Goal: Task Accomplishment & Management: Manage account settings

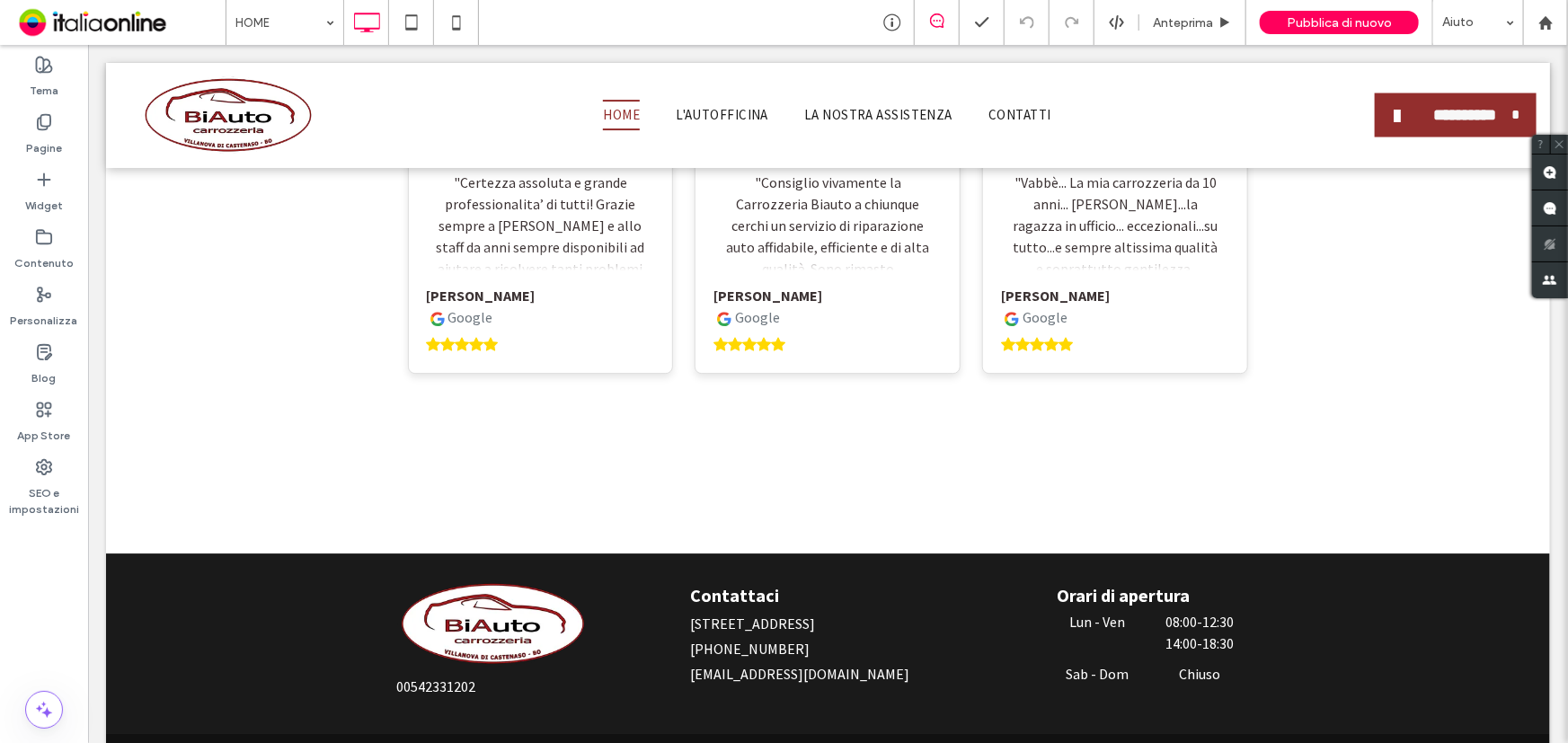
scroll to position [2640, 0]
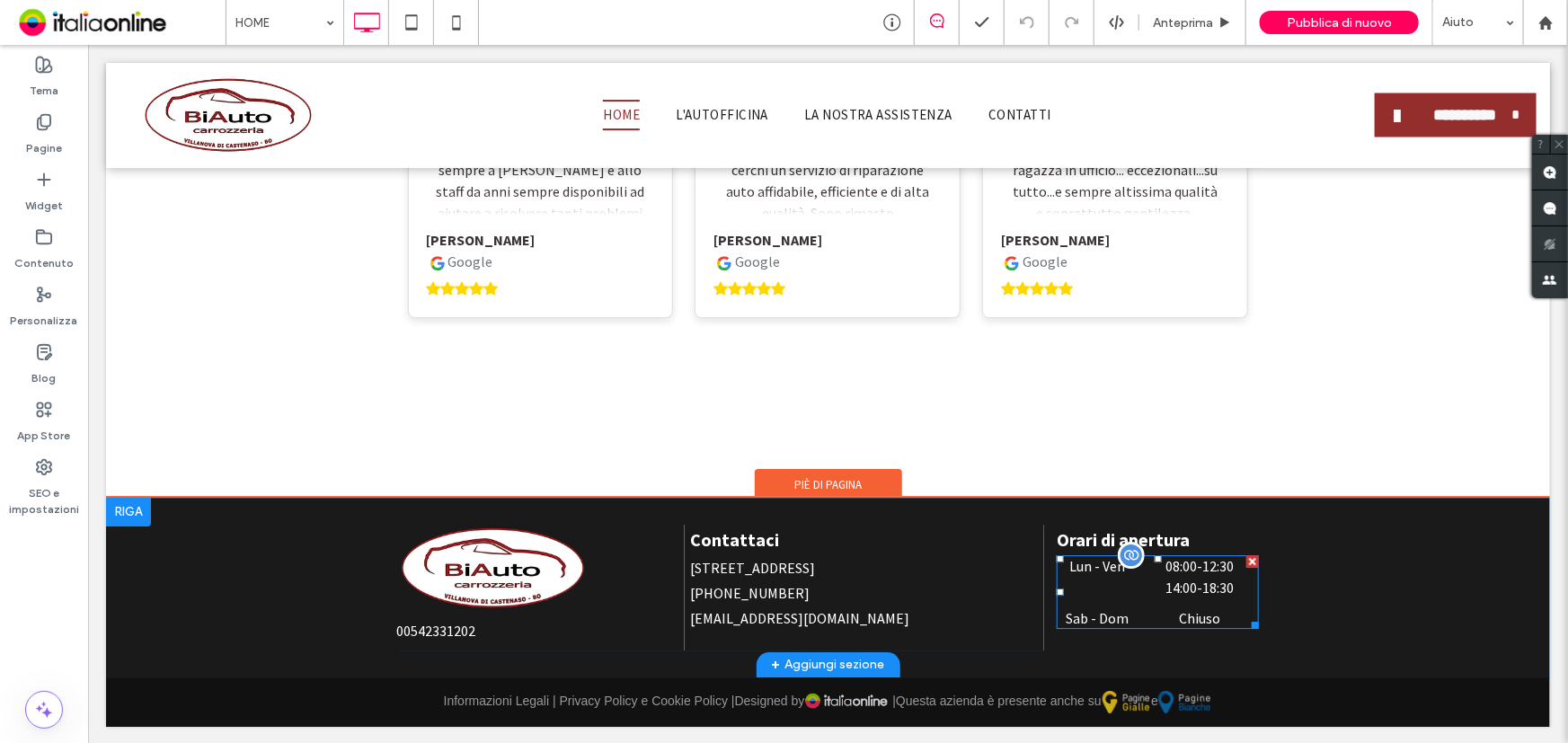
click at [1226, 590] on time "18:30" at bounding box center [1217, 586] width 32 height 18
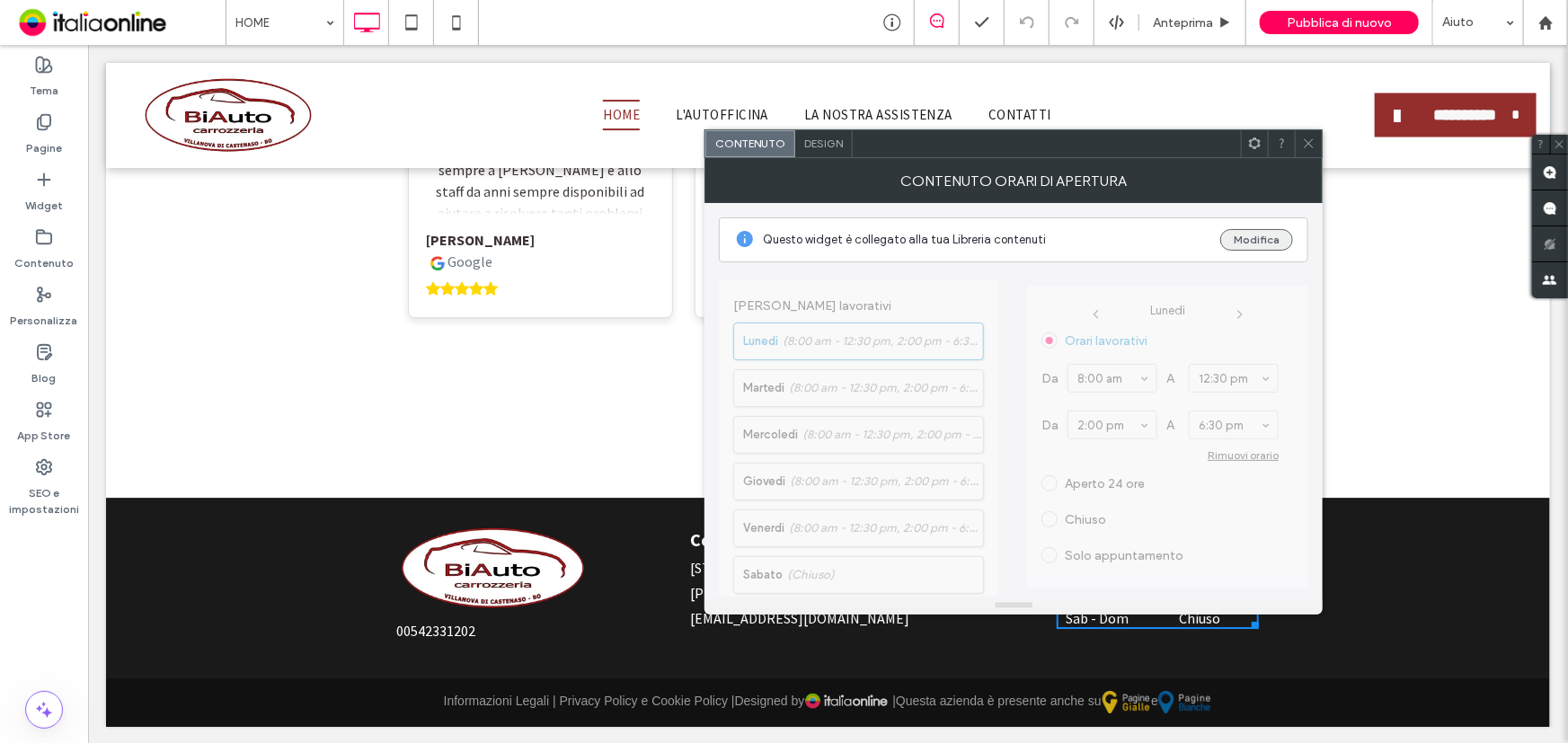
click at [1228, 234] on button "Modifica" at bounding box center [1256, 240] width 73 height 21
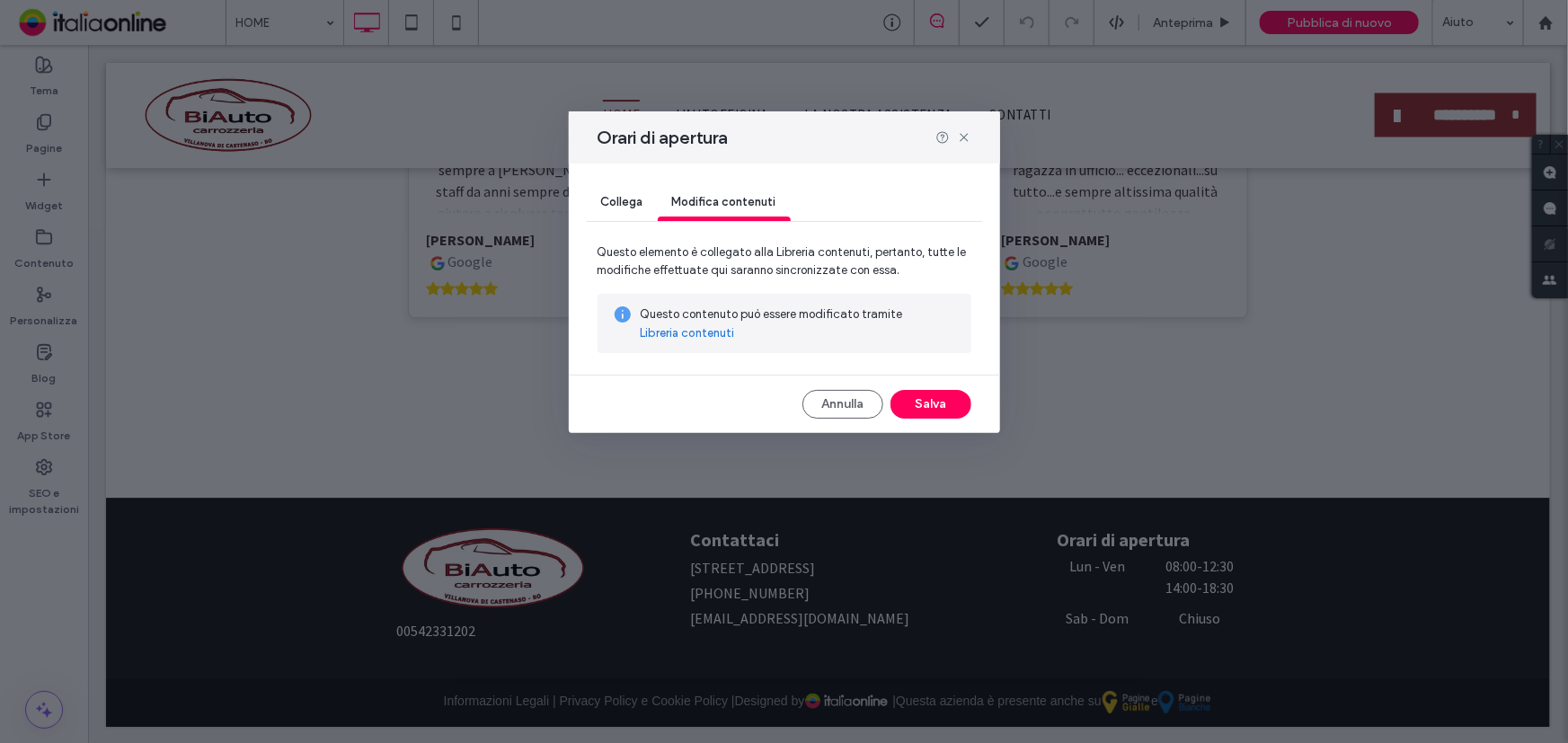
click at [718, 325] on link "Libreria contenuti" at bounding box center [687, 333] width 94 height 18
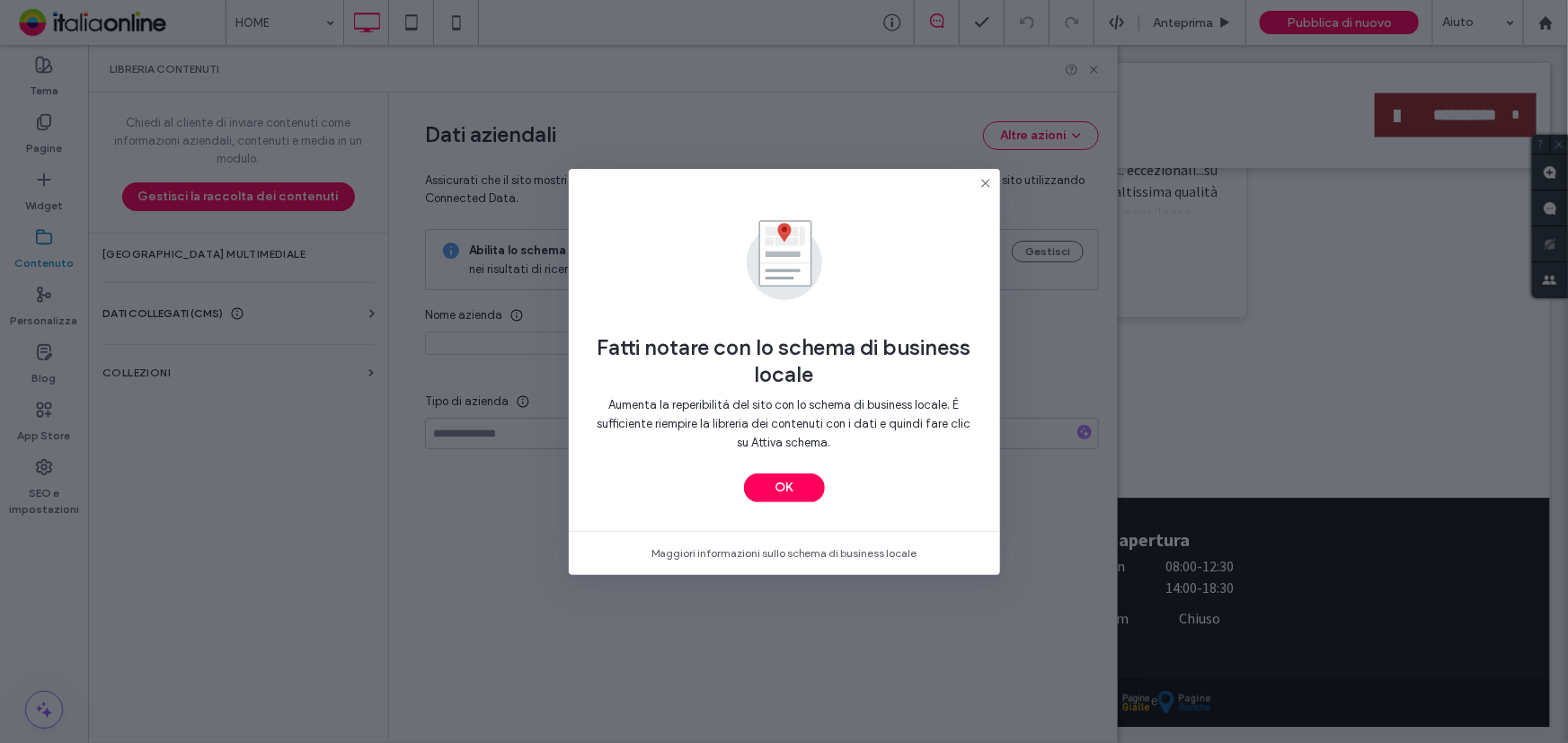
type input "**********"
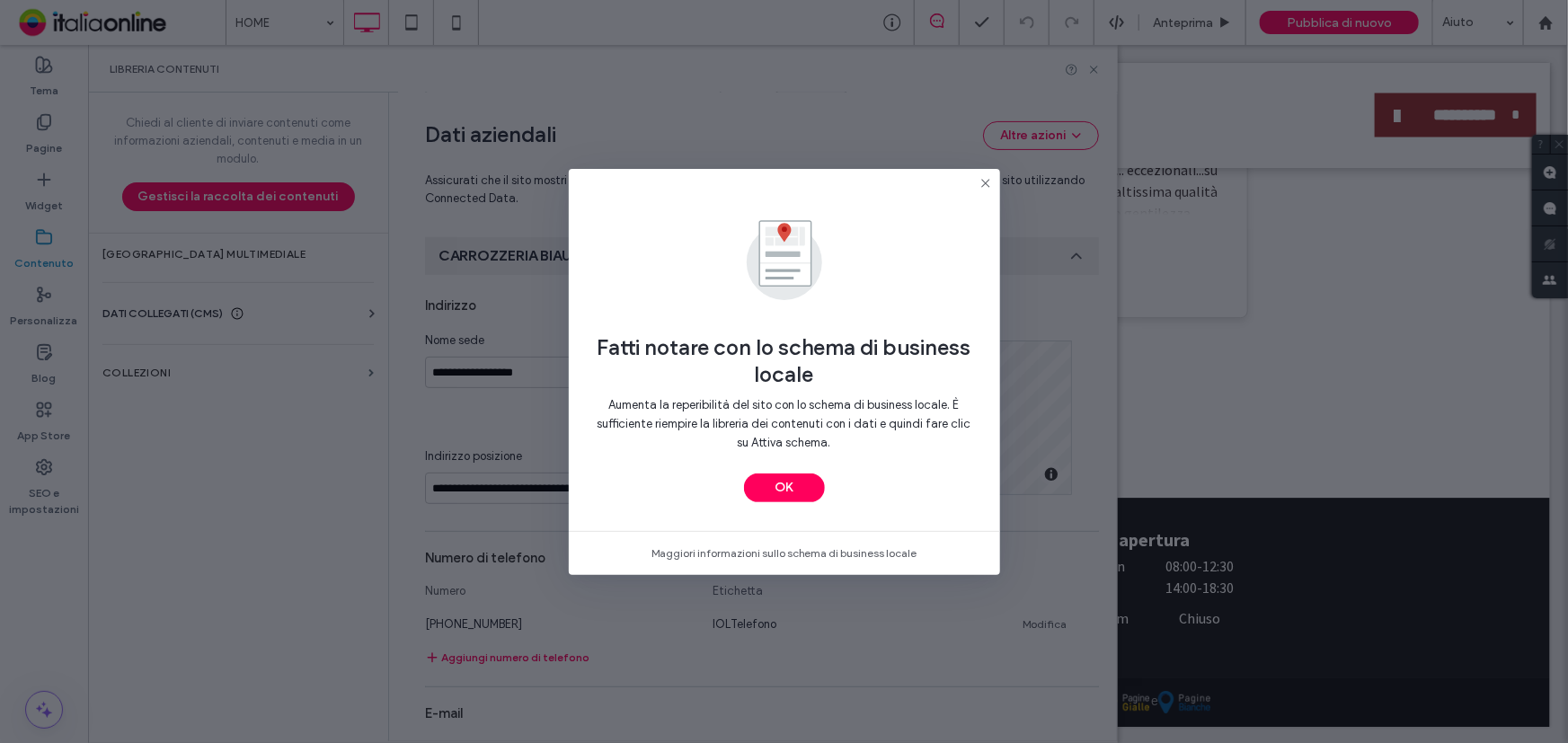
scroll to position [243, 0]
click at [809, 494] on button "OK" at bounding box center [784, 488] width 81 height 29
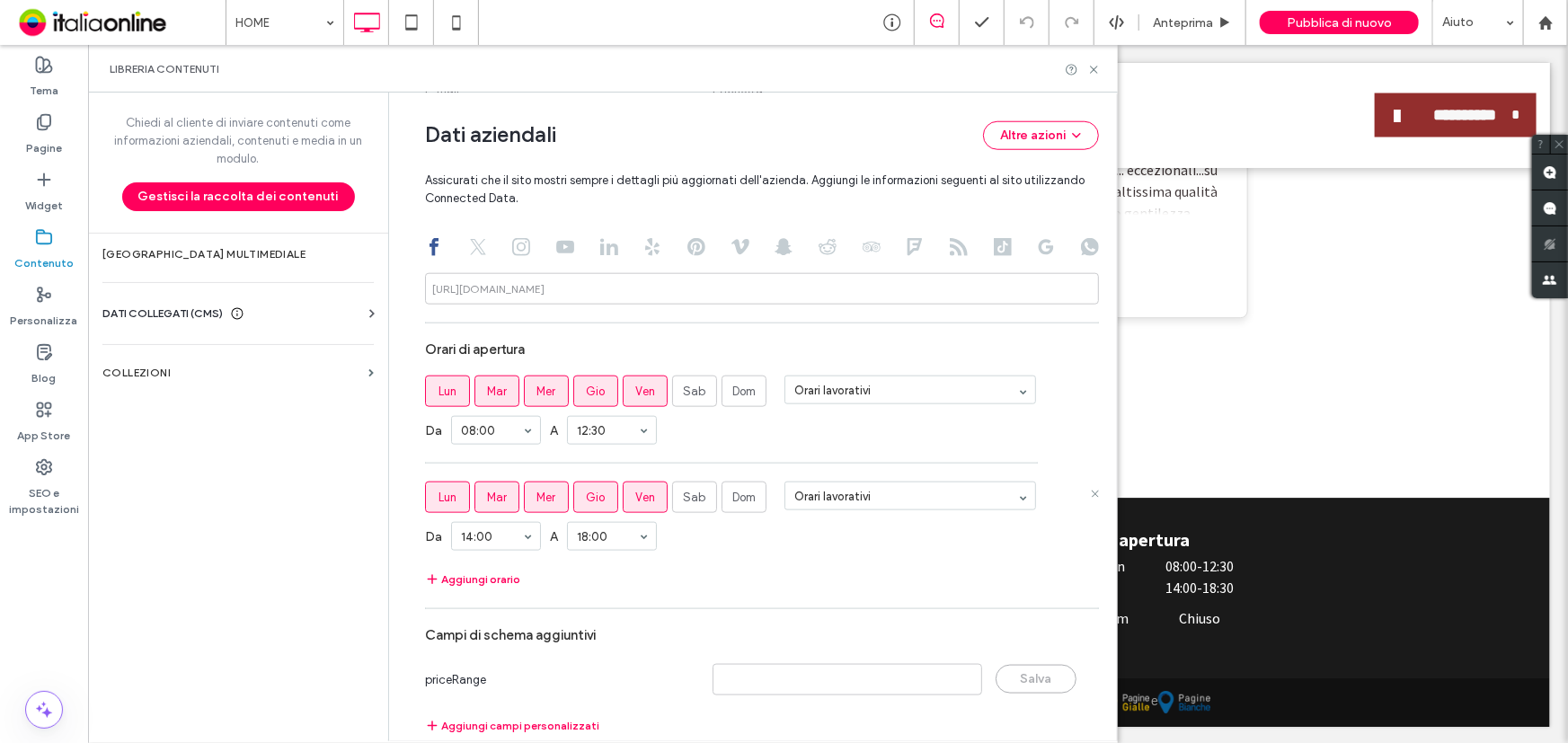
scroll to position [923, 0]
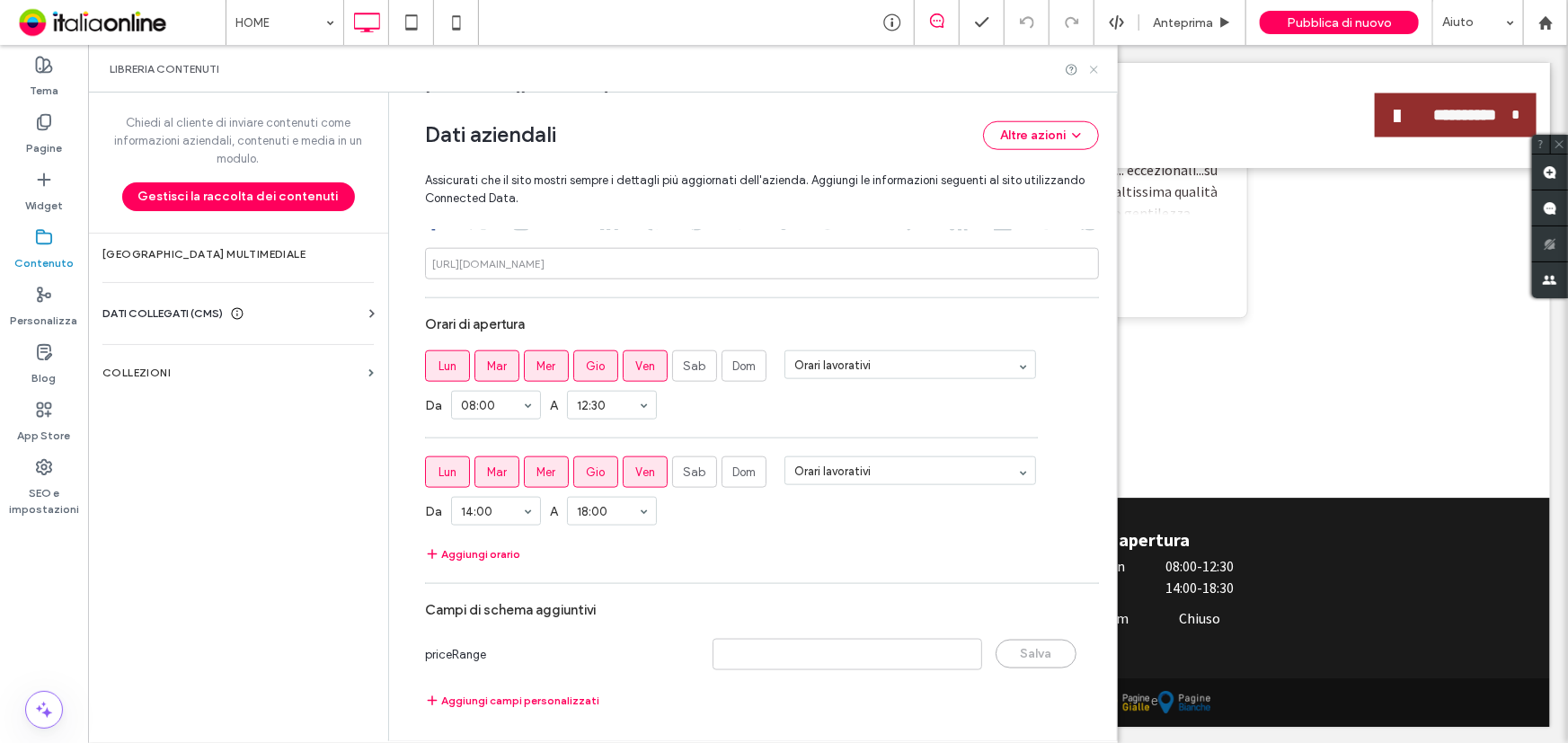
click at [1095, 74] on icon at bounding box center [1094, 69] width 13 height 13
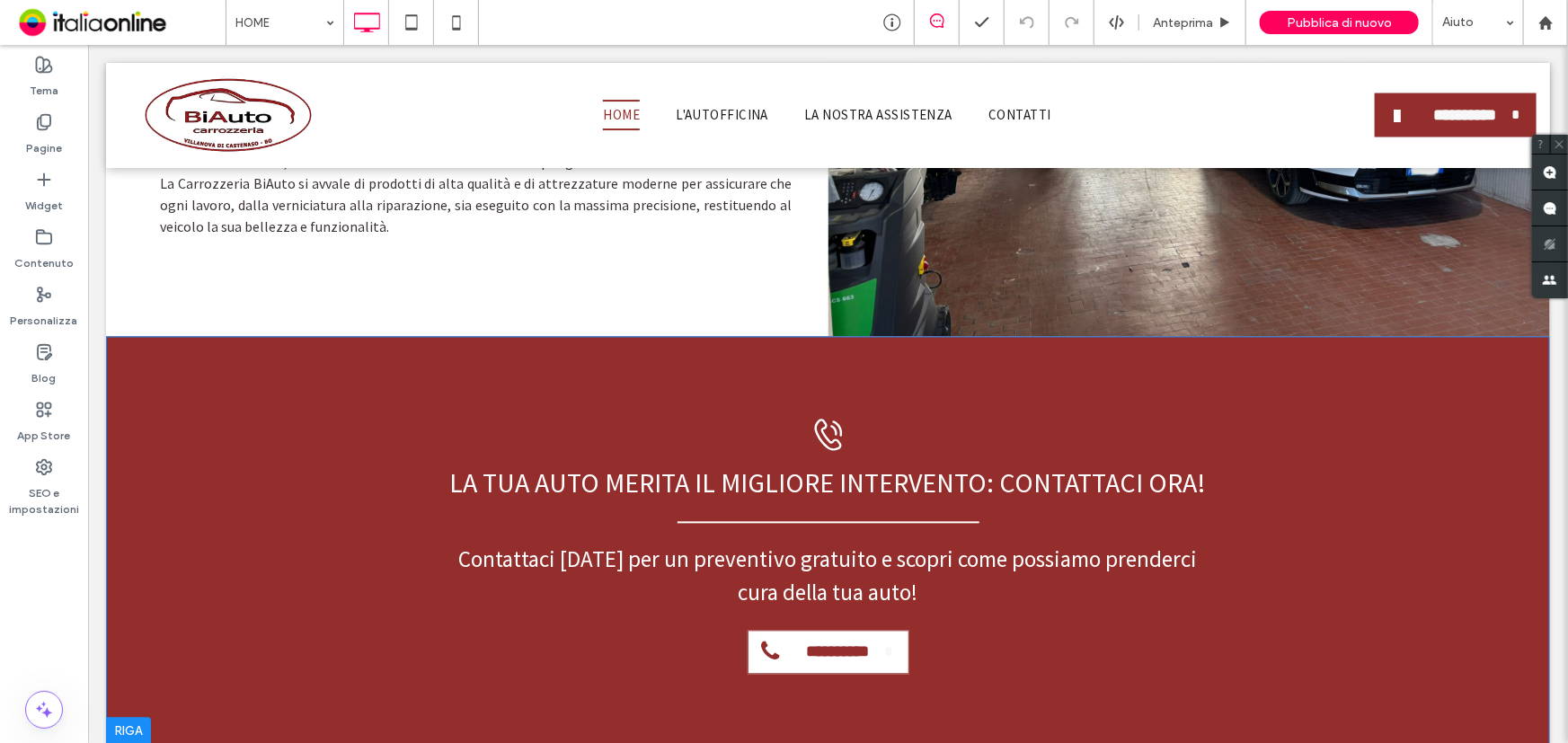
scroll to position [1878, 0]
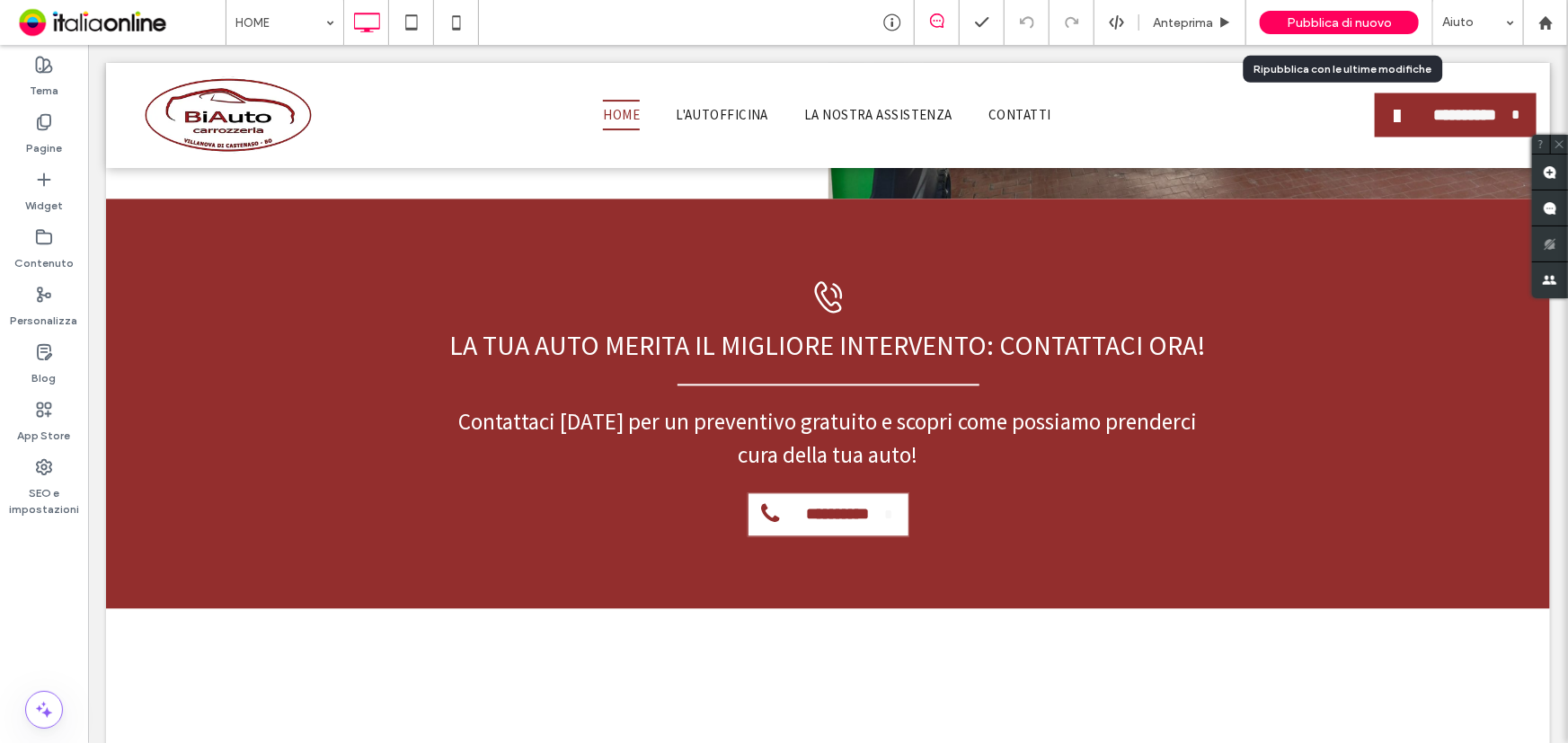
click at [1337, 19] on span "Pubblica di nuovo" at bounding box center [1339, 22] width 105 height 15
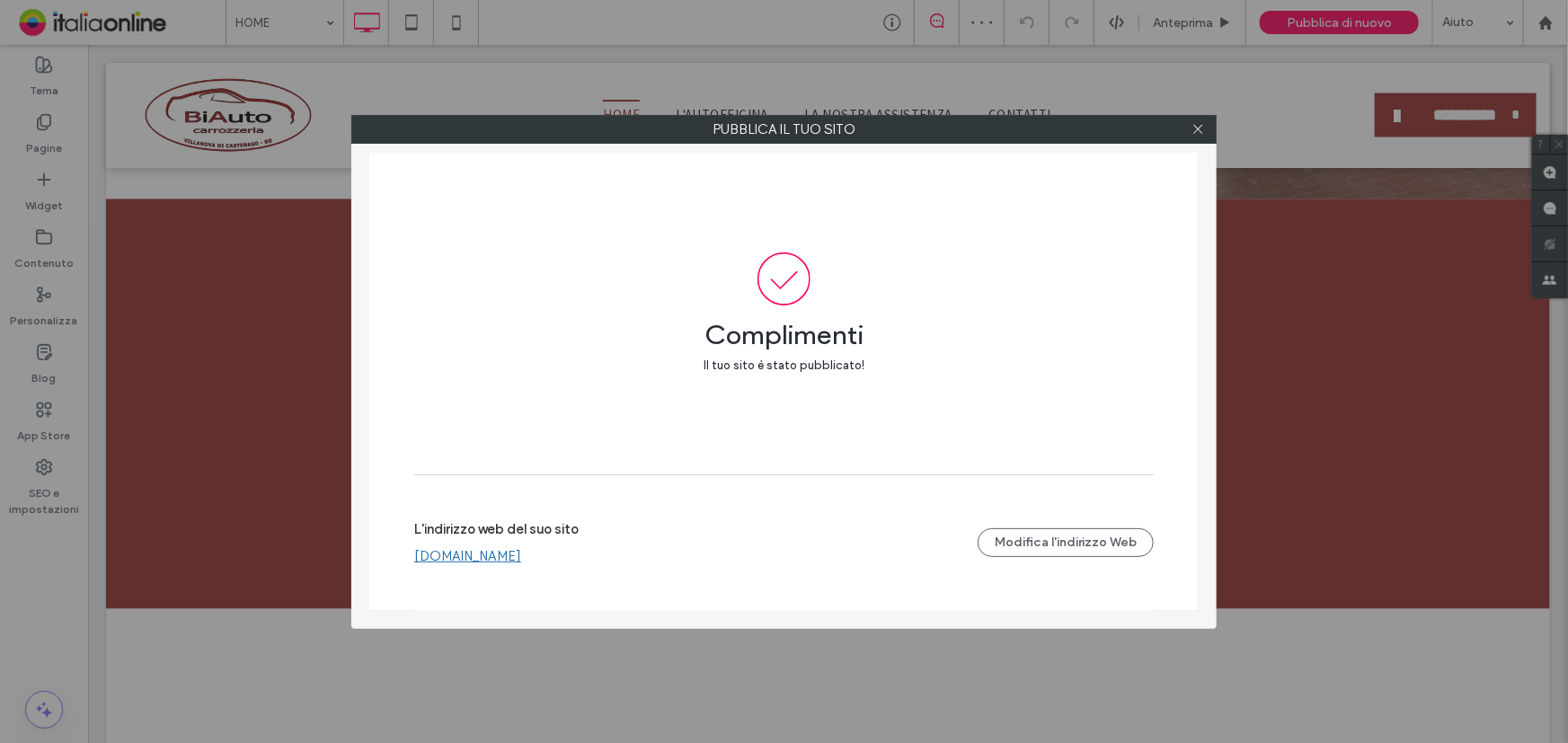
click at [467, 562] on link "www.carrozzeriabiauto.com" at bounding box center [467, 556] width 107 height 16
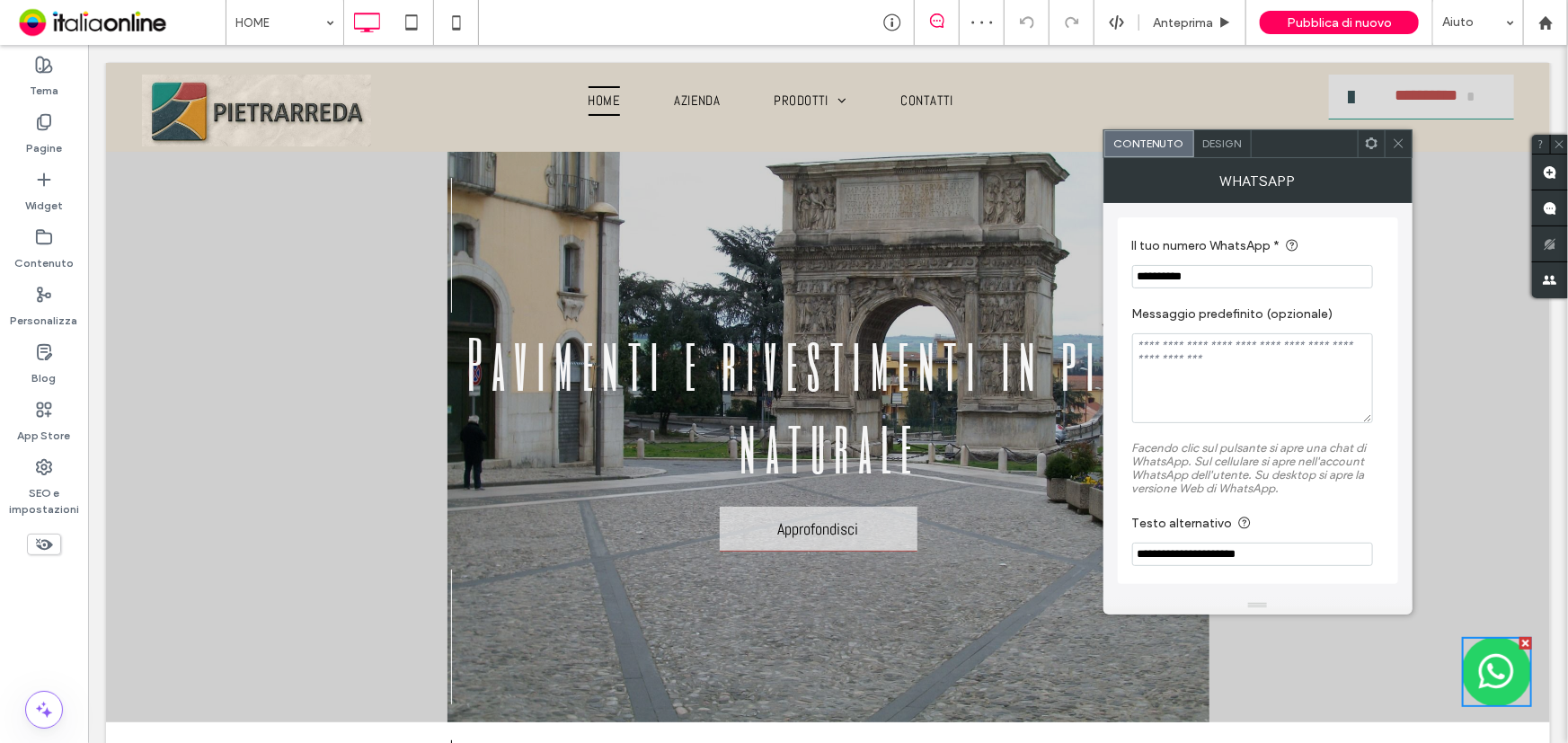
click at [1280, 276] on input "**********" at bounding box center [1253, 276] width 241 height 23
click at [1397, 135] on span at bounding box center [1398, 144] width 13 height 27
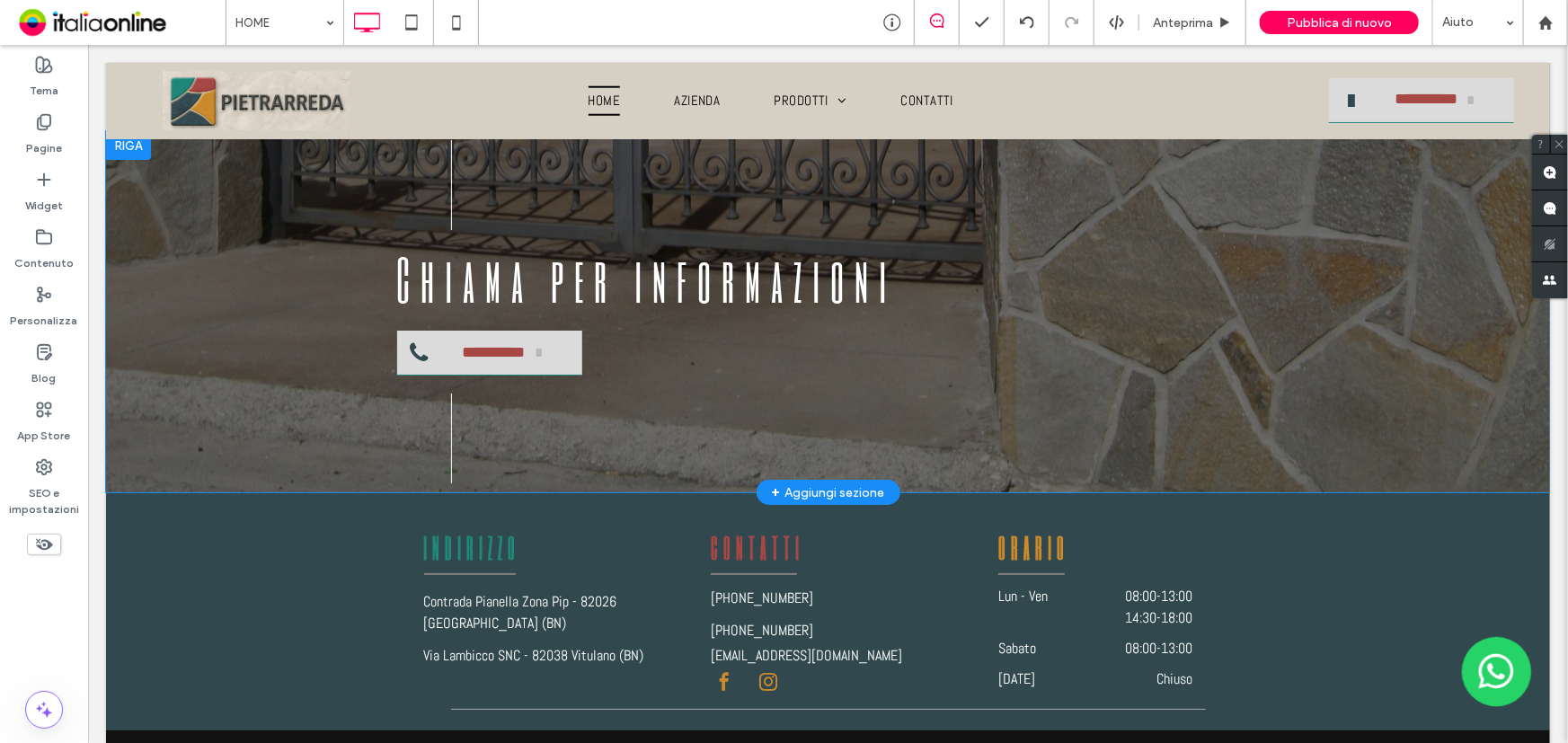
scroll to position [3305, 0]
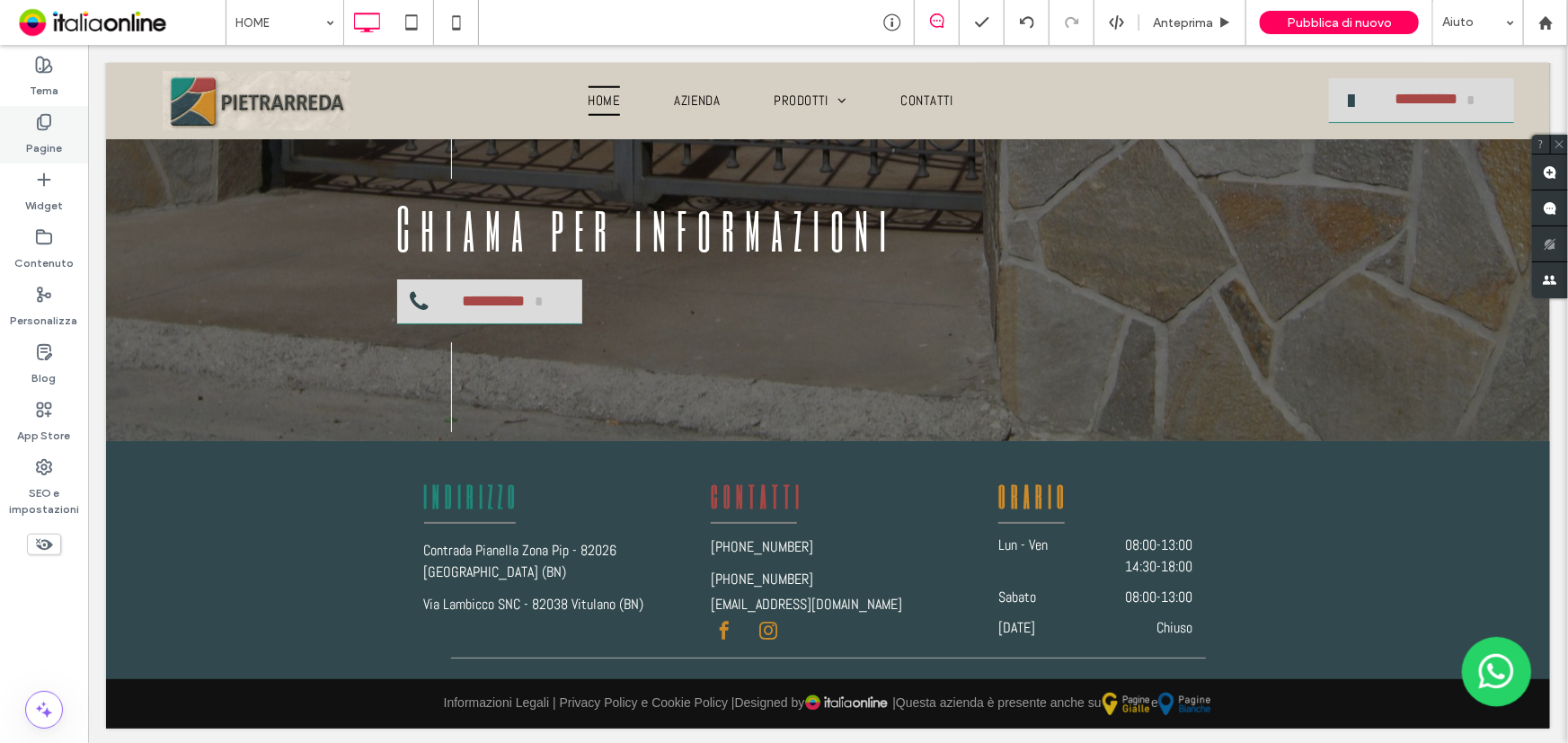
click at [49, 120] on use at bounding box center [43, 122] width 12 height 15
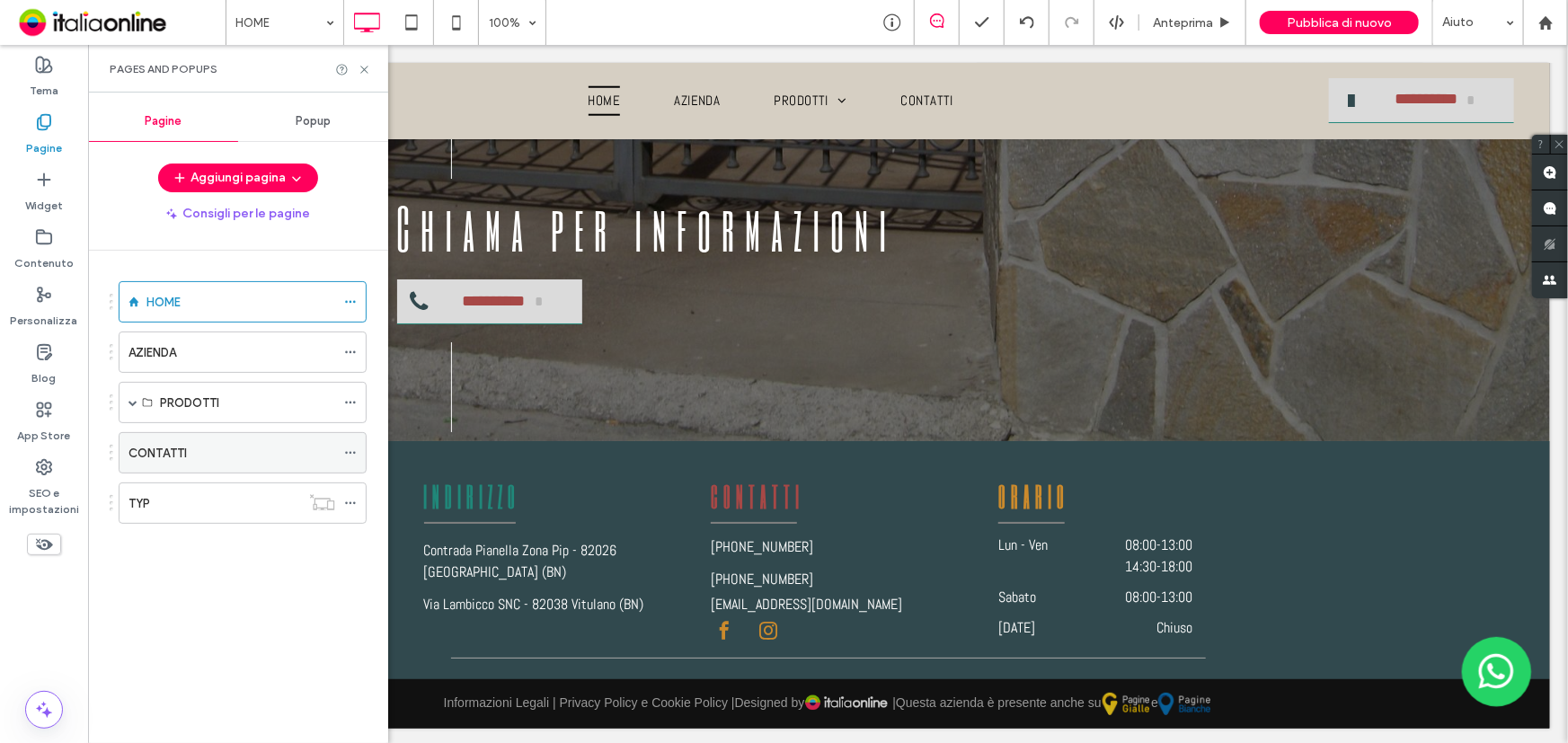
click at [231, 436] on div "CONTATTI" at bounding box center [232, 452] width 207 height 39
click at [361, 68] on icon at bounding box center [364, 69] width 13 height 13
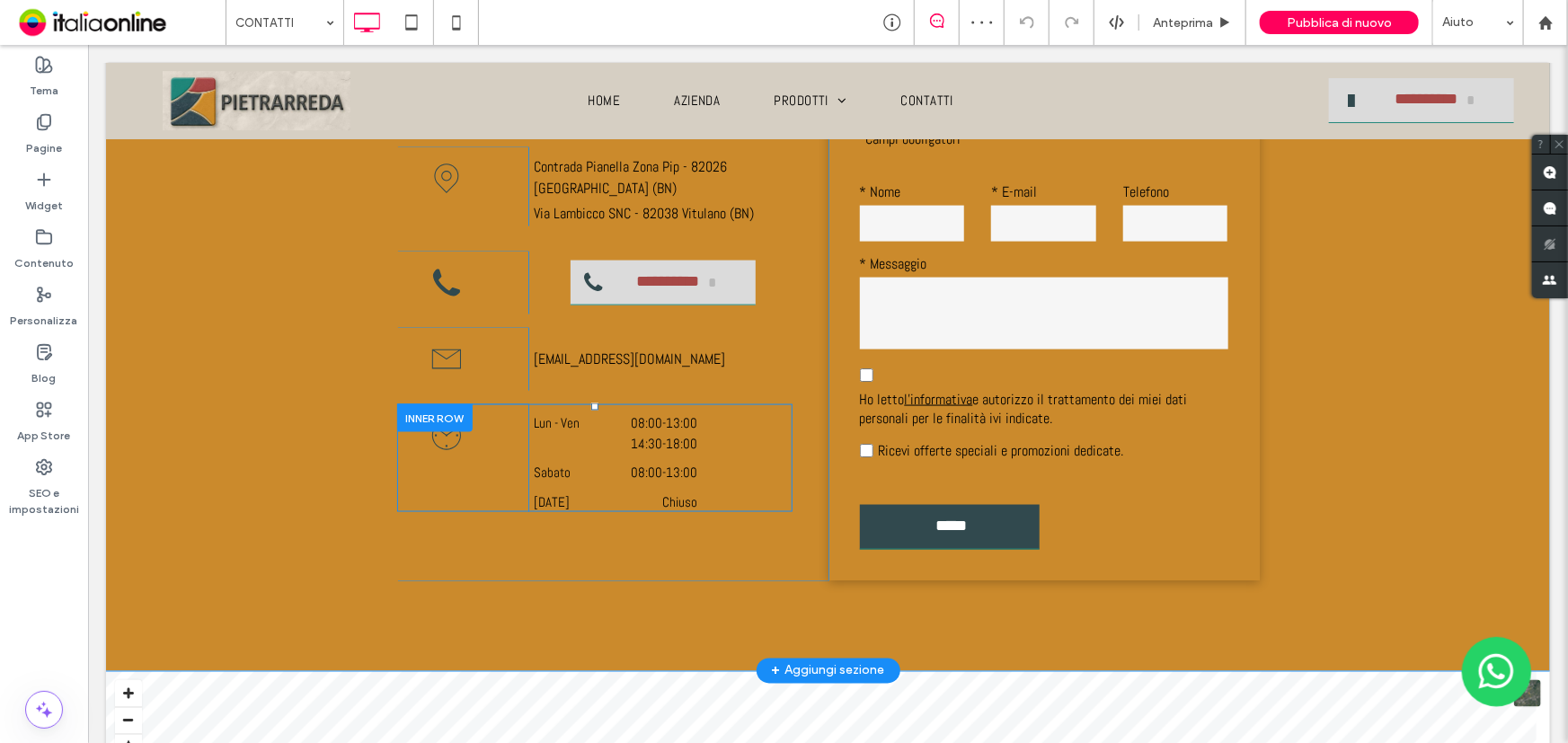
scroll to position [1143, 0]
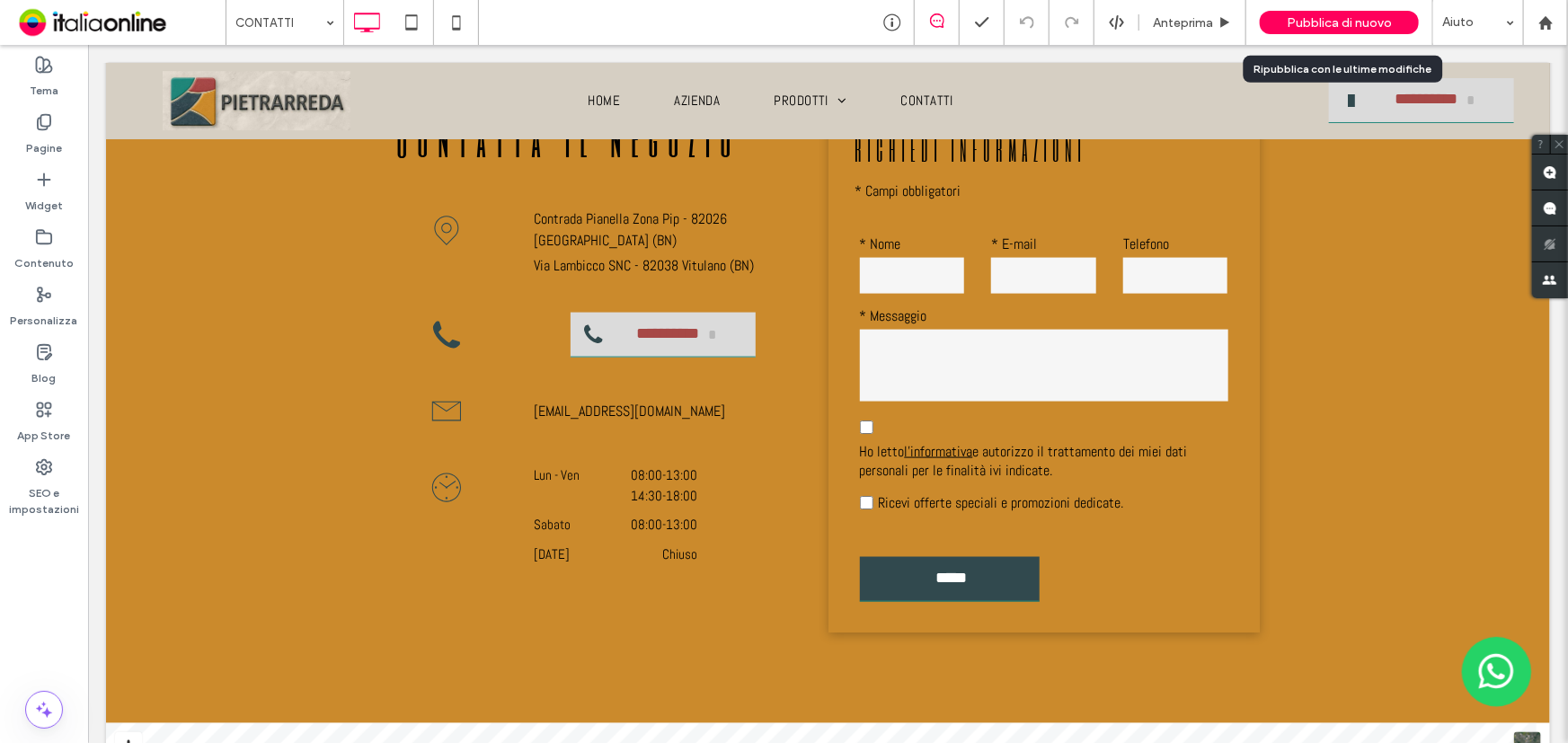
click at [1345, 16] on span "Pubblica di nuovo" at bounding box center [1339, 22] width 105 height 15
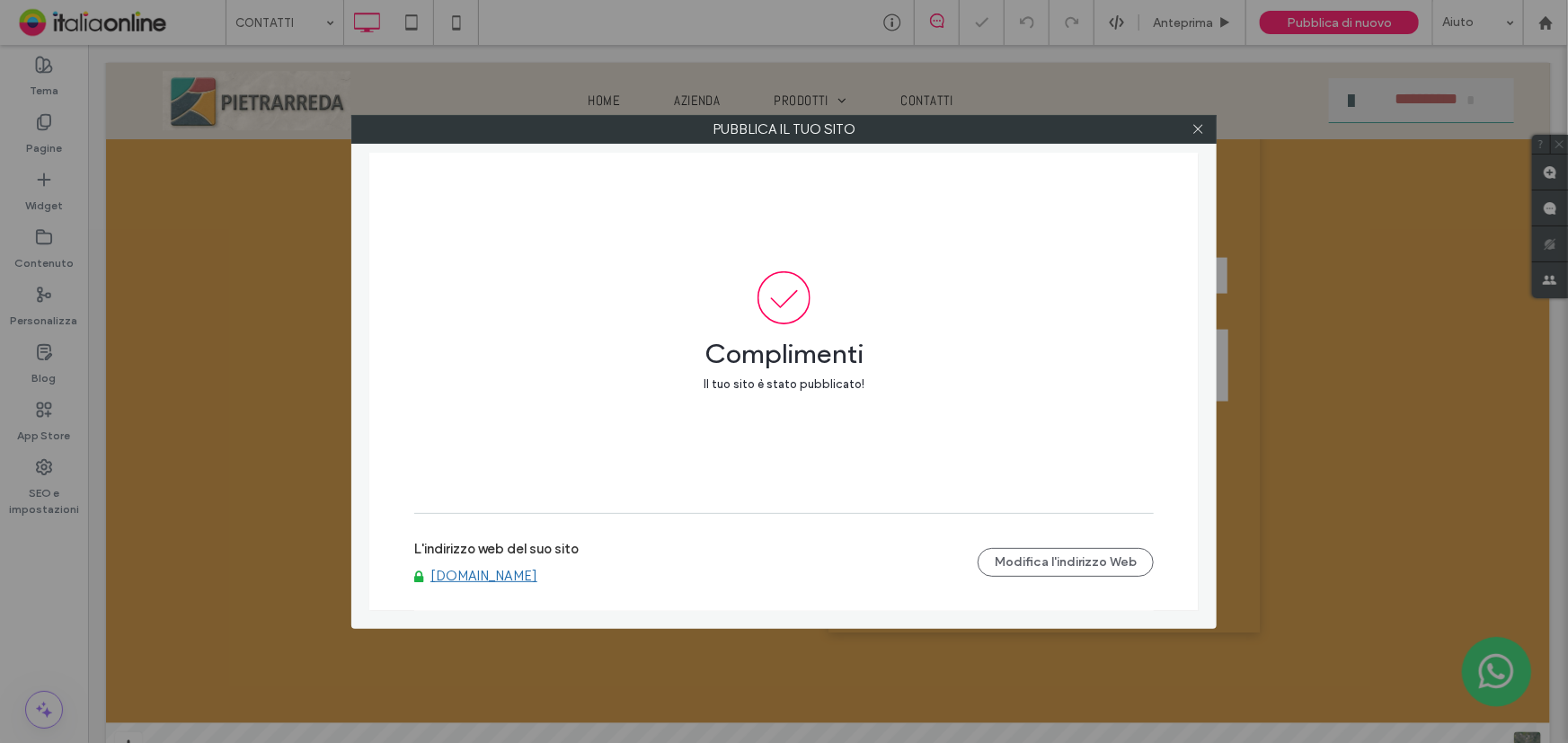
click at [462, 576] on link "www.pietrarreda.com" at bounding box center [484, 575] width 107 height 16
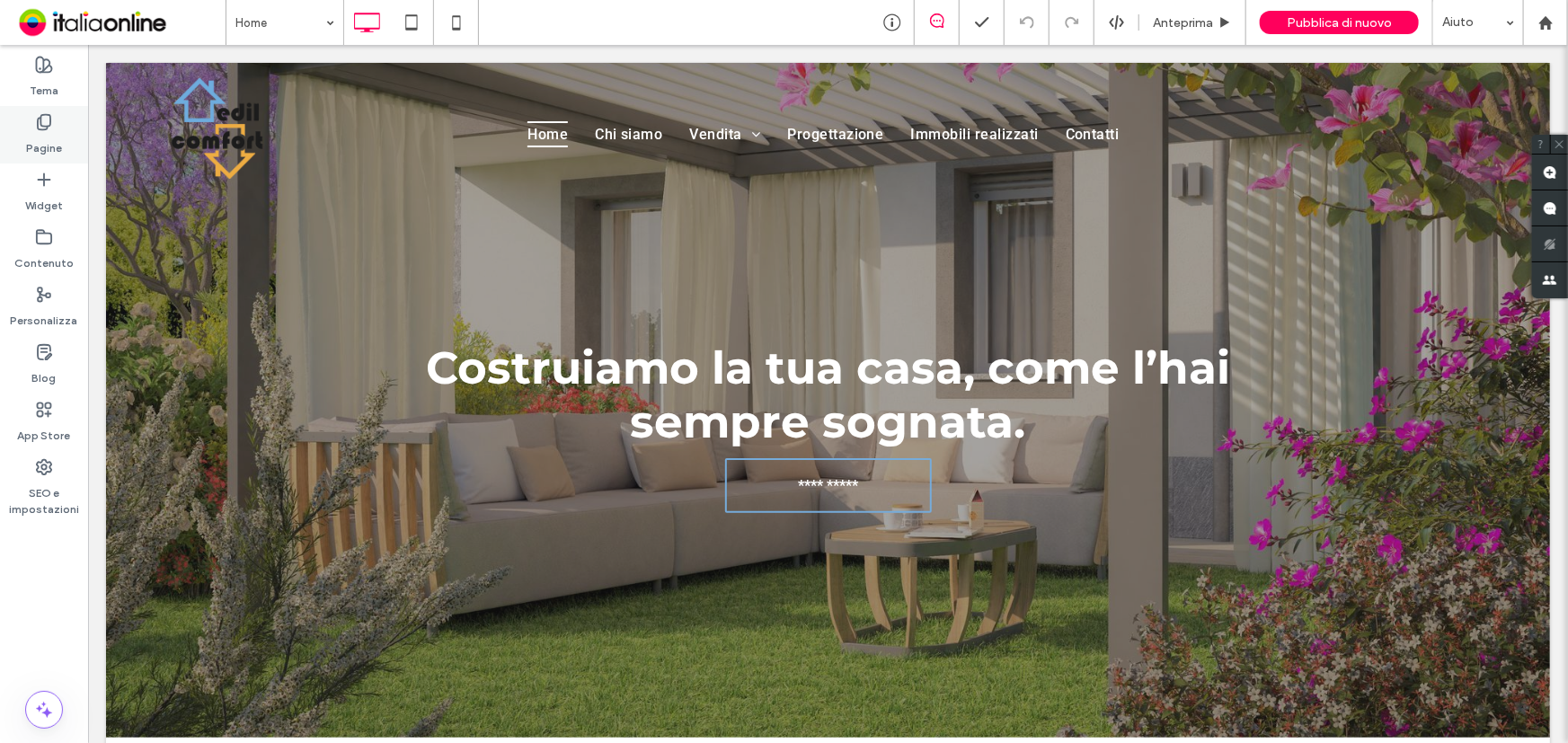
click at [26, 135] on label "Pagine" at bounding box center [44, 144] width 36 height 25
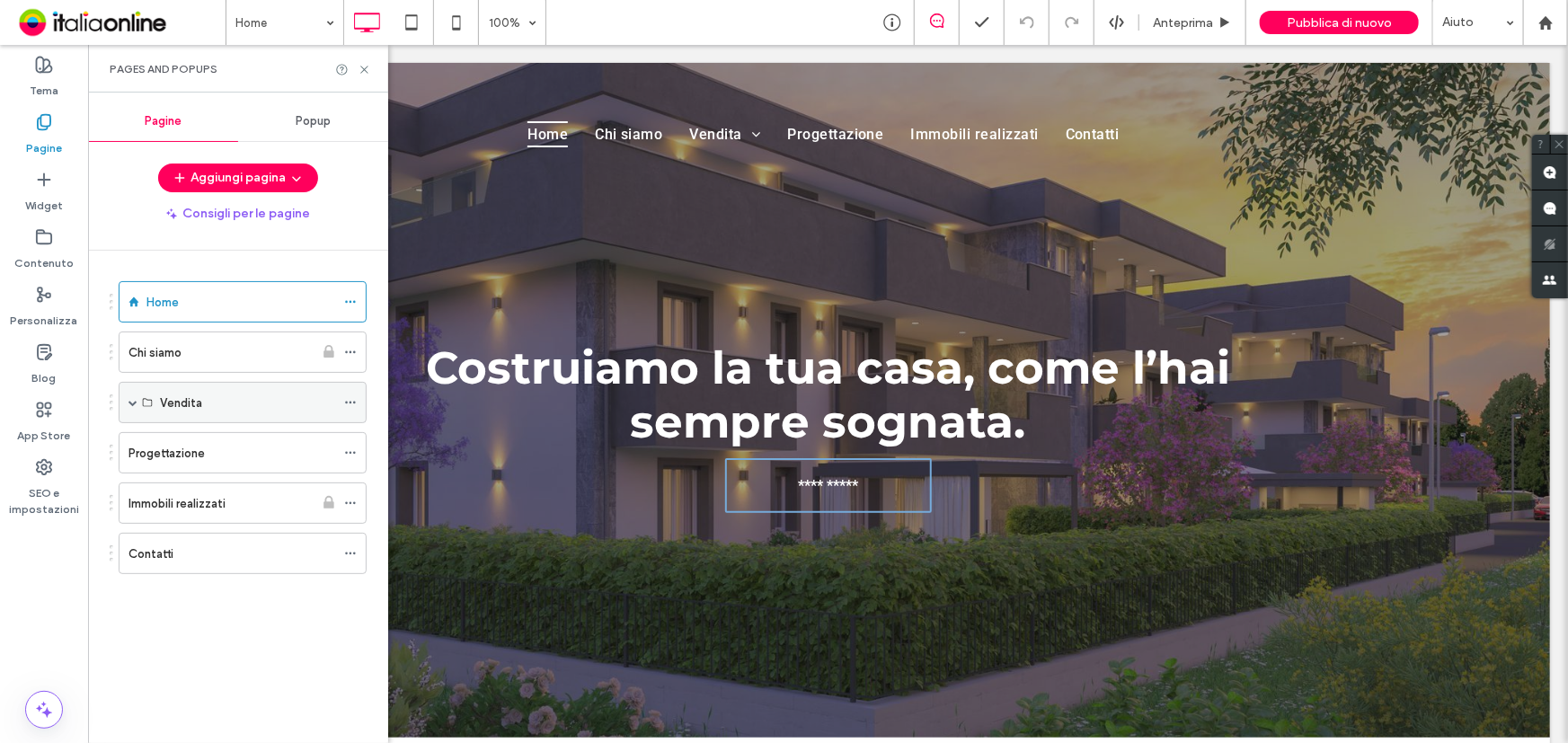
click at [133, 399] on span at bounding box center [133, 403] width 9 height 9
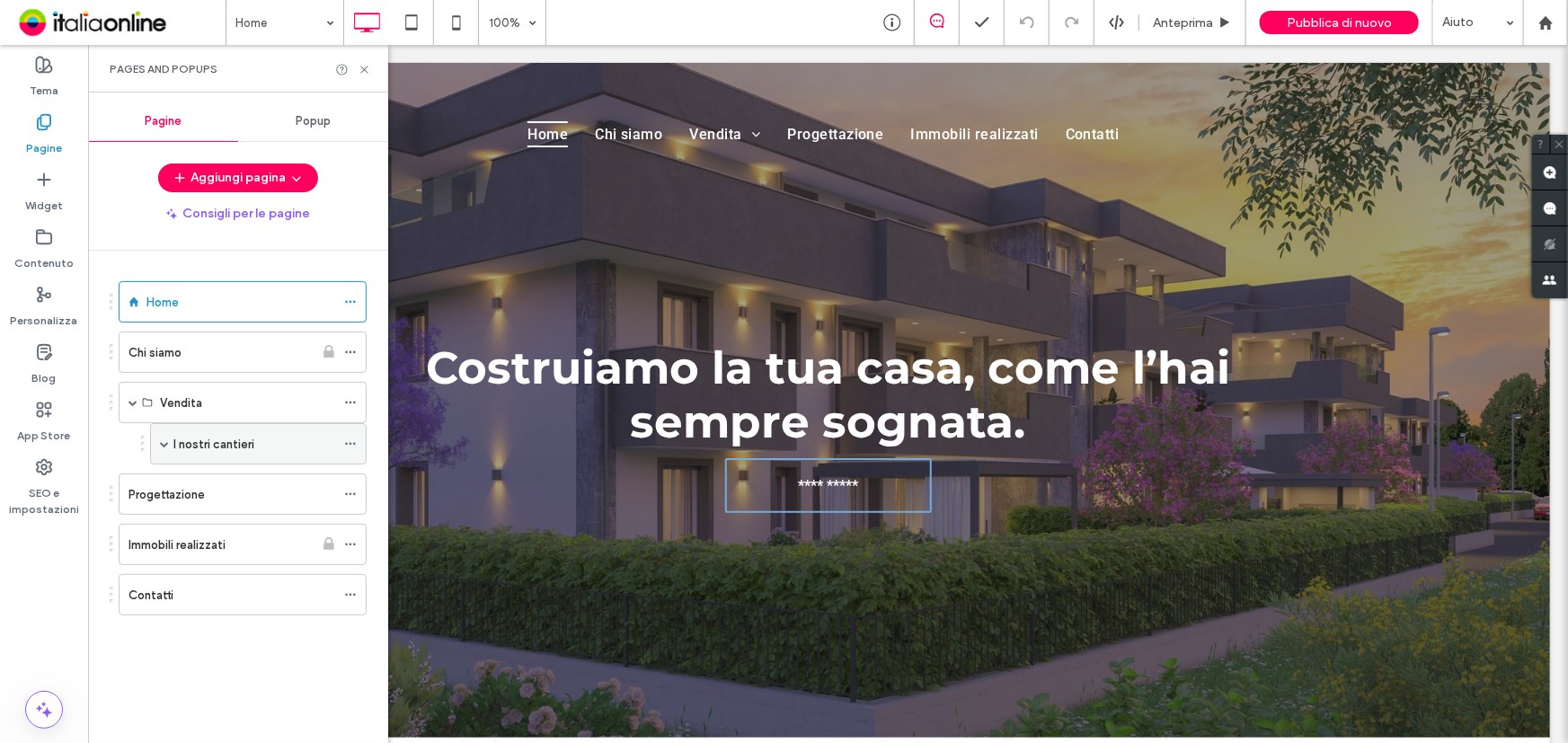
click at [162, 443] on span at bounding box center [165, 444] width 9 height 9
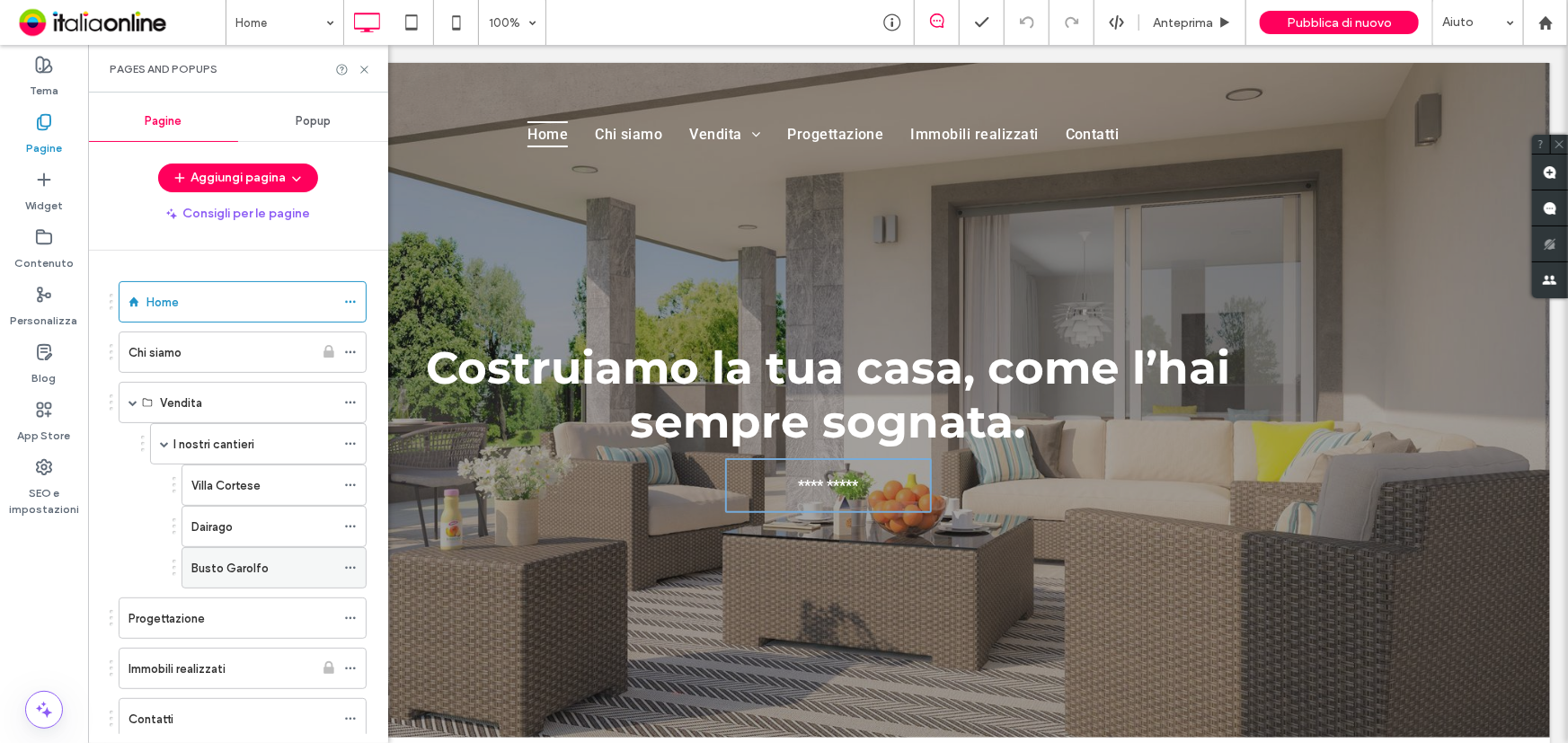
click at [228, 570] on label "Busto Garolfo" at bounding box center [229, 569] width 77 height 32
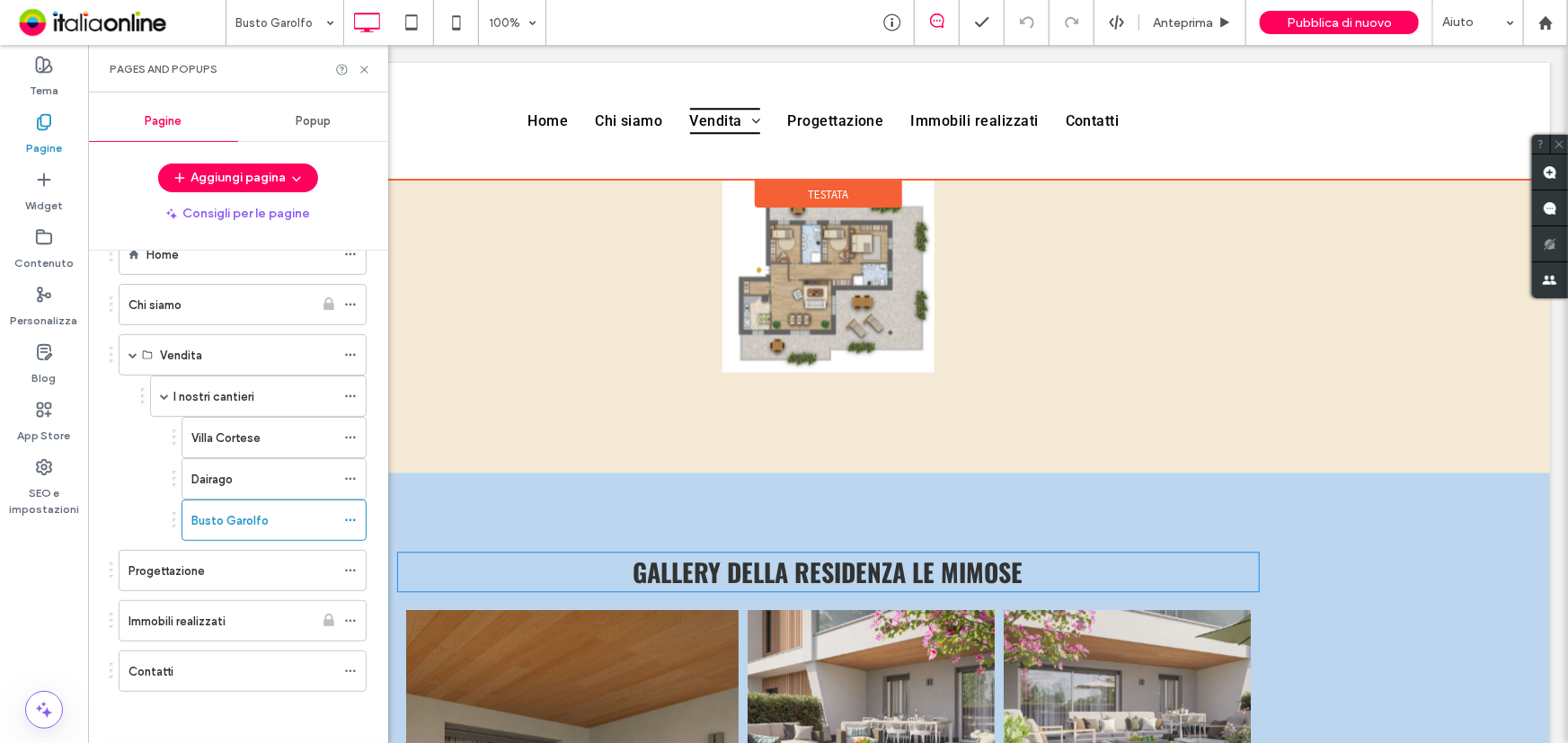
scroll to position [2123, 0]
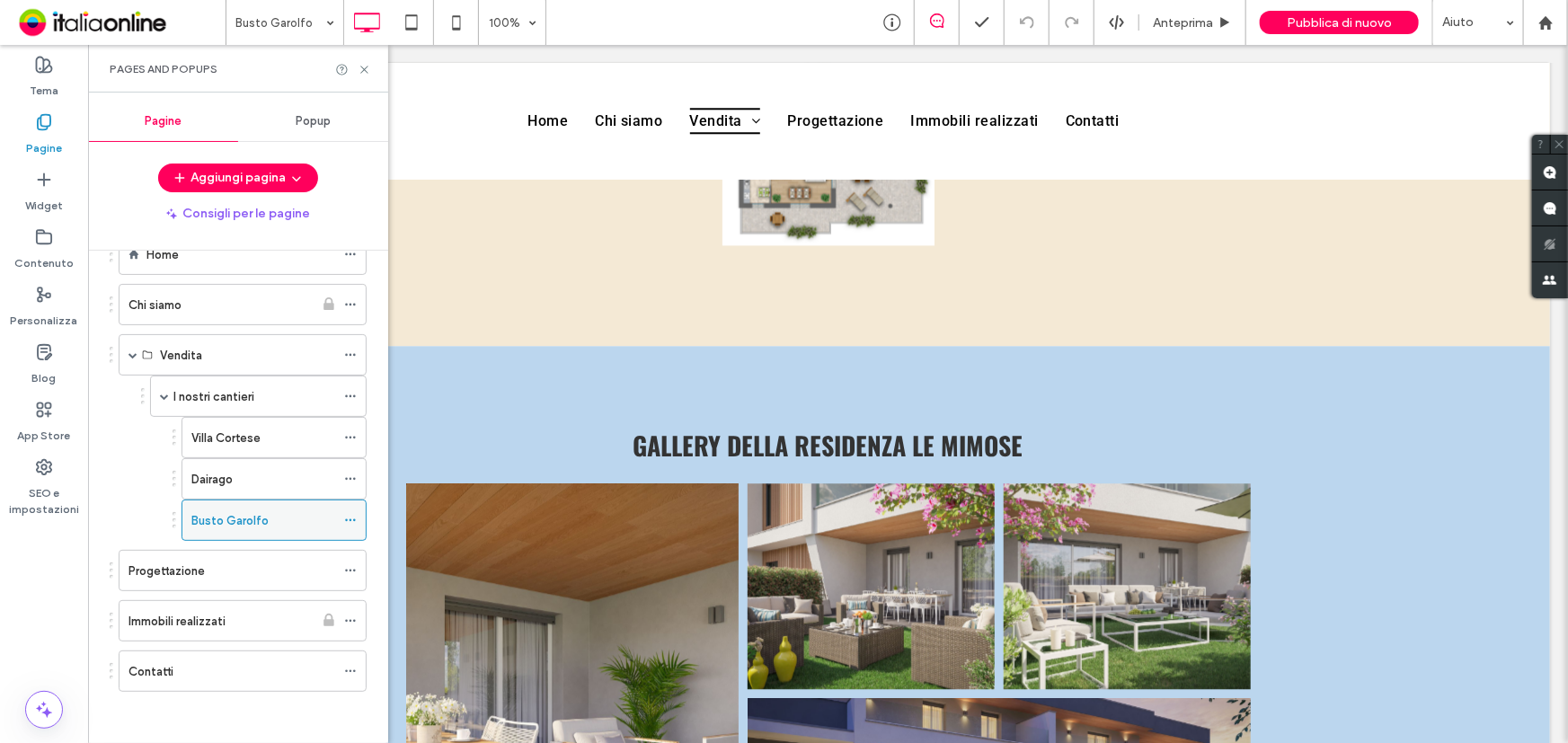
click at [357, 515] on div at bounding box center [354, 519] width 21 height 27
click at [352, 516] on icon at bounding box center [350, 519] width 12 height 12
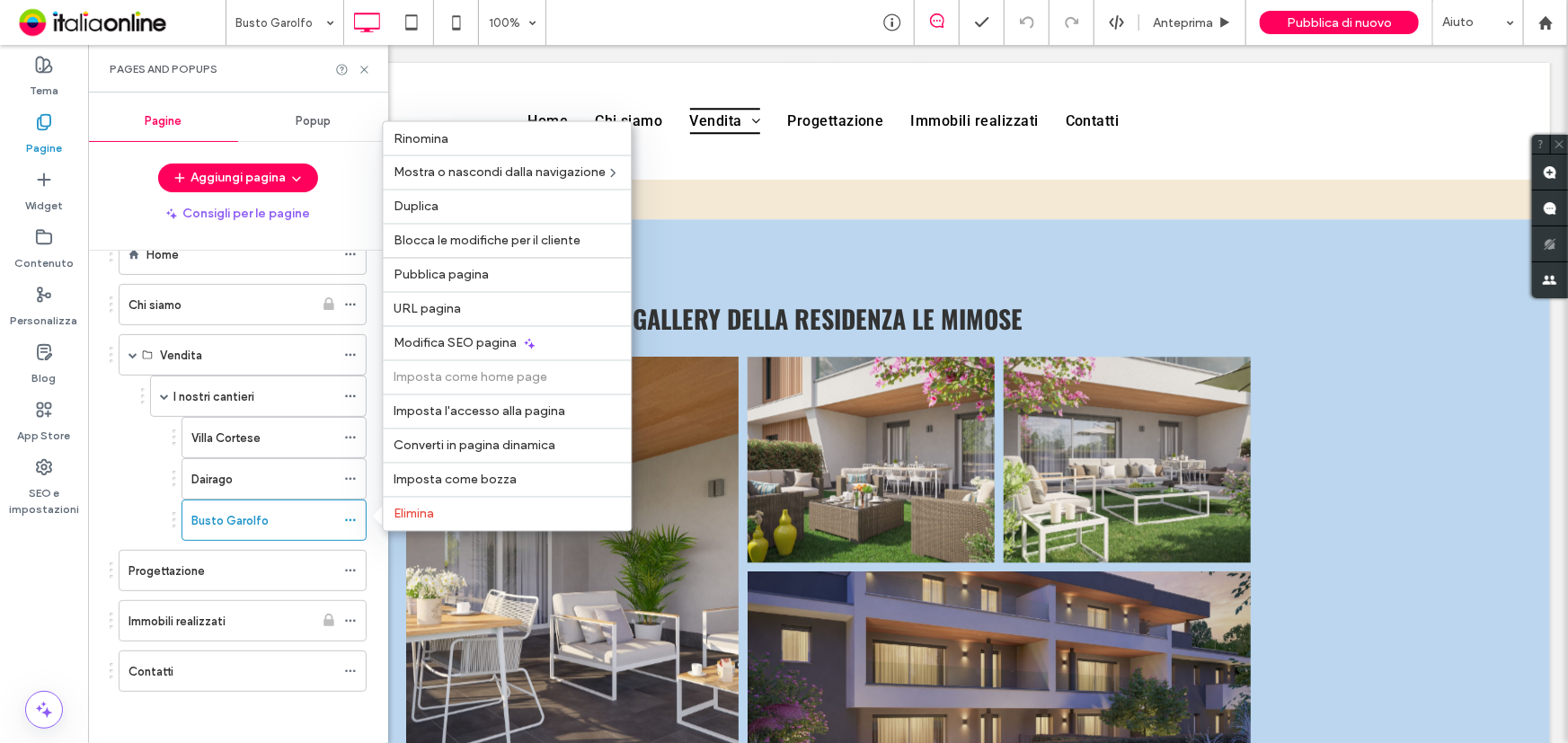
scroll to position [2368, 0]
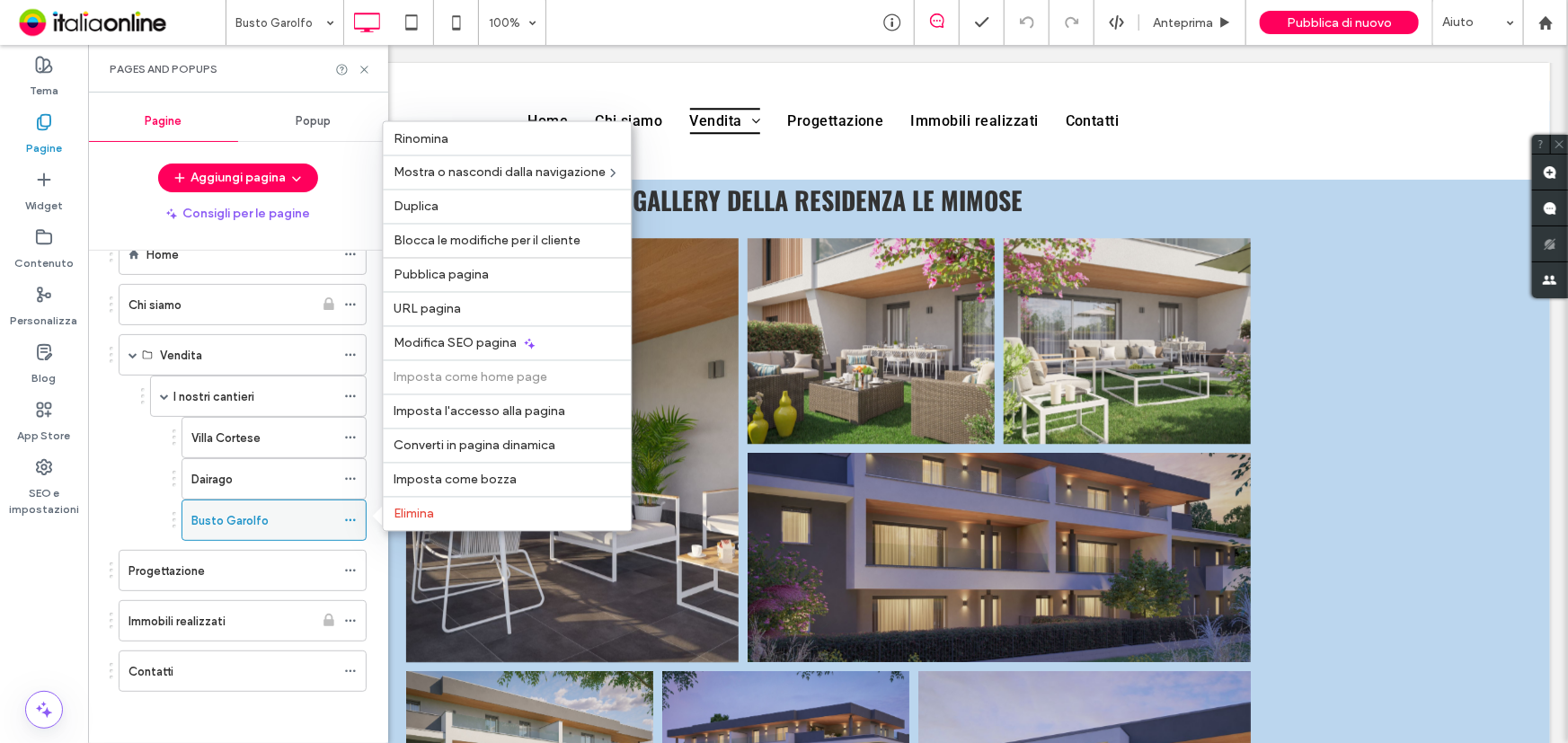
click at [300, 505] on div "Busto Garolfo" at bounding box center [263, 520] width 144 height 39
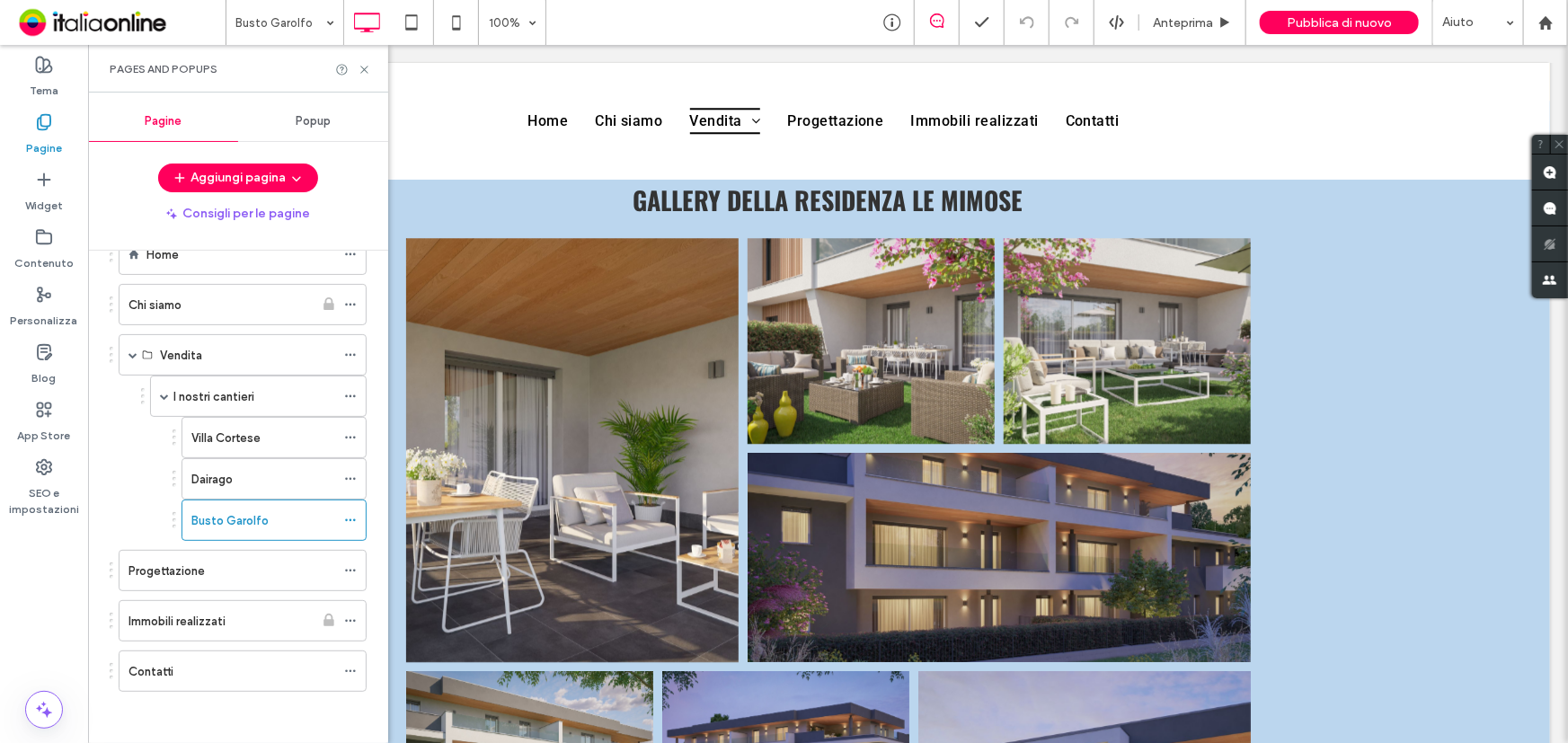
drag, startPoint x: 273, startPoint y: 0, endPoint x: 354, endPoint y: 5, distance: 81.2
click at [360, 64] on icon at bounding box center [364, 69] width 13 height 13
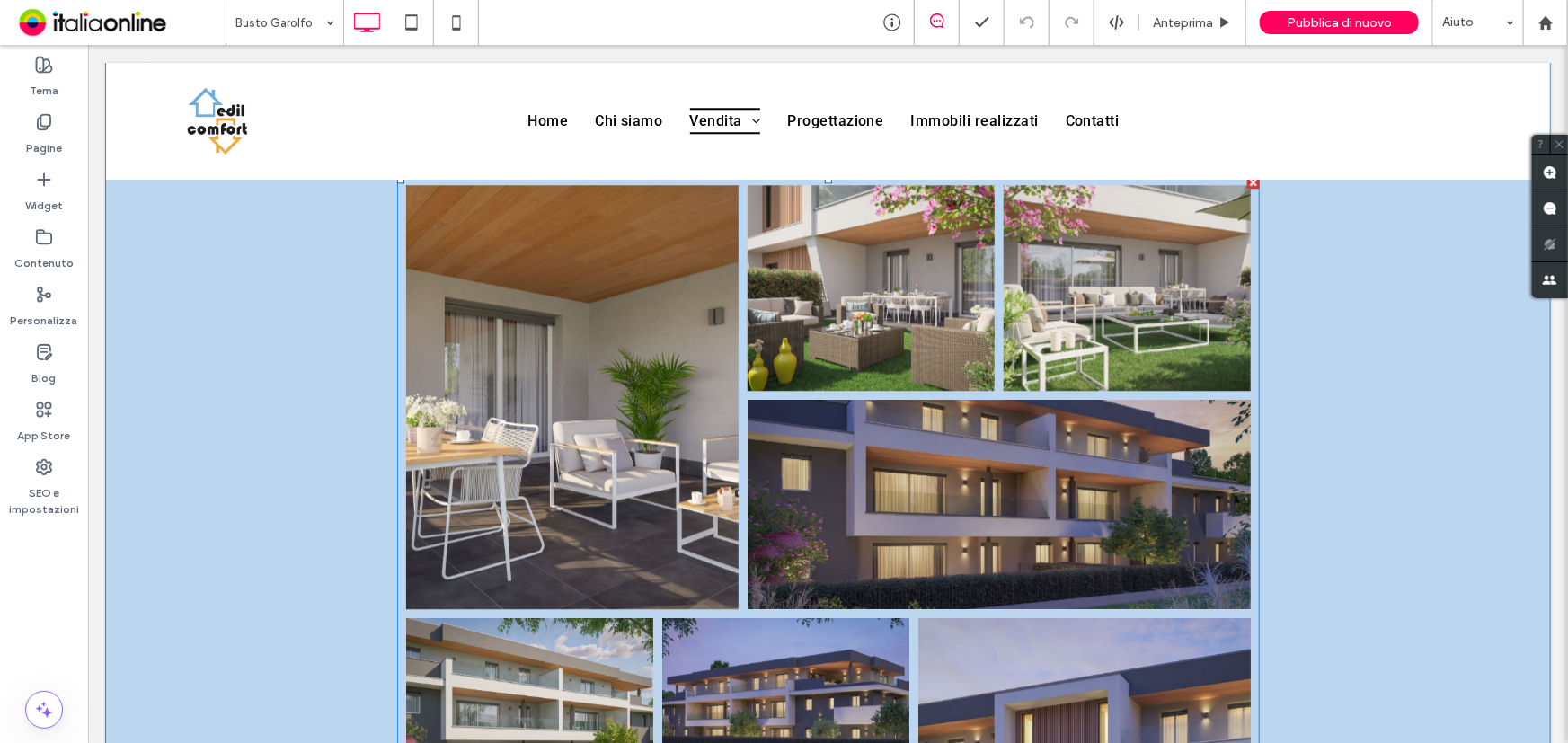
scroll to position [2449, 0]
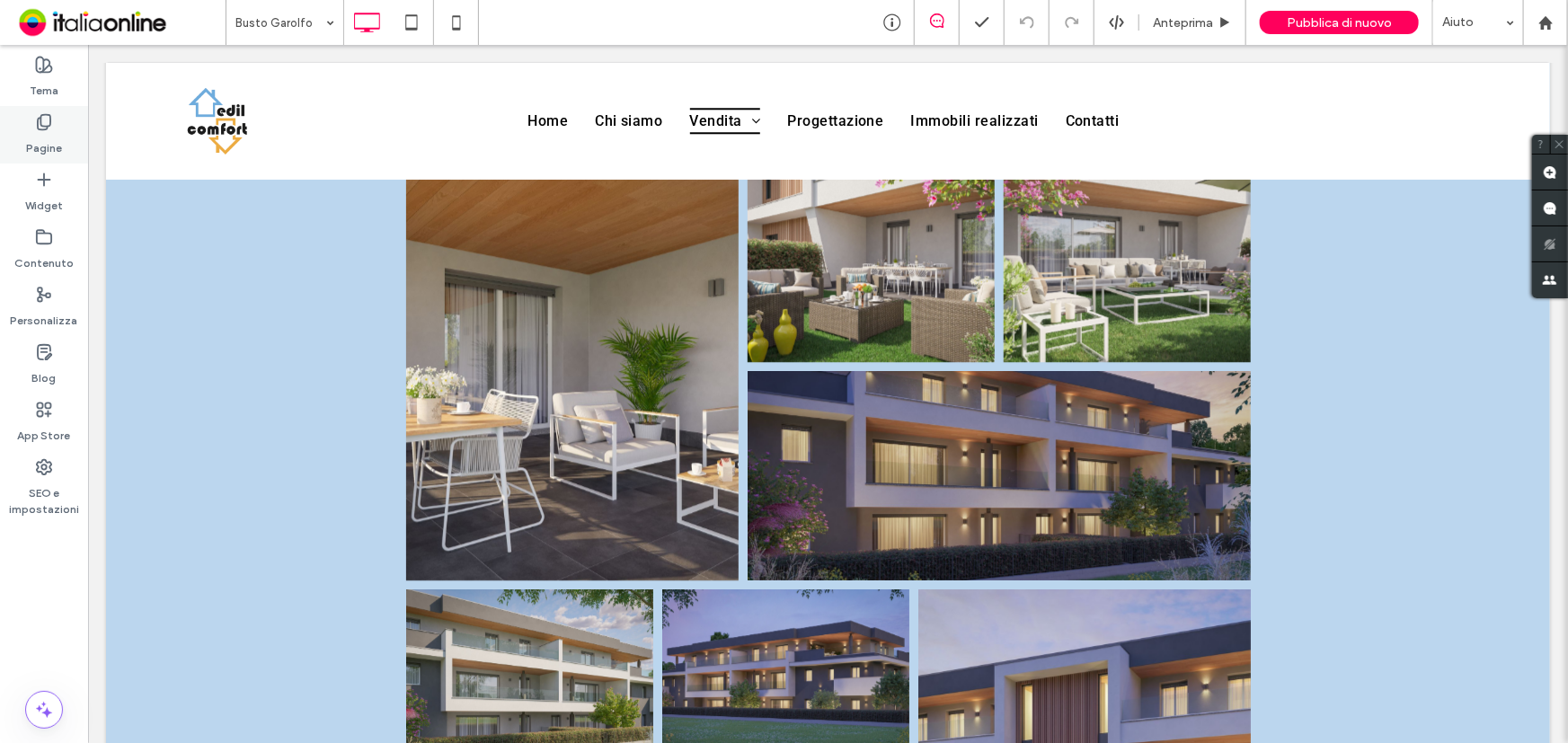
click at [33, 150] on label "Pagine" at bounding box center [44, 144] width 36 height 25
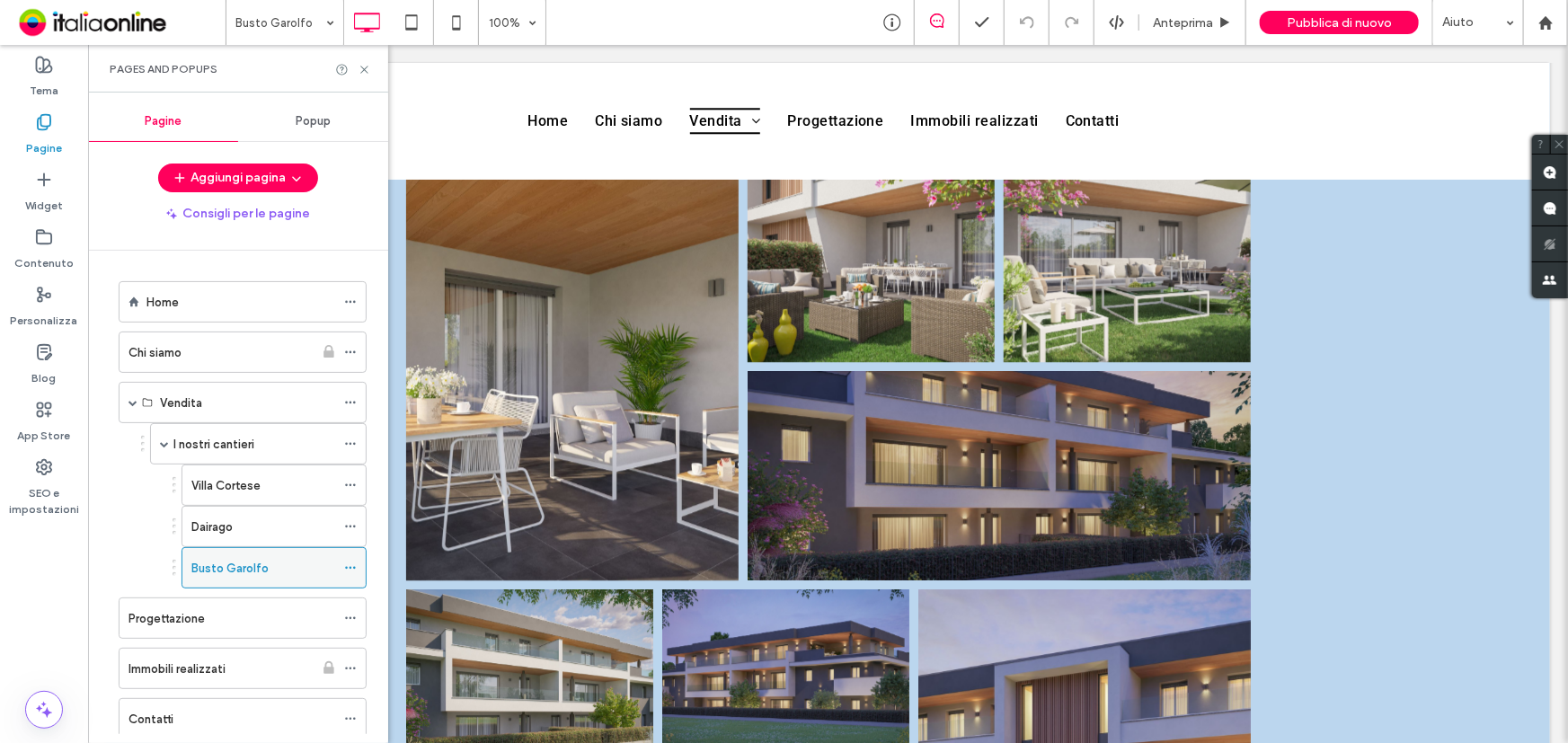
click at [349, 566] on icon at bounding box center [350, 567] width 12 height 12
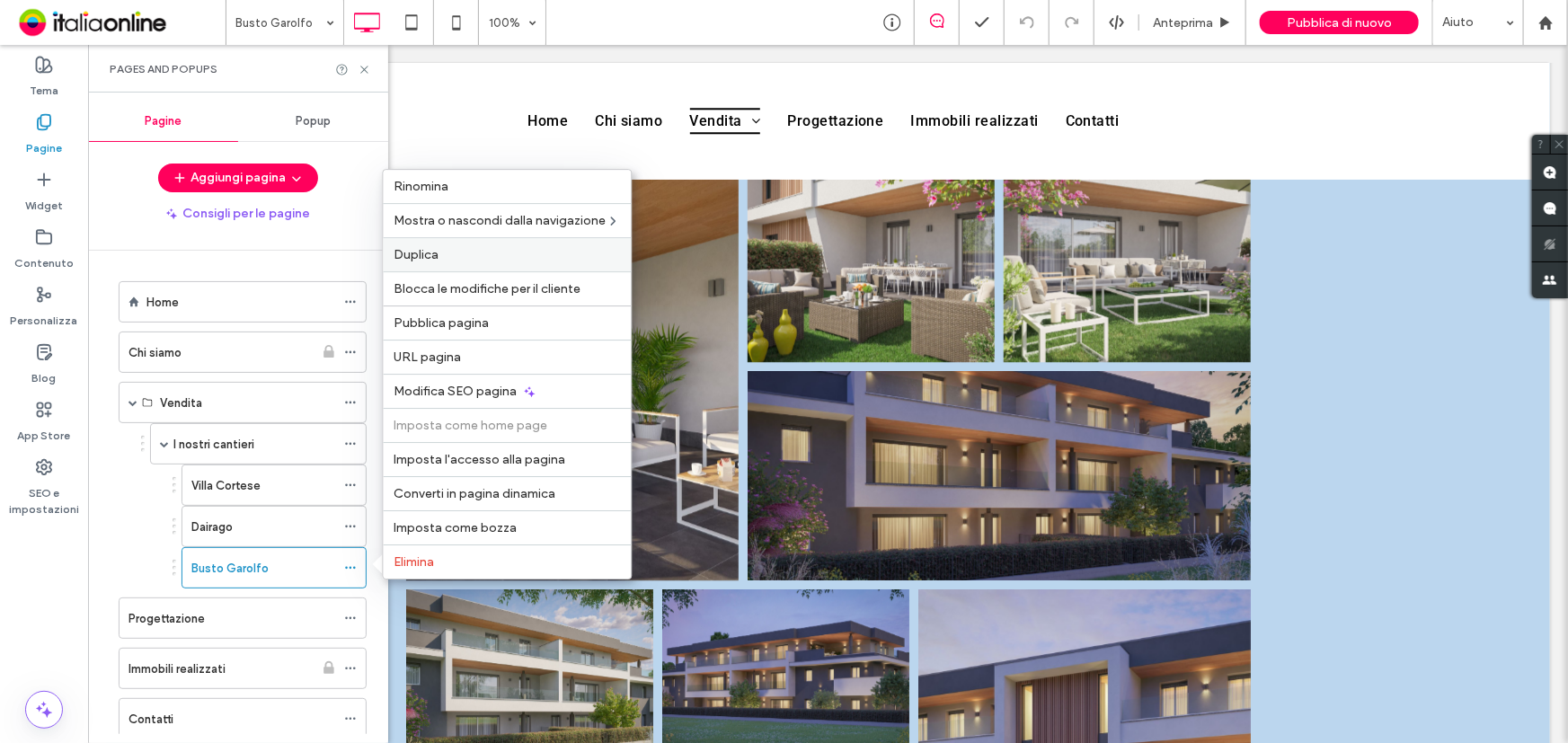
click at [439, 261] on div "Duplica" at bounding box center [506, 254] width 248 height 34
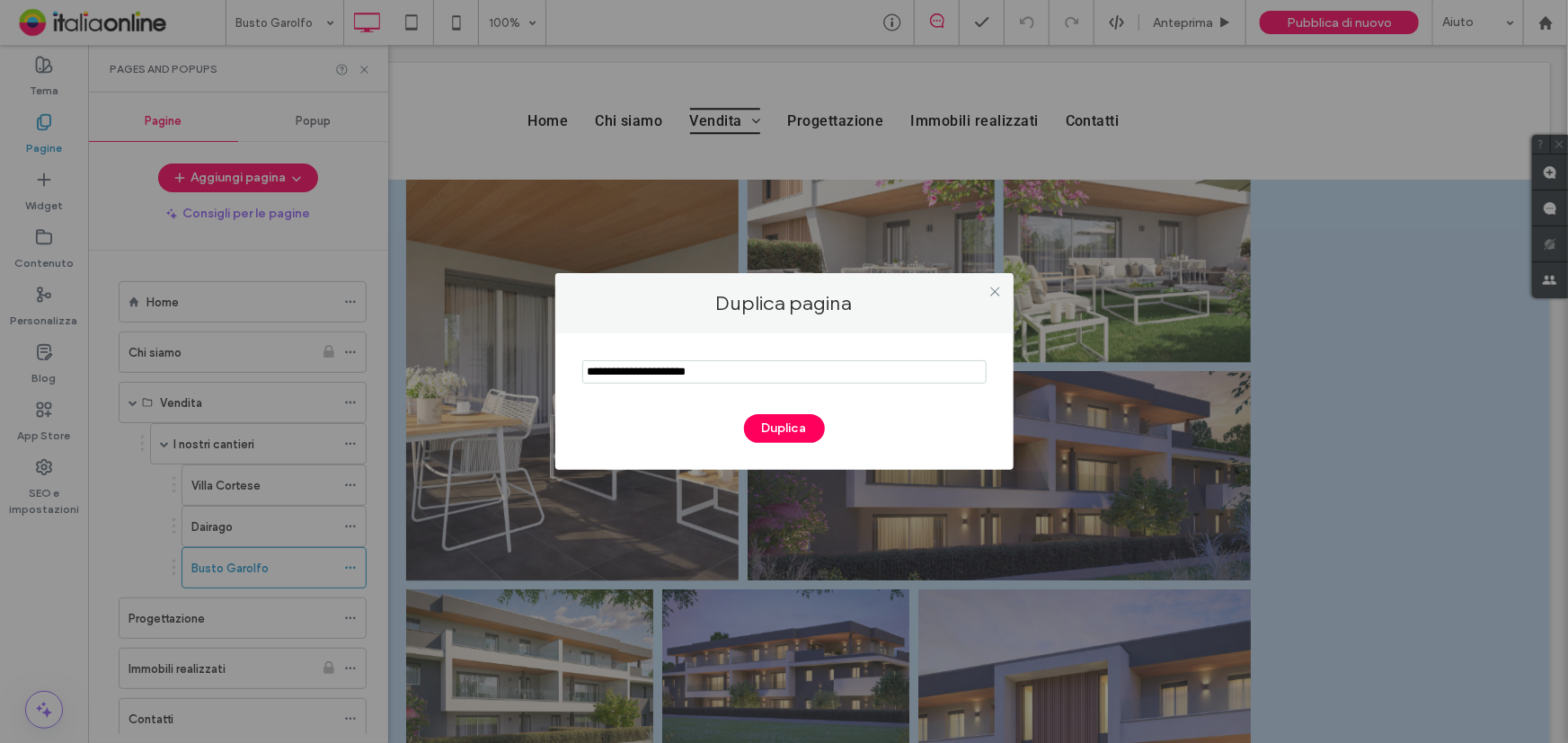
drag, startPoint x: 715, startPoint y: 368, endPoint x: 574, endPoint y: 370, distance: 141.0
click at [570, 370] on div "Duplica" at bounding box center [784, 401] width 458 height 136
paste input "**********"
type input "**********"
click at [780, 426] on button "Duplica" at bounding box center [784, 428] width 81 height 29
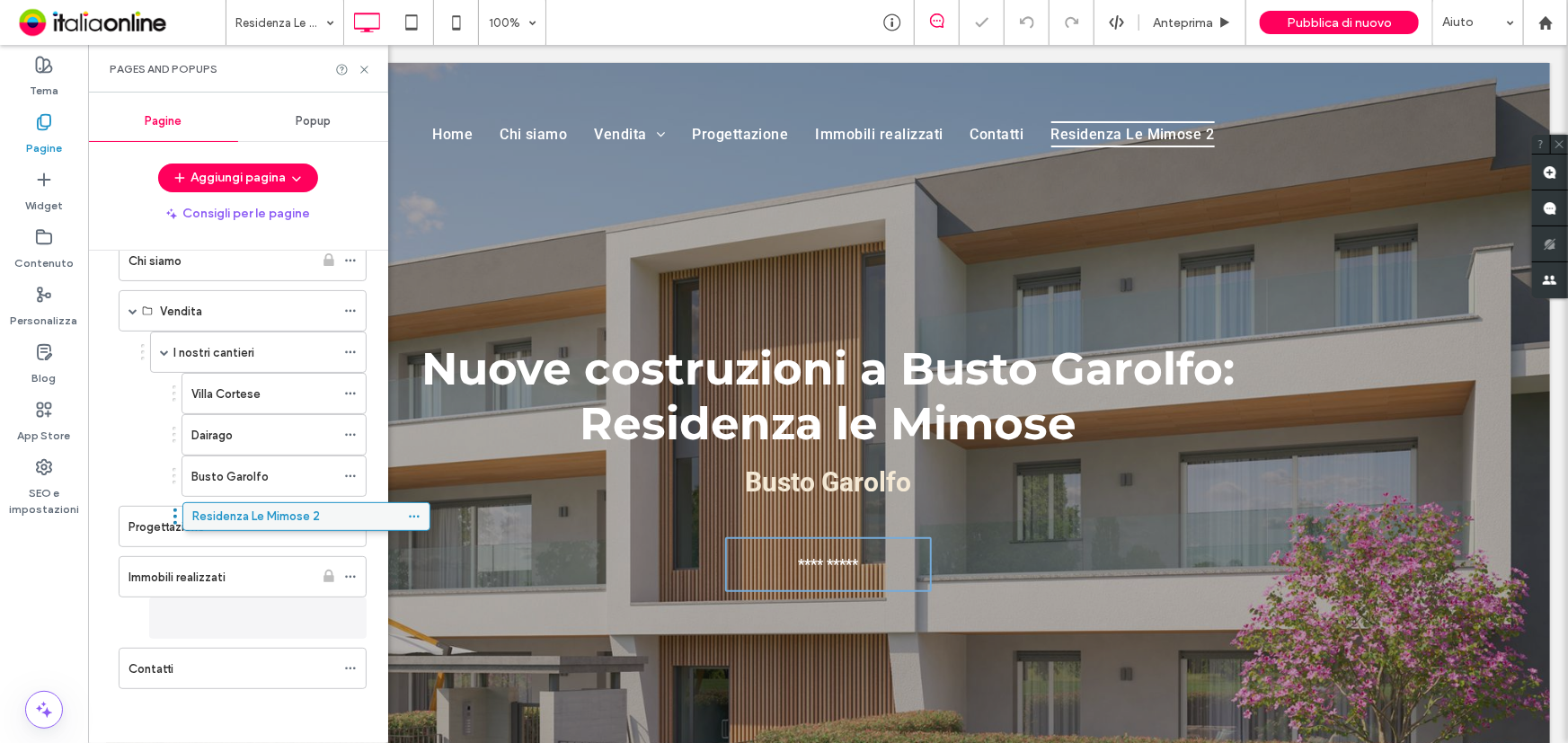
scroll to position [89, 0]
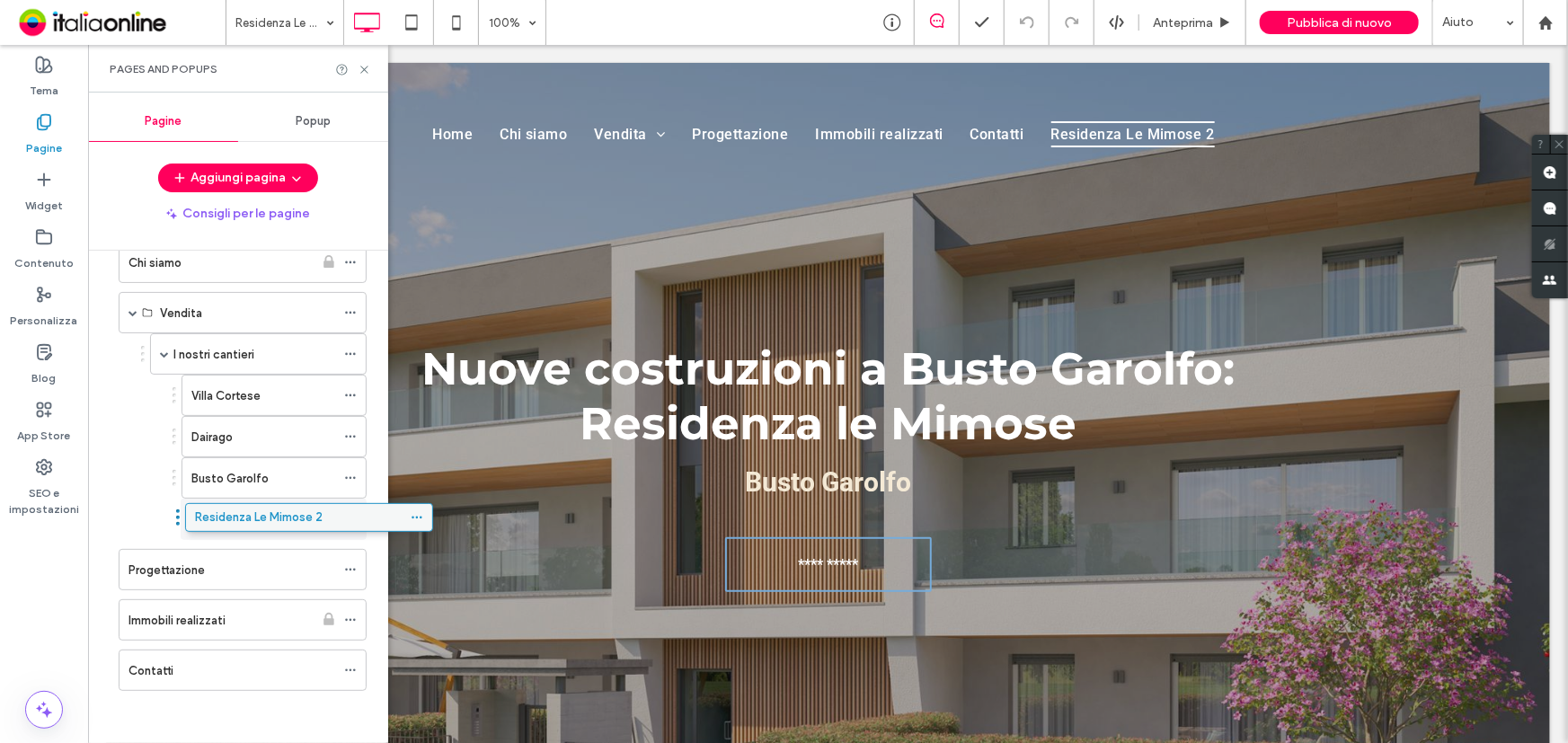
drag, startPoint x: 266, startPoint y: 673, endPoint x: 332, endPoint y: 528, distance: 159.3
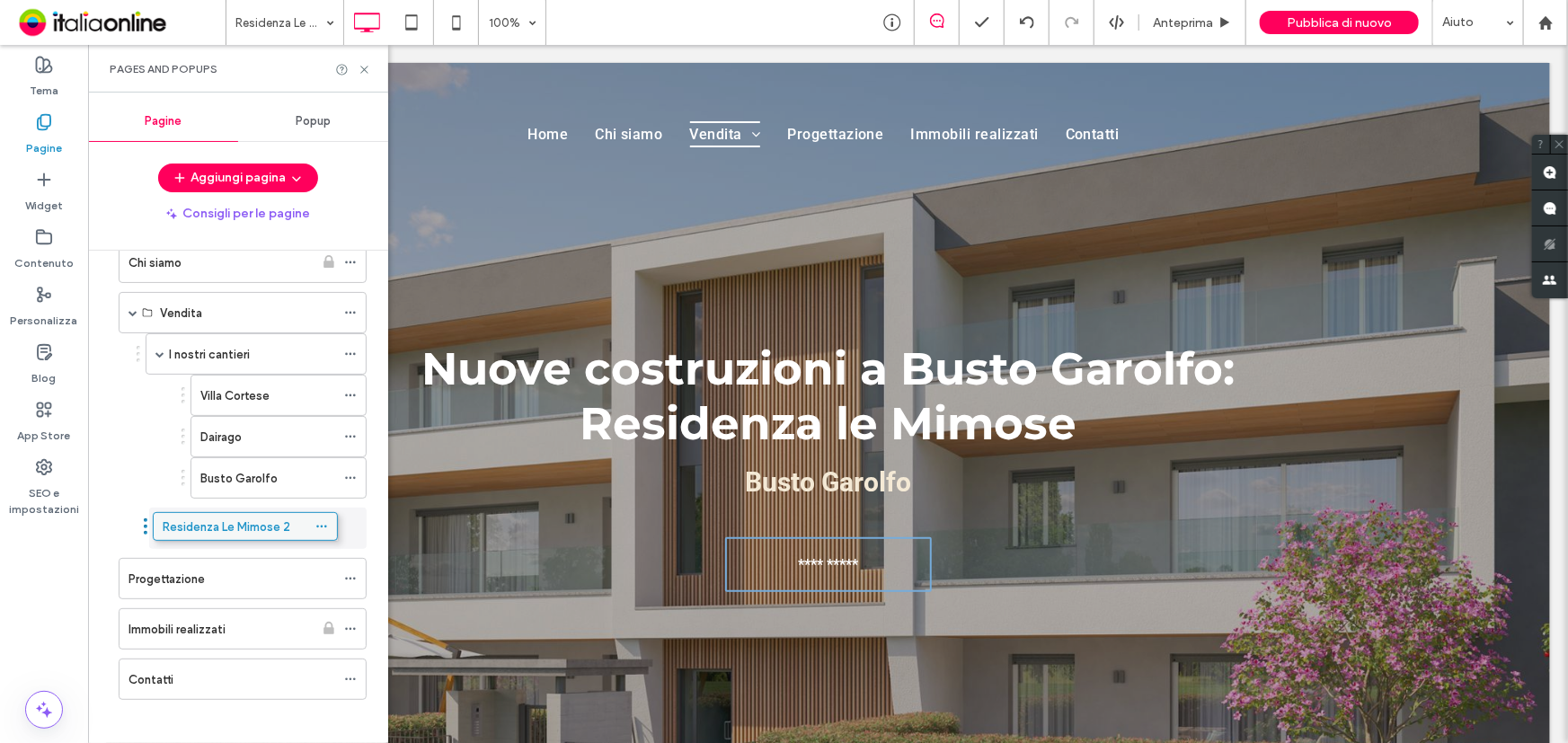
drag, startPoint x: 231, startPoint y: 512, endPoint x: 202, endPoint y: 527, distance: 32.6
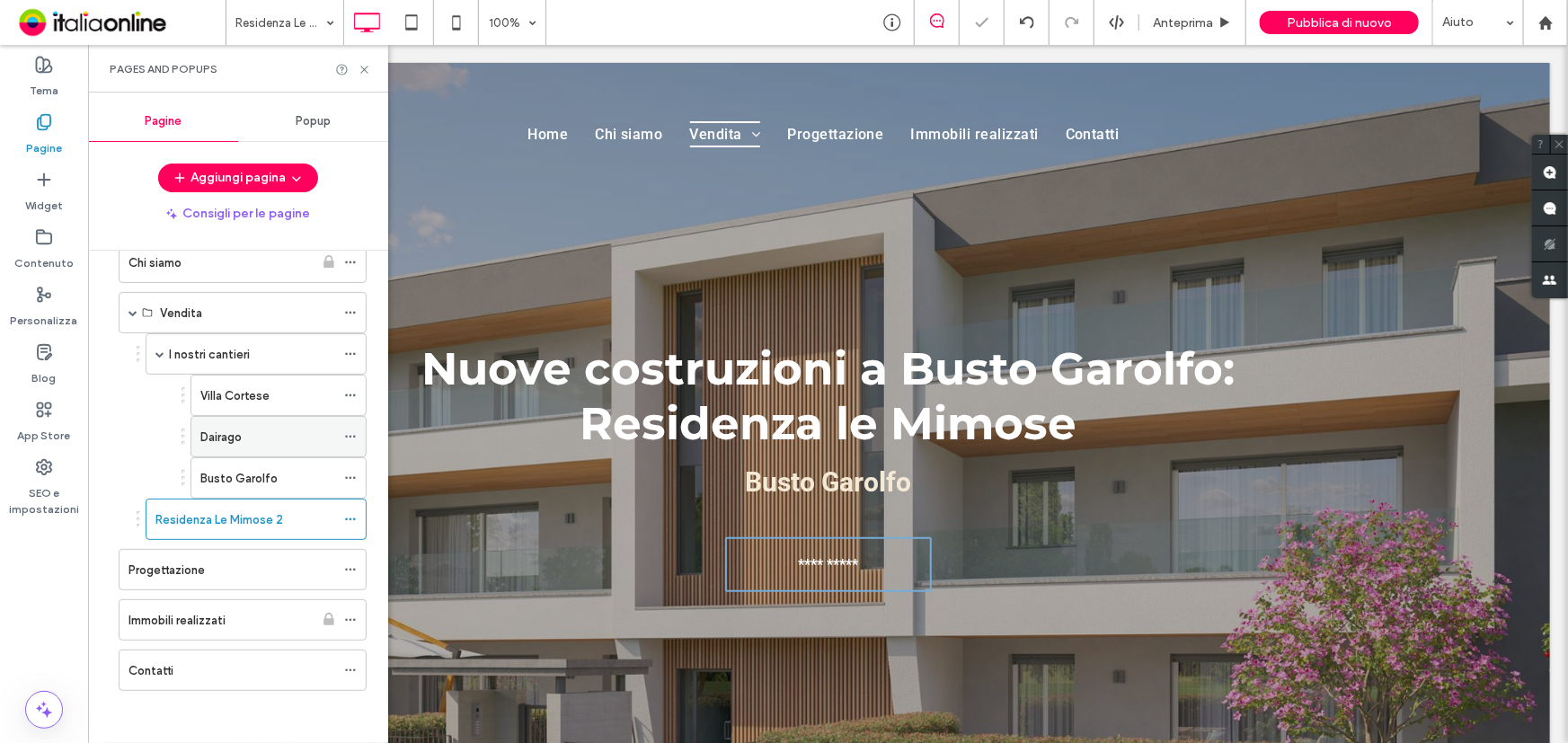
click at [271, 431] on div "Dairago" at bounding box center [268, 437] width 135 height 19
click at [252, 482] on label "Busto Garolfo" at bounding box center [239, 478] width 77 height 32
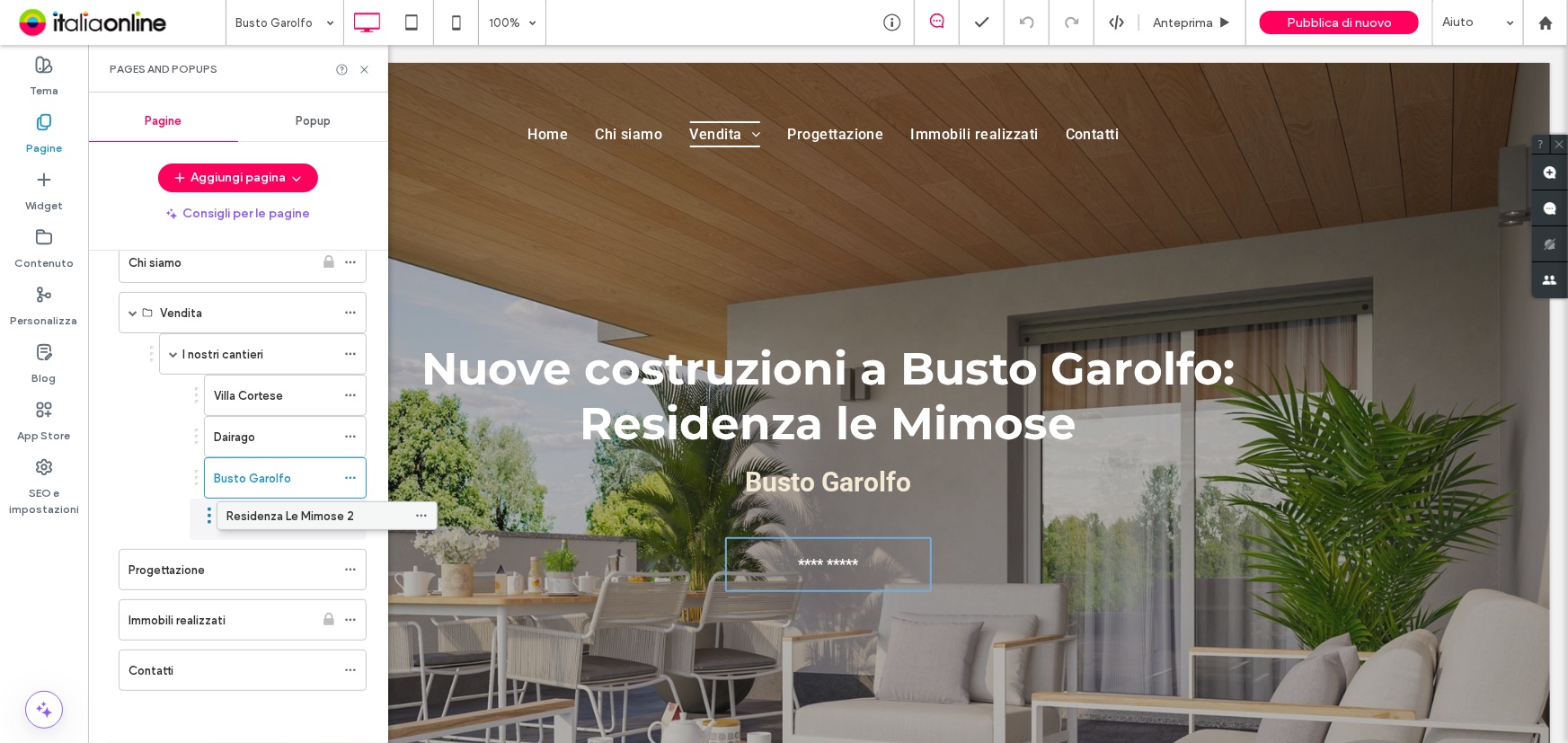
drag, startPoint x: 189, startPoint y: 511, endPoint x: 259, endPoint y: 506, distance: 70.2
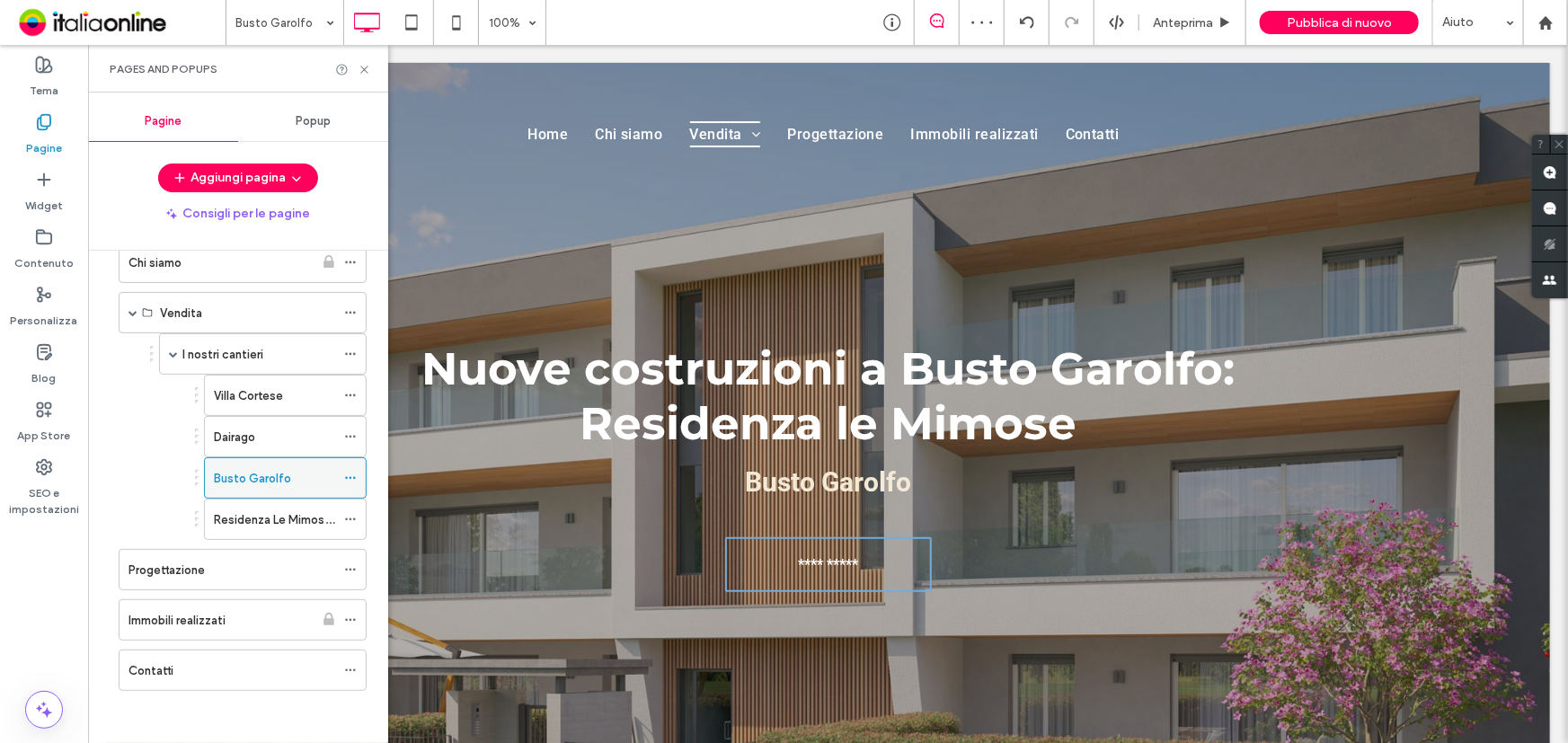
click at [351, 474] on icon at bounding box center [350, 477] width 12 height 12
click at [223, 527] on label "Residenza Le Mimose 2" at bounding box center [277, 520] width 128 height 32
click at [356, 509] on span at bounding box center [350, 518] width 12 height 27
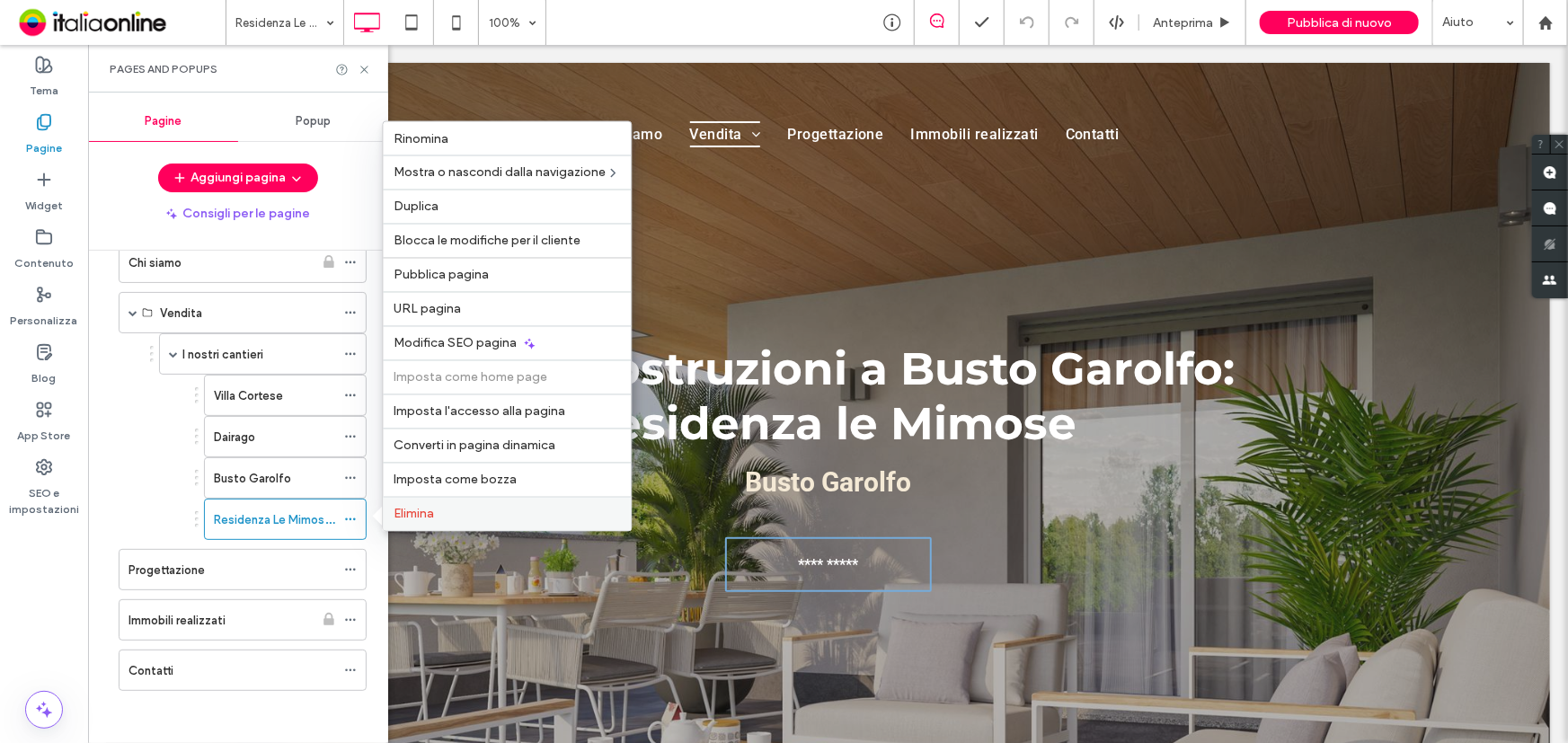
click at [401, 506] on span "Elimina" at bounding box center [413, 514] width 40 height 15
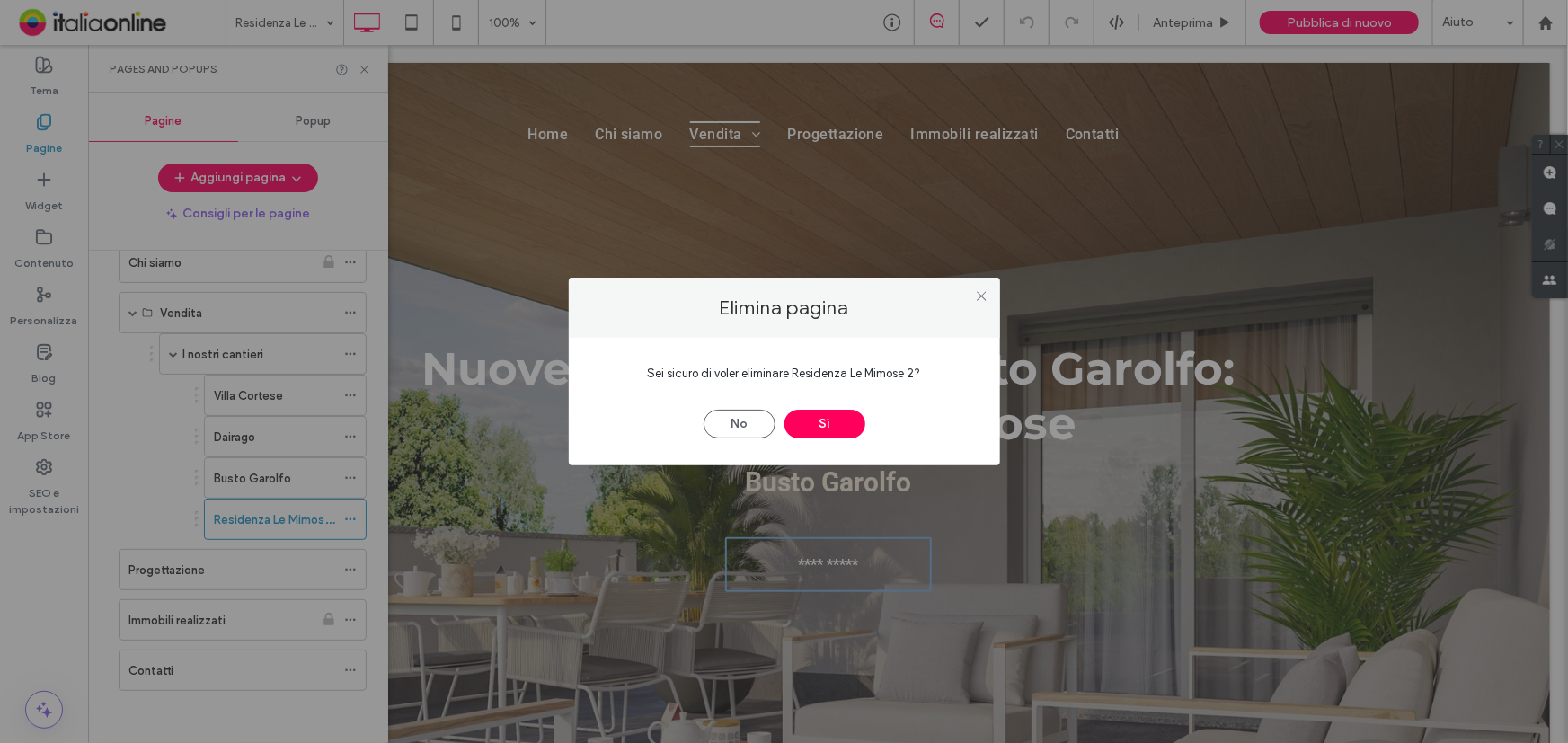
drag, startPoint x: 817, startPoint y: 415, endPoint x: 755, endPoint y: 448, distance: 70.2
click at [817, 415] on button "Sì" at bounding box center [825, 423] width 81 height 29
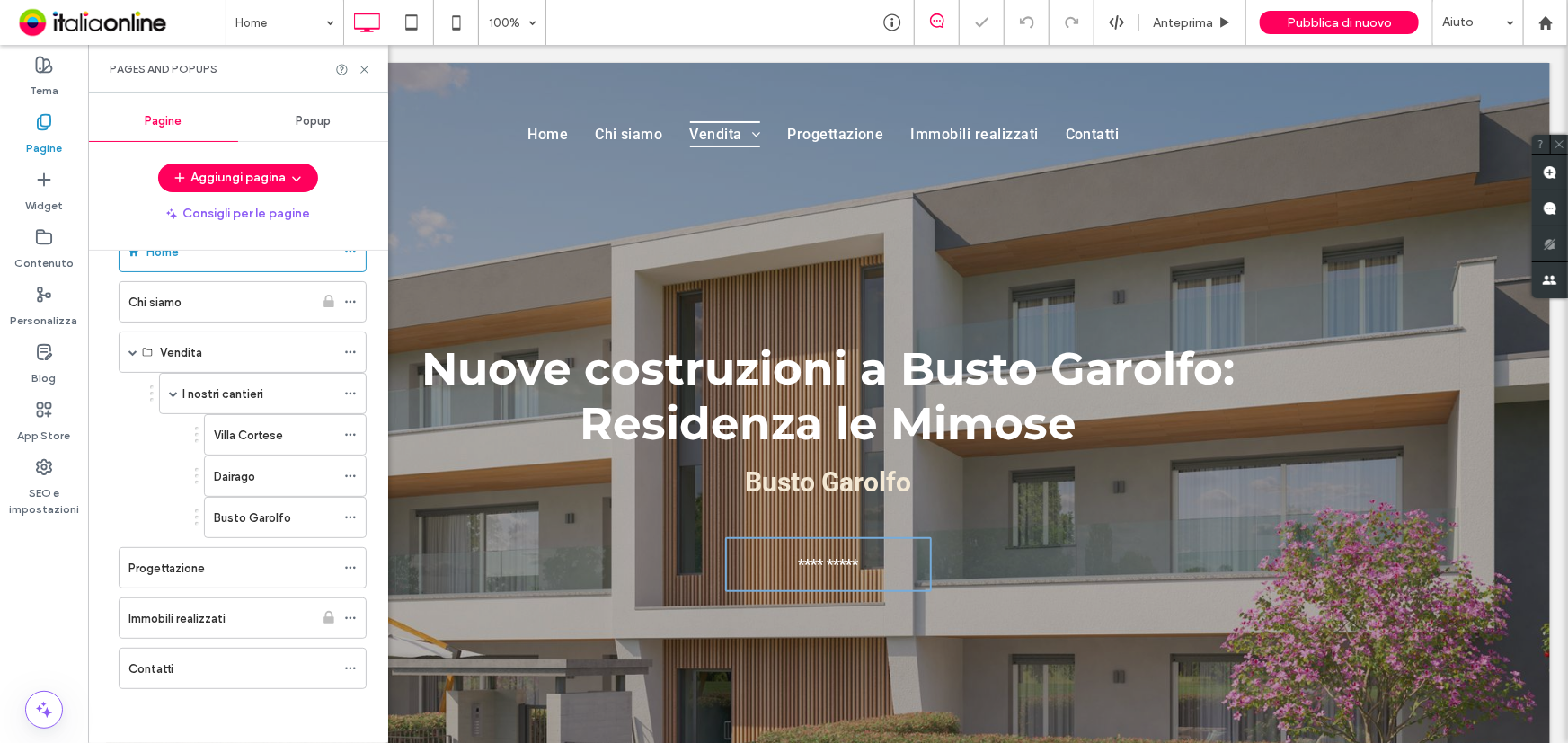
scroll to position [48, 0]
click at [270, 441] on label "Villa Cortese" at bounding box center [248, 438] width 69 height 32
click at [351, 438] on icon at bounding box center [350, 436] width 12 height 12
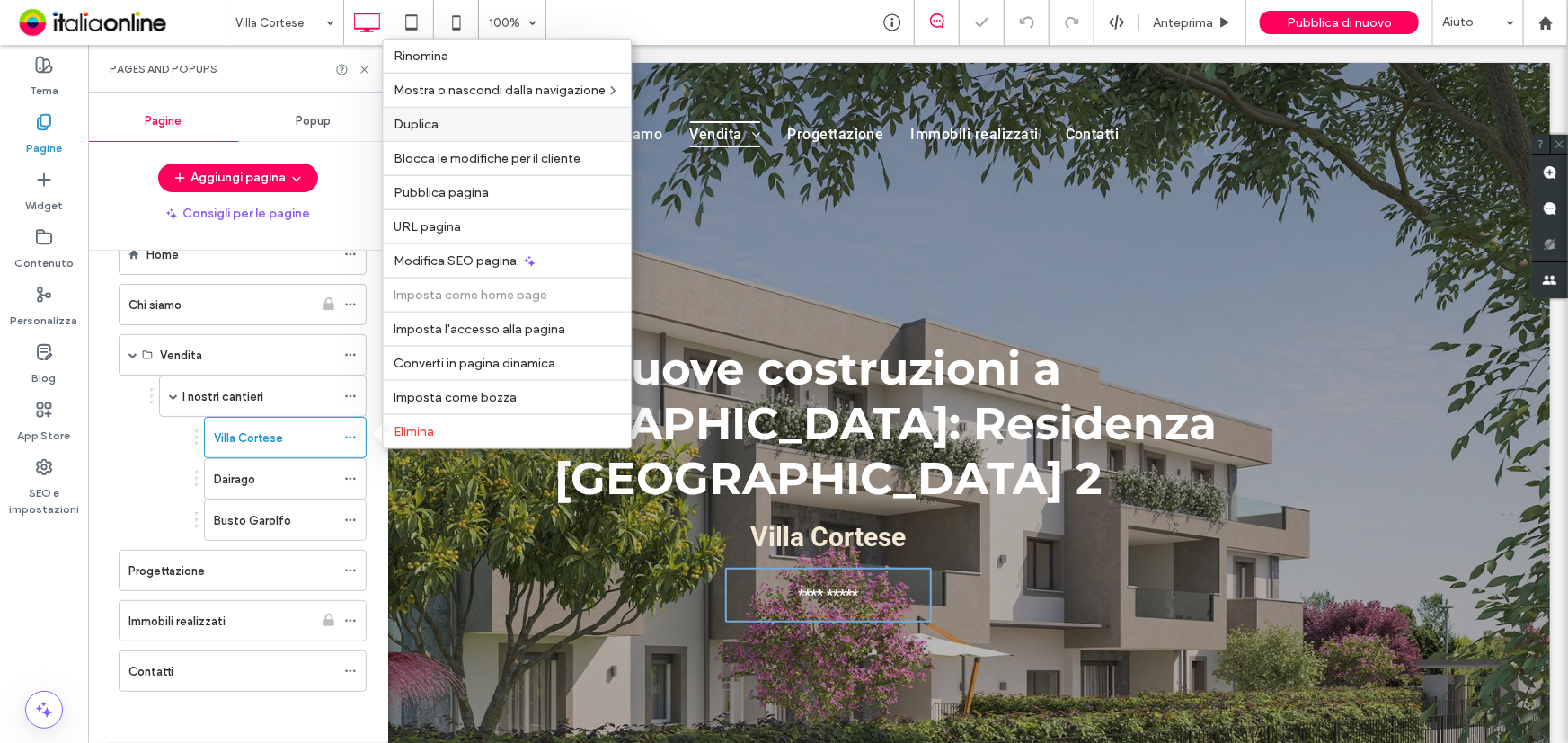
click at [451, 130] on label "Duplica" at bounding box center [506, 124] width 227 height 15
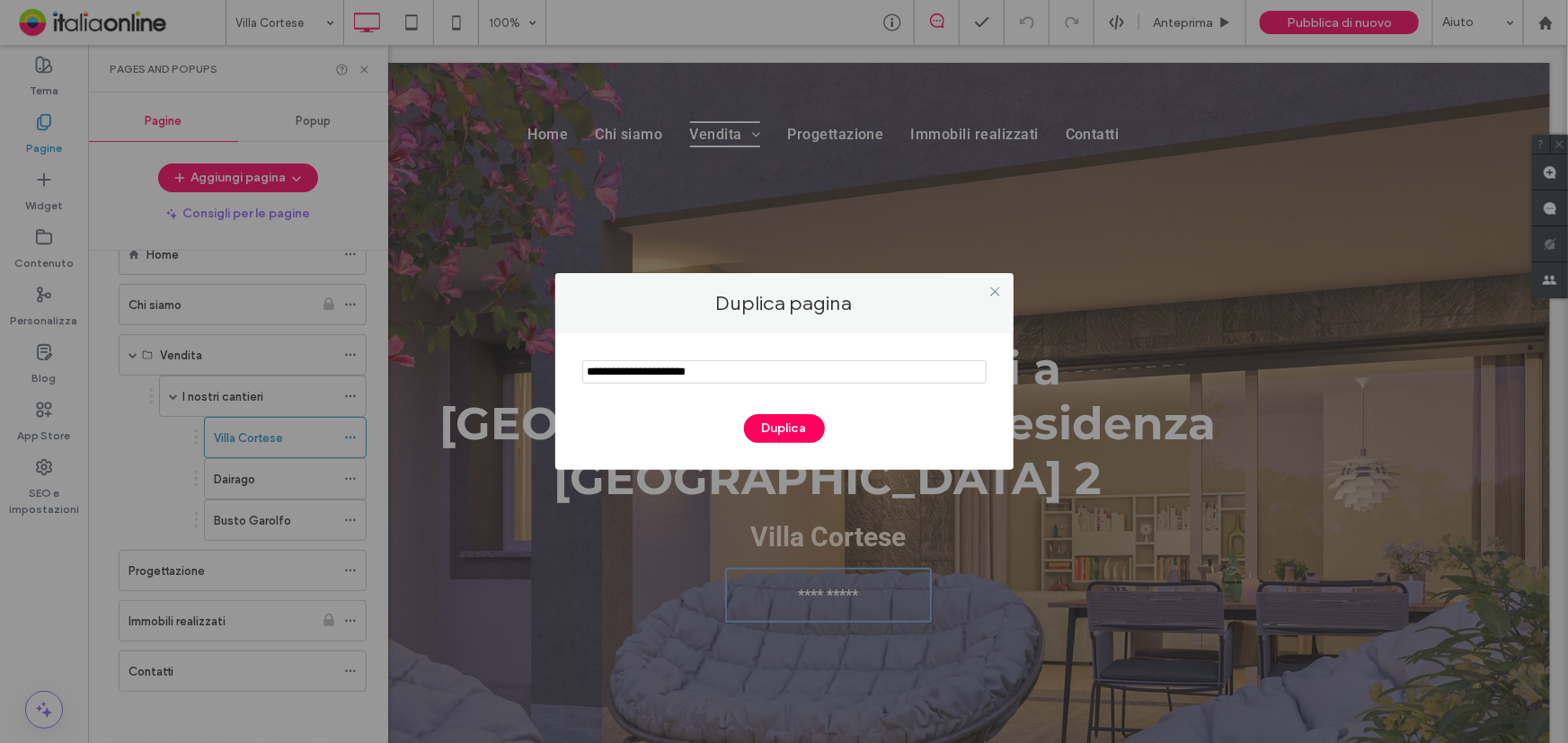
drag, startPoint x: 737, startPoint y: 378, endPoint x: 477, endPoint y: 376, distance: 260.0
click at [477, 376] on div "Duplica pagina Duplica" at bounding box center [784, 371] width 1568 height 743
paste input "**********"
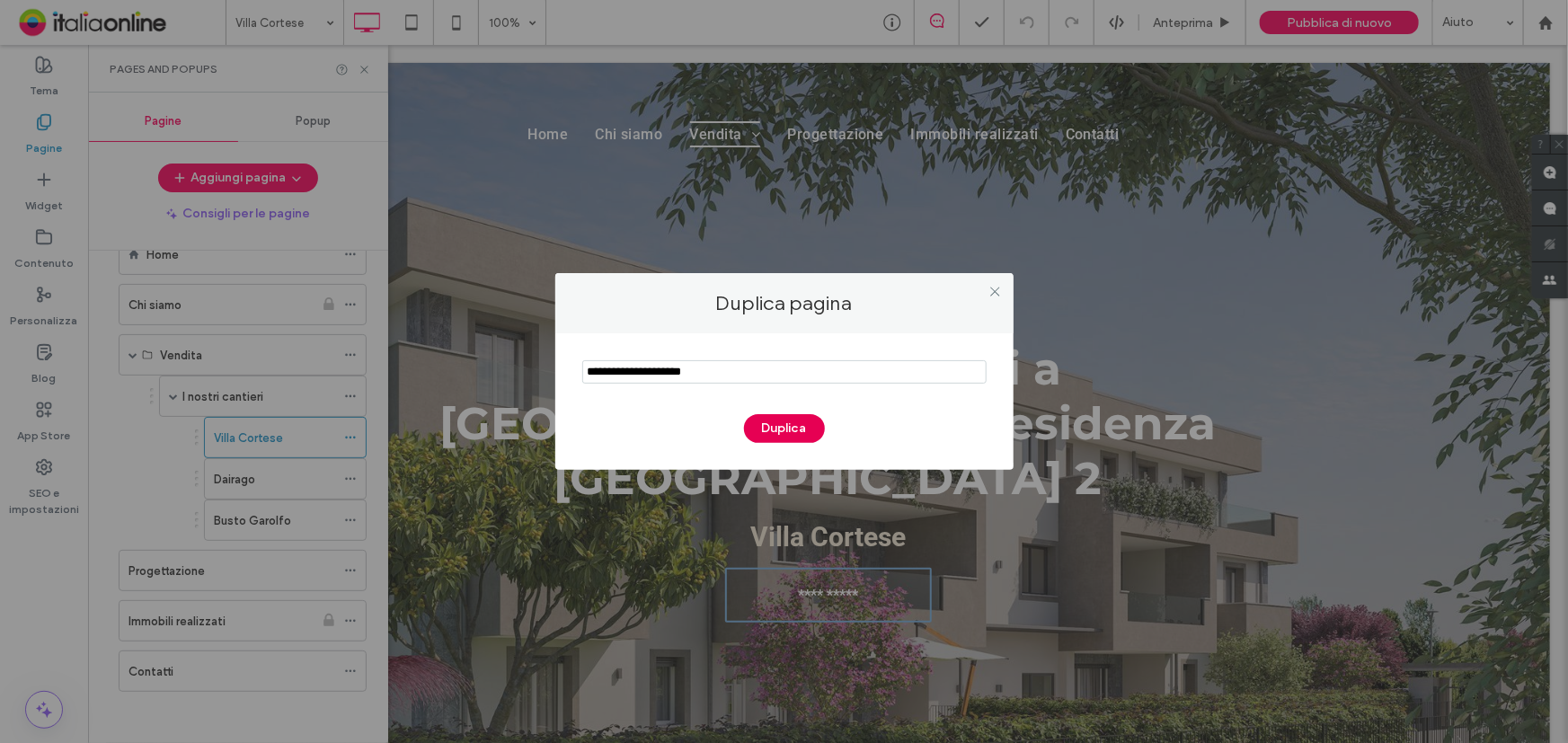
type input "**********"
click at [797, 426] on button "Duplica" at bounding box center [784, 428] width 81 height 29
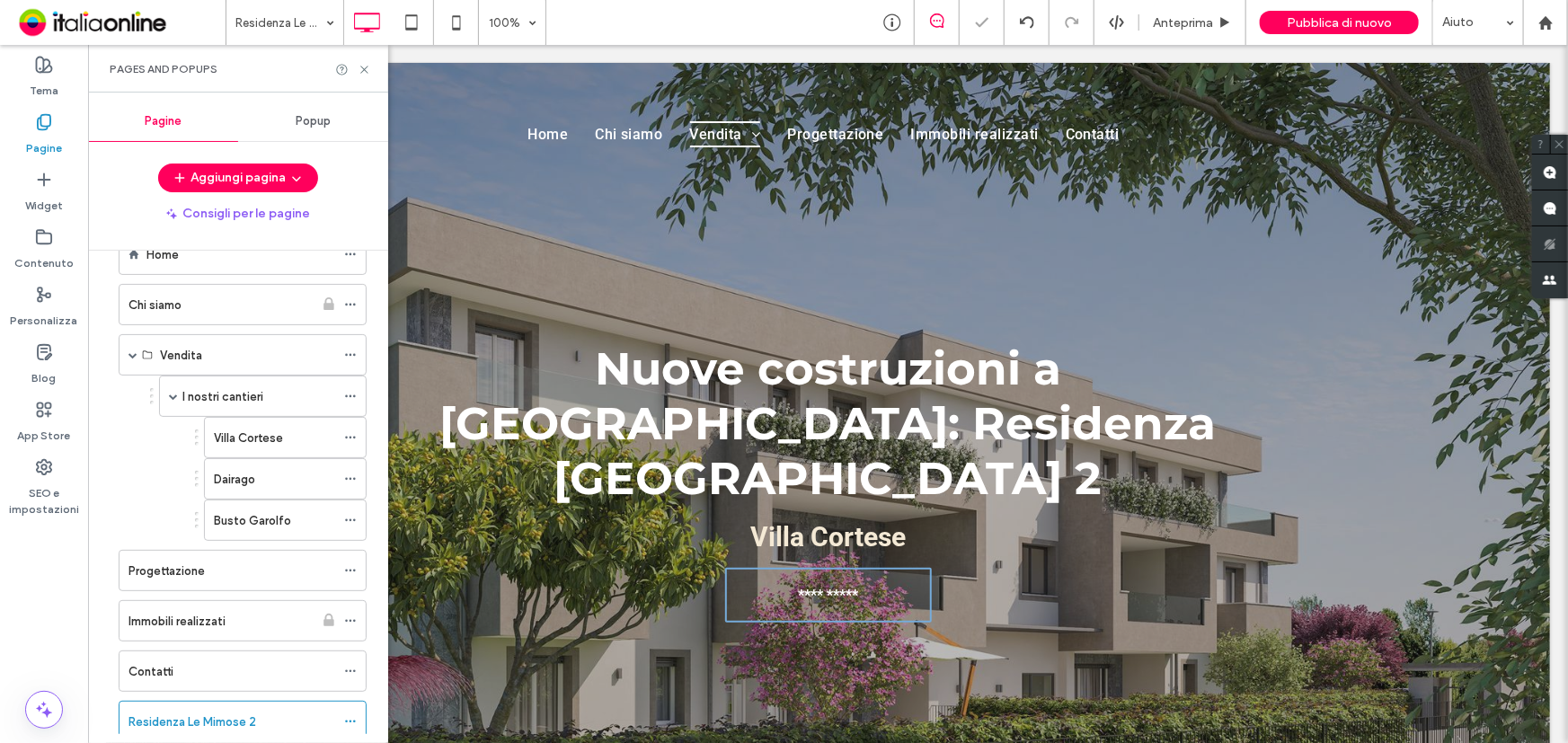
scroll to position [89, 0]
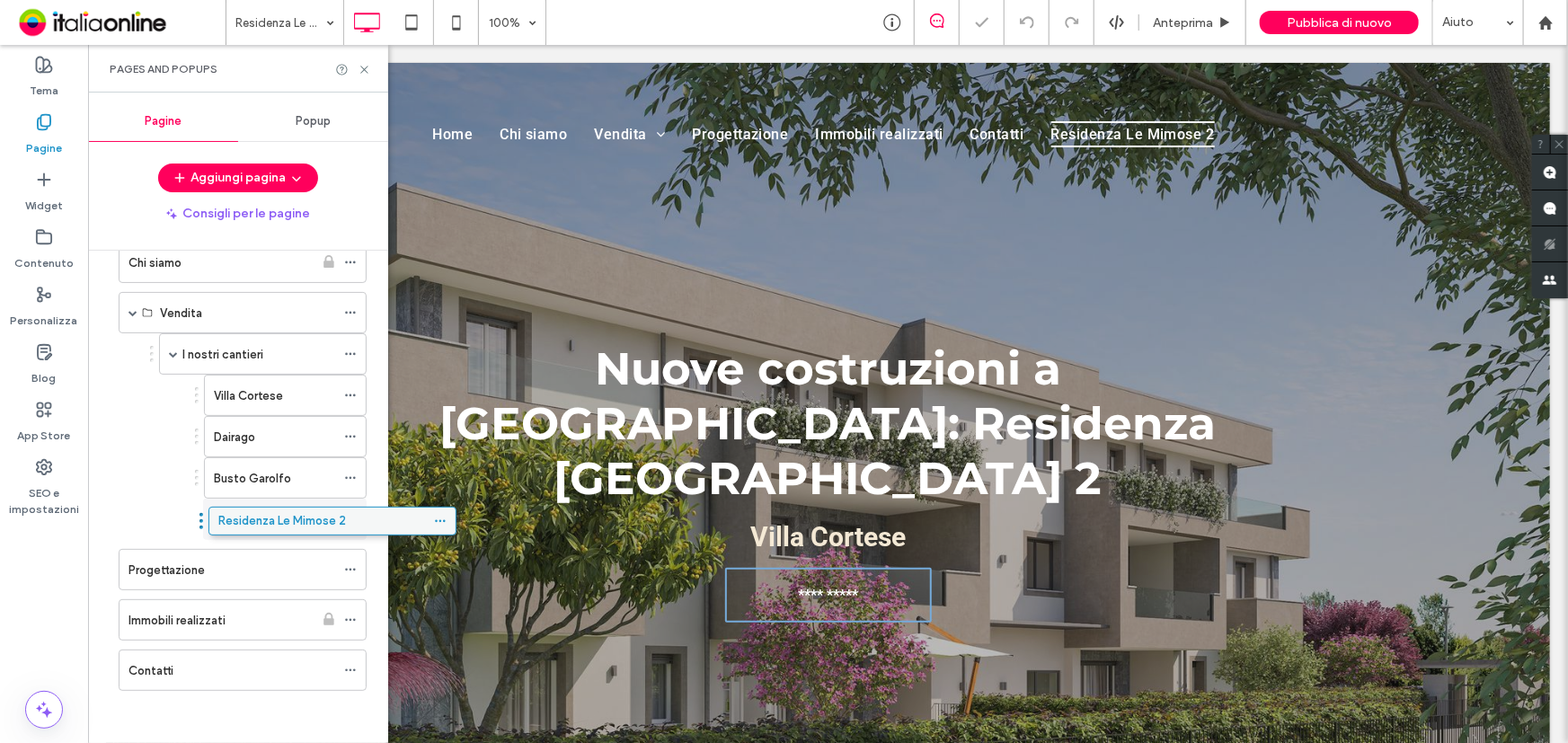
drag, startPoint x: 241, startPoint y: 678, endPoint x: 331, endPoint y: 529, distance: 174.1
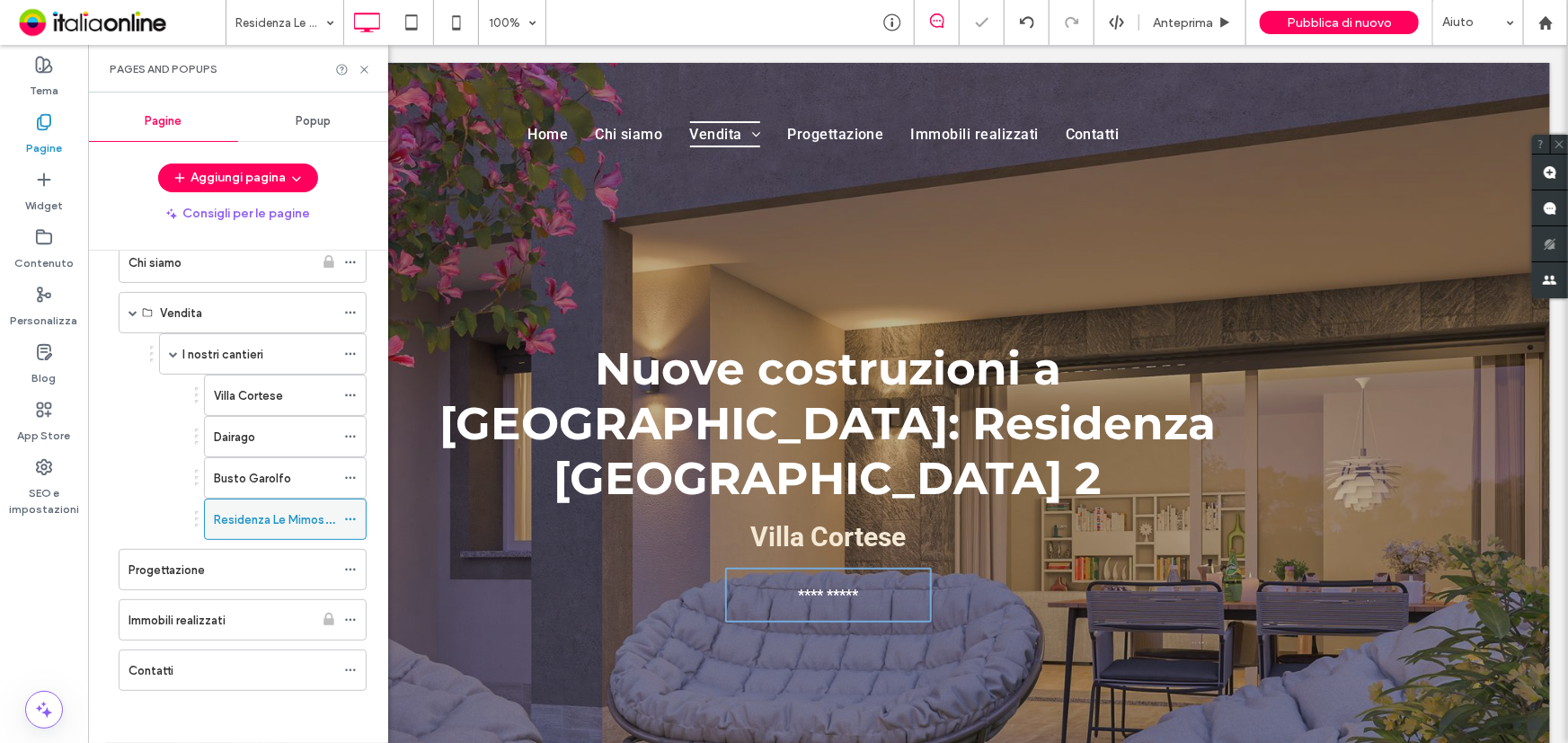
click at [298, 510] on label "Residenza Le Mimose 2" at bounding box center [277, 520] width 128 height 32
click at [809, 377] on strong "Nuove costruzioni a Villa Cortese: Residenza Monte Rosa 2" at bounding box center [827, 422] width 776 height 164
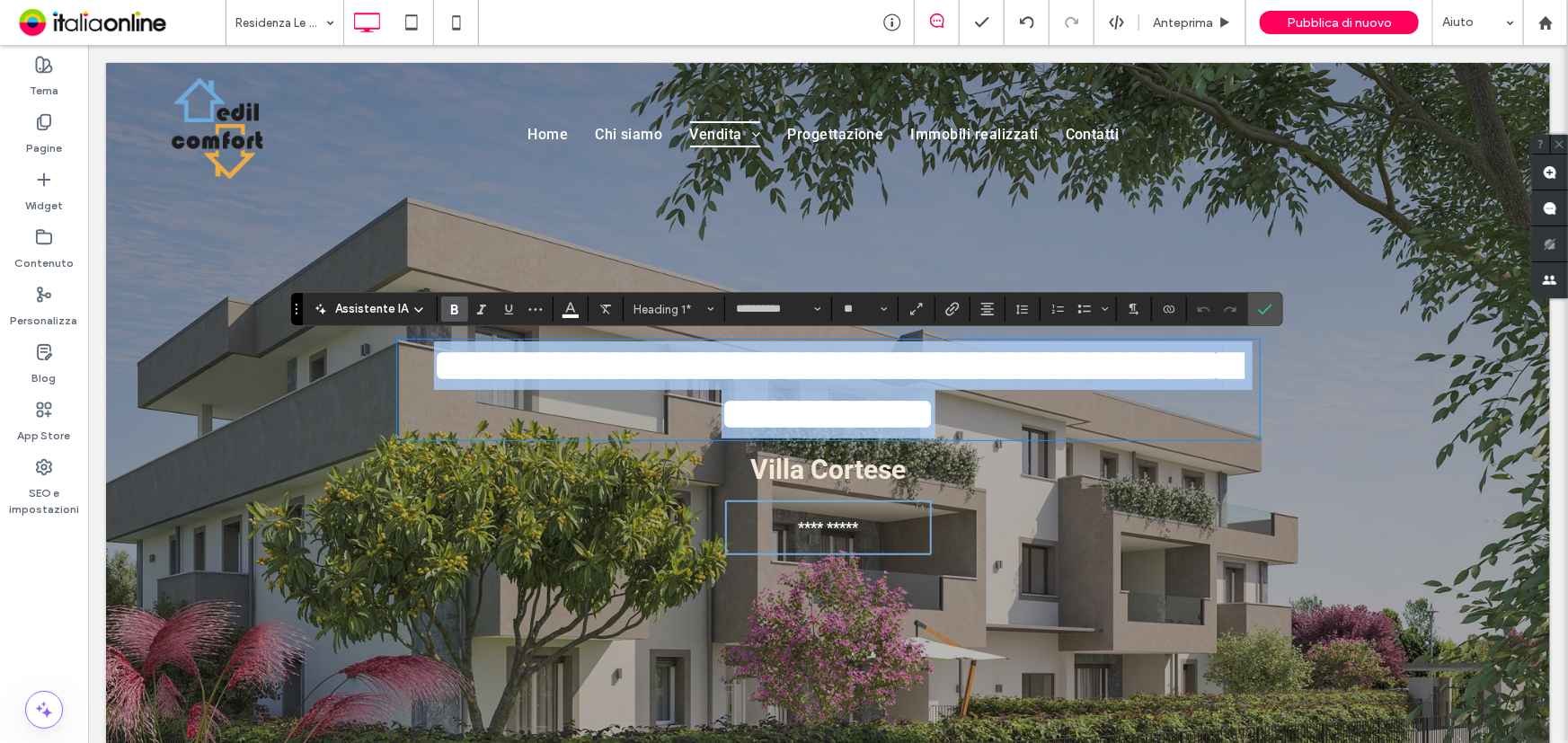
click at [809, 377] on strong "**********" at bounding box center [836, 388] width 807 height 92
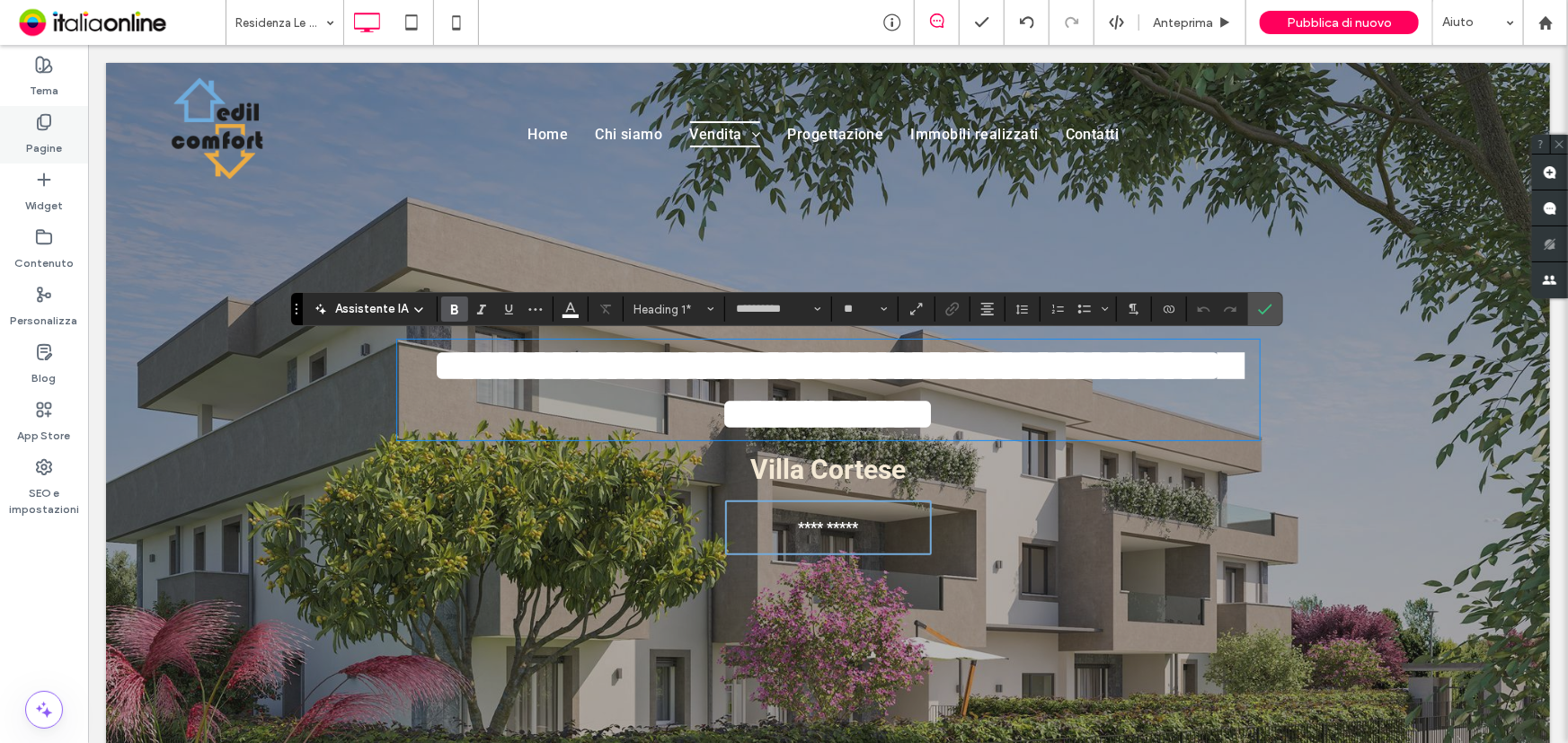
click at [37, 117] on use at bounding box center [43, 122] width 12 height 15
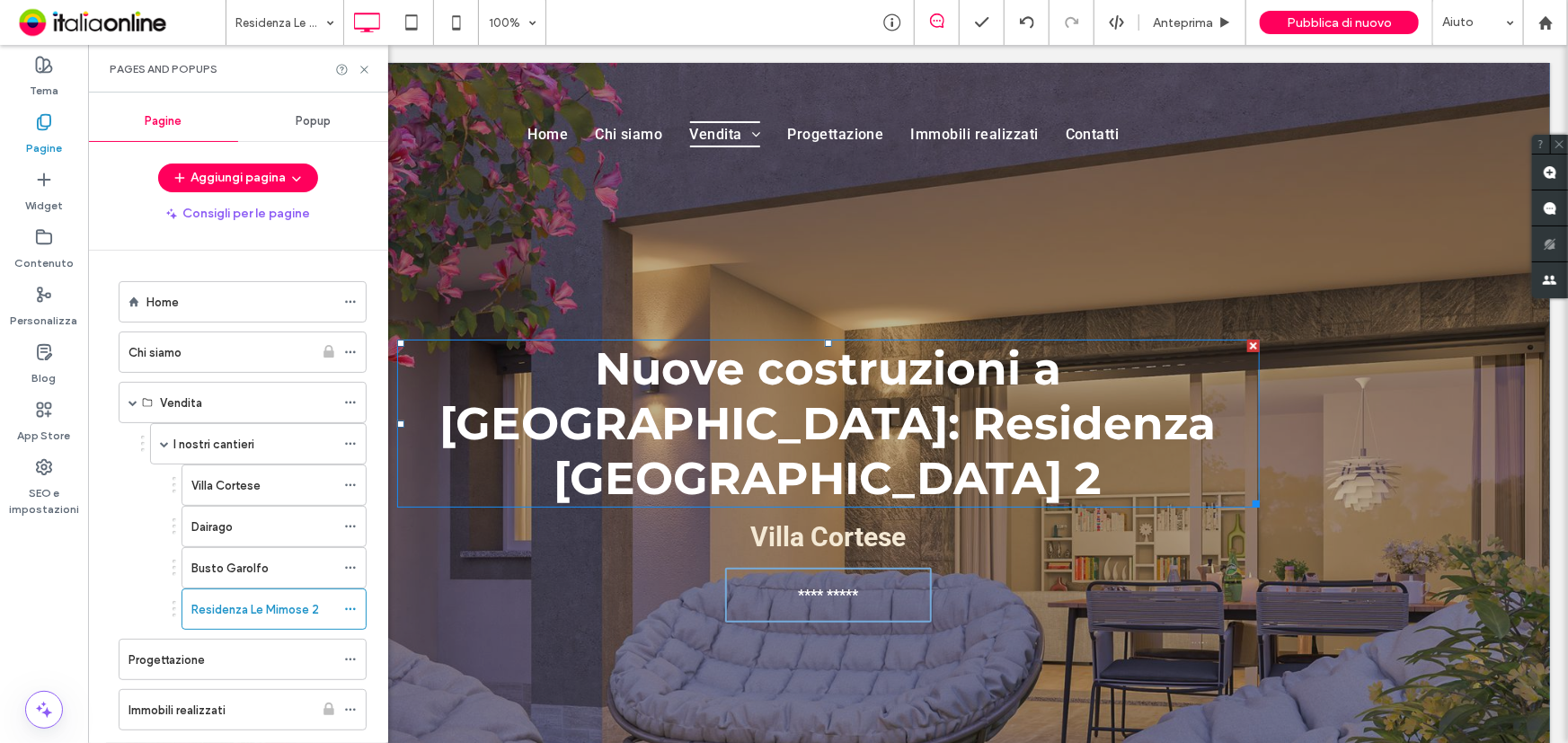
click at [982, 374] on strong "Nuove costruzioni a Villa Cortese: Residenza Monte Rosa 2" at bounding box center [827, 422] width 776 height 164
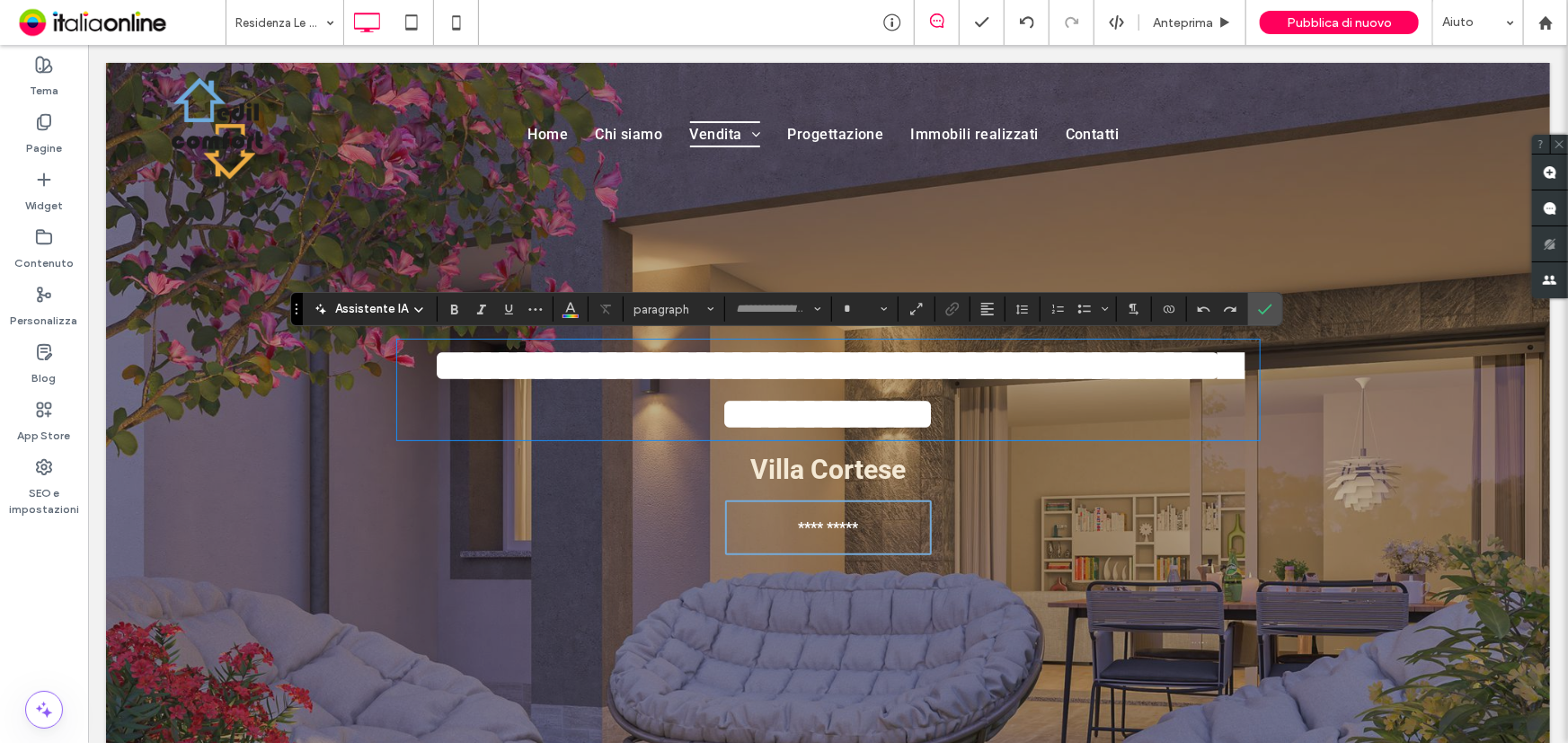
type input "**********"
type input "**"
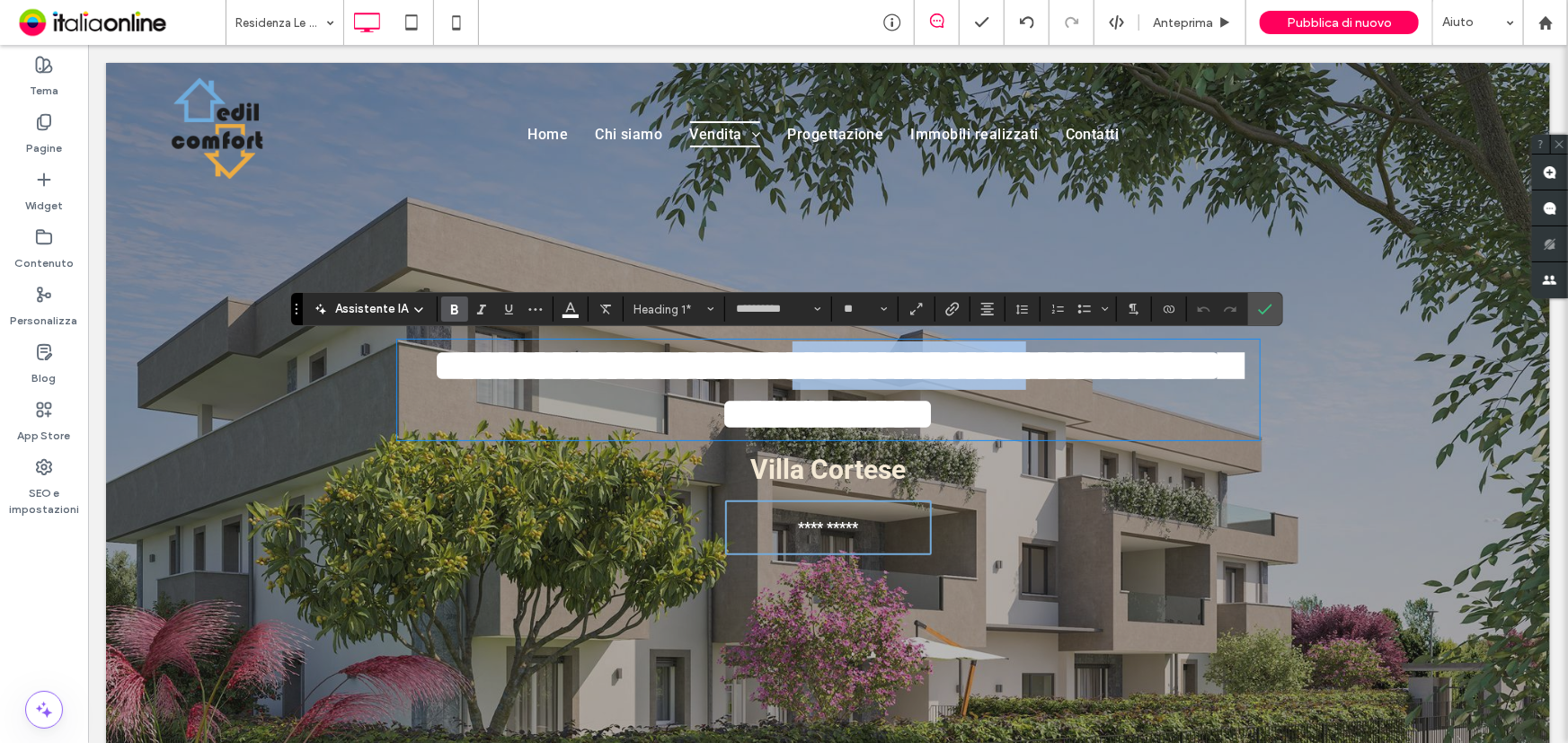
drag, startPoint x: 921, startPoint y: 376, endPoint x: 1206, endPoint y: 378, distance: 285.0
click at [1206, 378] on strong "**********" at bounding box center [836, 388] width 807 height 92
drag, startPoint x: 442, startPoint y: 416, endPoint x: 631, endPoint y: 428, distance: 189.4
click at [631, 428] on h1 "**********" at bounding box center [827, 389] width 863 height 97
click at [37, 126] on use at bounding box center [43, 122] width 12 height 15
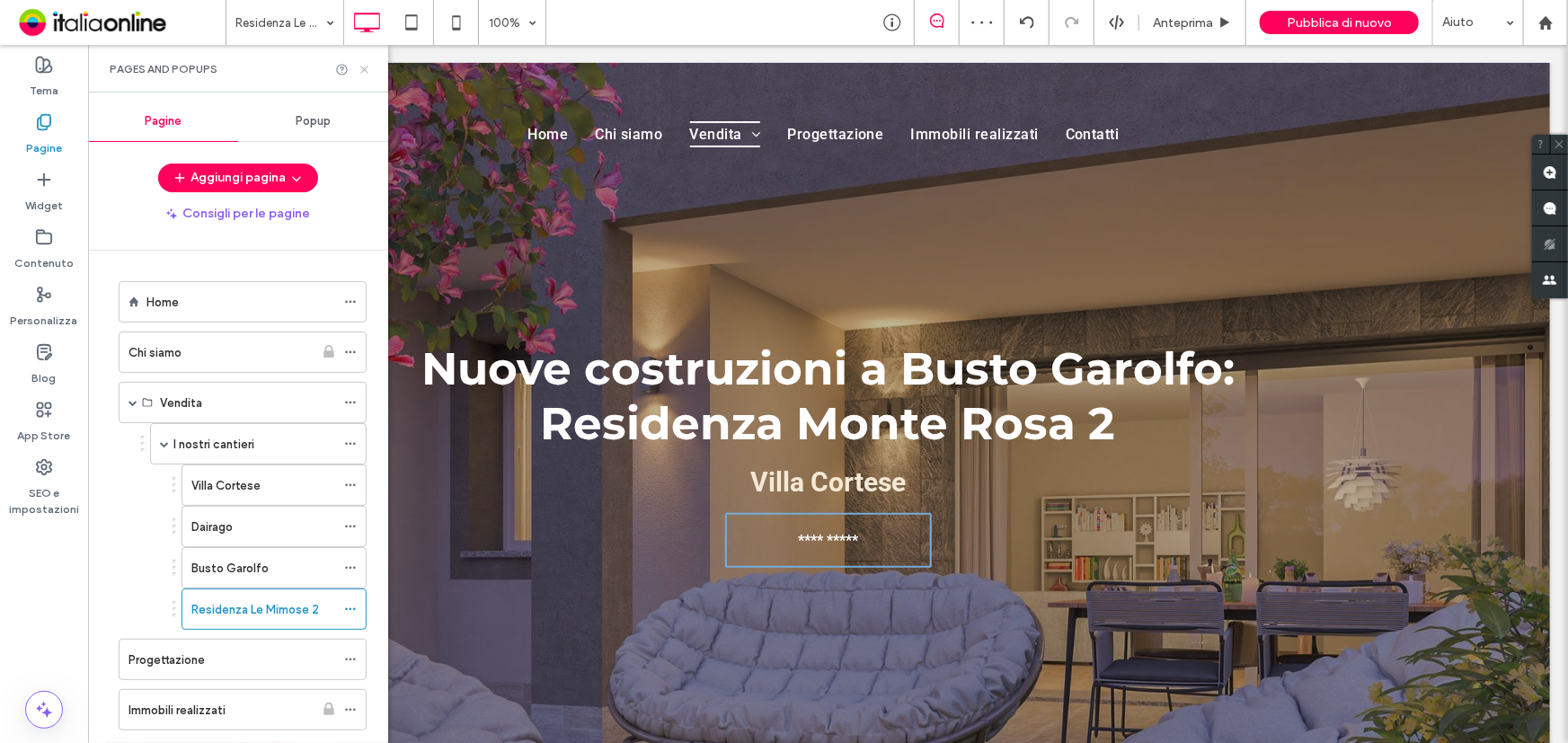
click at [362, 72] on icon at bounding box center [364, 69] width 13 height 13
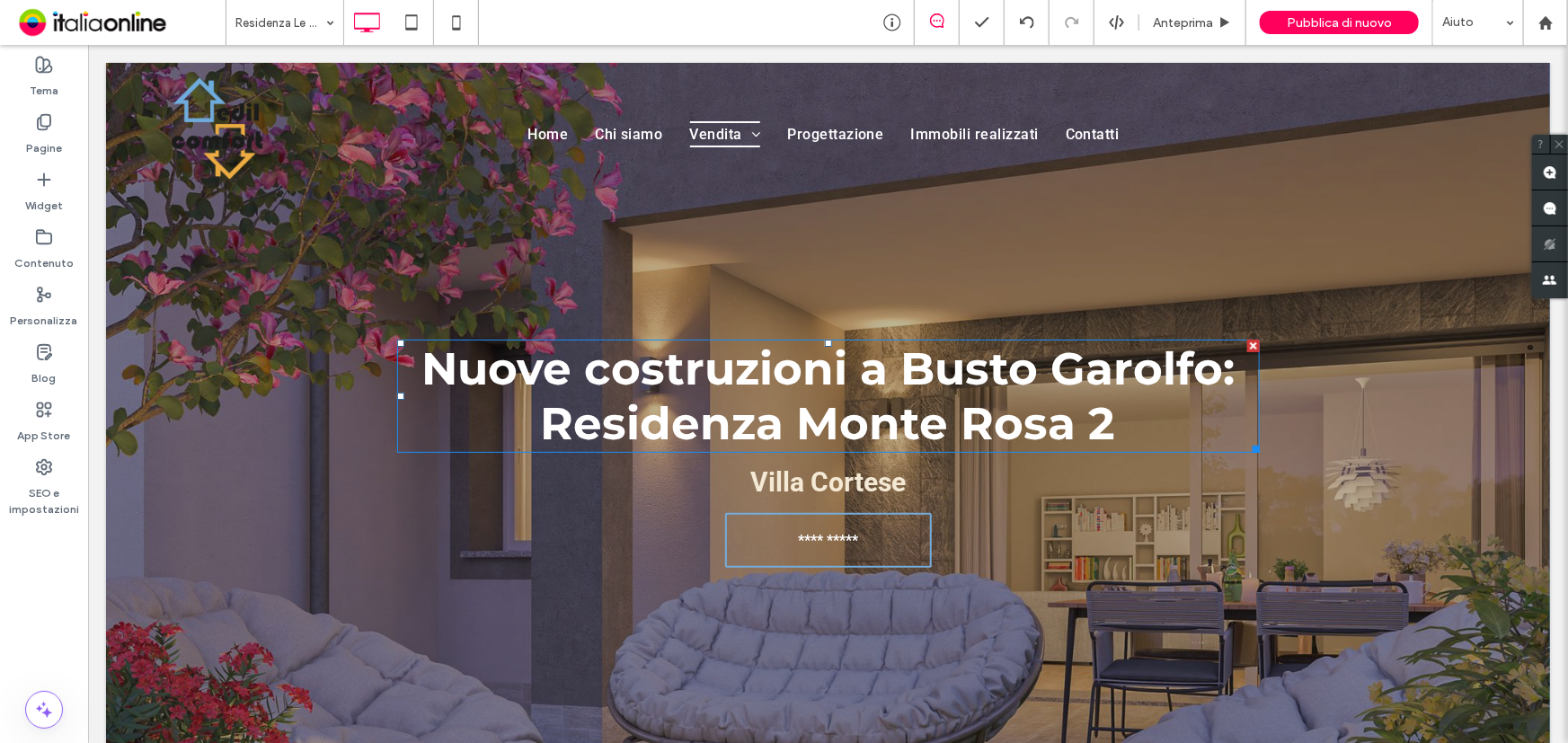
click at [839, 403] on strong "Nuove costruzioni a Busto Garolfo: Residenza Monte Rosa 2" at bounding box center [827, 395] width 813 height 110
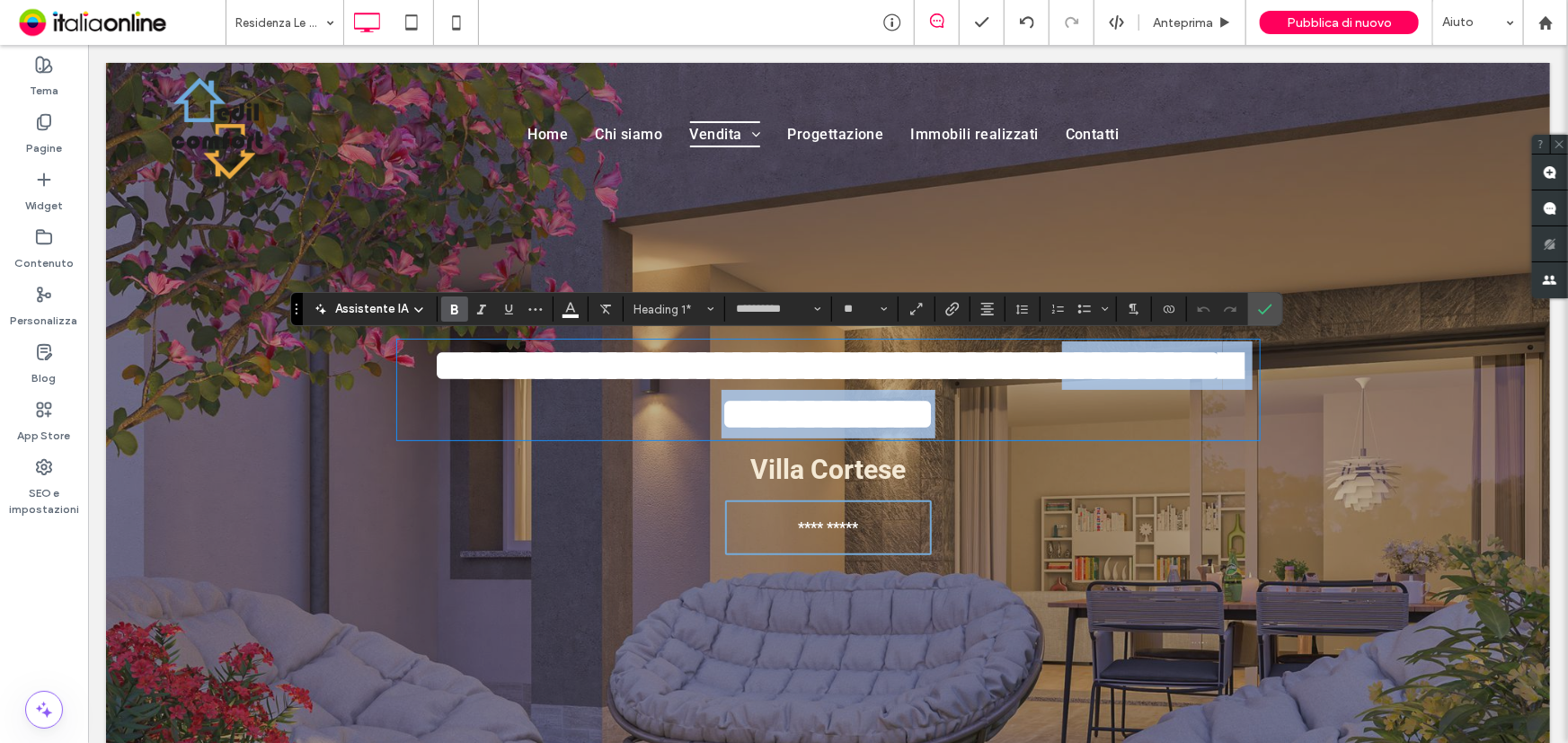
drag, startPoint x: 1131, startPoint y: 429, endPoint x: 508, endPoint y: 434, distance: 623.0
click at [508, 434] on h1 "**********" at bounding box center [827, 389] width 863 height 97
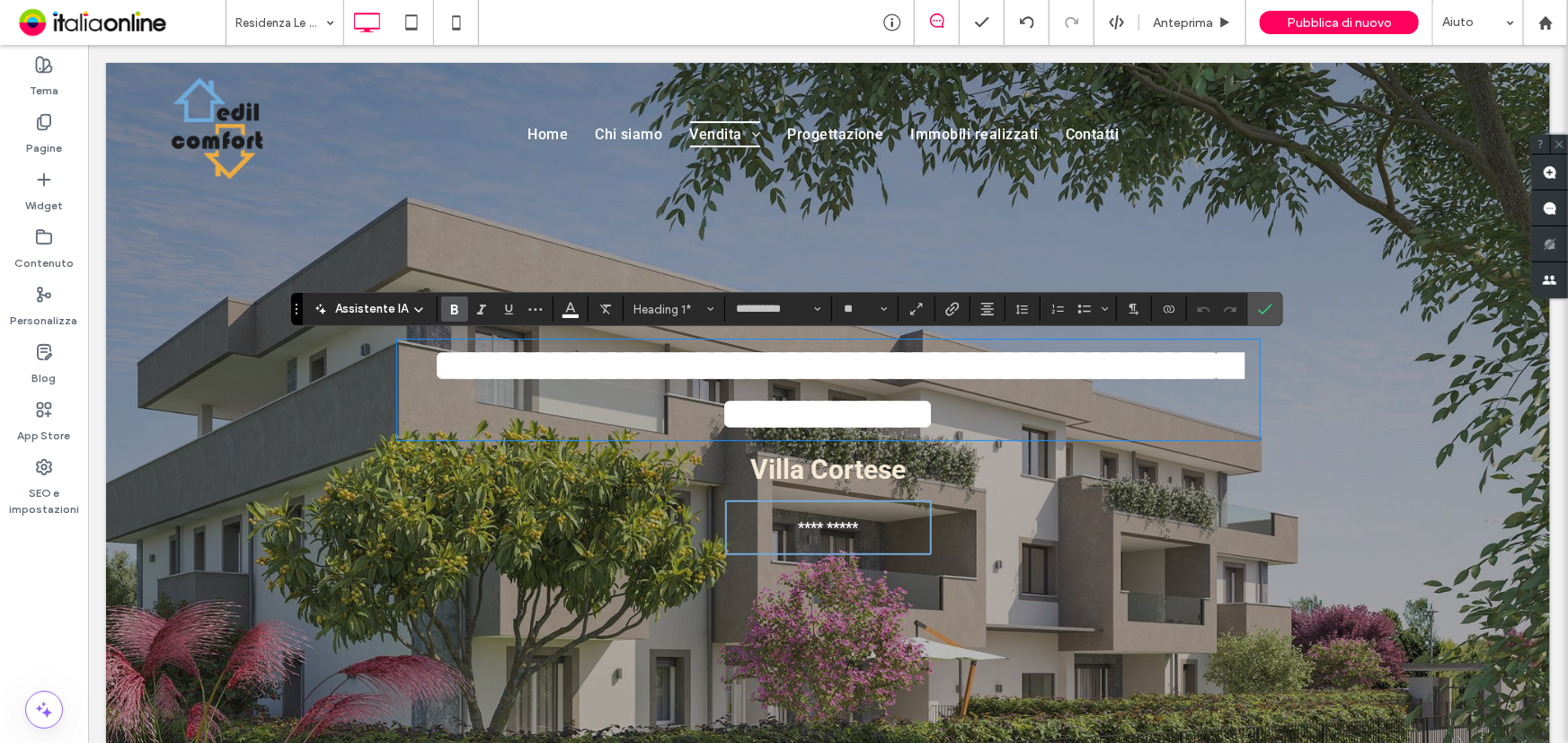
type input "******"
type input "**"
type input "**********"
type input "**"
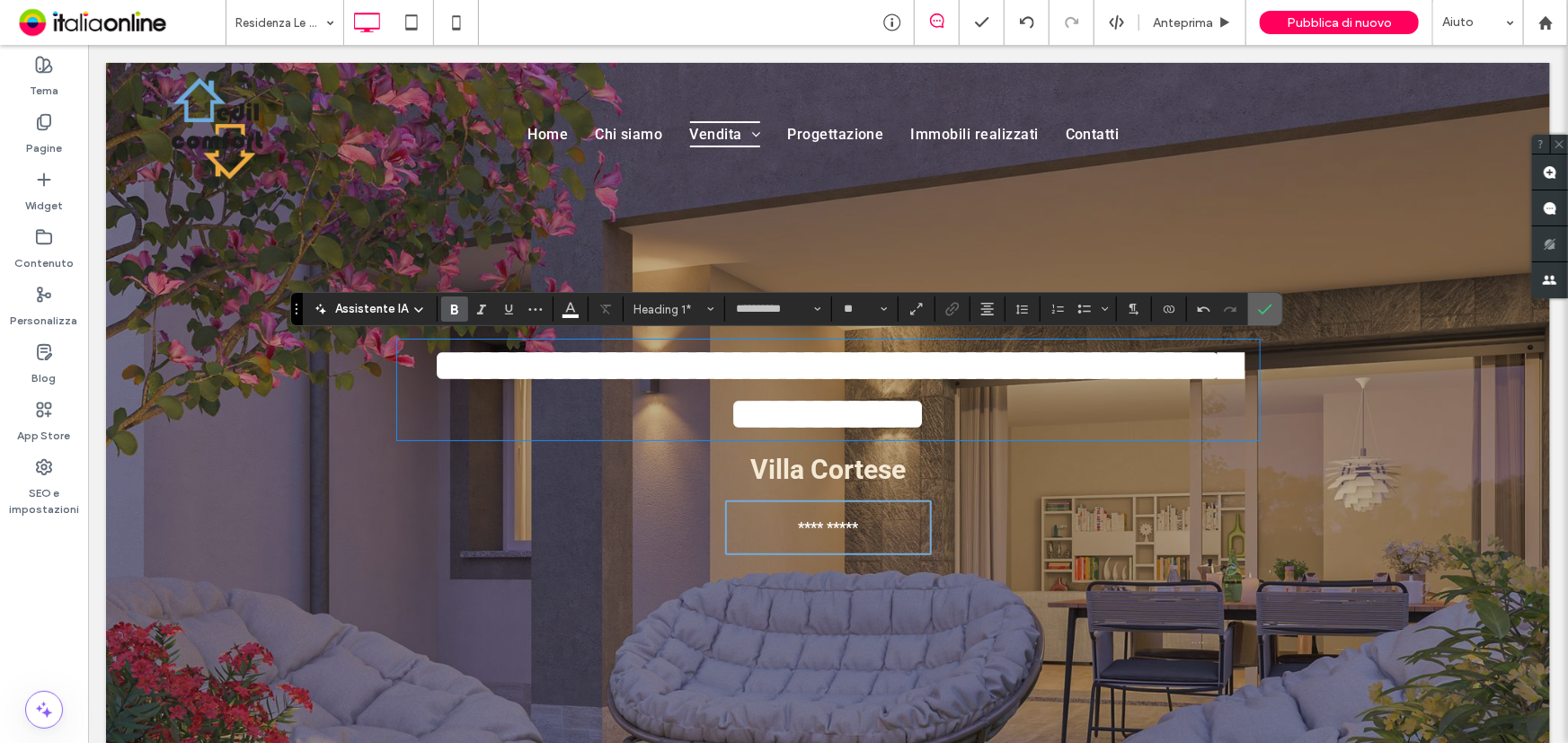
drag, startPoint x: 1270, startPoint y: 310, endPoint x: 968, endPoint y: 412, distance: 318.8
click at [1270, 310] on label "Conferma" at bounding box center [1265, 309] width 27 height 33
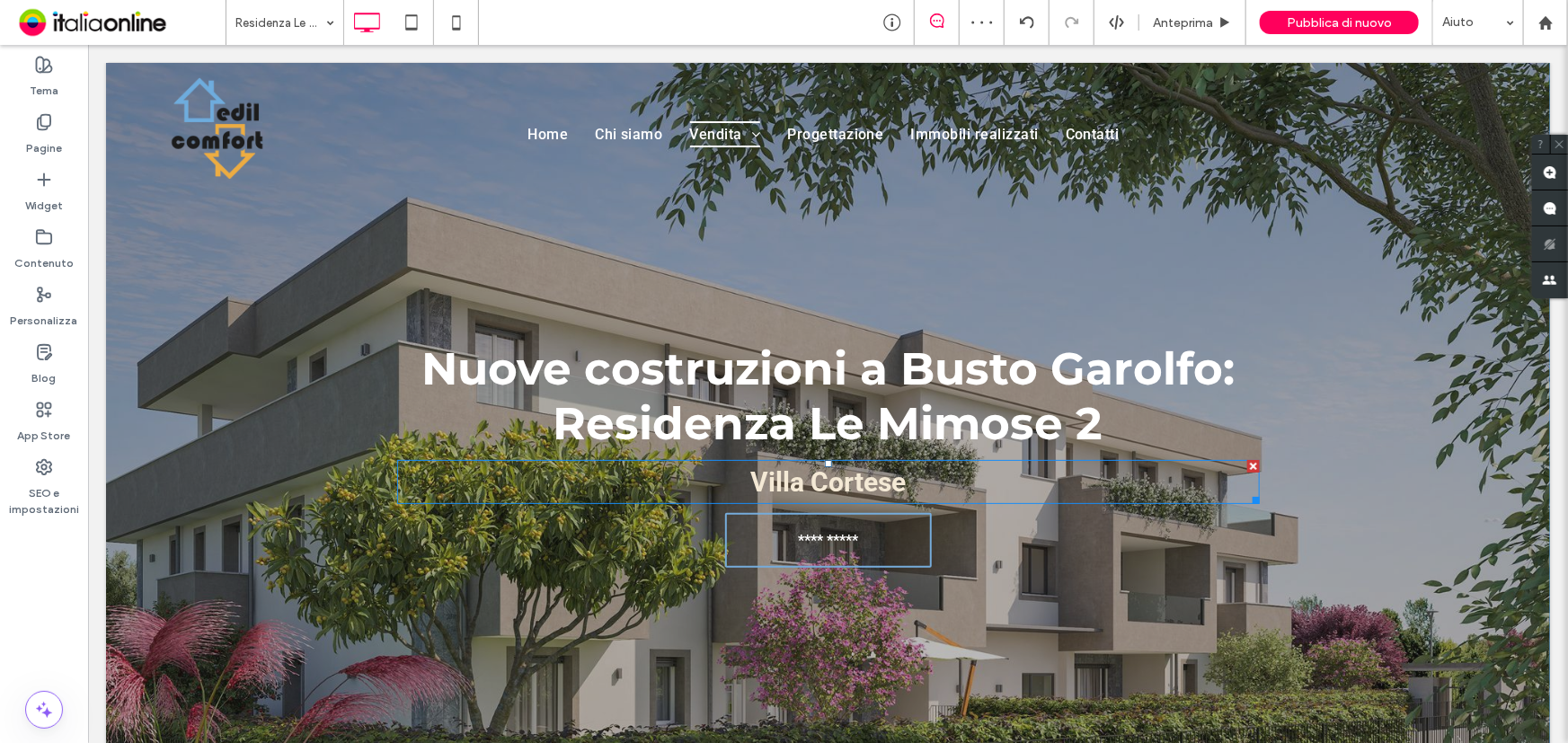
click at [1246, 464] on div at bounding box center [1252, 464] width 12 height 12
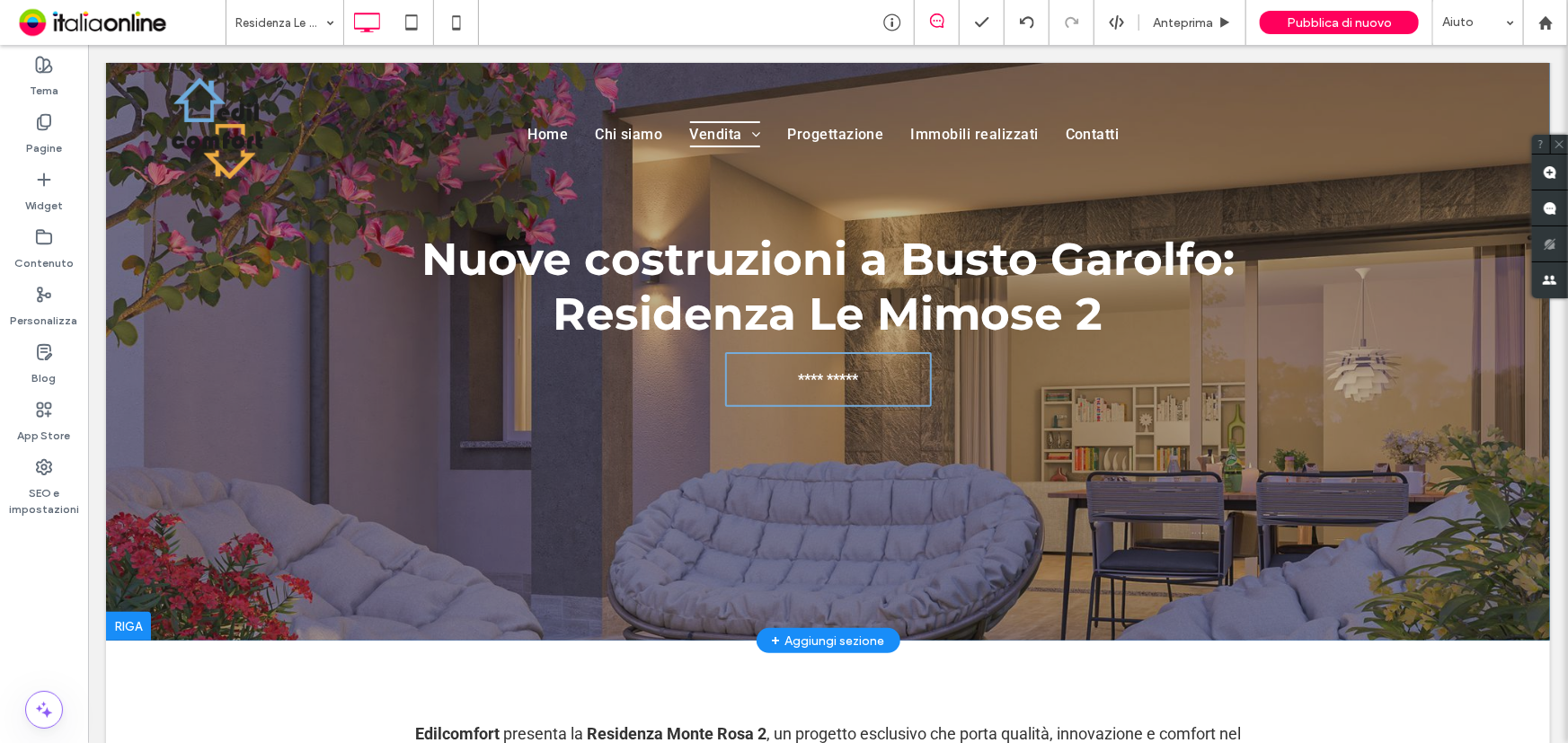
scroll to position [81, 0]
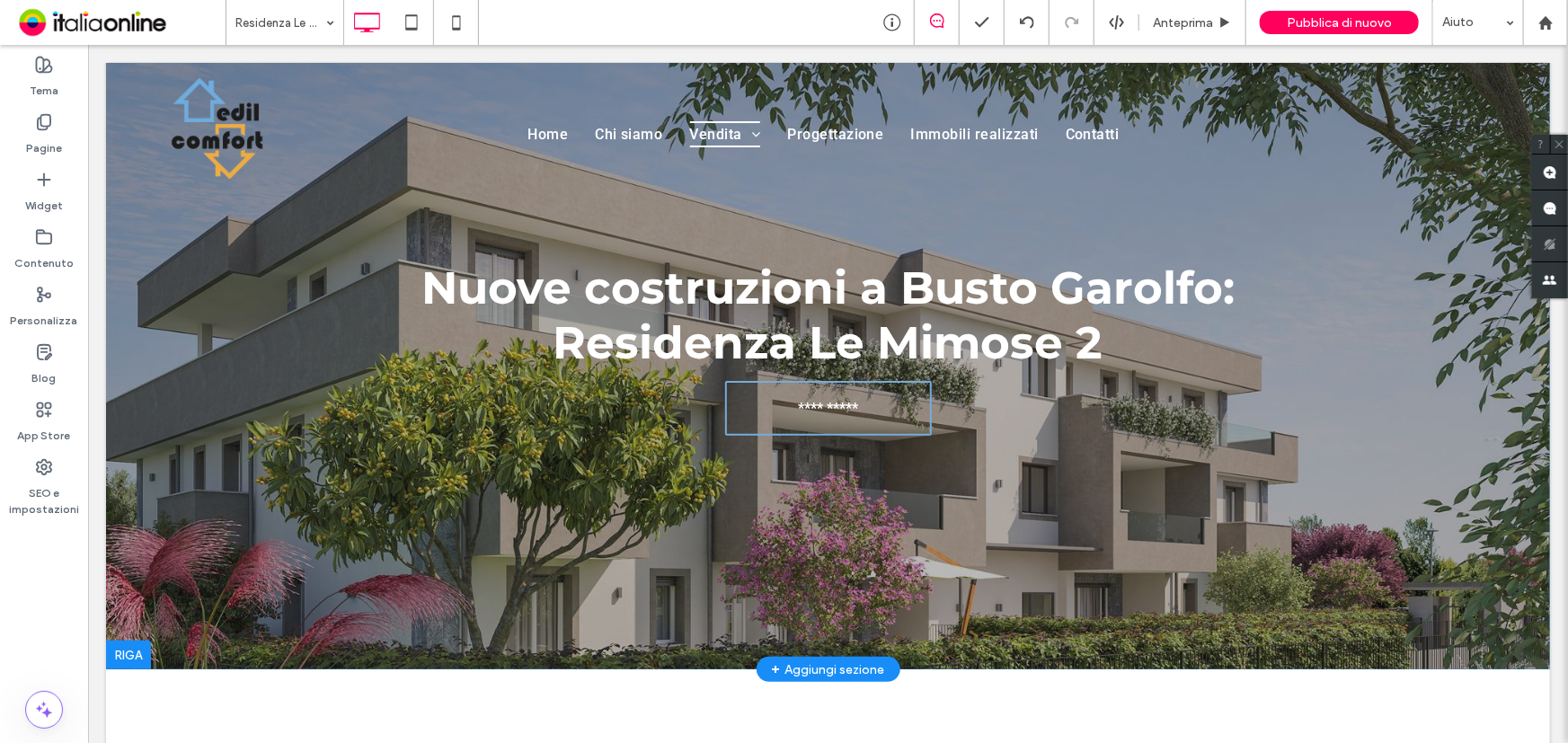
click at [213, 411] on div at bounding box center [827, 324] width 1444 height 687
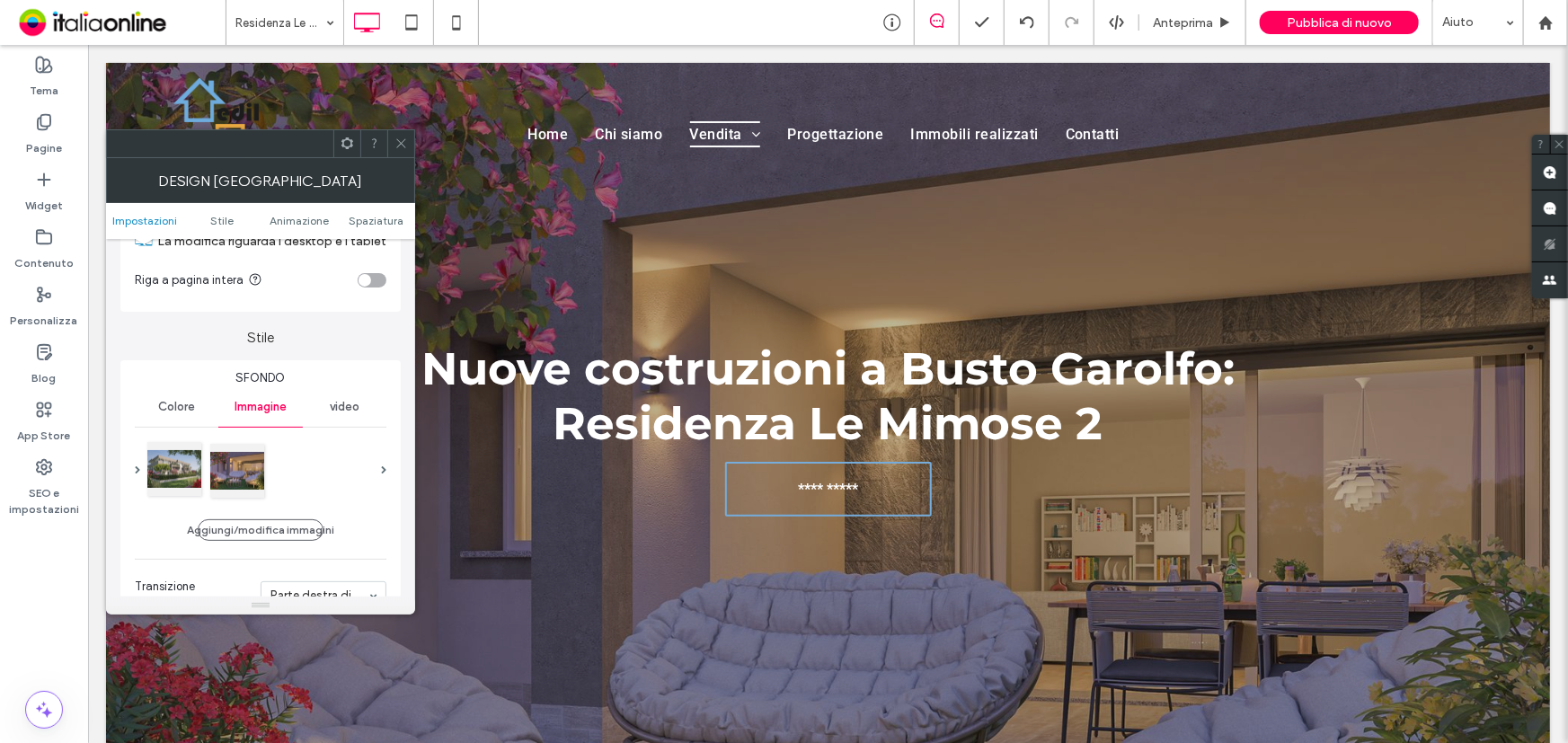
click at [182, 469] on div at bounding box center [174, 469] width 54 height 54
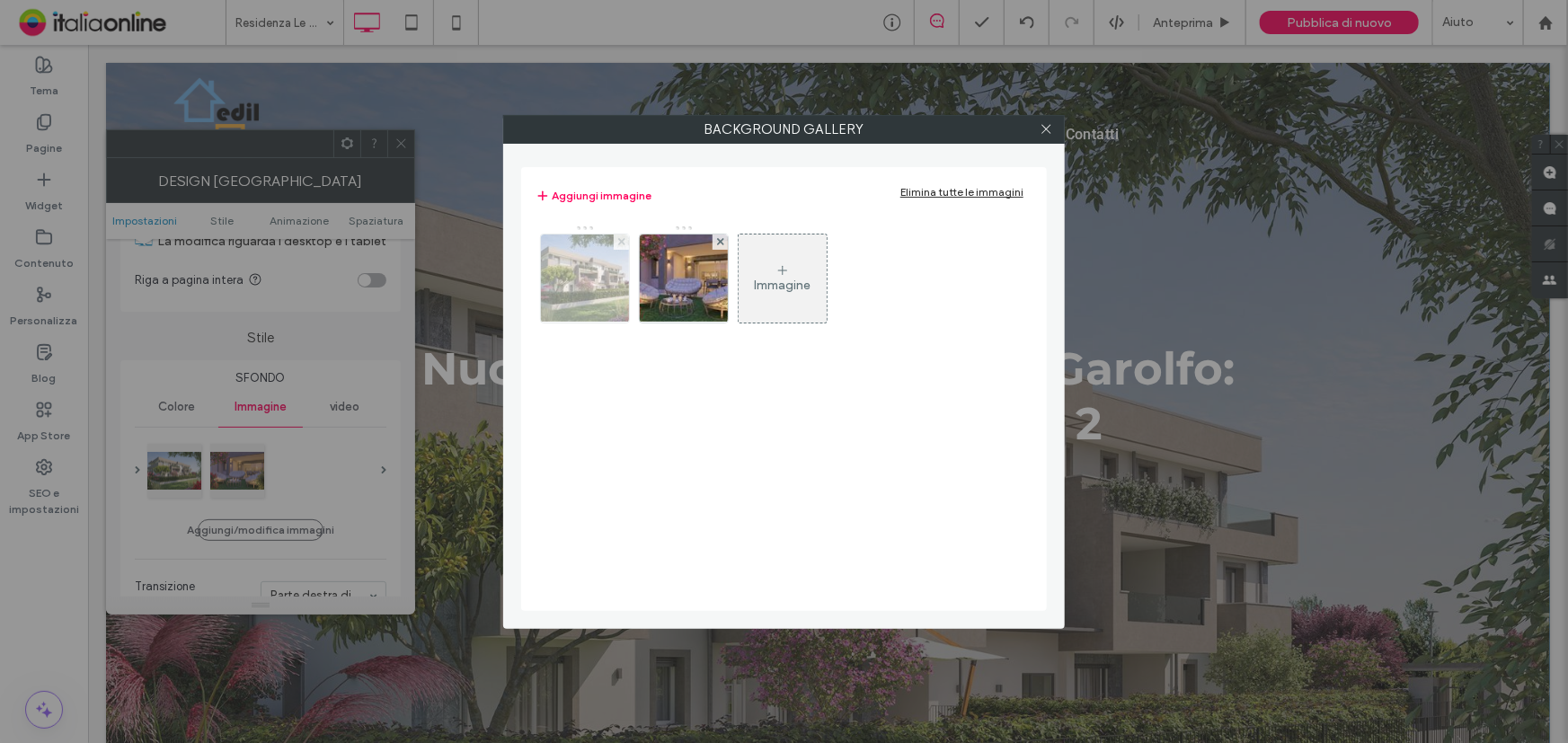
click at [625, 242] on icon at bounding box center [622, 241] width 7 height 7
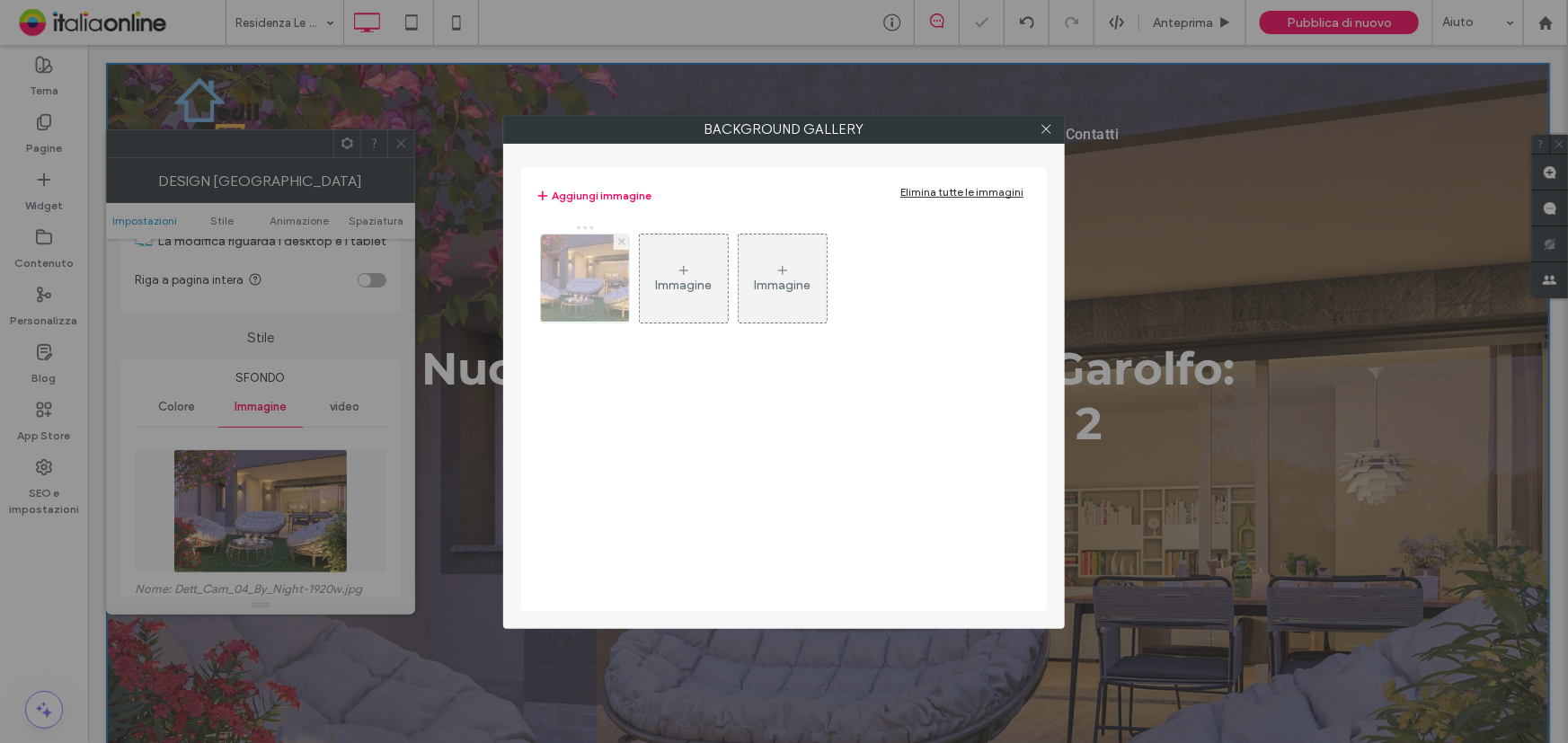
click at [625, 242] on icon at bounding box center [622, 241] width 7 height 7
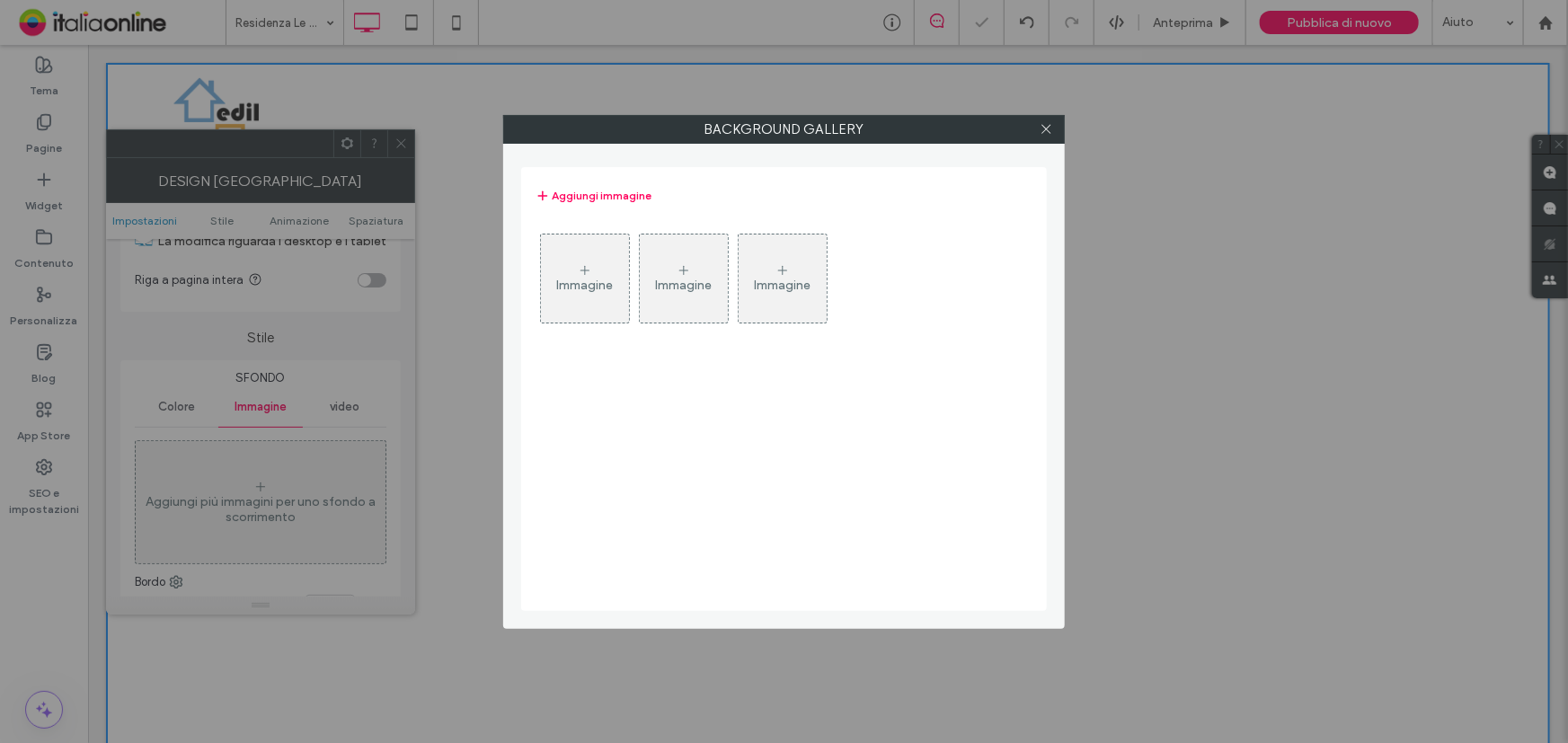
click at [592, 267] on icon at bounding box center [585, 269] width 14 height 14
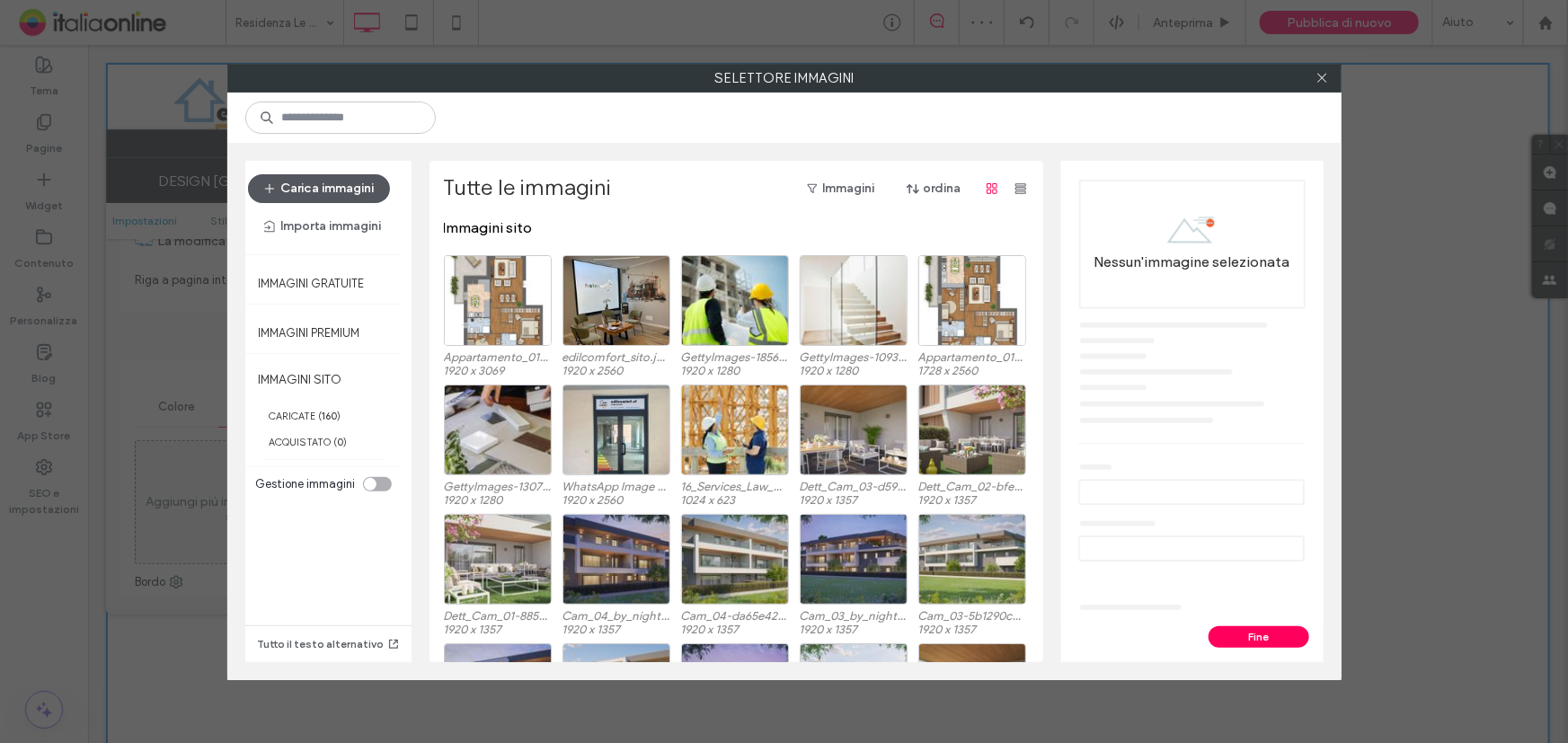
click at [342, 179] on button "Carica immagini" at bounding box center [319, 188] width 142 height 29
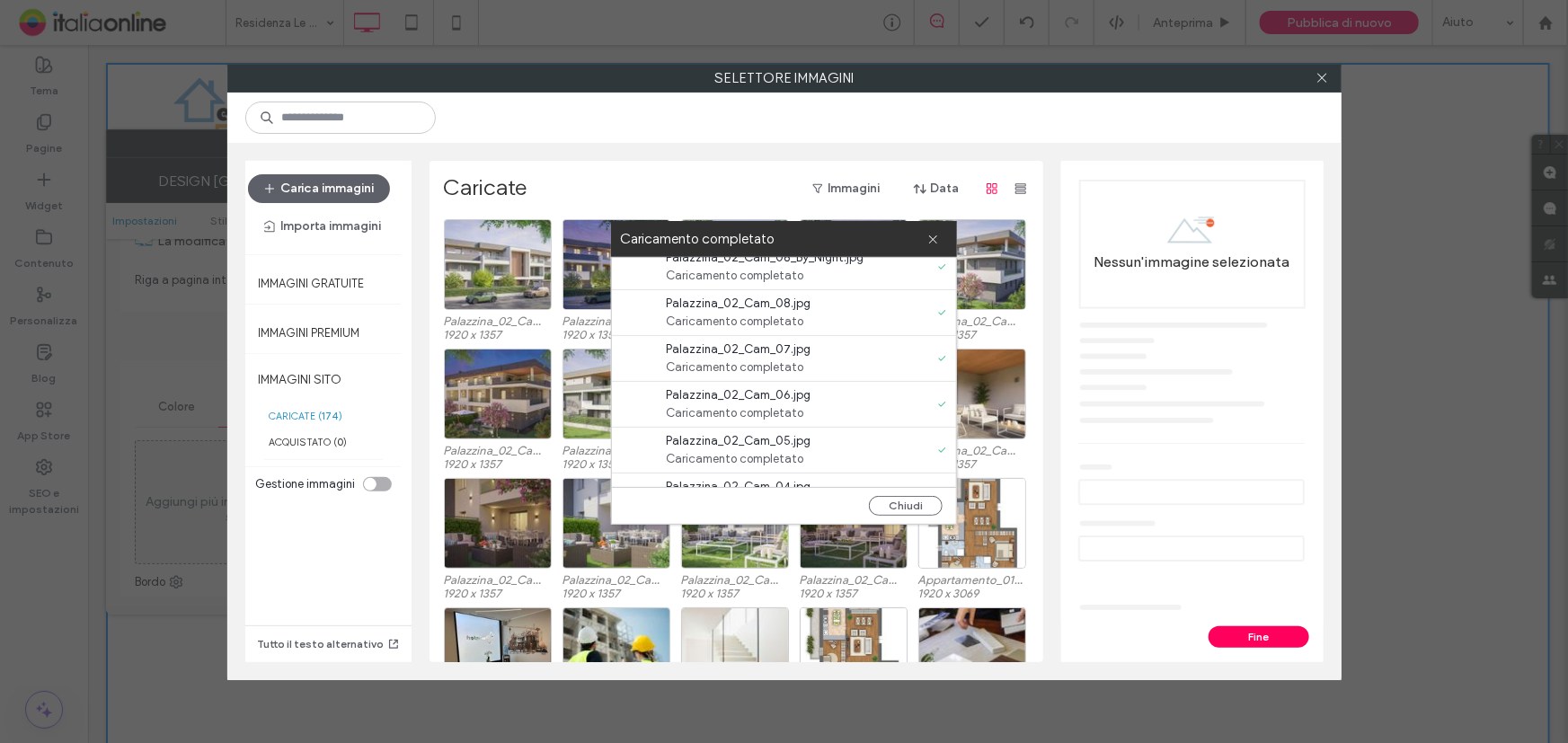
scroll to position [0, 0]
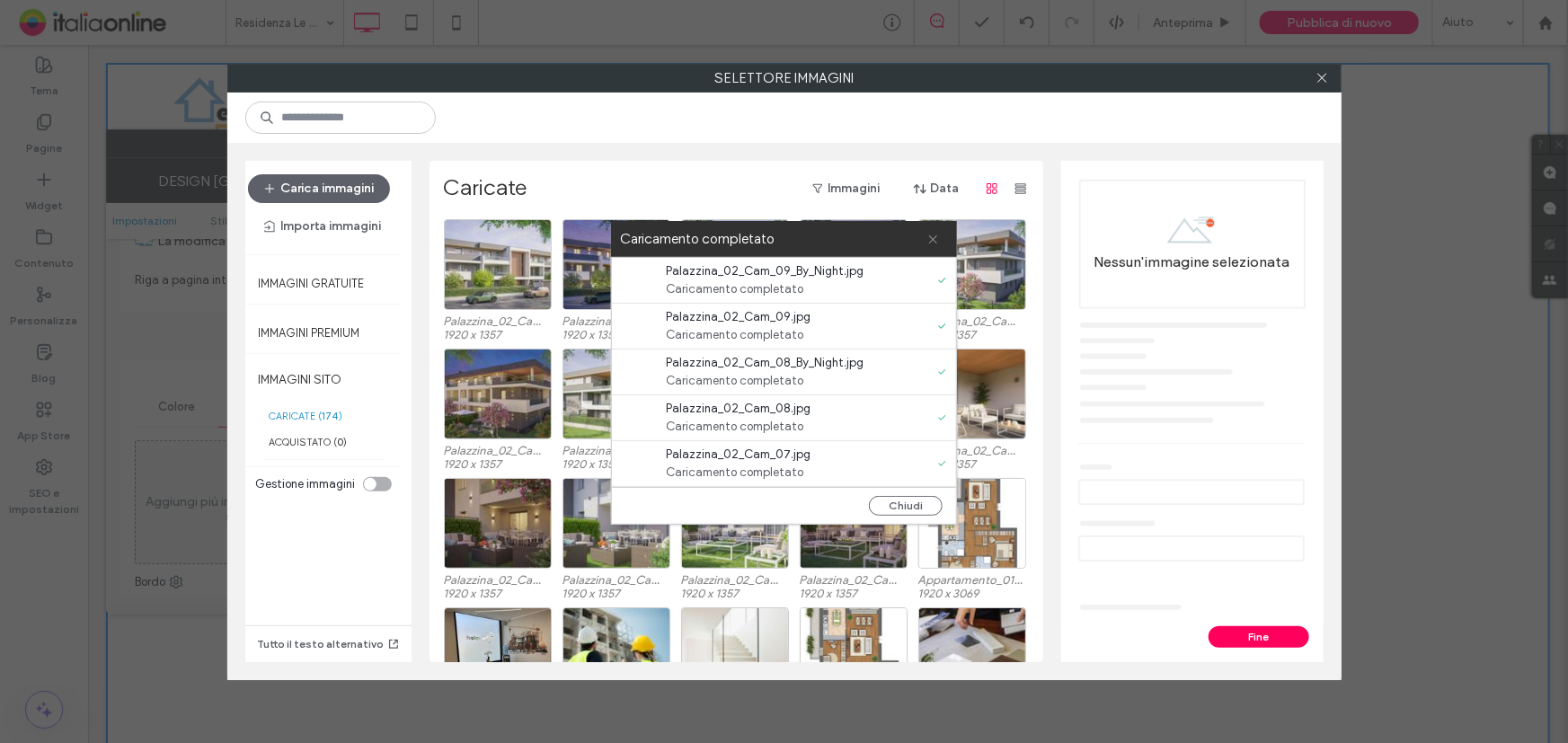
click at [930, 242] on icon at bounding box center [933, 240] width 12 height 12
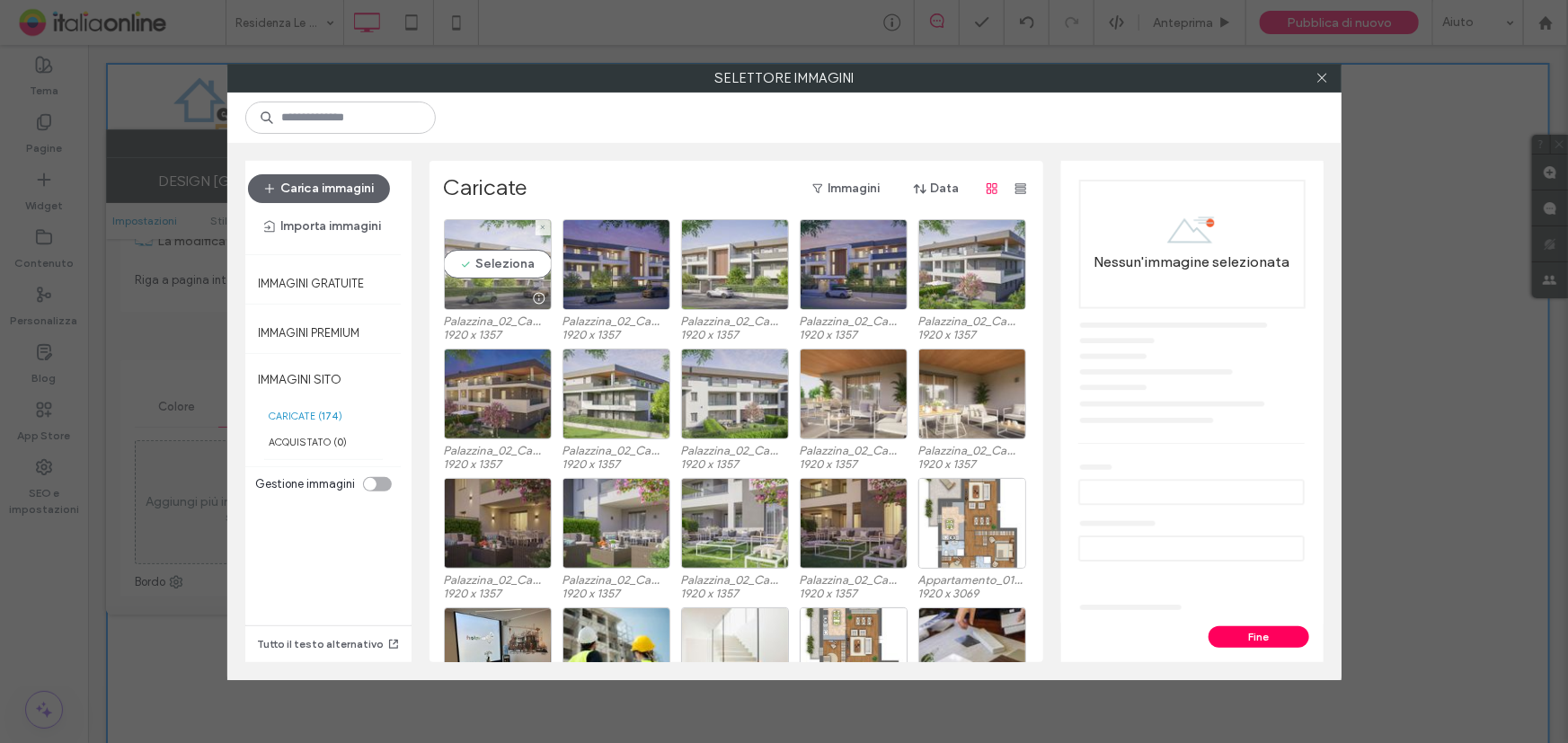
click at [477, 256] on div "Seleziona" at bounding box center [498, 264] width 108 height 90
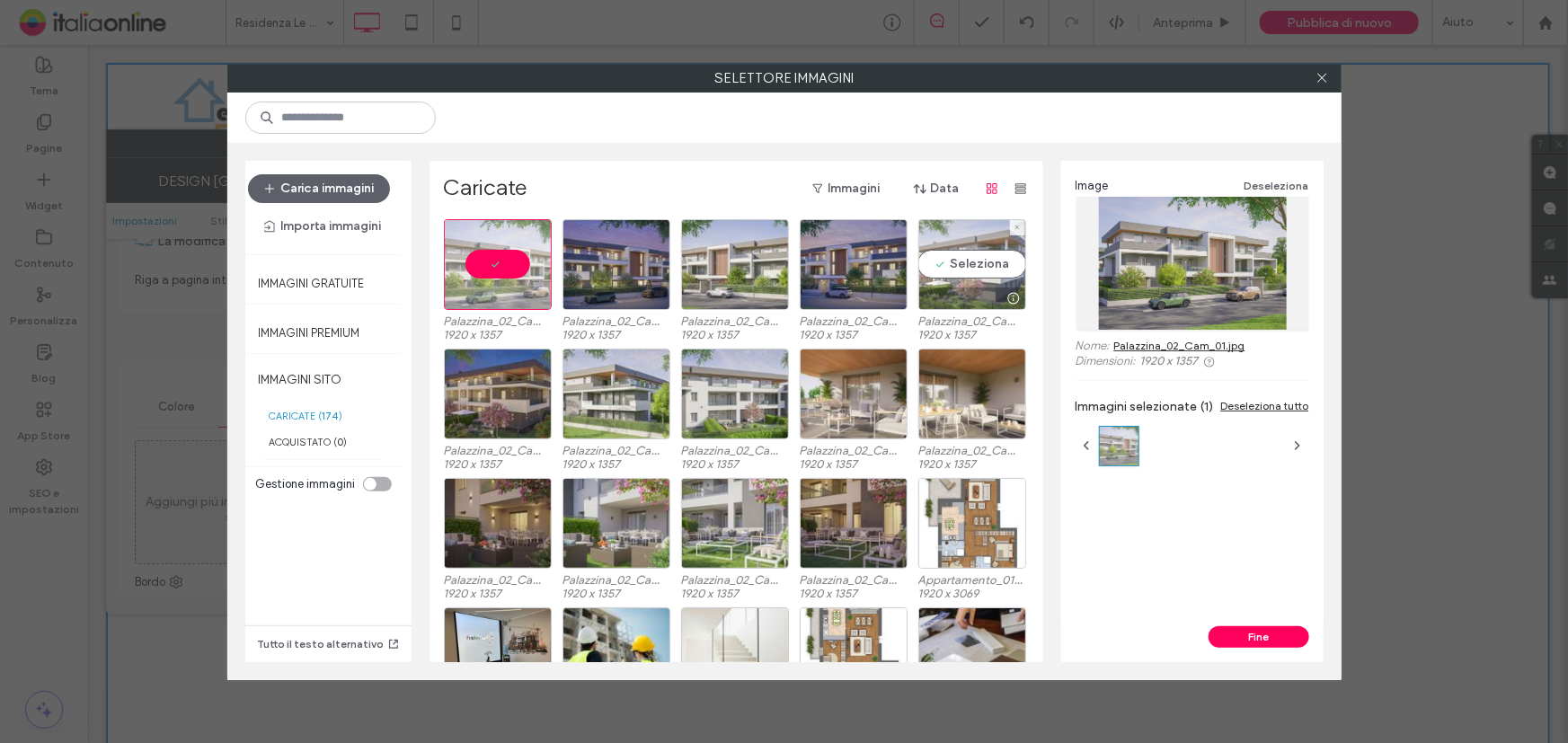
click at [963, 270] on div "Seleziona" at bounding box center [973, 264] width 108 height 90
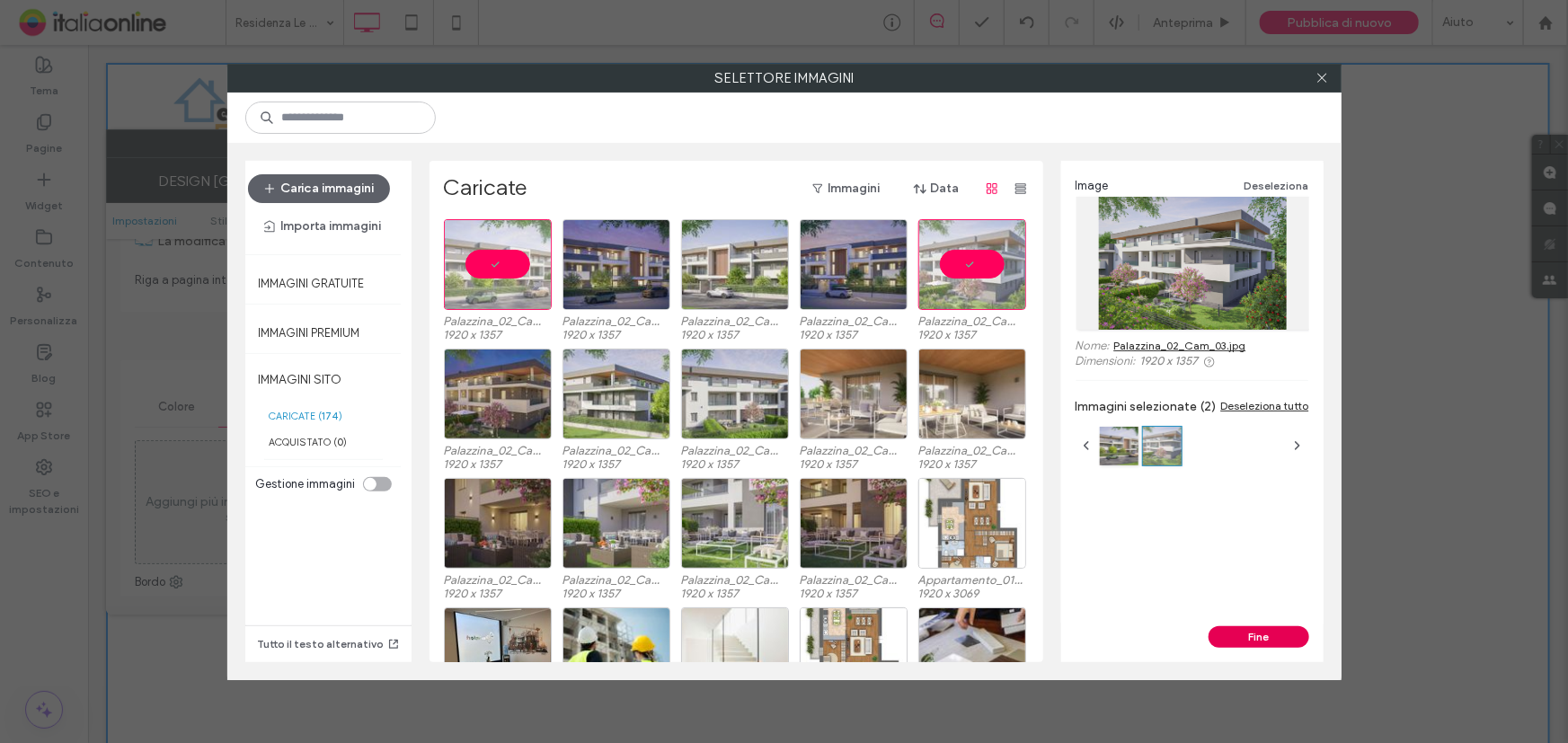
click at [1297, 629] on button "Fine" at bounding box center [1259, 637] width 101 height 21
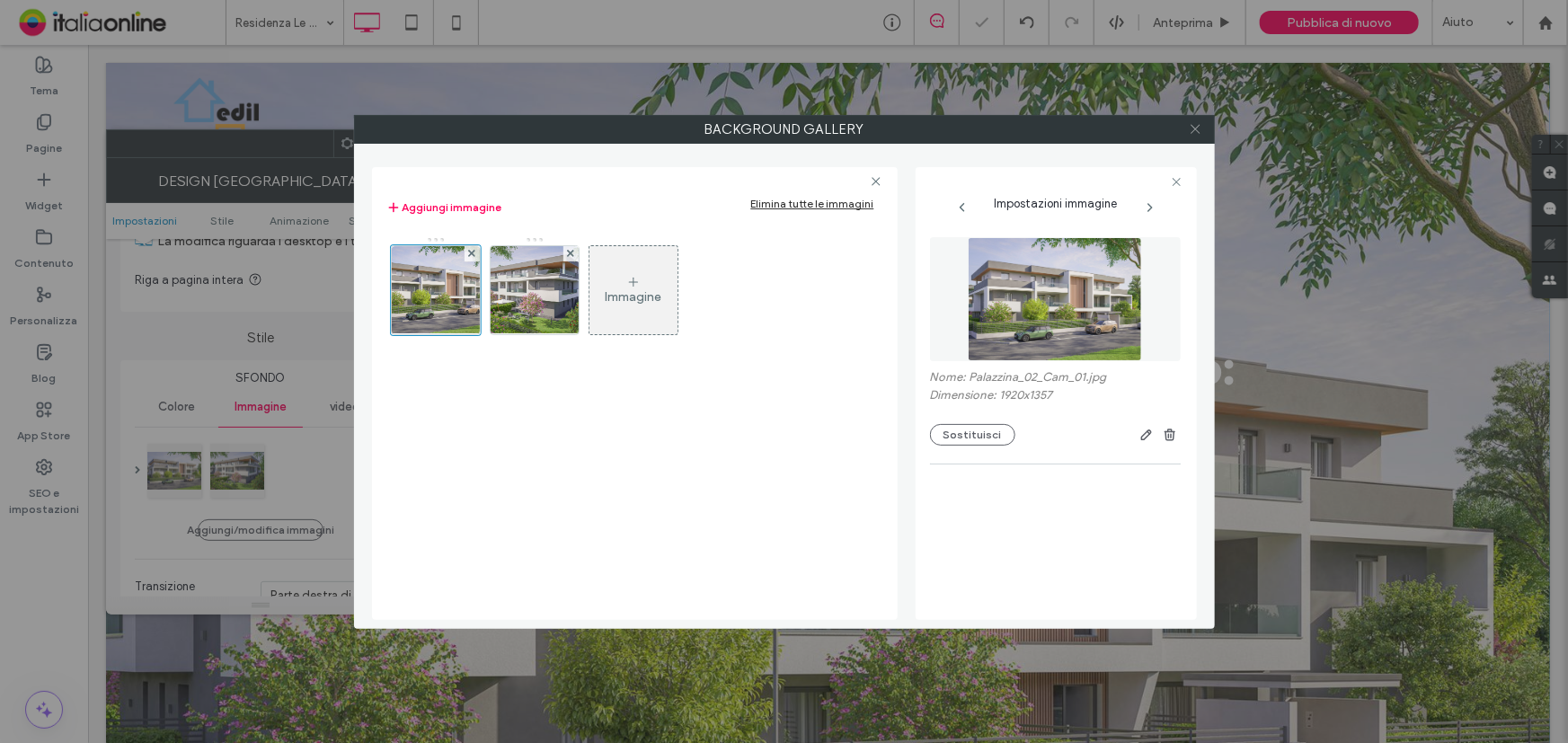
click at [1189, 125] on icon at bounding box center [1196, 129] width 13 height 13
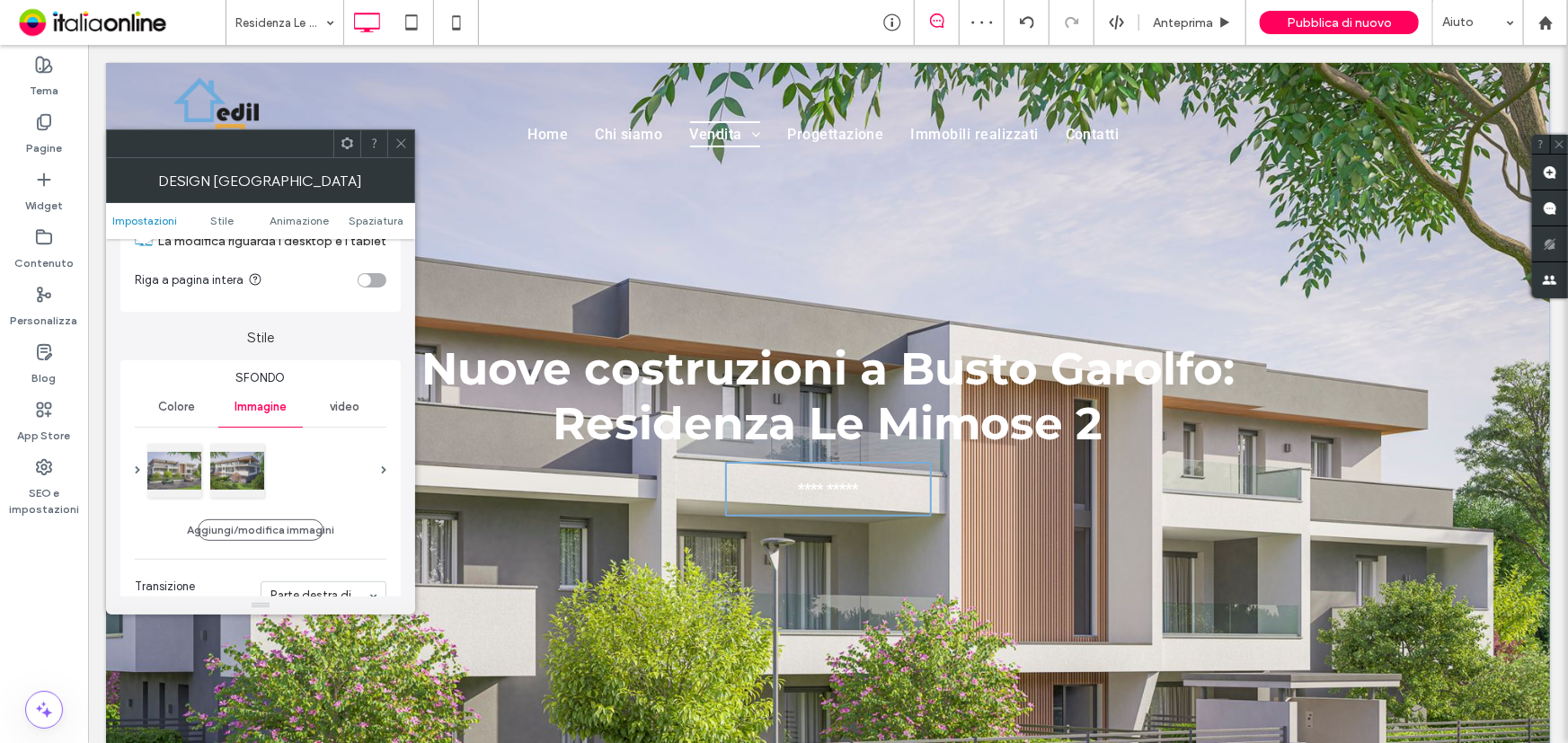
drag, startPoint x: 394, startPoint y: 145, endPoint x: 391, endPoint y: 158, distance: 13.3
click at [395, 145] on icon at bounding box center [401, 143] width 13 height 13
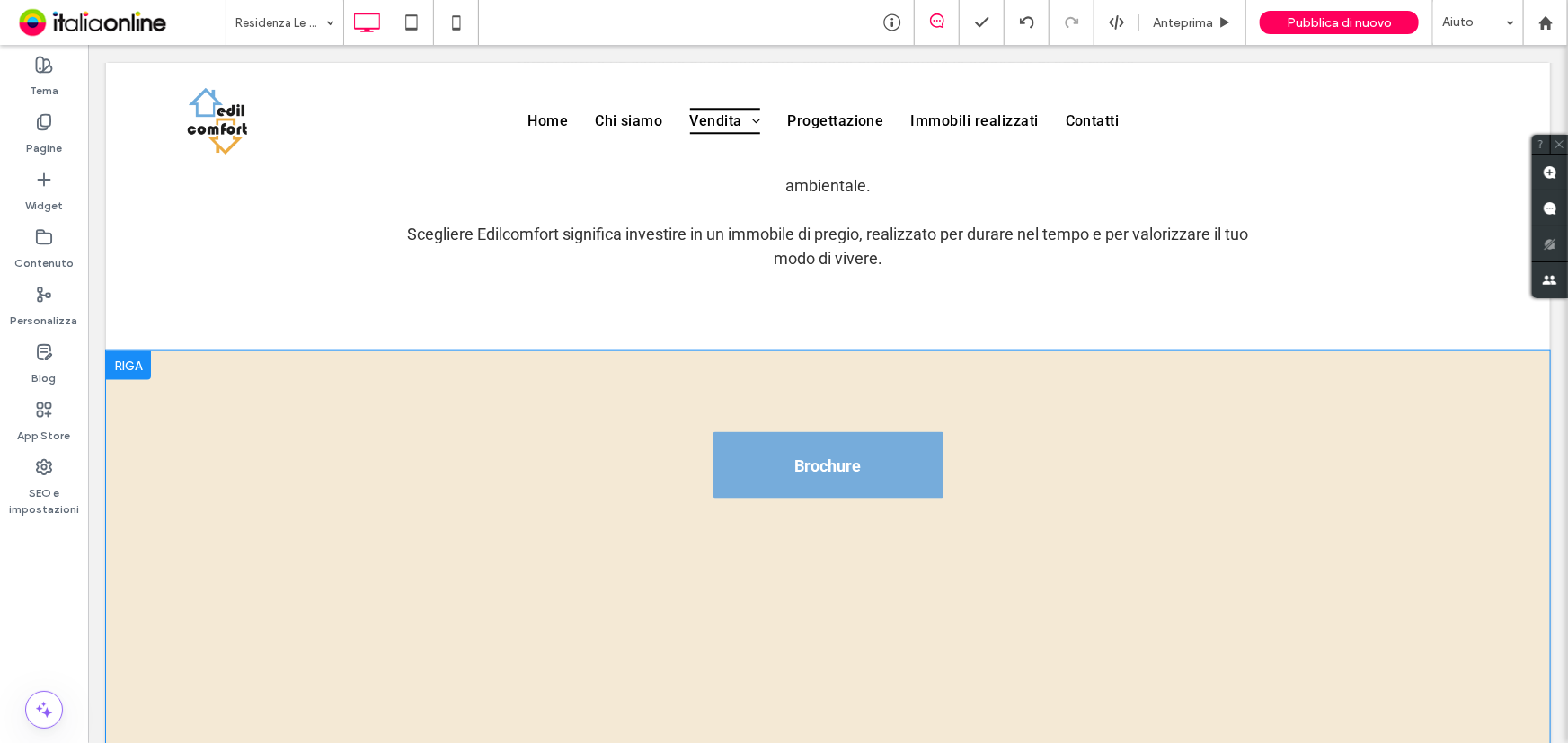
scroll to position [1143, 0]
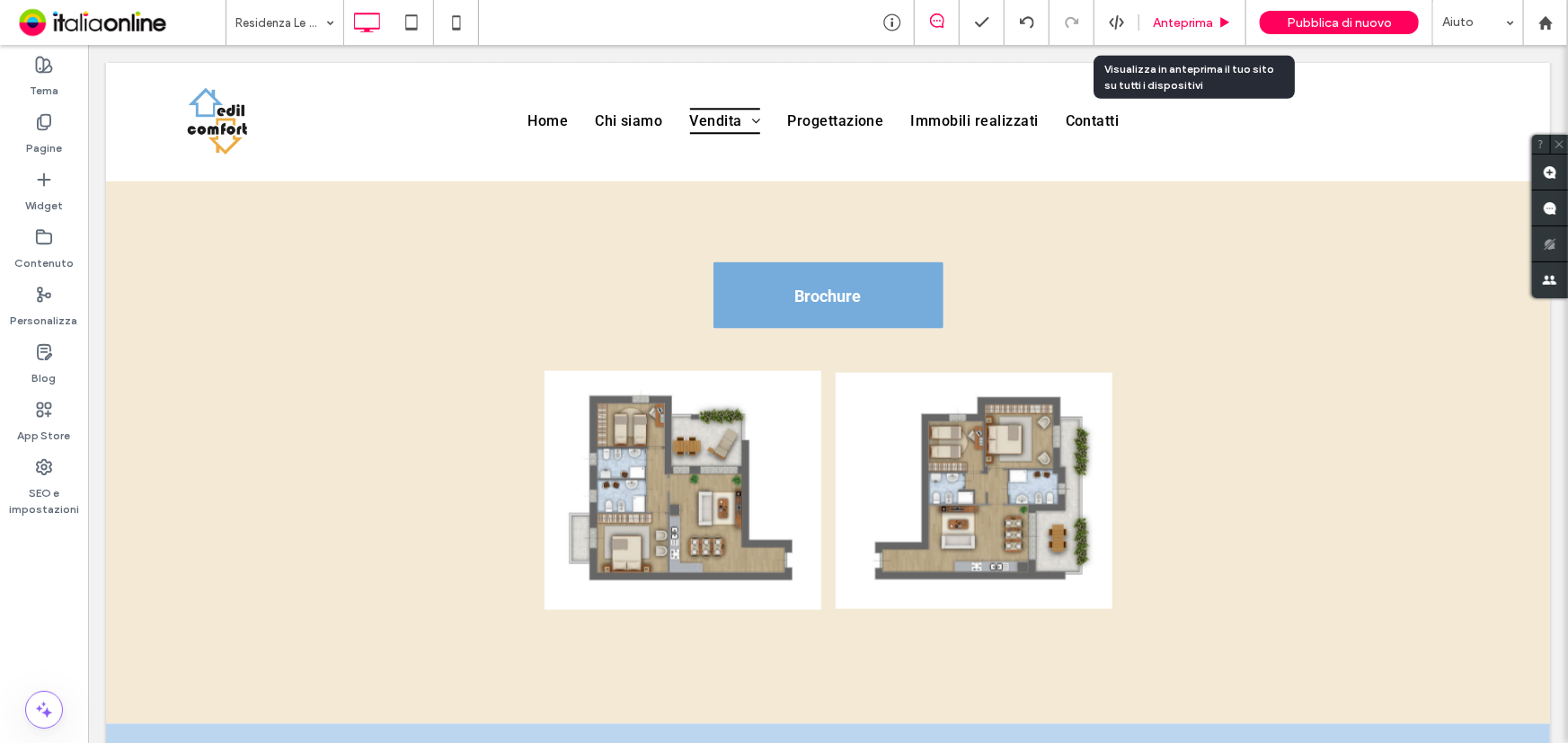
click at [1193, 23] on span "Anteprima" at bounding box center [1183, 22] width 61 height 15
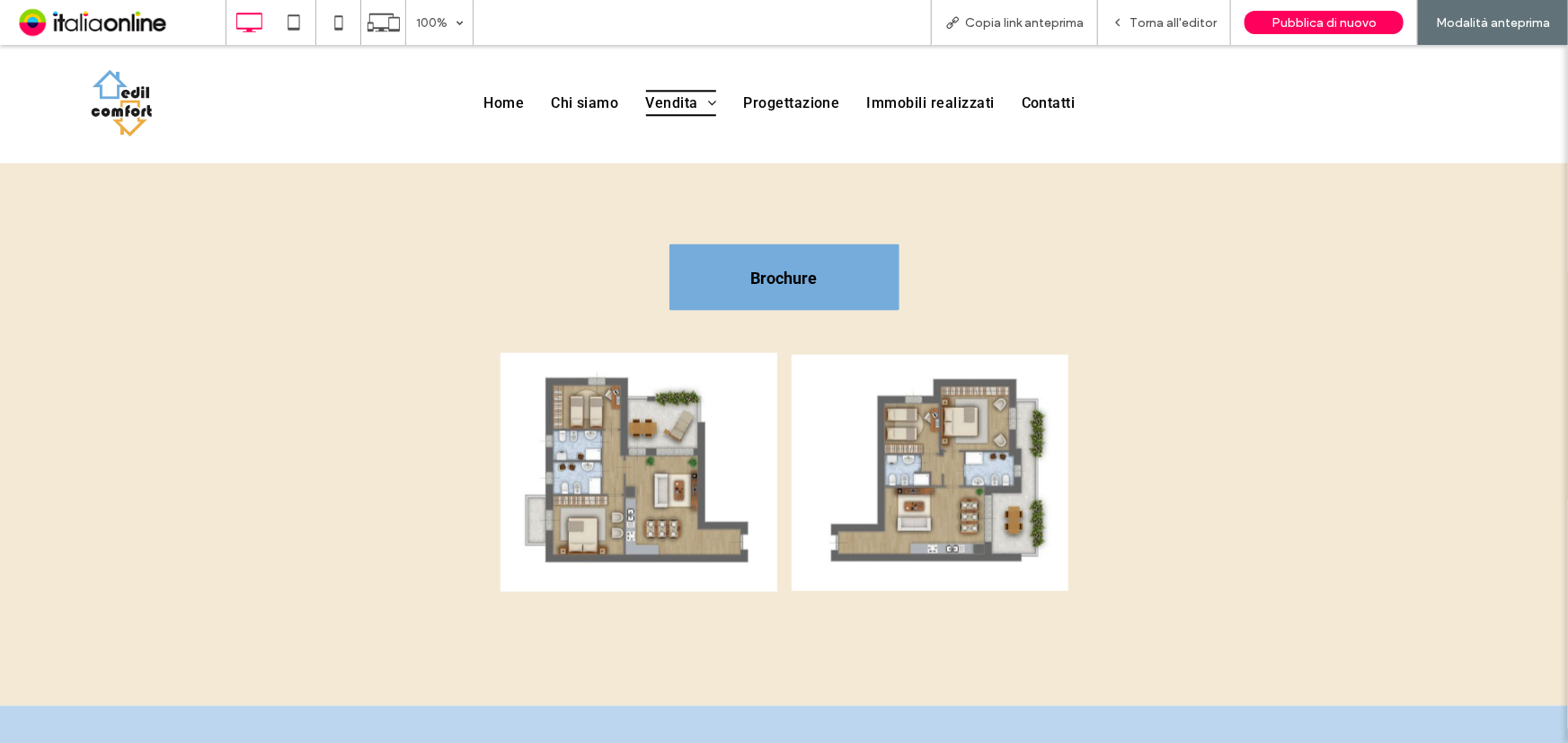
click at [787, 277] on span "Brochure" at bounding box center [784, 277] width 66 height 19
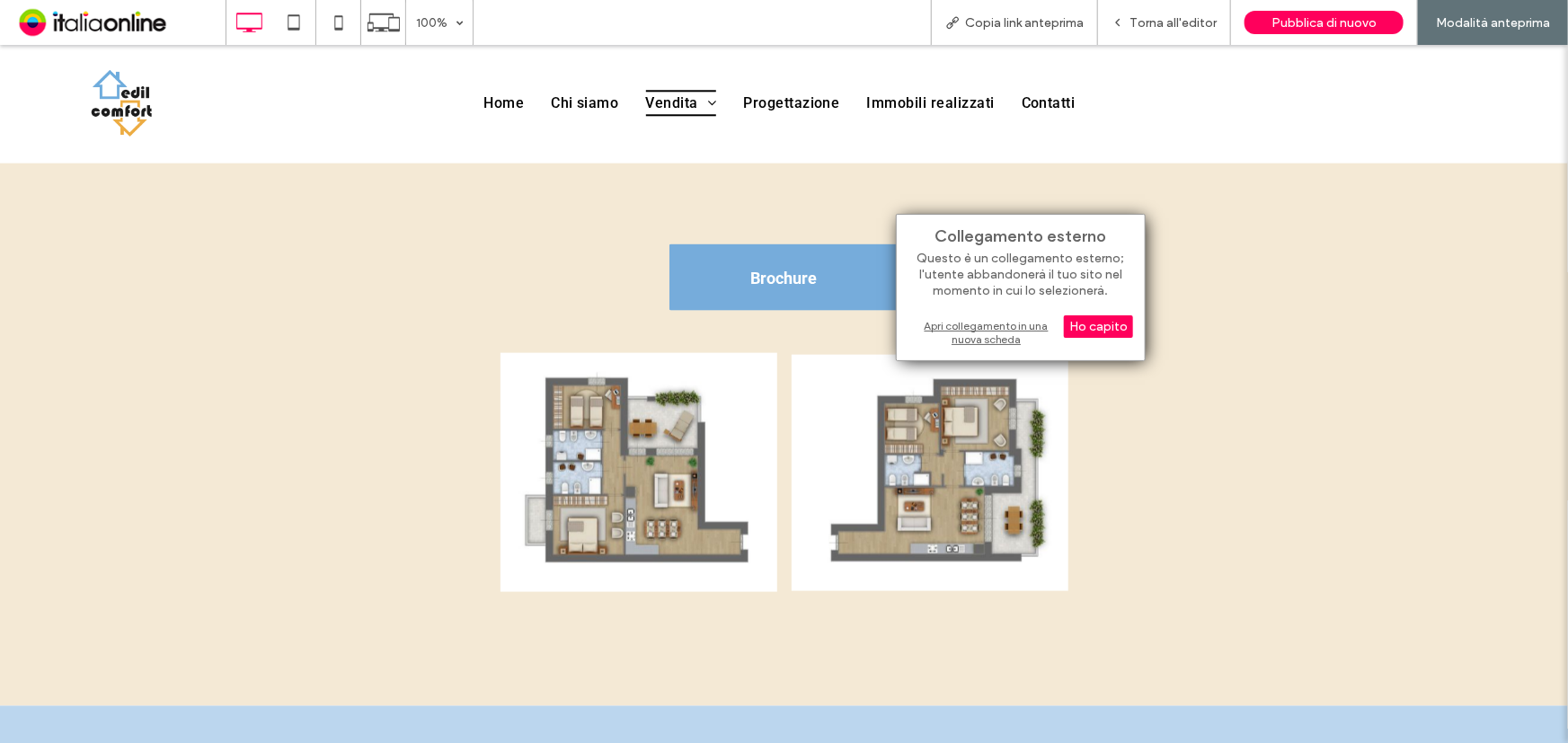
click at [953, 328] on div "Apri collegamento in una nuova scheda" at bounding box center [1020, 332] width 225 height 33
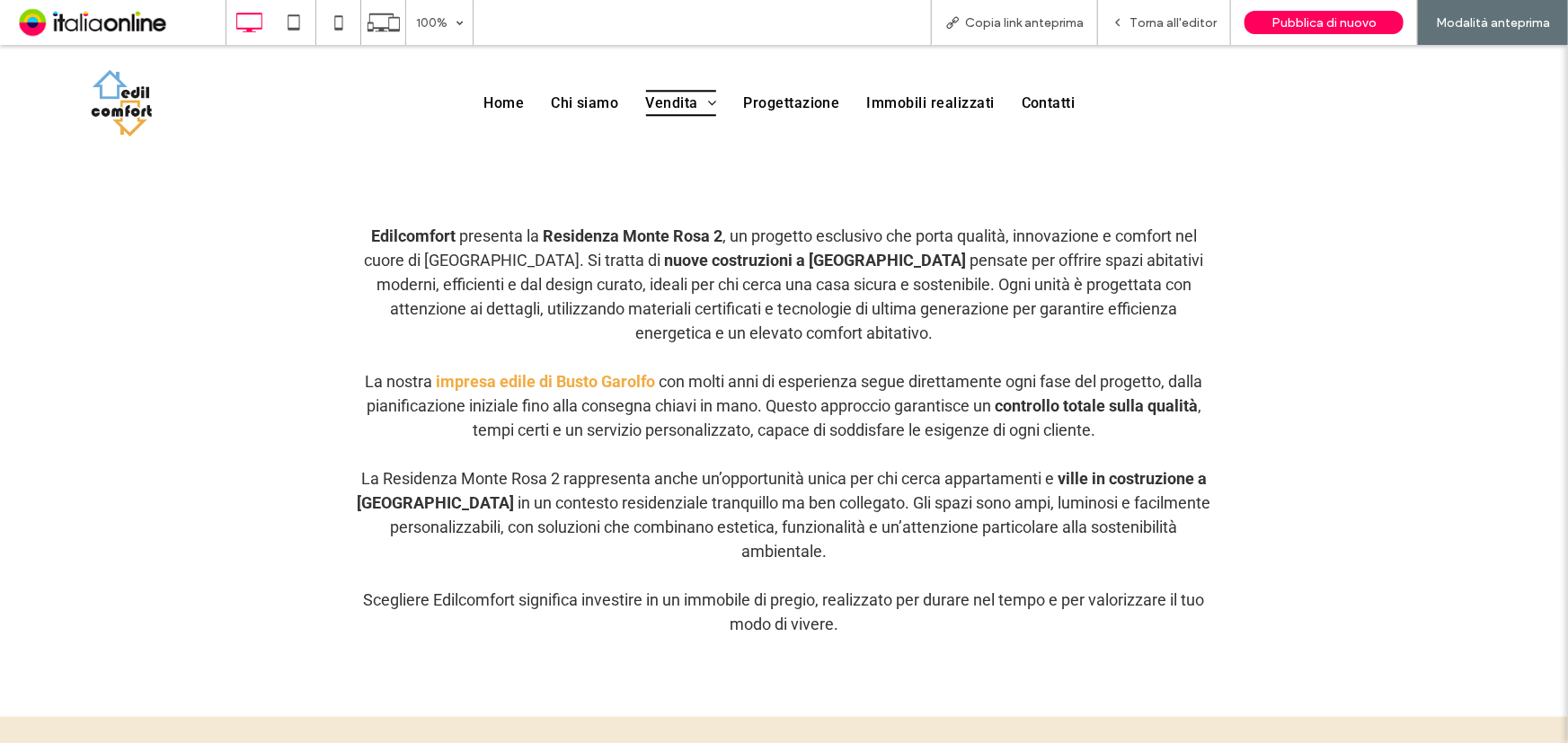
scroll to position [735, 0]
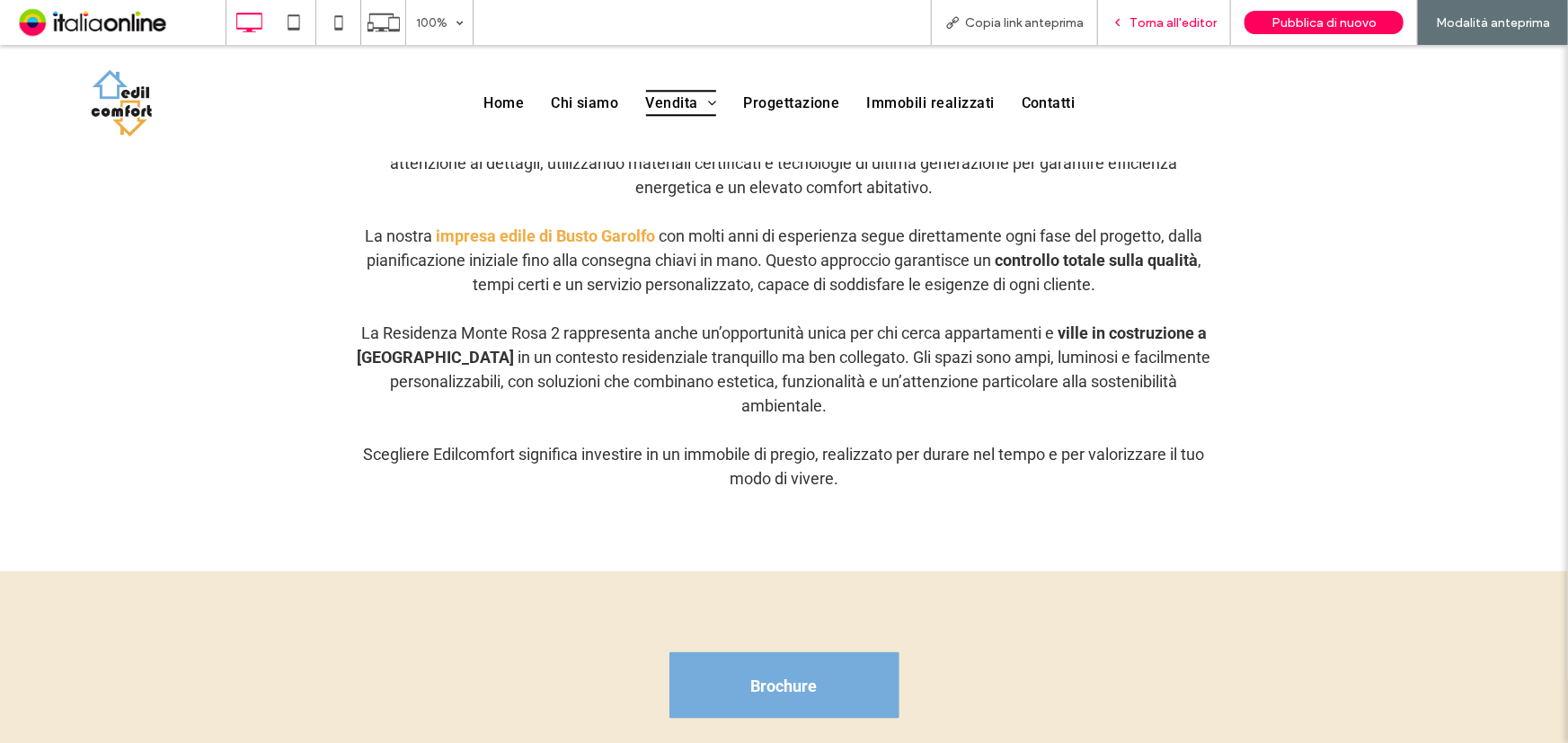
click at [1156, 13] on div "Torna all'editor" at bounding box center [1164, 22] width 133 height 45
click at [1169, 18] on span "Torna all'editor" at bounding box center [1173, 22] width 87 height 15
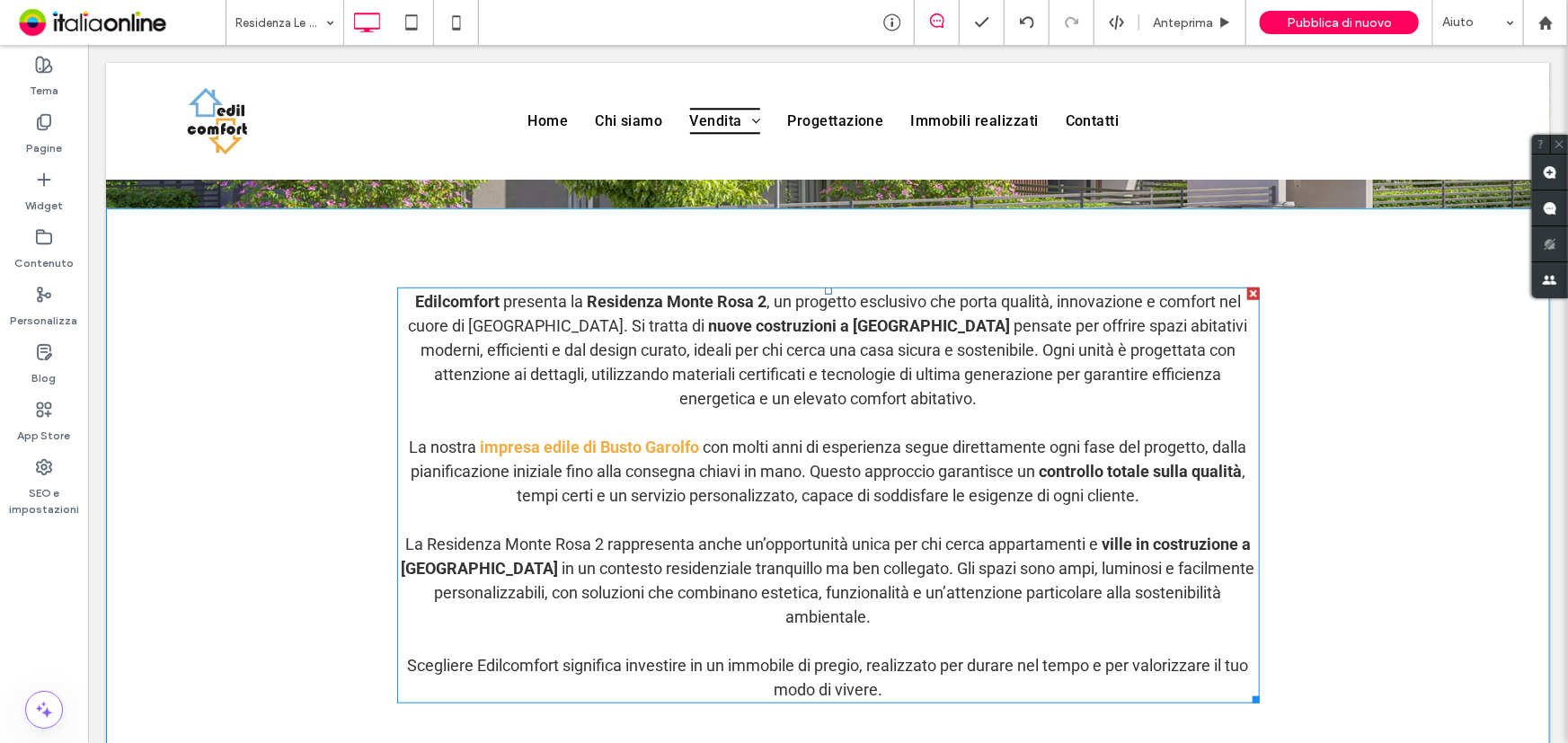
scroll to position [571, 0]
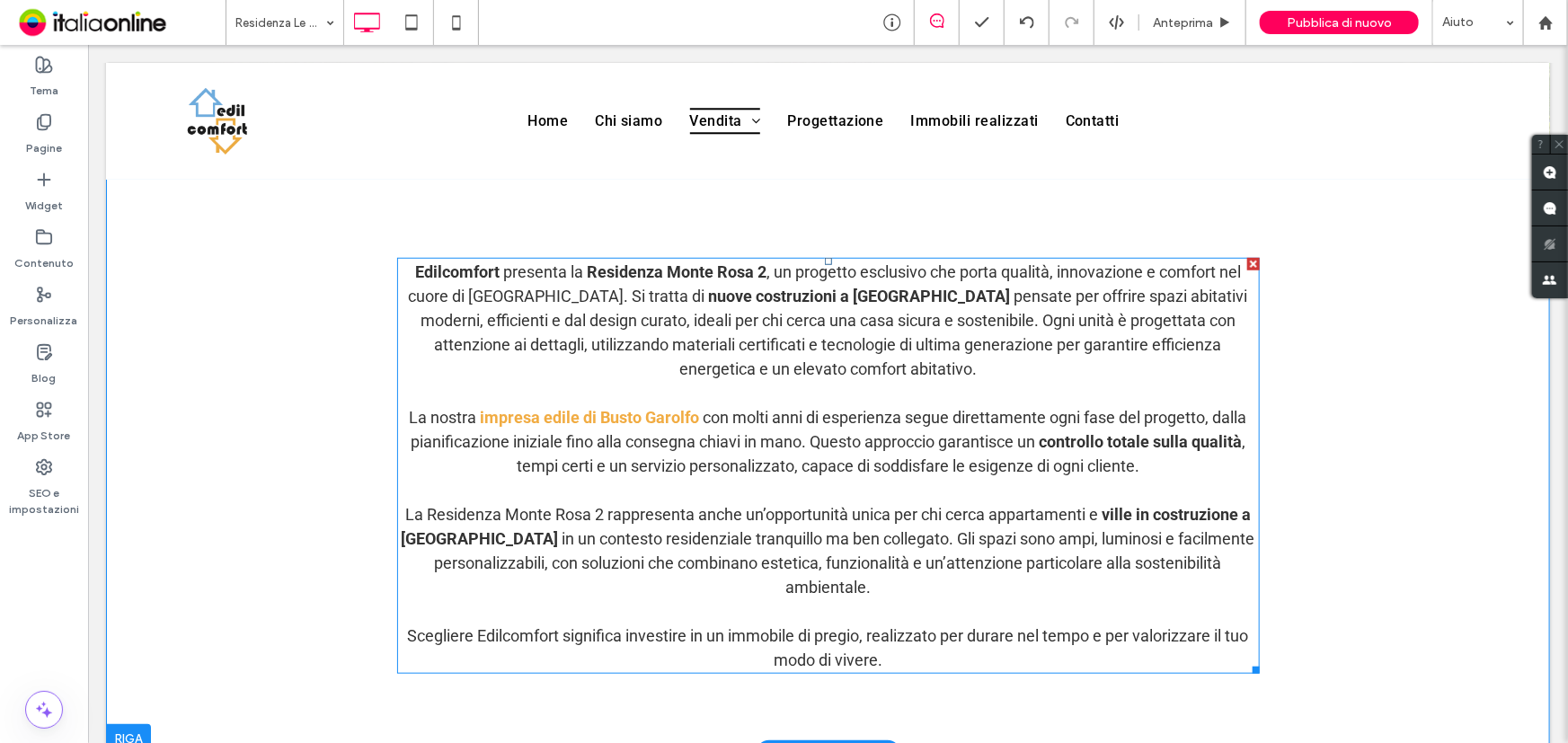
click at [919, 352] on p "Edilcomfort presenta la Residenza Monte Rosa 2 , un progetto esclusivo che port…" at bounding box center [827, 319] width 863 height 121
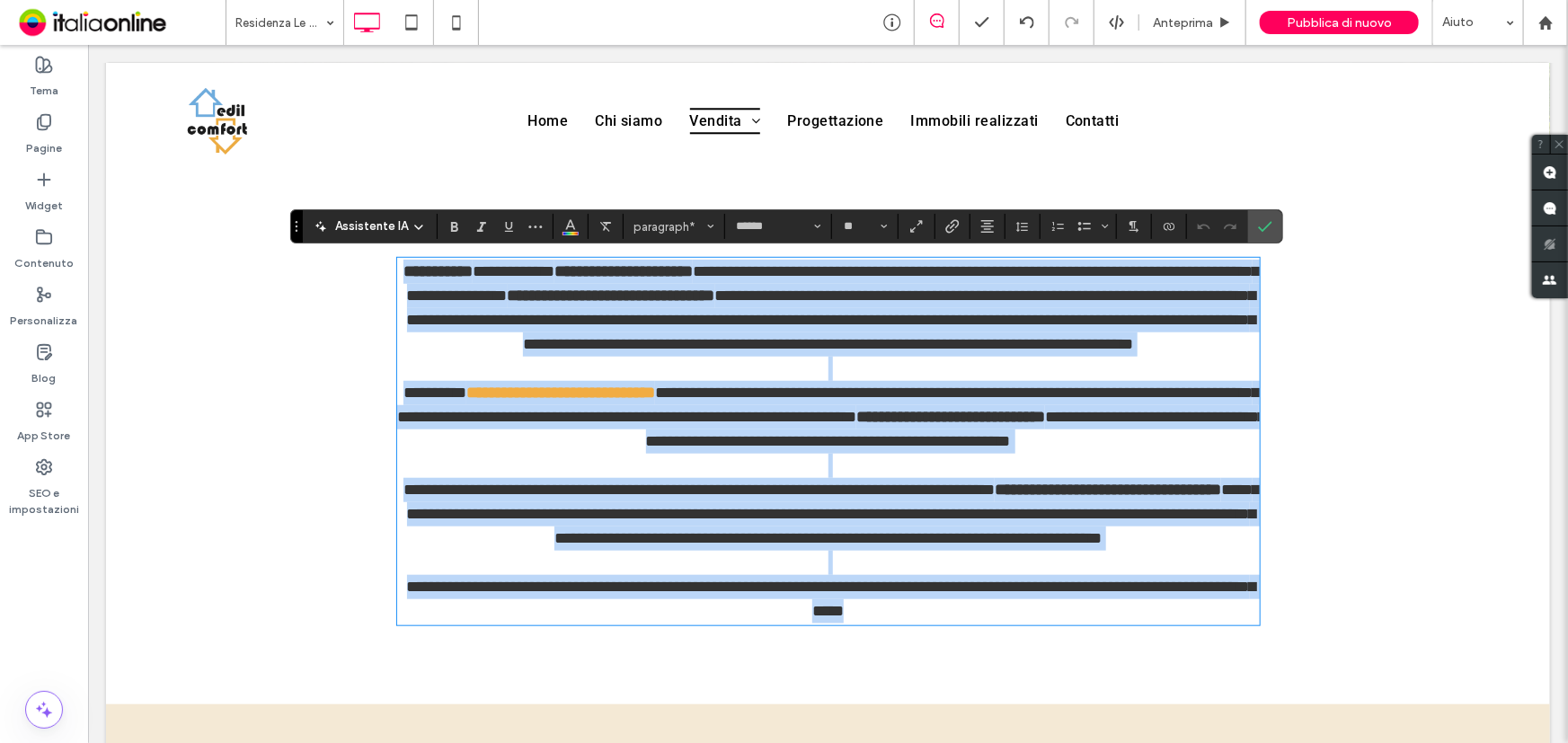
click at [910, 356] on p "**********" at bounding box center [827, 307] width 863 height 97
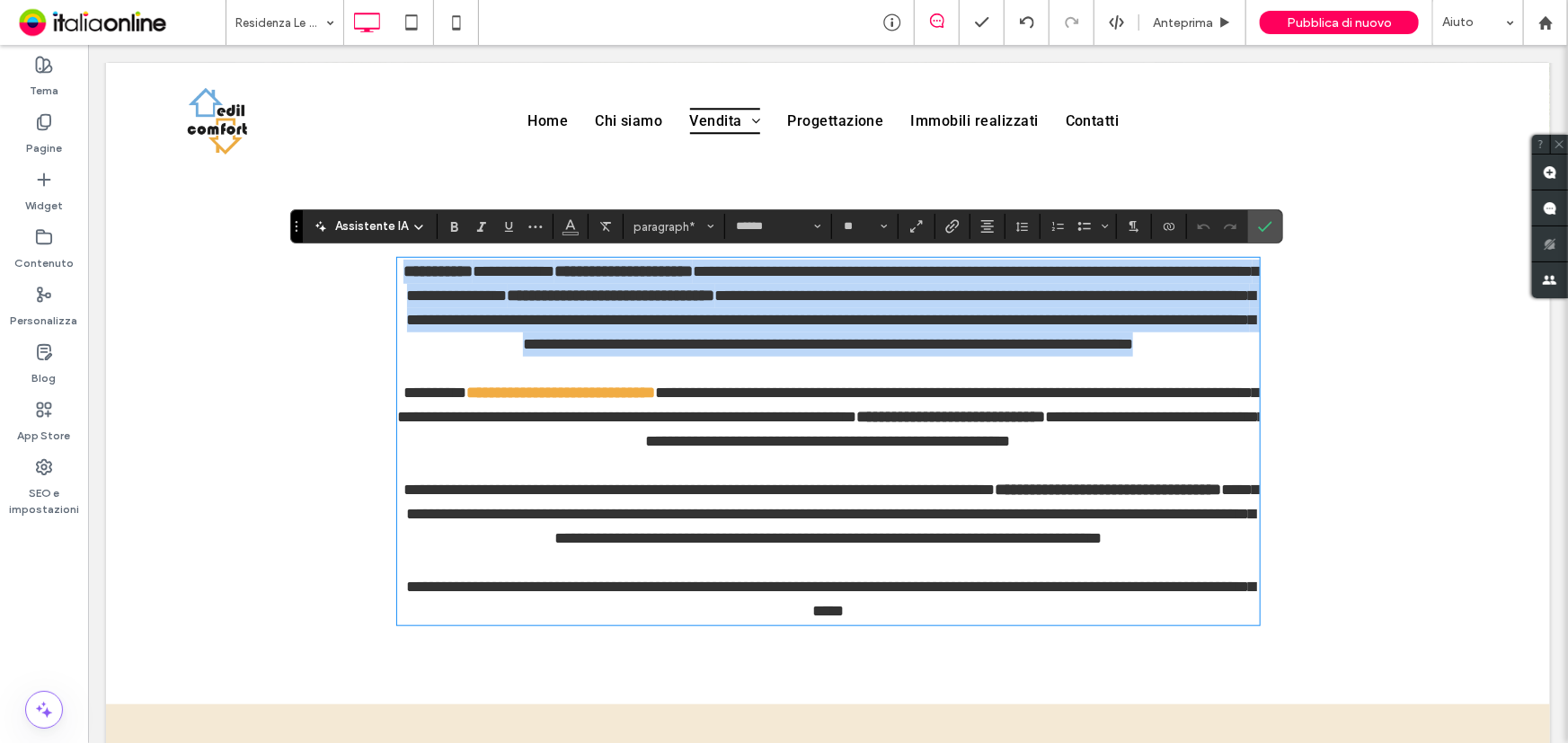
drag, startPoint x: 909, startPoint y: 360, endPoint x: 374, endPoint y: 253, distance: 545.6
click at [374, 253] on div "**********" at bounding box center [827, 441] width 1444 height 526
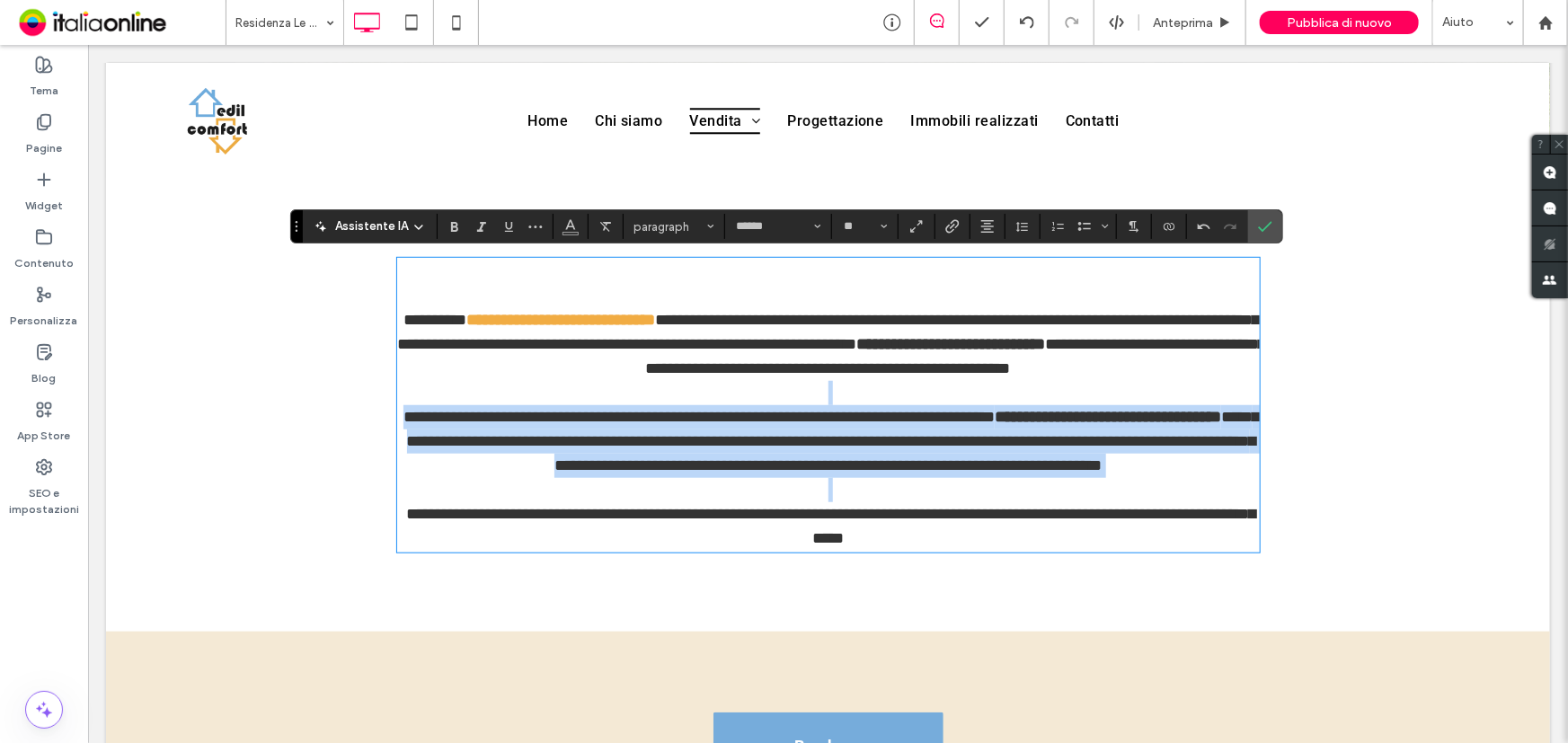
drag, startPoint x: 905, startPoint y: 502, endPoint x: 918, endPoint y: 511, distance: 15.8
click at [918, 502] on p at bounding box center [827, 489] width 863 height 24
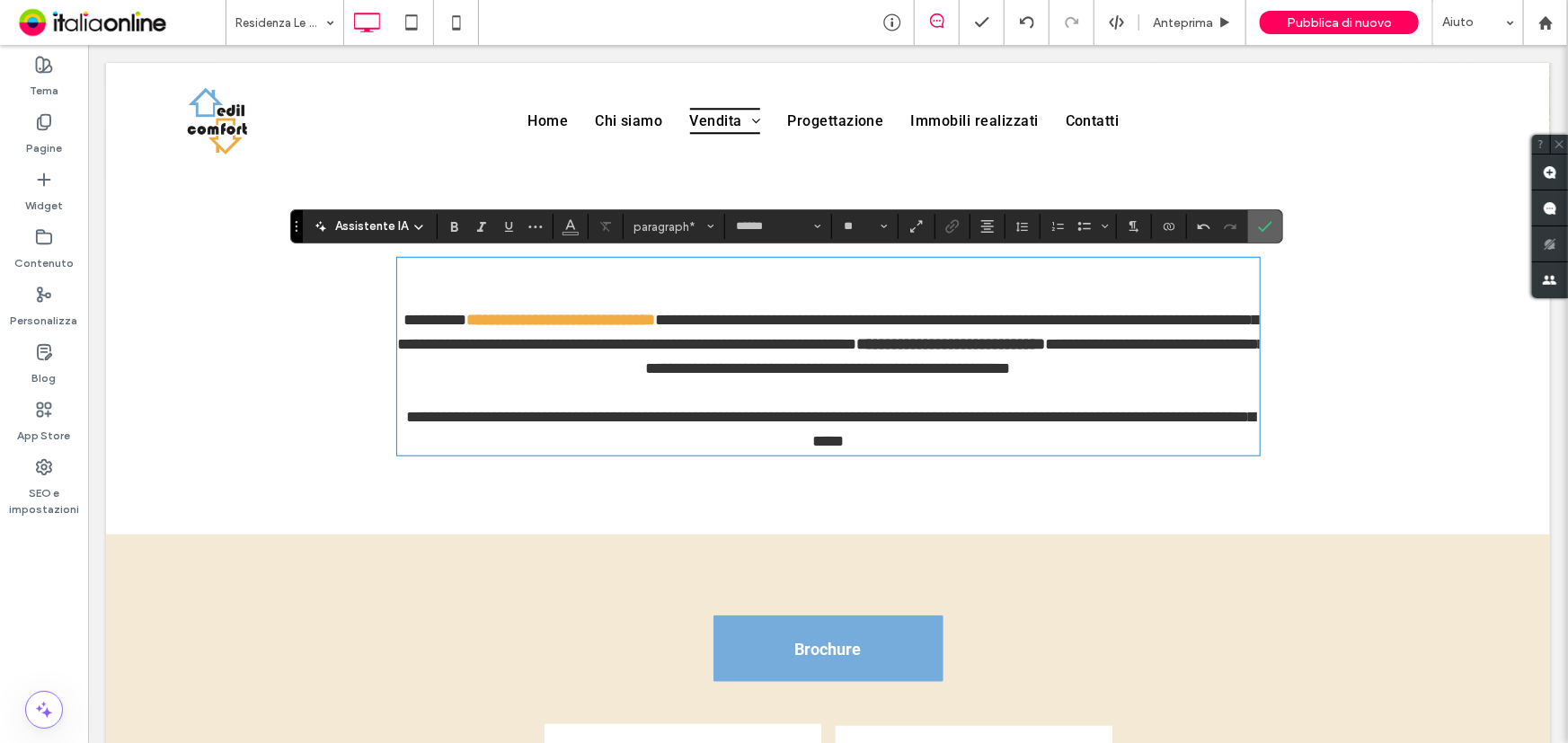
click at [1270, 215] on label "Conferma" at bounding box center [1265, 226] width 27 height 33
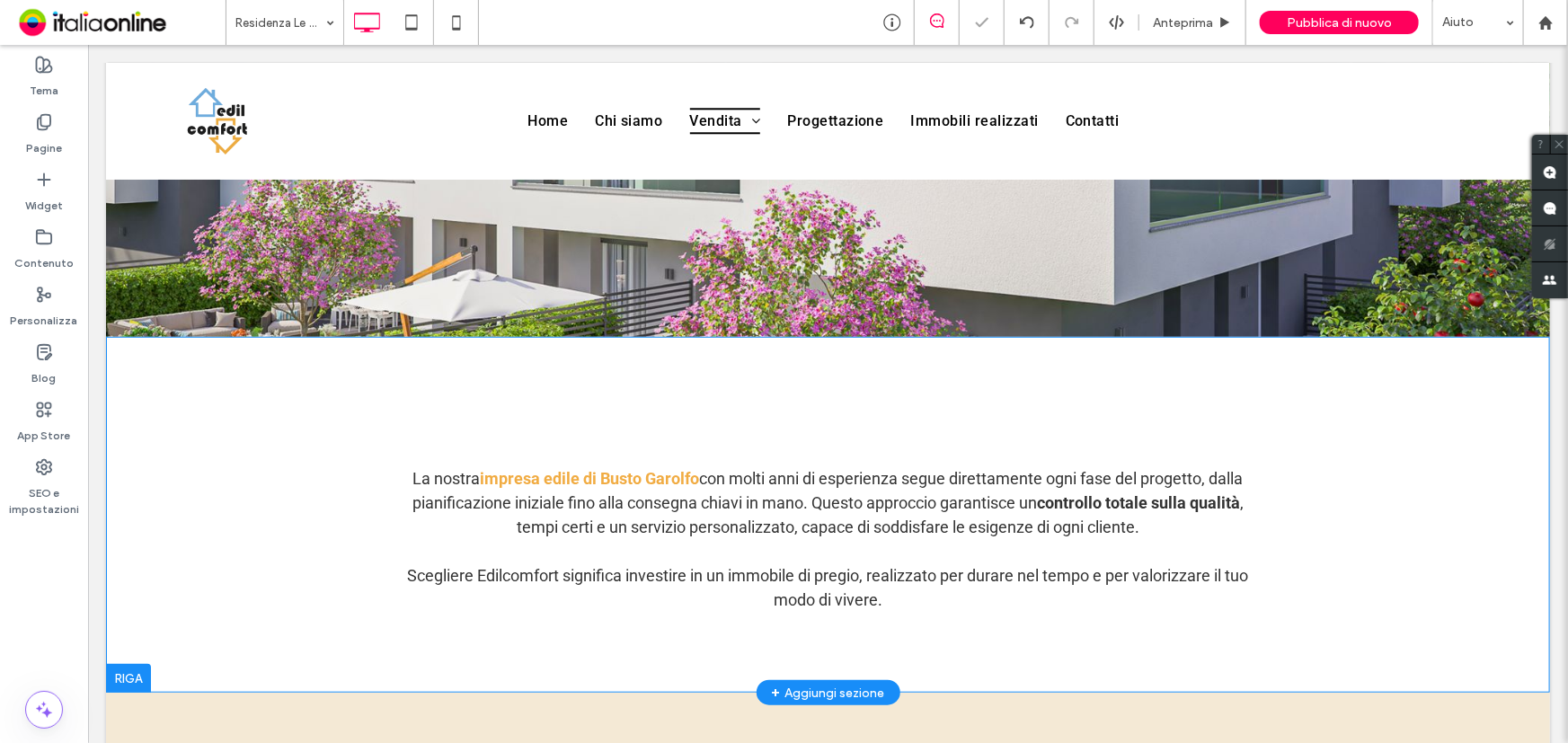
scroll to position [407, 0]
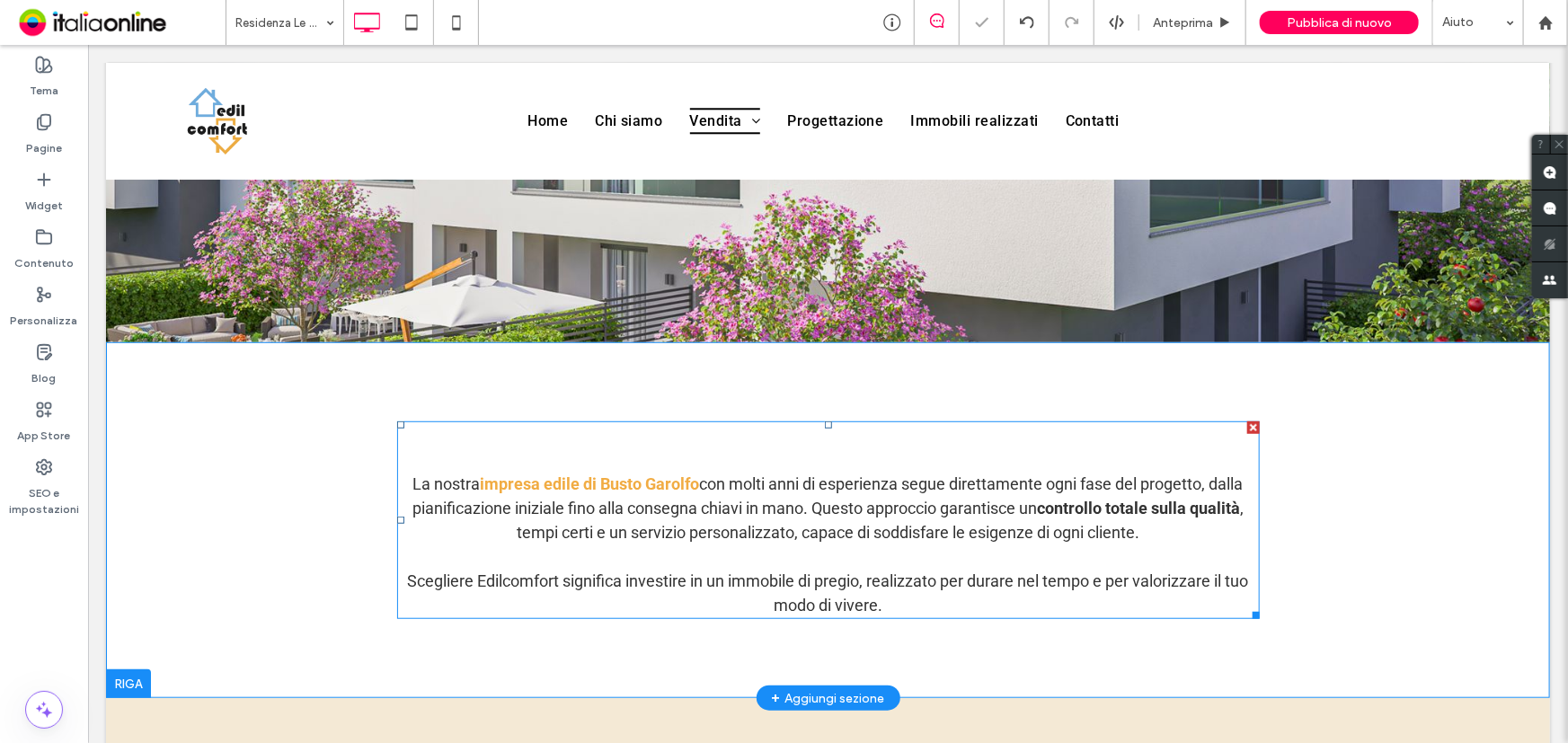
click at [798, 435] on p at bounding box center [827, 434] width 863 height 24
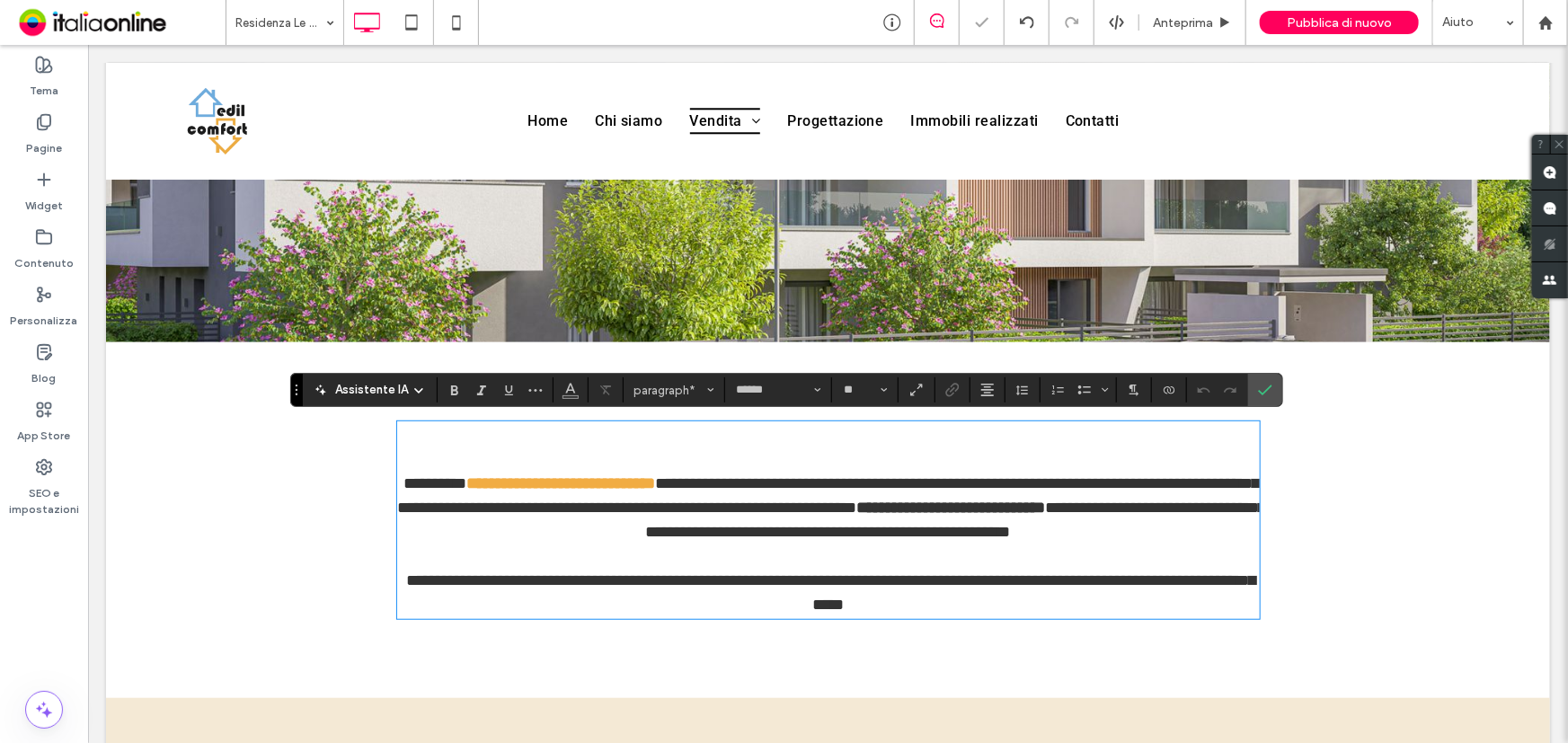
click at [797, 452] on p at bounding box center [827, 459] width 863 height 24
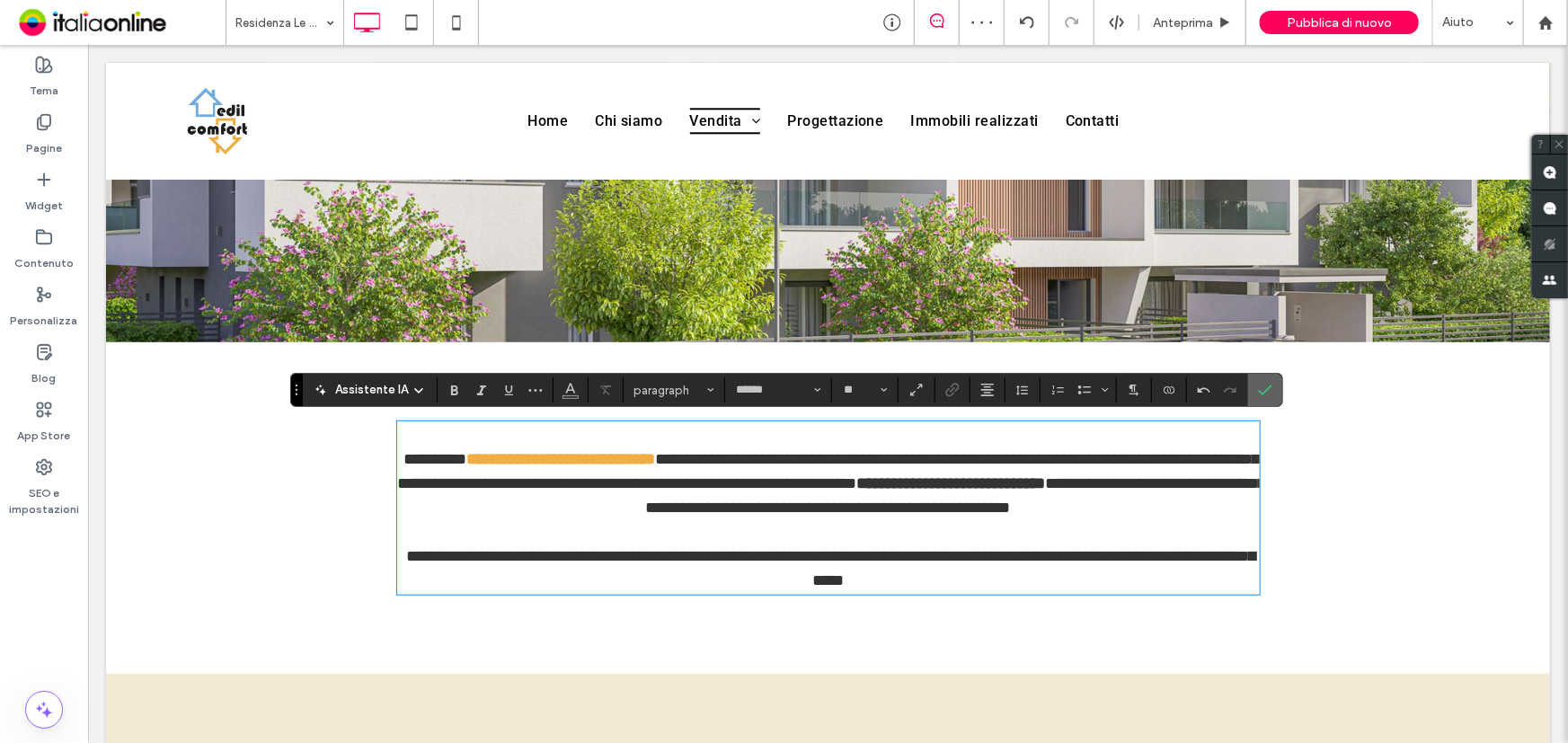
drag, startPoint x: 1265, startPoint y: 395, endPoint x: 1280, endPoint y: 392, distance: 15.3
click at [1265, 395] on icon "Conferma" at bounding box center [1265, 389] width 14 height 14
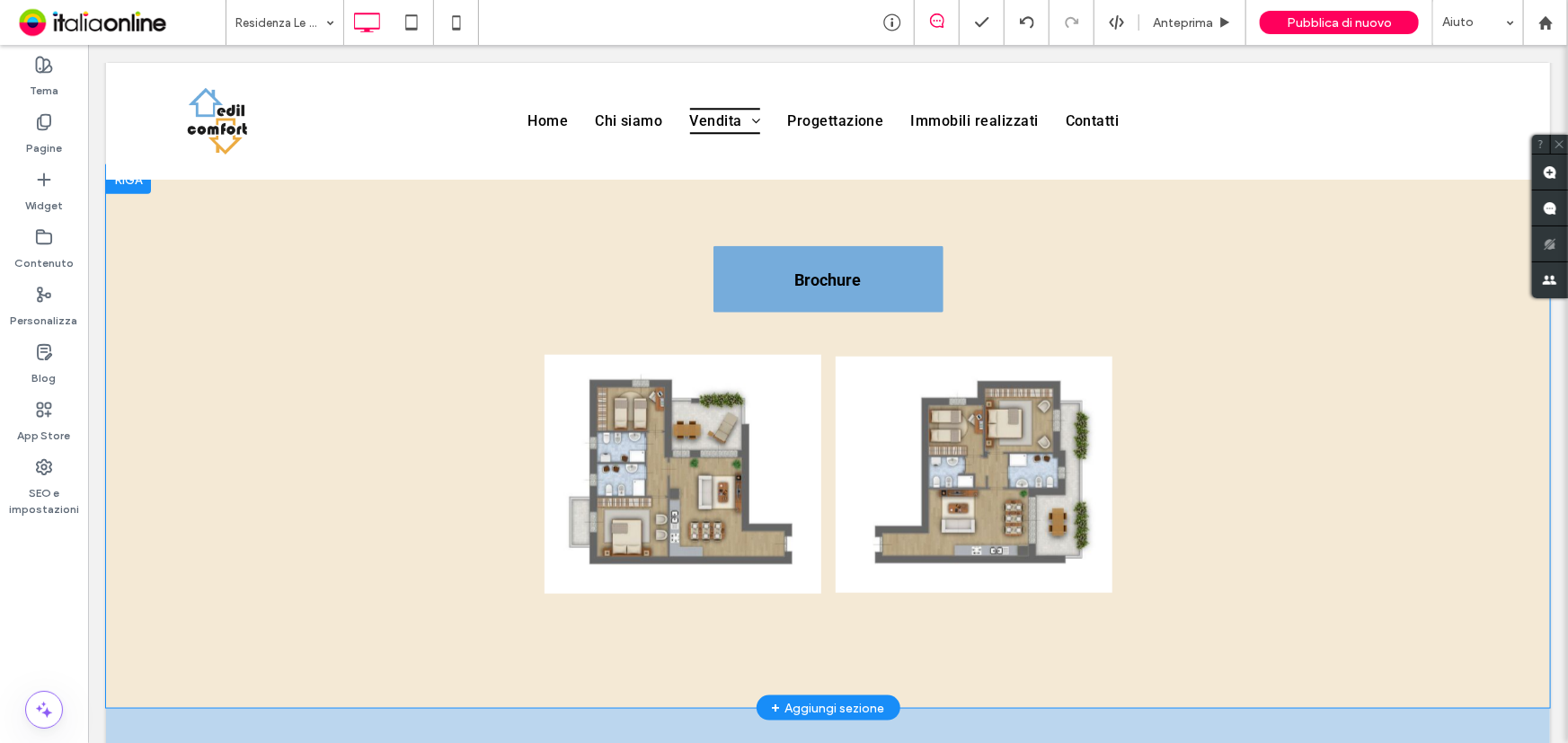
scroll to position [898, 0]
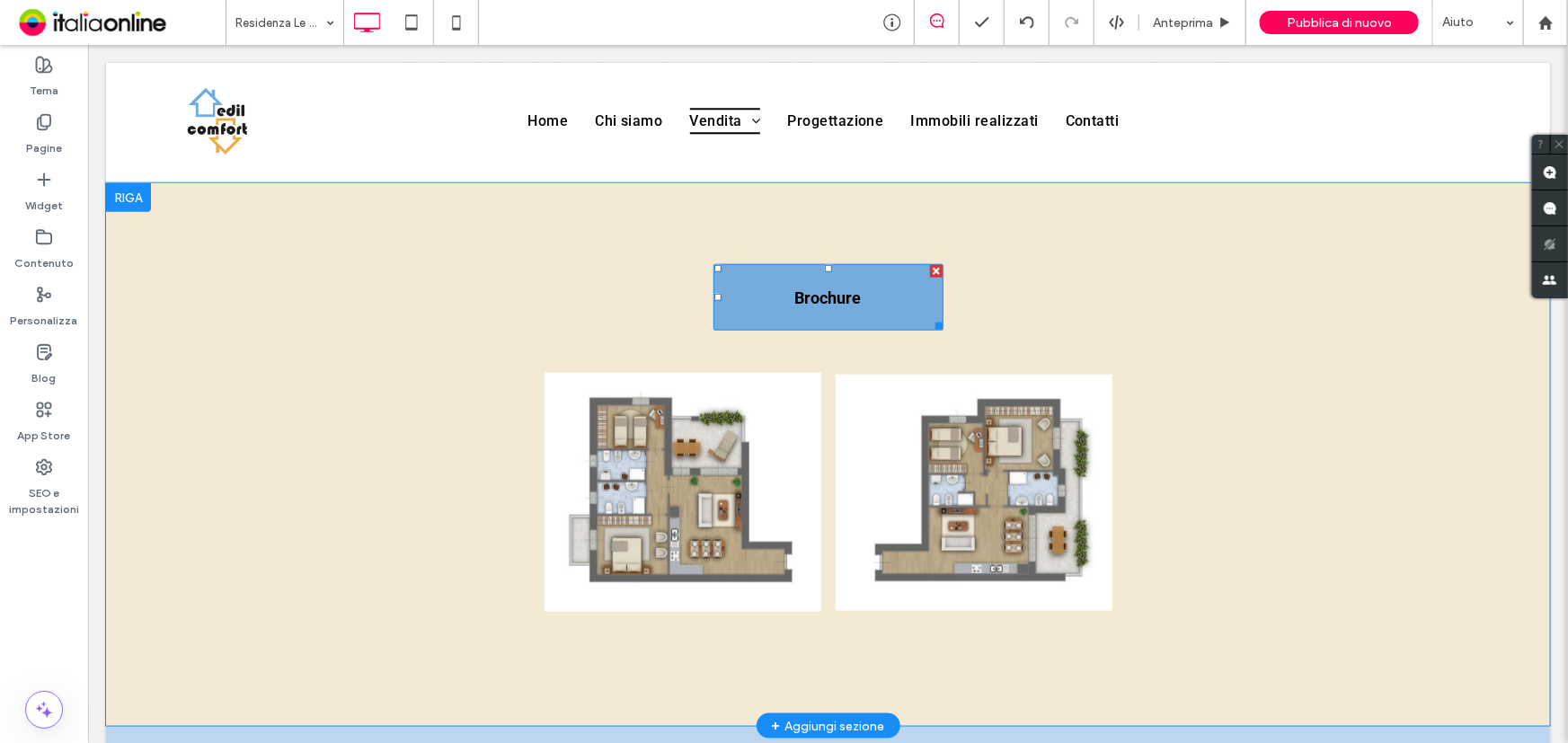
click at [815, 296] on span "Brochure" at bounding box center [827, 296] width 66 height 19
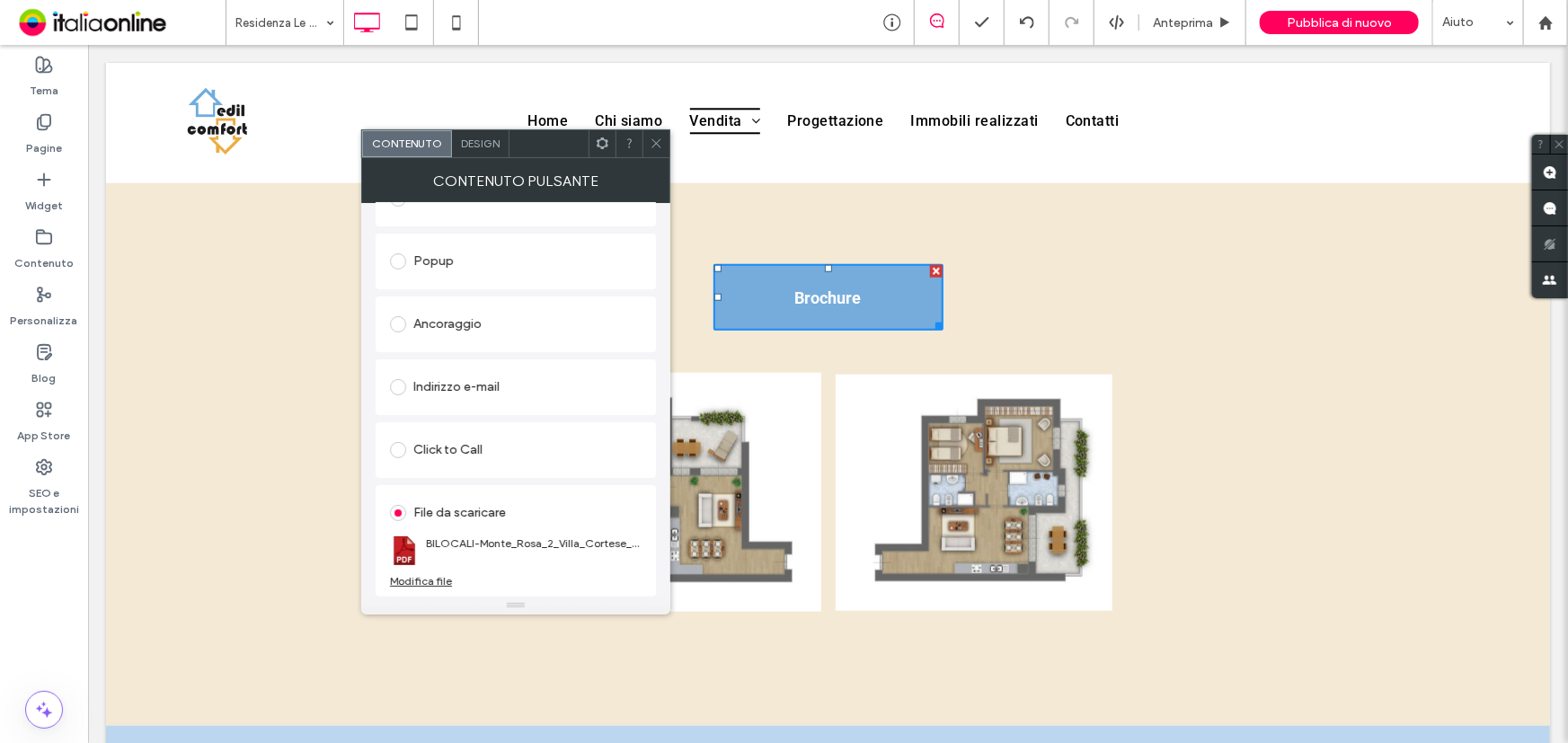
scroll to position [301, 0]
click at [439, 582] on div "Modifica file" at bounding box center [421, 581] width 62 height 13
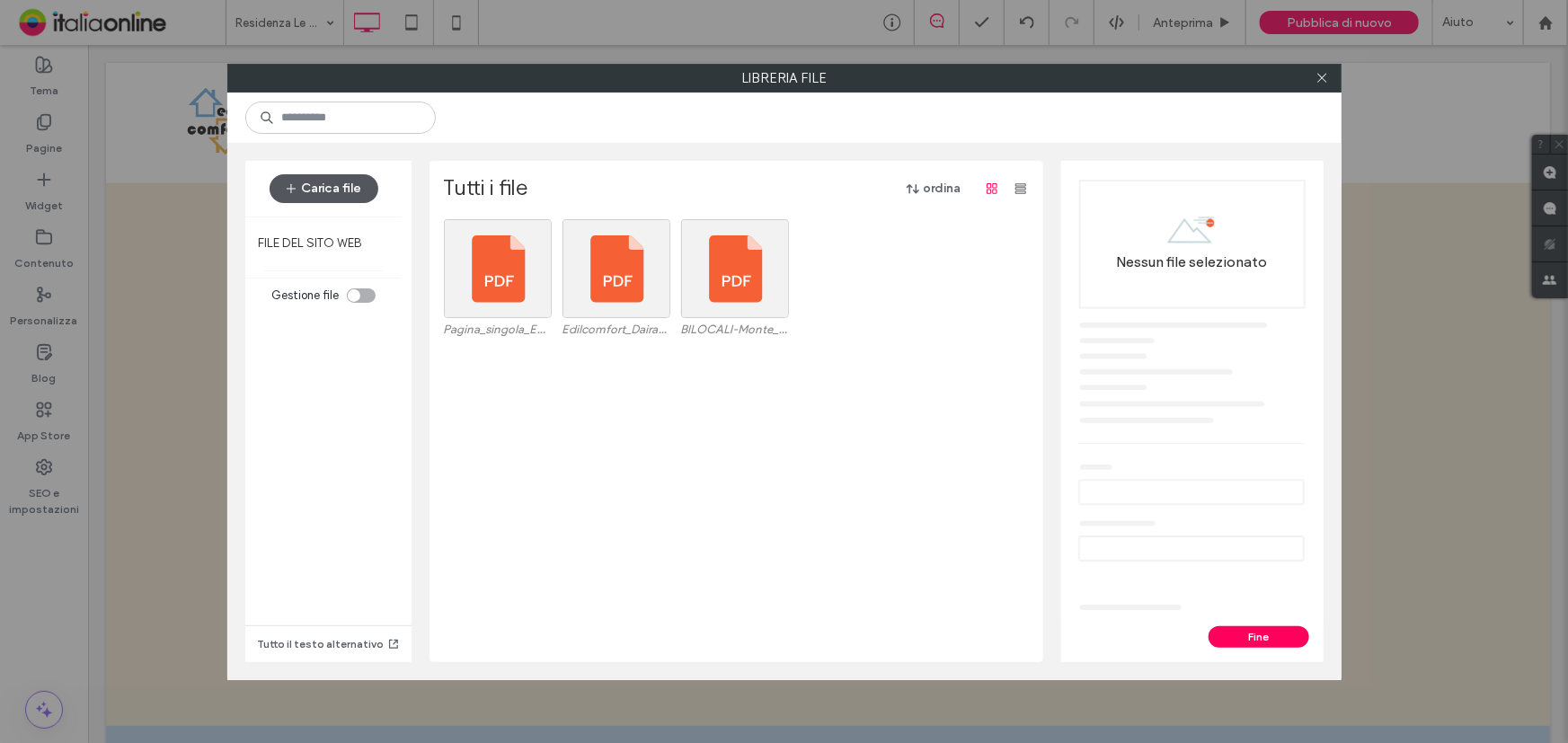
click at [359, 187] on button "Carica file" at bounding box center [324, 188] width 109 height 29
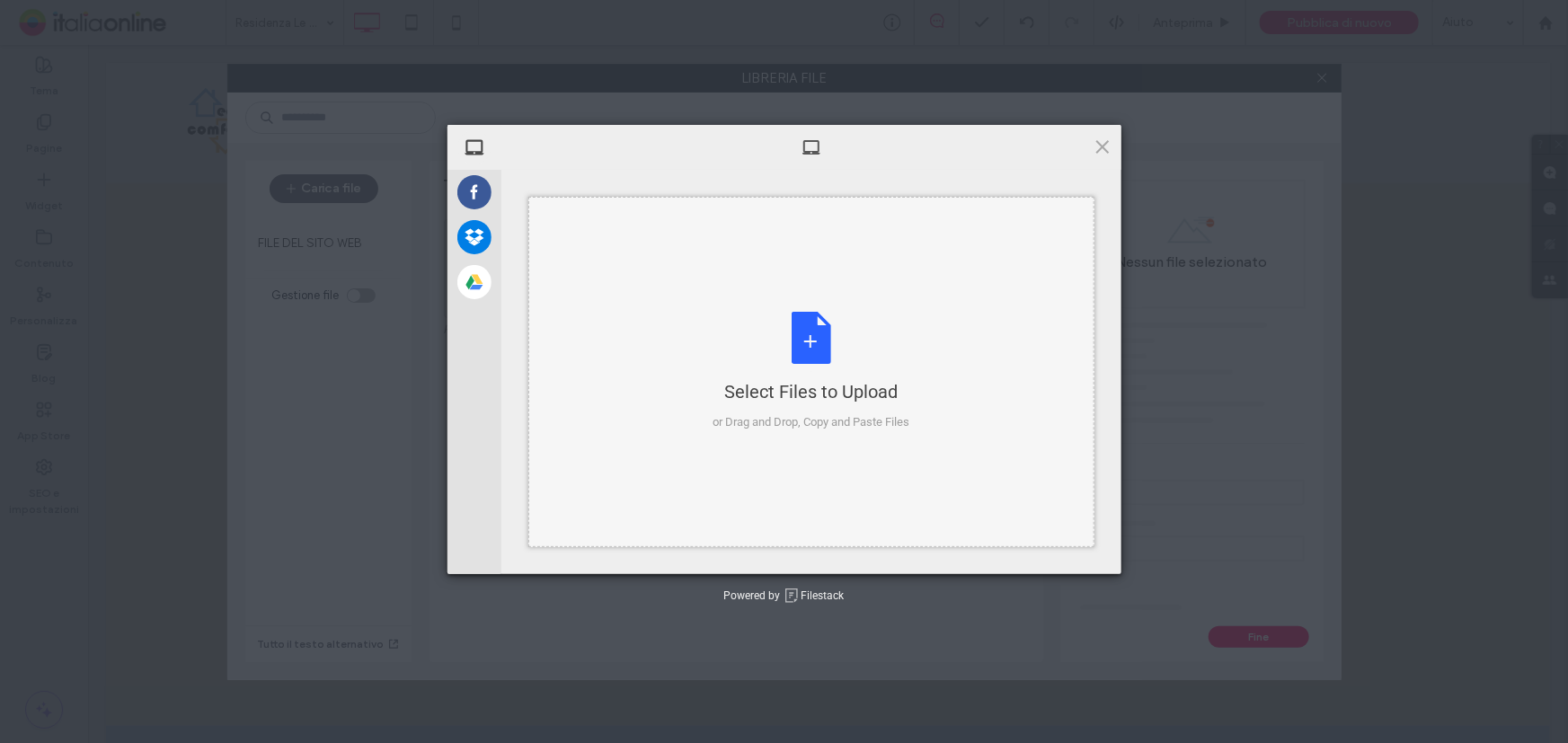
click at [808, 332] on div "Select Files to Upload or Drag and Drop, Copy and Paste Files" at bounding box center [811, 371] width 197 height 119
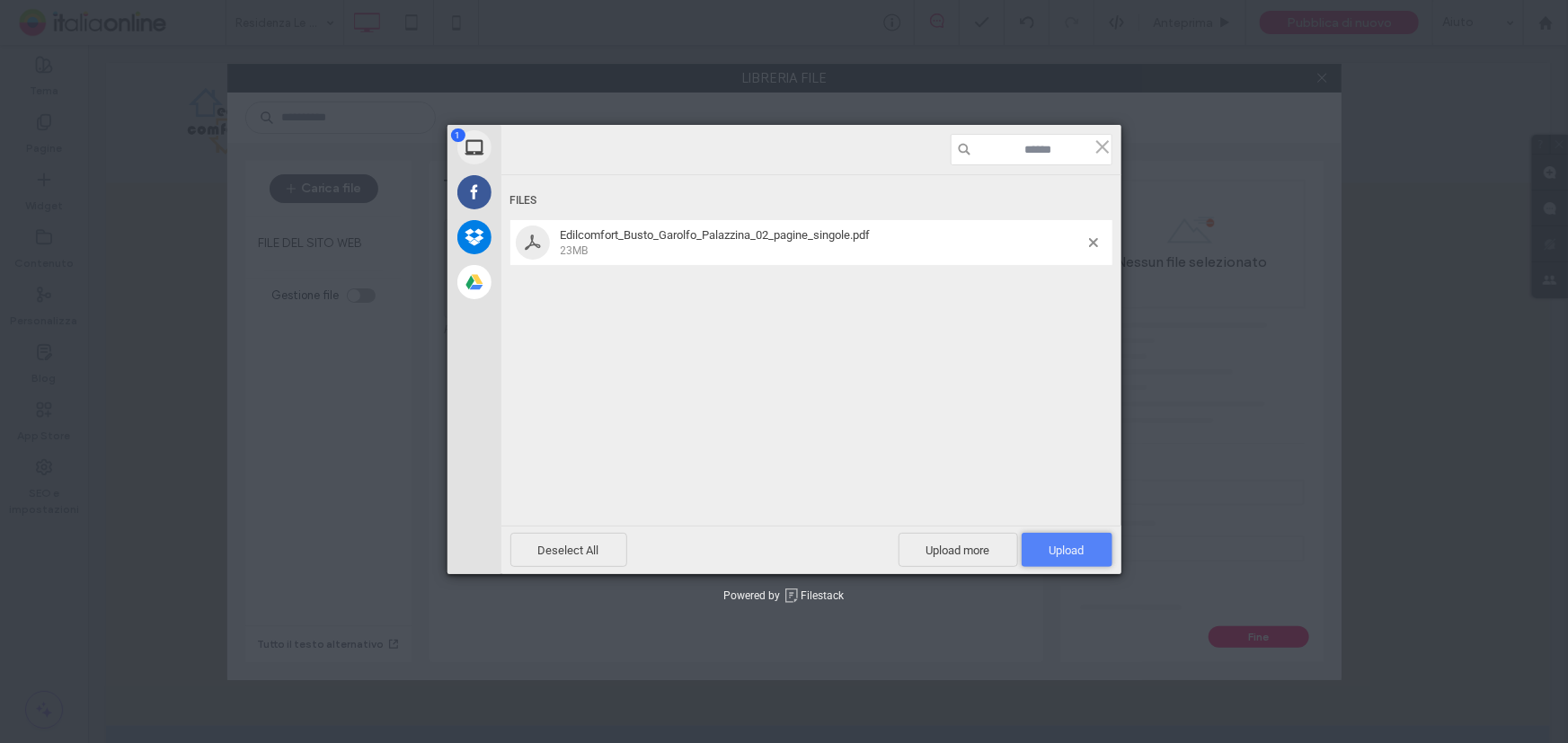
click at [1057, 550] on span "Upload 1" at bounding box center [1067, 550] width 35 height 13
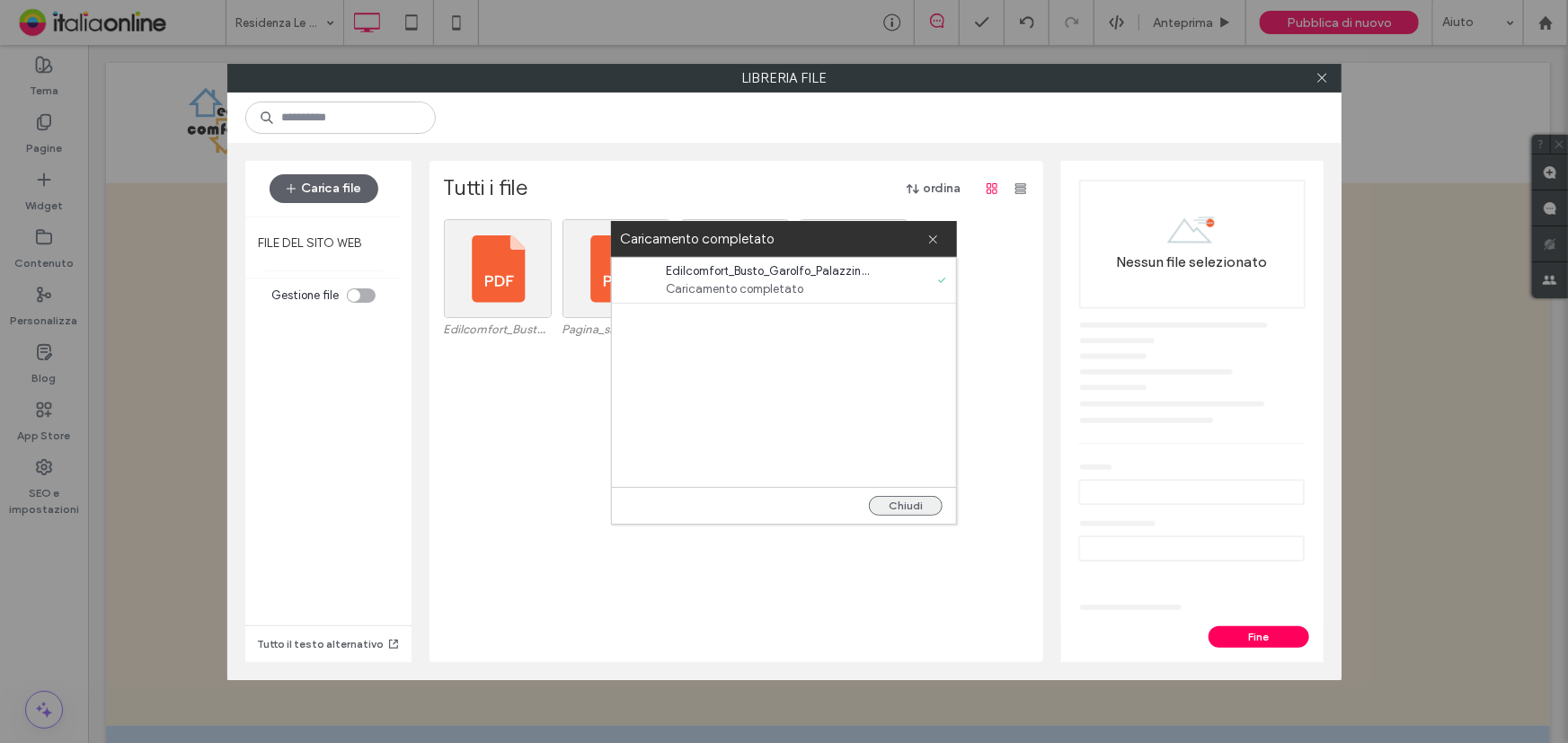
click at [905, 506] on button "Chiudi" at bounding box center [906, 505] width 74 height 20
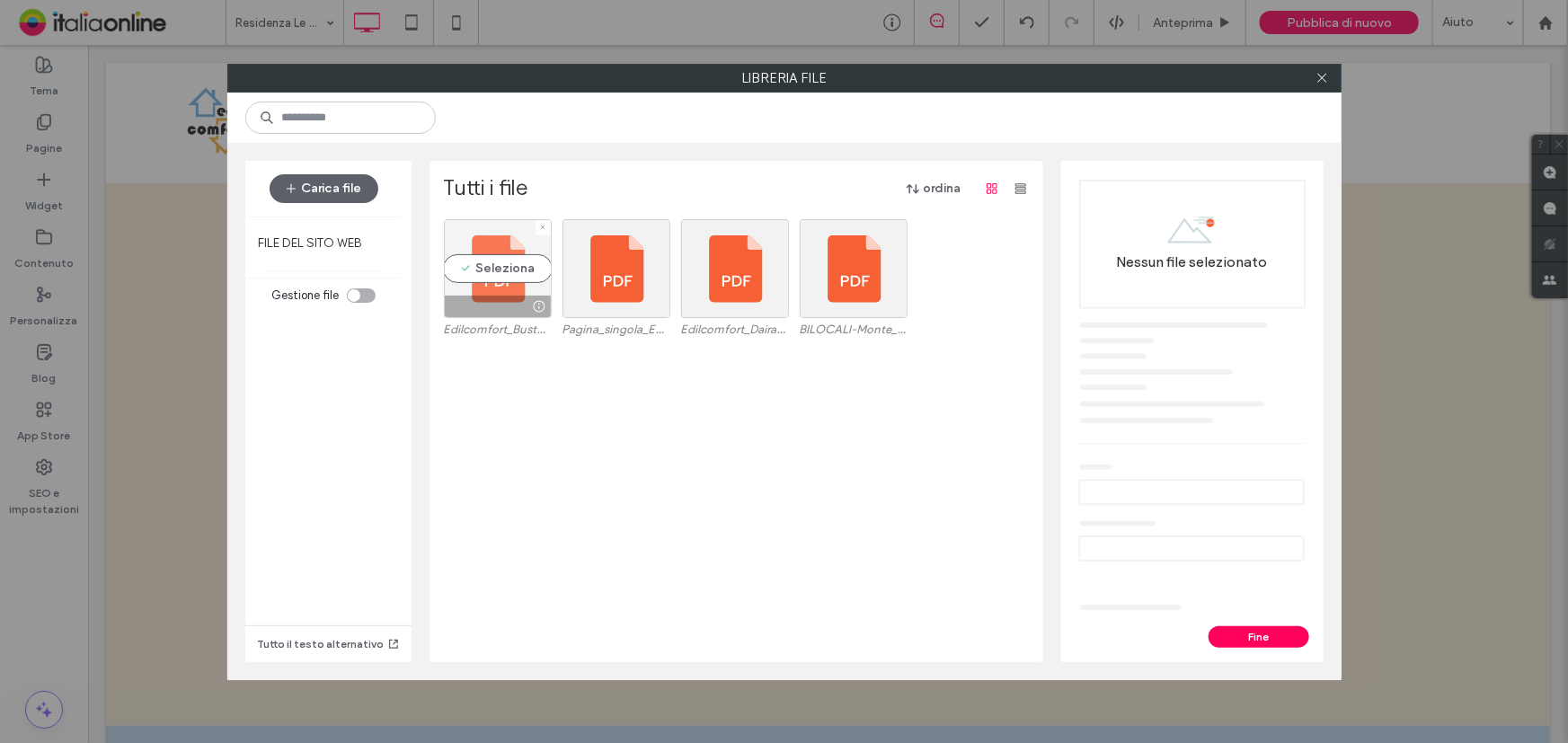
click at [524, 254] on div "Seleziona" at bounding box center [498, 268] width 108 height 99
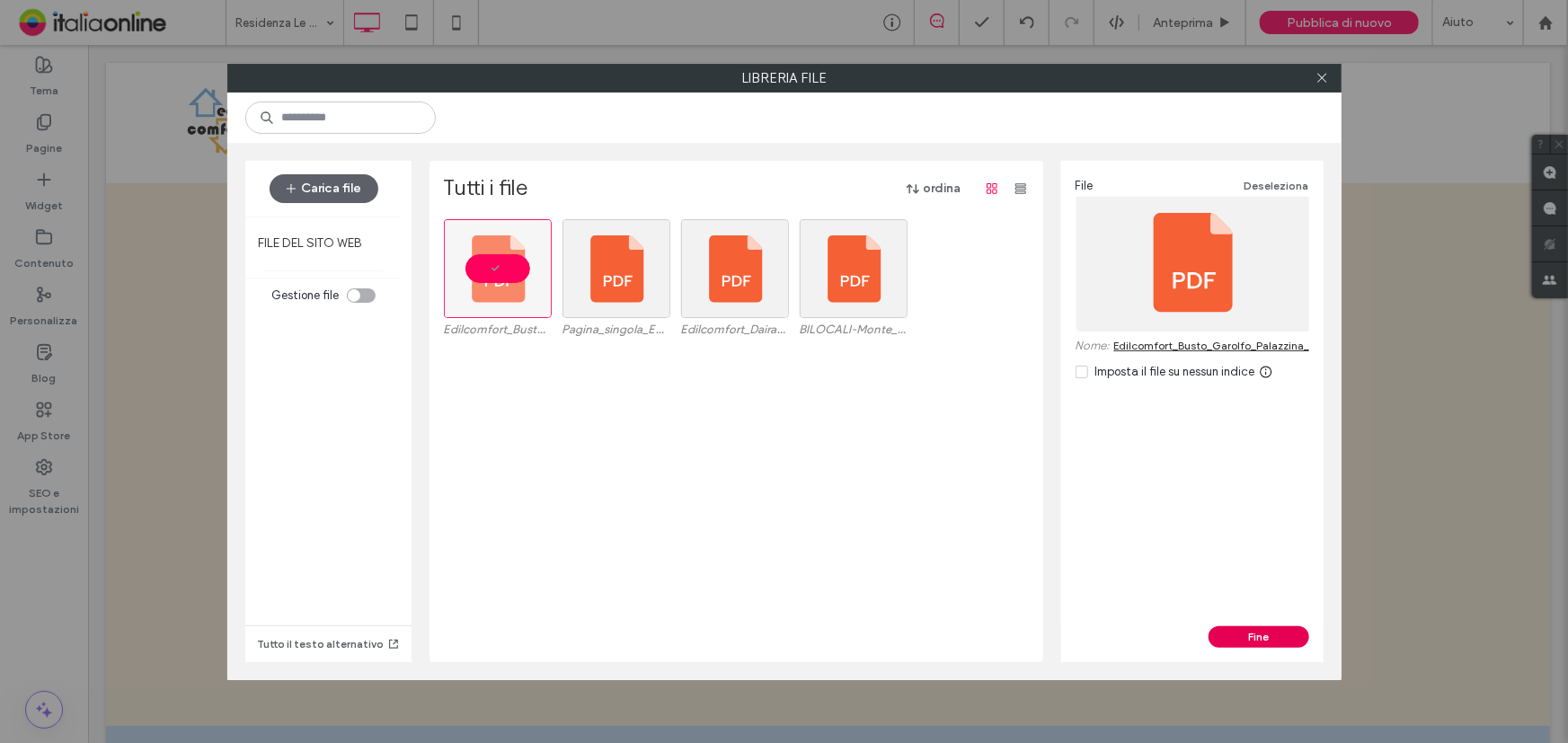
click at [1259, 637] on button "Fine" at bounding box center [1259, 637] width 101 height 21
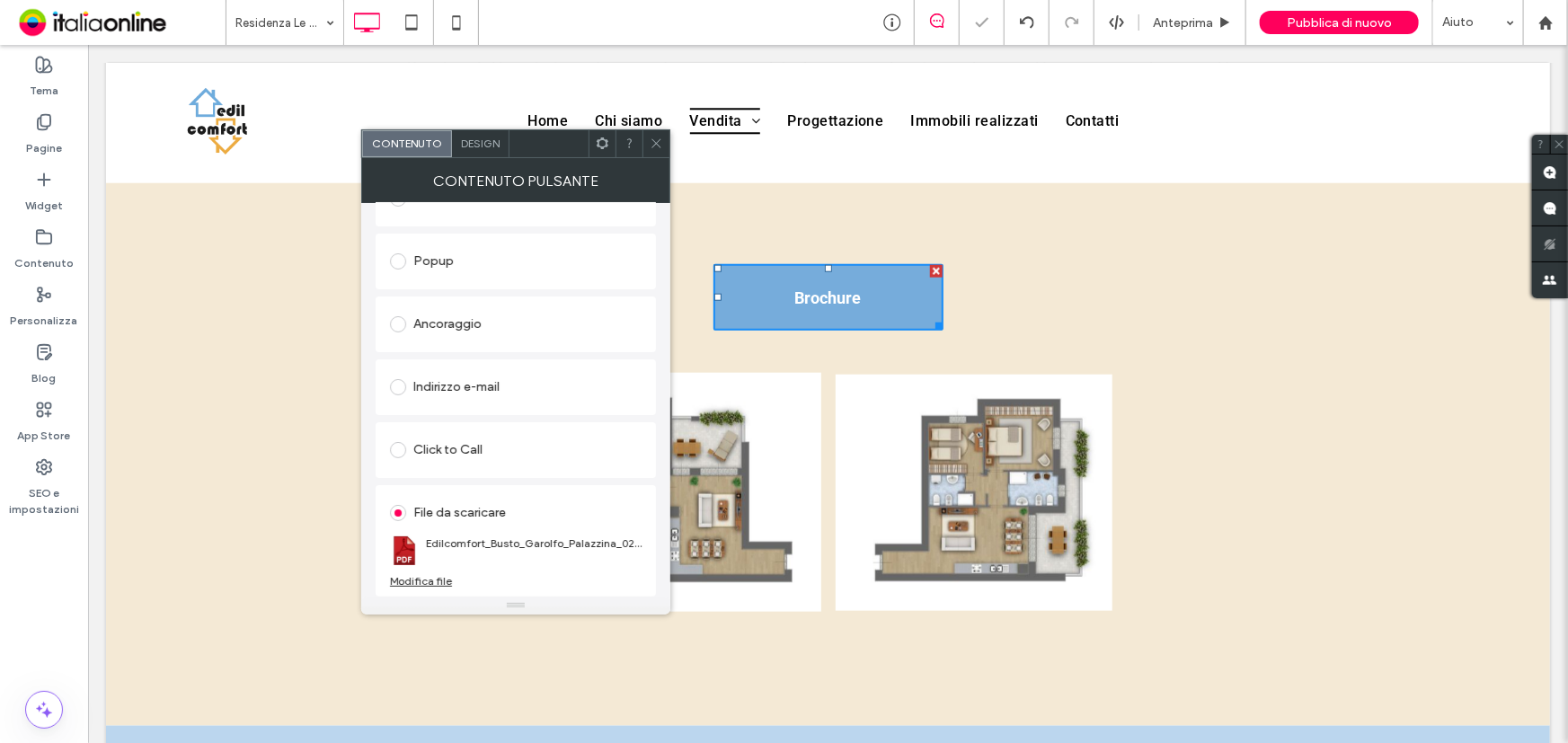
click at [655, 142] on icon at bounding box center [657, 143] width 13 height 13
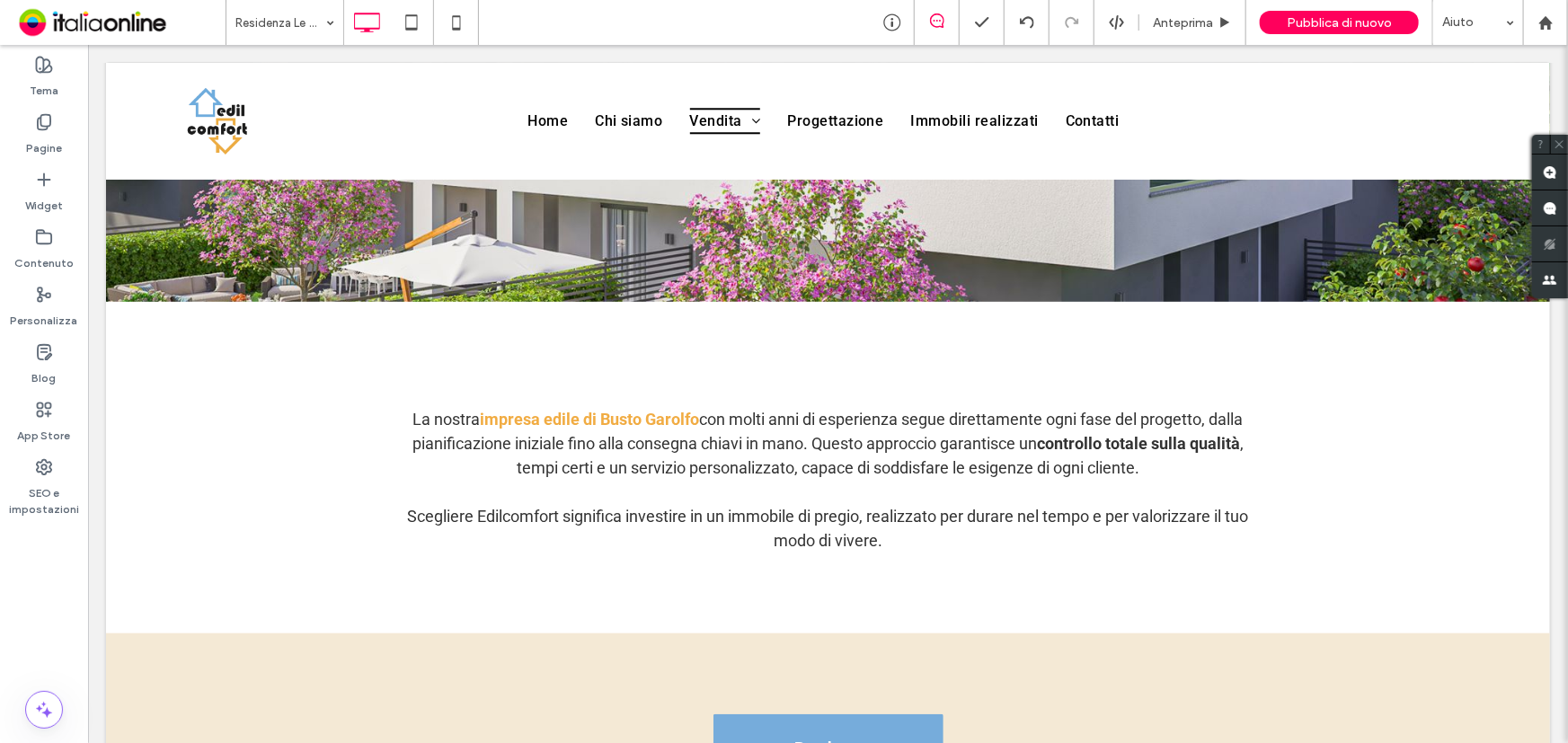
scroll to position [0, 0]
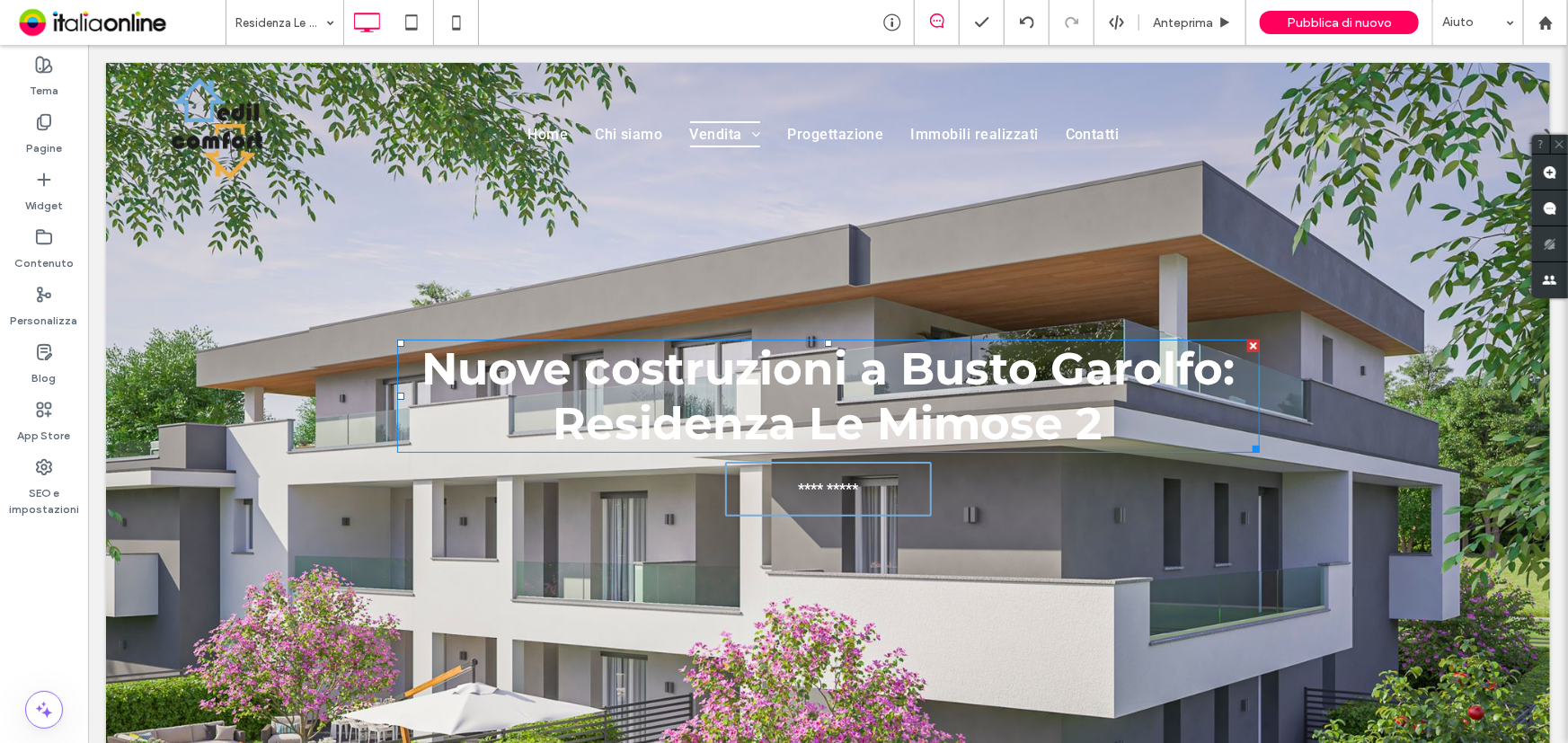
click at [544, 438] on h1 "Nuove costruzioni a Busto Garolfo: Residenza Le Mimose 2" at bounding box center [827, 395] width 863 height 110
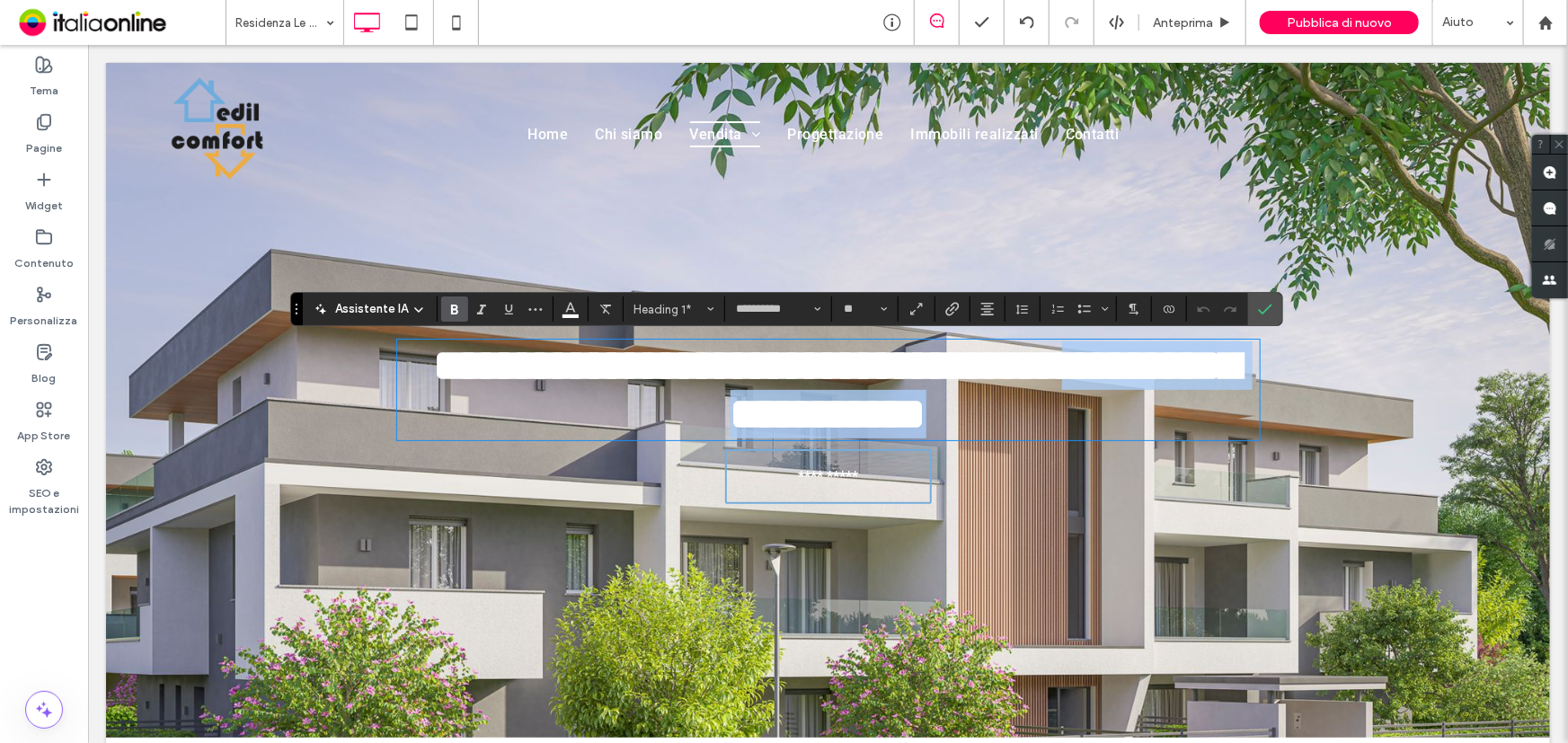
drag, startPoint x: 554, startPoint y: 425, endPoint x: 1280, endPoint y: 428, distance: 726.0
click at [1280, 428] on header "**********" at bounding box center [827, 399] width 1444 height 675
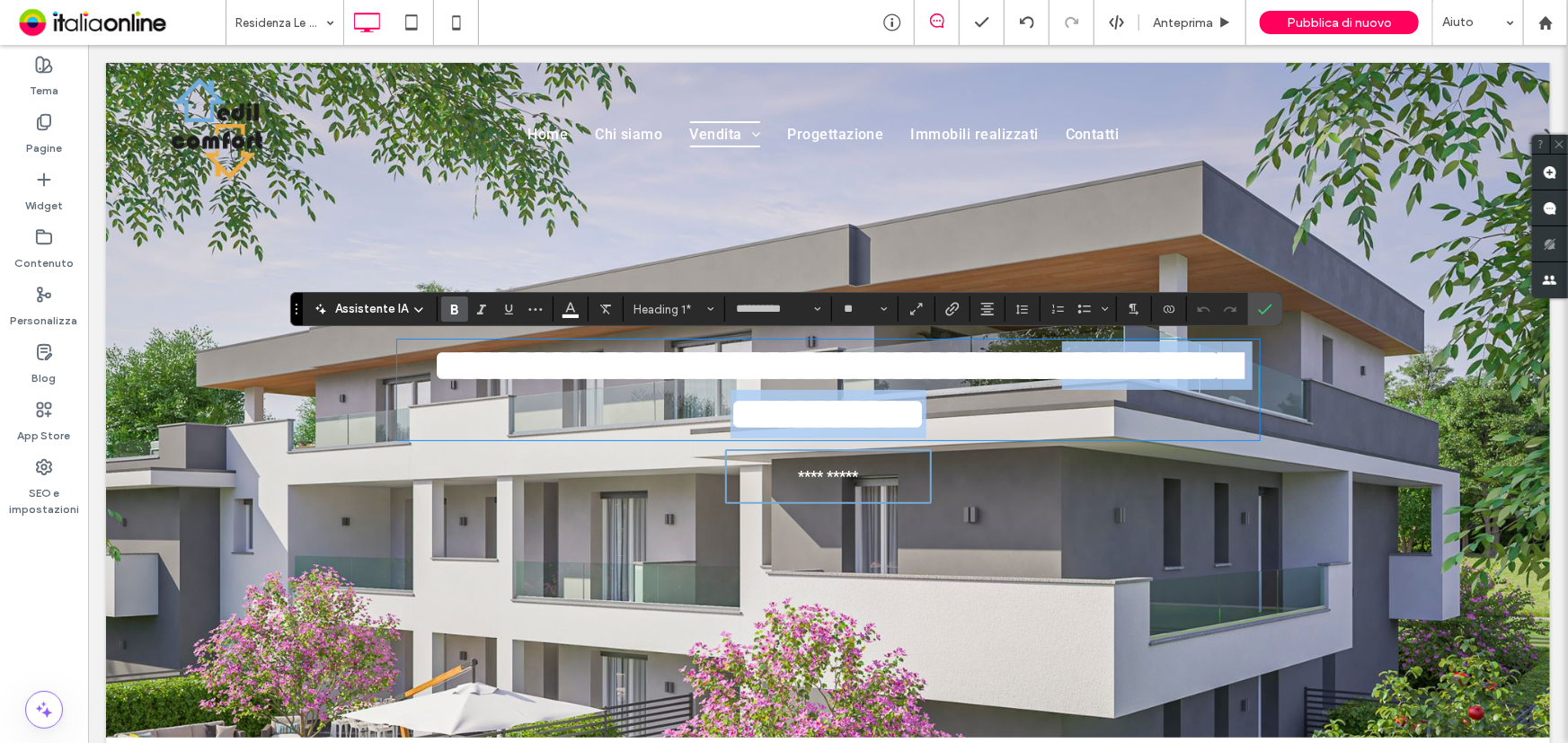
copy strong "**********"
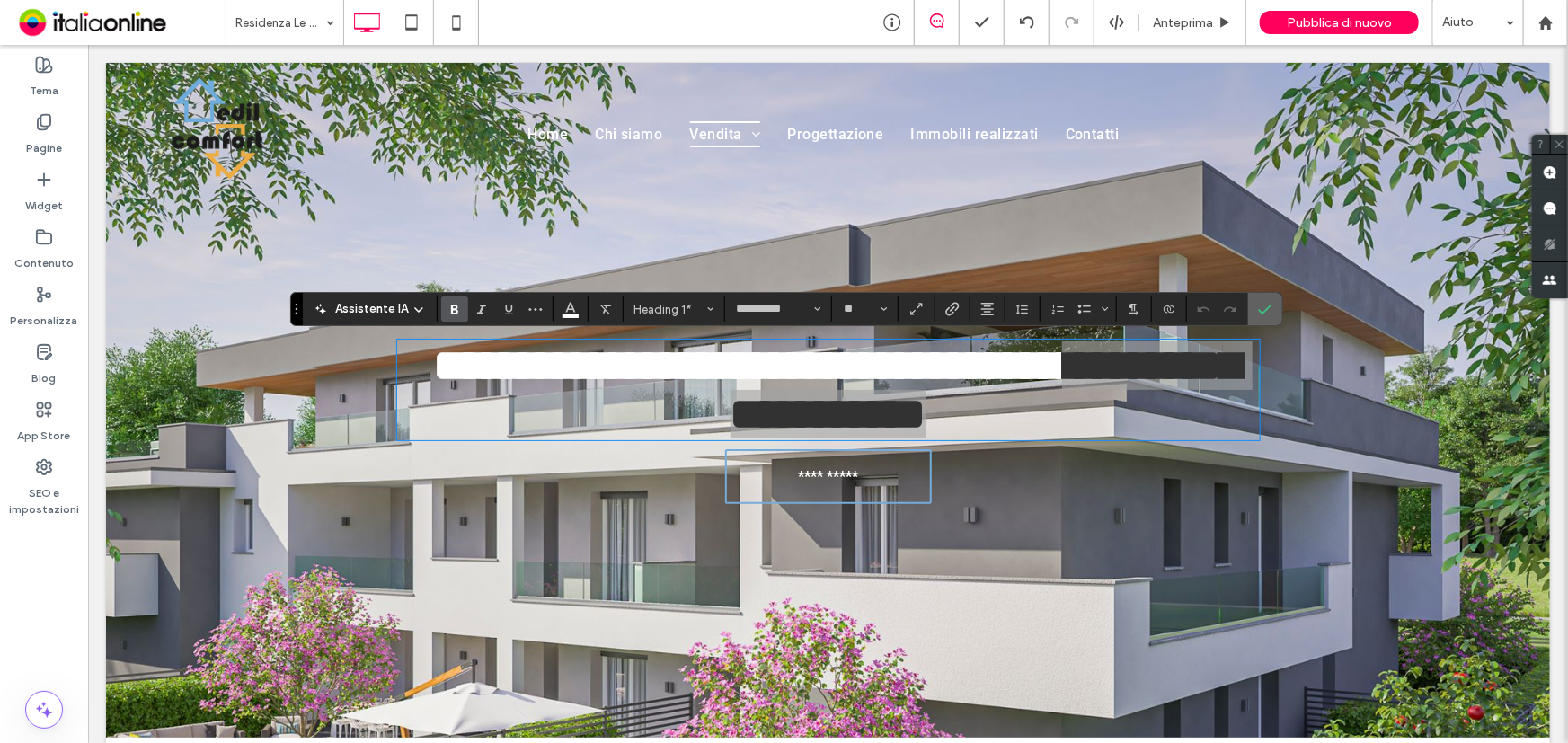
click at [1258, 312] on icon "Conferma" at bounding box center [1265, 309] width 14 height 14
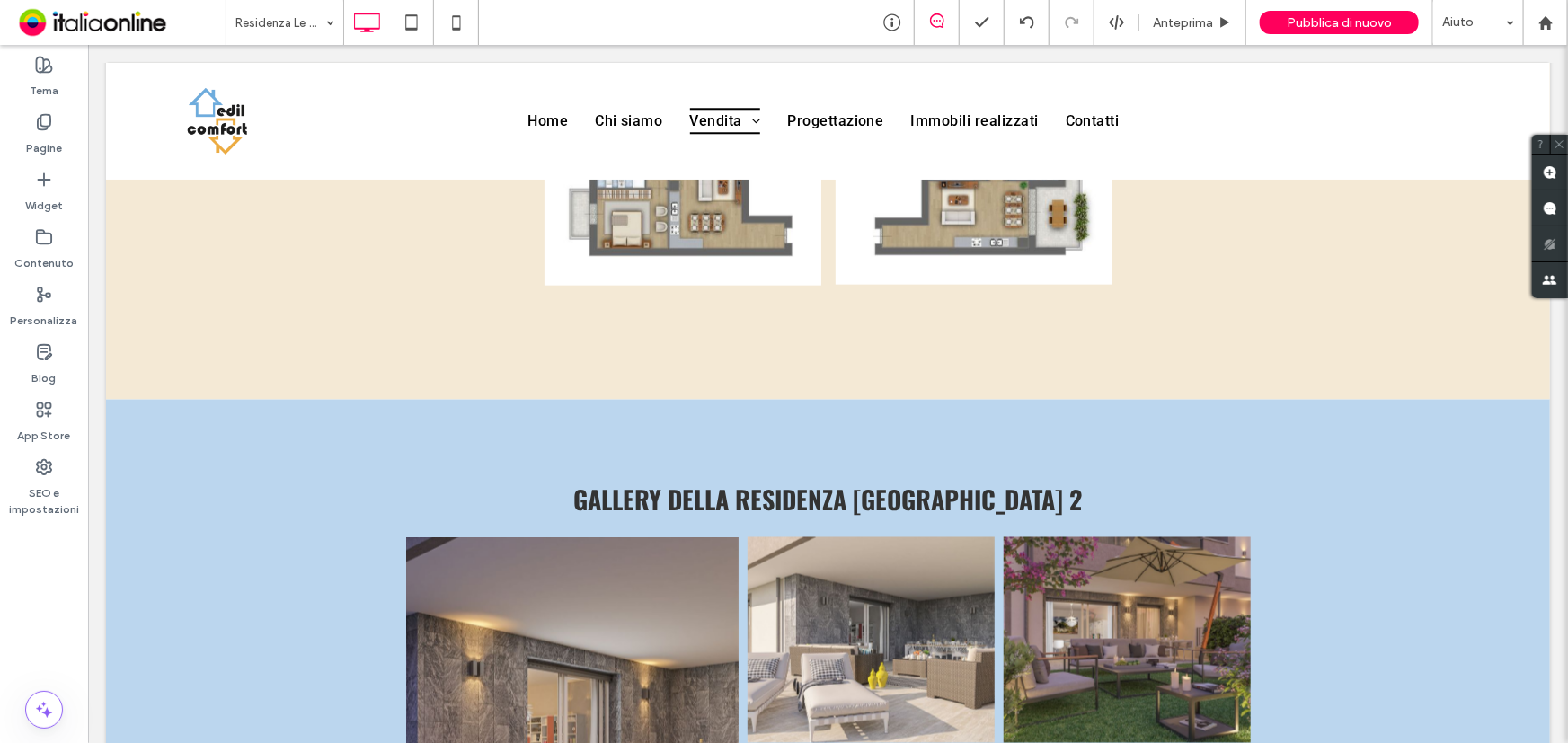
scroll to position [1469, 0]
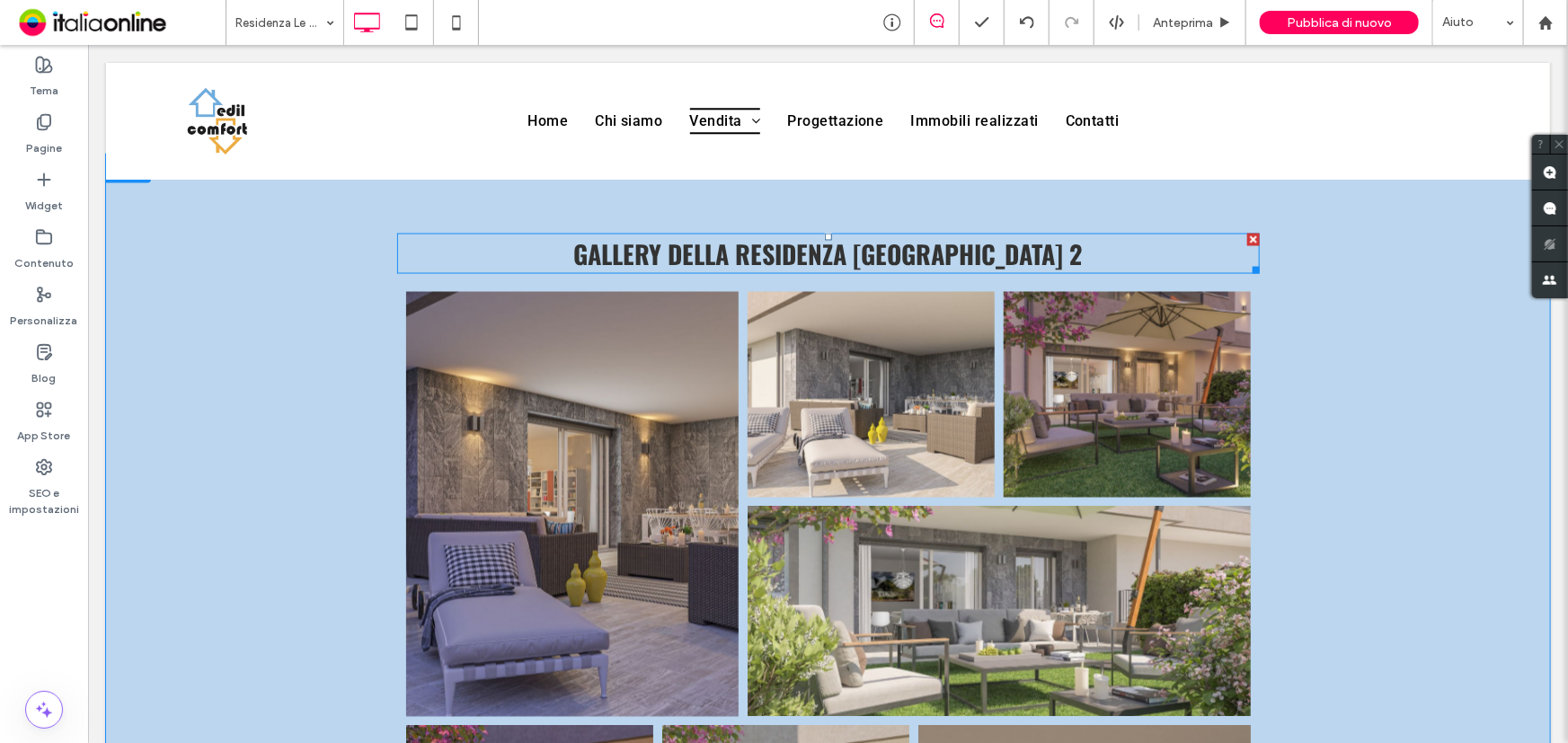
click at [880, 241] on strong "Gallery della residenza monte rosa 2" at bounding box center [827, 253] width 508 height 37
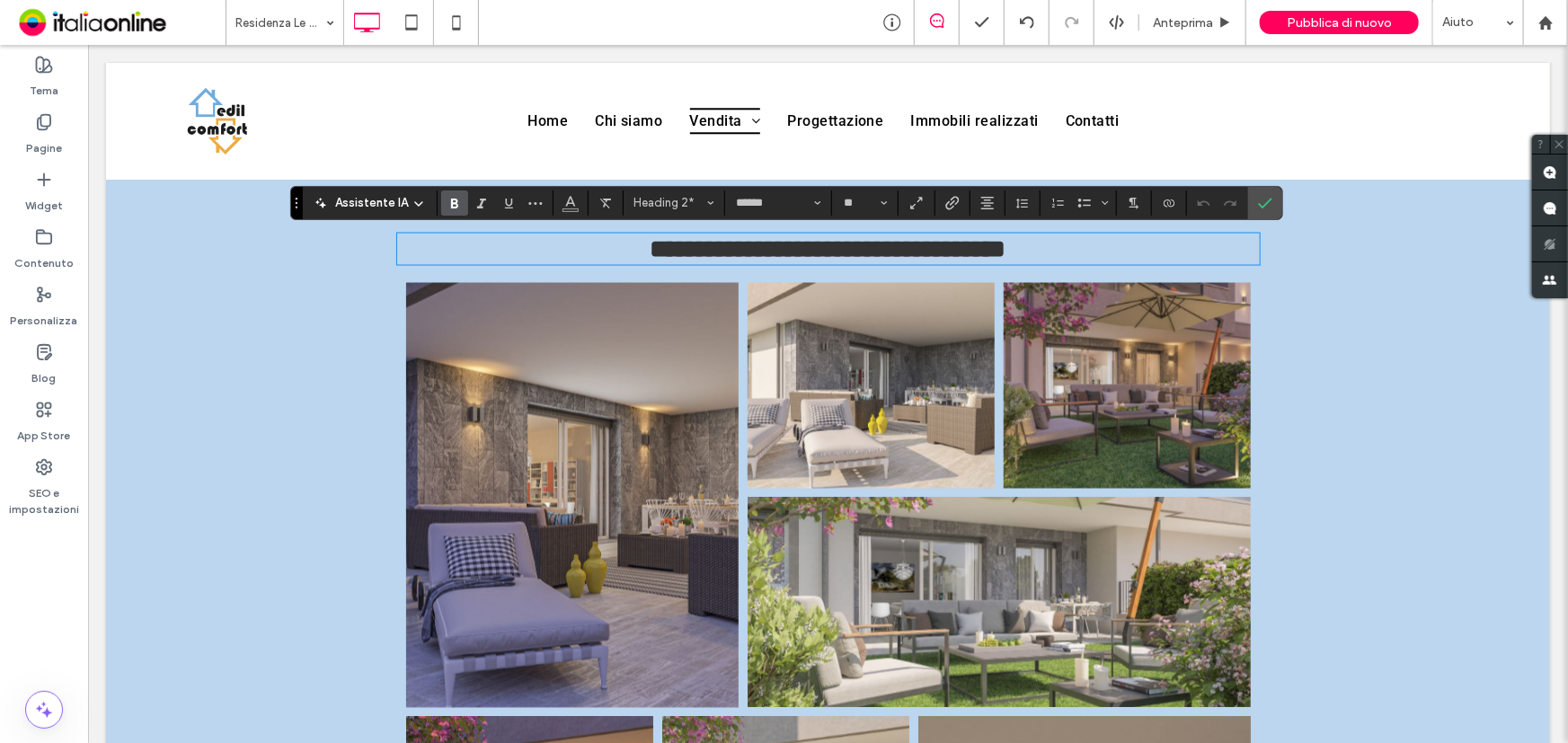
click at [1080, 239] on h2 "**********" at bounding box center [827, 248] width 863 height 28
drag, startPoint x: 1085, startPoint y: 242, endPoint x: 774, endPoint y: 256, distance: 311.3
click at [774, 256] on h2 "**********" at bounding box center [827, 248] width 863 height 28
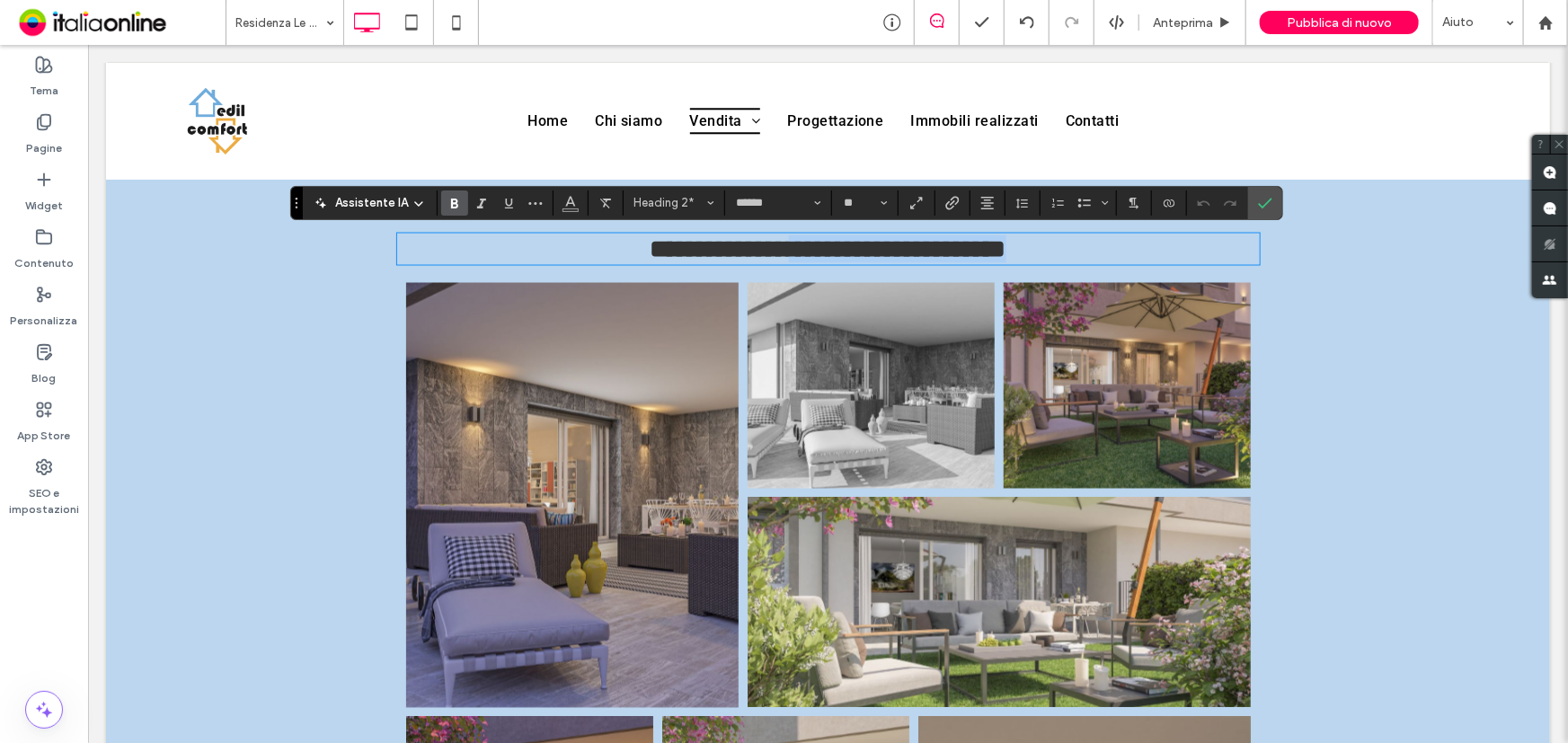
type input "******"
type input "**"
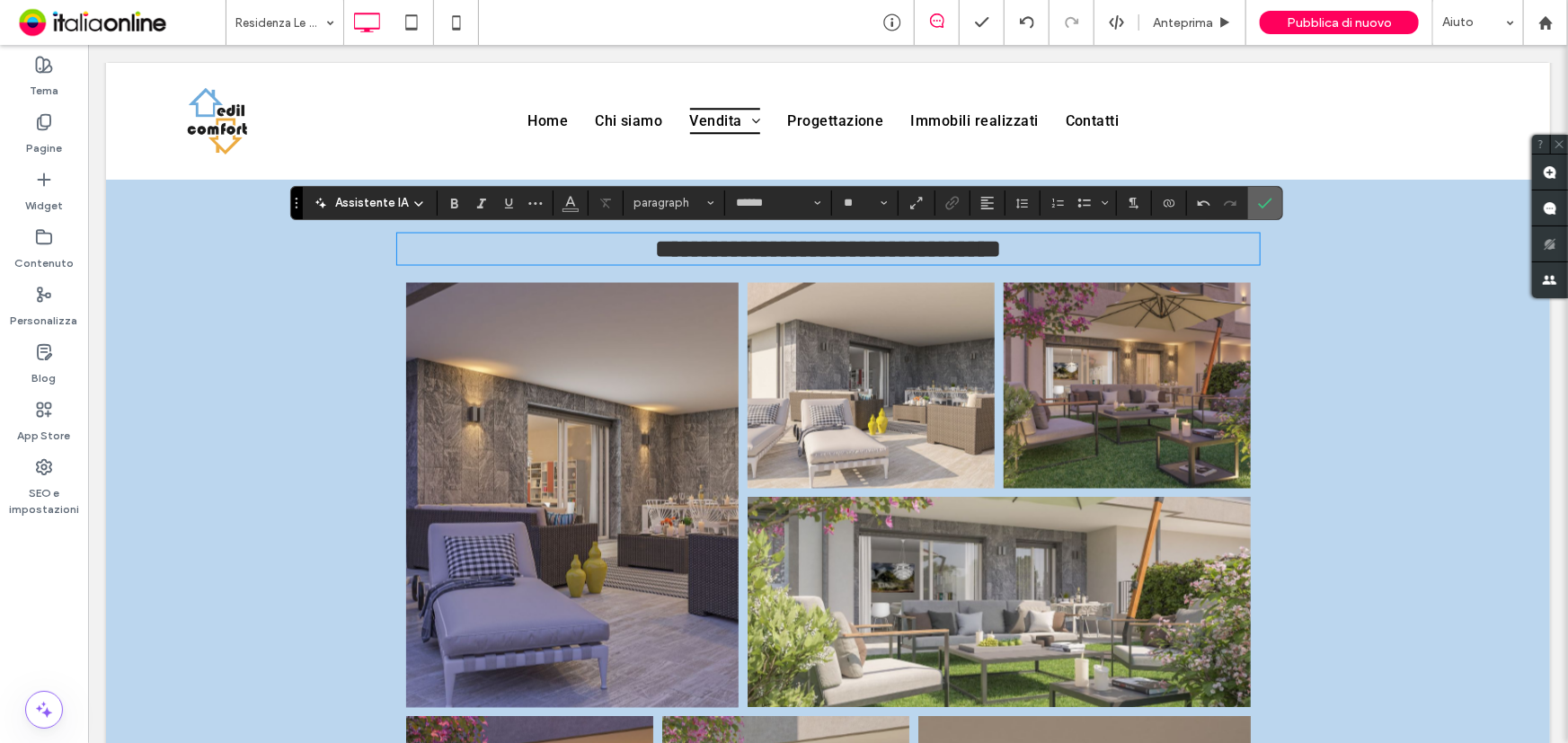
click at [1259, 209] on span "Conferma" at bounding box center [1262, 202] width 8 height 33
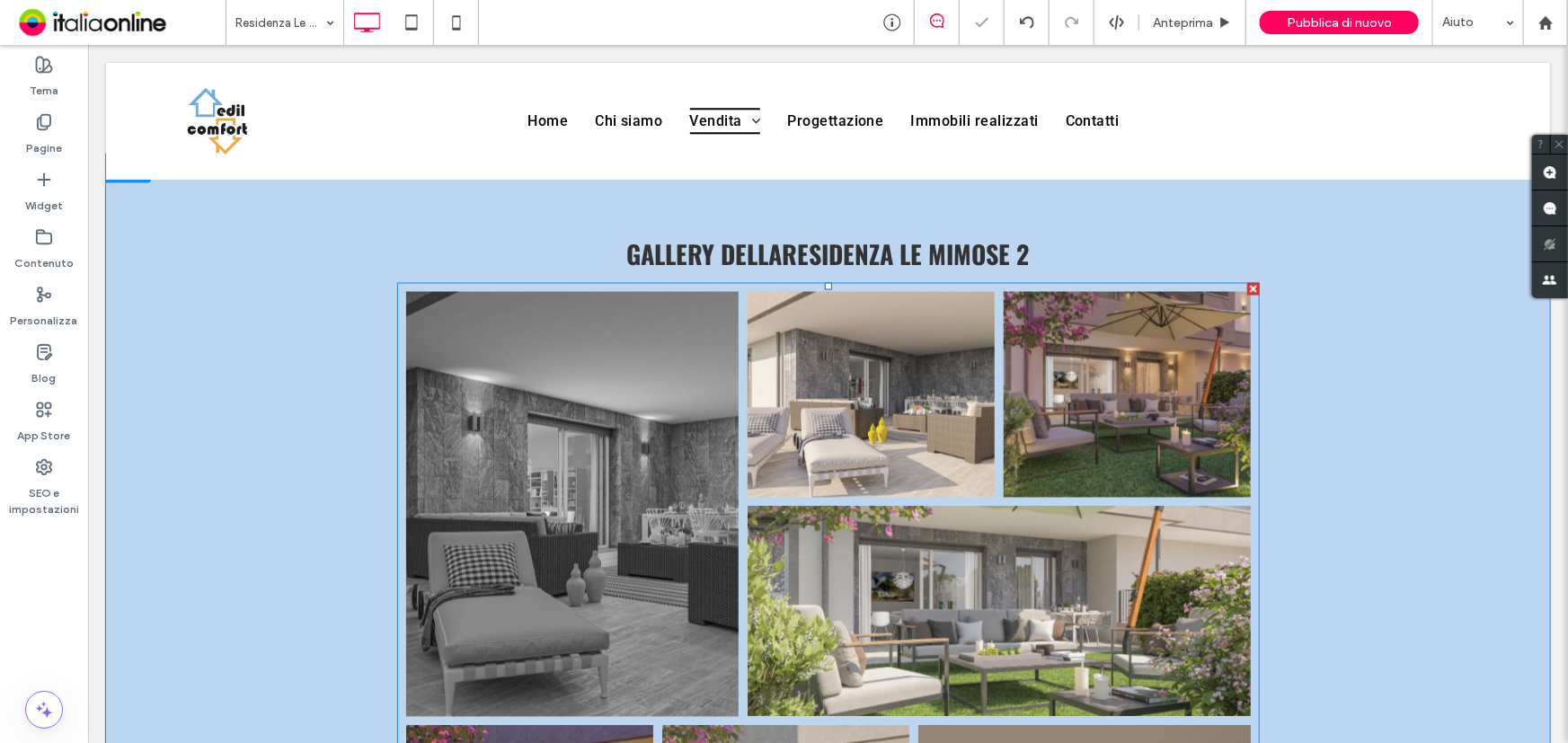
click at [572, 543] on link at bounding box center [572, 503] width 332 height 425
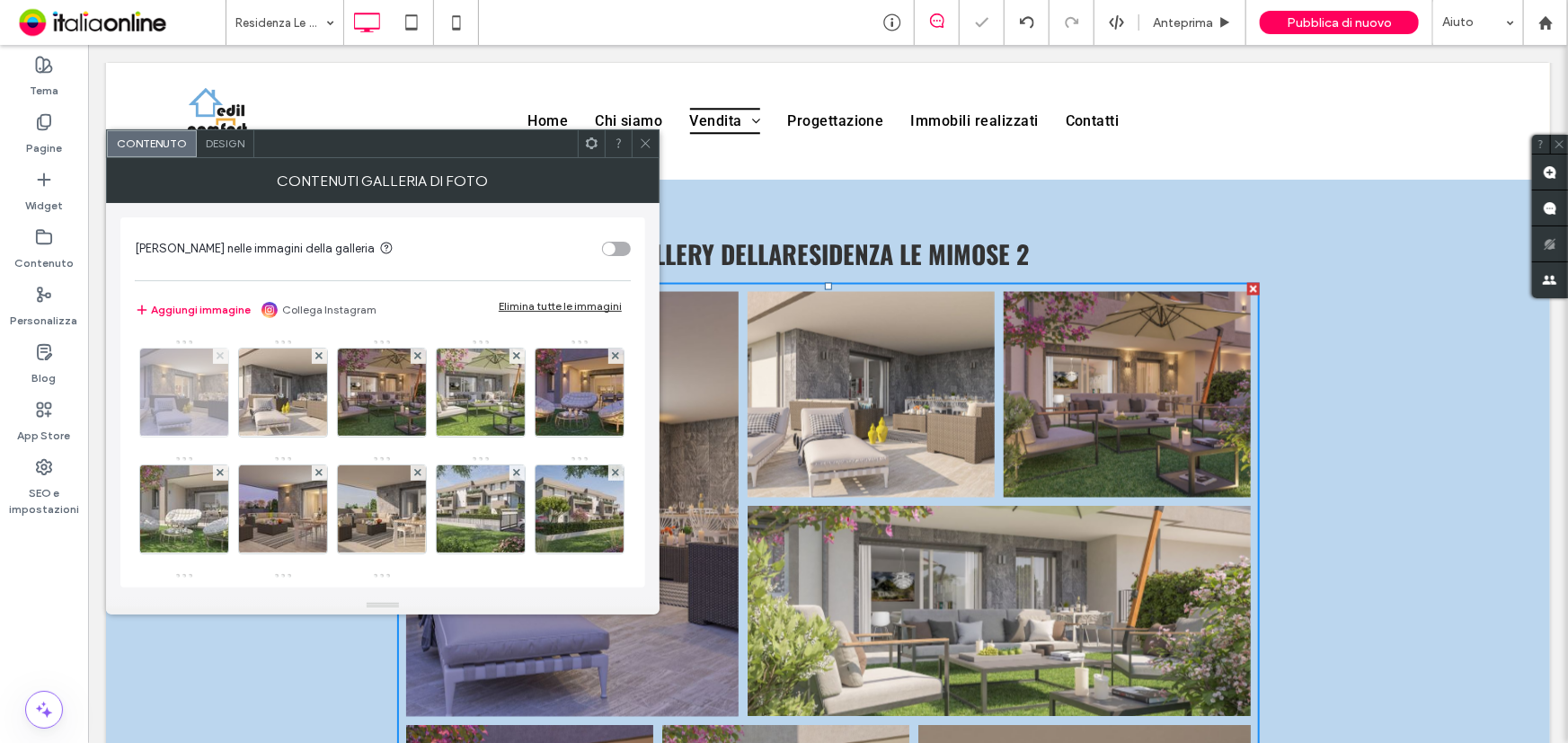
click at [217, 355] on icon at bounding box center [220, 356] width 7 height 7
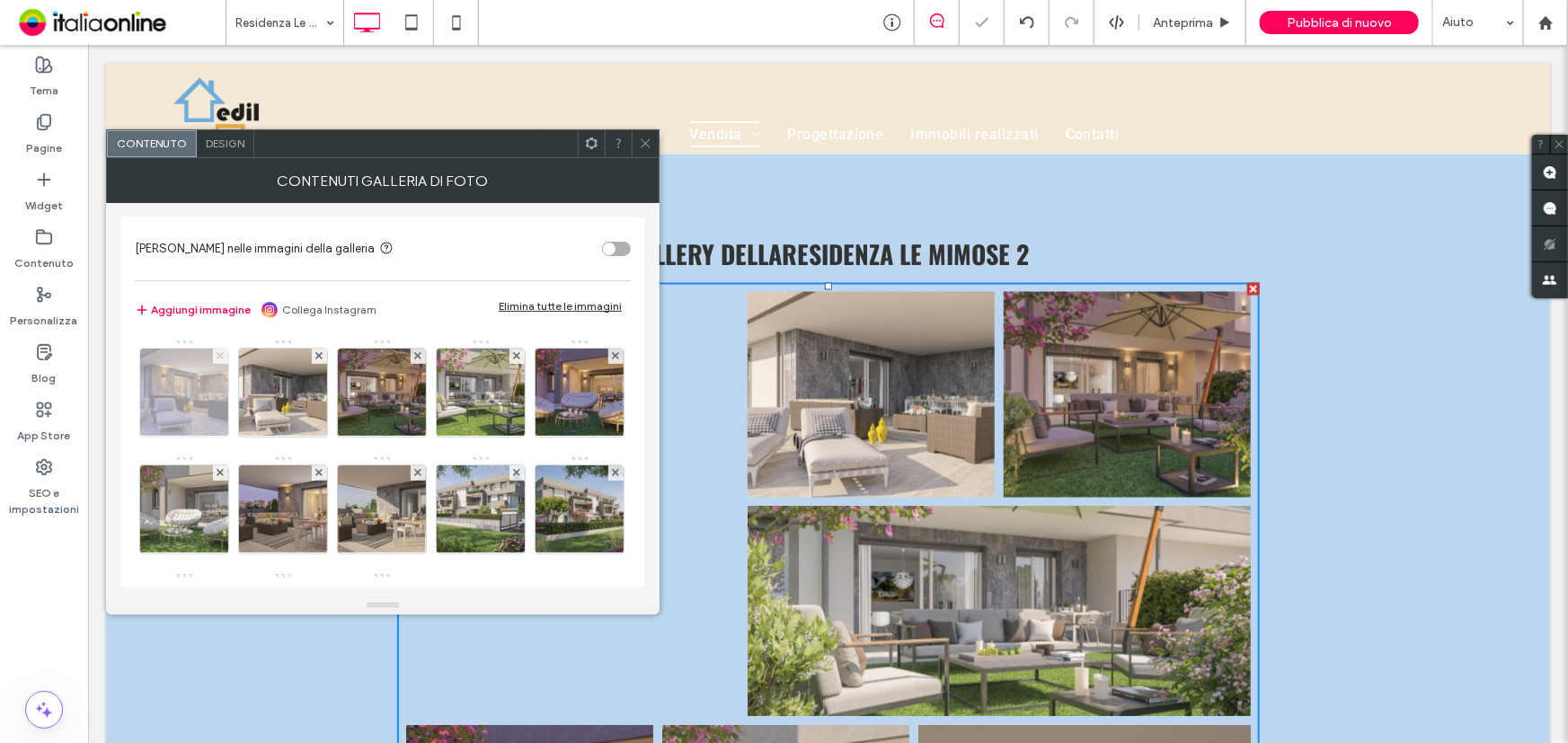
click at [217, 355] on icon at bounding box center [220, 356] width 7 height 7
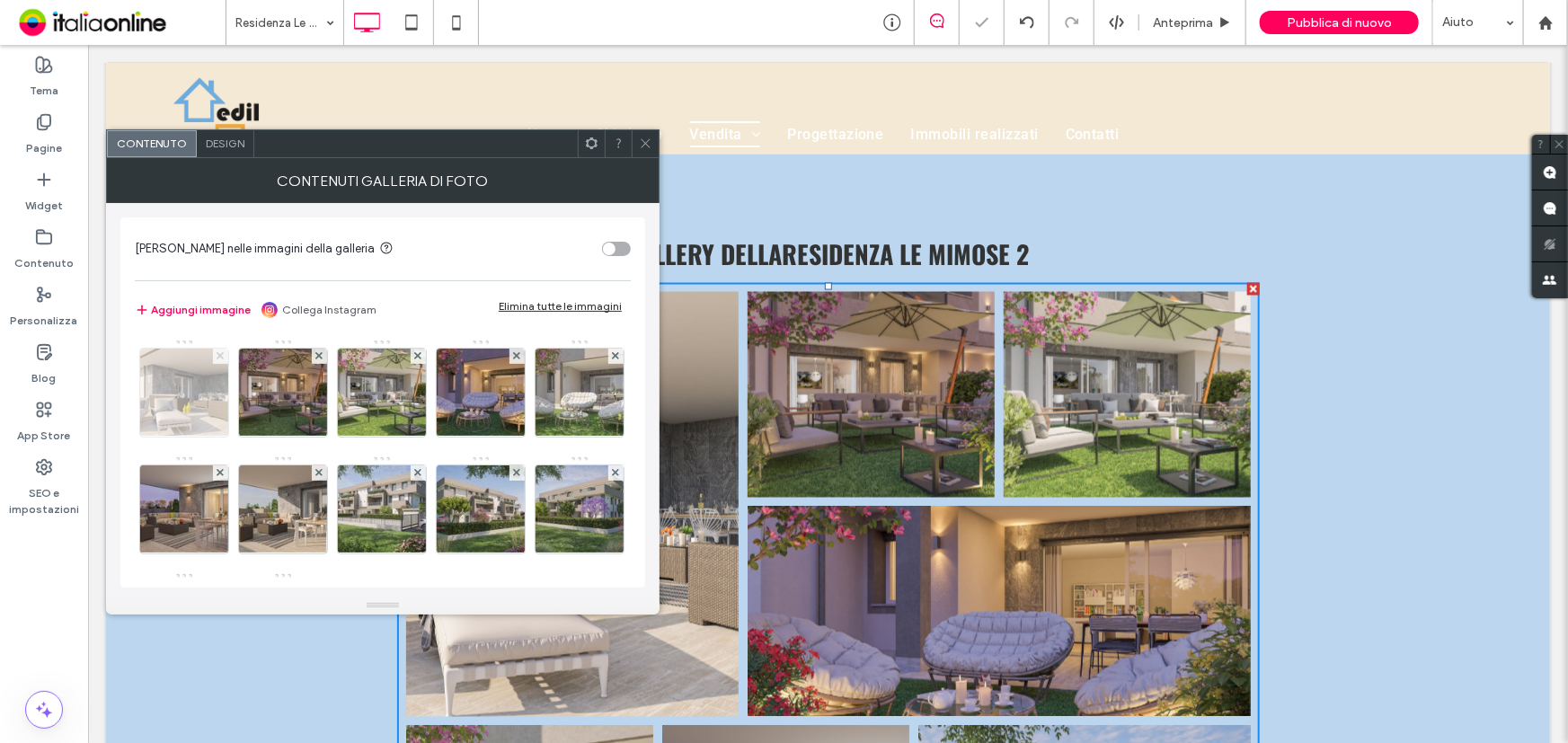
click at [217, 355] on icon at bounding box center [220, 356] width 7 height 7
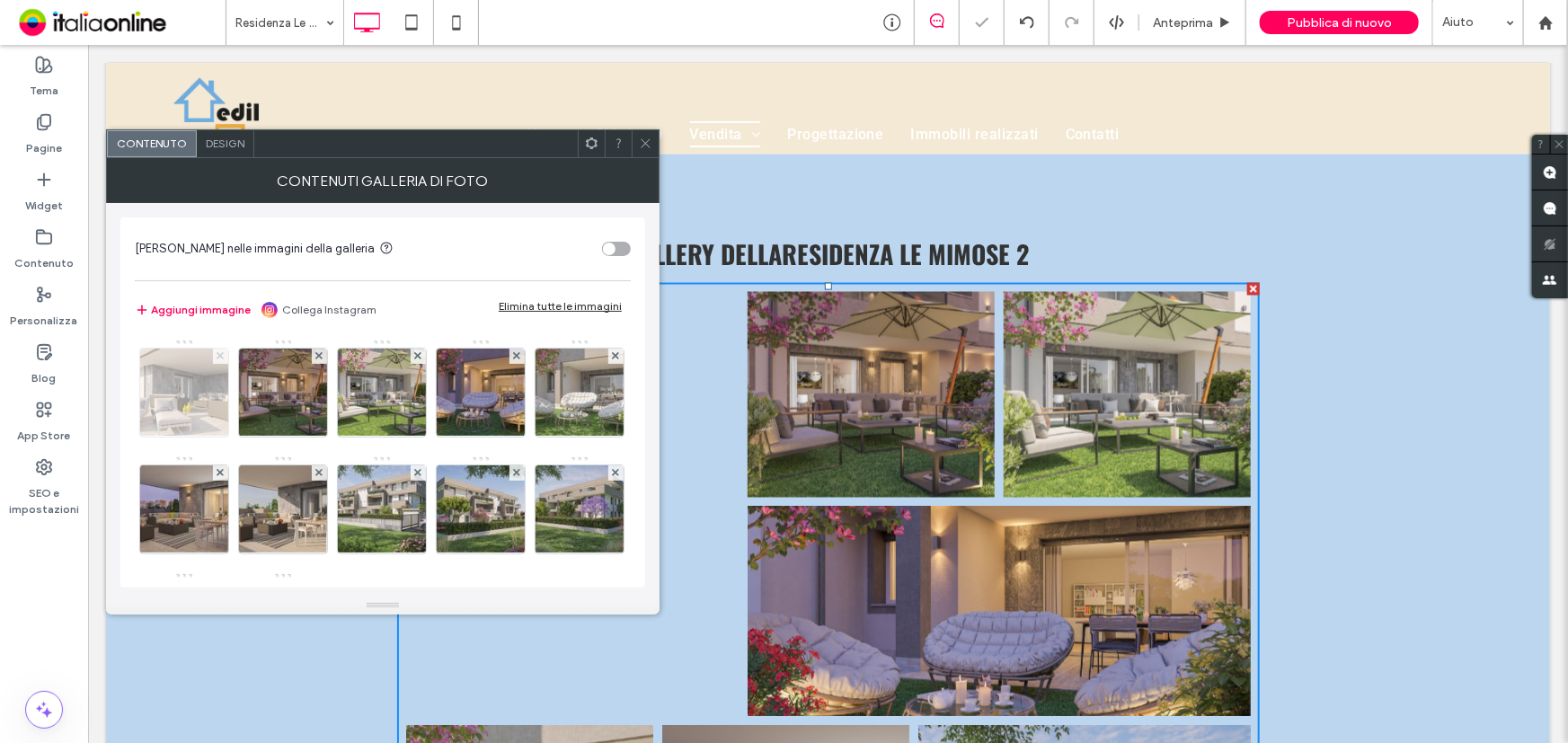
click at [217, 355] on icon at bounding box center [220, 356] width 7 height 7
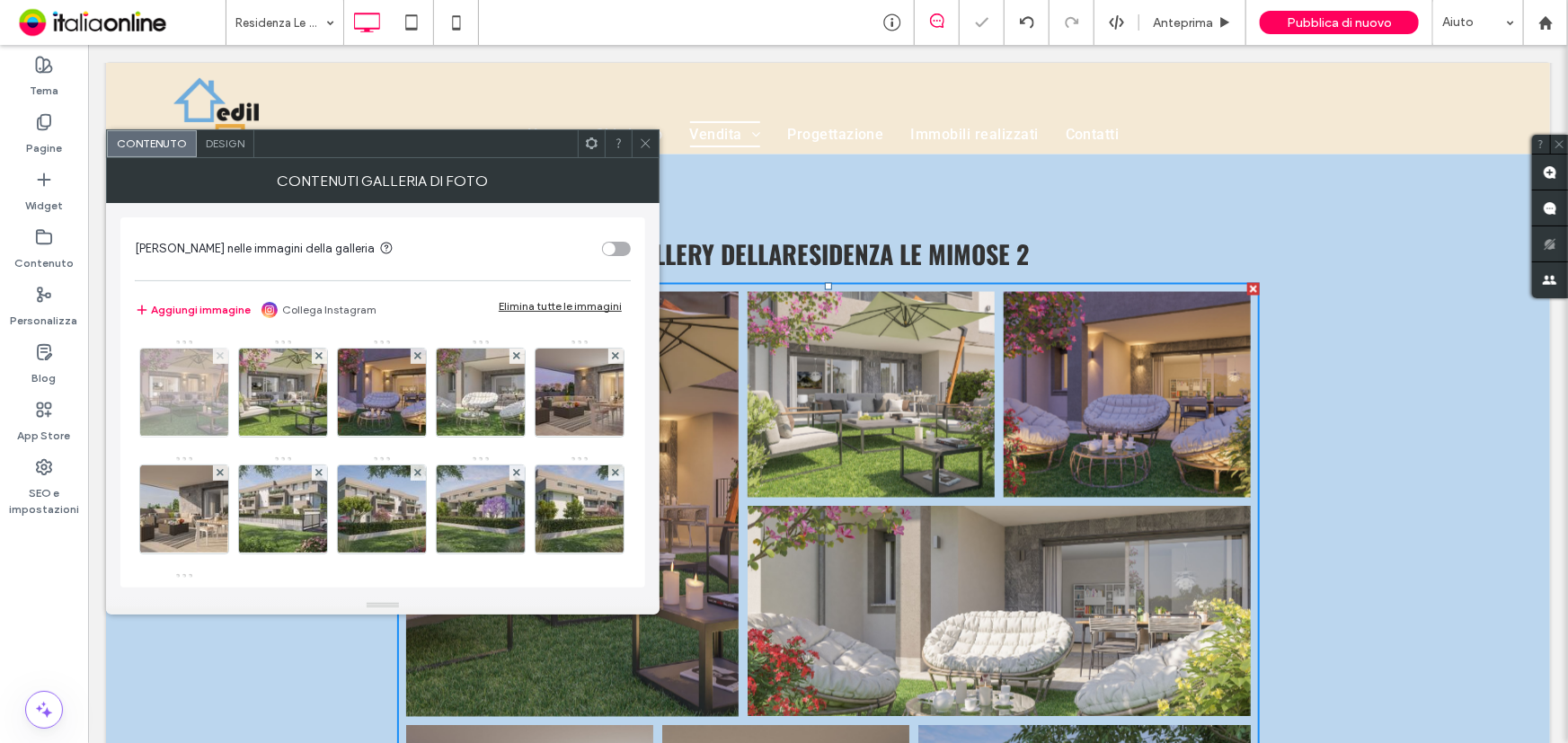
click at [217, 355] on icon at bounding box center [220, 356] width 7 height 7
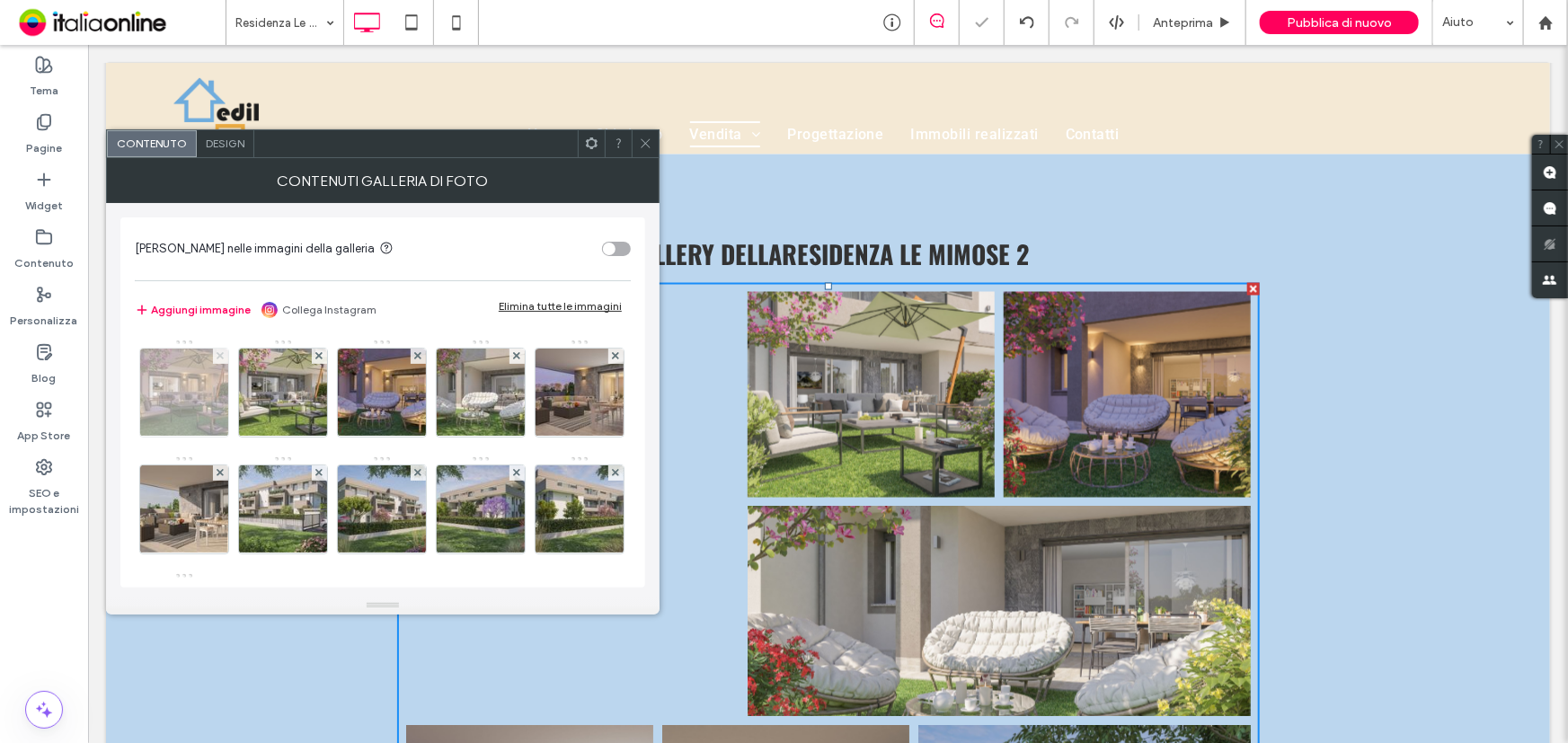
click at [217, 355] on icon at bounding box center [220, 356] width 7 height 7
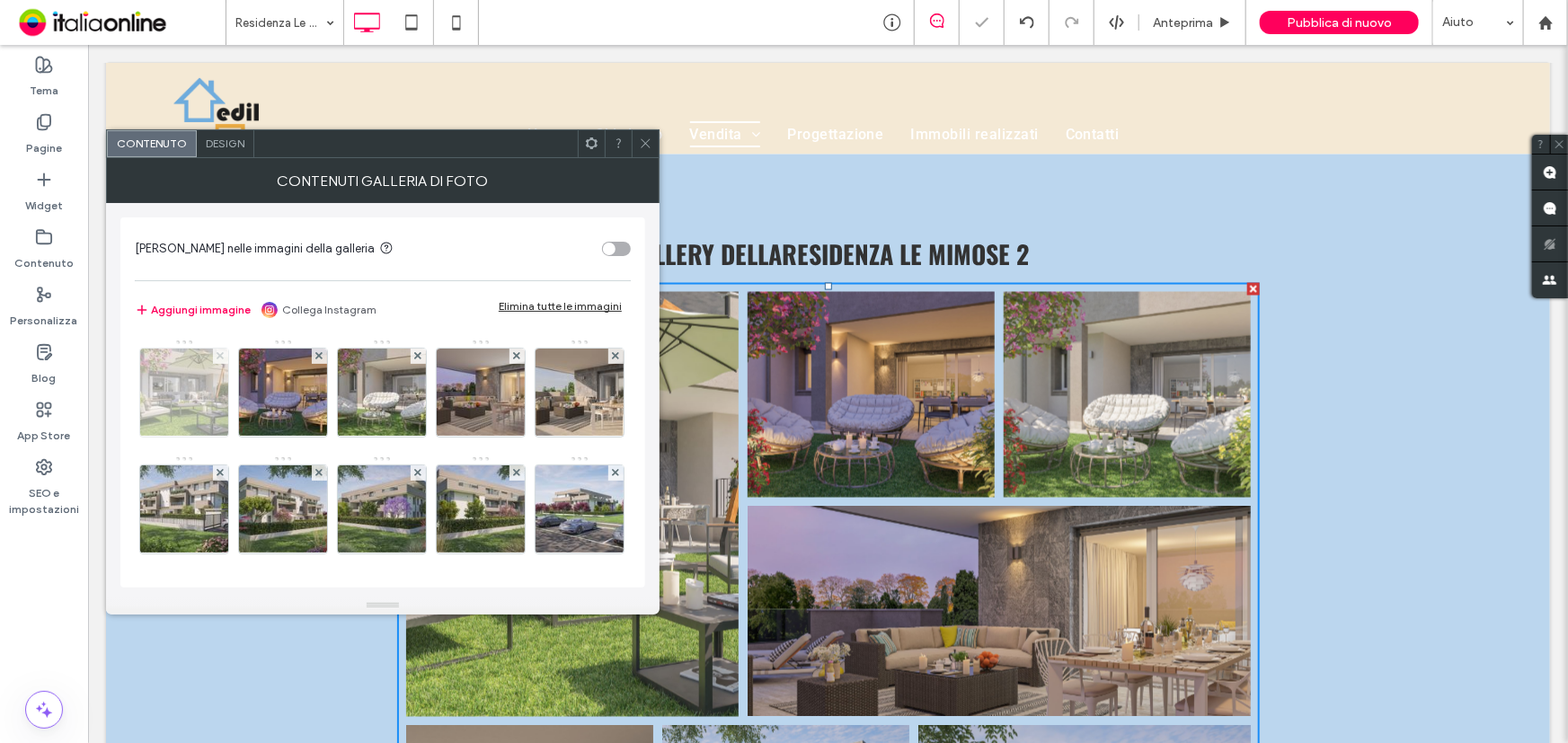
click at [217, 355] on icon at bounding box center [220, 356] width 7 height 7
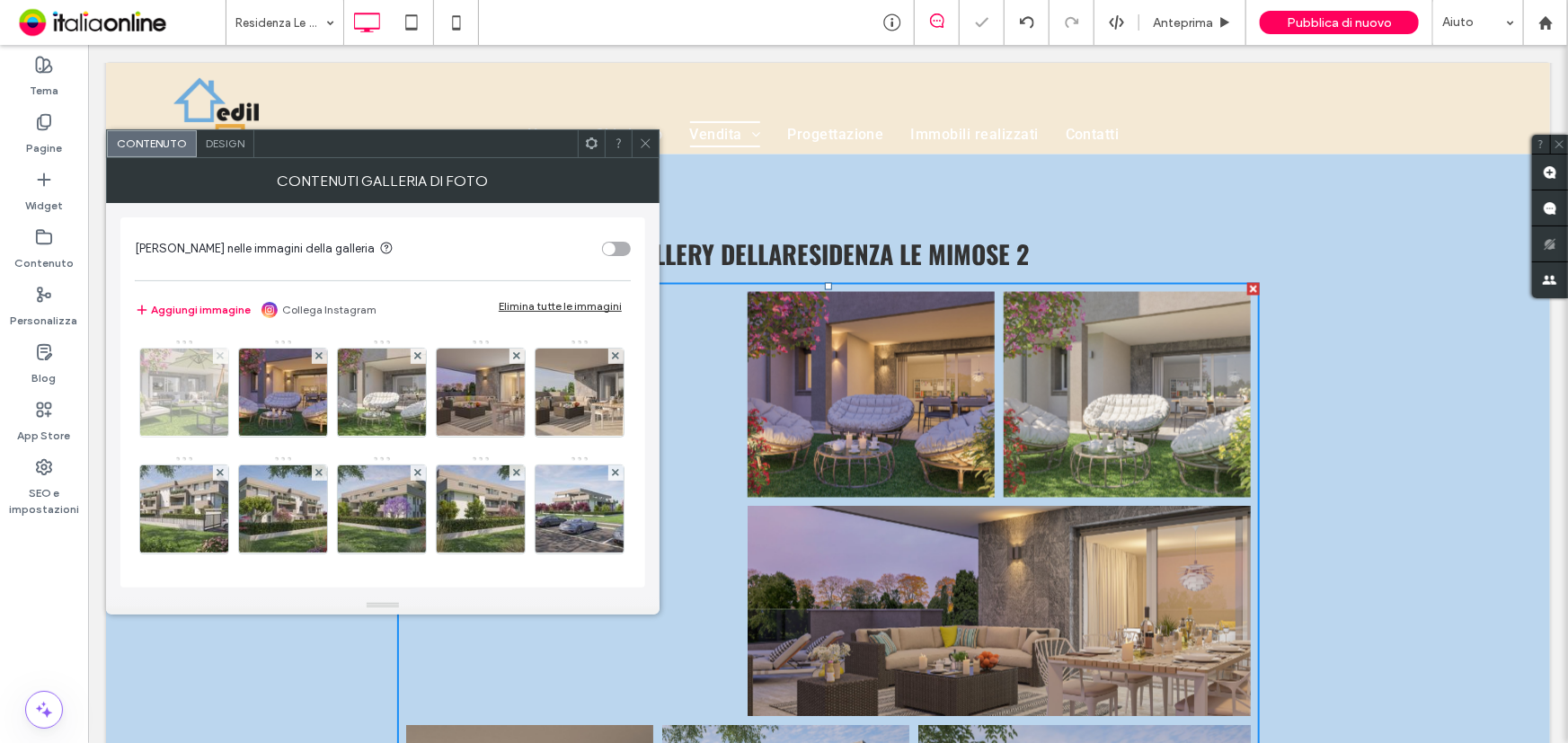
click at [217, 355] on icon at bounding box center [220, 356] width 7 height 7
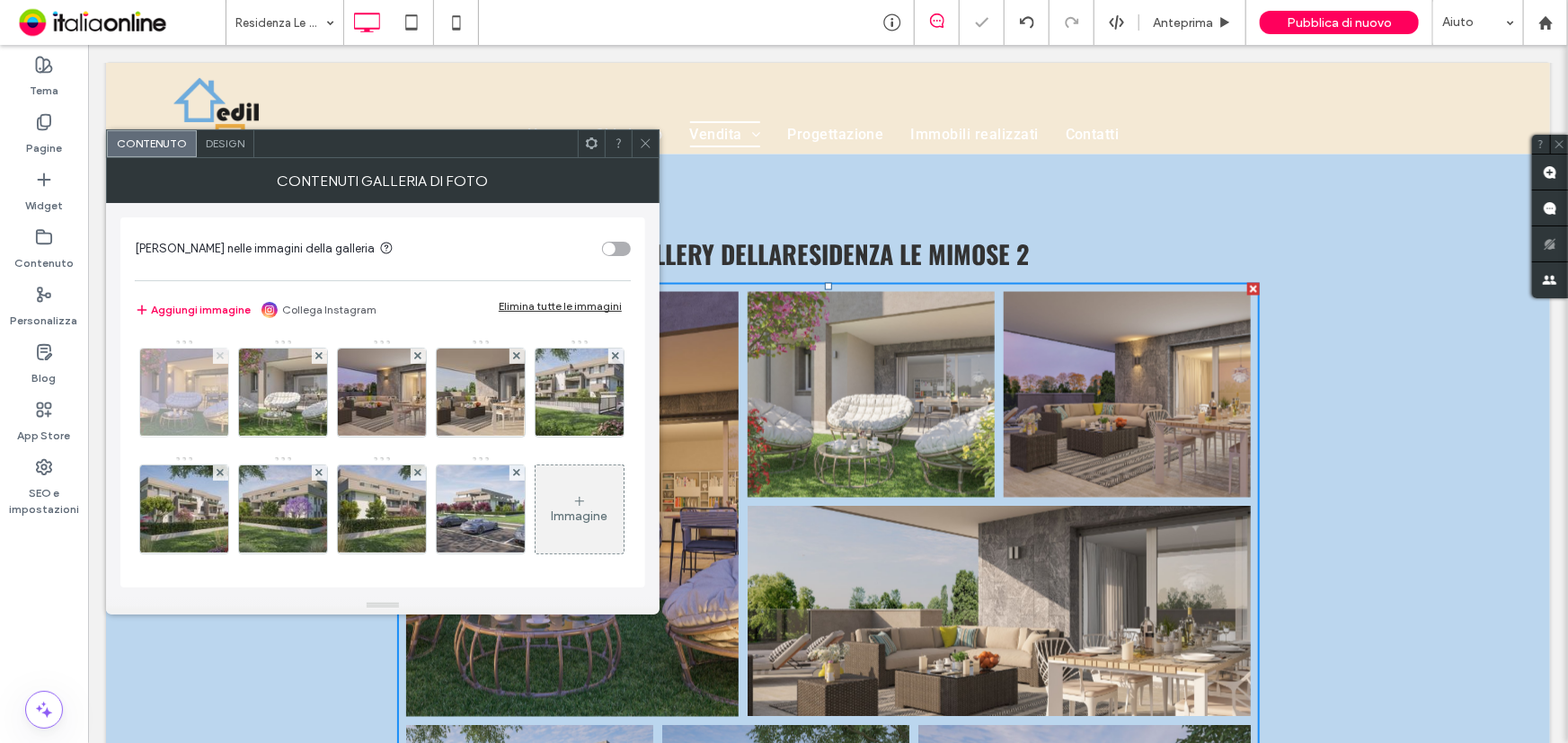
click at [217, 355] on icon at bounding box center [220, 356] width 7 height 7
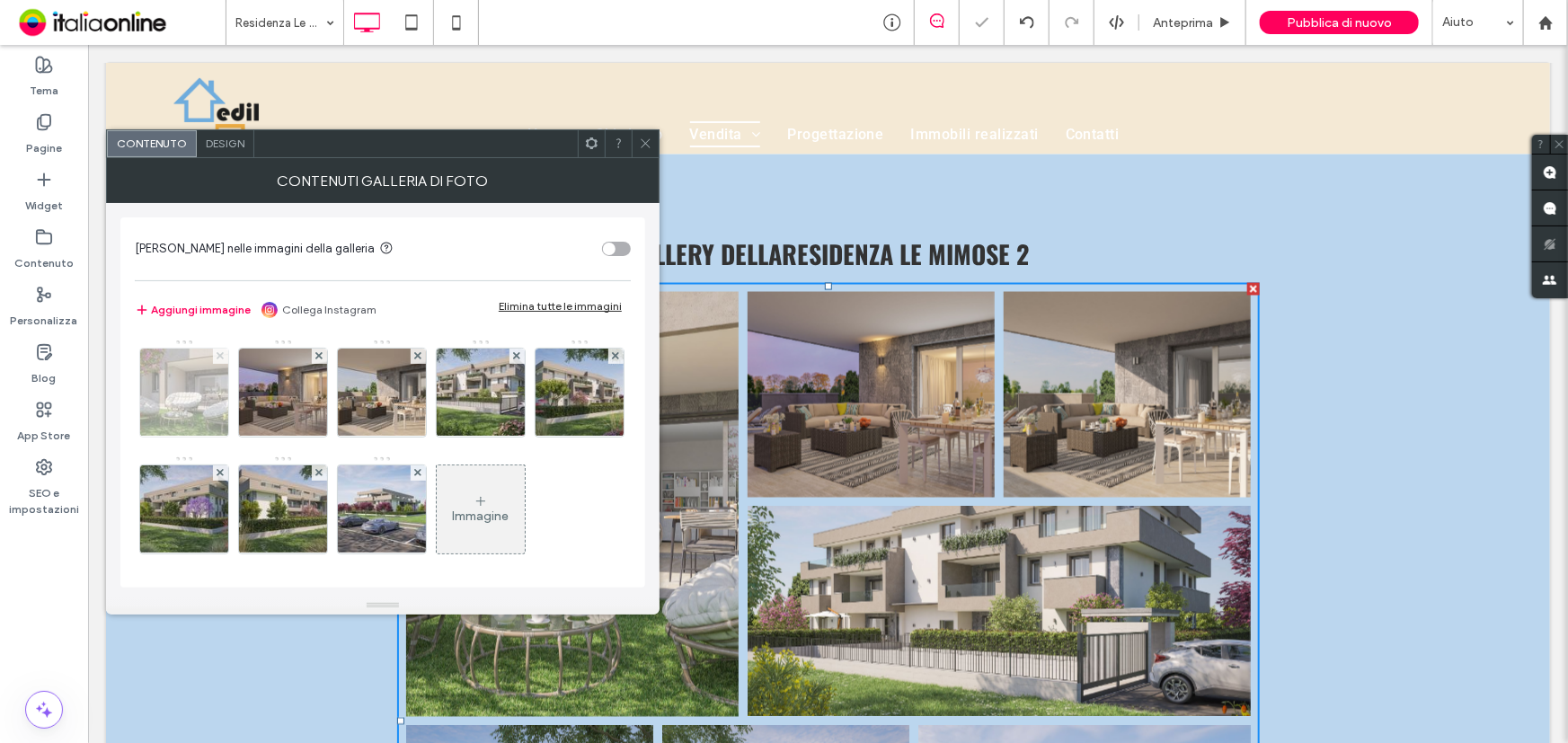
click at [217, 355] on icon at bounding box center [220, 356] width 7 height 7
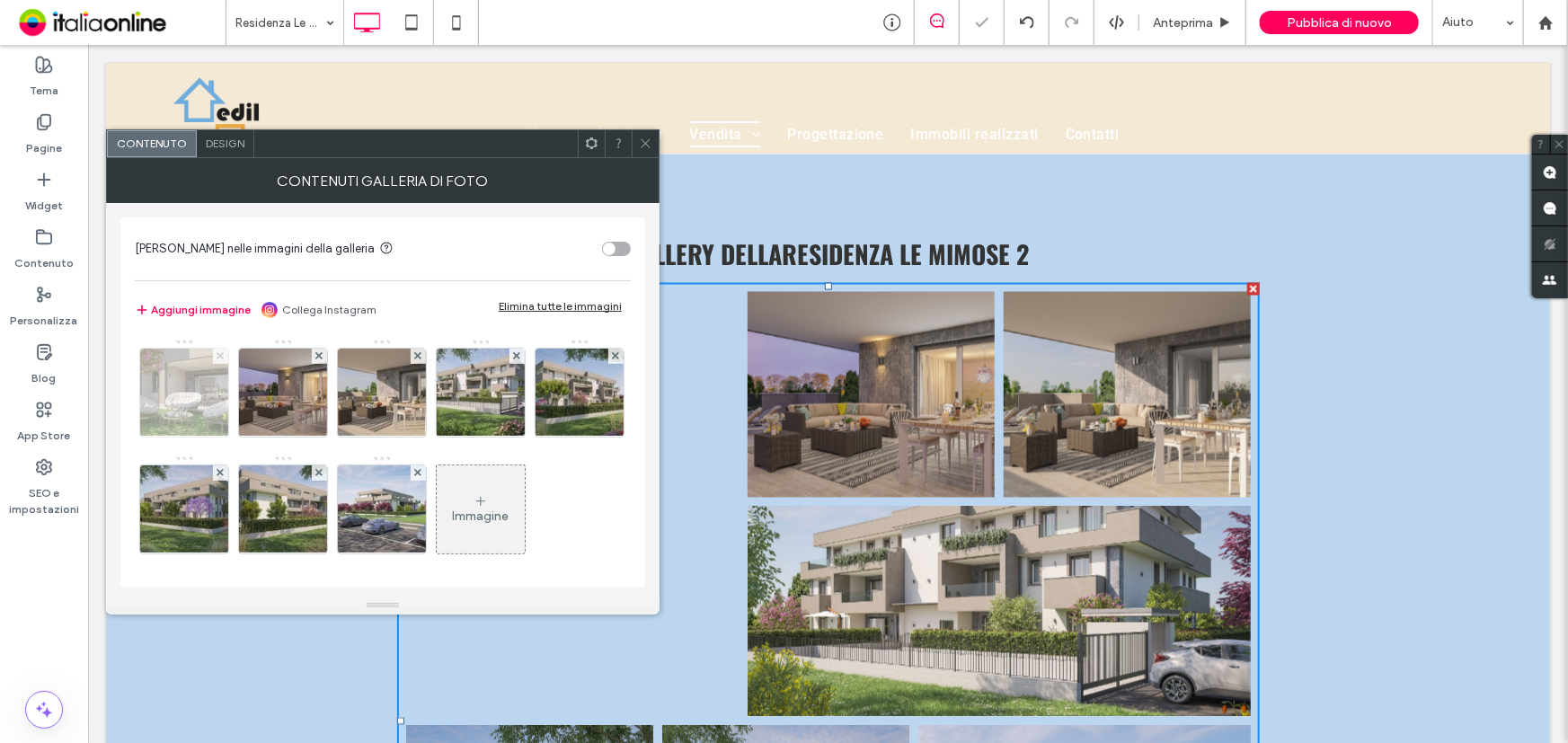
click at [217, 355] on icon at bounding box center [220, 356] width 7 height 7
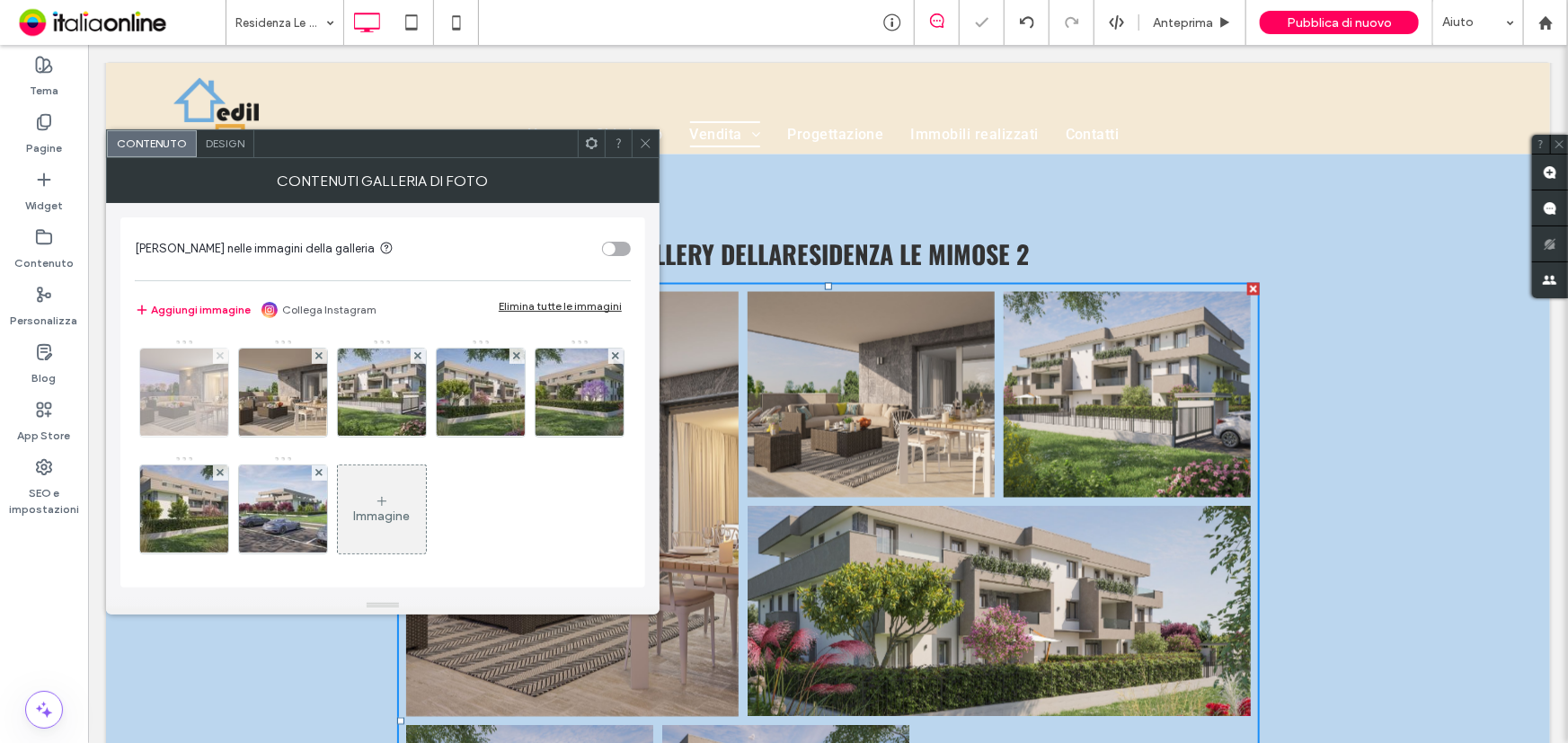
click at [217, 355] on icon at bounding box center [220, 356] width 7 height 7
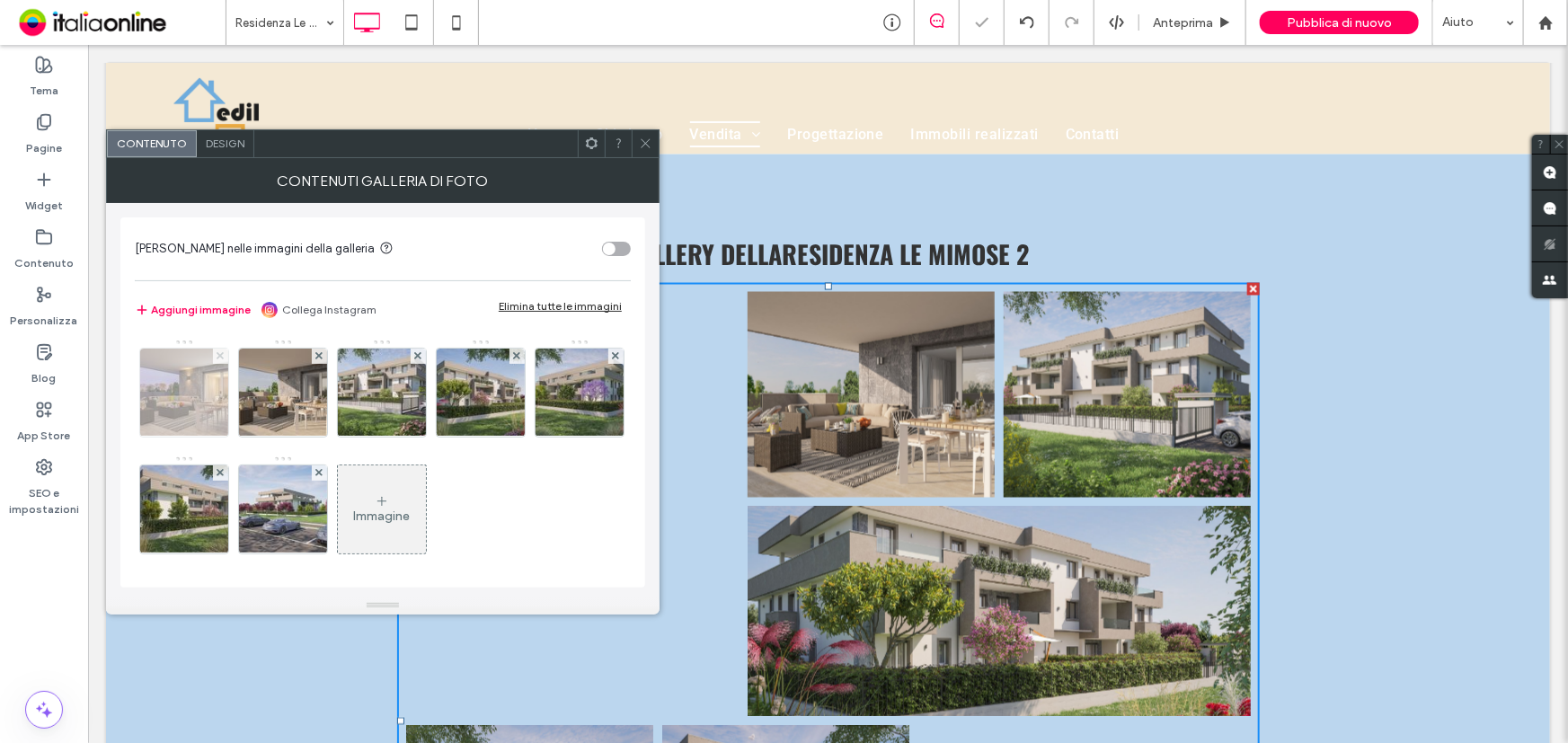
click at [217, 355] on icon at bounding box center [220, 356] width 7 height 7
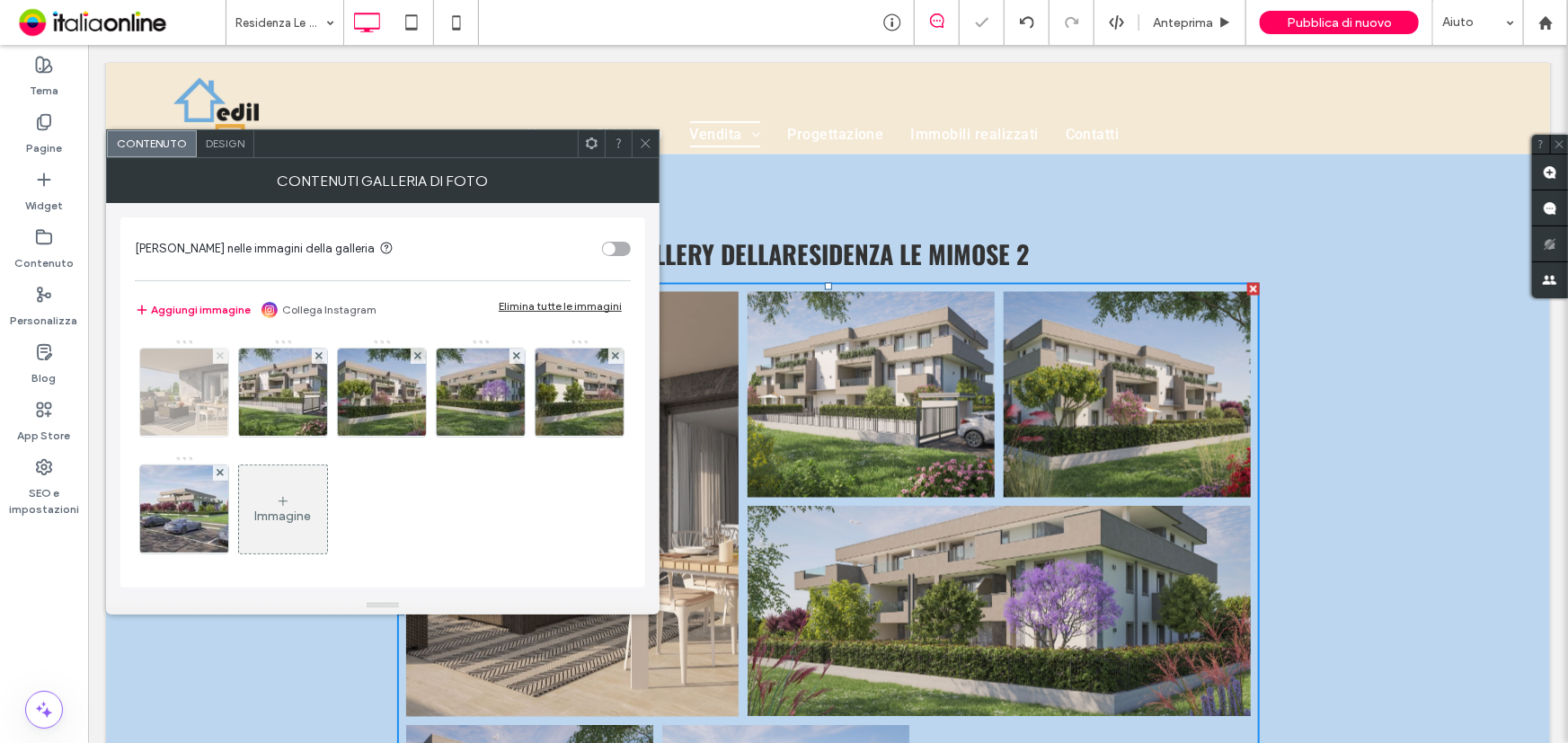
click at [217, 355] on icon at bounding box center [220, 356] width 7 height 7
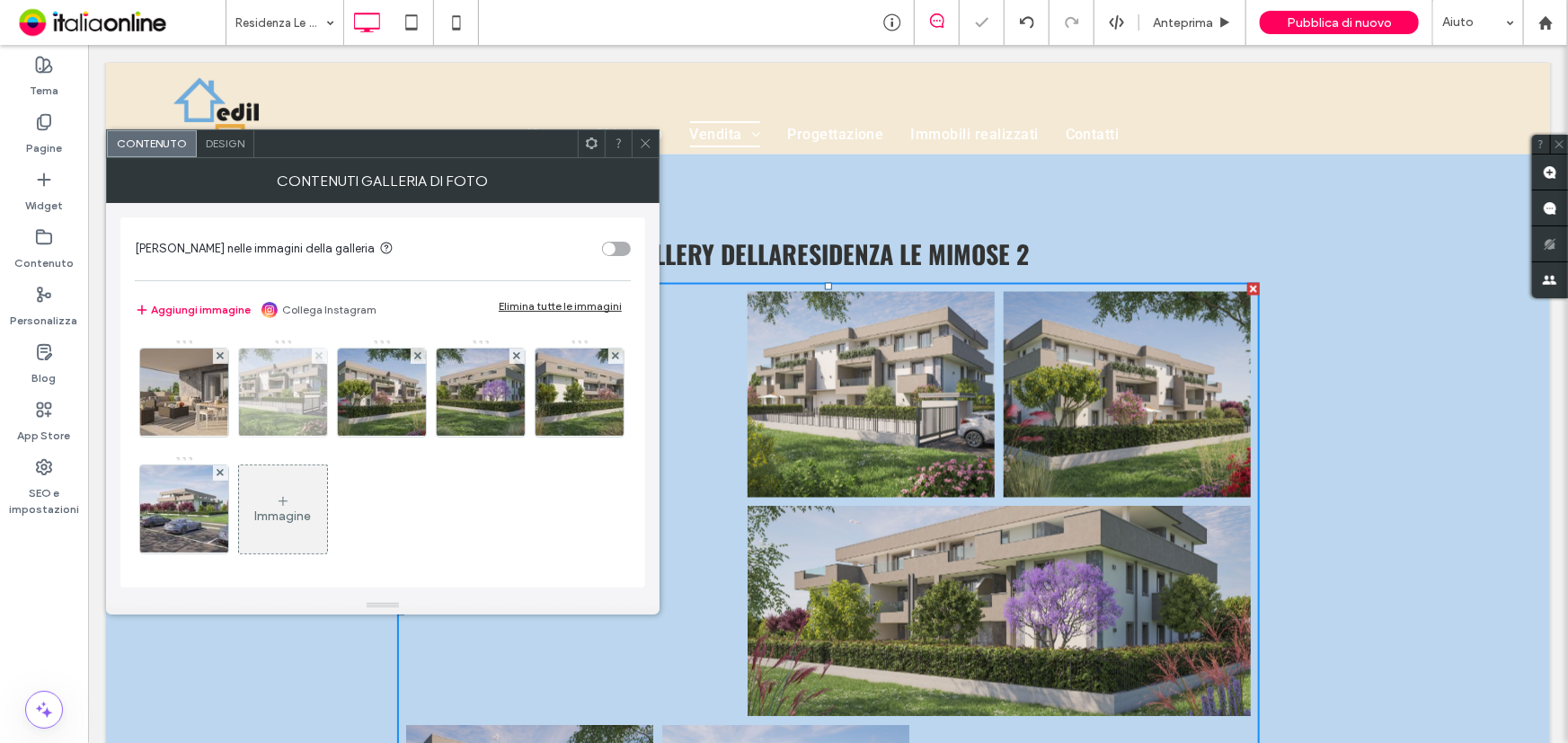
click at [217, 355] on icon at bounding box center [220, 356] width 7 height 7
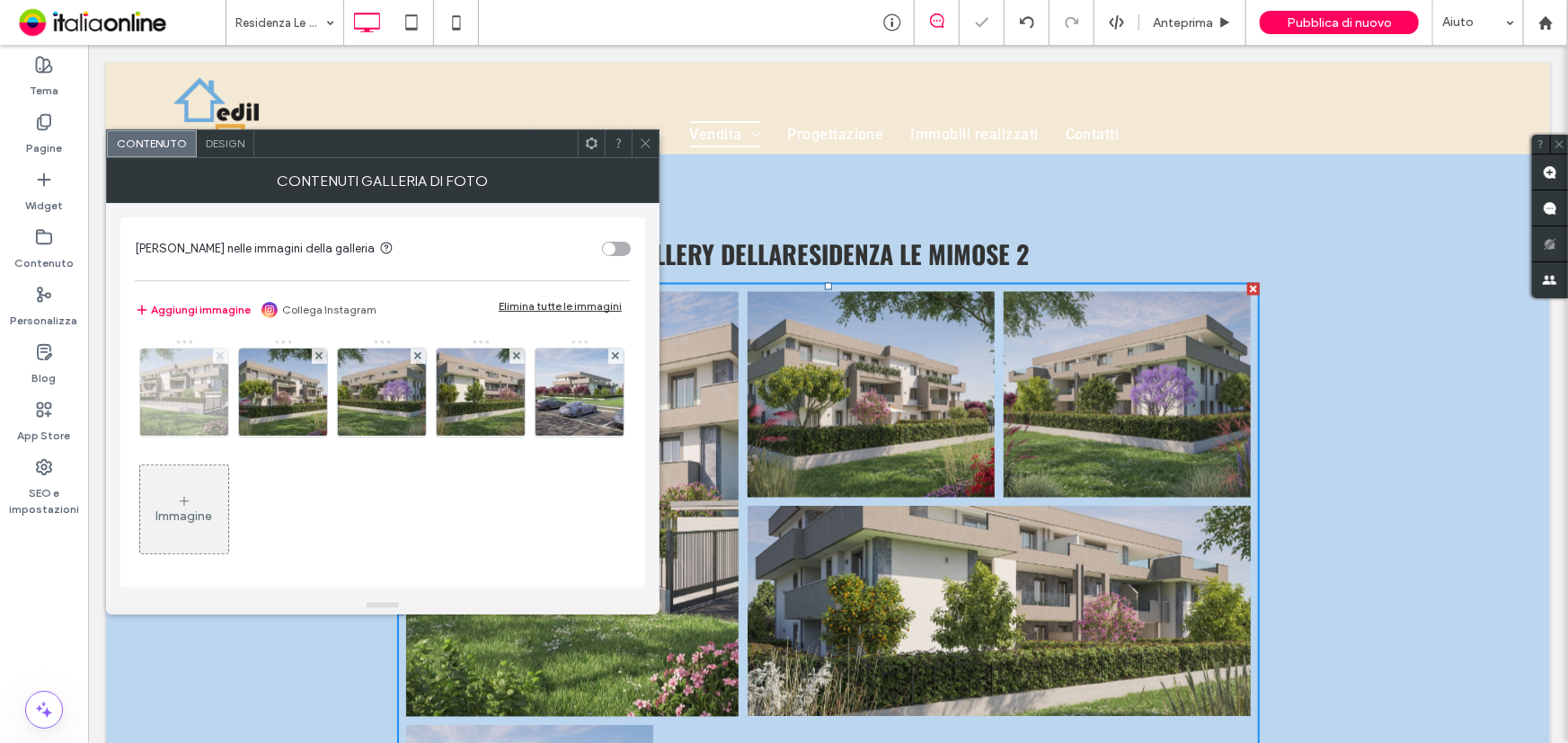
click at [217, 355] on icon at bounding box center [220, 356] width 7 height 7
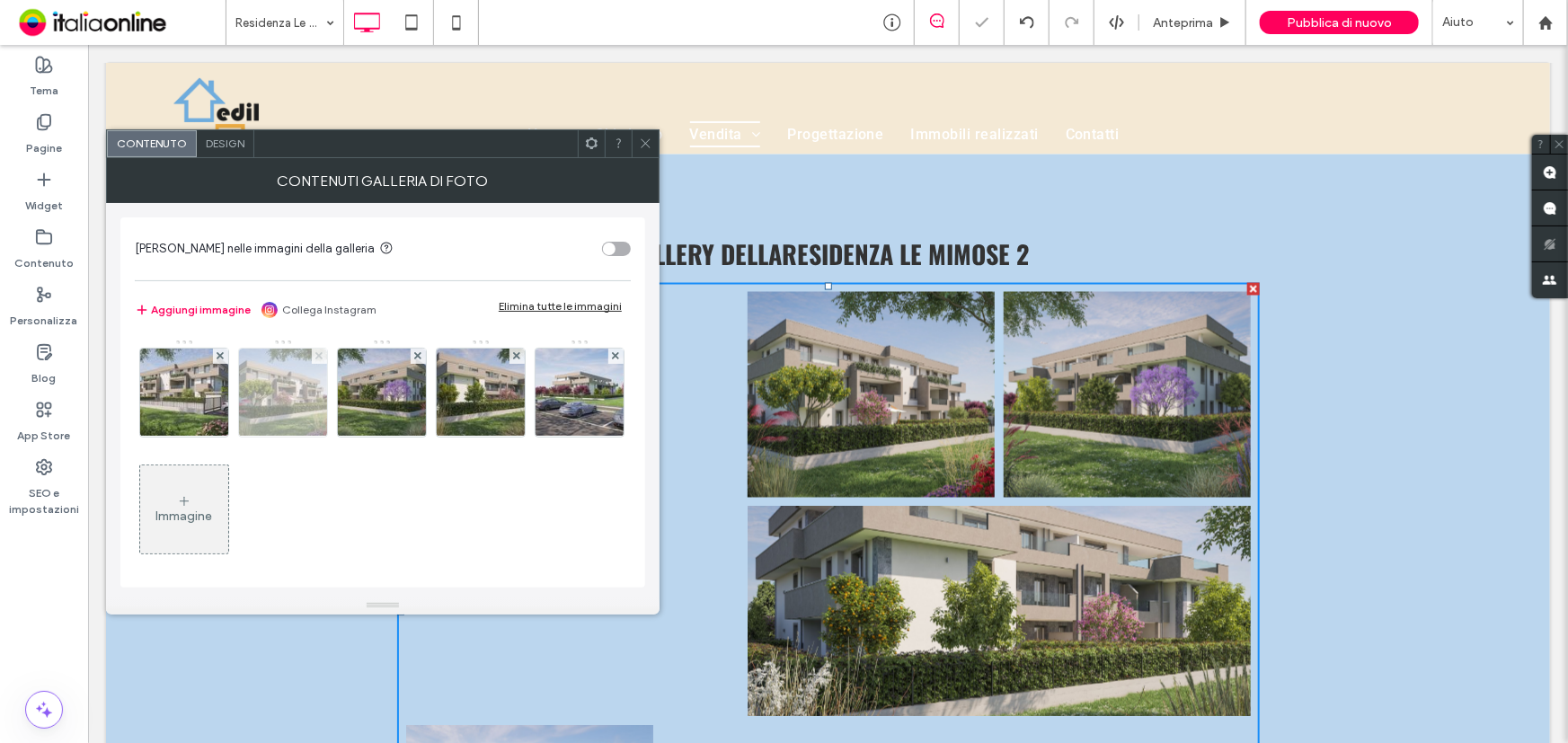
click at [217, 355] on icon at bounding box center [220, 356] width 7 height 7
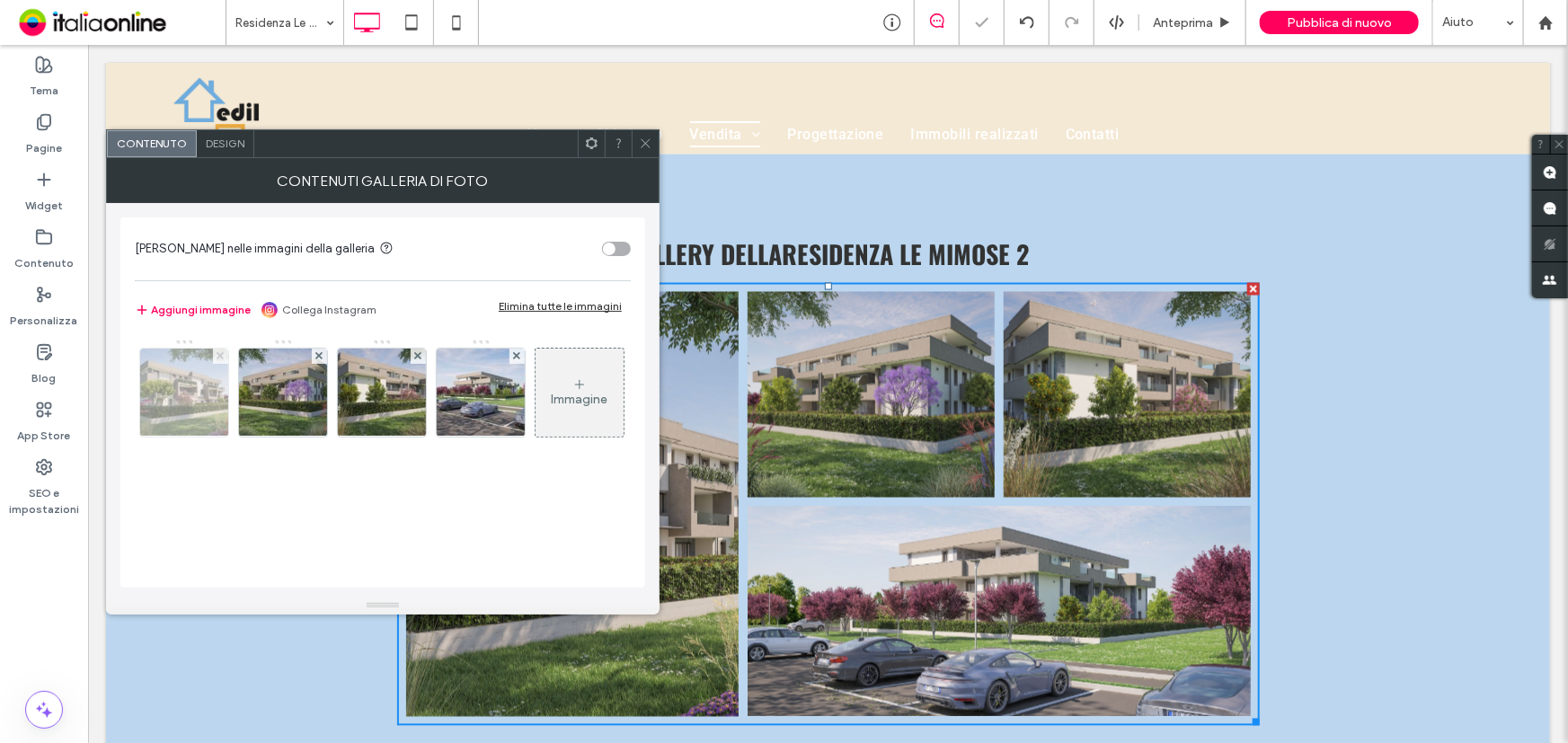
click at [217, 355] on icon at bounding box center [220, 356] width 7 height 7
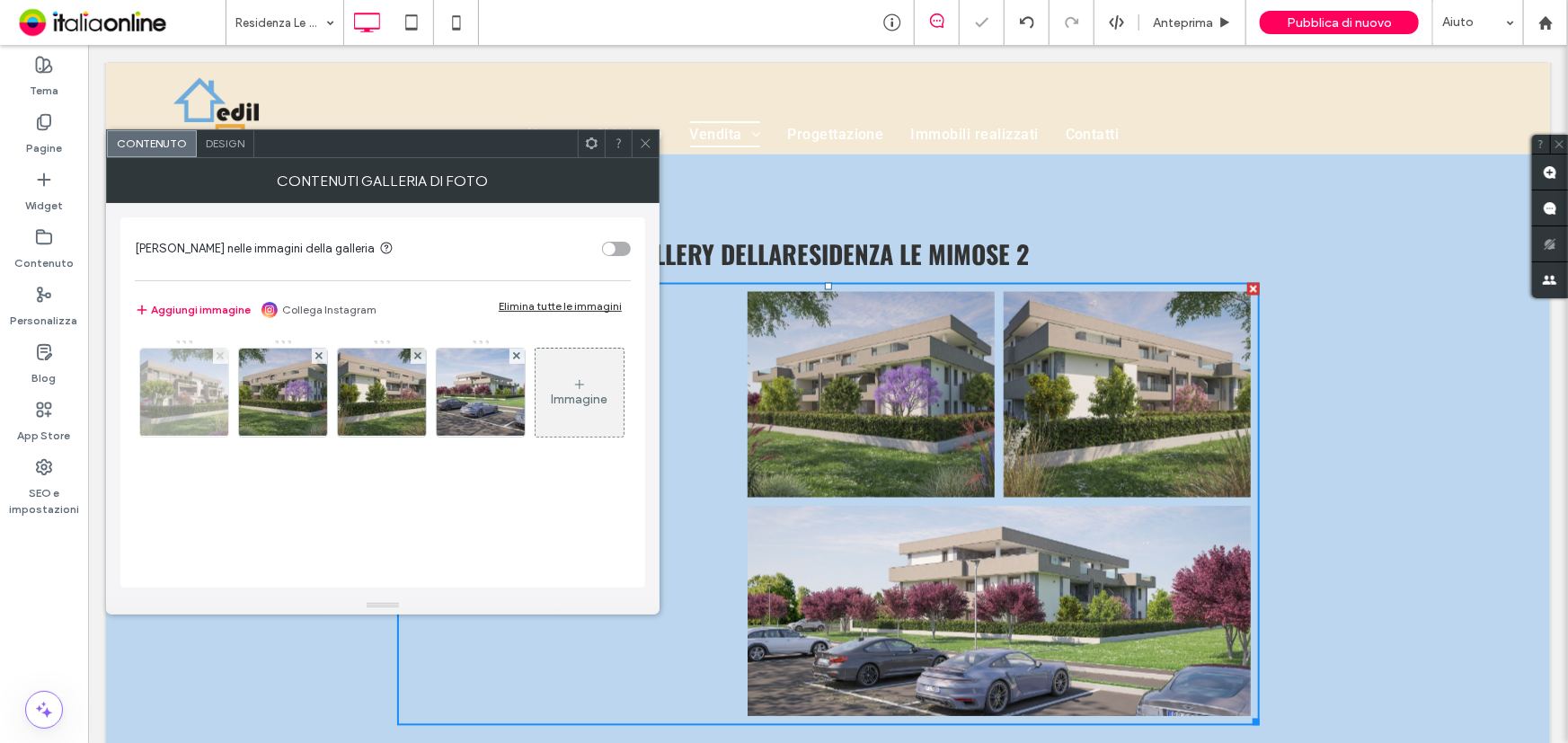
click at [217, 355] on icon at bounding box center [220, 356] width 7 height 7
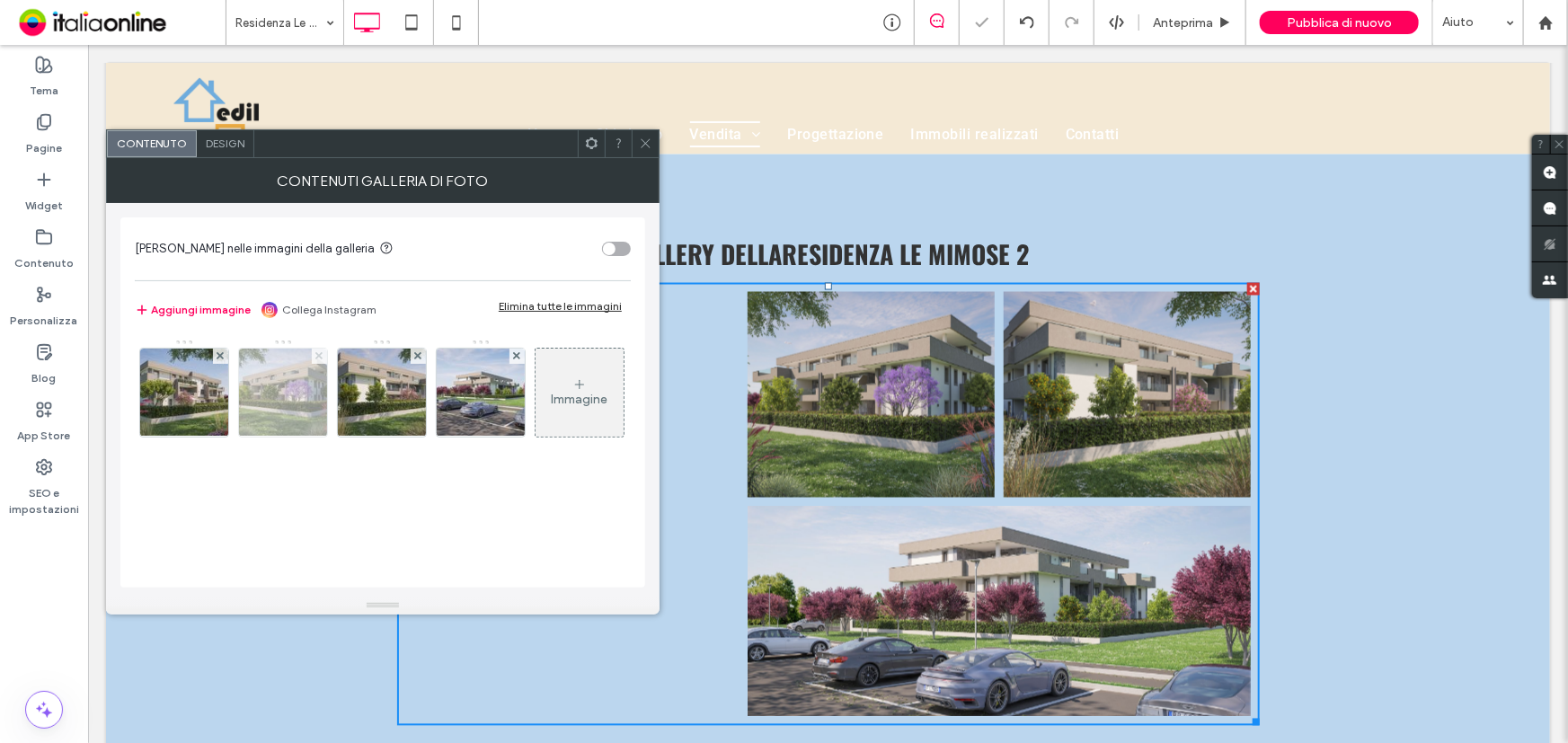
click at [315, 355] on icon at bounding box center [319, 356] width 7 height 7
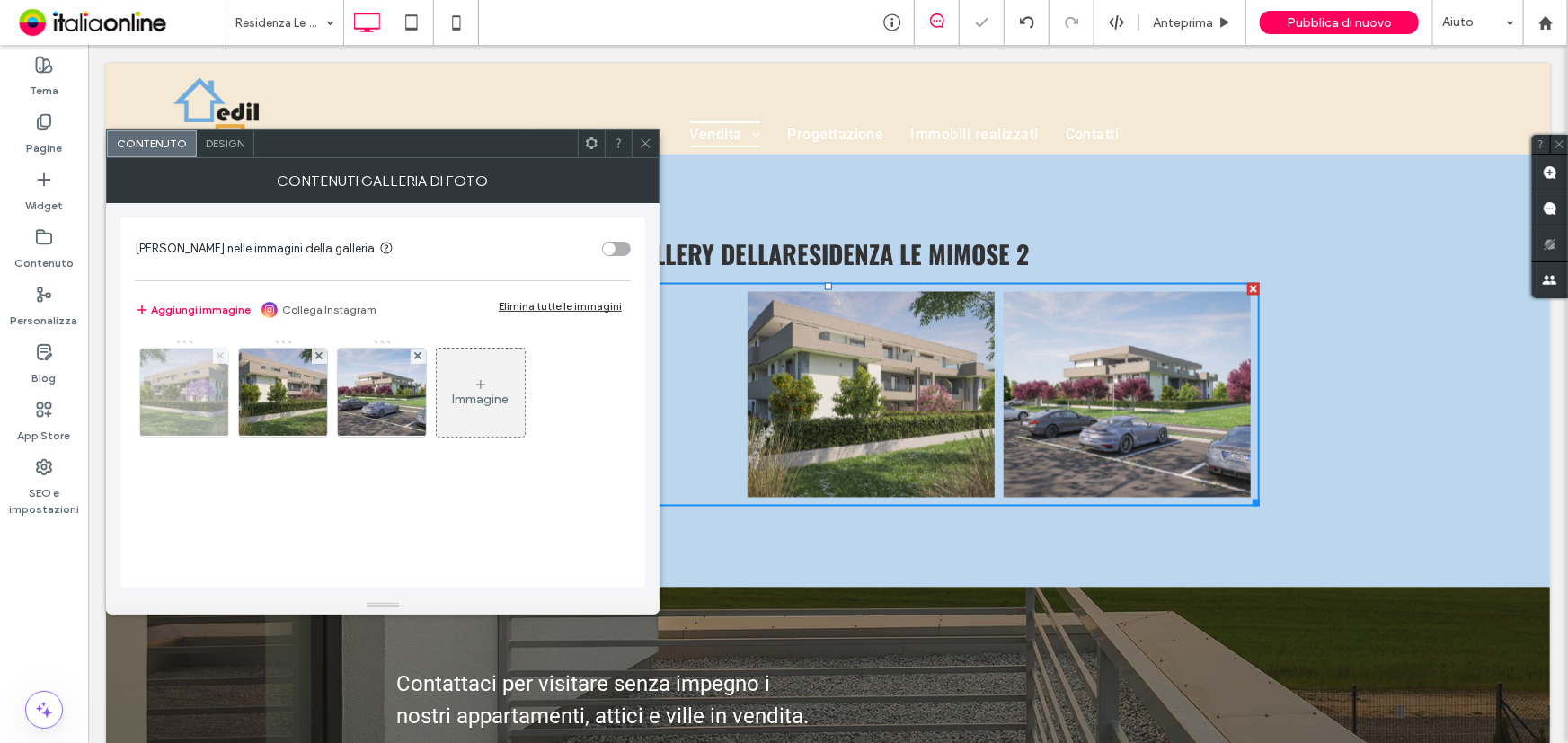
click at [217, 355] on icon at bounding box center [220, 356] width 7 height 7
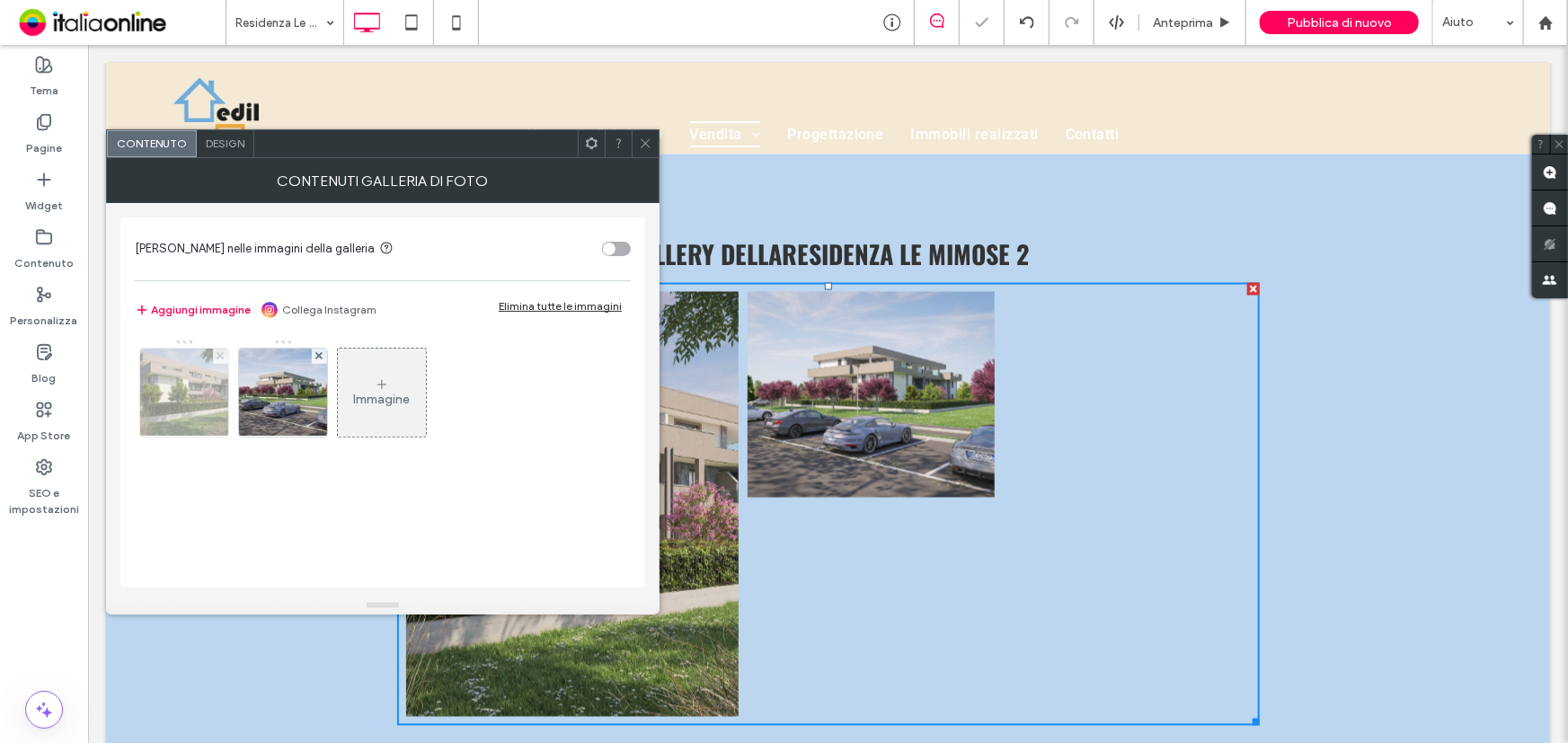
click at [217, 355] on icon at bounding box center [220, 356] width 7 height 7
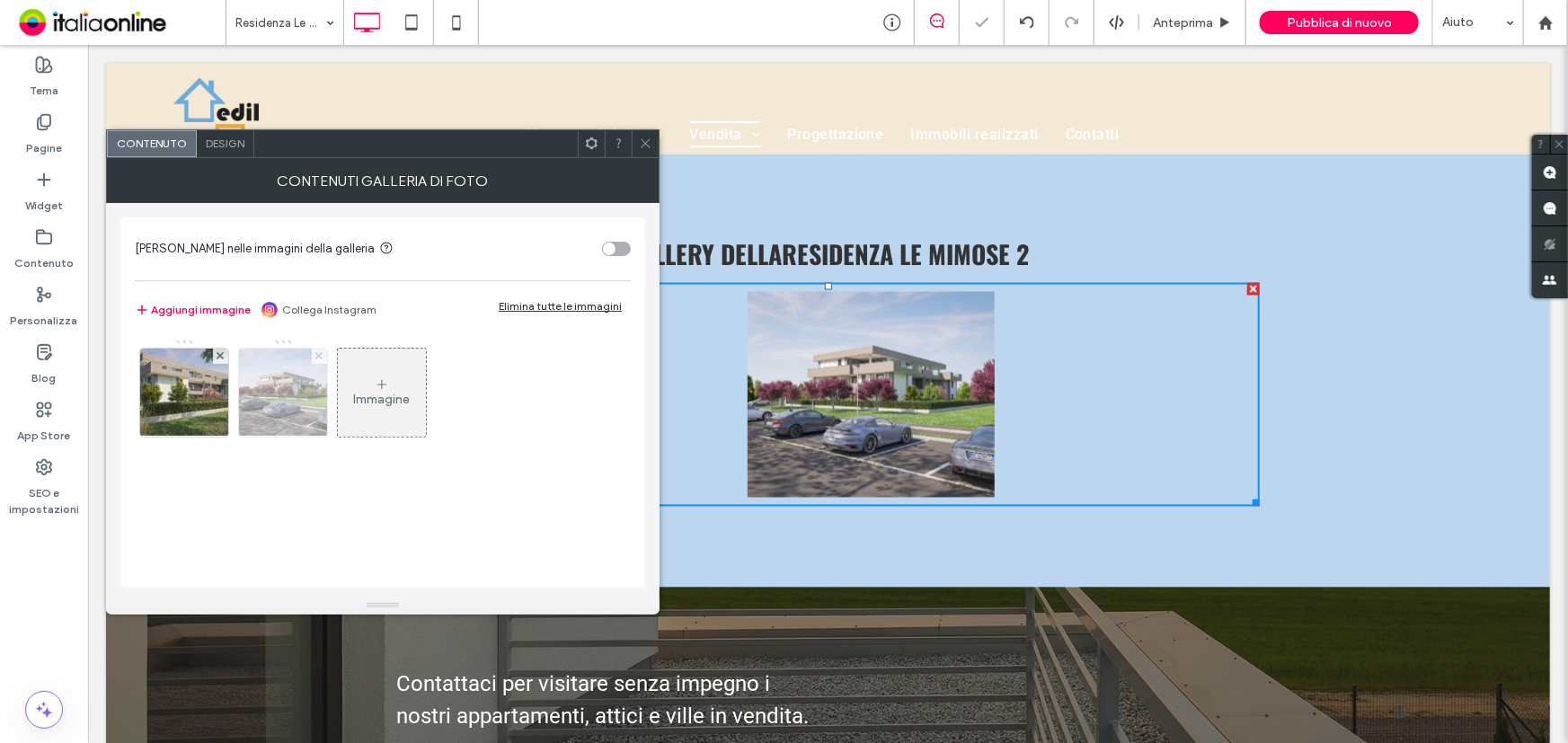
click at [217, 355] on icon at bounding box center [220, 356] width 7 height 7
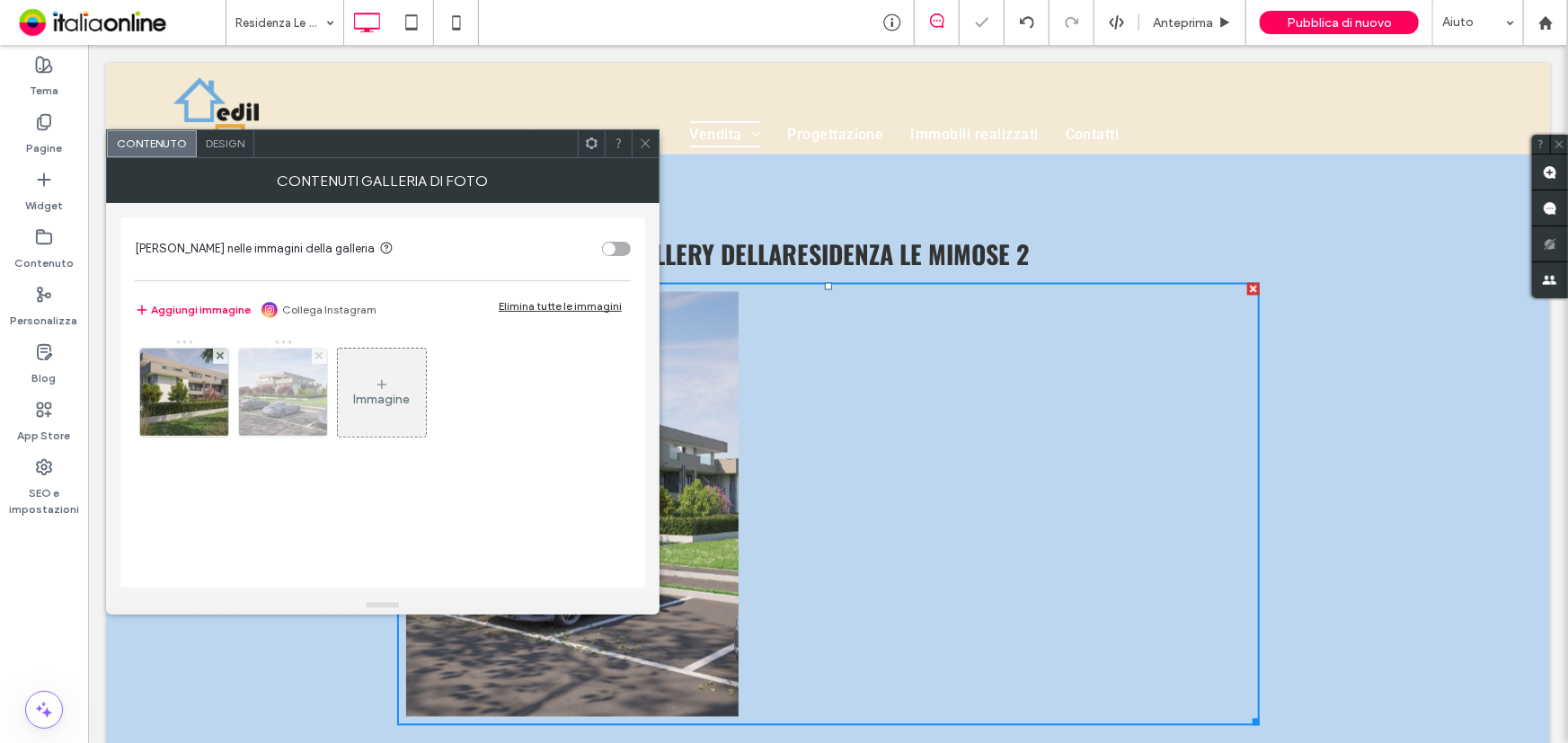
click at [315, 355] on icon at bounding box center [319, 356] width 7 height 7
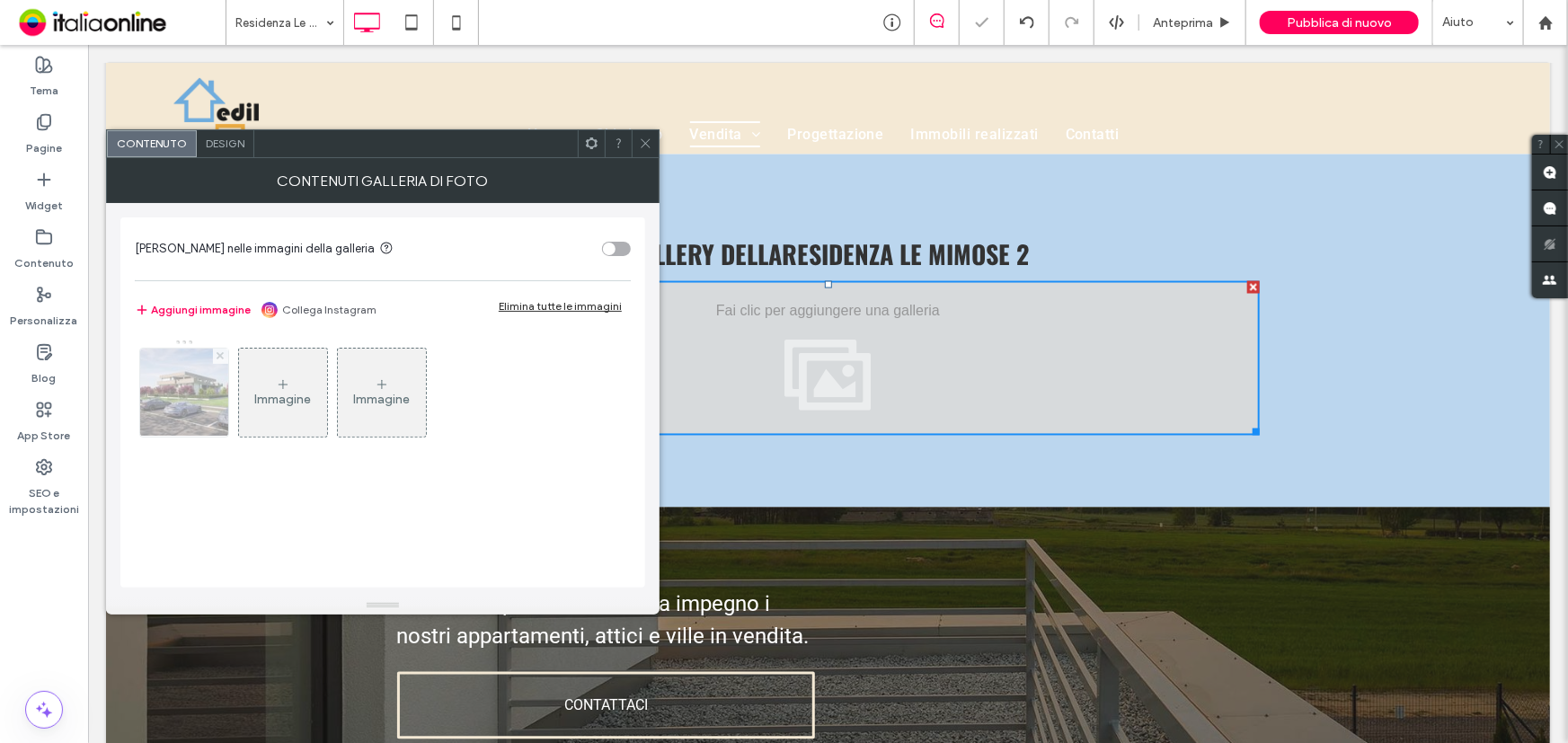
click at [217, 355] on icon at bounding box center [220, 356] width 7 height 7
click at [171, 387] on div "Immagine" at bounding box center [184, 392] width 88 height 85
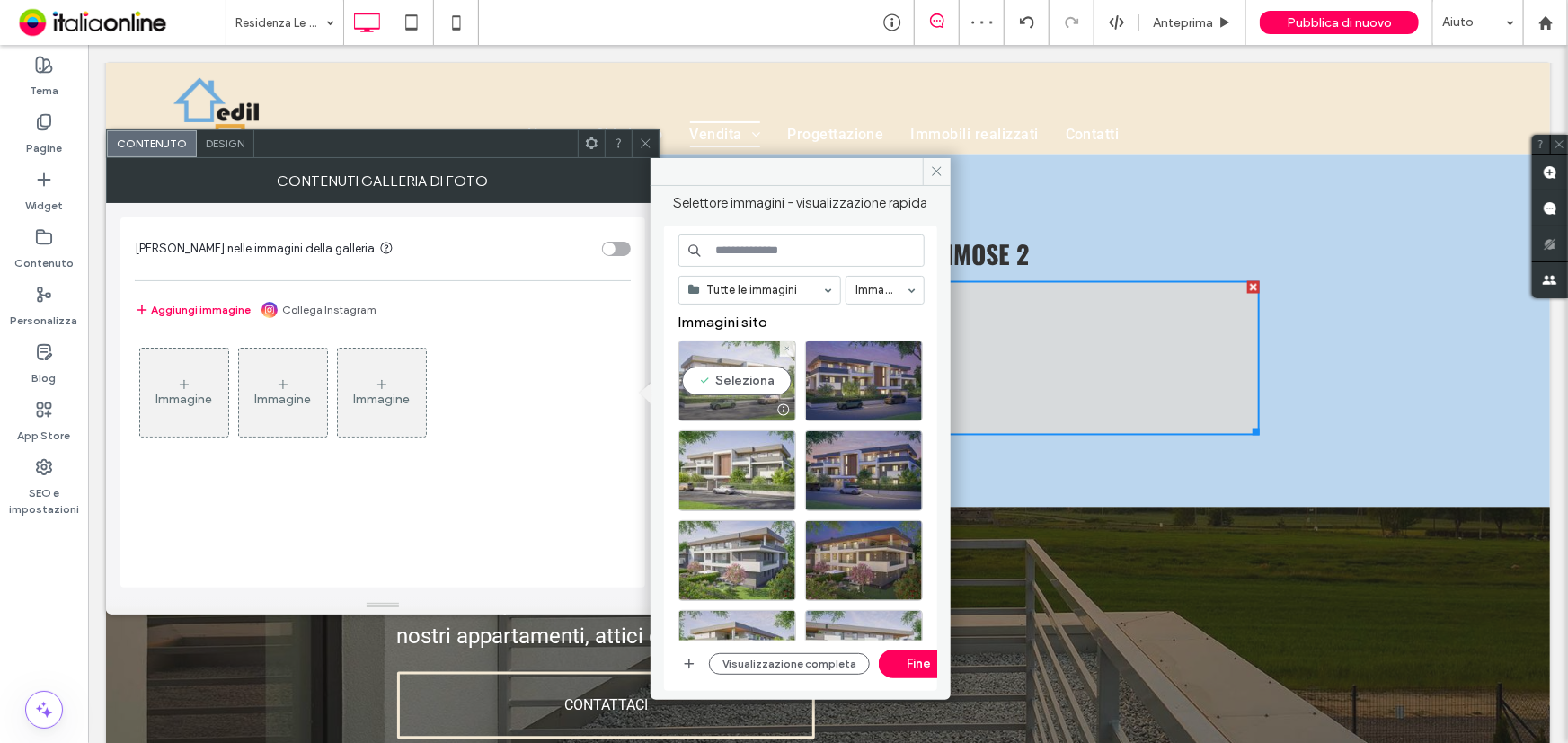
drag, startPoint x: 734, startPoint y: 374, endPoint x: 775, endPoint y: 381, distance: 41.6
click at [735, 373] on div "Seleziona" at bounding box center [737, 380] width 118 height 81
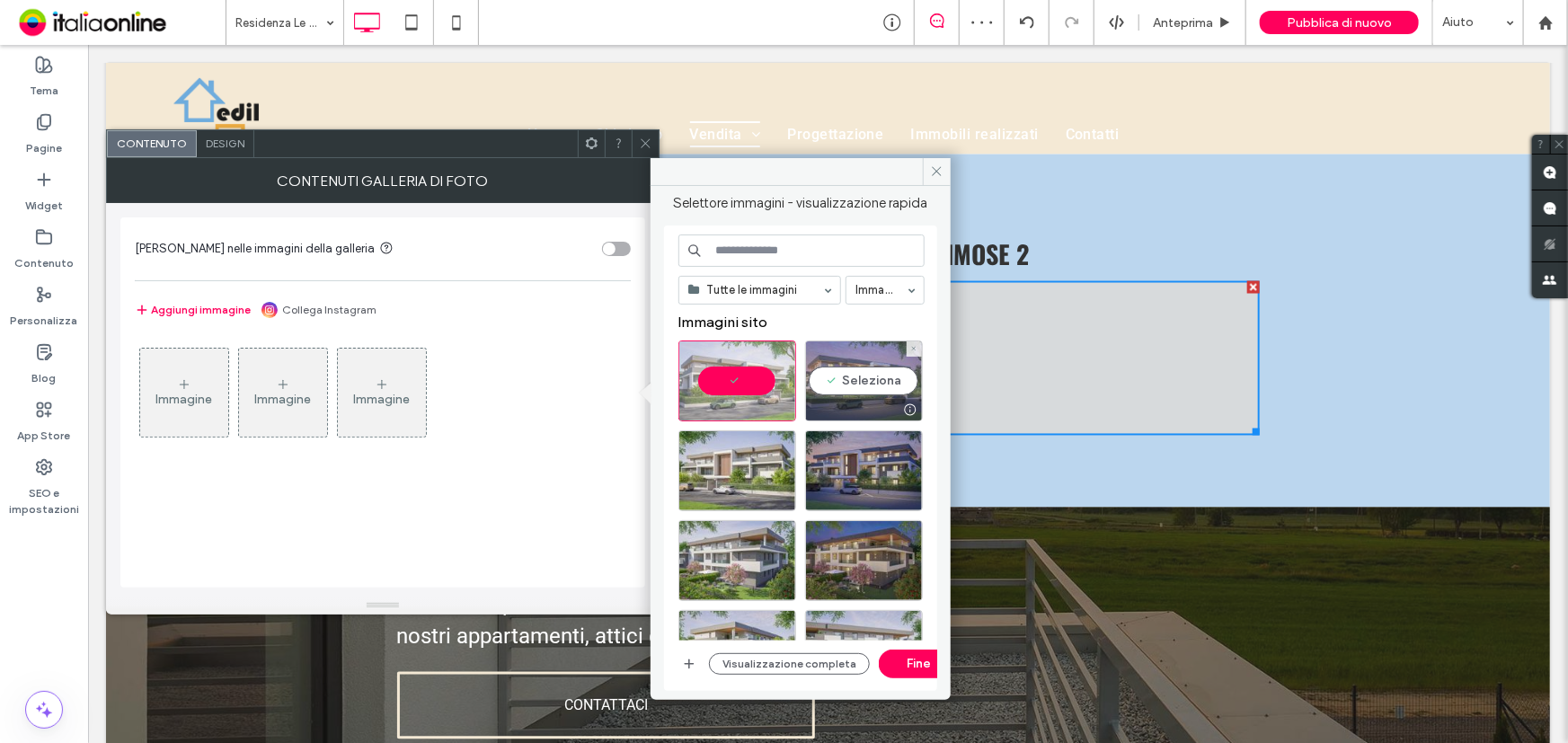
click at [843, 391] on div "Seleziona" at bounding box center [864, 380] width 118 height 81
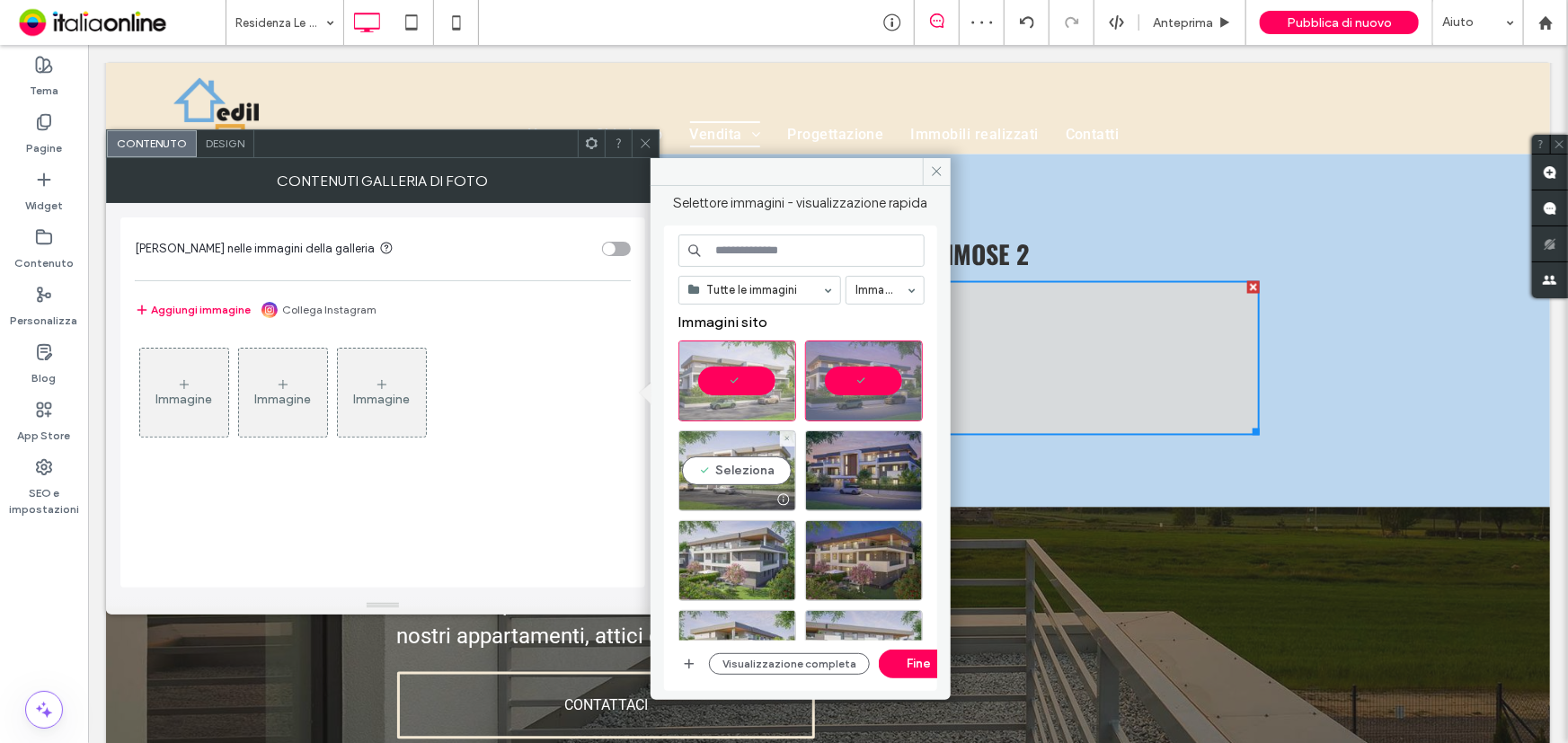
click at [760, 462] on div "Seleziona" at bounding box center [737, 471] width 118 height 81
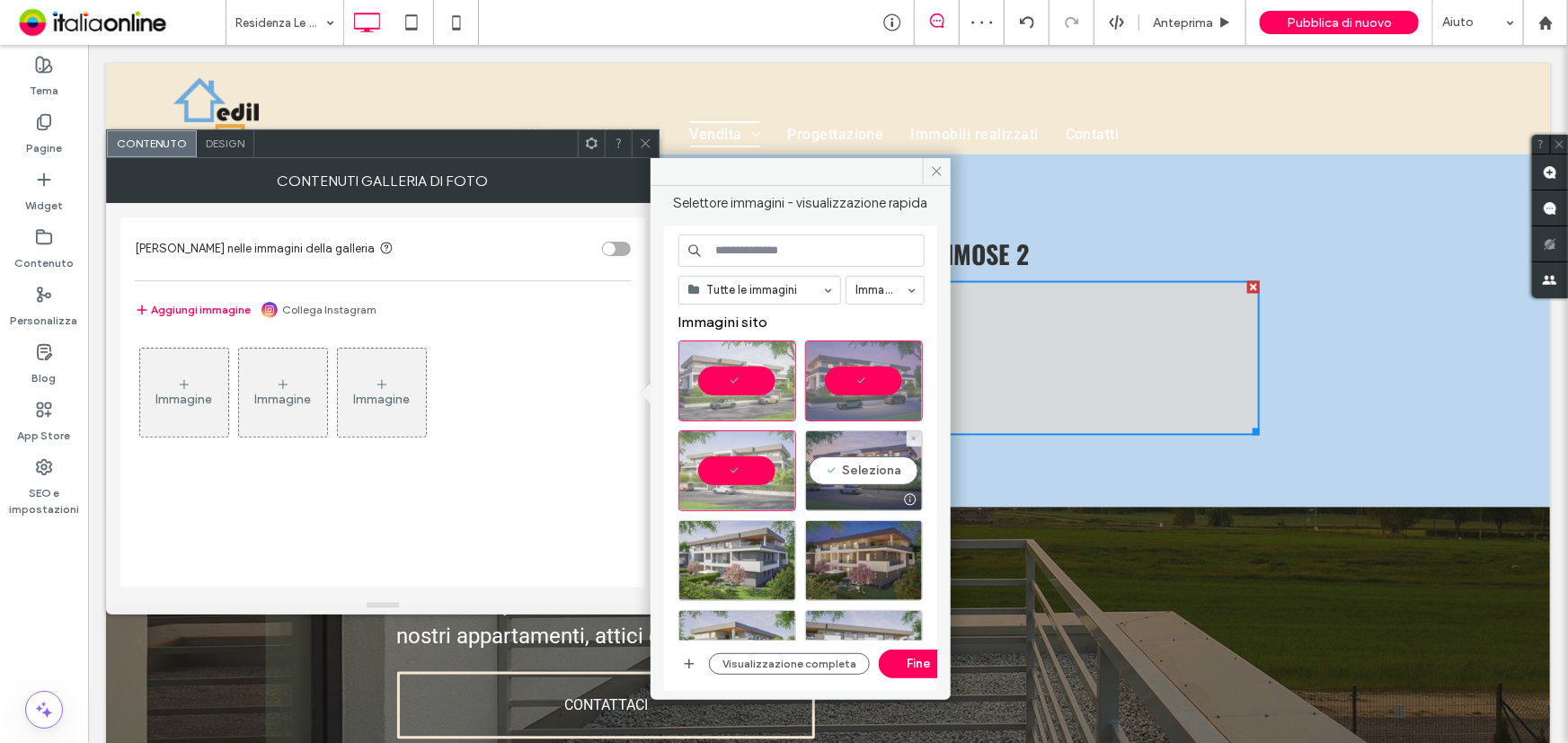
drag, startPoint x: 844, startPoint y: 467, endPoint x: 807, endPoint y: 492, distance: 44.7
click at [844, 467] on div "Seleziona" at bounding box center [864, 471] width 118 height 81
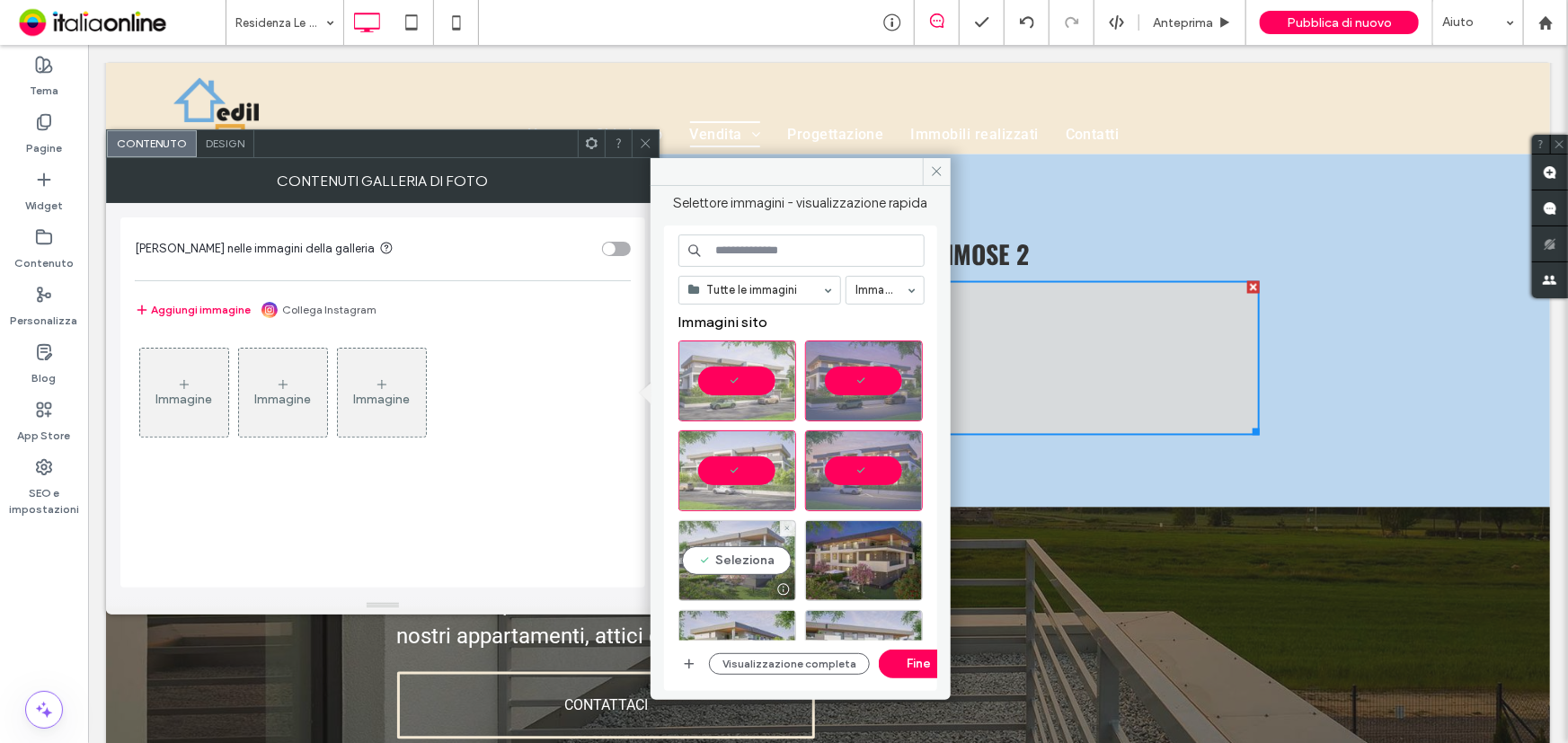
click at [703, 567] on div "Seleziona" at bounding box center [737, 560] width 118 height 81
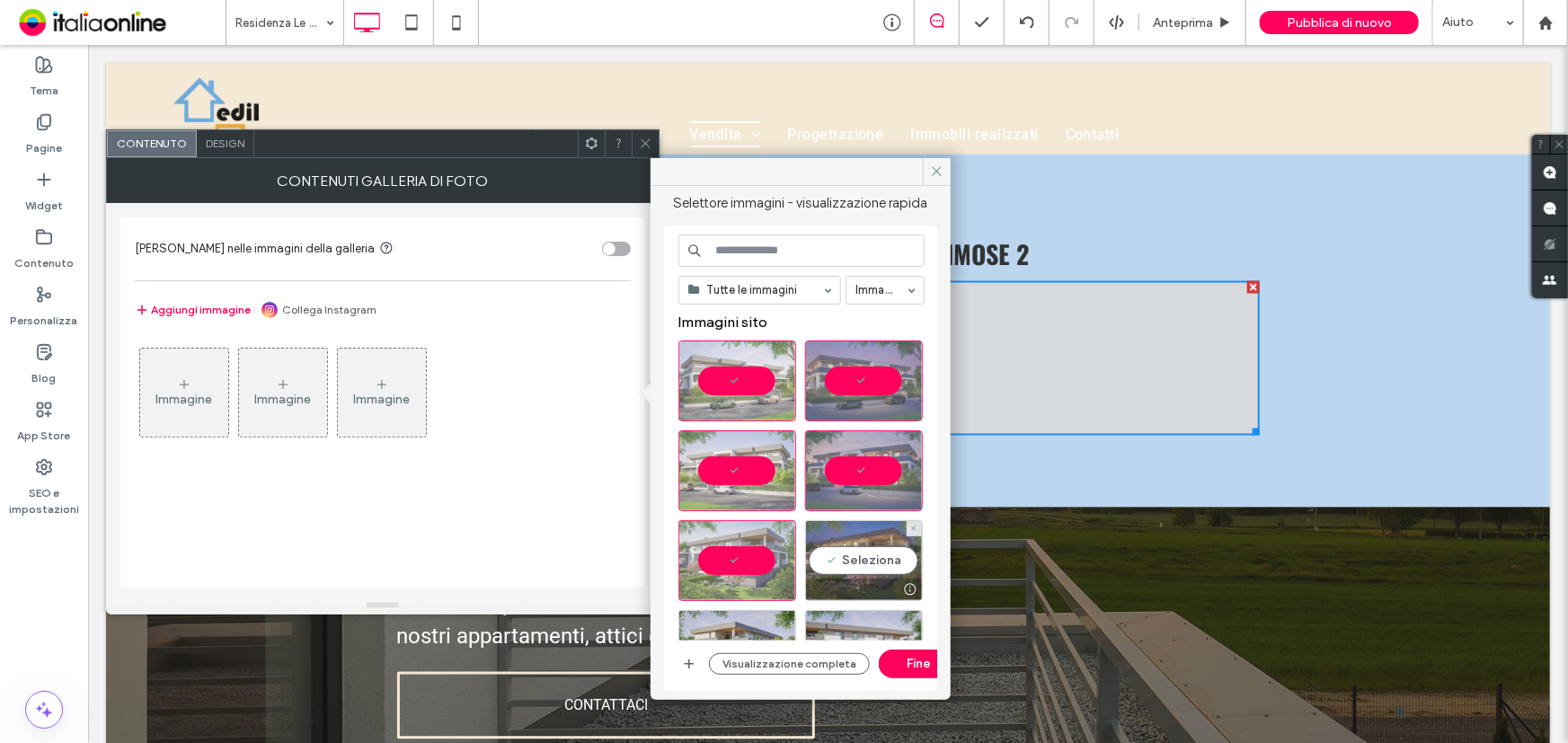
click at [808, 560] on div "Seleziona" at bounding box center [864, 560] width 118 height 81
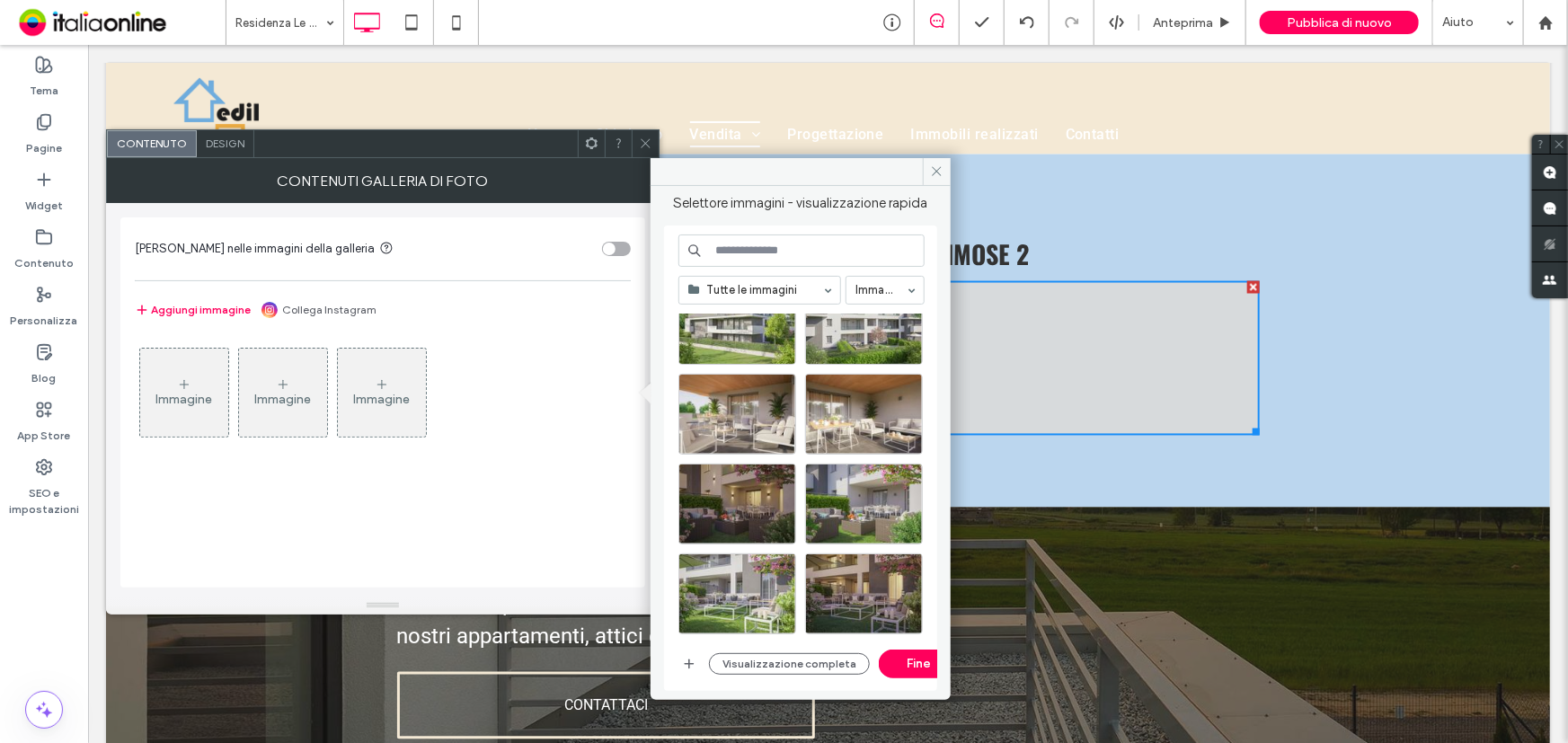
scroll to position [244, 0]
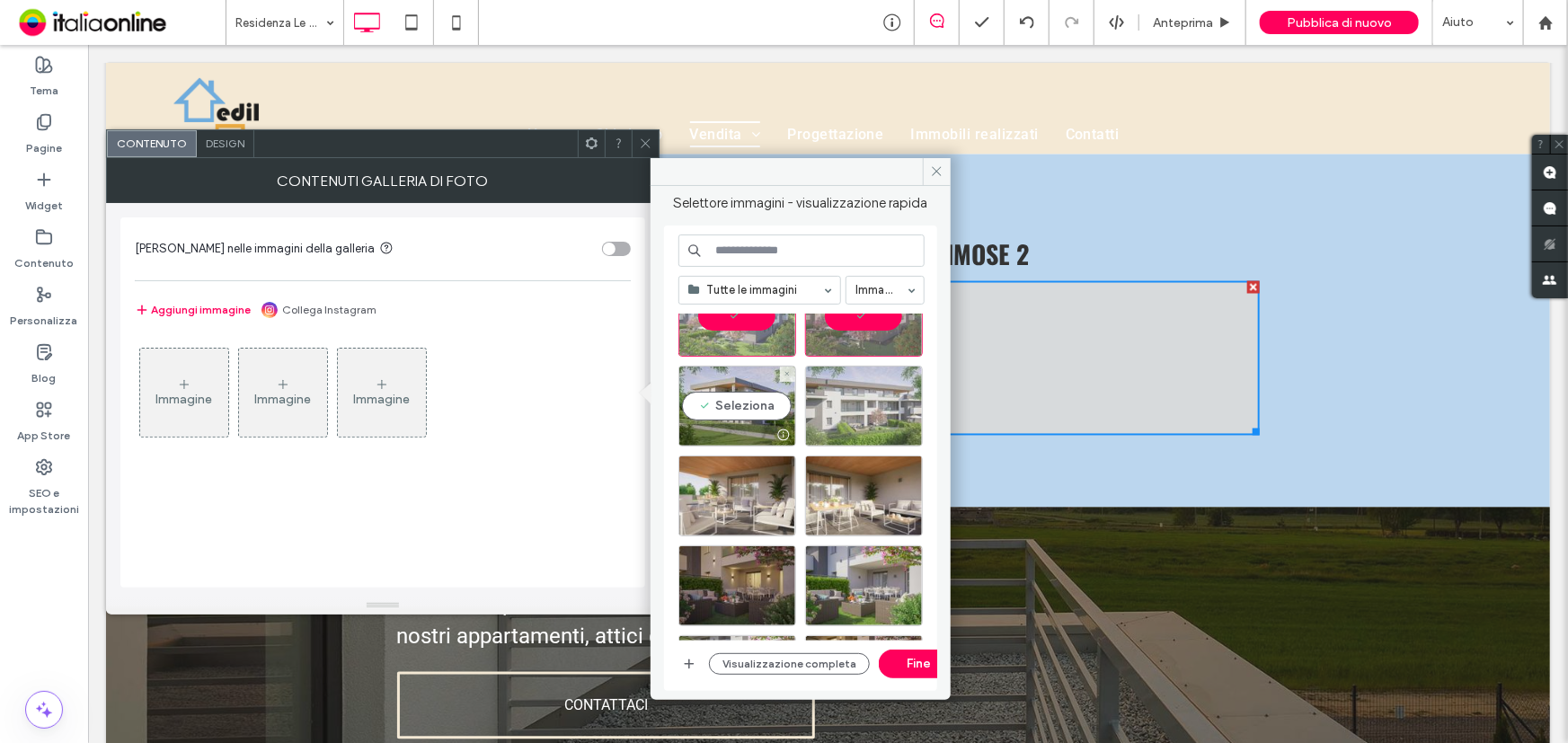
drag, startPoint x: 746, startPoint y: 401, endPoint x: 853, endPoint y: 413, distance: 107.7
click at [750, 401] on div "Seleziona" at bounding box center [737, 406] width 118 height 81
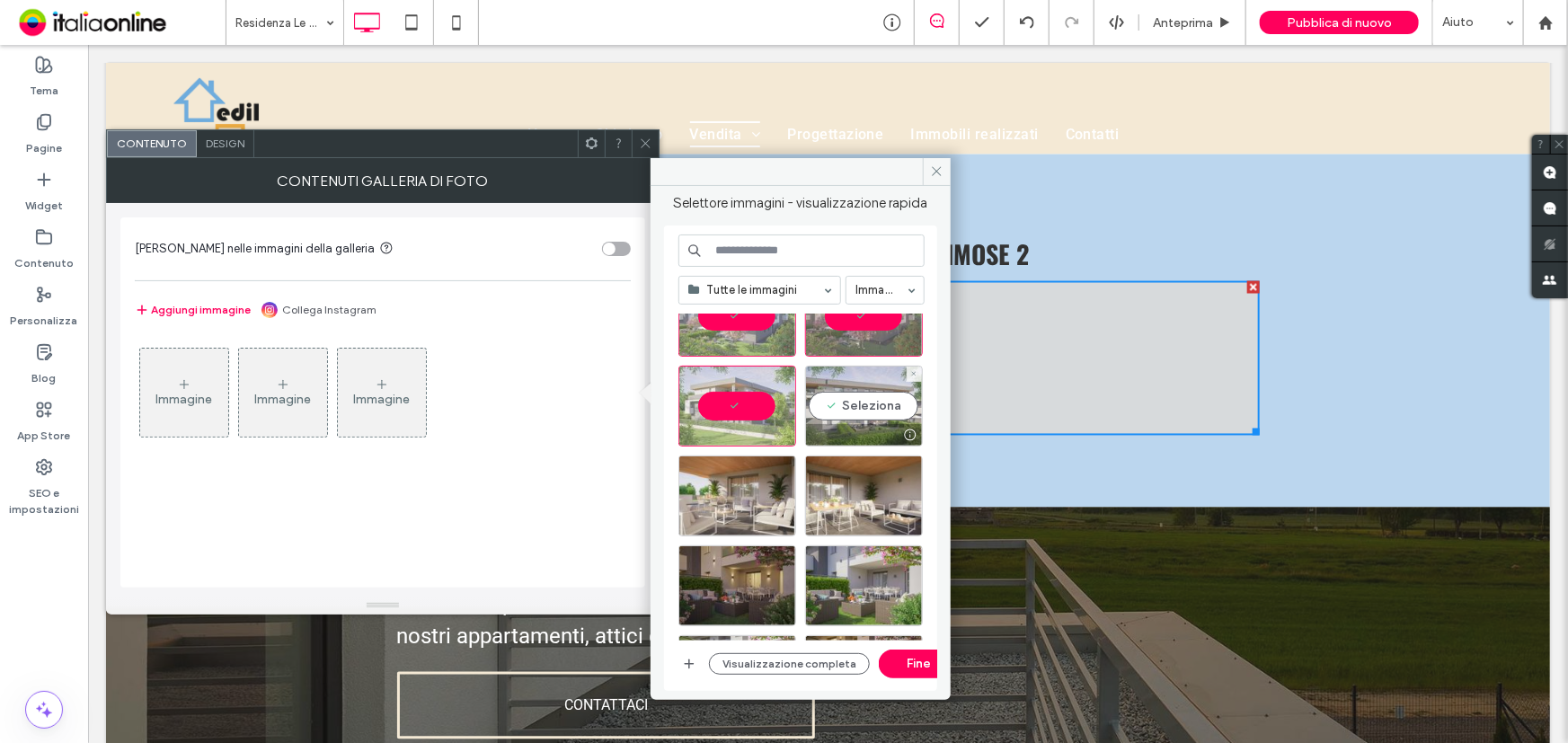
click at [864, 413] on div "Seleziona" at bounding box center [864, 406] width 118 height 81
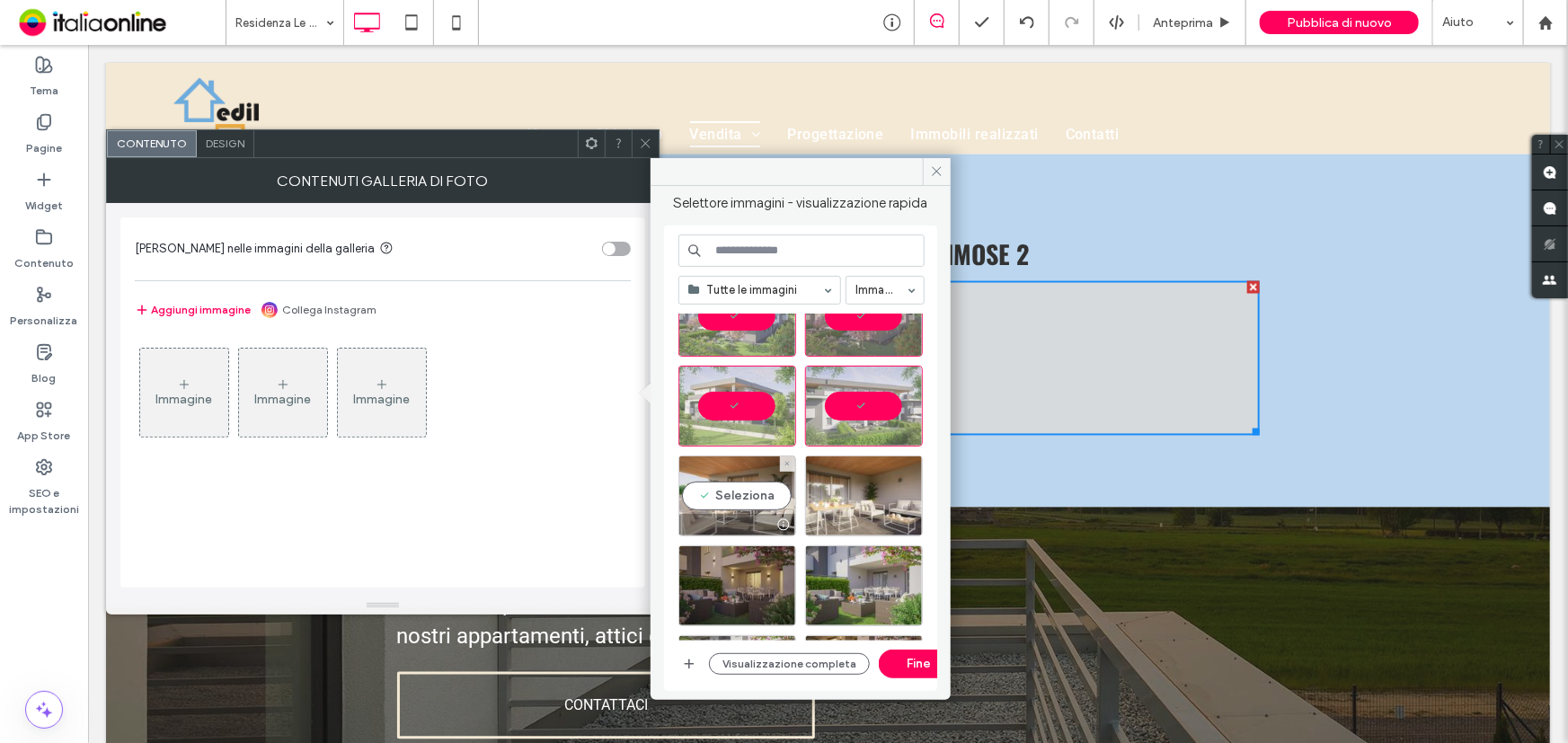
drag, startPoint x: 744, startPoint y: 511, endPoint x: 803, endPoint y: 502, distance: 59.7
click at [737, 517] on div at bounding box center [737, 524] width 116 height 21
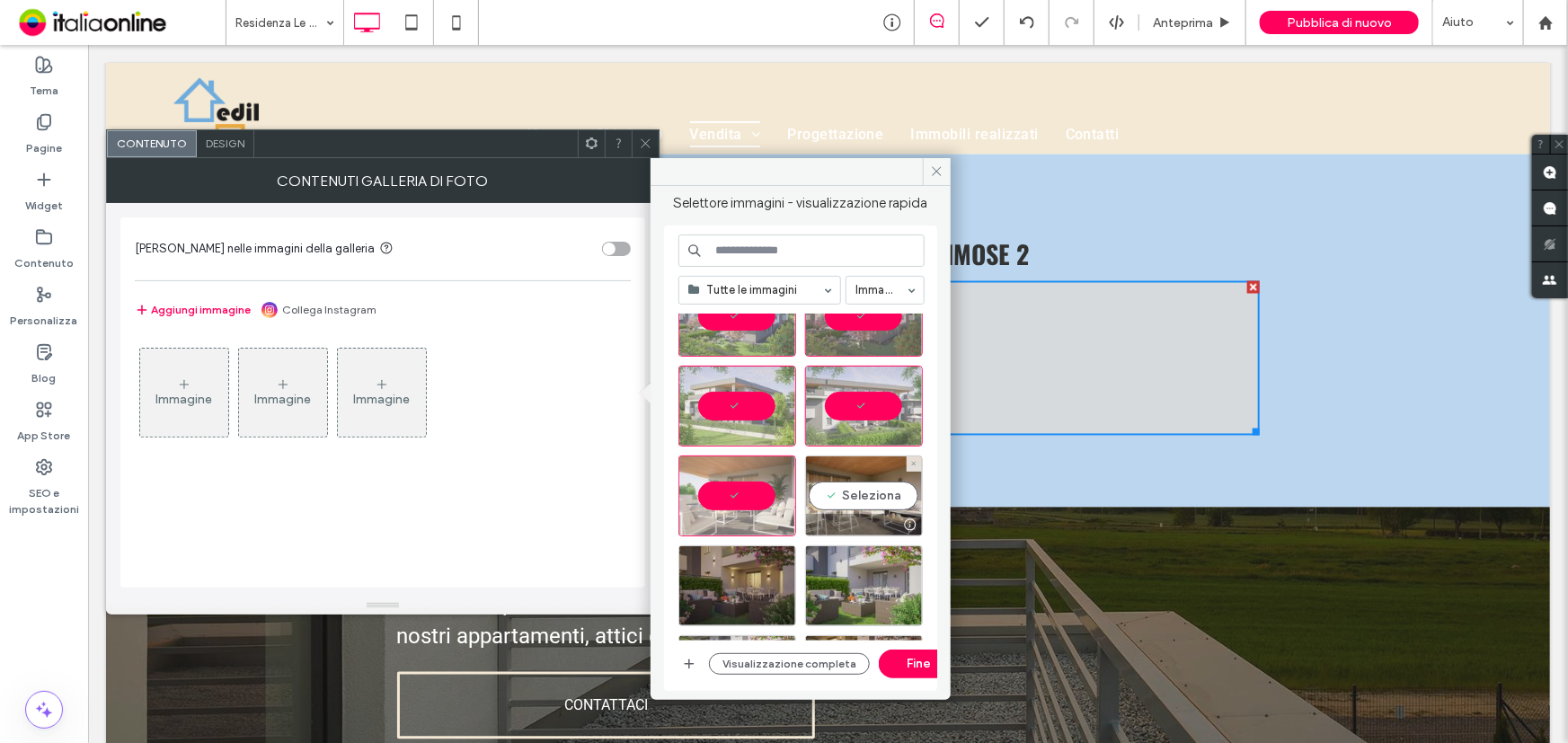
drag, startPoint x: 844, startPoint y: 495, endPoint x: 791, endPoint y: 542, distance: 70.8
click at [844, 495] on div "Seleziona" at bounding box center [864, 495] width 118 height 81
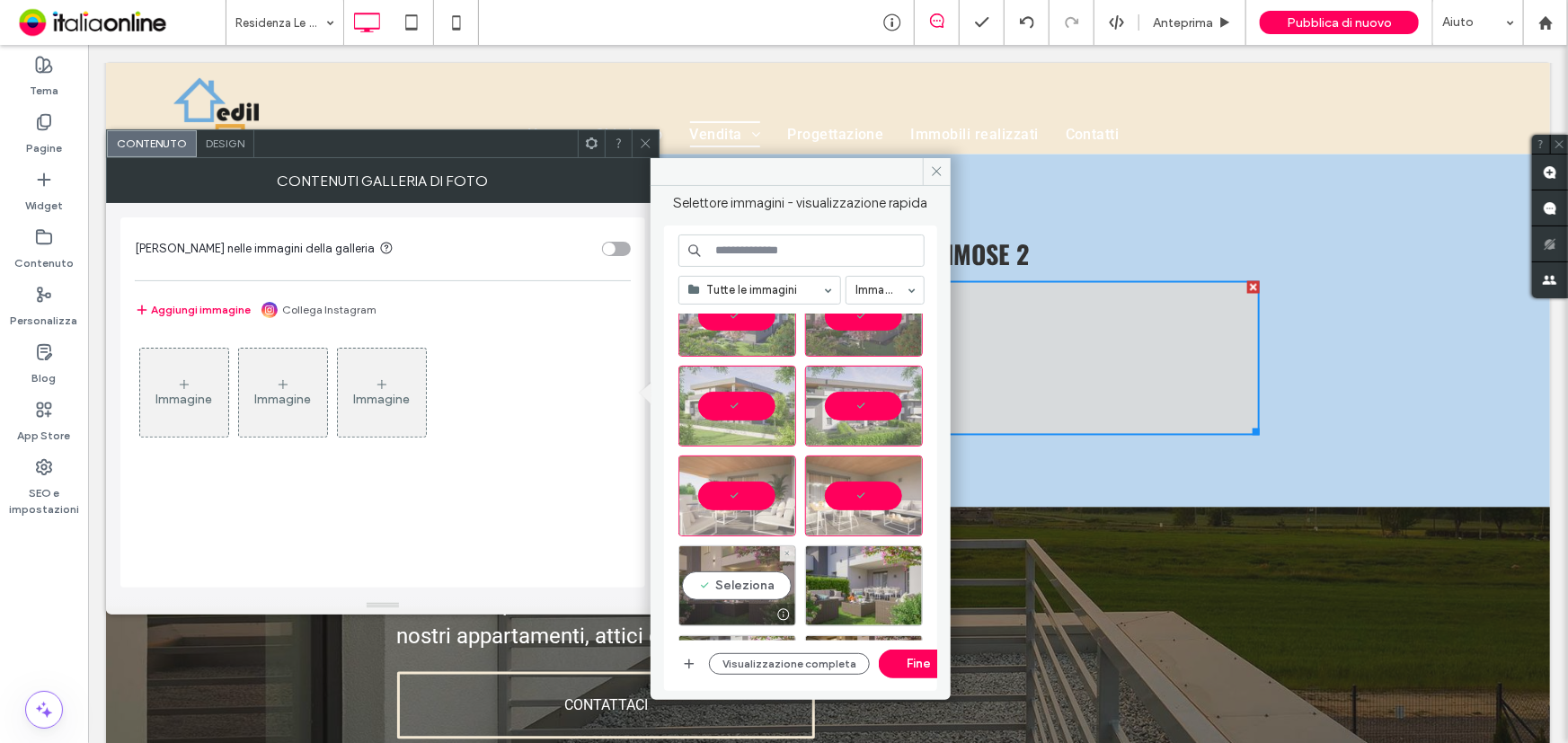
click at [745, 579] on div "Seleziona" at bounding box center [737, 585] width 118 height 81
drag, startPoint x: 895, startPoint y: 661, endPoint x: 803, endPoint y: 615, distance: 102.9
click at [895, 661] on button "Fine" at bounding box center [919, 664] width 81 height 29
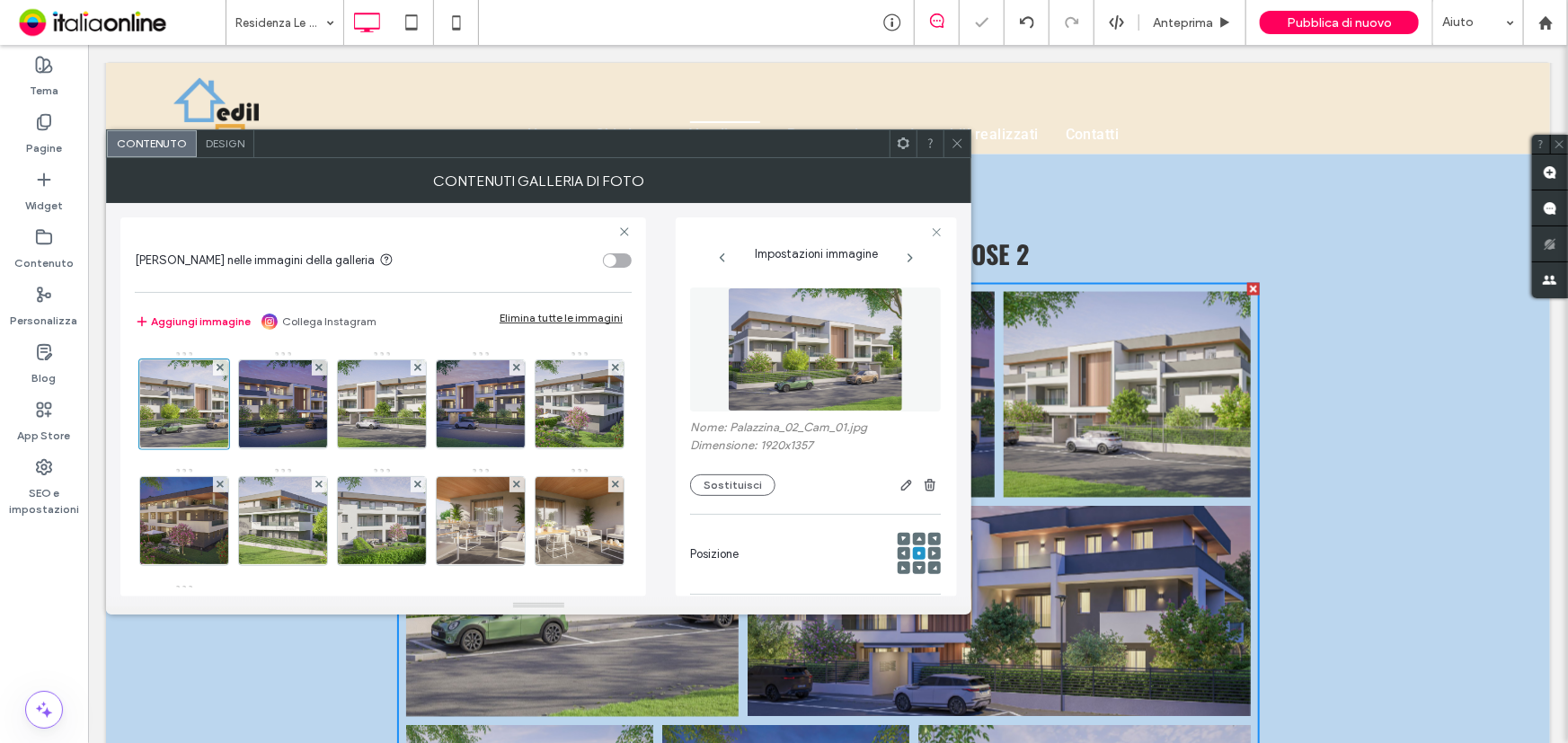
click at [952, 146] on use at bounding box center [957, 144] width 9 height 9
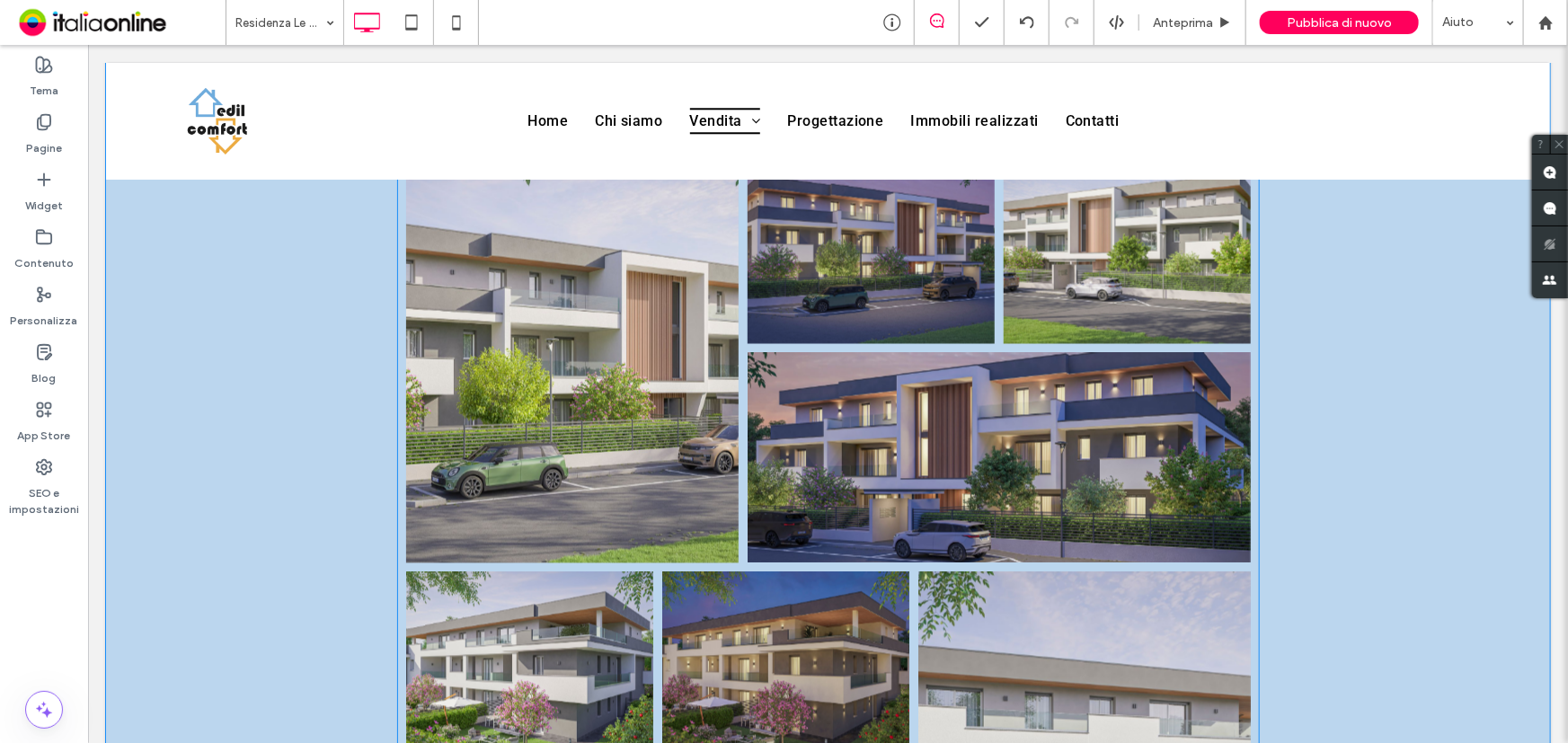
scroll to position [1551, 0]
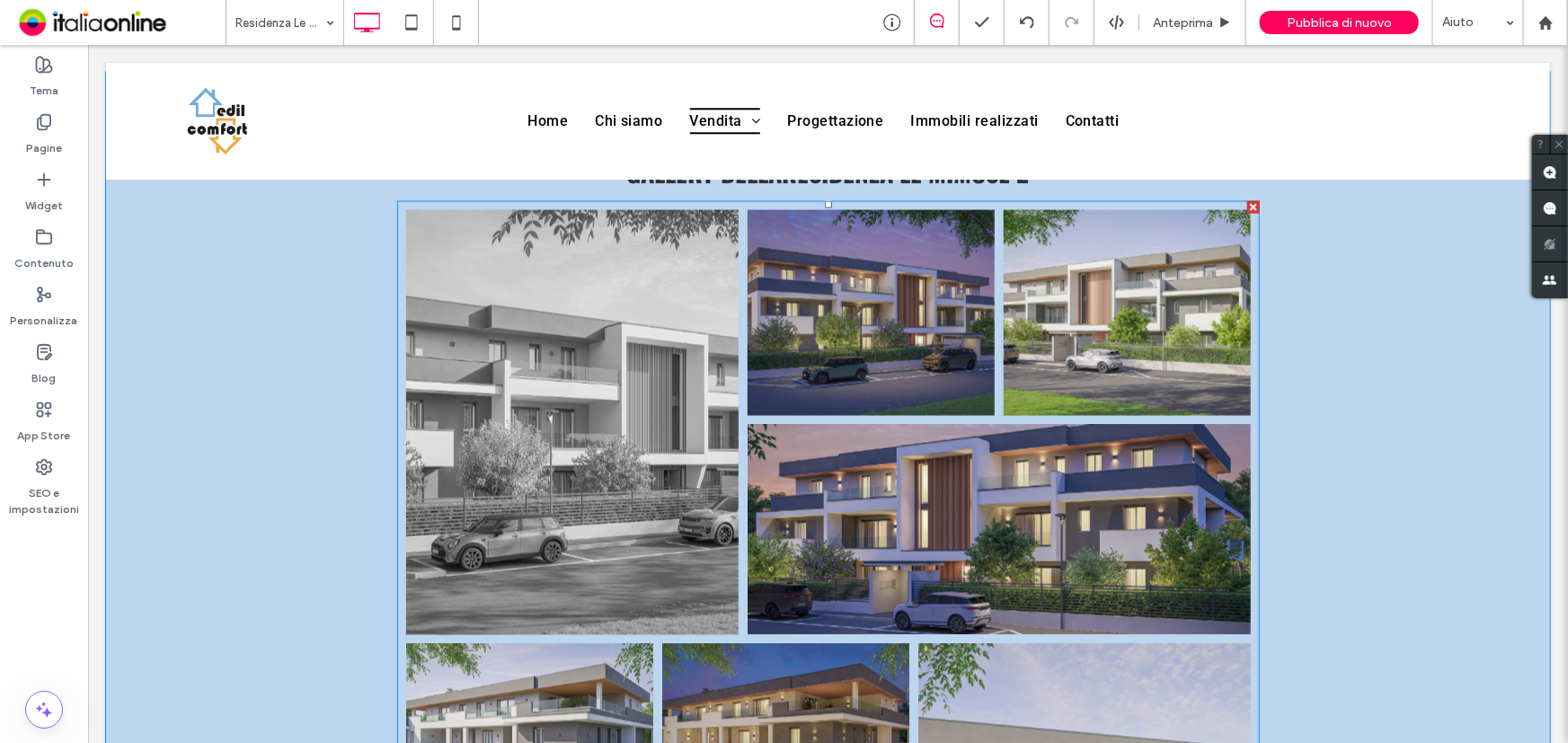
click at [540, 455] on link at bounding box center [572, 421] width 332 height 425
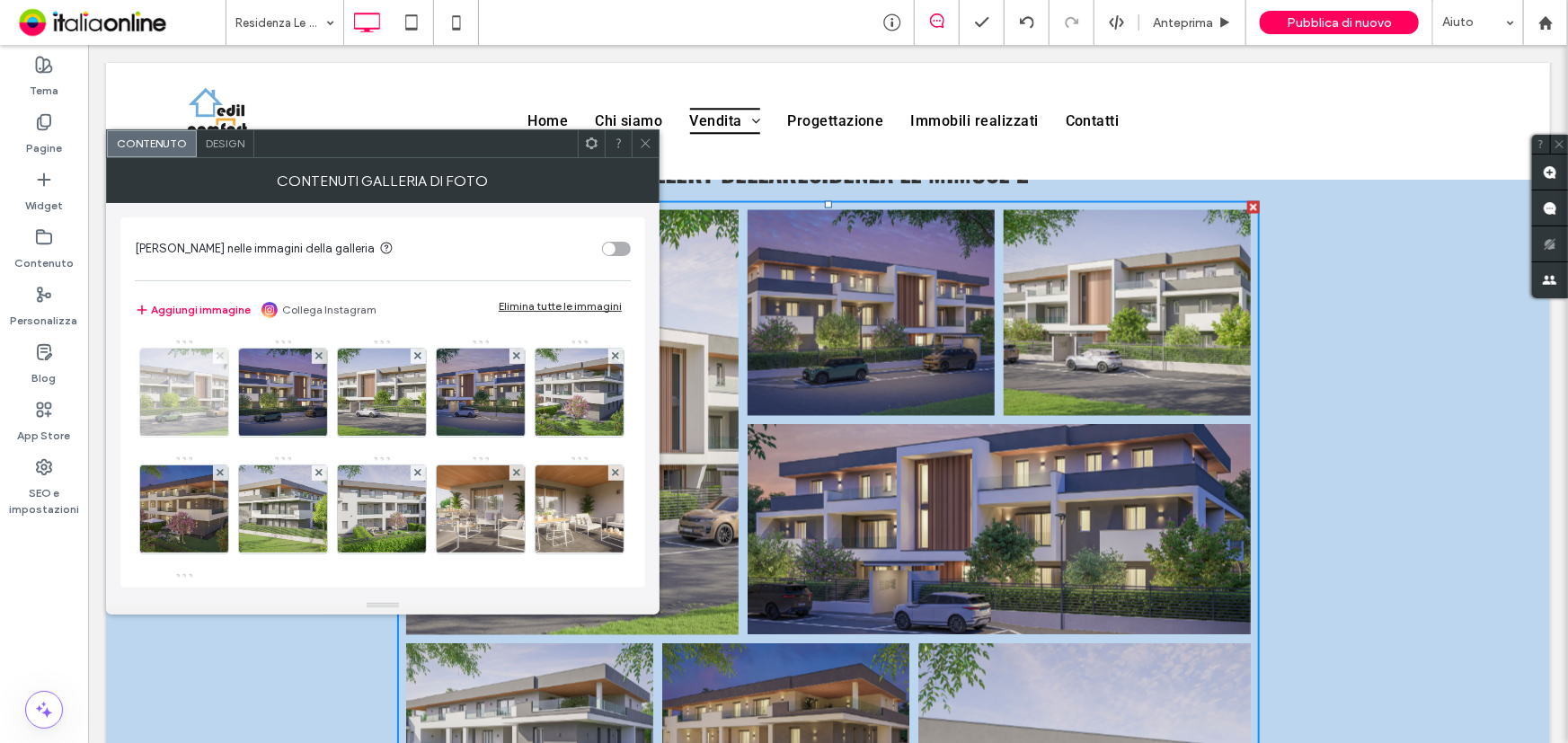
click at [219, 358] on icon at bounding box center [220, 356] width 7 height 7
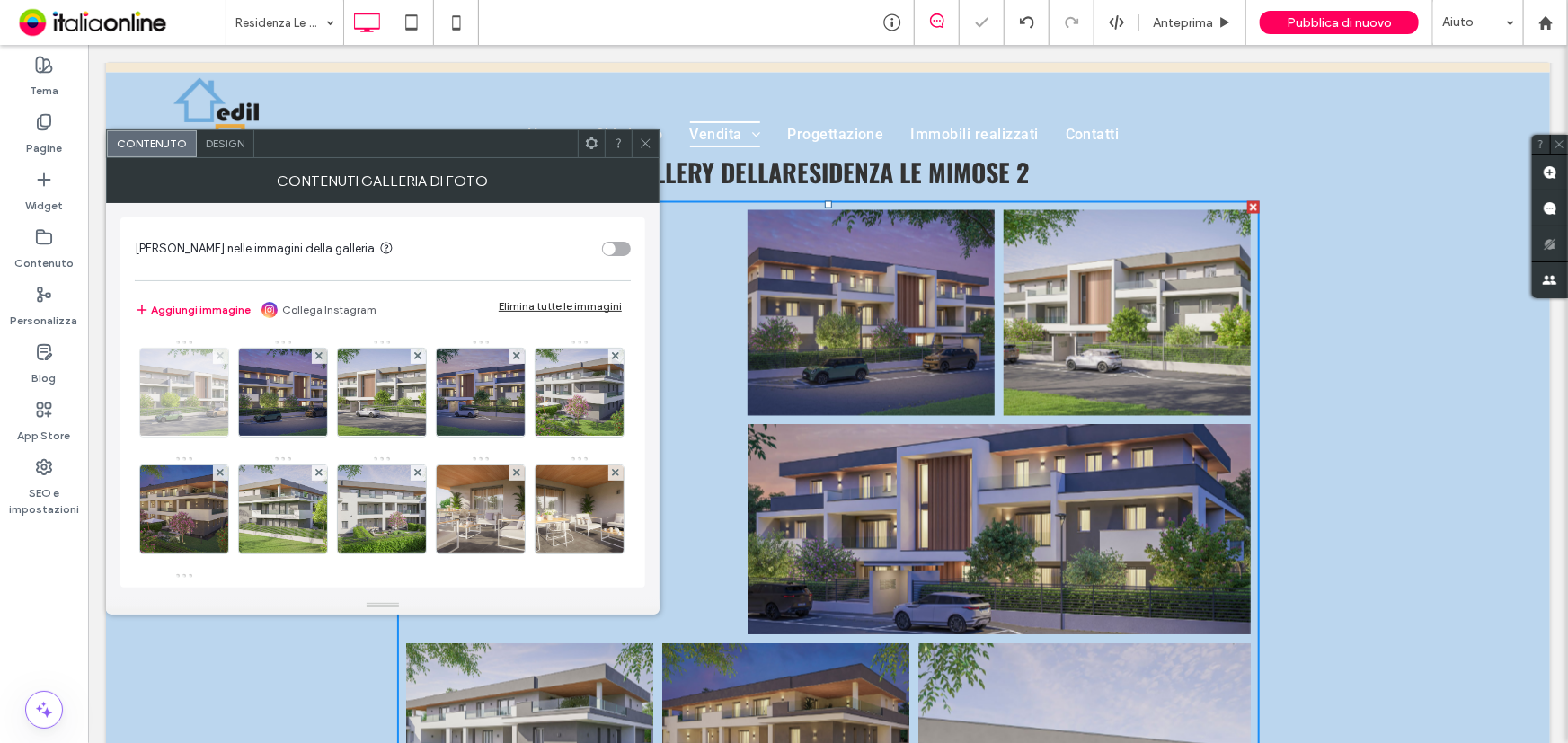
click at [219, 358] on icon at bounding box center [220, 356] width 7 height 7
click at [315, 358] on icon at bounding box center [319, 356] width 7 height 7
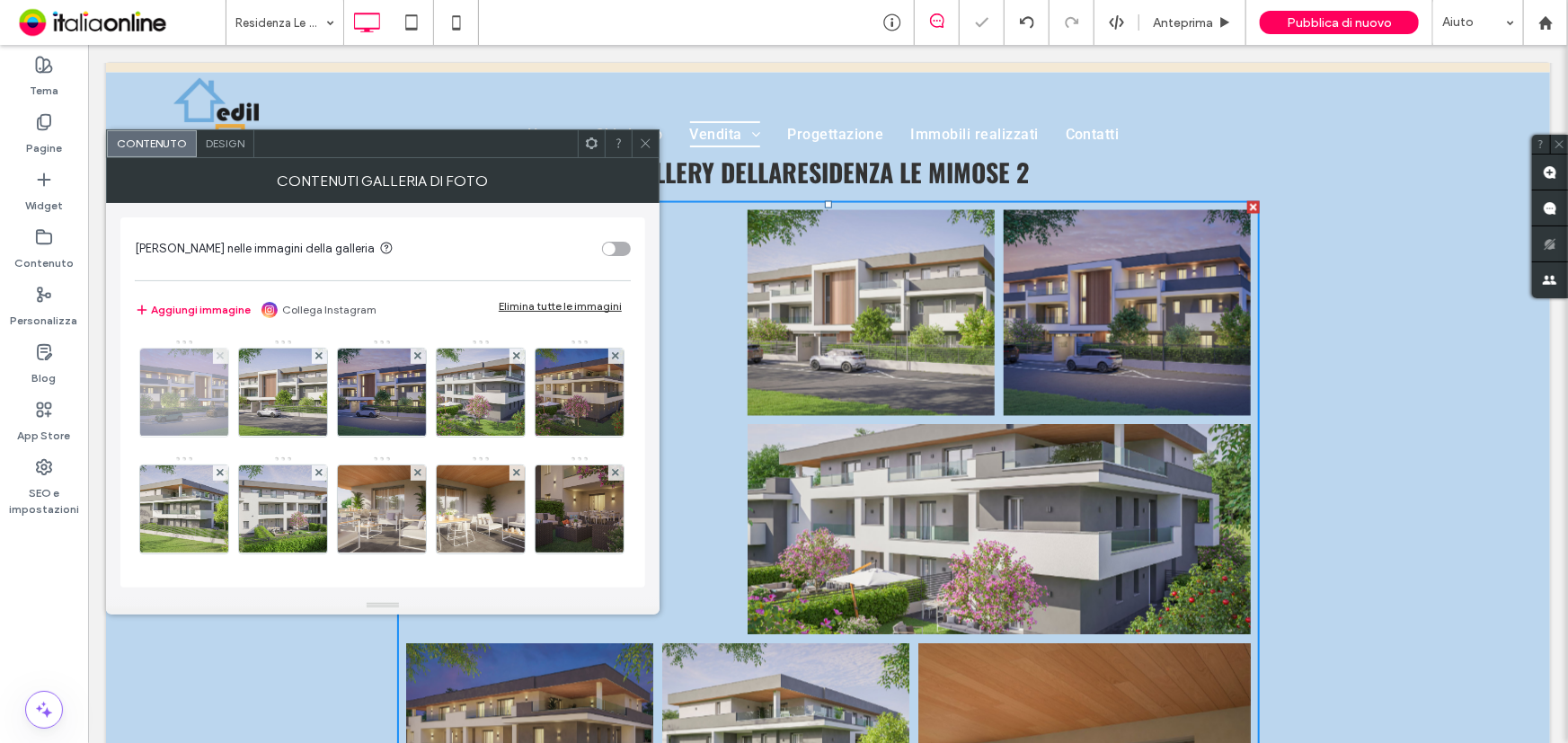
click at [219, 358] on icon at bounding box center [220, 356] width 7 height 7
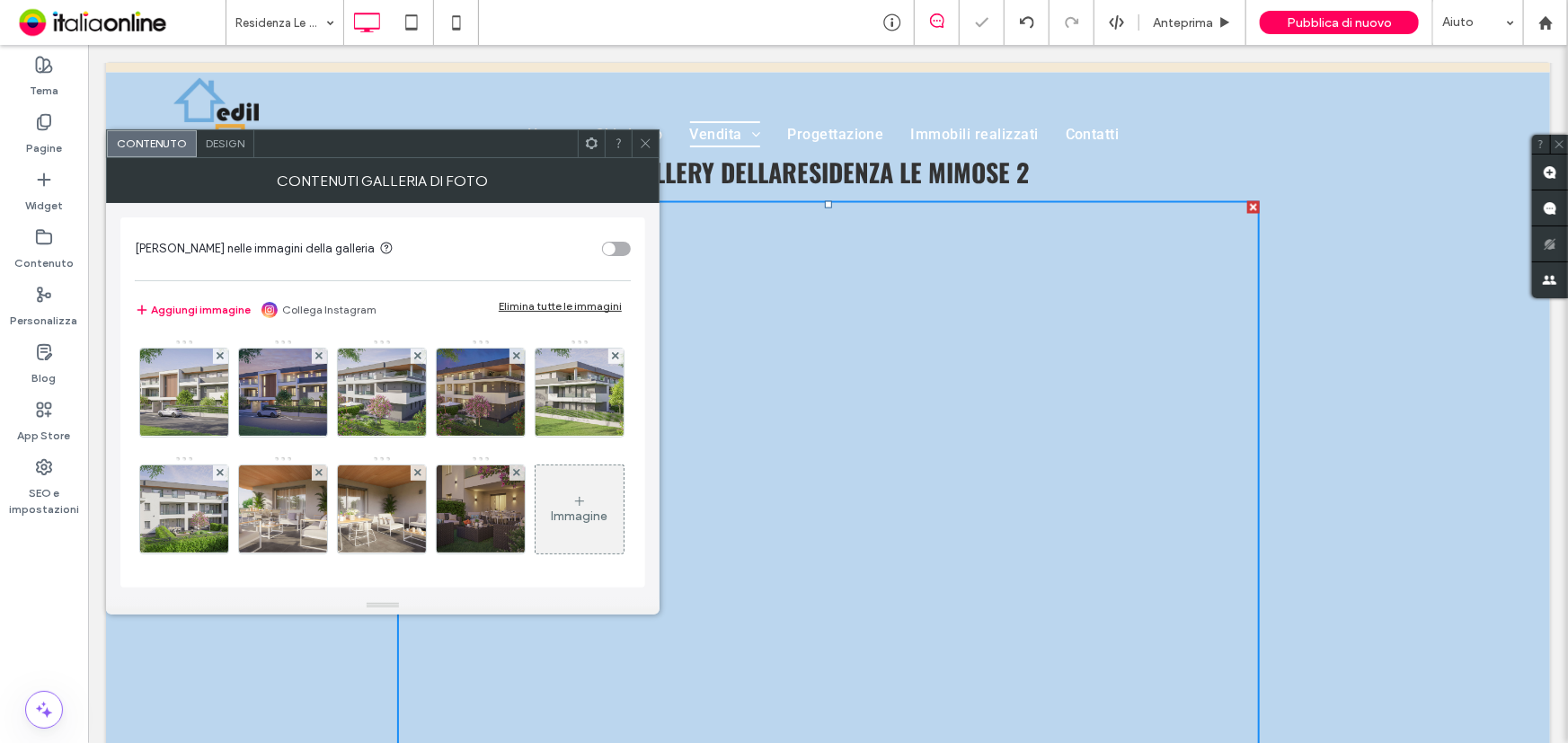
click at [219, 358] on icon at bounding box center [220, 356] width 7 height 7
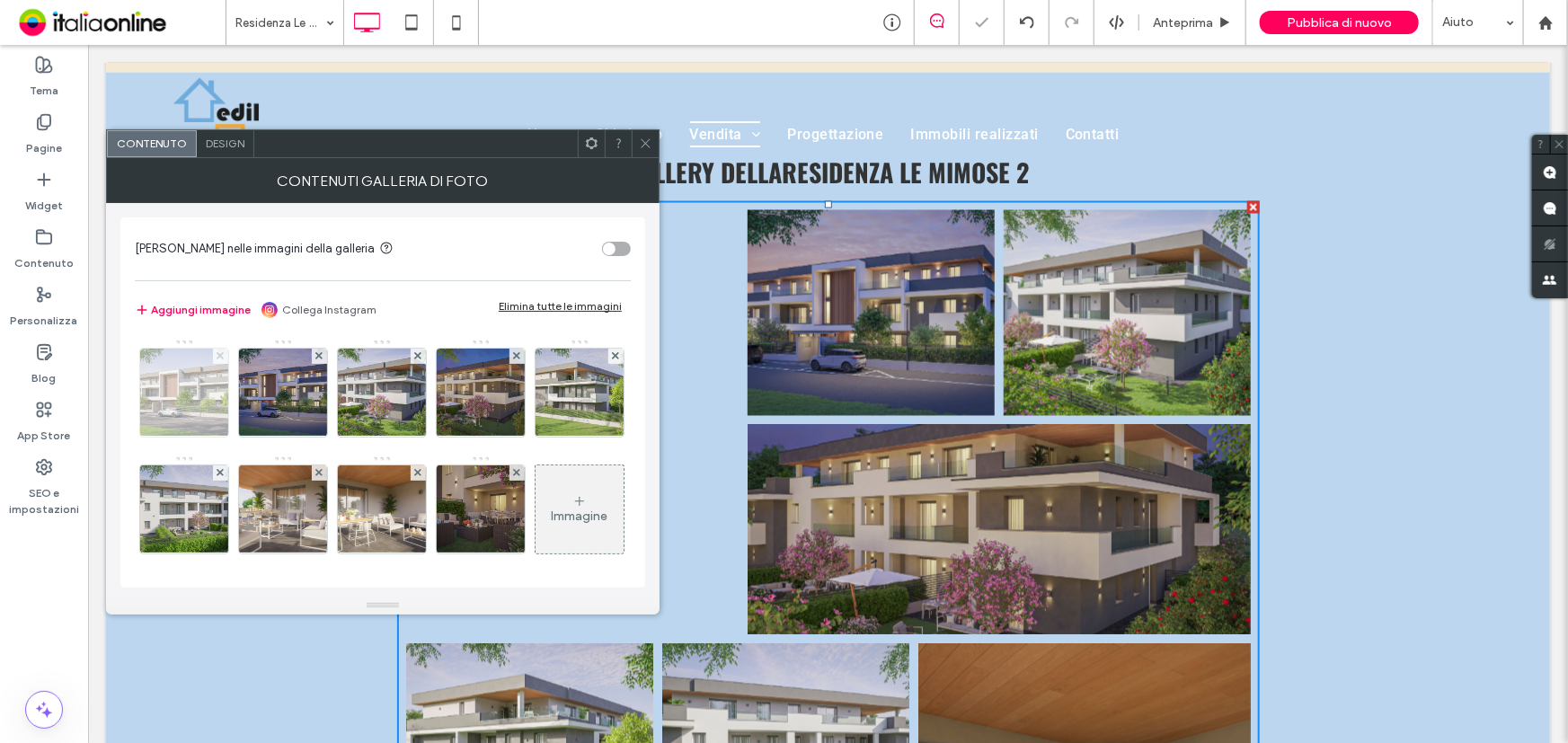
click at [219, 358] on icon at bounding box center [220, 356] width 7 height 7
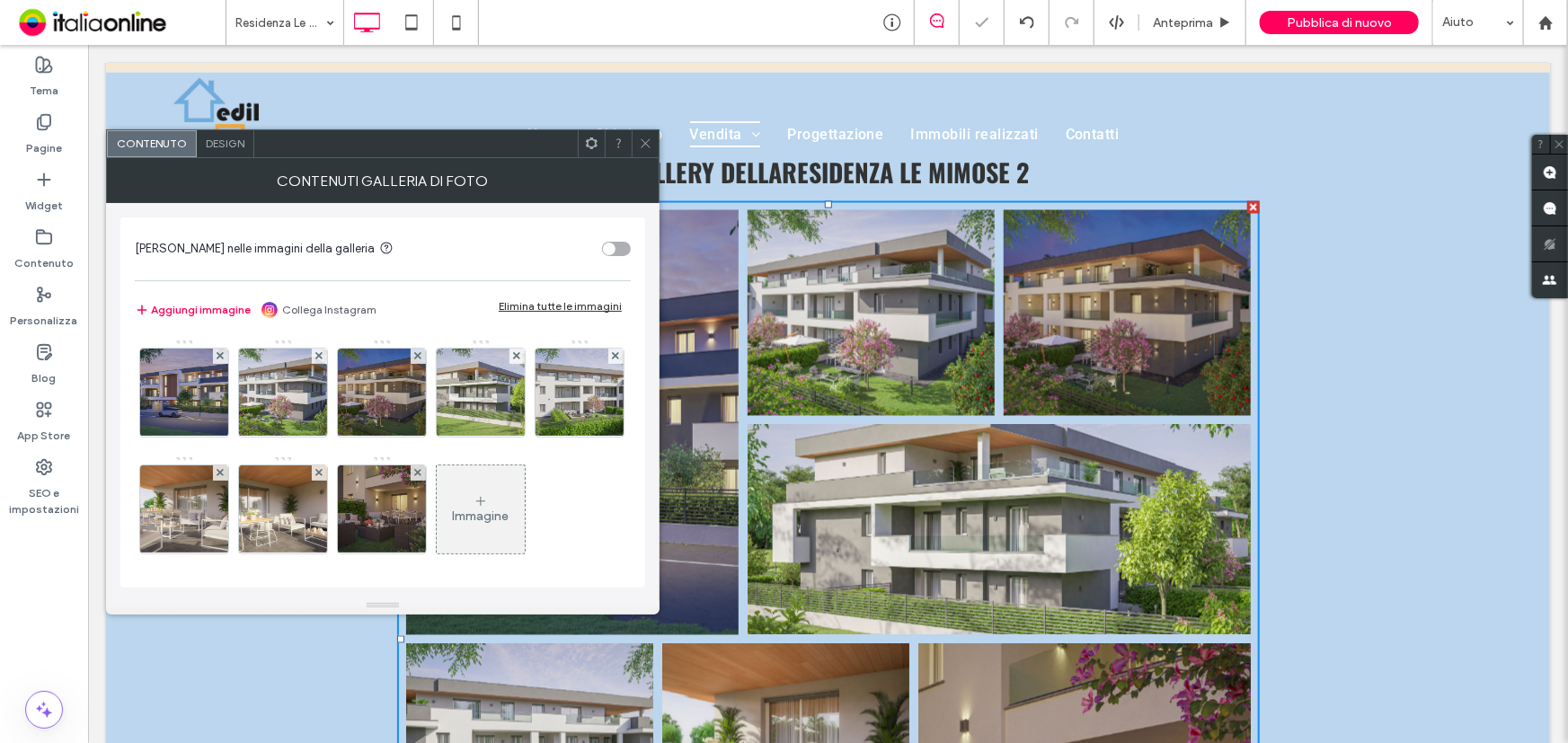
click at [219, 358] on icon at bounding box center [220, 356] width 7 height 7
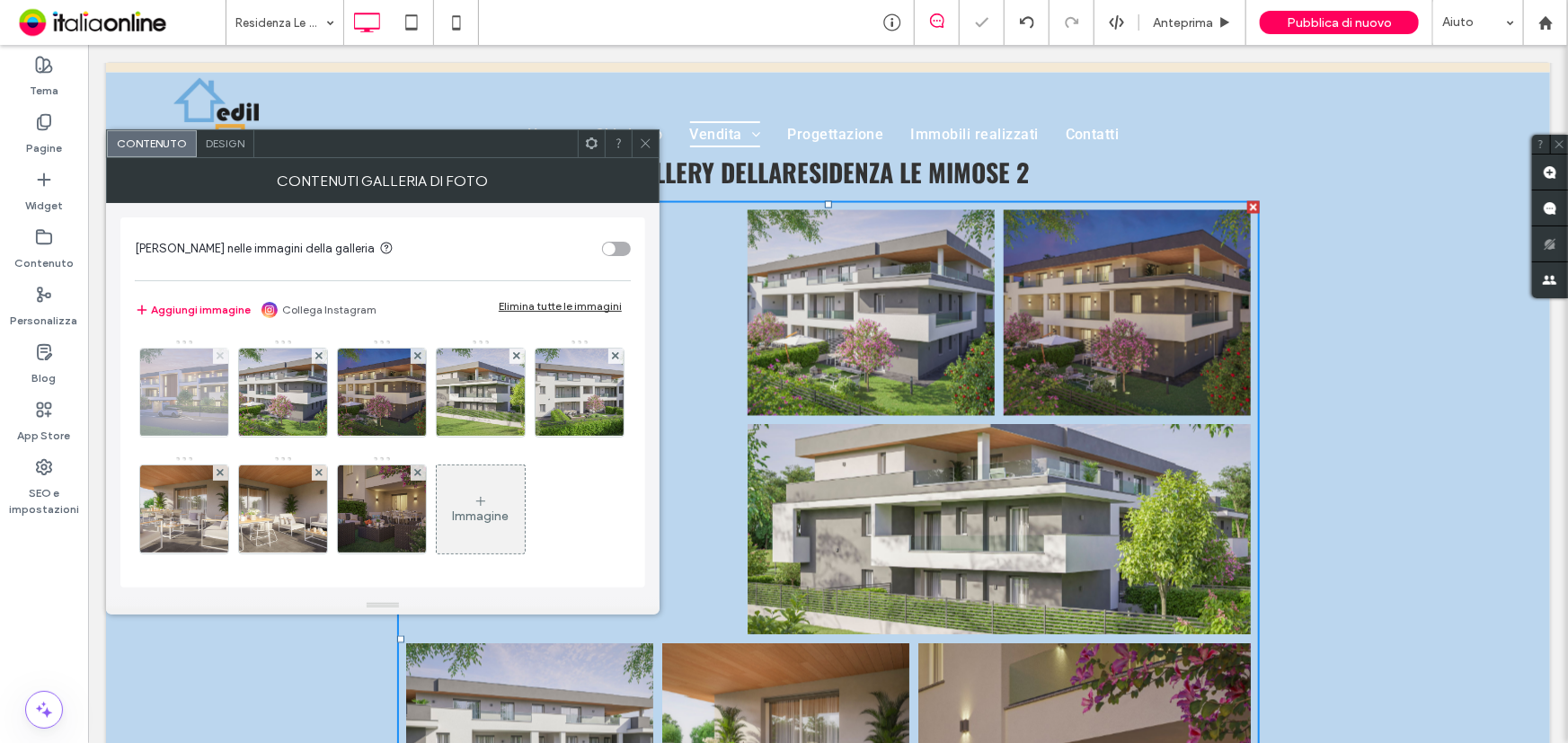
click at [219, 358] on icon at bounding box center [220, 356] width 7 height 7
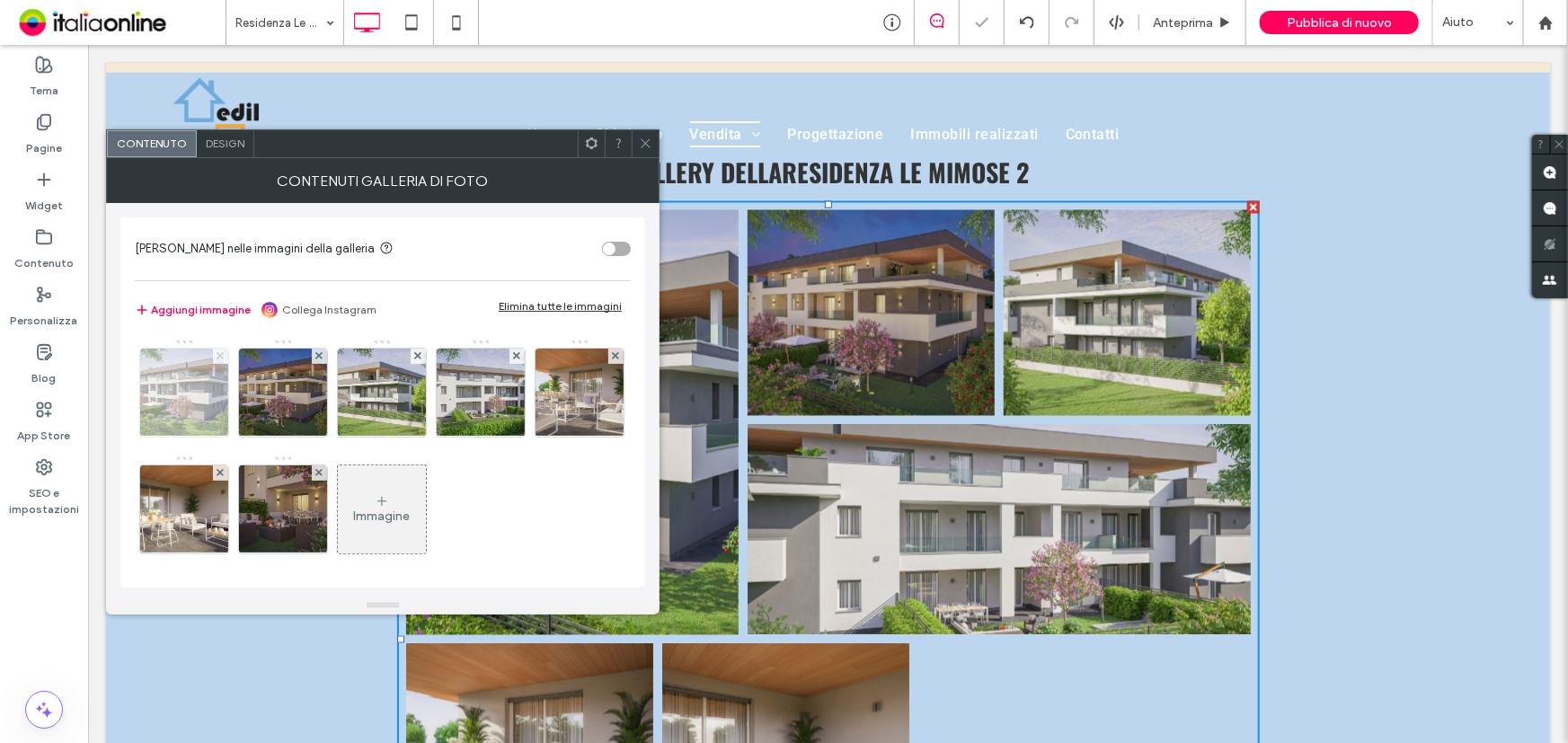
click at [219, 358] on icon at bounding box center [220, 356] width 7 height 7
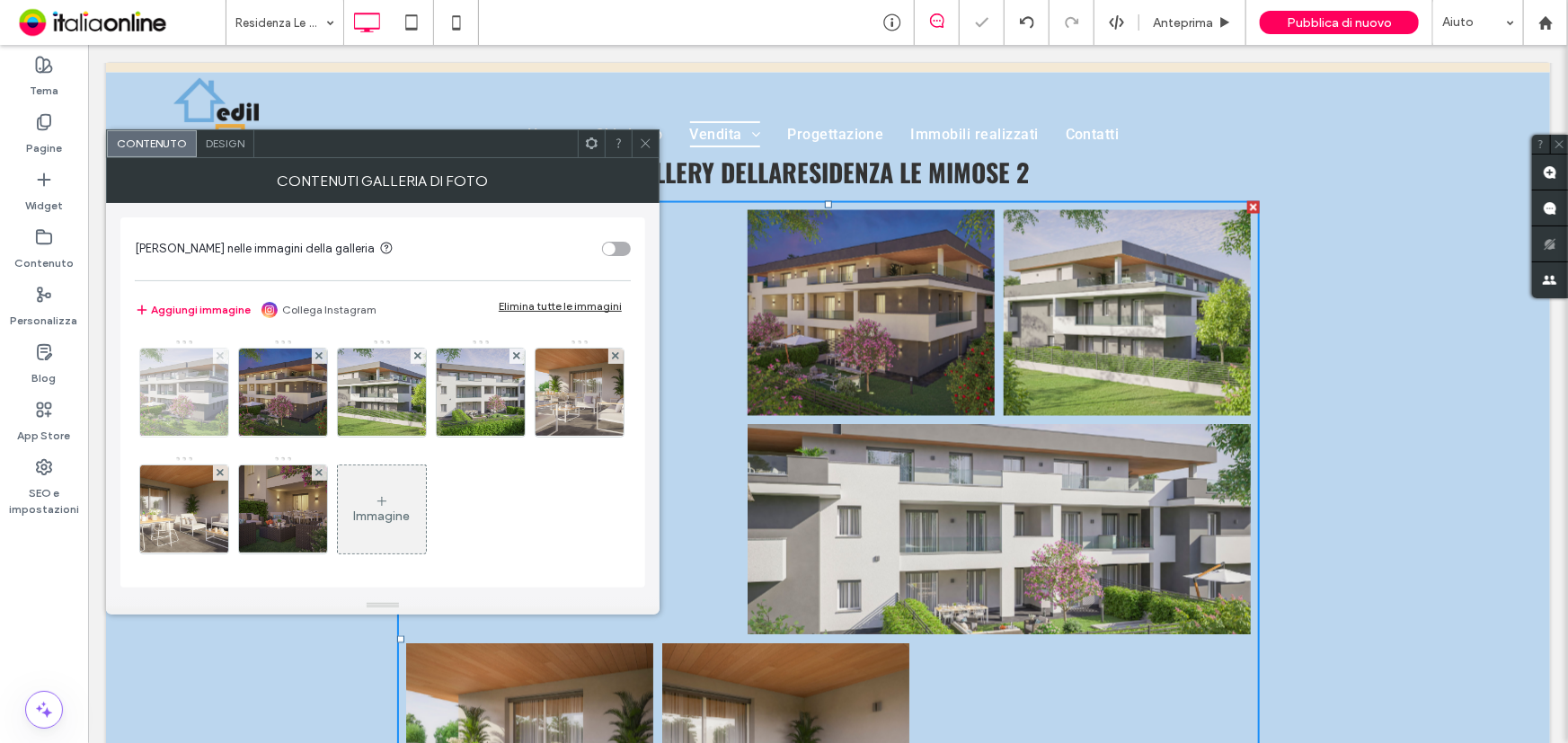
click at [219, 358] on icon at bounding box center [220, 356] width 7 height 7
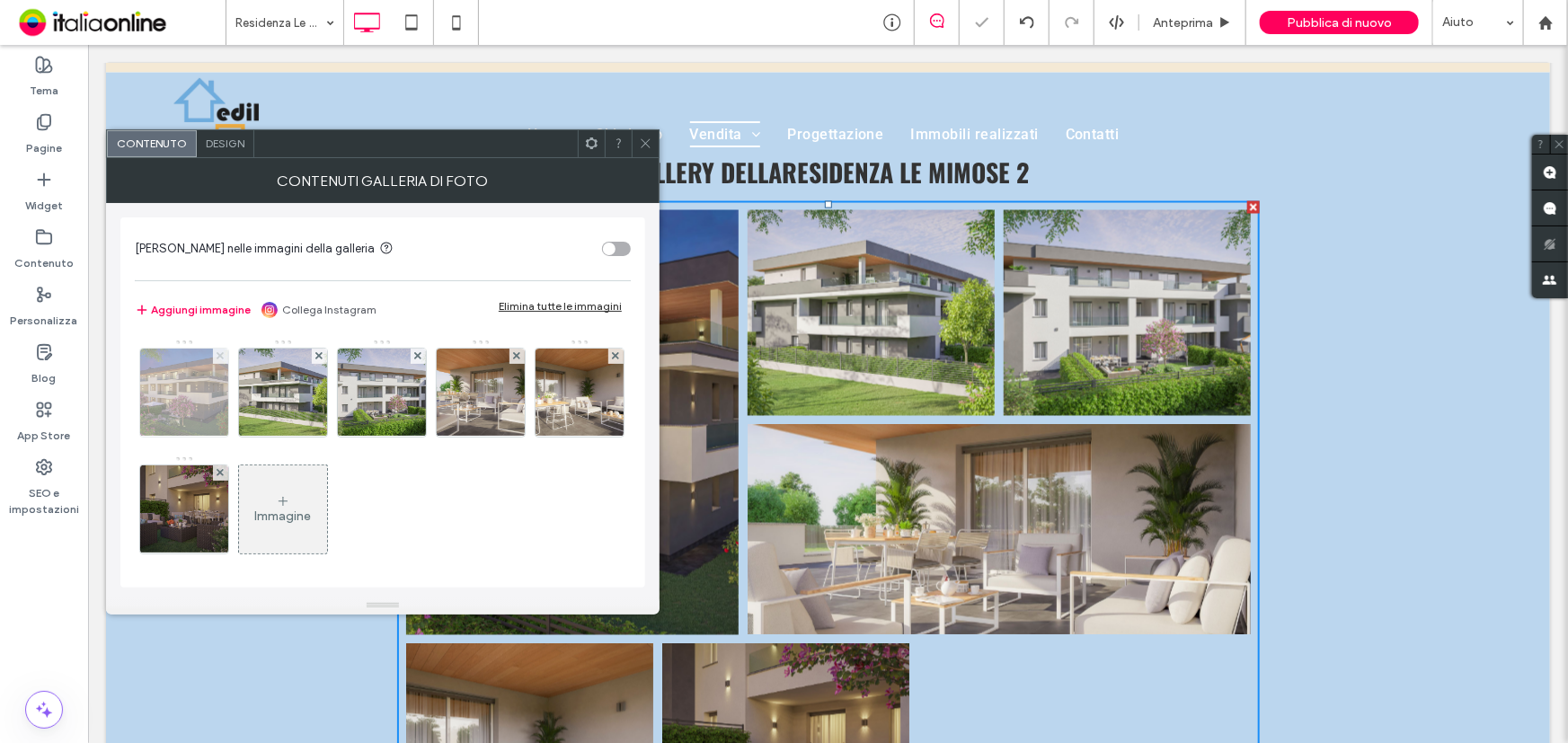
click at [219, 358] on icon at bounding box center [220, 356] width 7 height 7
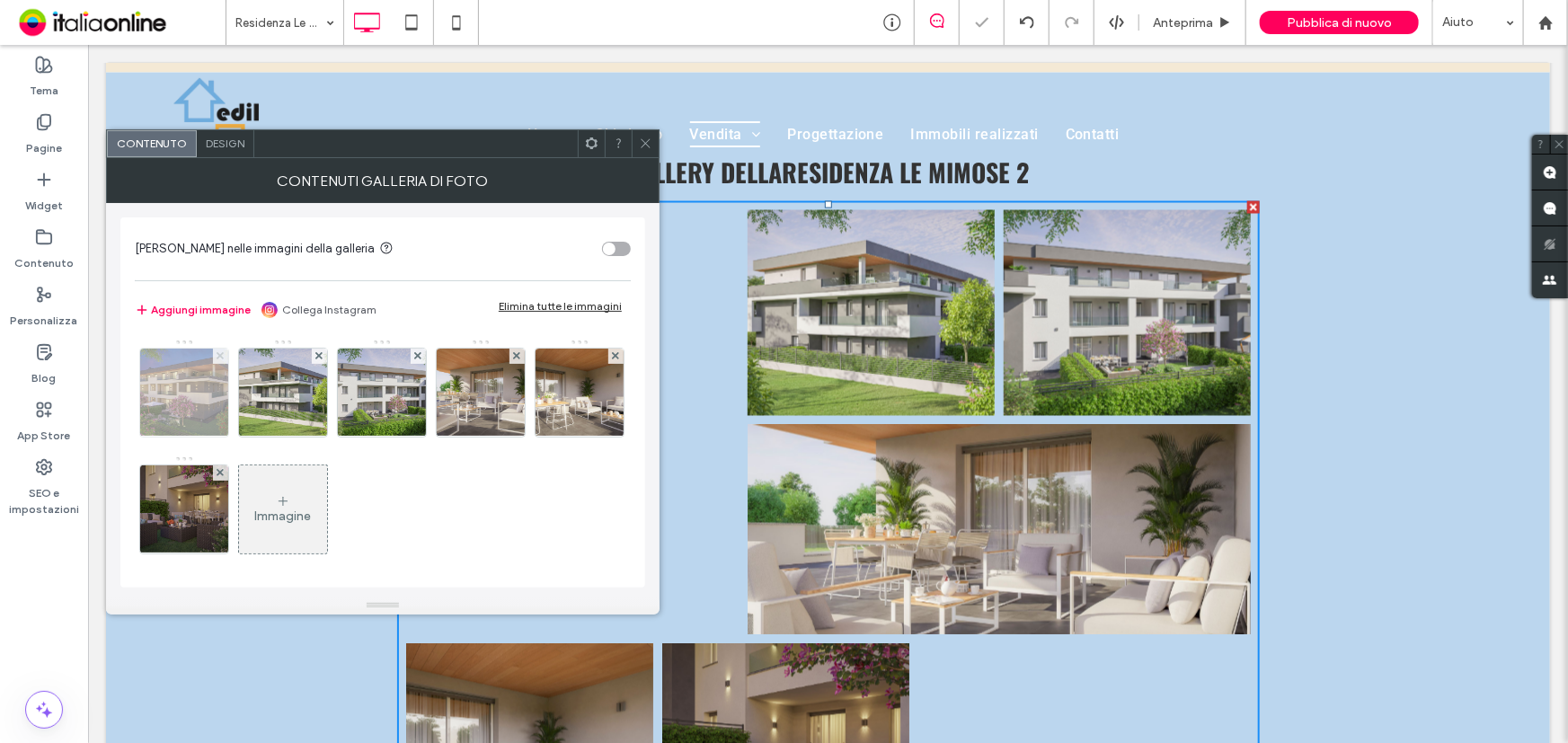
click at [219, 358] on icon at bounding box center [220, 356] width 7 height 7
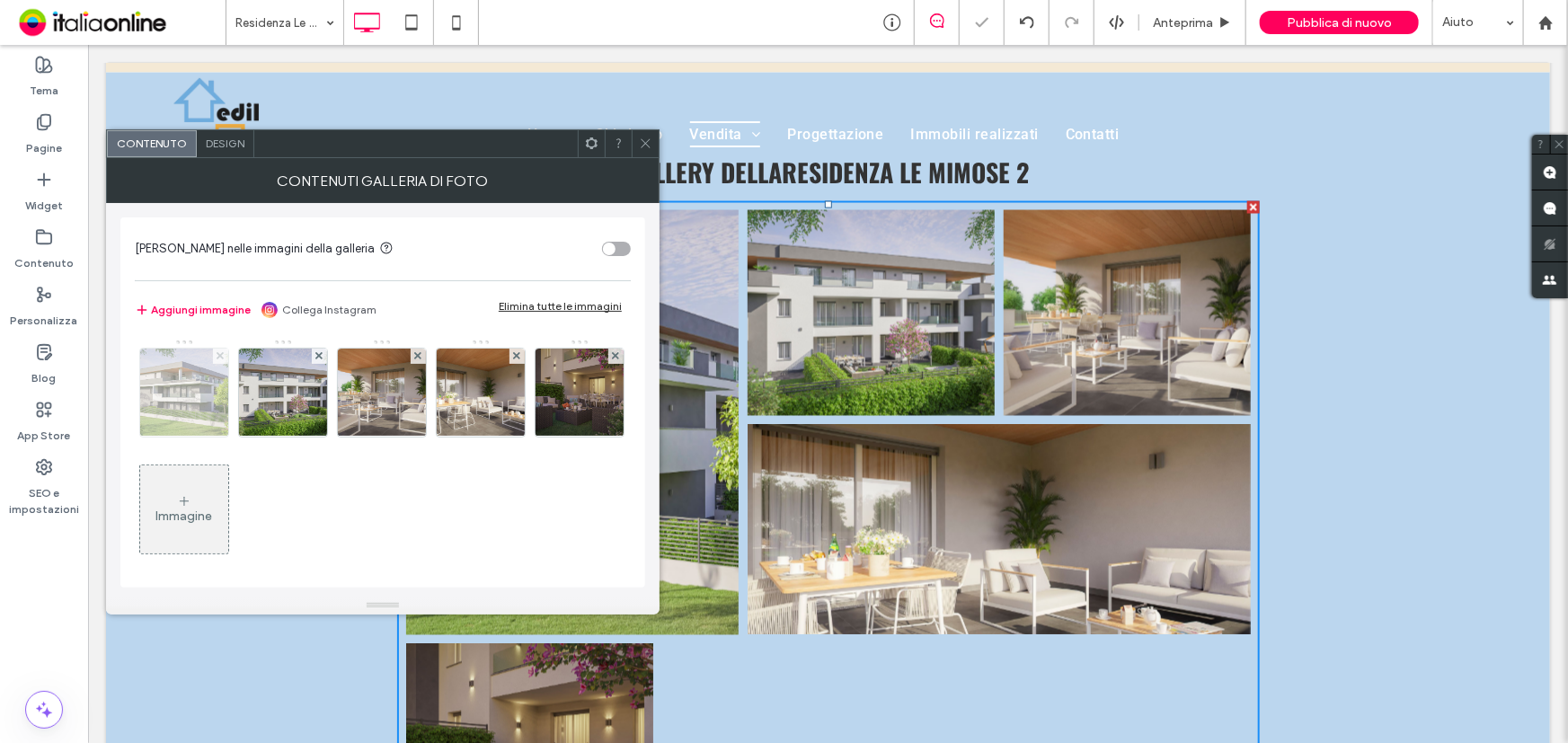
click at [219, 358] on icon at bounding box center [220, 356] width 7 height 7
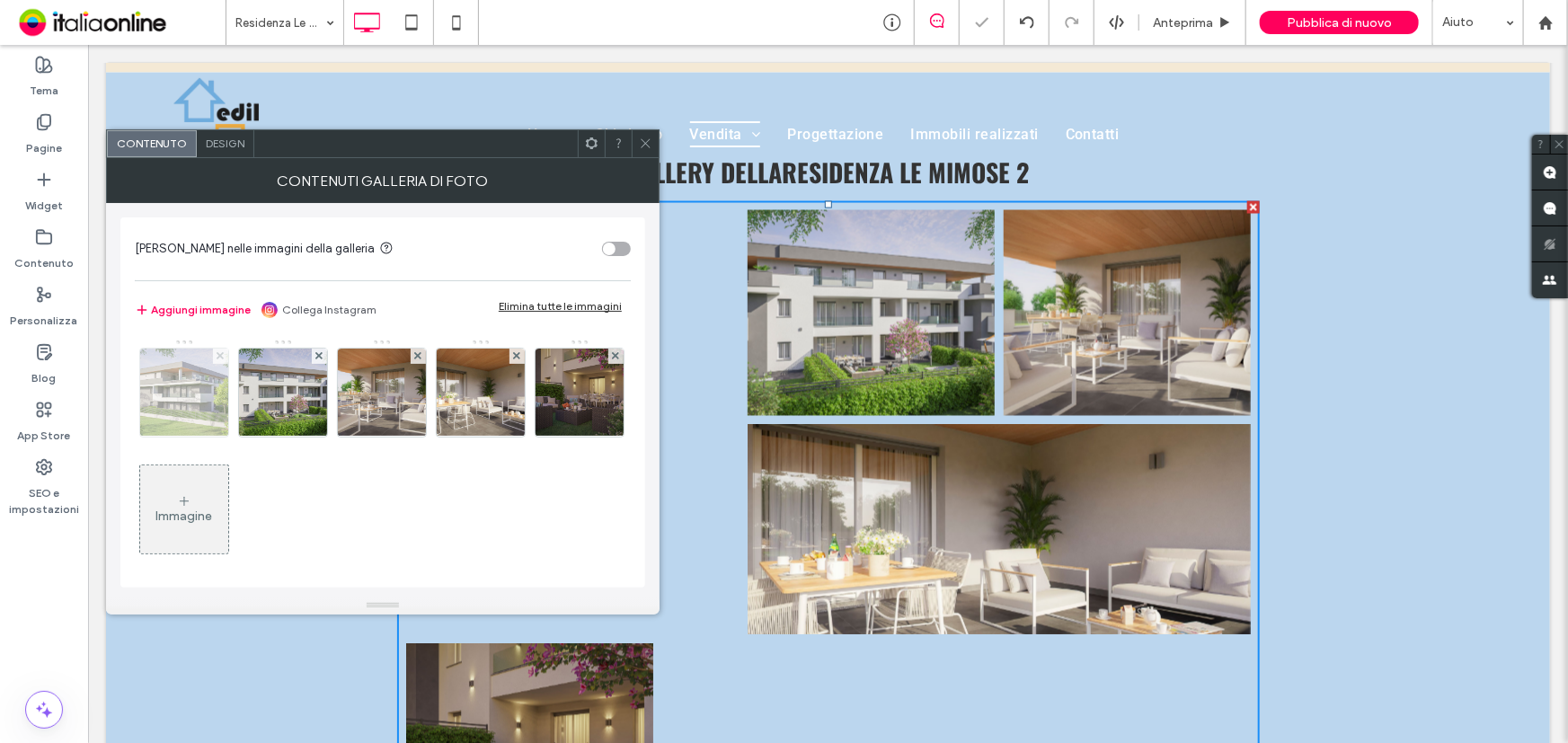
click at [219, 358] on icon at bounding box center [220, 356] width 7 height 7
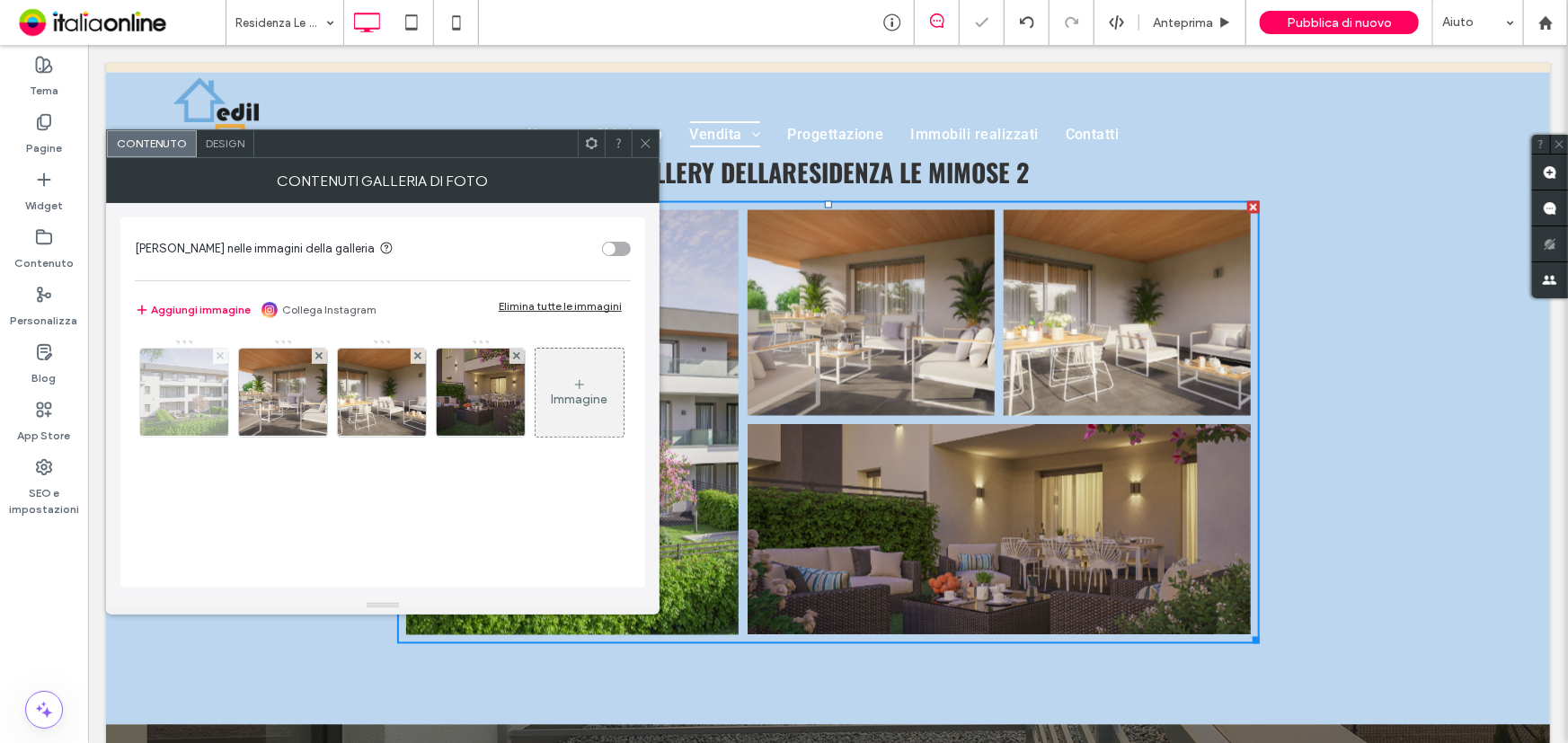
click at [219, 358] on icon at bounding box center [220, 356] width 7 height 7
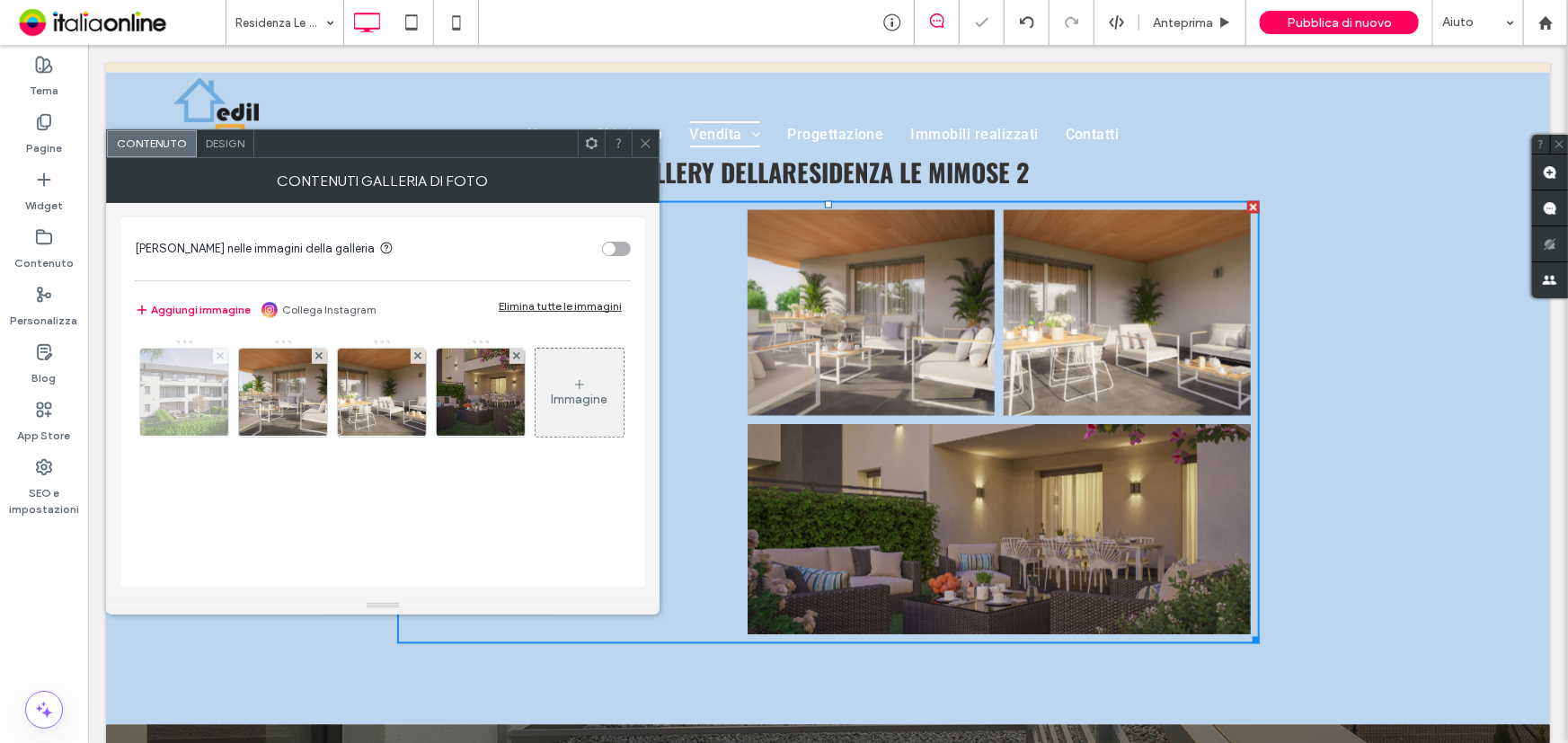
click at [219, 358] on icon at bounding box center [220, 356] width 7 height 7
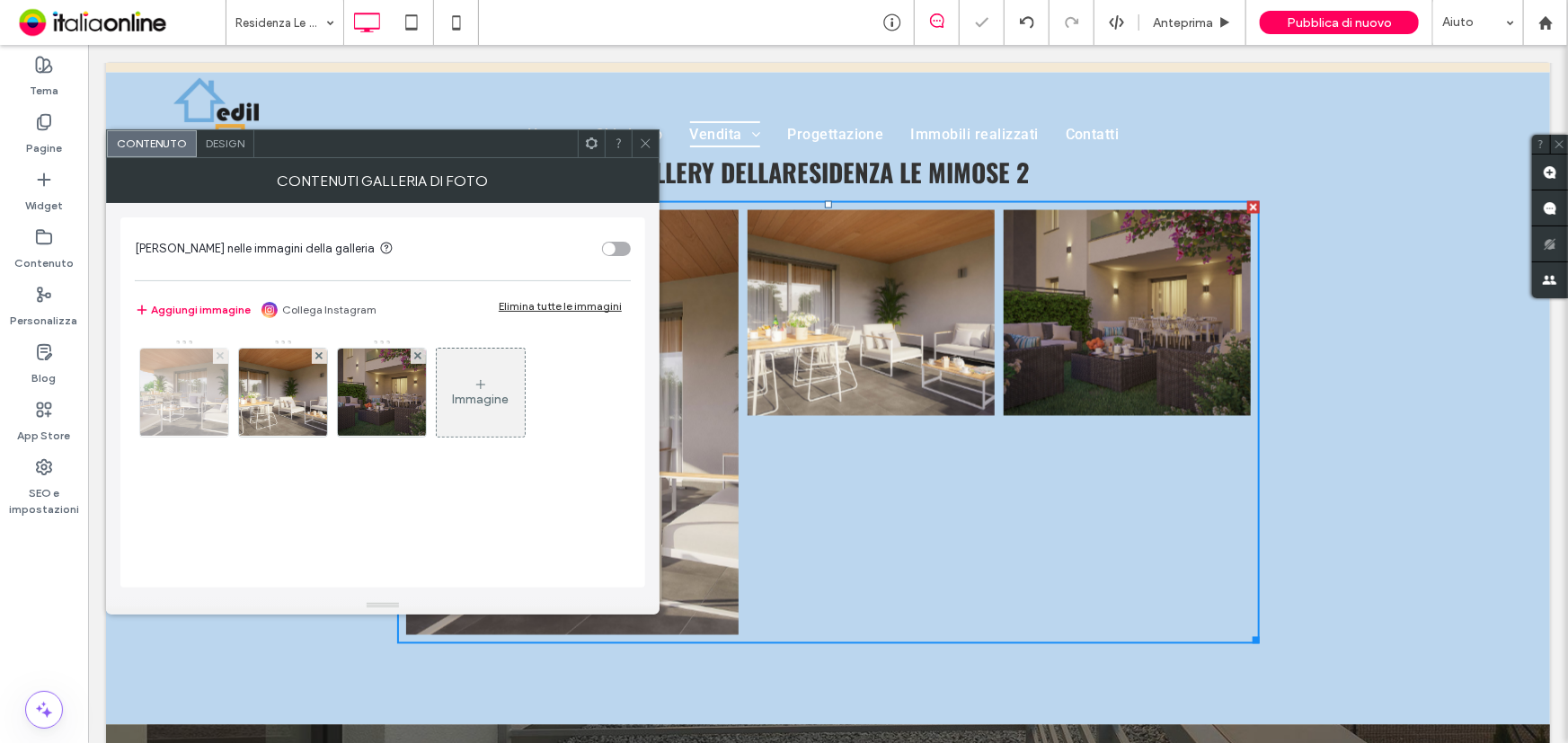
click at [219, 358] on icon at bounding box center [220, 356] width 7 height 7
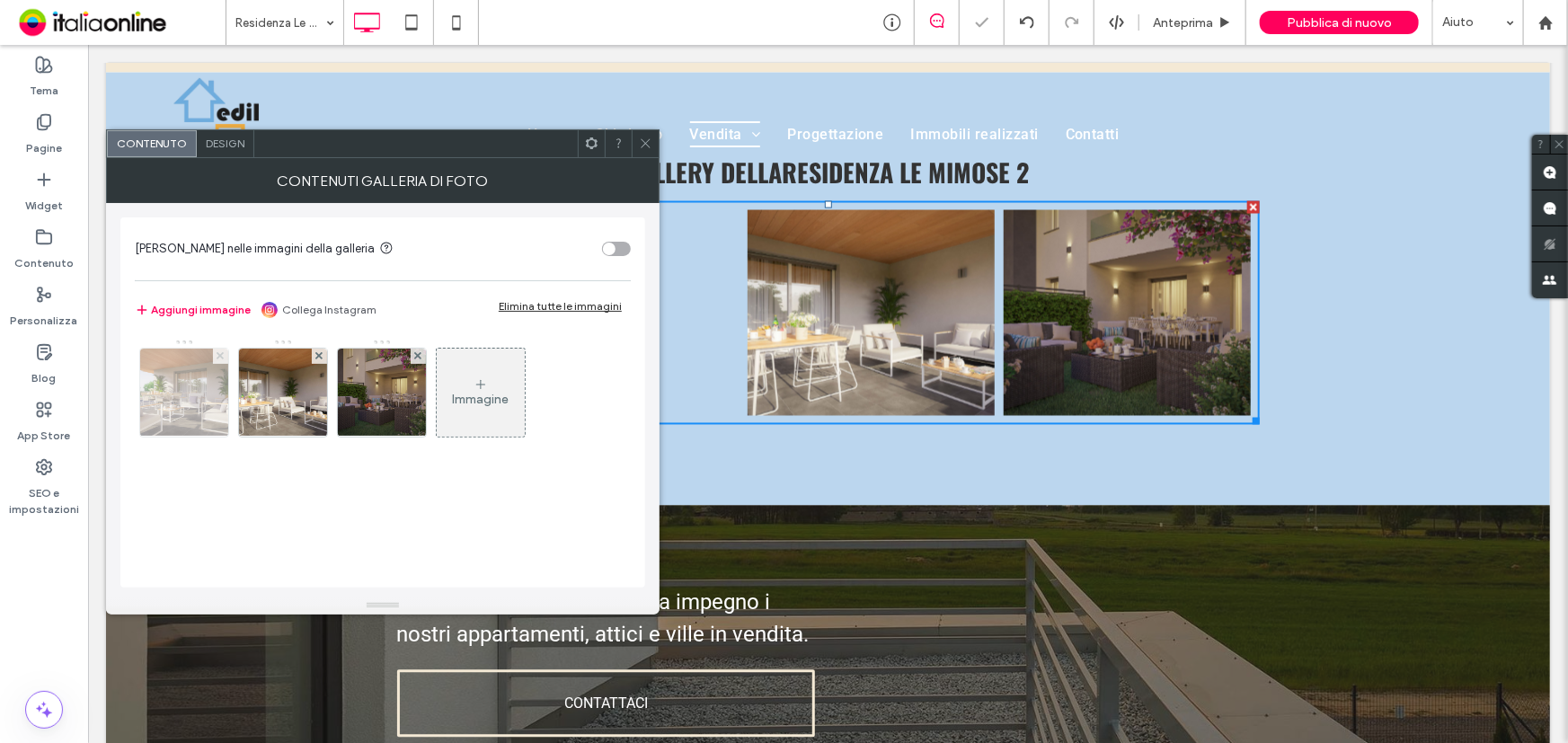
click at [219, 358] on icon at bounding box center [220, 356] width 7 height 7
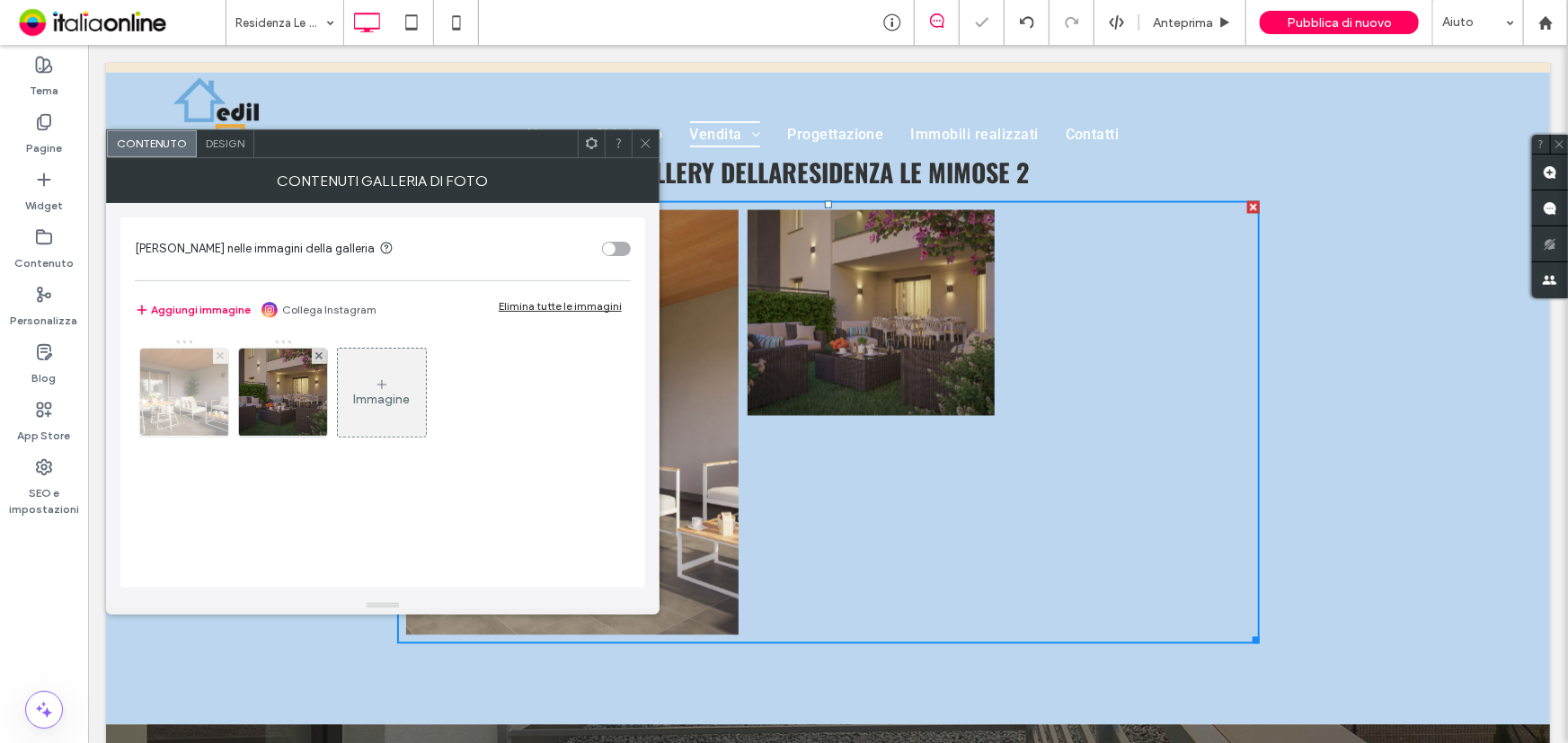
click at [219, 358] on icon at bounding box center [220, 356] width 7 height 7
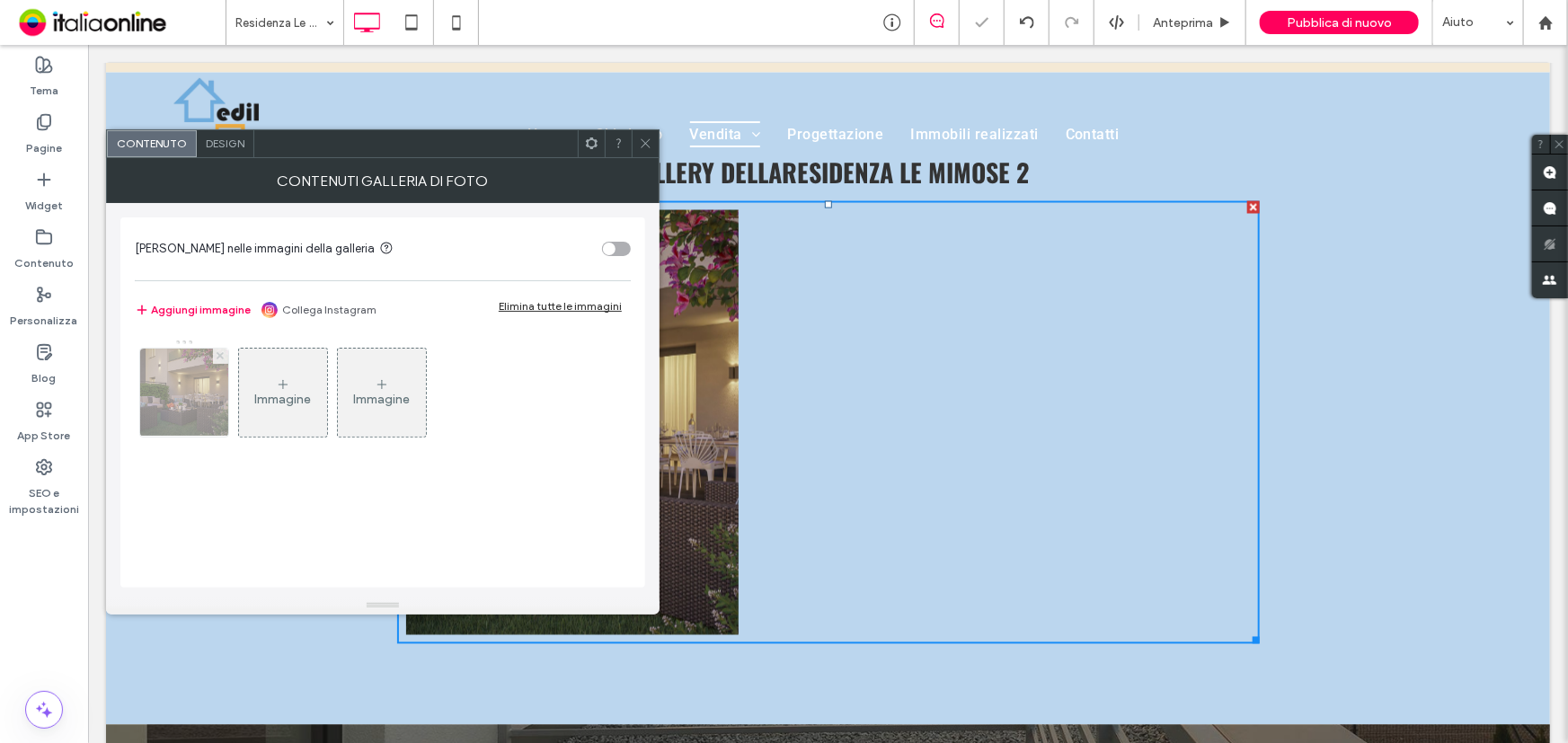
click at [219, 358] on icon at bounding box center [220, 356] width 7 height 7
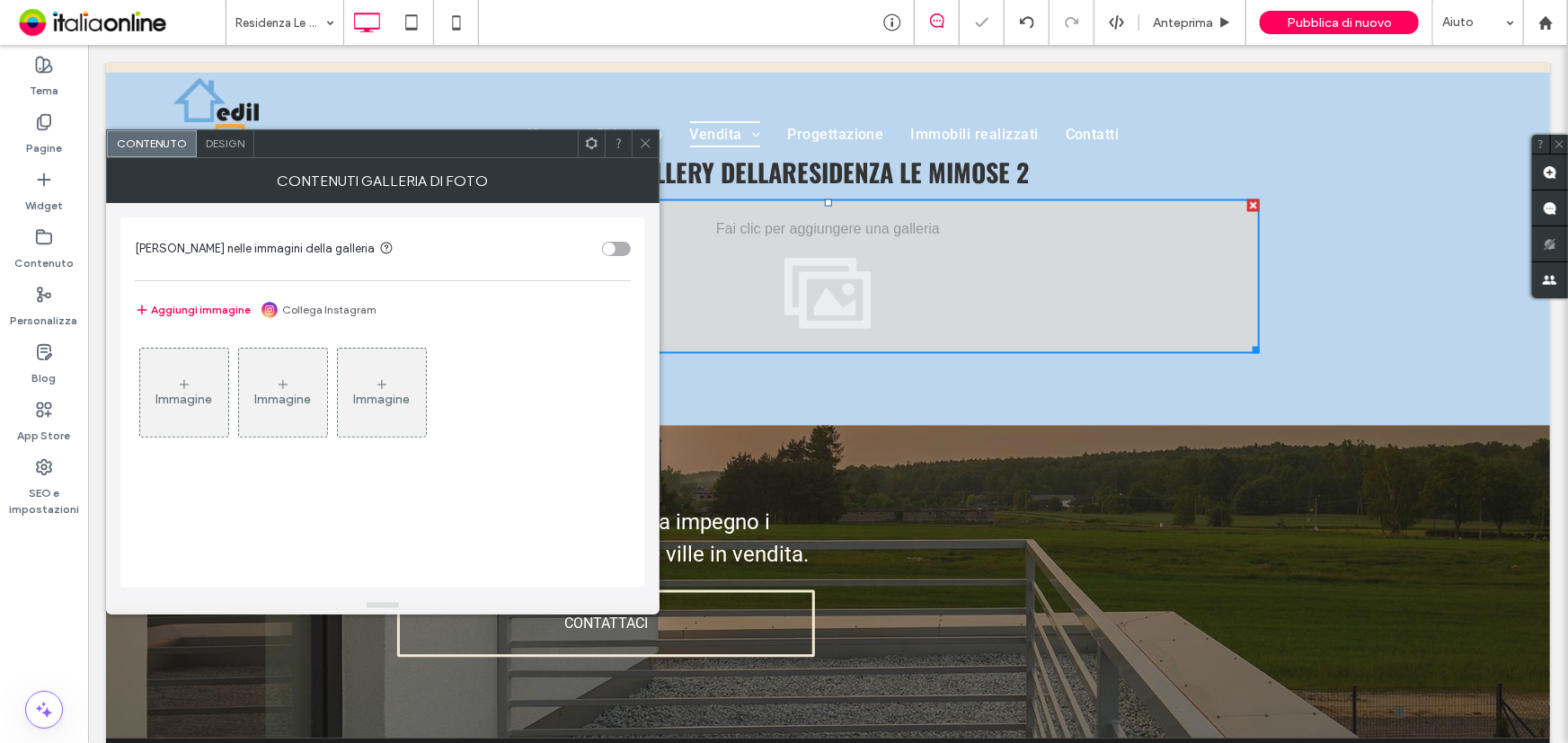
click at [187, 383] on use at bounding box center [185, 385] width 9 height 9
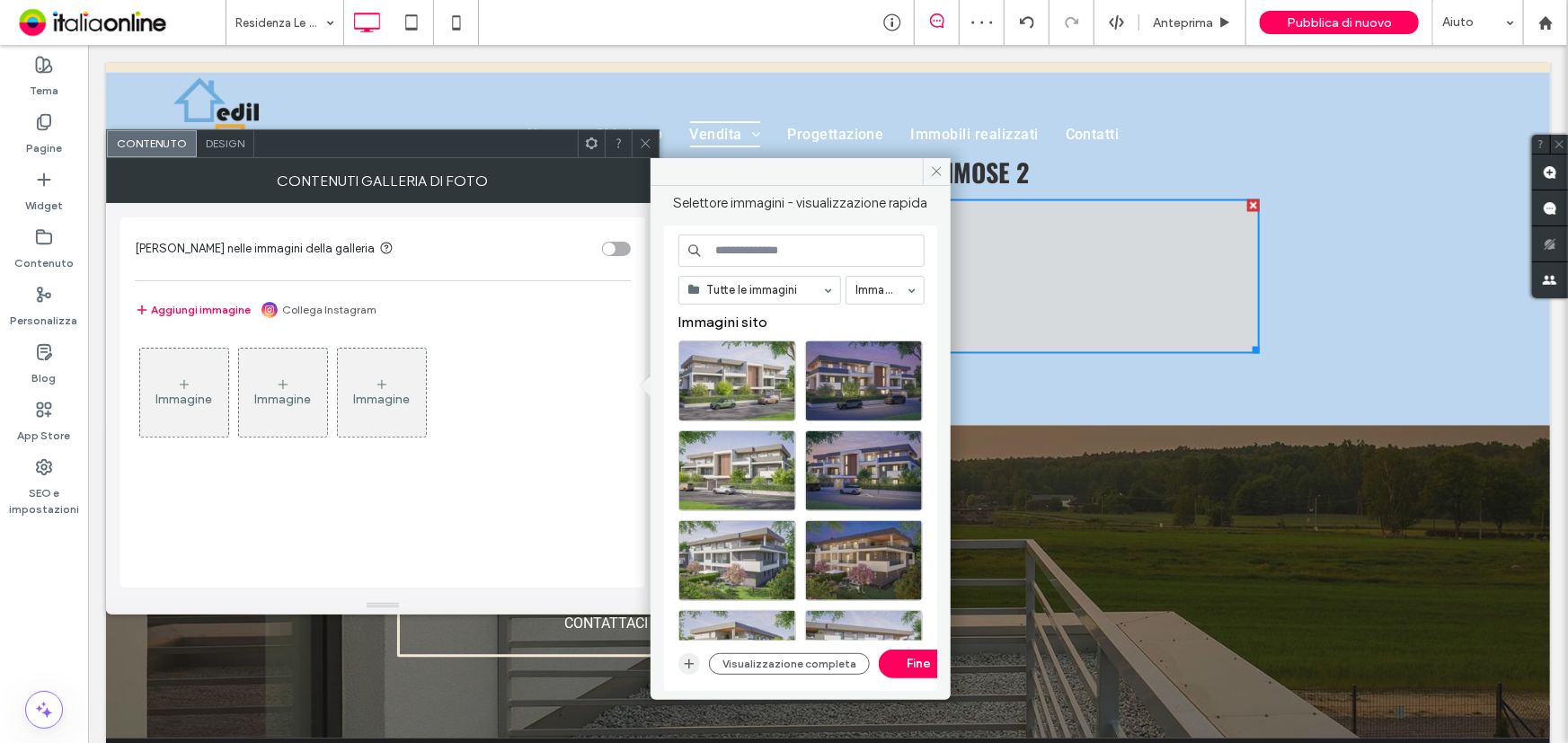
click at [684, 665] on icon "button" at bounding box center [688, 663] width 14 height 14
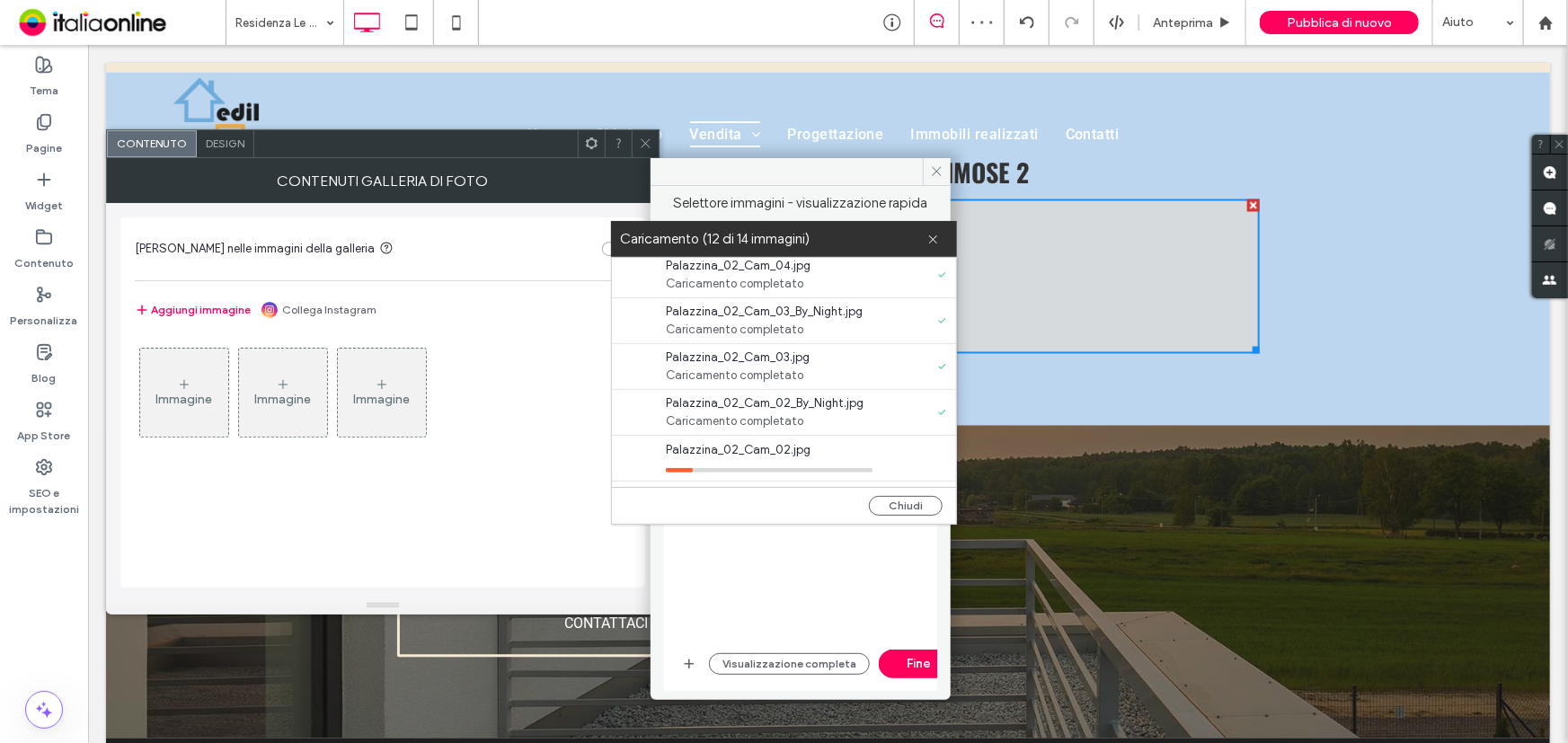
scroll to position [410, 0]
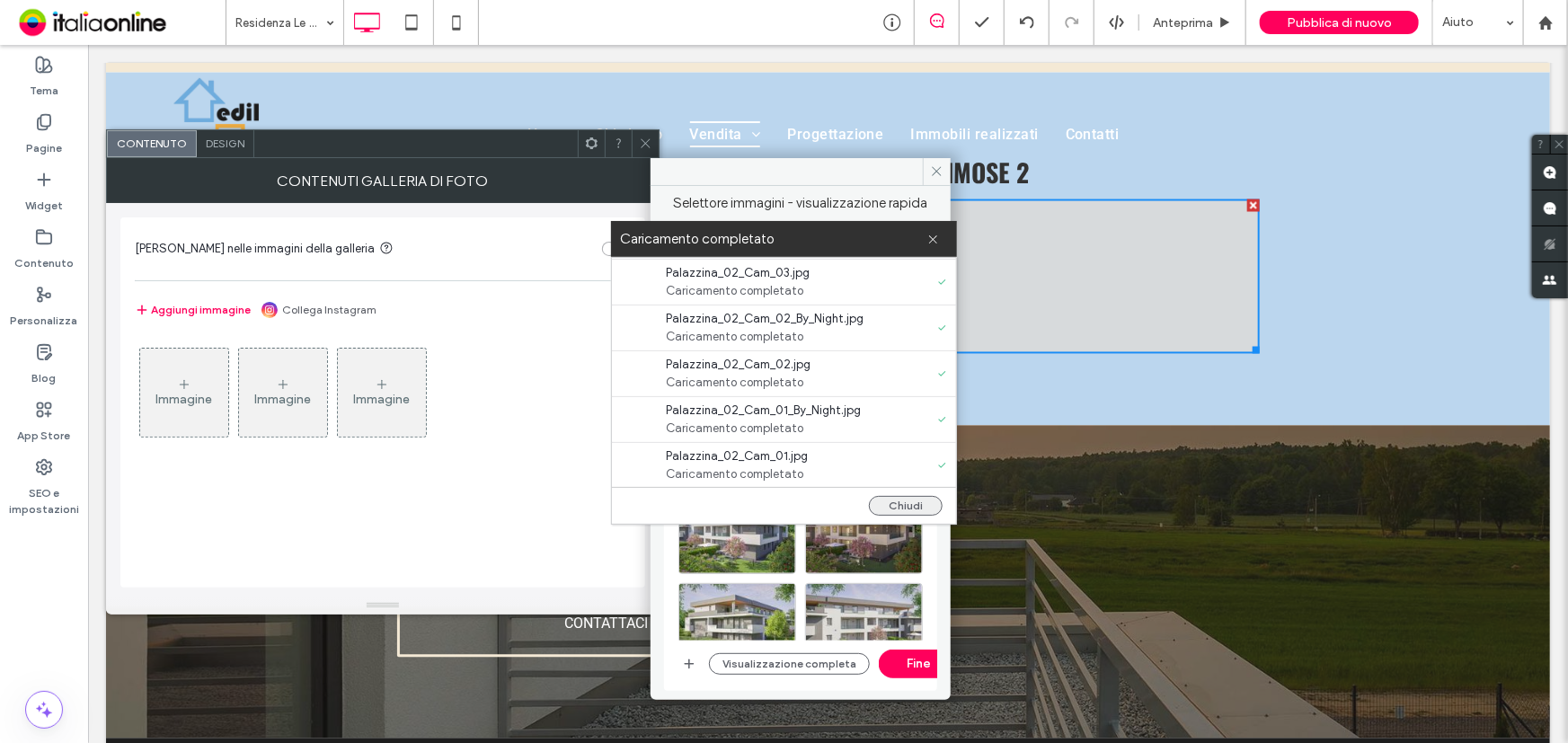
click at [887, 503] on button "Chiudi" at bounding box center [906, 505] width 74 height 20
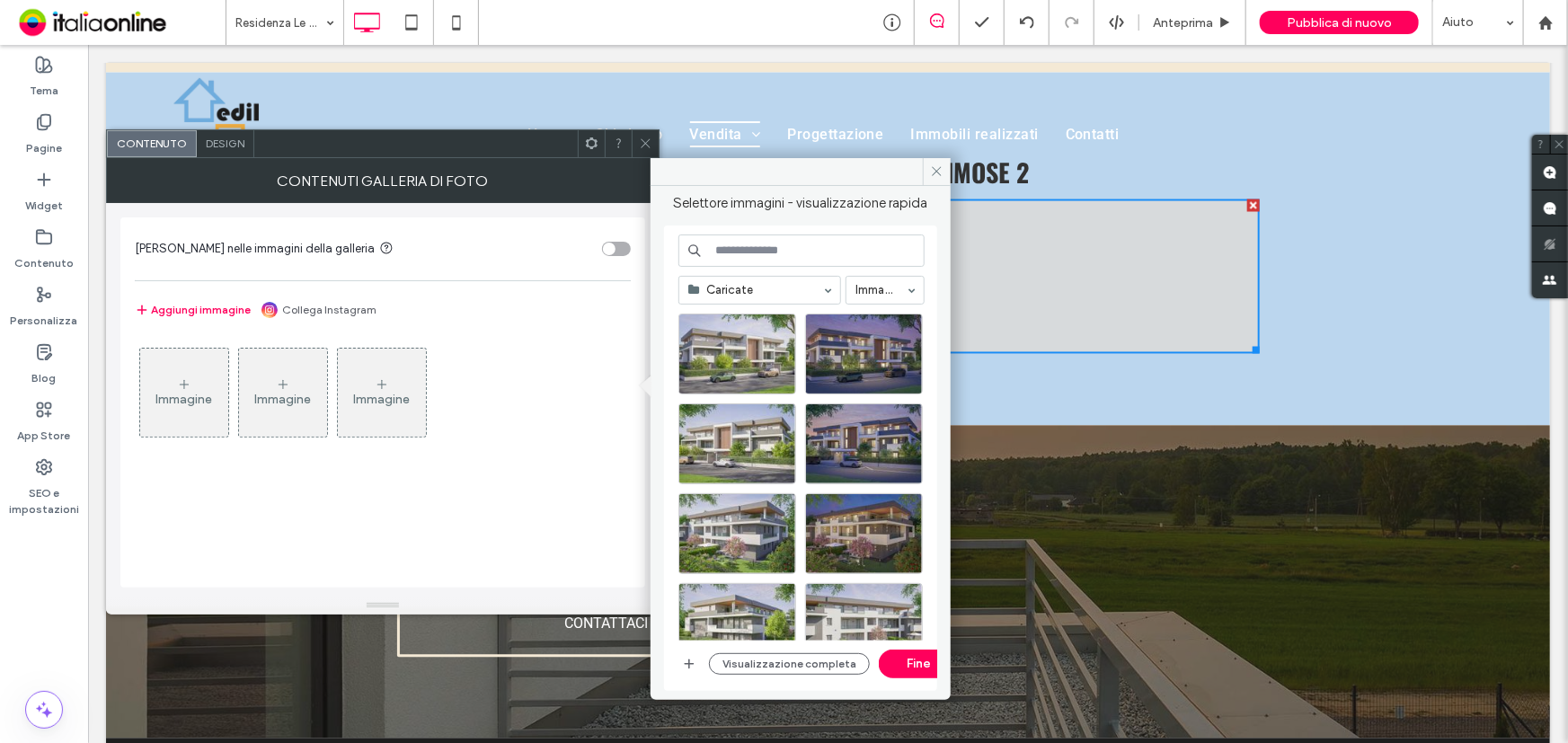
scroll to position [0, 0]
click at [763, 358] on div "Seleziona" at bounding box center [737, 353] width 118 height 81
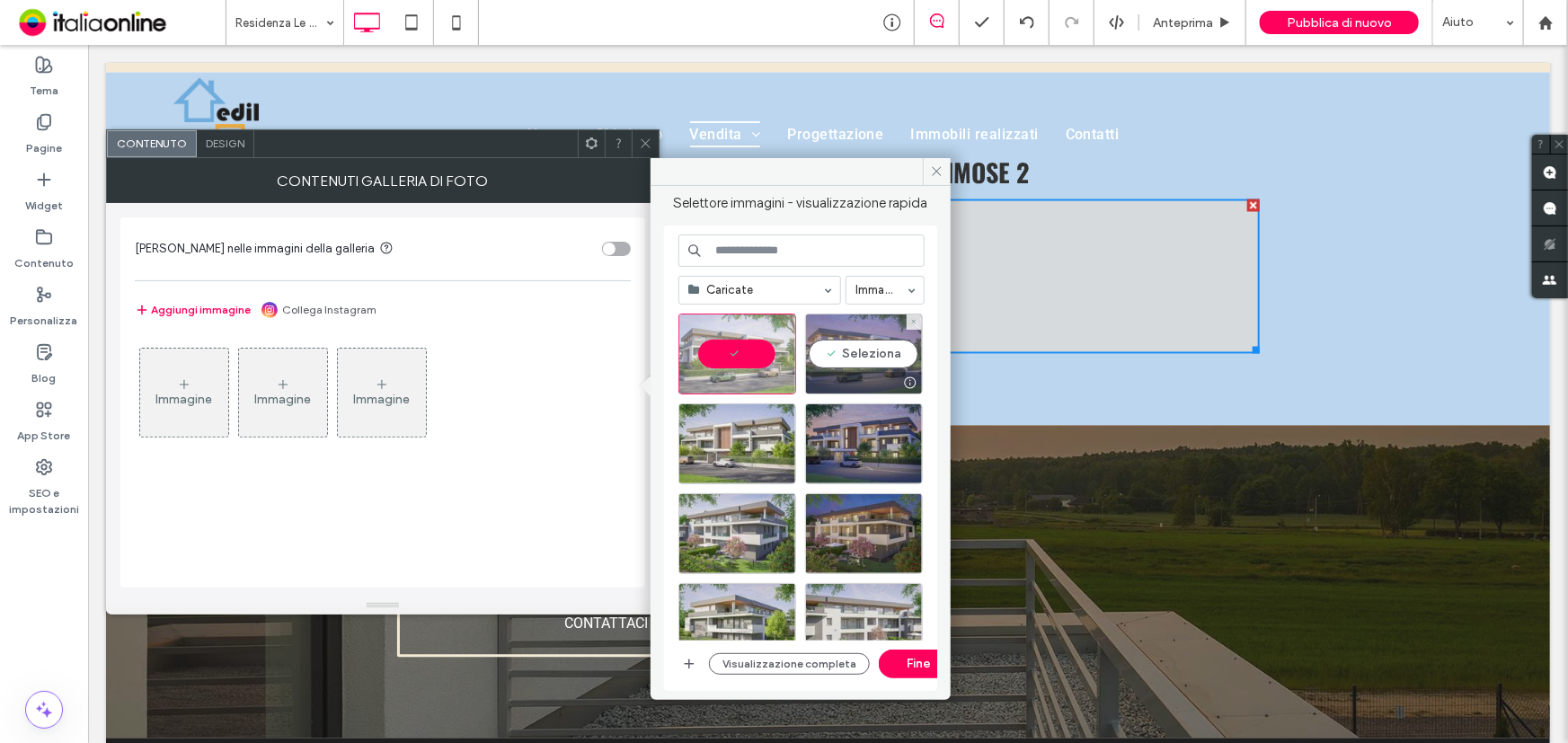
click at [851, 355] on div "Seleziona" at bounding box center [864, 353] width 118 height 81
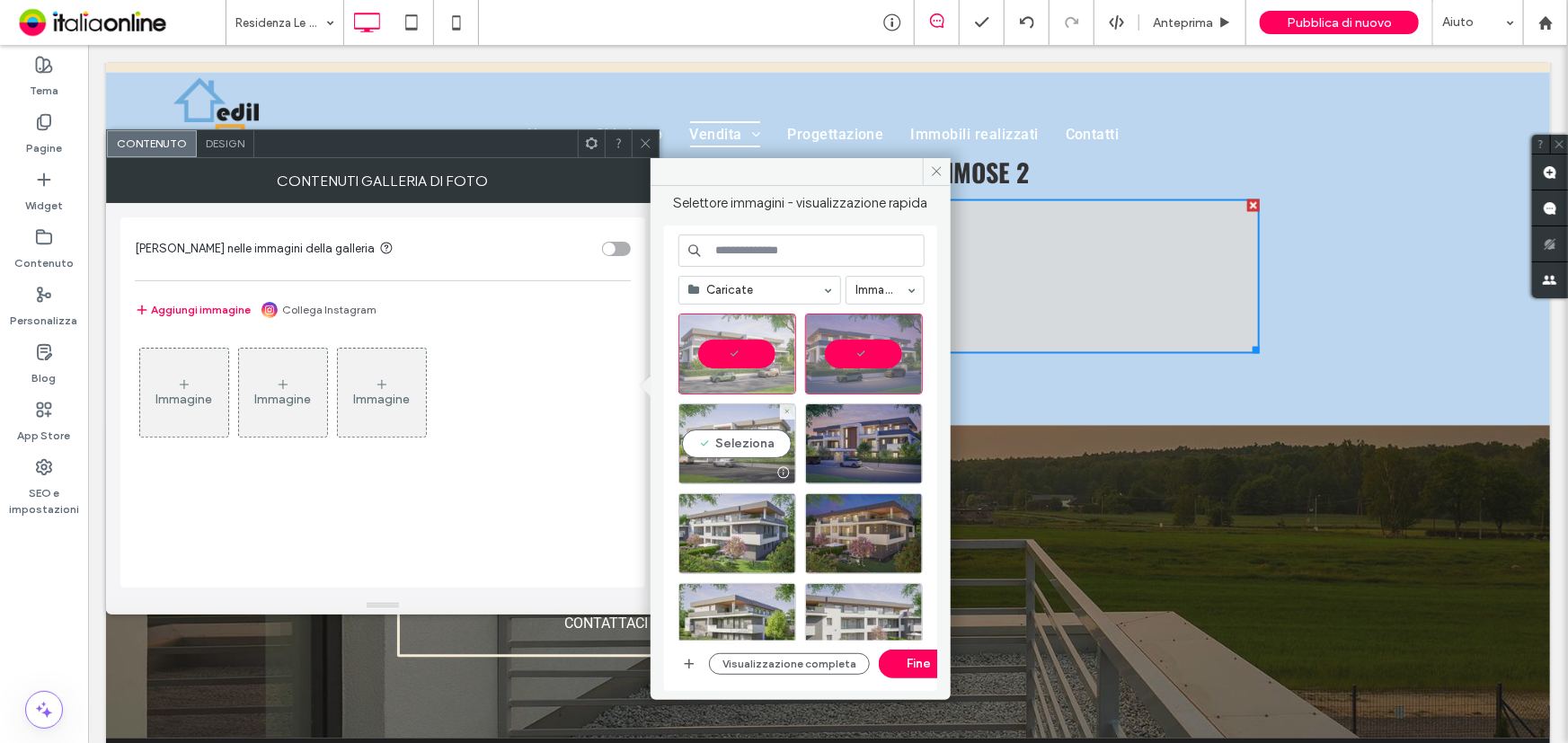
click at [770, 431] on div "Seleziona" at bounding box center [737, 444] width 118 height 81
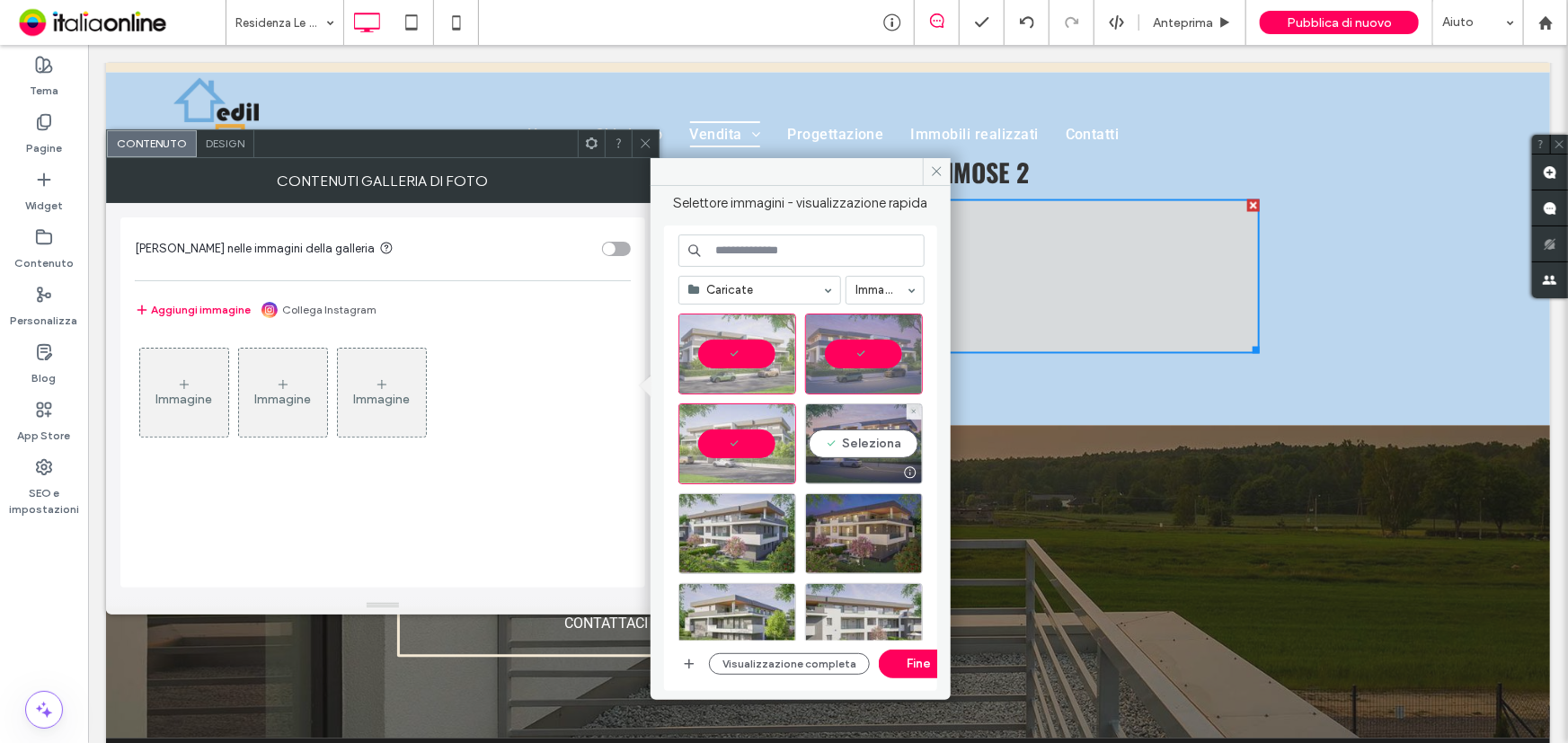
drag, startPoint x: 848, startPoint y: 433, endPoint x: 826, endPoint y: 467, distance: 40.5
click at [848, 439] on div "Seleziona" at bounding box center [864, 444] width 118 height 81
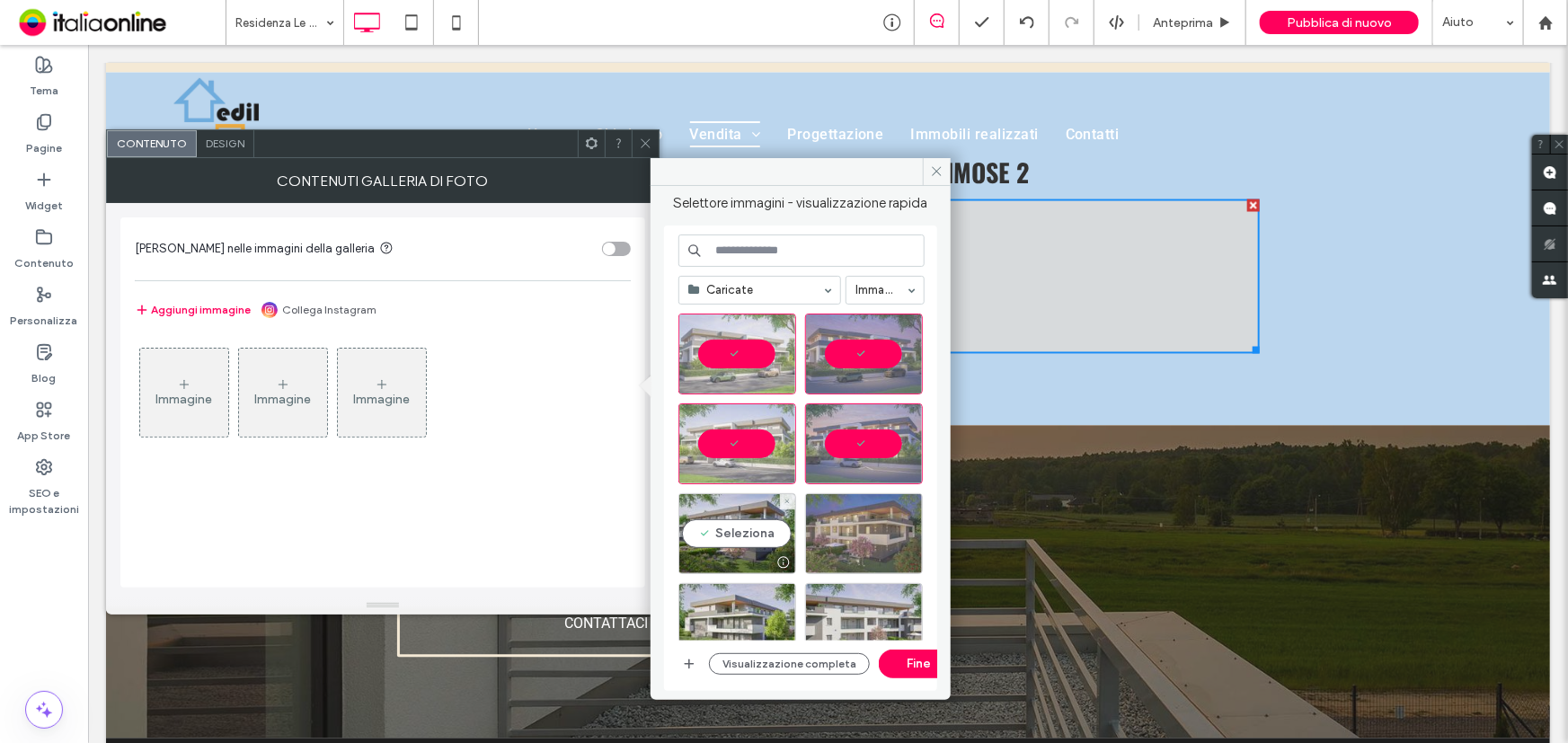
drag, startPoint x: 750, startPoint y: 533, endPoint x: 852, endPoint y: 534, distance: 102.0
click at [750, 533] on div "Seleziona" at bounding box center [737, 533] width 118 height 81
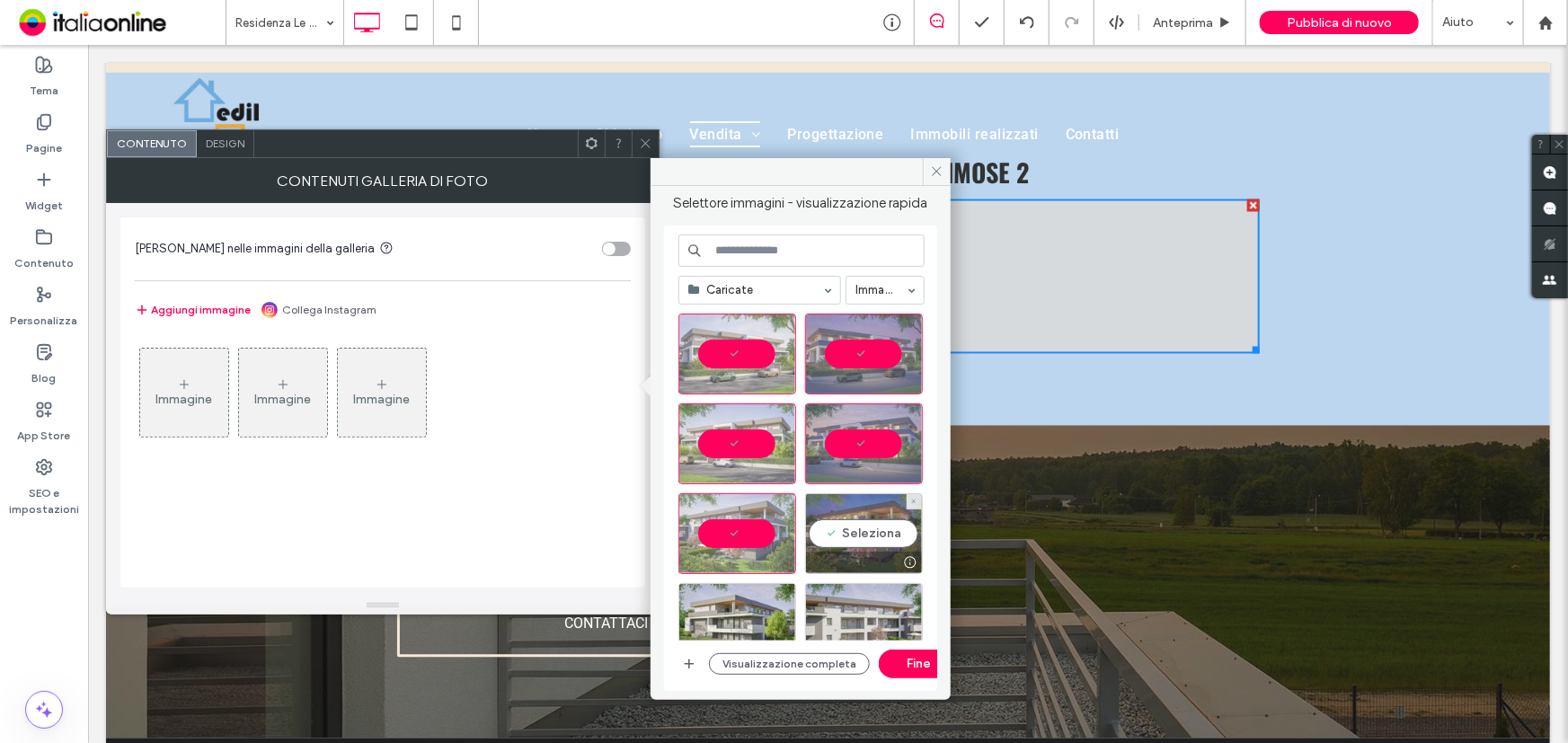
click at [866, 534] on div "Seleziona" at bounding box center [864, 533] width 118 height 81
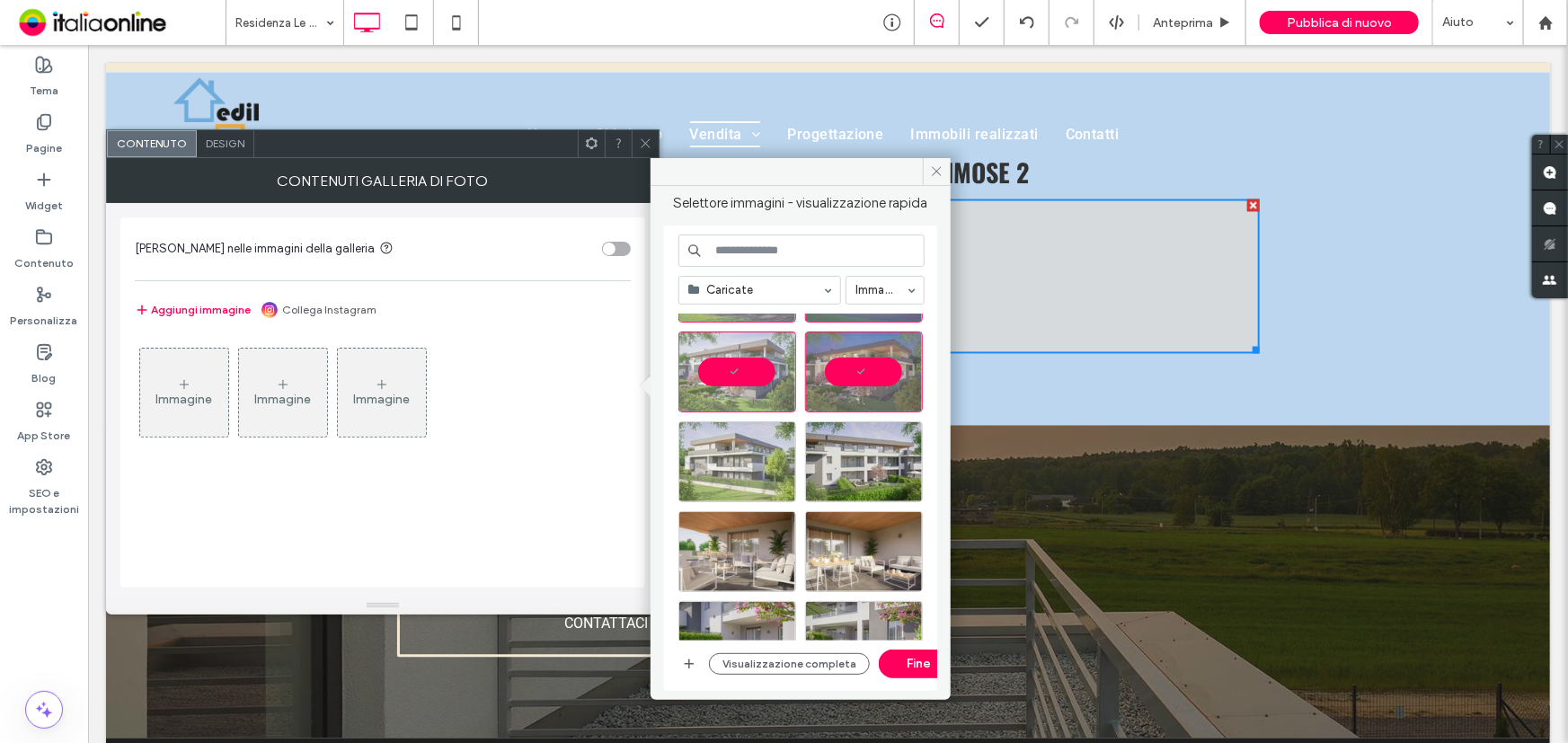
scroll to position [162, 0]
click at [740, 461] on div "Seleziona" at bounding box center [737, 461] width 118 height 81
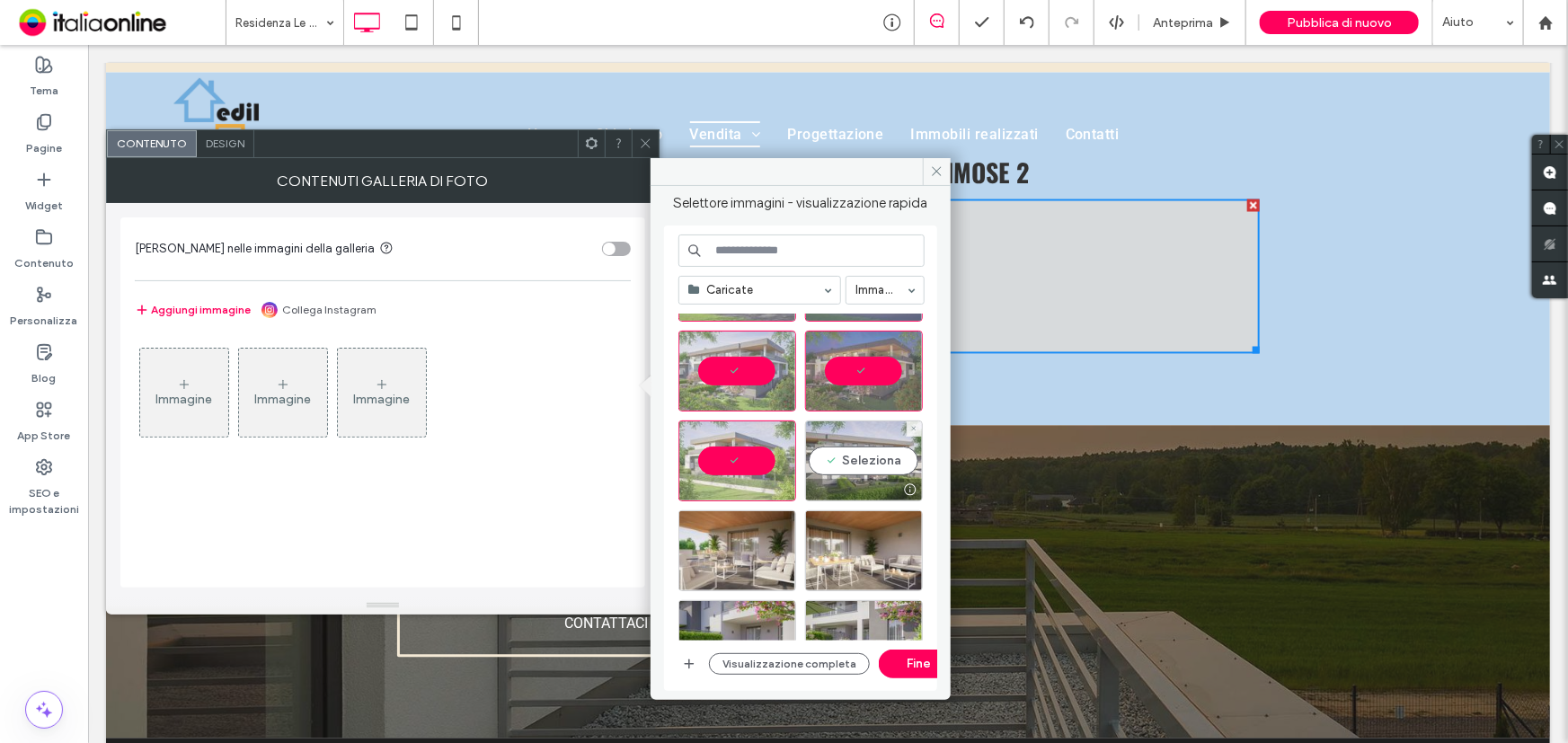
click at [837, 474] on div "Seleziona" at bounding box center [864, 461] width 118 height 81
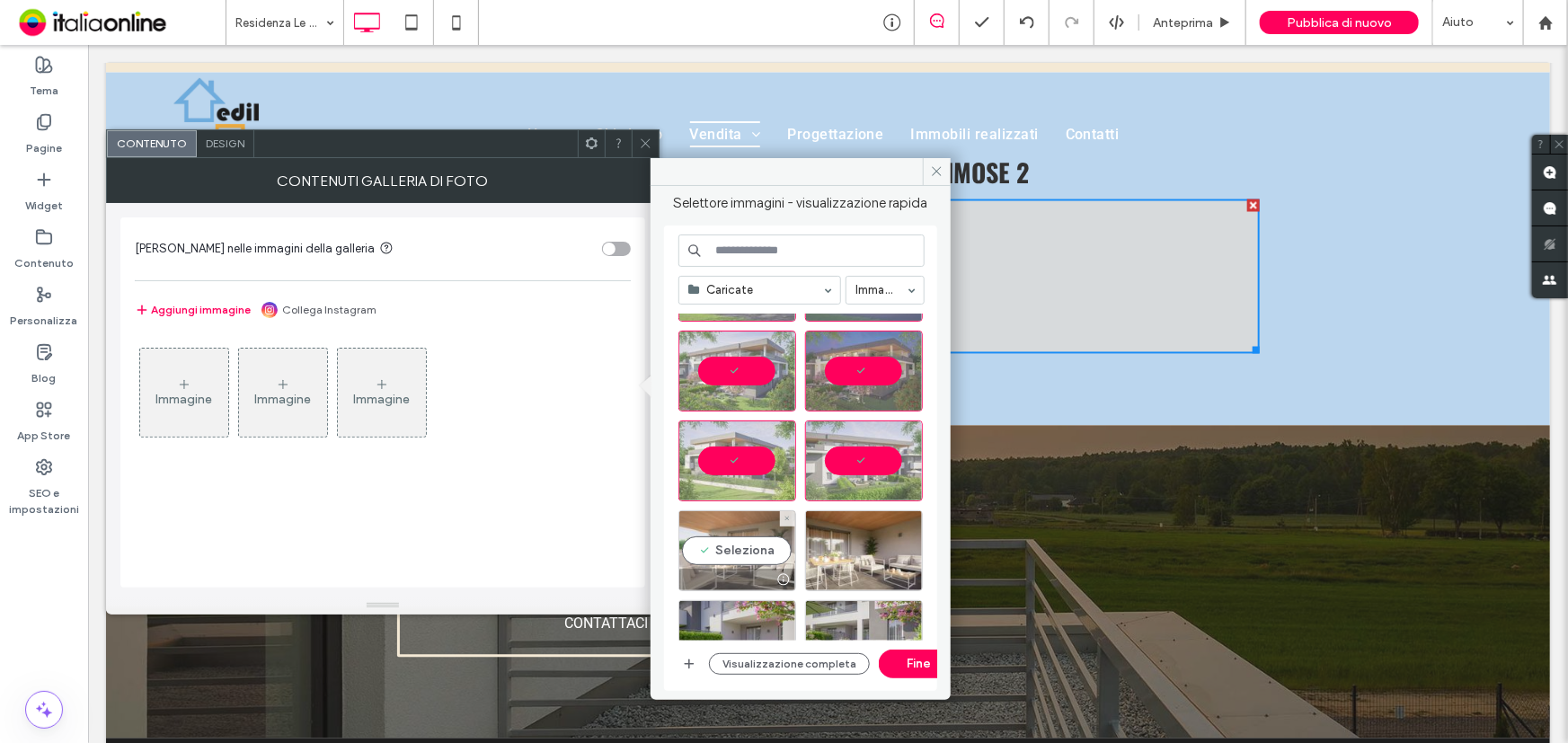
click at [737, 540] on div "Seleziona" at bounding box center [737, 550] width 118 height 81
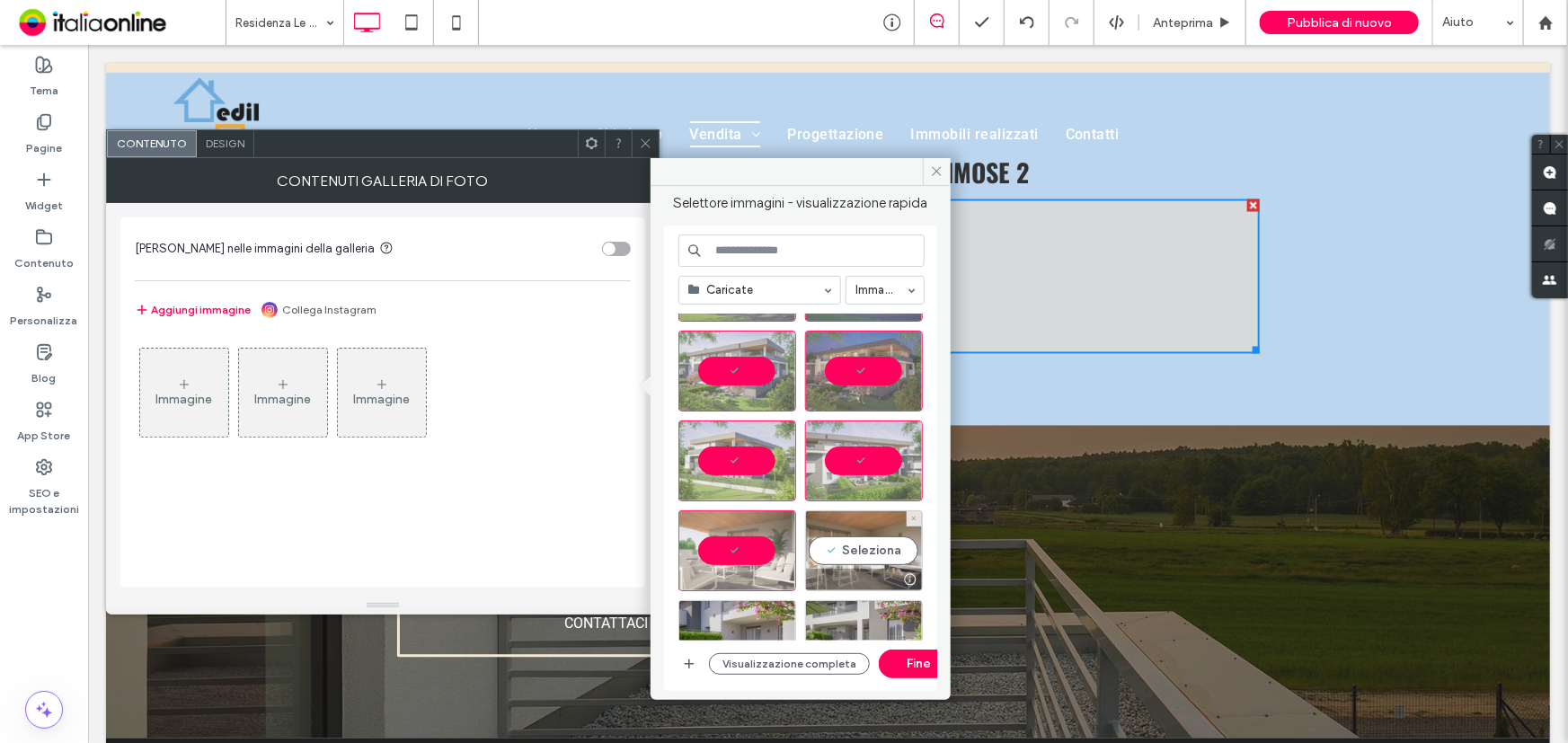
click at [836, 550] on div "Seleziona" at bounding box center [864, 550] width 118 height 81
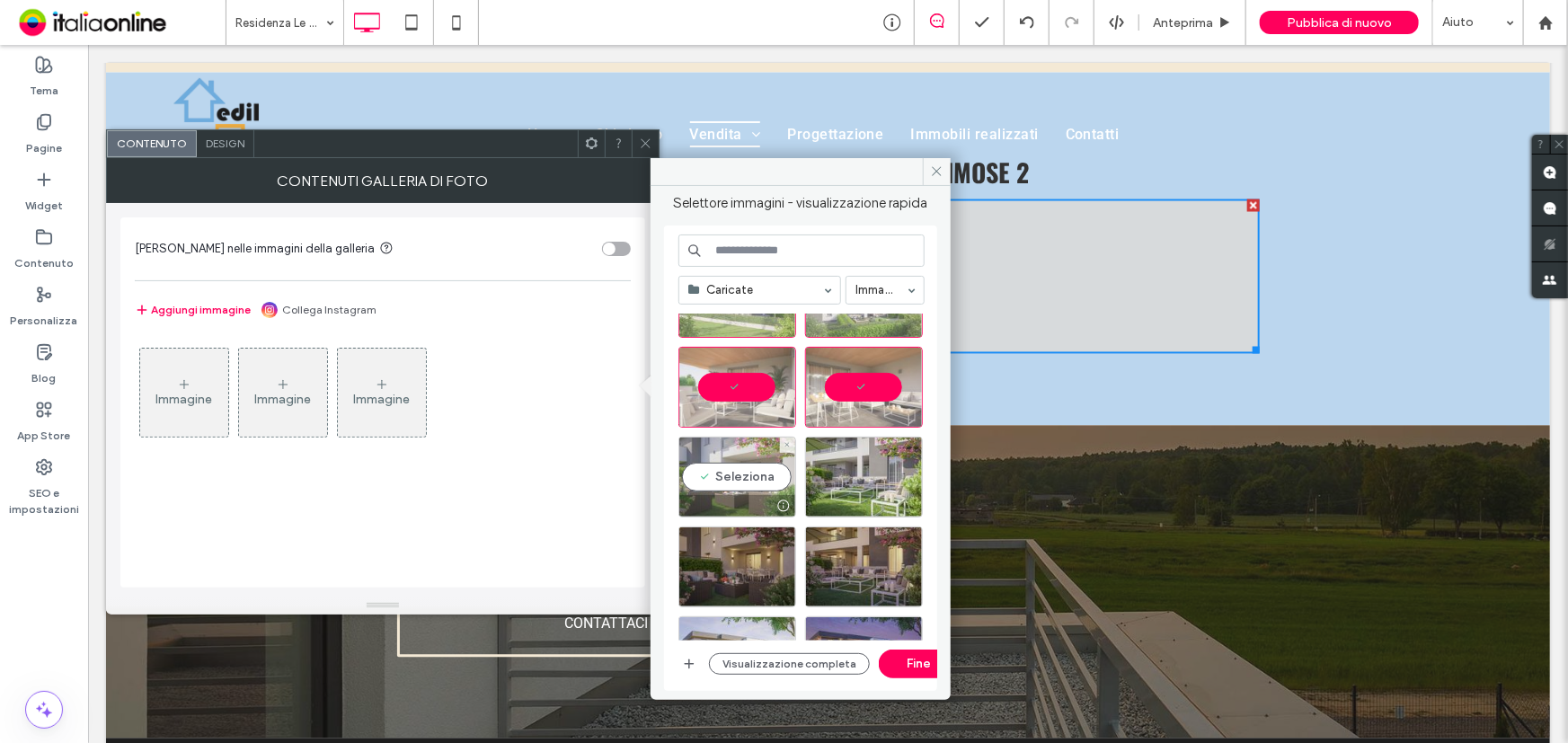
click at [742, 462] on div "Seleziona" at bounding box center [737, 476] width 118 height 81
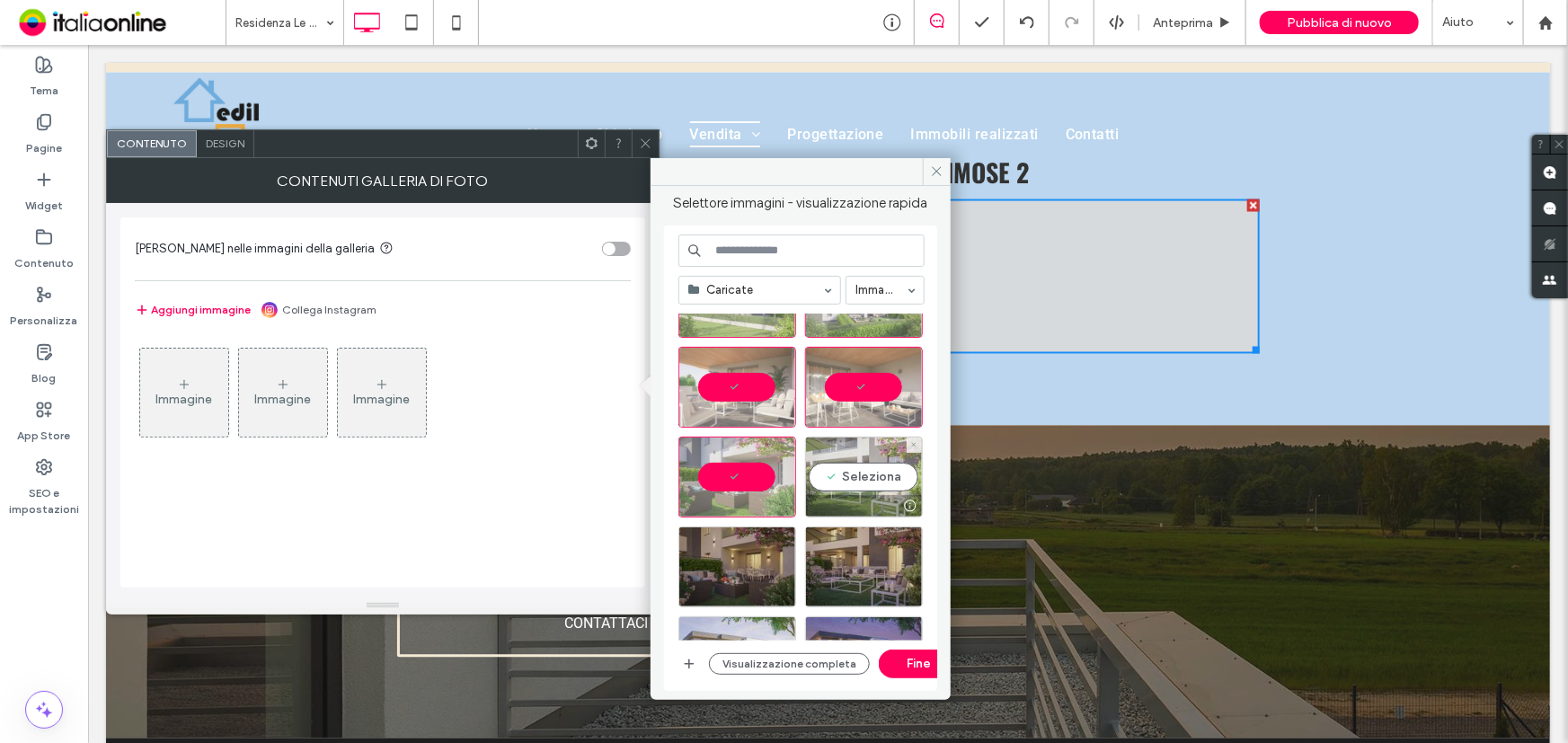
click at [843, 478] on div "Seleziona" at bounding box center [864, 476] width 118 height 81
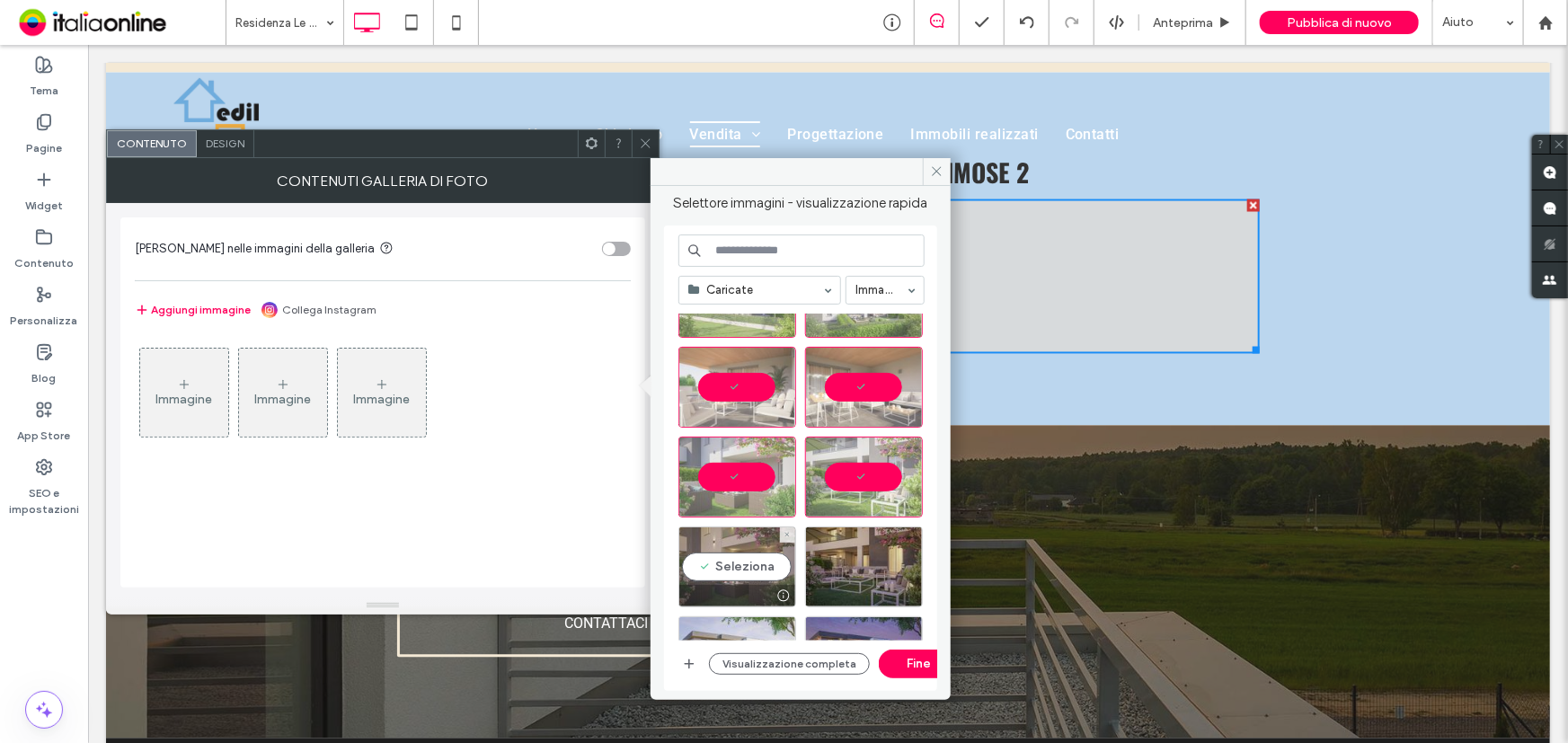
click at [733, 557] on div "Seleziona" at bounding box center [737, 567] width 118 height 81
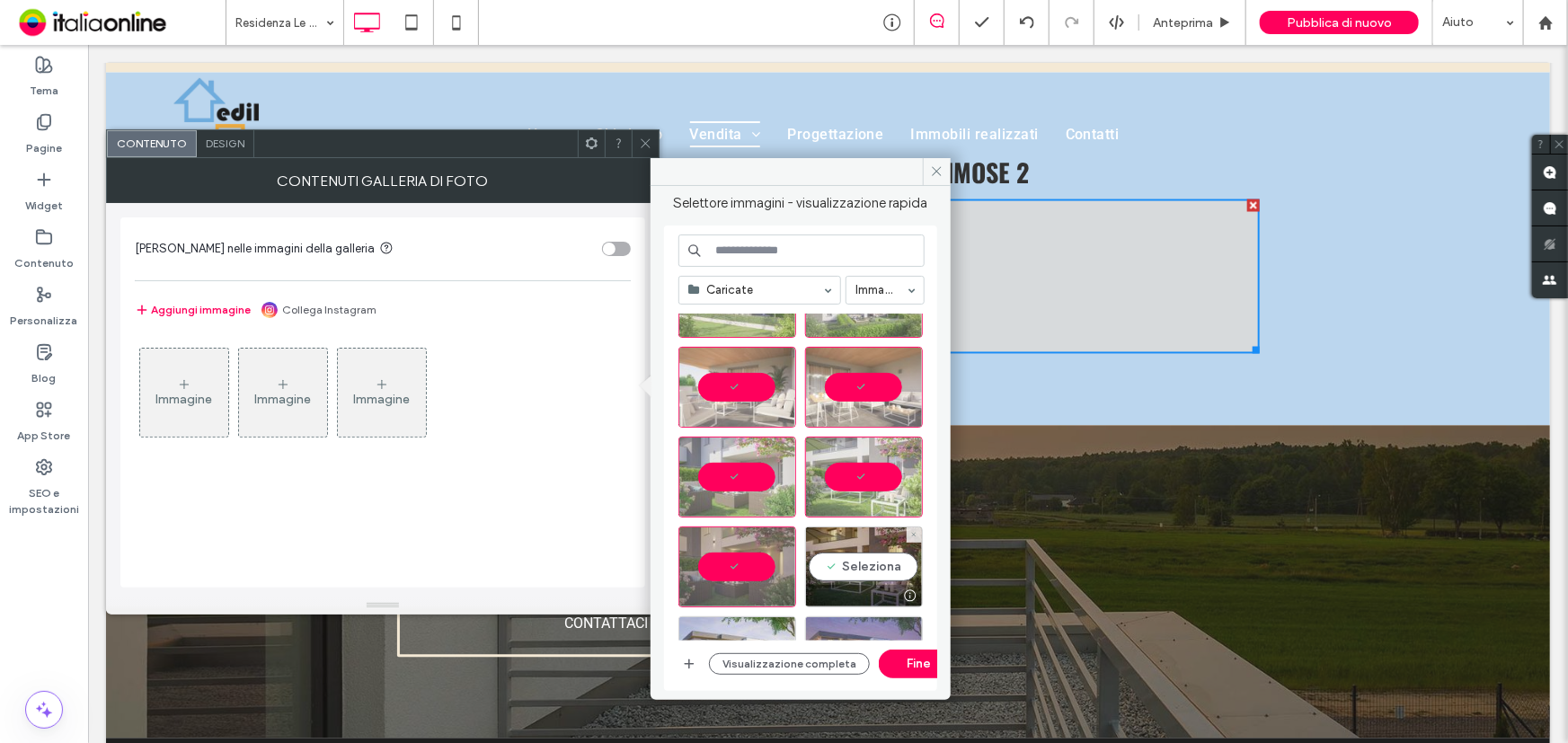
drag, startPoint x: 844, startPoint y: 558, endPoint x: 906, endPoint y: 623, distance: 89.8
click at [848, 561] on div "Seleziona" at bounding box center [864, 567] width 118 height 81
drag, startPoint x: 821, startPoint y: 604, endPoint x: 909, endPoint y: 650, distance: 99.3
click at [909, 650] on button "Fine" at bounding box center [919, 664] width 81 height 29
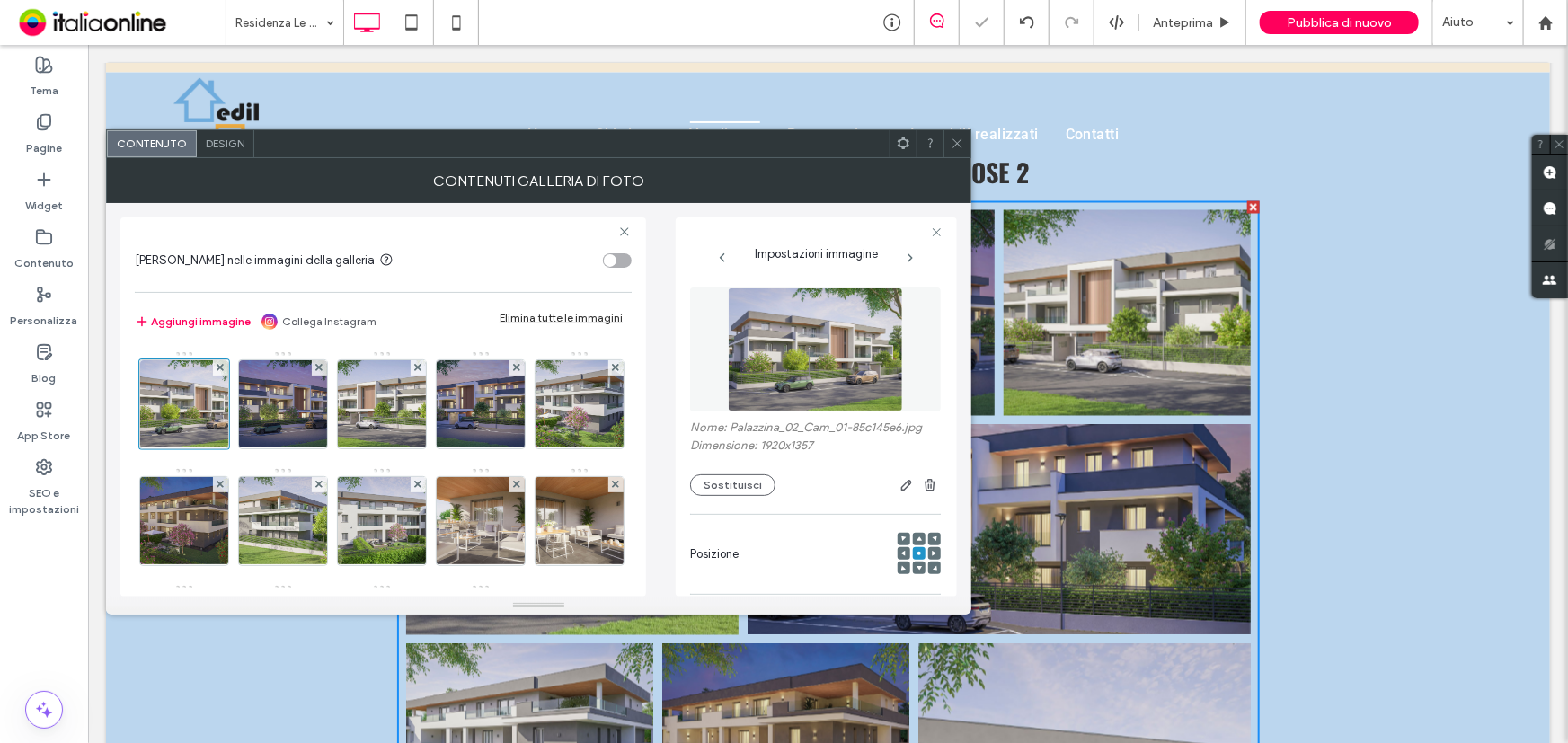
drag, startPoint x: 957, startPoint y: 144, endPoint x: 969, endPoint y: 161, distance: 20.8
click at [957, 144] on use at bounding box center [957, 144] width 9 height 9
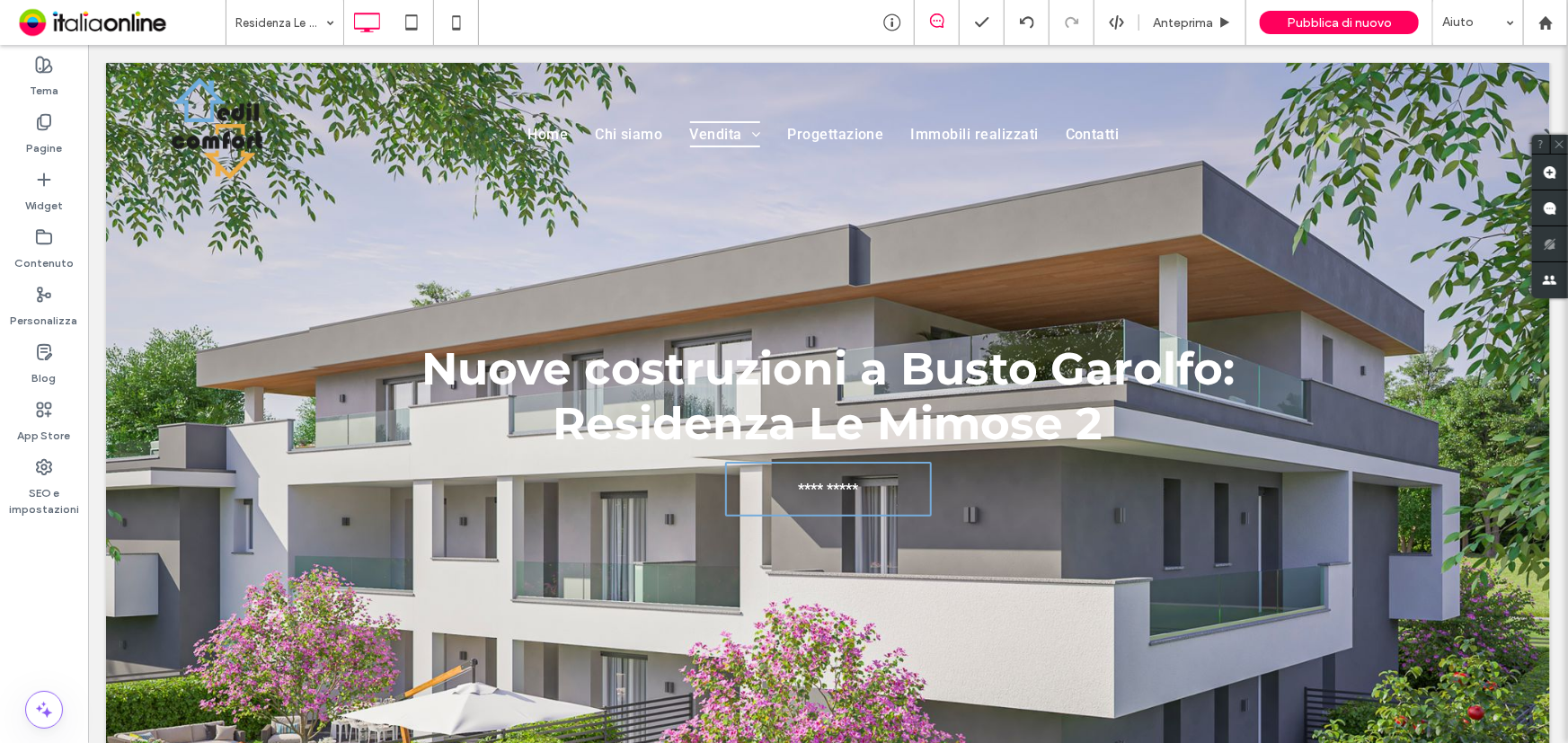
scroll to position [0, 0]
click at [65, 135] on div "Pagine" at bounding box center [44, 135] width 88 height 58
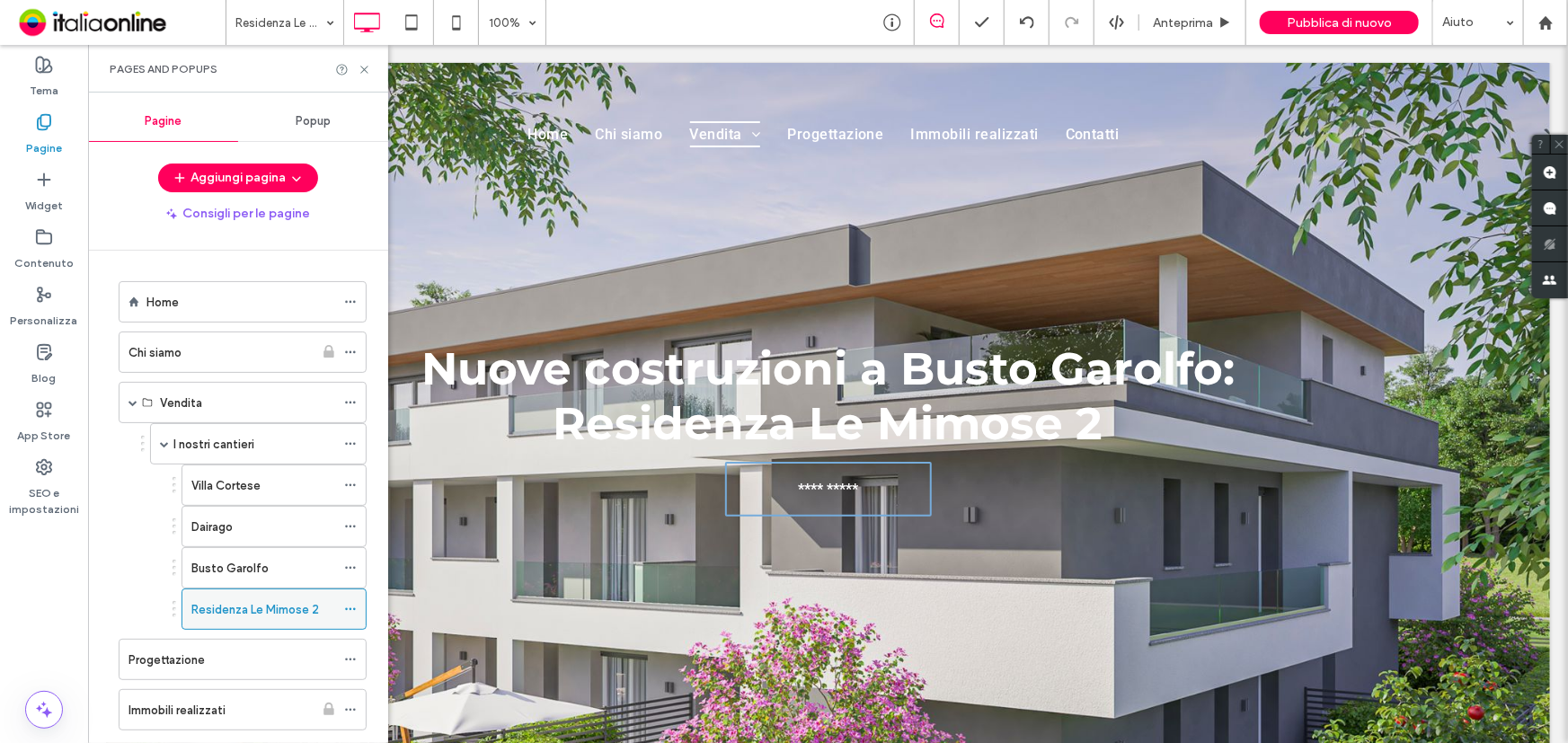
click at [346, 608] on use at bounding box center [350, 609] width 10 height 3
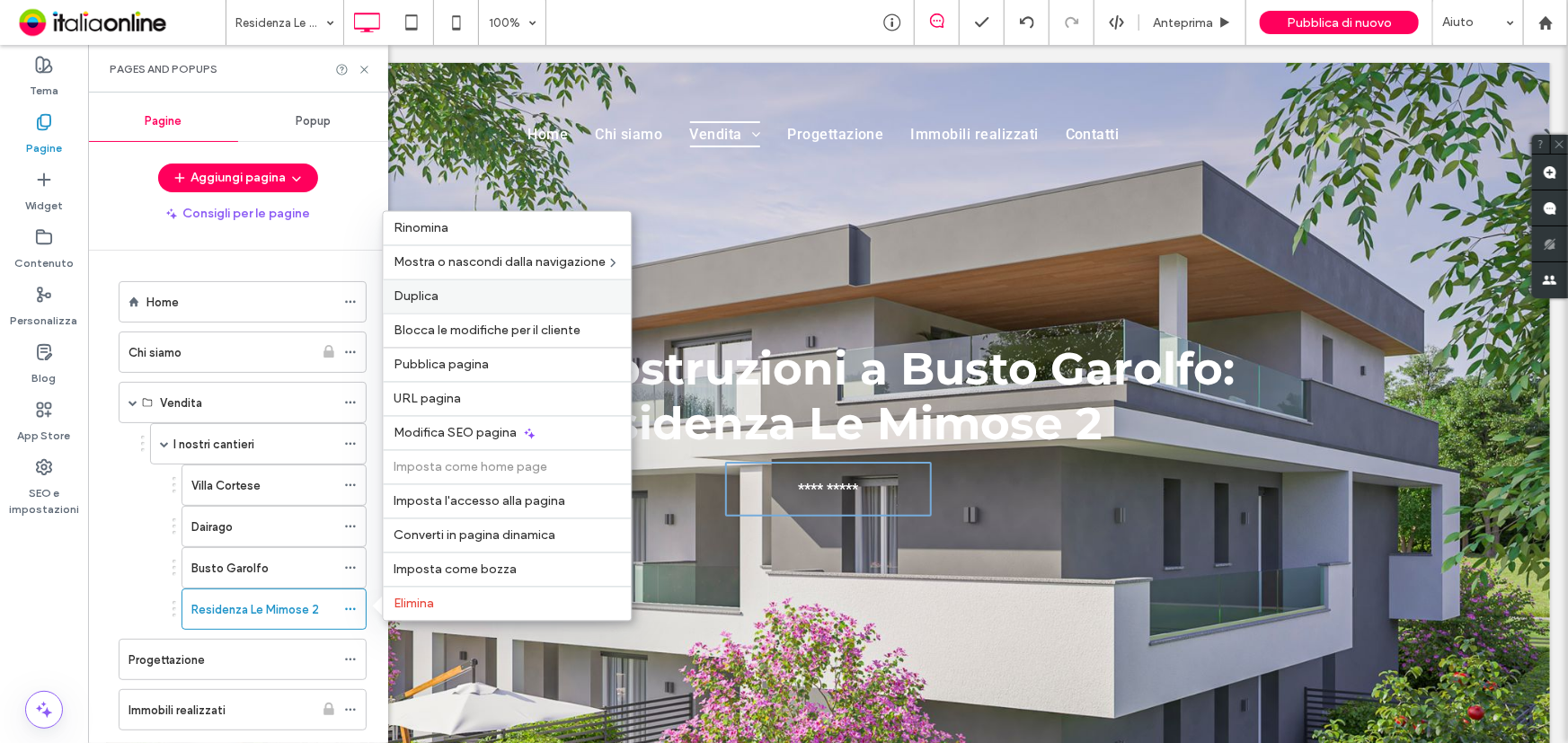
click at [477, 293] on label "Duplica" at bounding box center [506, 296] width 227 height 15
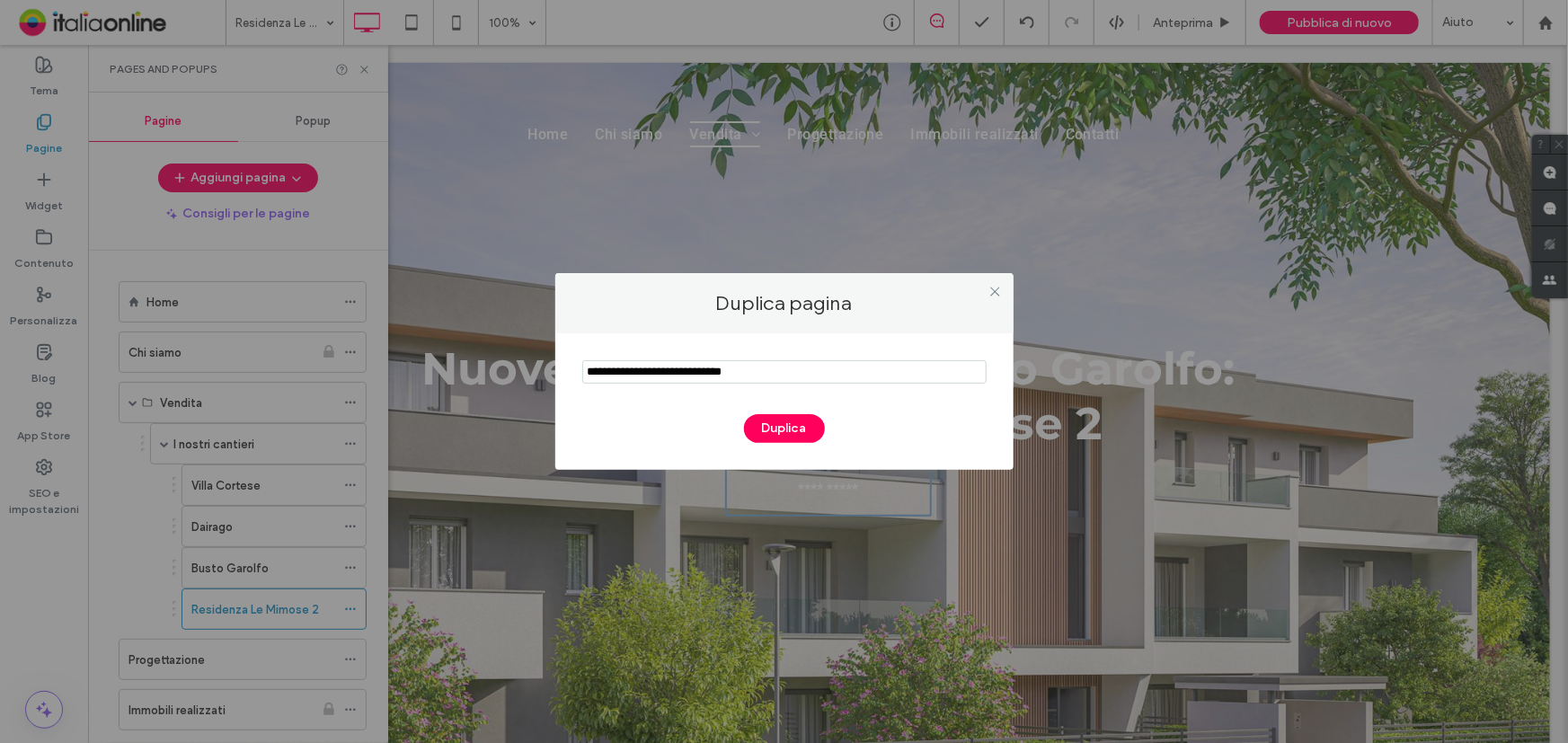
drag, startPoint x: 785, startPoint y: 378, endPoint x: 567, endPoint y: 382, distance: 218.0
click at [567, 382] on div "Duplica" at bounding box center [784, 401] width 458 height 136
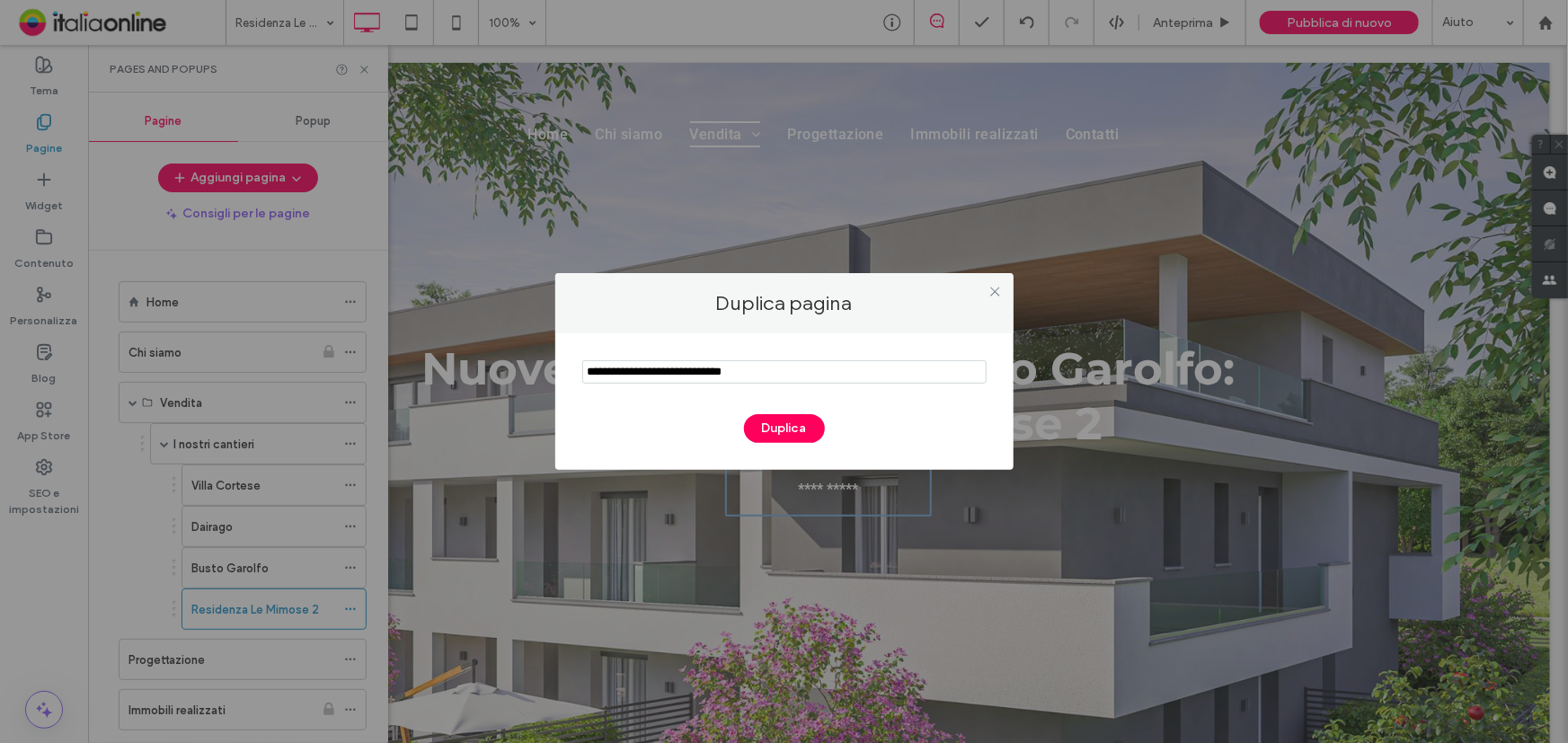
drag, startPoint x: 787, startPoint y: 369, endPoint x: 585, endPoint y: 396, distance: 203.8
click at [585, 396] on div "Duplica" at bounding box center [784, 397] width 405 height 91
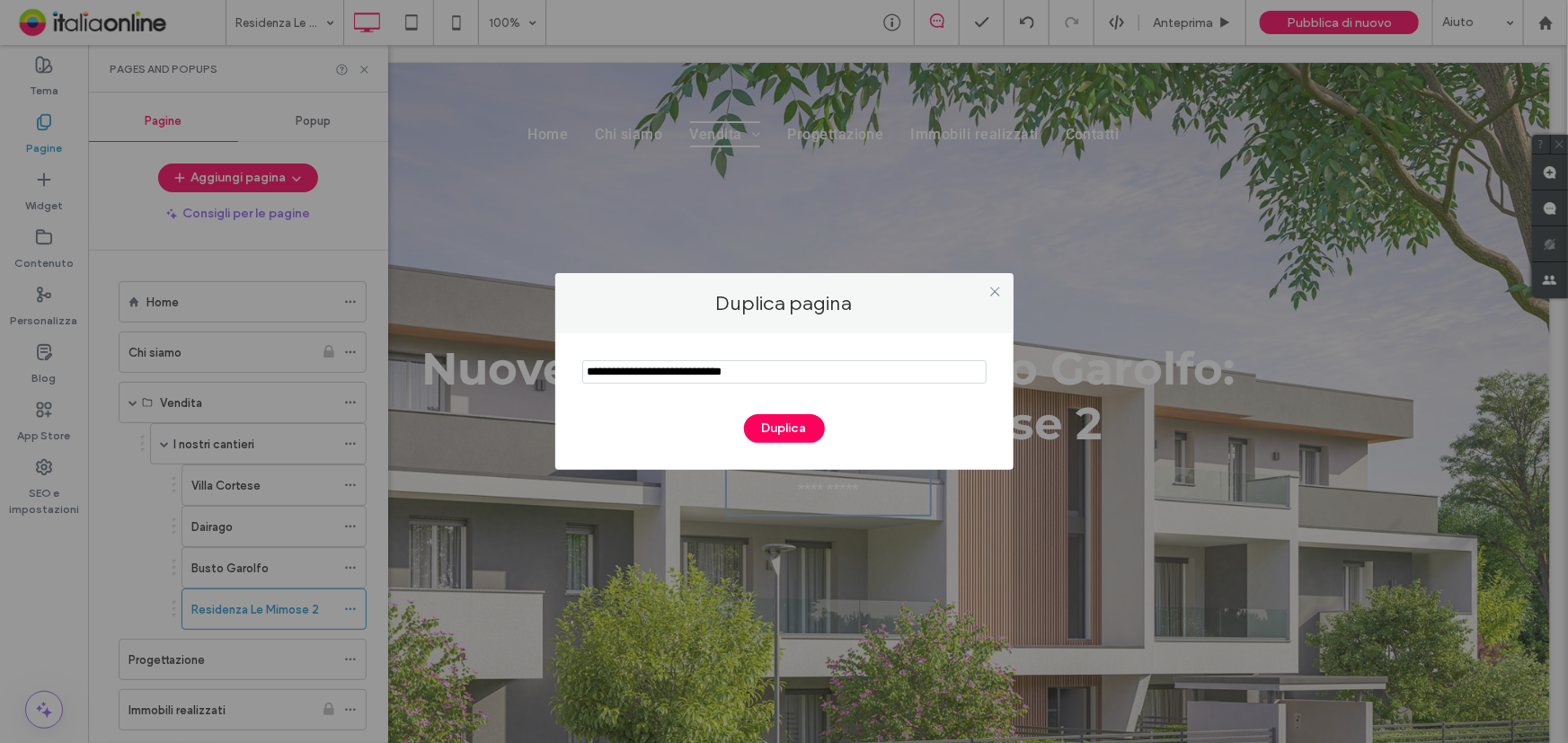
paste input "**********"
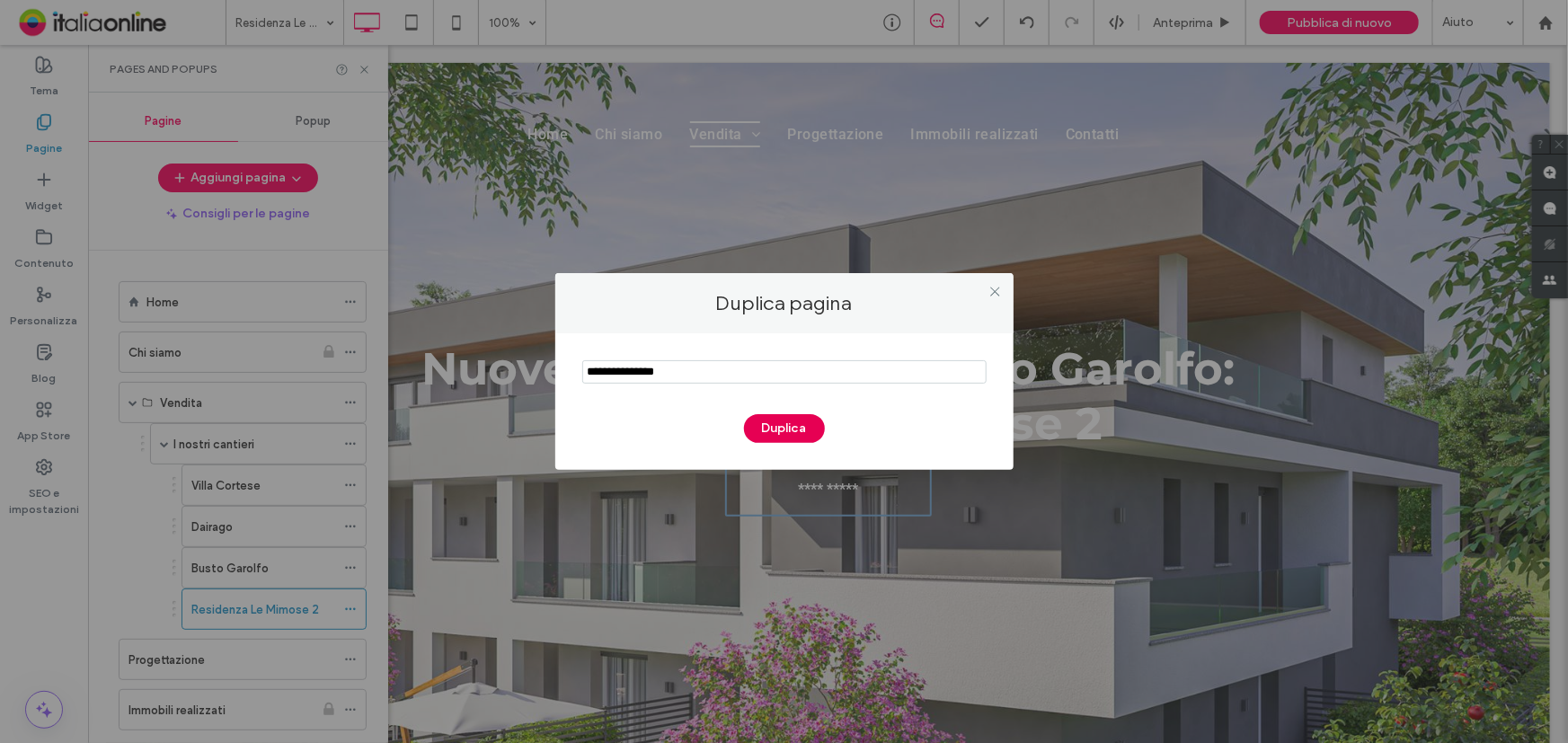
type input "**********"
click at [790, 420] on button "Duplica" at bounding box center [784, 428] width 81 height 29
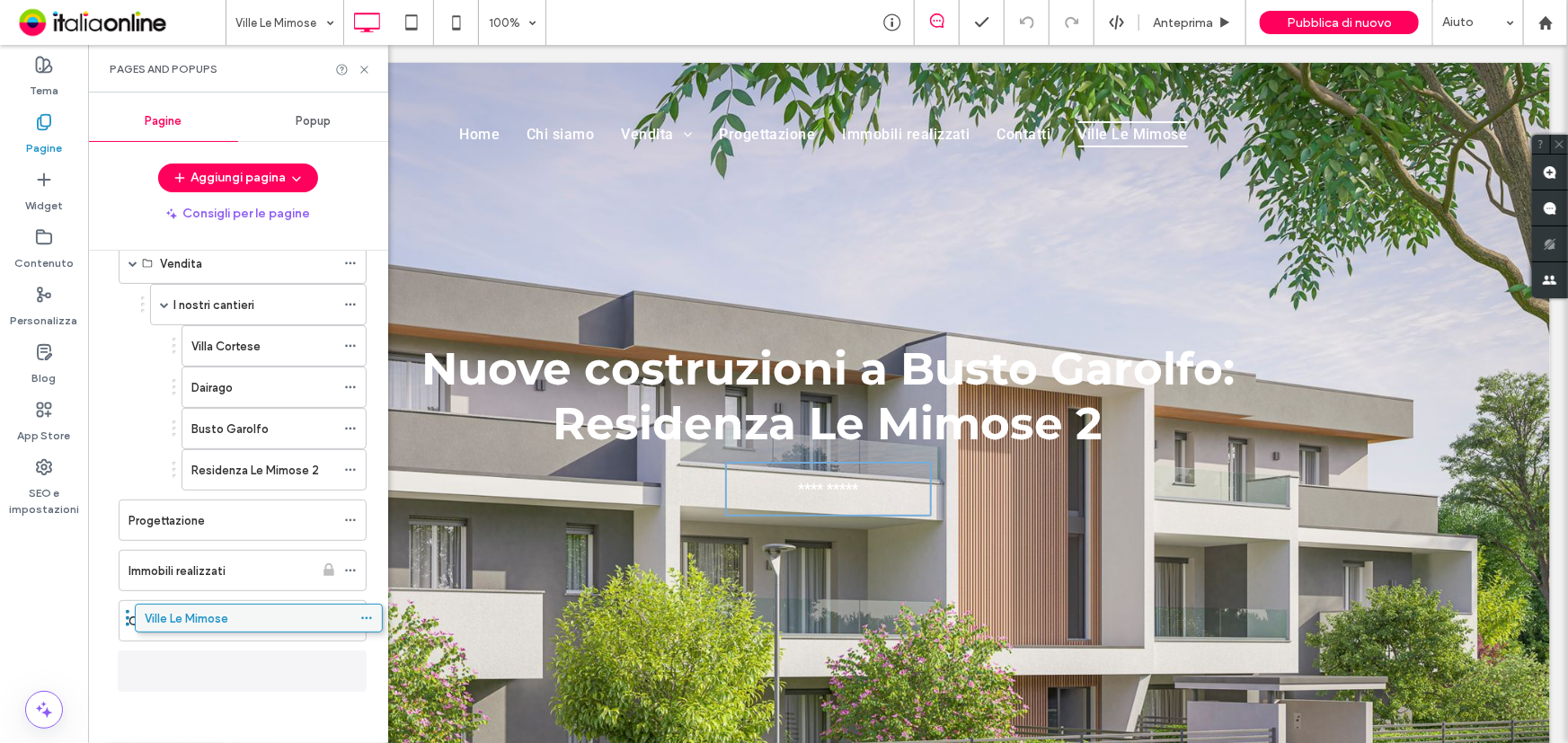
scroll to position [131, 0]
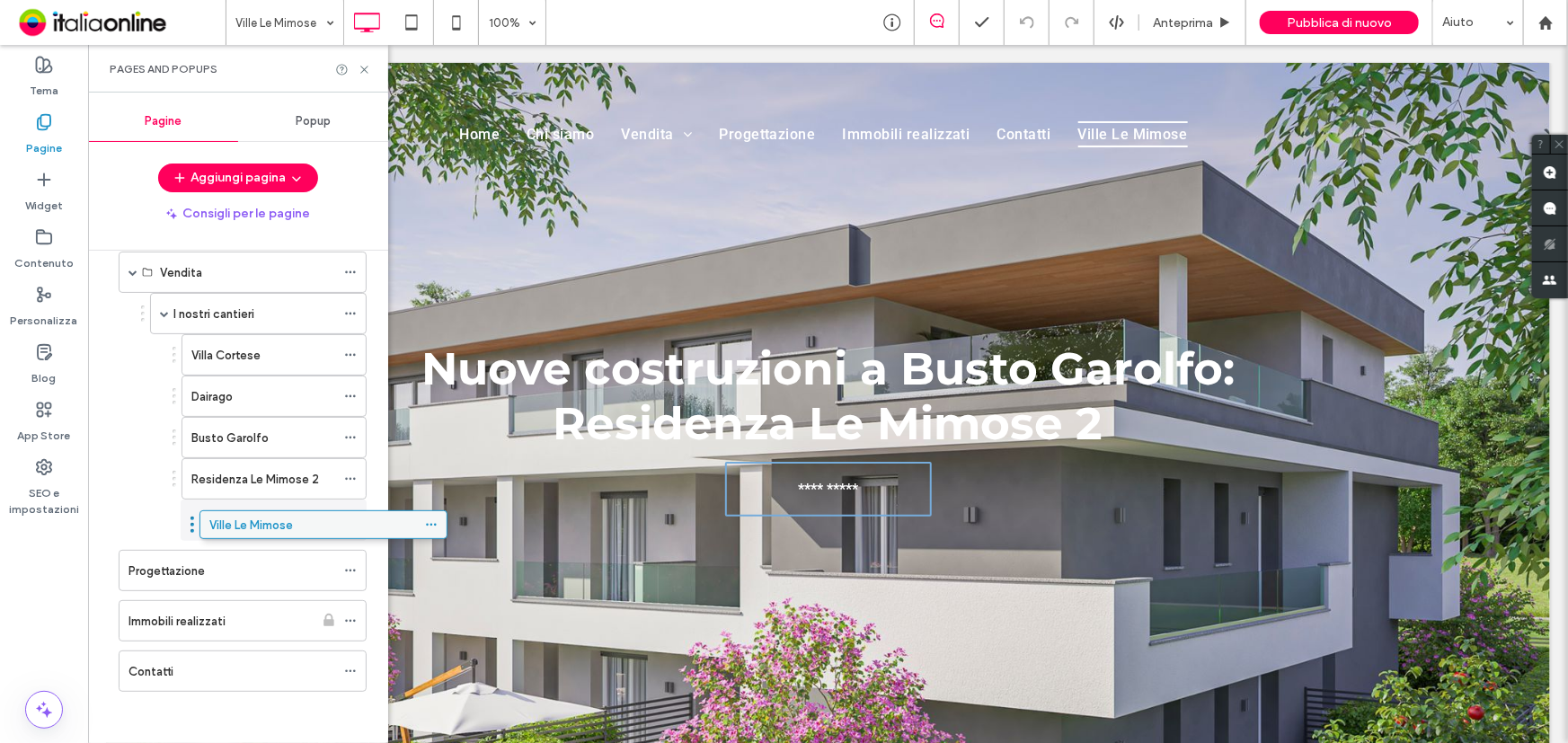
drag, startPoint x: 222, startPoint y: 673, endPoint x: 303, endPoint y: 535, distance: 160.0
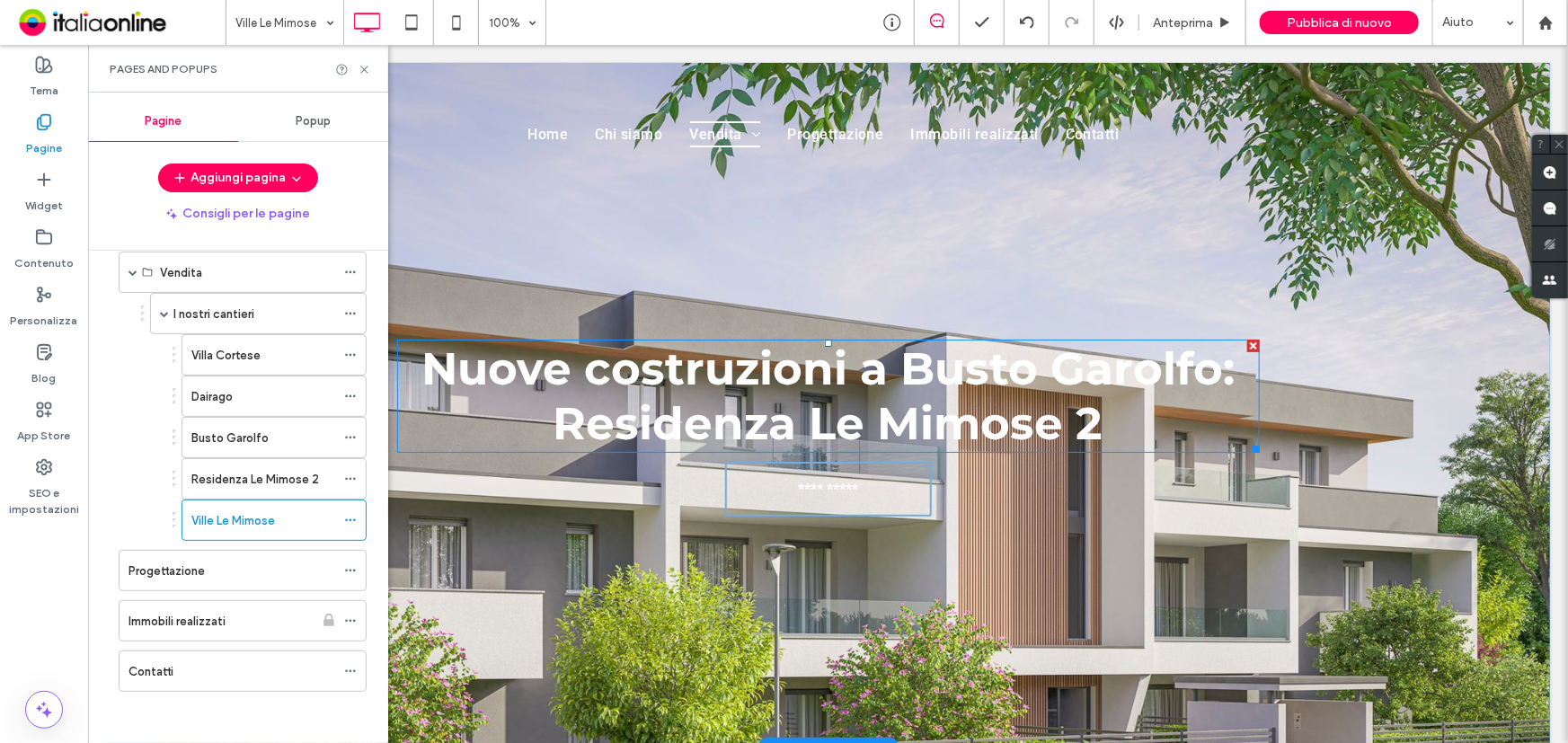
click at [1107, 422] on h1 "Nuove costruzioni a Busto Garolfo: Residenza Le Mimose 2" at bounding box center [827, 395] width 863 height 110
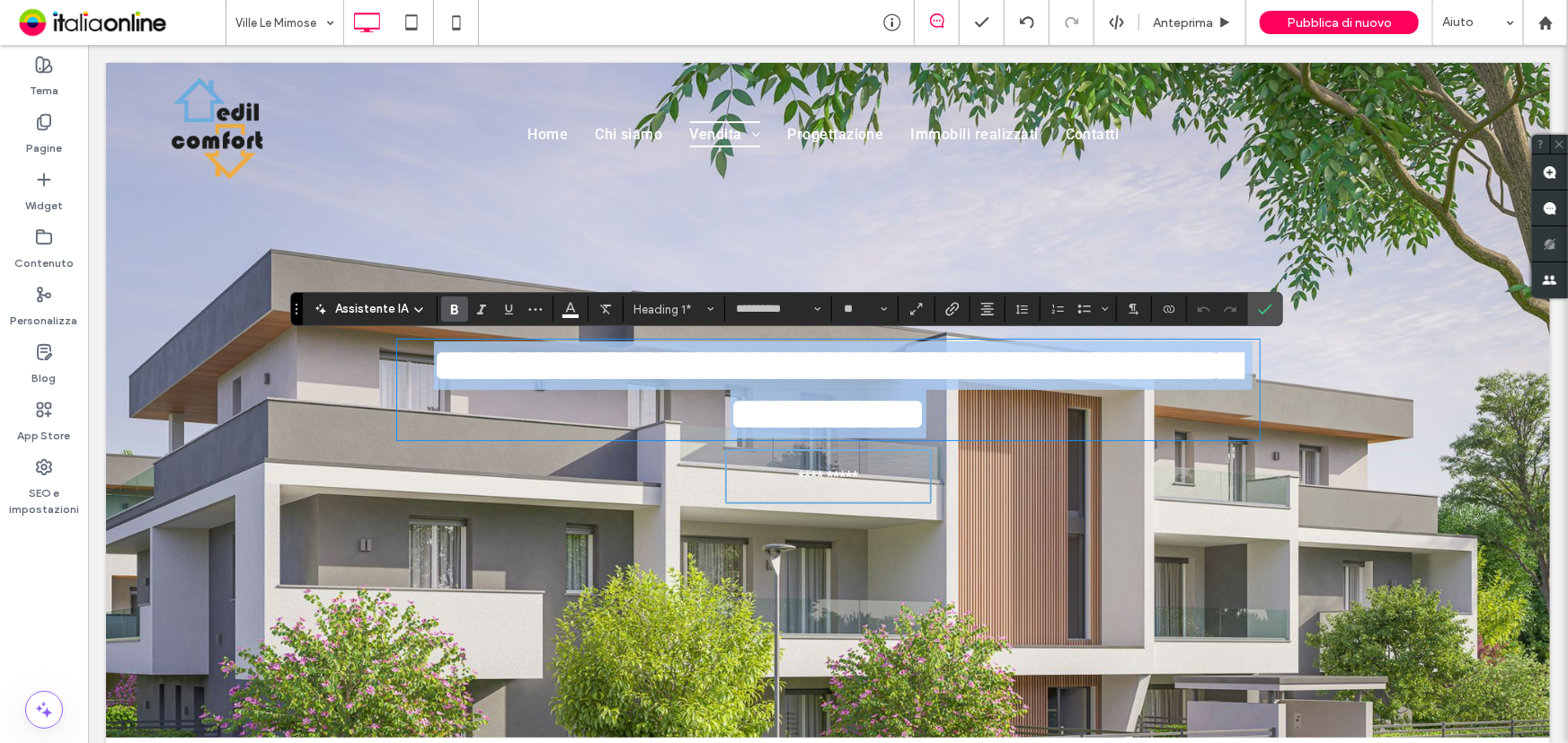
click at [1131, 418] on h1 "**********" at bounding box center [827, 389] width 863 height 97
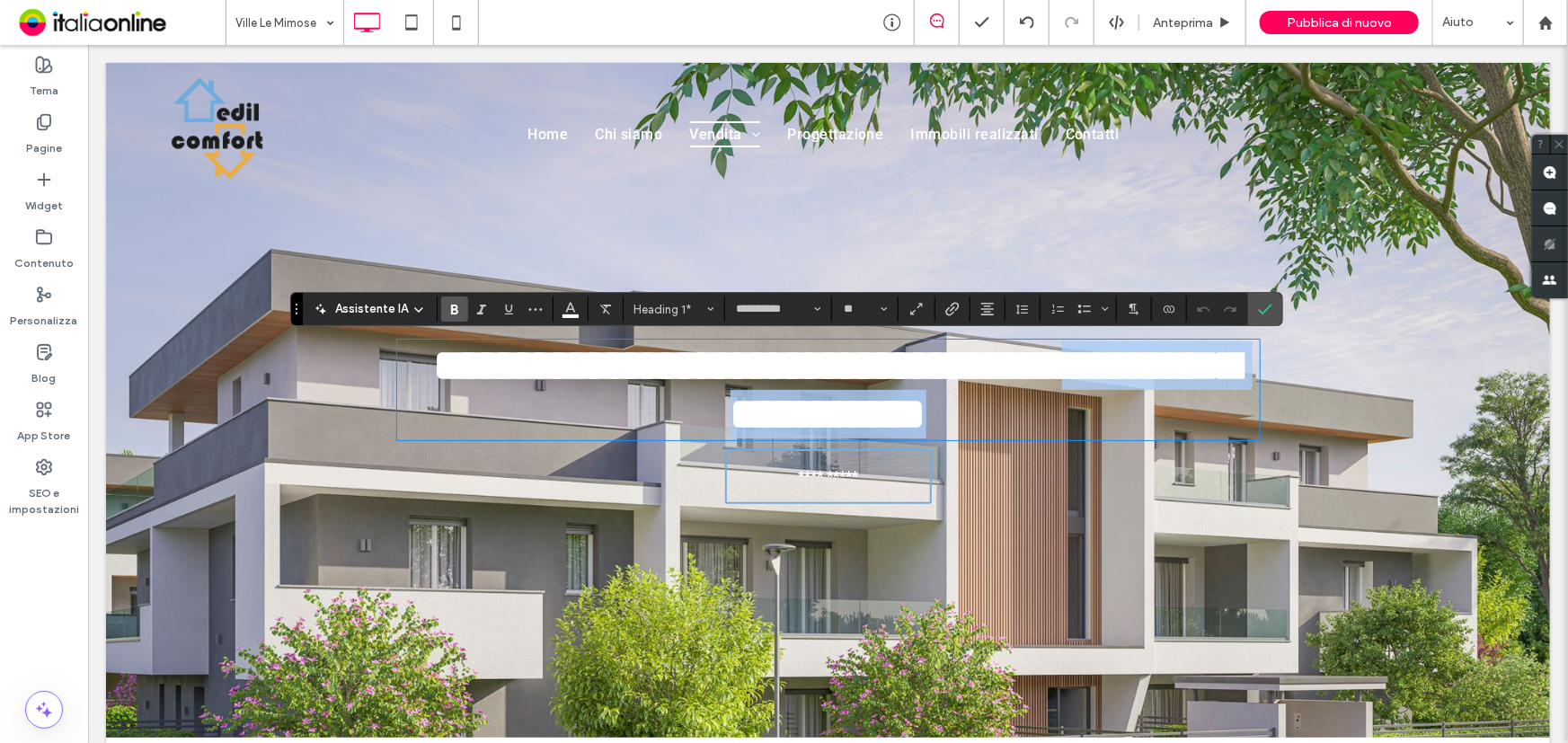
drag, startPoint x: 1138, startPoint y: 420, endPoint x: 474, endPoint y: 463, distance: 665.4
click at [474, 463] on div "**********" at bounding box center [827, 422] width 863 height 181
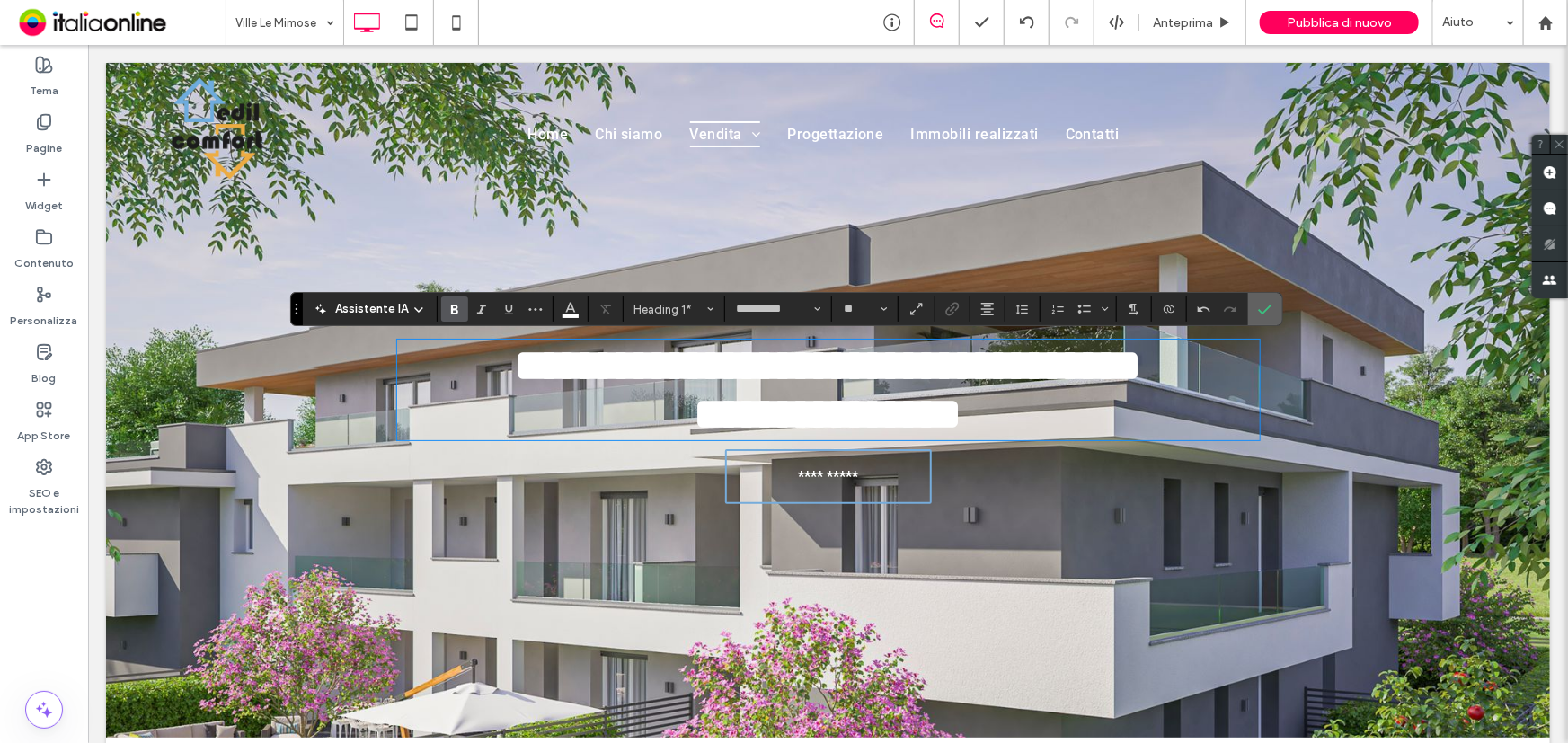
drag, startPoint x: 1126, startPoint y: 282, endPoint x: 1258, endPoint y: 307, distance: 134.3
click at [1258, 307] on icon "Conferma" at bounding box center [1265, 309] width 14 height 14
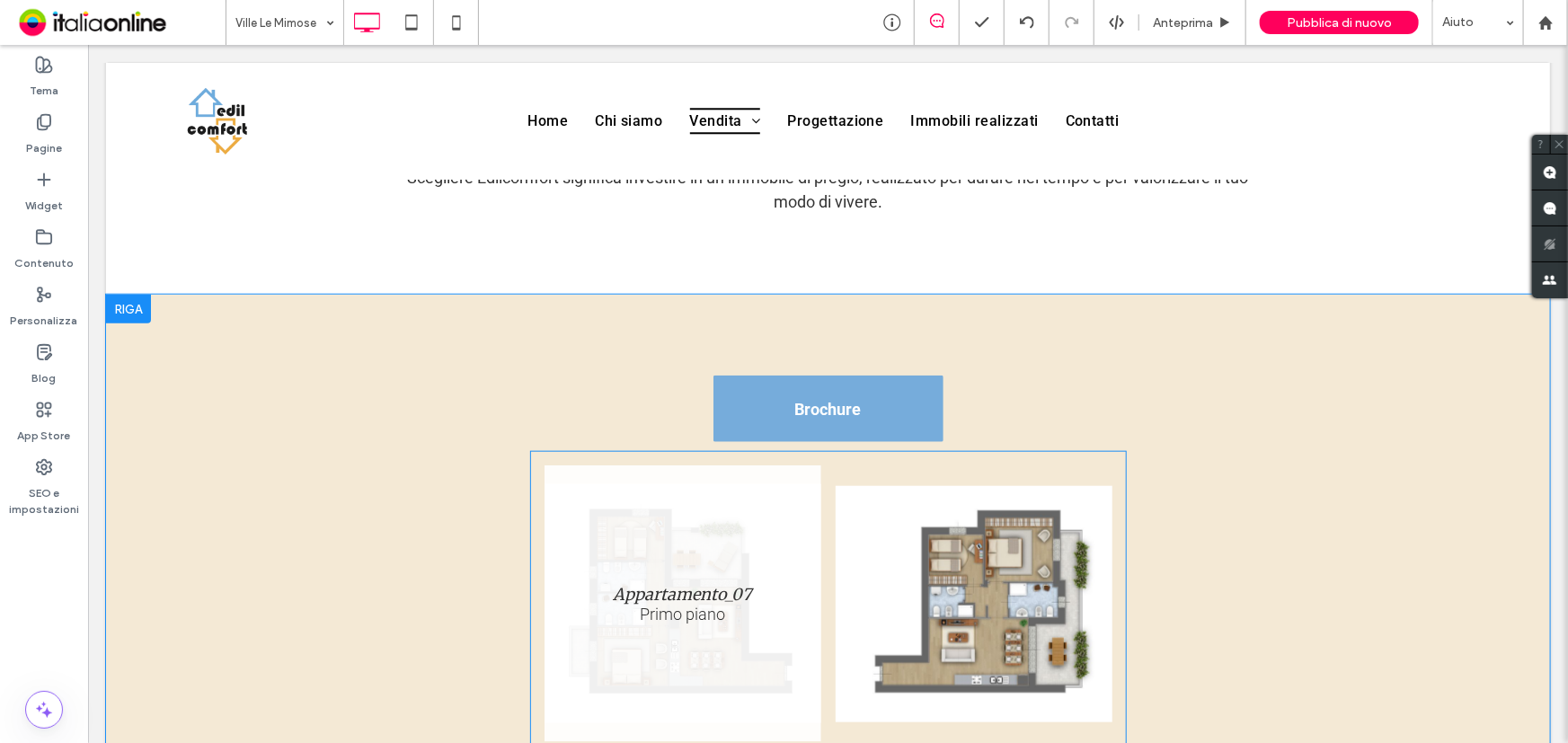
scroll to position [817, 0]
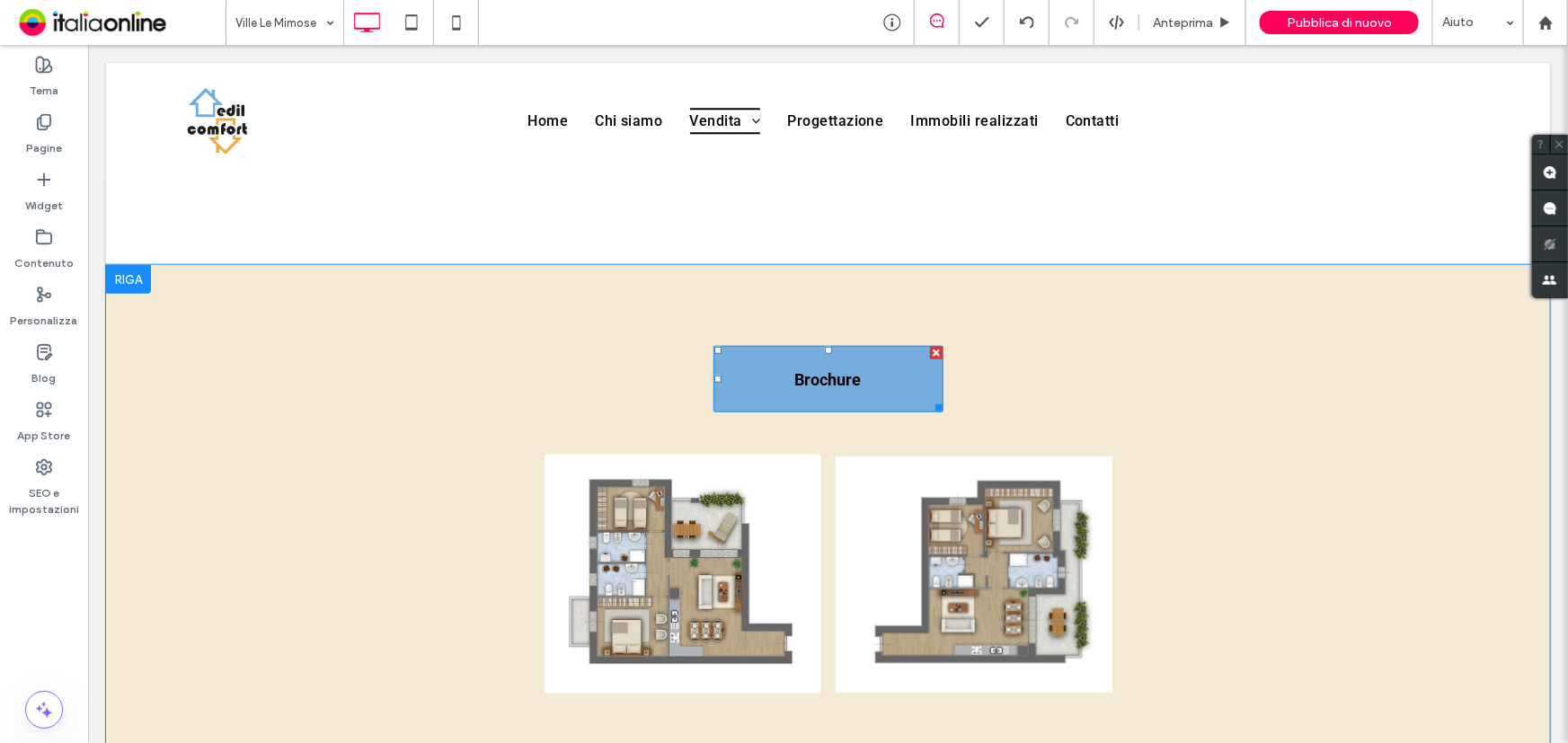
click at [808, 391] on link "Brochure" at bounding box center [827, 378] width 230 height 66
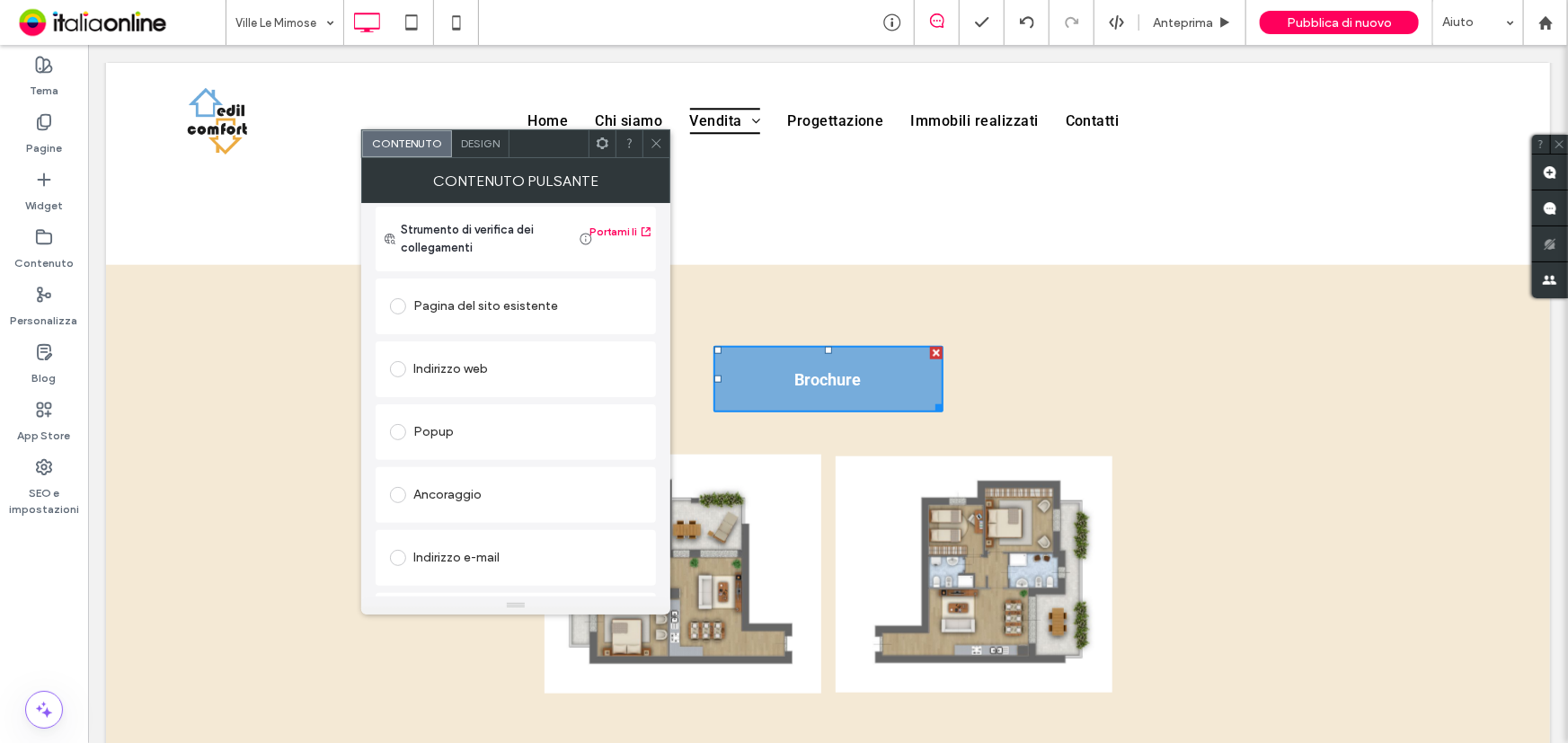
scroll to position [301, 0]
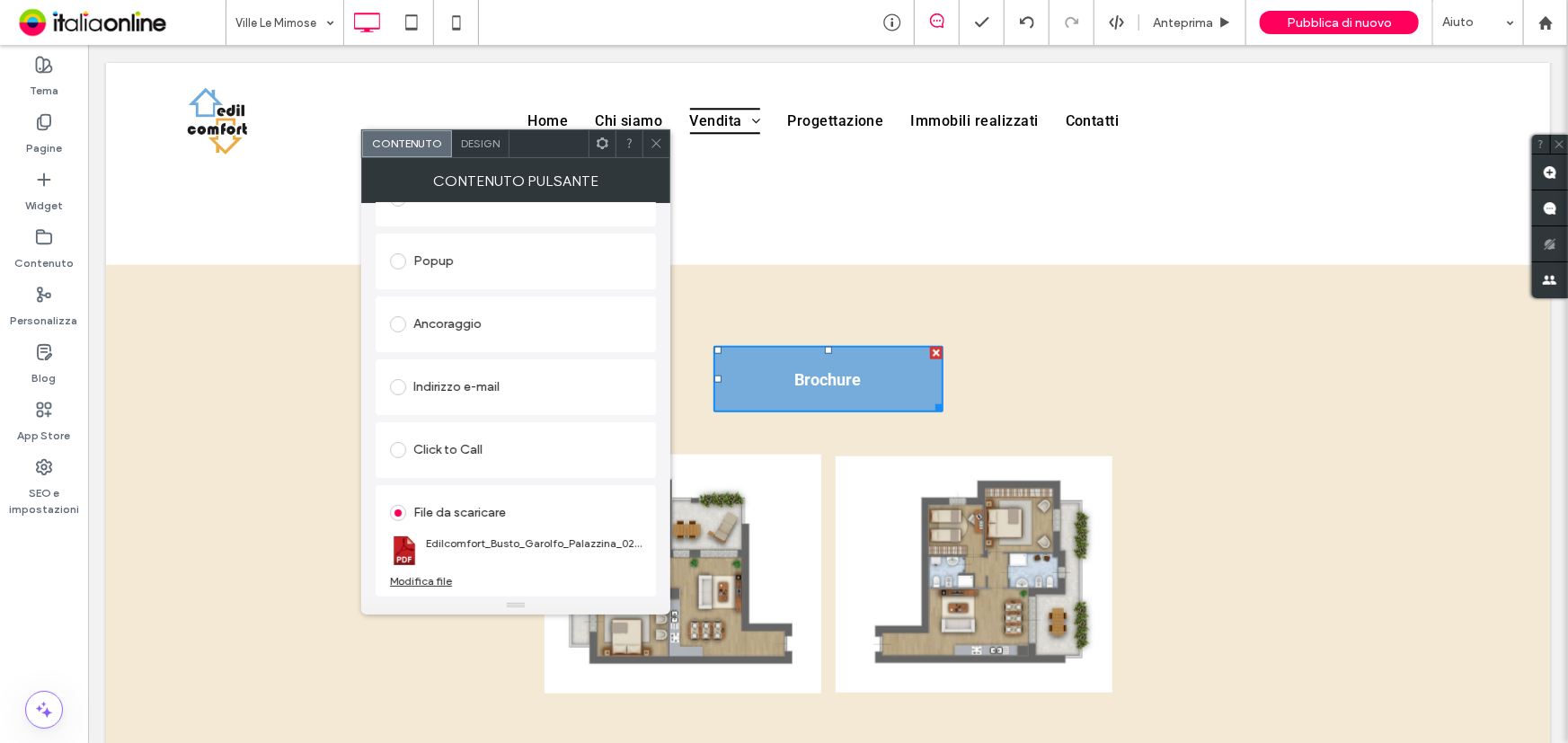
click at [440, 579] on div "Modifica file" at bounding box center [421, 581] width 62 height 13
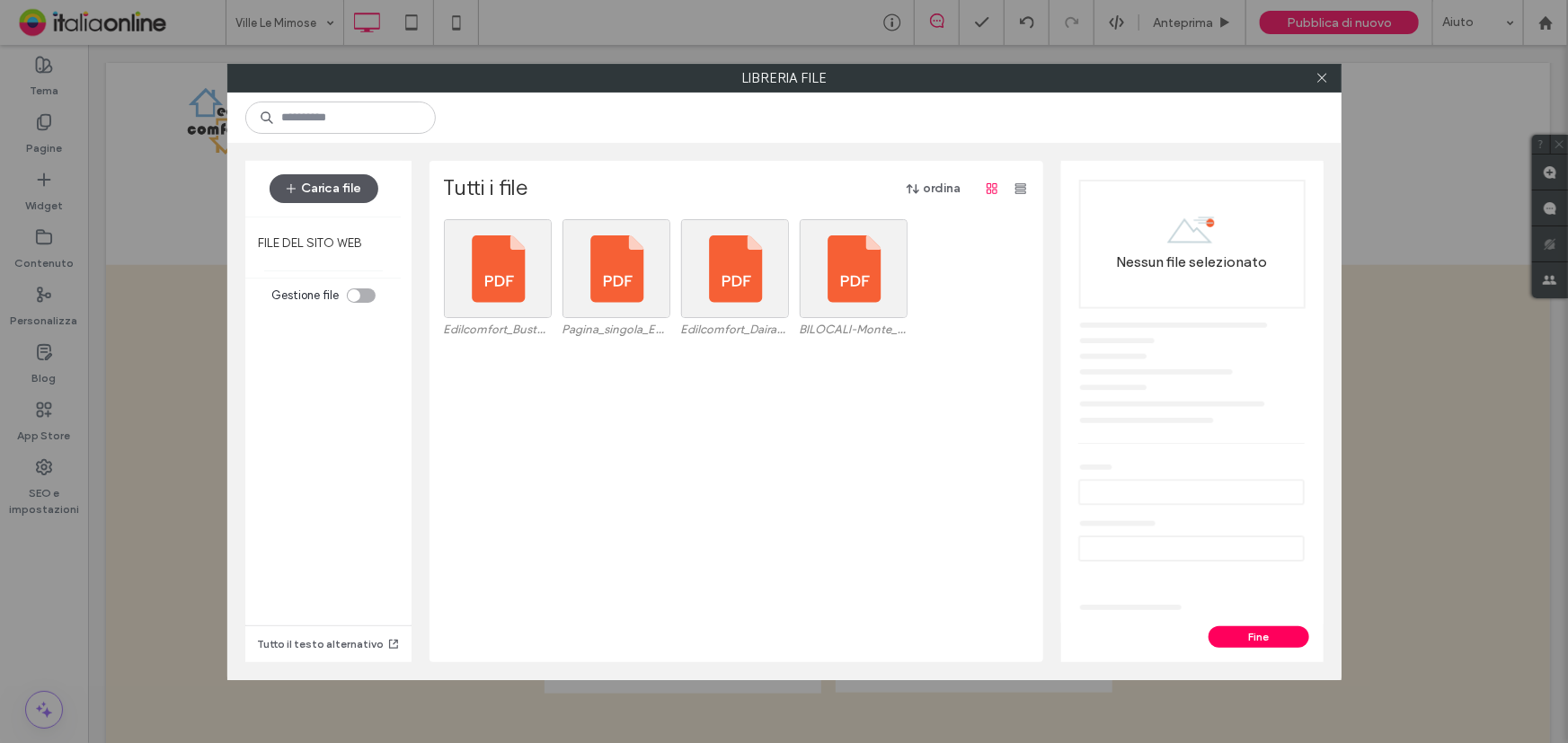
click at [348, 197] on button "Carica file" at bounding box center [324, 188] width 109 height 29
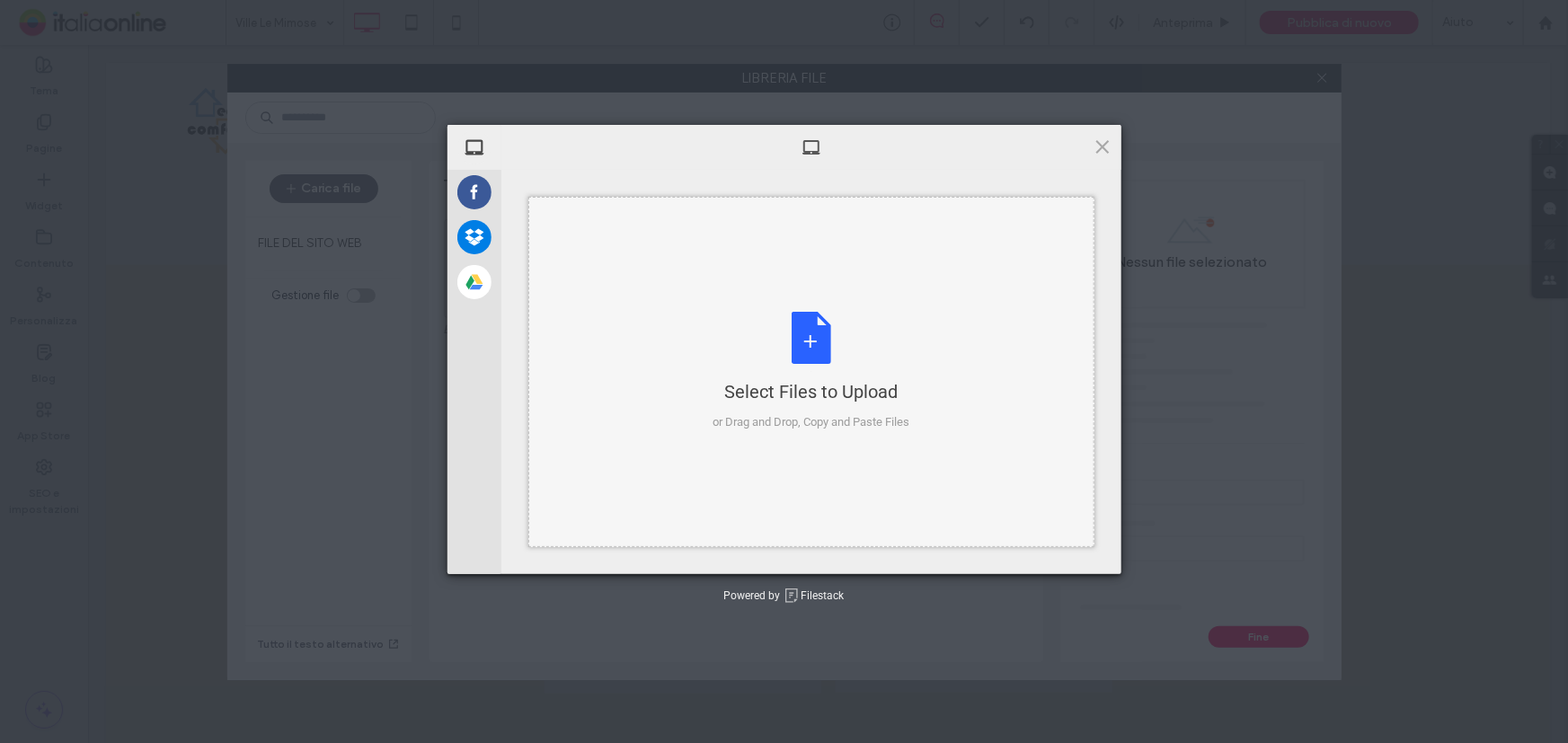
click at [811, 343] on div "Select Files to Upload or Drag and Drop, Copy and Paste Files" at bounding box center [811, 371] width 197 height 119
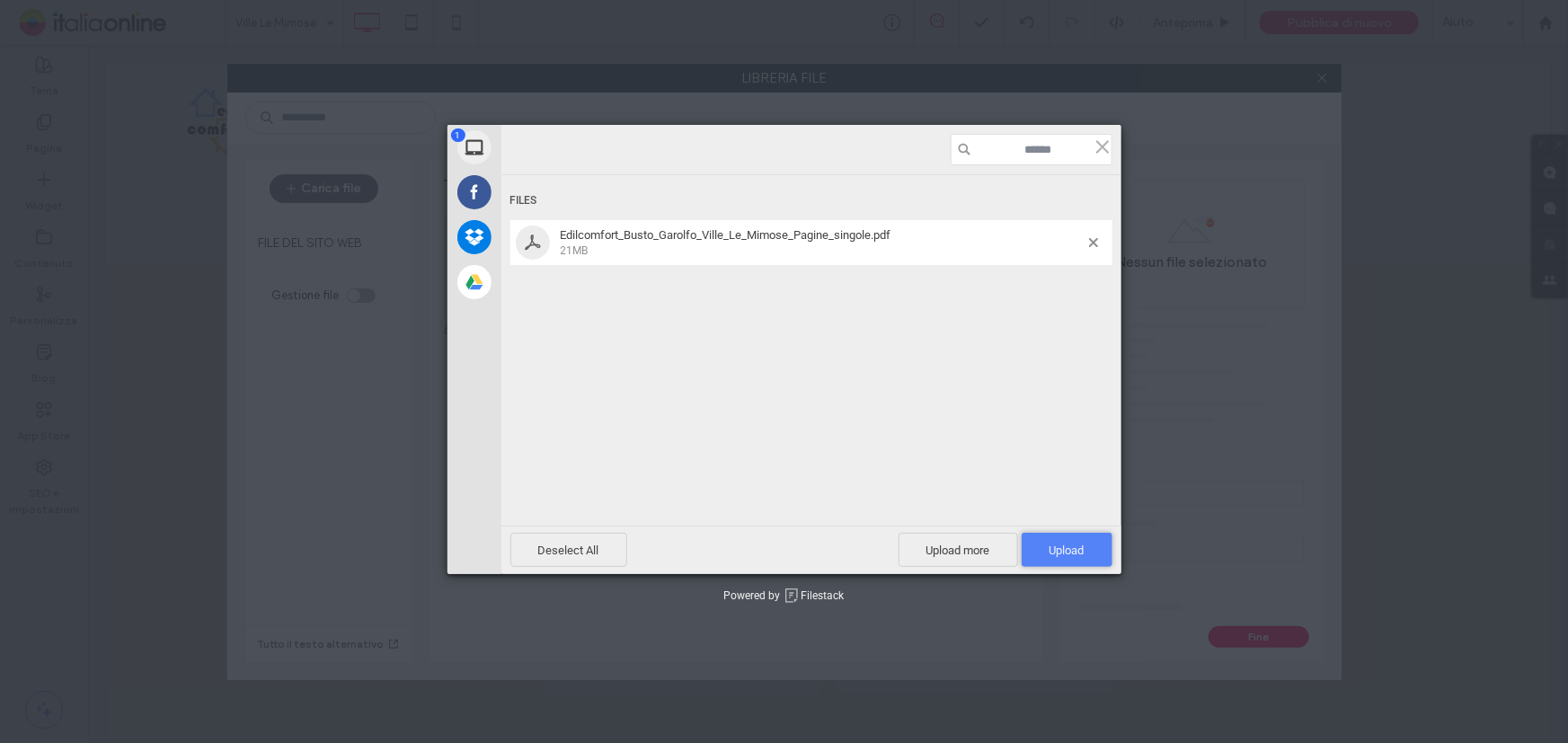
click at [1046, 554] on span "Upload 1" at bounding box center [1066, 549] width 90 height 34
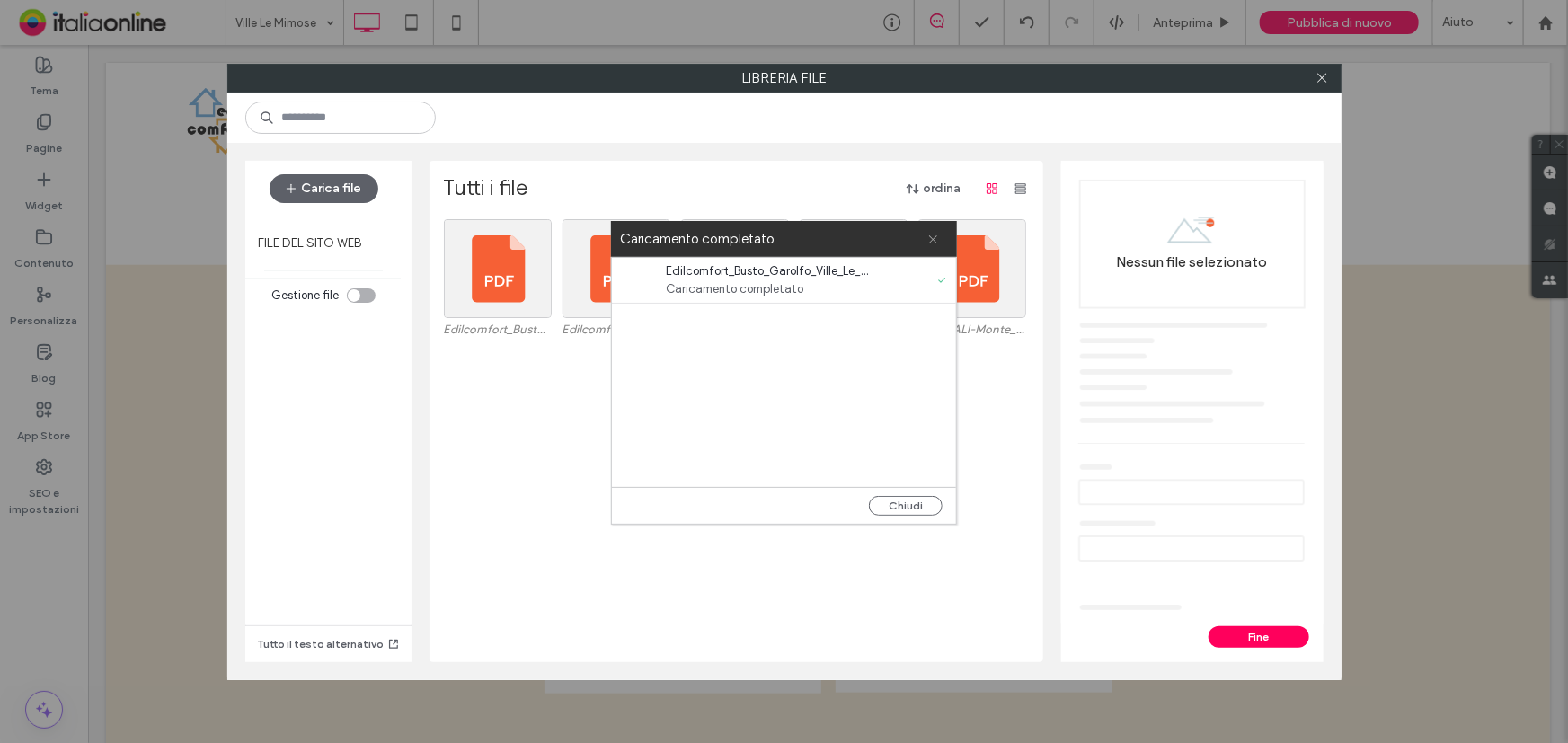
click at [932, 239] on icon at bounding box center [933, 240] width 12 height 12
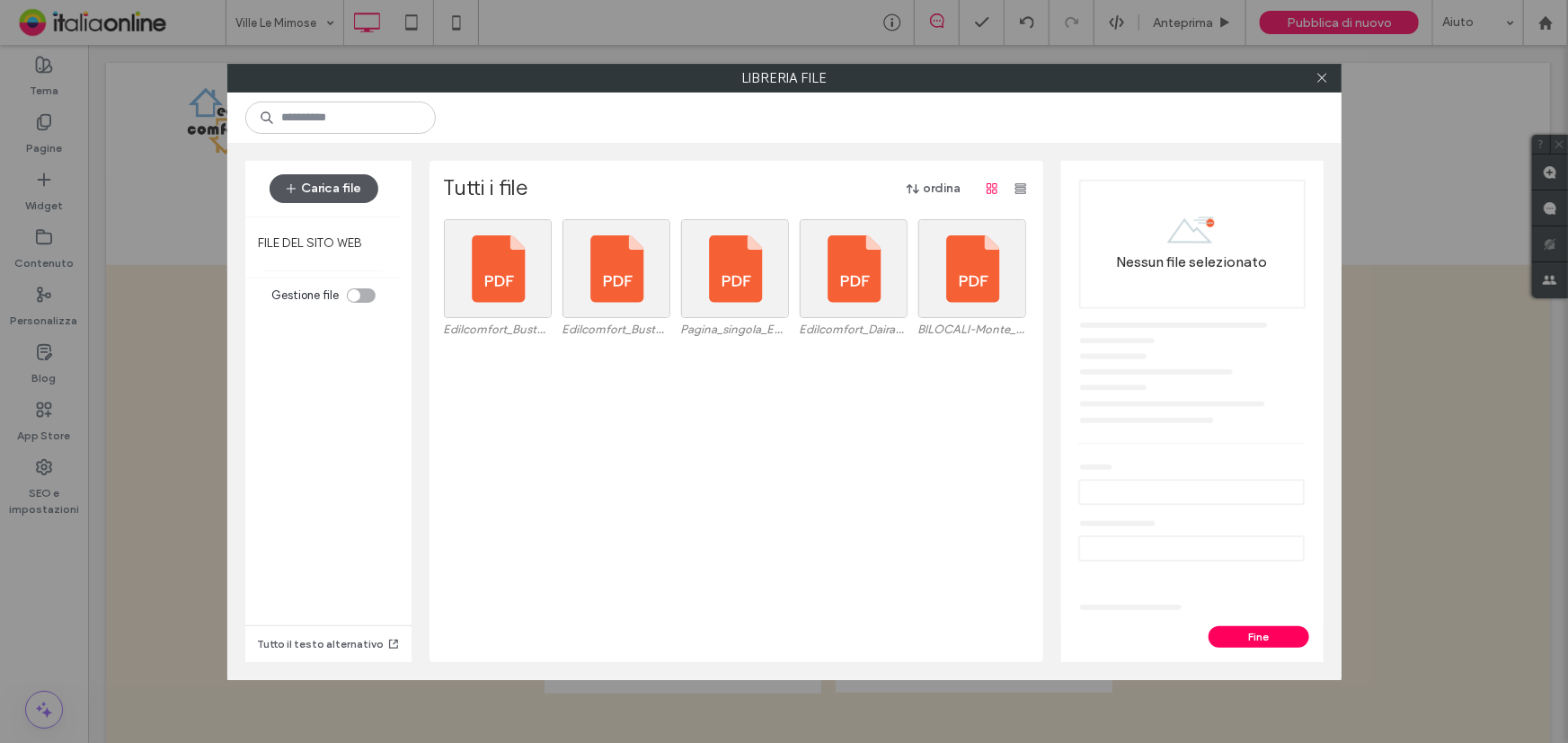
click at [335, 200] on button "Carica file" at bounding box center [324, 188] width 109 height 29
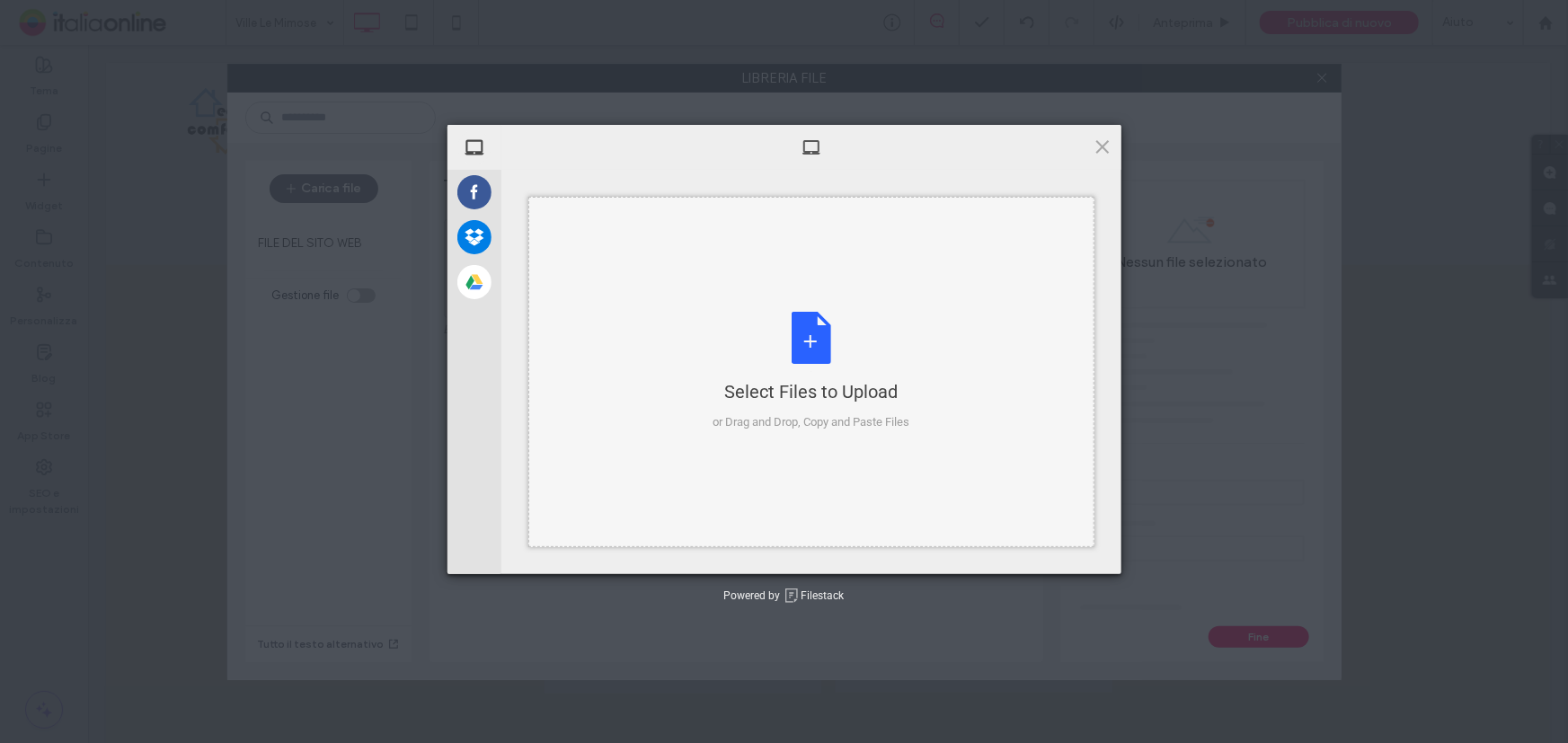
click at [808, 341] on div "Select Files to Upload or Drag and Drop, Copy and Paste Files" at bounding box center [811, 371] width 197 height 119
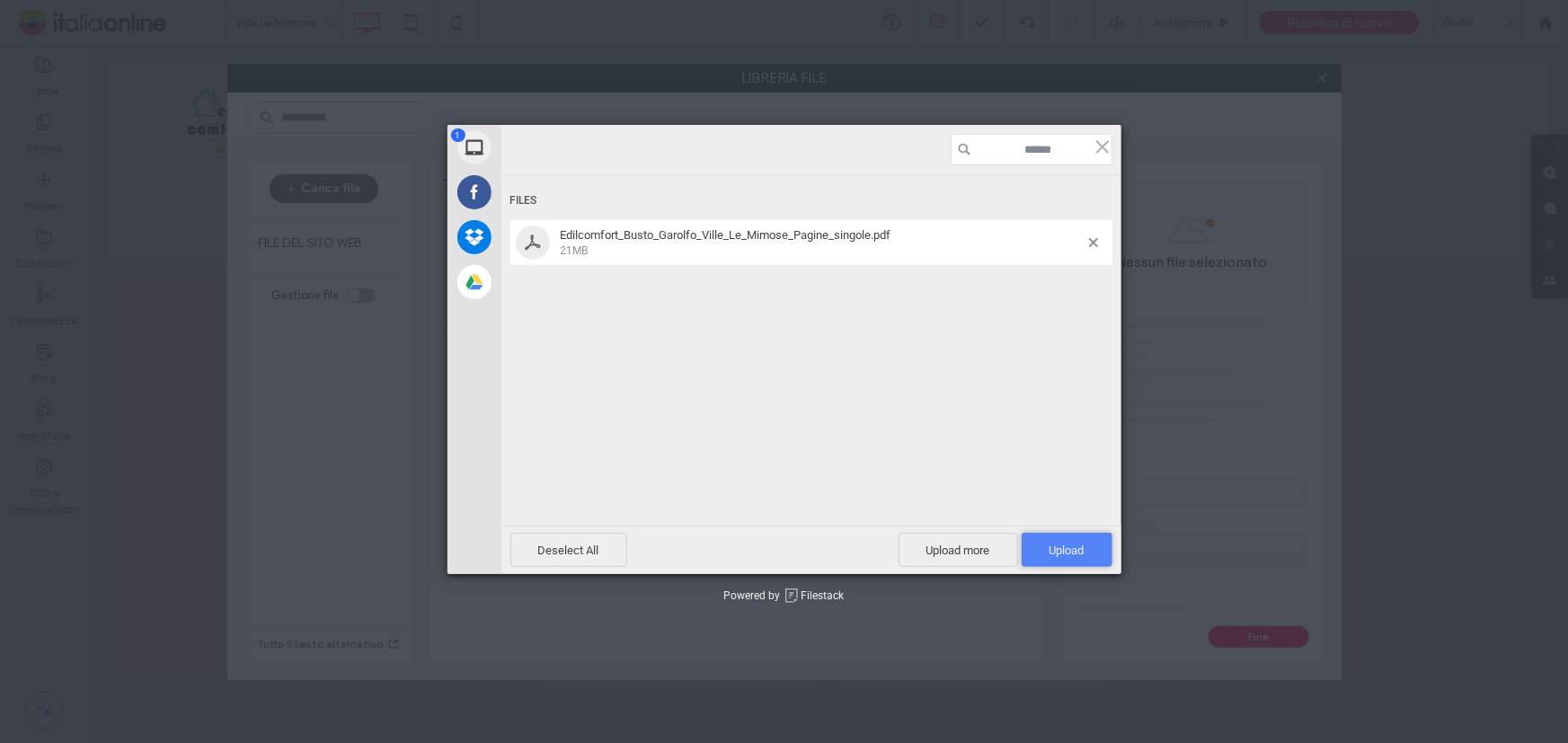
click at [1071, 543] on span "Upload 1" at bounding box center [1067, 550] width 35 height 13
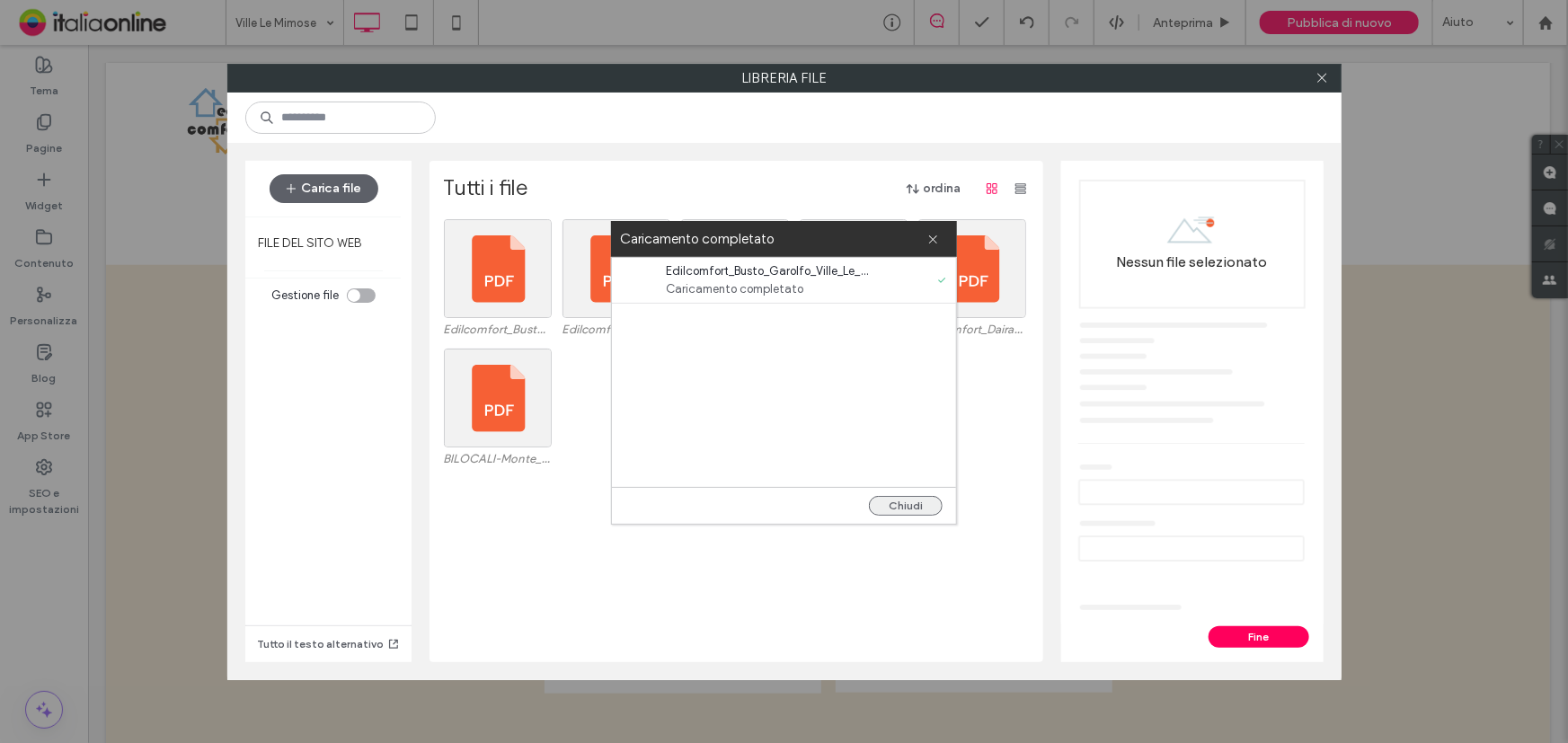
click at [899, 504] on button "Chiudi" at bounding box center [906, 505] width 74 height 20
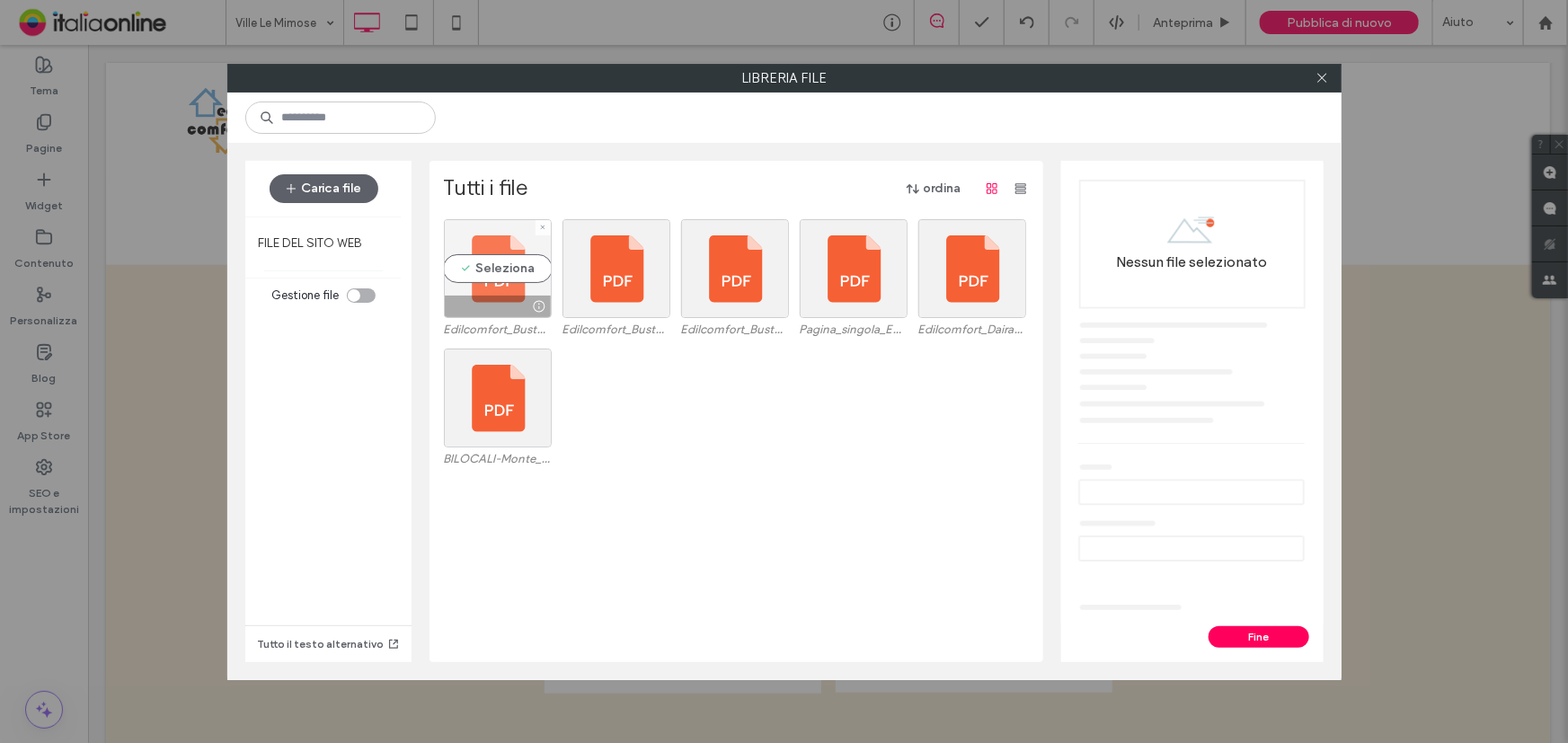
click at [489, 276] on div "Seleziona" at bounding box center [498, 268] width 108 height 99
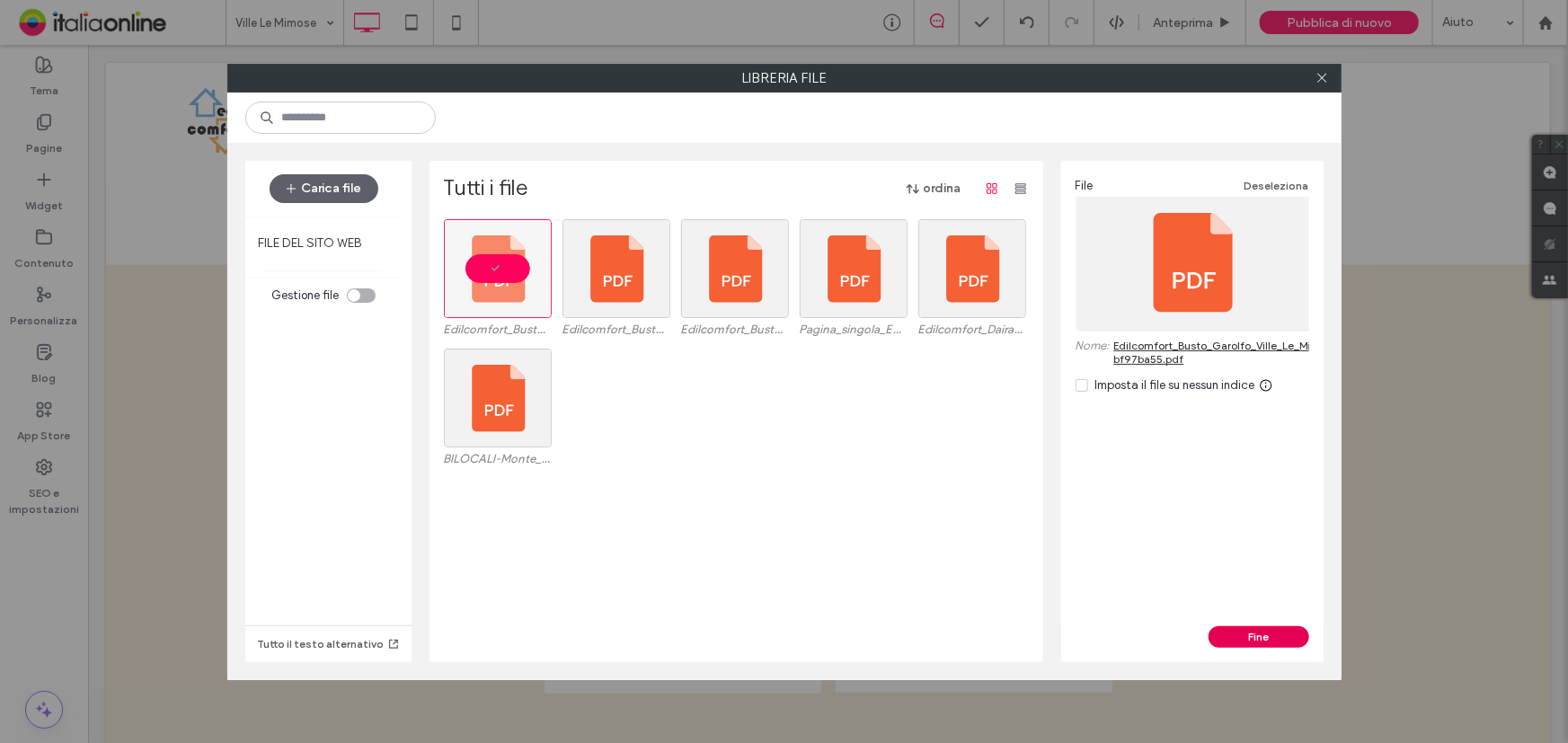
click at [1270, 641] on button "Fine" at bounding box center [1259, 637] width 101 height 21
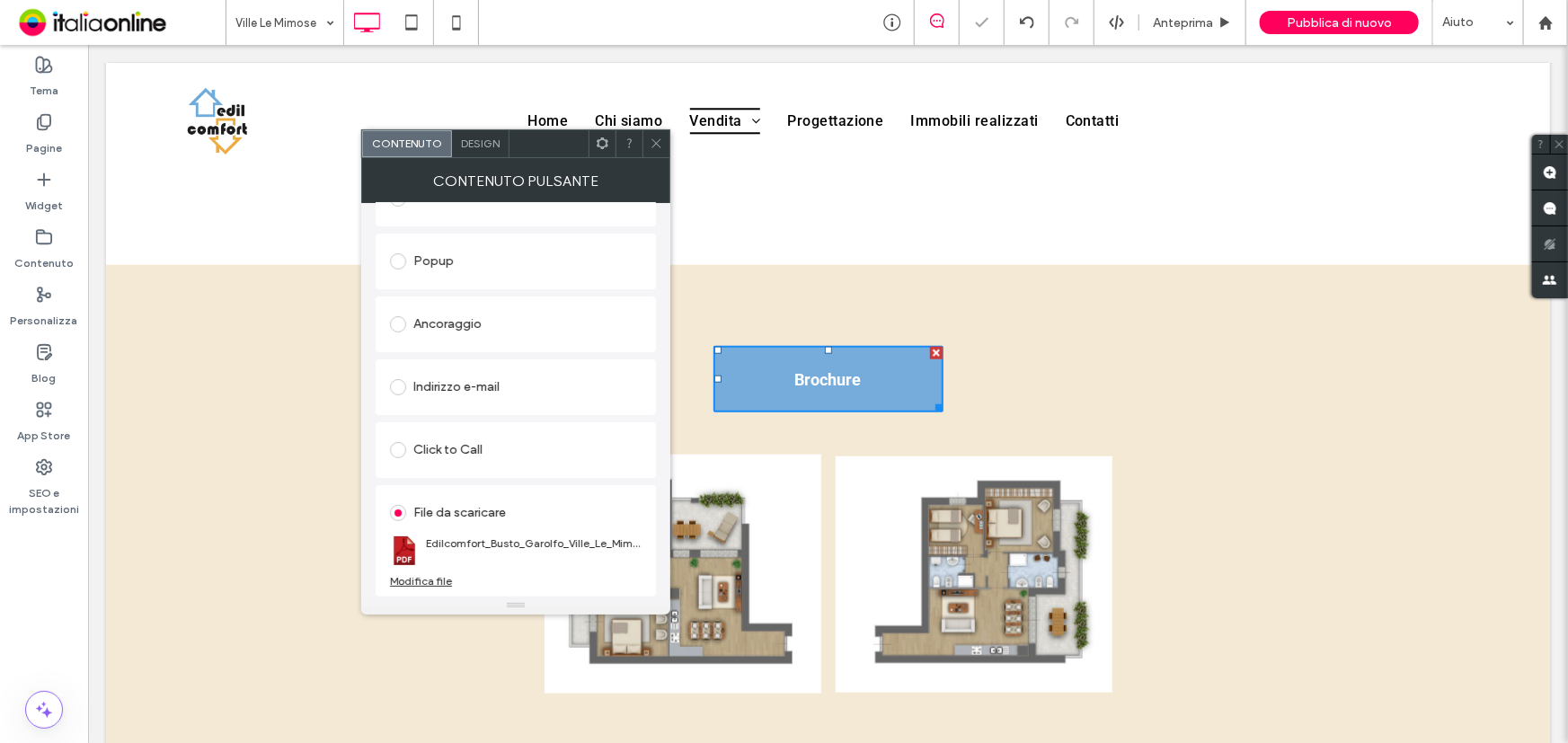
click at [655, 145] on icon at bounding box center [657, 143] width 13 height 13
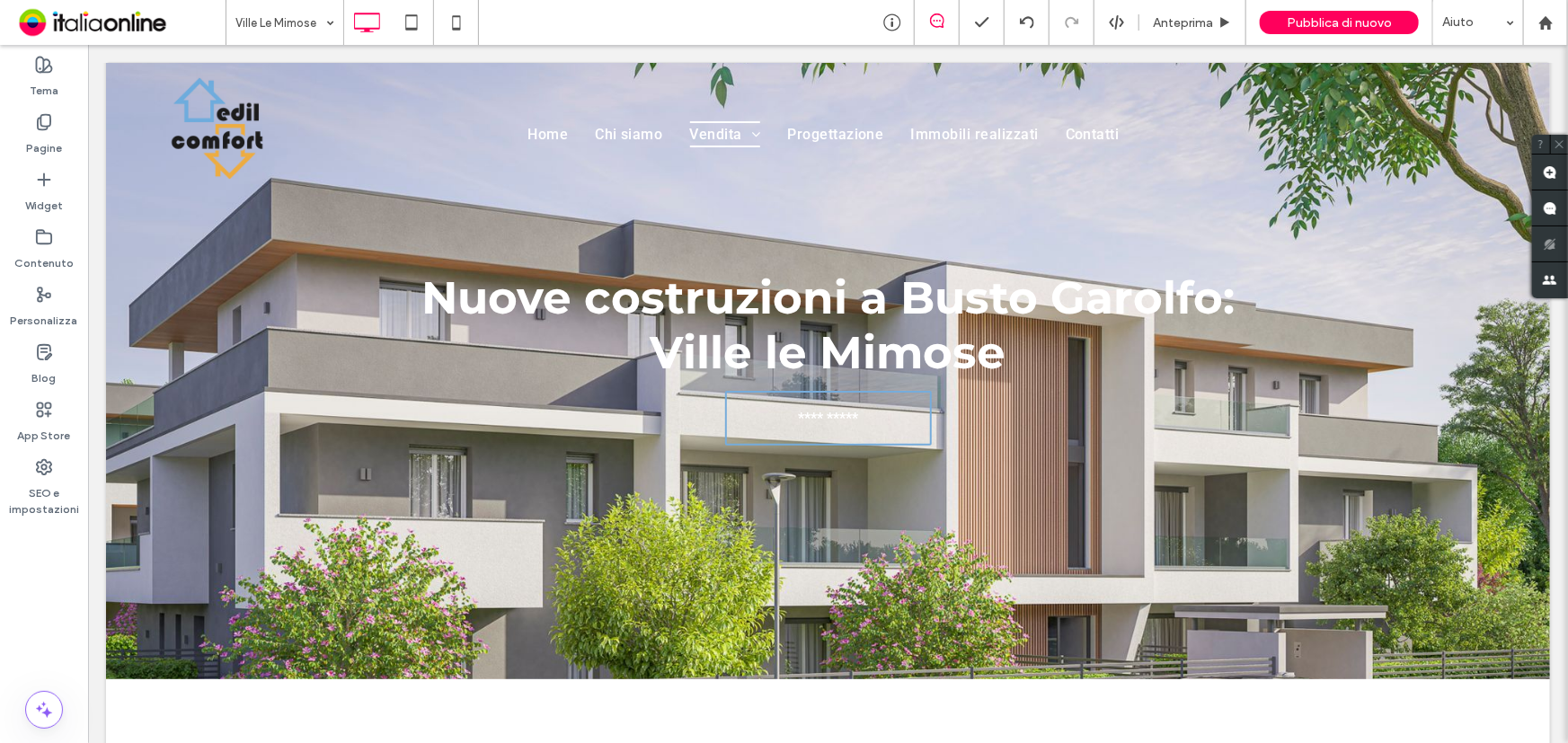
scroll to position [0, 0]
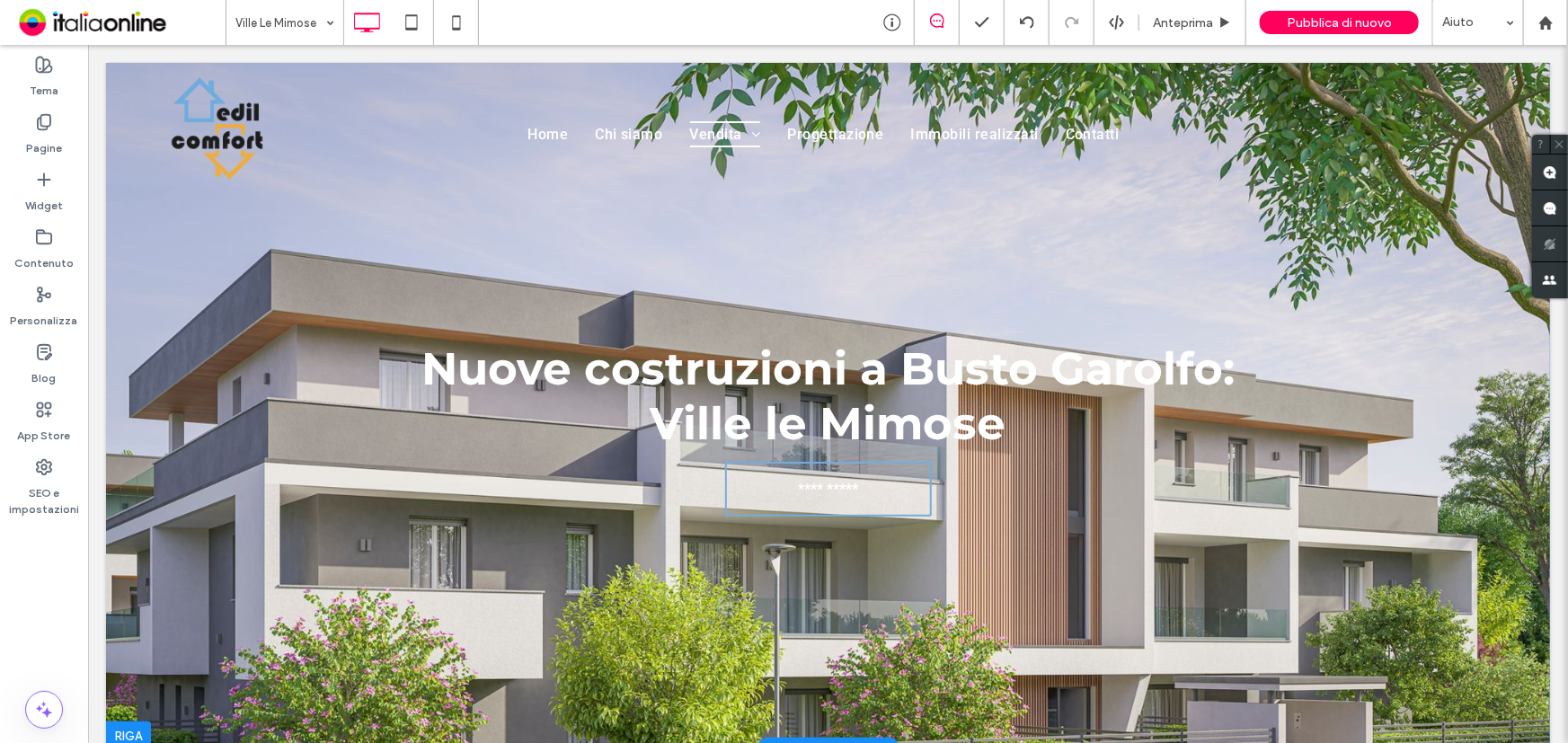
click at [263, 250] on div at bounding box center [827, 405] width 1444 height 687
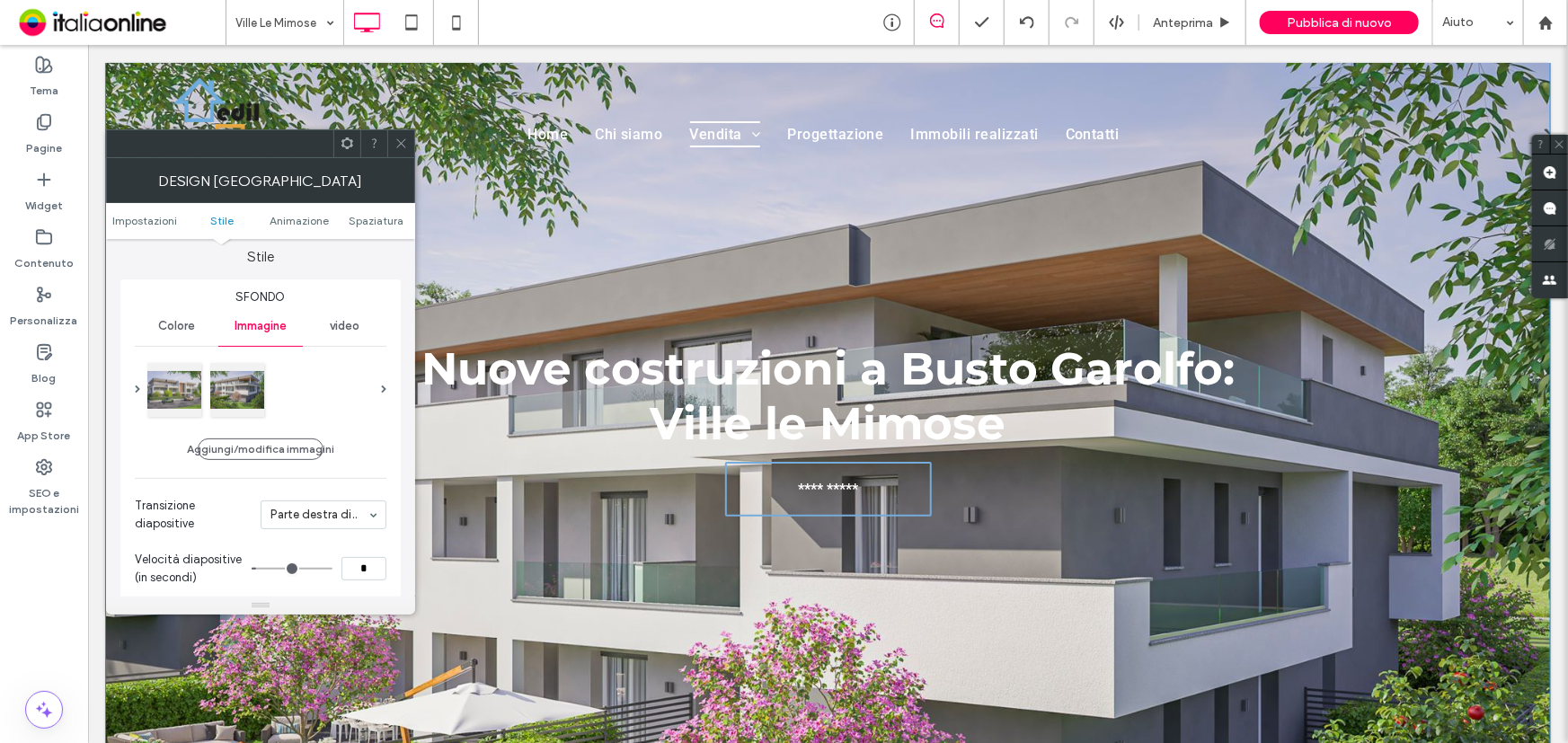
scroll to position [162, 0]
click at [385, 388] on span at bounding box center [384, 388] width 6 height 8
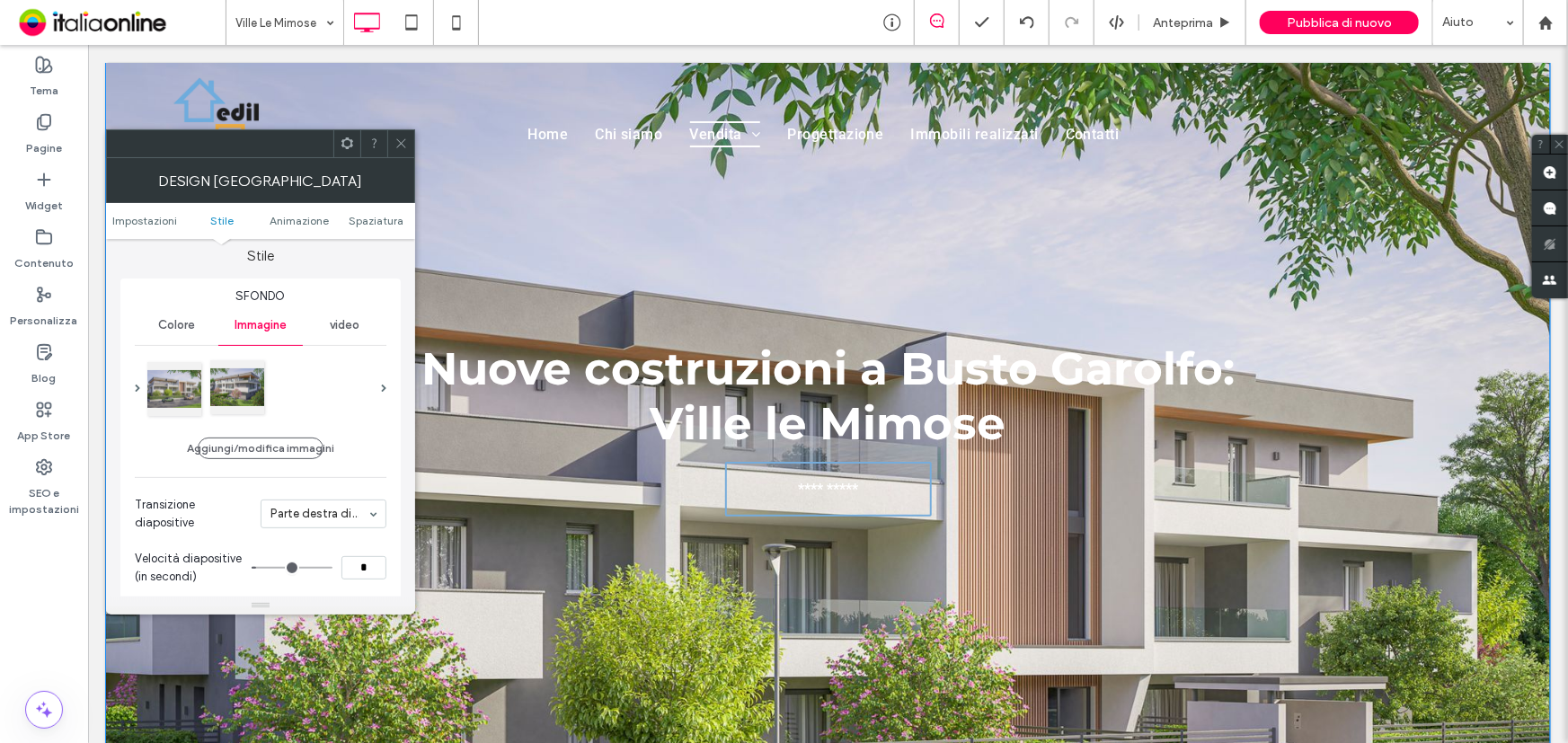
click at [257, 380] on div at bounding box center [237, 387] width 54 height 54
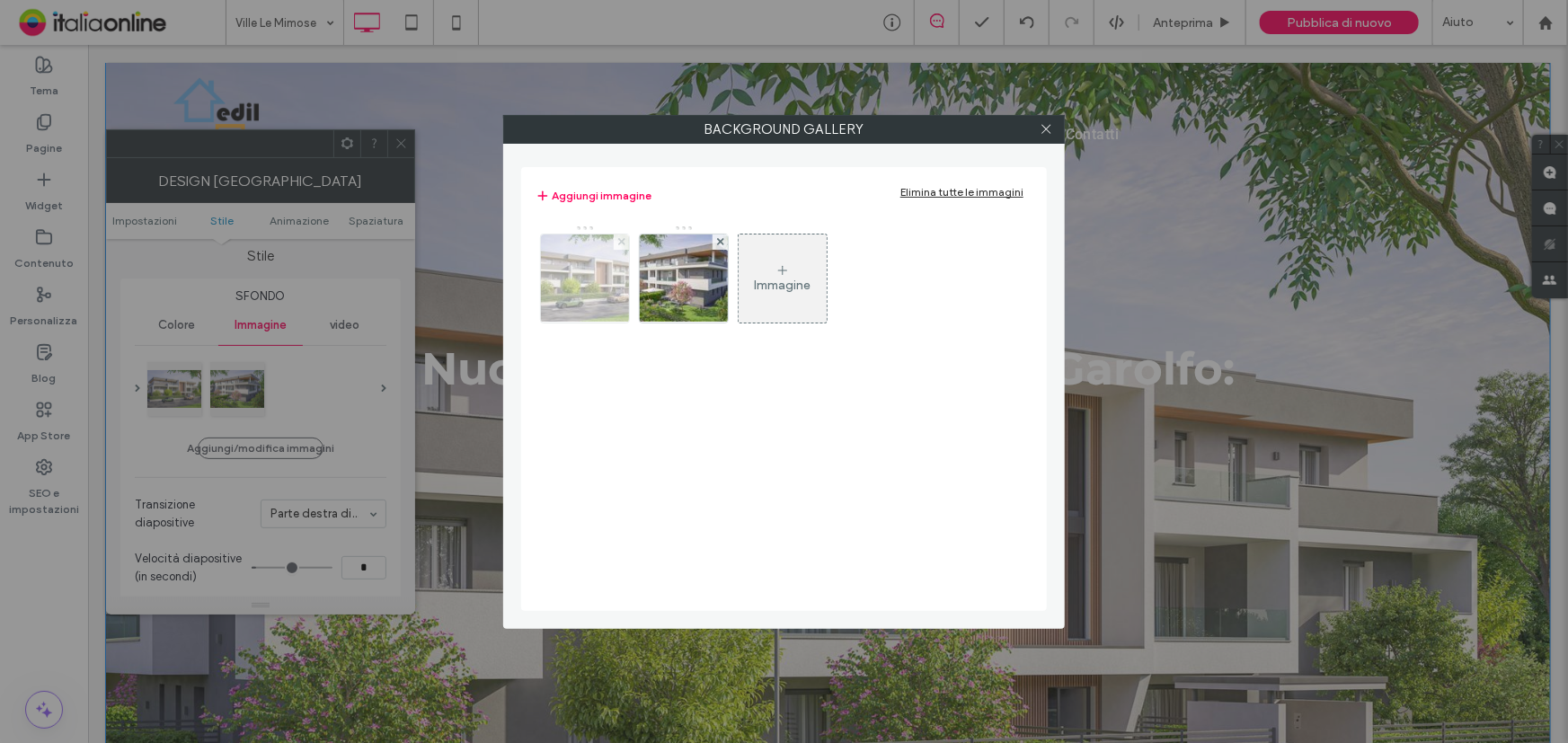
click at [619, 238] on icon at bounding box center [622, 241] width 7 height 7
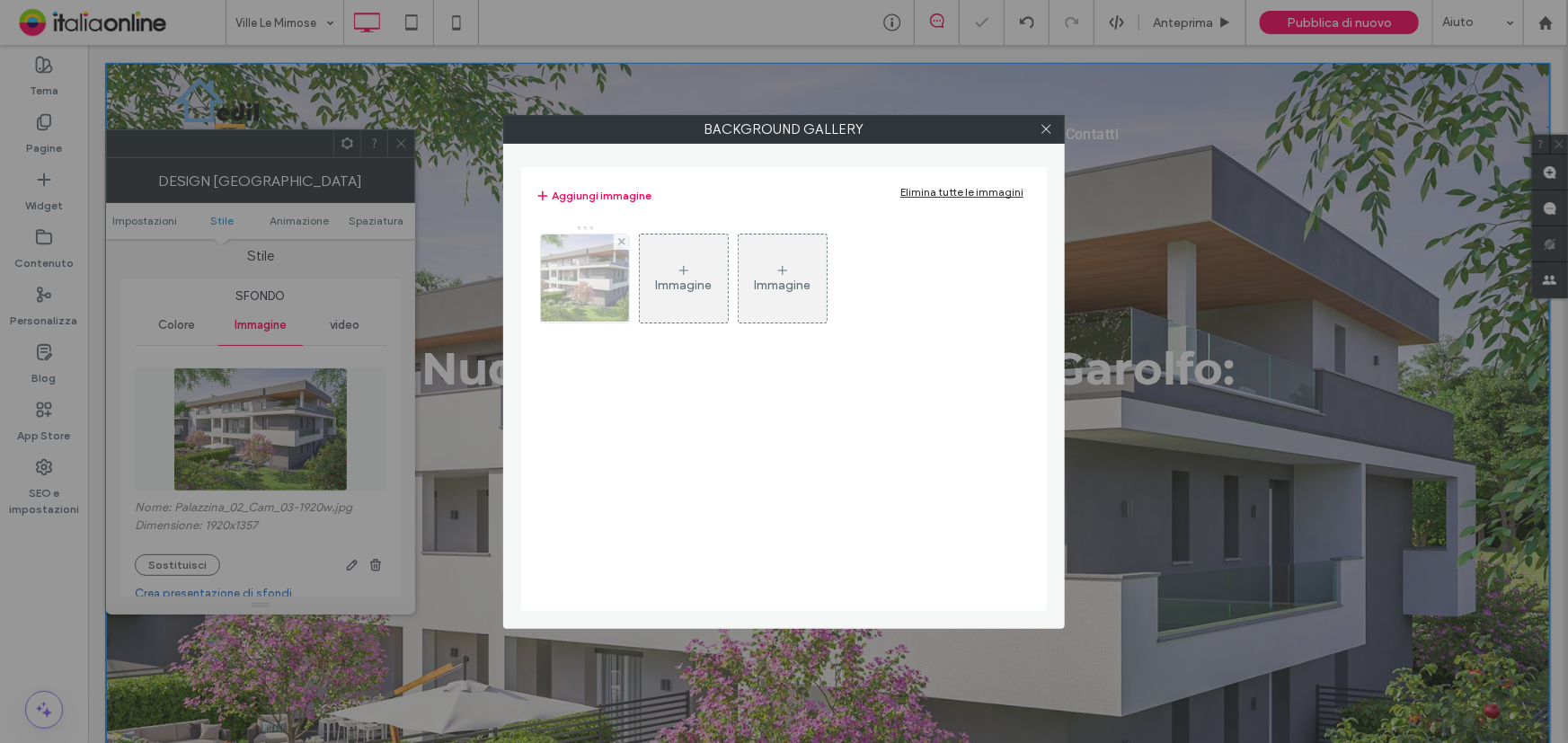
drag, startPoint x: 619, startPoint y: 237, endPoint x: 600, endPoint y: 270, distance: 38.1
click at [619, 238] on icon at bounding box center [622, 241] width 7 height 7
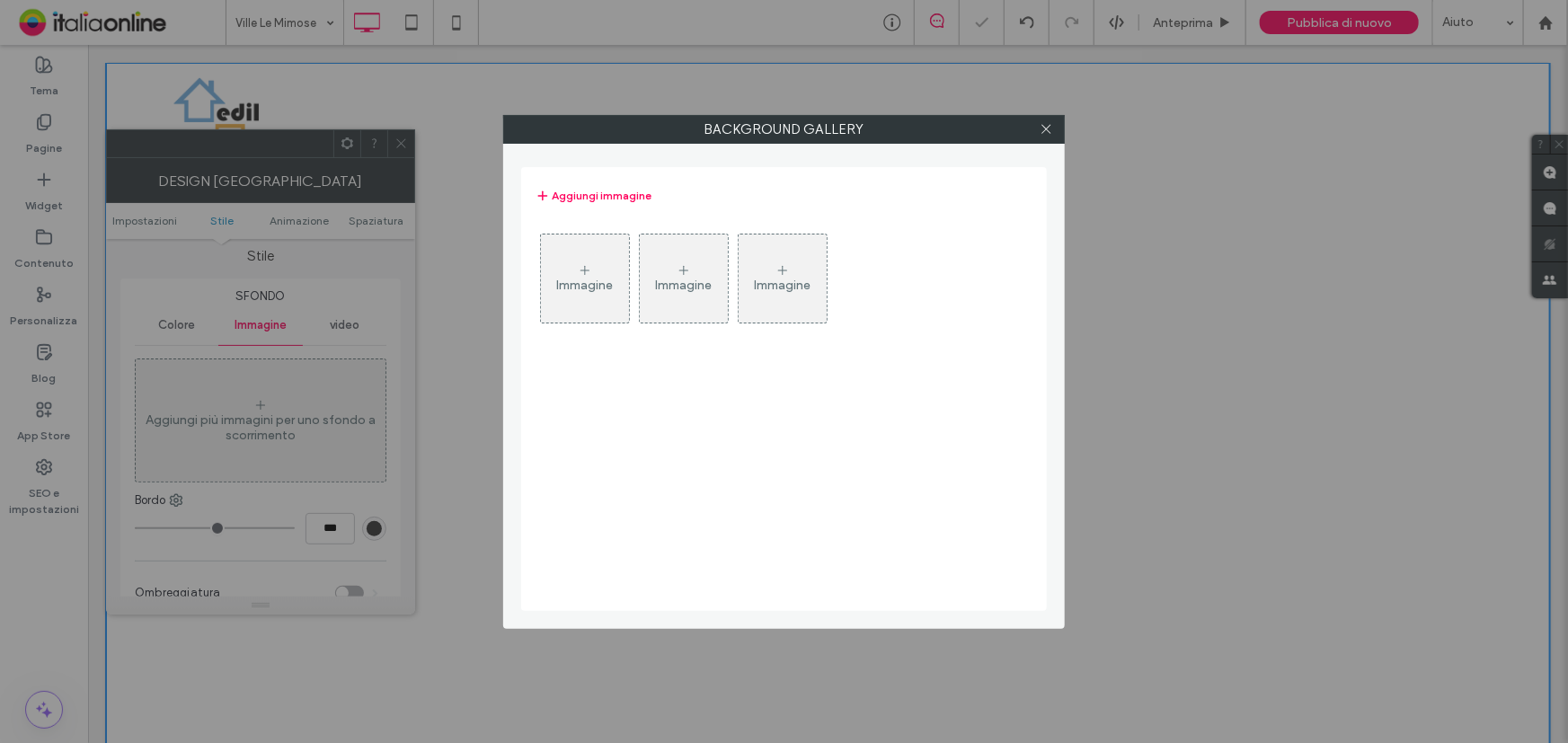
click at [590, 271] on icon at bounding box center [585, 269] width 14 height 14
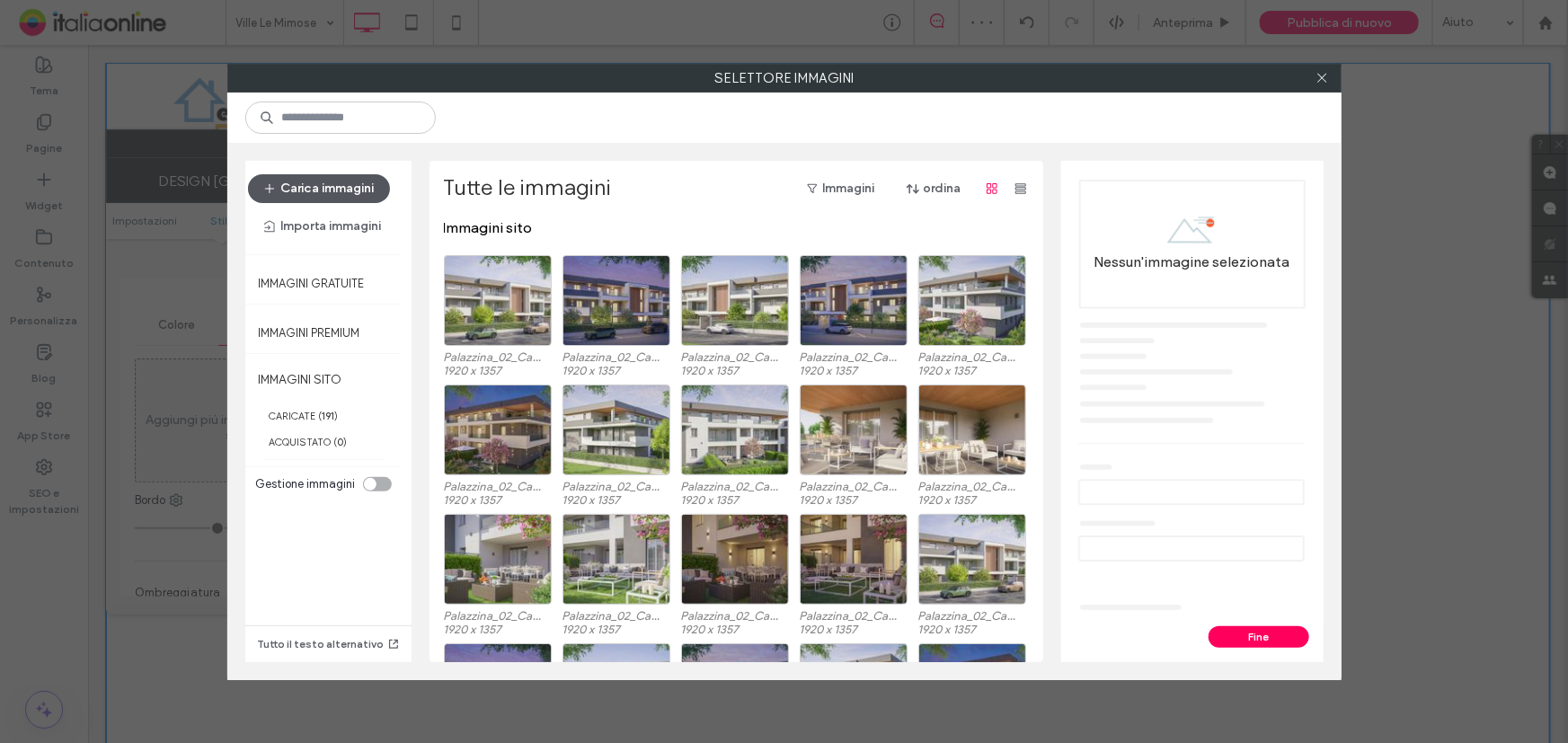
click at [320, 183] on button "Carica immagini" at bounding box center [319, 188] width 142 height 29
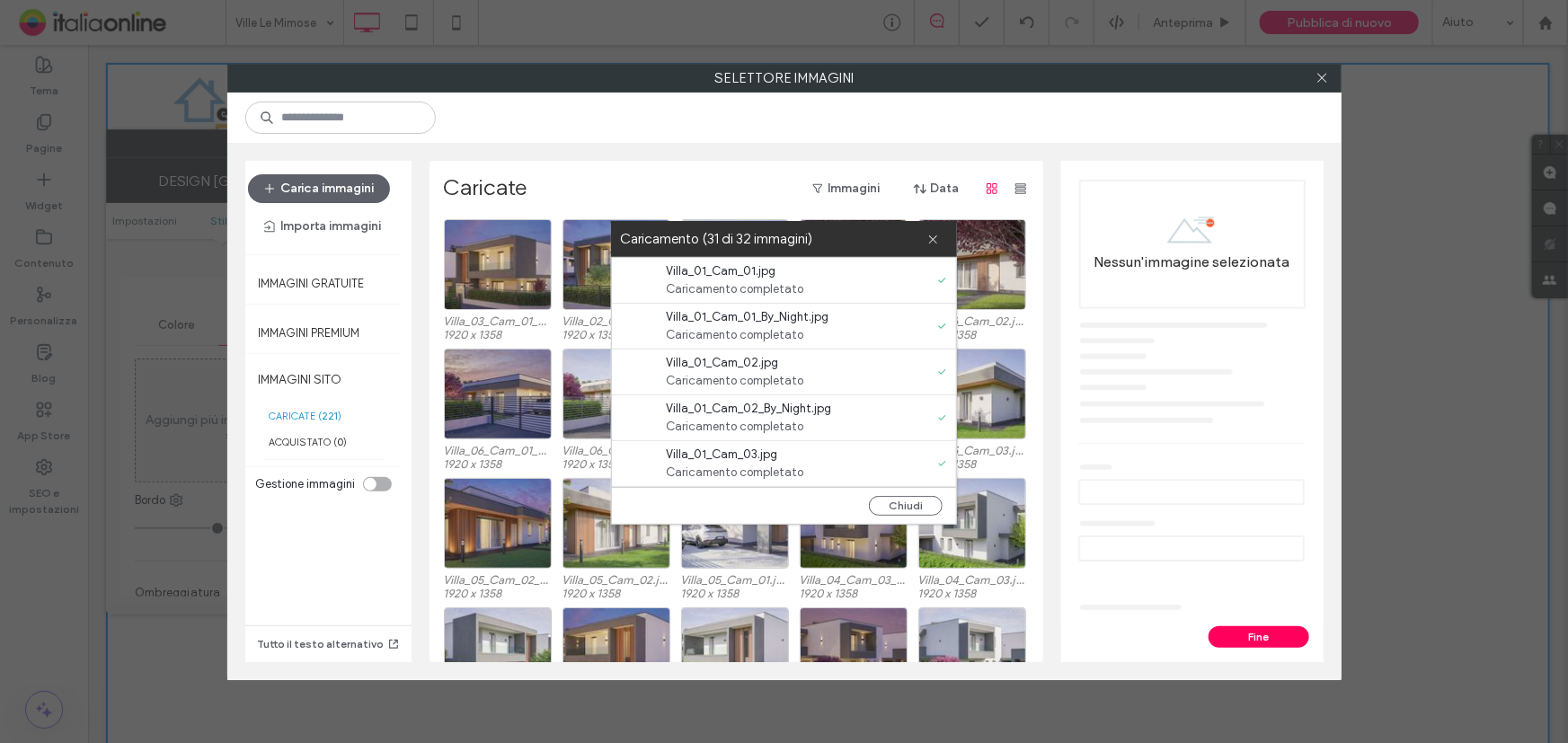
click at [284, 567] on div "Tutto il testo alternativo" at bounding box center [328, 580] width 166 height 164
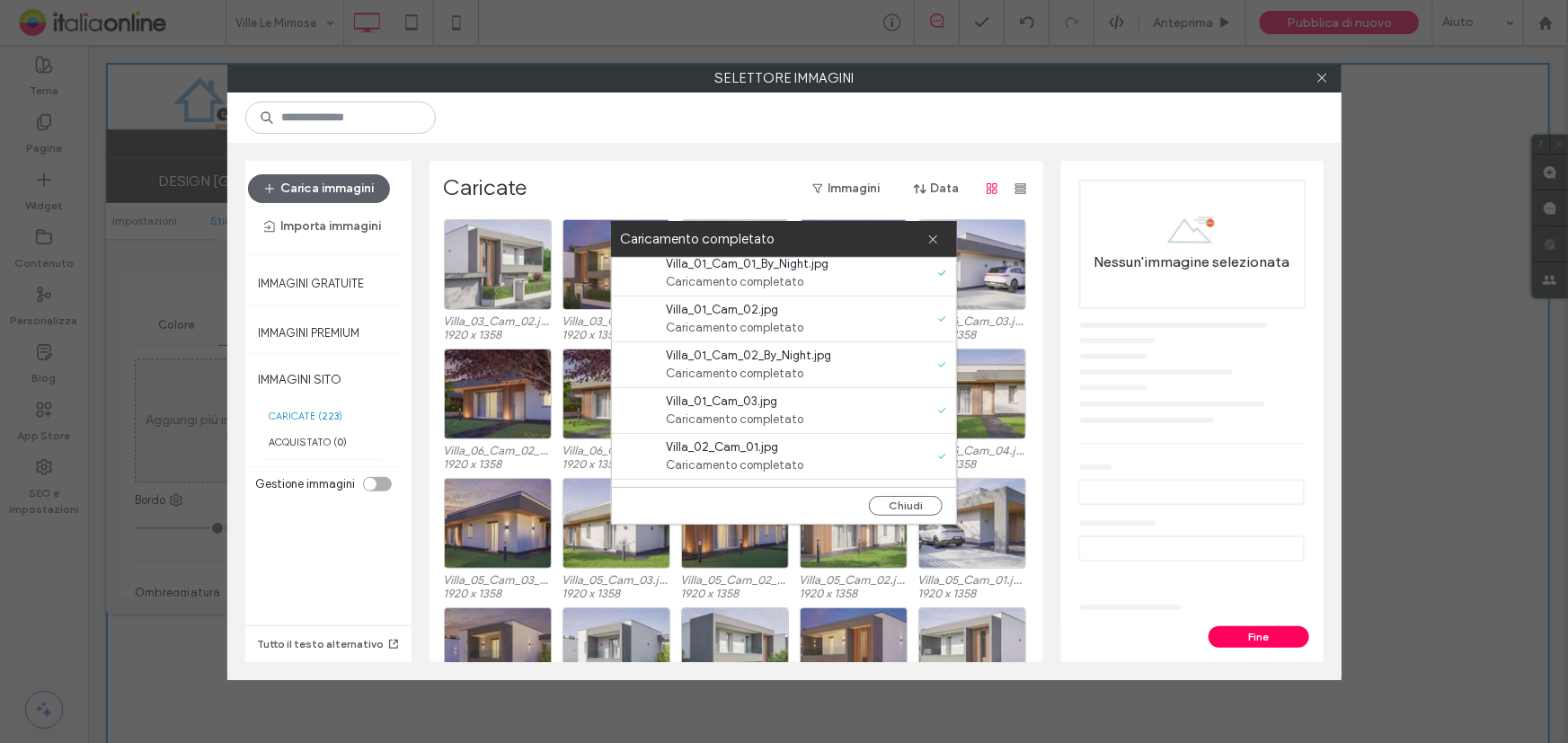
scroll to position [81, 0]
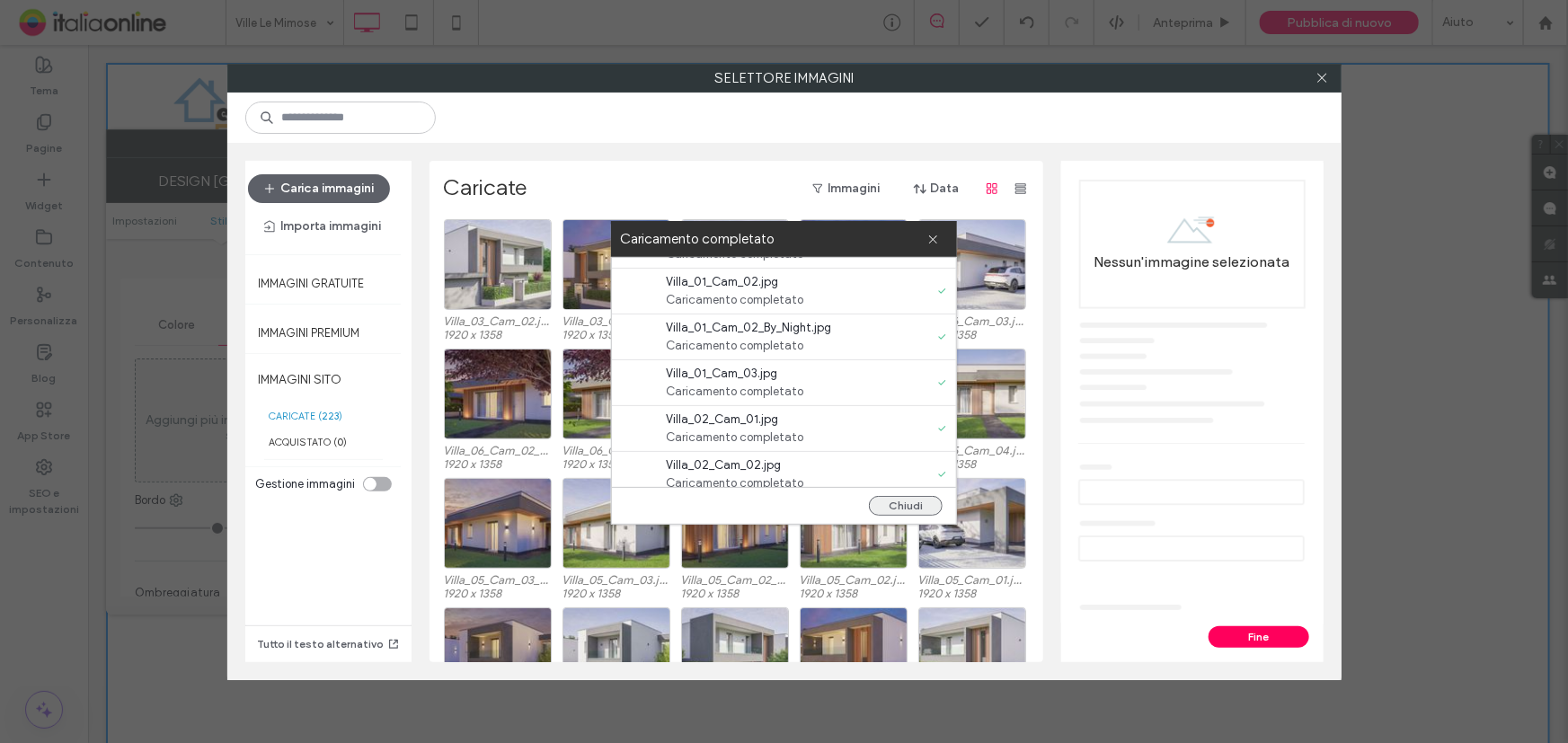
click at [918, 512] on button "Chiudi" at bounding box center [906, 505] width 74 height 20
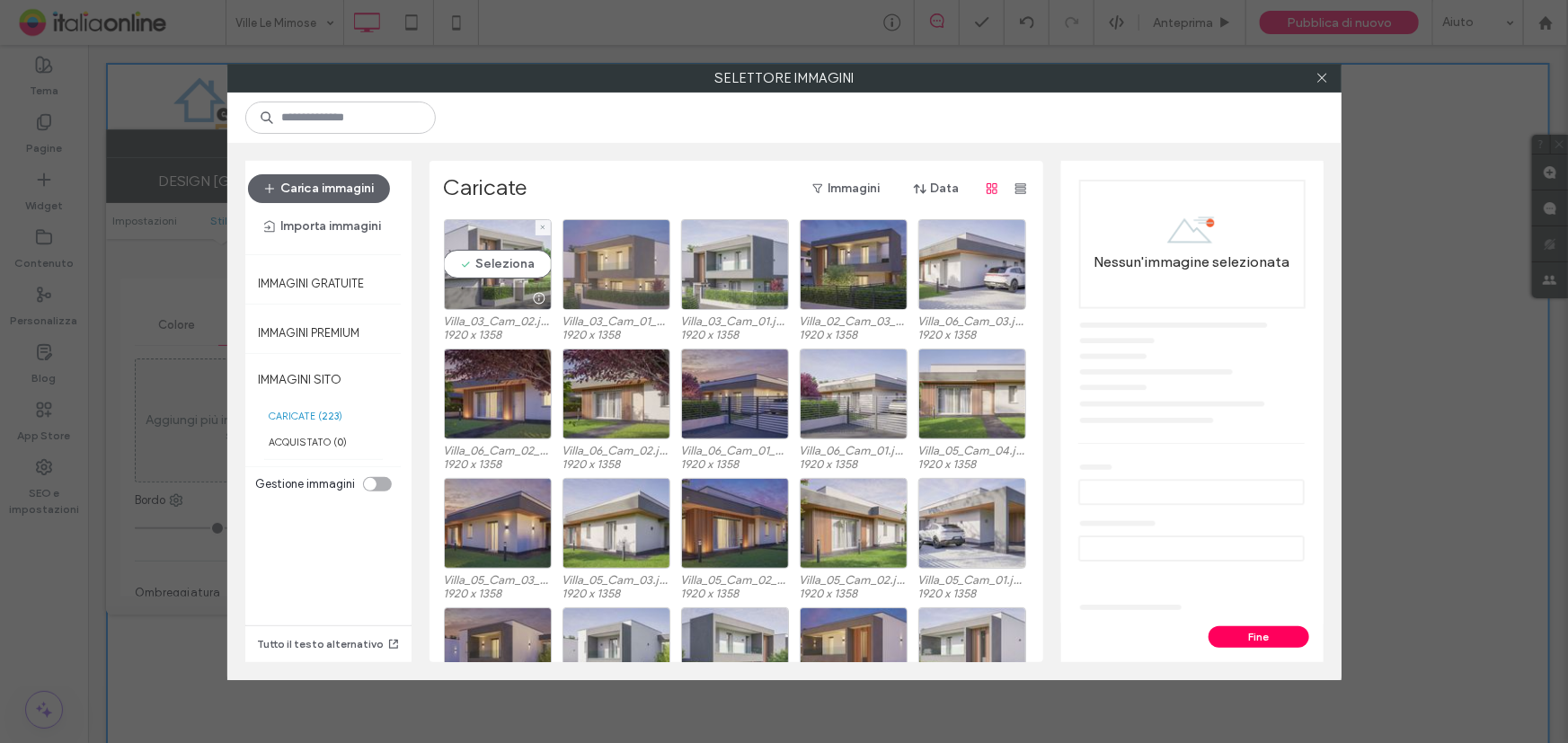
drag, startPoint x: 475, startPoint y: 259, endPoint x: 579, endPoint y: 256, distance: 104.0
click at [475, 259] on div "Seleziona" at bounding box center [498, 264] width 108 height 90
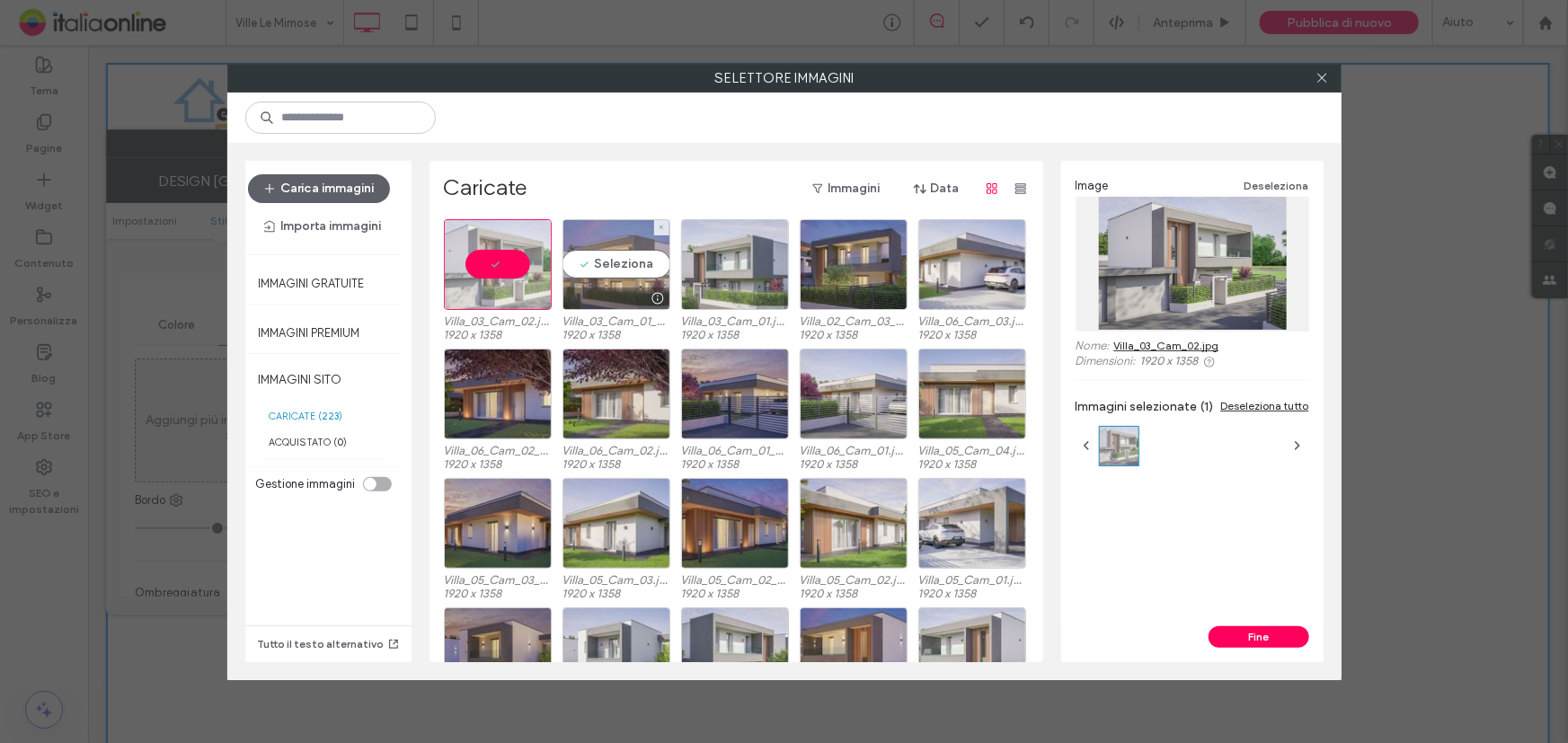
click at [579, 256] on div "Seleziona" at bounding box center [617, 264] width 108 height 90
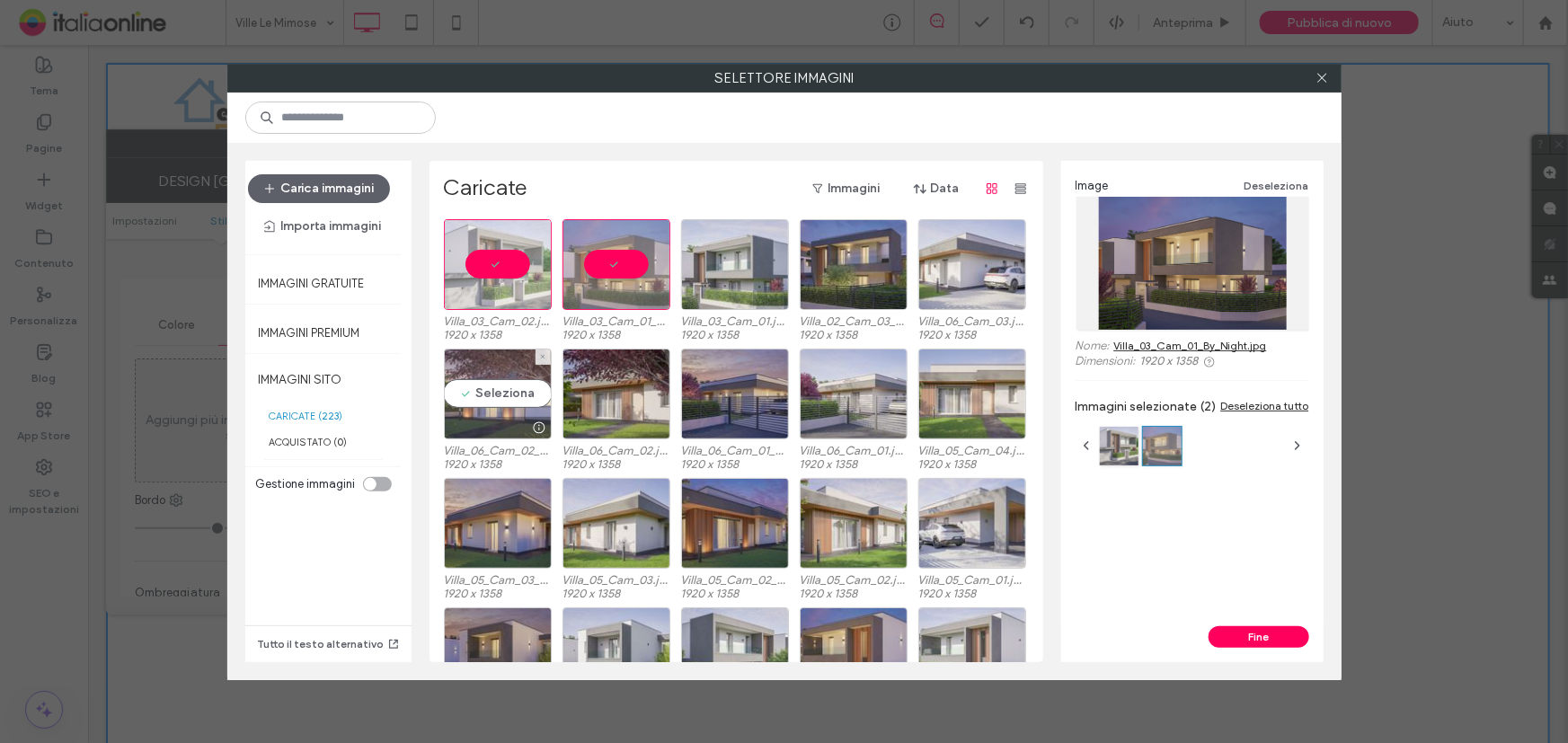
click at [488, 393] on div "Seleziona" at bounding box center [498, 393] width 108 height 90
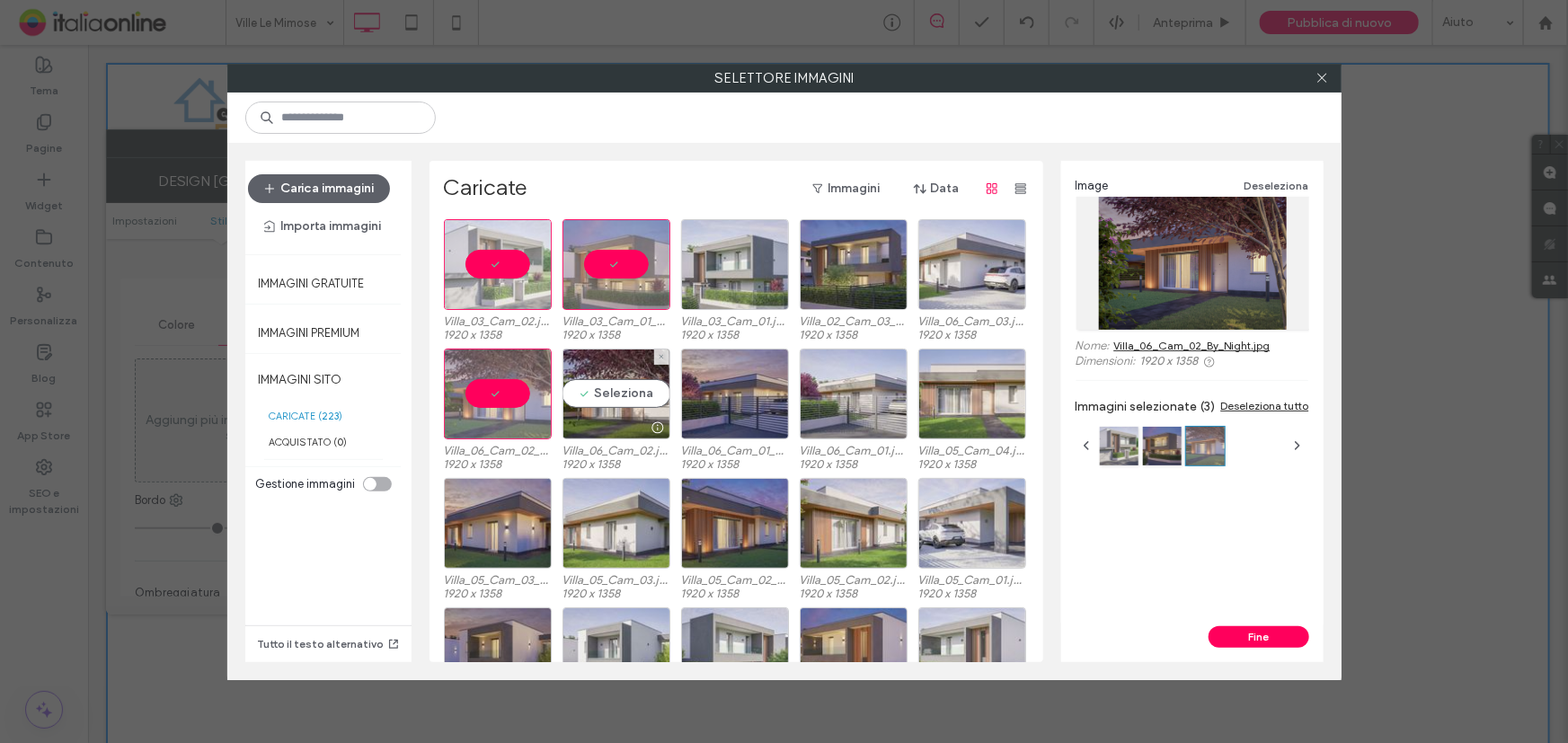
drag, startPoint x: 576, startPoint y: 398, endPoint x: 785, endPoint y: 442, distance: 213.6
click at [576, 398] on div "Seleziona" at bounding box center [617, 393] width 108 height 90
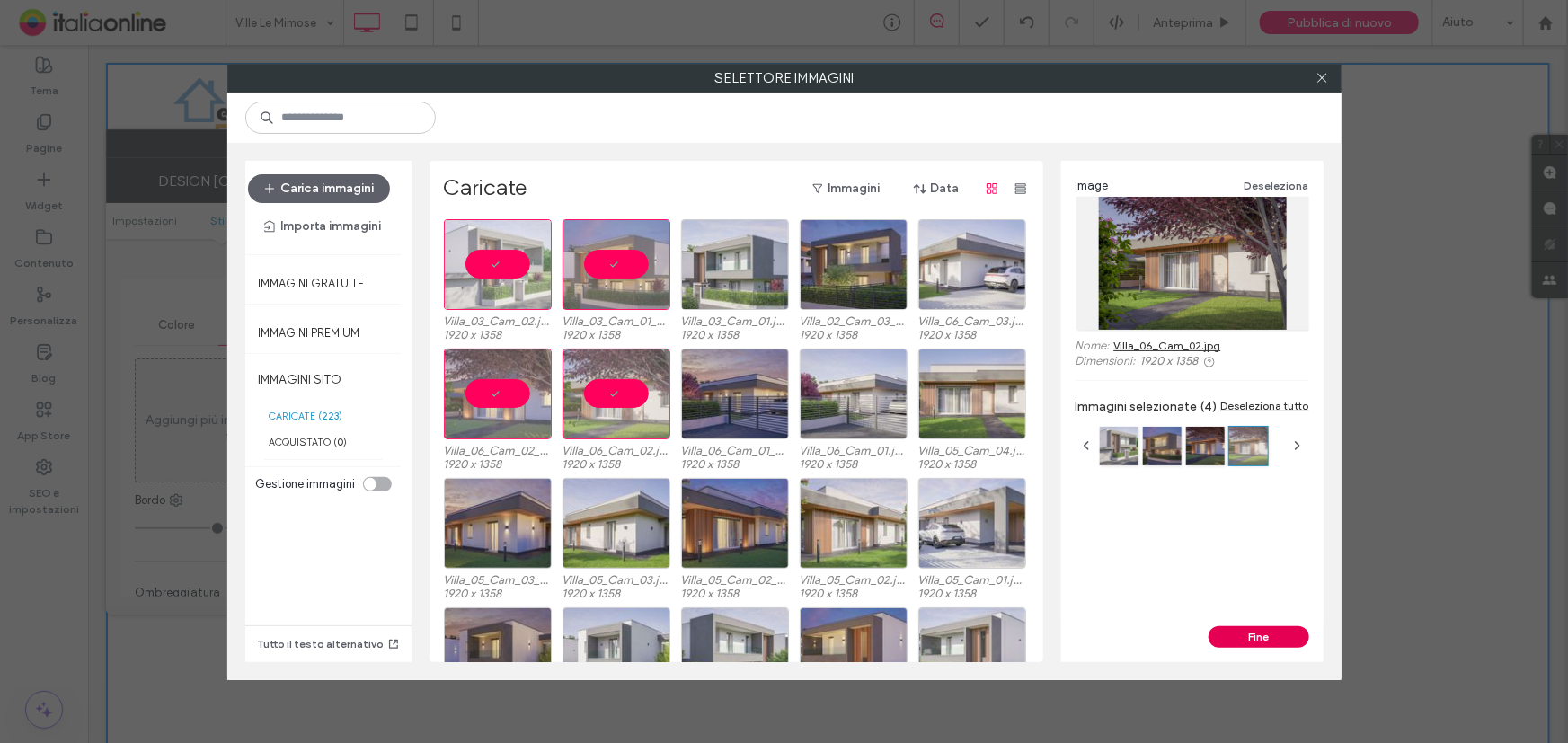
click at [1268, 638] on button "Fine" at bounding box center [1259, 637] width 101 height 21
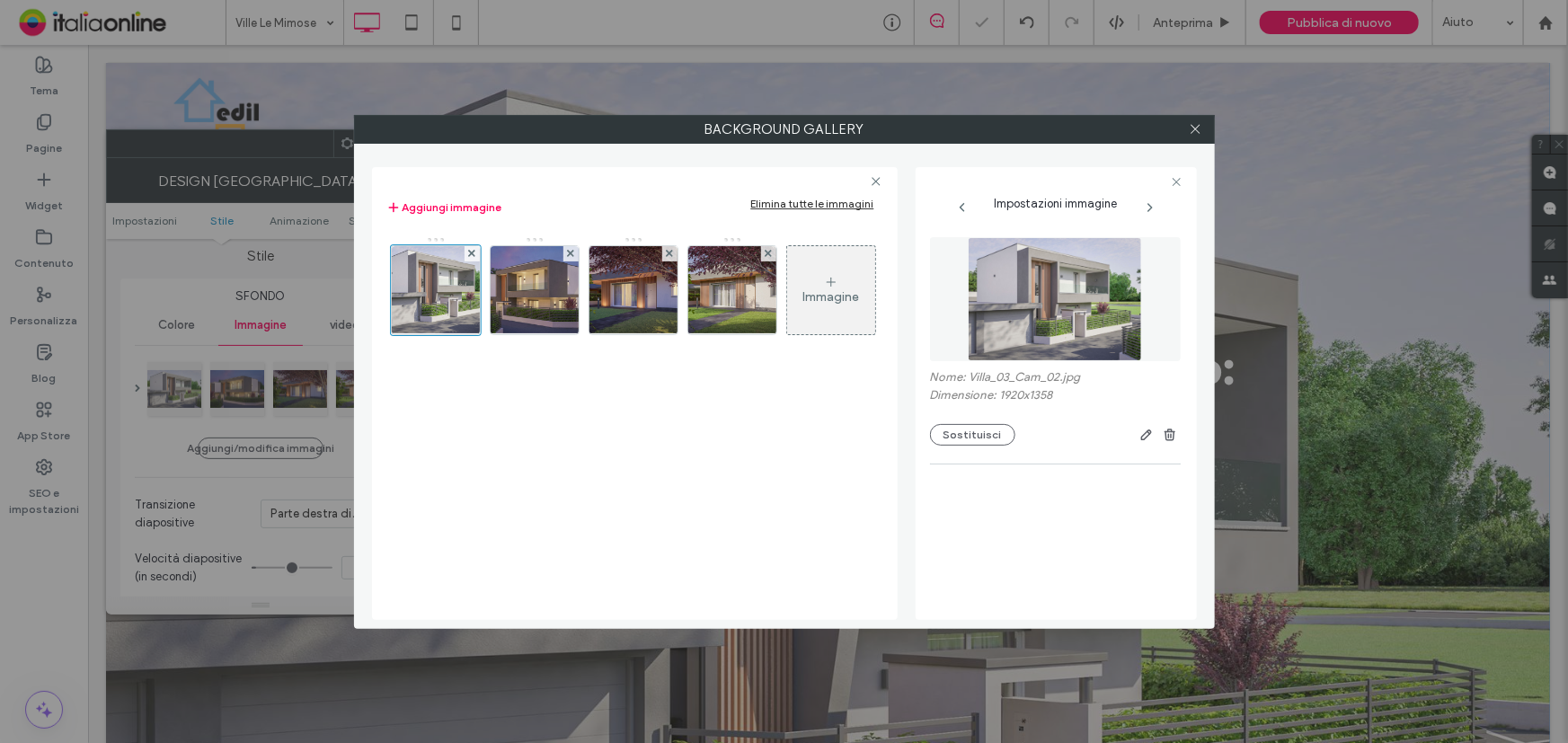
drag, startPoint x: 1194, startPoint y: 126, endPoint x: 1071, endPoint y: 117, distance: 123.3
click at [1194, 126] on icon at bounding box center [1196, 129] width 13 height 13
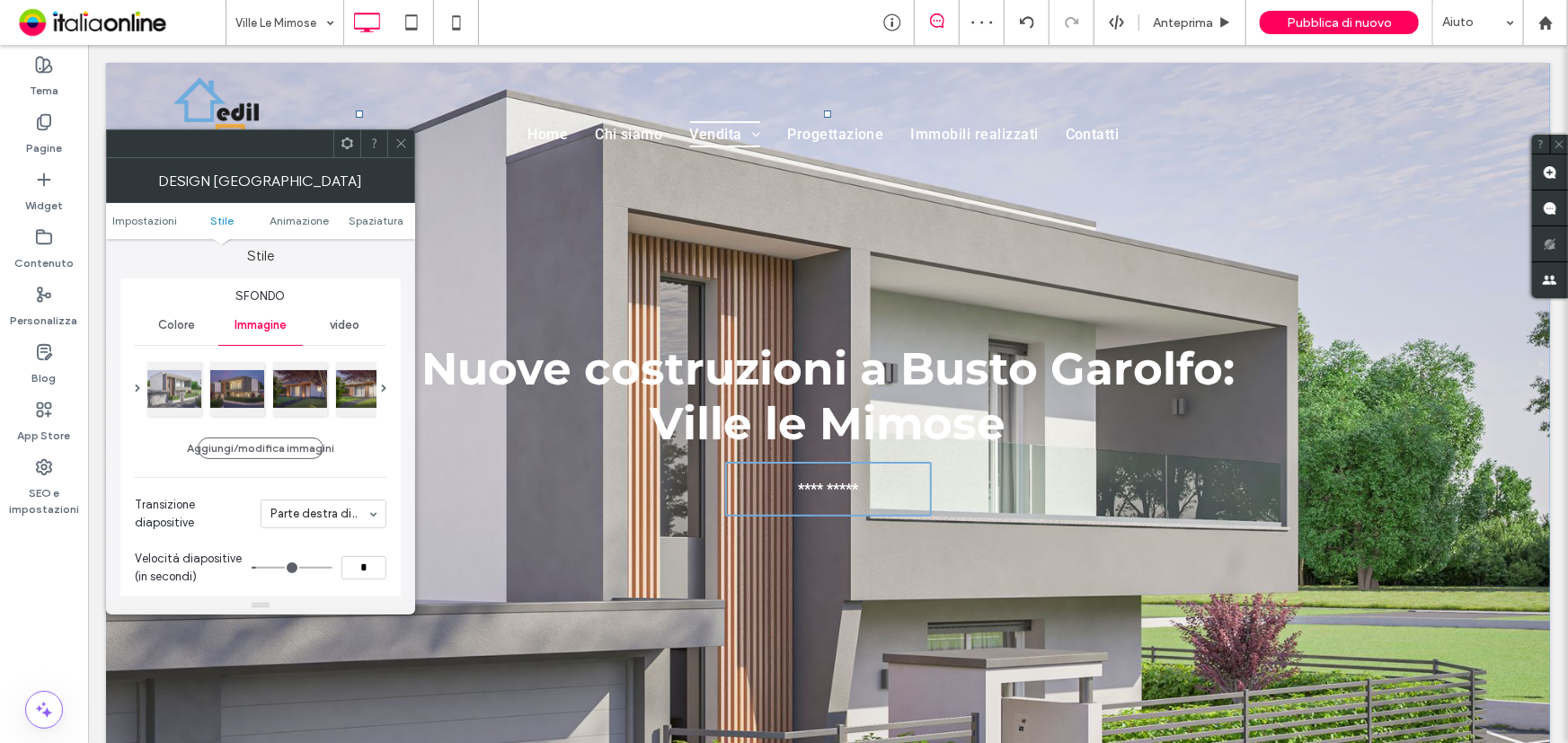
drag, startPoint x: 403, startPoint y: 136, endPoint x: 400, endPoint y: 174, distance: 38.1
click at [403, 136] on icon at bounding box center [401, 143] width 13 height 13
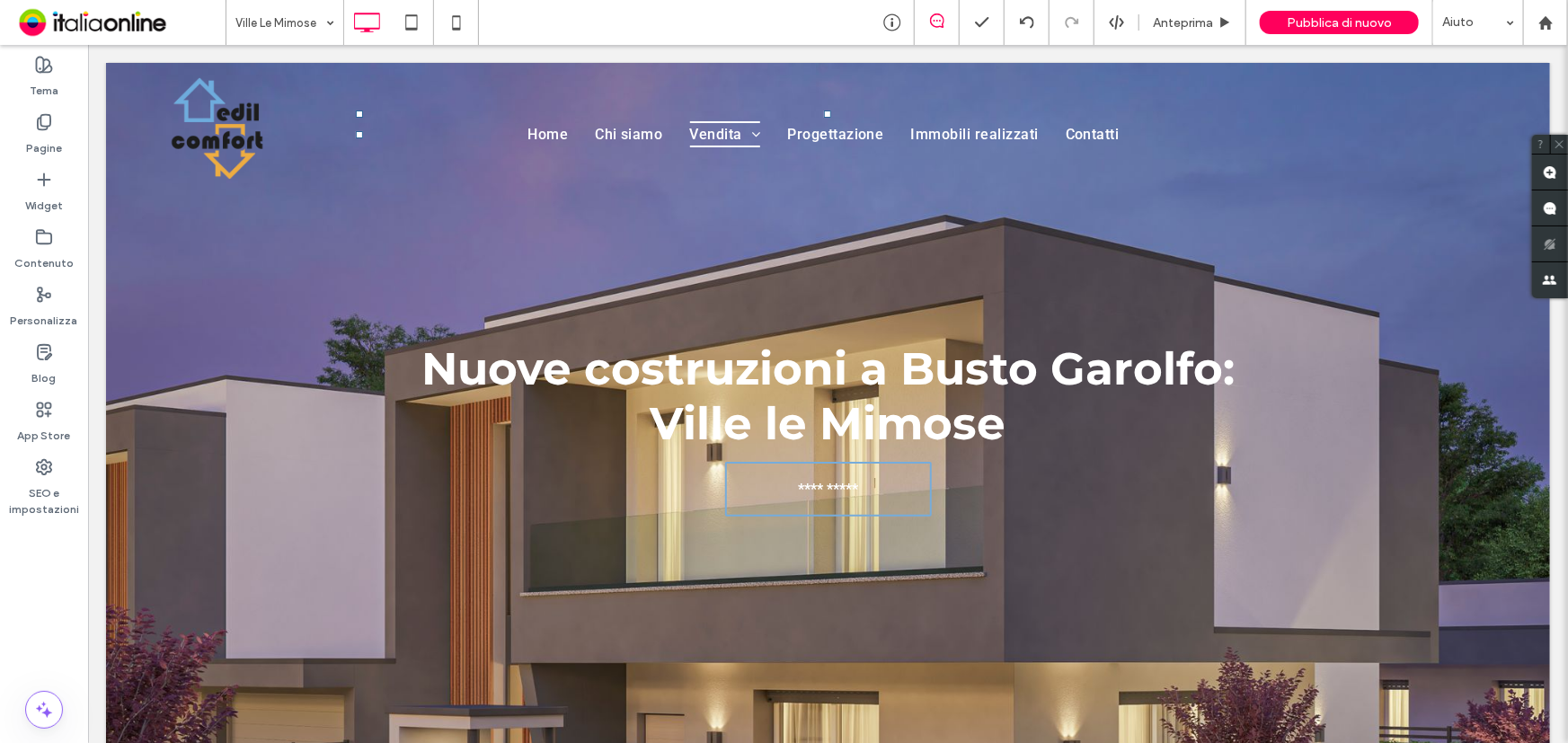
scroll to position [162, 0]
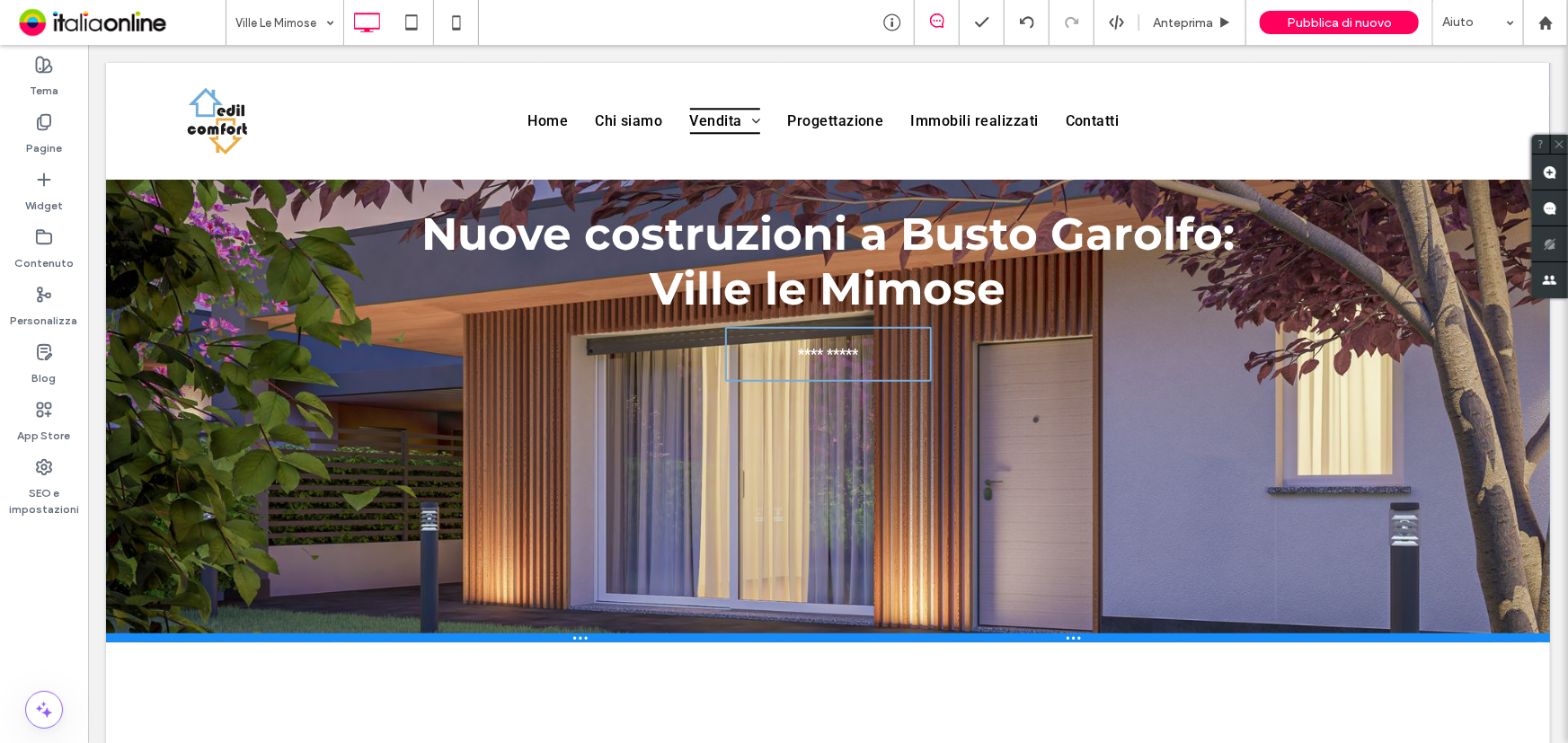
drag, startPoint x: 1145, startPoint y: 584, endPoint x: 1146, endPoint y: 639, distance: 55.0
click at [1146, 639] on div at bounding box center [827, 637] width 1444 height 9
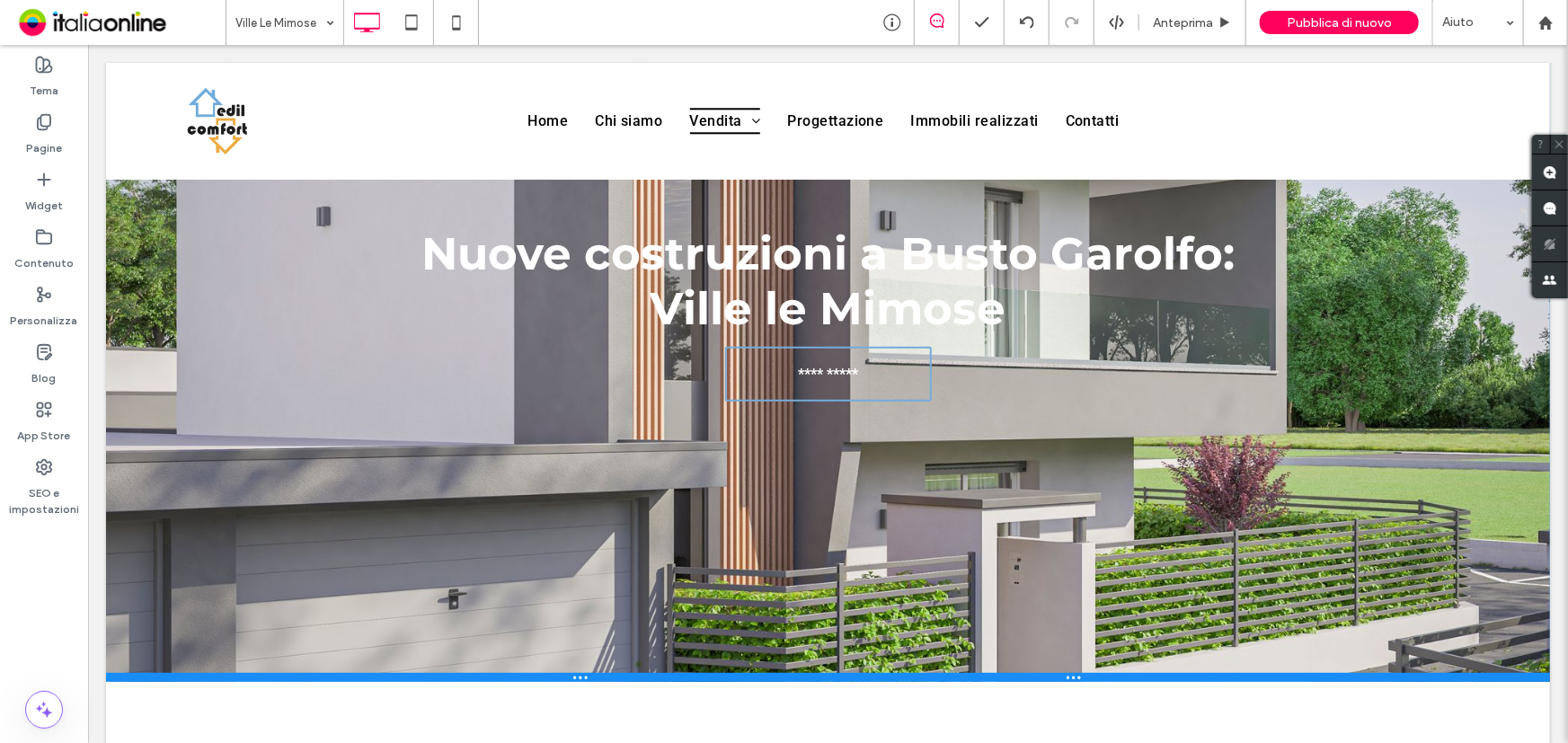
drag, startPoint x: 1161, startPoint y: 635, endPoint x: 1246, endPoint y: 721, distance: 120.9
click at [1159, 676] on div at bounding box center [827, 677] width 1444 height 9
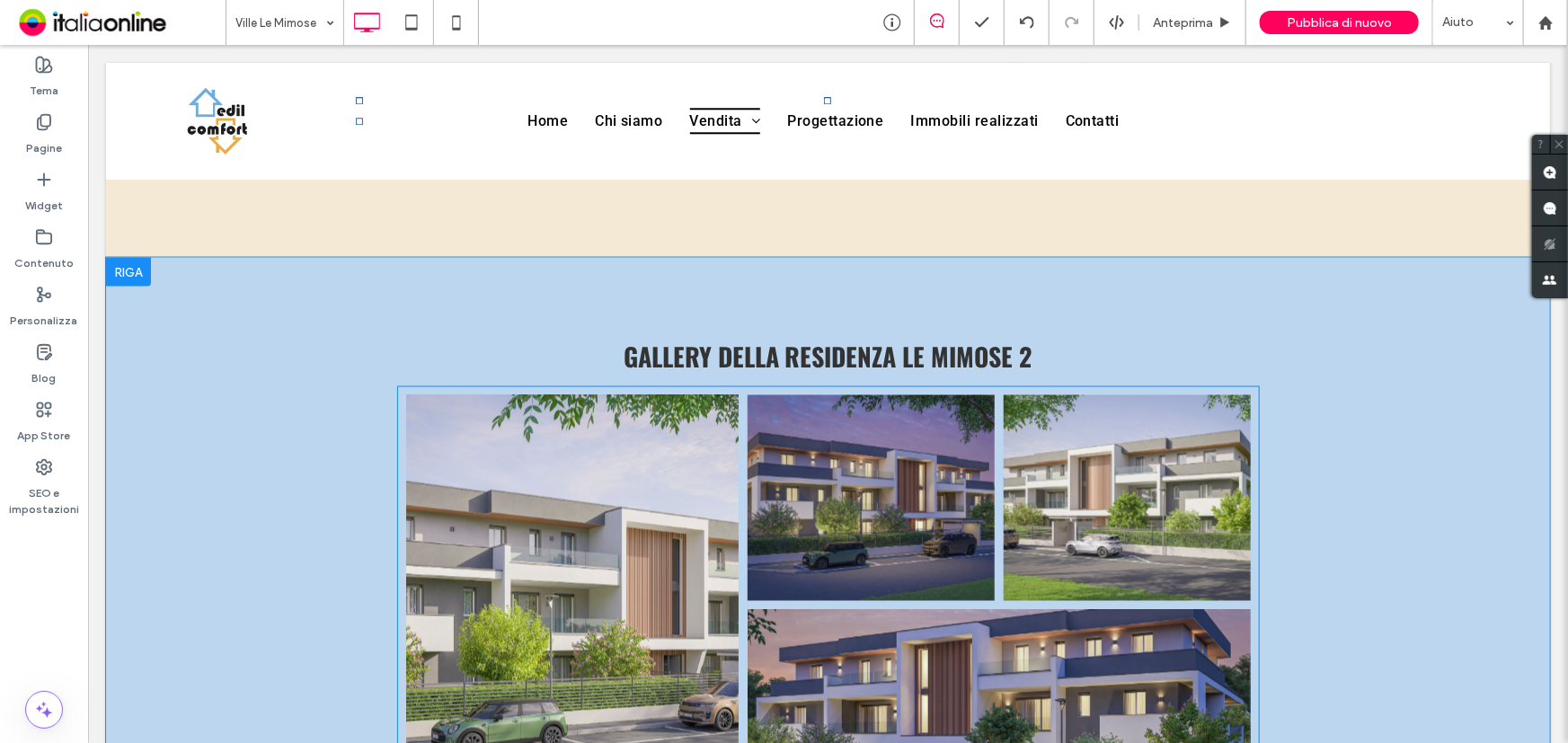
scroll to position [1551, 0]
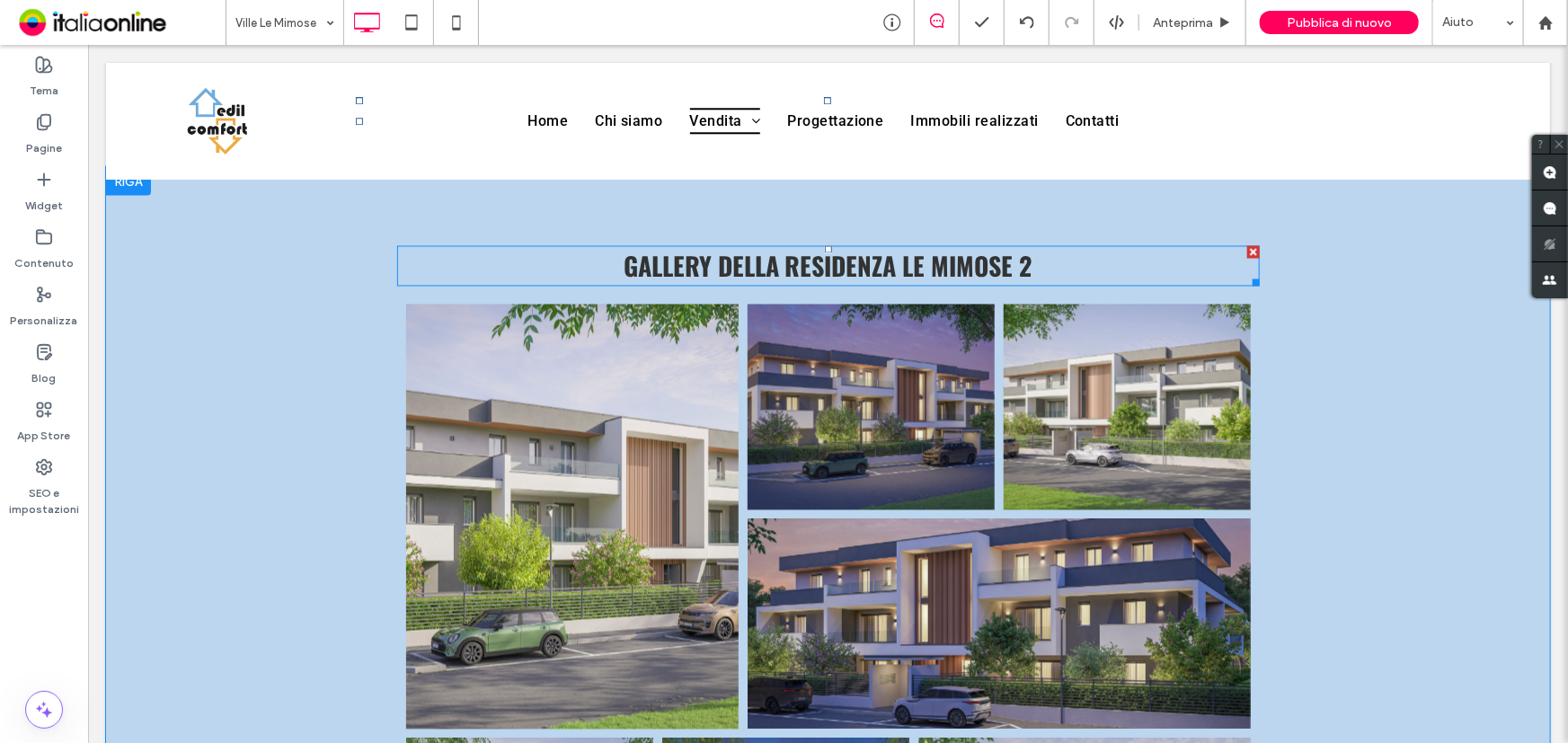
click at [901, 263] on strong "Residenza Le Mimose 2" at bounding box center [908, 266] width 247 height 37
type input "******"
type input "**"
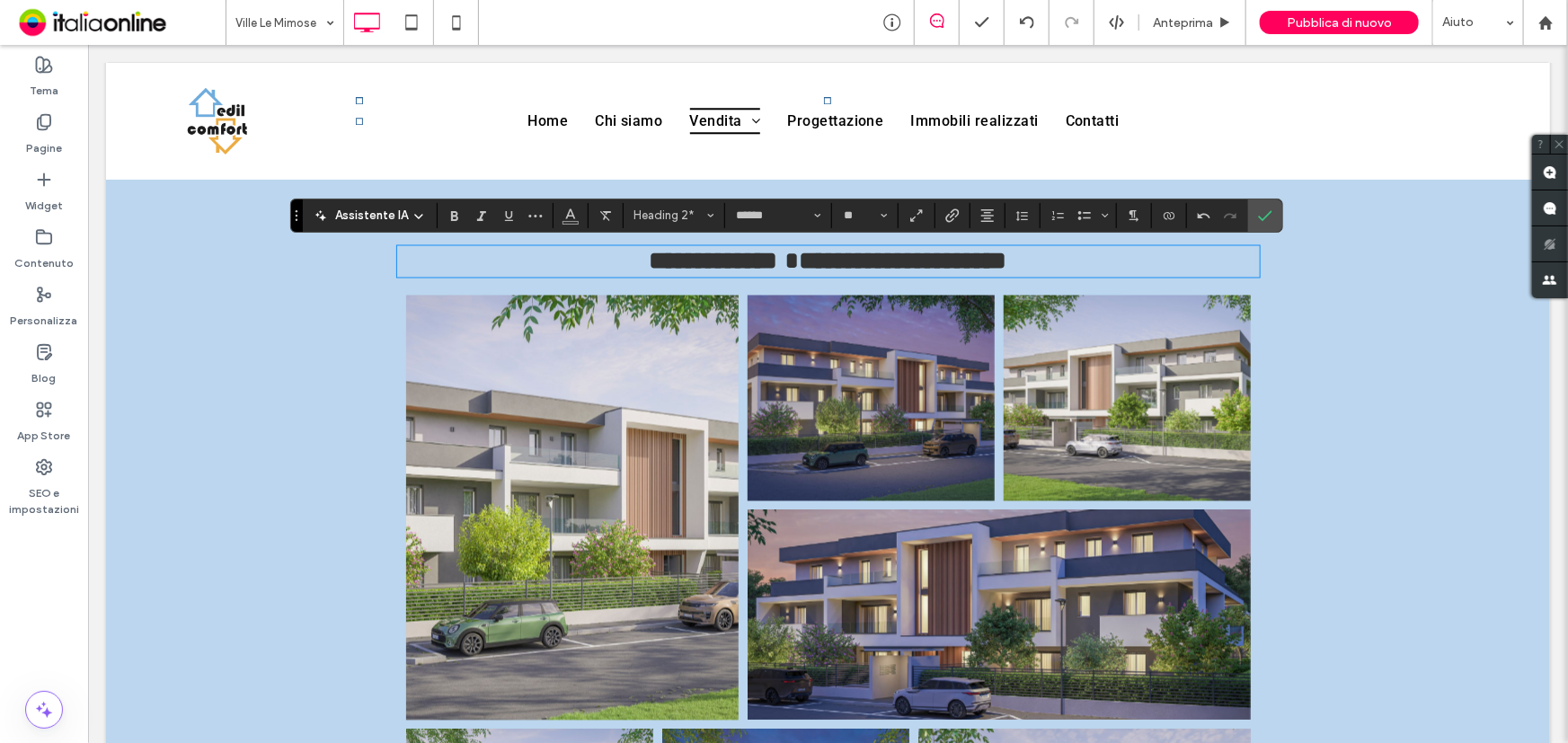
click at [1052, 271] on h2 "**********" at bounding box center [827, 261] width 863 height 28
drag, startPoint x: 1052, startPoint y: 271, endPoint x: 705, endPoint y: 265, distance: 347.1
click at [705, 265] on h2 "**********" at bounding box center [827, 261] width 863 height 28
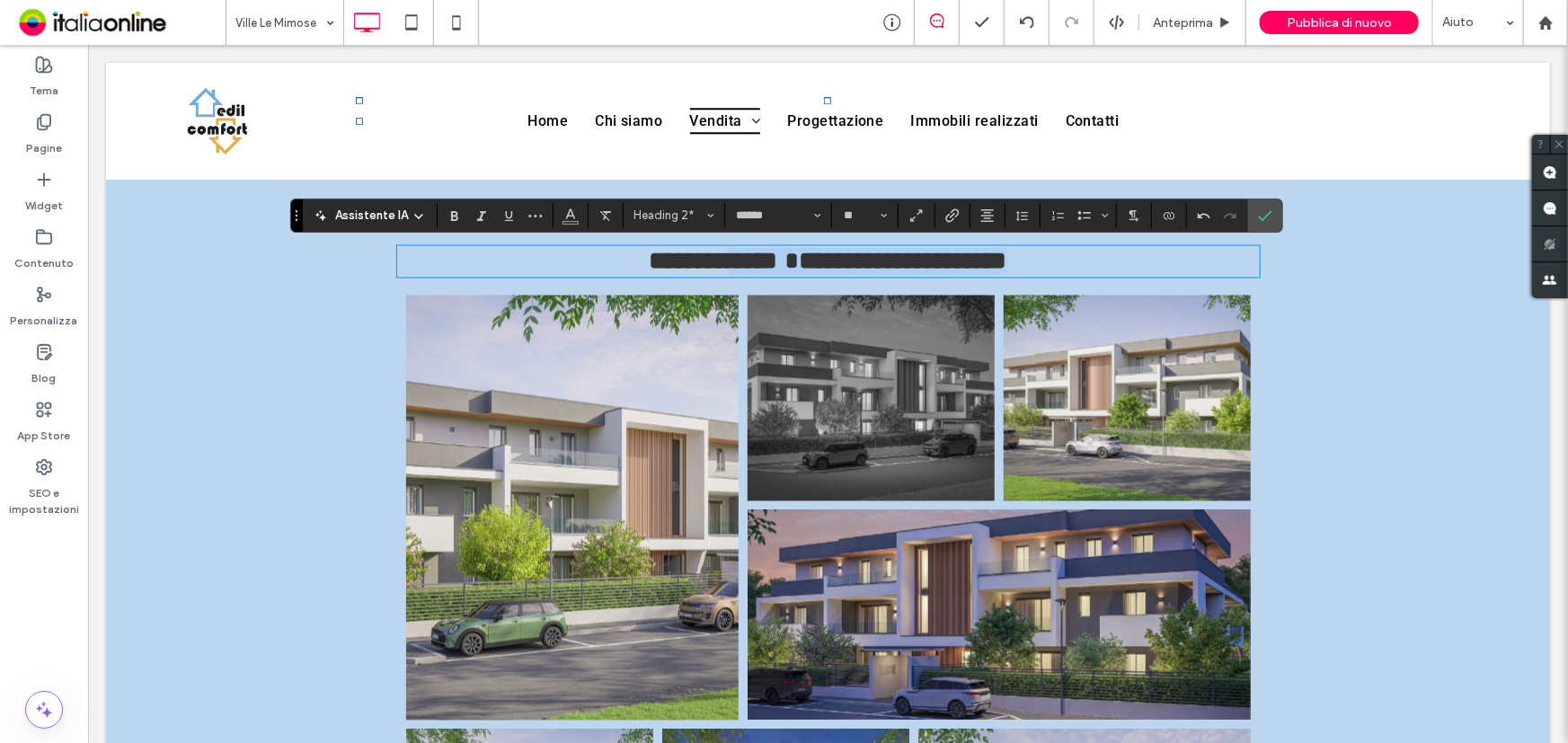
type input "******"
type input "**"
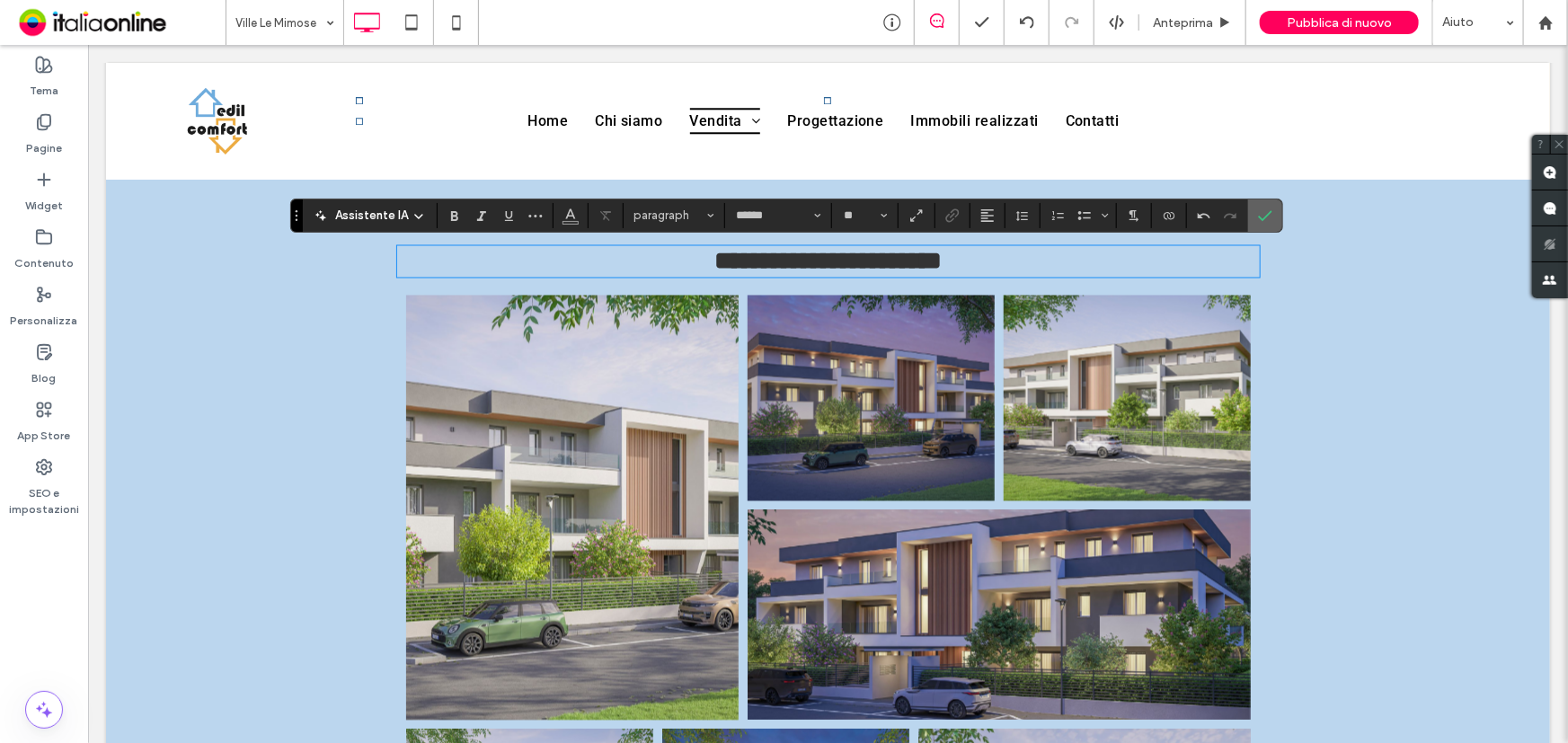
click at [1258, 213] on icon "Conferma" at bounding box center [1265, 215] width 14 height 14
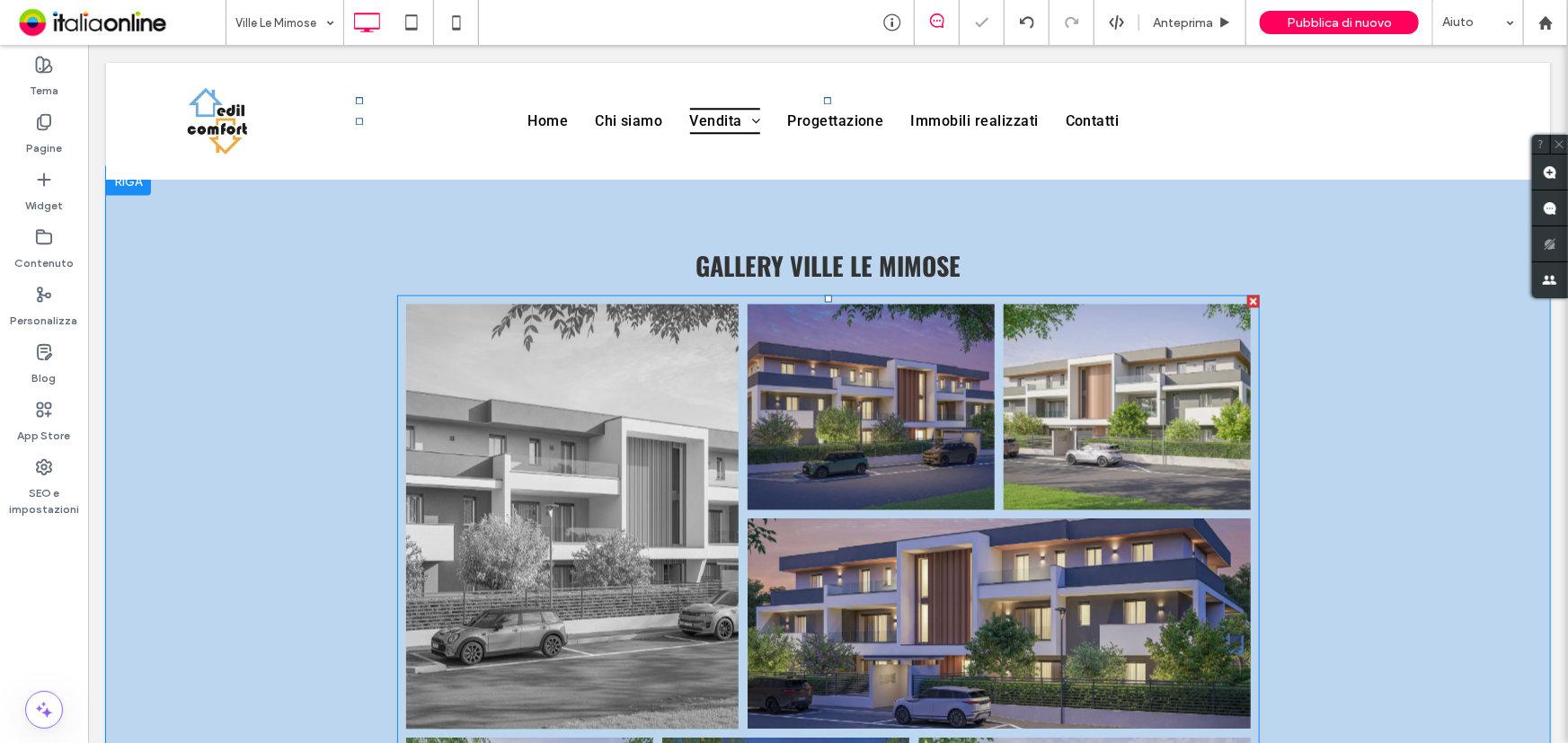
click at [492, 550] on link at bounding box center [572, 516] width 332 height 425
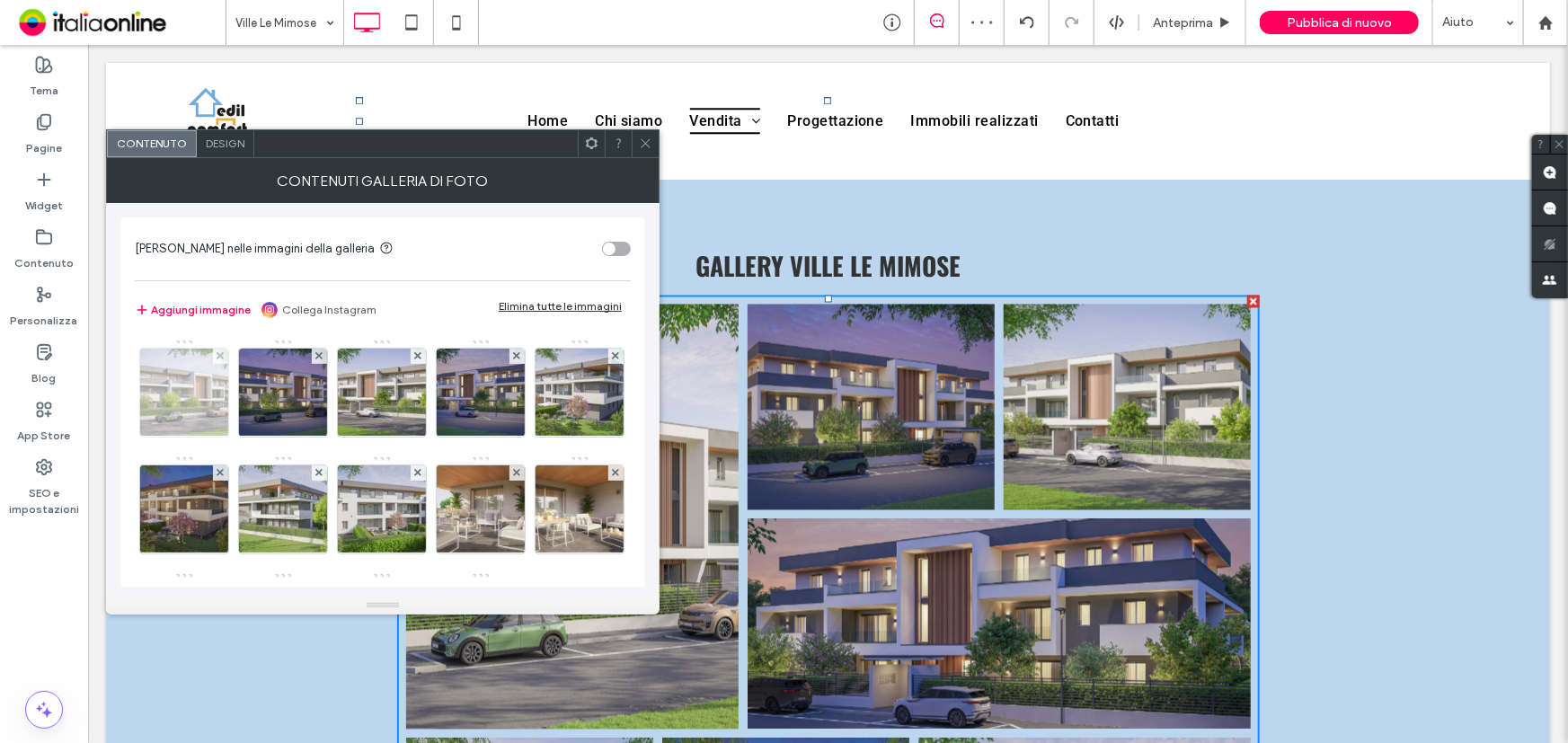
click at [209, 357] on img at bounding box center [185, 392] width 125 height 88
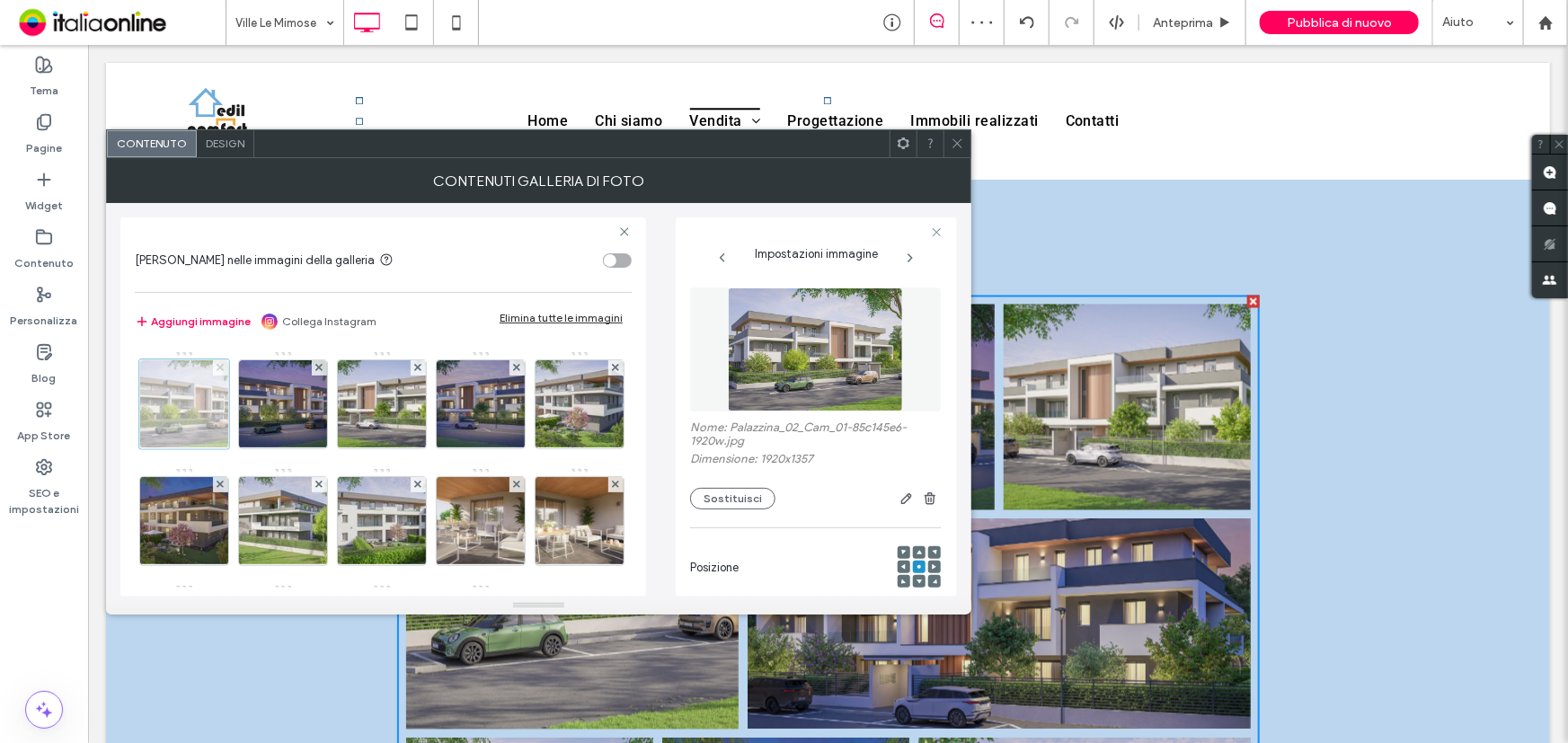
click at [223, 365] on icon at bounding box center [220, 367] width 7 height 7
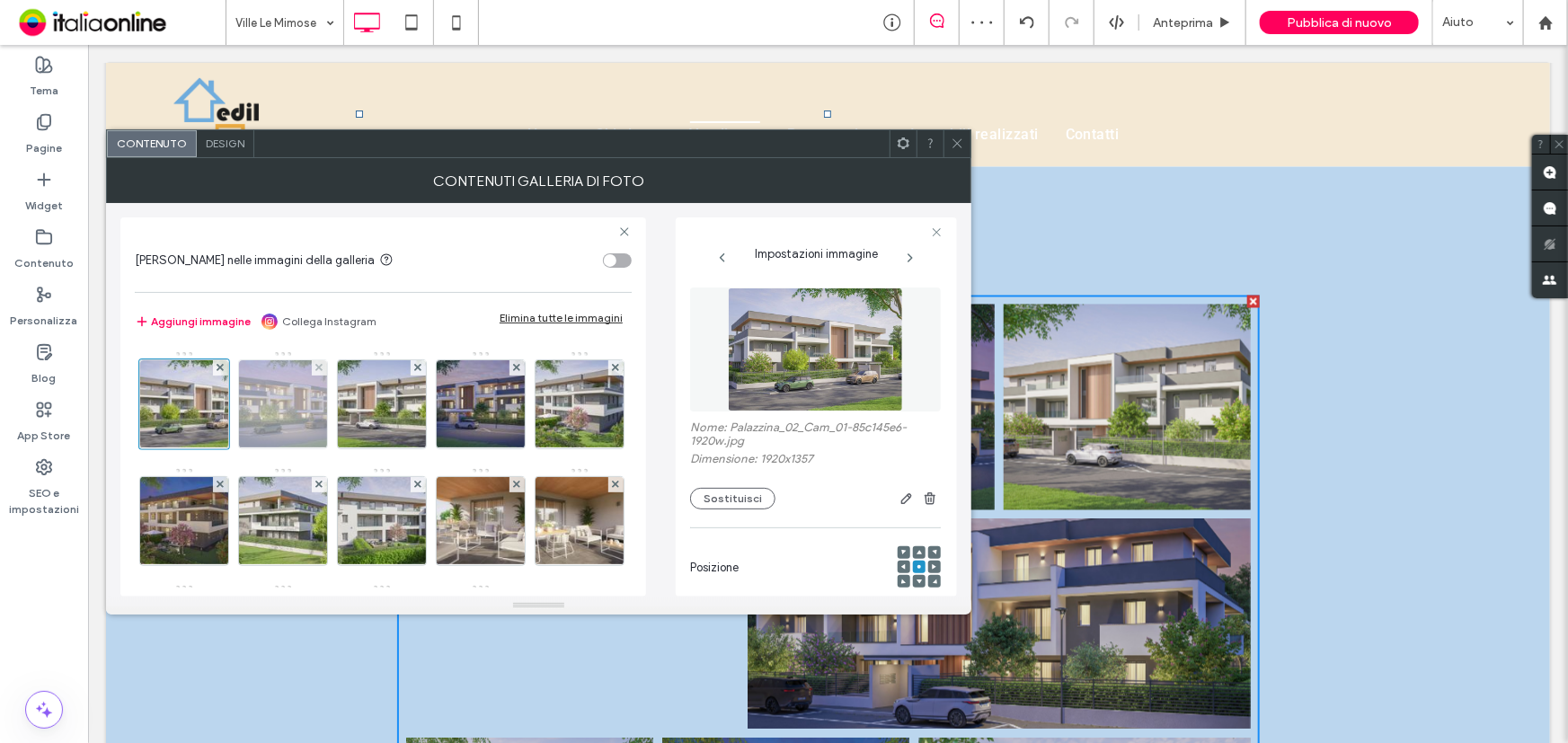
click at [223, 365] on img at bounding box center [284, 404] width 125 height 88
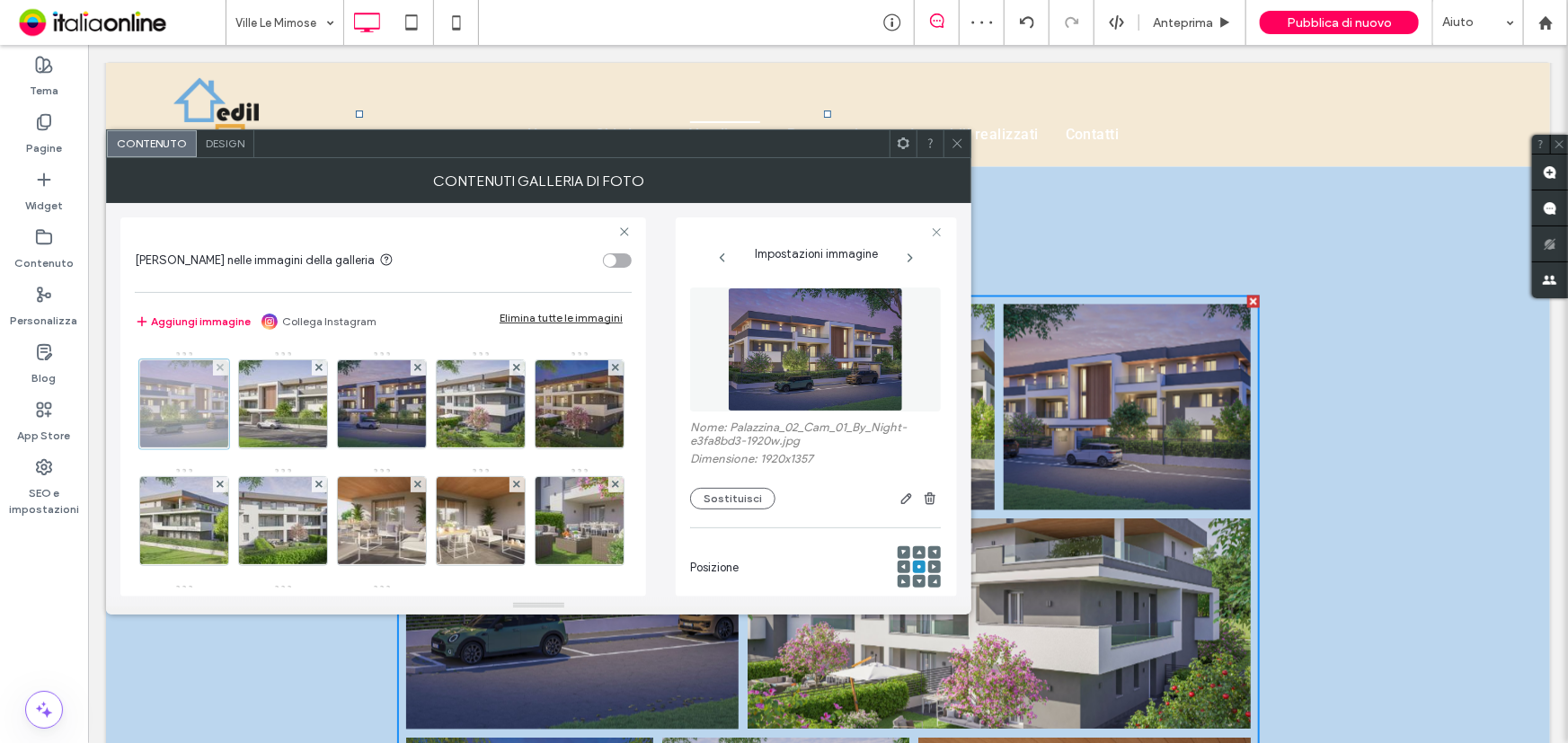
click at [223, 365] on use at bounding box center [220, 367] width 7 height 7
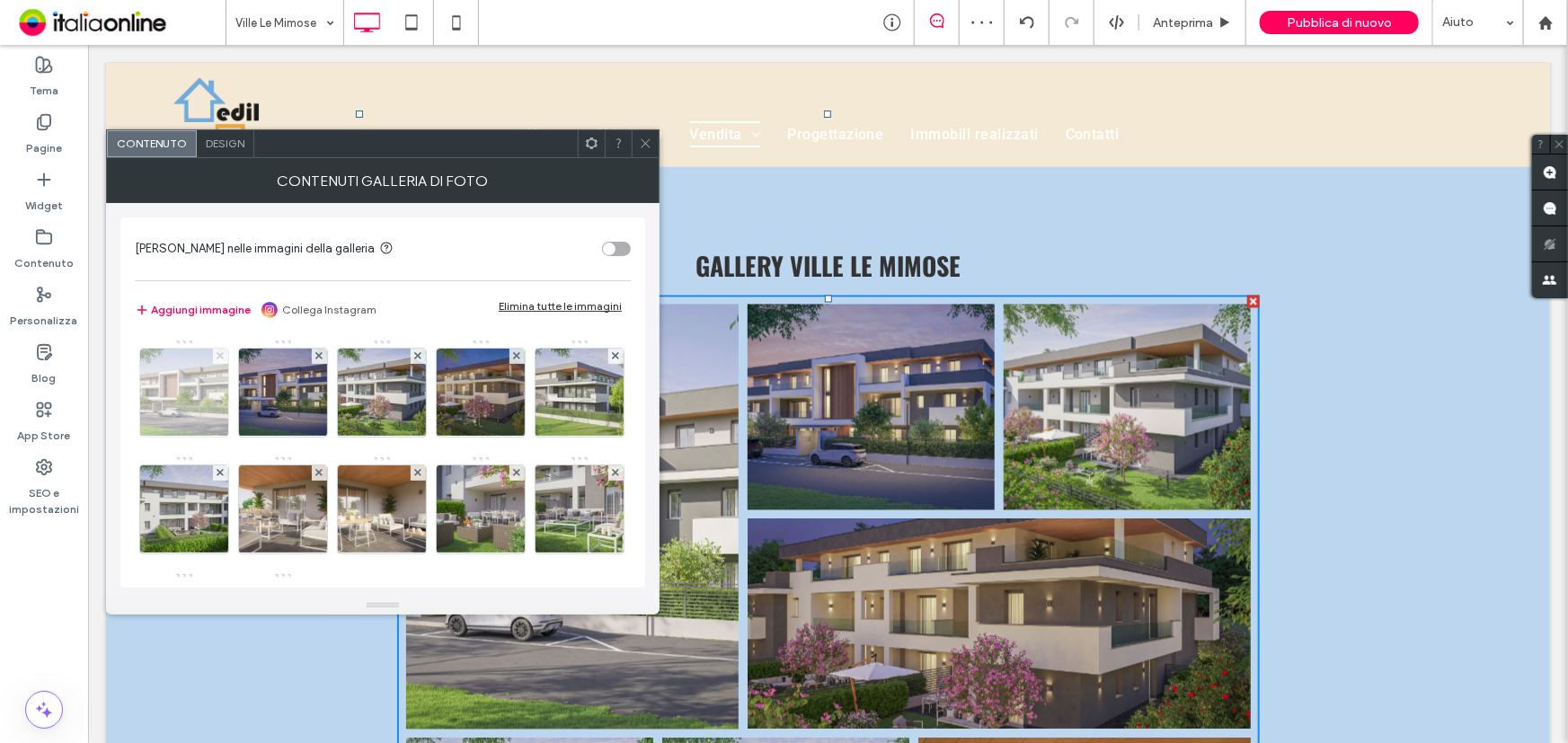
click at [223, 365] on img at bounding box center [185, 392] width 125 height 88
click at [223, 359] on use at bounding box center [220, 356] width 7 height 7
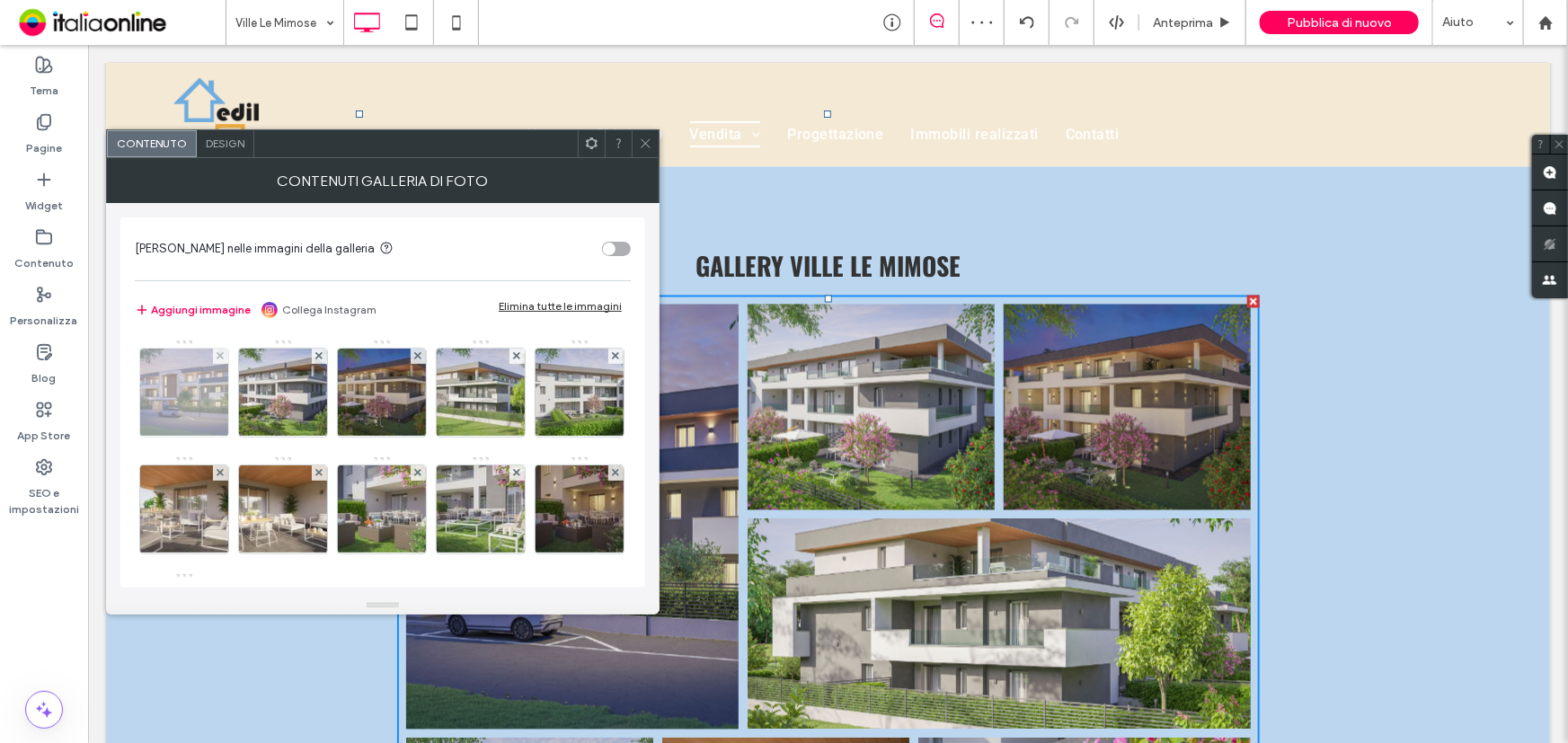
click at [223, 365] on img at bounding box center [185, 392] width 125 height 88
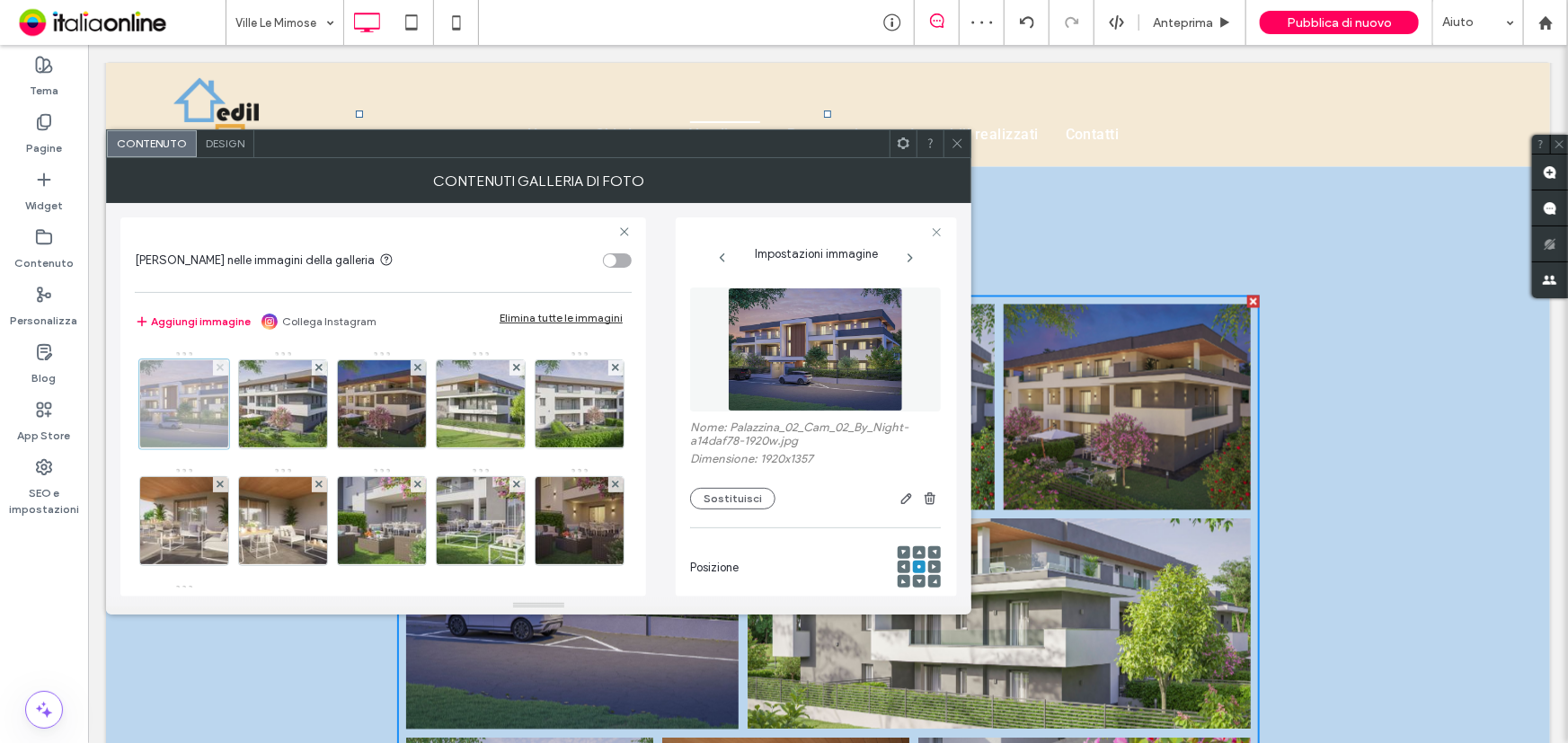
click at [223, 365] on use at bounding box center [220, 367] width 7 height 7
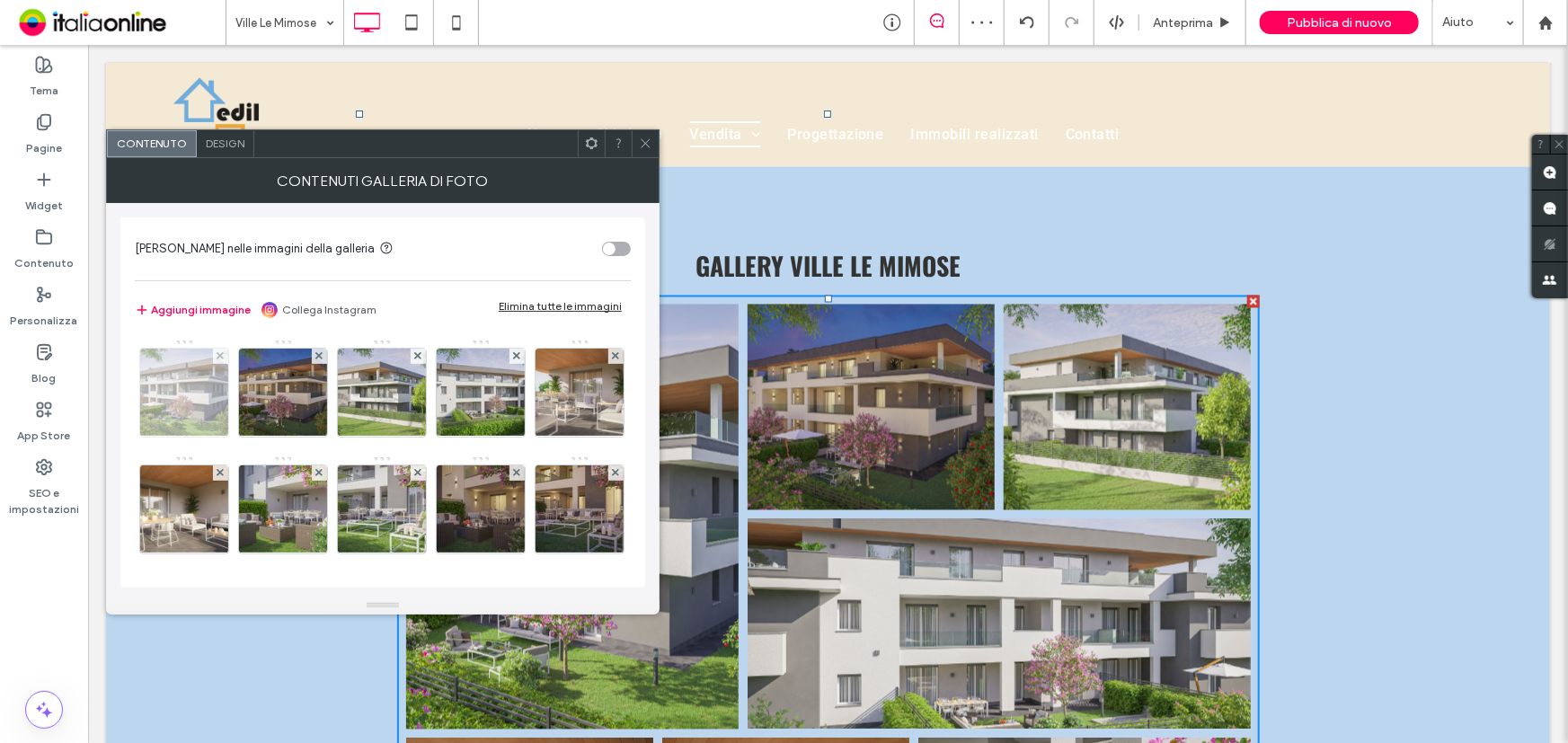
click at [223, 365] on img at bounding box center [185, 392] width 125 height 88
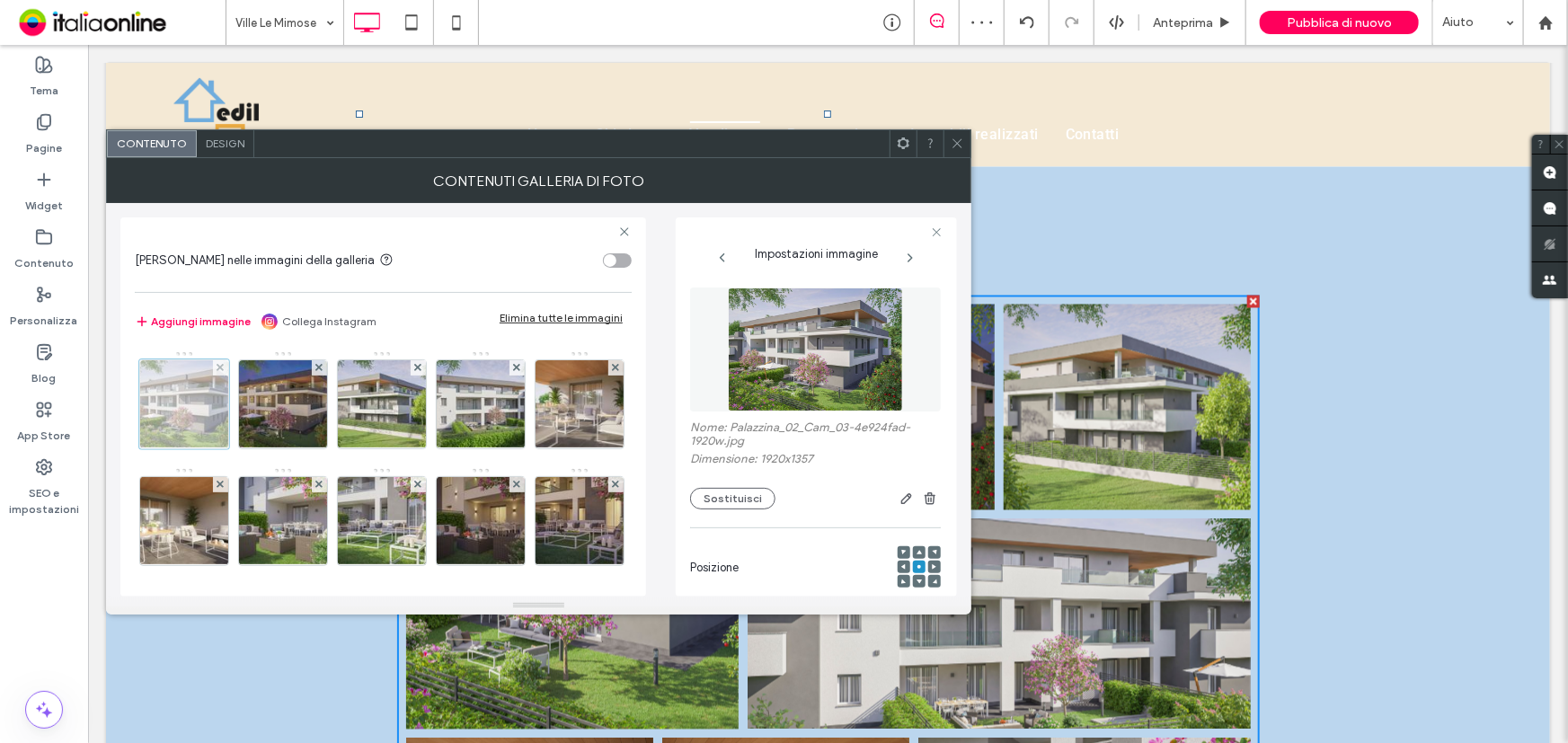
click at [223, 365] on use at bounding box center [220, 367] width 7 height 7
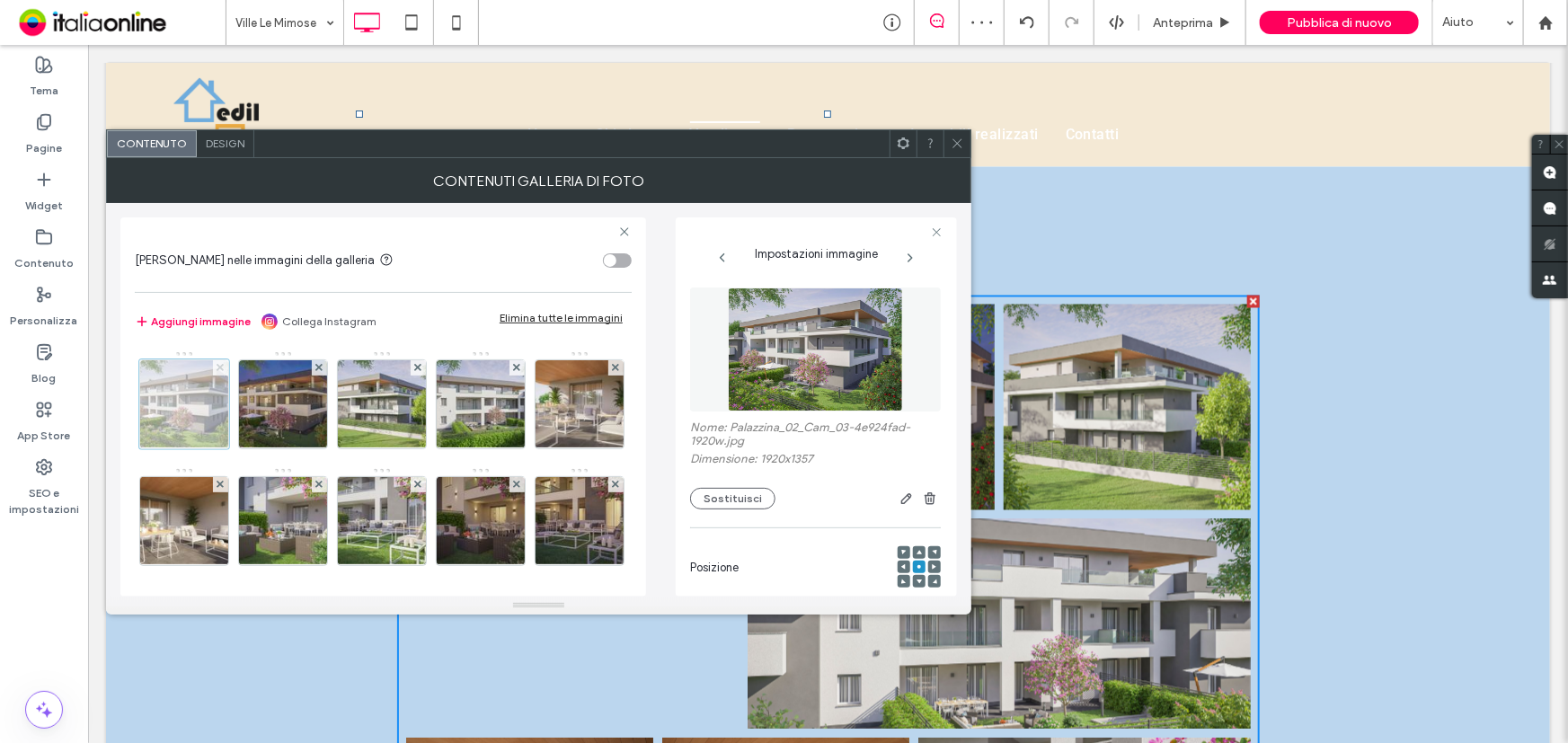
click at [223, 365] on use at bounding box center [220, 367] width 7 height 7
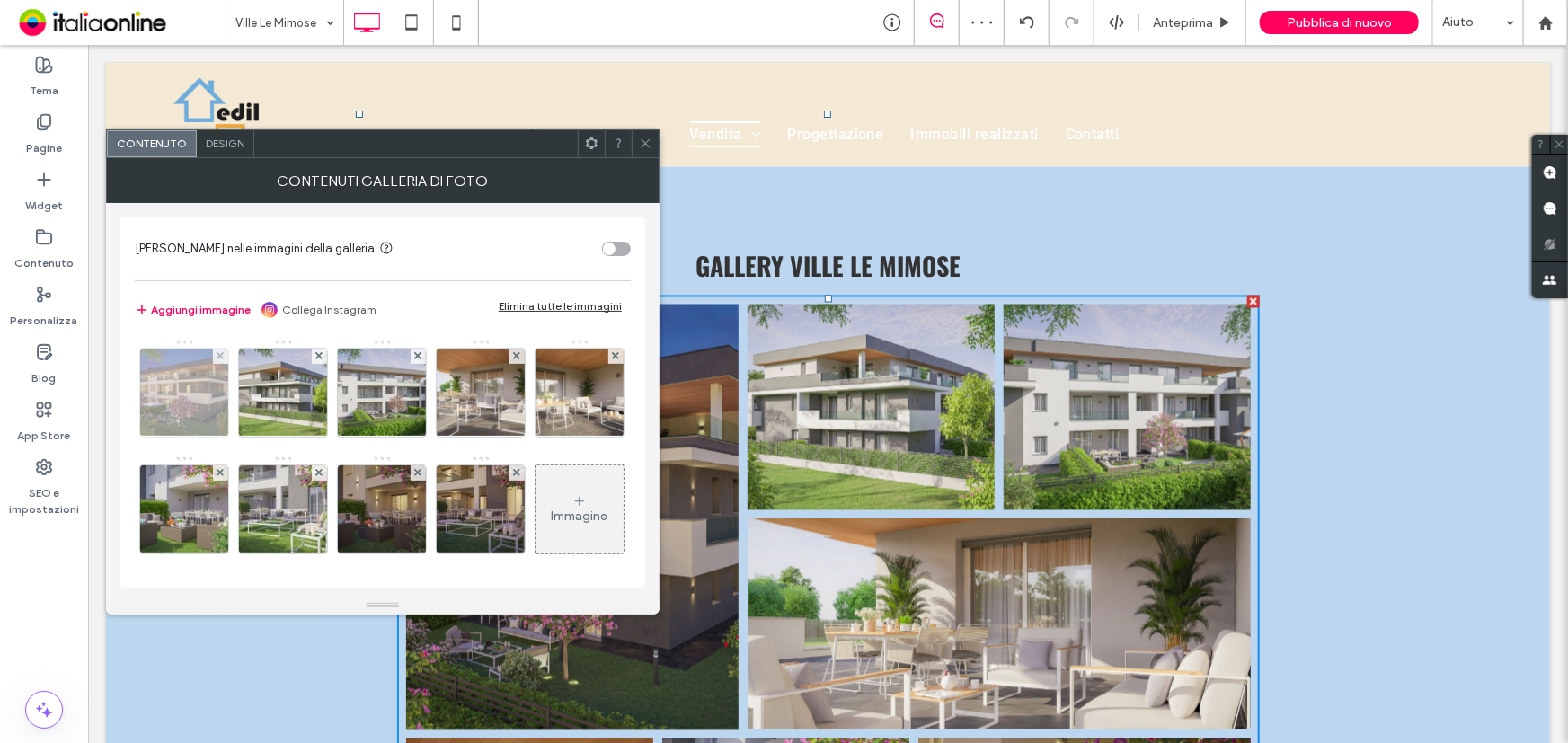
click at [223, 365] on img at bounding box center [185, 392] width 125 height 88
click at [223, 359] on use at bounding box center [220, 356] width 7 height 7
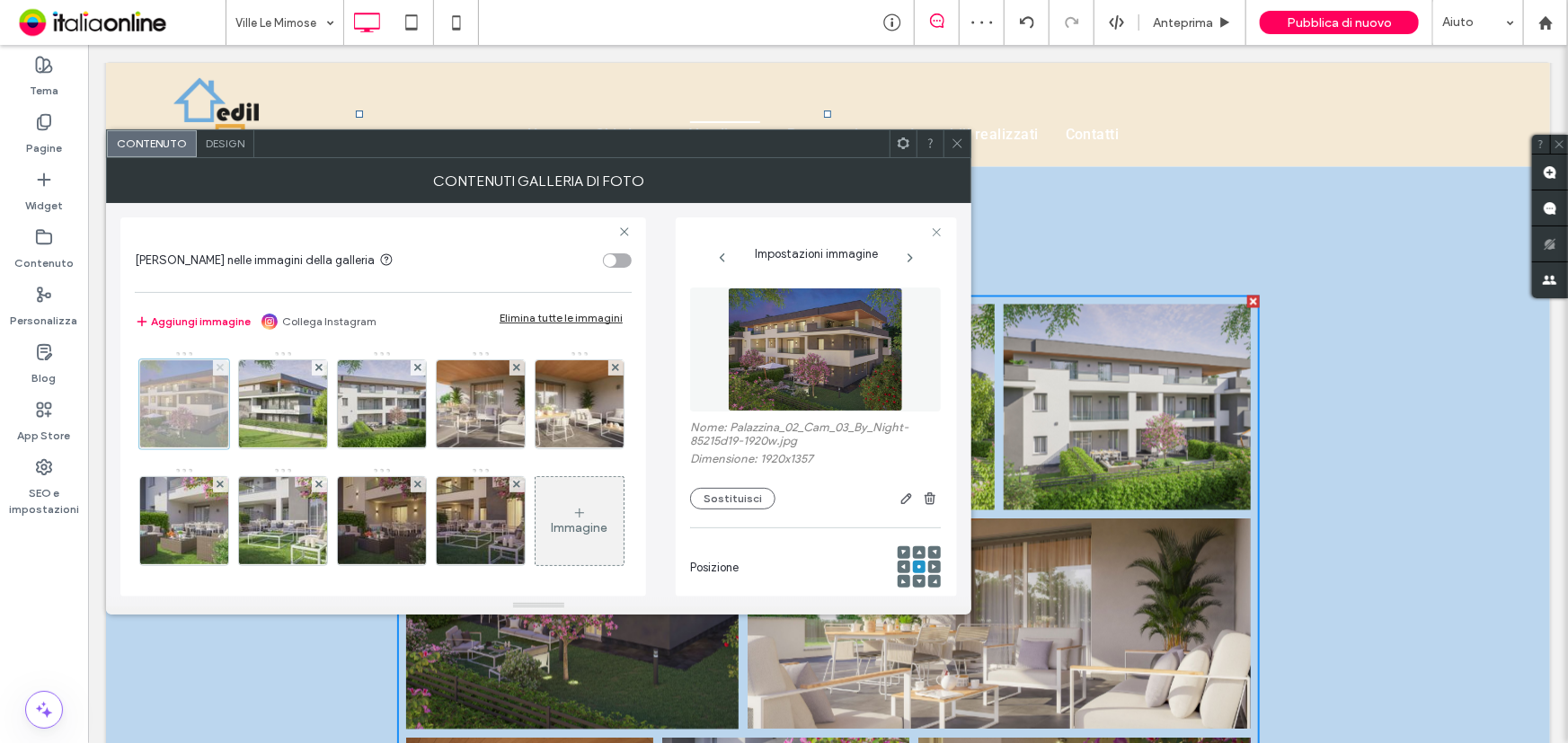
click at [223, 365] on use at bounding box center [220, 367] width 7 height 7
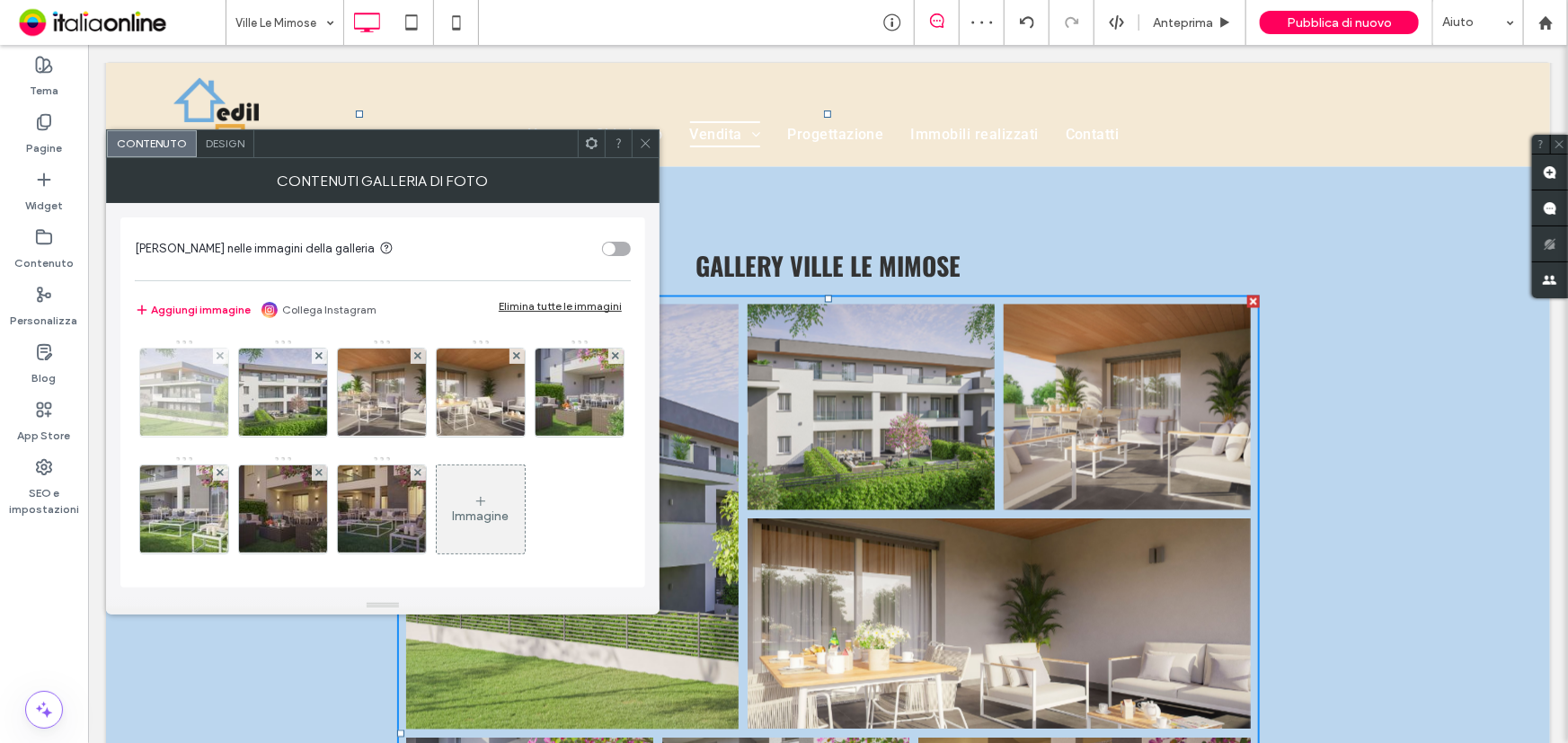
click at [223, 365] on img at bounding box center [185, 392] width 125 height 88
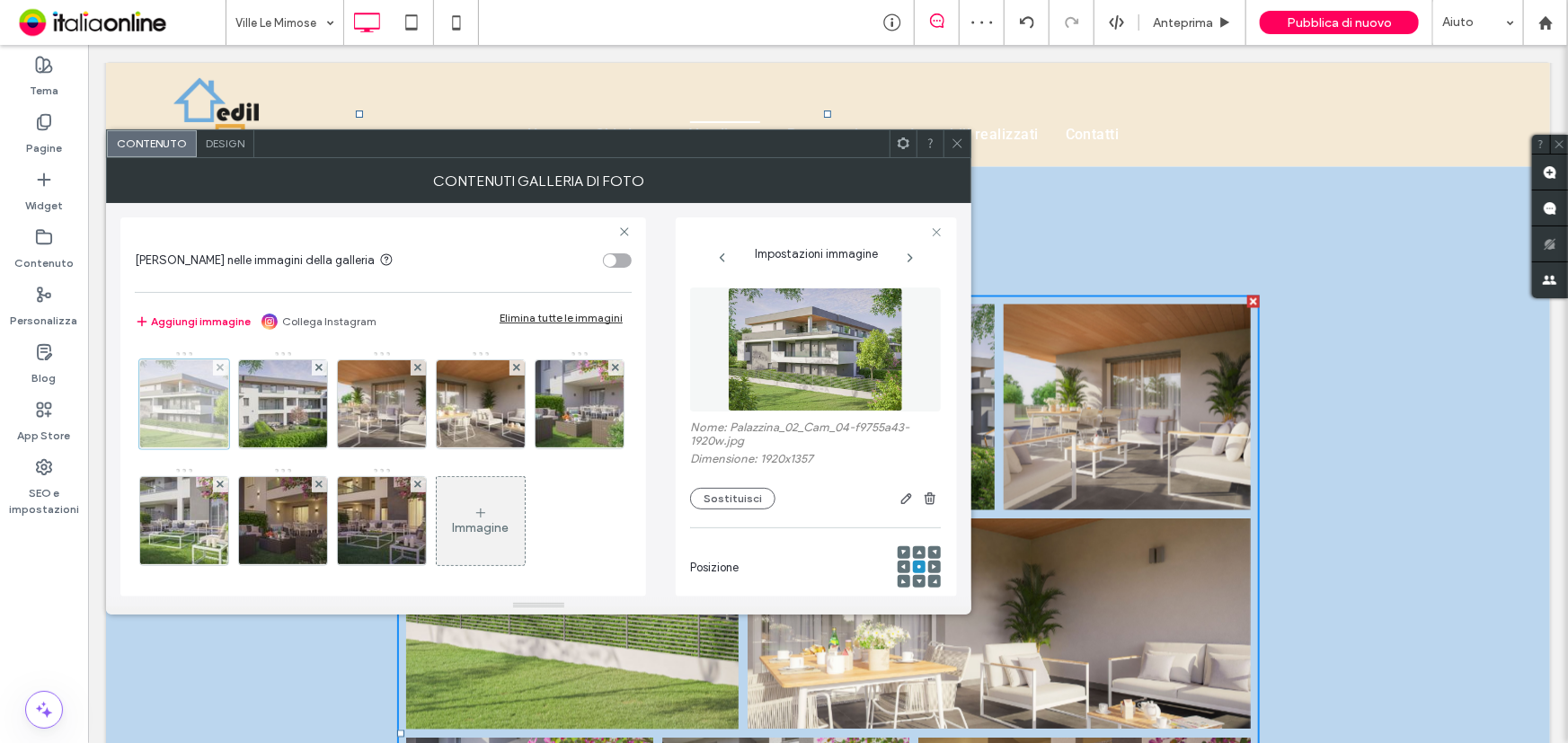
click at [223, 365] on use at bounding box center [220, 367] width 7 height 7
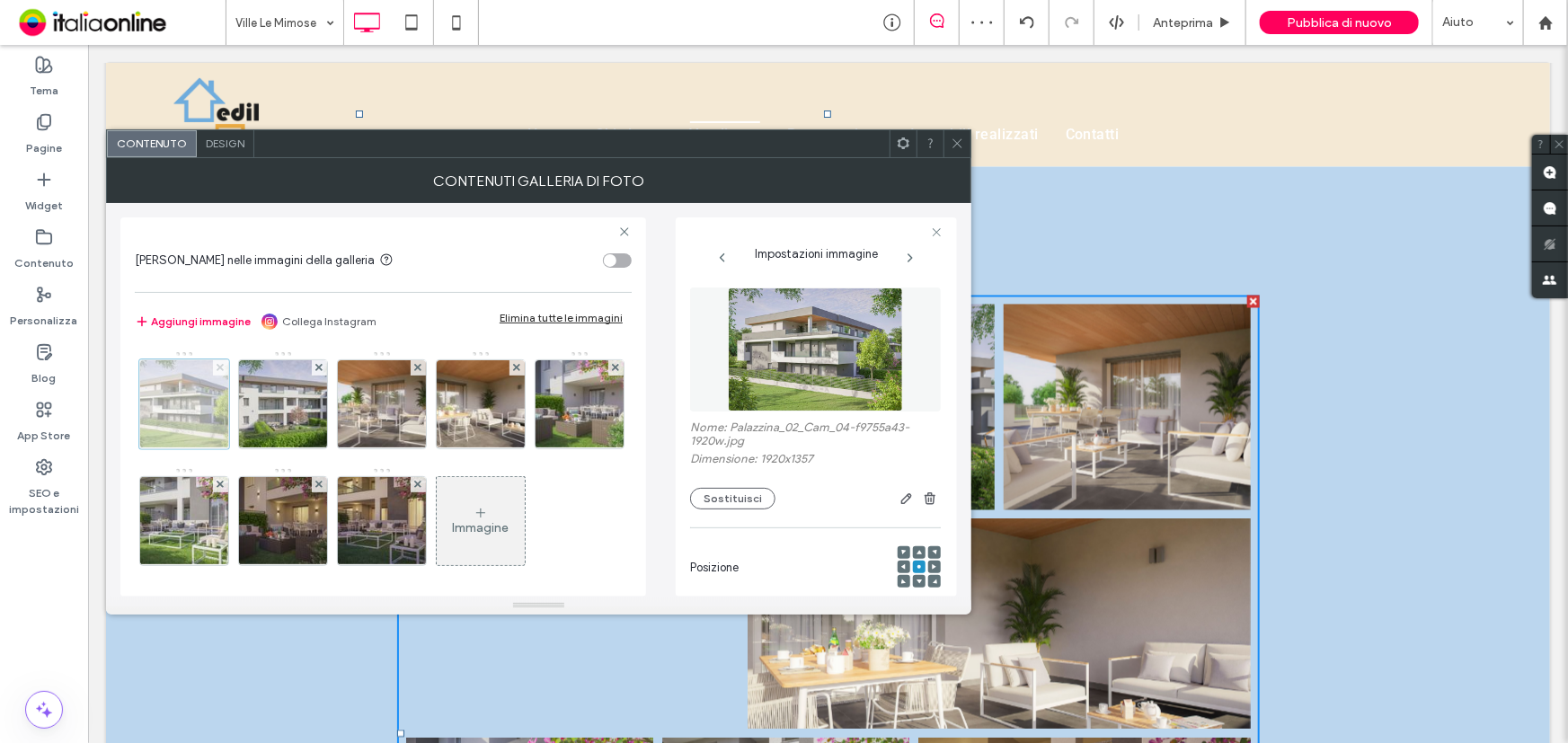
click at [223, 365] on use at bounding box center [220, 367] width 7 height 7
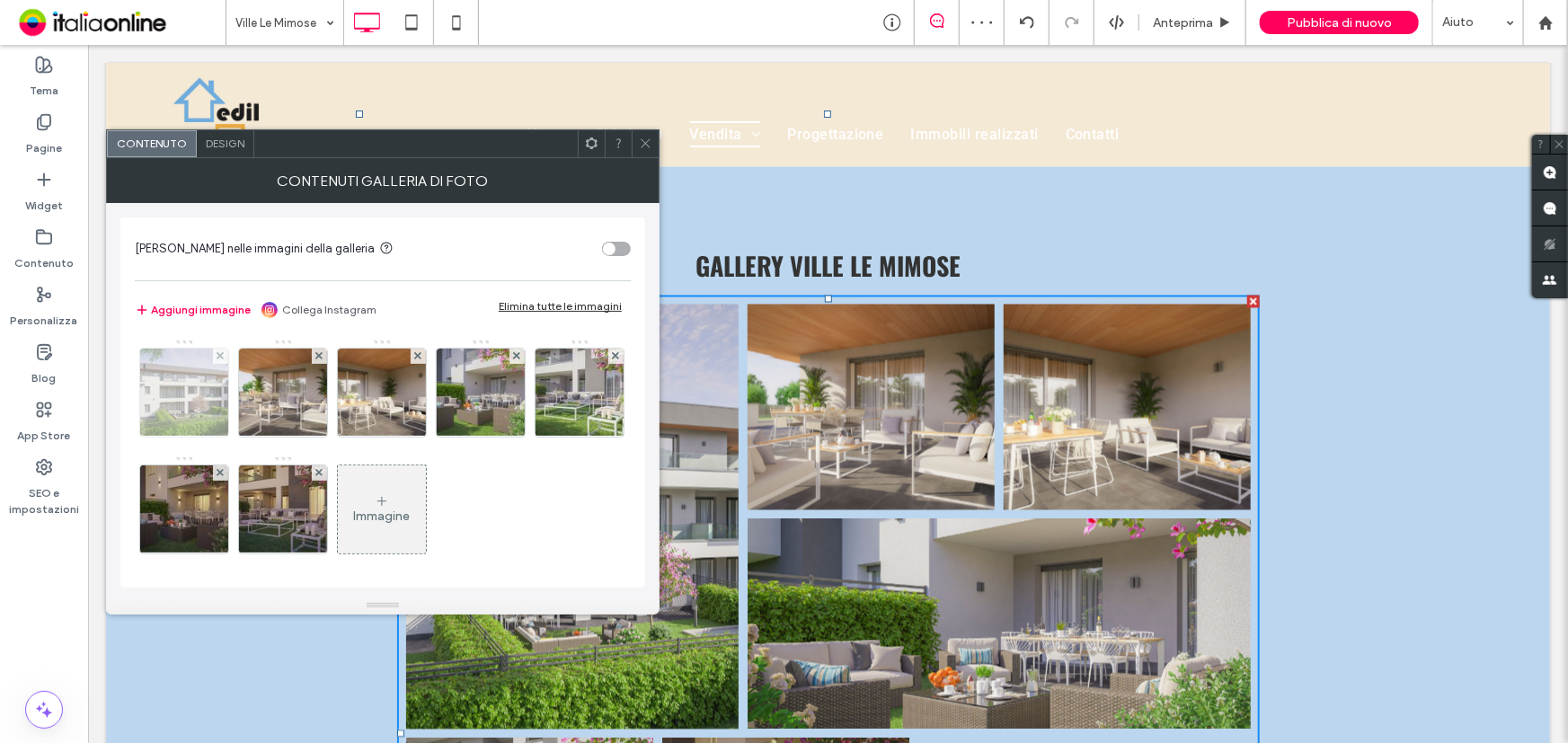
click at [223, 365] on img at bounding box center [185, 392] width 125 height 88
click at [223, 359] on use at bounding box center [220, 356] width 7 height 7
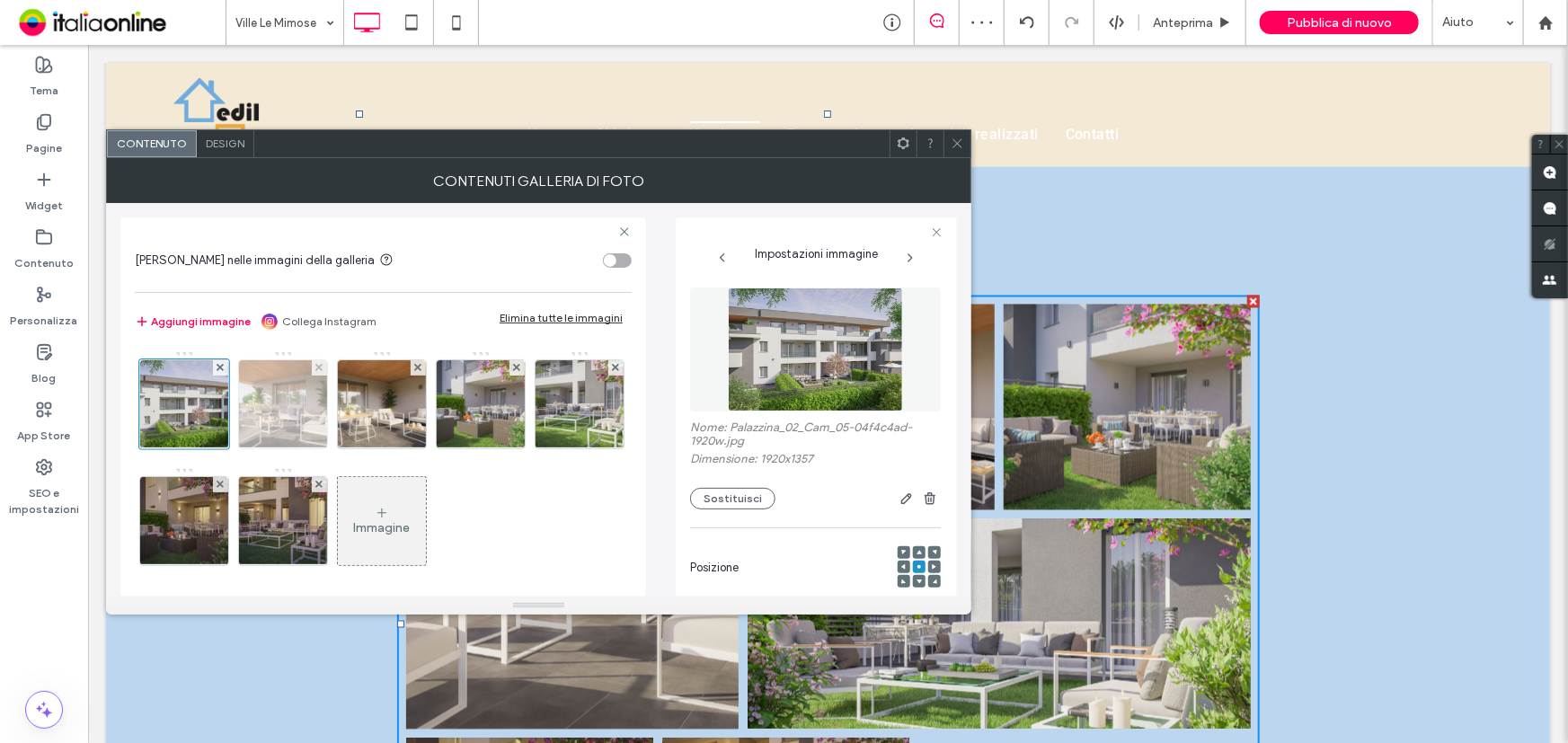
click at [223, 365] on img at bounding box center [284, 404] width 125 height 88
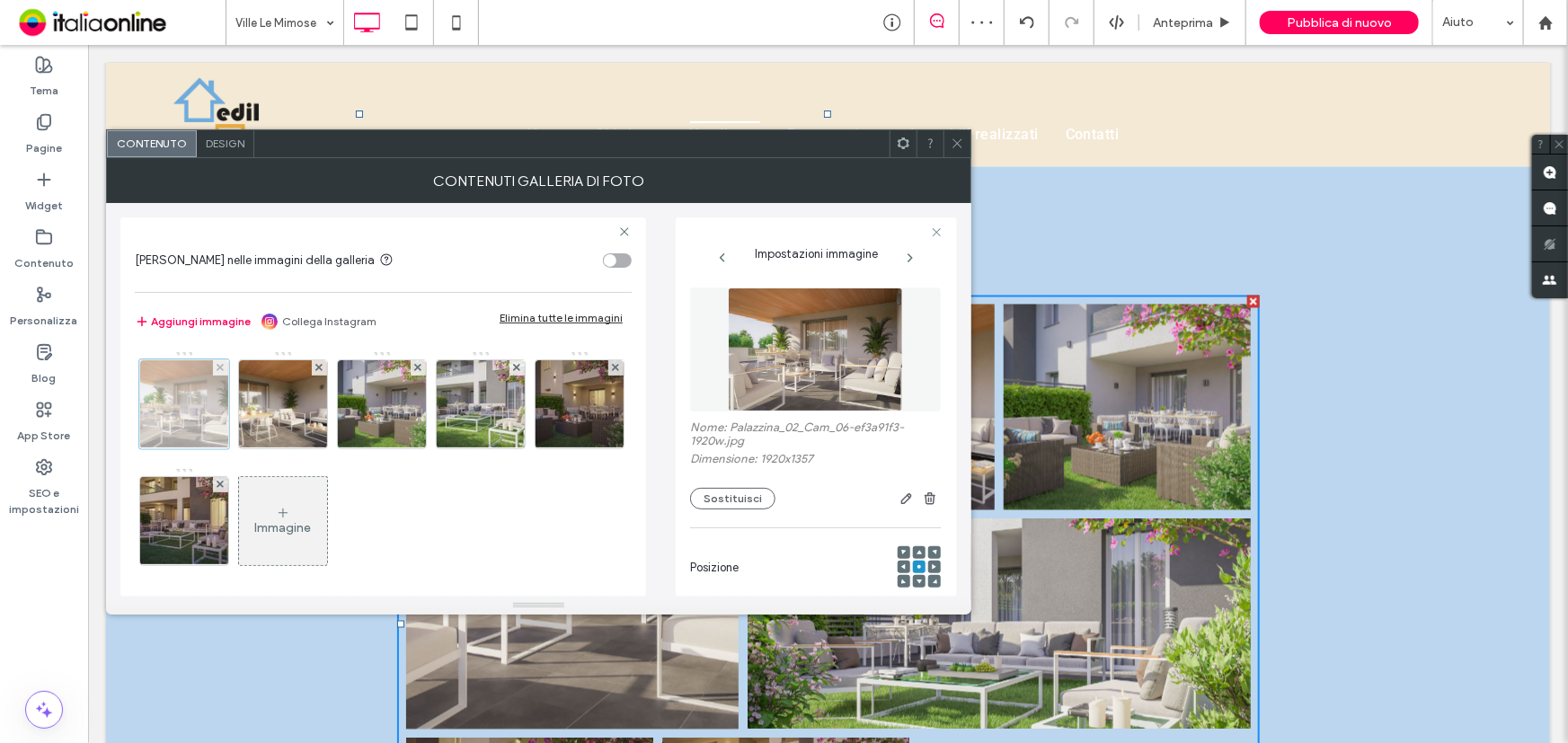
click at [223, 365] on use at bounding box center [220, 367] width 7 height 7
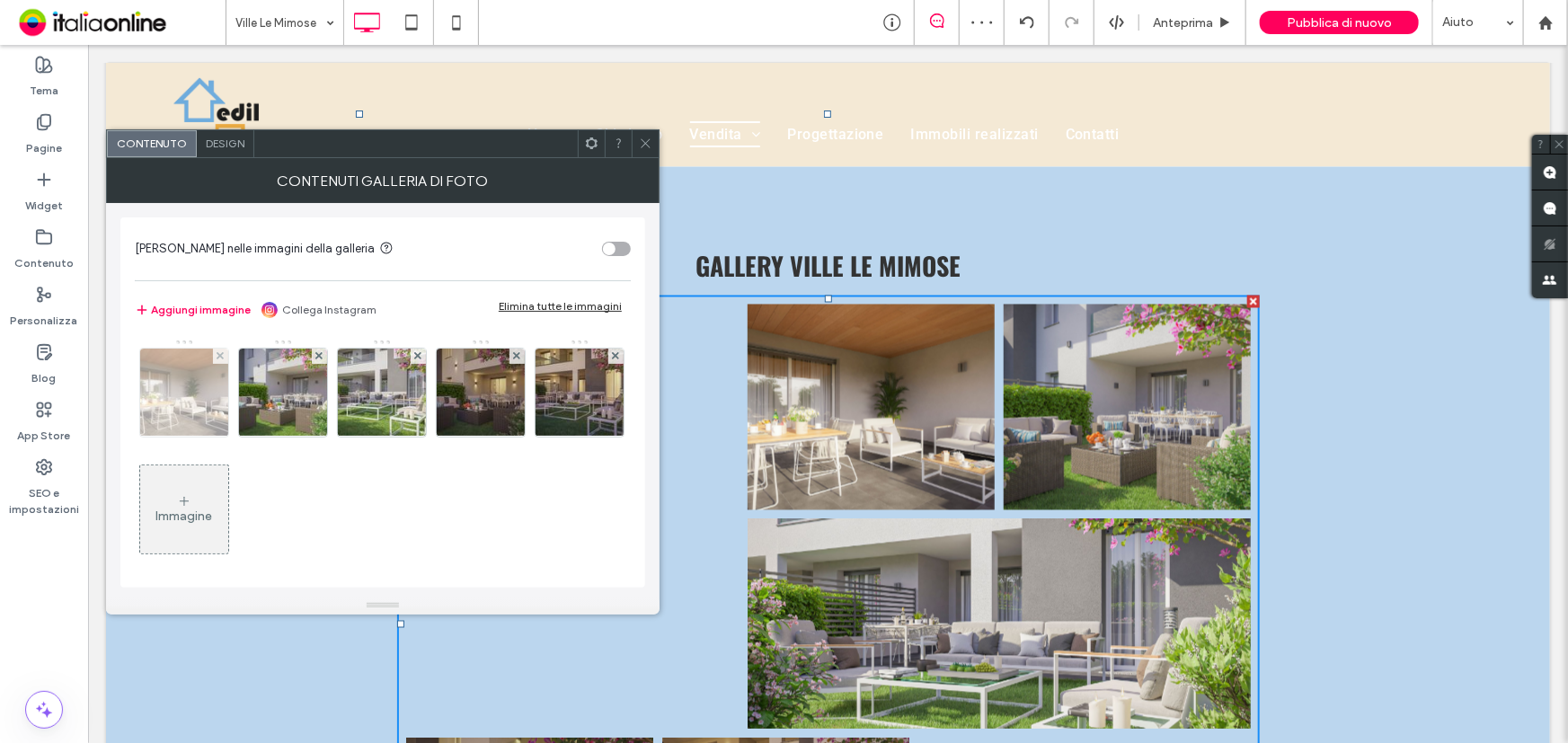
click at [223, 365] on img at bounding box center [185, 392] width 125 height 88
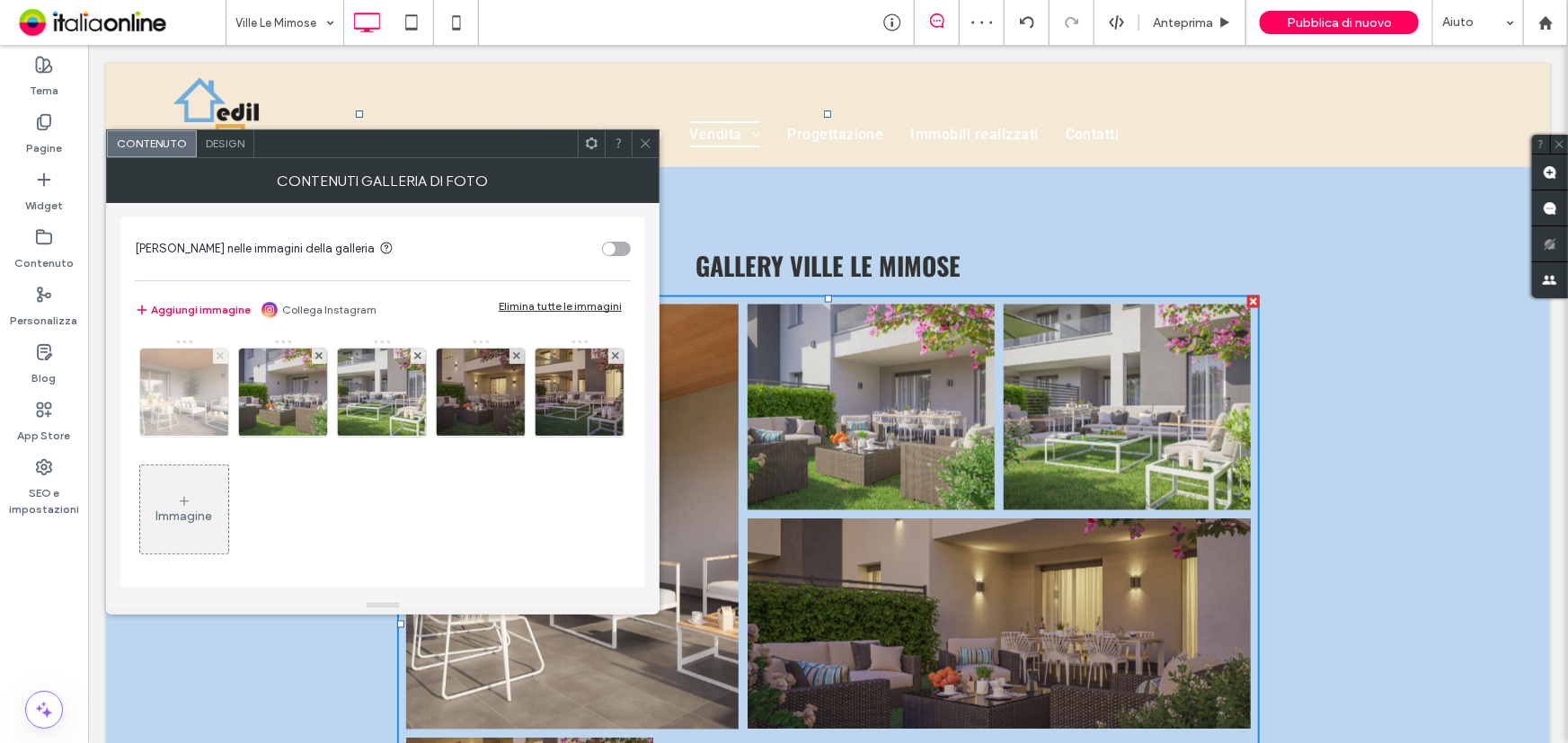
click at [223, 359] on use at bounding box center [220, 356] width 7 height 7
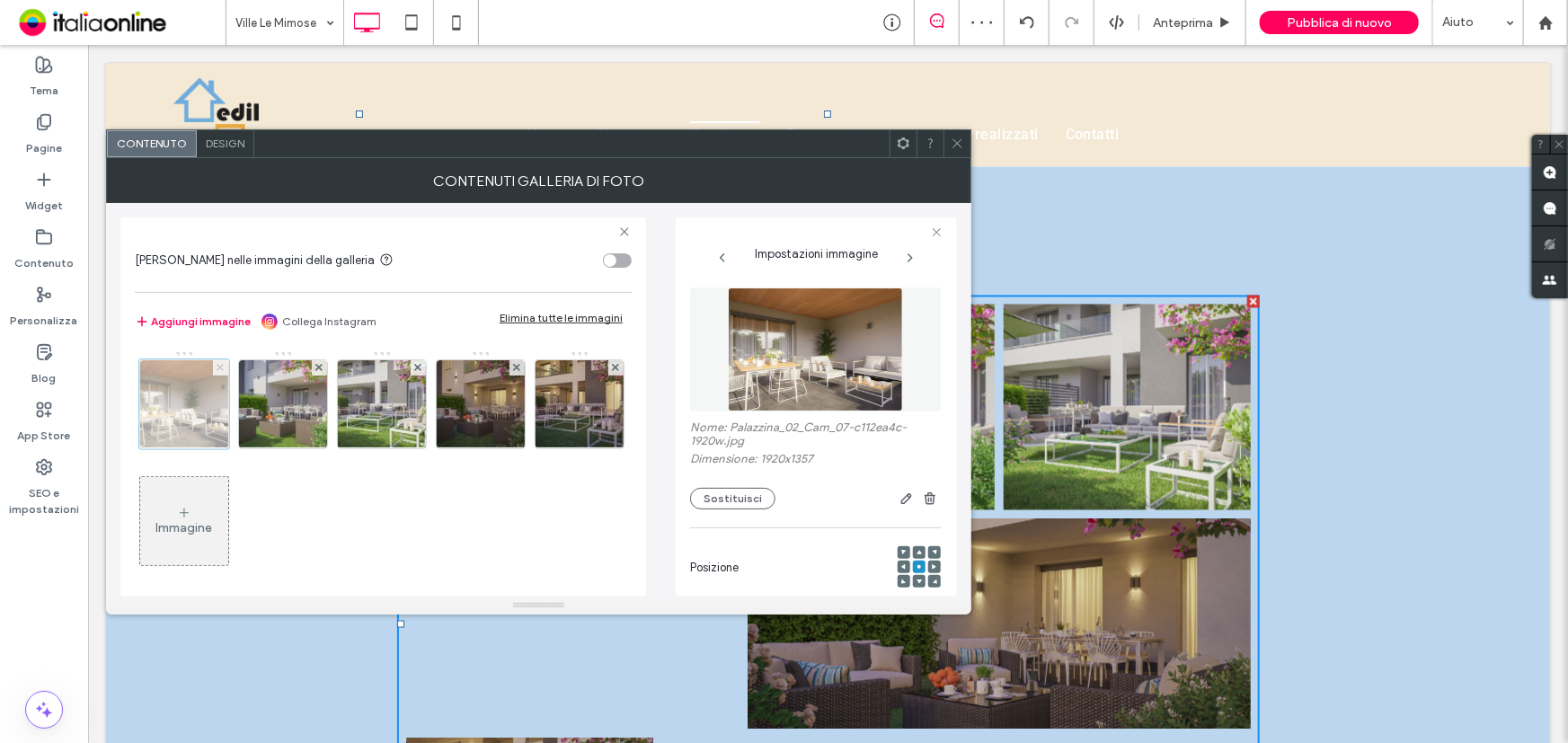
click at [223, 365] on use at bounding box center [220, 367] width 7 height 7
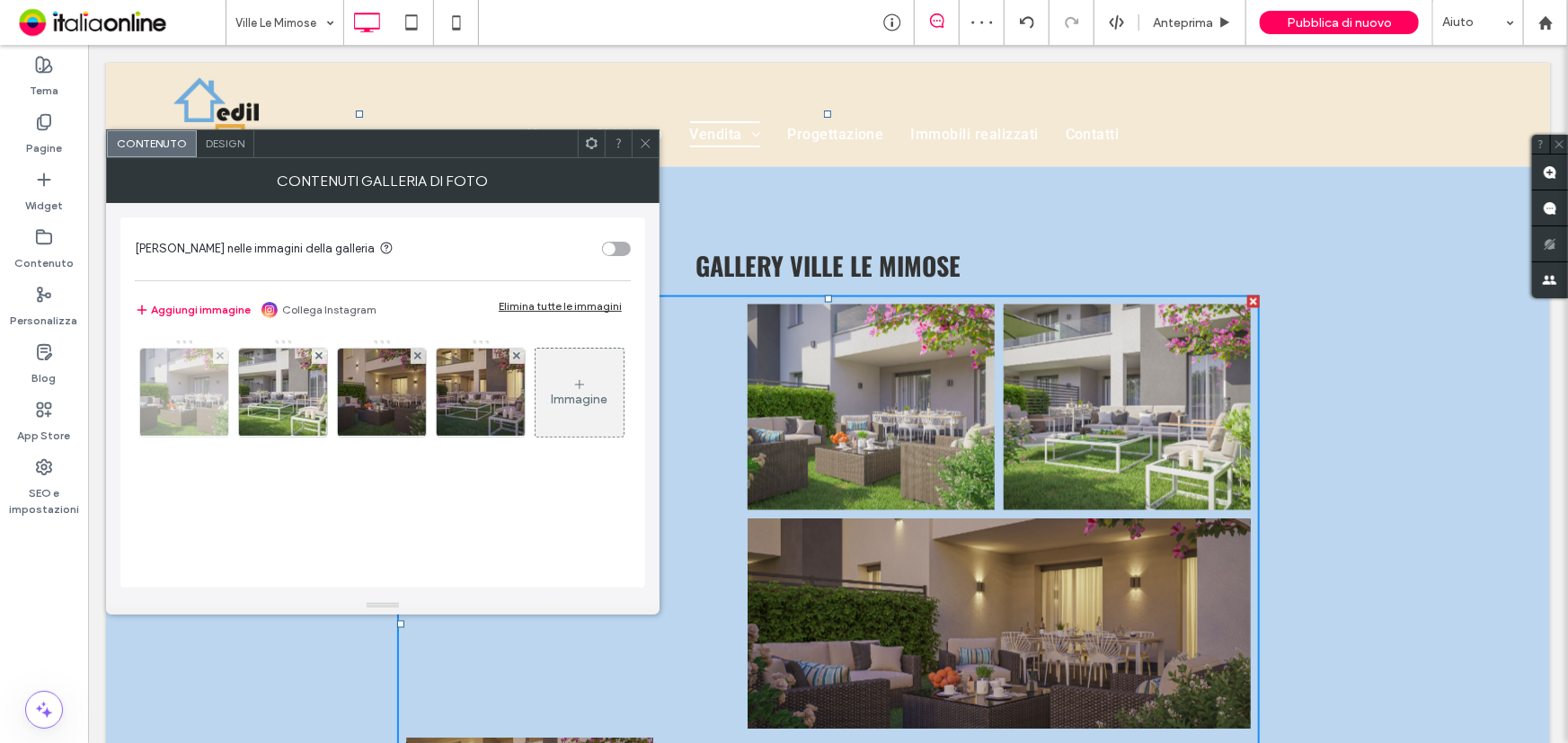
click at [223, 365] on img at bounding box center [185, 392] width 125 height 88
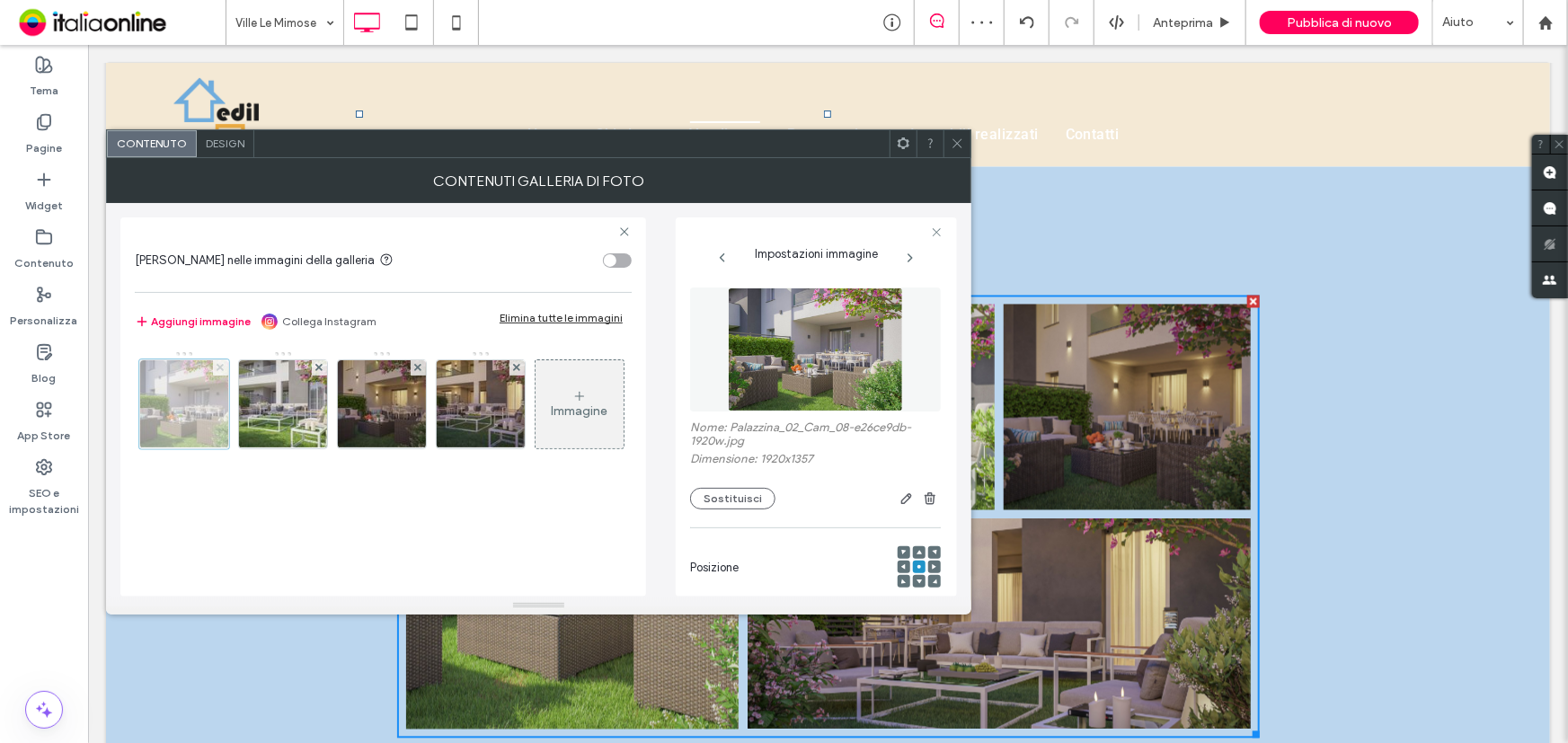
click at [223, 365] on use at bounding box center [220, 367] width 7 height 7
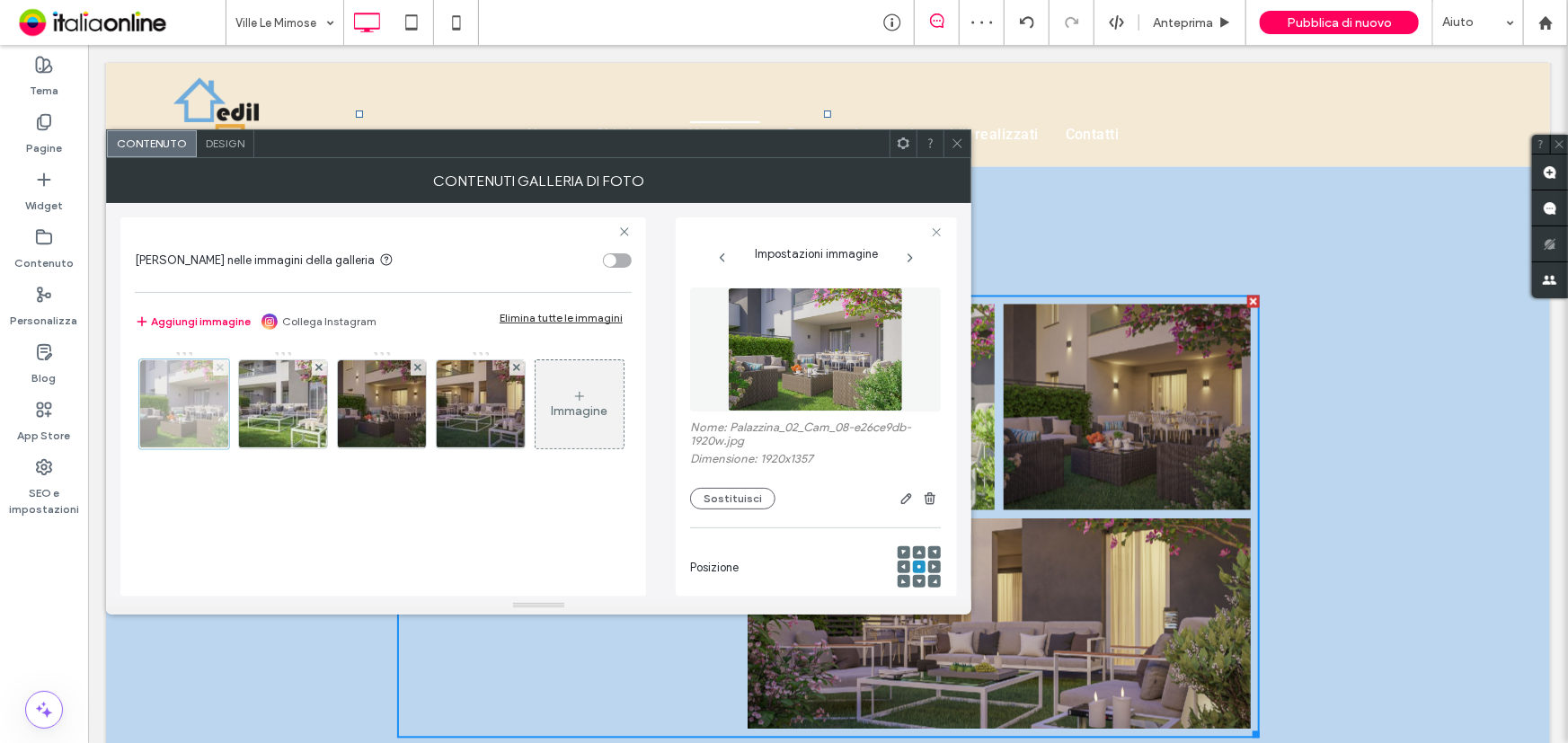
click at [223, 365] on use at bounding box center [220, 367] width 7 height 7
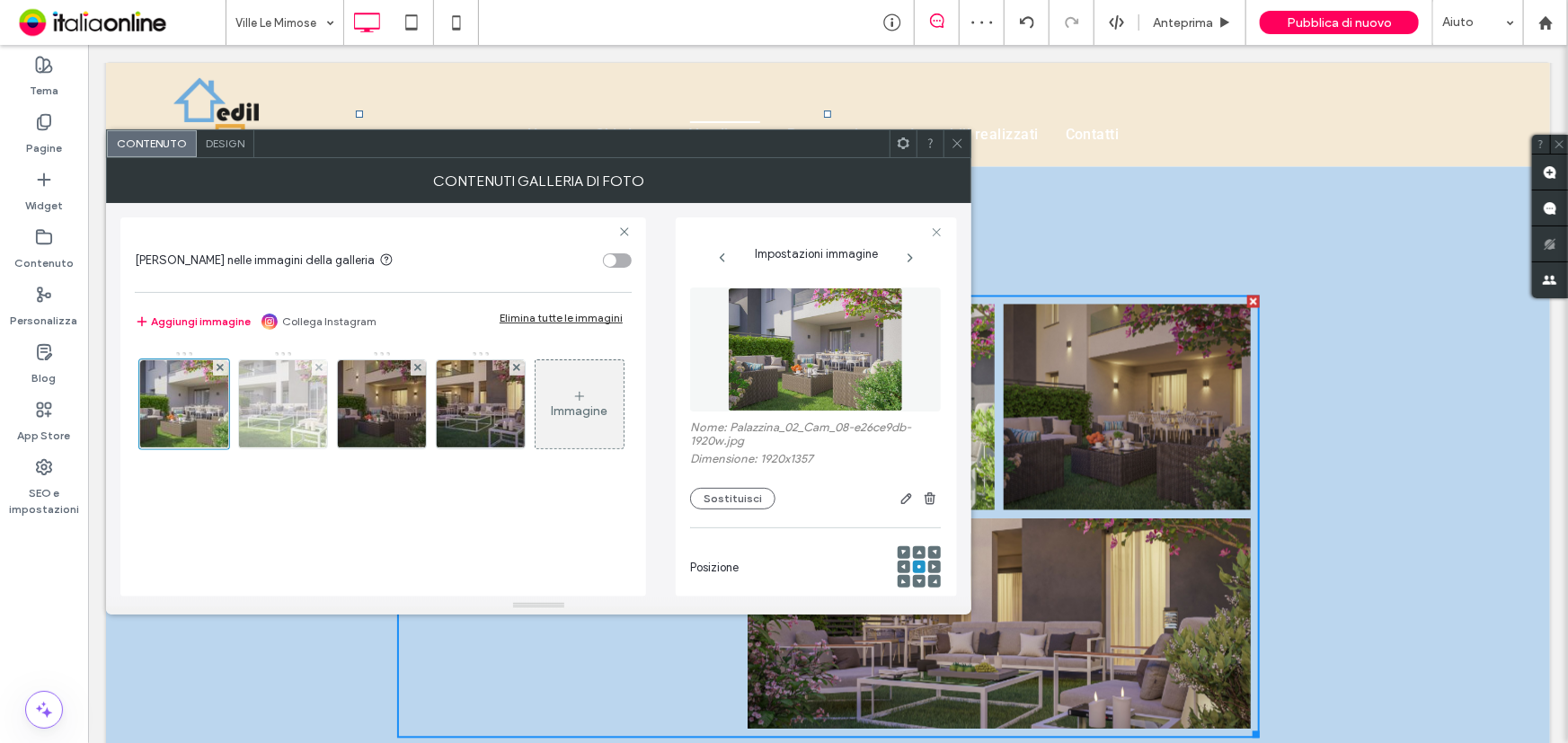
click at [223, 365] on img at bounding box center [284, 404] width 125 height 88
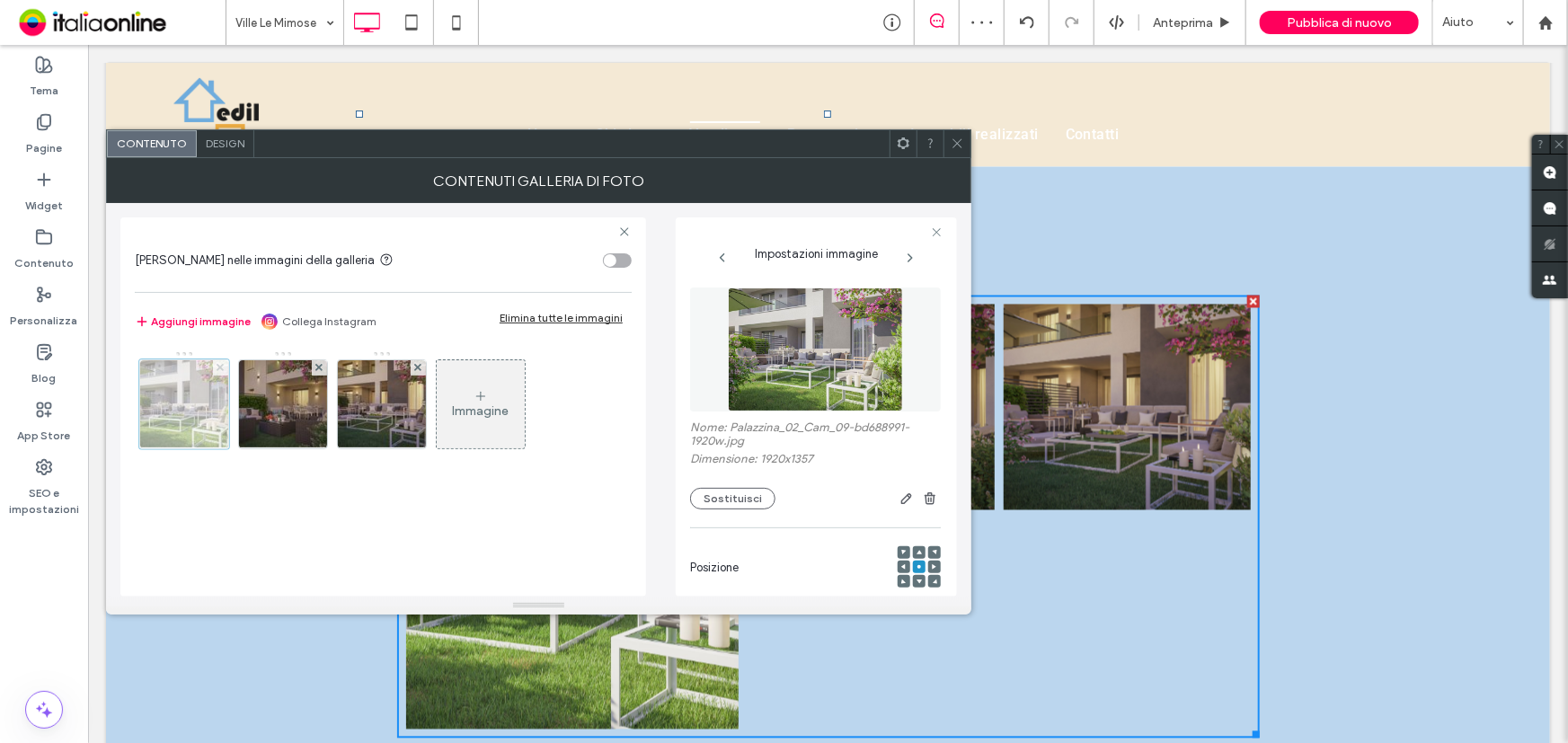
click at [223, 365] on use at bounding box center [220, 367] width 7 height 7
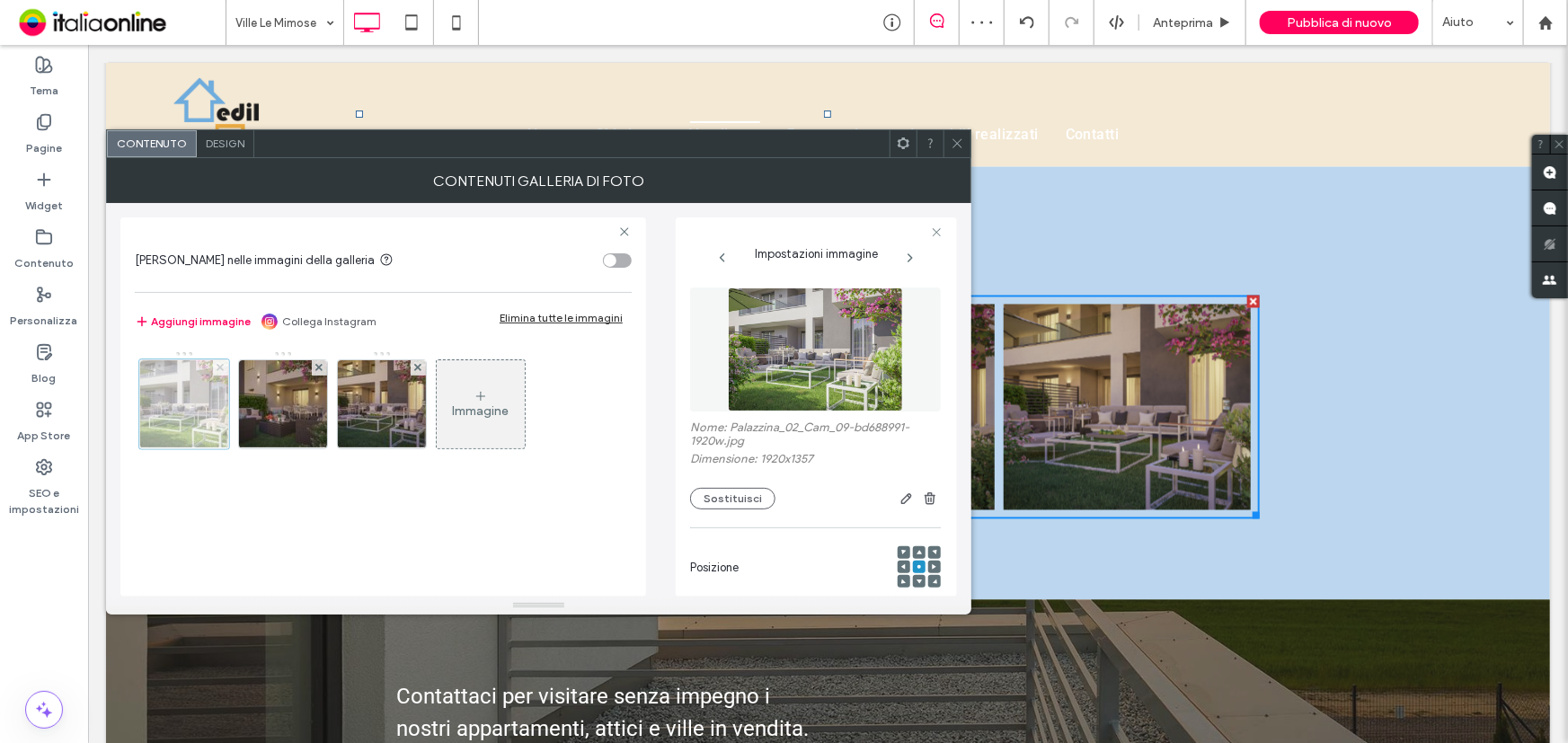
click at [223, 365] on use at bounding box center [220, 367] width 7 height 7
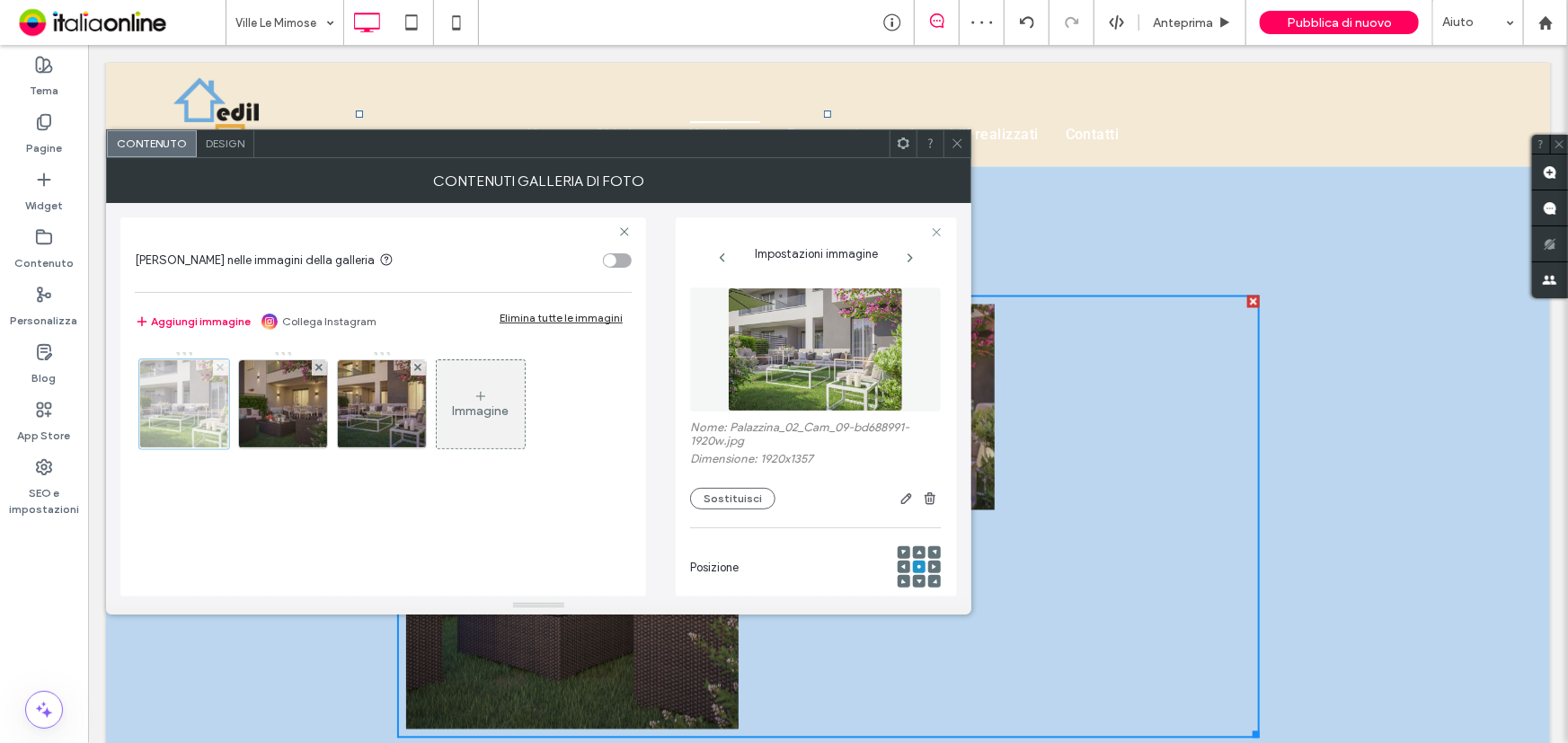
click at [223, 365] on img at bounding box center [284, 404] width 125 height 88
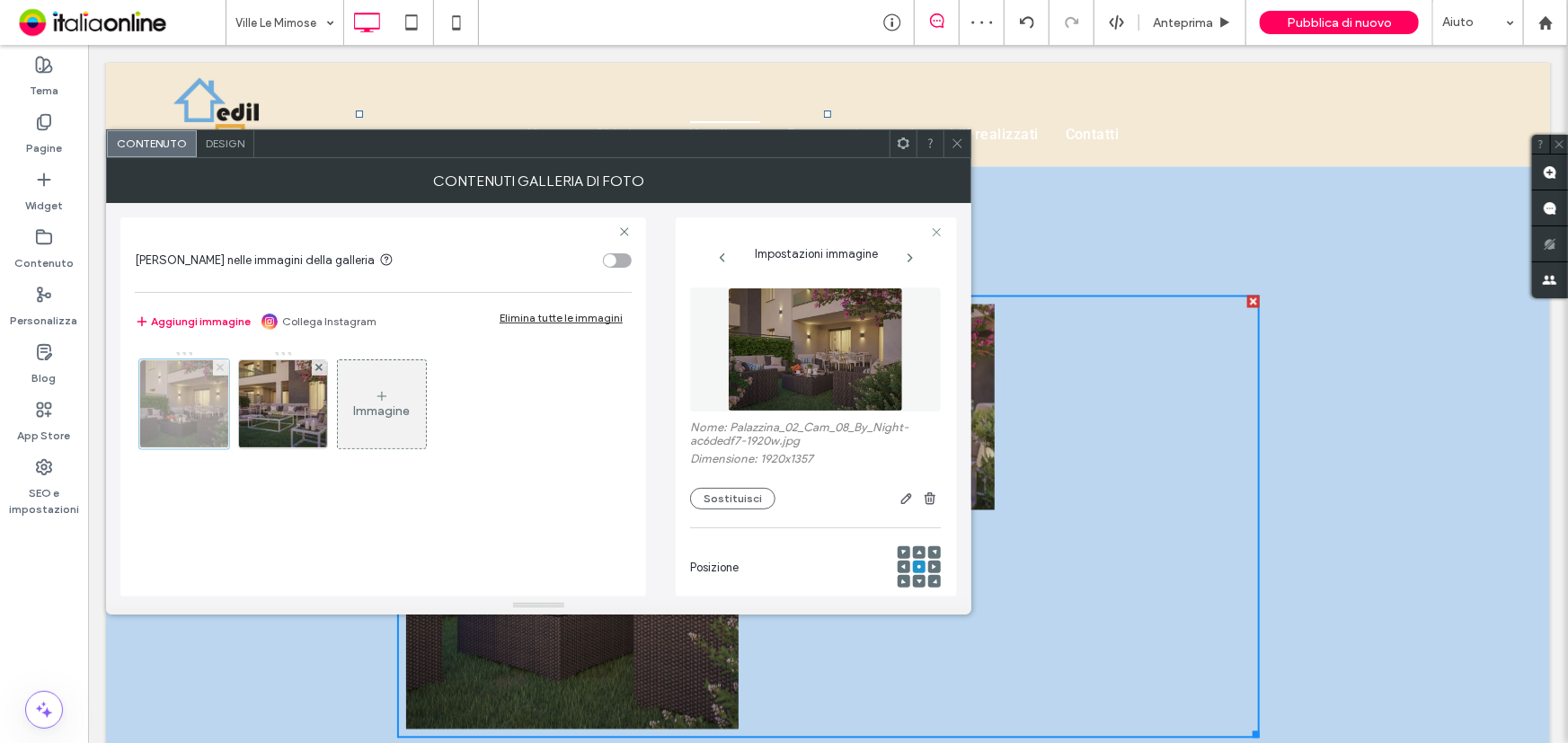
click at [223, 365] on use at bounding box center [220, 367] width 7 height 7
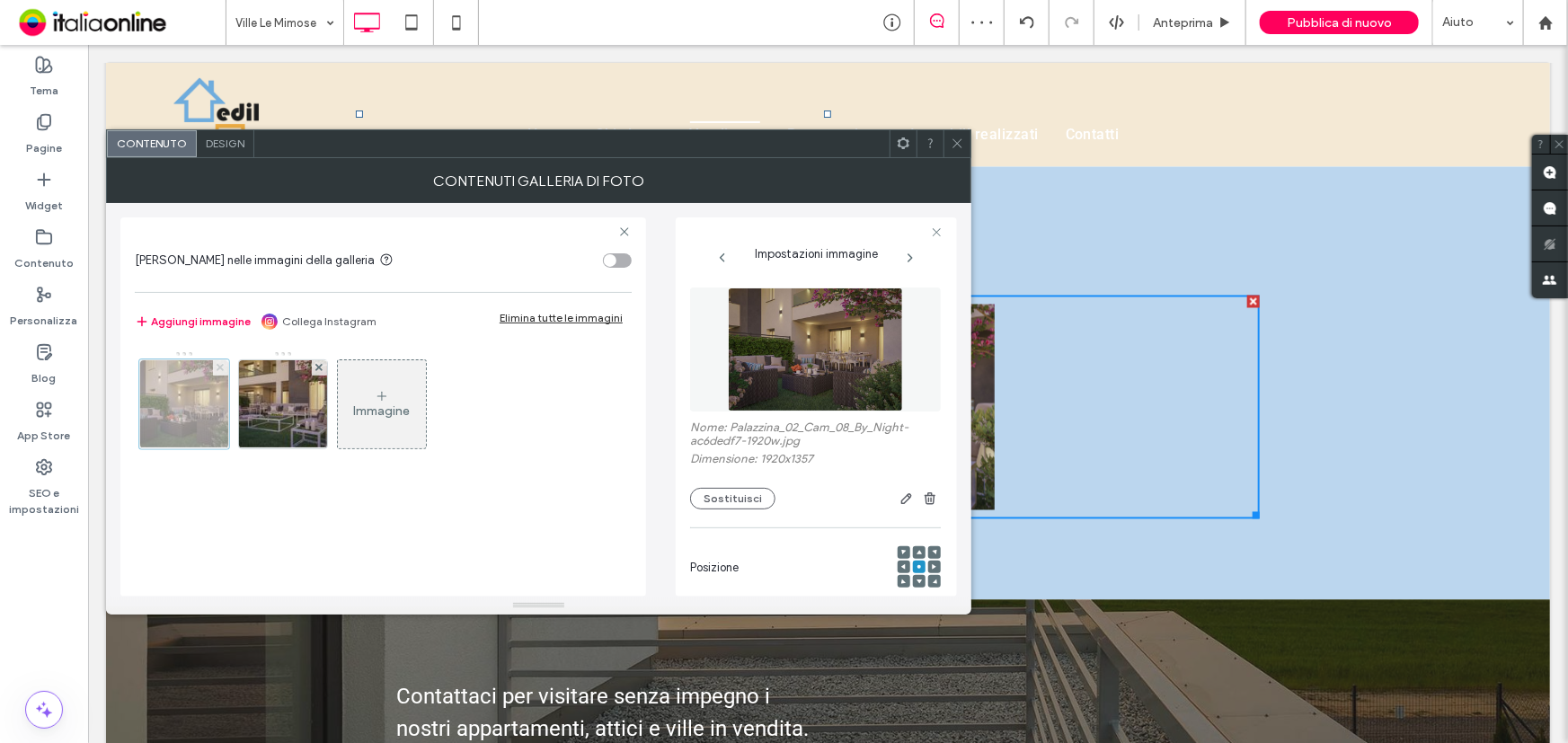
click at [223, 365] on use at bounding box center [220, 367] width 7 height 7
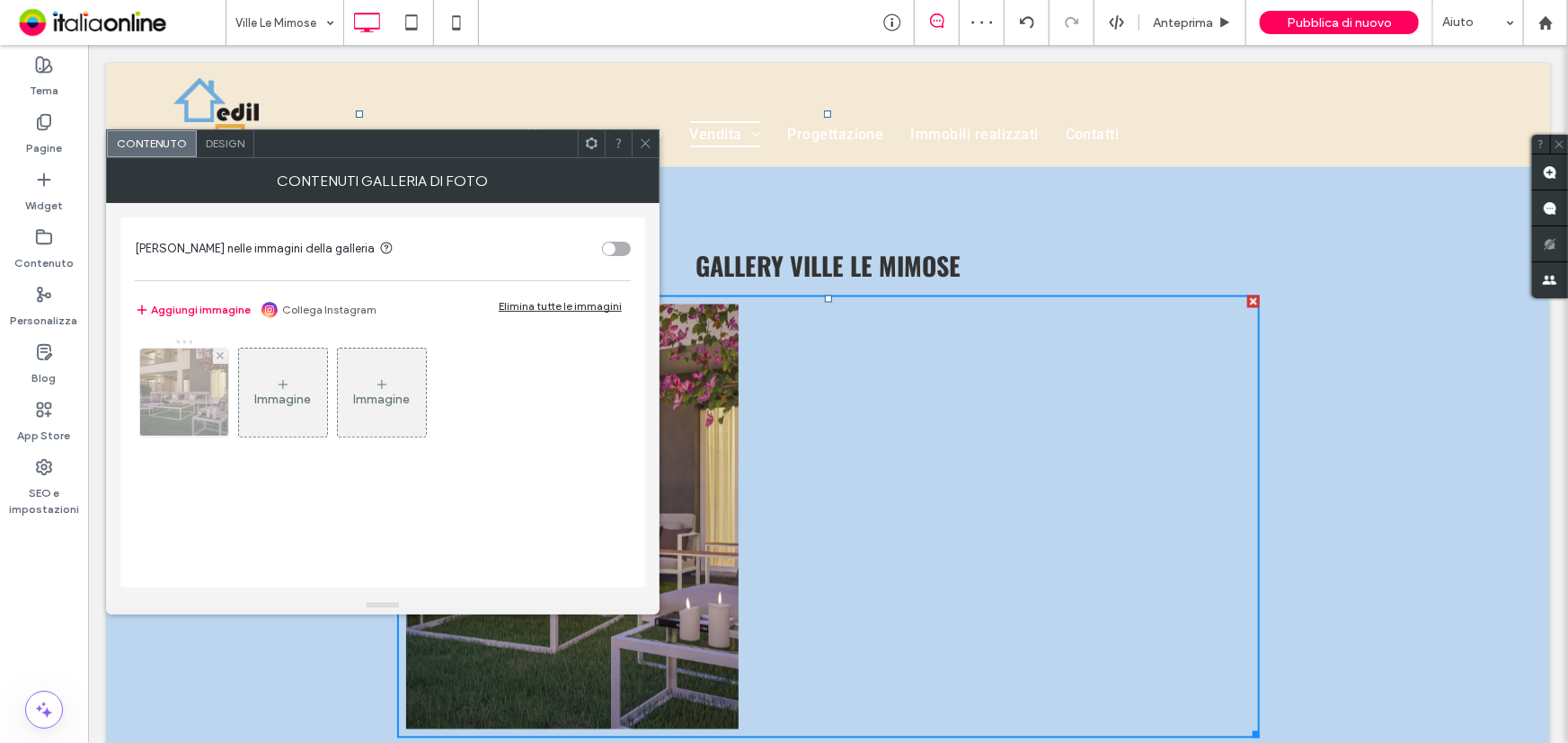
click at [223, 365] on img at bounding box center [185, 392] width 125 height 88
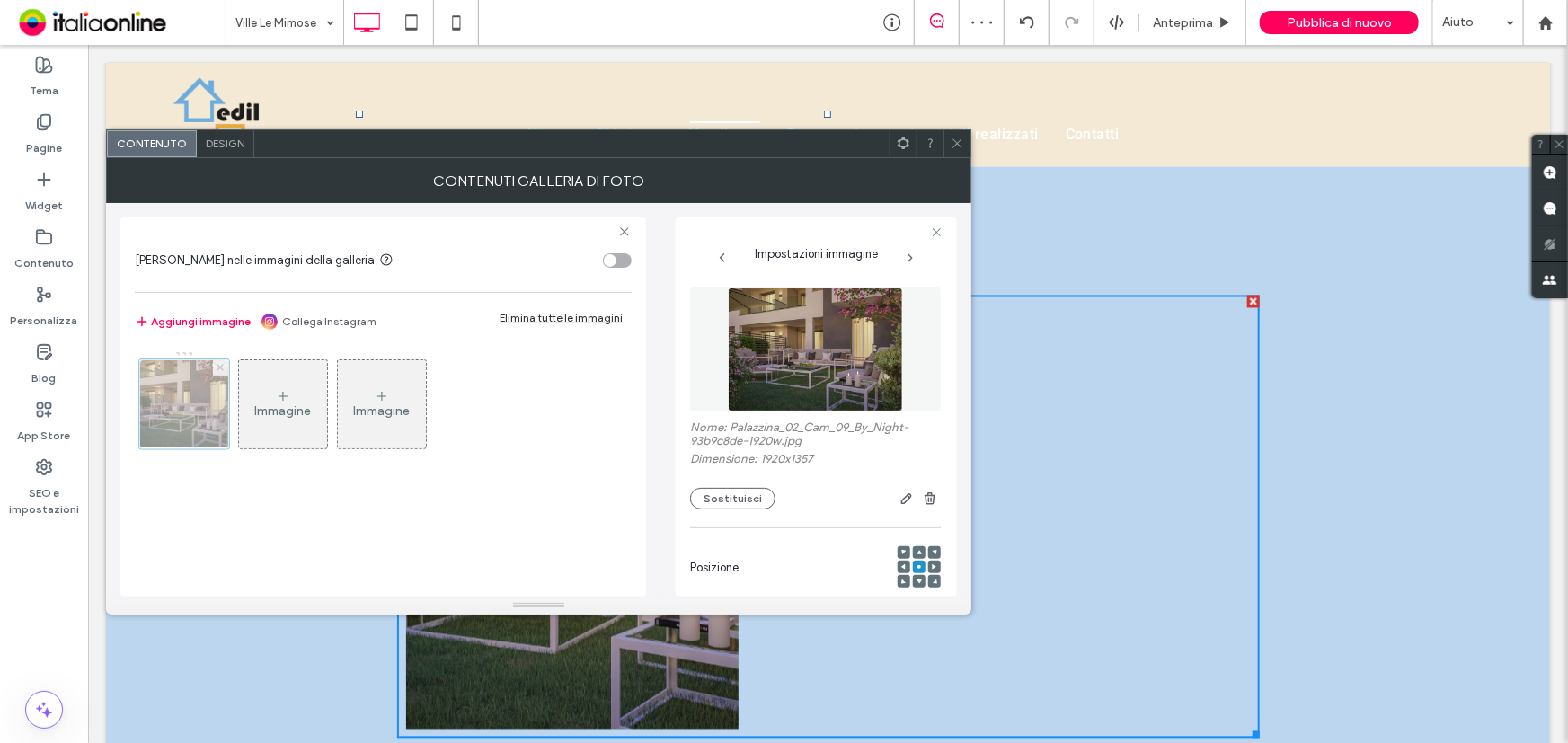
click at [223, 365] on use at bounding box center [220, 367] width 7 height 7
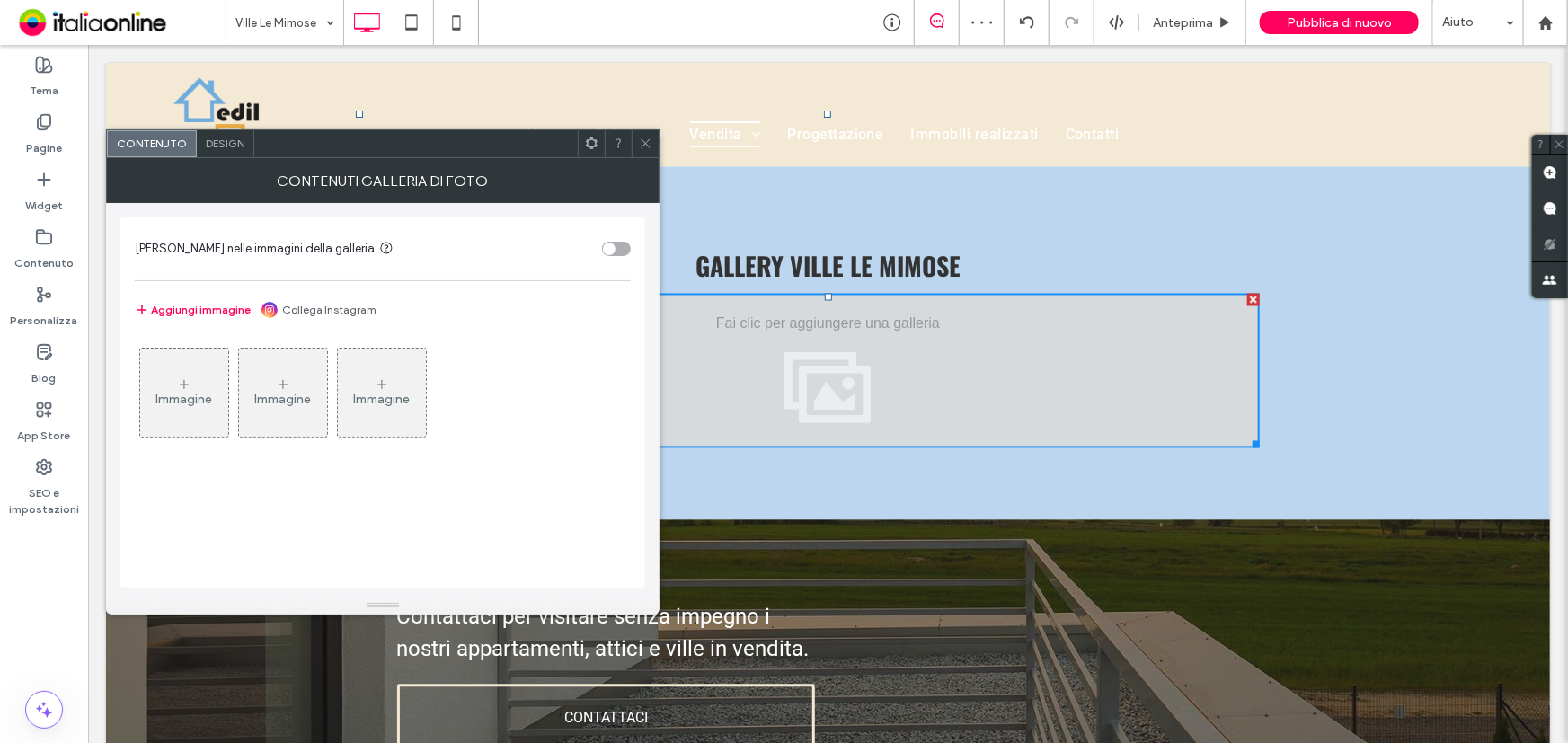
click at [179, 371] on div "Immagine" at bounding box center [184, 392] width 88 height 85
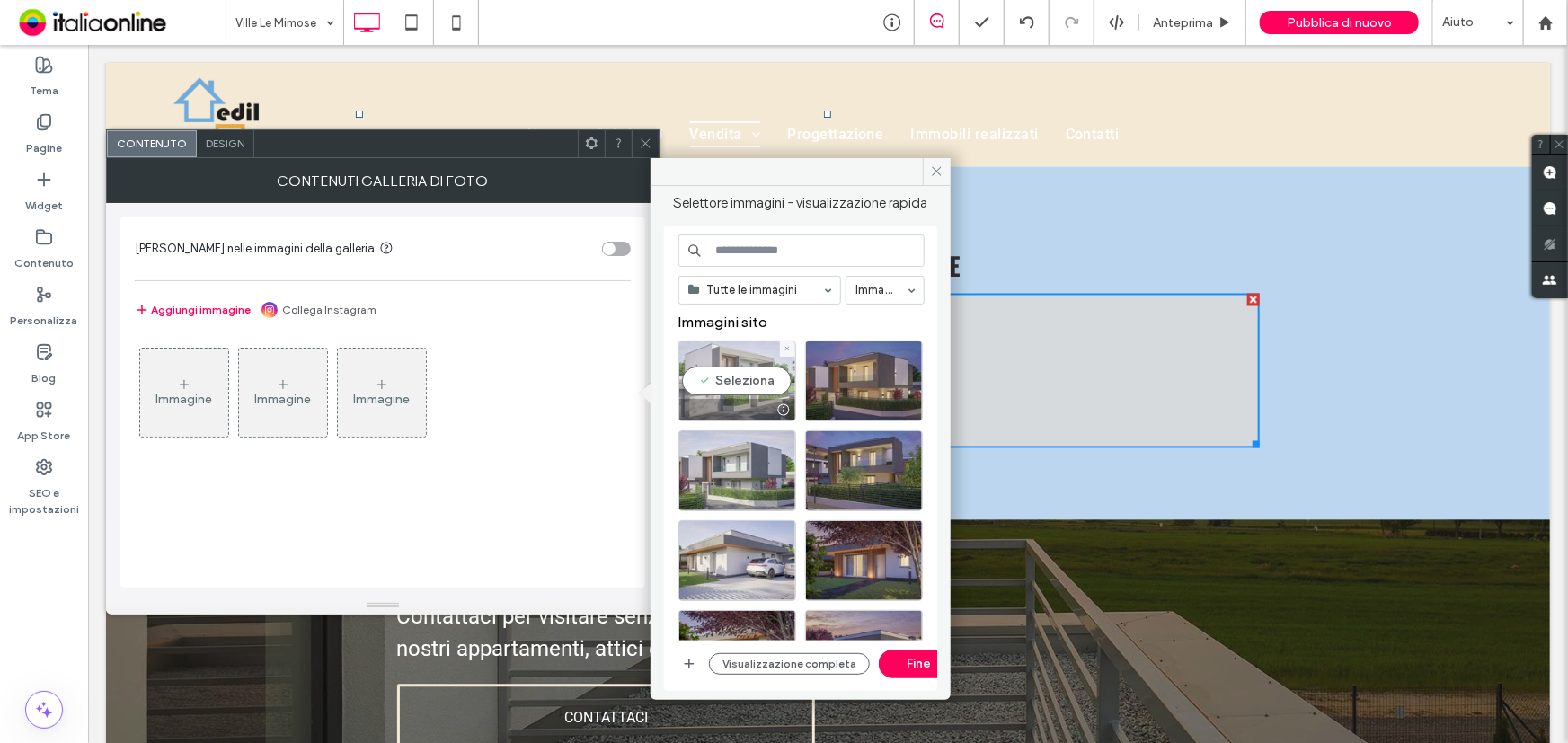
drag, startPoint x: 746, startPoint y: 378, endPoint x: 764, endPoint y: 380, distance: 18.1
click at [756, 378] on div "Seleziona" at bounding box center [737, 380] width 118 height 81
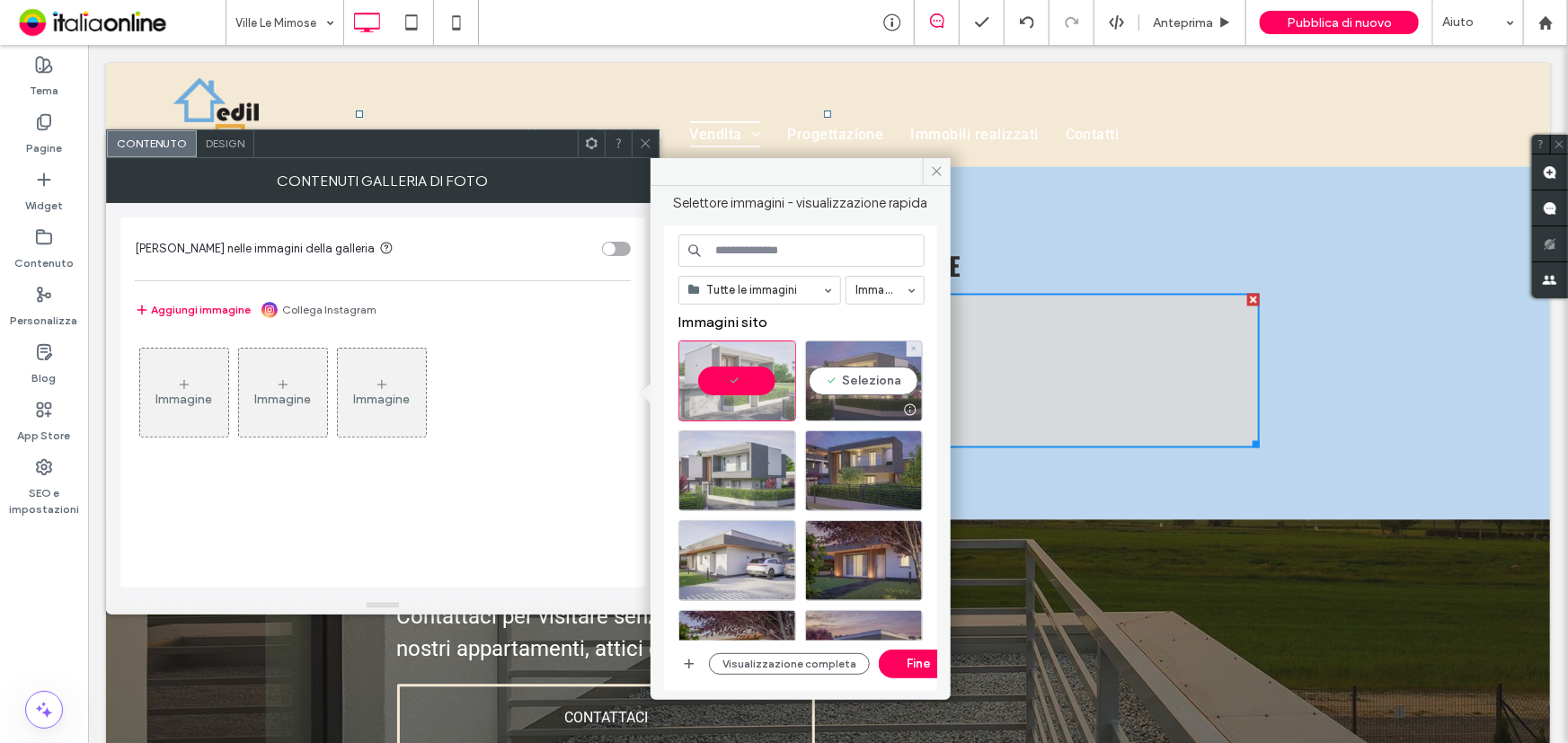
drag, startPoint x: 834, startPoint y: 379, endPoint x: 816, endPoint y: 397, distance: 25.5
click at [834, 379] on div "Seleziona" at bounding box center [864, 380] width 118 height 81
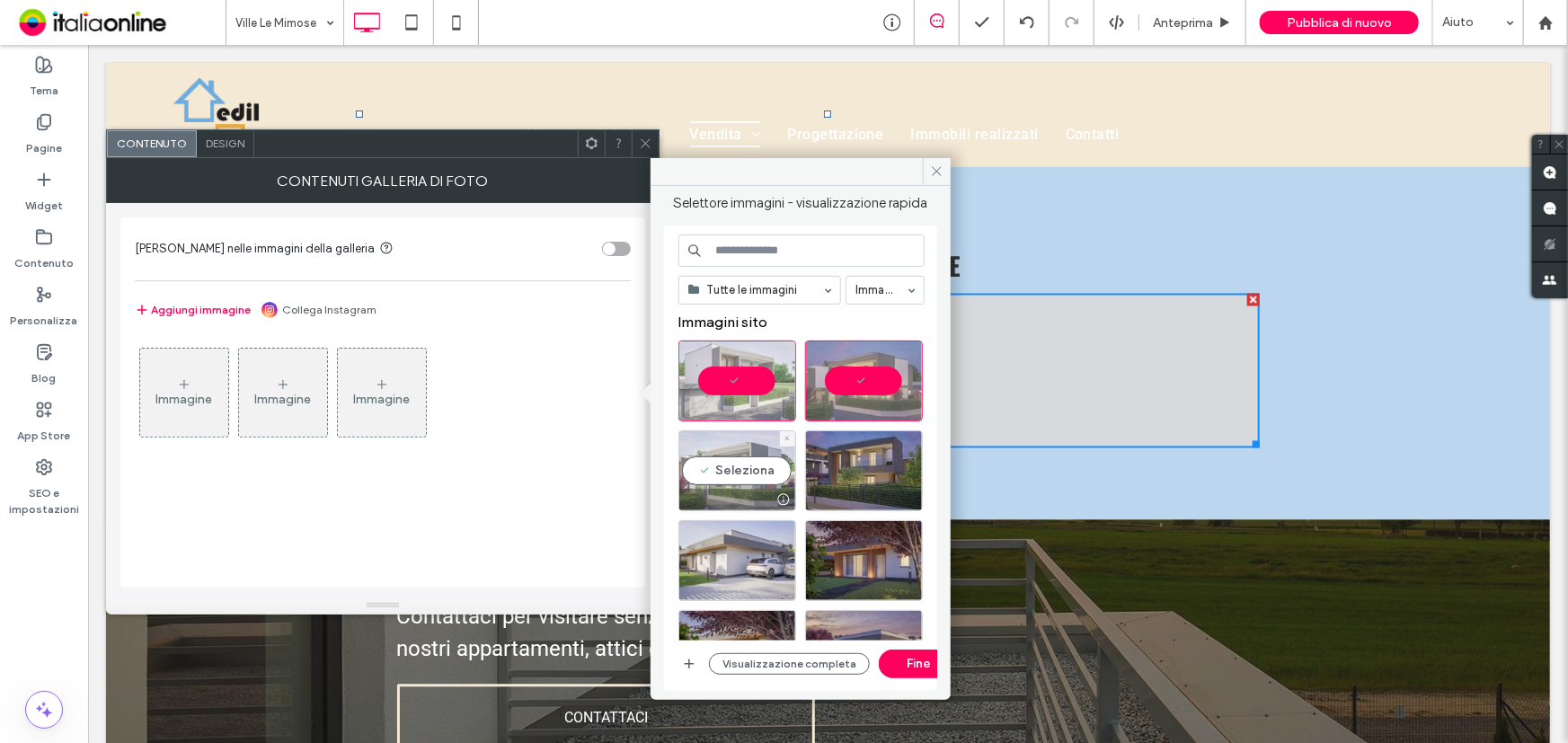
click at [750, 449] on div "Seleziona" at bounding box center [737, 471] width 118 height 81
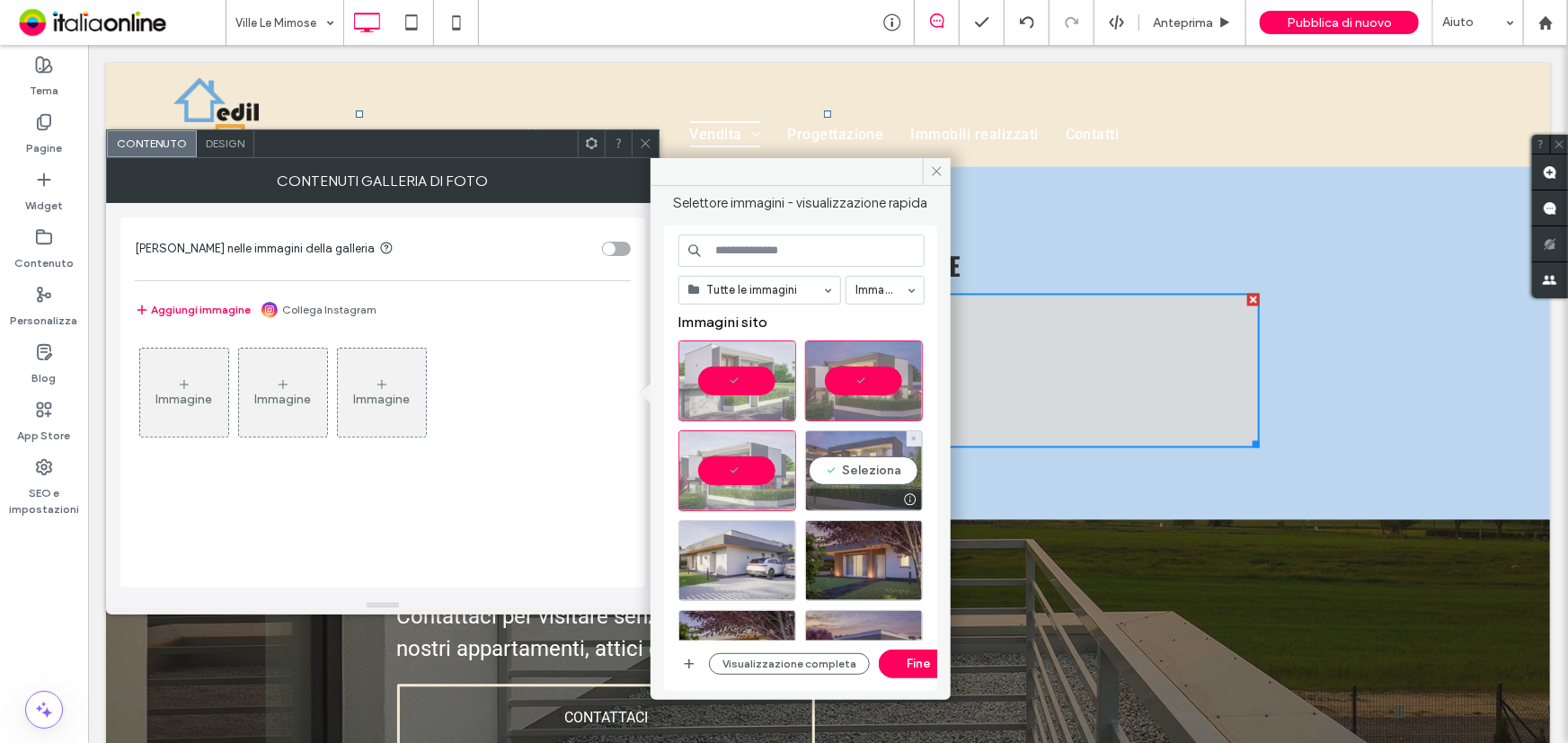
click at [867, 460] on div "Seleziona" at bounding box center [864, 471] width 118 height 81
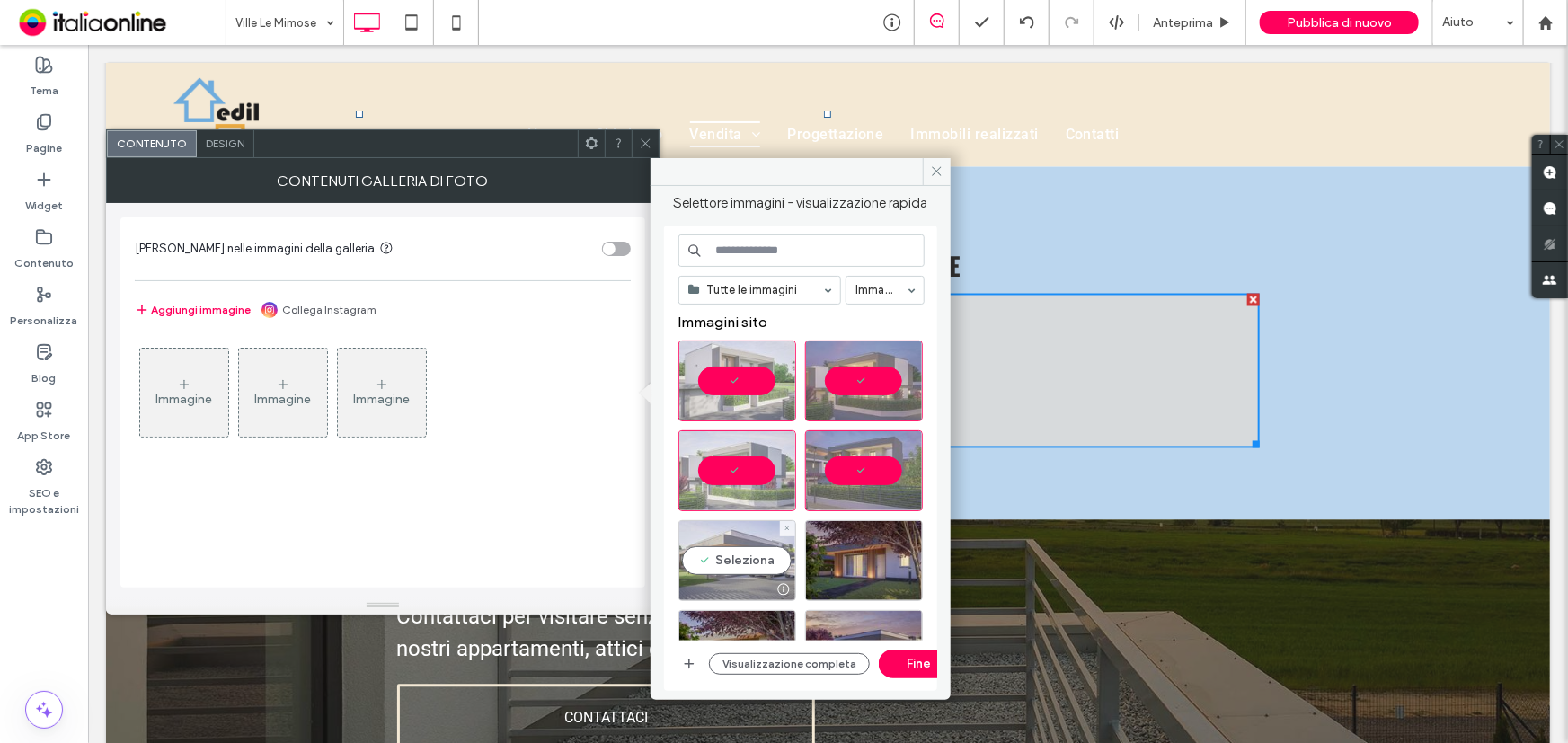
click at [749, 545] on div "Seleziona" at bounding box center [737, 560] width 118 height 81
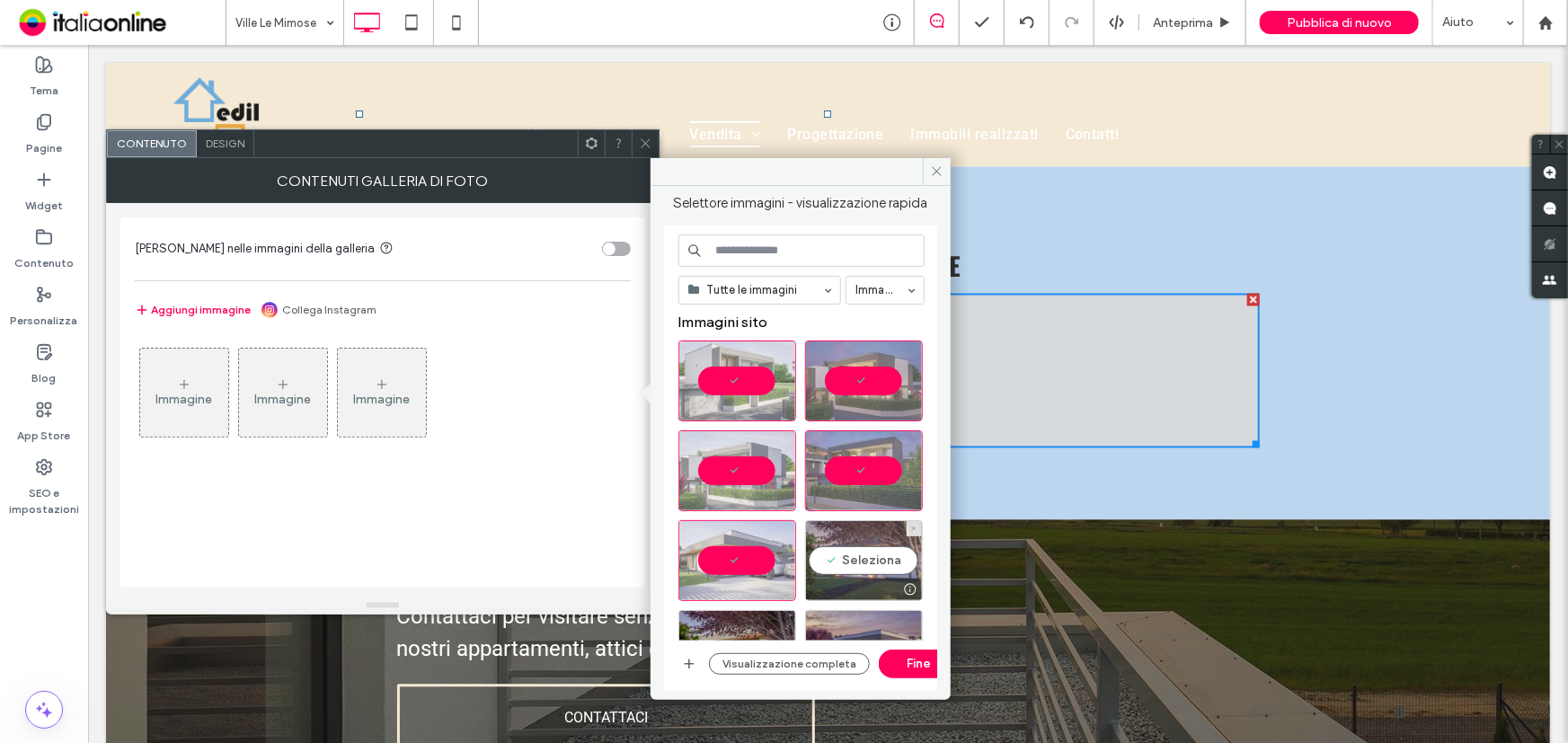
click at [852, 556] on div "Seleziona" at bounding box center [864, 560] width 118 height 81
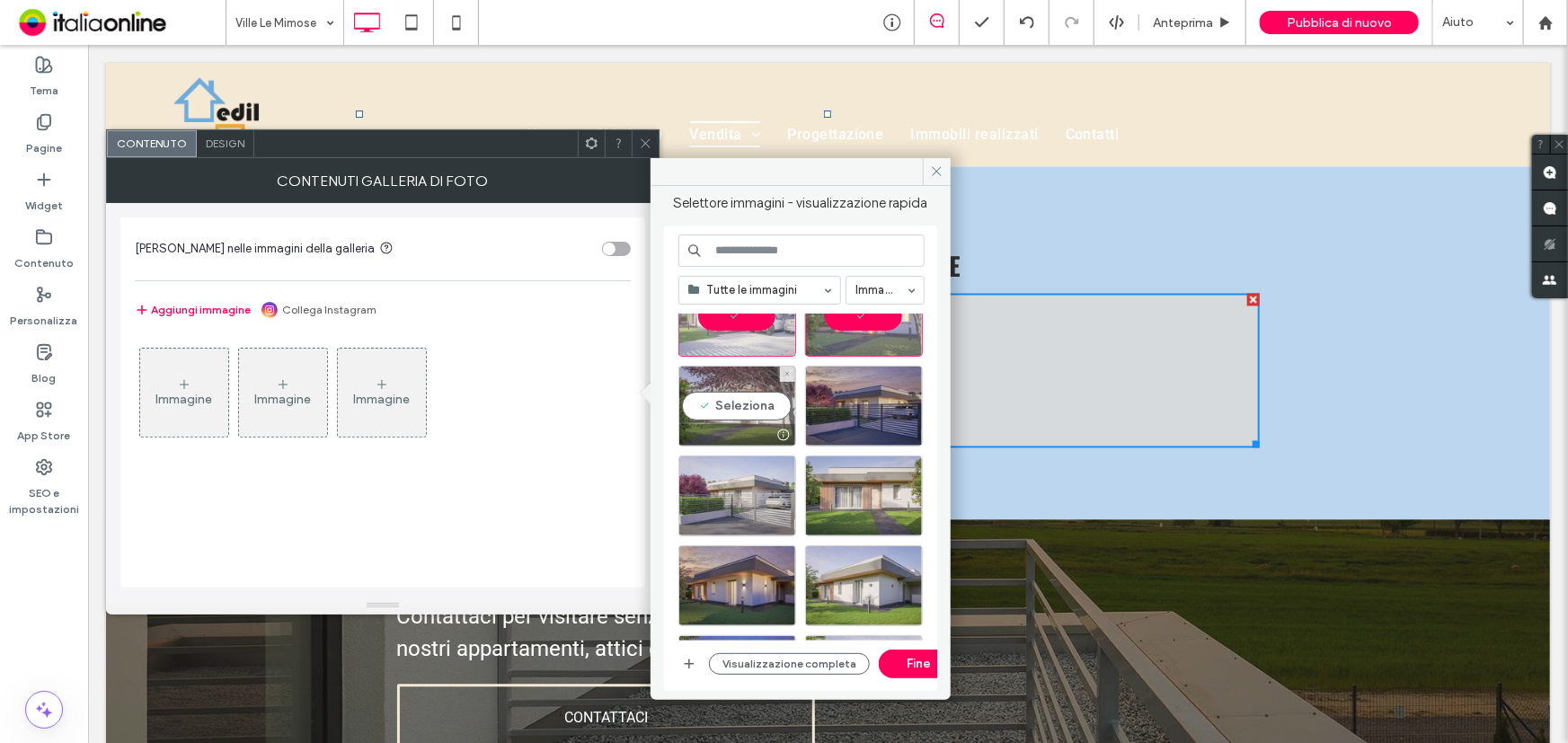
drag, startPoint x: 755, startPoint y: 417, endPoint x: 816, endPoint y: 414, distance: 61.1
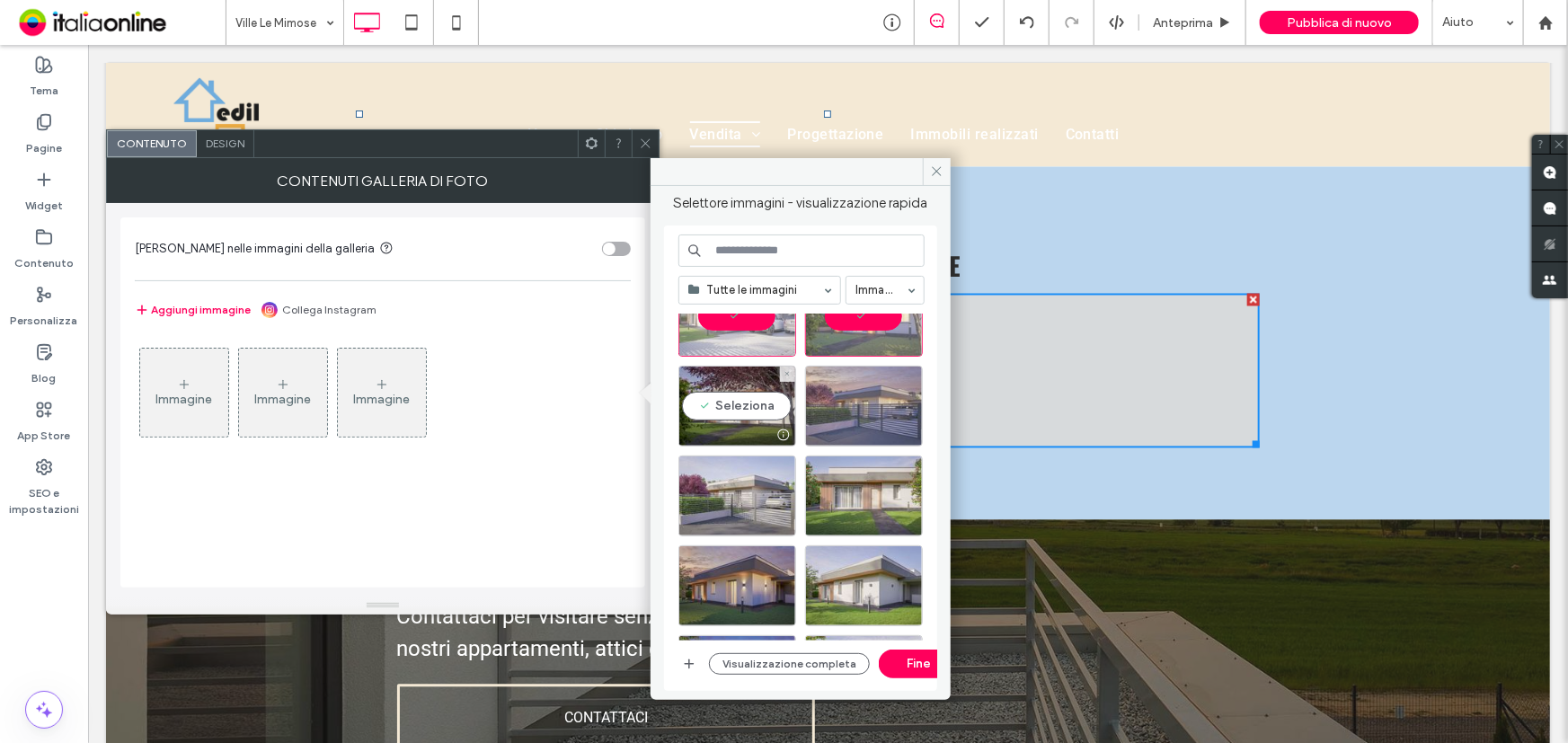
click at [755, 417] on div "Seleziona" at bounding box center [737, 406] width 118 height 81
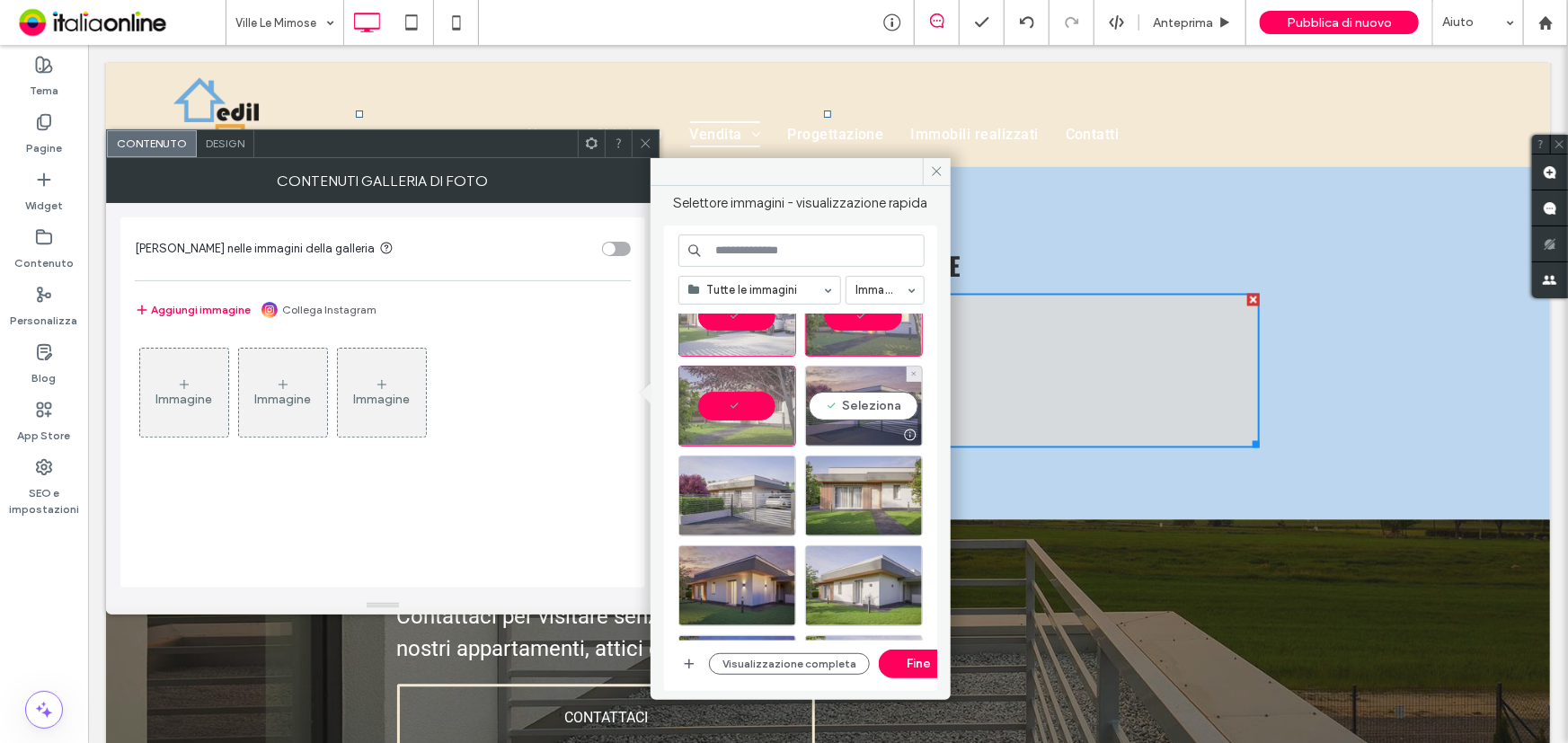
click at [849, 405] on div "Seleziona" at bounding box center [864, 406] width 118 height 81
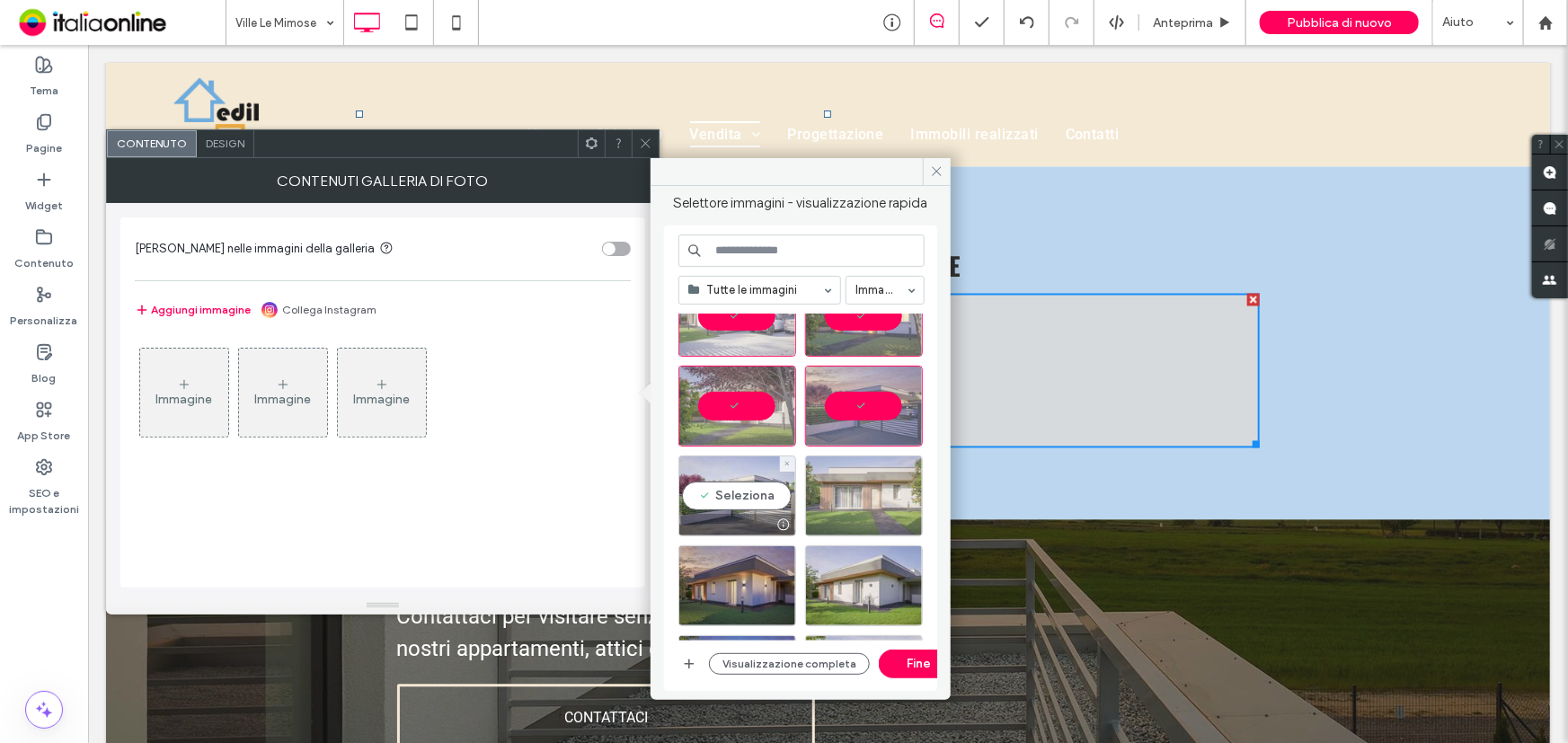
drag, startPoint x: 737, startPoint y: 503, endPoint x: 814, endPoint y: 503, distance: 77.0
click at [737, 503] on div "Seleziona" at bounding box center [737, 495] width 118 height 81
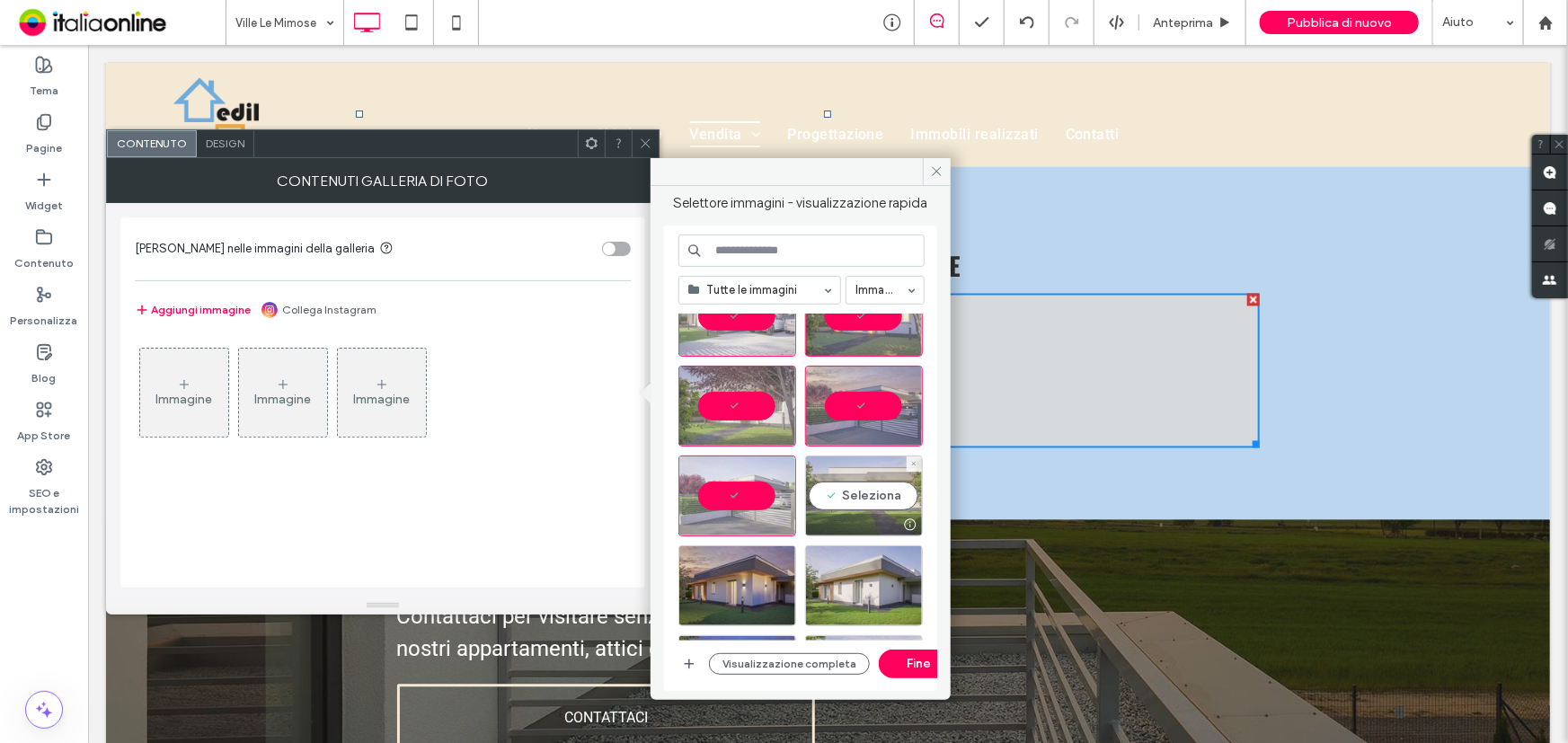
click at [826, 502] on div "Seleziona" at bounding box center [864, 495] width 118 height 81
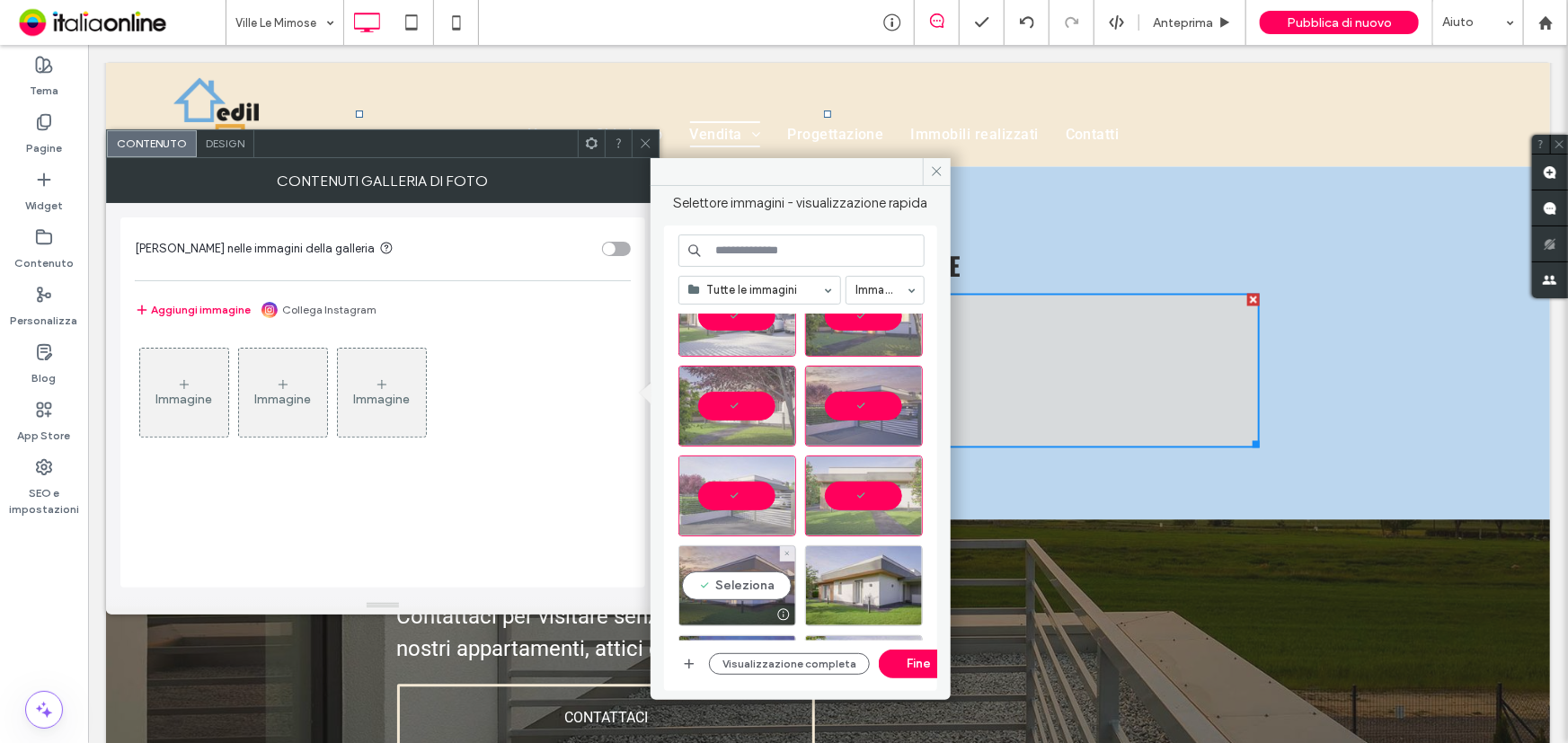
click at [722, 593] on div "Seleziona" at bounding box center [737, 585] width 118 height 81
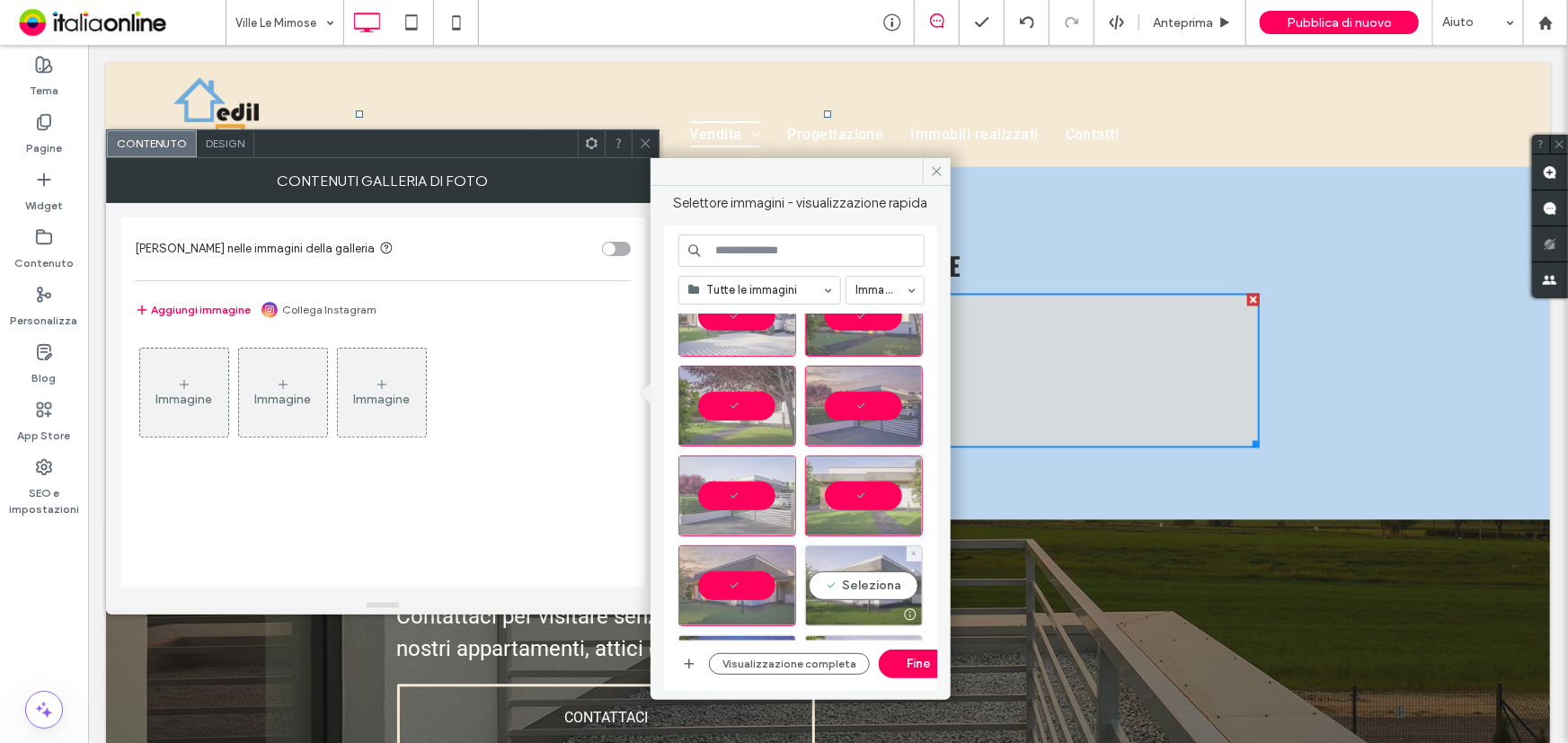
click at [836, 586] on div "Seleziona" at bounding box center [864, 585] width 118 height 81
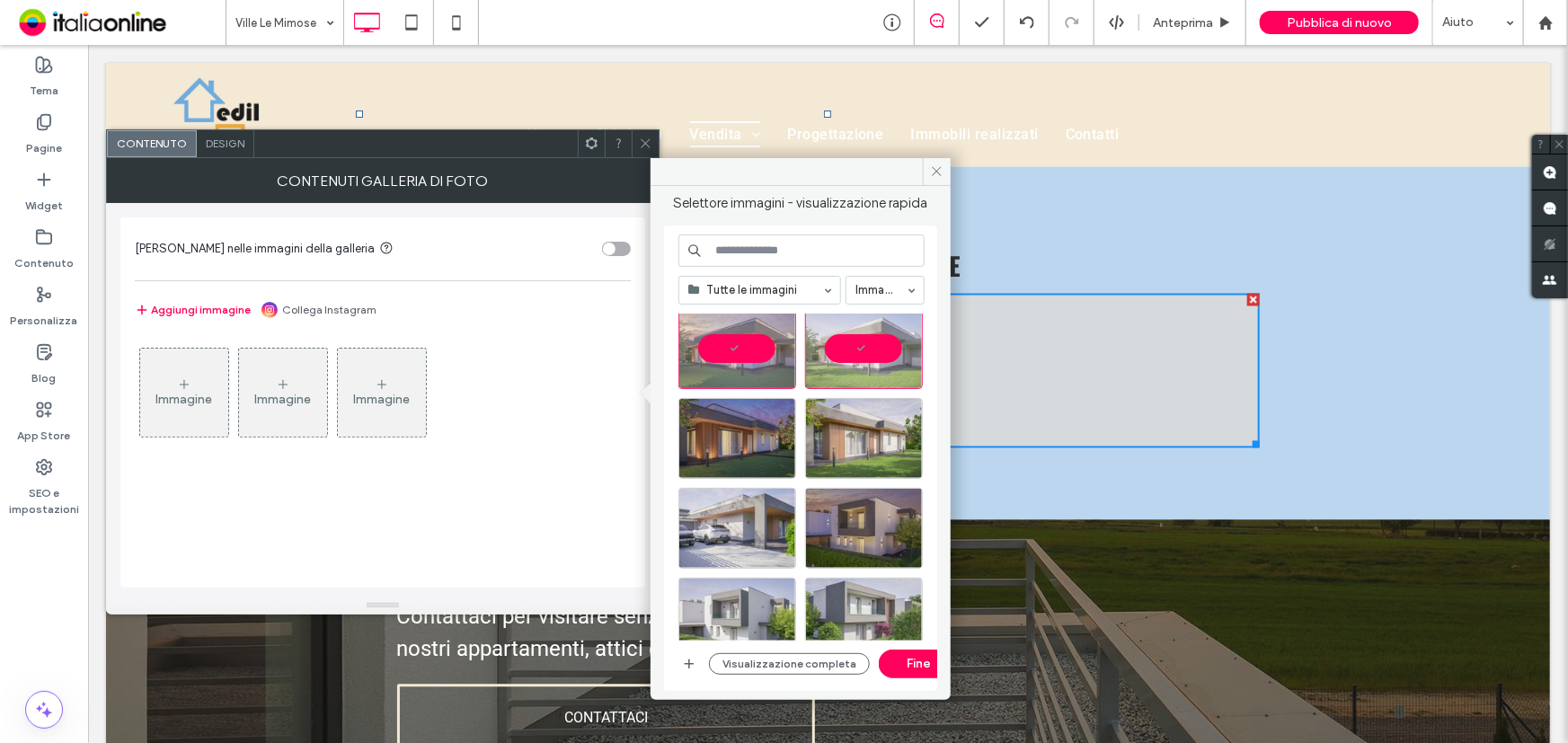
scroll to position [489, 0]
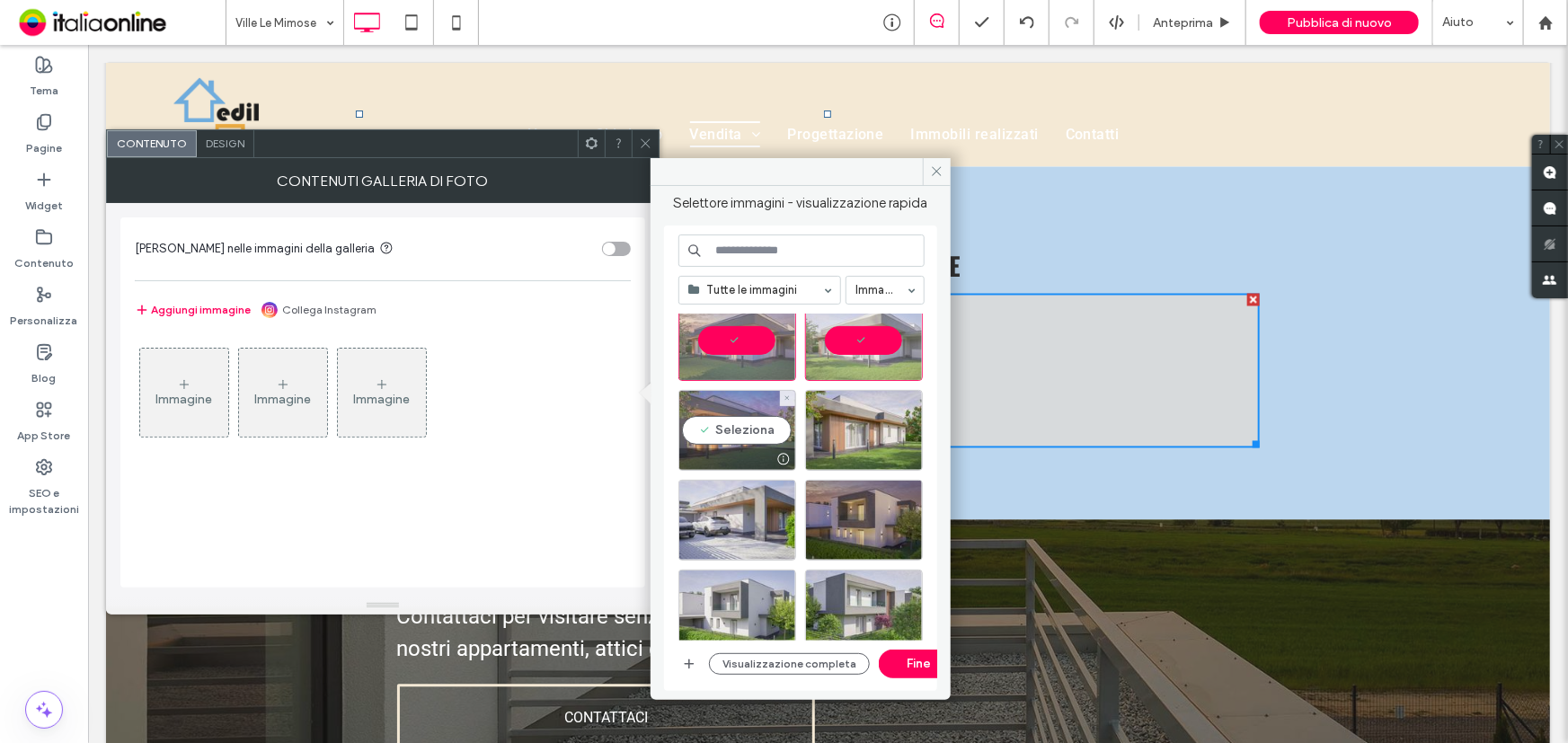
drag, startPoint x: 724, startPoint y: 431, endPoint x: 840, endPoint y: 430, distance: 116.0
click at [724, 431] on div "Seleziona" at bounding box center [737, 430] width 118 height 81
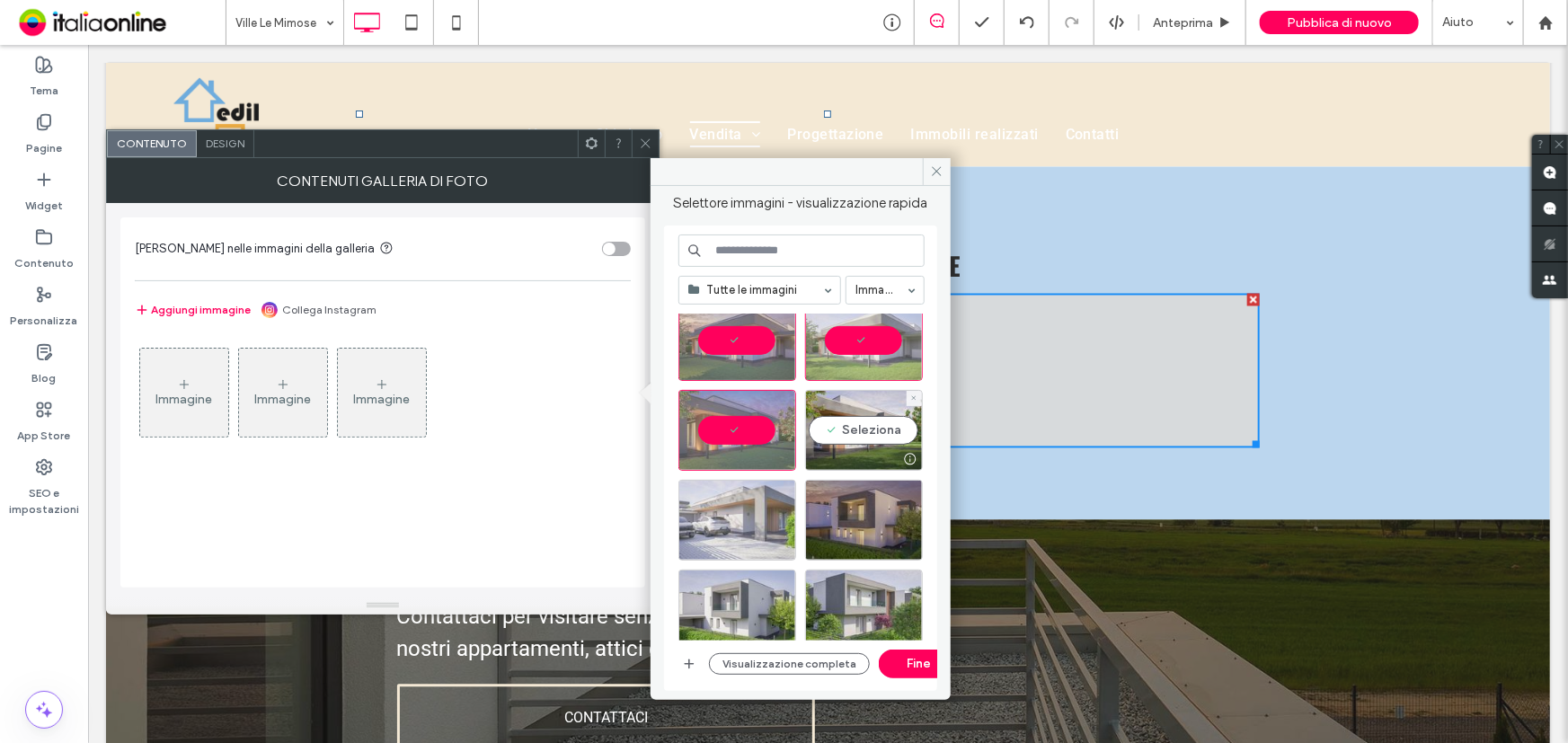
drag, startPoint x: 900, startPoint y: 421, endPoint x: 768, endPoint y: 503, distance: 155.4
click at [898, 421] on div "Seleziona" at bounding box center [864, 430] width 118 height 81
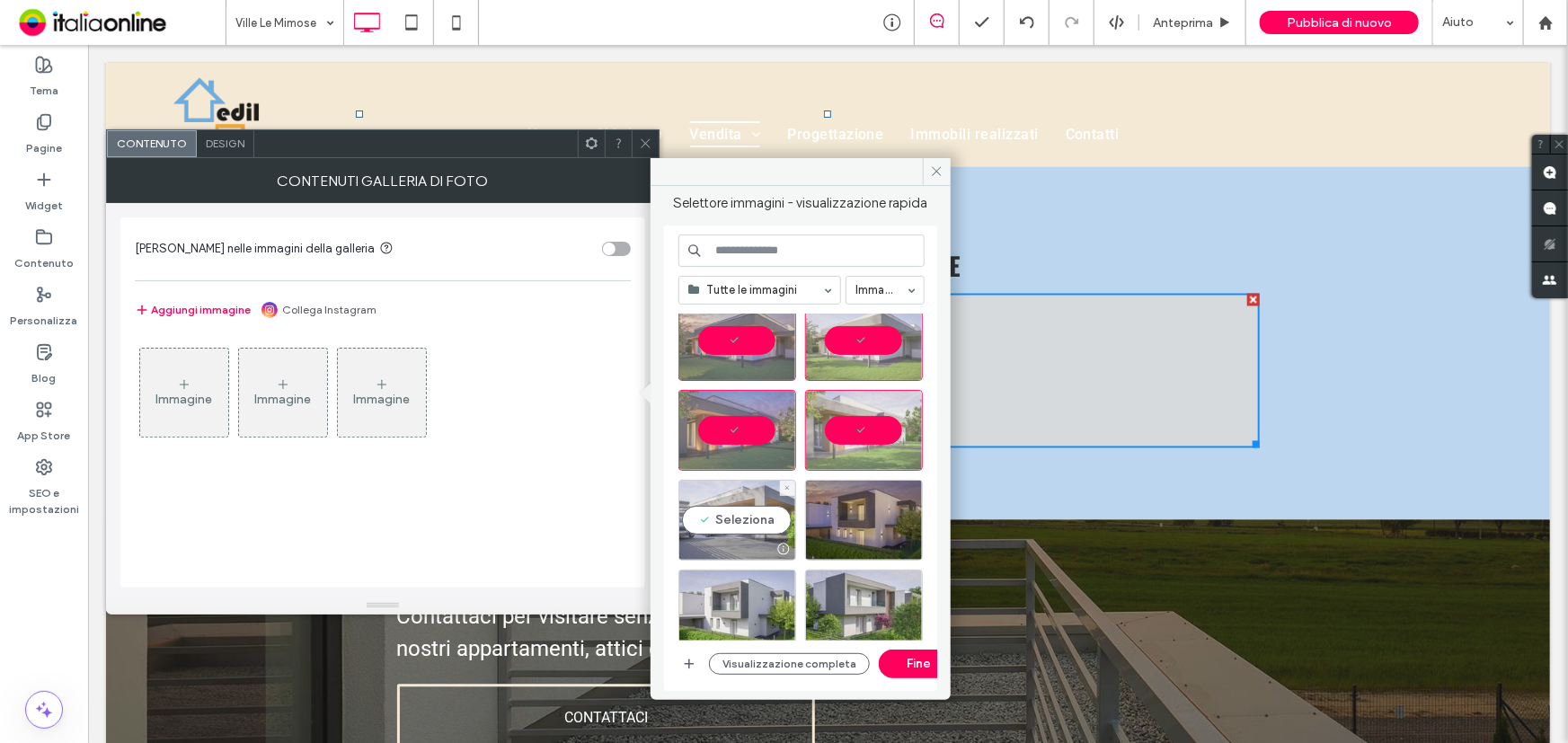
click at [746, 522] on div "Seleziona" at bounding box center [737, 520] width 118 height 81
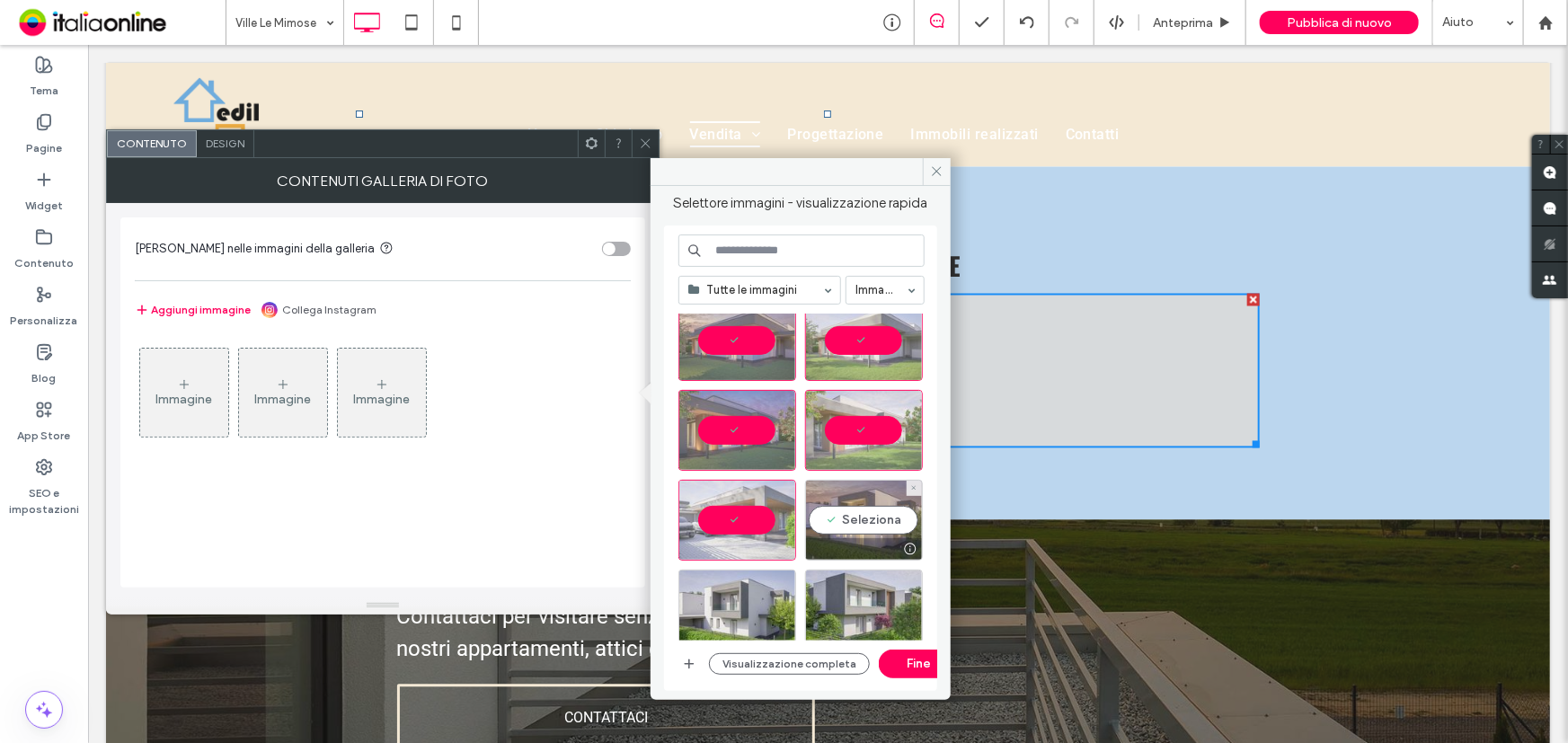
click at [848, 514] on div "Seleziona" at bounding box center [864, 520] width 118 height 81
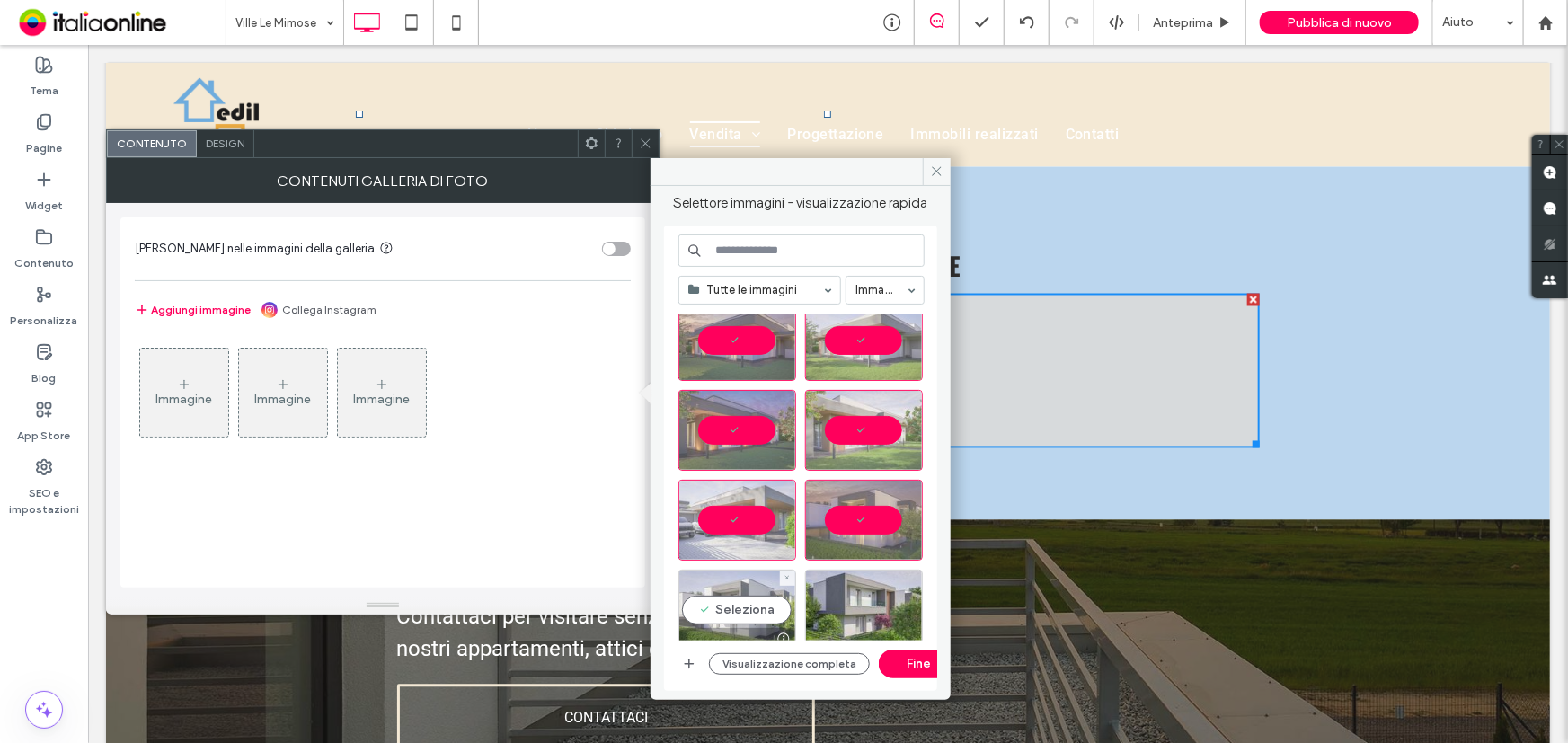
drag, startPoint x: 737, startPoint y: 612, endPoint x: 785, endPoint y: 602, distance: 49.0
click at [737, 612] on div "Seleziona" at bounding box center [737, 610] width 118 height 81
click at [840, 601] on div "Seleziona" at bounding box center [864, 610] width 118 height 81
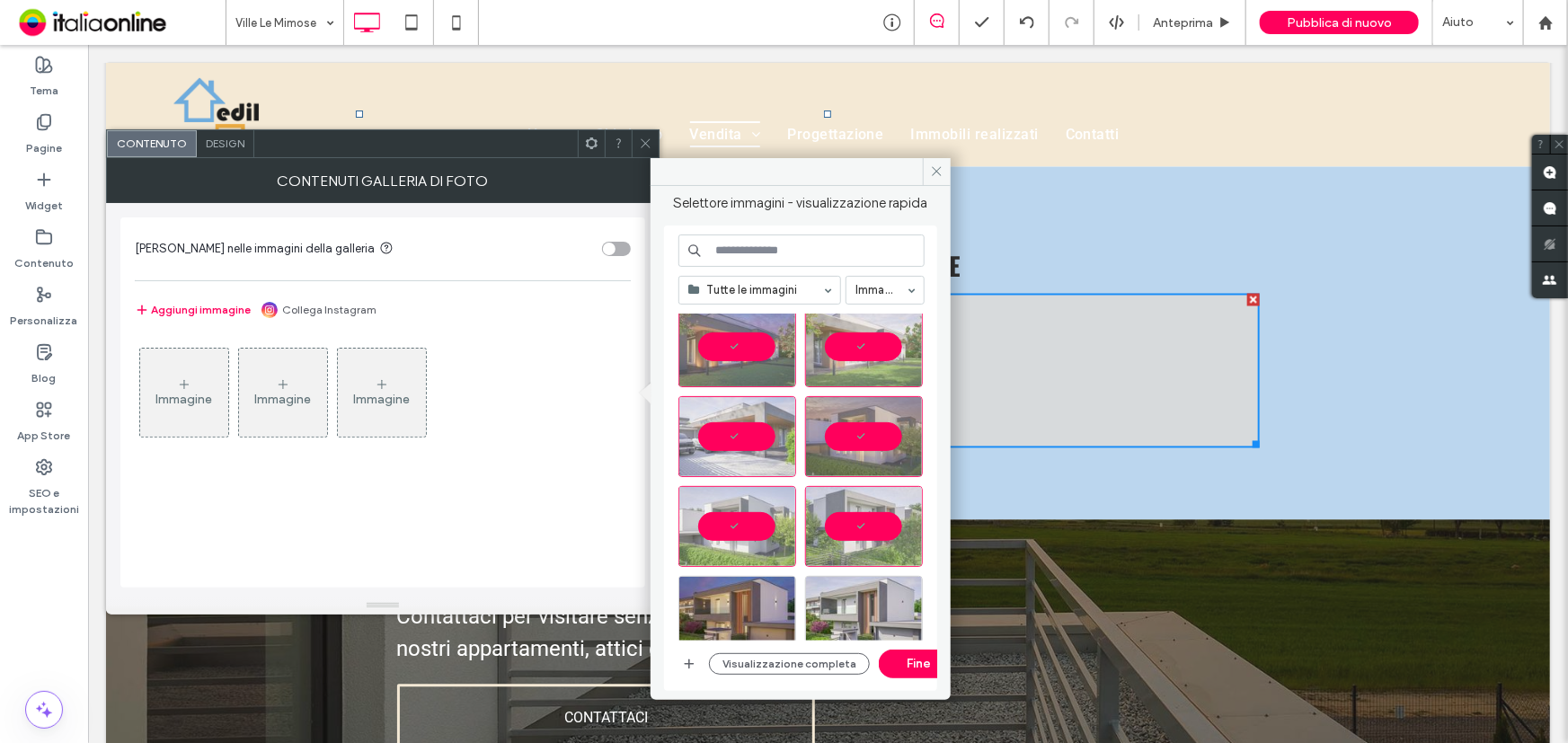
scroll to position [653, 0]
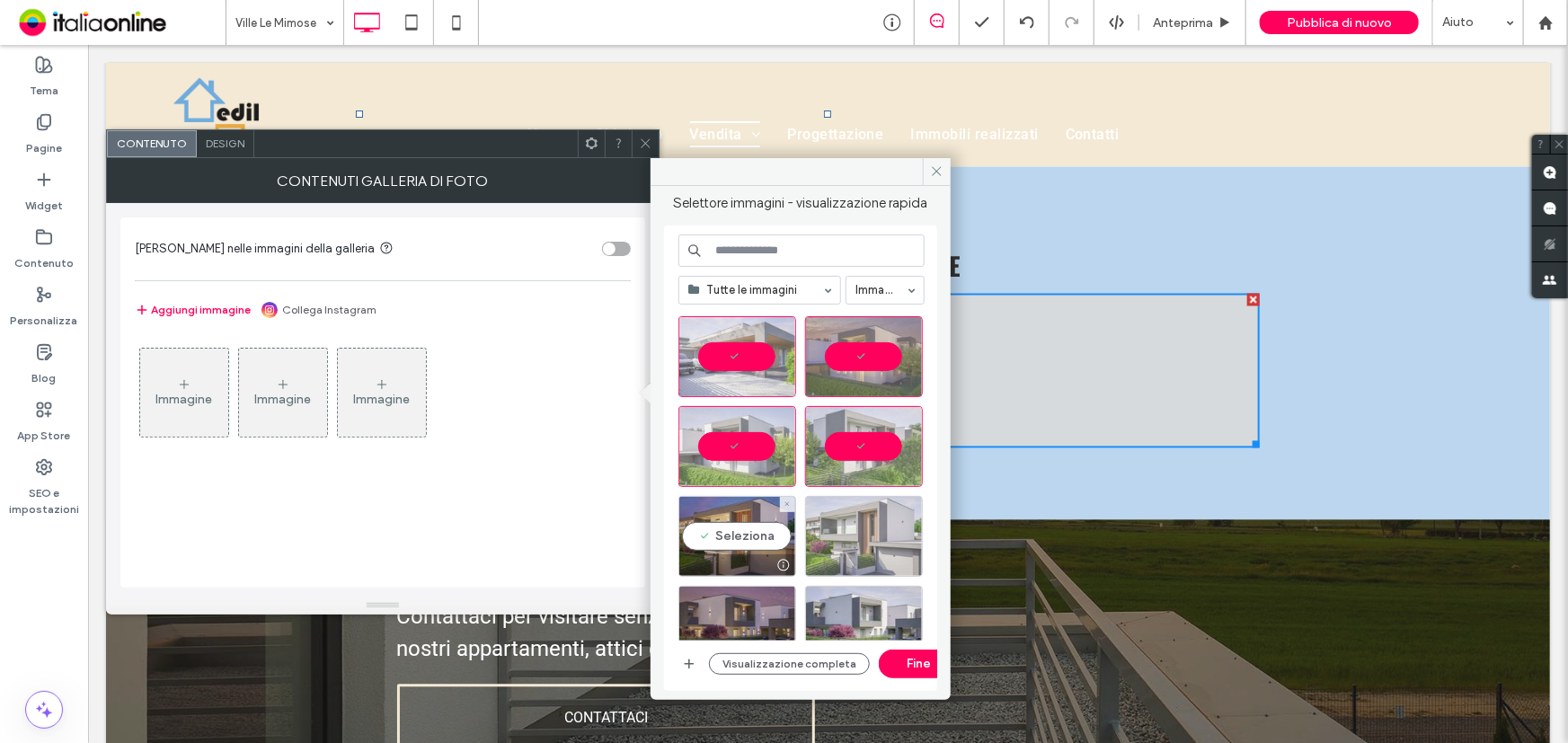
drag, startPoint x: 743, startPoint y: 528, endPoint x: 808, endPoint y: 527, distance: 65.0
click at [743, 528] on div "Seleziona" at bounding box center [737, 536] width 118 height 81
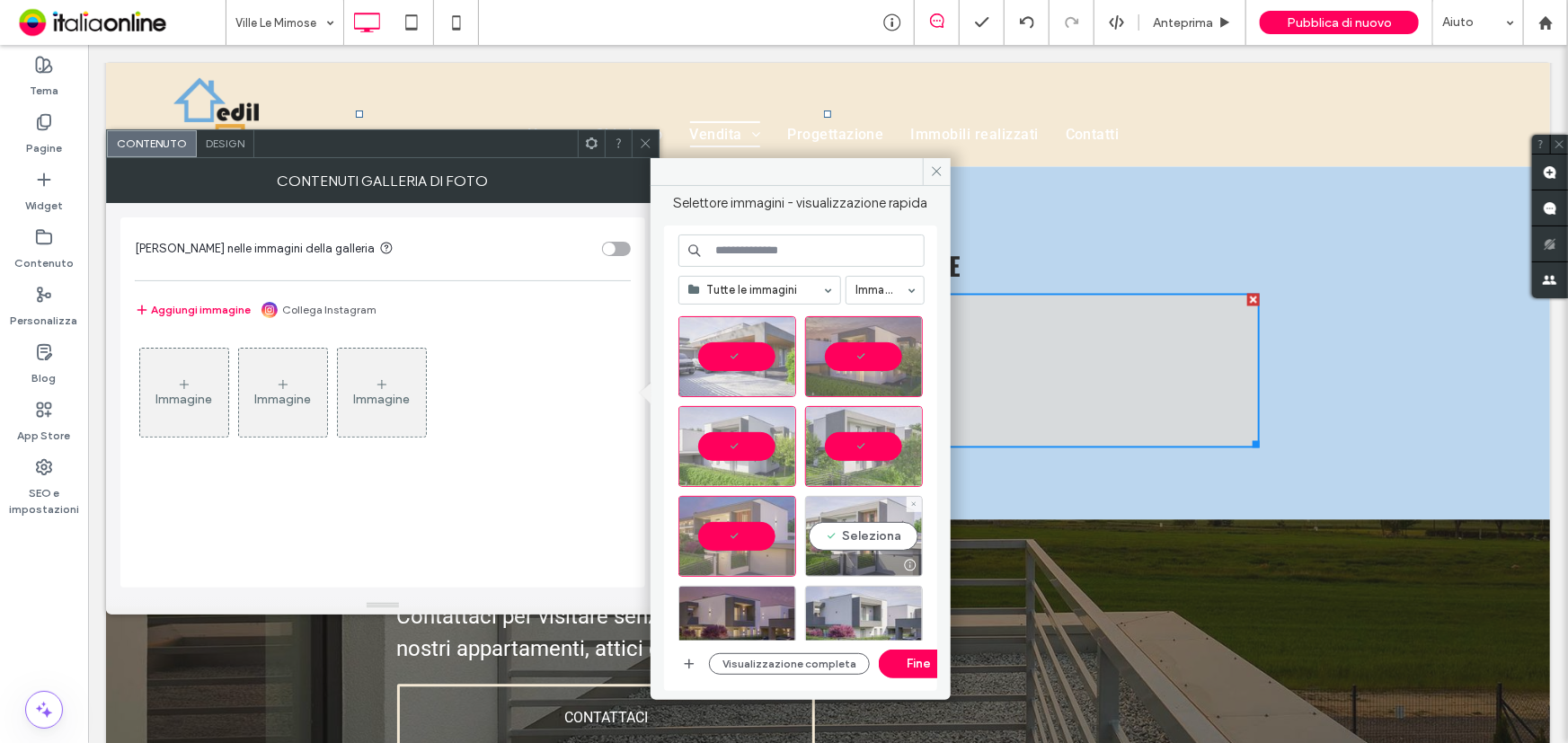
click at [868, 527] on div "Seleziona" at bounding box center [864, 536] width 118 height 81
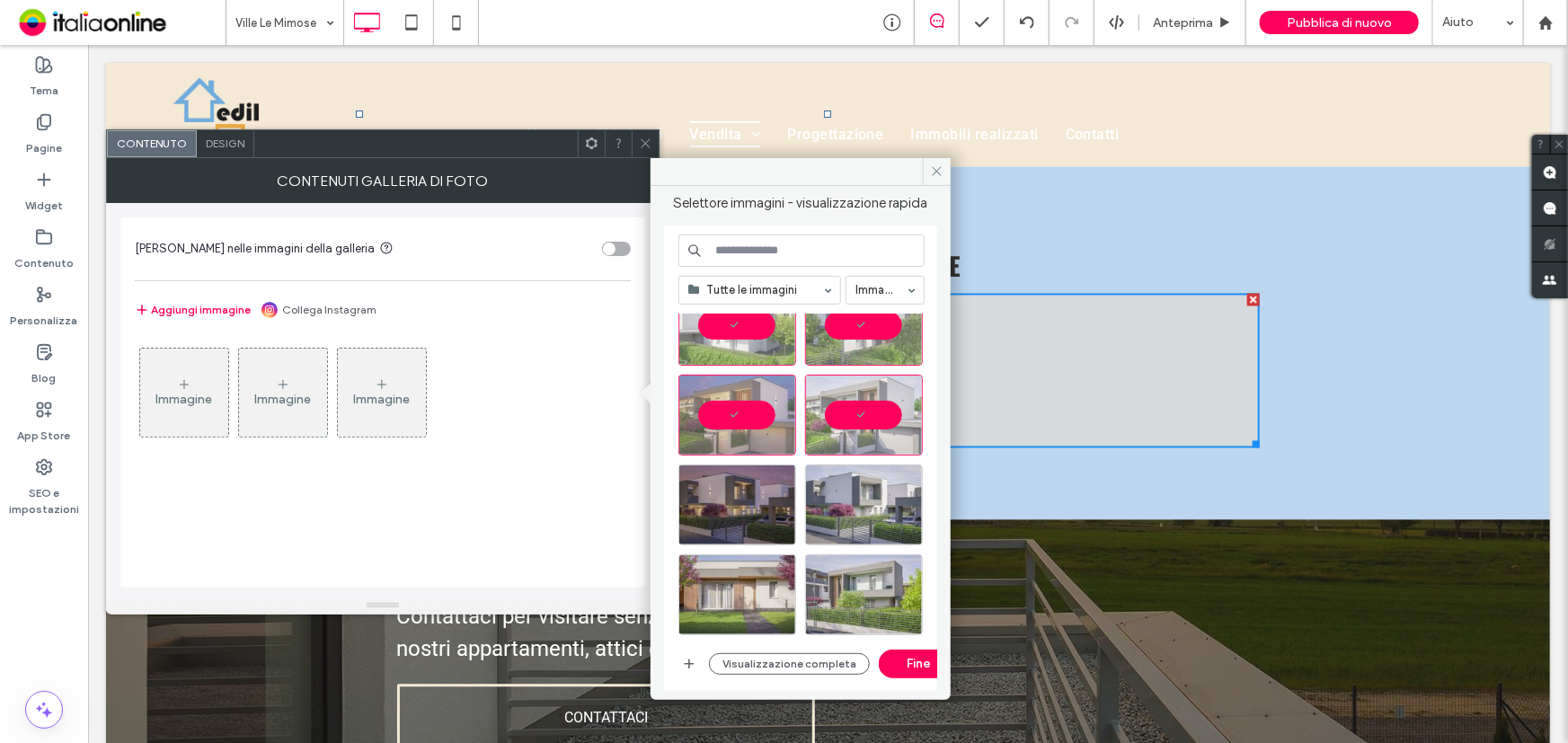
scroll to position [777, 0]
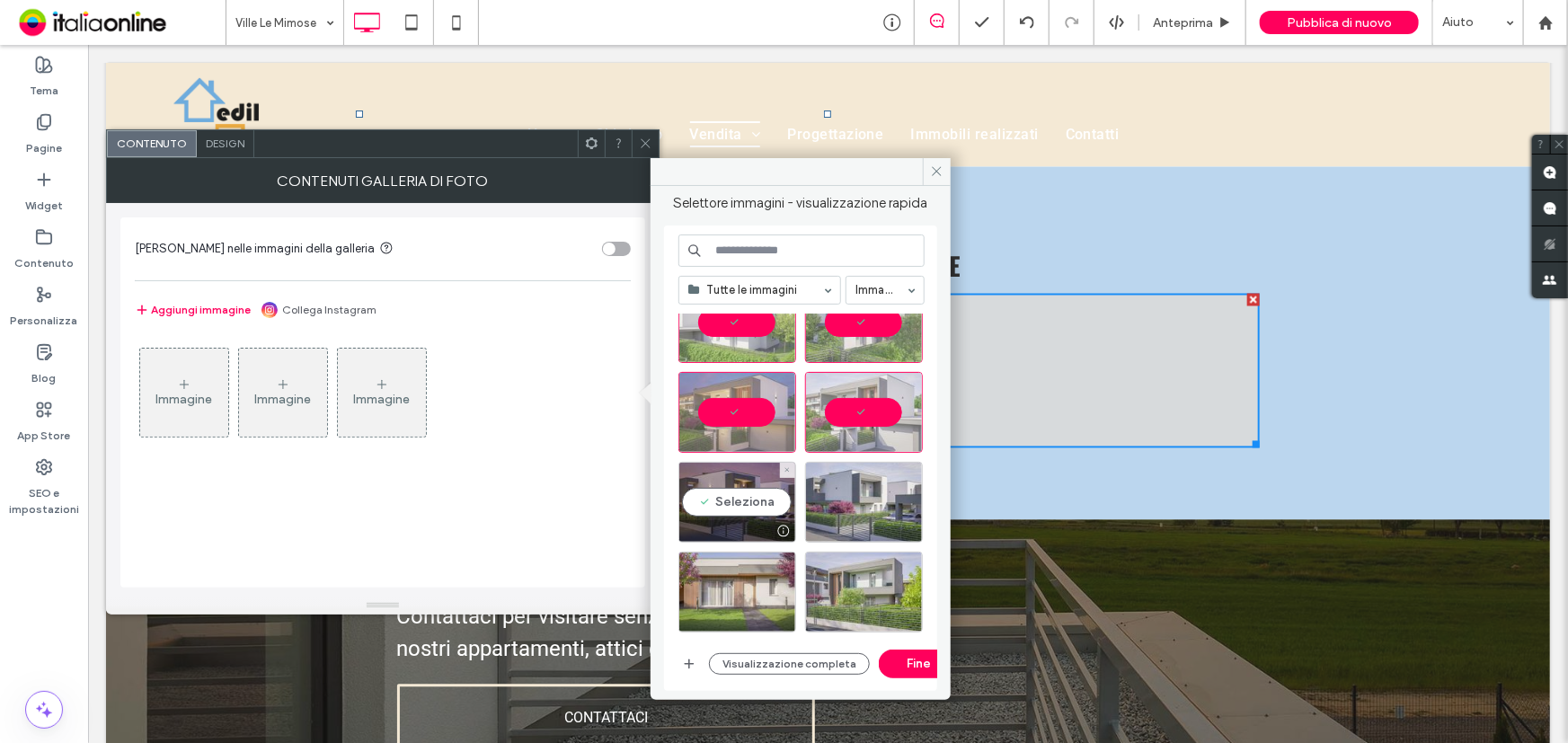
drag, startPoint x: 759, startPoint y: 499, endPoint x: 800, endPoint y: 502, distance: 41.1
click at [759, 500] on div "Seleziona" at bounding box center [737, 502] width 118 height 81
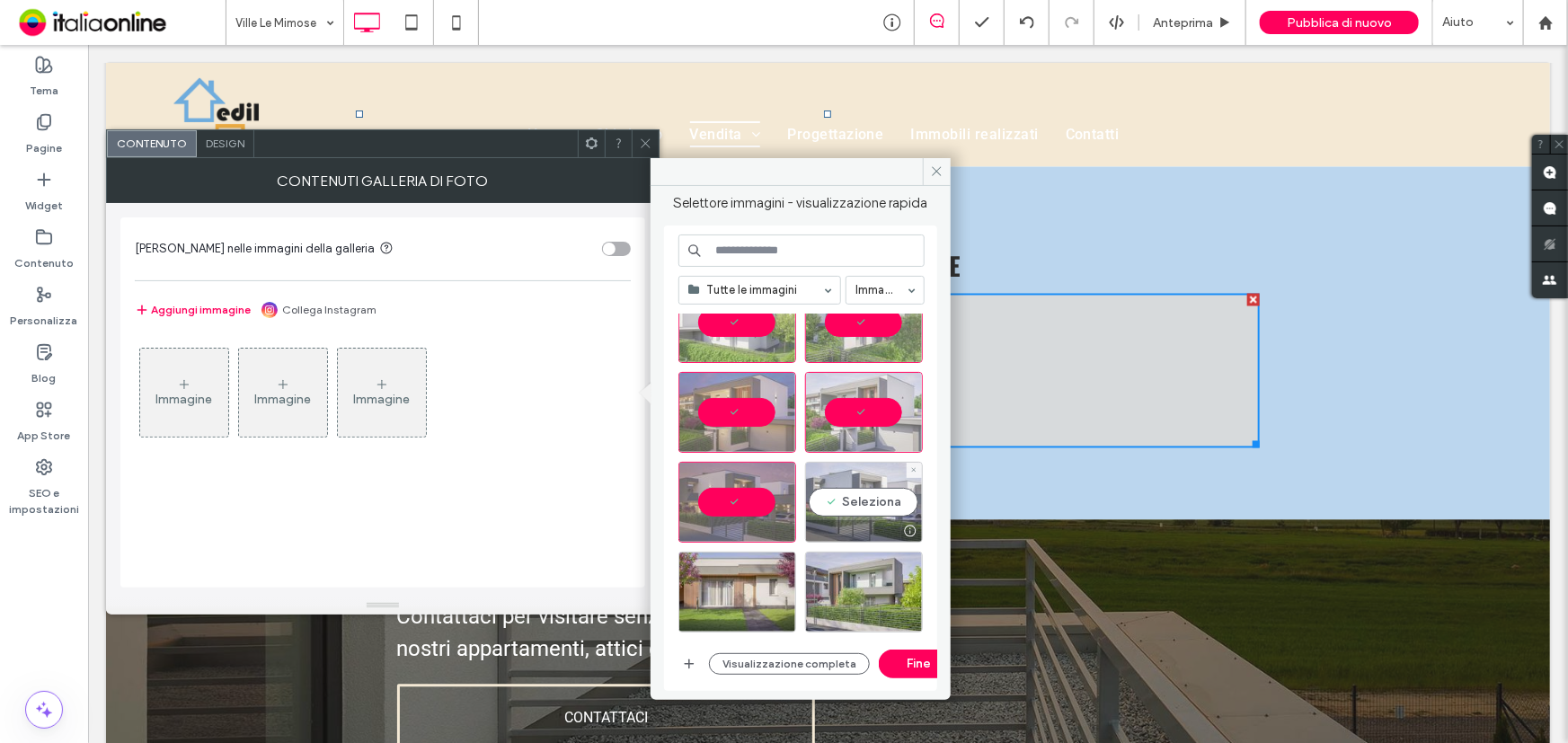
click at [844, 504] on div "Seleziona" at bounding box center [864, 502] width 118 height 81
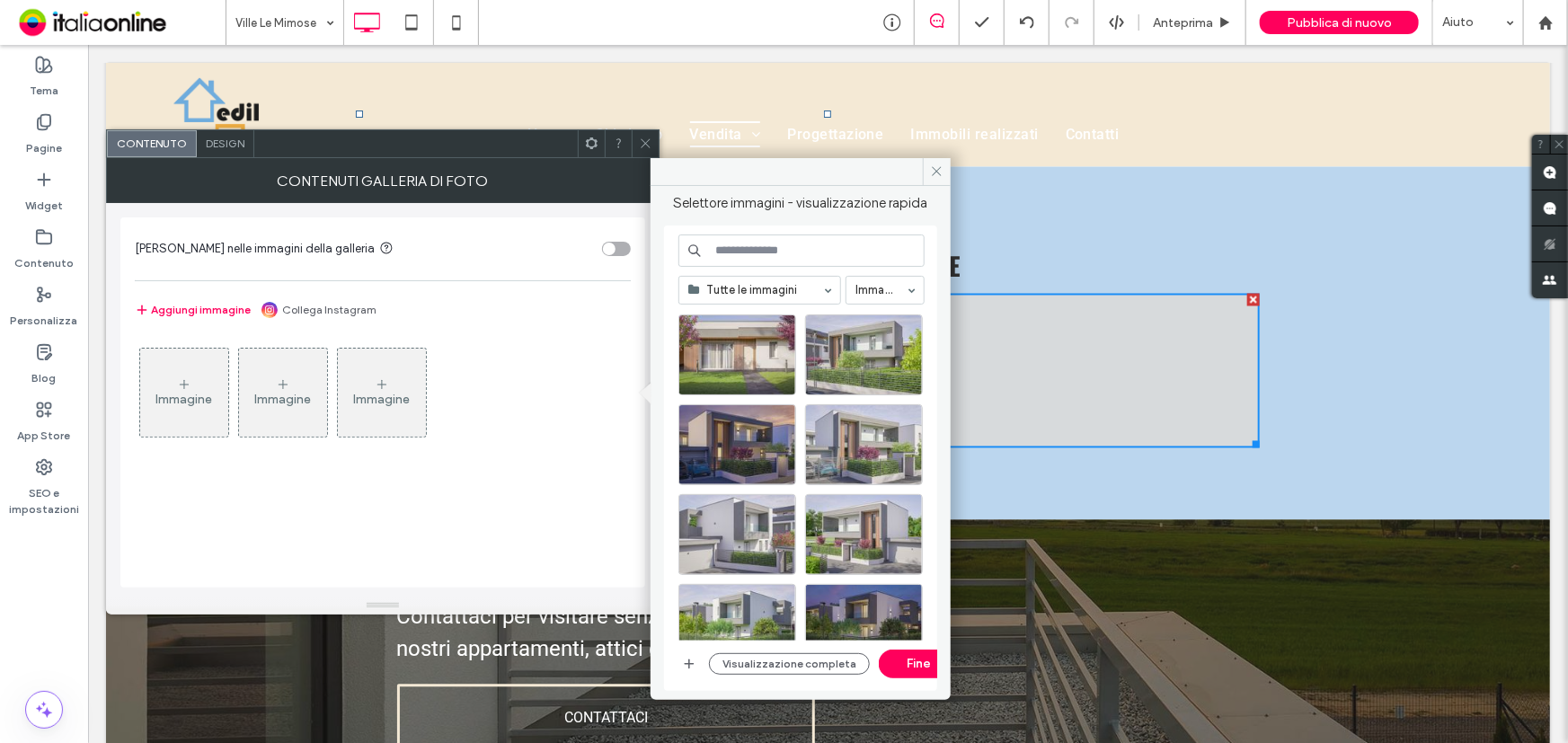
scroll to position [941, 0]
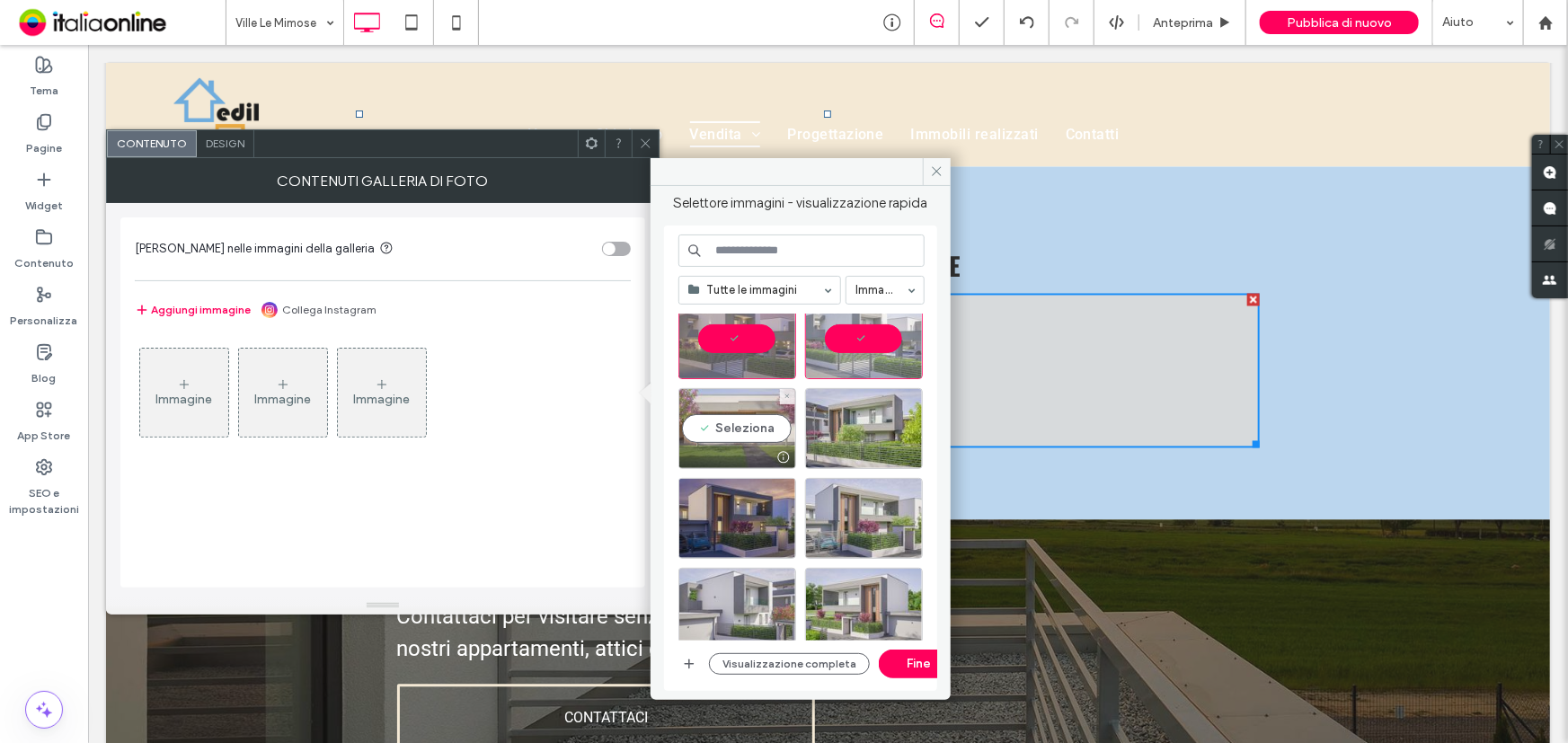
drag, startPoint x: 753, startPoint y: 438, endPoint x: 781, endPoint y: 435, distance: 28.2
click at [753, 438] on div "Seleziona" at bounding box center [737, 428] width 118 height 81
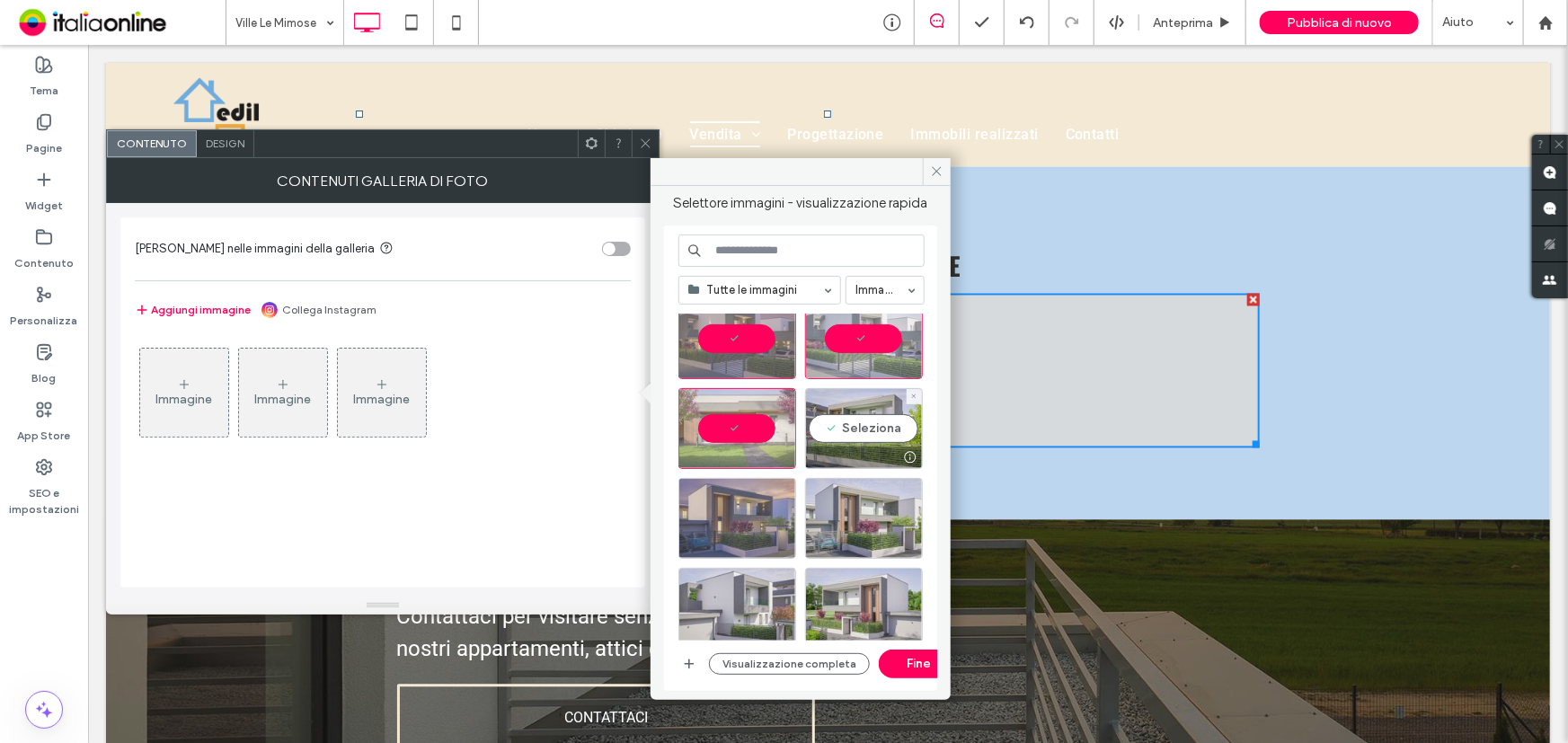
drag, startPoint x: 825, startPoint y: 428, endPoint x: 791, endPoint y: 479, distance: 61.3
click at [826, 428] on div "Seleziona" at bounding box center [864, 428] width 118 height 81
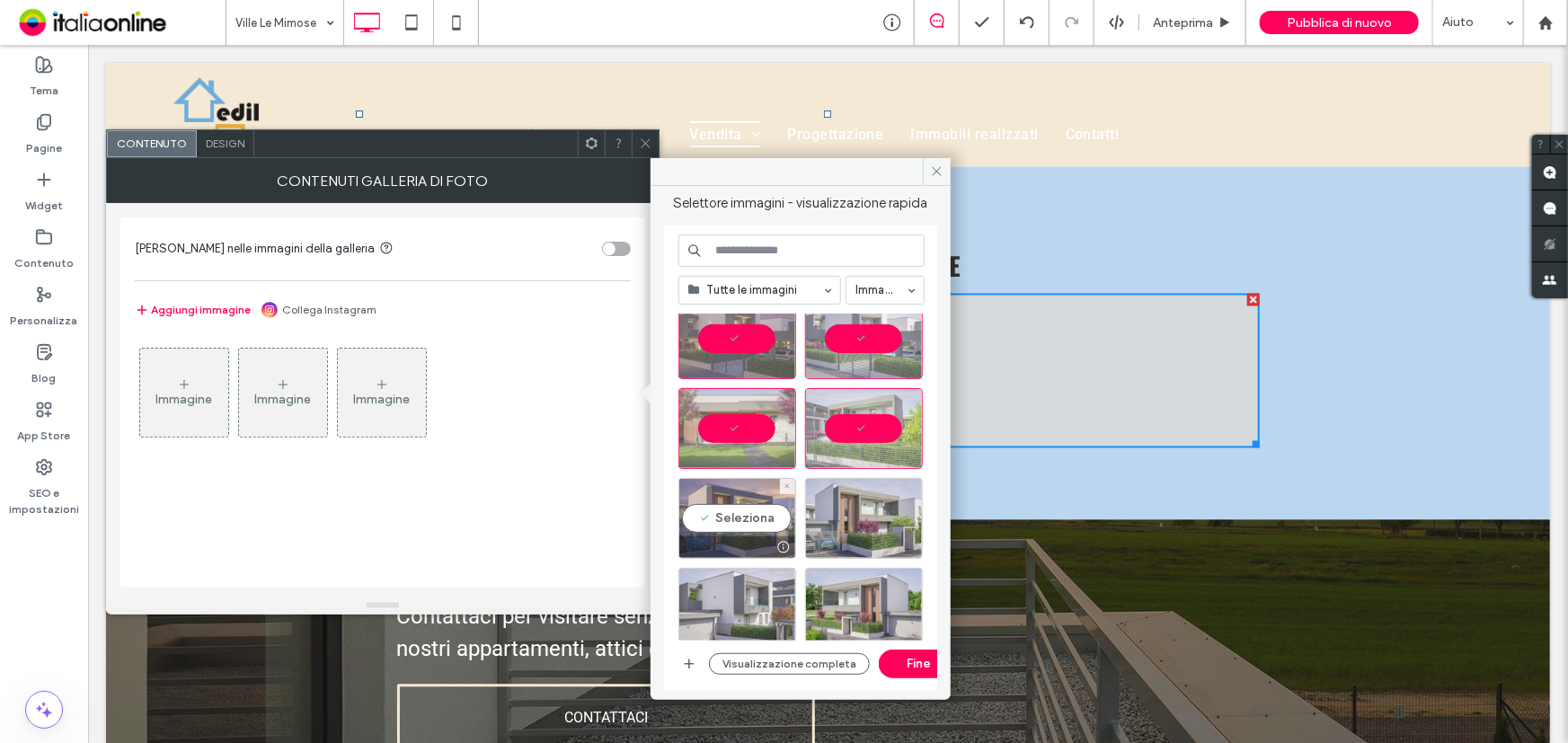
click at [738, 529] on div "Seleziona" at bounding box center [737, 518] width 118 height 81
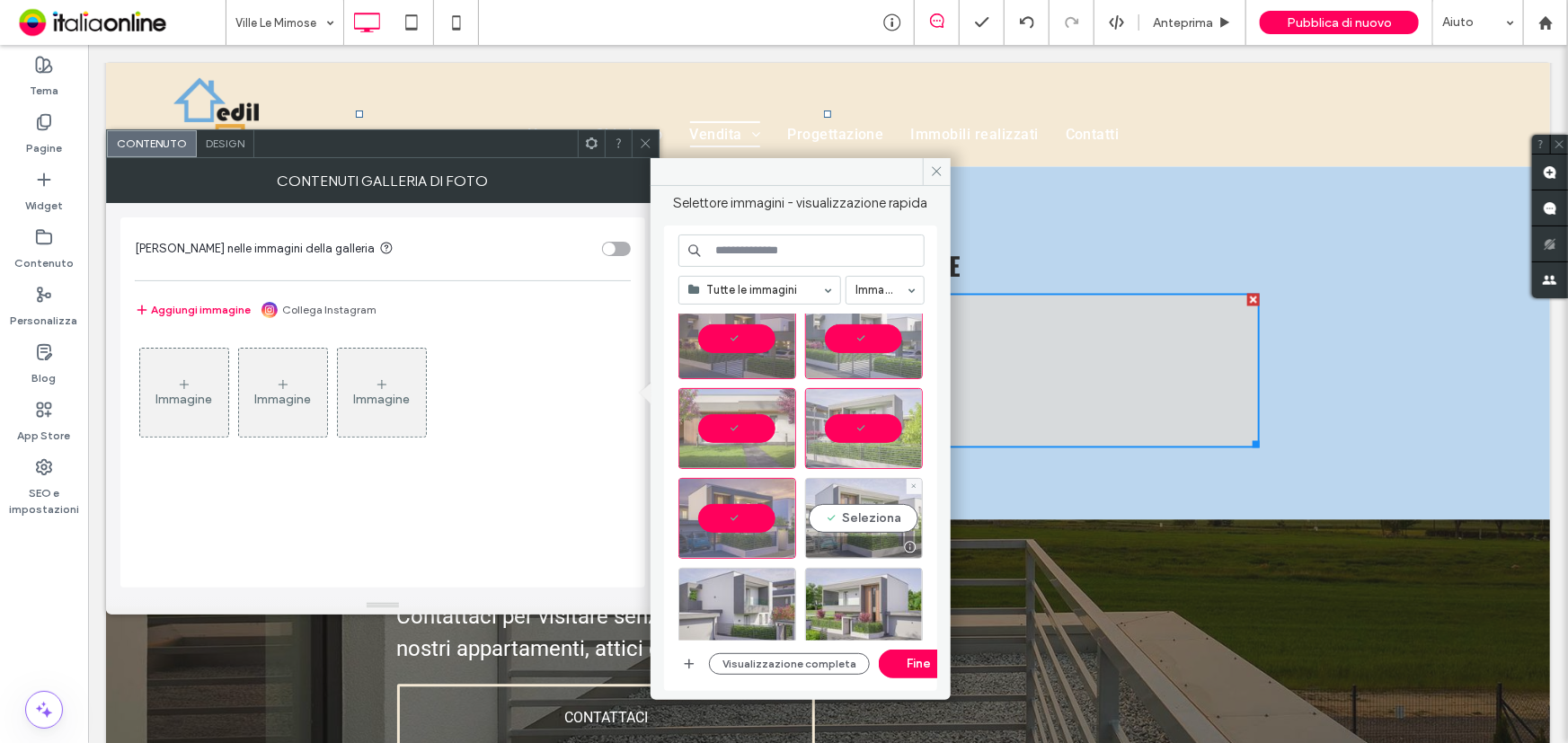
click at [831, 503] on div "Seleziona" at bounding box center [864, 518] width 118 height 81
click at [743, 594] on div "Seleziona" at bounding box center [737, 608] width 118 height 81
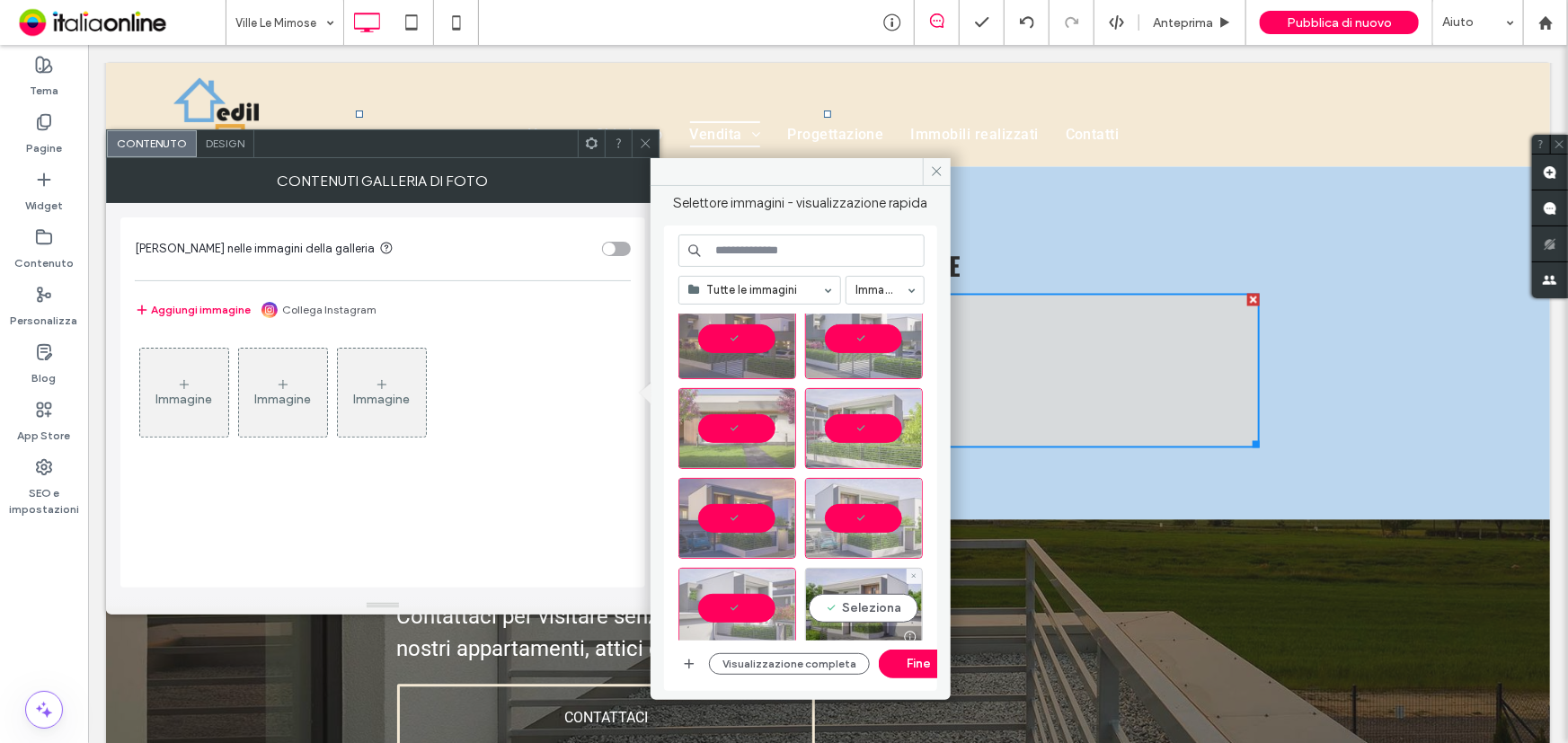
drag, startPoint x: 845, startPoint y: 599, endPoint x: 805, endPoint y: 378, distance: 224.6
click at [845, 599] on div "Seleziona" at bounding box center [864, 608] width 118 height 81
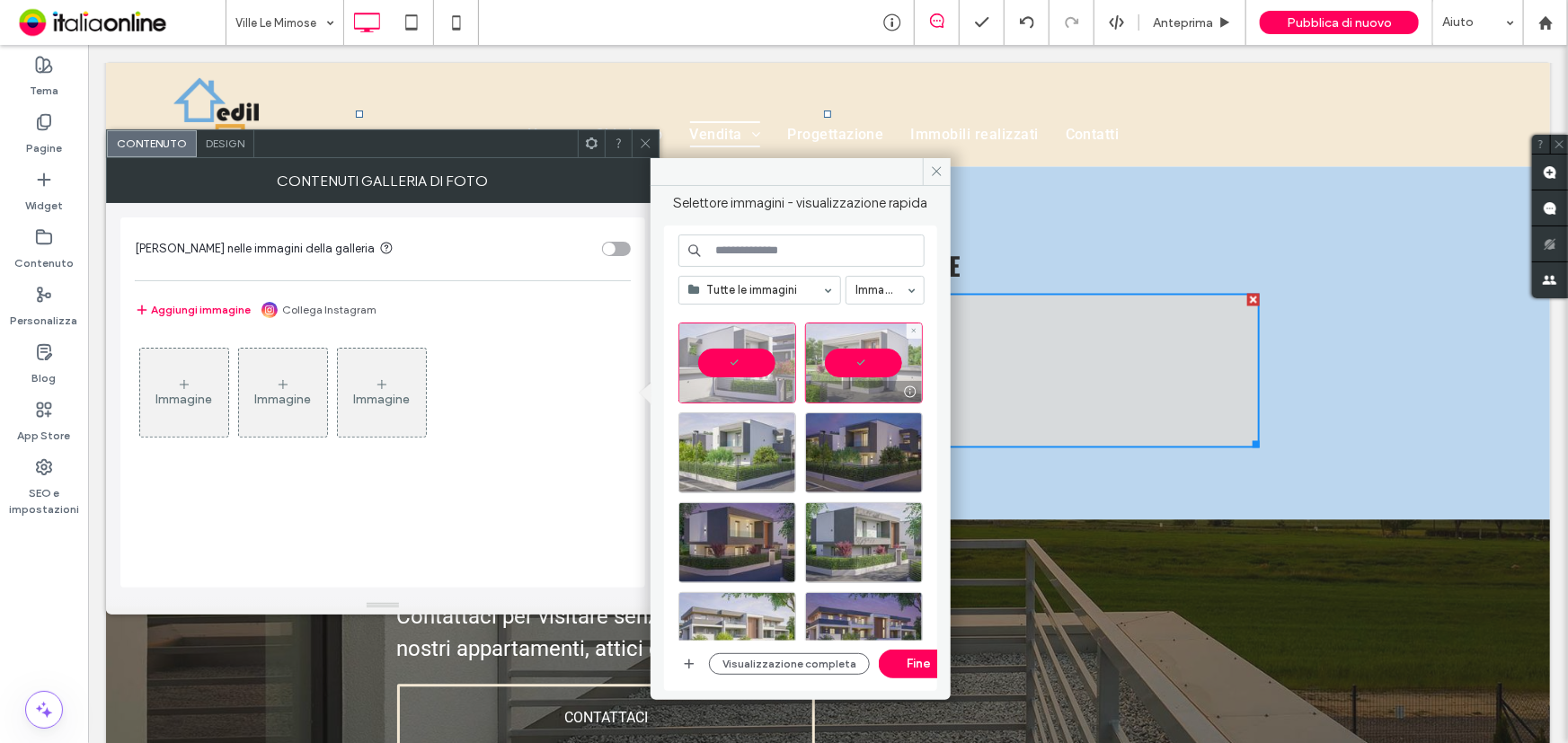
scroll to position [1267, 0]
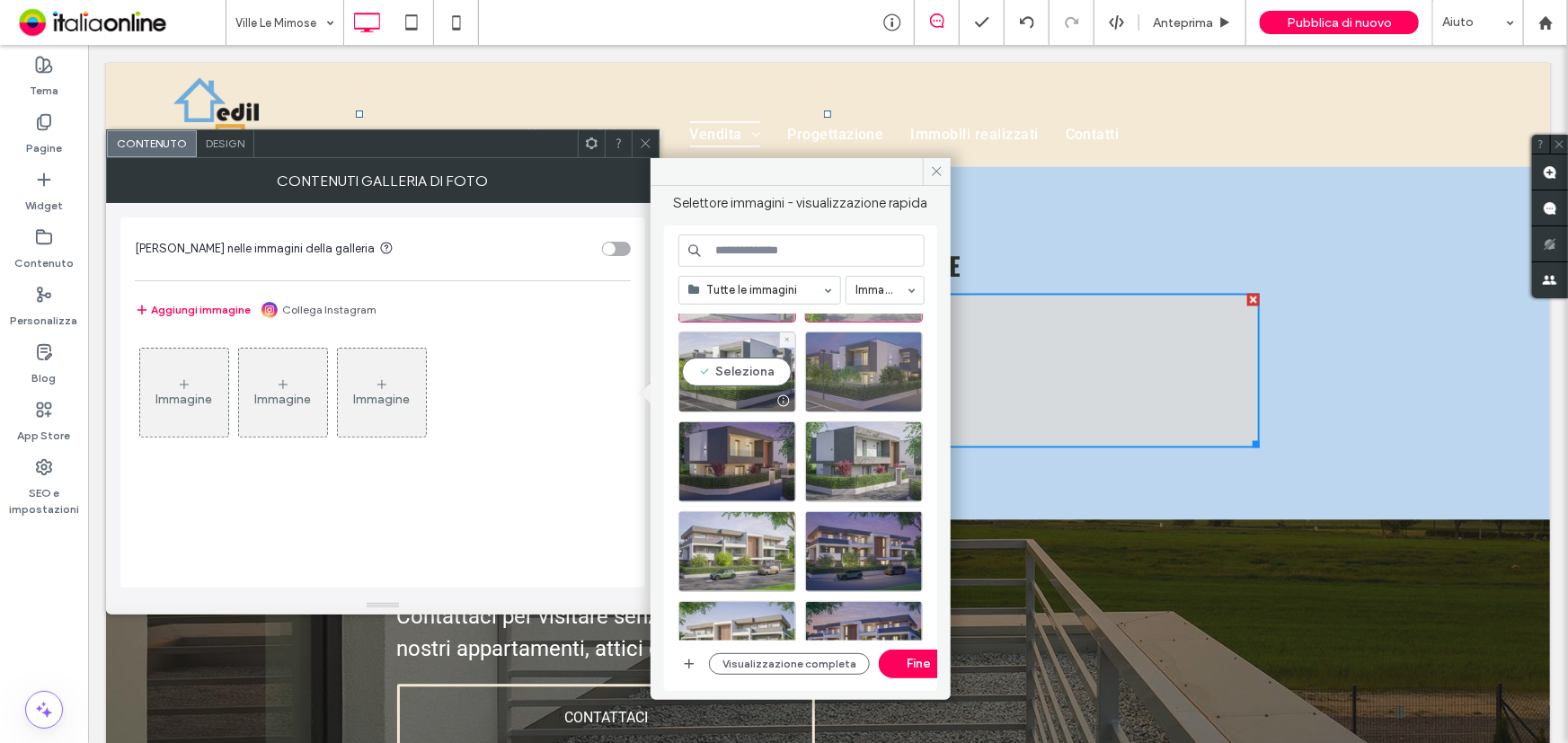
drag, startPoint x: 773, startPoint y: 371, endPoint x: 829, endPoint y: 374, distance: 56.1
click at [773, 371] on div "Seleziona" at bounding box center [737, 372] width 118 height 81
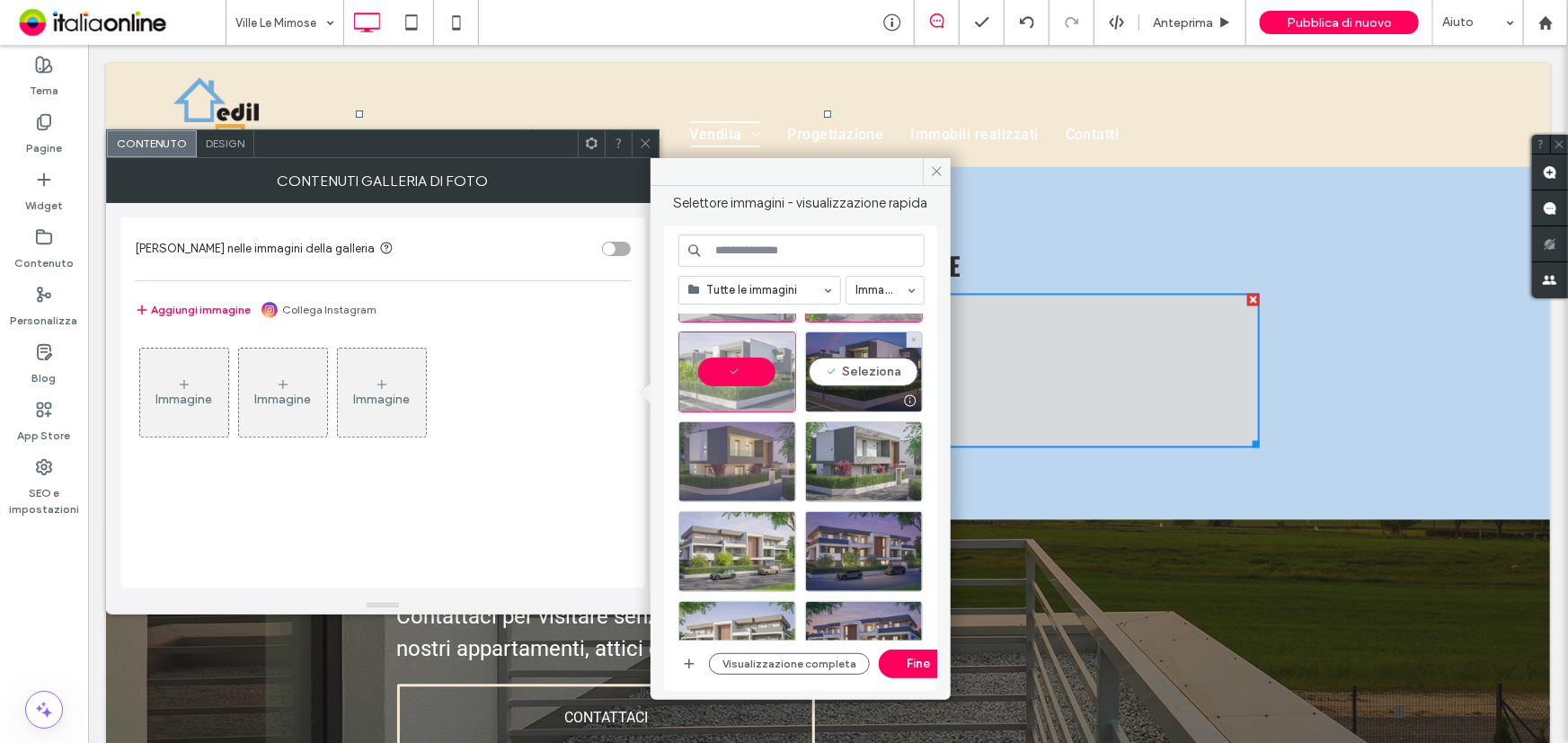
drag, startPoint x: 838, startPoint y: 370, endPoint x: 737, endPoint y: 476, distance: 146.4
click at [838, 370] on div "Seleziona" at bounding box center [864, 372] width 118 height 81
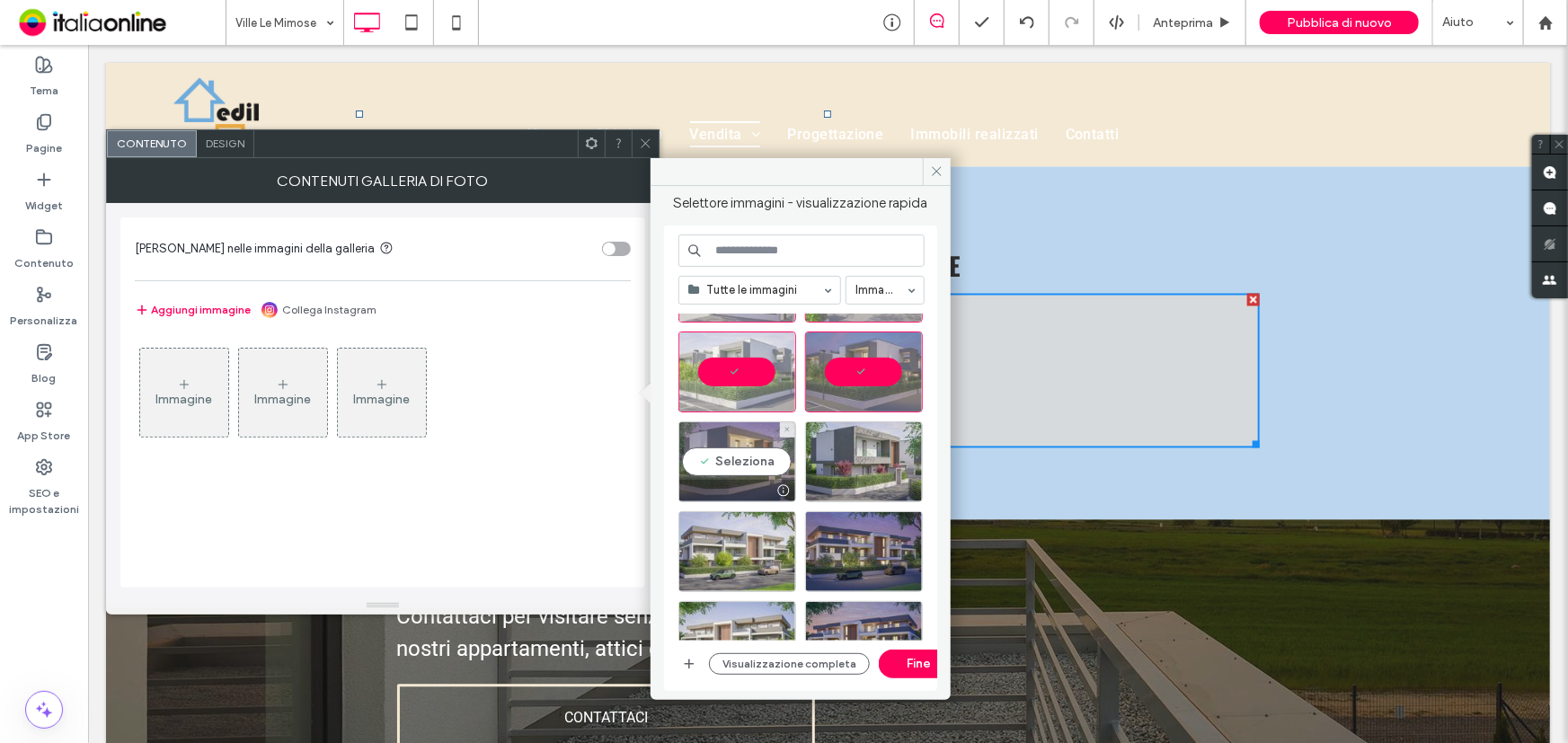
click at [735, 471] on div "Seleziona" at bounding box center [737, 461] width 118 height 81
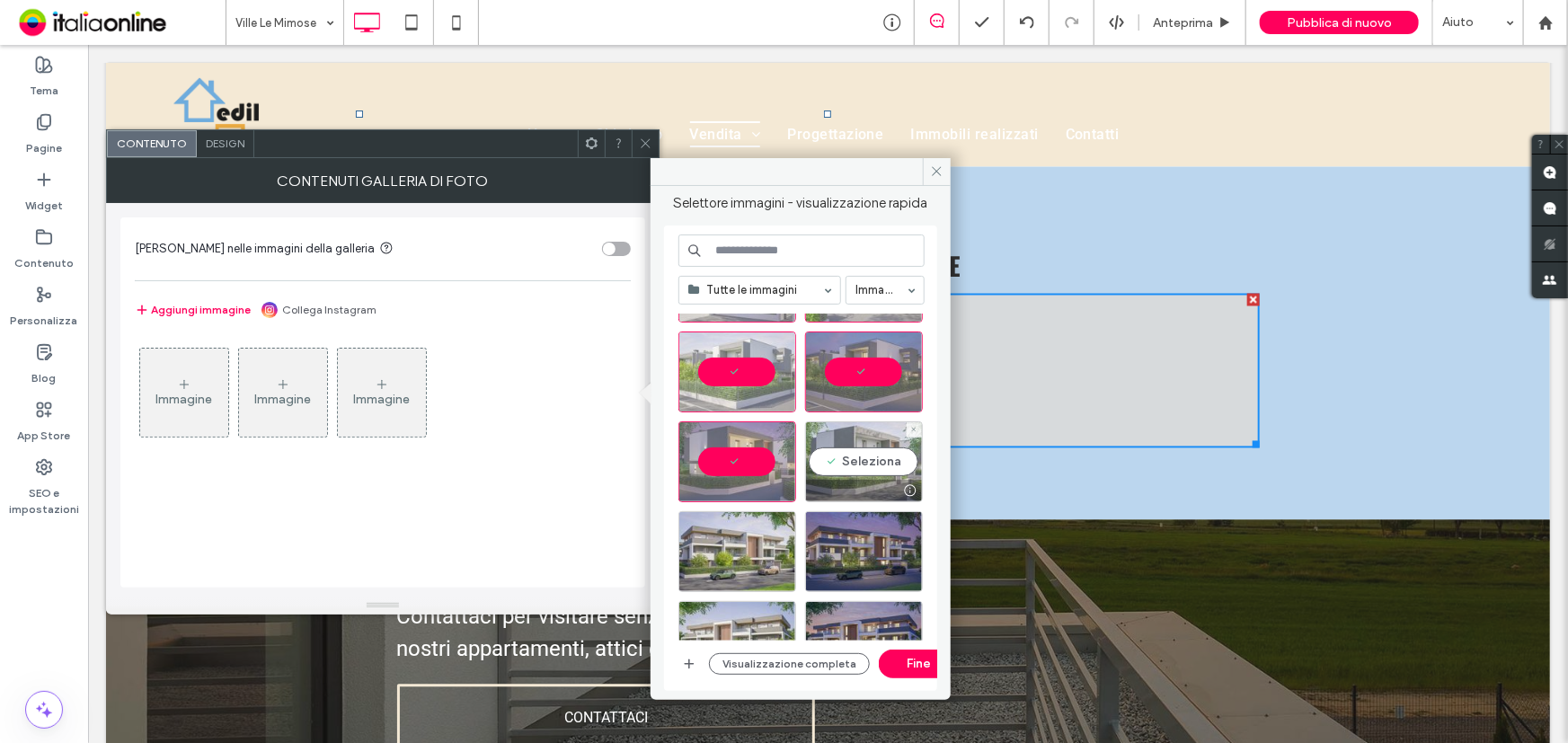
click at [842, 456] on div "Seleziona" at bounding box center [864, 461] width 118 height 81
click at [917, 671] on button "Fine" at bounding box center [919, 664] width 81 height 29
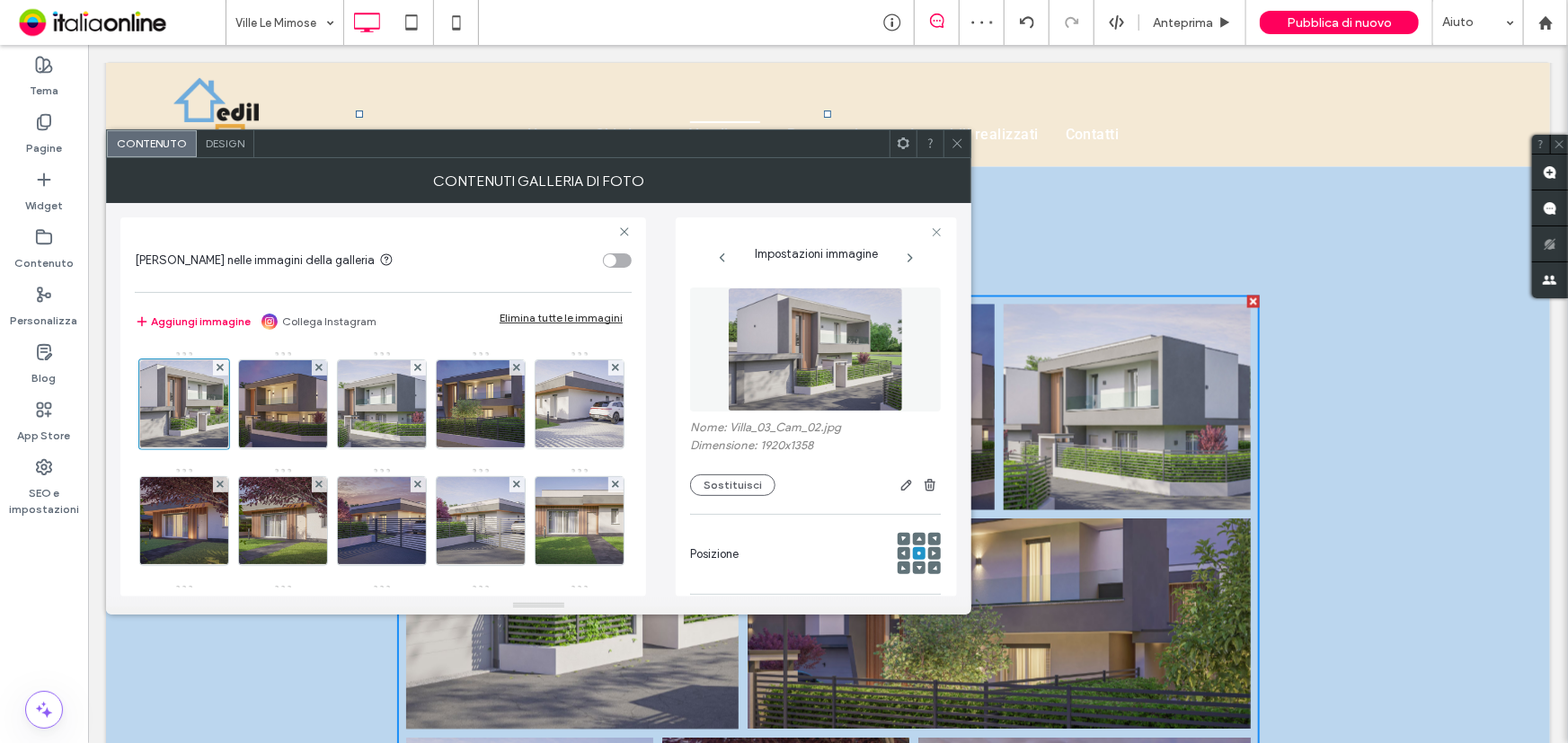
click at [964, 145] on icon at bounding box center [957, 143] width 13 height 13
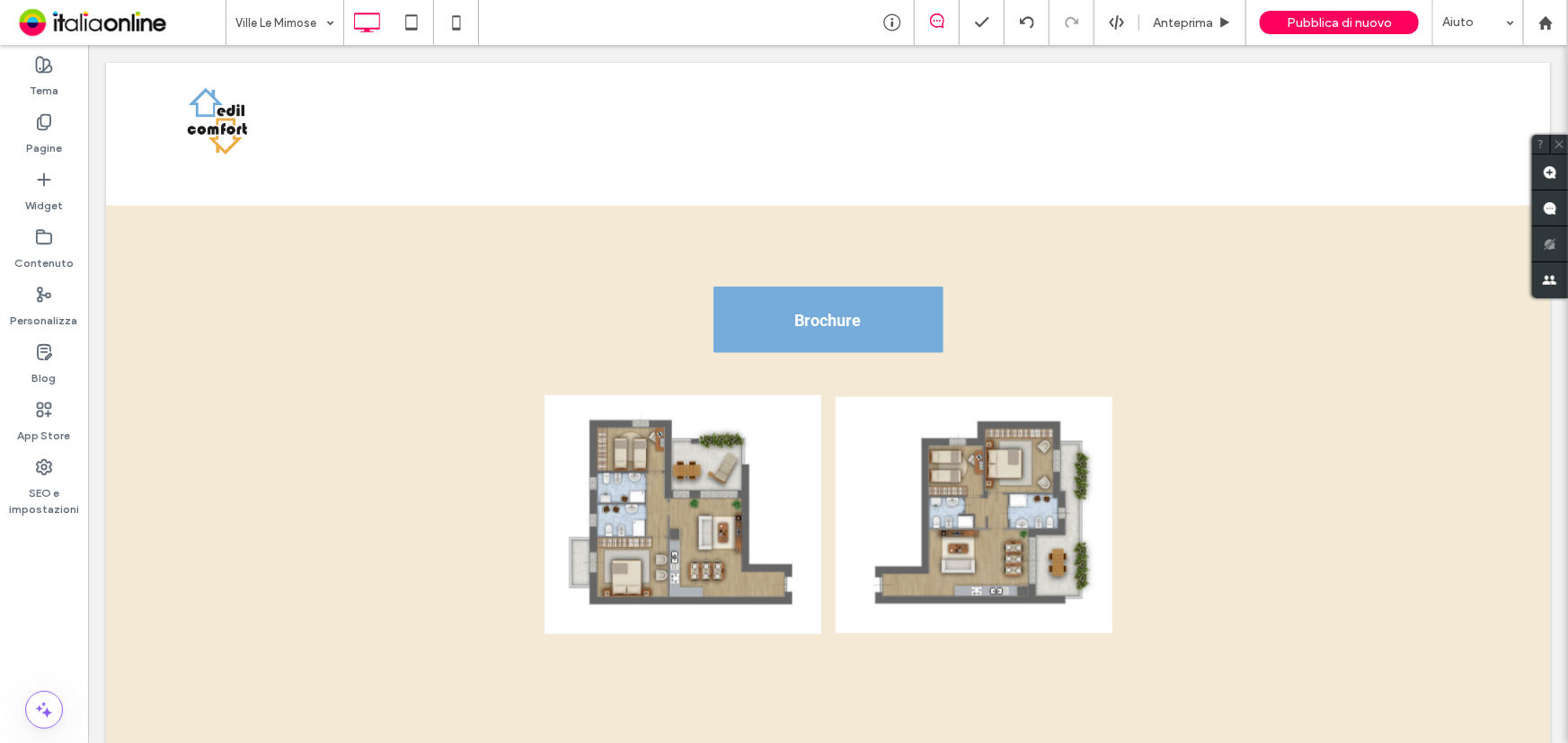
scroll to position [1143, 0]
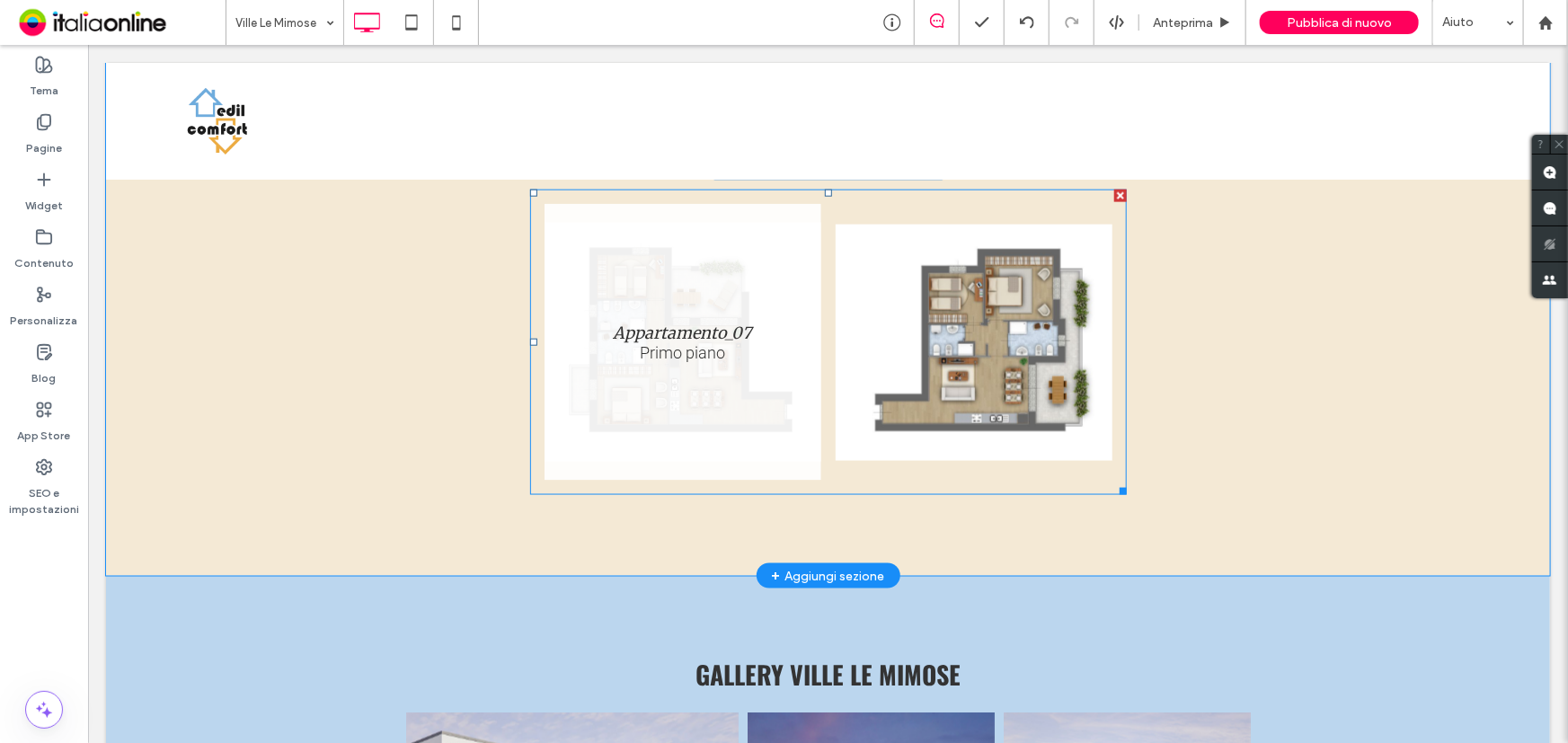
click at [640, 408] on link at bounding box center [682, 341] width 277 height 277
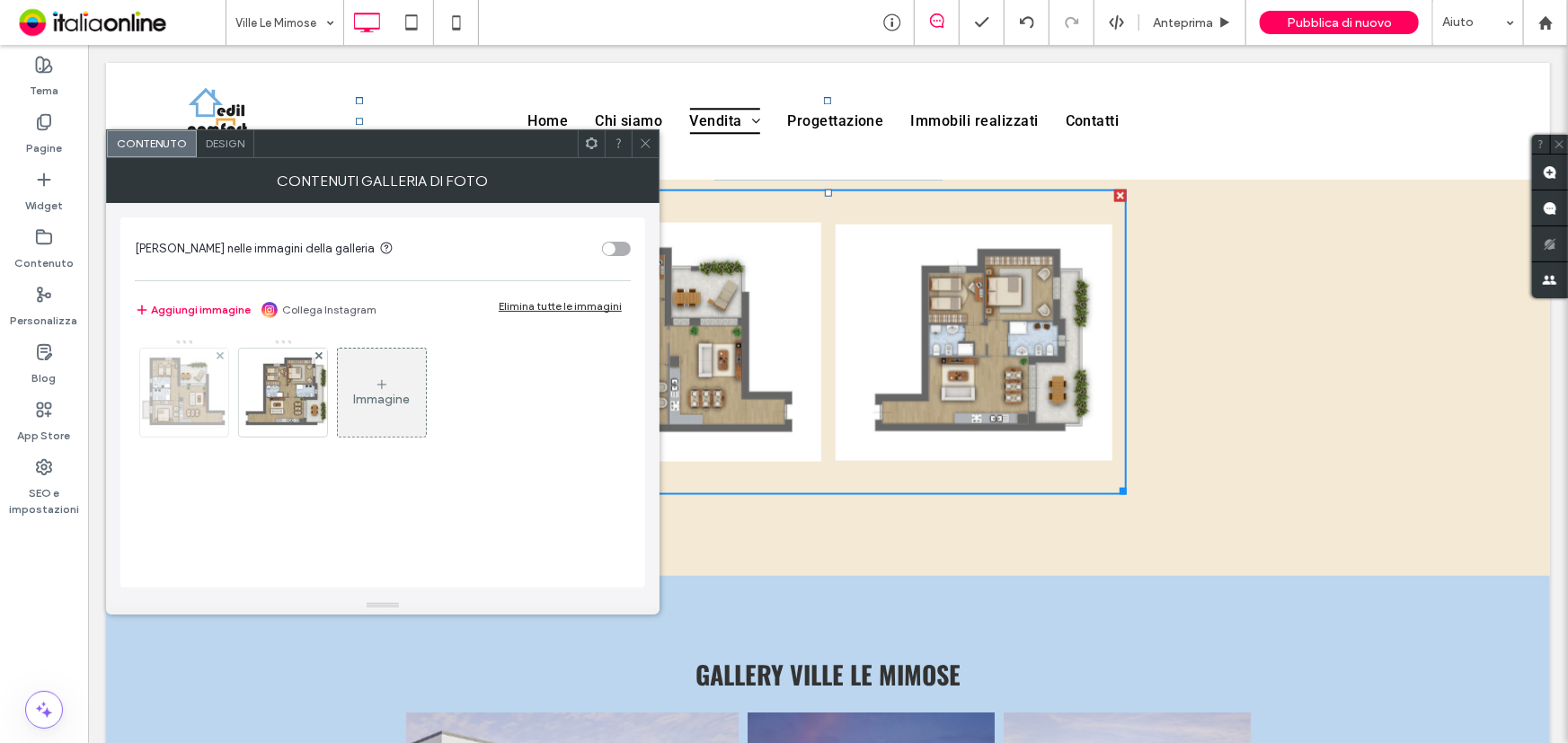
click at [187, 377] on img at bounding box center [185, 392] width 103 height 88
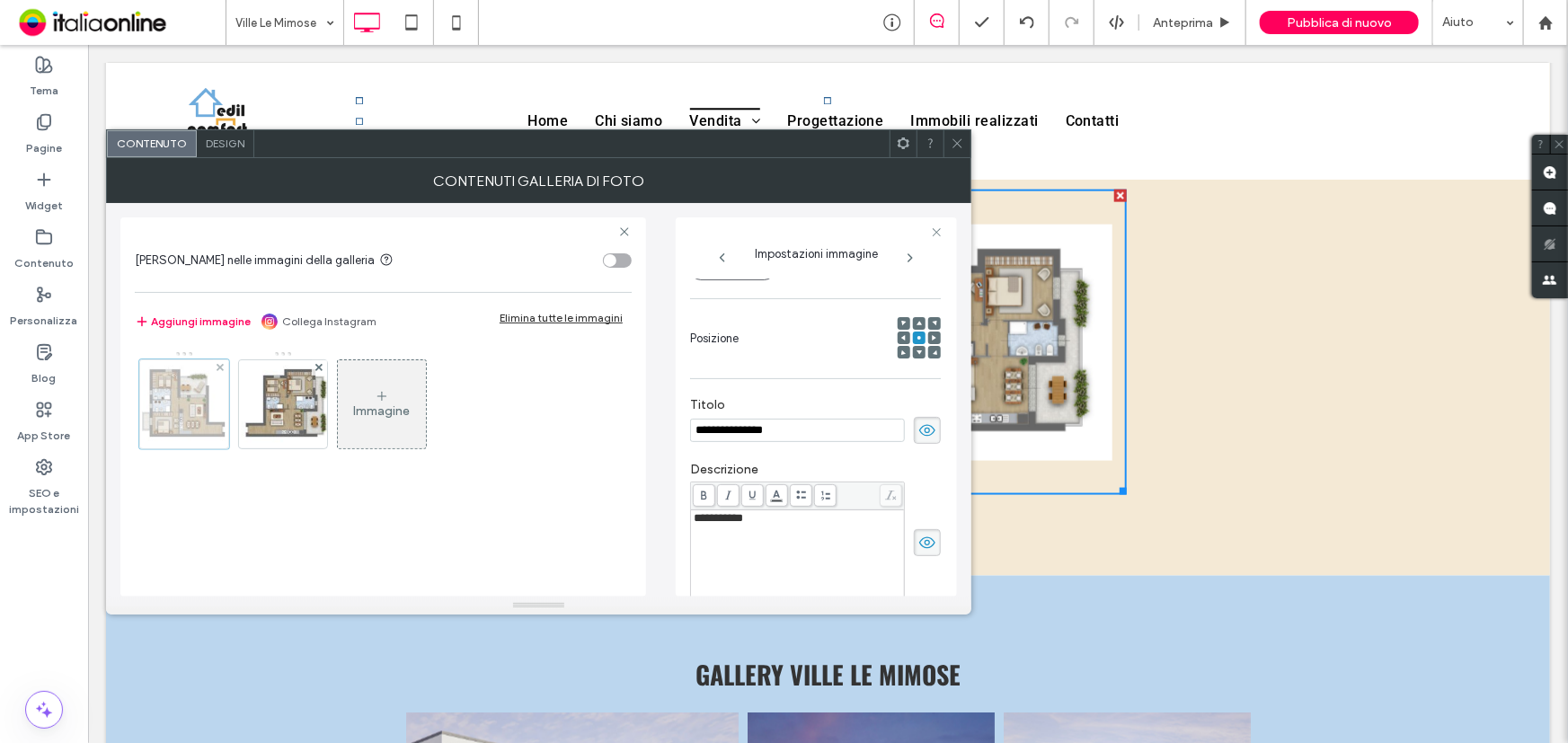
scroll to position [0, 0]
click at [334, 403] on div "Immagine" at bounding box center [382, 408] width 495 height 117
click at [963, 144] on icon at bounding box center [957, 143] width 13 height 13
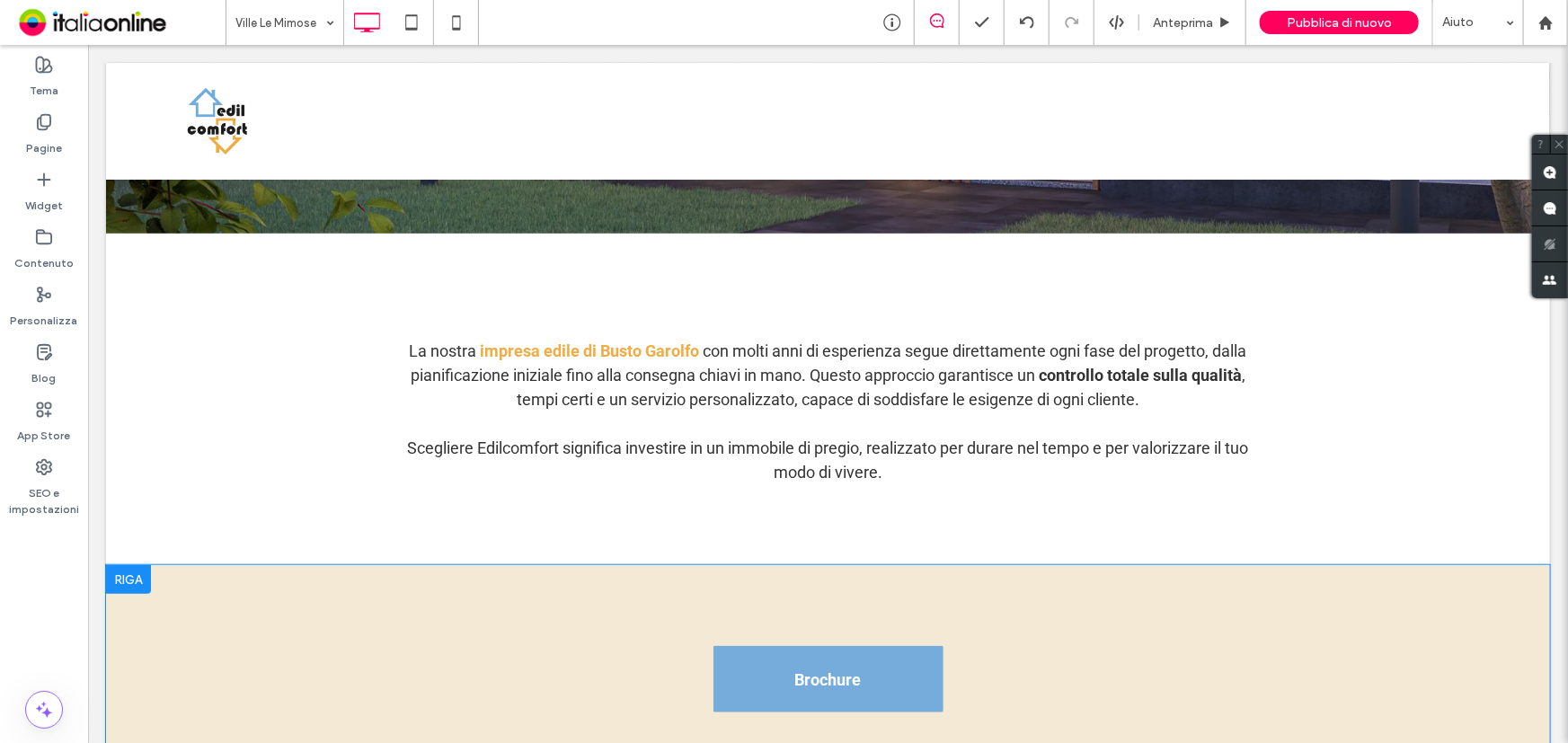
scroll to position [898, 0]
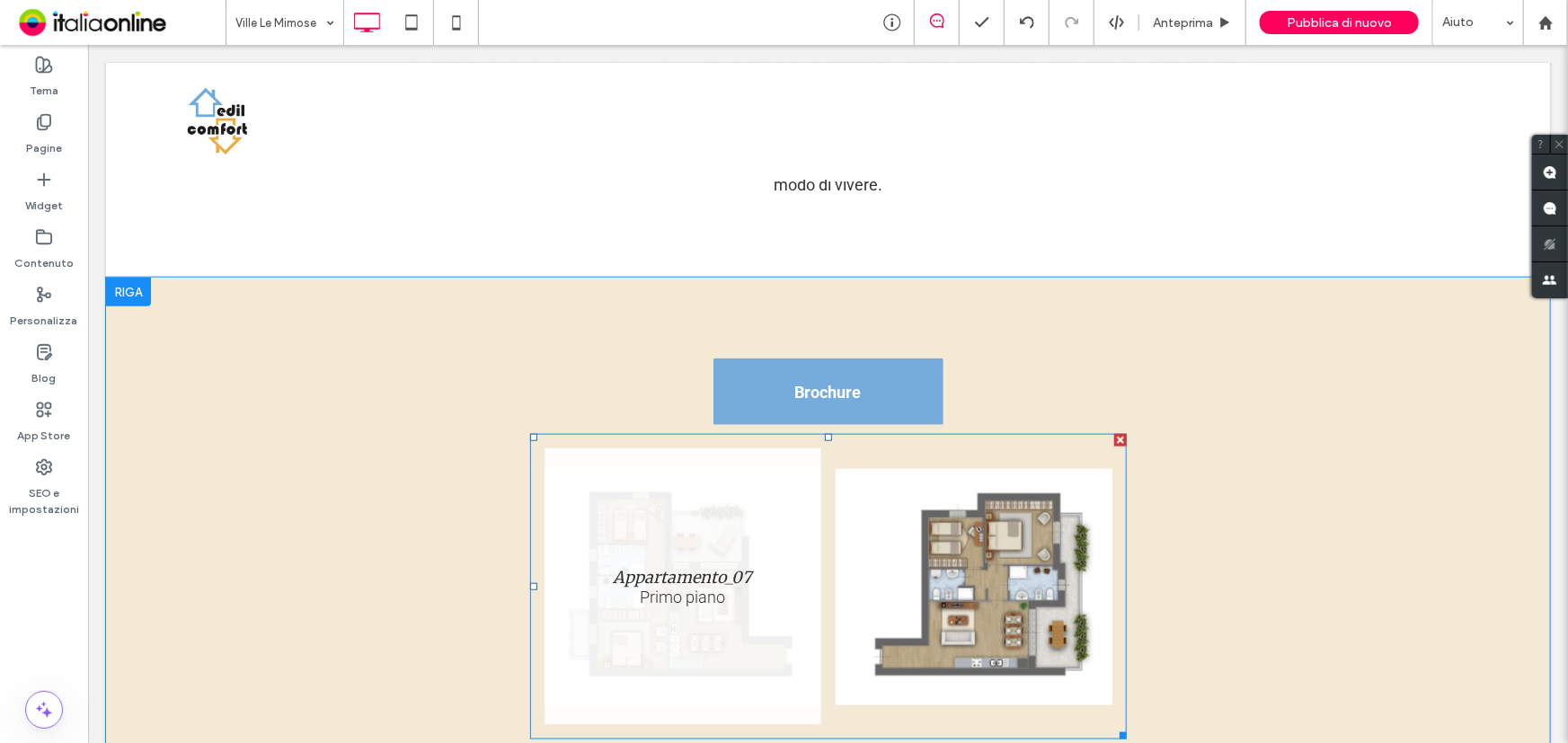
click at [792, 564] on link at bounding box center [682, 585] width 277 height 277
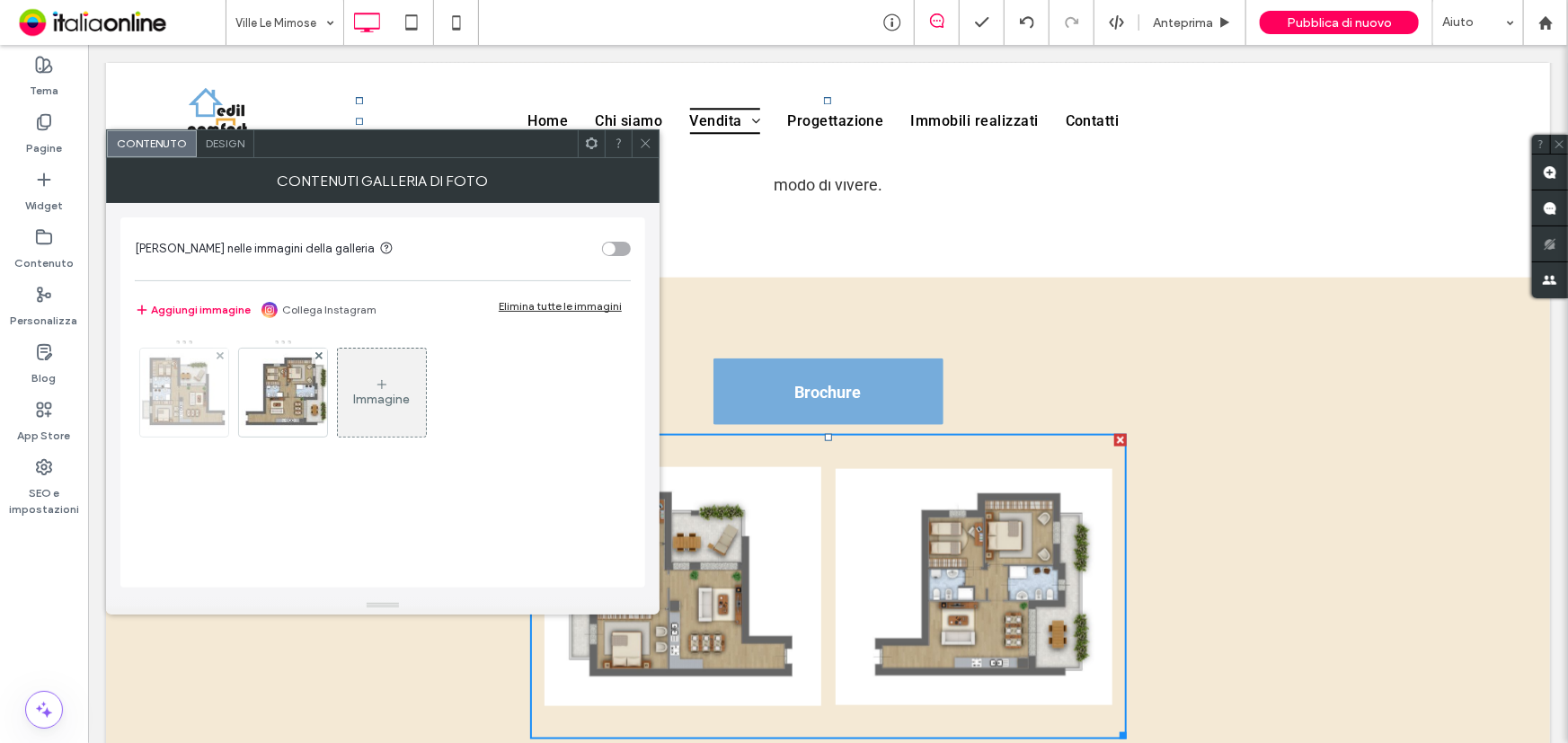
click at [215, 352] on div at bounding box center [220, 356] width 15 height 15
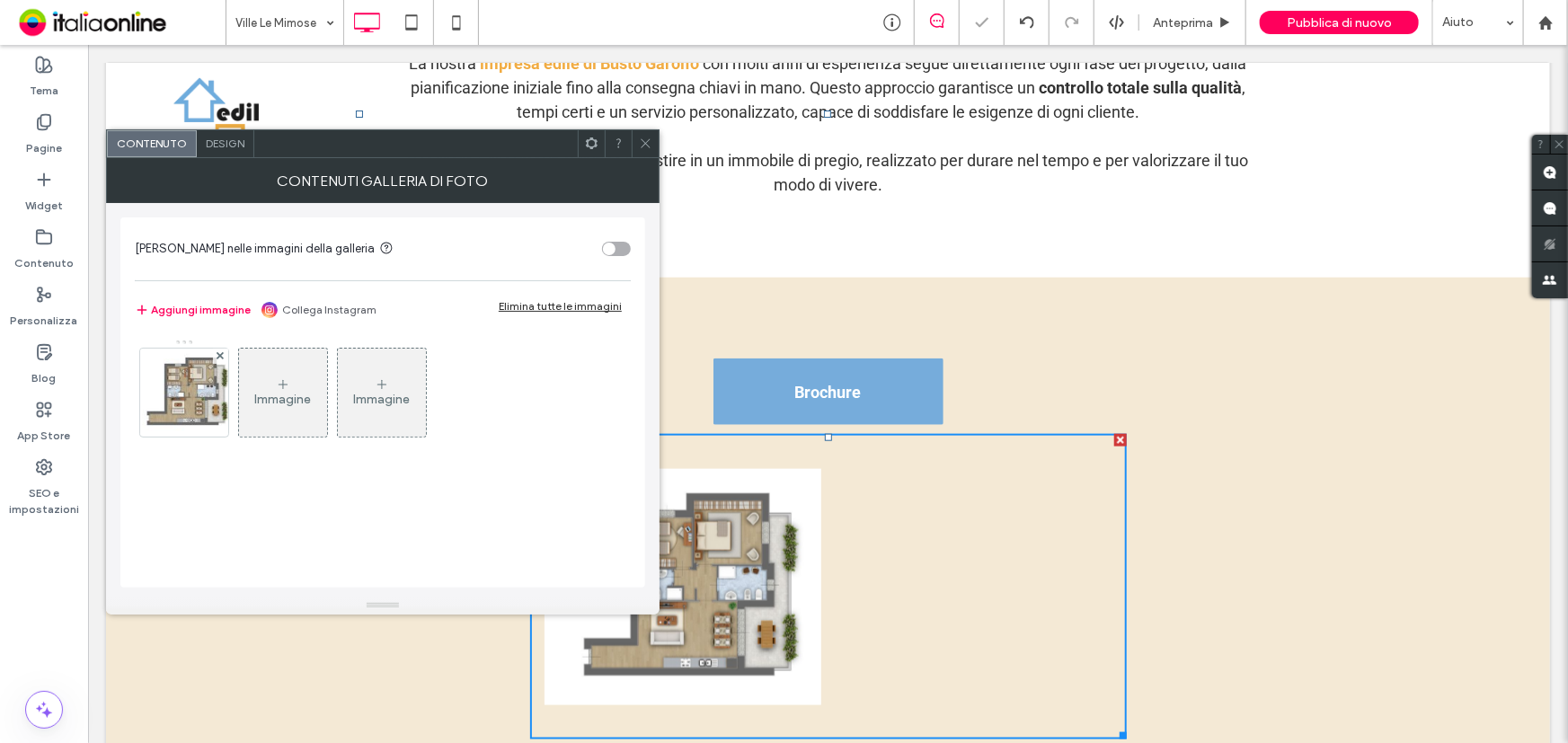
click at [215, 352] on div at bounding box center [220, 356] width 15 height 15
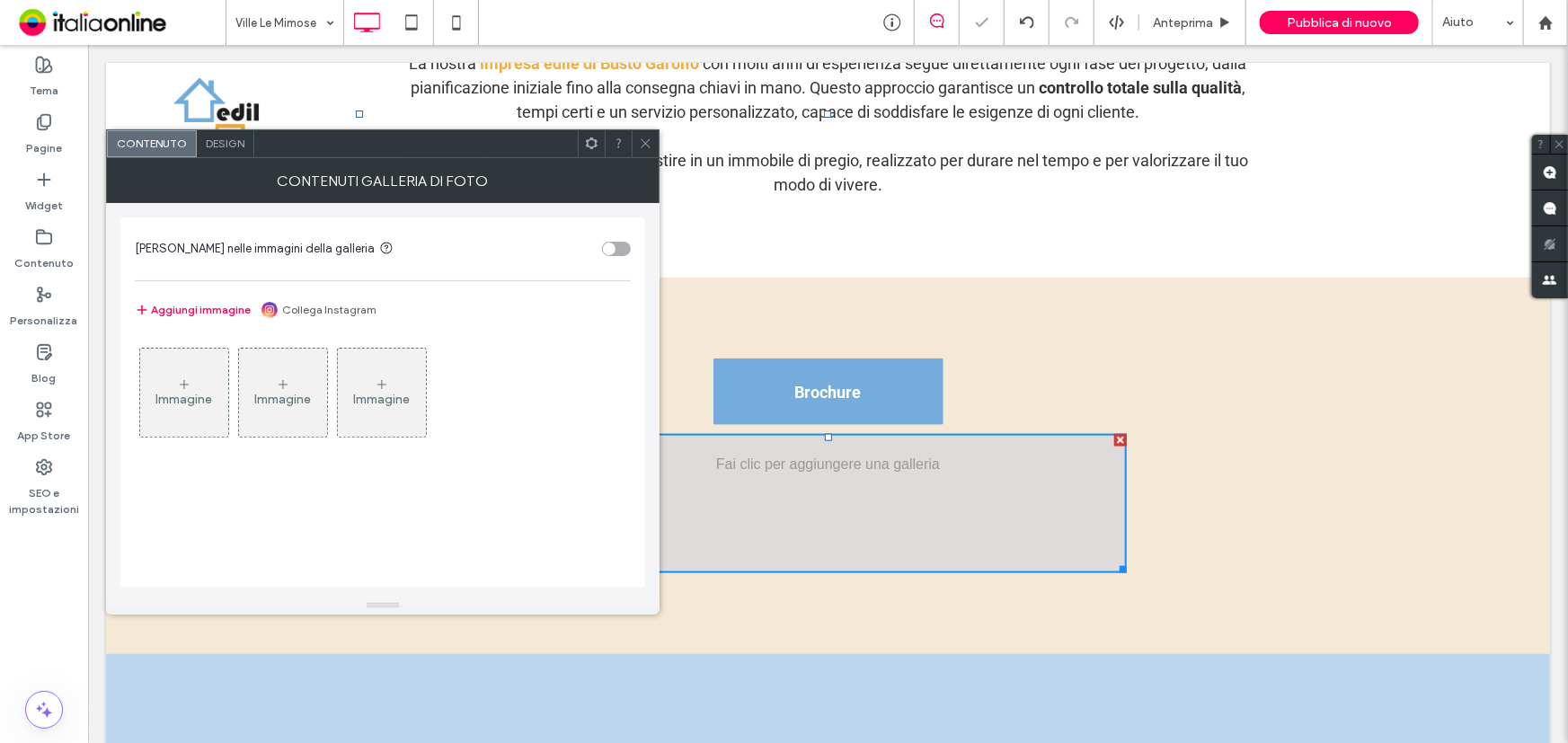
click at [215, 352] on div "Immagine" at bounding box center [184, 392] width 88 height 85
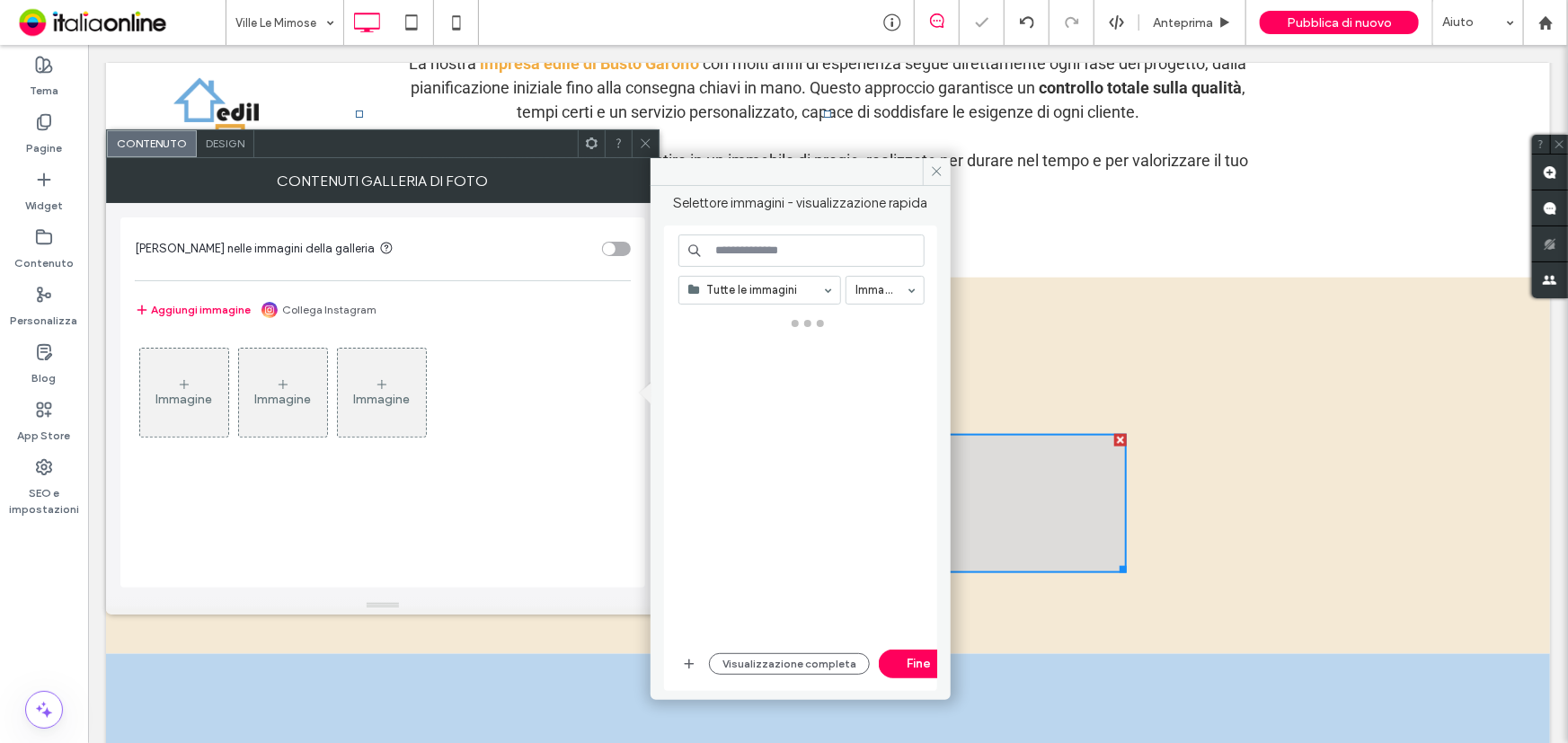
click at [190, 388] on icon at bounding box center [184, 384] width 14 height 14
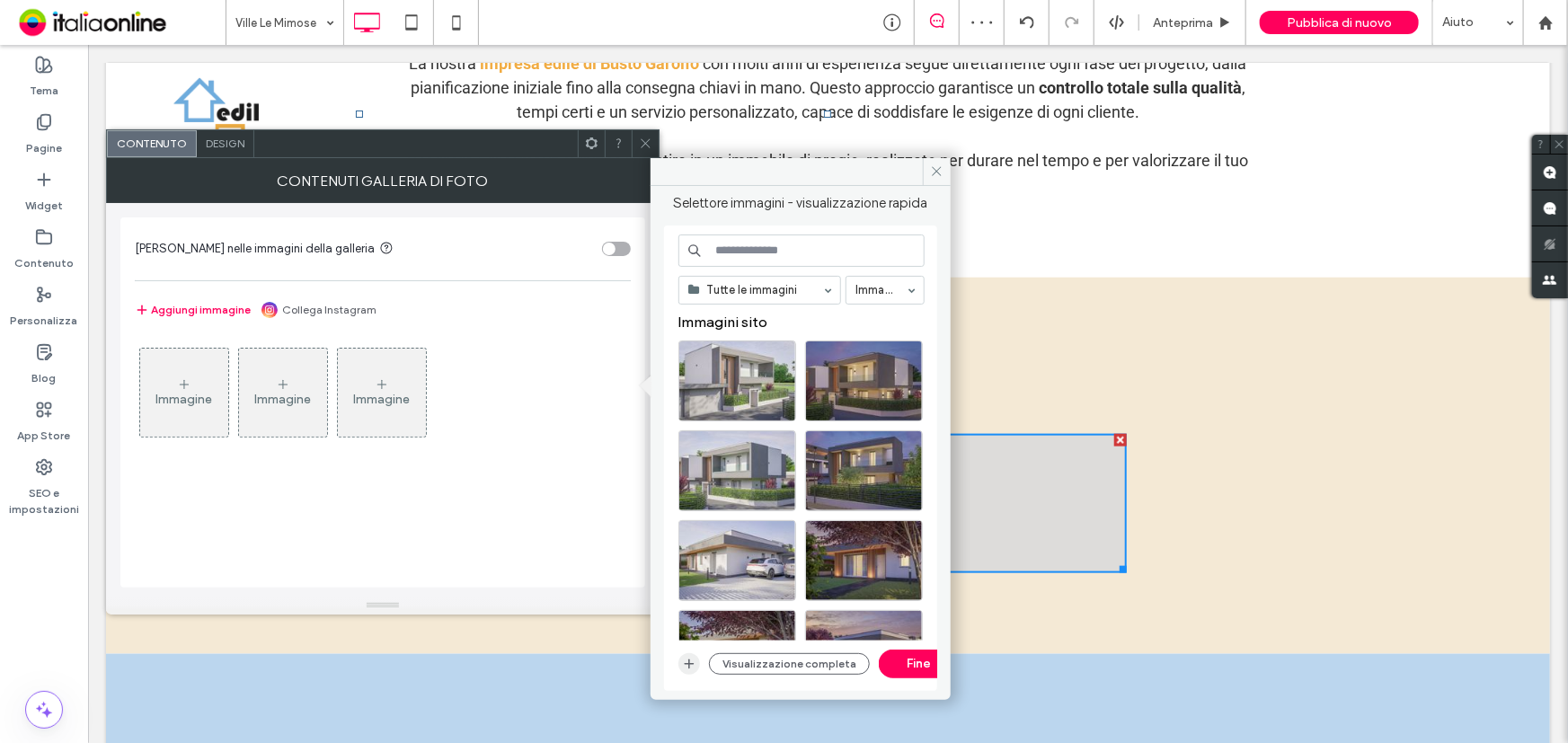
click at [689, 656] on icon "button" at bounding box center [688, 663] width 14 height 14
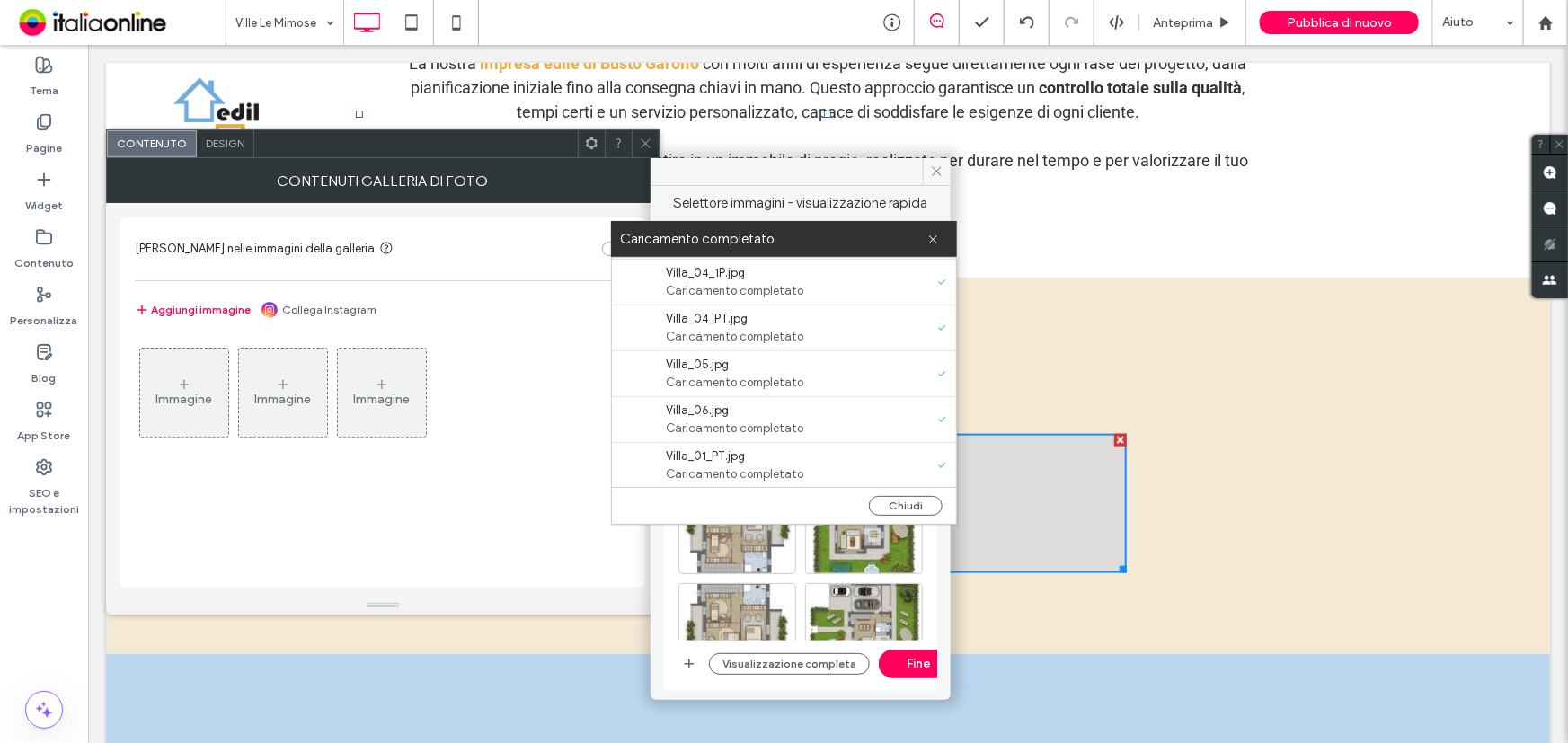
scroll to position [0, 0]
drag, startPoint x: 928, startPoint y: 512, endPoint x: 911, endPoint y: 508, distance: 17.5
click at [928, 512] on button "Chiudi" at bounding box center [906, 505] width 74 height 20
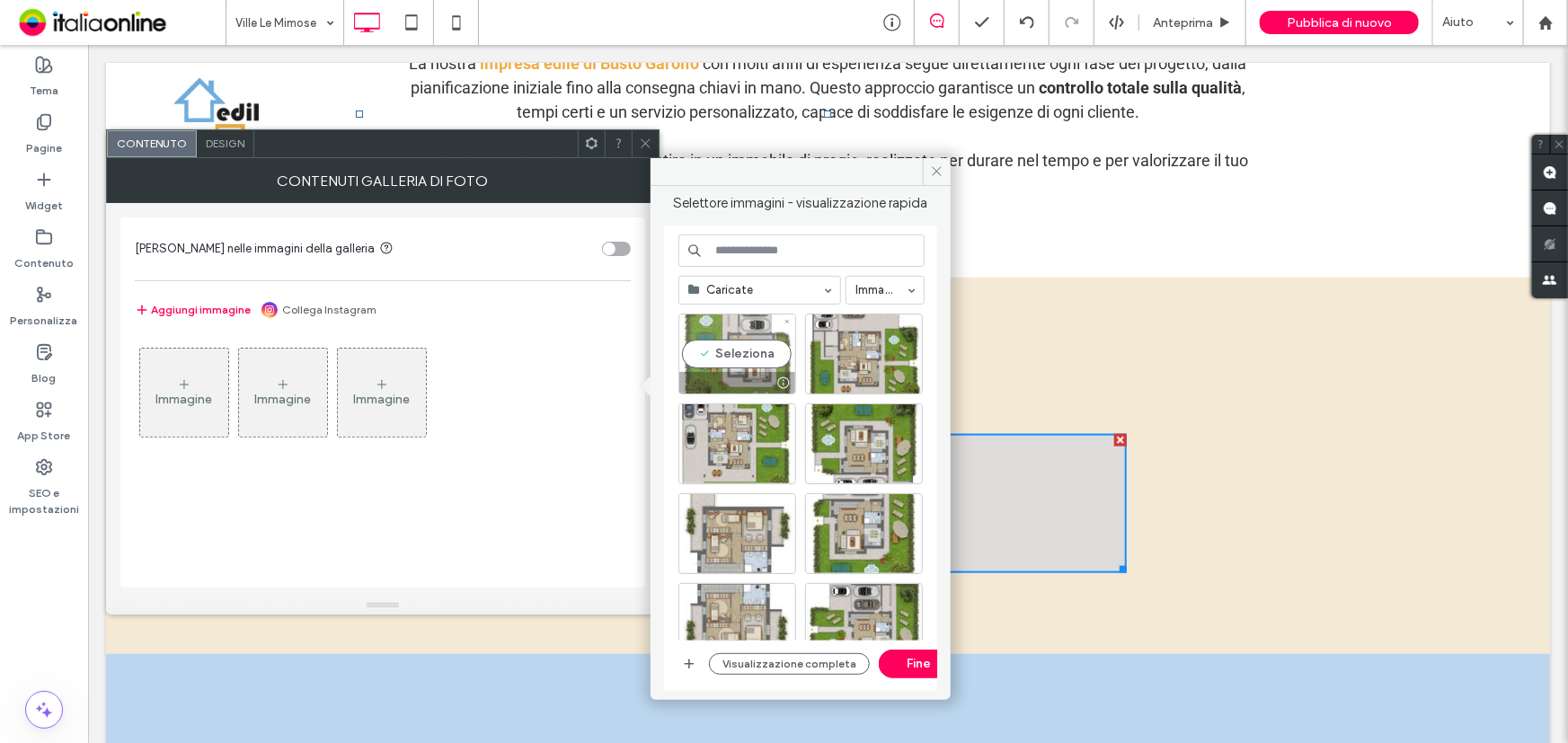
click at [728, 357] on div "Seleziona" at bounding box center [737, 353] width 118 height 81
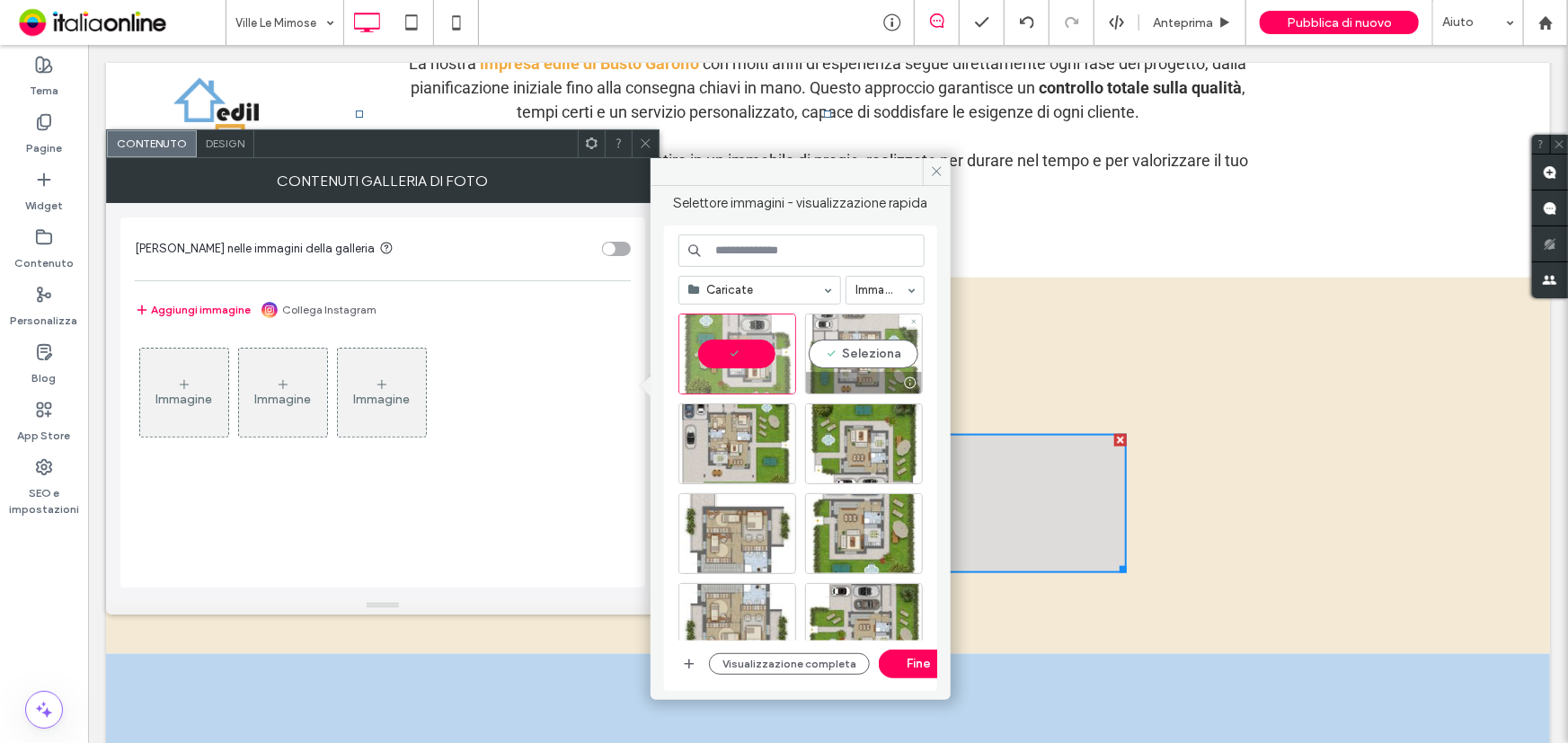
click at [826, 366] on div "Seleziona" at bounding box center [864, 353] width 118 height 81
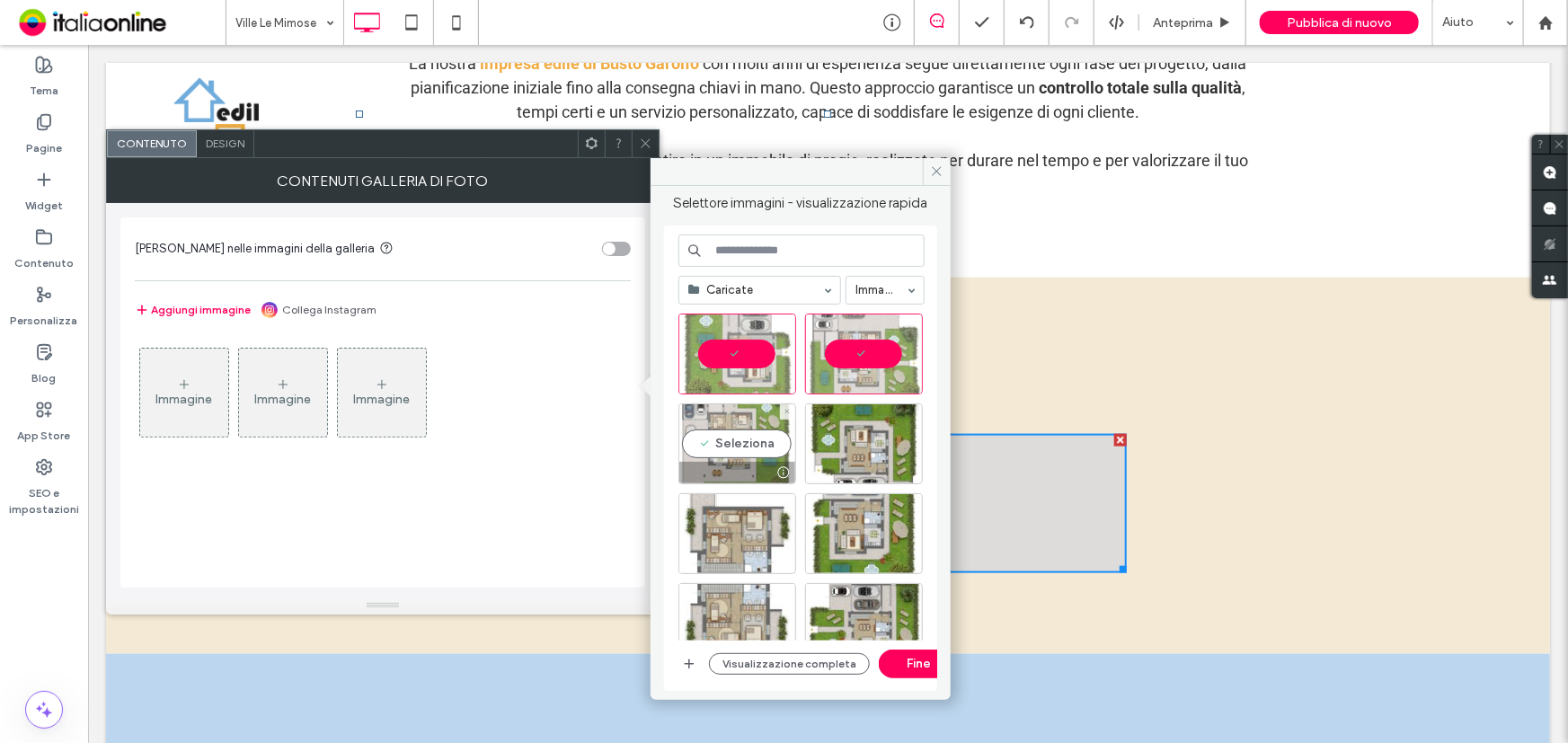
click at [755, 437] on div "Seleziona" at bounding box center [737, 444] width 118 height 81
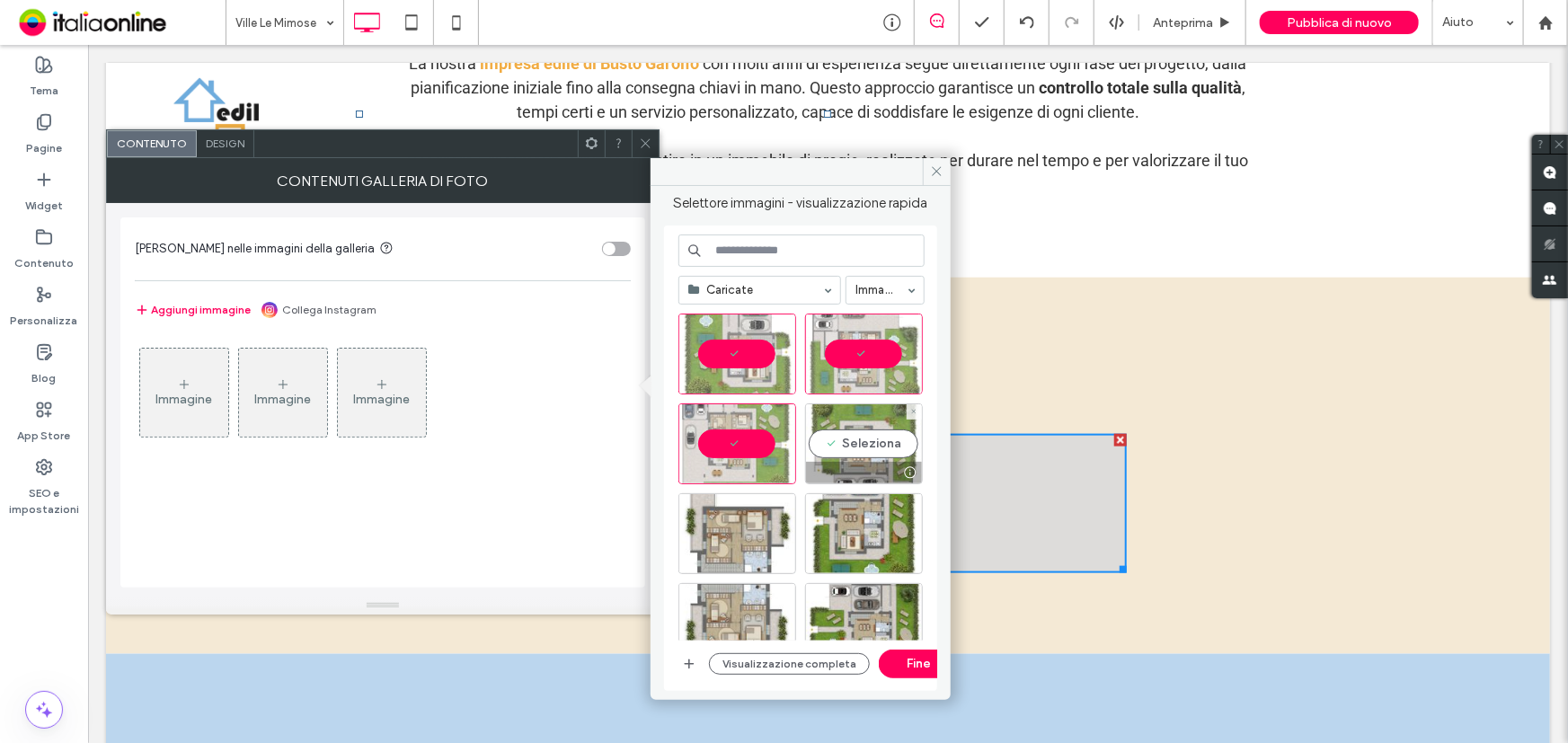
click at [863, 436] on div "Seleziona" at bounding box center [864, 444] width 118 height 81
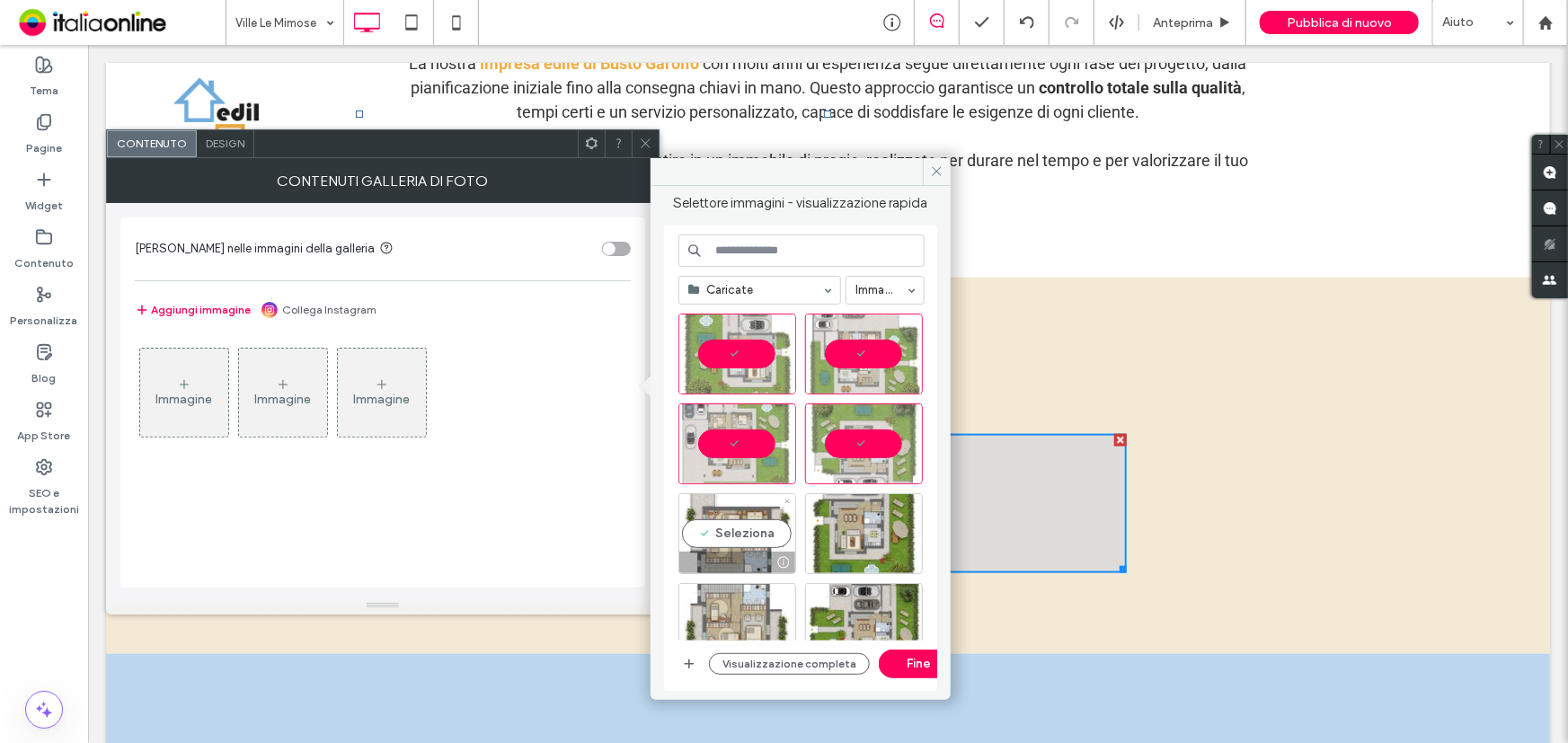
drag, startPoint x: 772, startPoint y: 528, endPoint x: 799, endPoint y: 531, distance: 27.2
click at [772, 528] on div "Seleziona" at bounding box center [737, 533] width 118 height 81
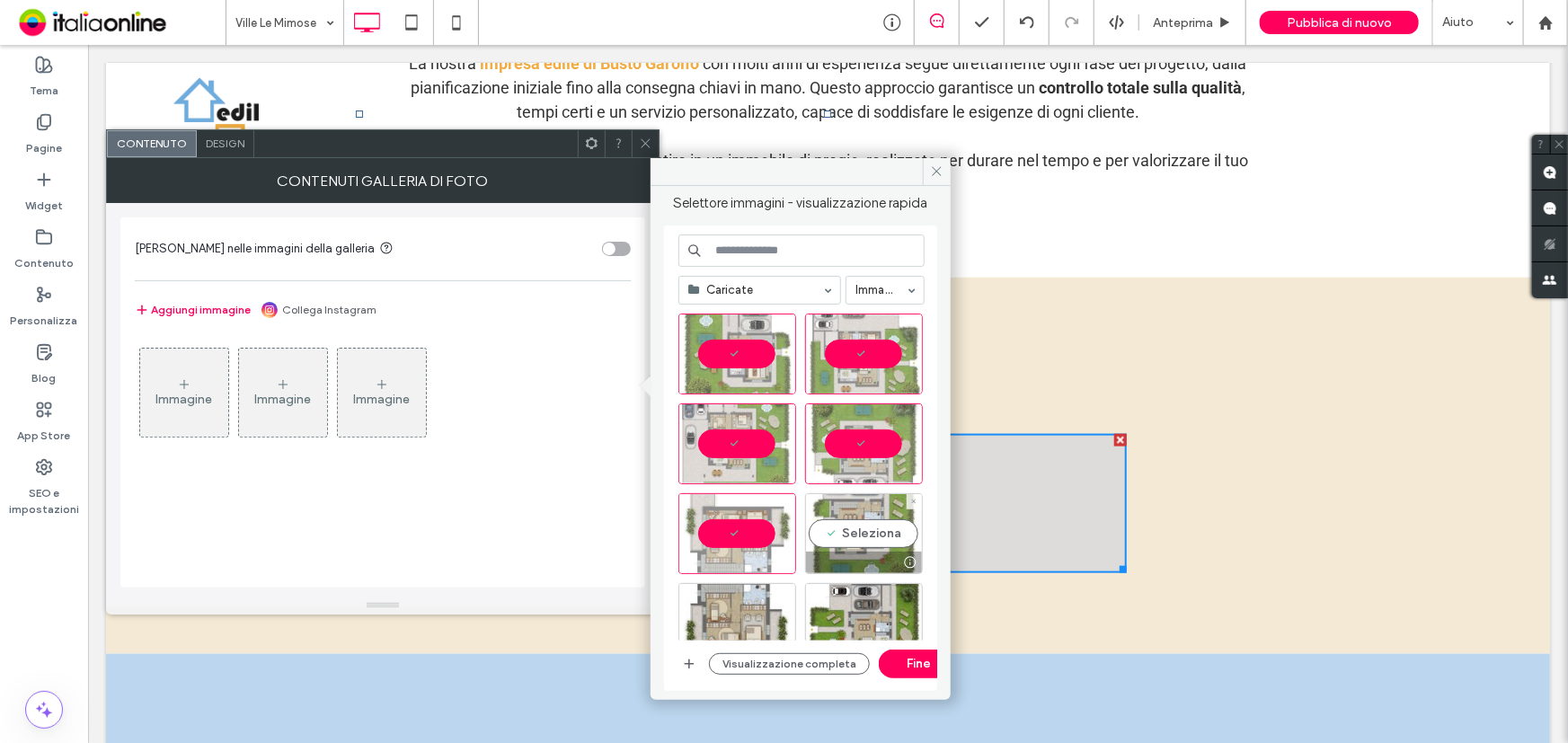
click at [887, 539] on div "Seleziona" at bounding box center [864, 533] width 118 height 81
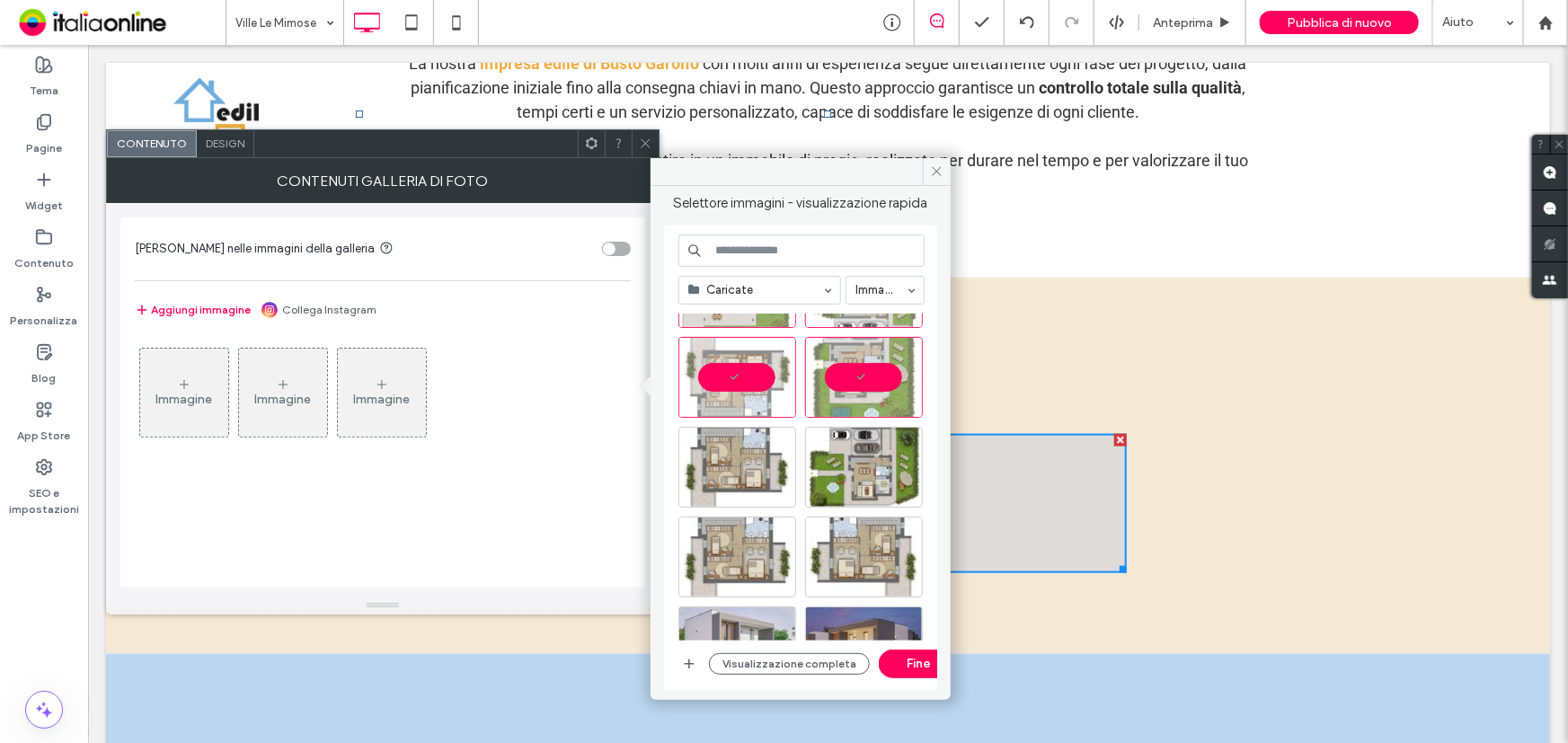
scroll to position [162, 0]
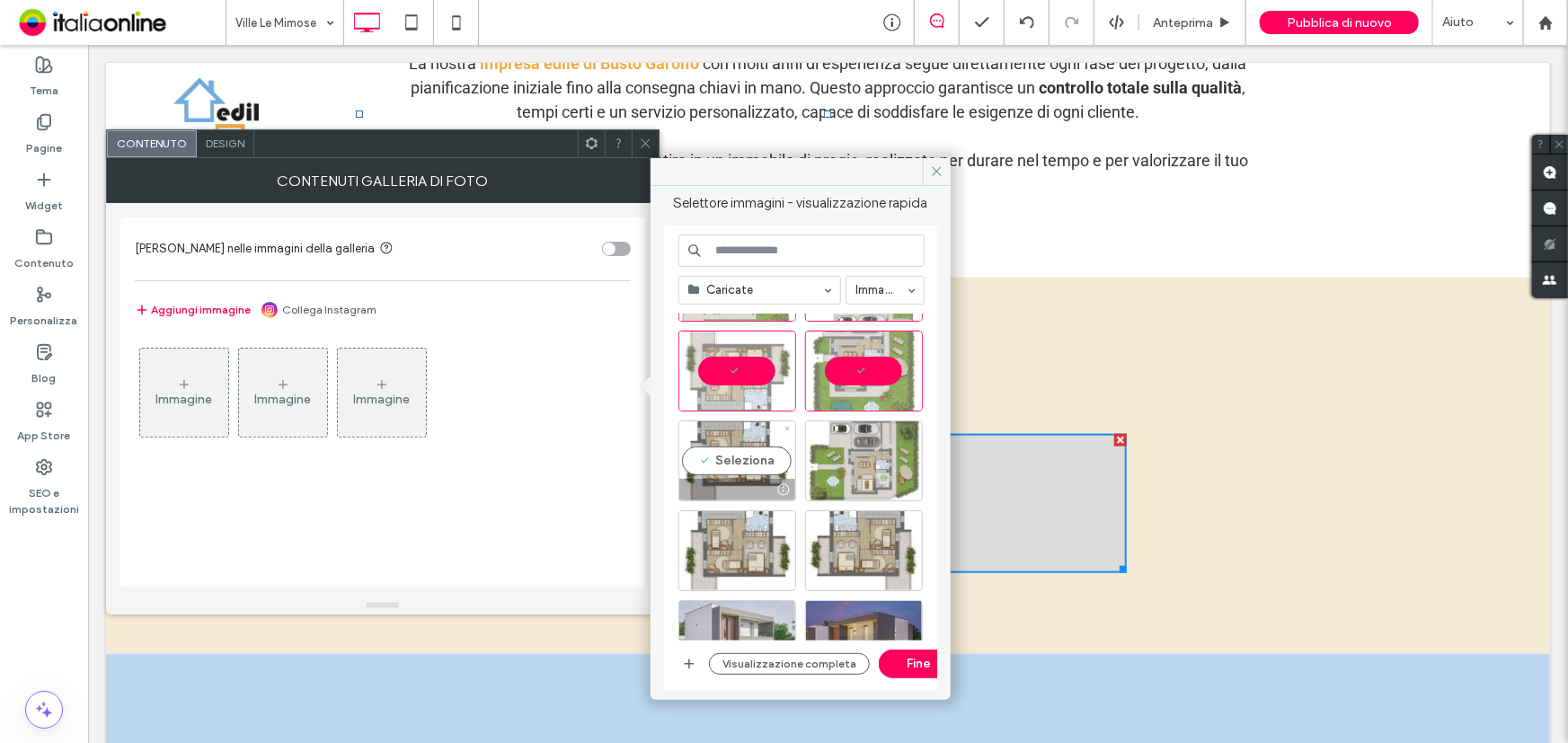
drag, startPoint x: 737, startPoint y: 475, endPoint x: 805, endPoint y: 475, distance: 68.0
click at [737, 475] on div "Seleziona" at bounding box center [737, 461] width 118 height 81
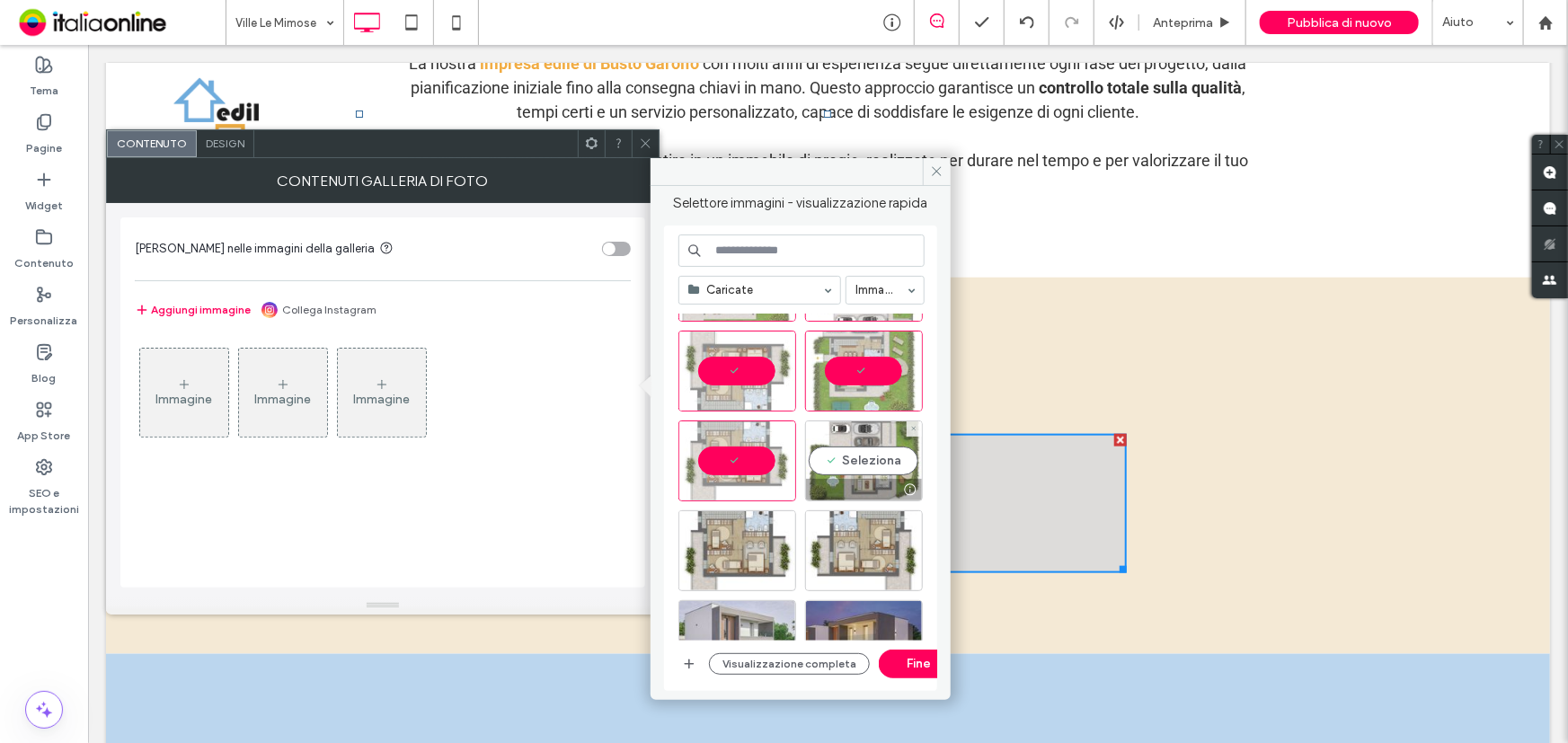
click at [830, 469] on div "Seleziona" at bounding box center [864, 461] width 118 height 81
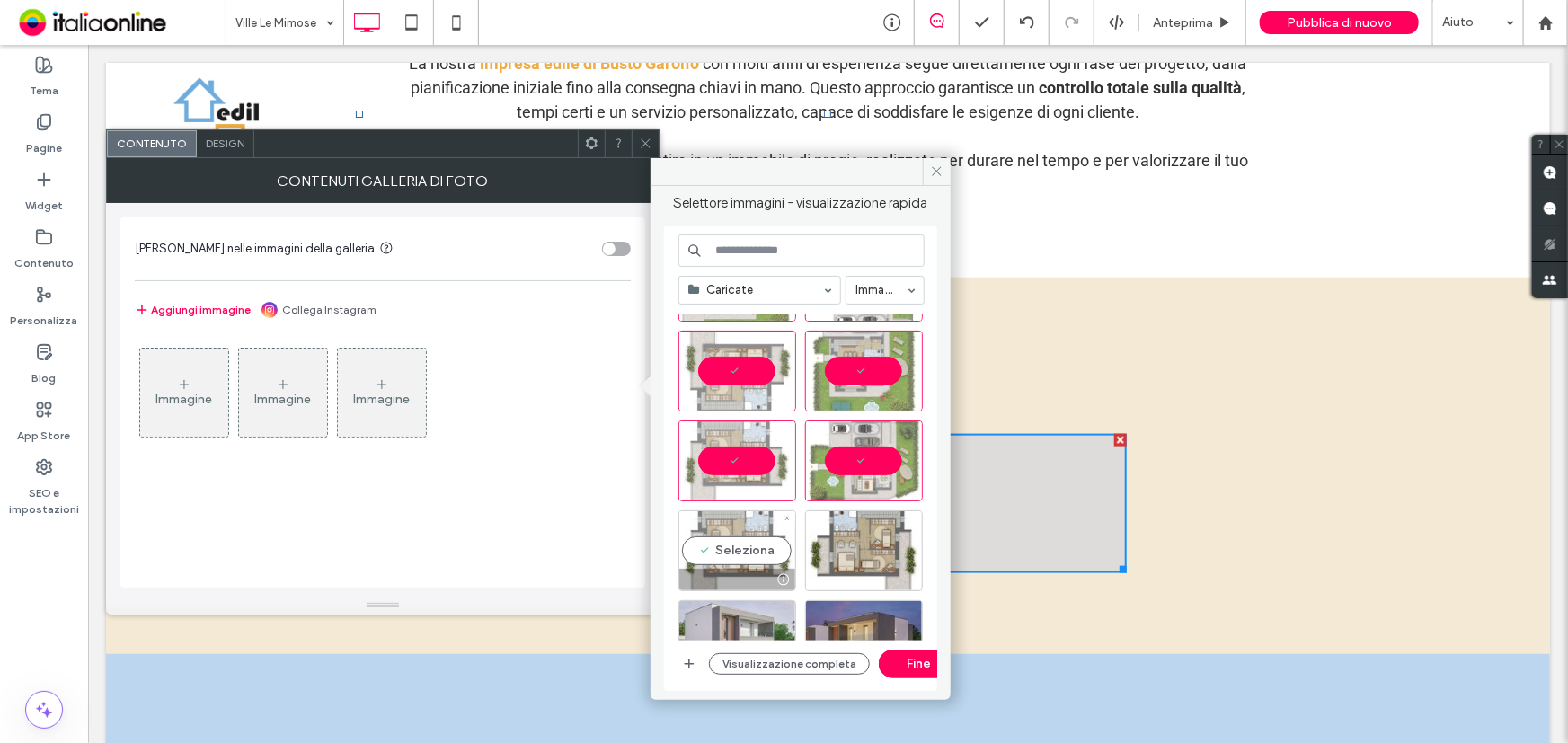
click at [742, 557] on div "Seleziona" at bounding box center [737, 550] width 118 height 81
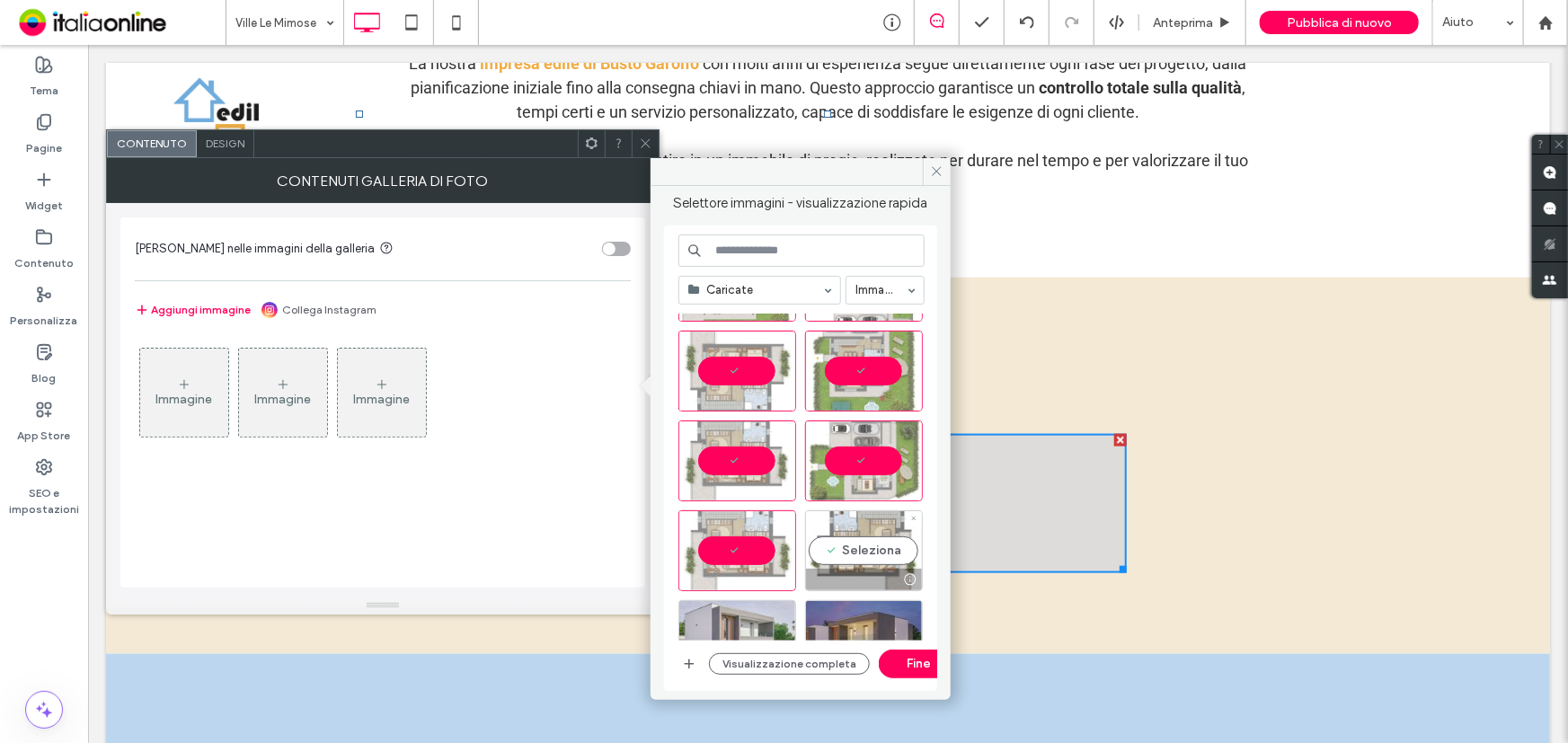
click at [881, 546] on div "Seleziona" at bounding box center [864, 550] width 118 height 81
click at [923, 664] on button "Fine" at bounding box center [919, 664] width 81 height 29
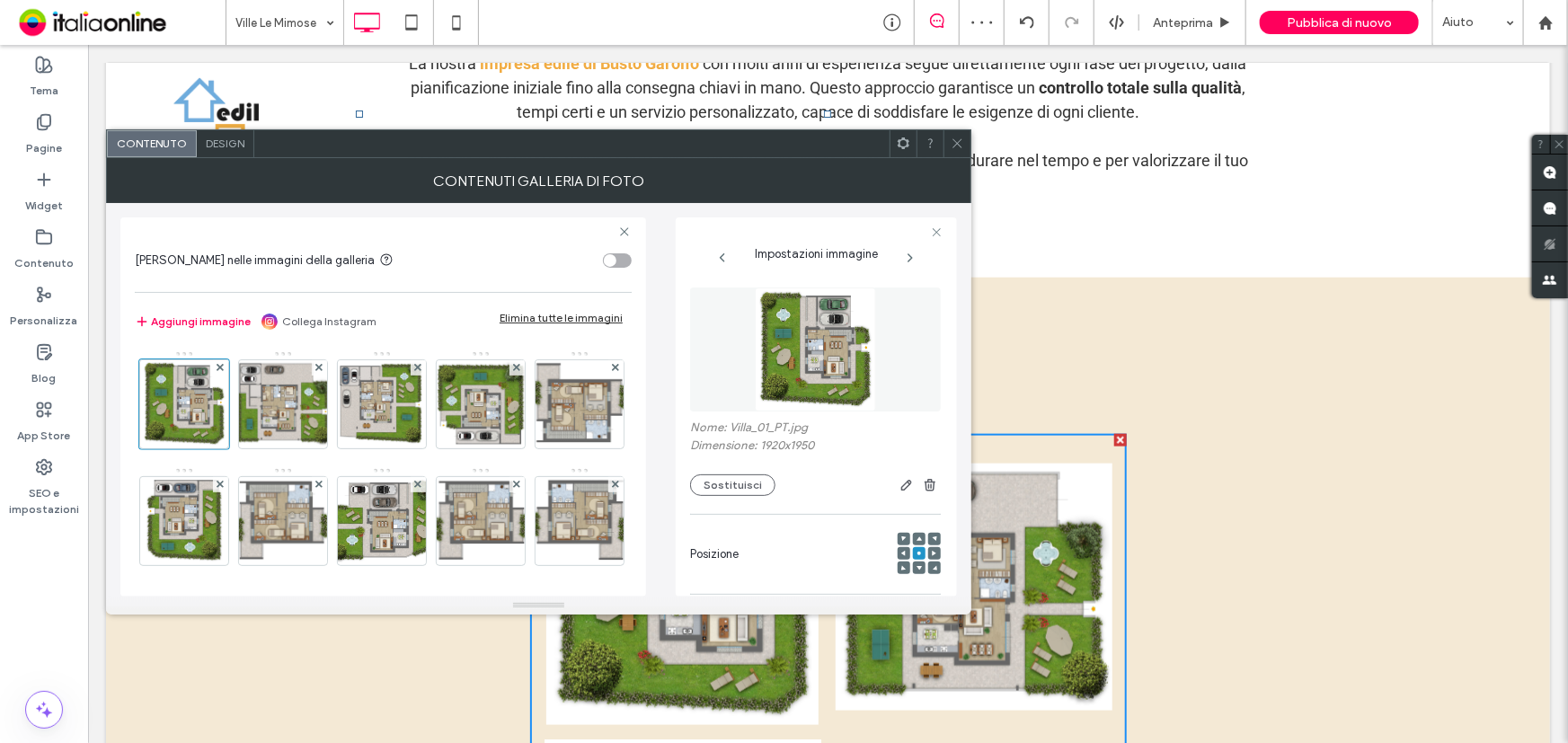
click at [955, 147] on icon at bounding box center [957, 143] width 13 height 13
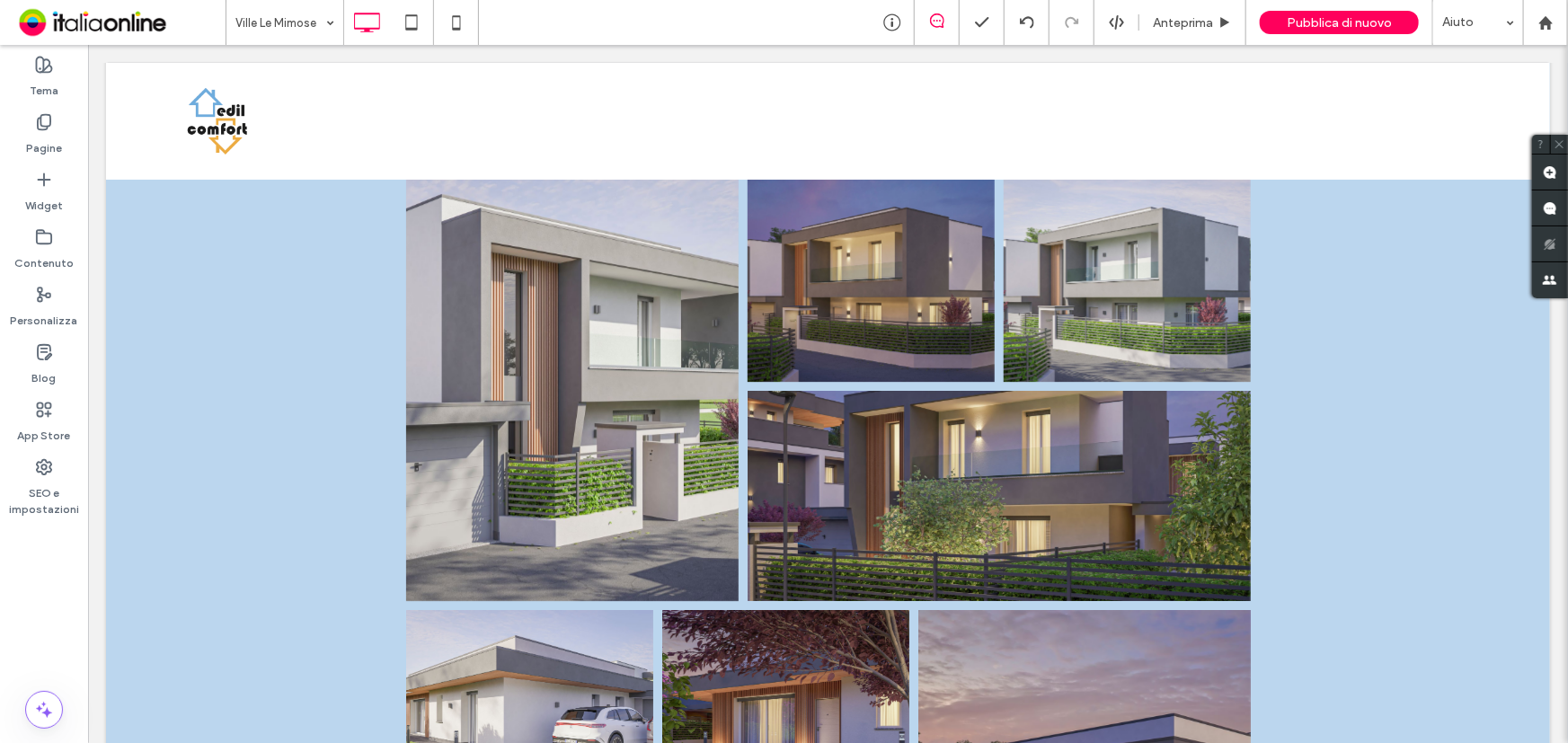
scroll to position [2857, 0]
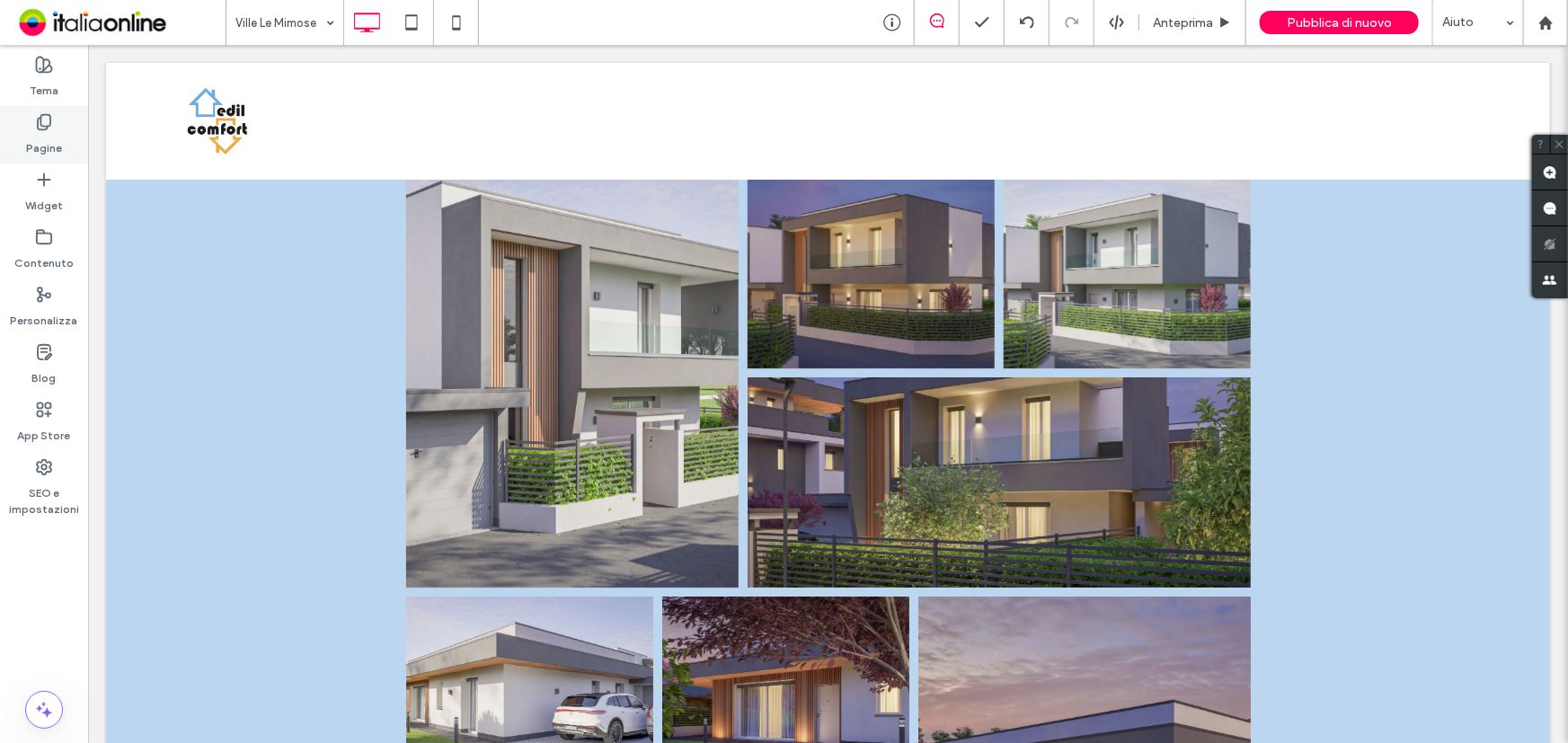
click at [53, 119] on div "Pagine" at bounding box center [44, 135] width 88 height 58
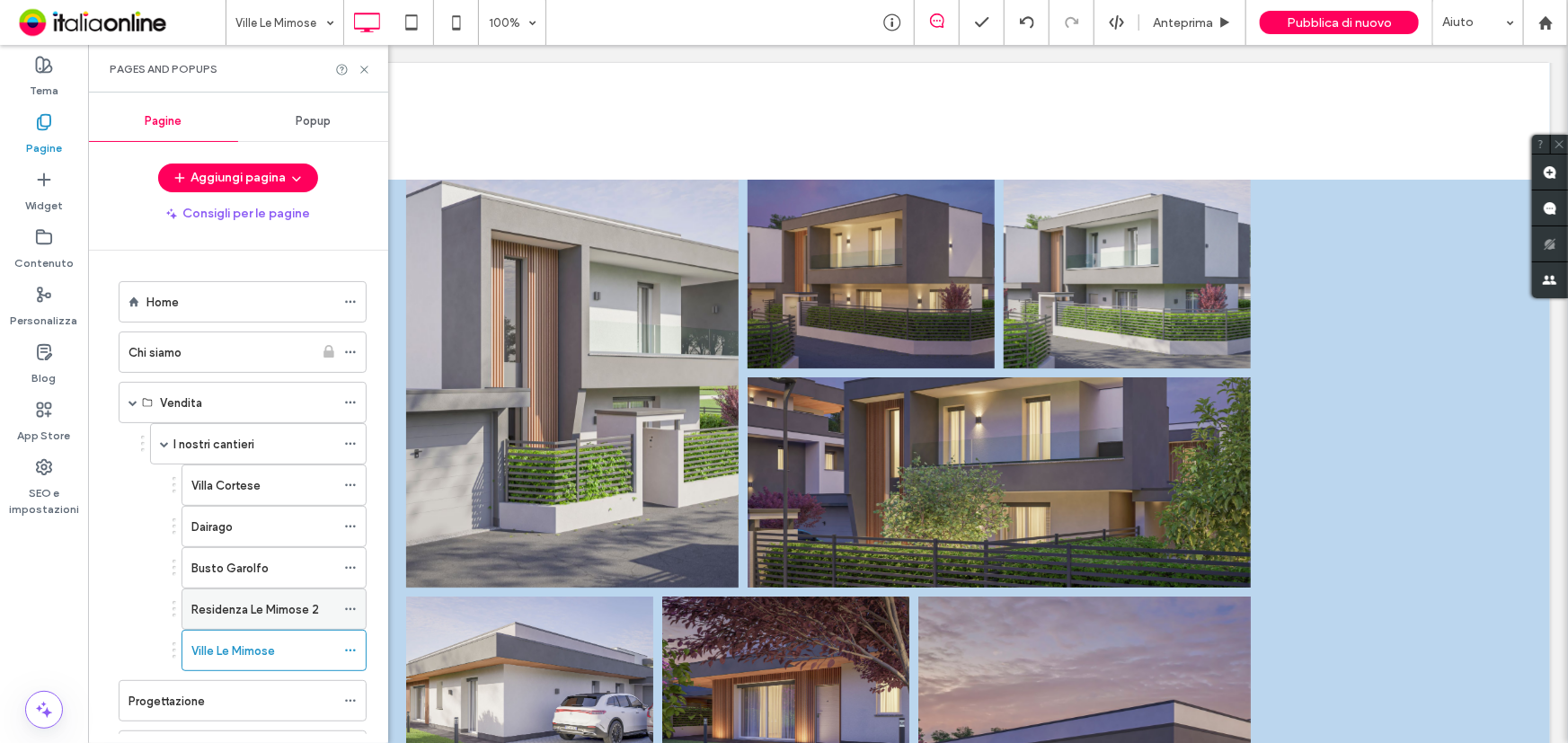
click at [281, 604] on label "Residenza Le Mimose 2" at bounding box center [255, 610] width 128 height 32
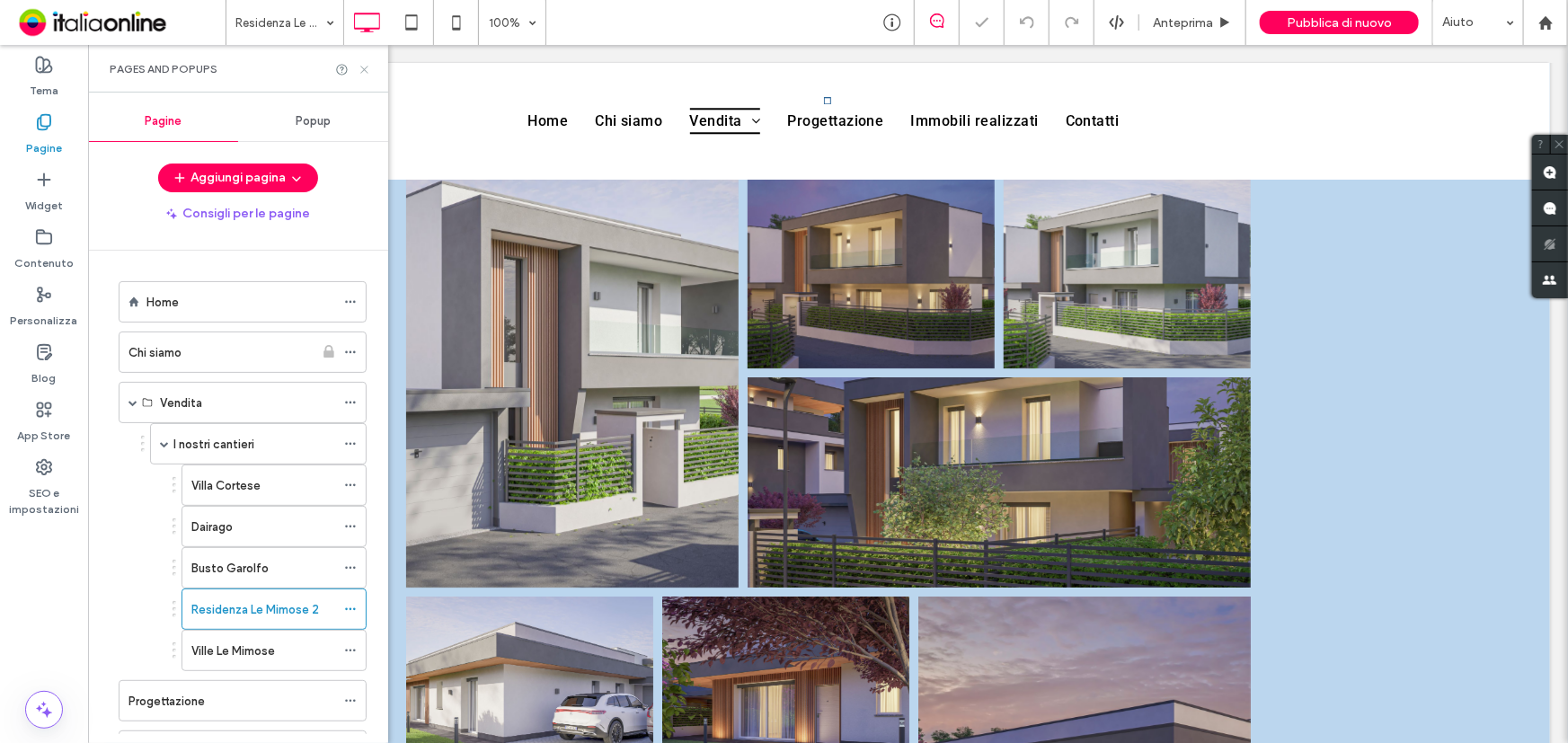
click at [367, 72] on use at bounding box center [364, 69] width 7 height 7
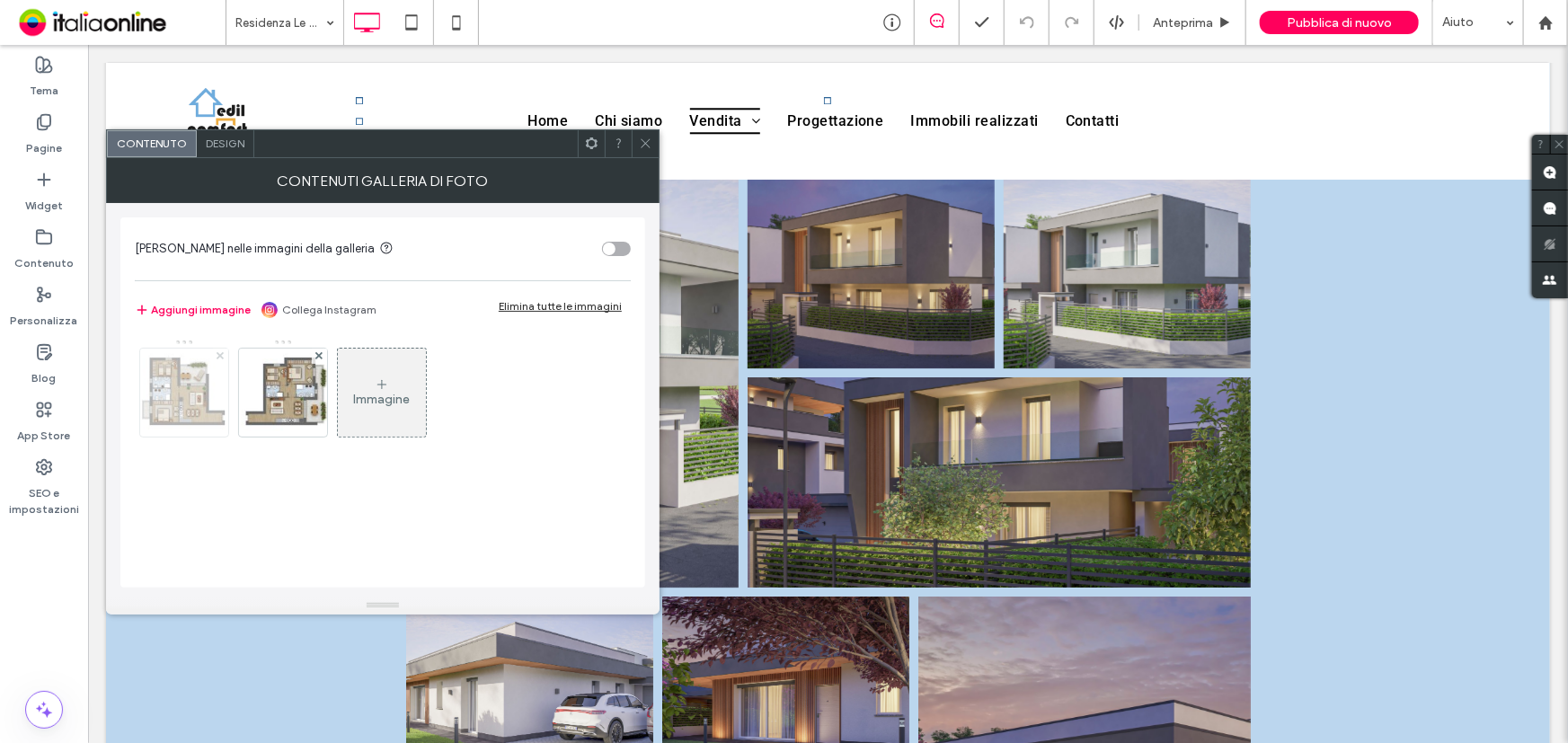
click at [216, 352] on icon at bounding box center [220, 356] width 7 height 7
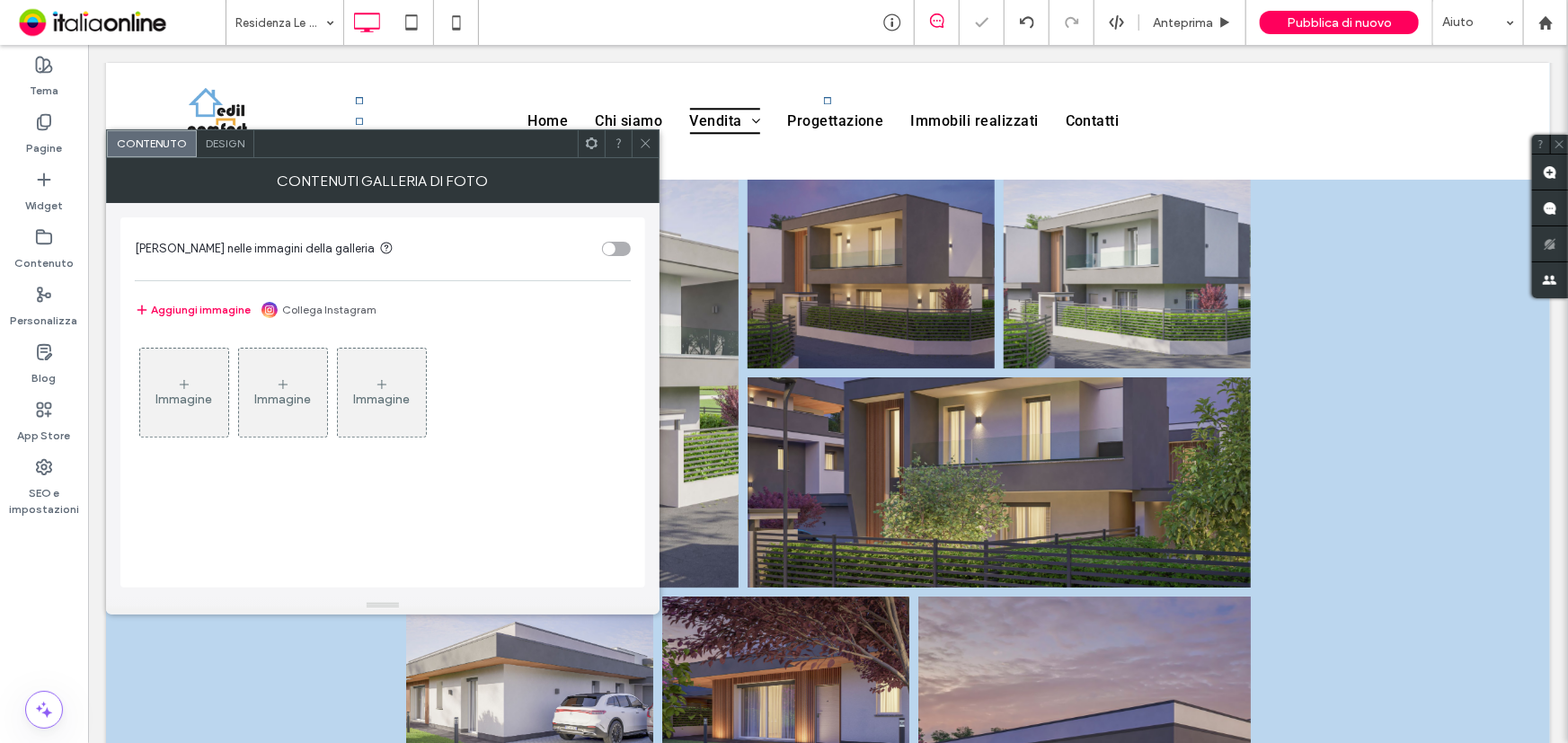
click at [187, 388] on icon at bounding box center [184, 384] width 14 height 14
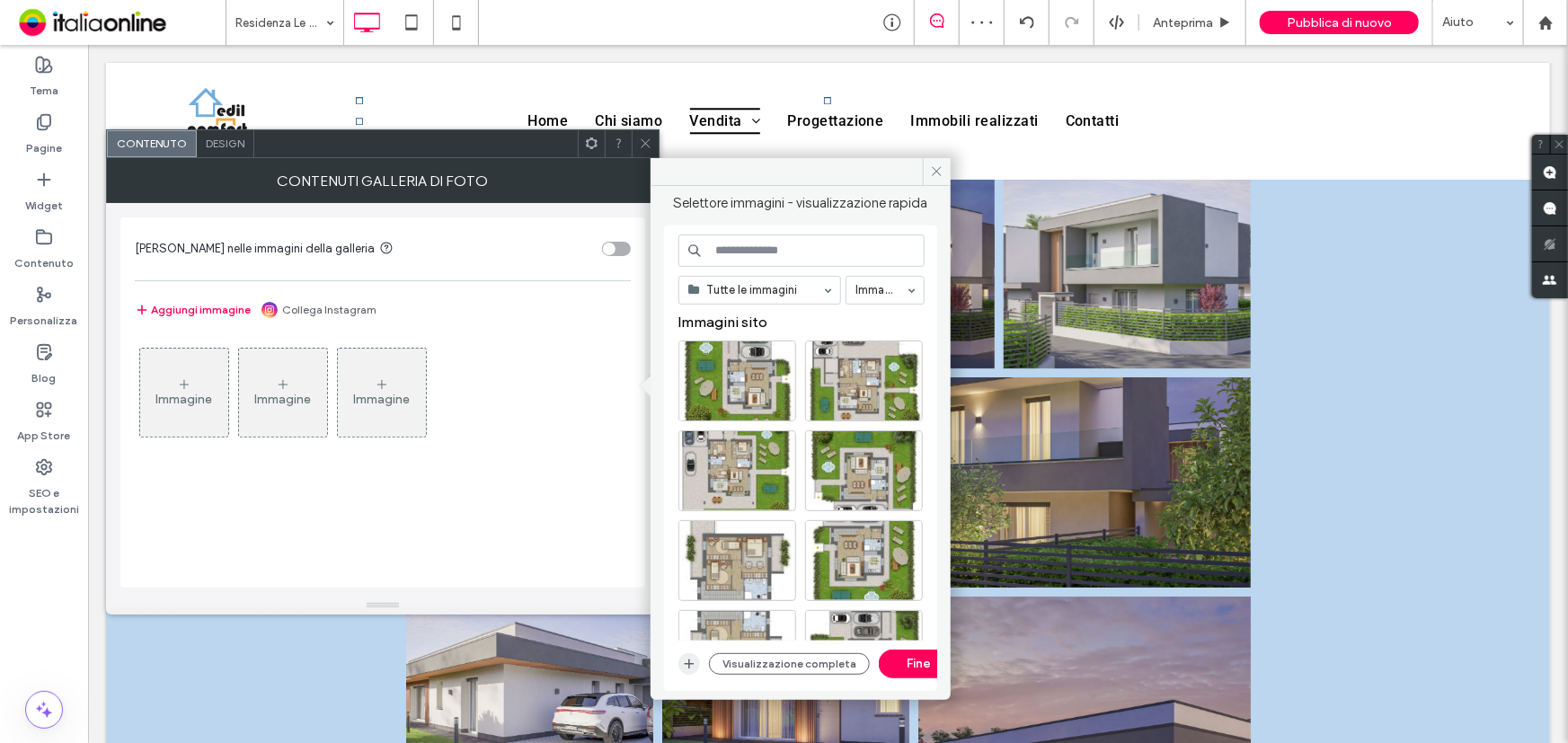
click at [692, 662] on icon "button" at bounding box center [688, 663] width 14 height 14
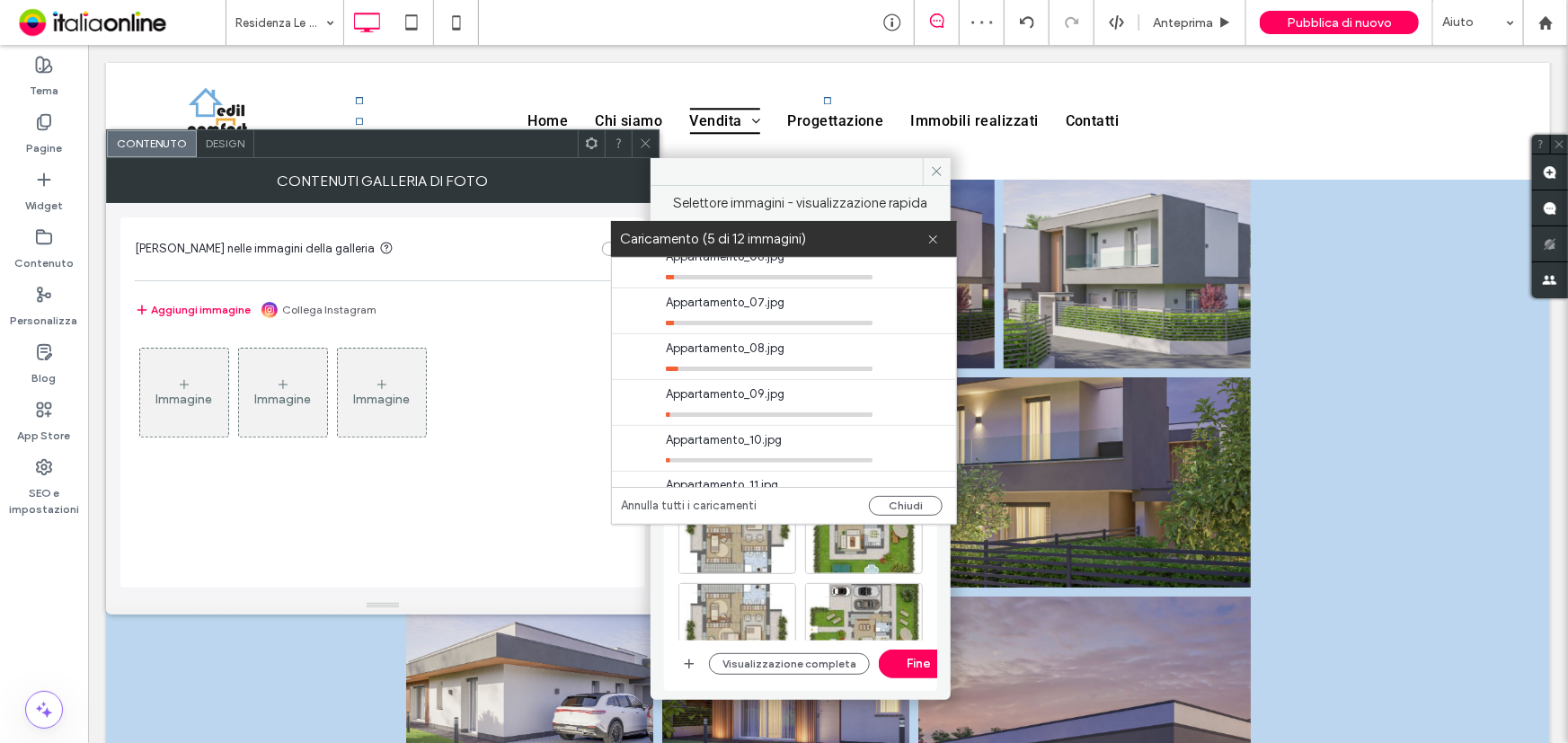
scroll to position [319, 0]
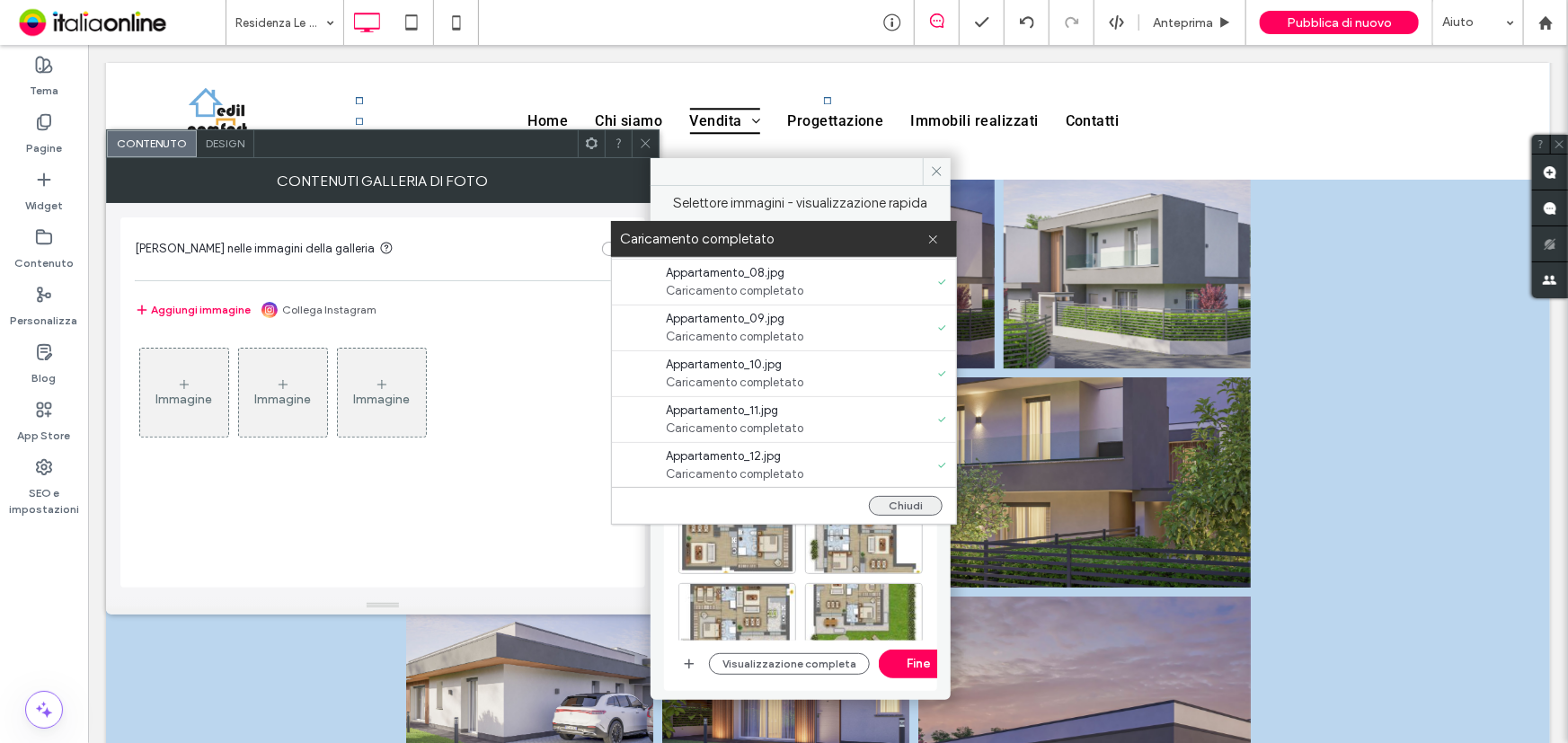
click at [892, 504] on button "Chiudi" at bounding box center [906, 505] width 74 height 20
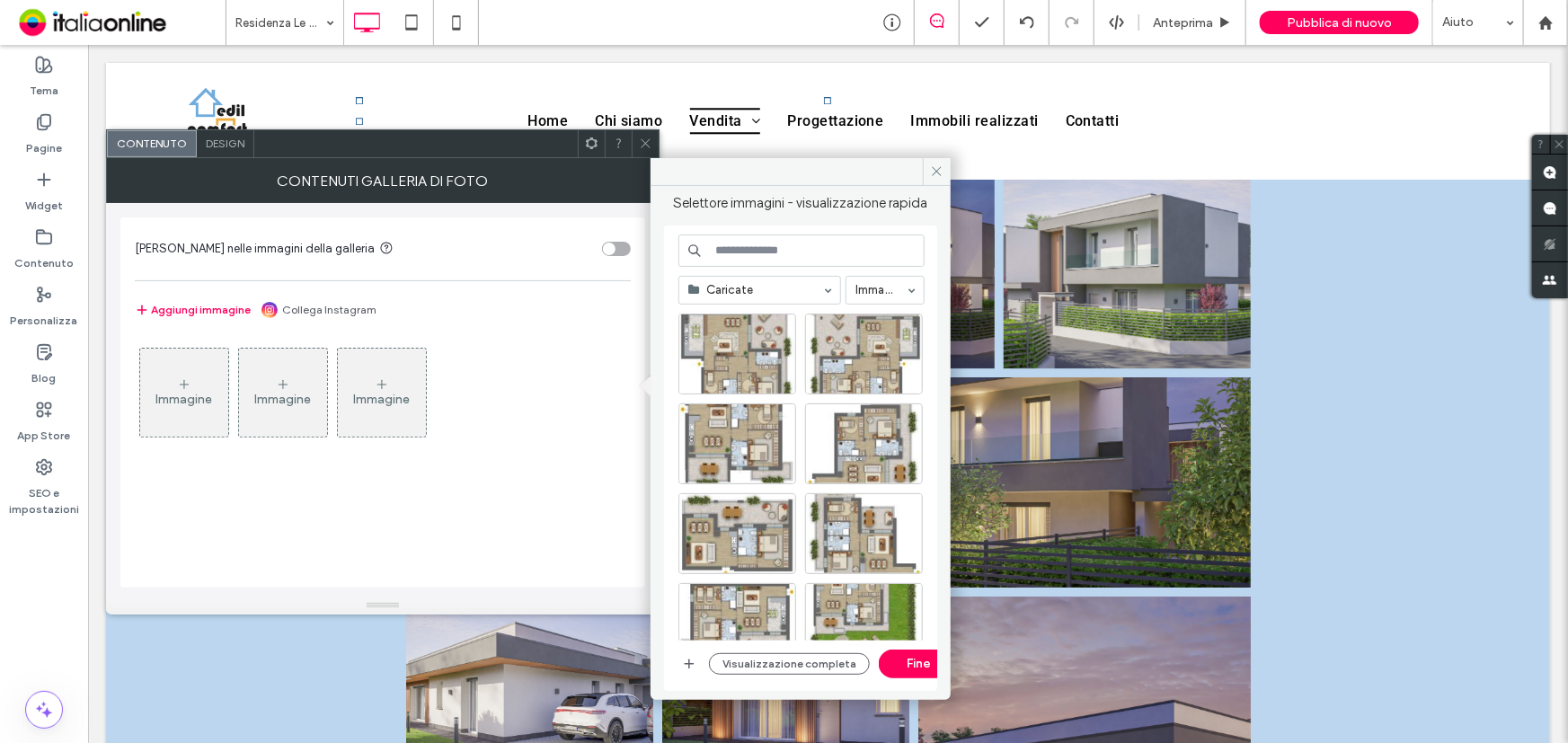
scroll to position [0, 0]
click at [751, 351] on div "Seleziona" at bounding box center [737, 353] width 118 height 81
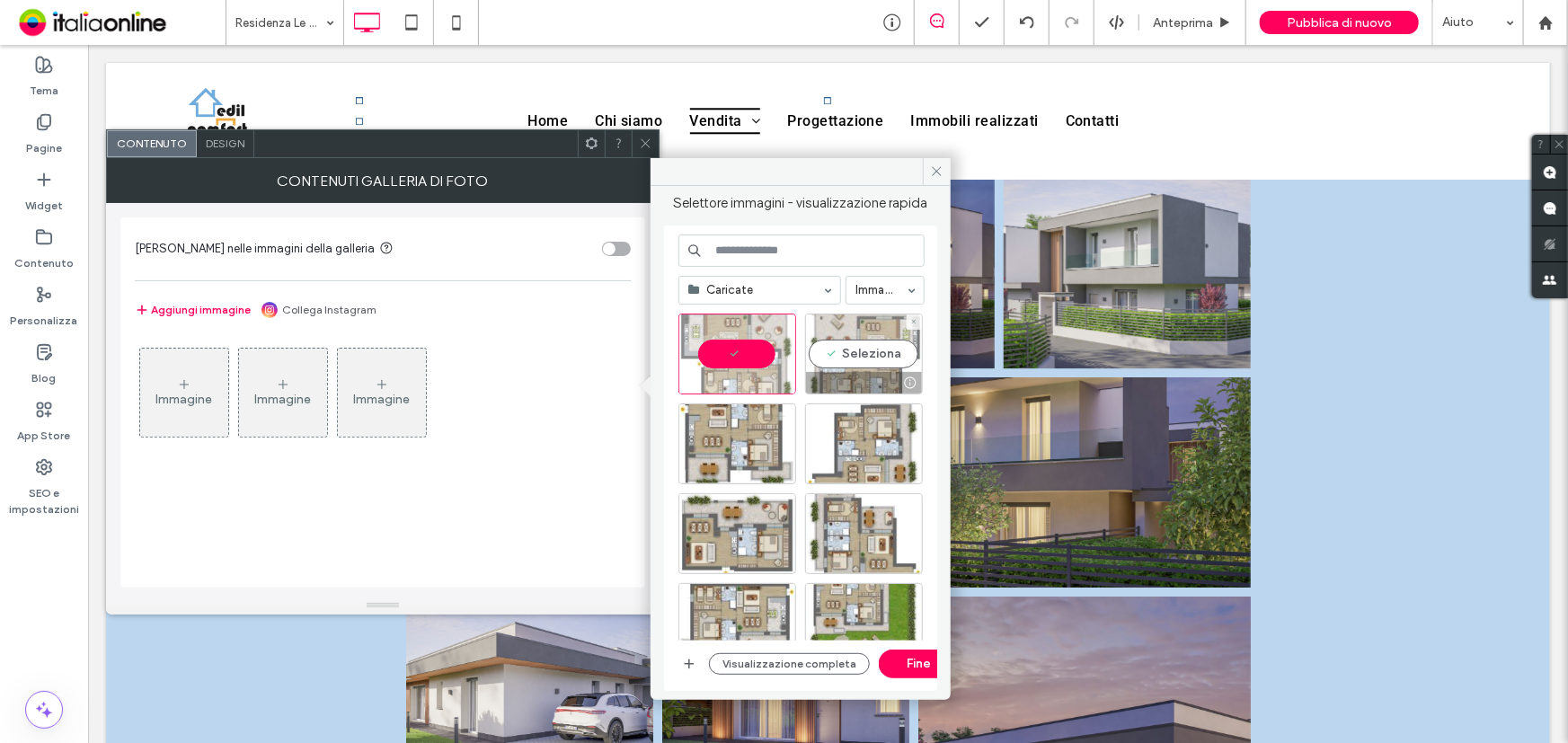
click at [853, 358] on div "Seleziona" at bounding box center [864, 353] width 118 height 81
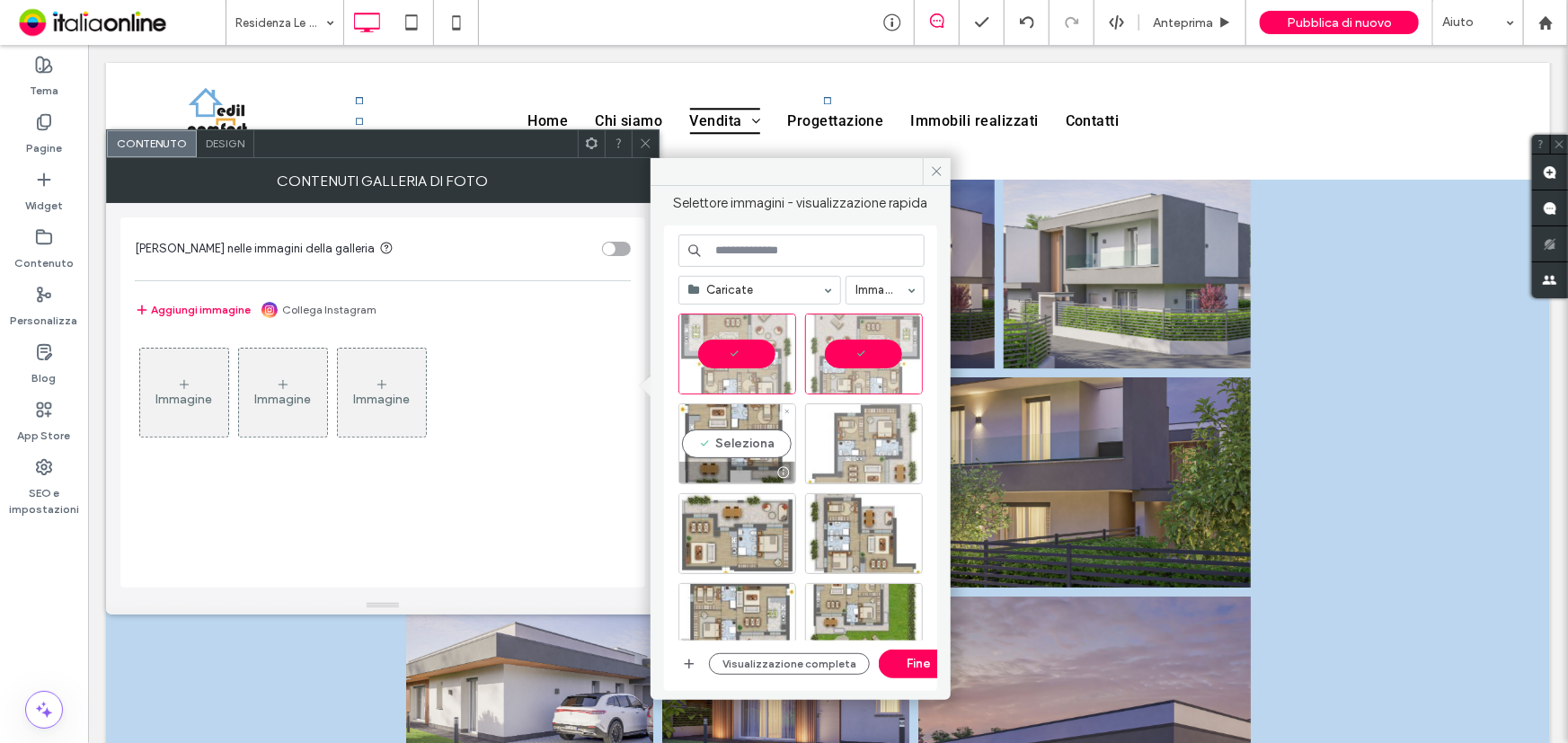
drag, startPoint x: 756, startPoint y: 442, endPoint x: 853, endPoint y: 441, distance: 97.0
click at [760, 443] on div "Seleziona" at bounding box center [737, 444] width 118 height 81
click at [867, 438] on div "Seleziona" at bounding box center [864, 444] width 118 height 81
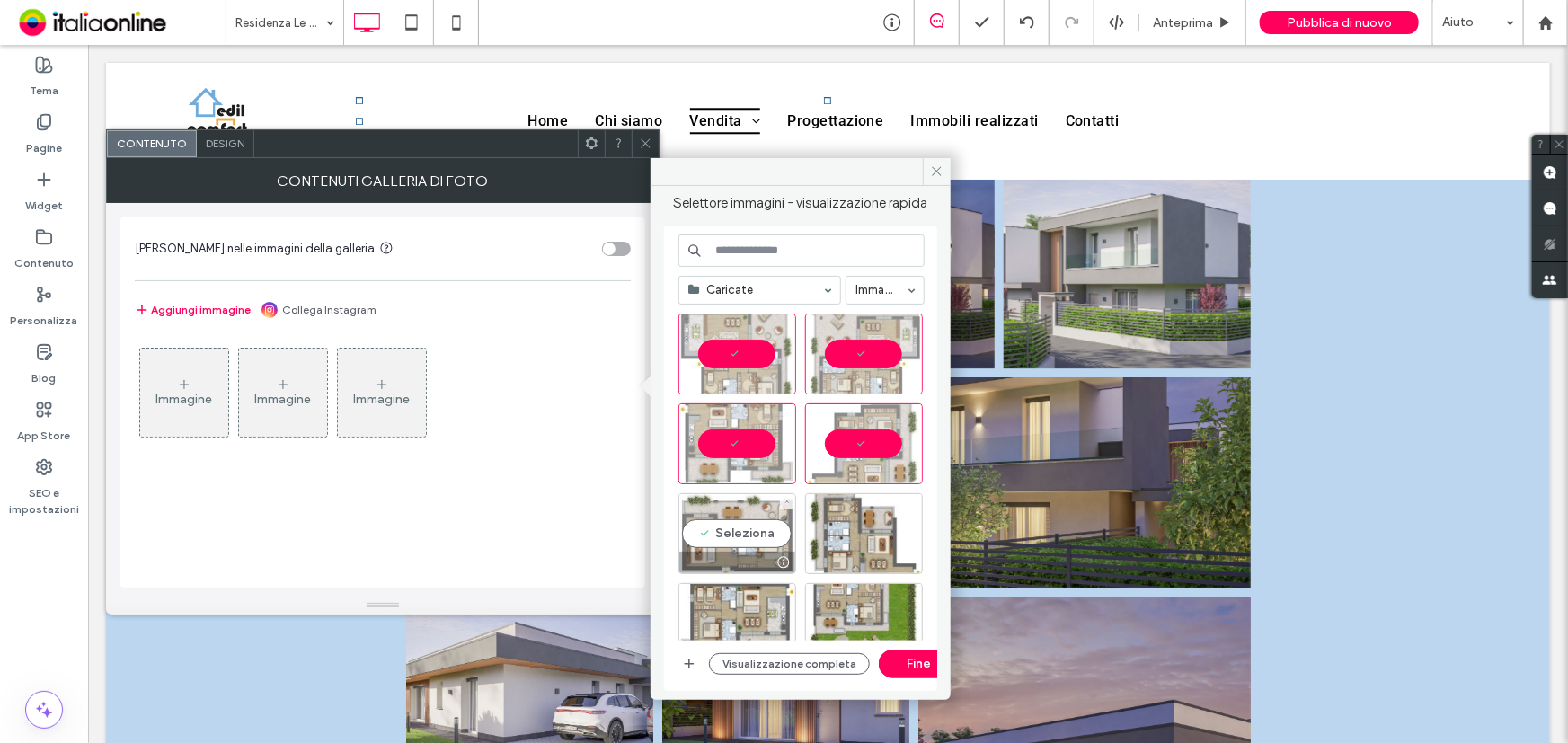
drag, startPoint x: 703, startPoint y: 541, endPoint x: 716, endPoint y: 541, distance: 13.0
click at [703, 541] on div "Seleziona" at bounding box center [737, 533] width 118 height 81
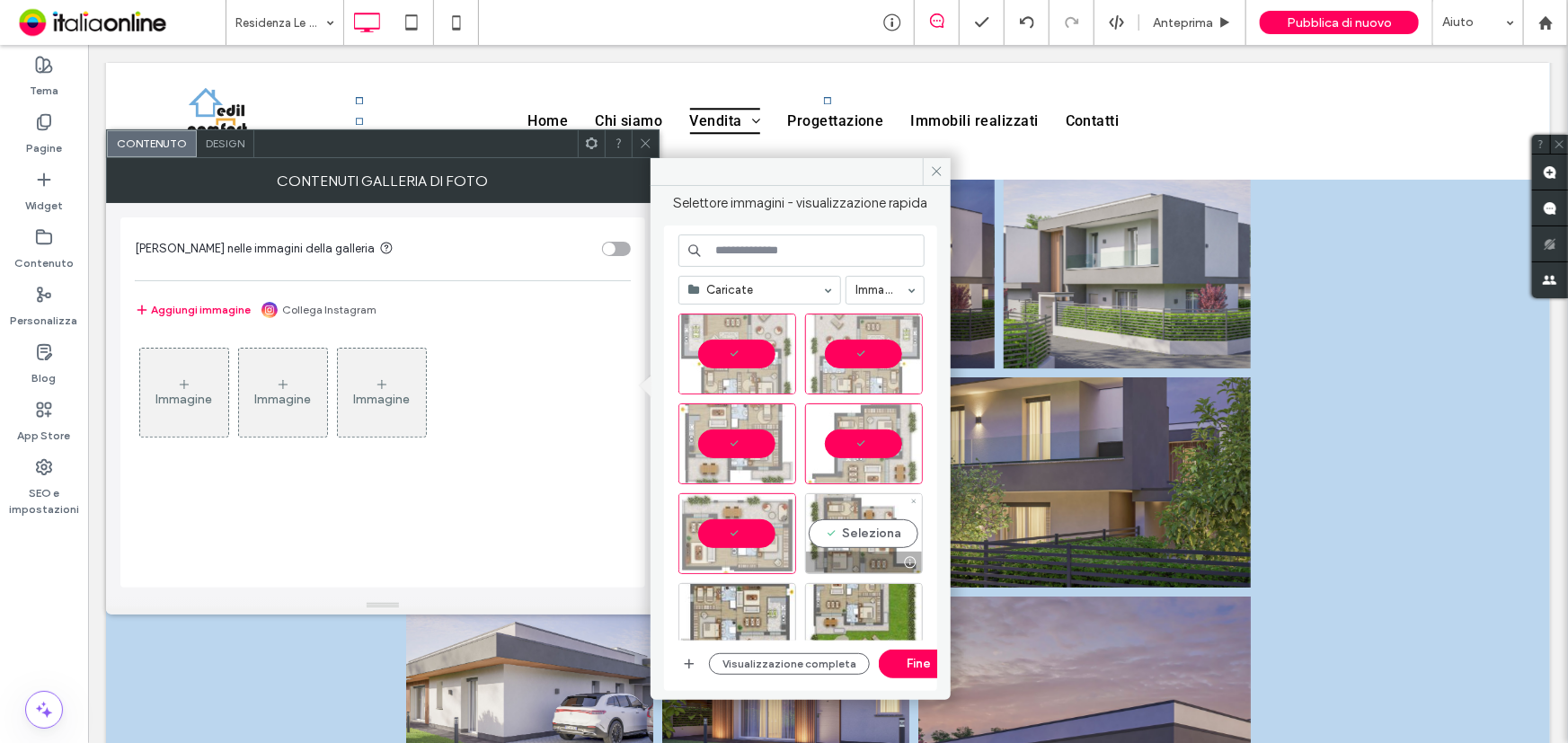
click at [840, 531] on div "Seleziona" at bounding box center [864, 533] width 118 height 81
drag, startPoint x: 755, startPoint y: 616, endPoint x: 802, endPoint y: 616, distance: 47.0
click at [770, 616] on div "Seleziona" at bounding box center [737, 623] width 118 height 81
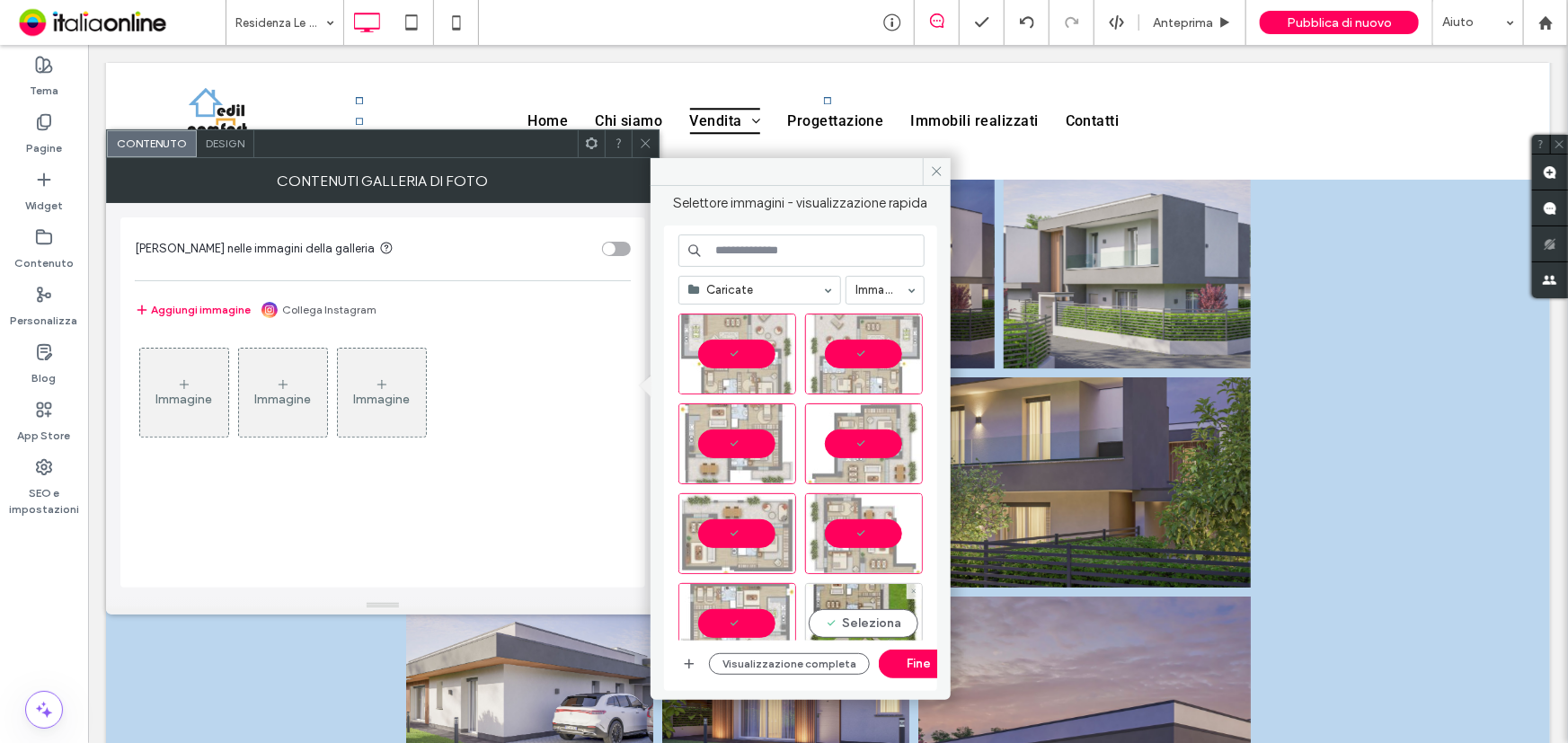
drag, startPoint x: 853, startPoint y: 611, endPoint x: 839, endPoint y: 529, distance: 83.2
click at [853, 611] on div "Seleziona" at bounding box center [864, 623] width 118 height 81
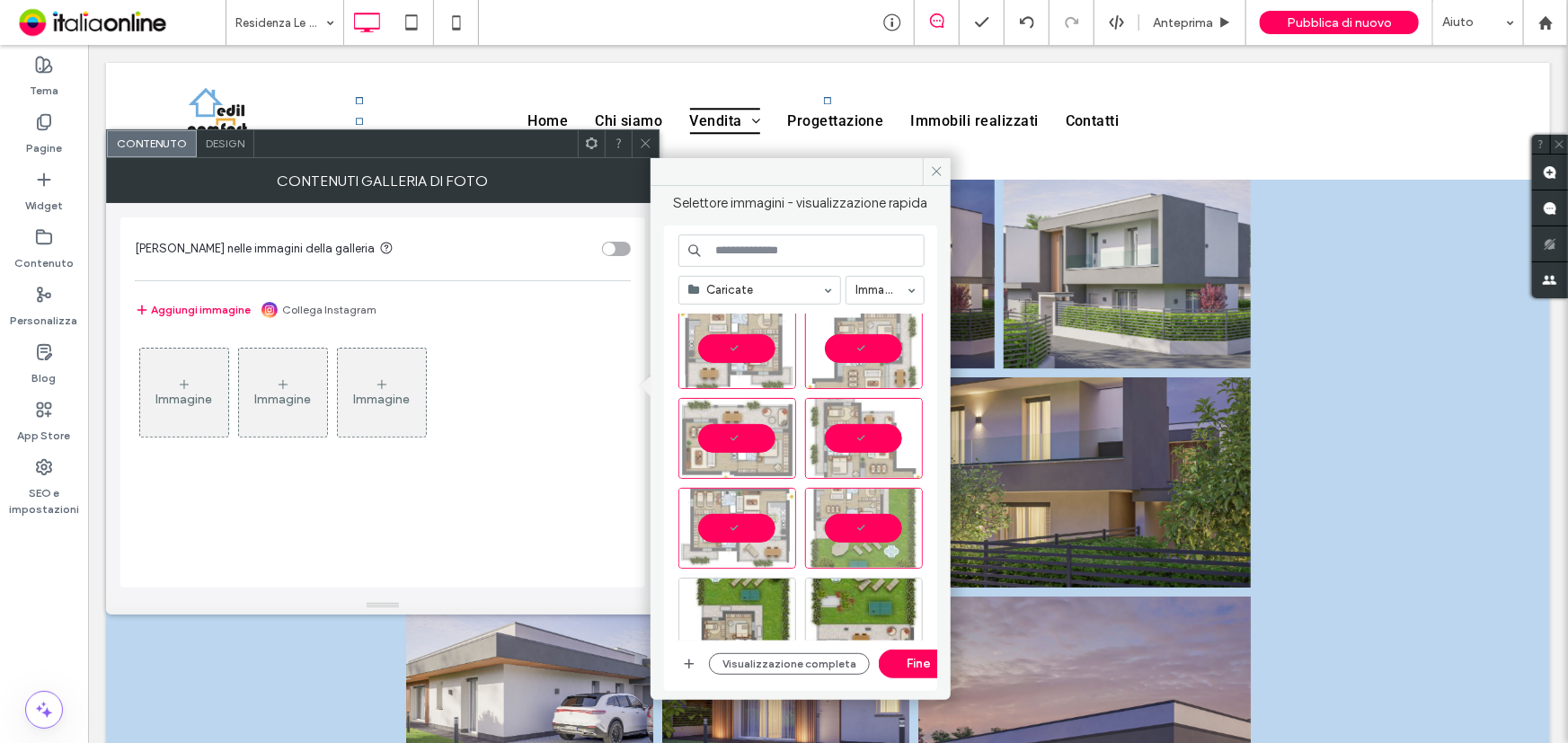
scroll to position [244, 0]
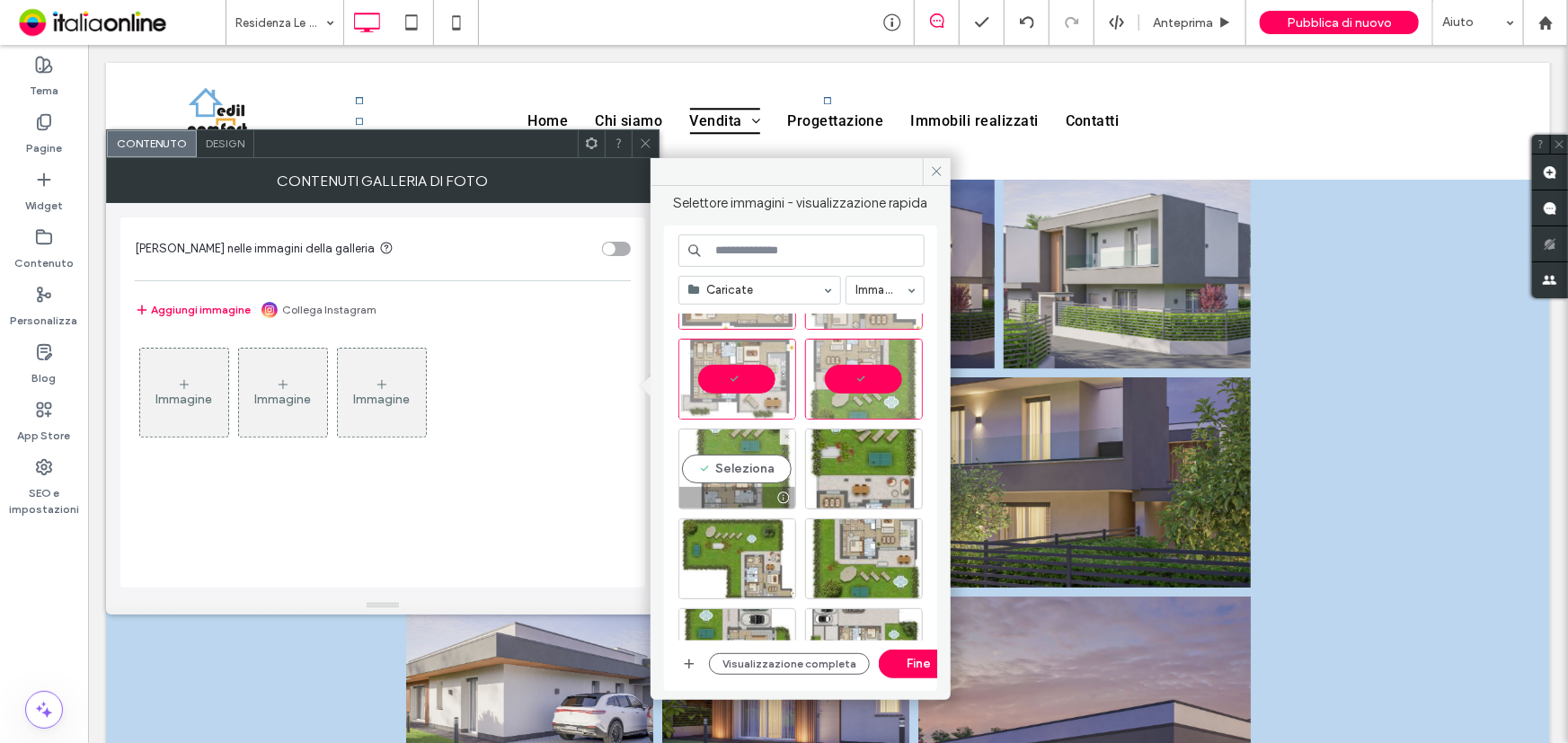
click at [749, 467] on div "Seleziona" at bounding box center [737, 469] width 118 height 81
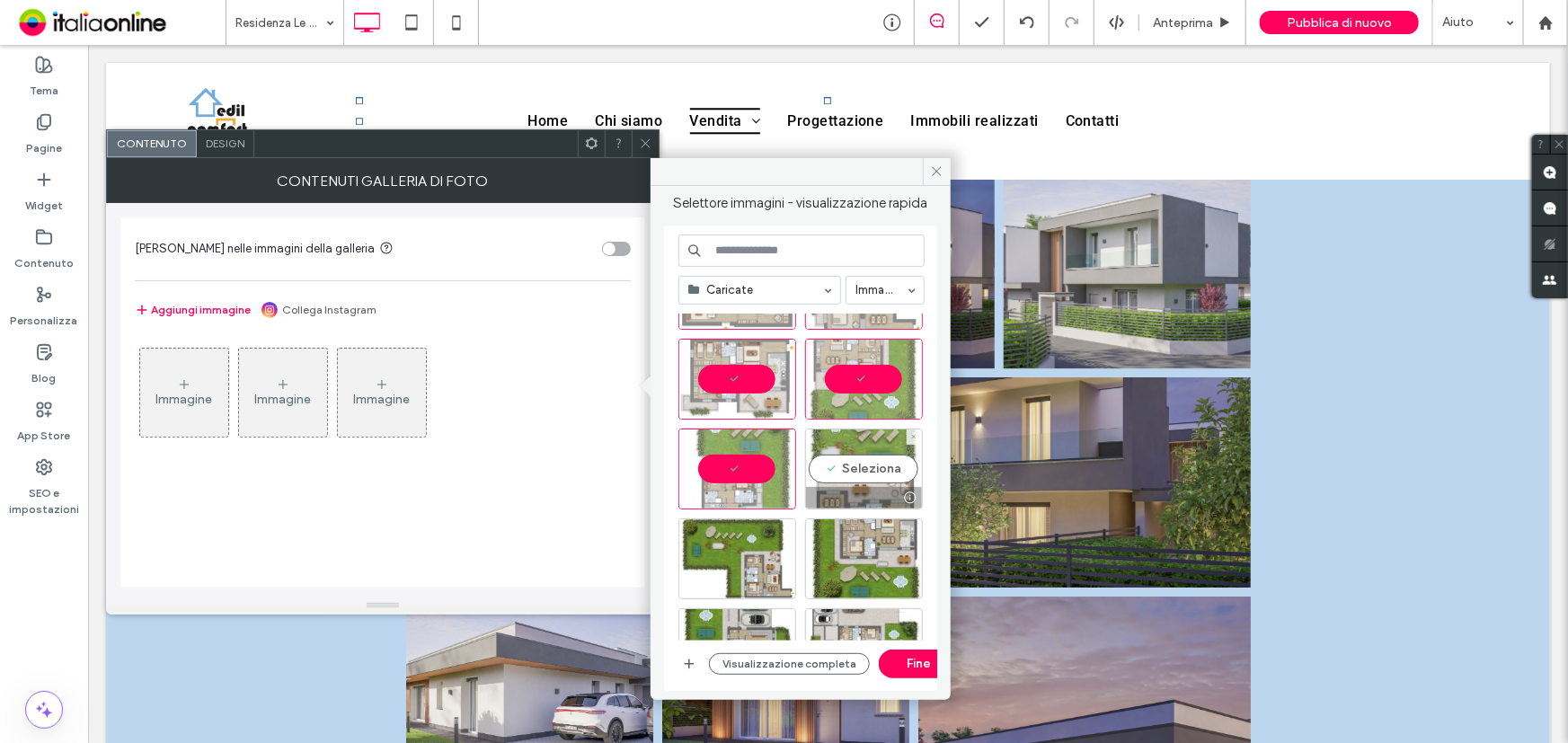
click at [835, 466] on div "Seleziona" at bounding box center [864, 469] width 118 height 81
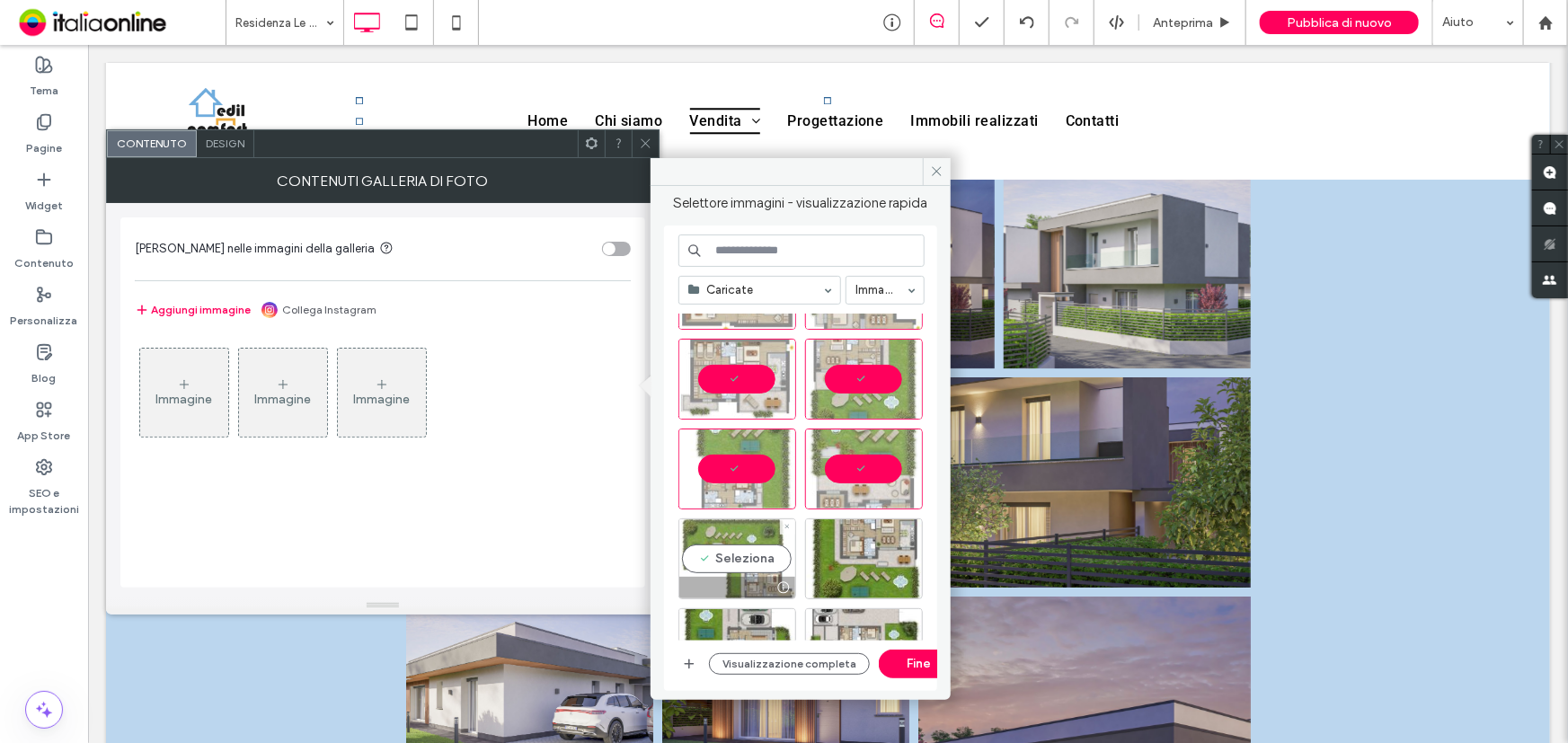
click at [754, 560] on div "Seleziona" at bounding box center [737, 558] width 118 height 81
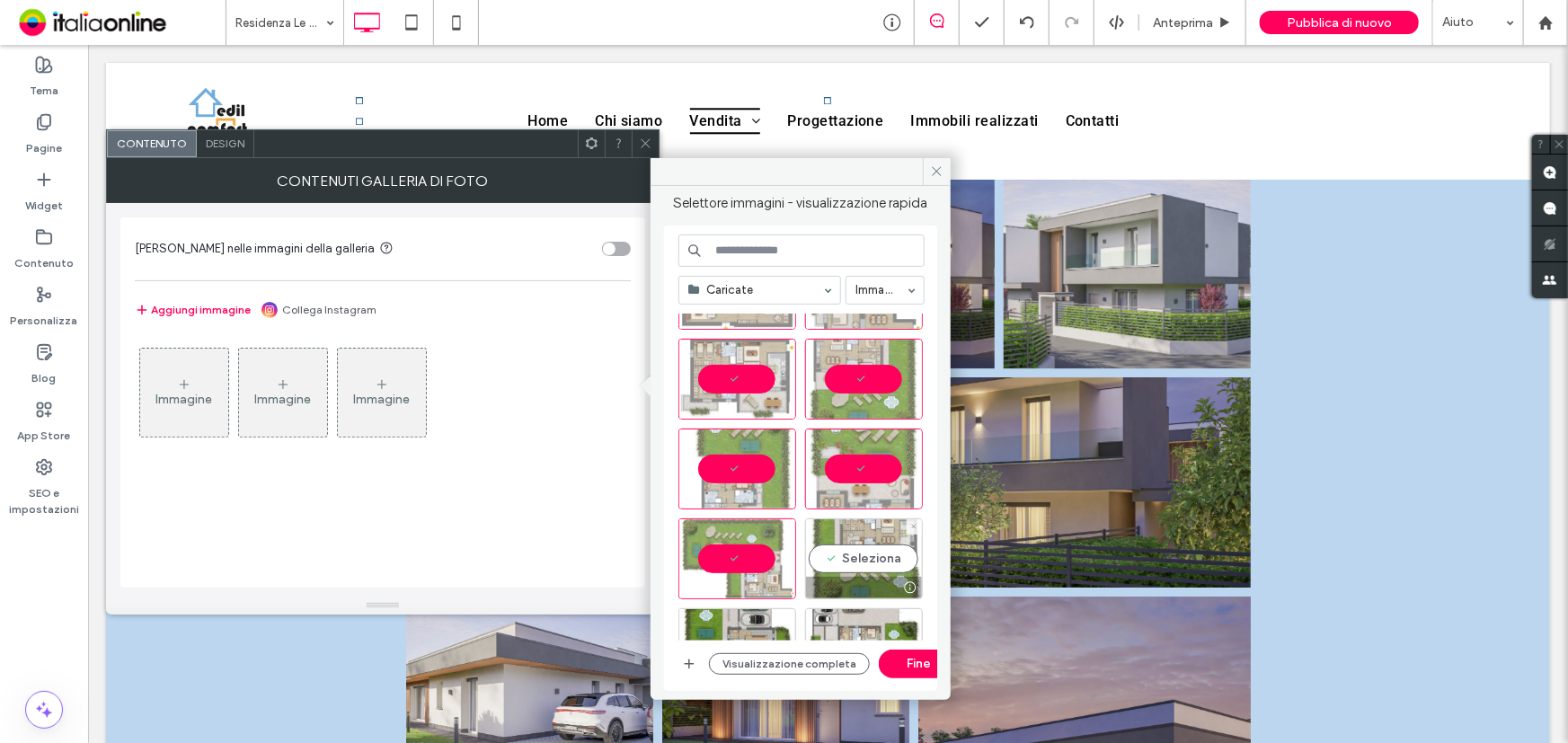
drag, startPoint x: 869, startPoint y: 539, endPoint x: 896, endPoint y: 582, distance: 50.8
click at [869, 542] on div "Seleziona" at bounding box center [864, 558] width 118 height 81
click at [930, 671] on button "Fine" at bounding box center [919, 664] width 81 height 29
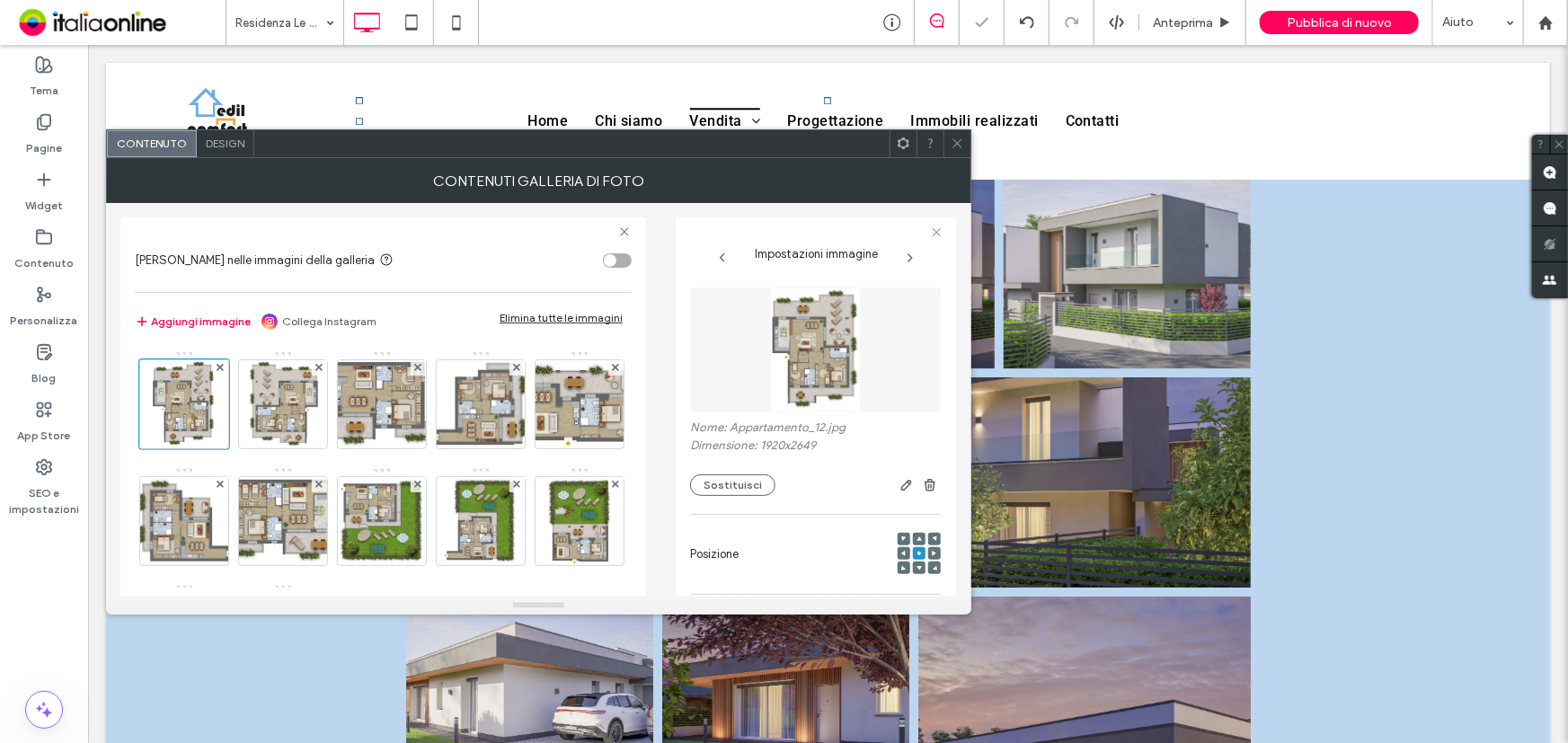
click at [959, 152] on span at bounding box center [957, 144] width 13 height 27
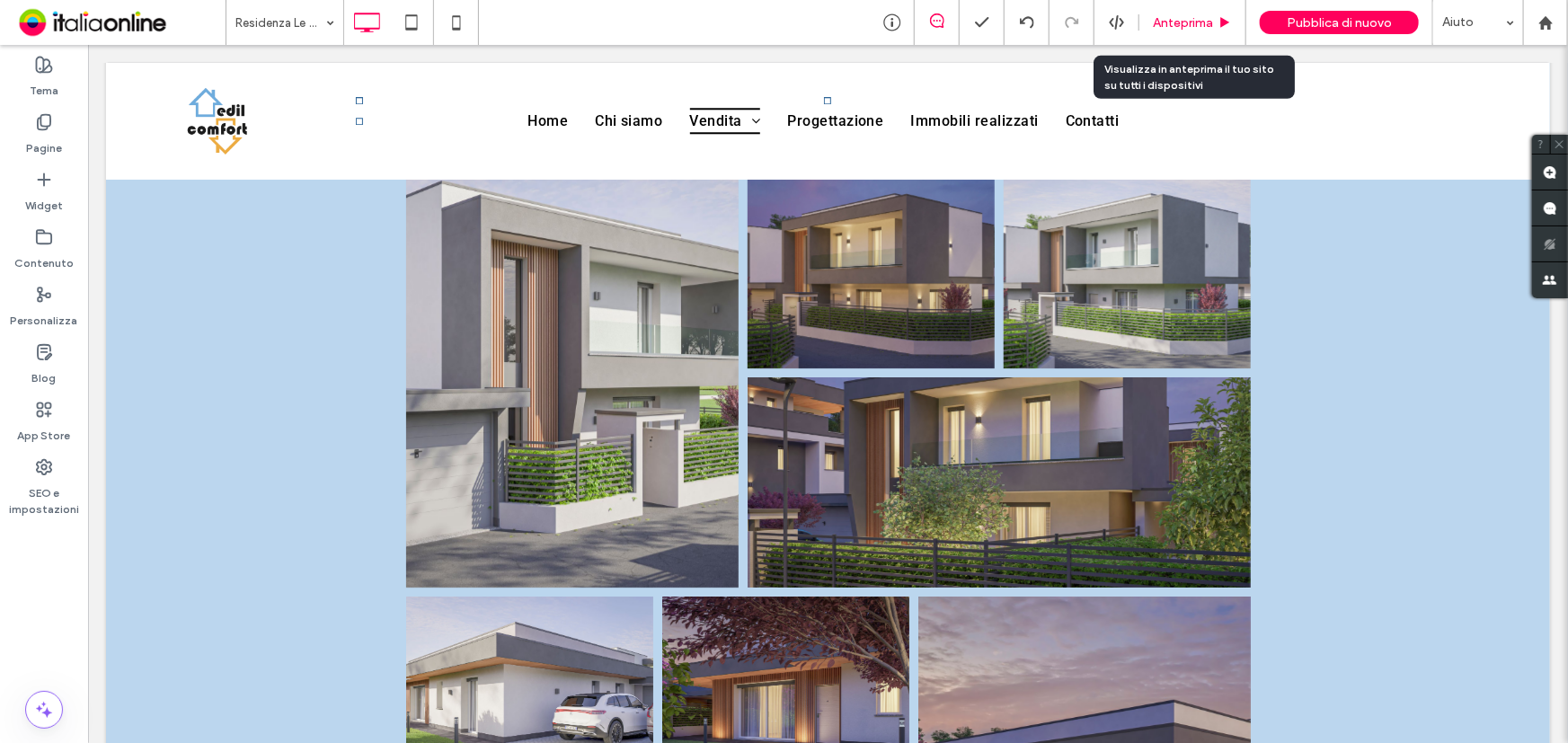
click at [1186, 31] on div "Anteprima" at bounding box center [1193, 22] width 107 height 45
click at [1201, 22] on span "Anteprima" at bounding box center [1183, 22] width 61 height 15
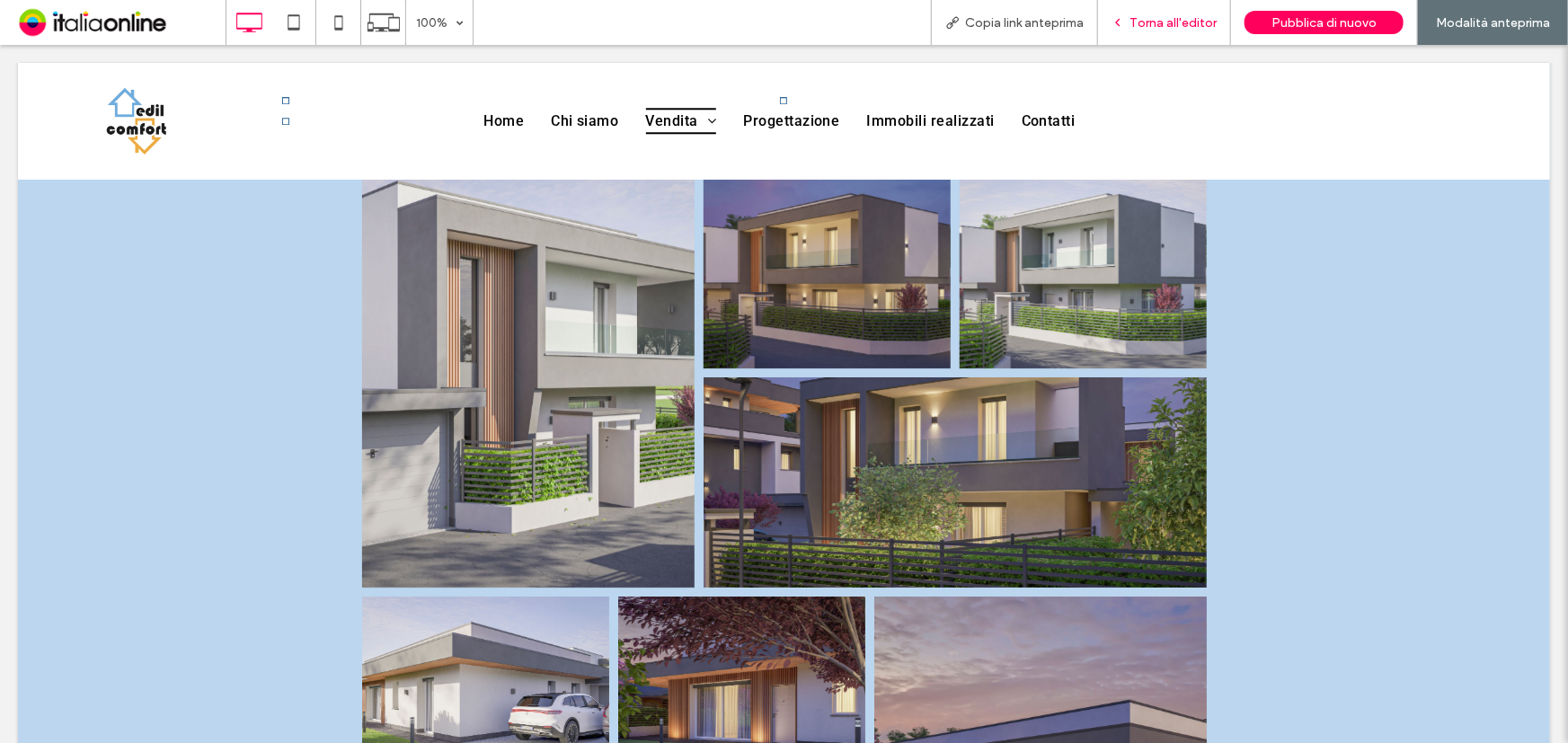
click at [1146, 26] on span "Torna all'editor" at bounding box center [1173, 22] width 87 height 15
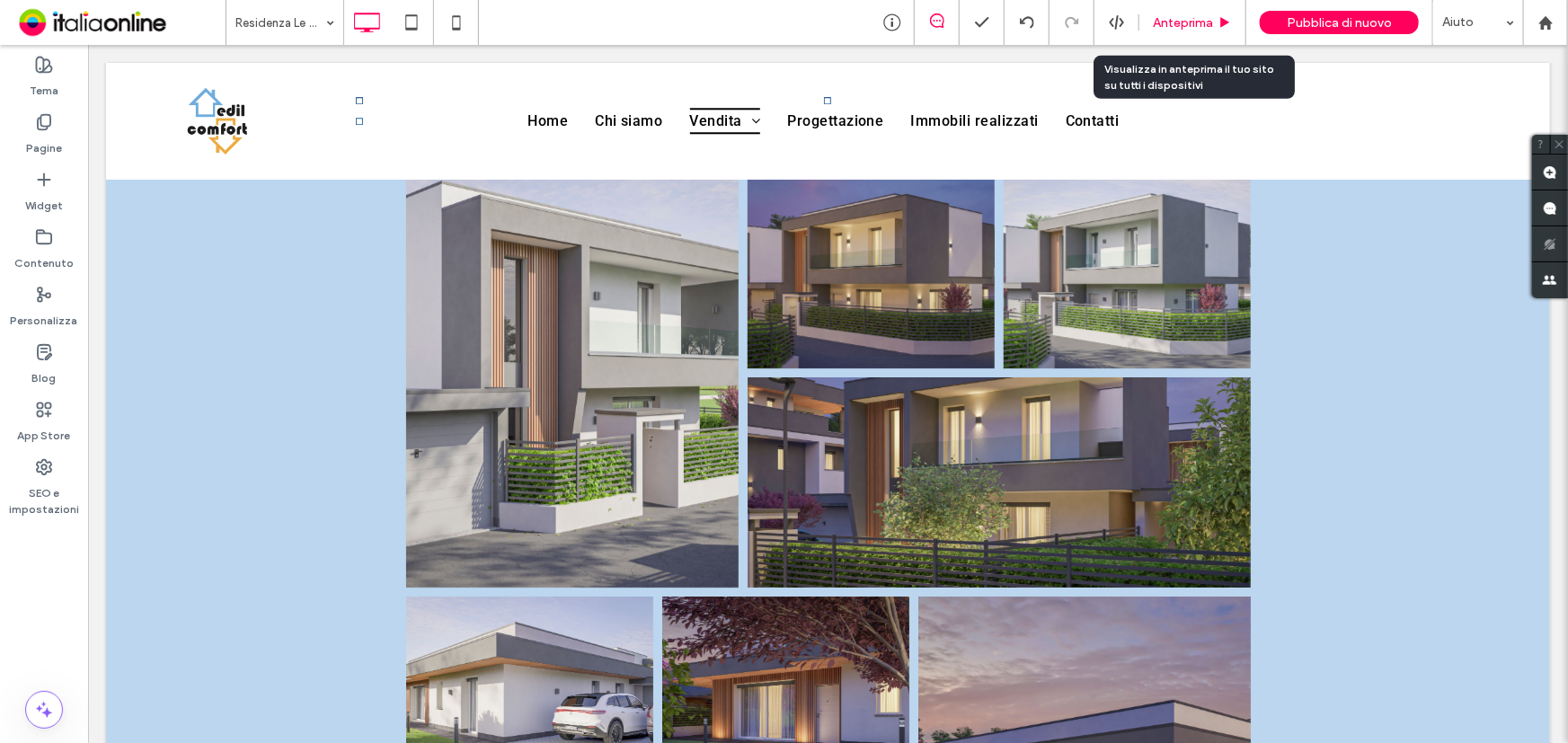
click at [1204, 22] on span "Anteprima" at bounding box center [1183, 22] width 61 height 15
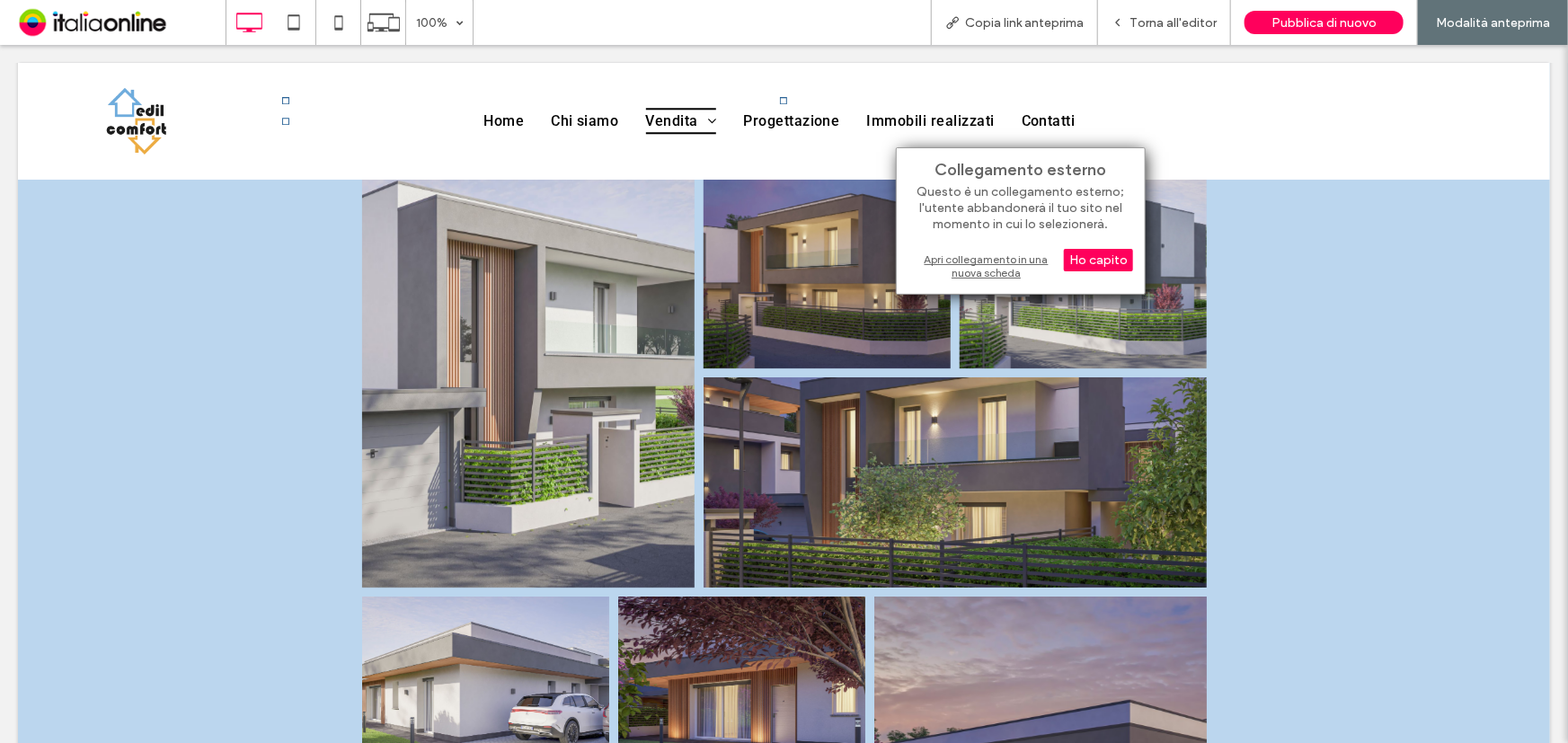
click at [948, 257] on div "Apri collegamento in una nuova scheda" at bounding box center [1020, 266] width 225 height 33
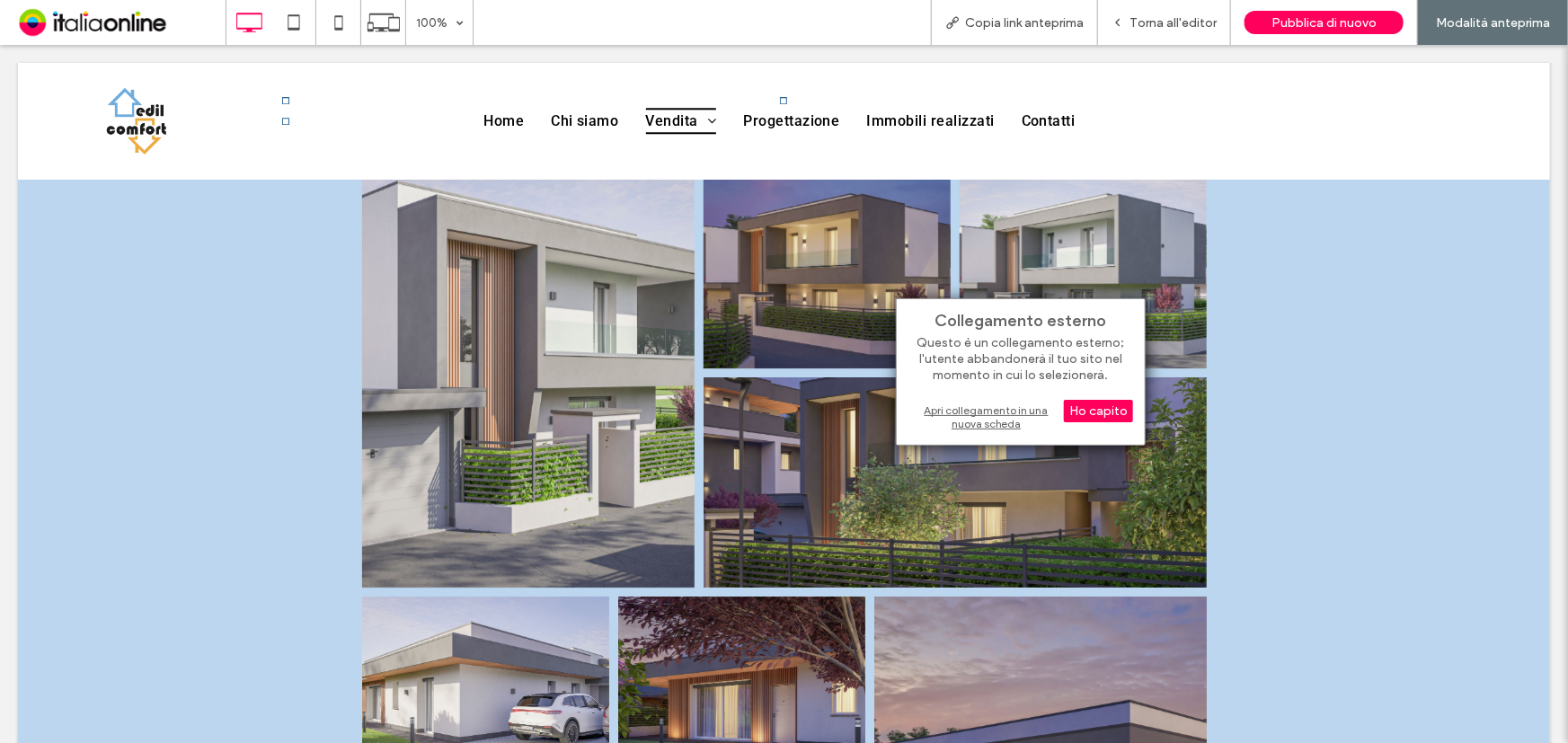
click at [983, 412] on div "Apri collegamento in una nuova scheda" at bounding box center [1020, 417] width 225 height 33
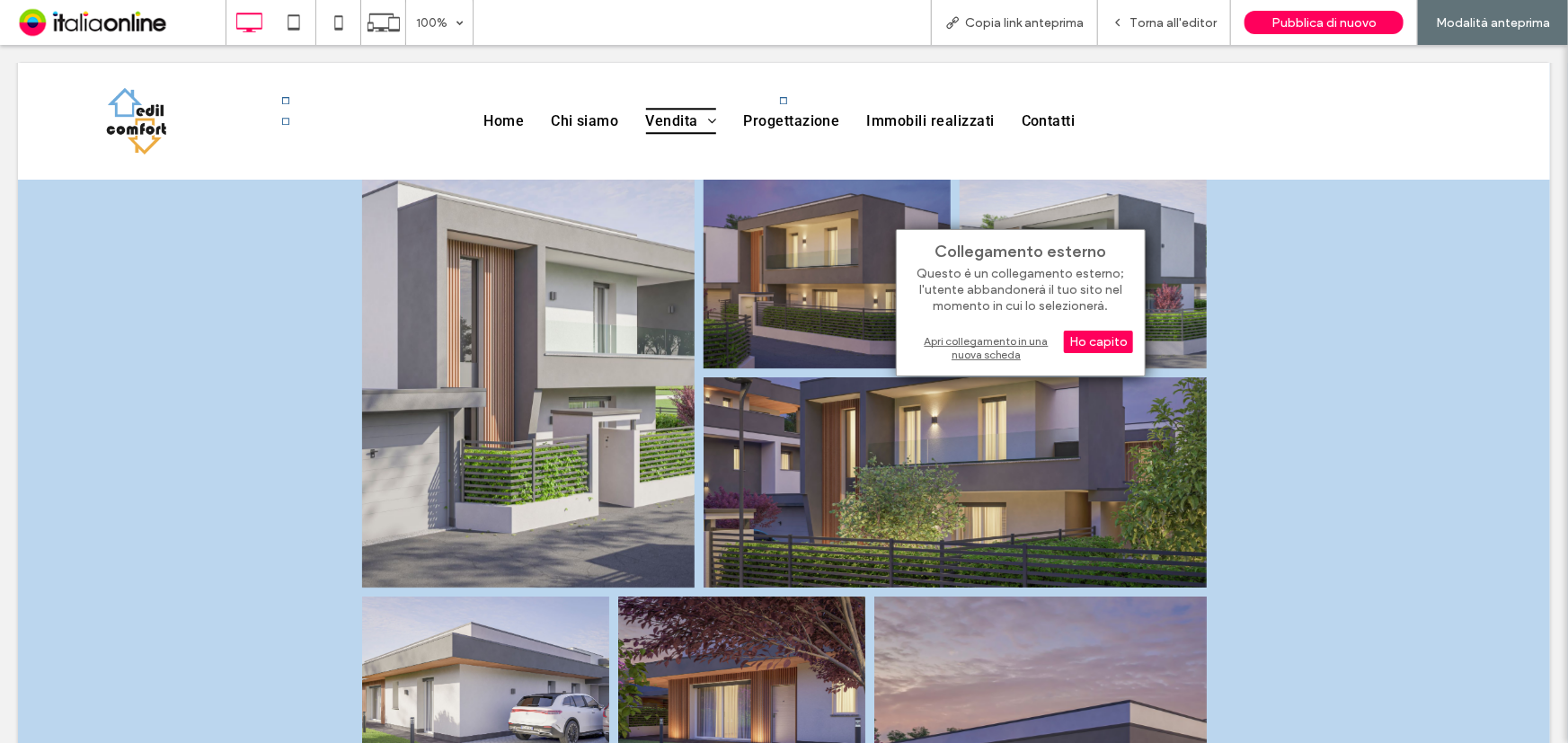
click at [947, 341] on div "Apri collegamento in una nuova scheda" at bounding box center [1020, 348] width 225 height 33
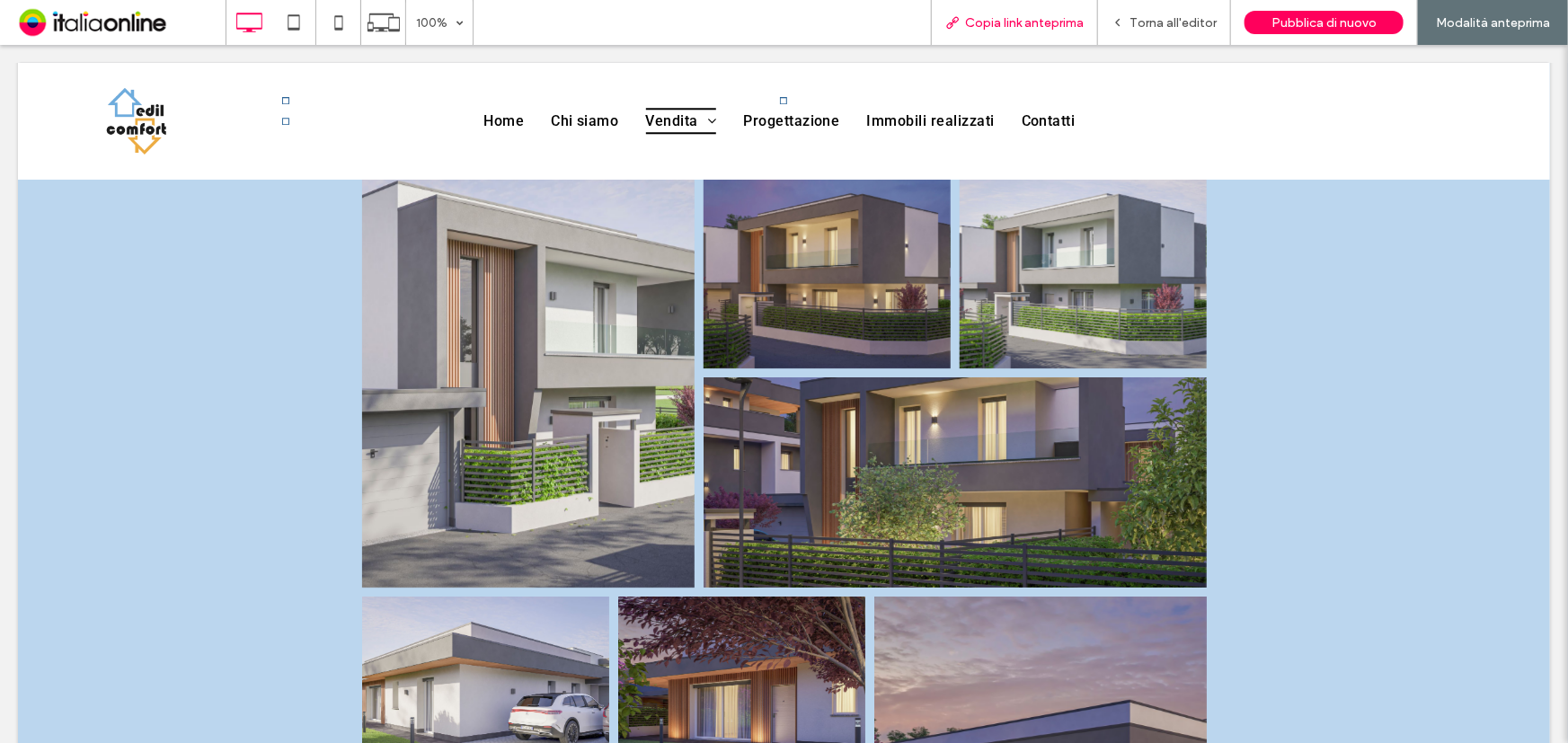
click at [1060, 23] on span "Copia link anteprima" at bounding box center [1024, 22] width 118 height 15
click at [1051, 18] on span "Copia link anteprima" at bounding box center [1024, 22] width 118 height 15
click at [1150, 18] on span "Torna all'editor" at bounding box center [1173, 22] width 87 height 15
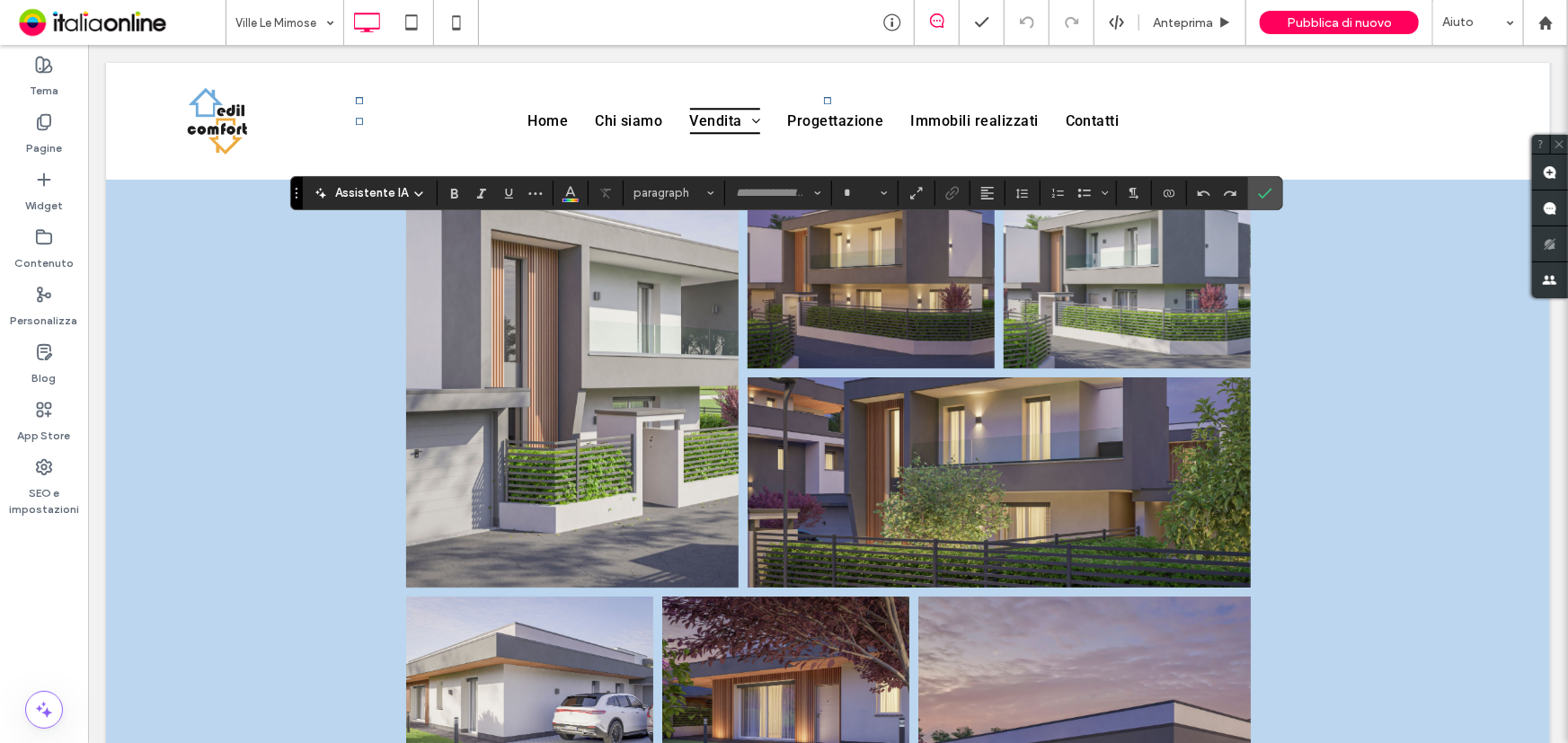
type input "**********"
type input "**"
click at [1269, 199] on label "Conferma" at bounding box center [1265, 193] width 27 height 33
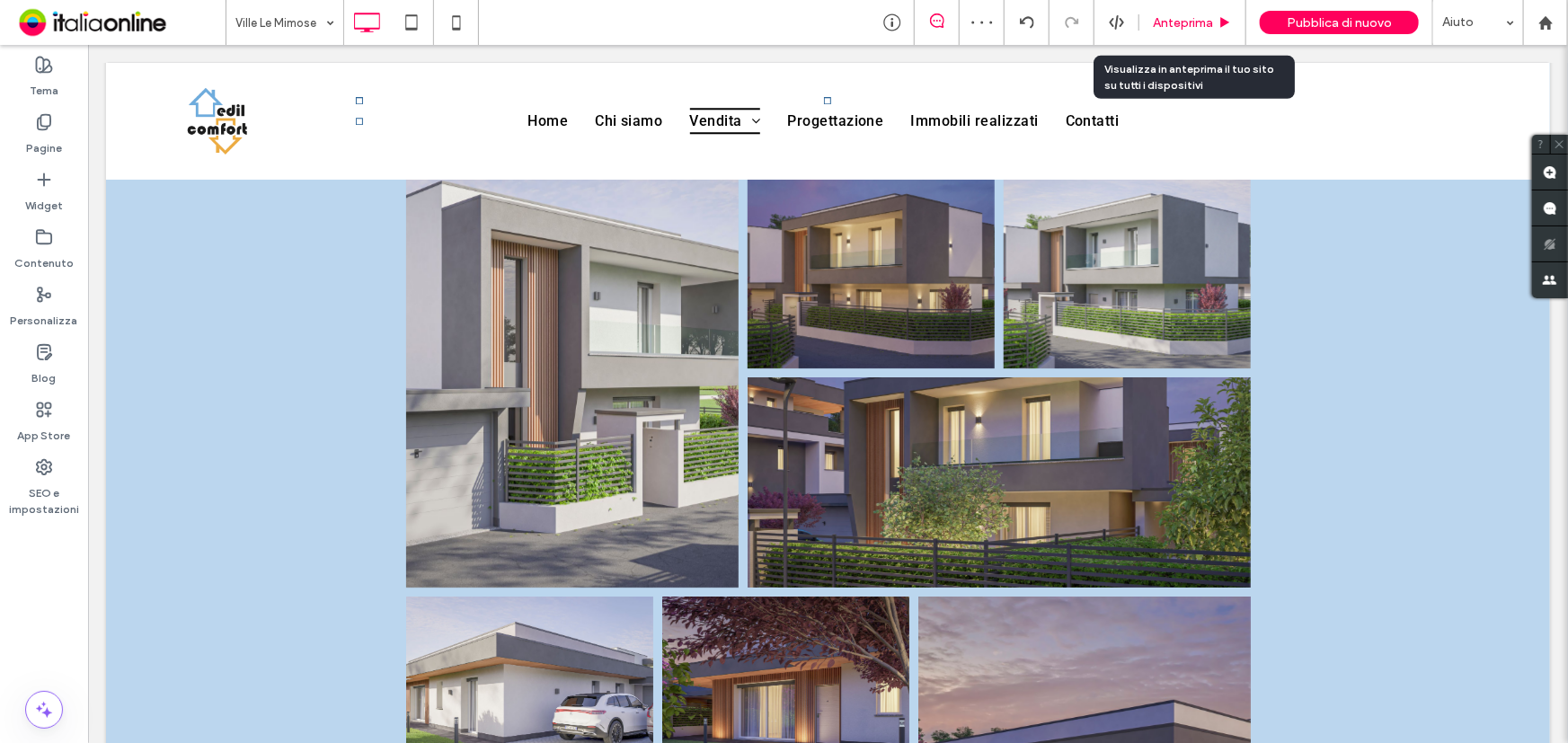
click at [1186, 26] on span "Anteprima" at bounding box center [1183, 22] width 61 height 15
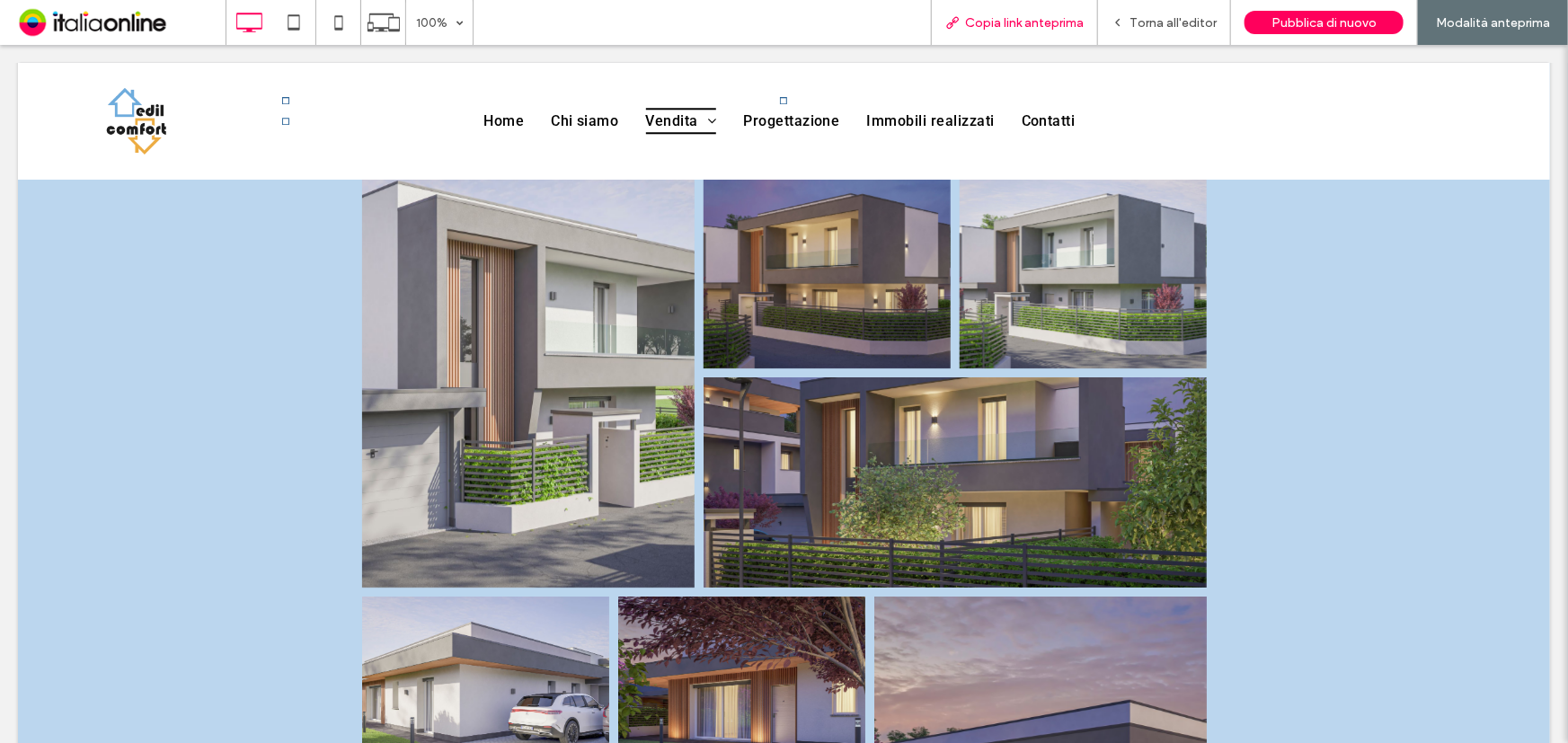
click at [992, 21] on span "Copia link anteprima" at bounding box center [1024, 22] width 118 height 15
click at [1021, 22] on span "Copia link anteprima" at bounding box center [1024, 22] width 118 height 15
click at [979, 20] on span "Copia link anteprima" at bounding box center [1024, 22] width 118 height 15
click at [1050, 28] on span "Copia link anteprima" at bounding box center [1024, 22] width 118 height 15
click at [1145, 19] on span "Torna all'editor" at bounding box center [1173, 22] width 87 height 15
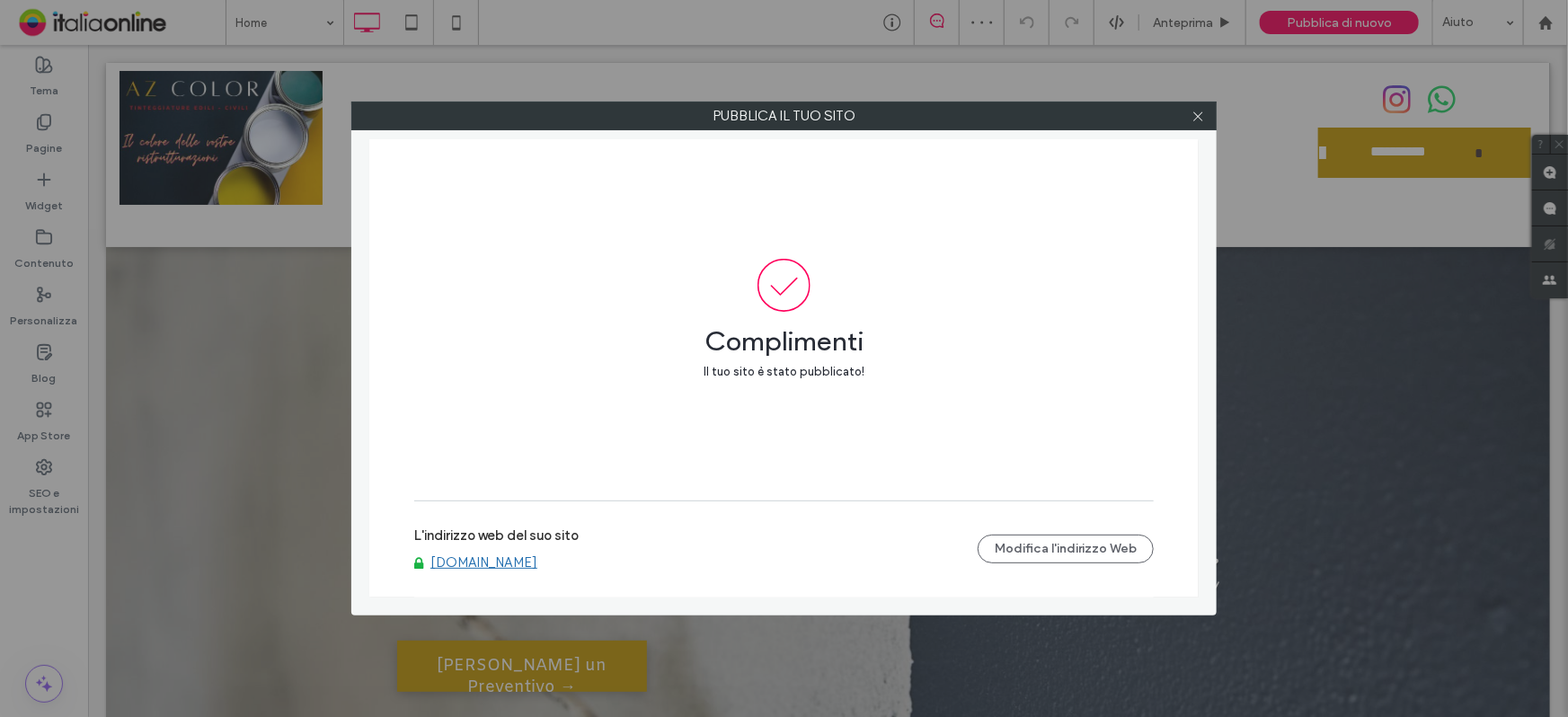
click at [537, 562] on link "[DOMAIN_NAME]" at bounding box center [484, 561] width 107 height 16
click at [1190, 117] on div at bounding box center [1198, 116] width 27 height 27
click at [1199, 118] on icon at bounding box center [1199, 117] width 13 height 13
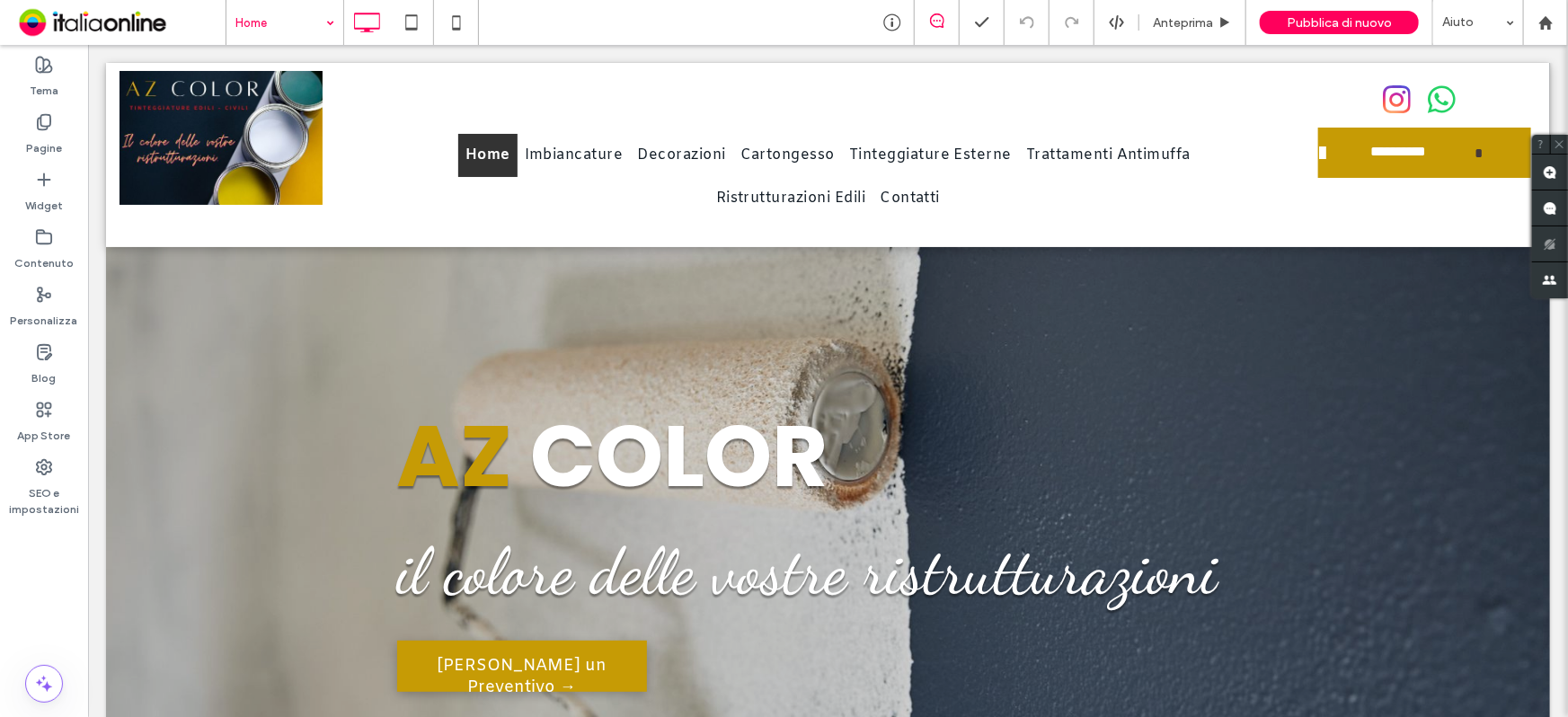
drag, startPoint x: 260, startPoint y: 14, endPoint x: 267, endPoint y: 39, distance: 26.0
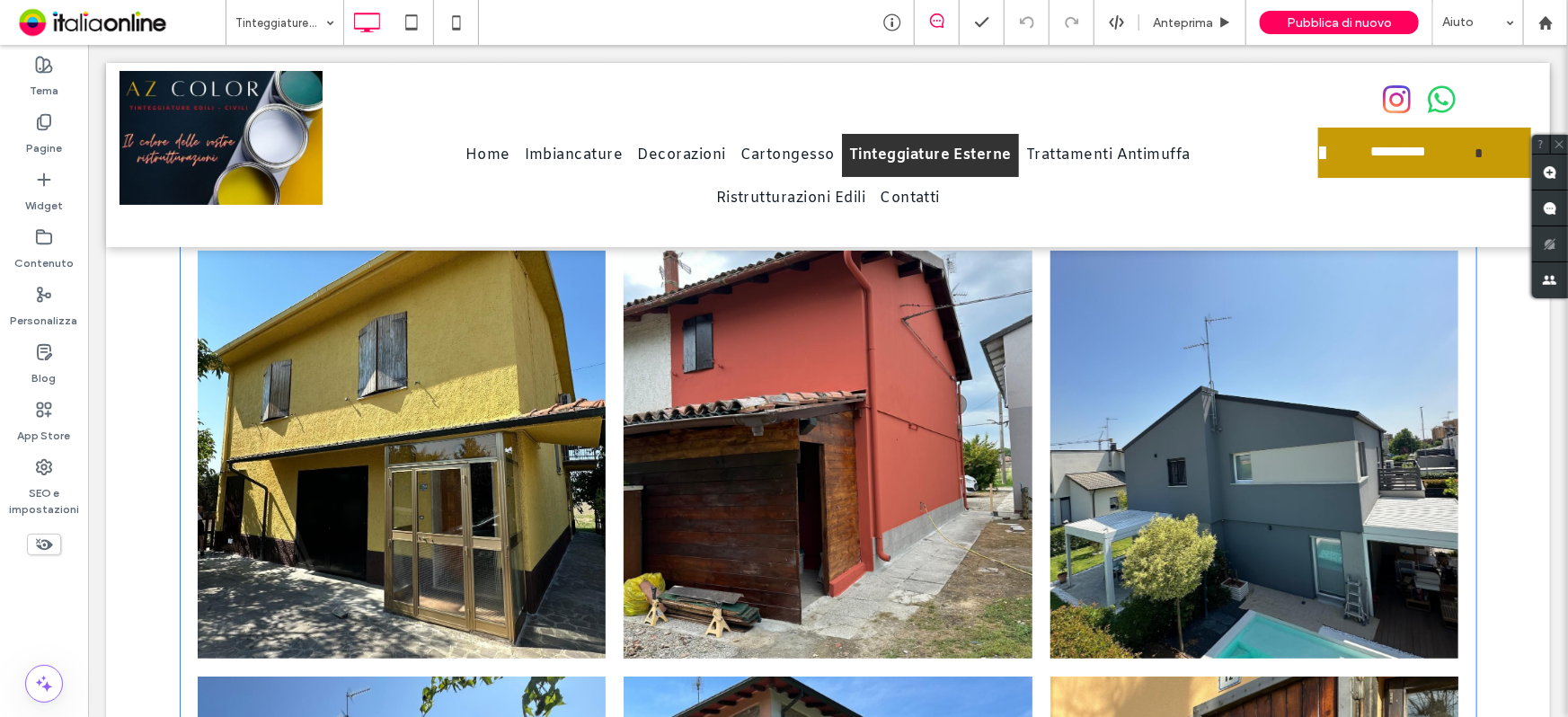
scroll to position [3675, 0]
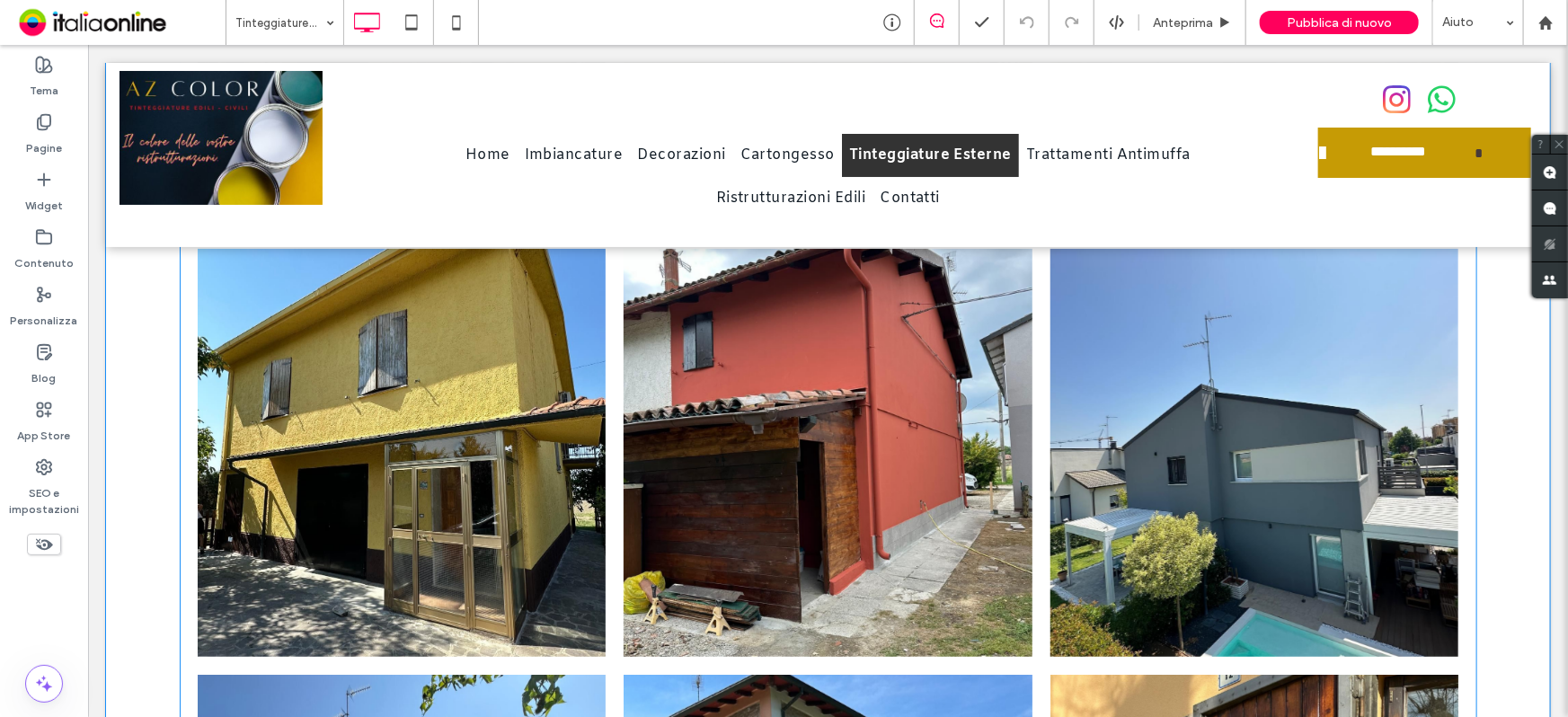
click at [912, 542] on link at bounding box center [827, 451] width 409 height 407
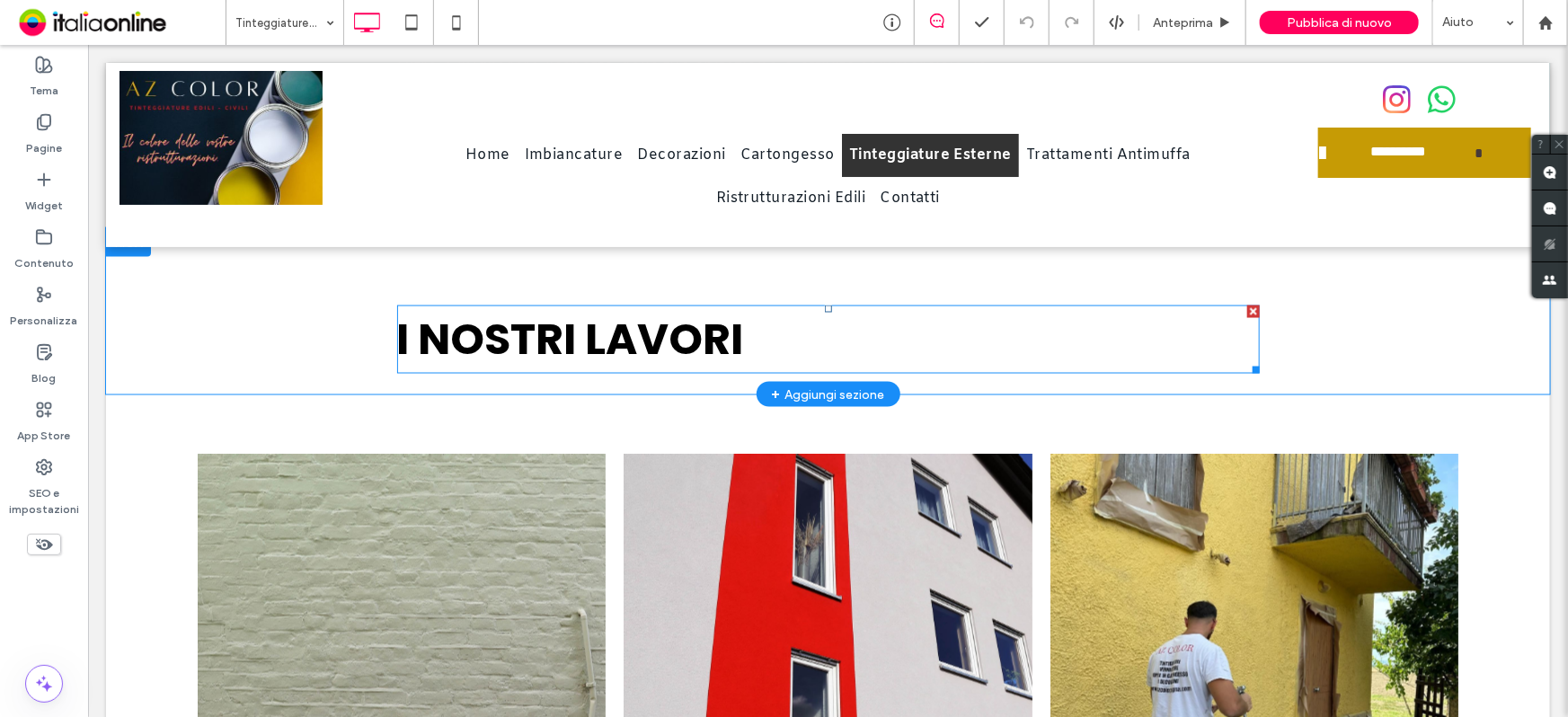
scroll to position [1469, 0]
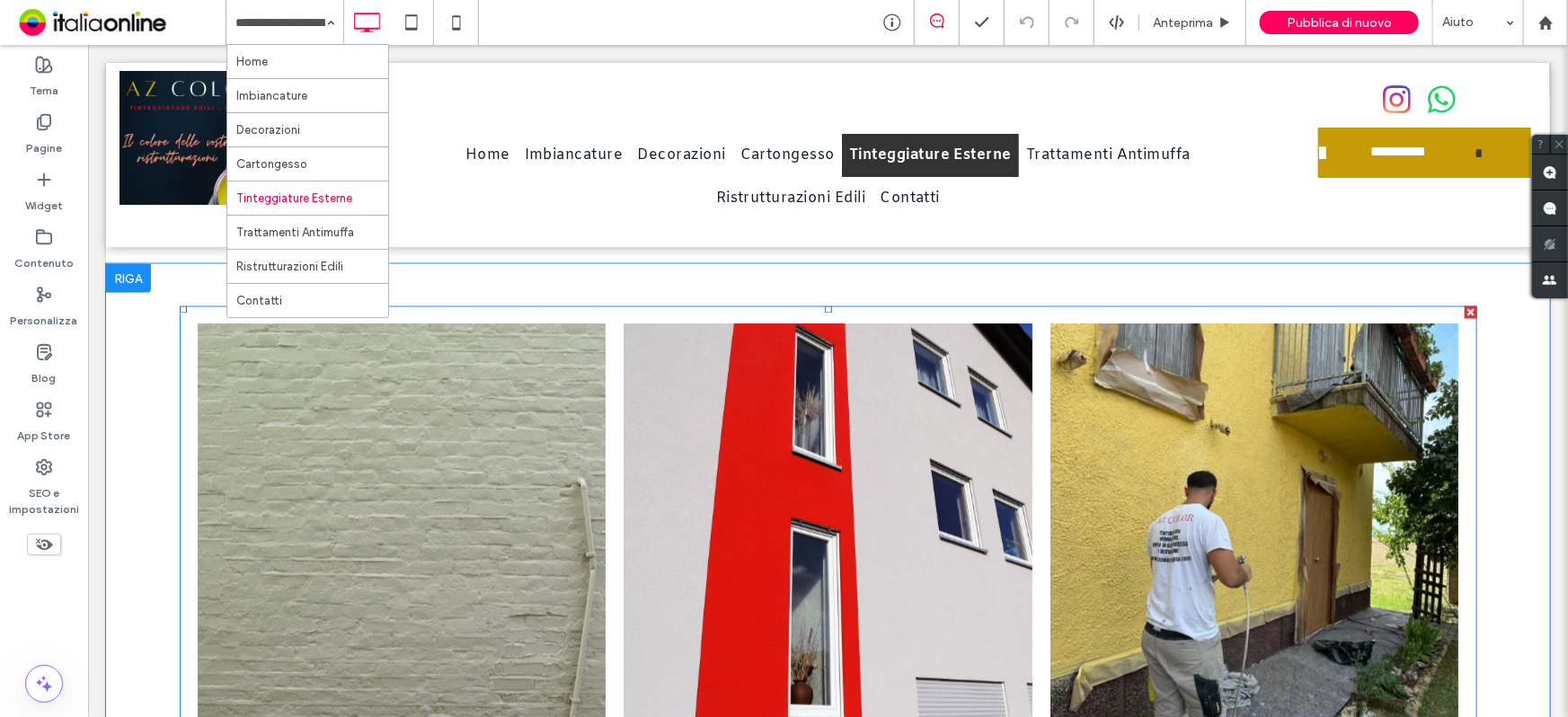
click at [493, 455] on link at bounding box center [401, 527] width 409 height 407
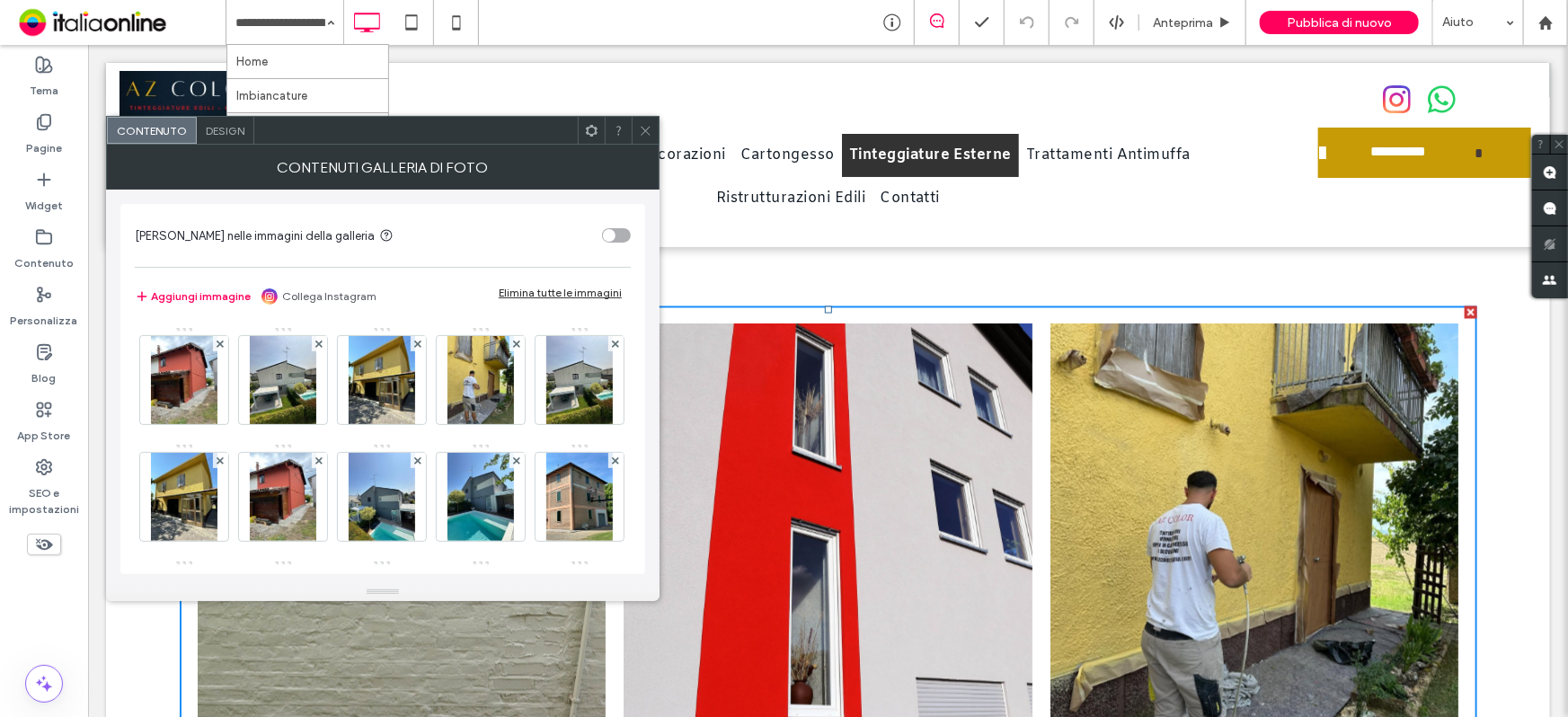
scroll to position [326, 0]
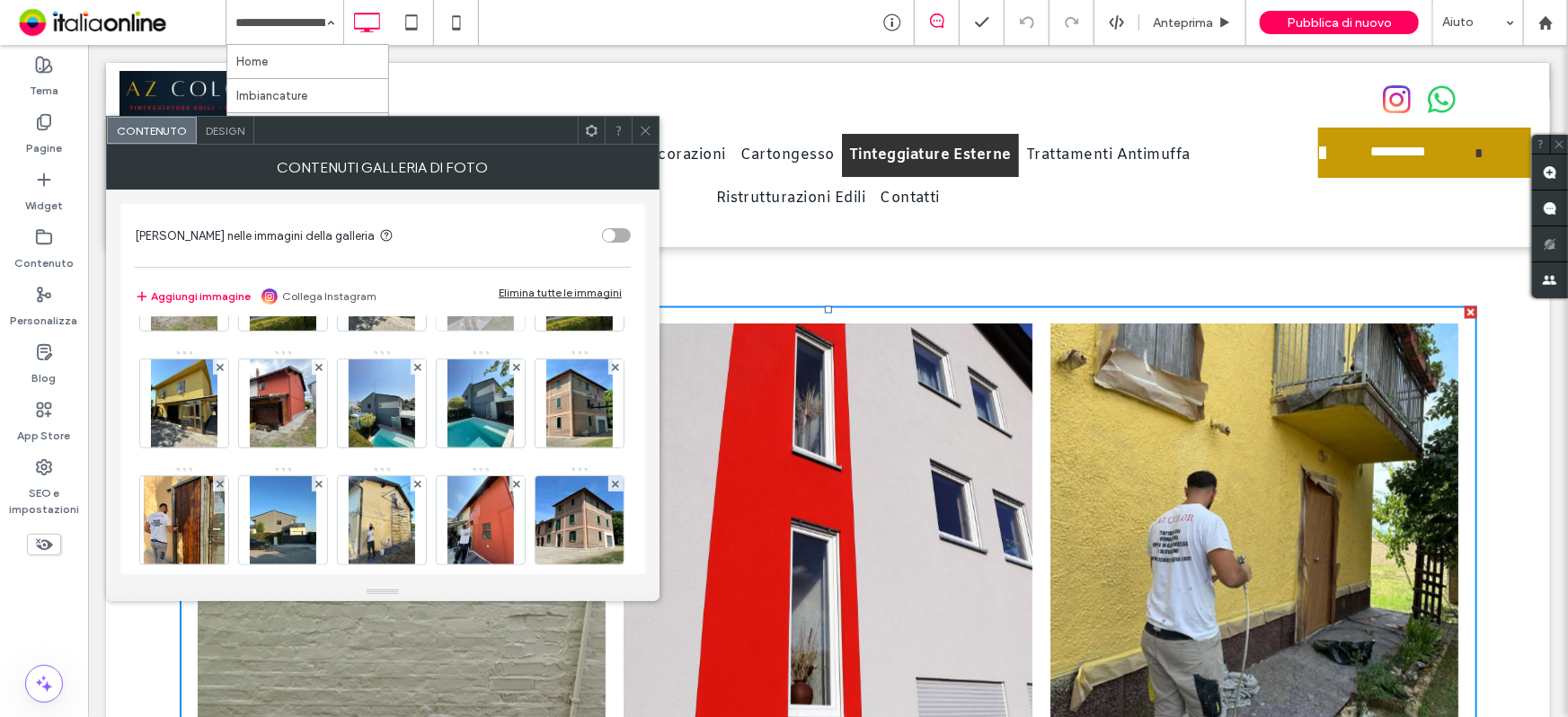
click at [509, 258] on div at bounding box center [517, 250] width 15 height 15
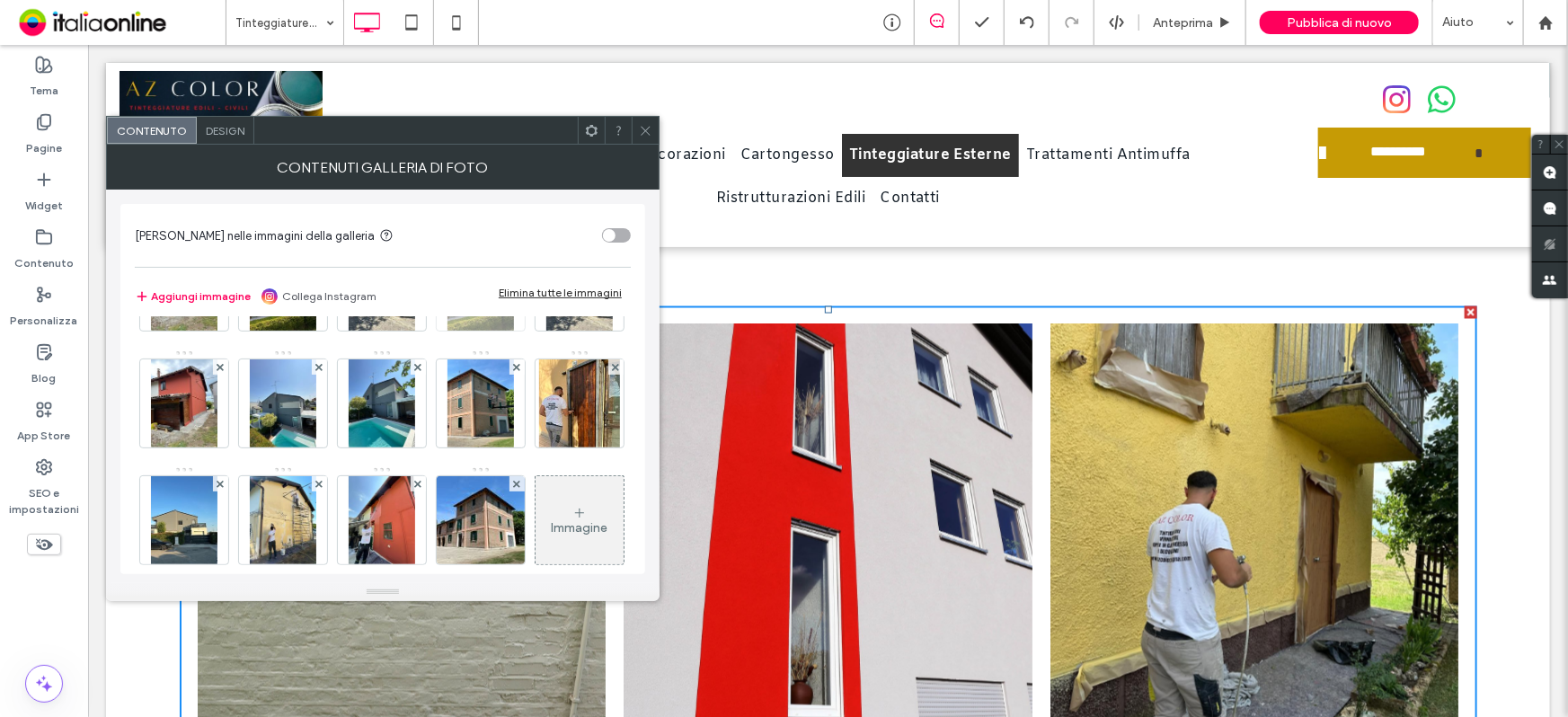
click at [509, 258] on div at bounding box center [517, 250] width 15 height 15
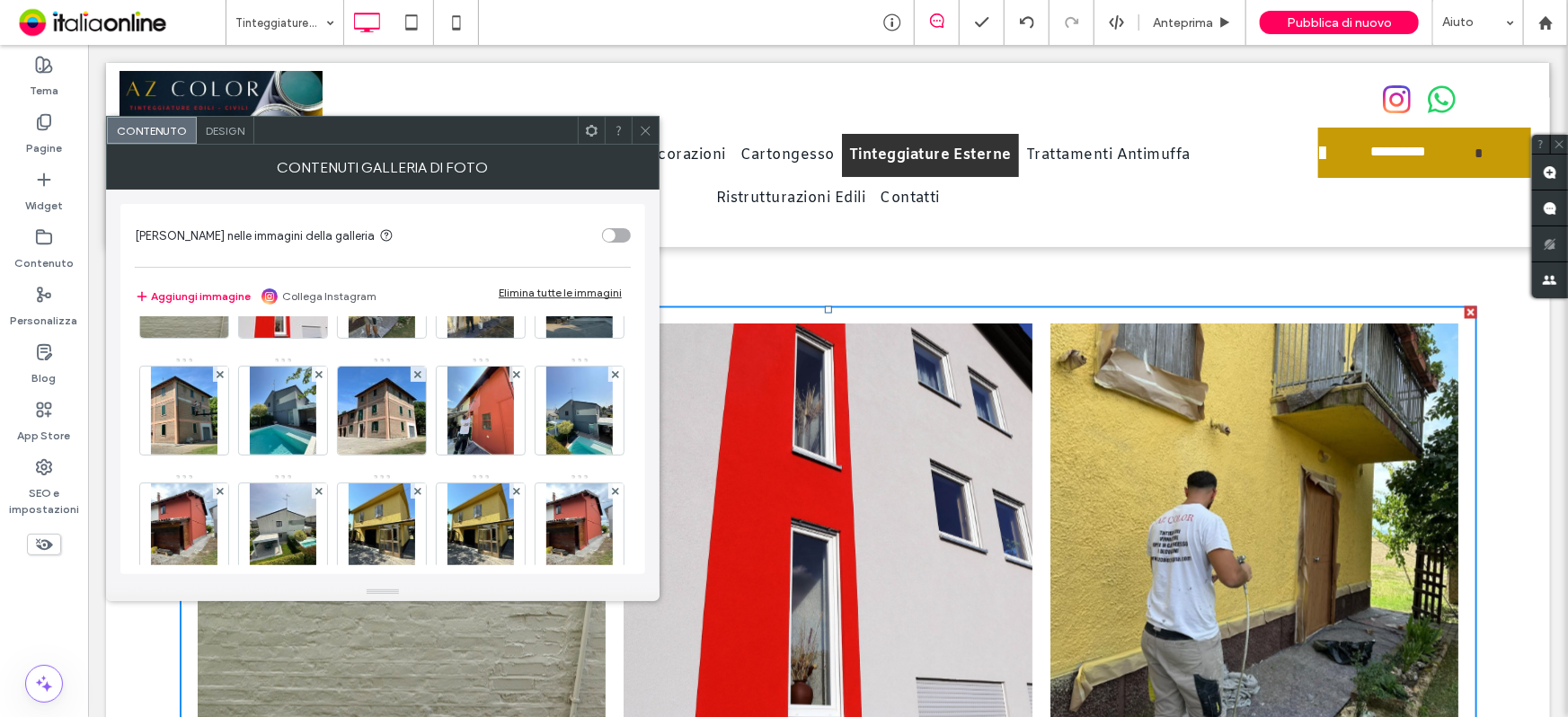
scroll to position [244, 0]
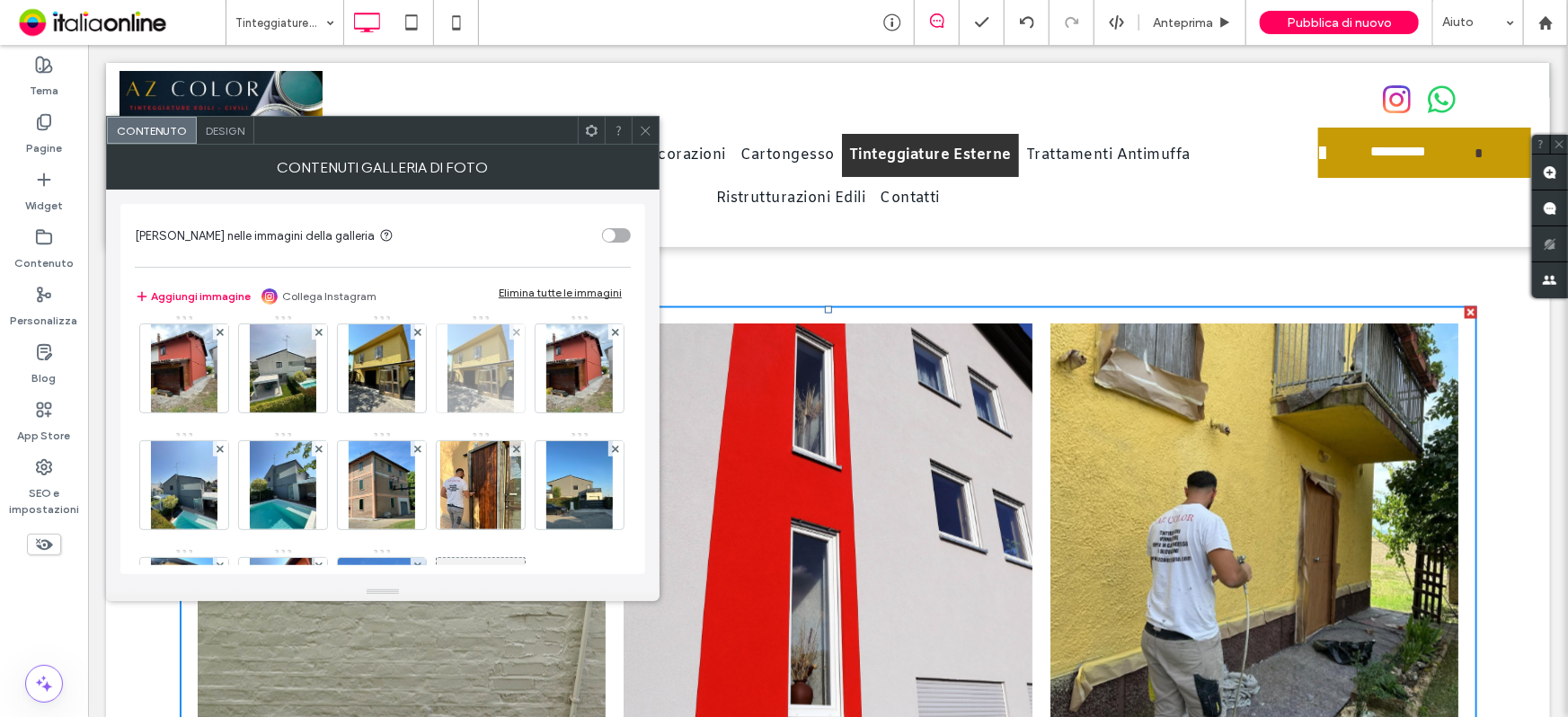
click at [448, 412] on img at bounding box center [480, 368] width 66 height 88
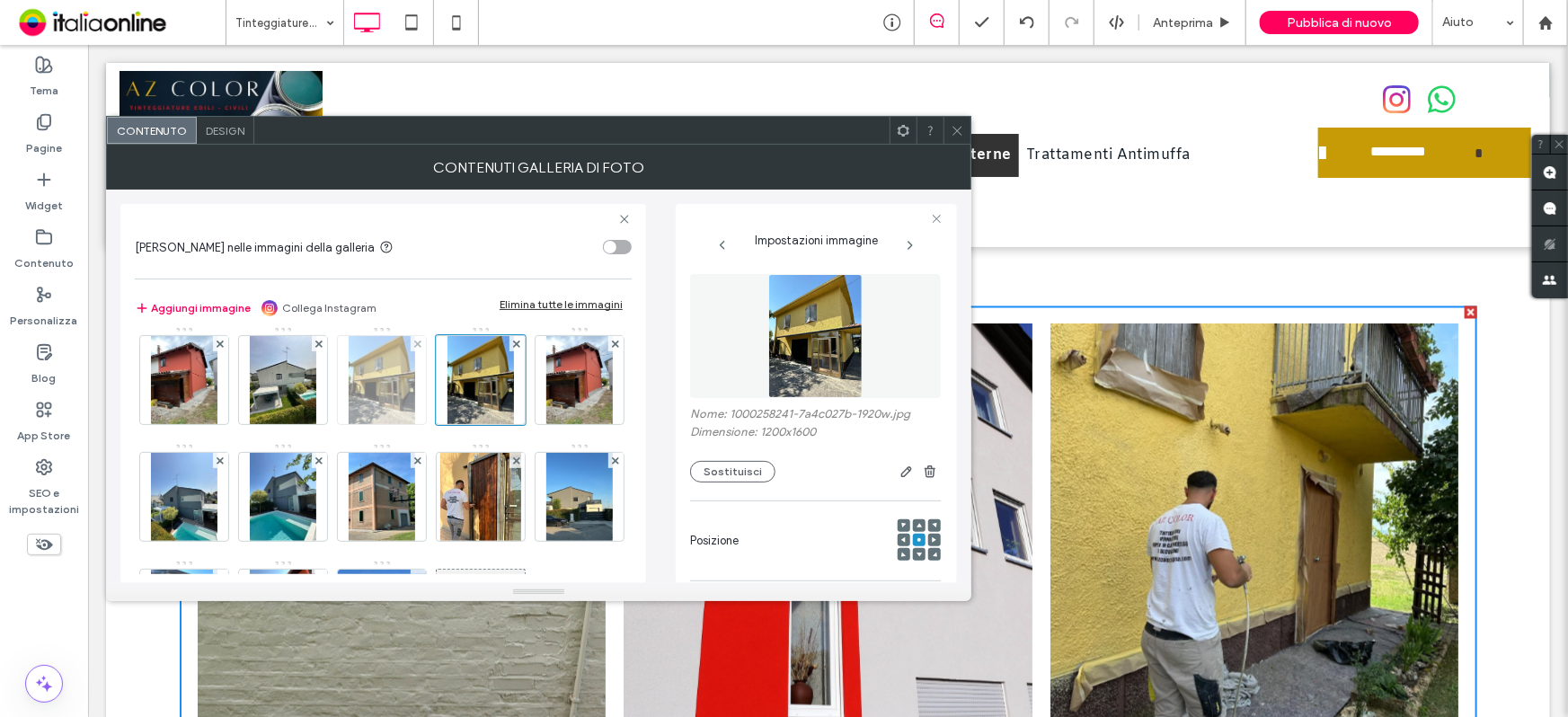
click at [349, 424] on img at bounding box center [382, 379] width 66 height 88
click at [414, 352] on span at bounding box center [418, 343] width 7 height 15
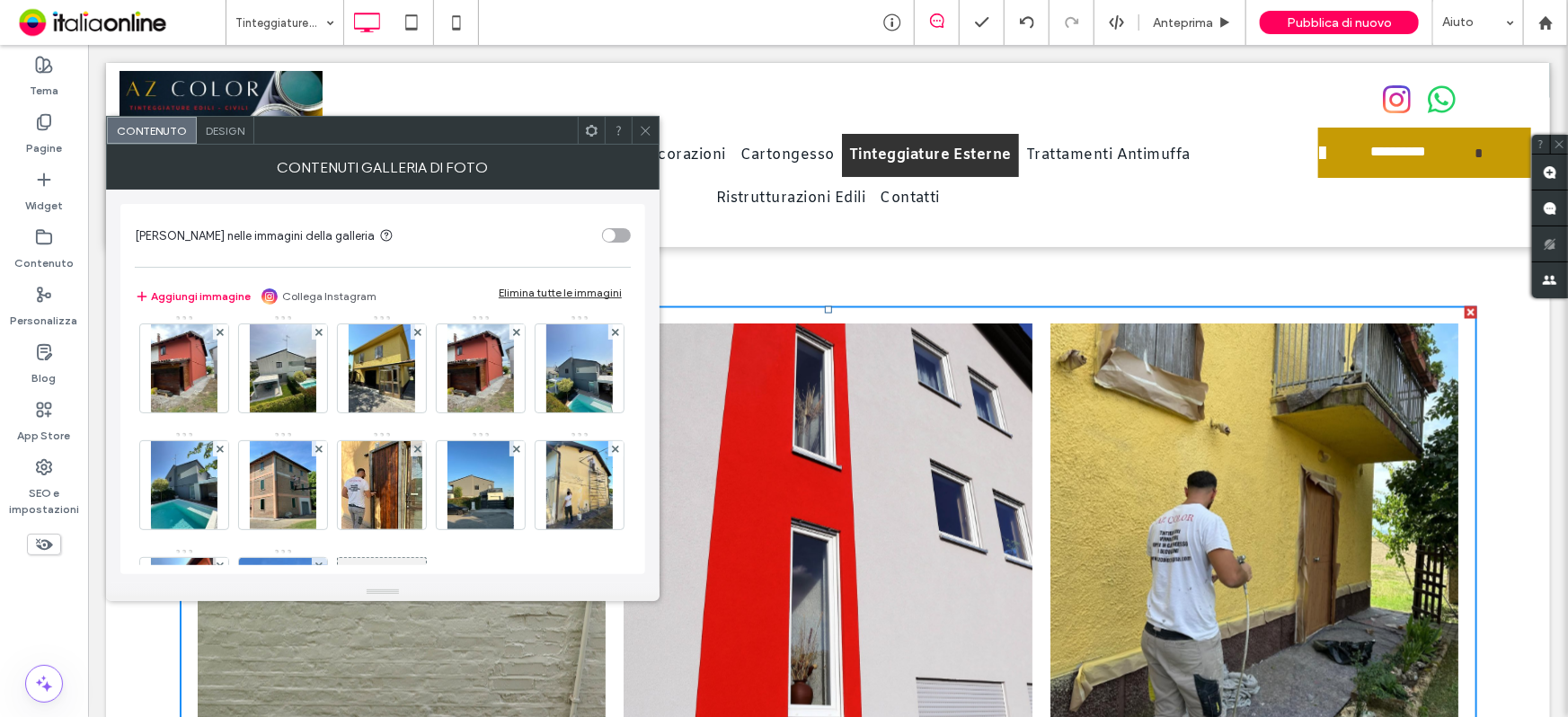
click at [649, 135] on icon at bounding box center [645, 131] width 13 height 13
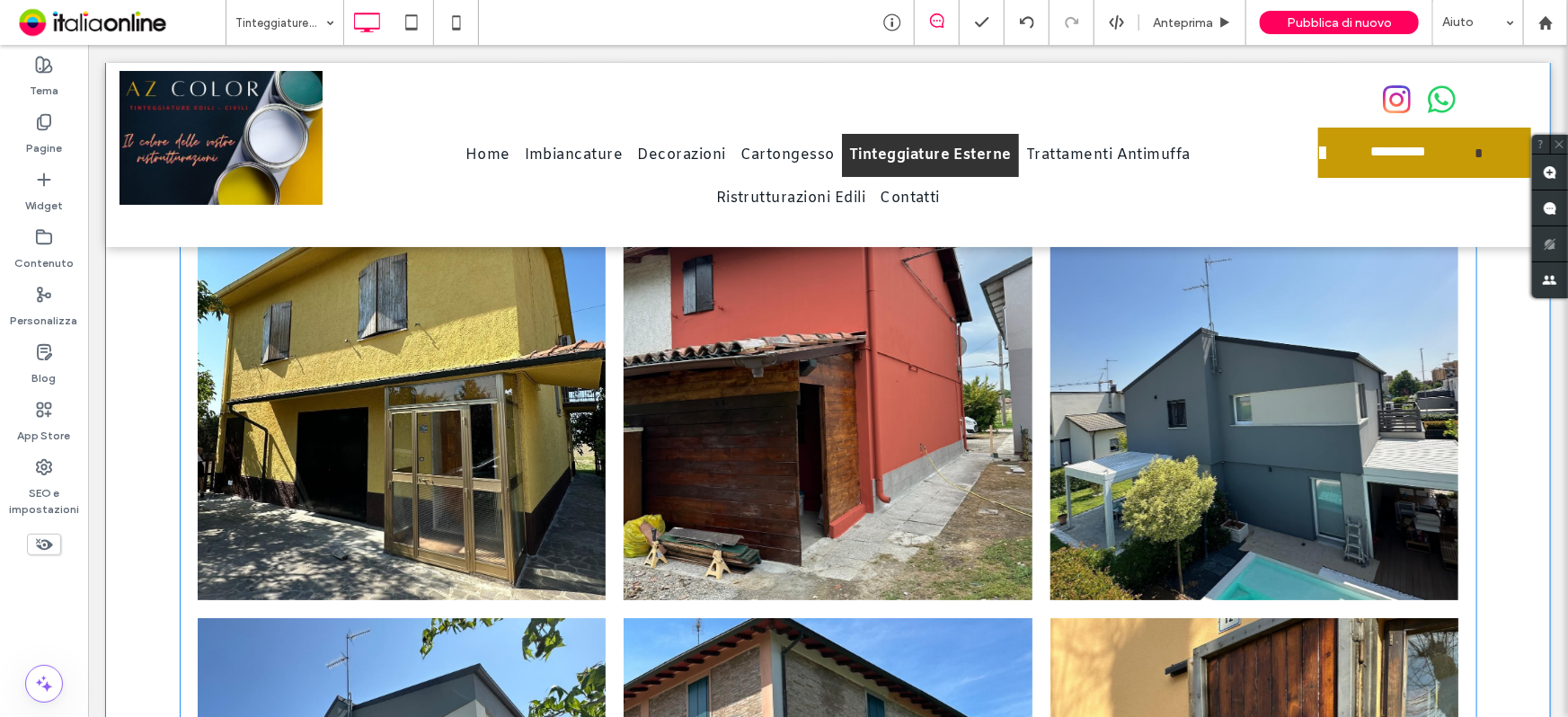
scroll to position [3430, 0]
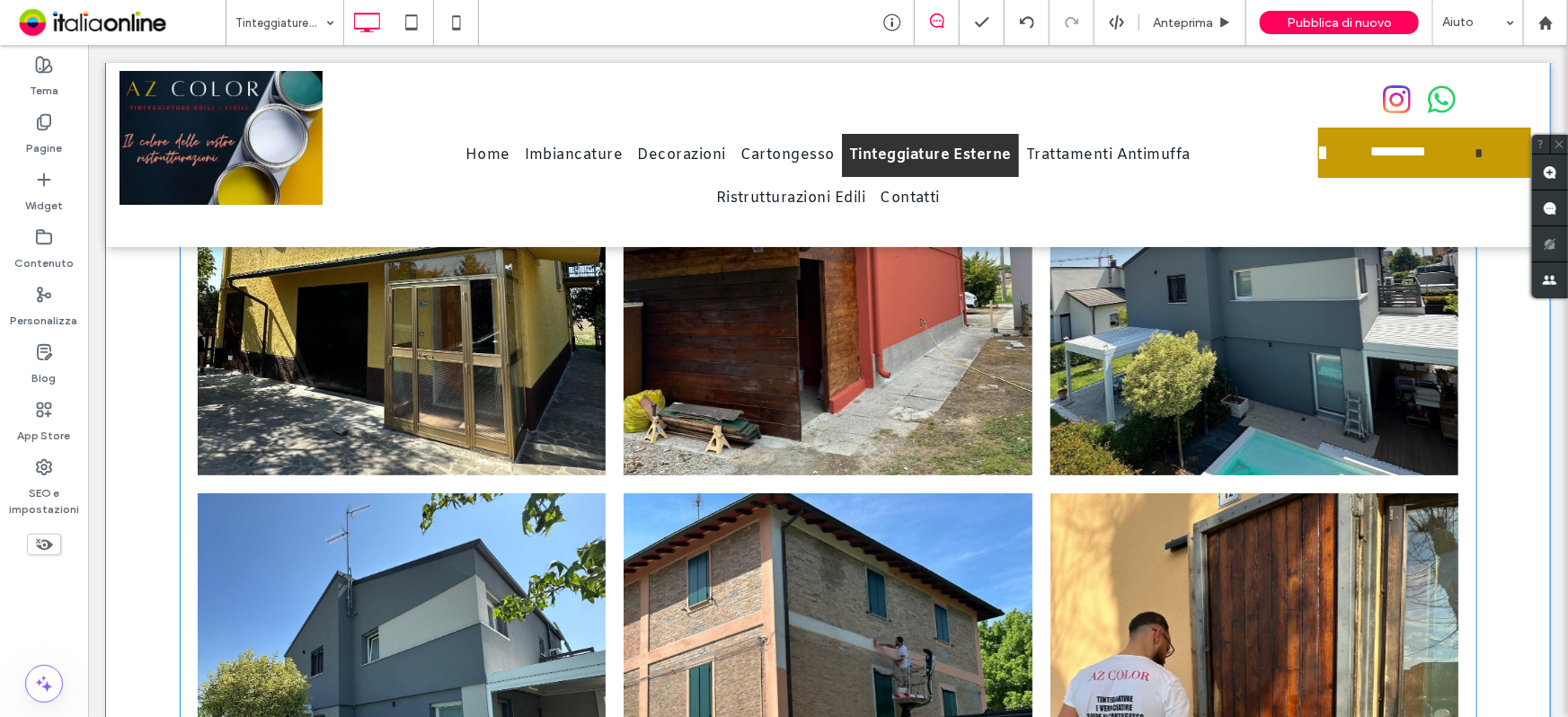
click at [877, 375] on link at bounding box center [827, 269] width 409 height 407
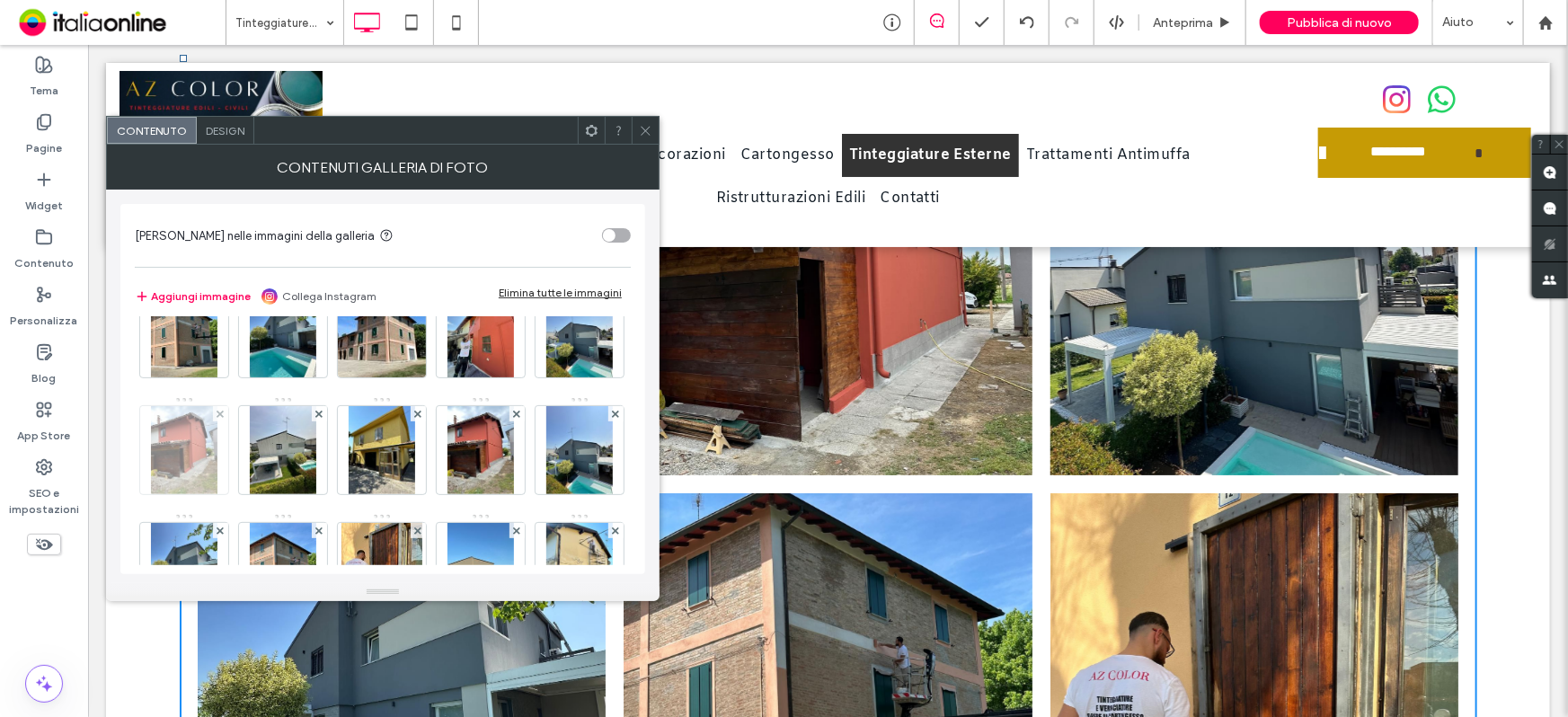
scroll to position [244, 0]
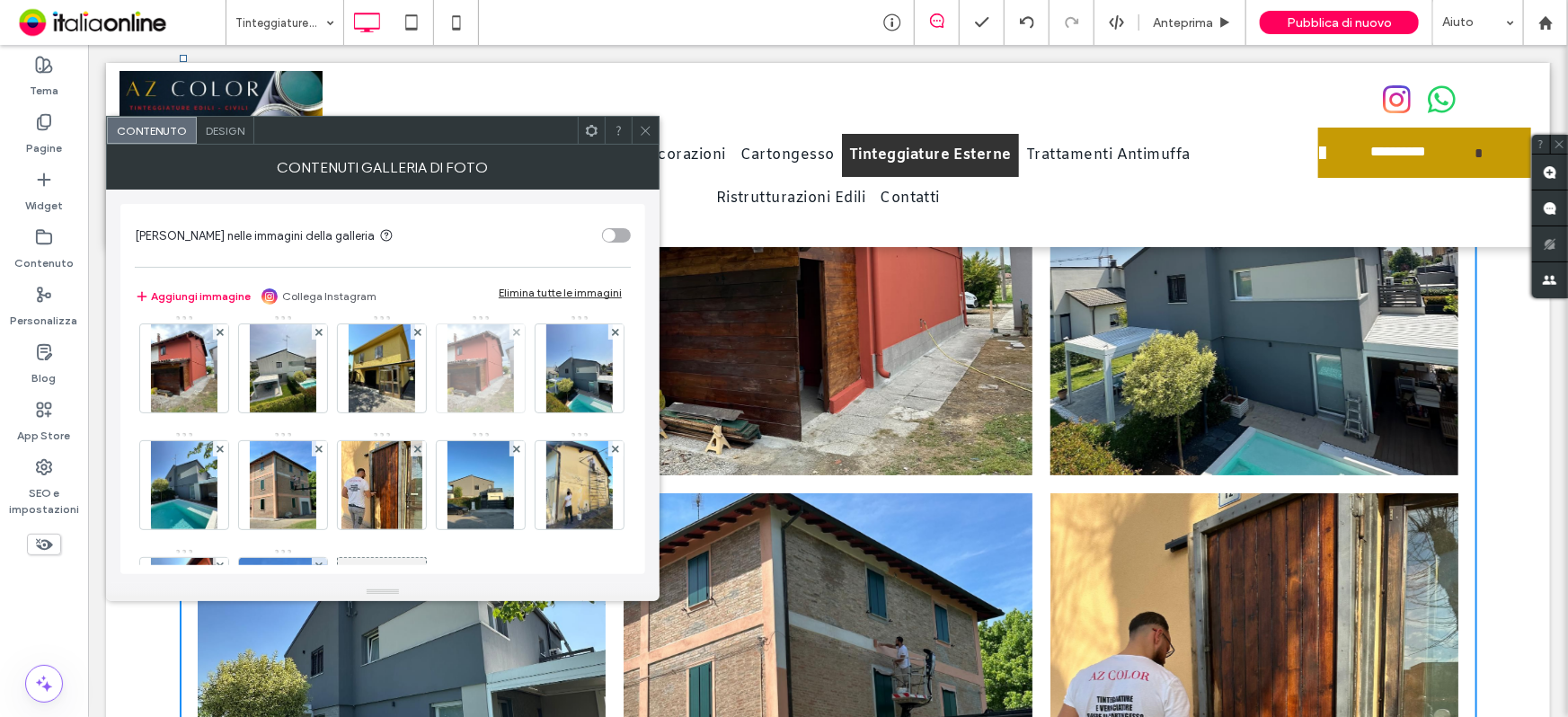
click at [509, 339] on div at bounding box center [517, 332] width 15 height 15
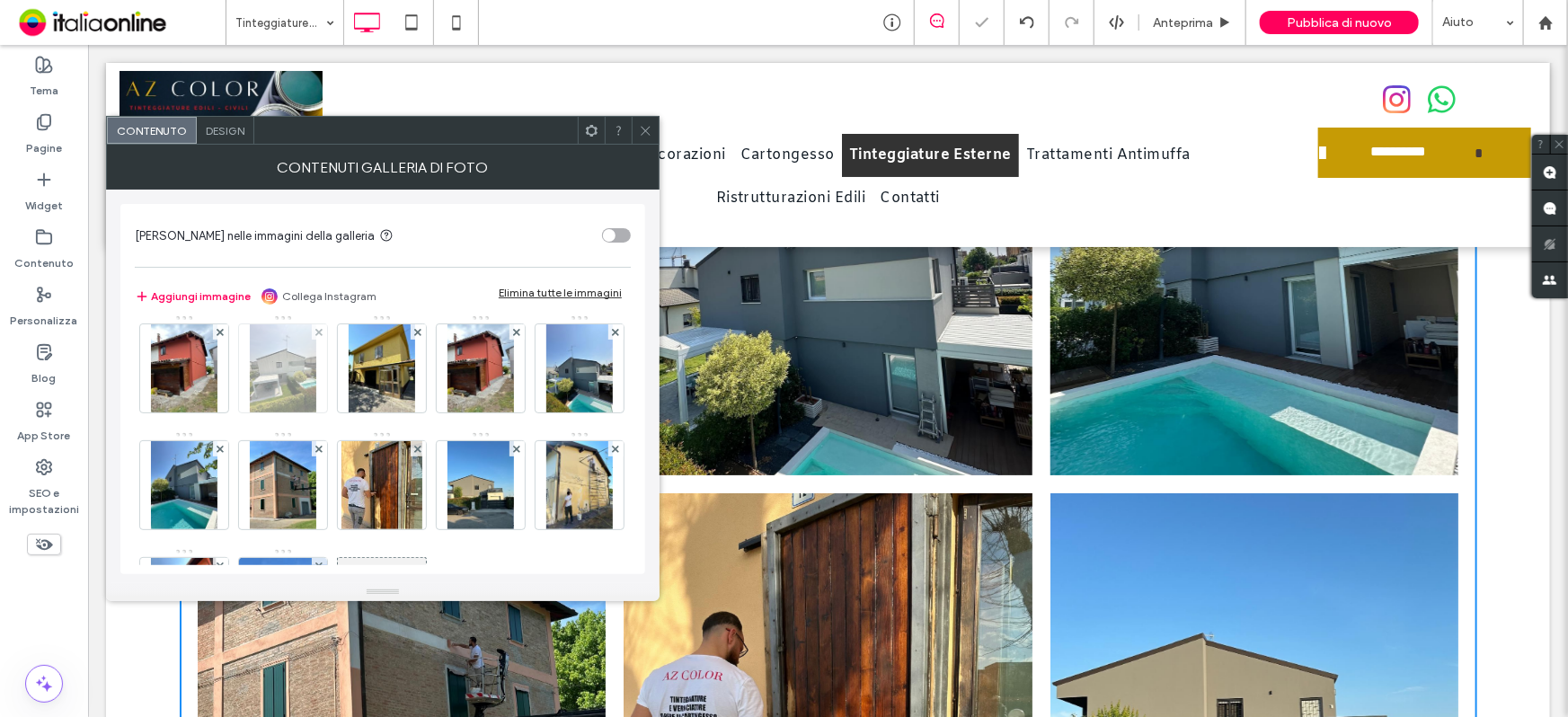
scroll to position [3216, 0]
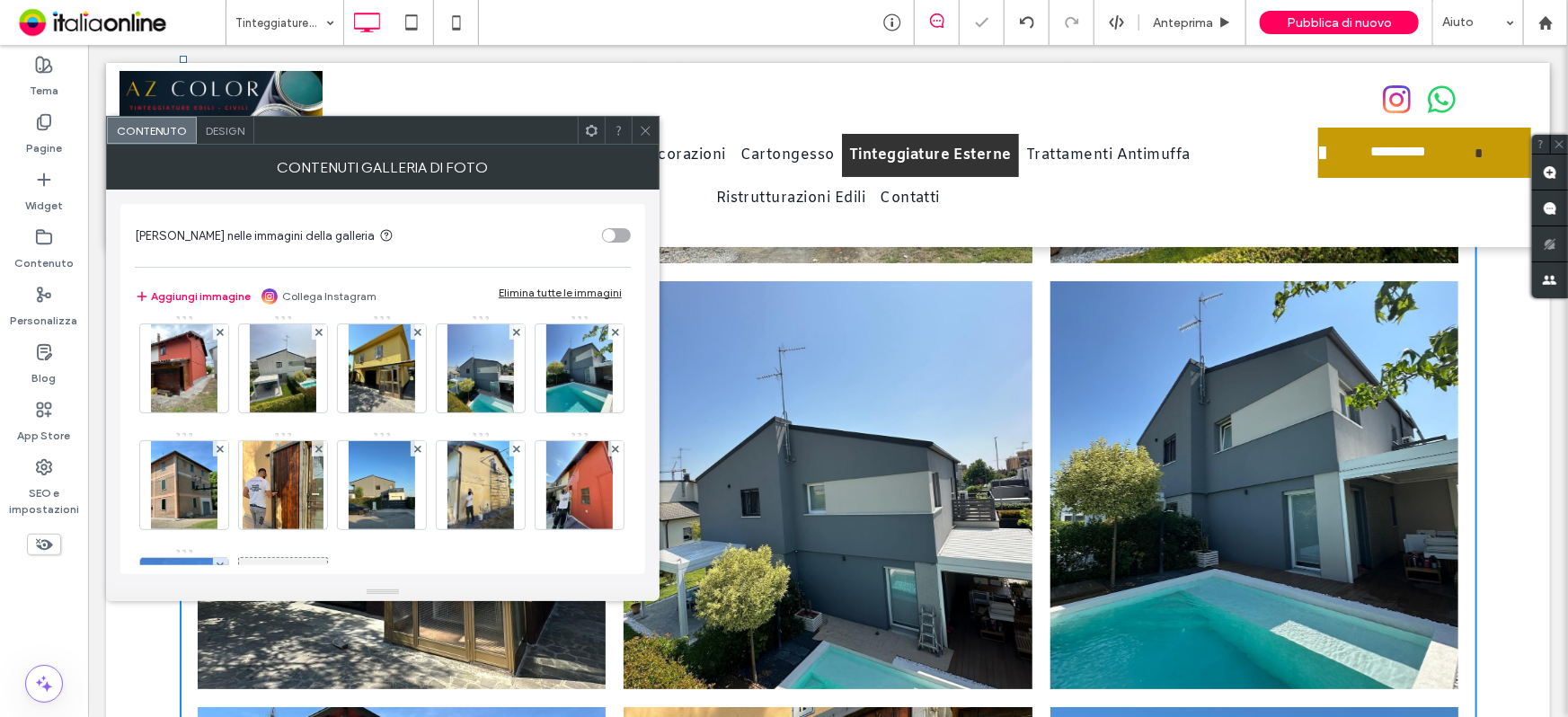
click at [652, 126] on div at bounding box center [645, 130] width 27 height 27
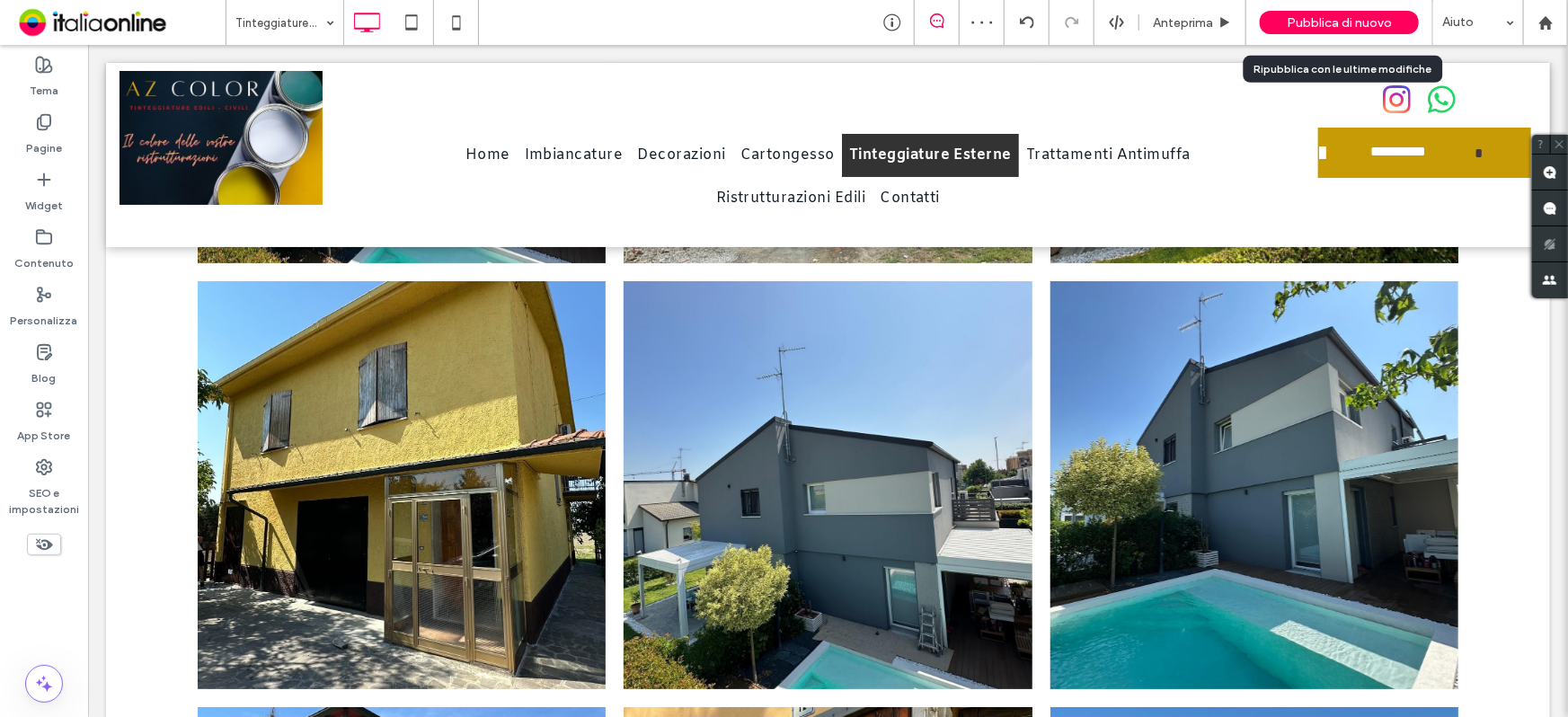
click at [1294, 16] on span "Pubblica di nuovo" at bounding box center [1339, 22] width 105 height 15
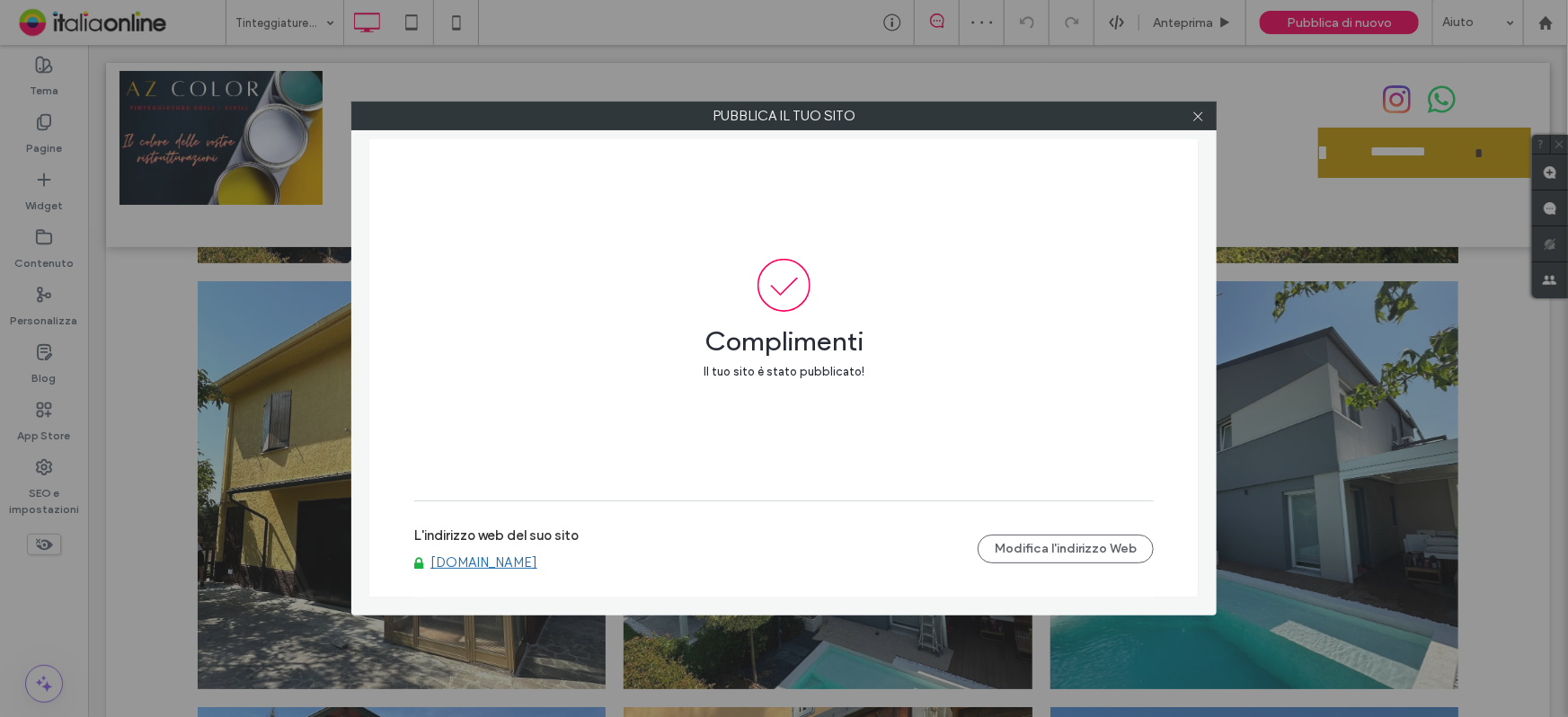
click at [513, 559] on link "[DOMAIN_NAME]" at bounding box center [484, 561] width 107 height 16
click at [1197, 117] on icon at bounding box center [1199, 117] width 13 height 13
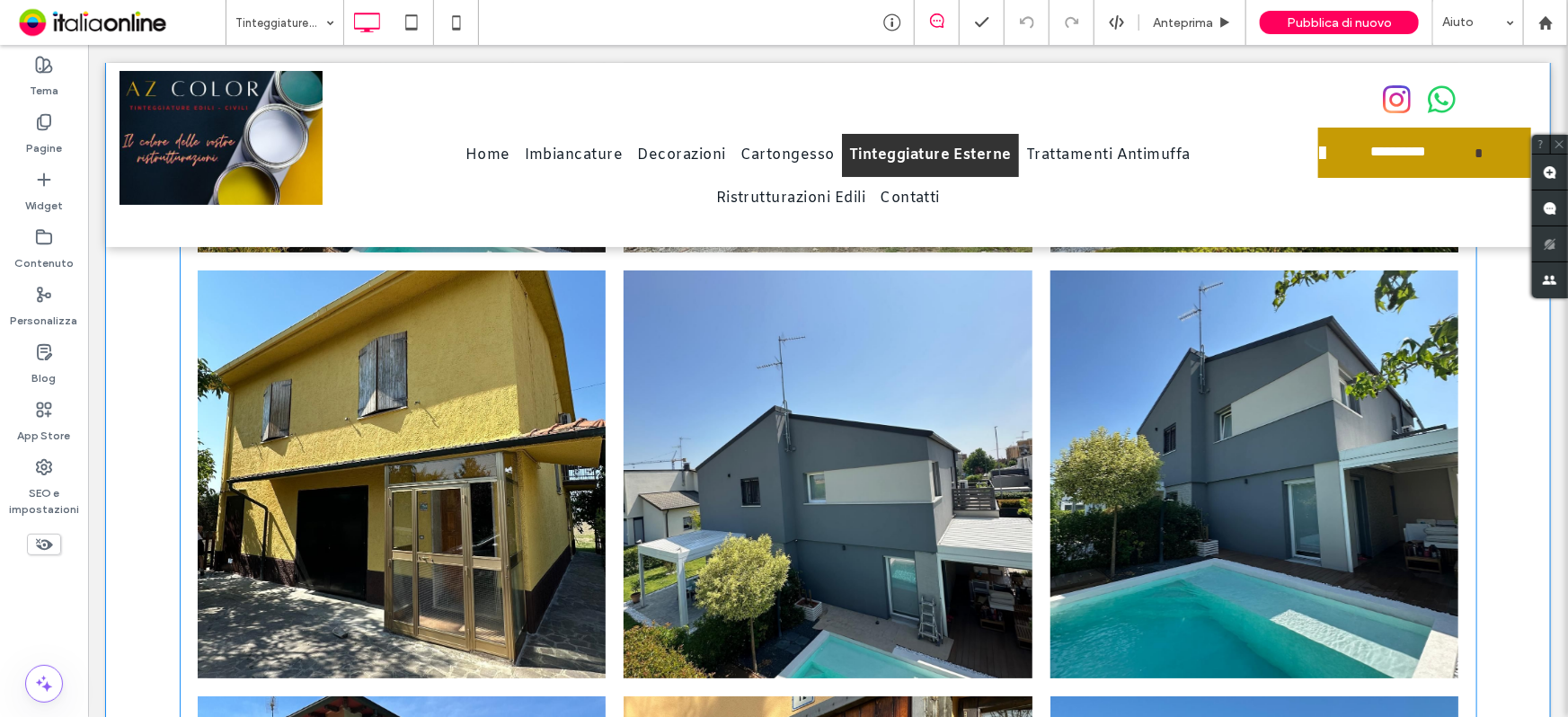
scroll to position [3380, 0]
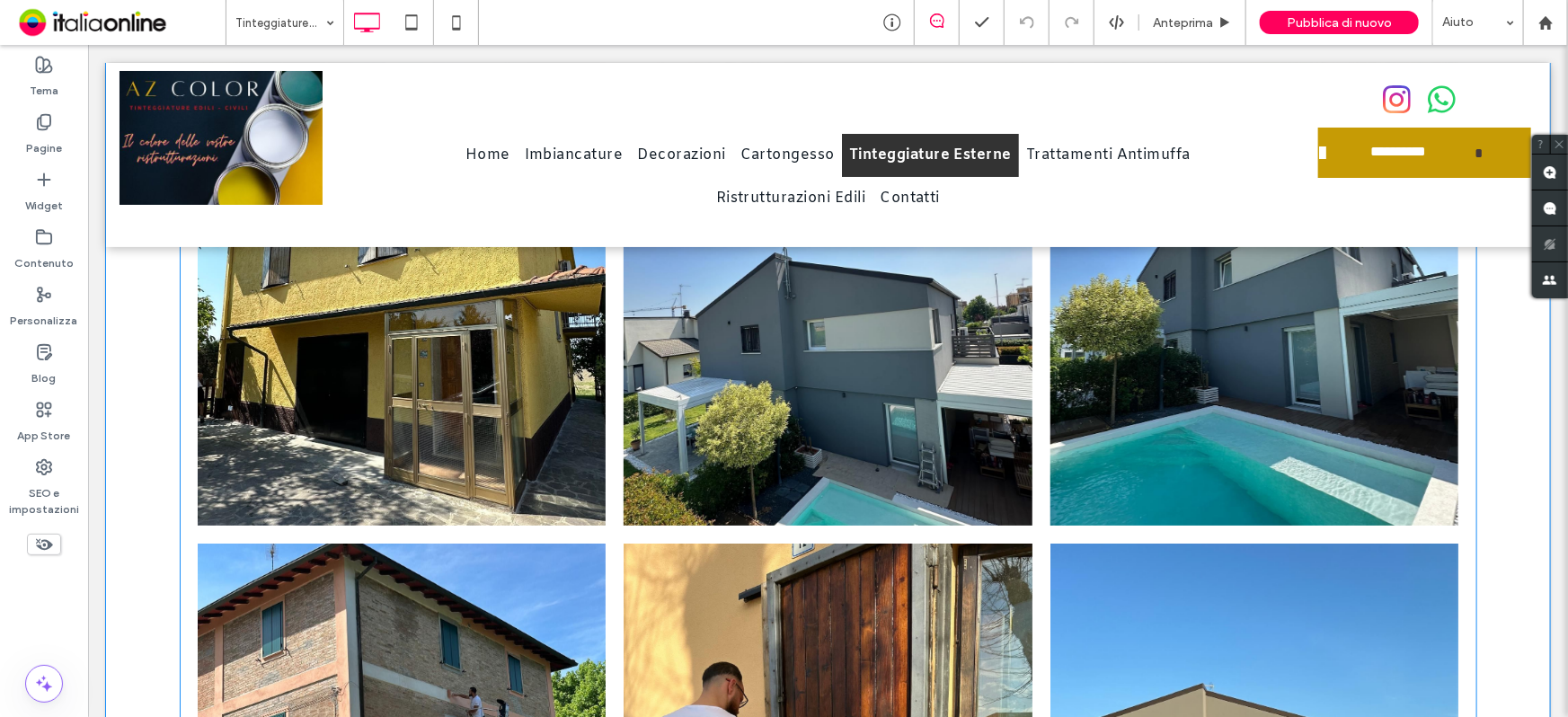
click at [812, 439] on link at bounding box center [827, 320] width 409 height 407
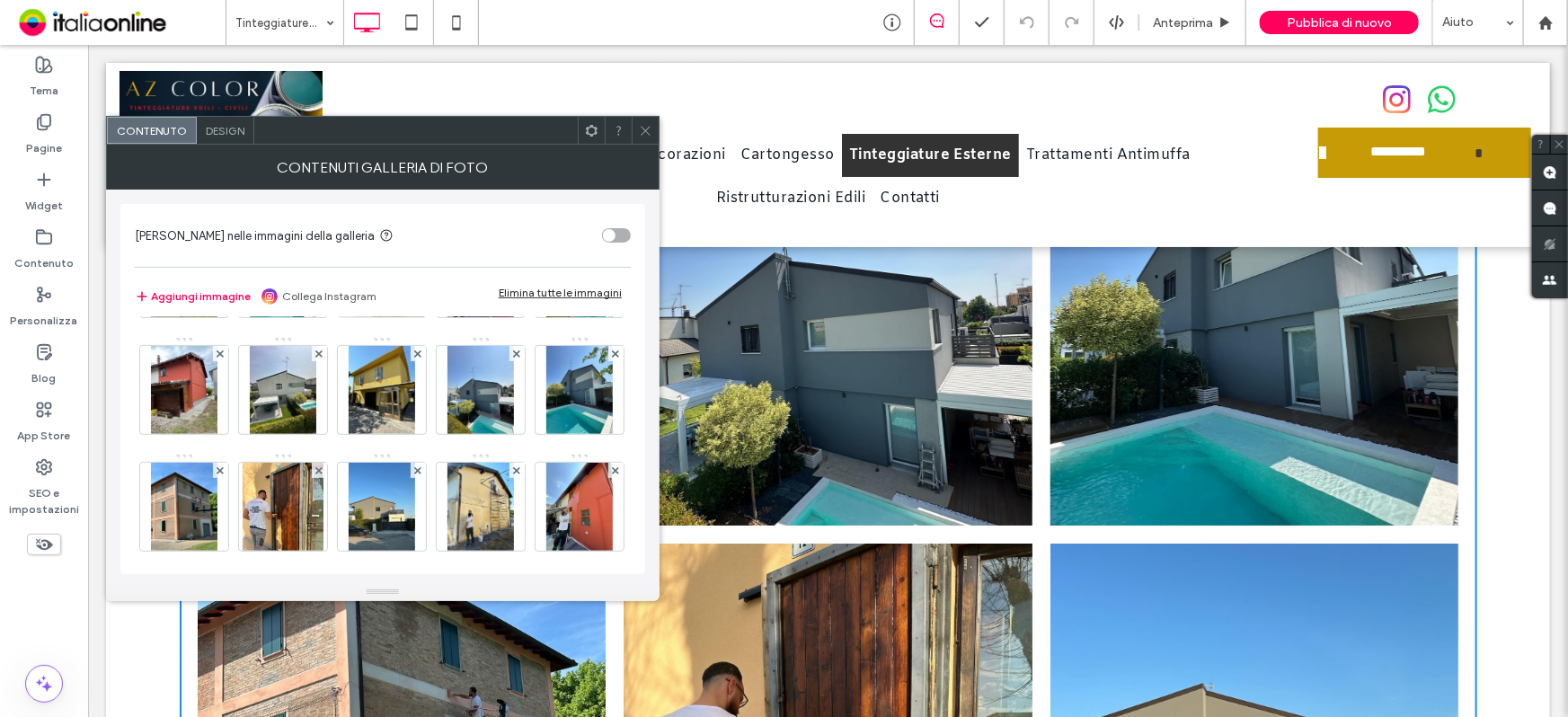
scroll to position [244, 0]
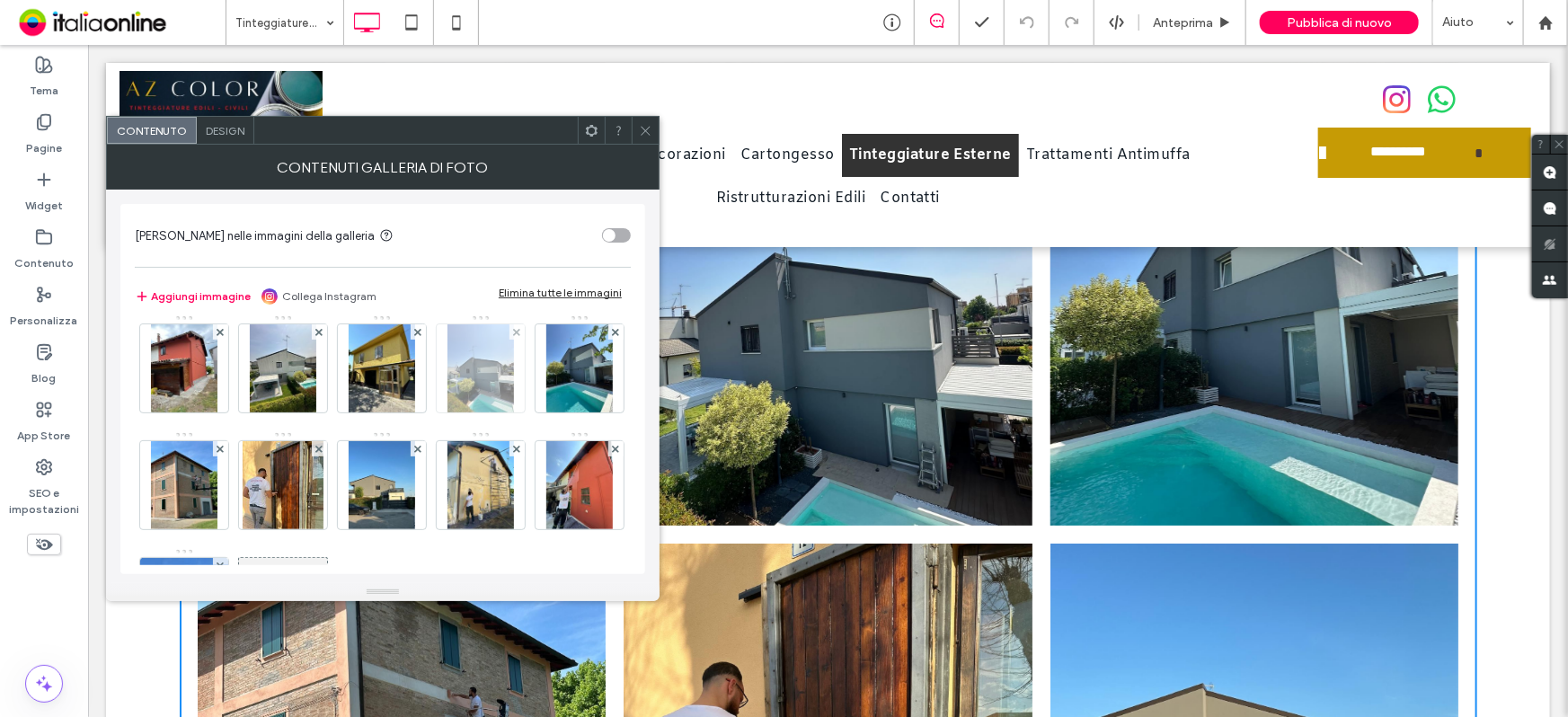
click at [509, 339] on div at bounding box center [517, 332] width 15 height 15
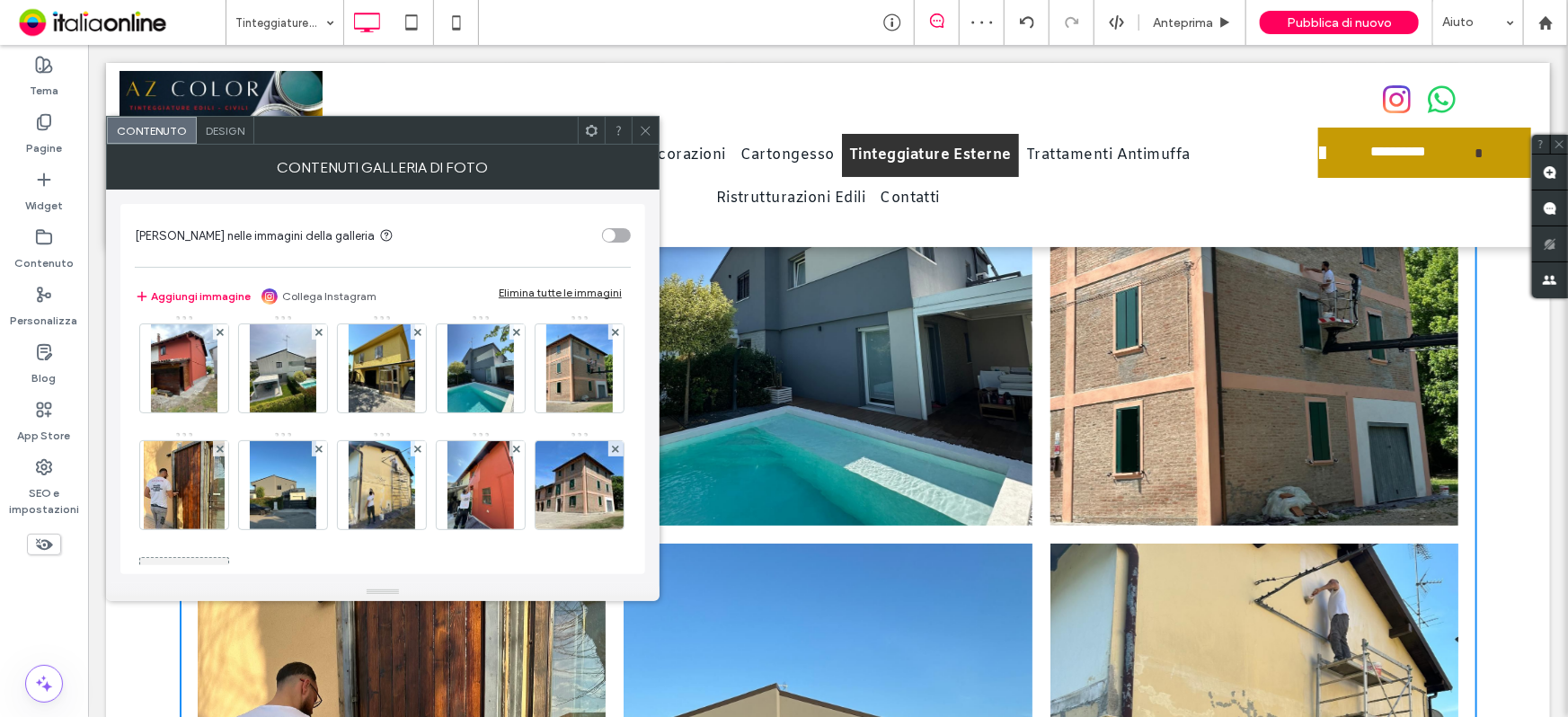
click at [647, 124] on icon at bounding box center [645, 131] width 13 height 13
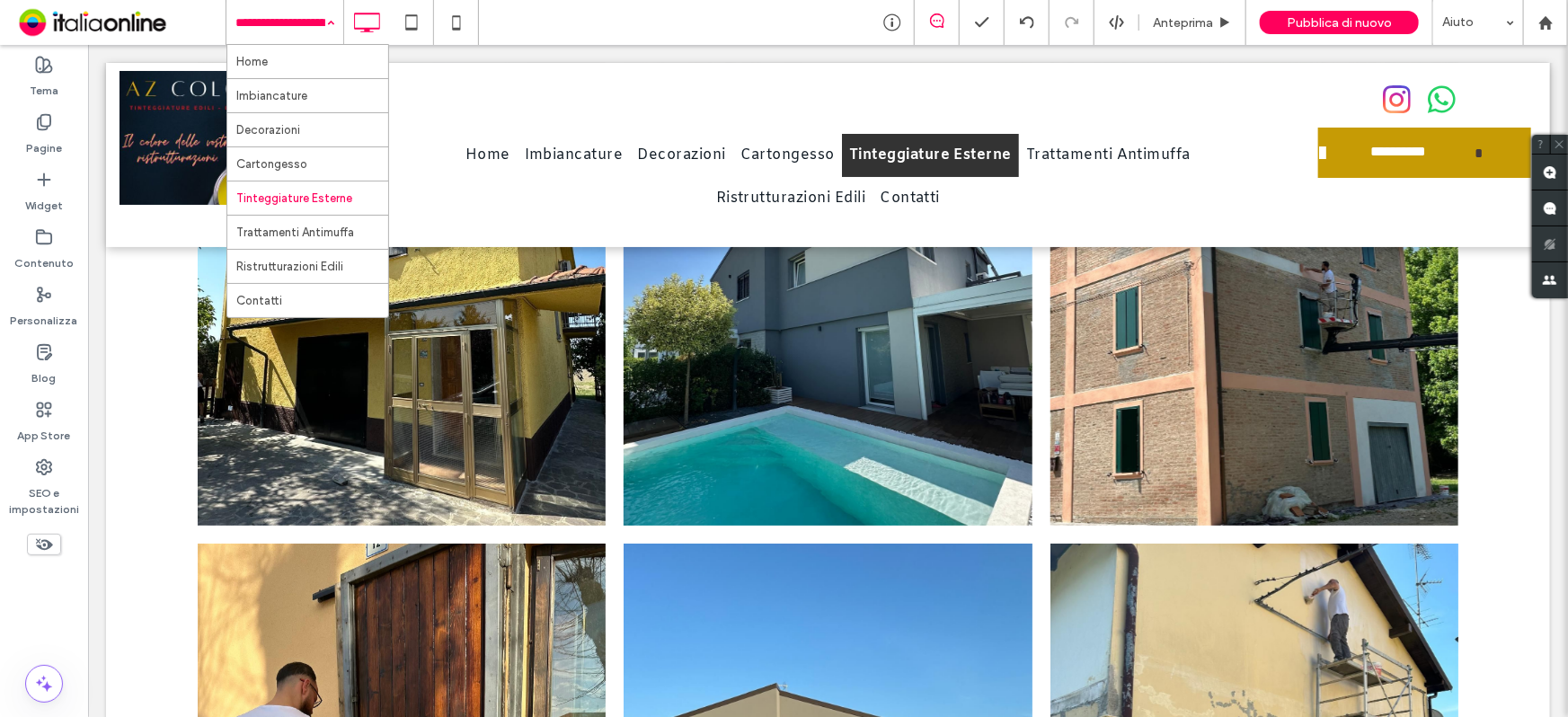
drag, startPoint x: 298, startPoint y: 35, endPoint x: 298, endPoint y: 69, distance: 34.0
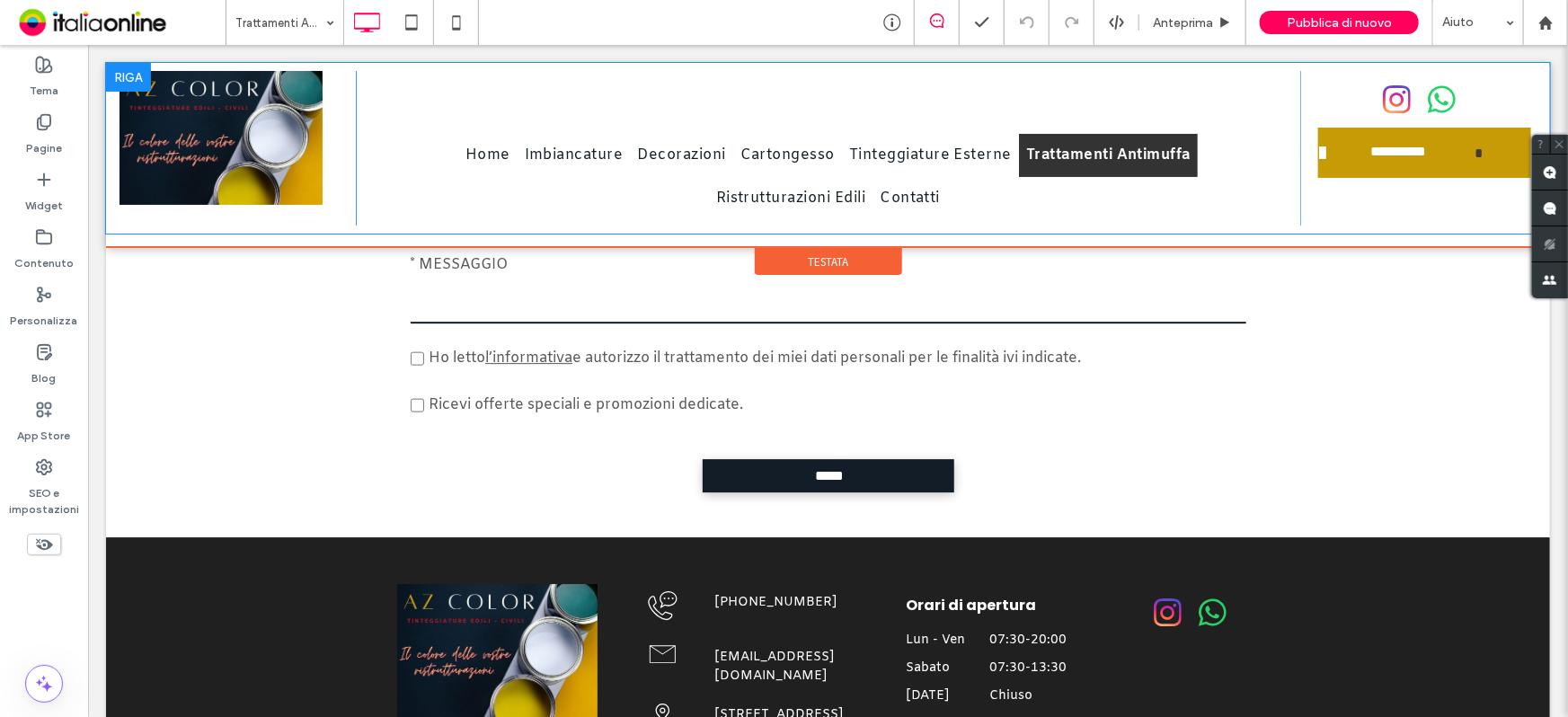
scroll to position [2613, 0]
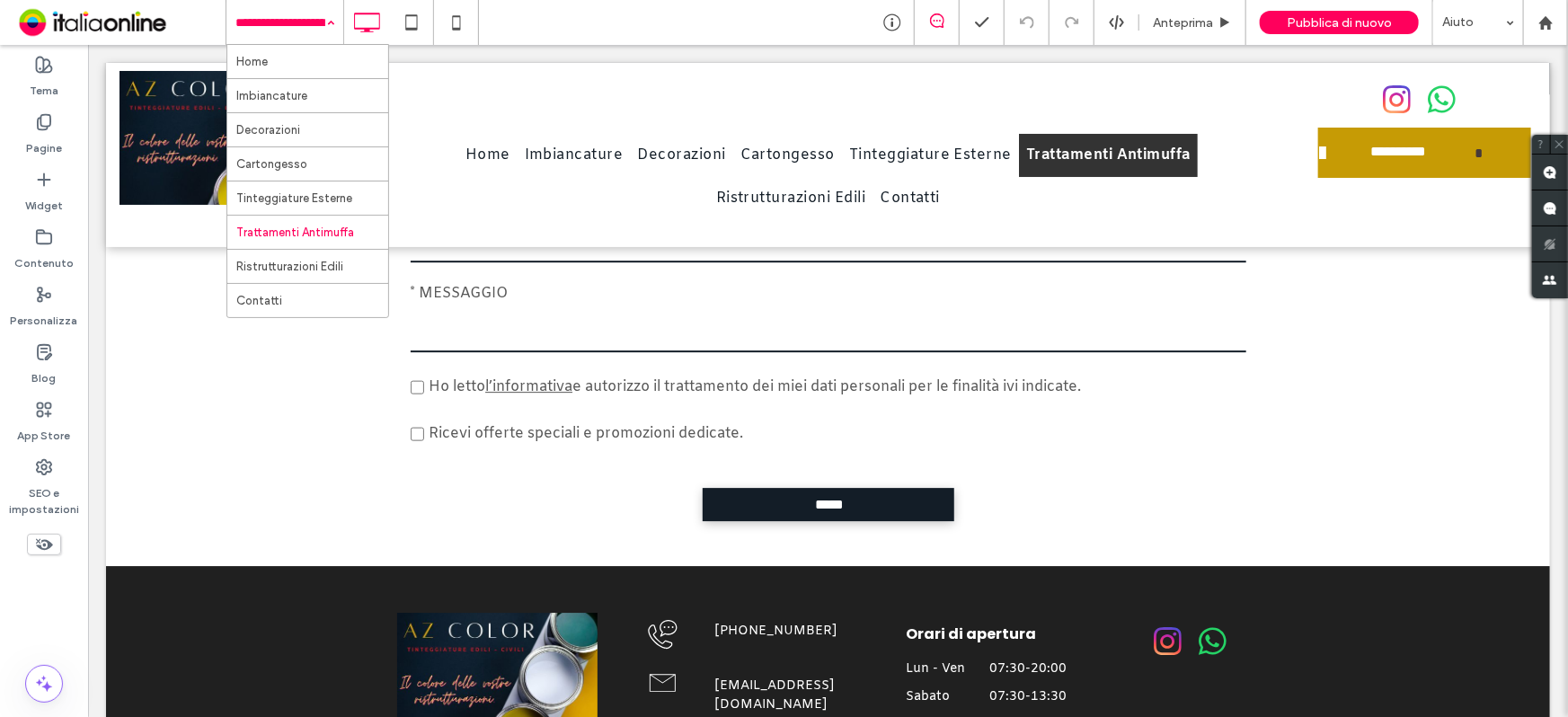
click at [282, 7] on input at bounding box center [280, 22] width 90 height 45
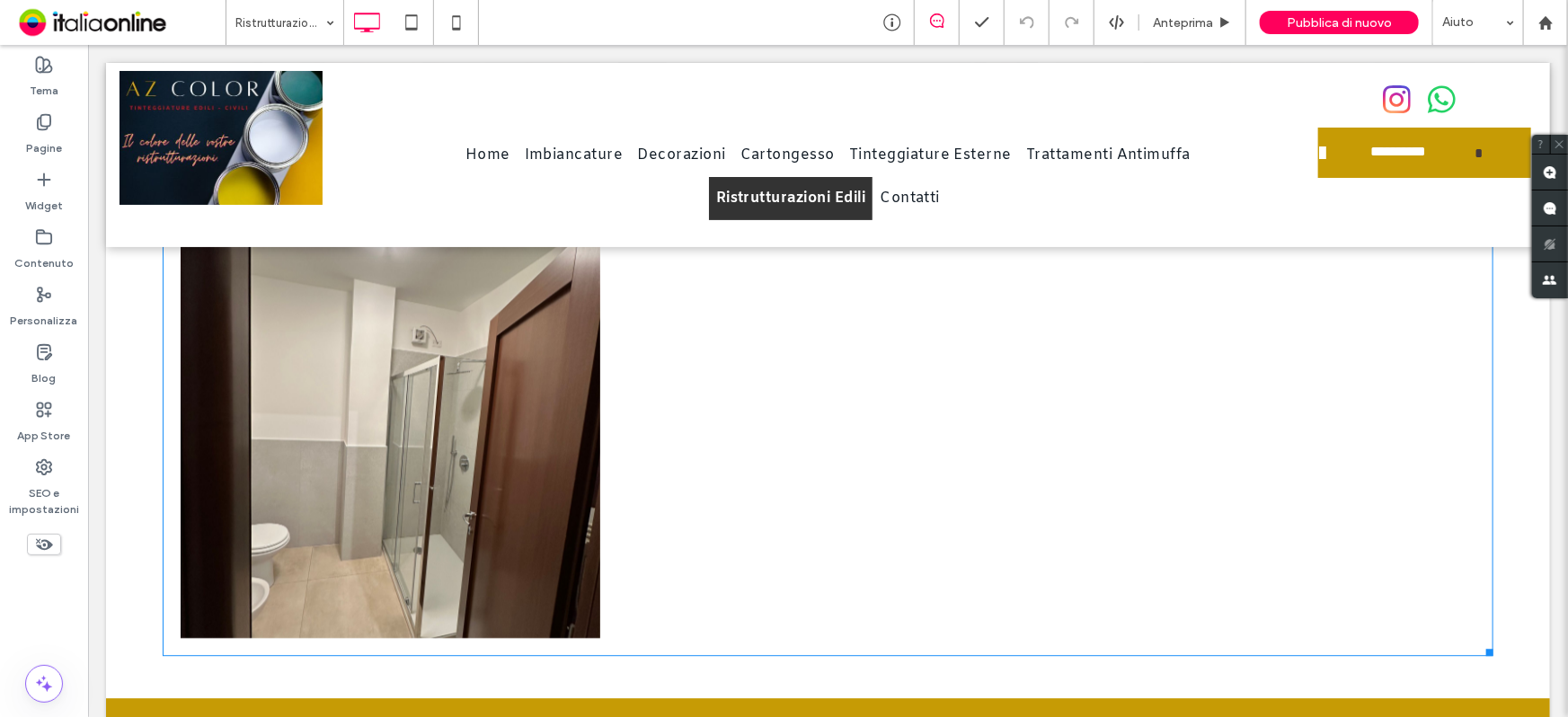
scroll to position [2286, 0]
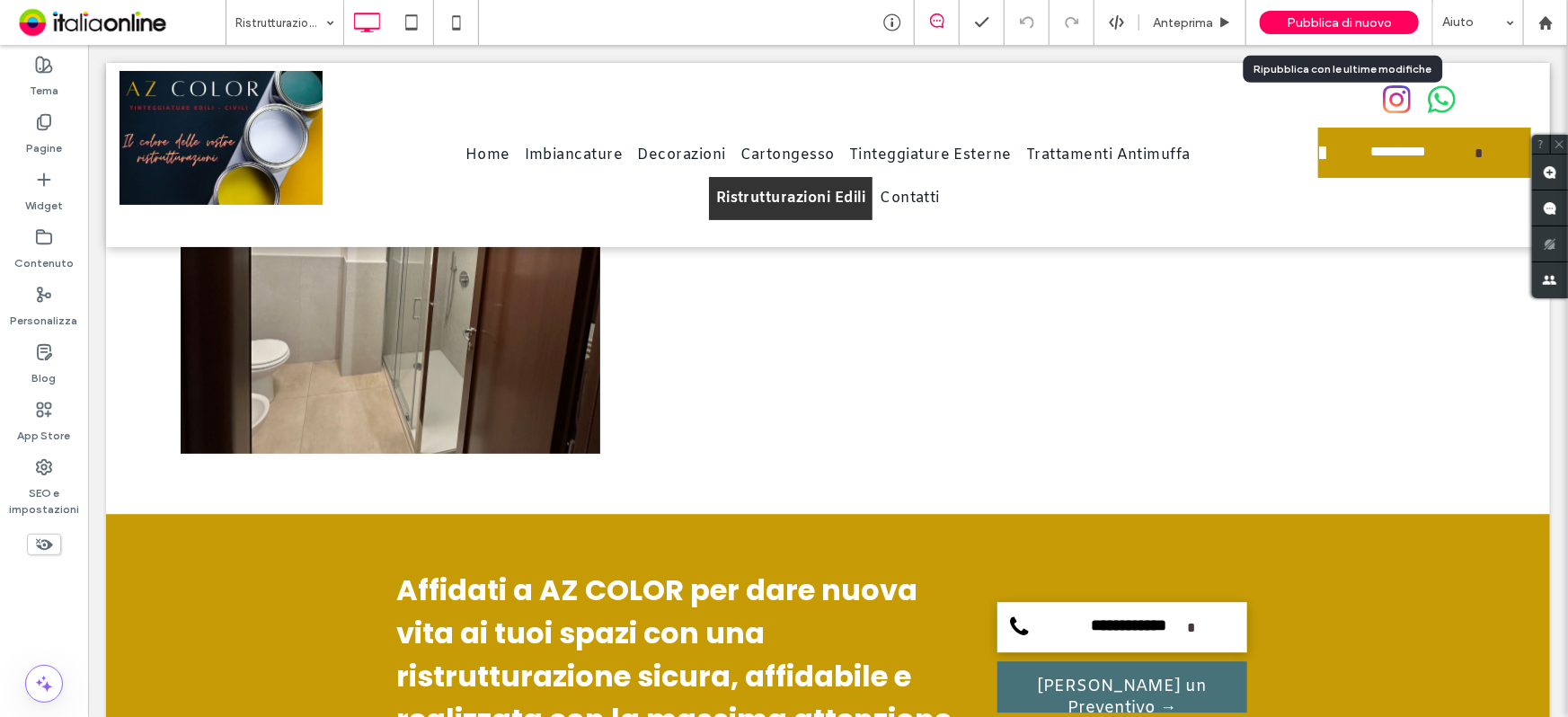
click at [1283, 21] on div "Pubblica di nuovo" at bounding box center [1339, 22] width 160 height 23
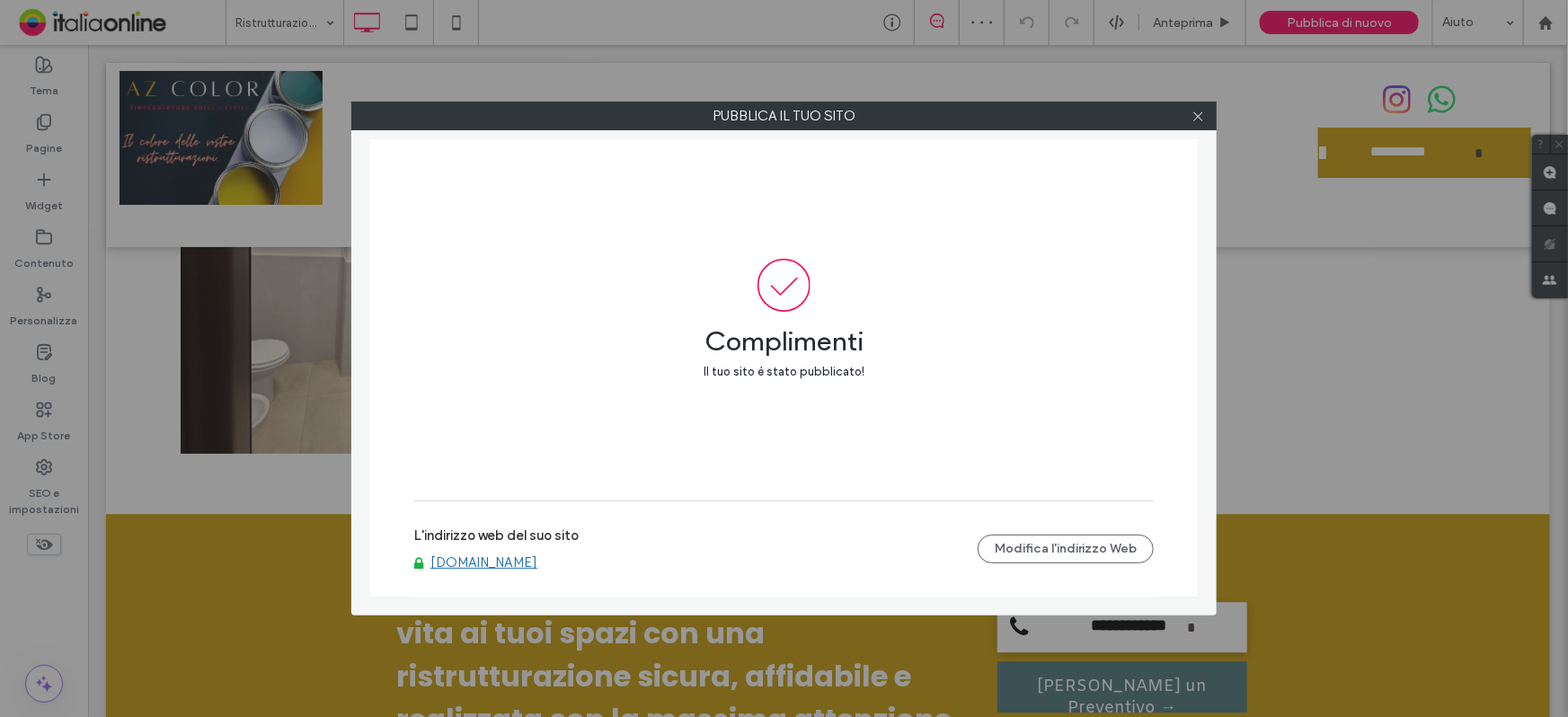
click at [496, 566] on link "[DOMAIN_NAME]" at bounding box center [484, 561] width 107 height 16
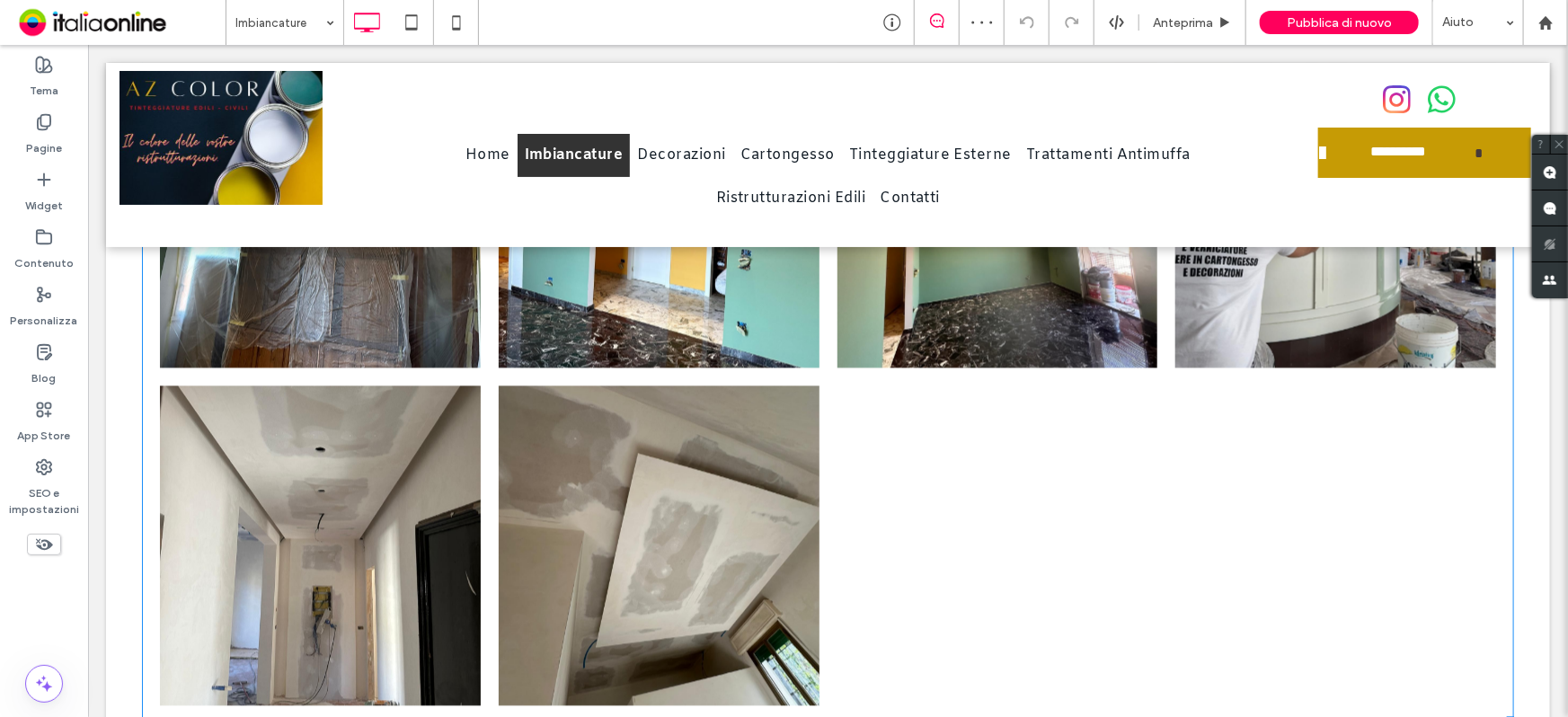
scroll to position [1878, 0]
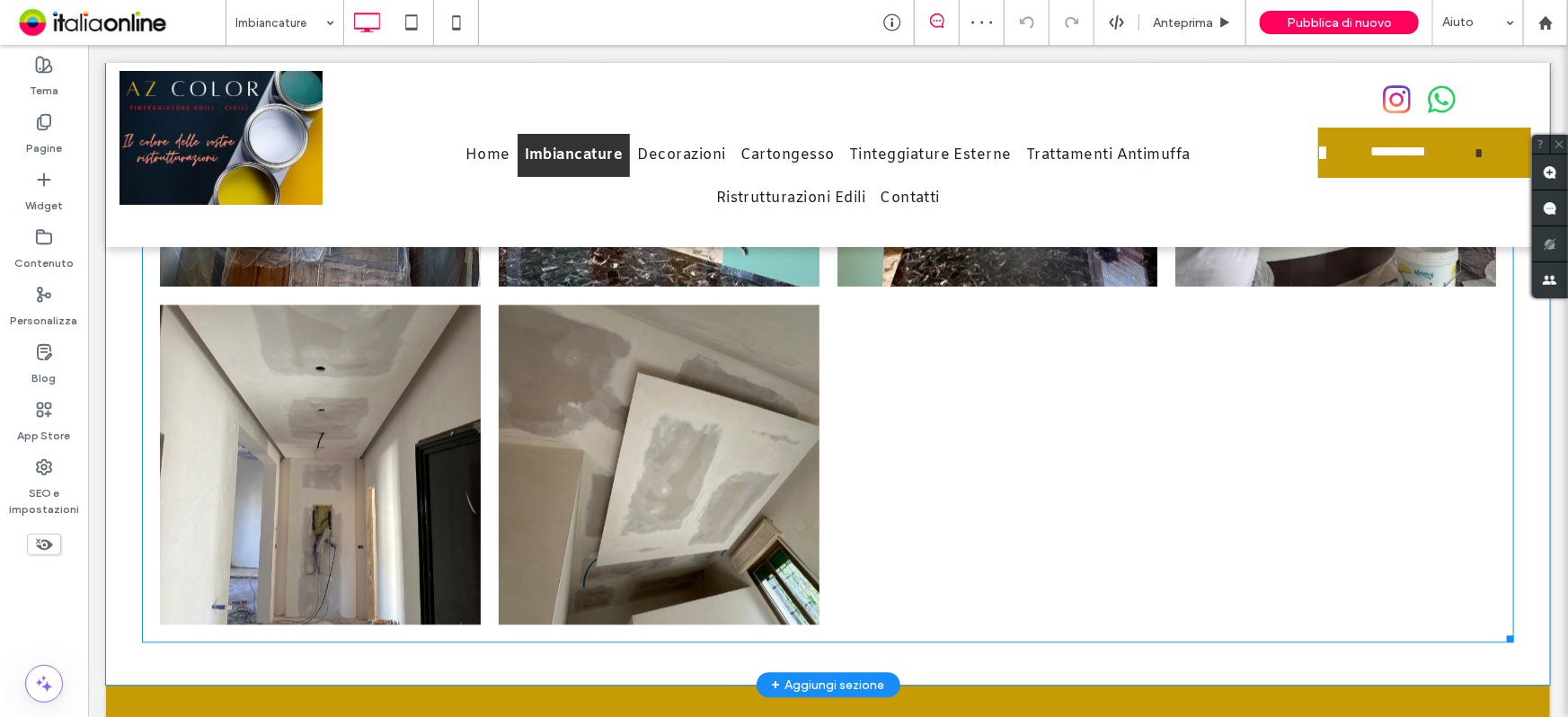
click at [340, 504] on link at bounding box center [320, 464] width 321 height 321
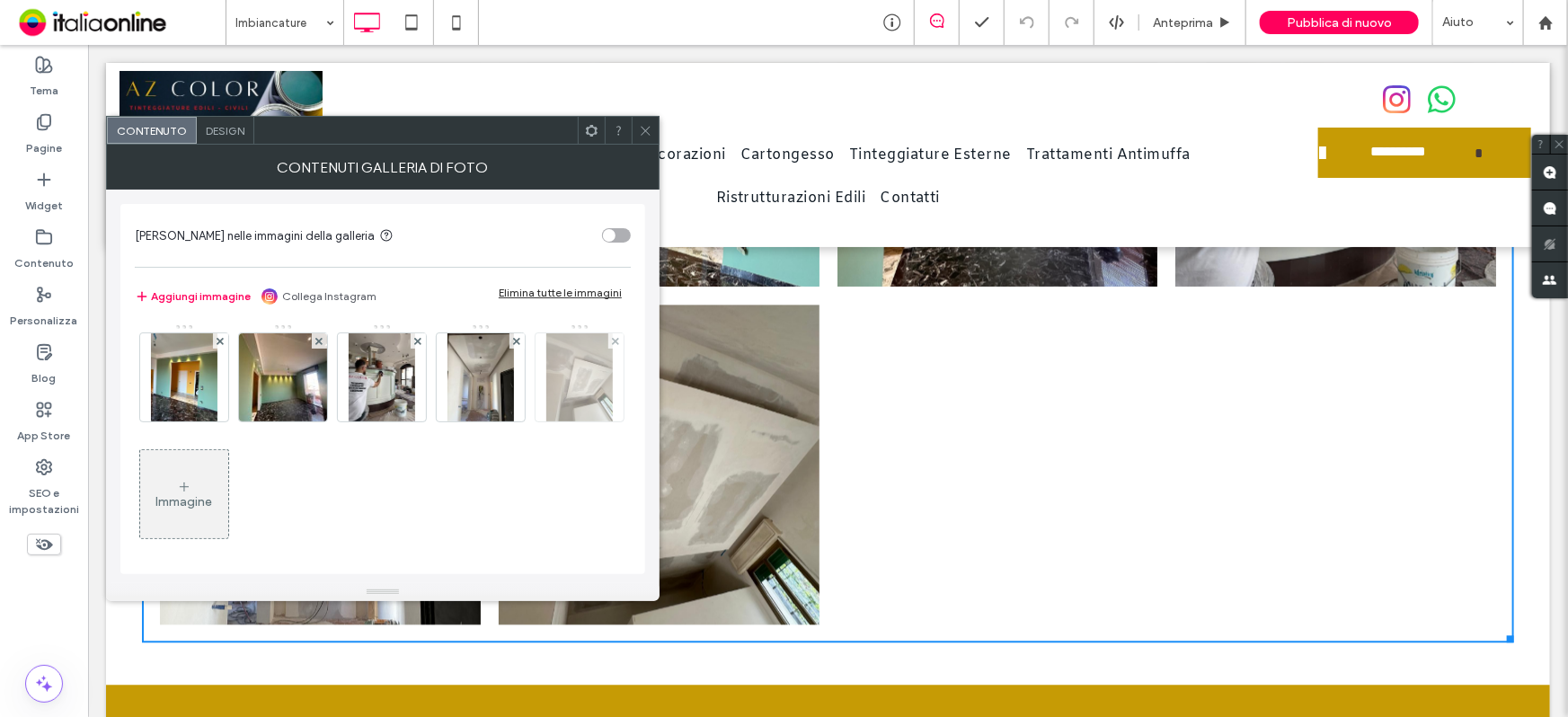
scroll to position [120, 0]
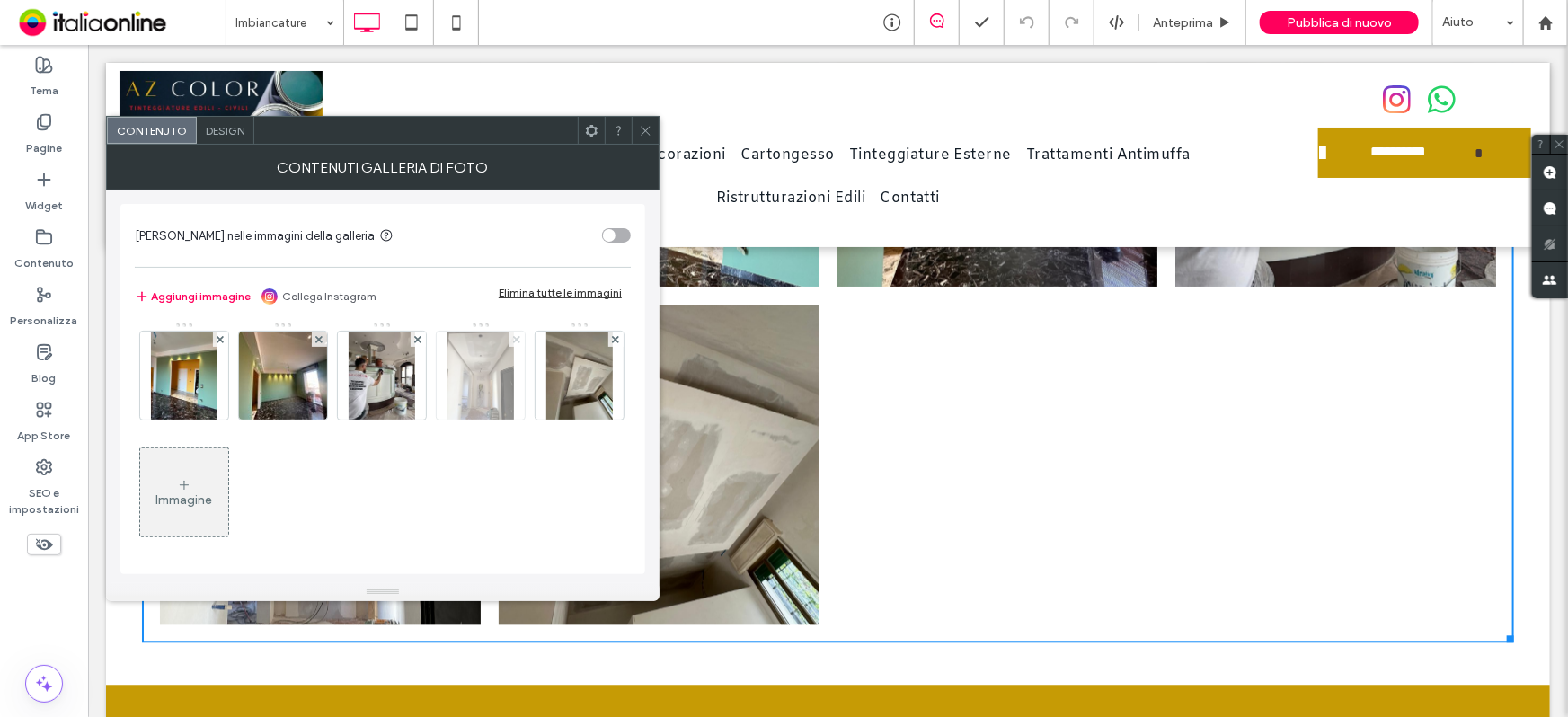
click at [513, 343] on icon at bounding box center [517, 339] width 7 height 7
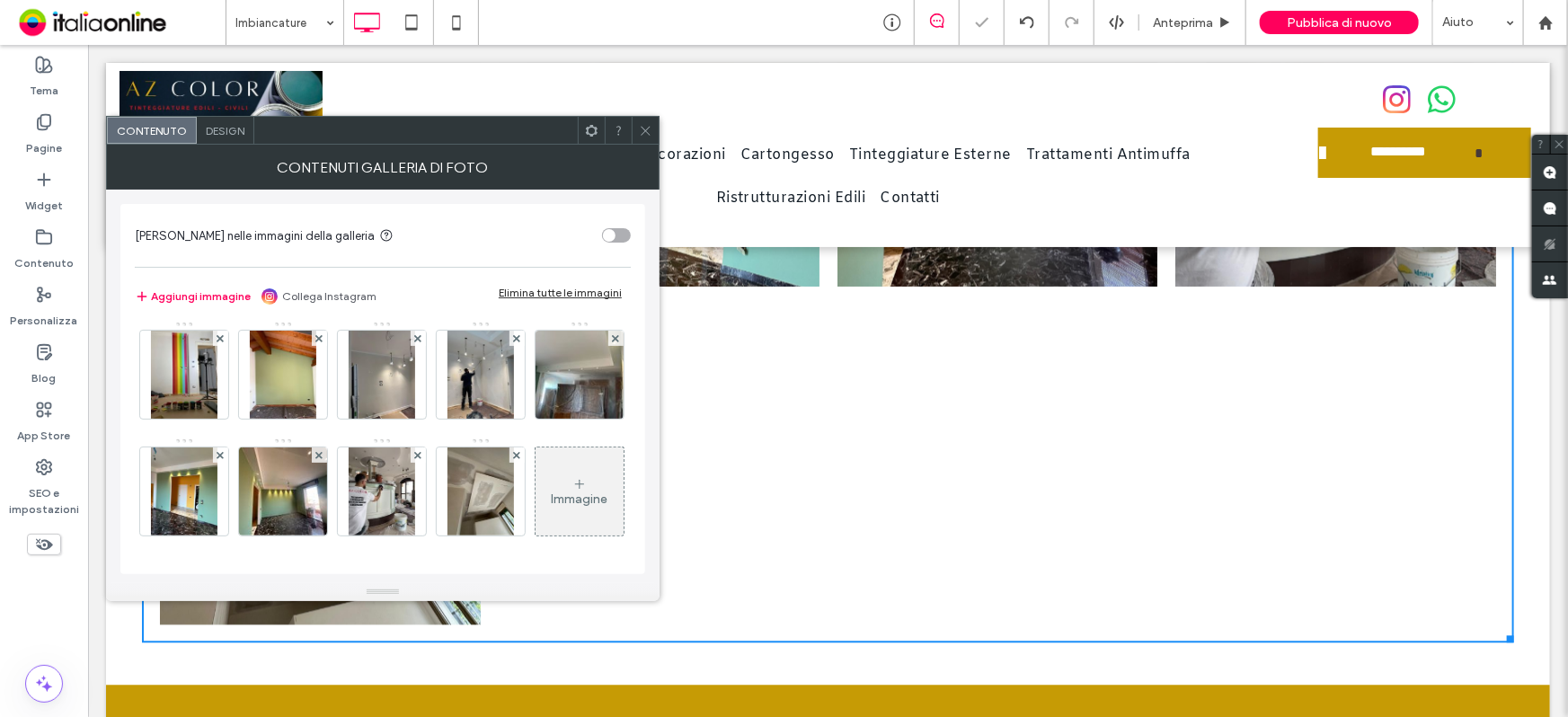
click at [513, 454] on icon at bounding box center [517, 456] width 7 height 7
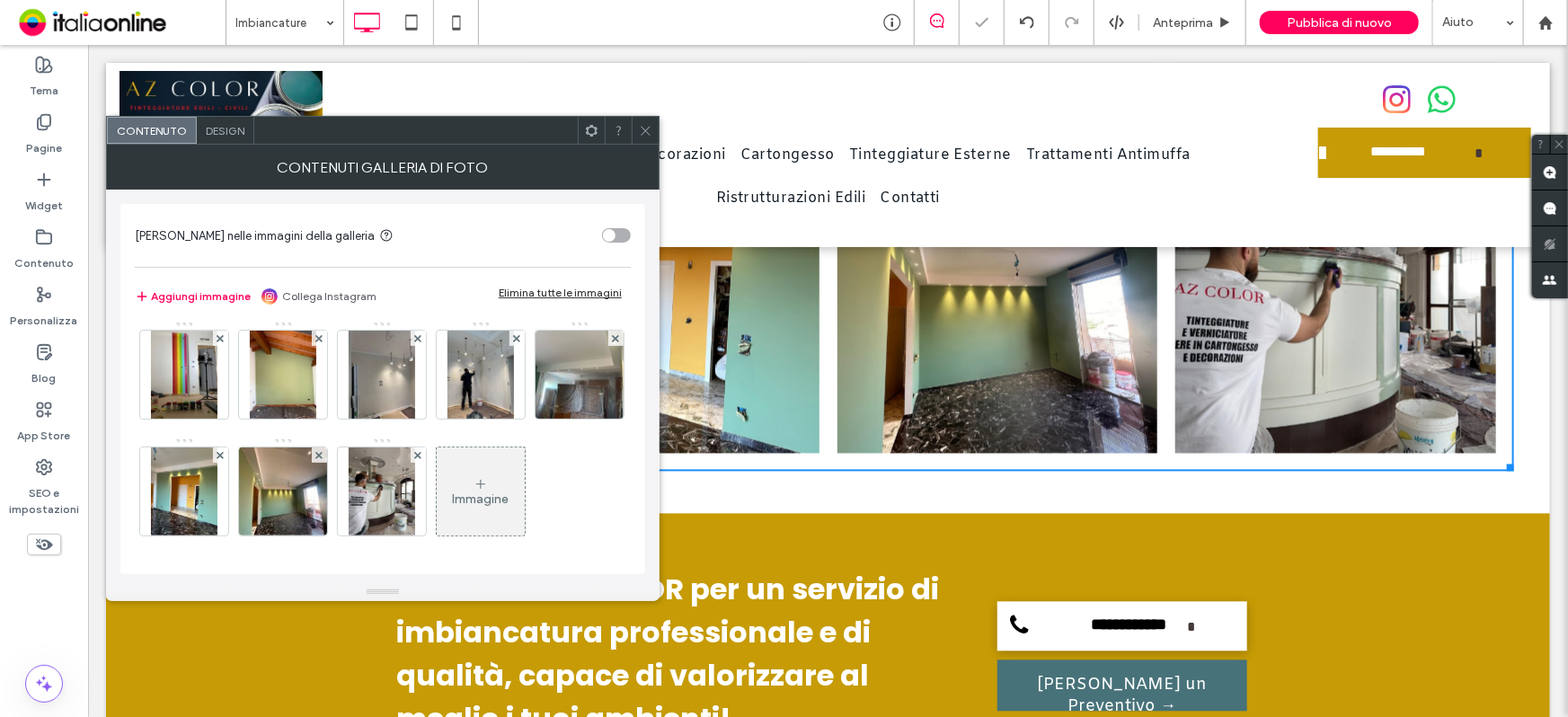
drag, startPoint x: 435, startPoint y: 52, endPoint x: 616, endPoint y: 127, distance: 195.9
click at [648, 130] on icon at bounding box center [645, 131] width 13 height 13
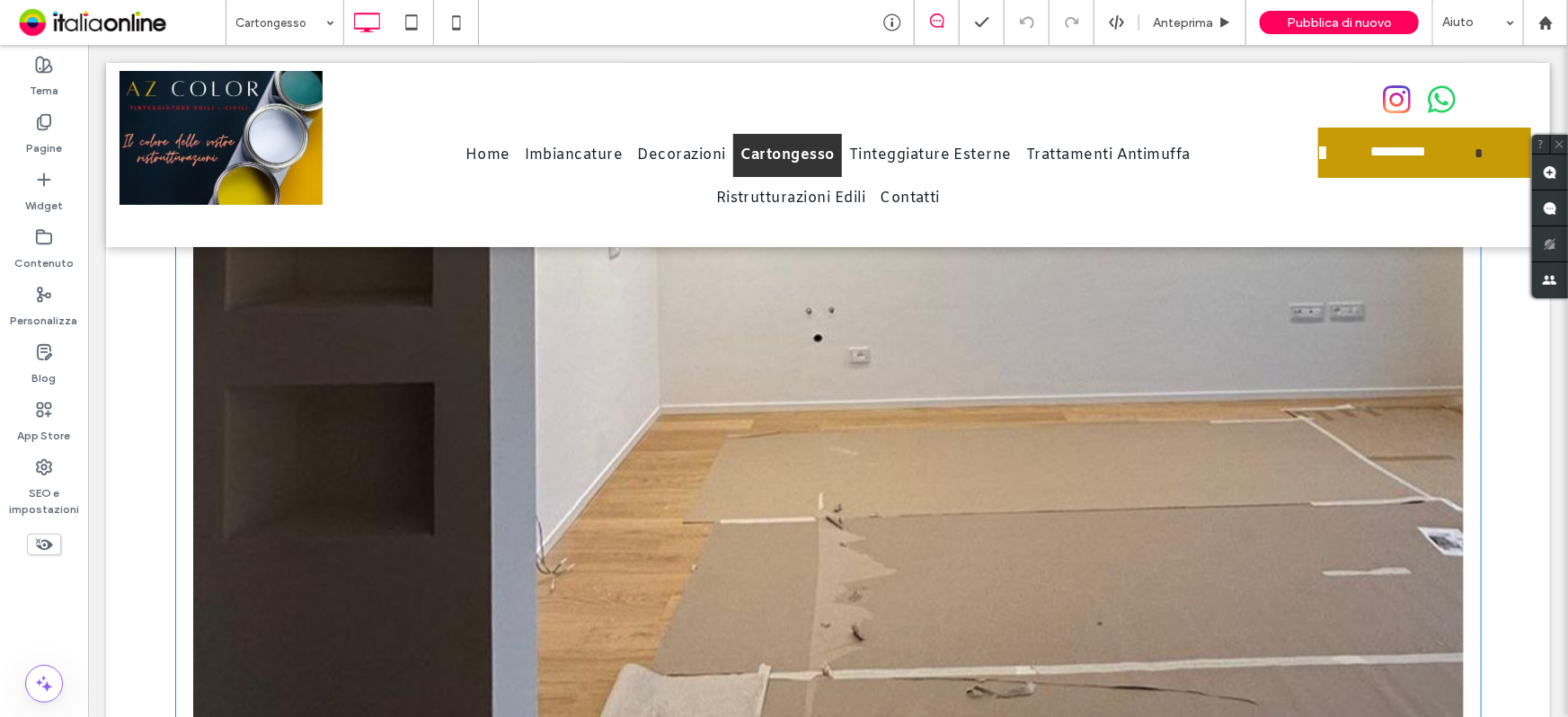
scroll to position [2123, 0]
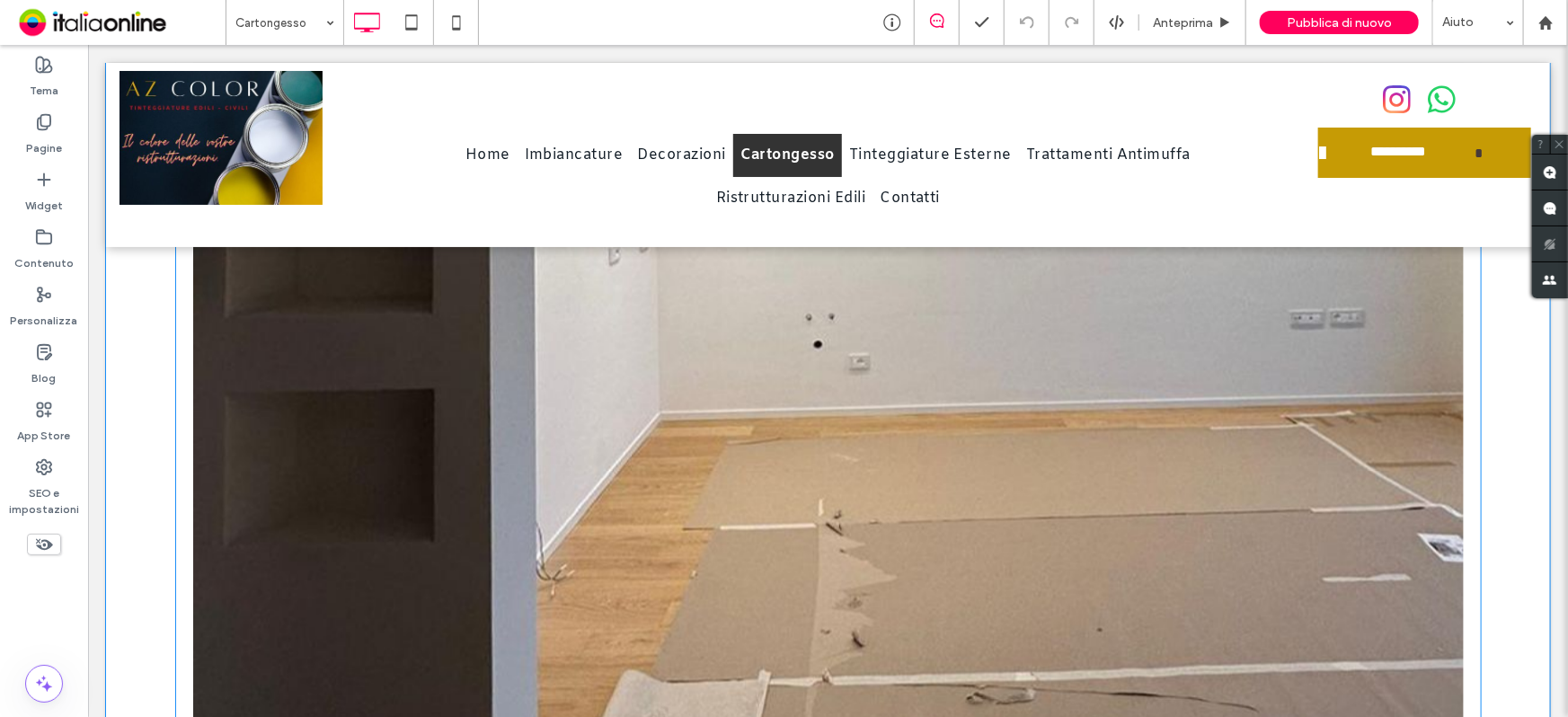
click at [848, 448] on link at bounding box center [827, 190] width 1270 height 1270
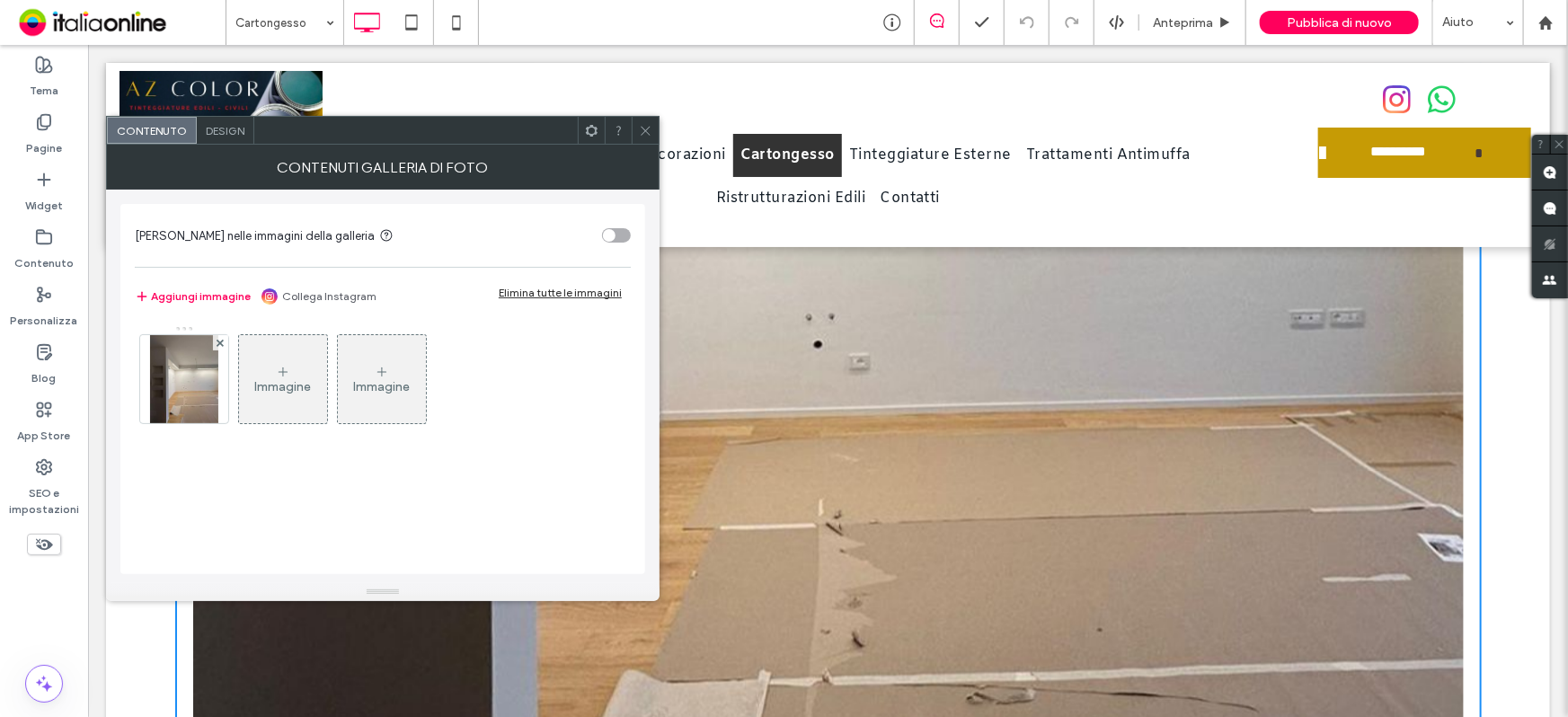
click at [298, 379] on div "Immagine" at bounding box center [283, 387] width 57 height 15
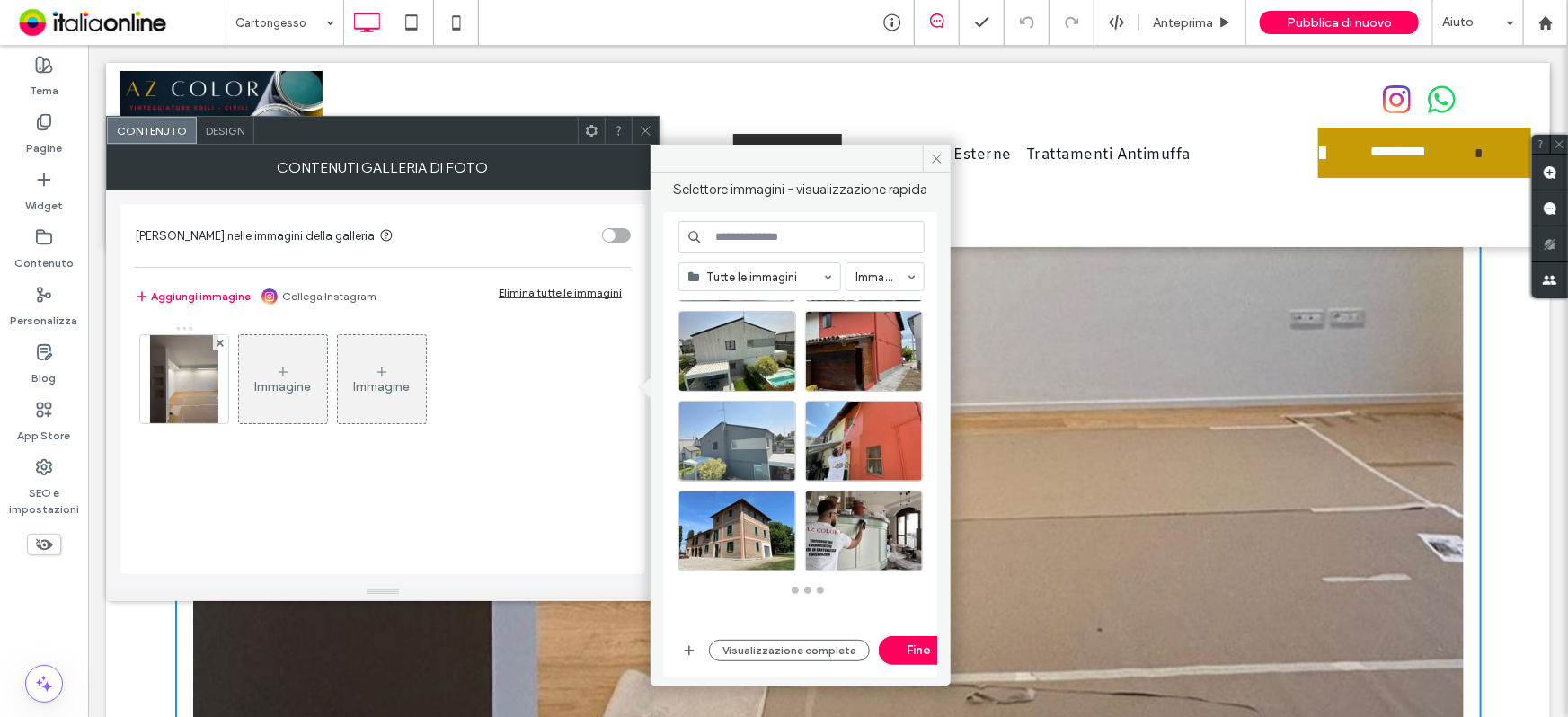
scroll to position [489, 0]
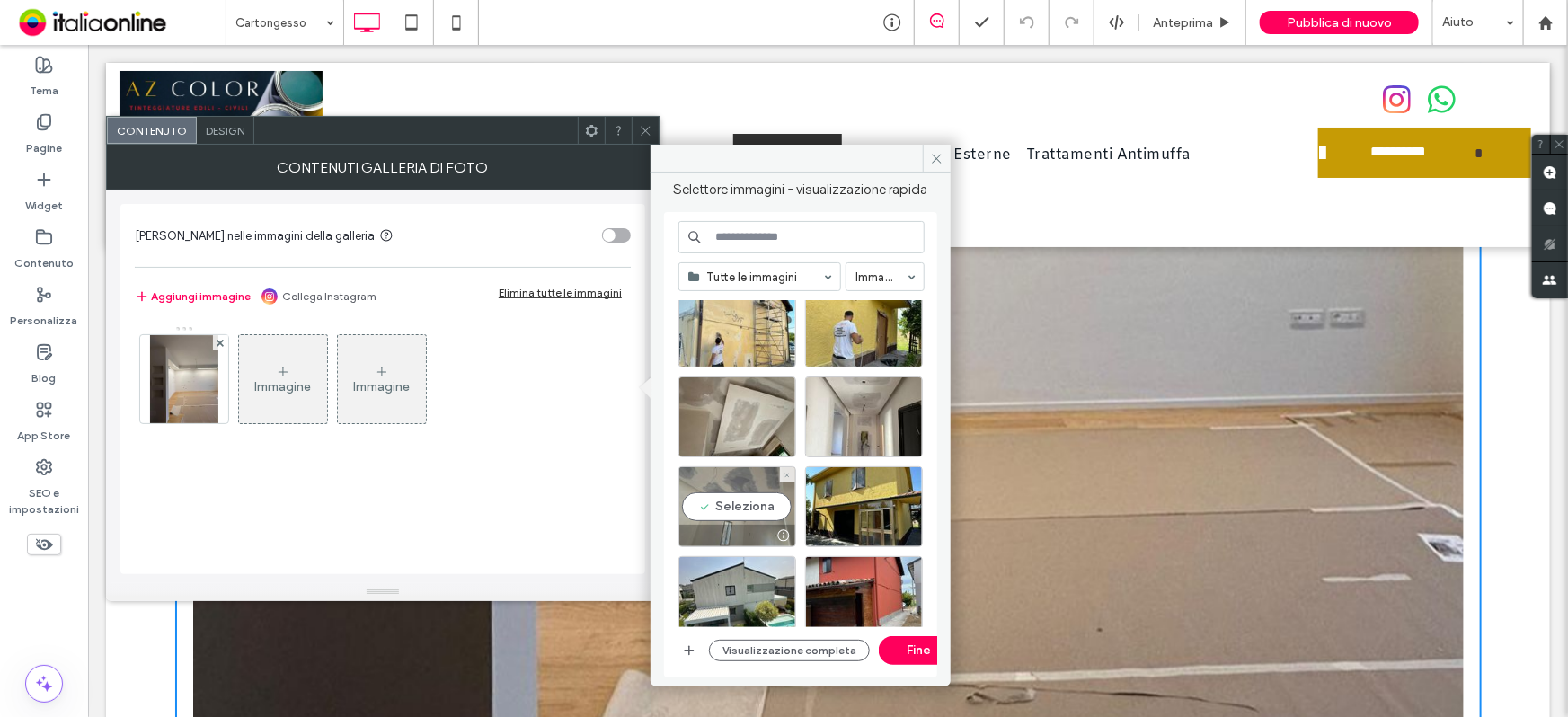
click at [746, 512] on div "Seleziona" at bounding box center [737, 506] width 118 height 81
click at [741, 518] on div at bounding box center [737, 506] width 118 height 81
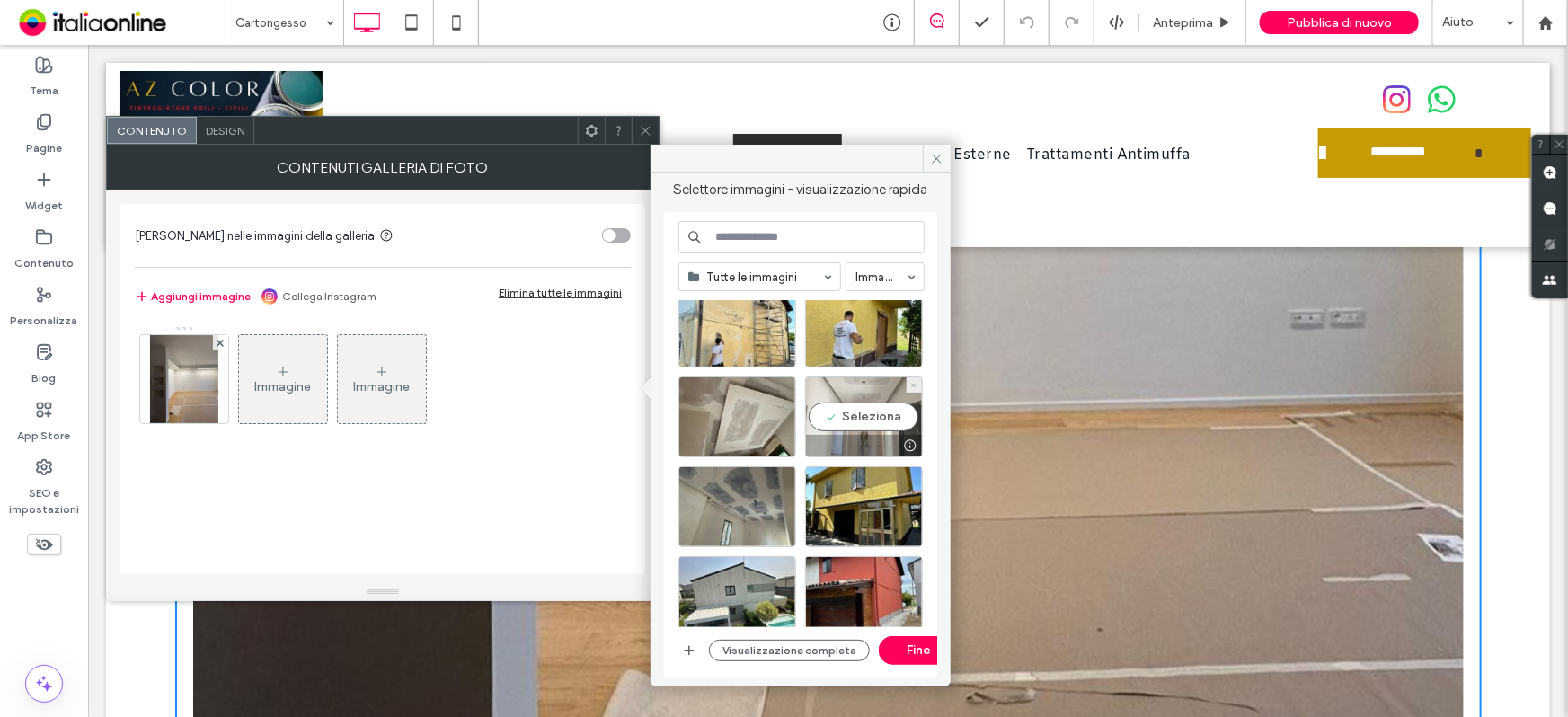
click at [849, 425] on div "Seleziona" at bounding box center [864, 417] width 118 height 81
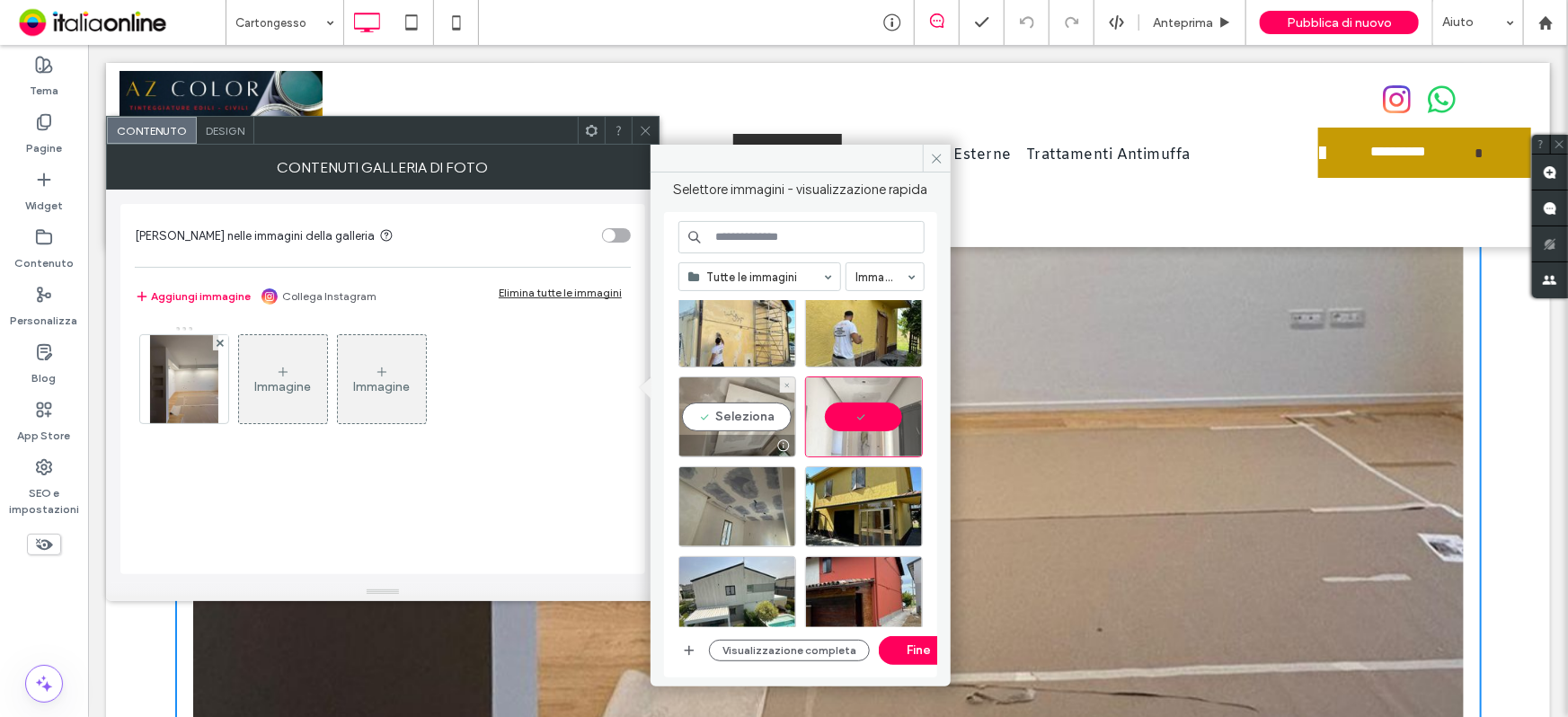
drag, startPoint x: 748, startPoint y: 412, endPoint x: 748, endPoint y: 435, distance: 23.0
click at [748, 412] on div "Seleziona" at bounding box center [737, 417] width 118 height 81
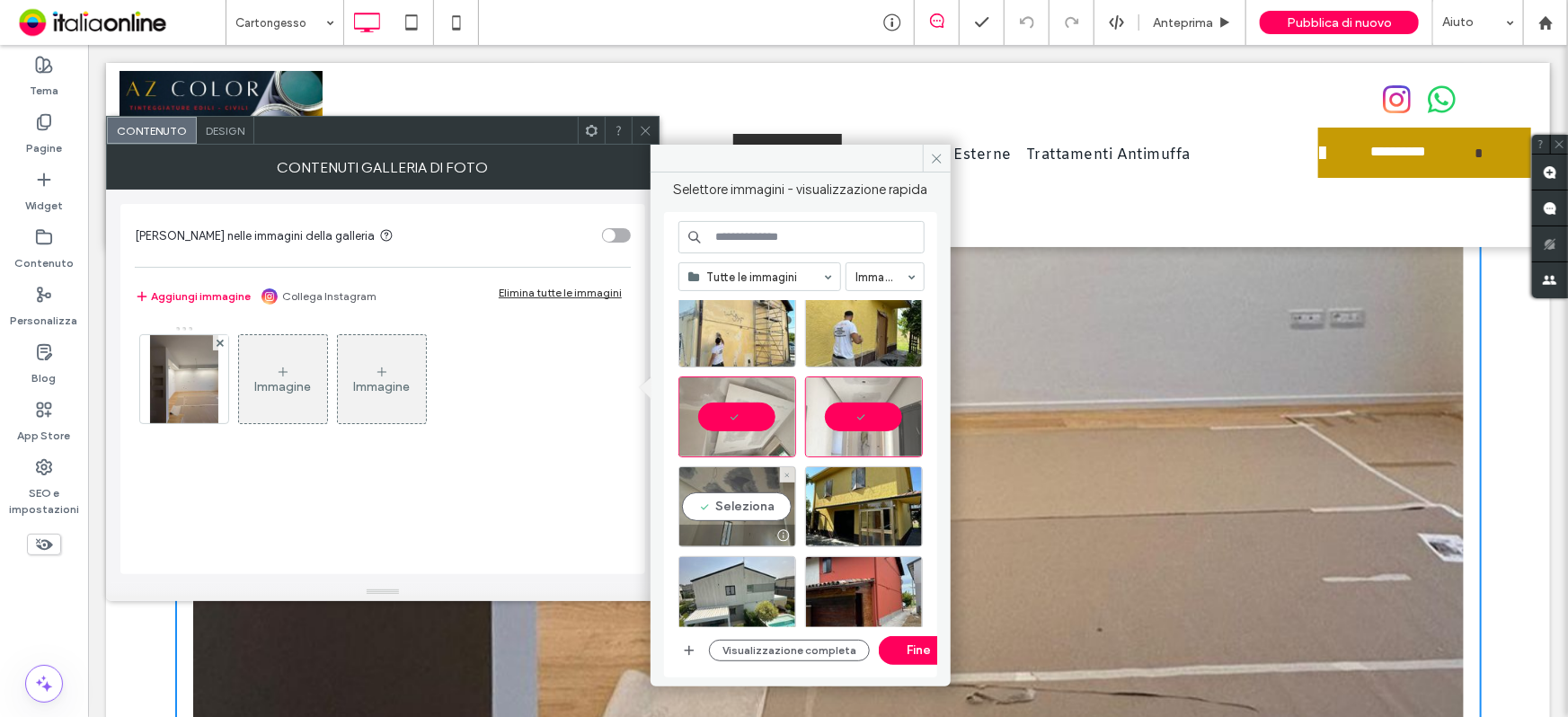
drag, startPoint x: 768, startPoint y: 500, endPoint x: 936, endPoint y: 501, distance: 168.0
click at [768, 500] on div "Seleziona" at bounding box center [737, 506] width 118 height 81
click at [760, 510] on div at bounding box center [737, 506] width 118 height 81
click at [898, 645] on button "Fine" at bounding box center [919, 650] width 81 height 29
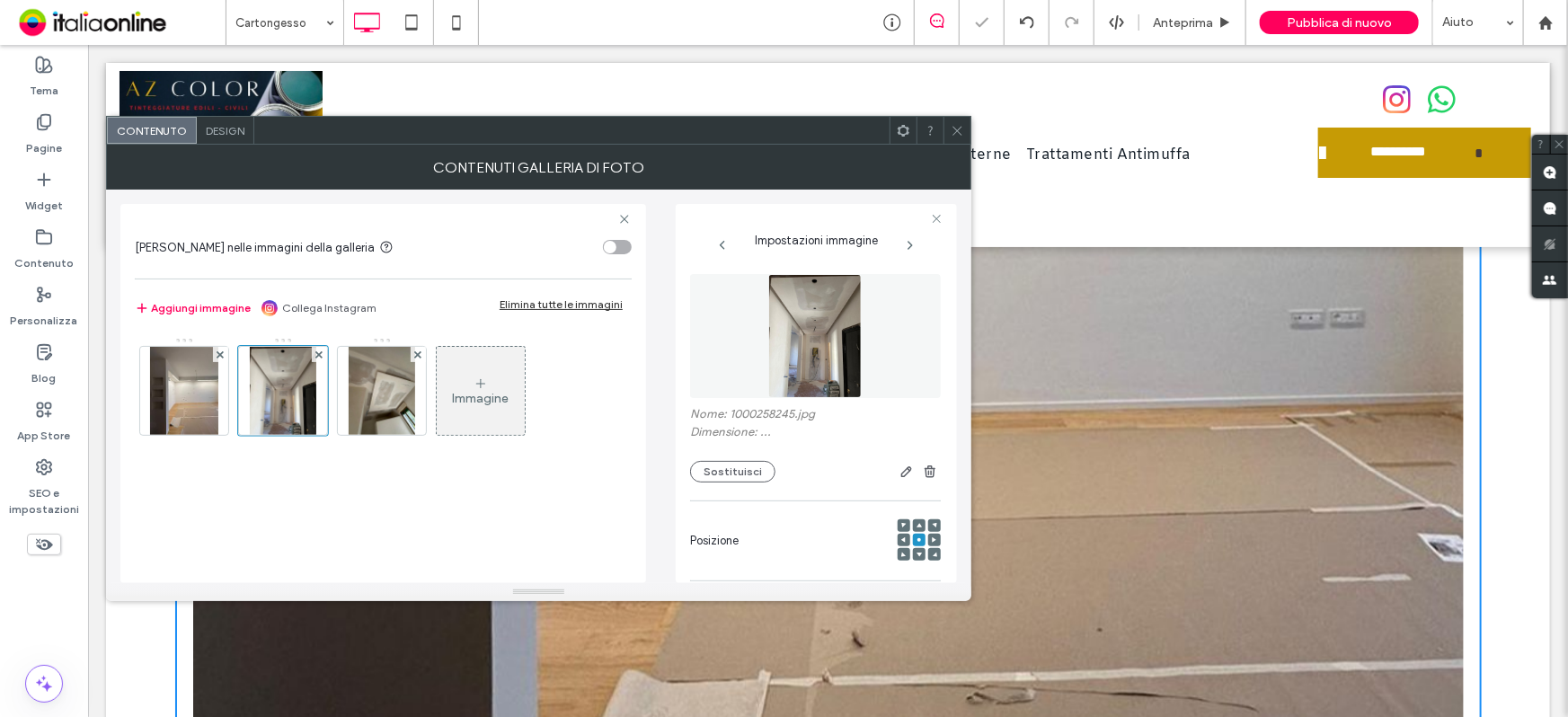
scroll to position [3398, 0]
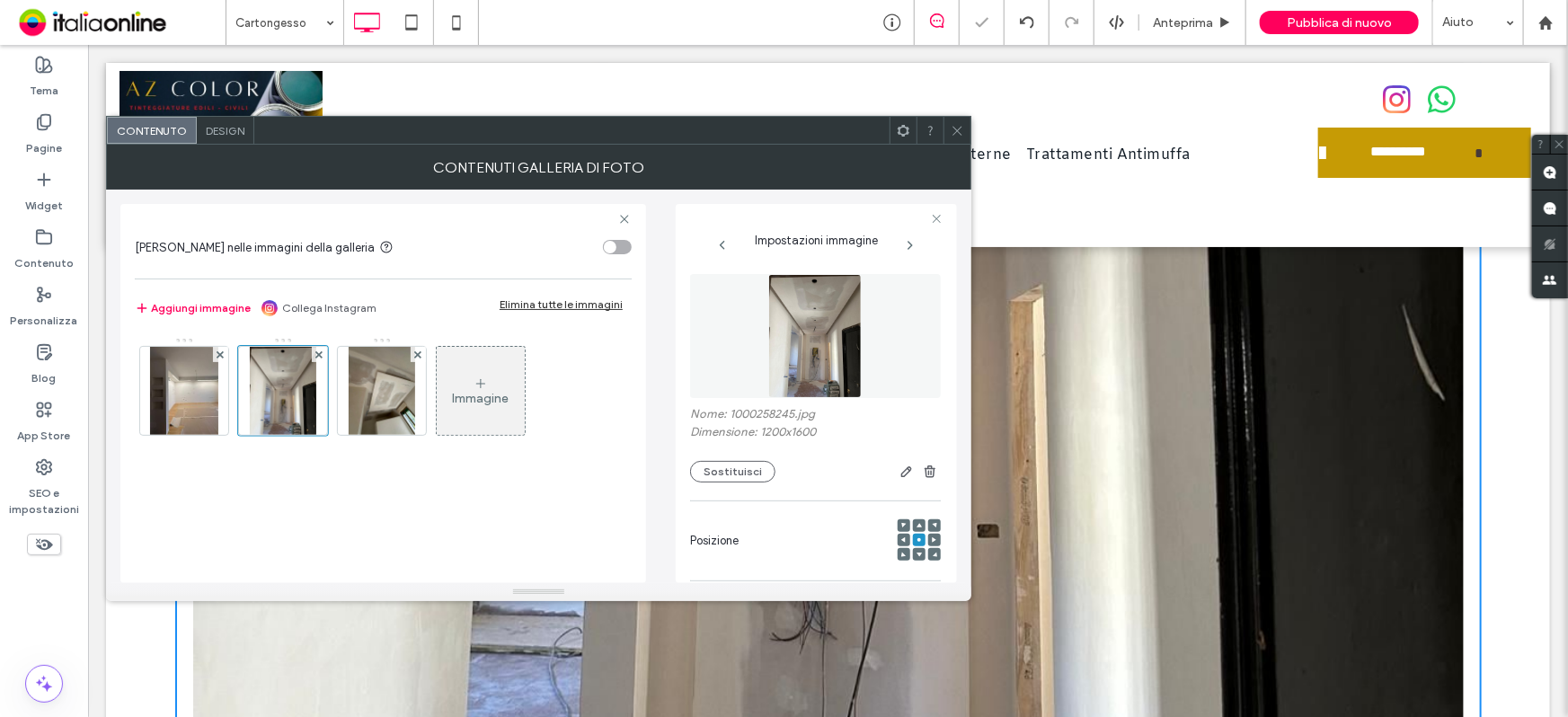
drag, startPoint x: 952, startPoint y: 119, endPoint x: 966, endPoint y: 145, distance: 29.5
click at [952, 119] on span at bounding box center [957, 130] width 13 height 27
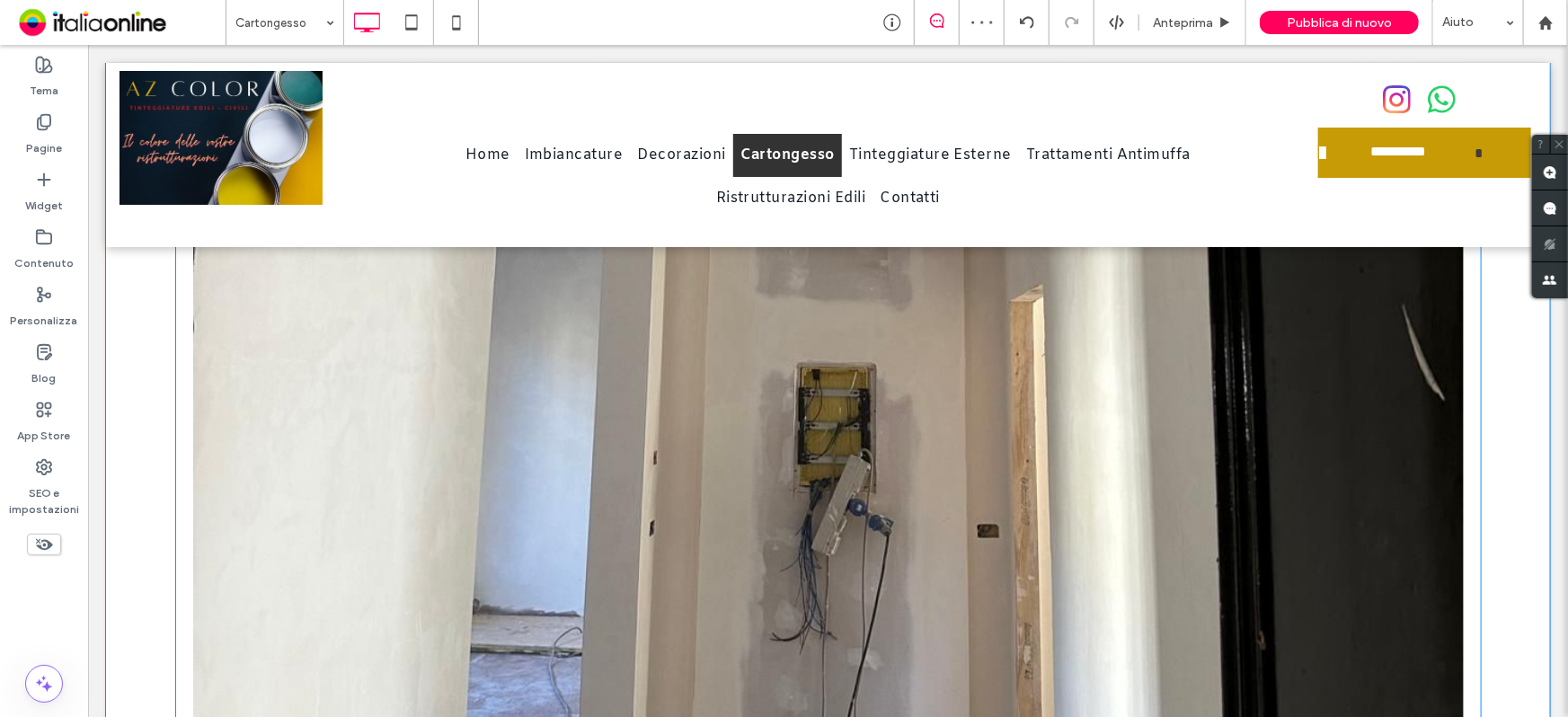
click at [668, 407] on link at bounding box center [827, 204] width 1270 height 1270
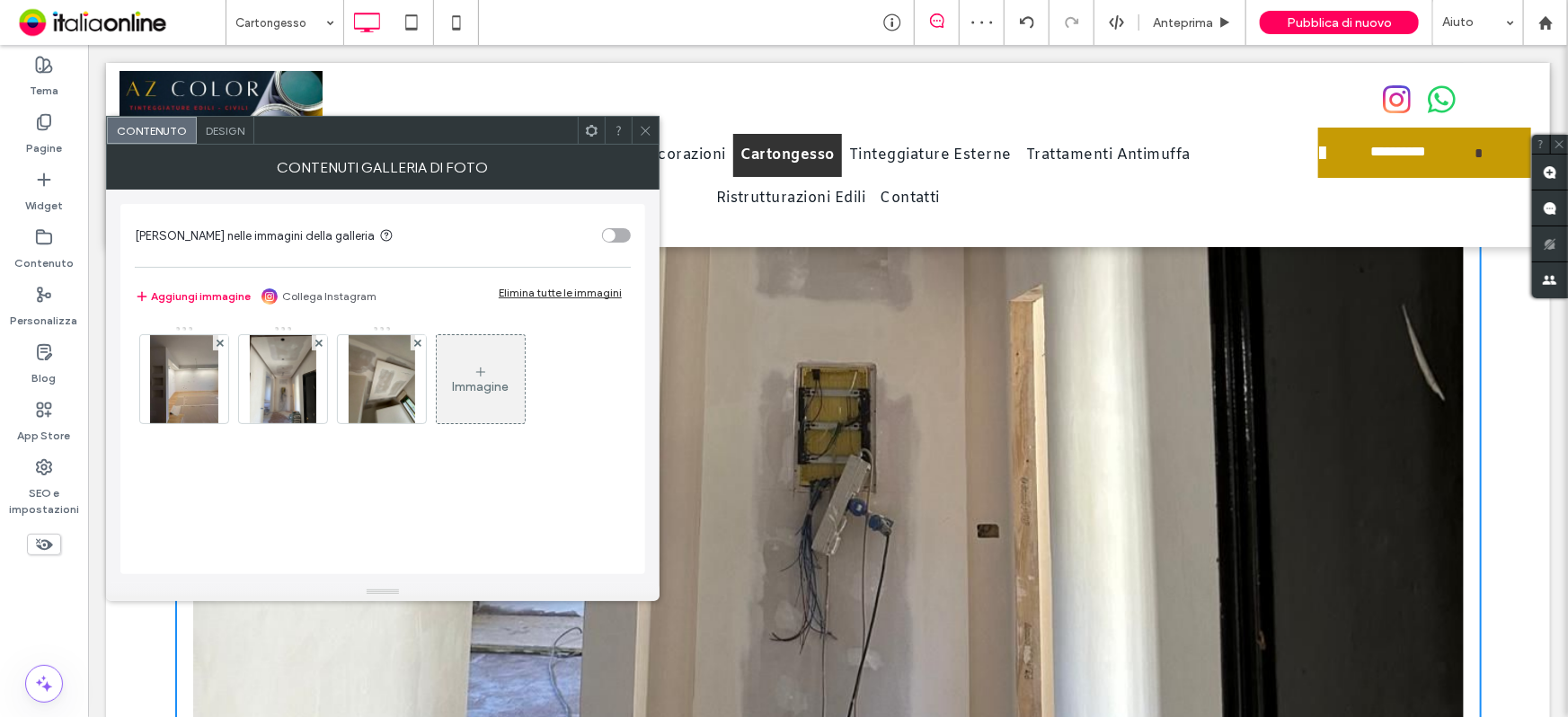
click at [224, 129] on span "Design" at bounding box center [225, 131] width 38 height 13
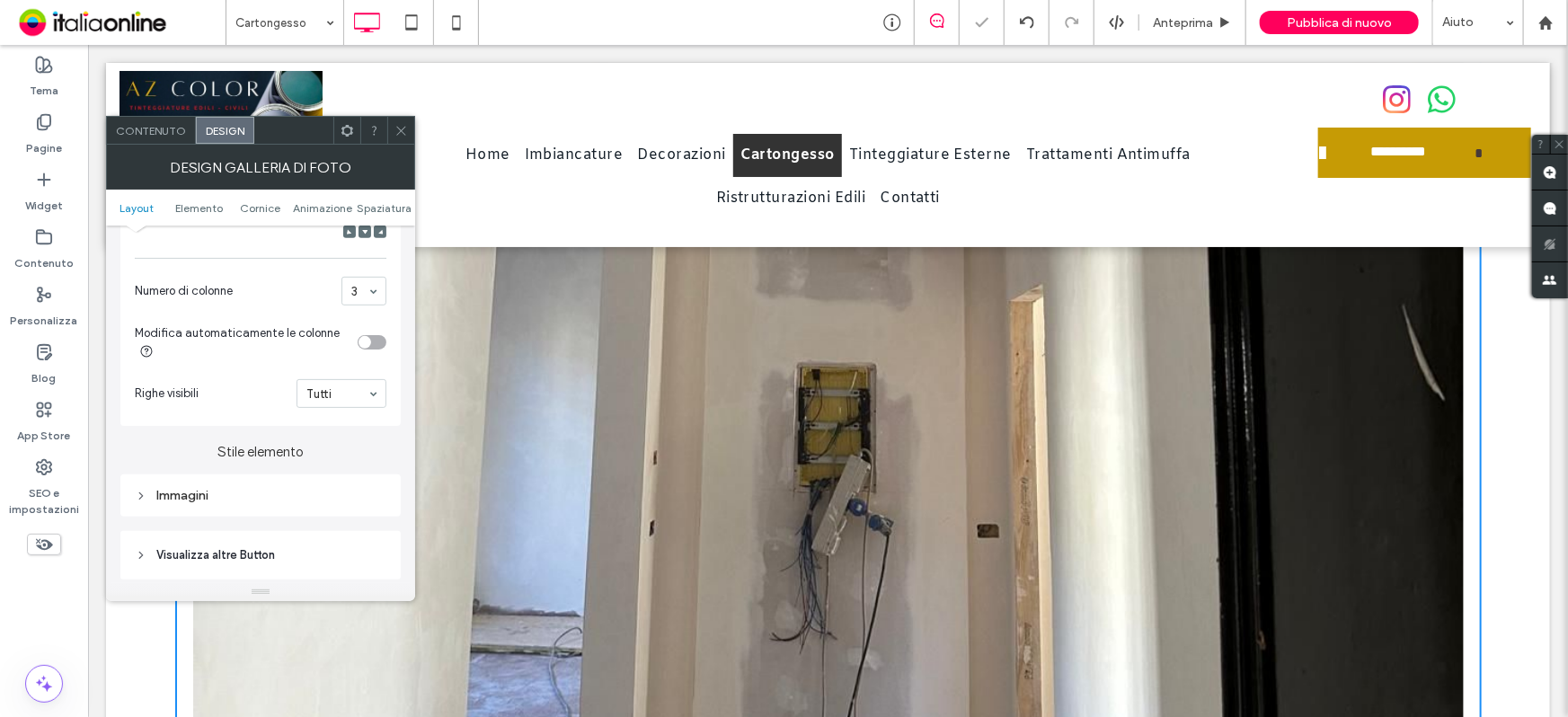
scroll to position [1698, 0]
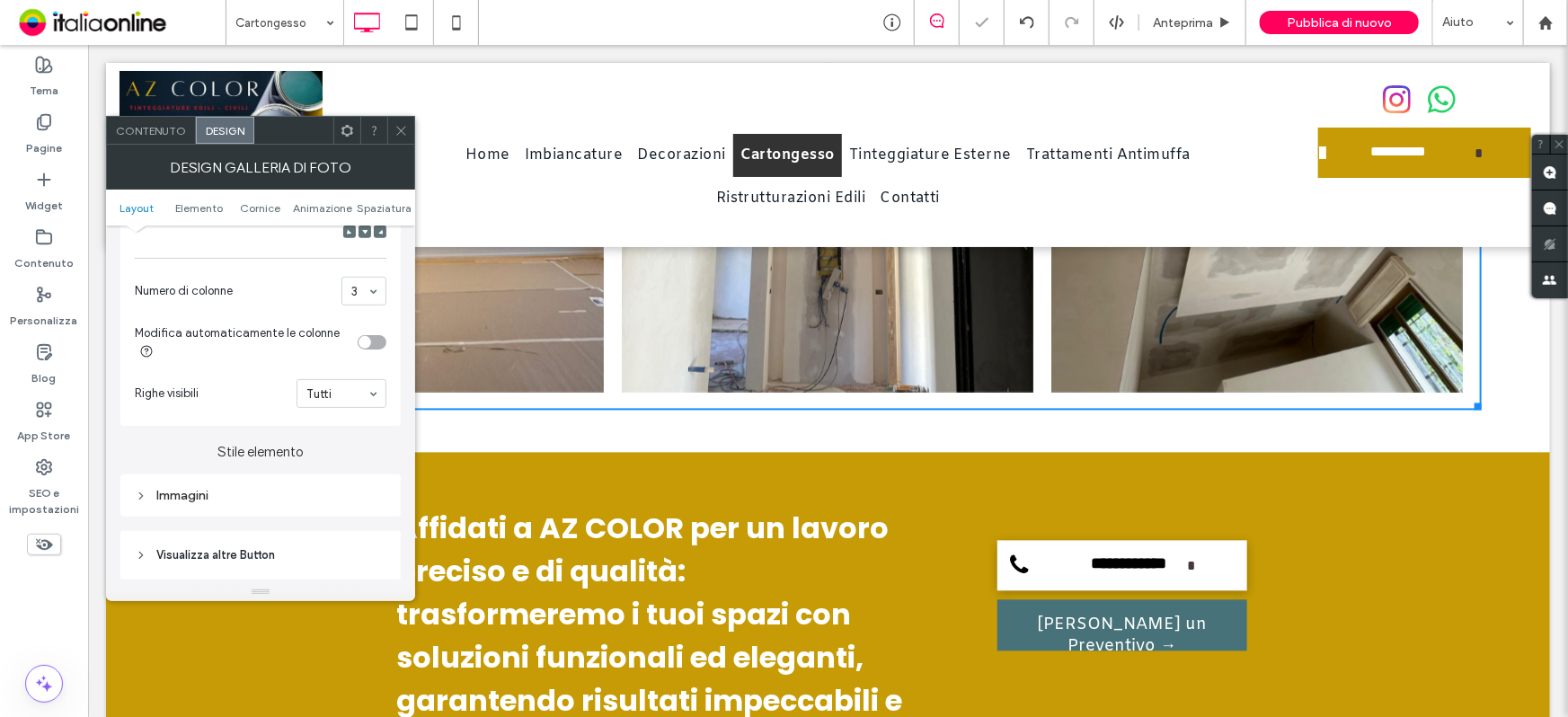
drag, startPoint x: 404, startPoint y: 138, endPoint x: 412, endPoint y: 145, distance: 10.6
click at [404, 138] on span at bounding box center [401, 130] width 13 height 27
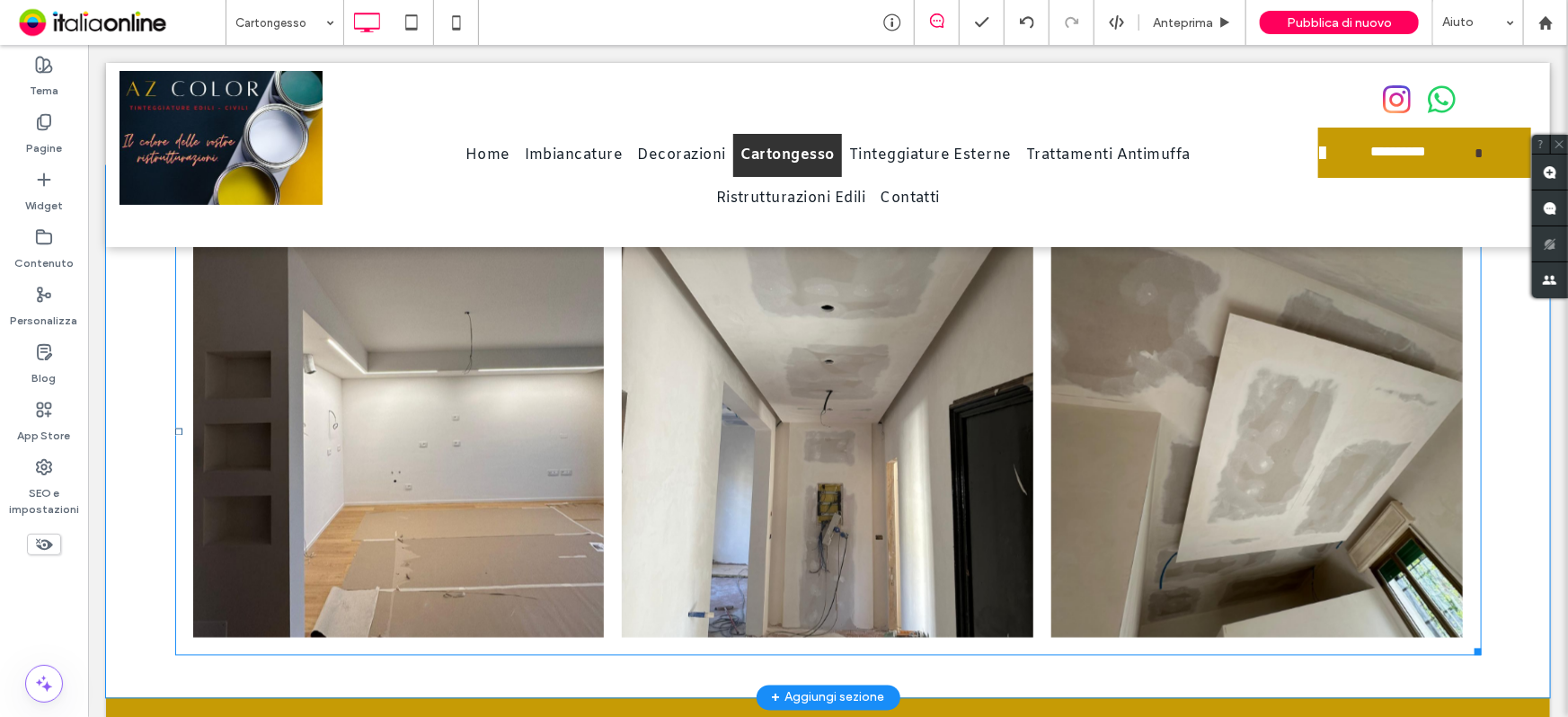
scroll to position [1454, 0]
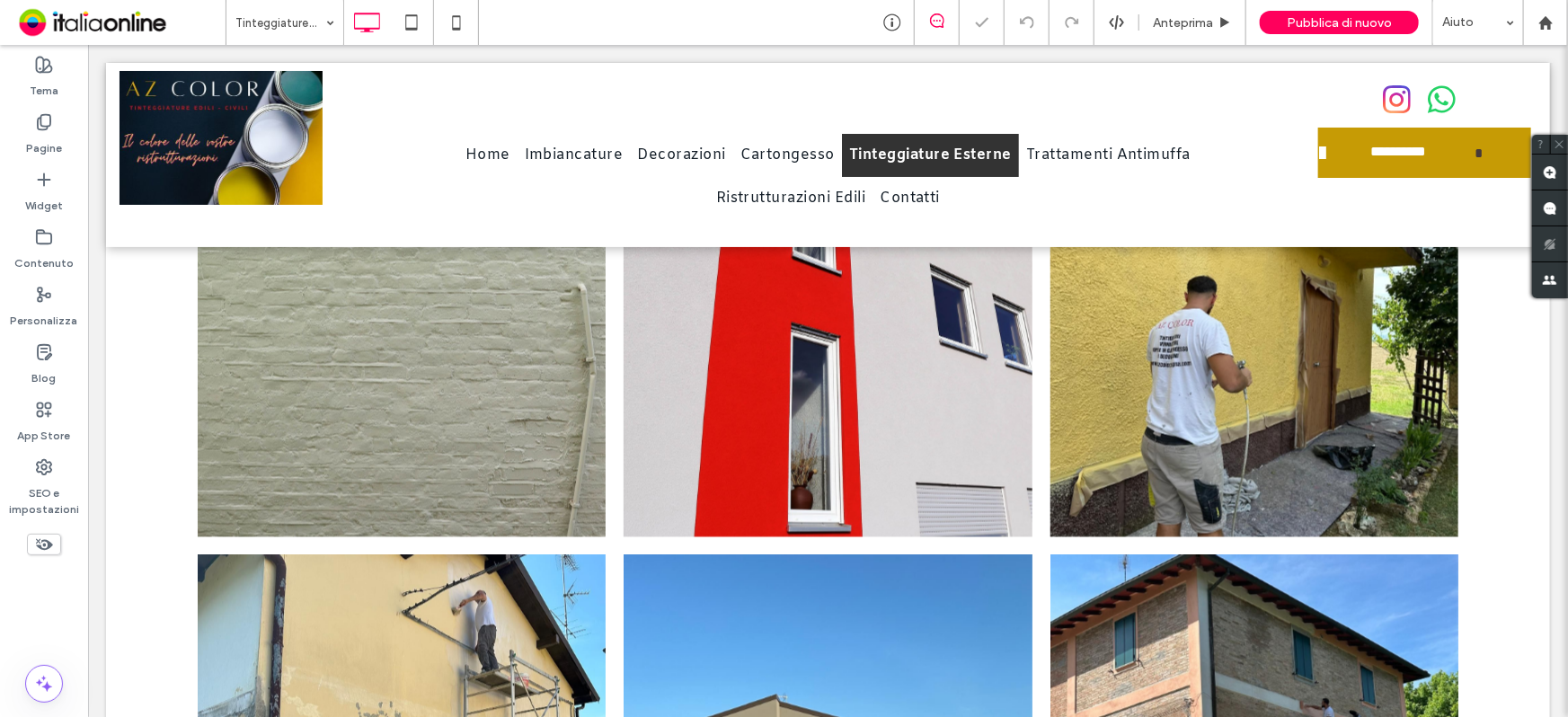
scroll to position [1797, 0]
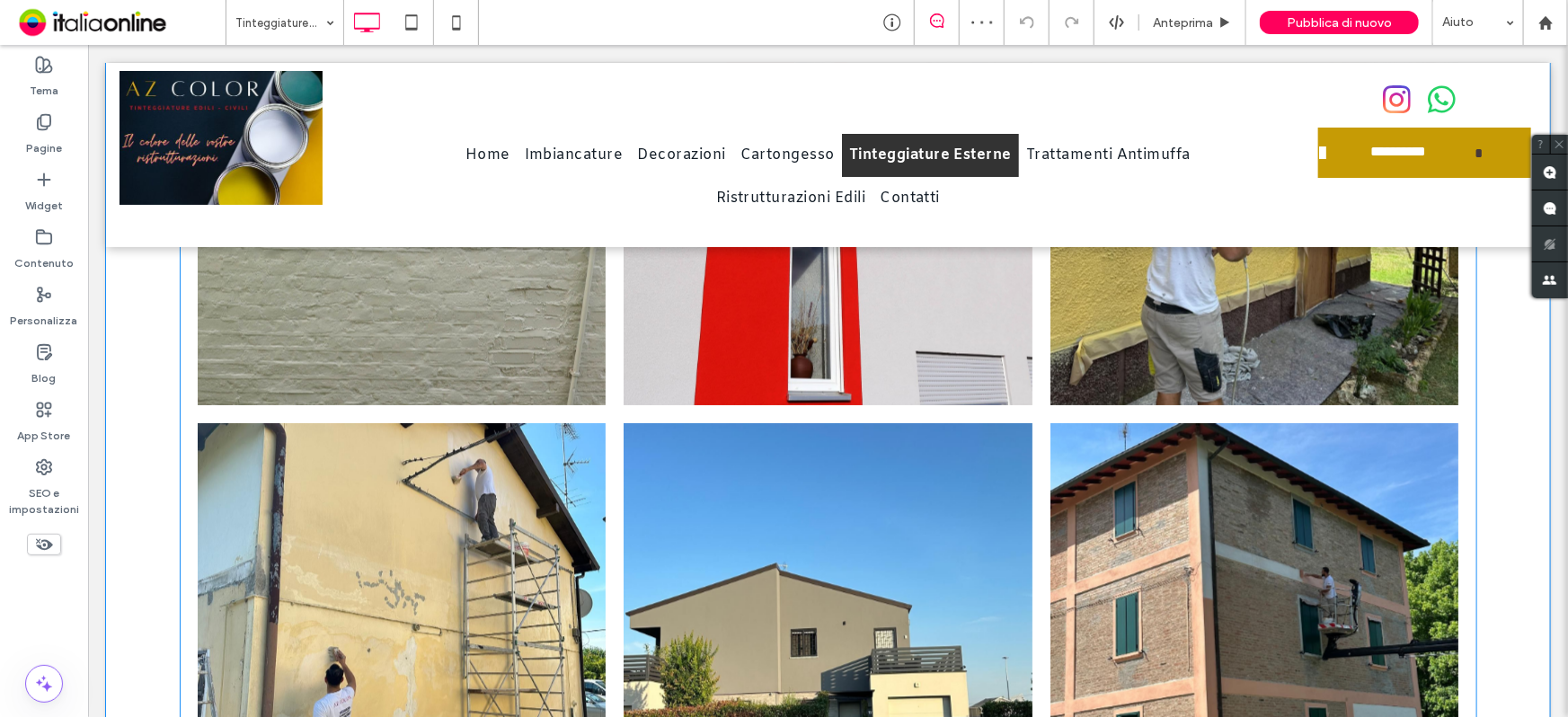
click at [802, 537] on link at bounding box center [827, 626] width 409 height 407
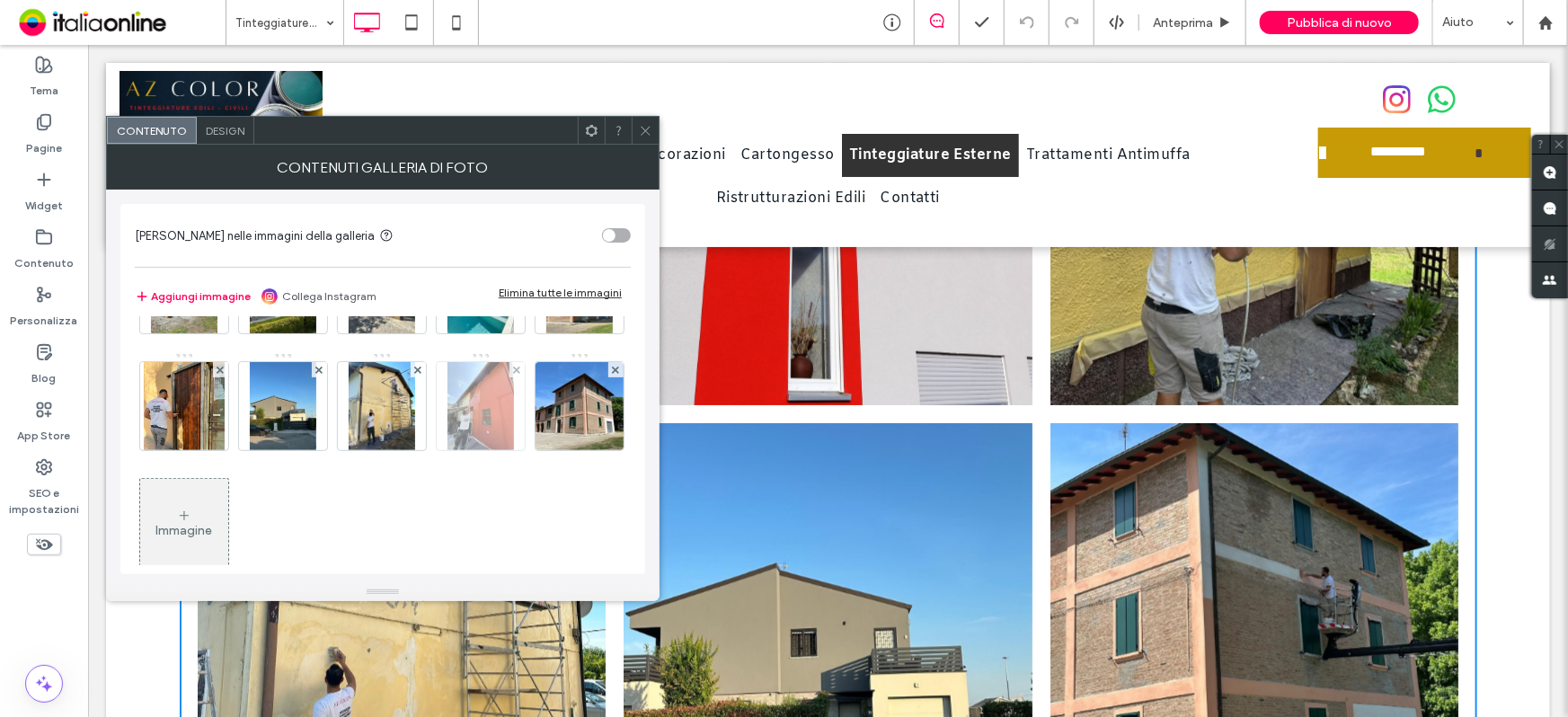
scroll to position [244, 0]
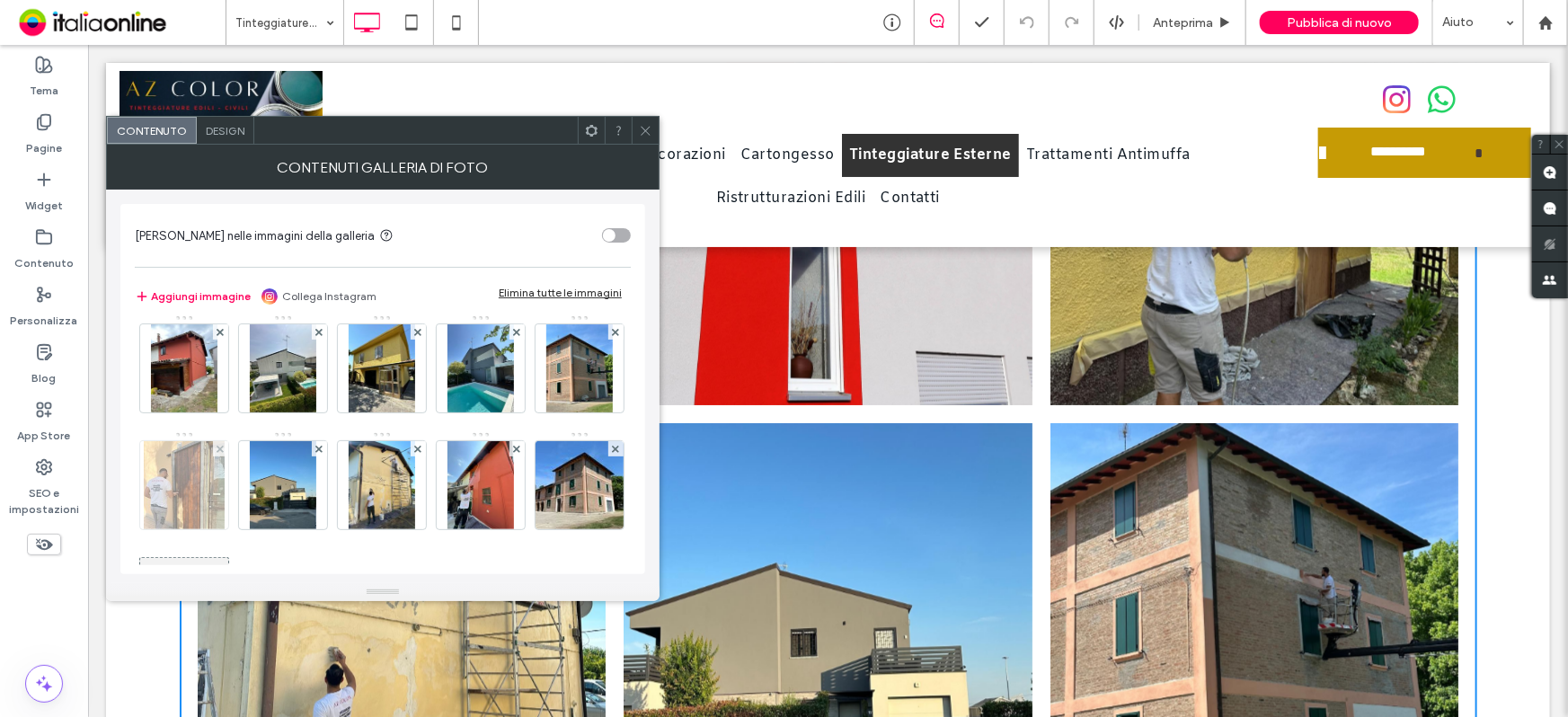
click at [229, 445] on div at bounding box center [220, 448] width 15 height 15
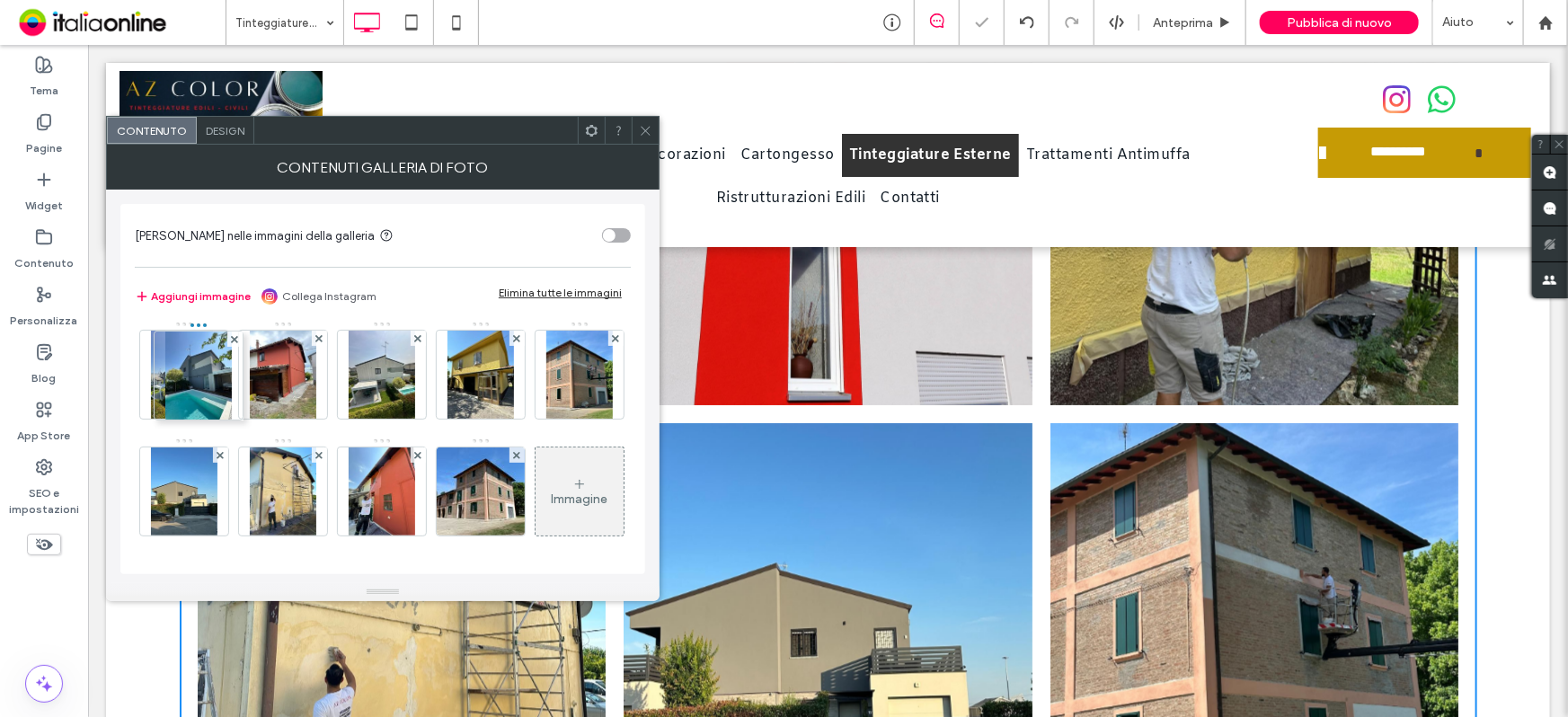
drag, startPoint x: 269, startPoint y: 494, endPoint x: 198, endPoint y: 388, distance: 127.6
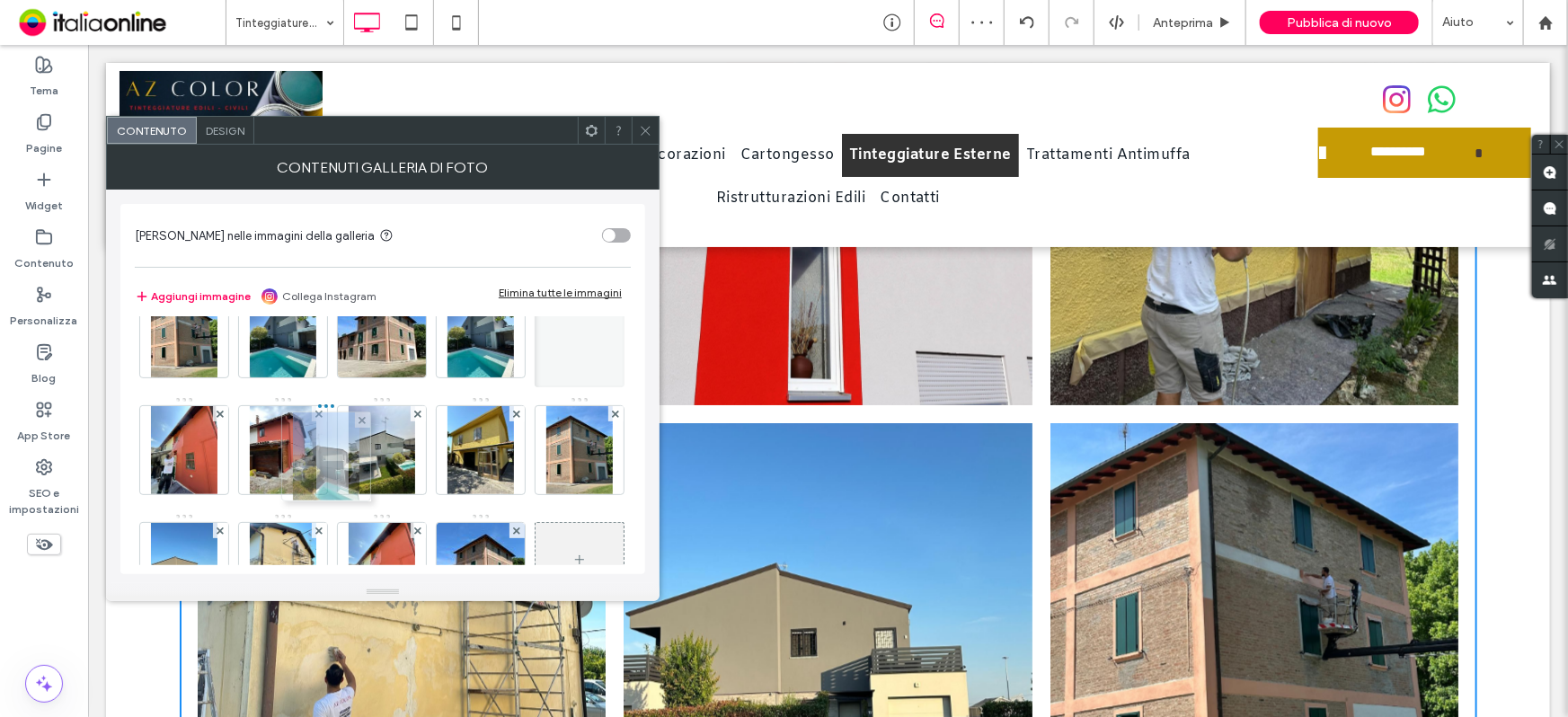
drag, startPoint x: 378, startPoint y: 451, endPoint x: 302, endPoint y: 454, distance: 76.1
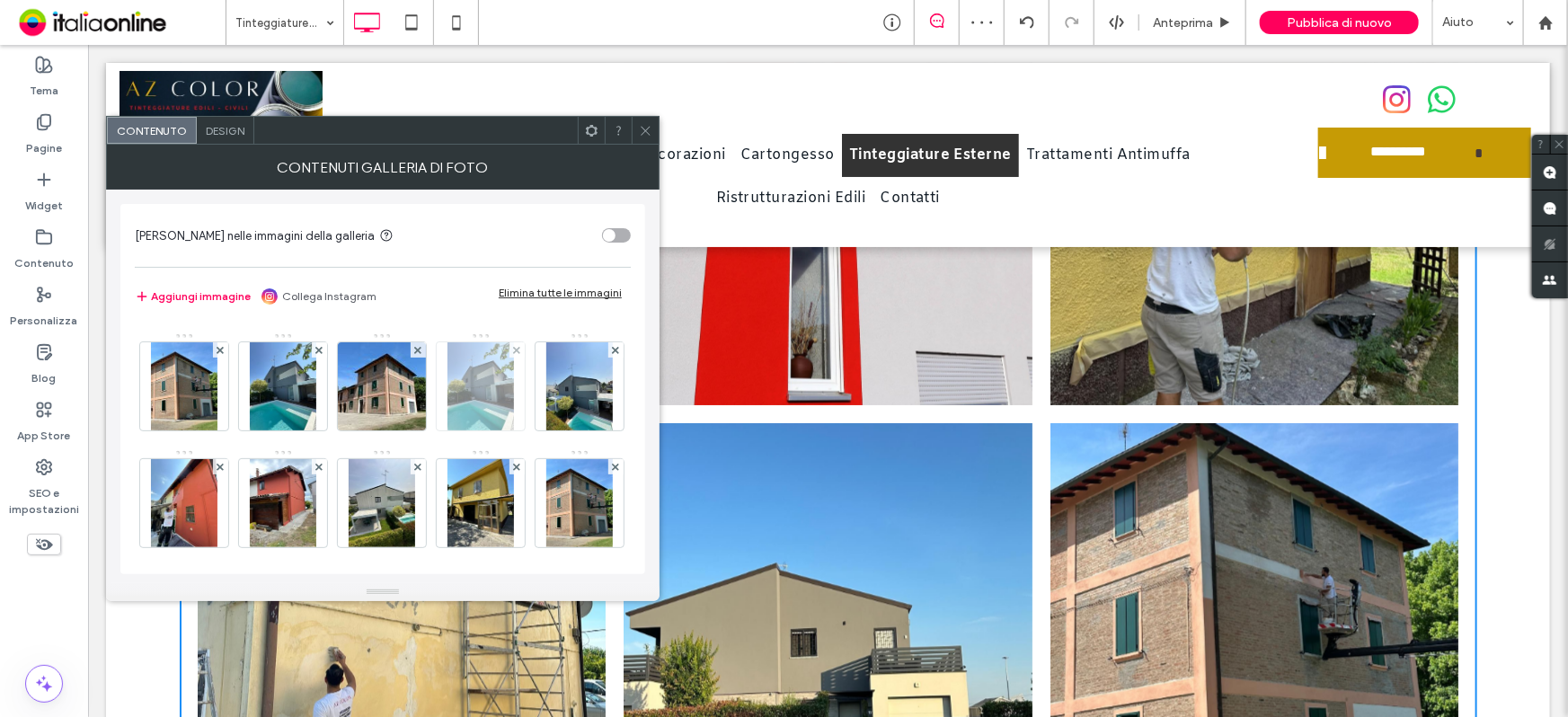
scroll to position [81, 0]
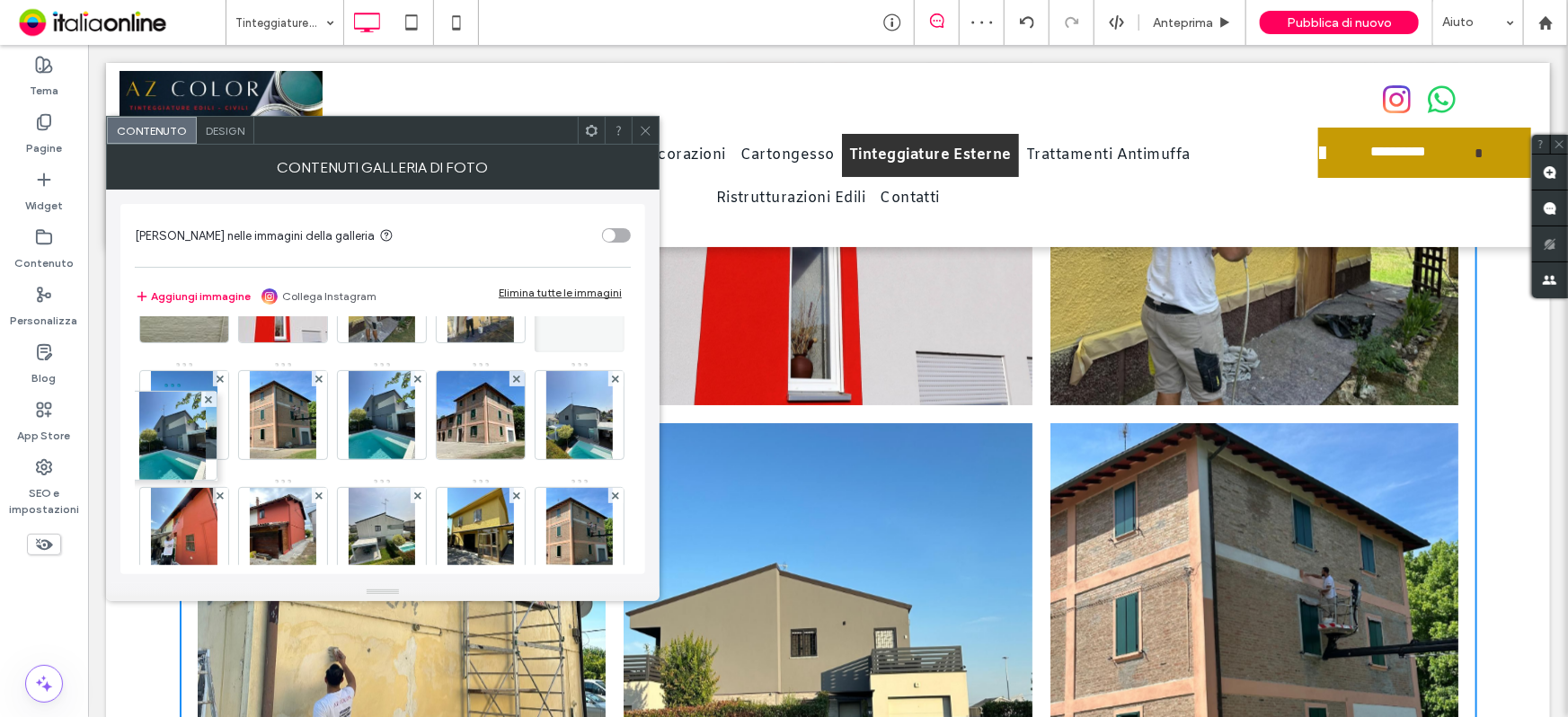
drag, startPoint x: 205, startPoint y: 517, endPoint x: 185, endPoint y: 407, distance: 111.8
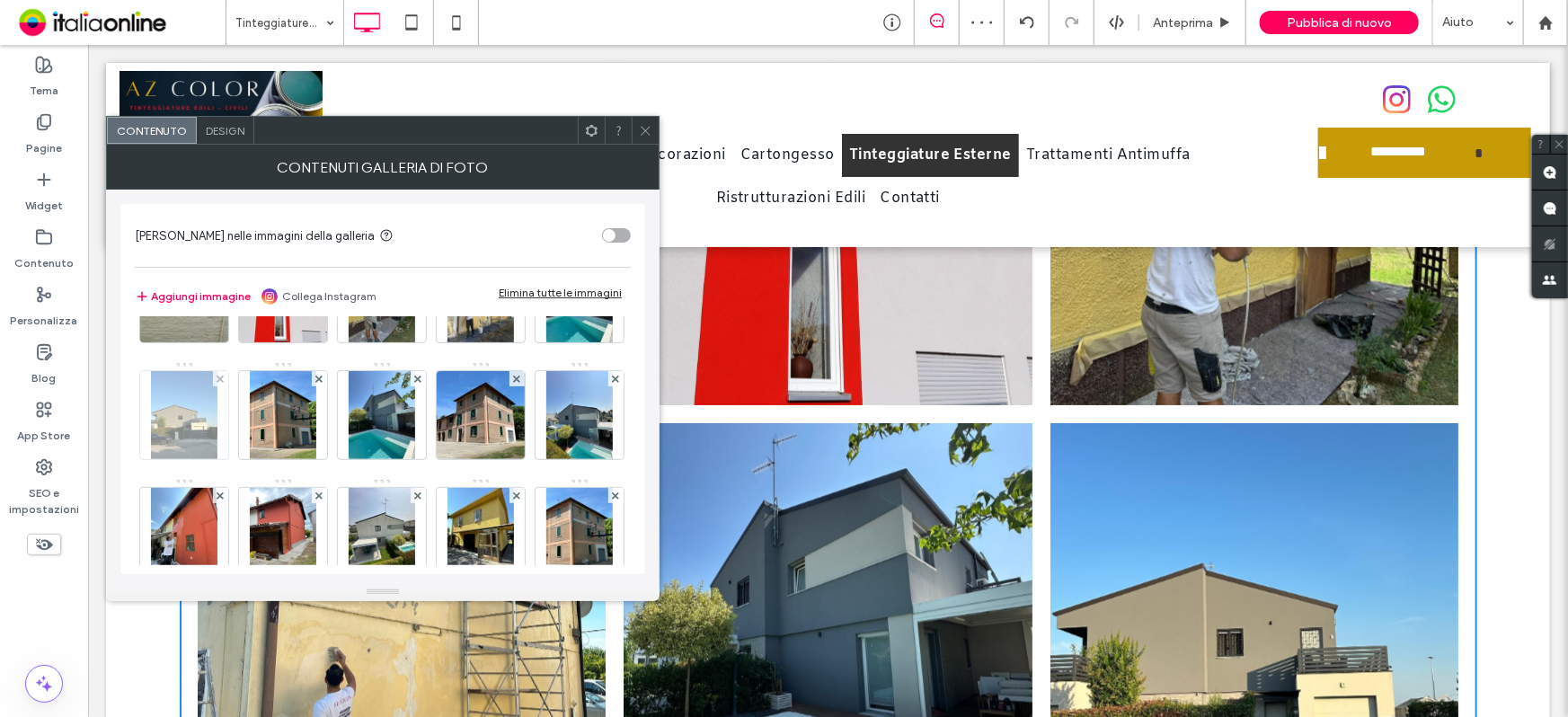
scroll to position [0, 0]
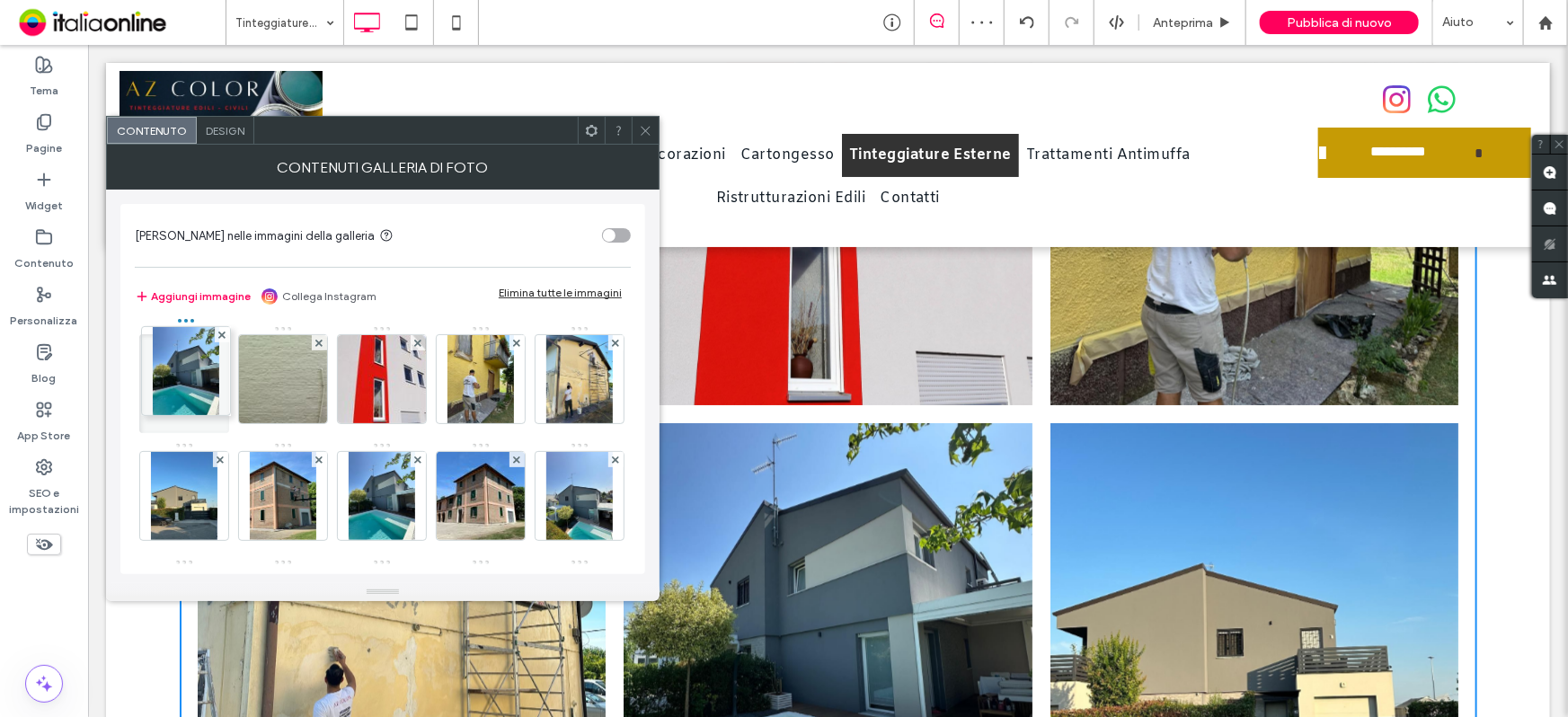
drag, startPoint x: 197, startPoint y: 505, endPoint x: 188, endPoint y: 372, distance: 133.3
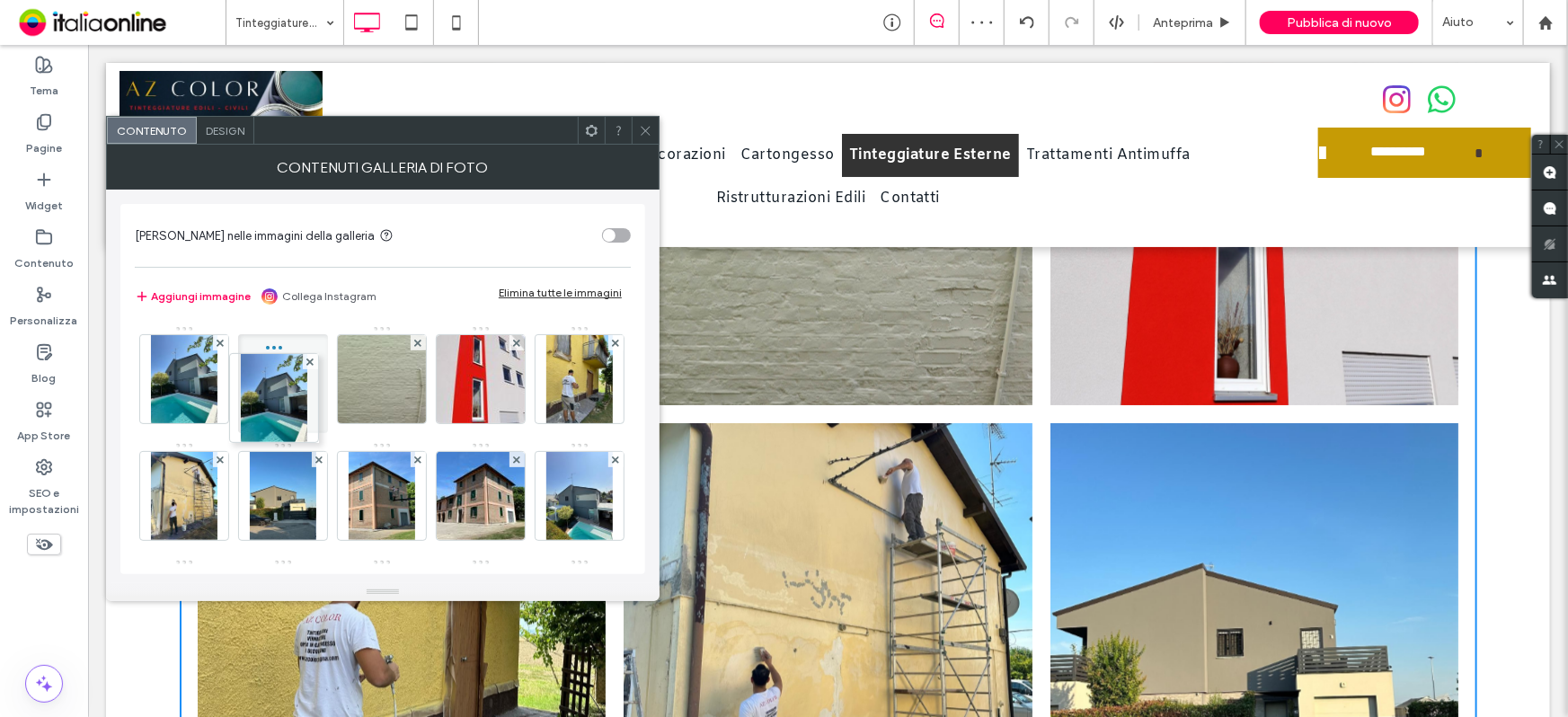
drag, startPoint x: 479, startPoint y: 486, endPoint x: 270, endPoint y: 368, distance: 240.0
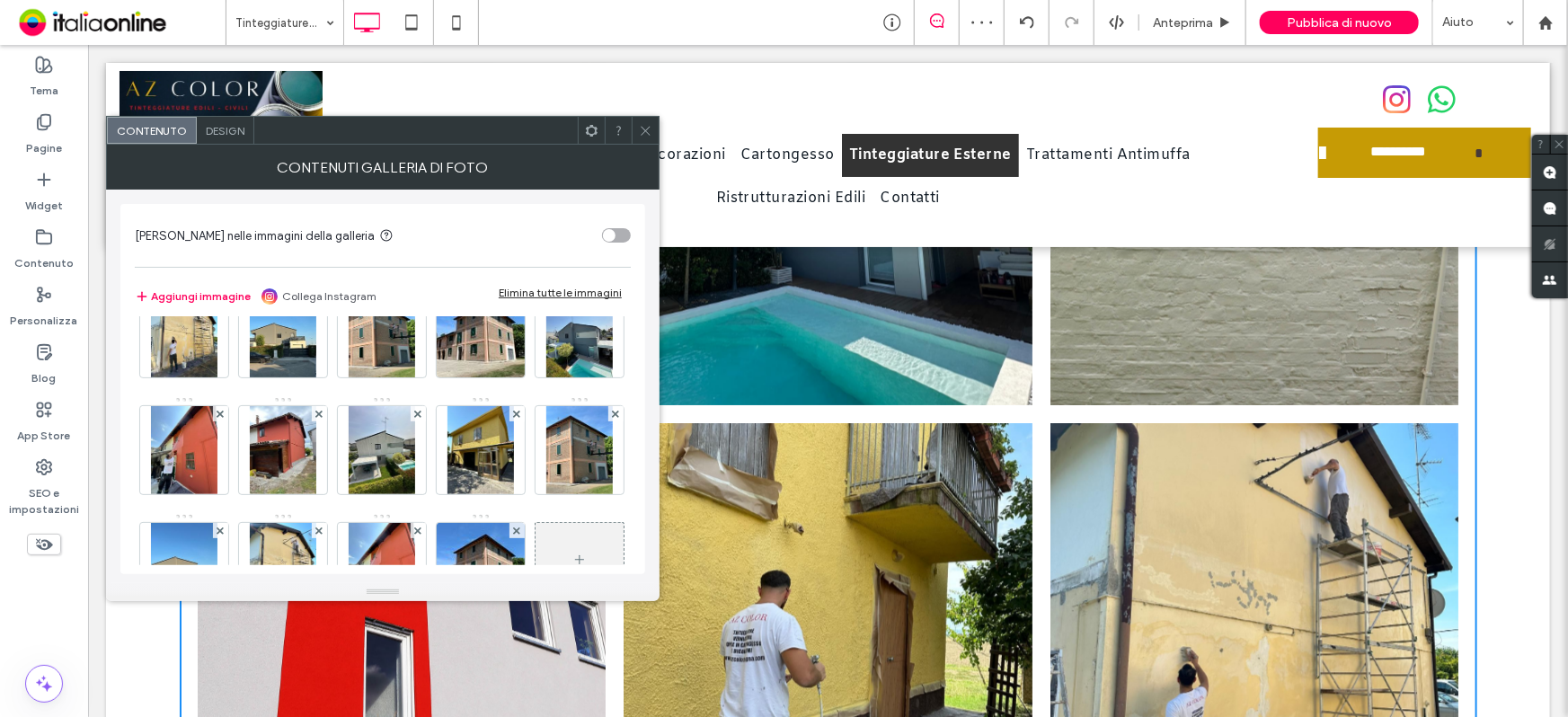
scroll to position [244, 0]
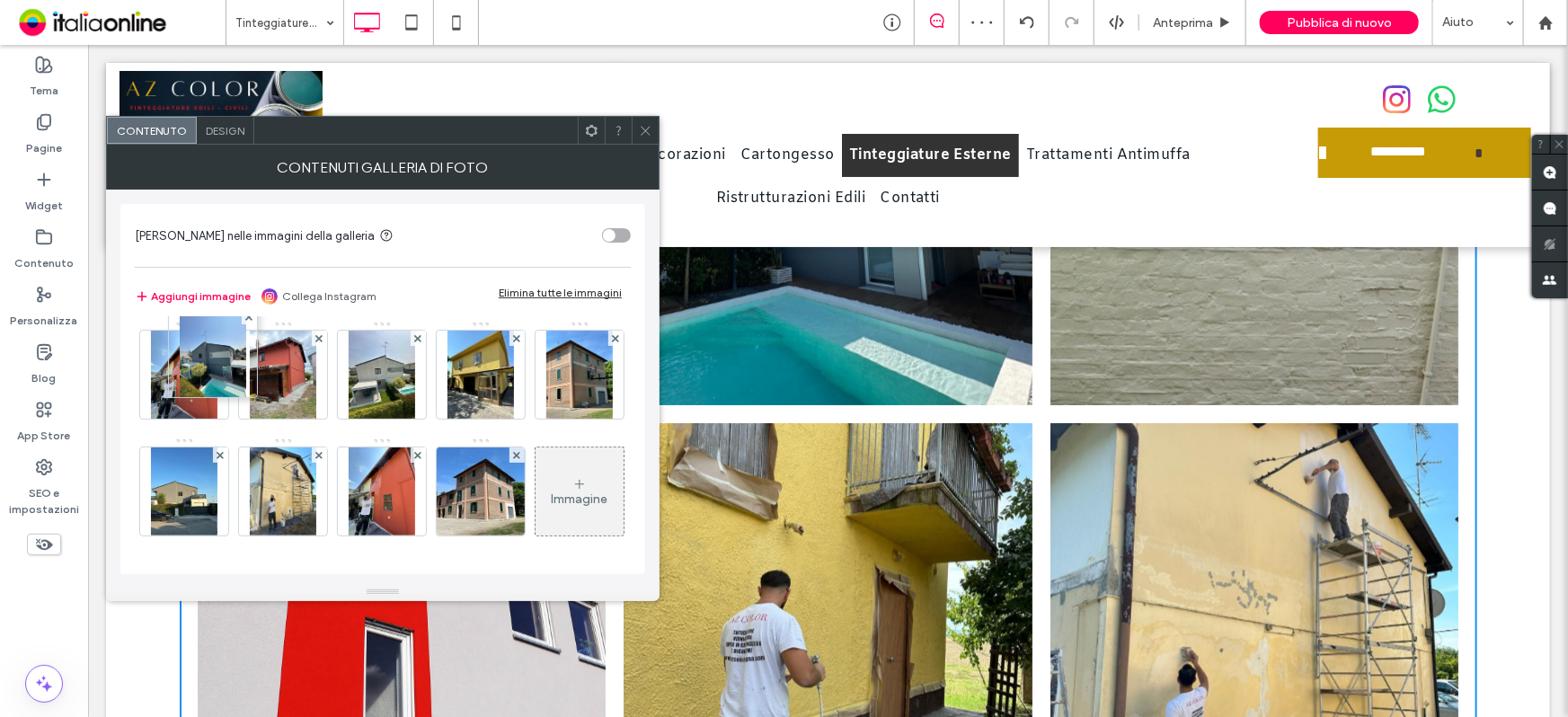
drag, startPoint x: 294, startPoint y: 379, endPoint x: 221, endPoint y: 360, distance: 75.4
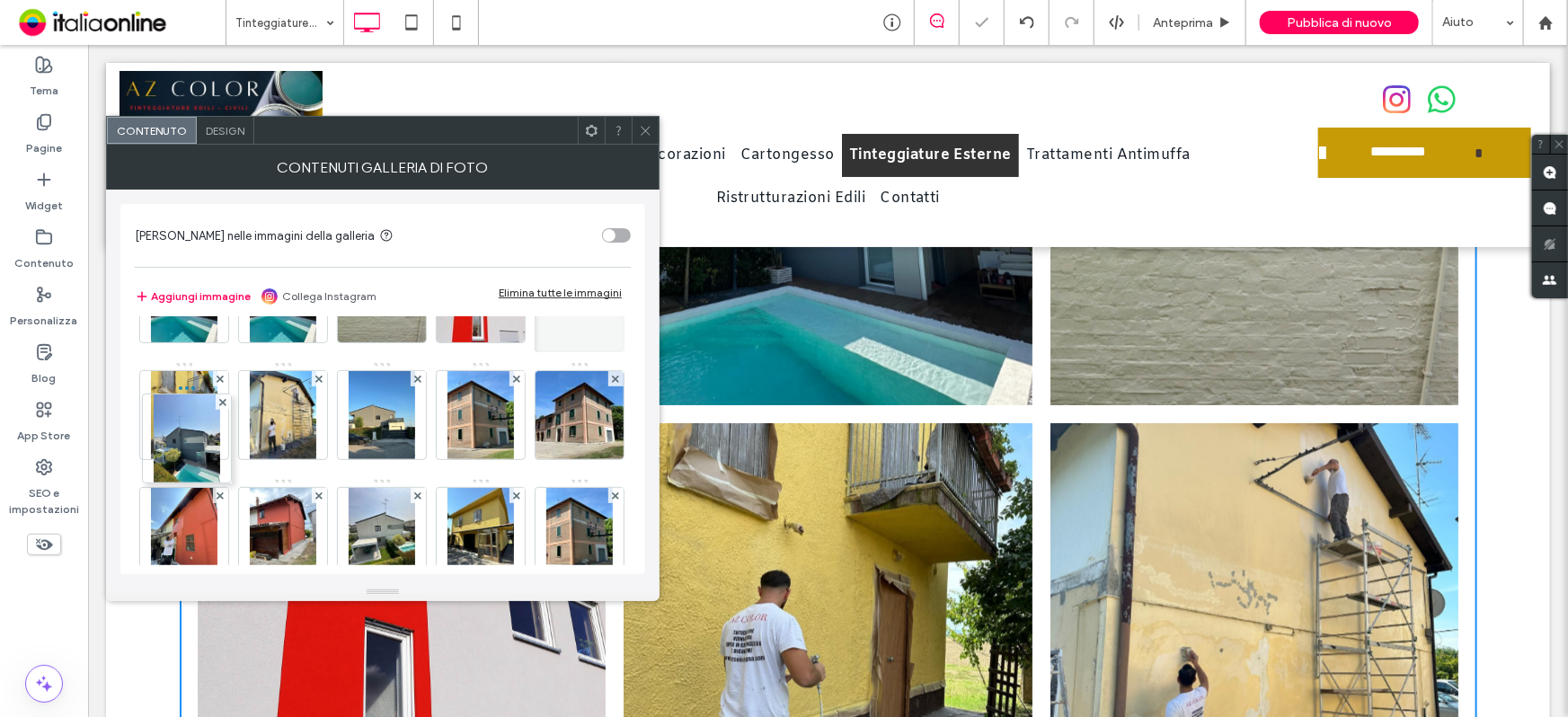
drag, startPoint x: 197, startPoint y: 481, endPoint x: 189, endPoint y: 393, distance: 88.4
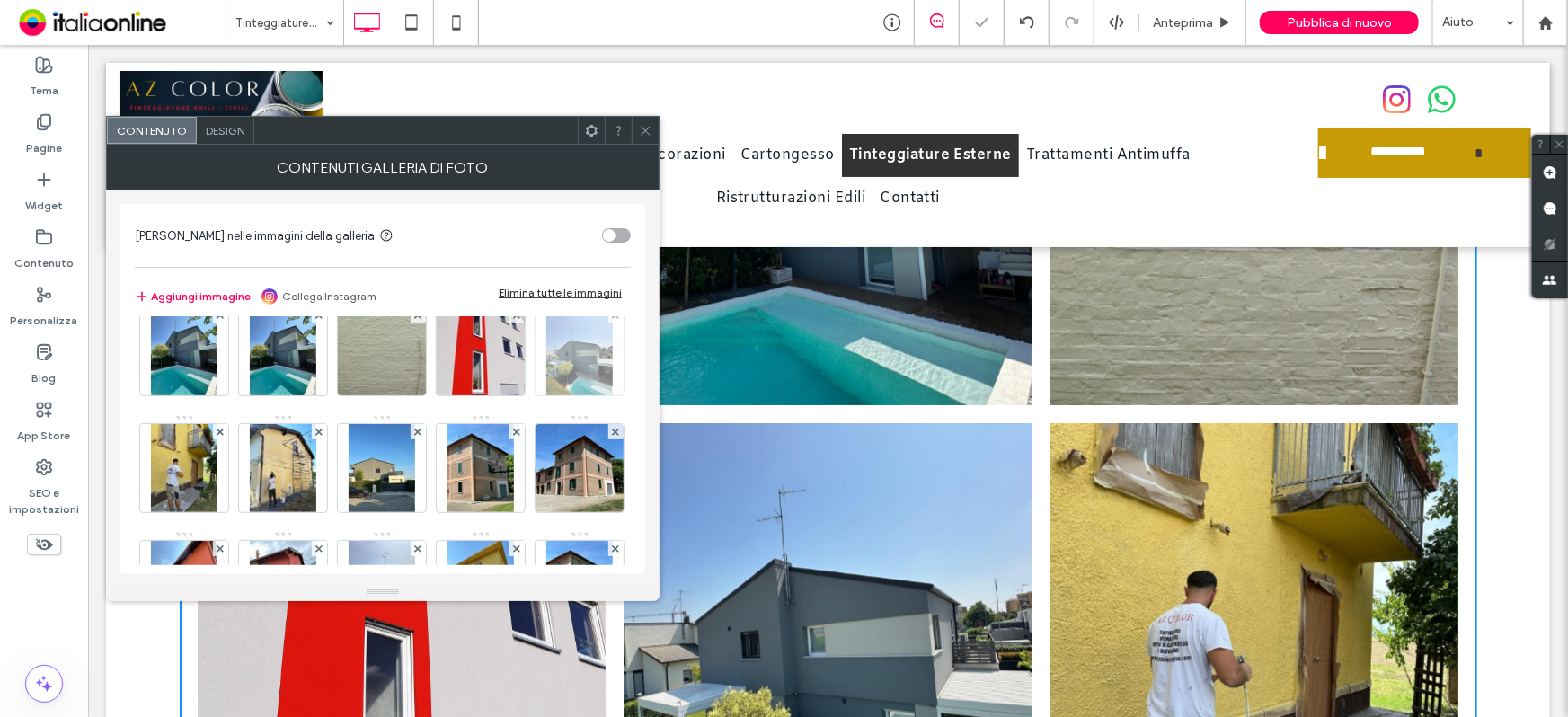
scroll to position [0, 0]
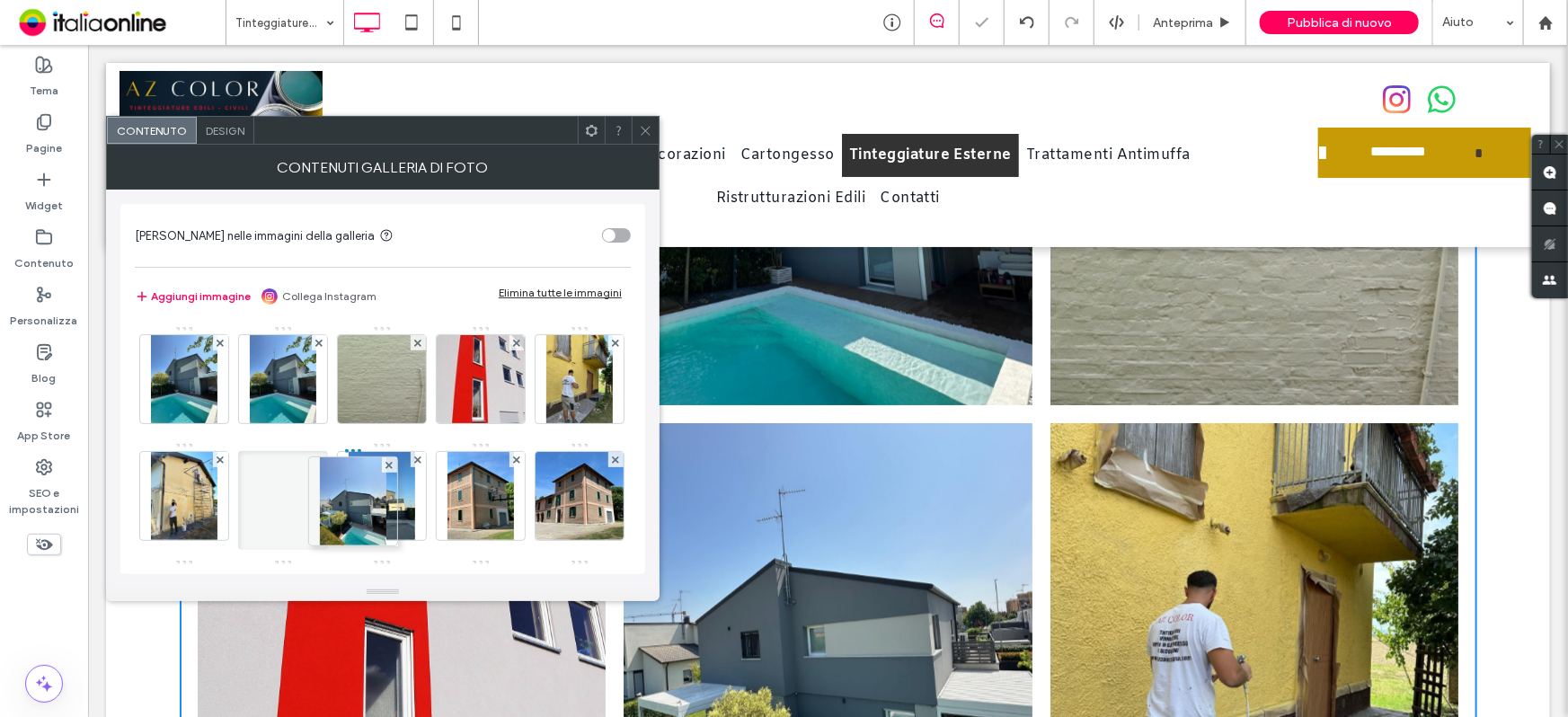
drag, startPoint x: 195, startPoint y: 502, endPoint x: 409, endPoint y: 490, distance: 214.3
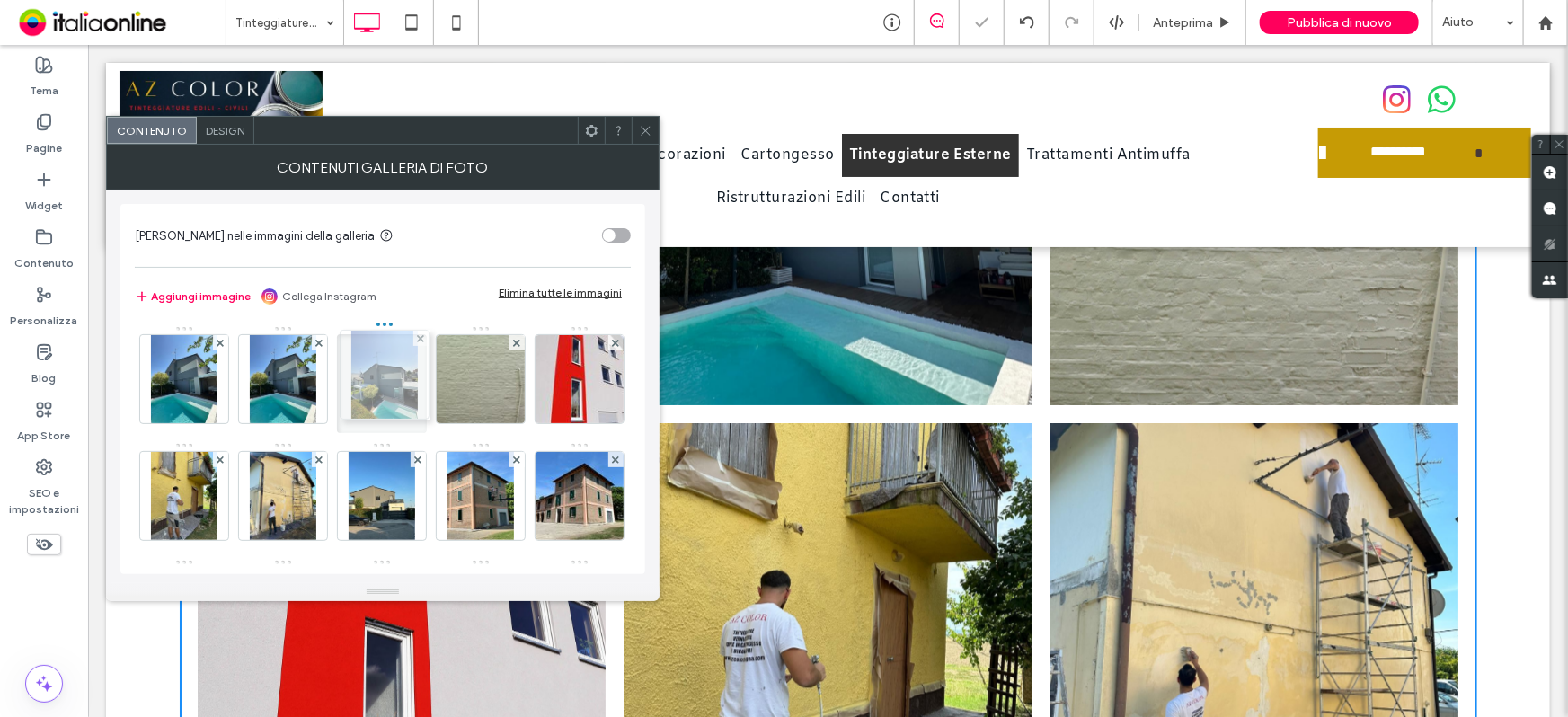
drag, startPoint x: 390, startPoint y: 485, endPoint x: 390, endPoint y: 369, distance: 116.0
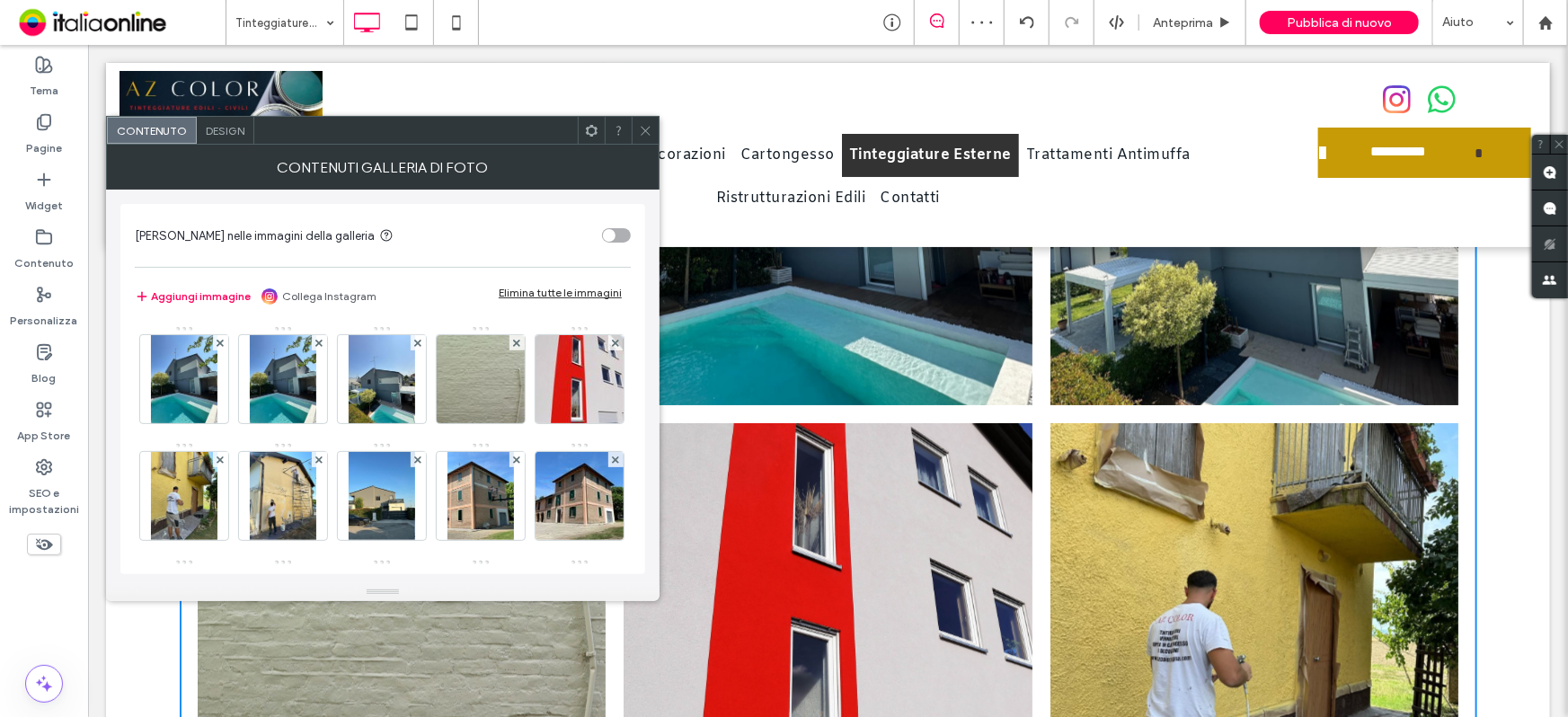
click at [648, 124] on icon at bounding box center [645, 131] width 13 height 13
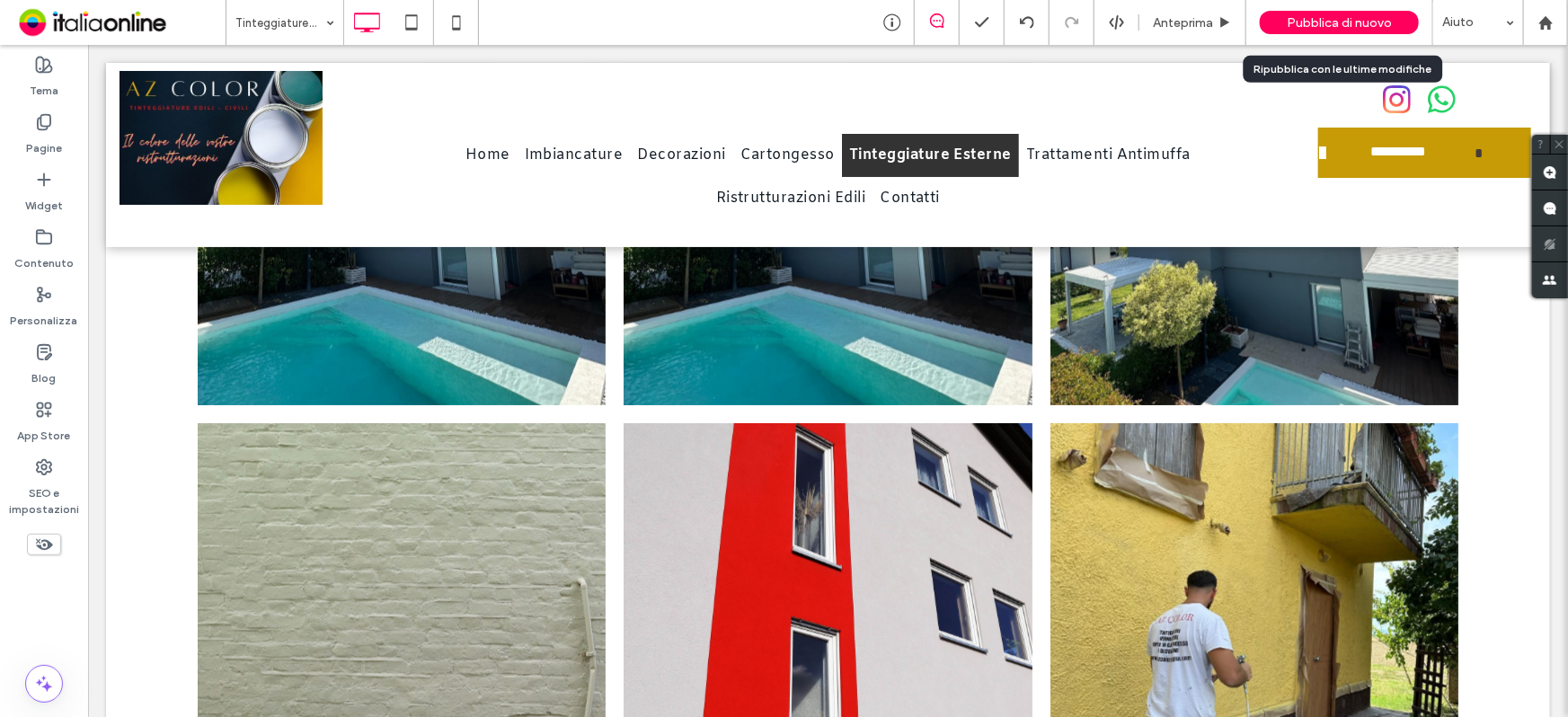
click at [1285, 30] on div "Pubblica di nuovo" at bounding box center [1339, 22] width 160 height 23
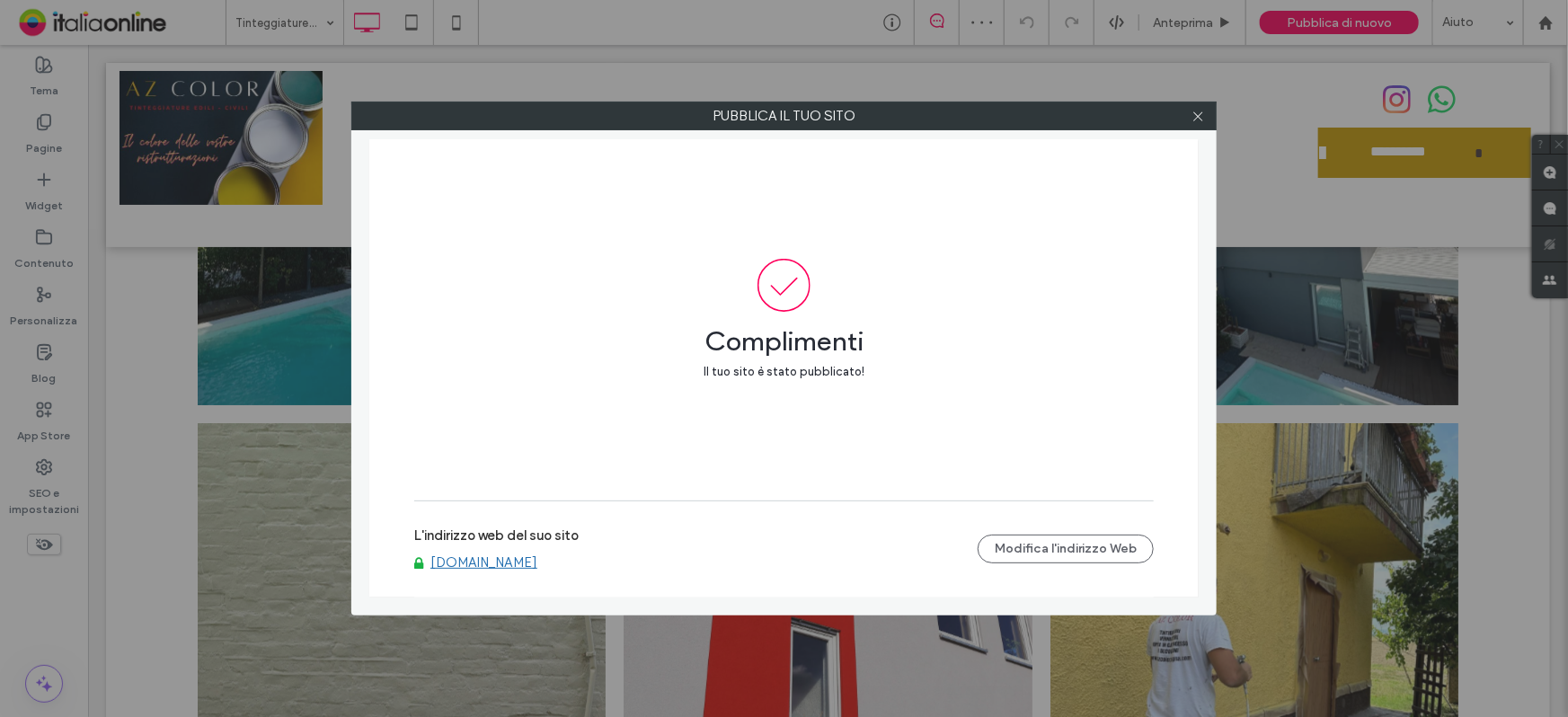
click at [490, 566] on link "www.azcolorbologna.com" at bounding box center [484, 561] width 107 height 16
click at [1193, 107] on span at bounding box center [1199, 116] width 13 height 27
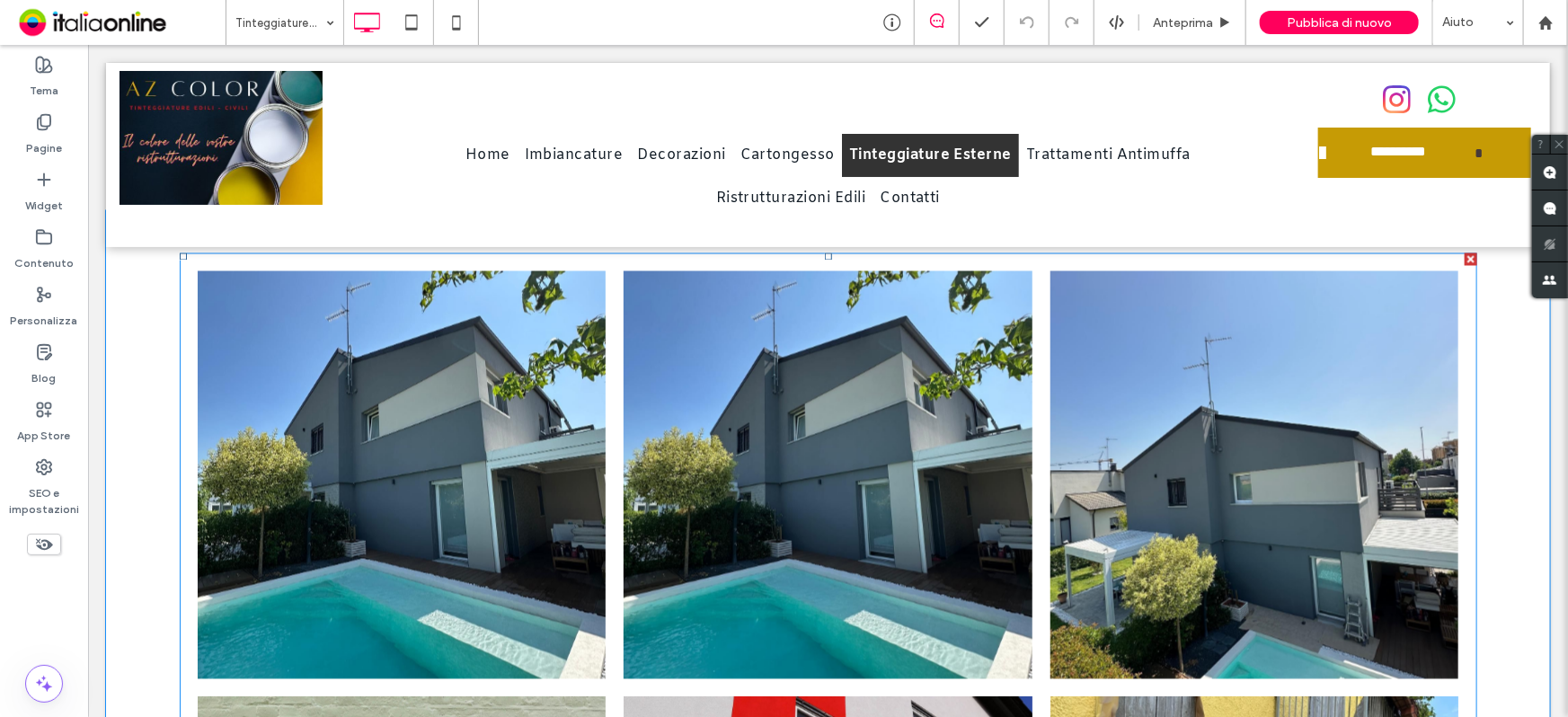
scroll to position [1551, 0]
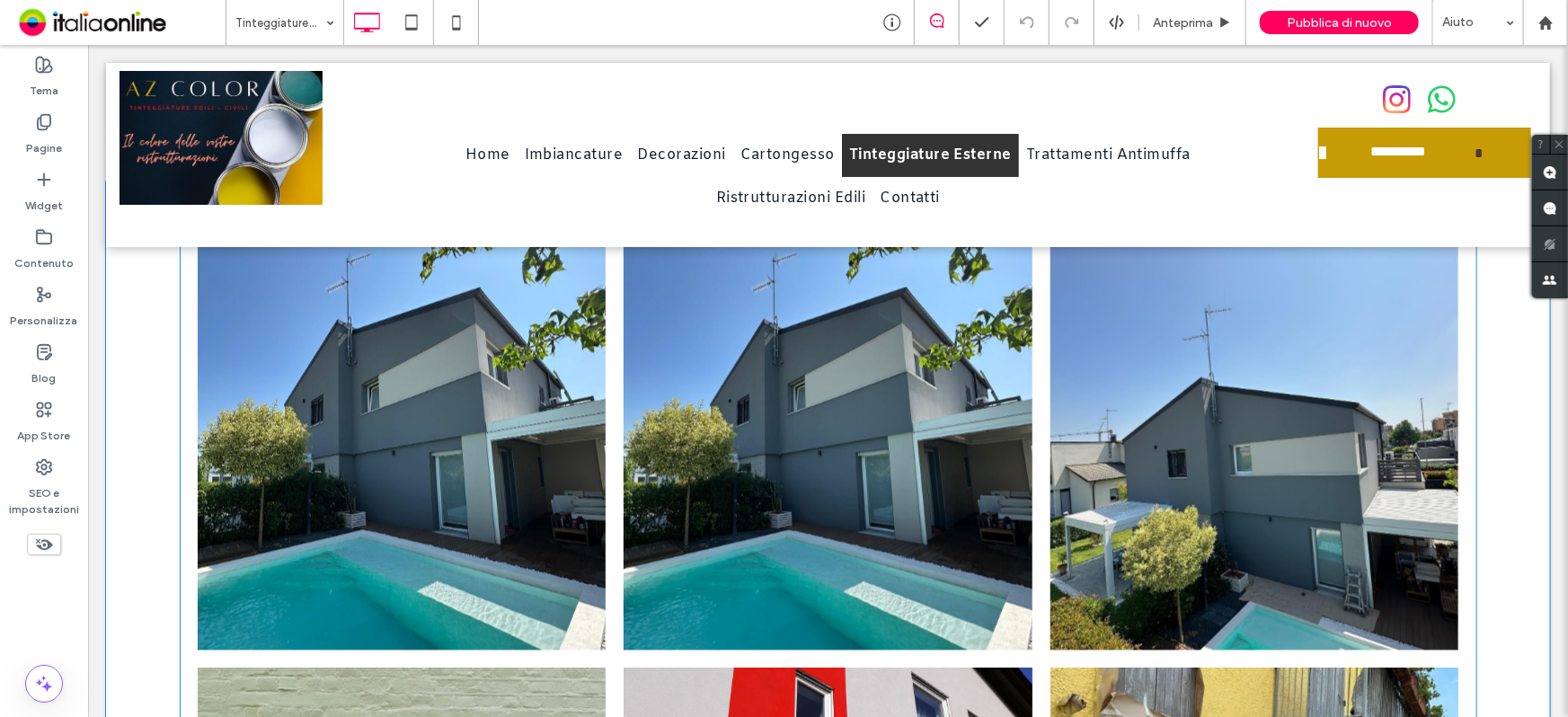
click at [942, 456] on link at bounding box center [827, 445] width 409 height 407
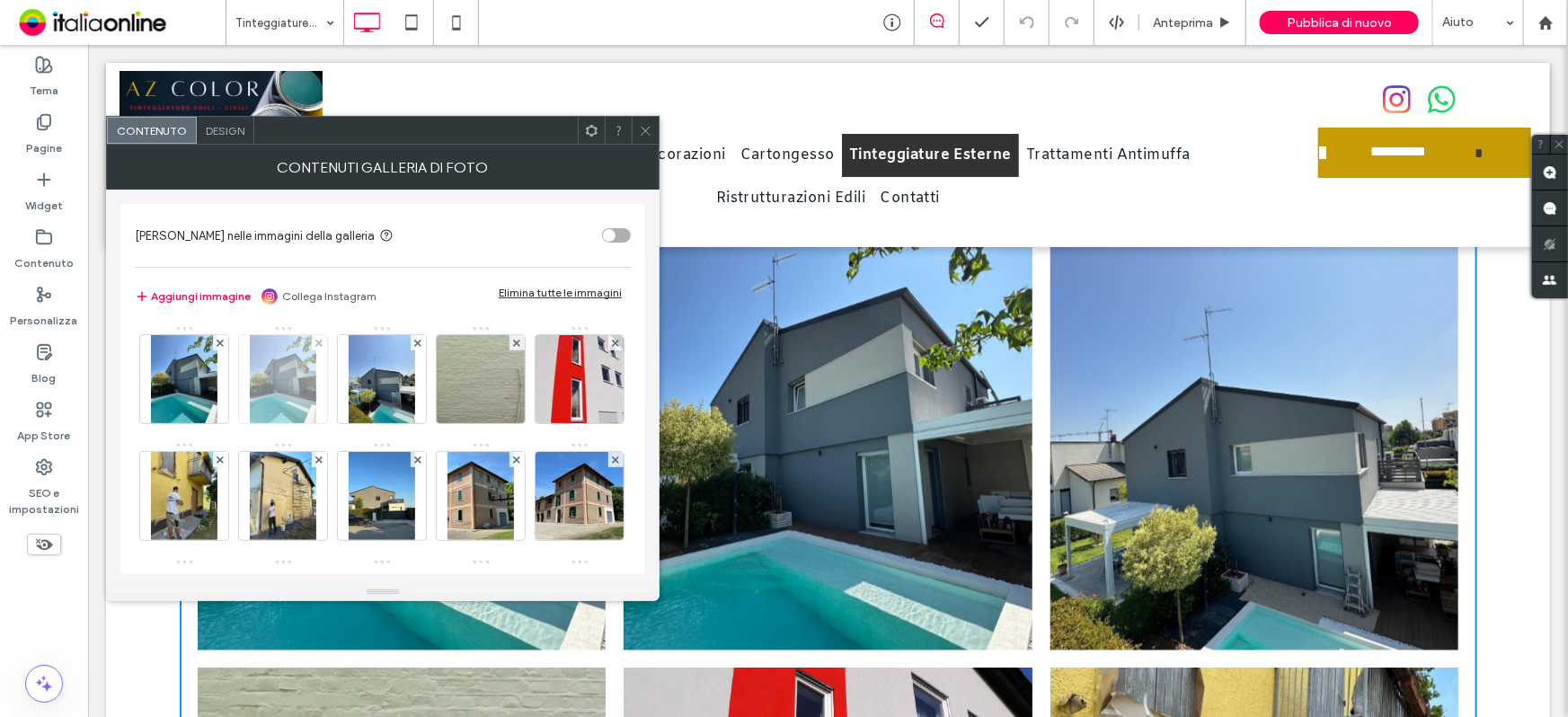
click at [312, 338] on div at bounding box center [319, 342] width 15 height 15
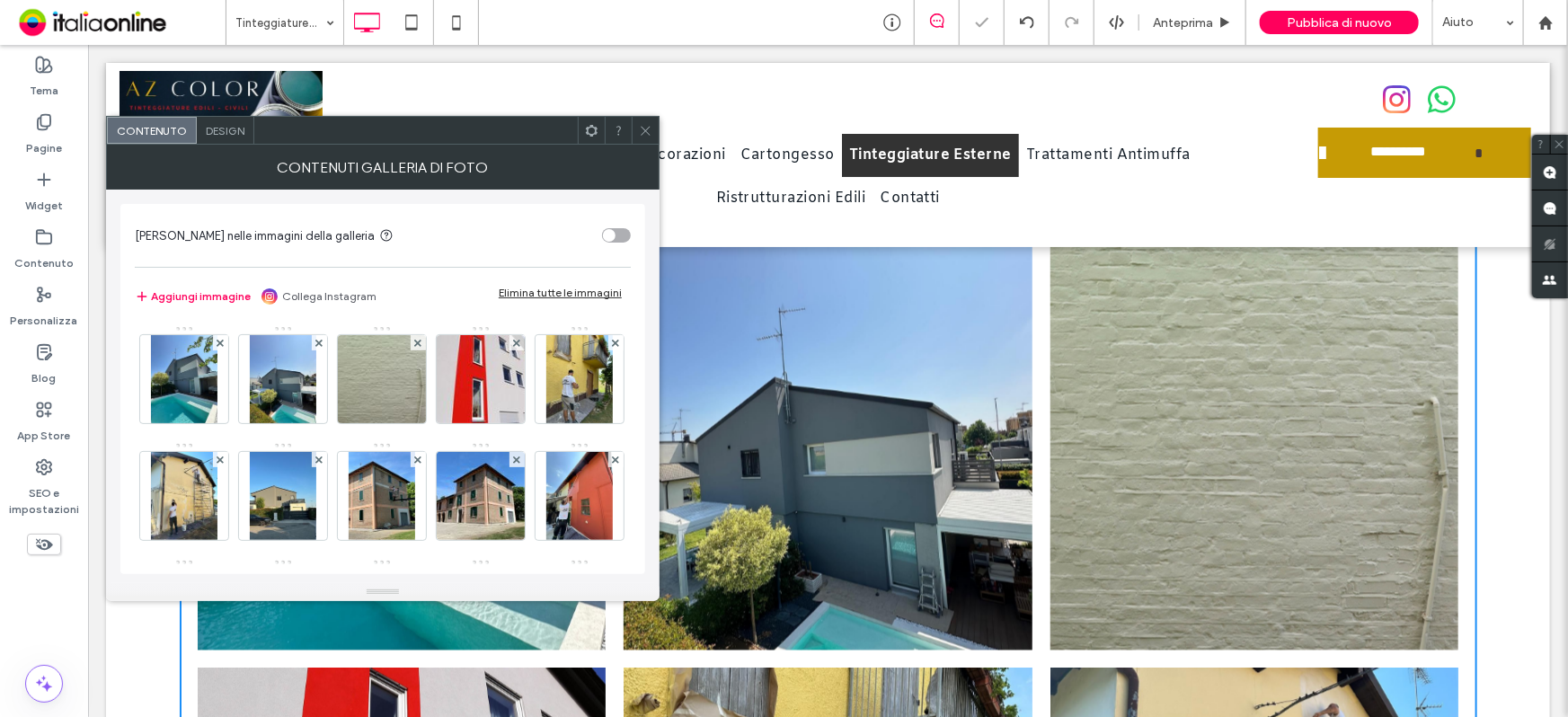
drag, startPoint x: 644, startPoint y: 126, endPoint x: 656, endPoint y: 135, distance: 15.0
click at [644, 126] on icon at bounding box center [645, 131] width 13 height 13
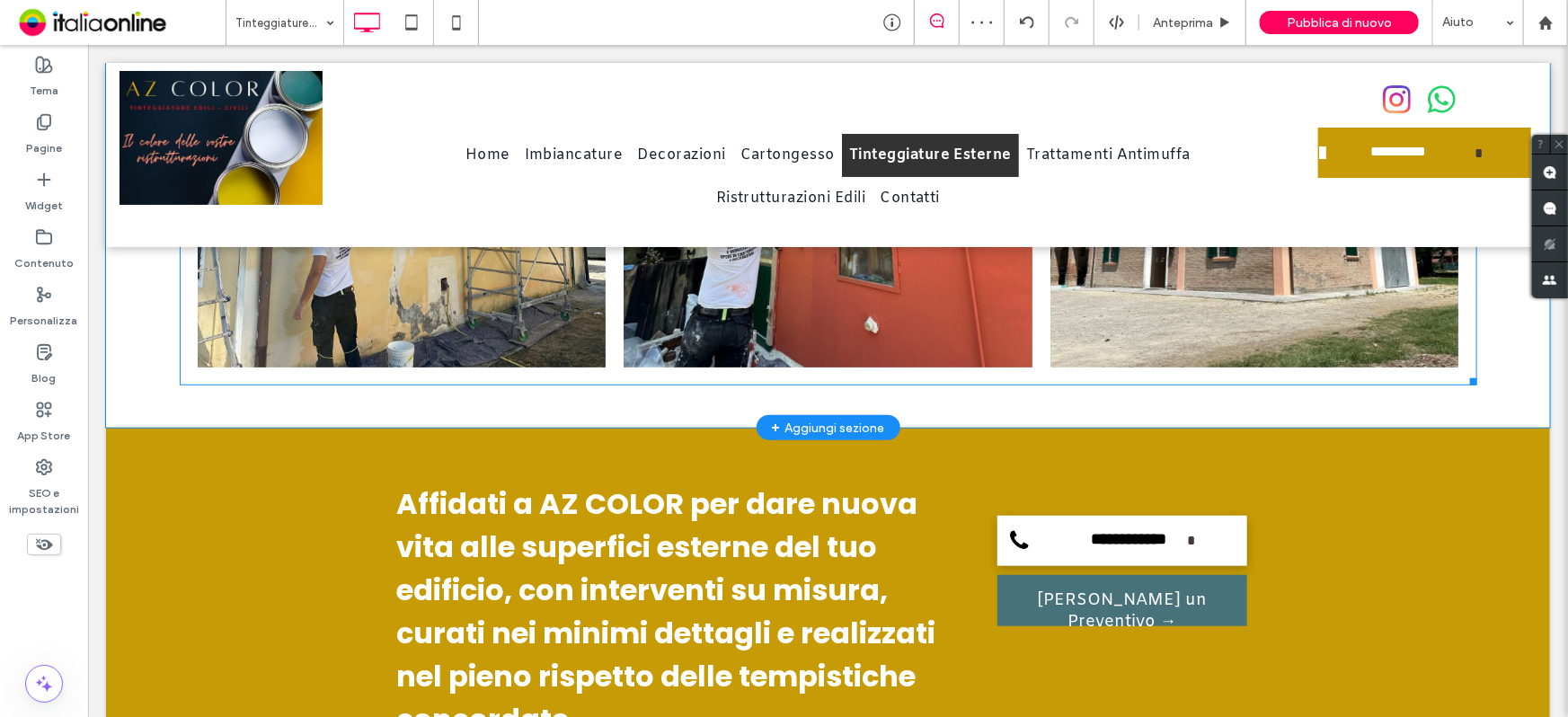
scroll to position [4083, 0]
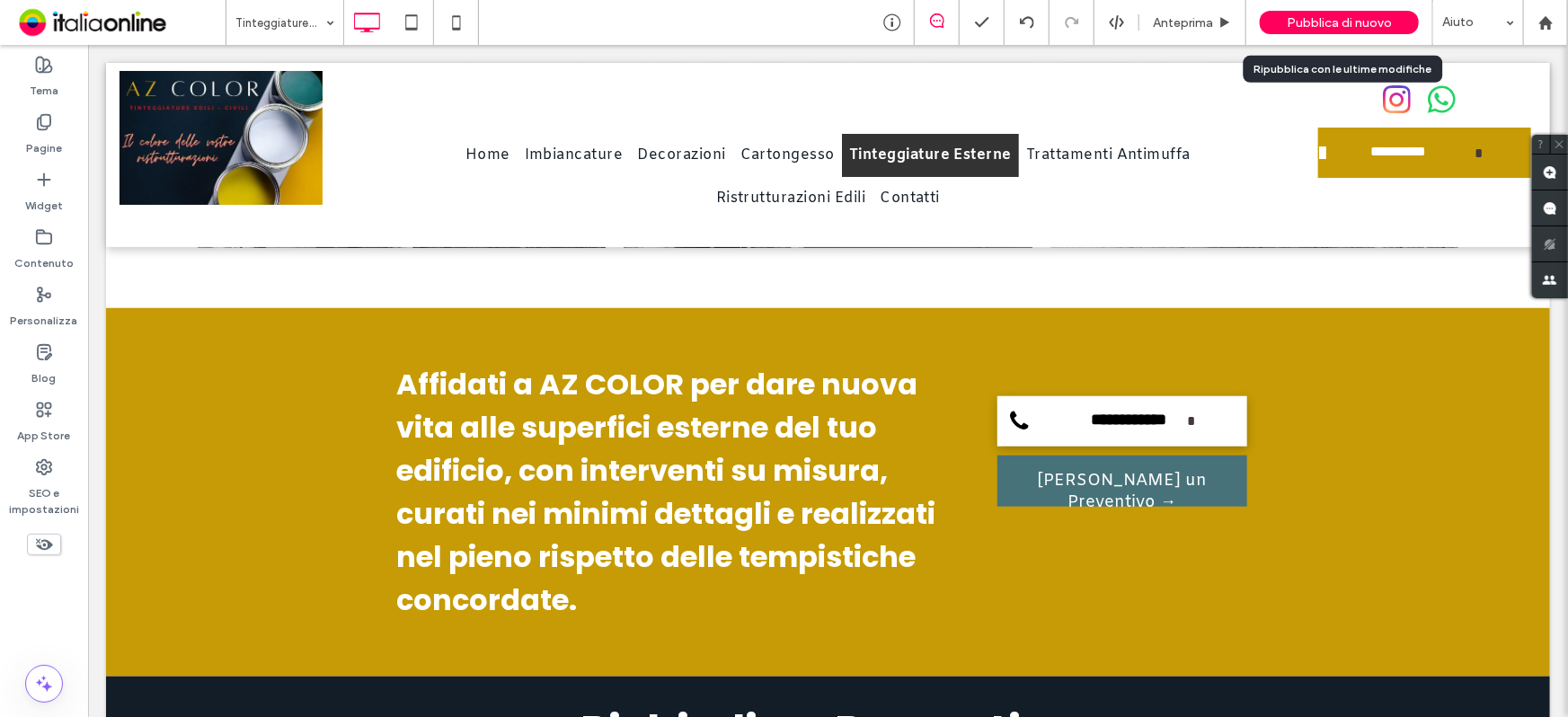
click at [1286, 26] on div "Pubblica di nuovo" at bounding box center [1339, 22] width 160 height 23
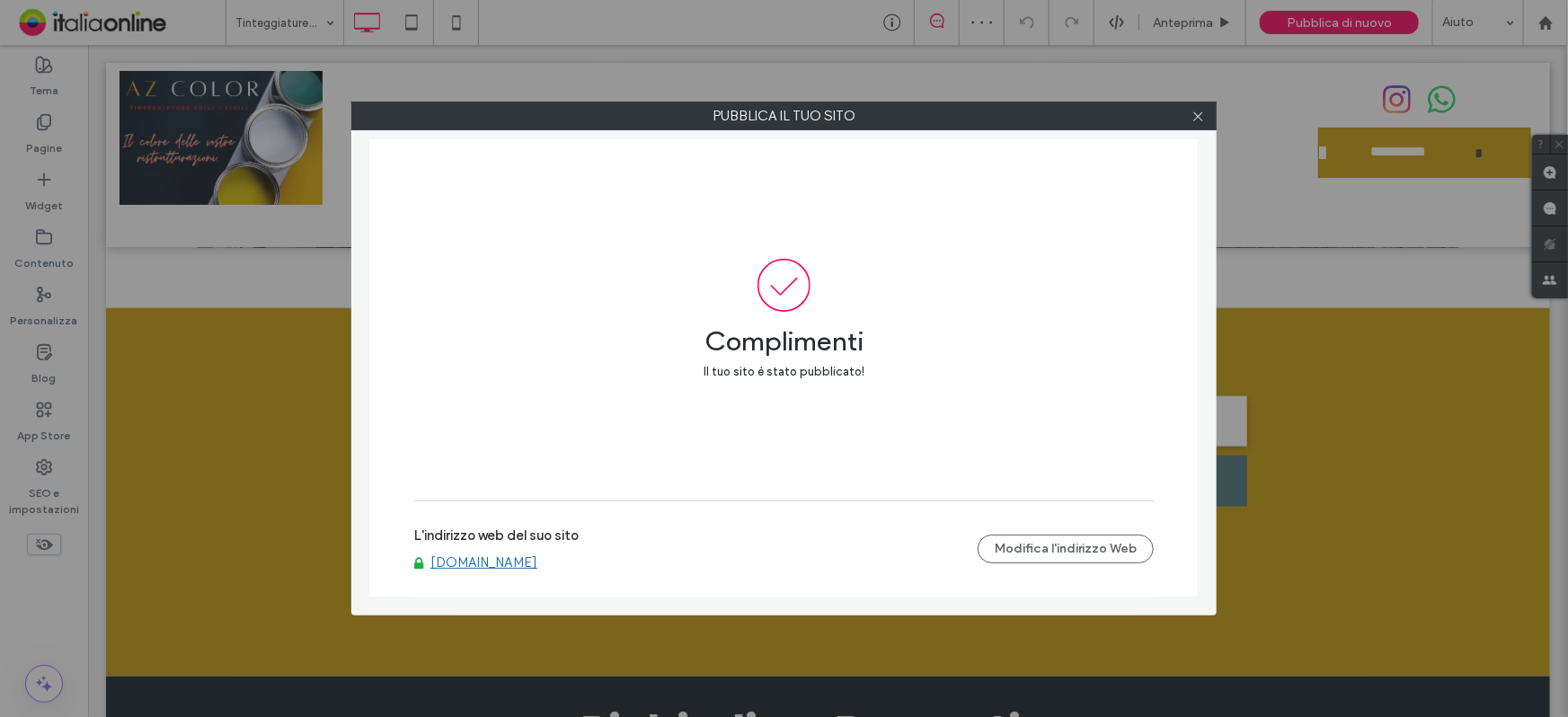
click at [494, 561] on link "www.azcolorbologna.com" at bounding box center [484, 561] width 107 height 16
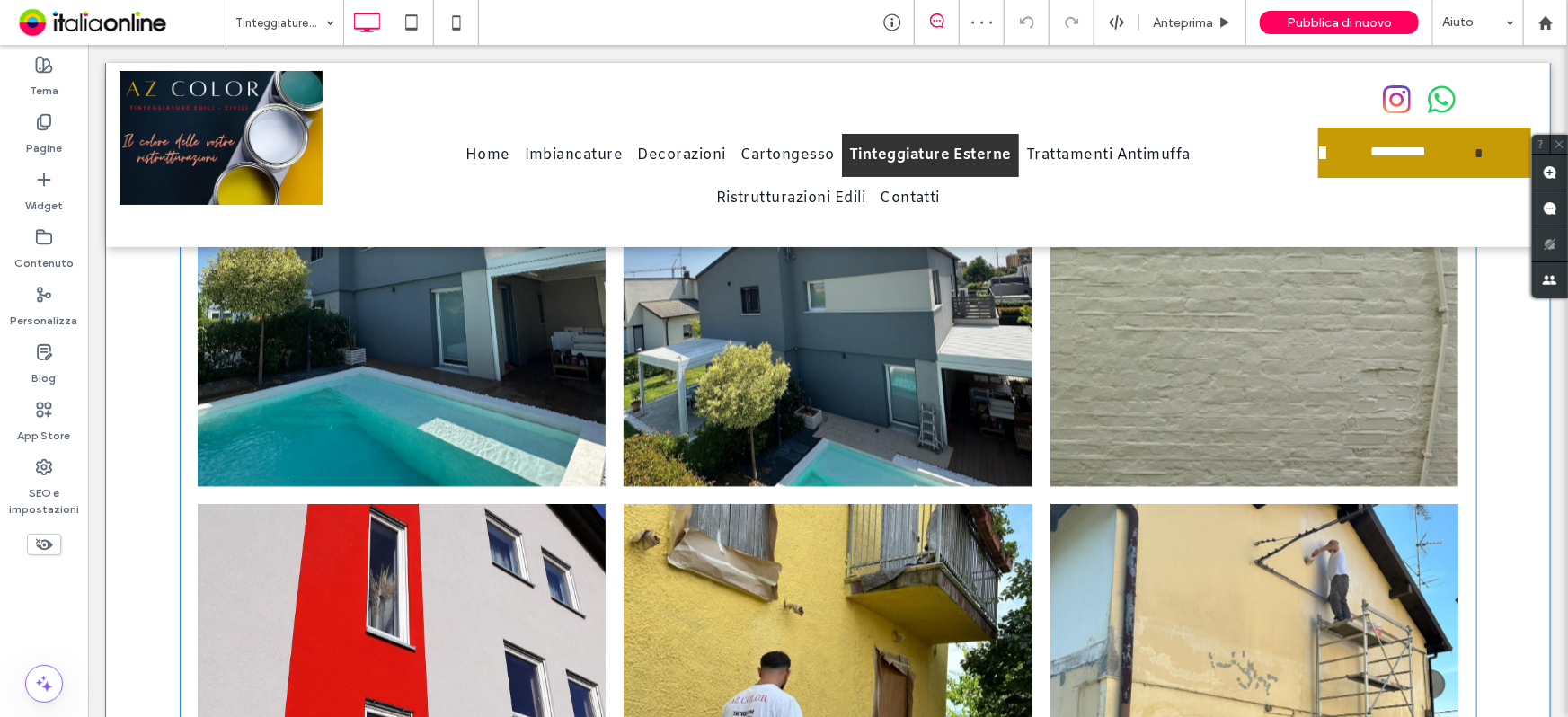
drag, startPoint x: 1169, startPoint y: 456, endPoint x: 1050, endPoint y: 456, distance: 119.0
click at [1169, 456] on link at bounding box center [1254, 282] width 409 height 407
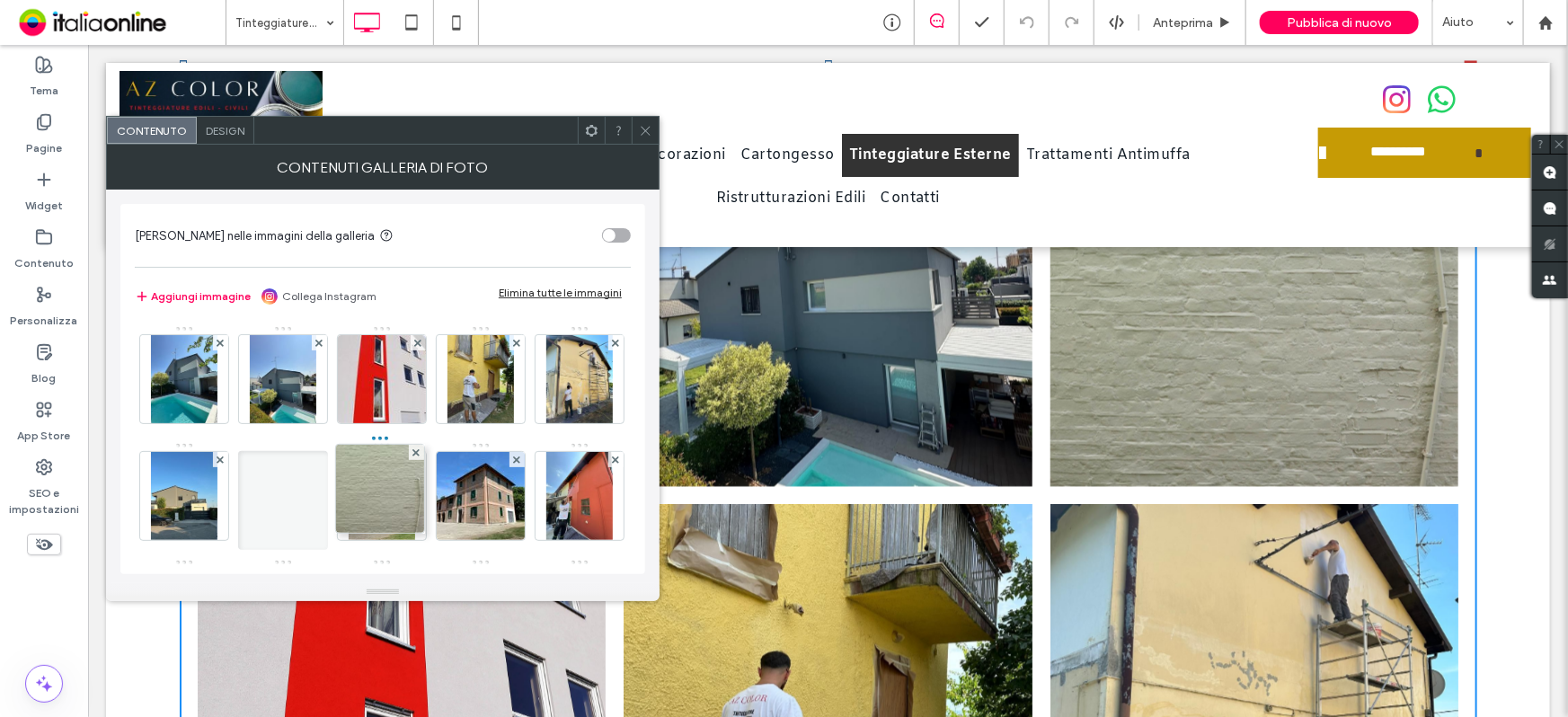
drag, startPoint x: 392, startPoint y: 394, endPoint x: 383, endPoint y: 502, distance: 108.4
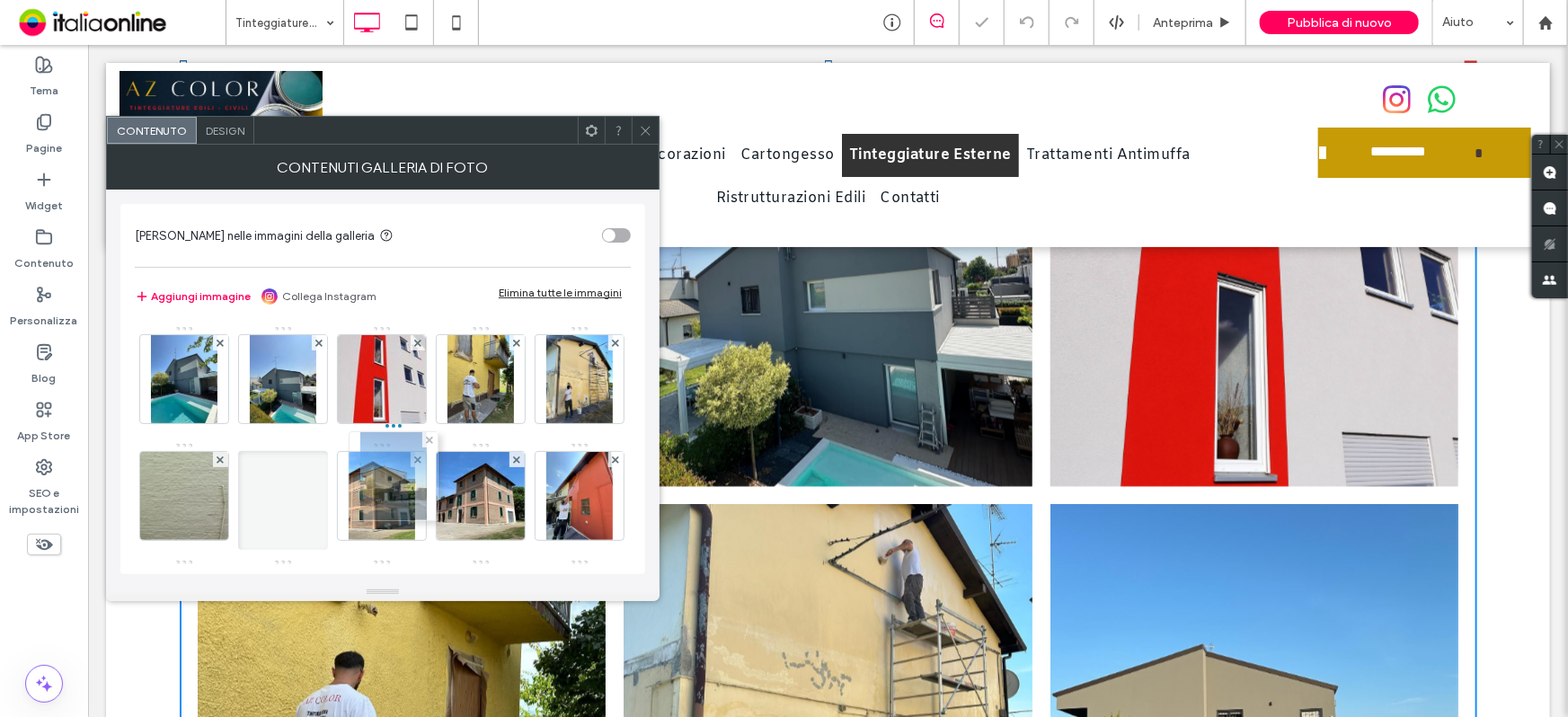
drag, startPoint x: 294, startPoint y: 502, endPoint x: 400, endPoint y: 481, distance: 108.1
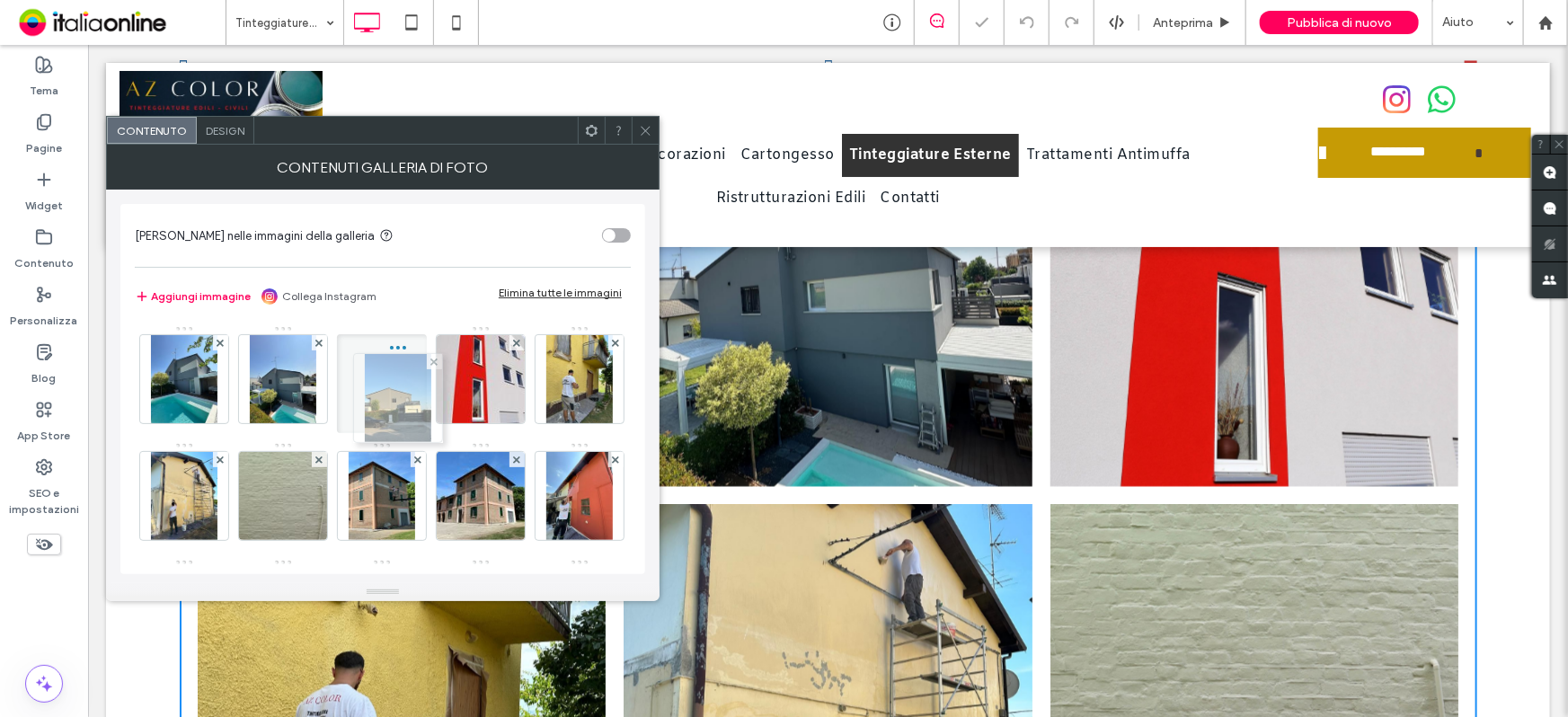
drag, startPoint x: 402, startPoint y: 480, endPoint x: 410, endPoint y: 381, distance: 99.3
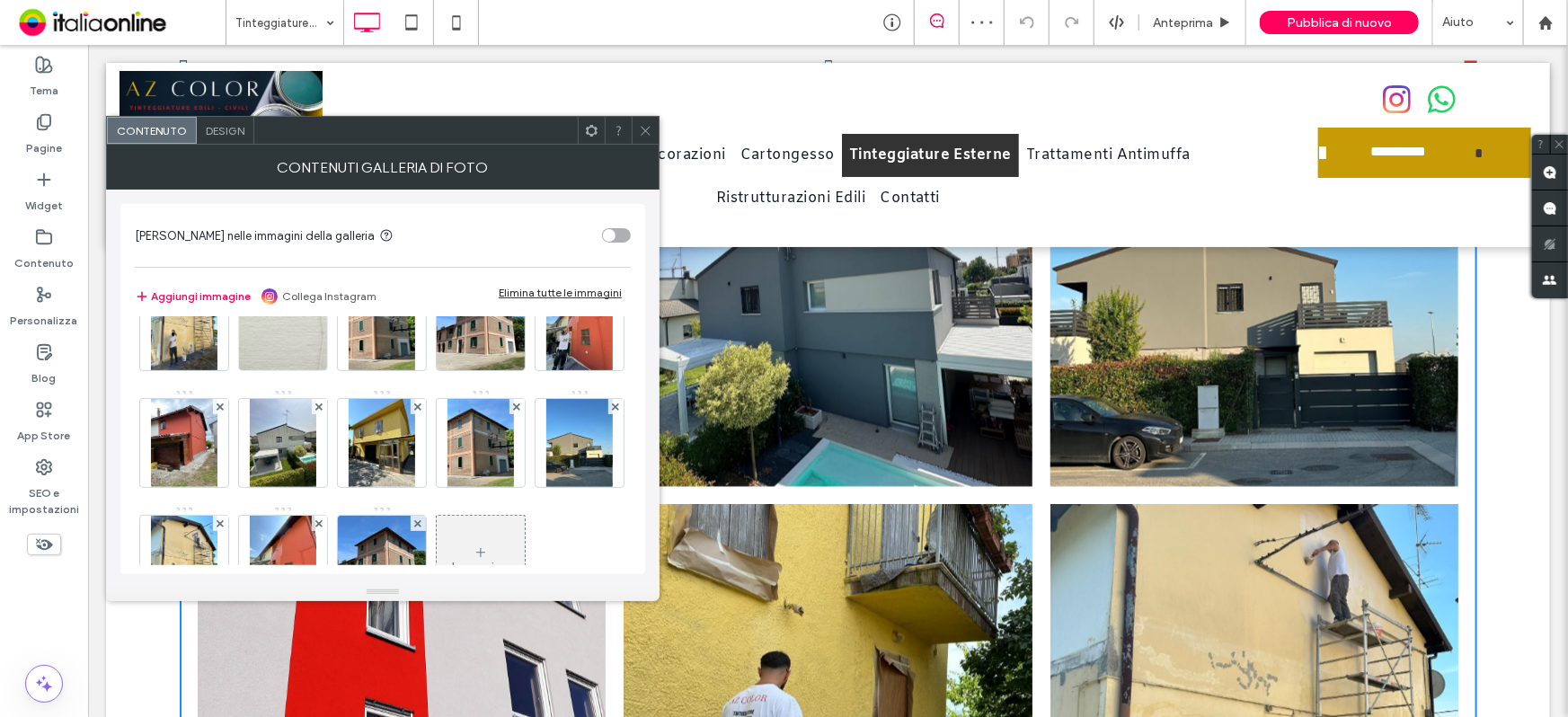
scroll to position [81, 0]
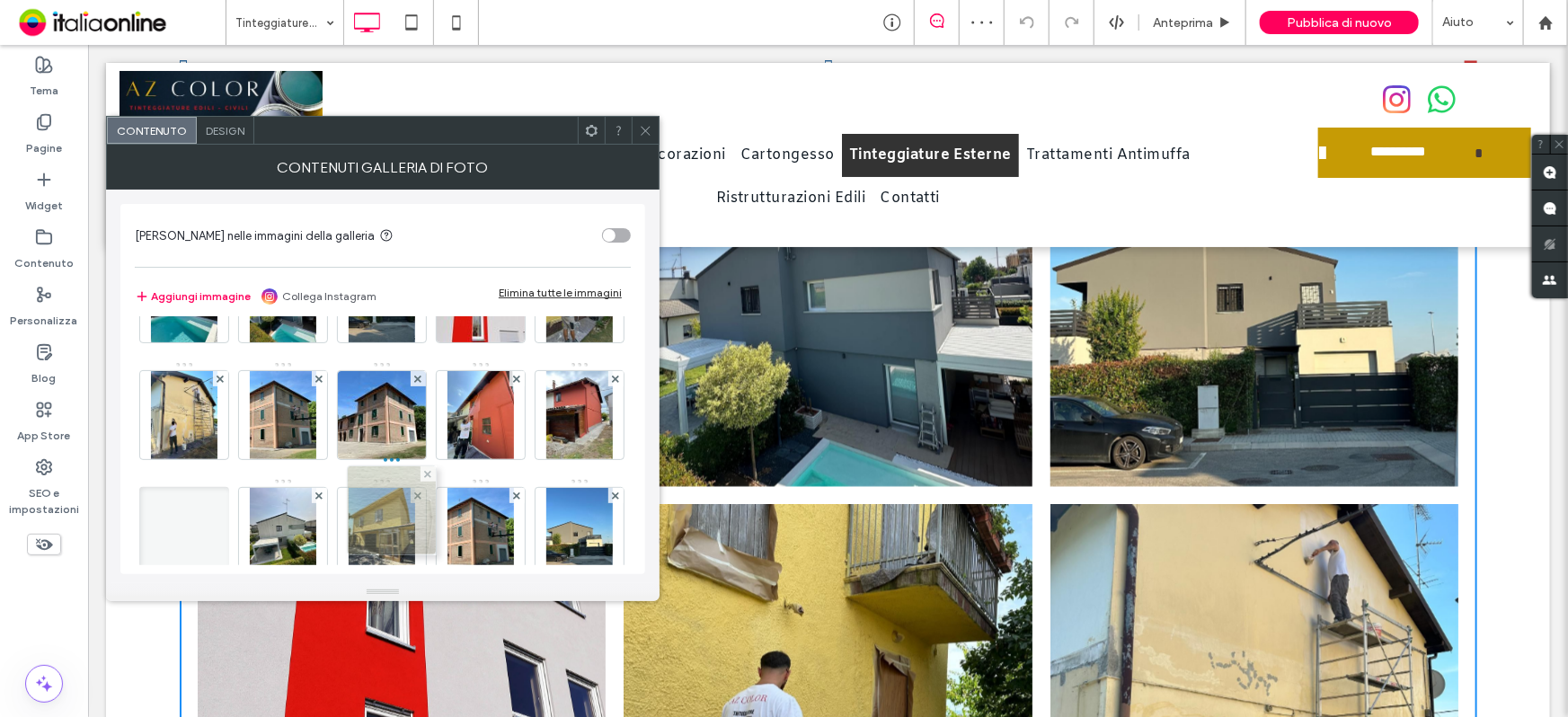
drag, startPoint x: 363, startPoint y: 401, endPoint x: 368, endPoint y: 496, distance: 95.1
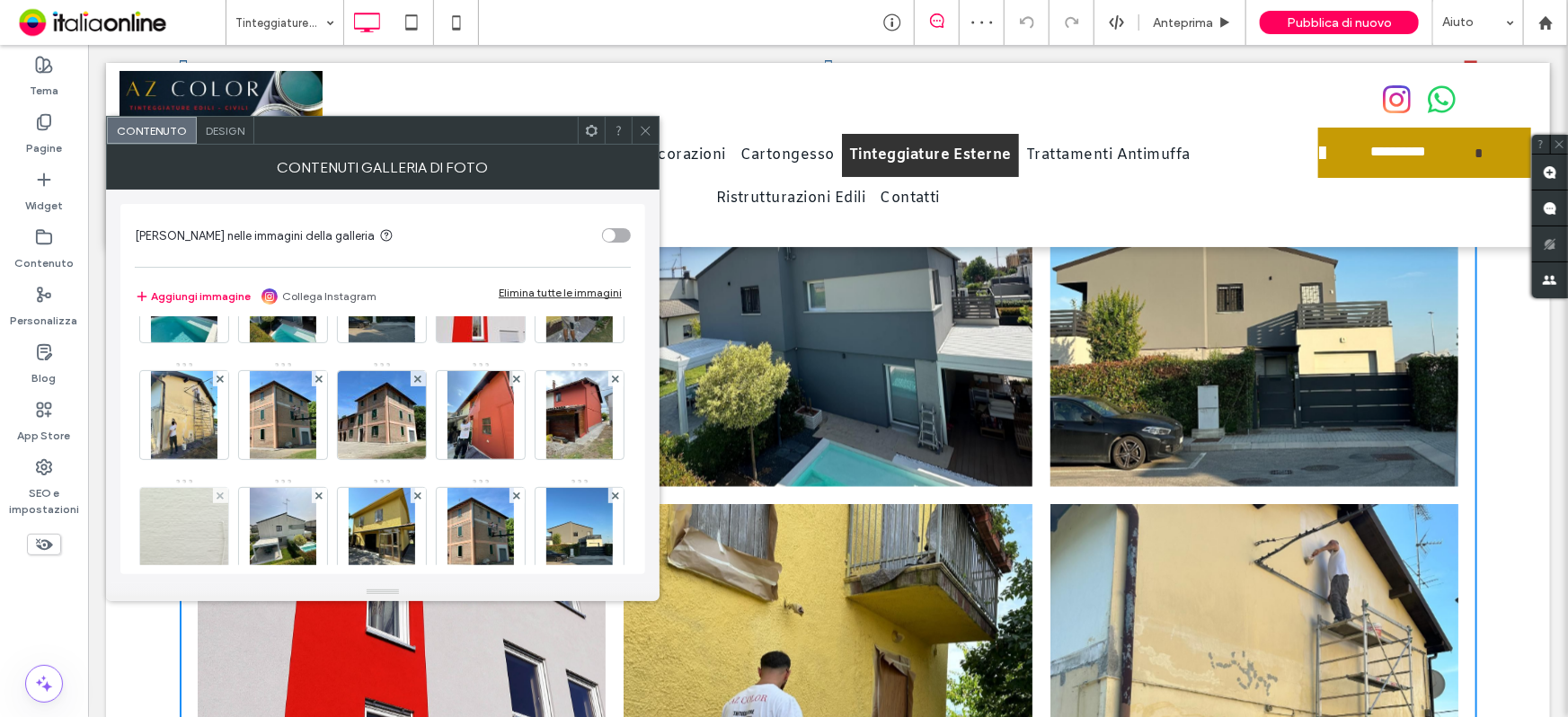
scroll to position [244, 0]
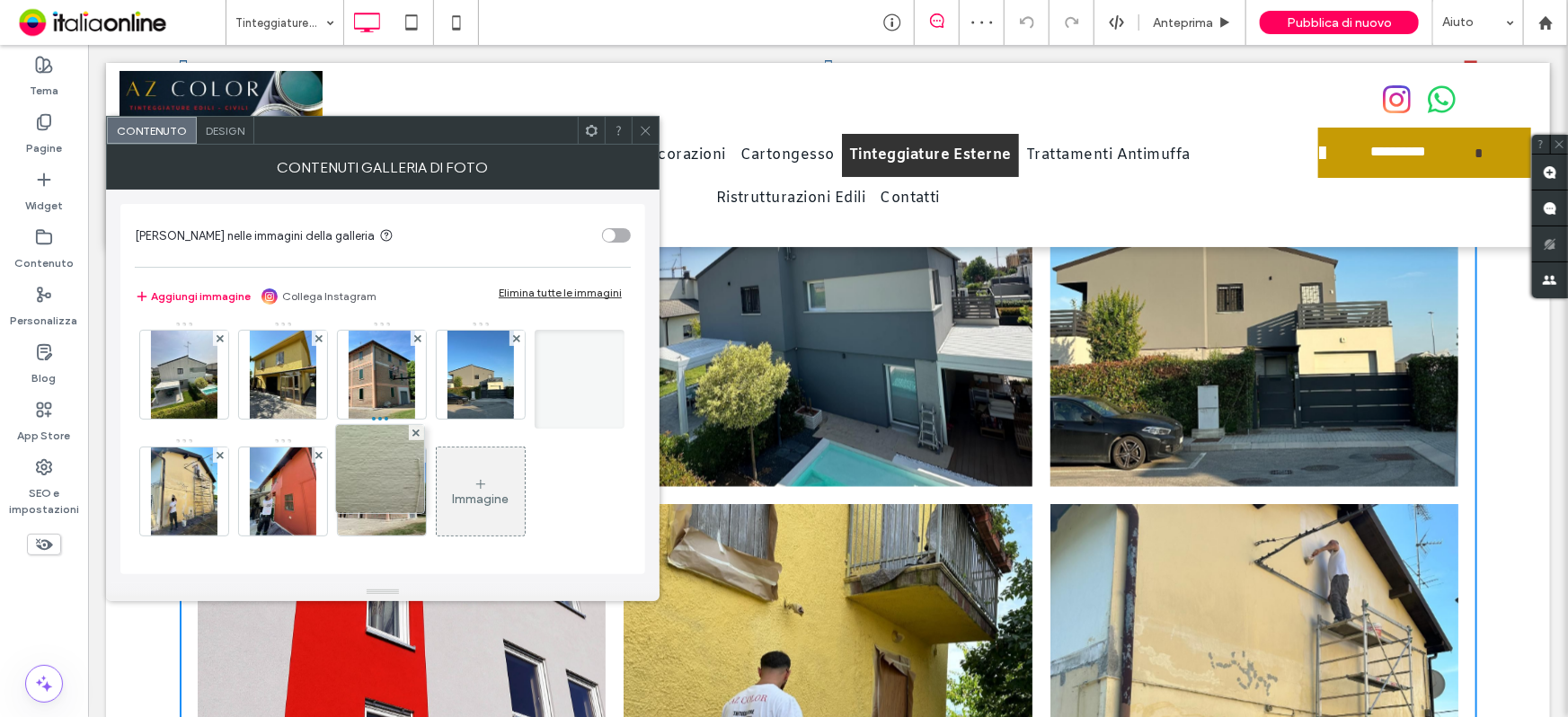
drag, startPoint x: 380, startPoint y: 373, endPoint x: 373, endPoint y: 471, distance: 98.2
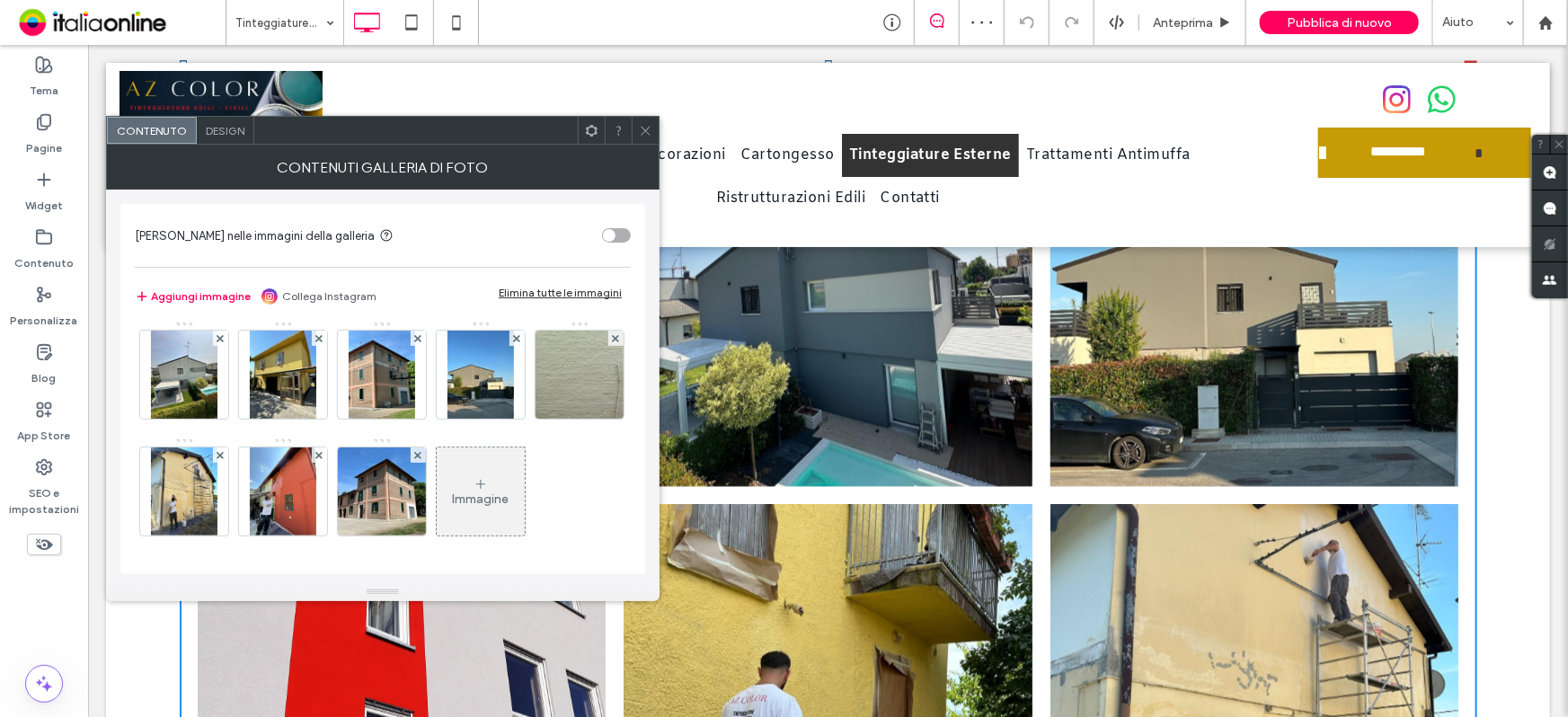
scroll to position [353, 0]
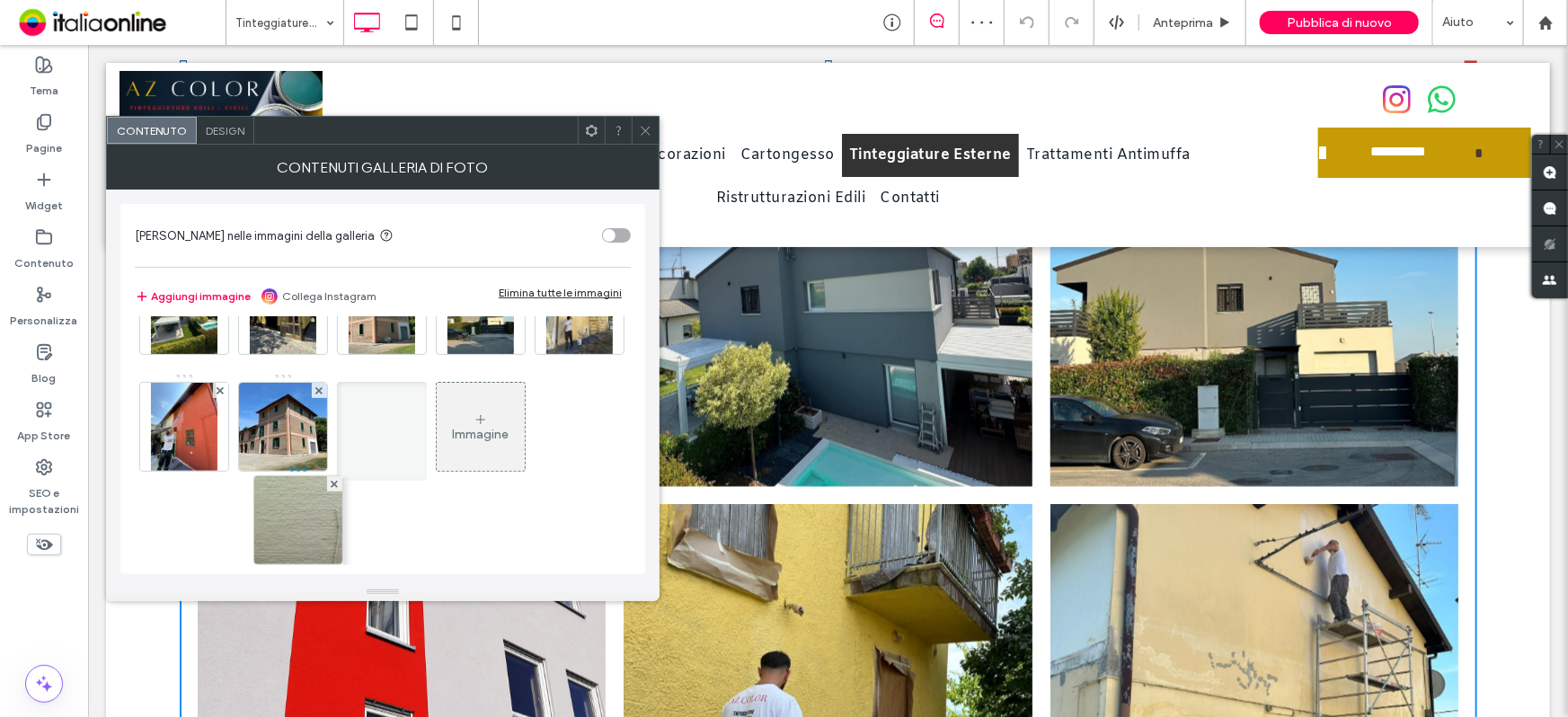
drag, startPoint x: 390, startPoint y: 376, endPoint x: 297, endPoint y: 476, distance: 136.6
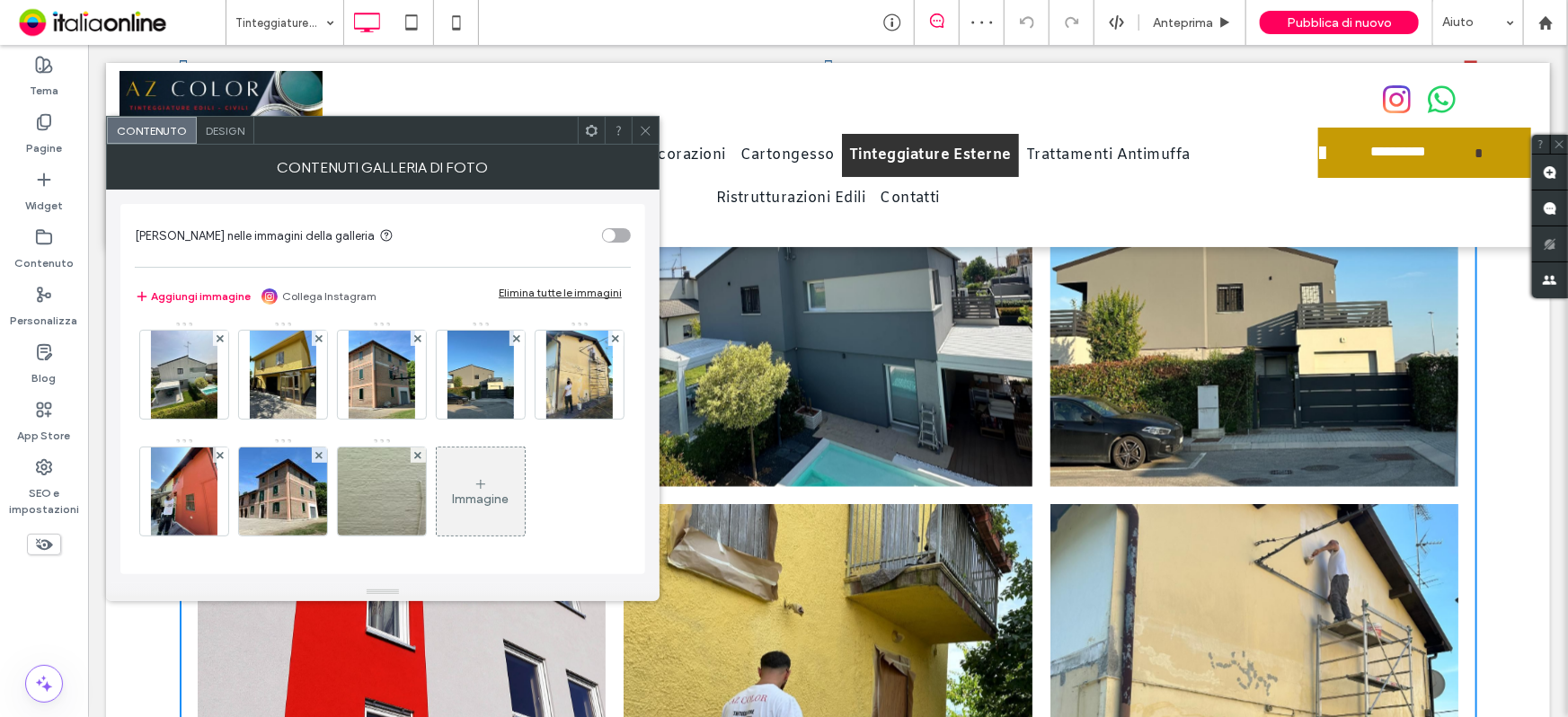
click at [641, 131] on icon at bounding box center [645, 131] width 13 height 13
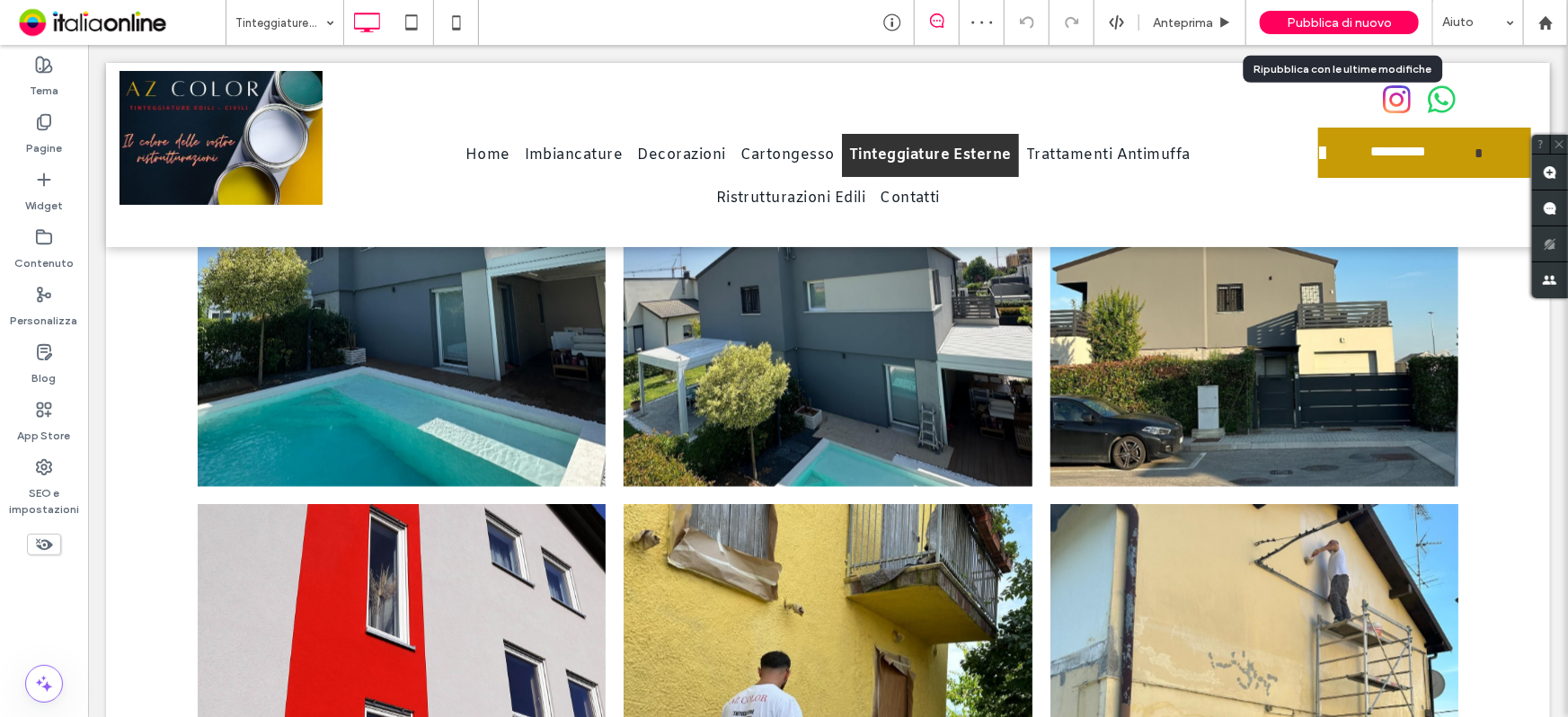
click at [1342, 16] on span "Pubblica di nuovo" at bounding box center [1339, 22] width 105 height 15
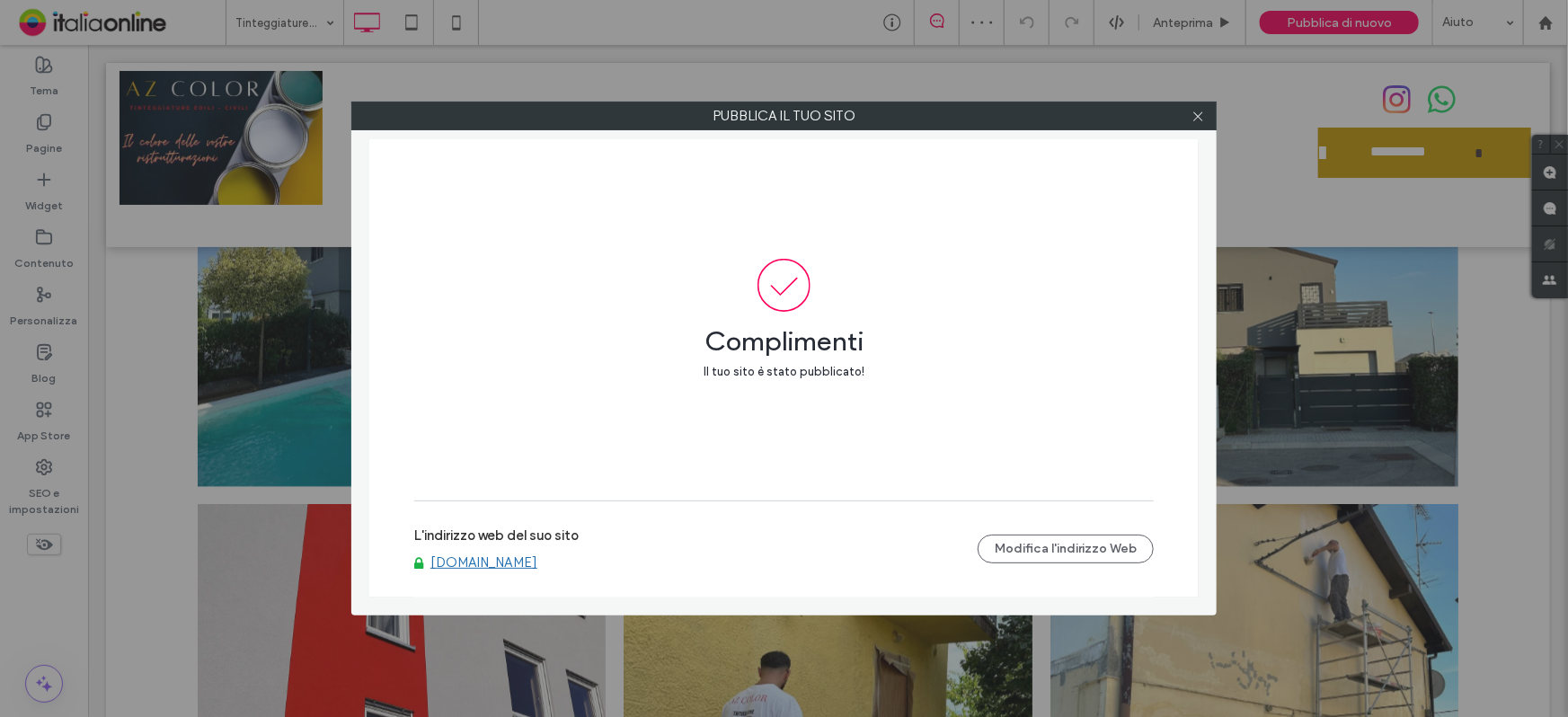
click at [497, 566] on link "[DOMAIN_NAME]" at bounding box center [484, 561] width 107 height 16
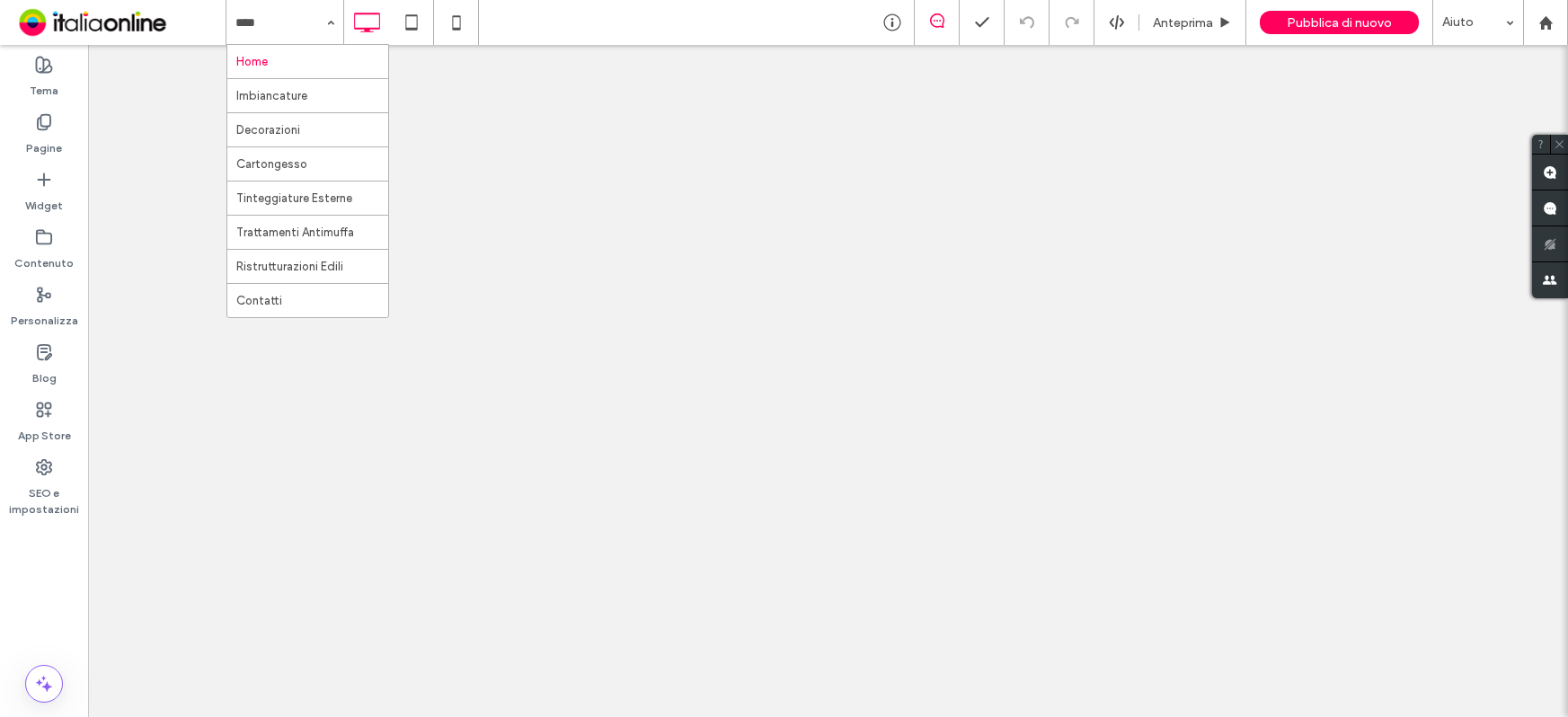
drag, startPoint x: 0, startPoint y: 0, endPoint x: 385, endPoint y: 255, distance: 461.8
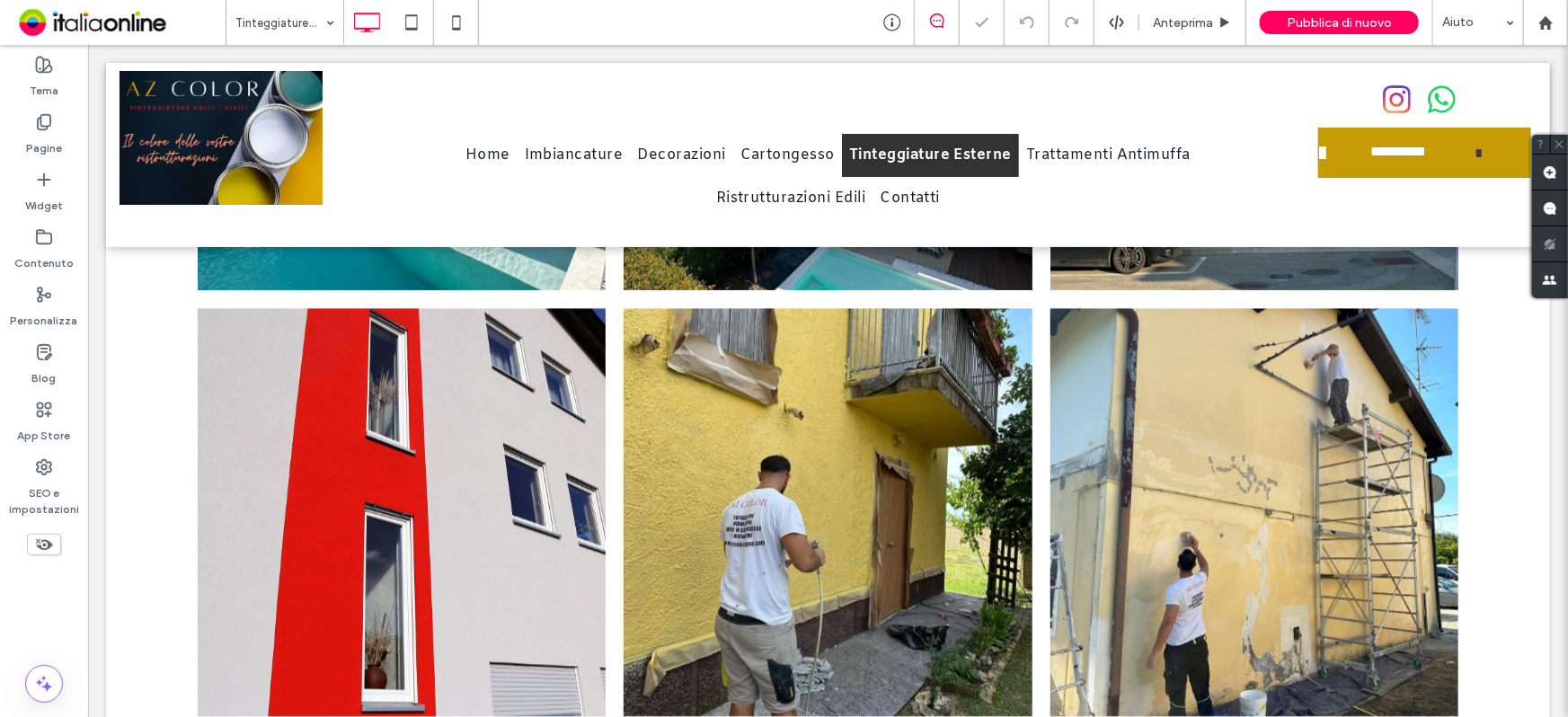
scroll to position [1959, 0]
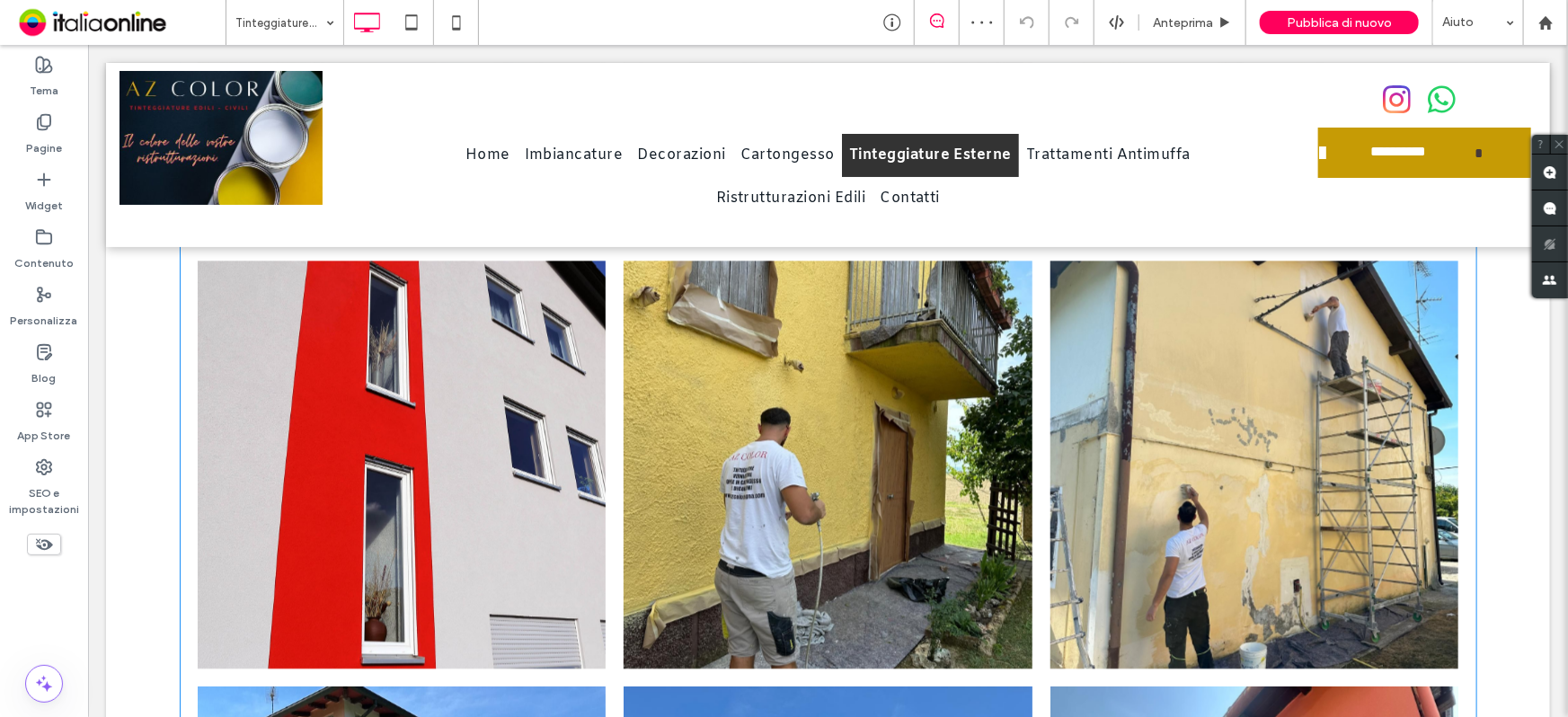
click at [759, 546] on link at bounding box center [827, 462] width 409 height 407
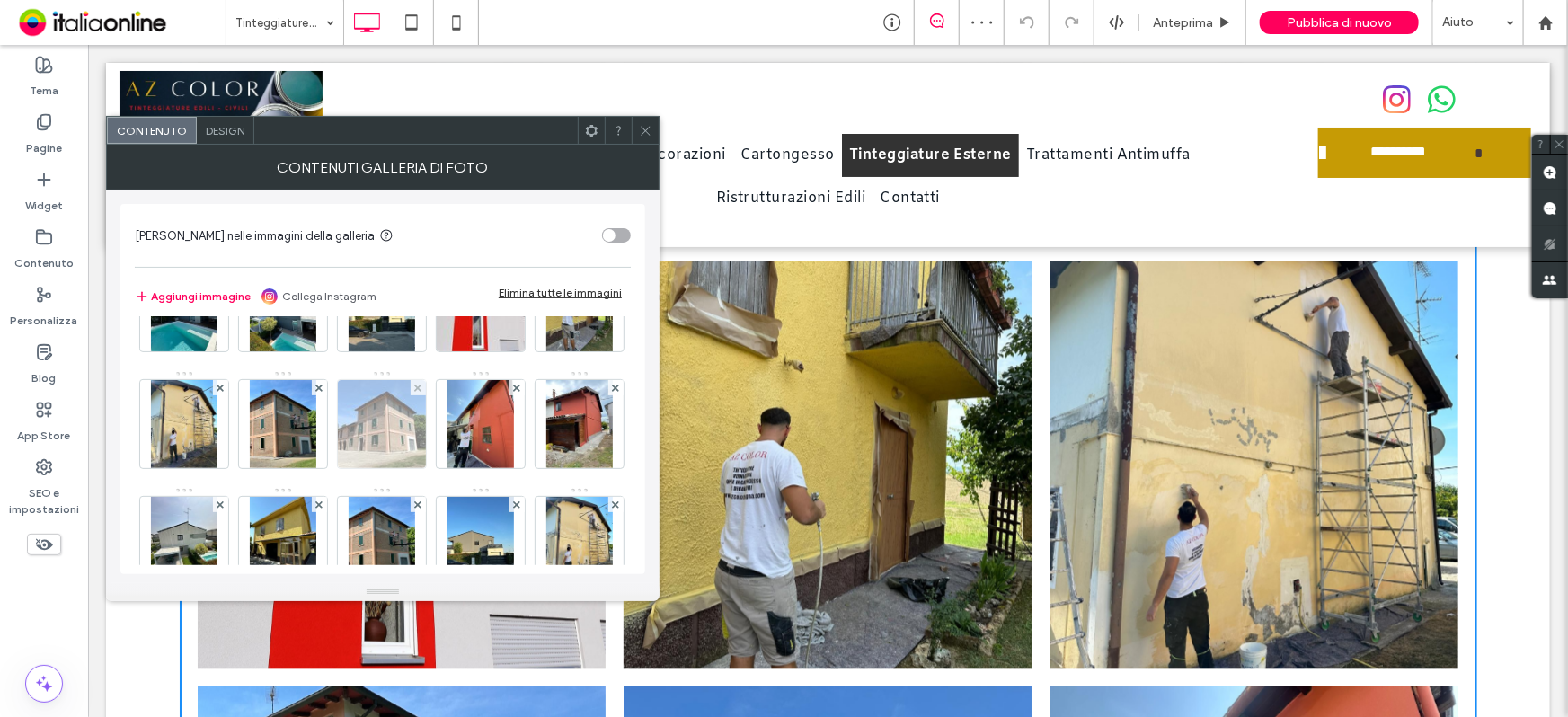
scroll to position [162, 0]
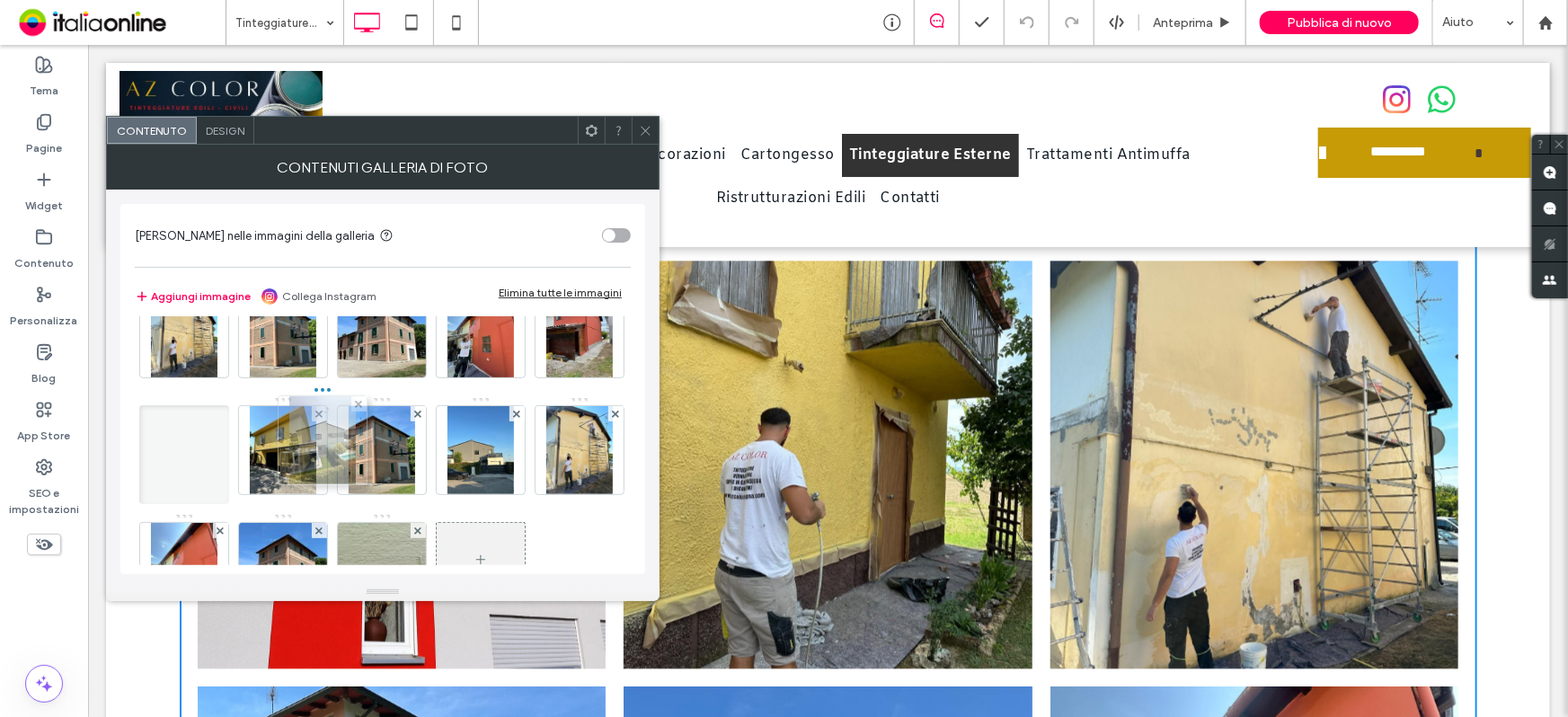
drag, startPoint x: 379, startPoint y: 475, endPoint x: 297, endPoint y: 460, distance: 83.4
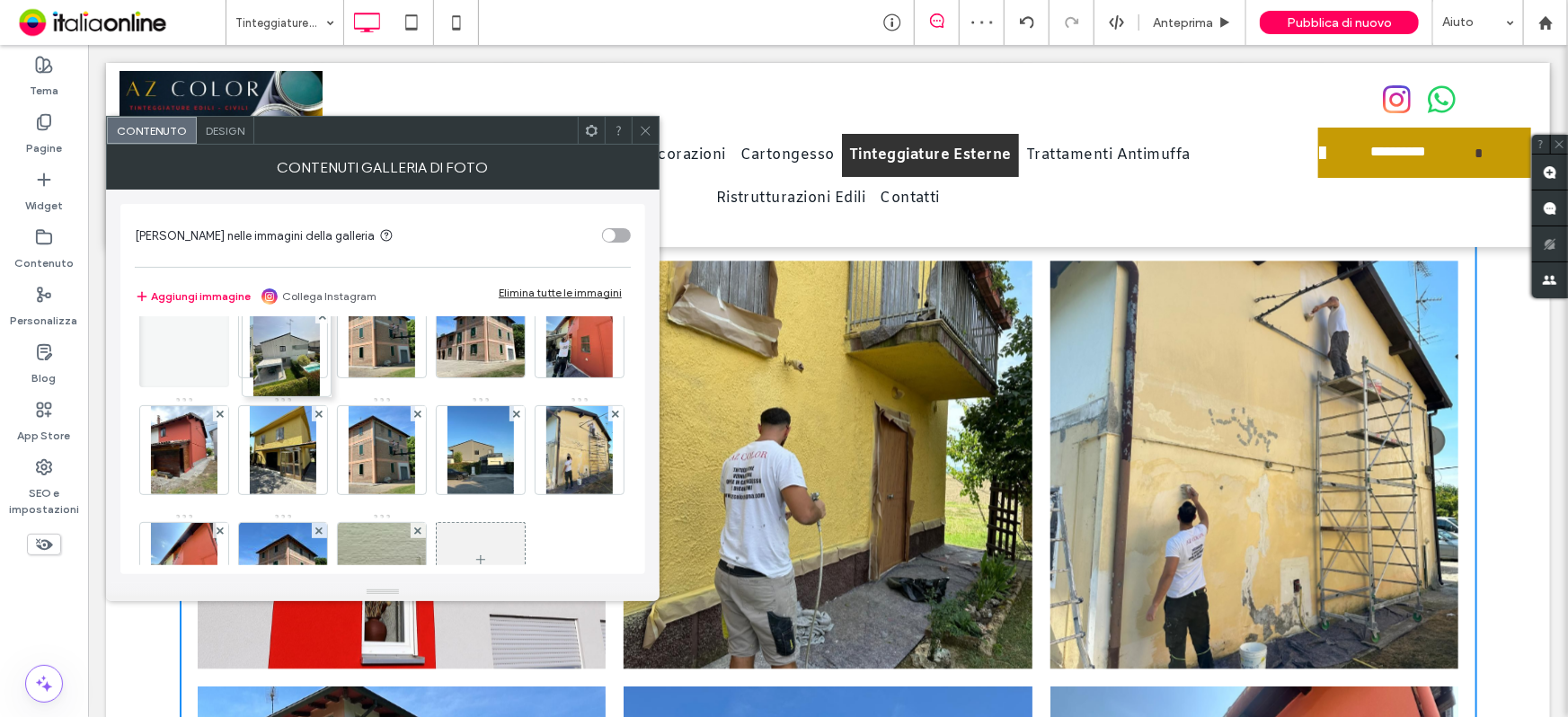
drag, startPoint x: 297, startPoint y: 462, endPoint x: 292, endPoint y: 384, distance: 78.2
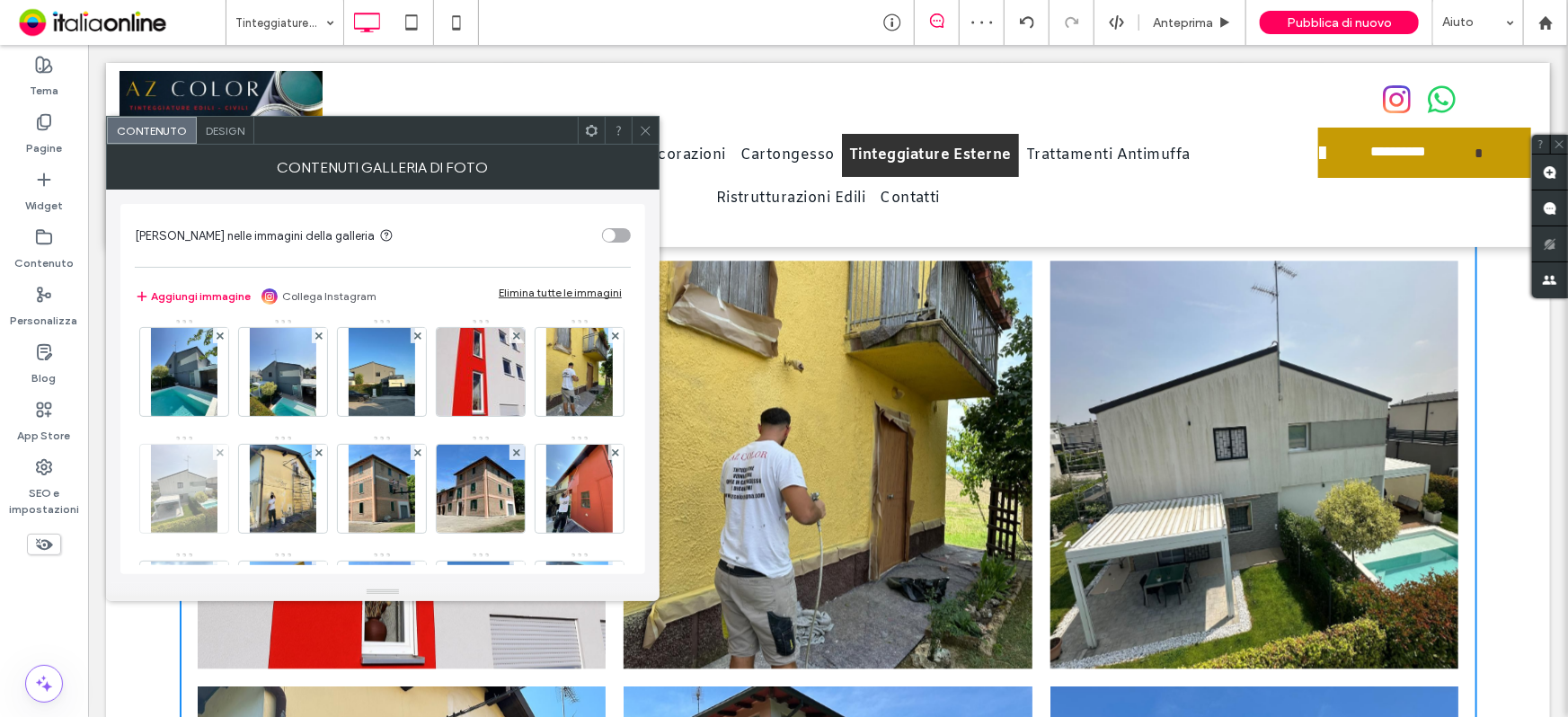
scroll to position [0, 0]
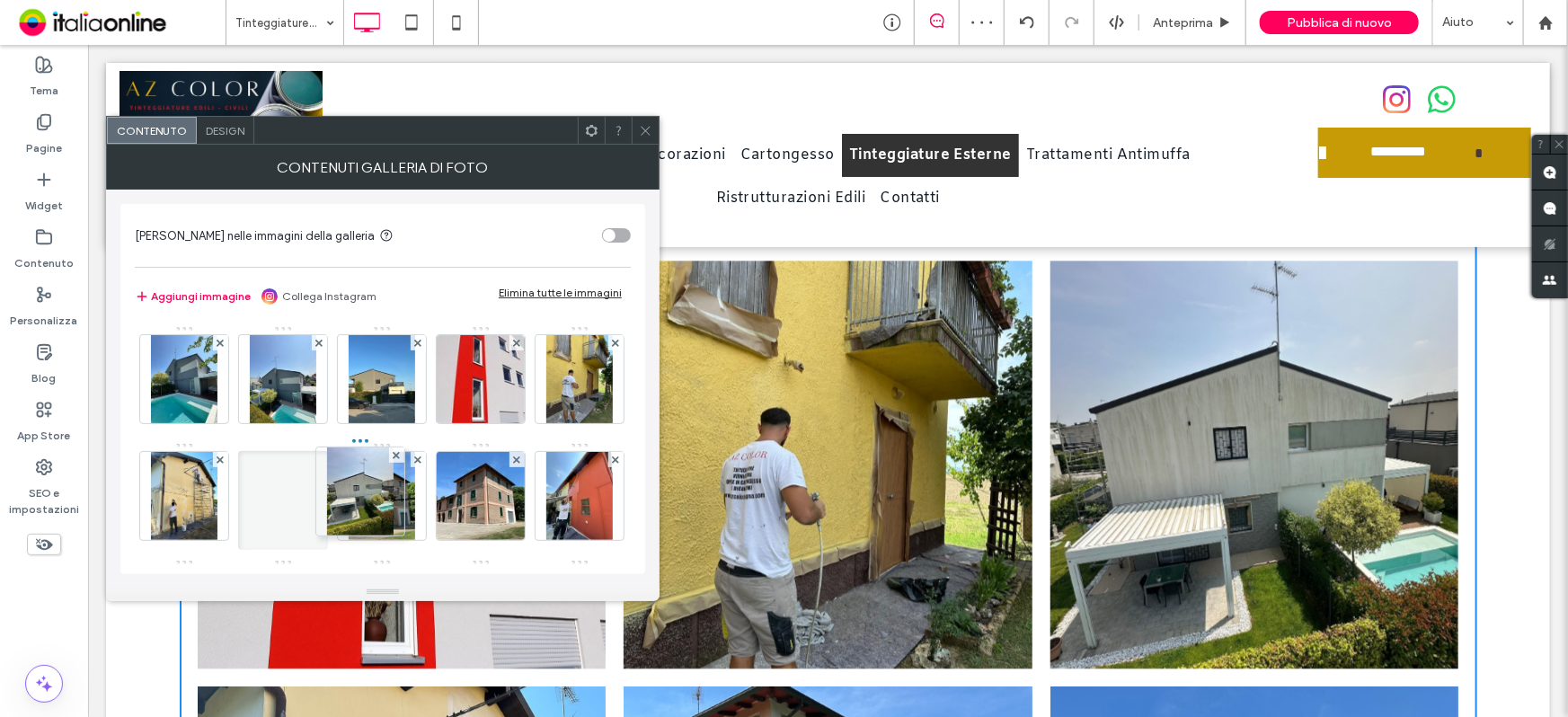
drag, startPoint x: 275, startPoint y: 508, endPoint x: 349, endPoint y: 504, distance: 74.1
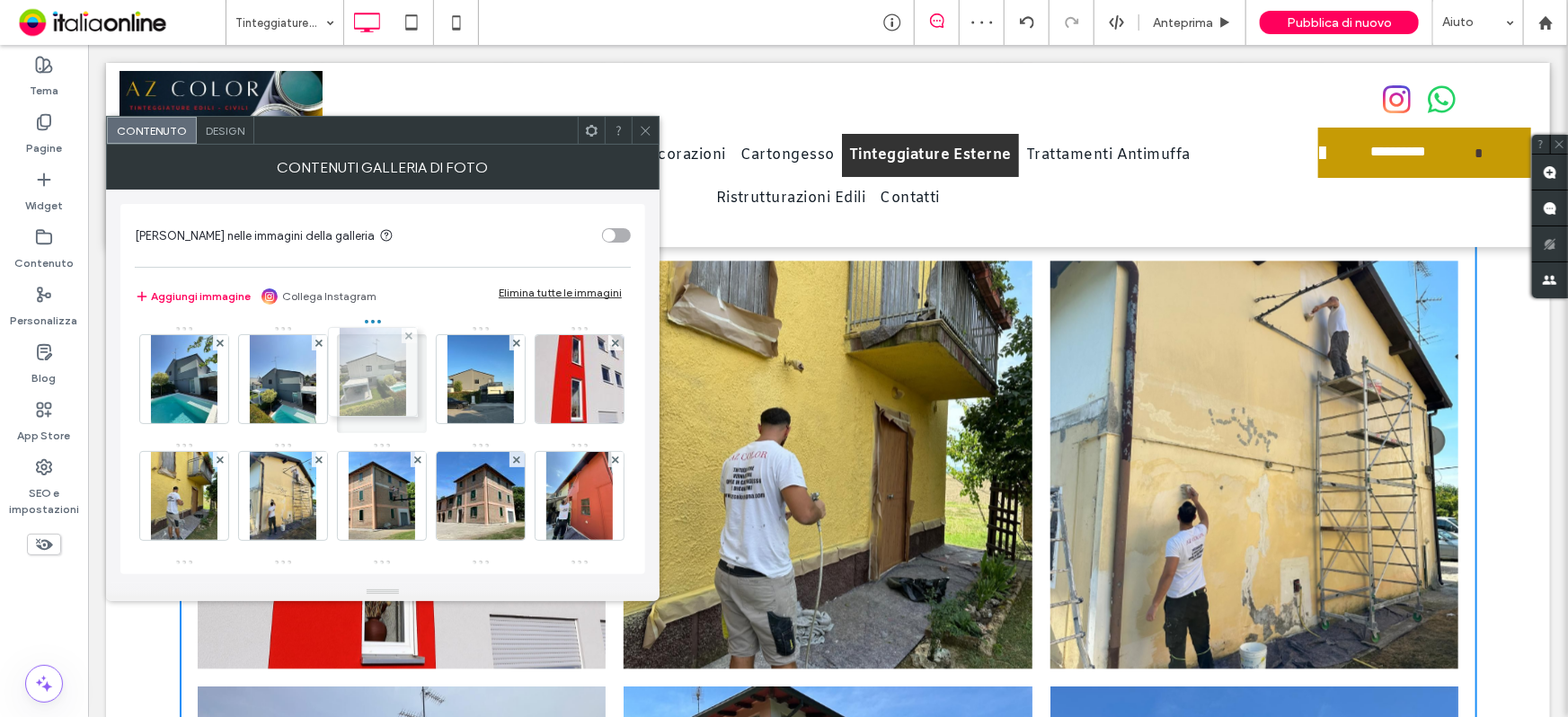
drag, startPoint x: 400, startPoint y: 503, endPoint x: 386, endPoint y: 381, distance: 122.8
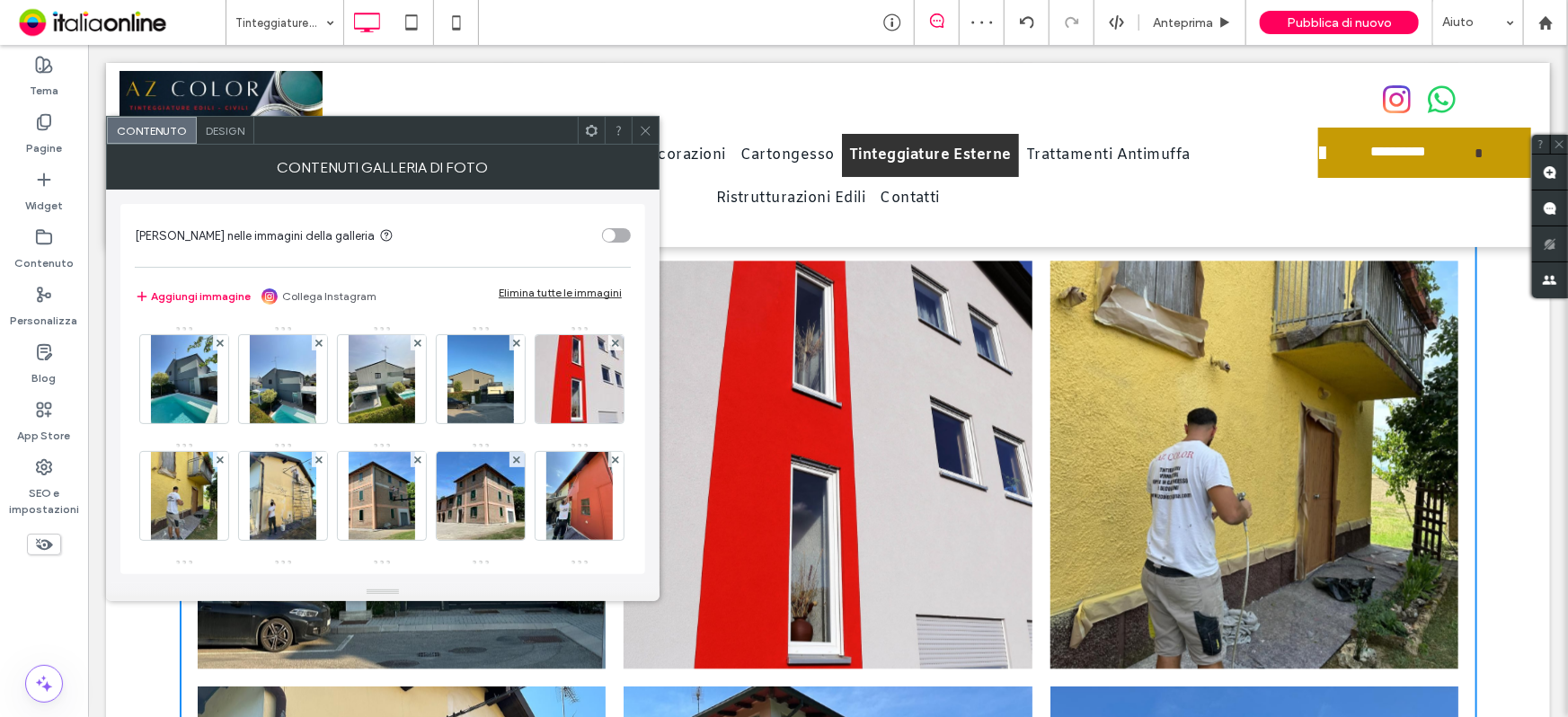
click at [648, 135] on icon at bounding box center [645, 131] width 13 height 13
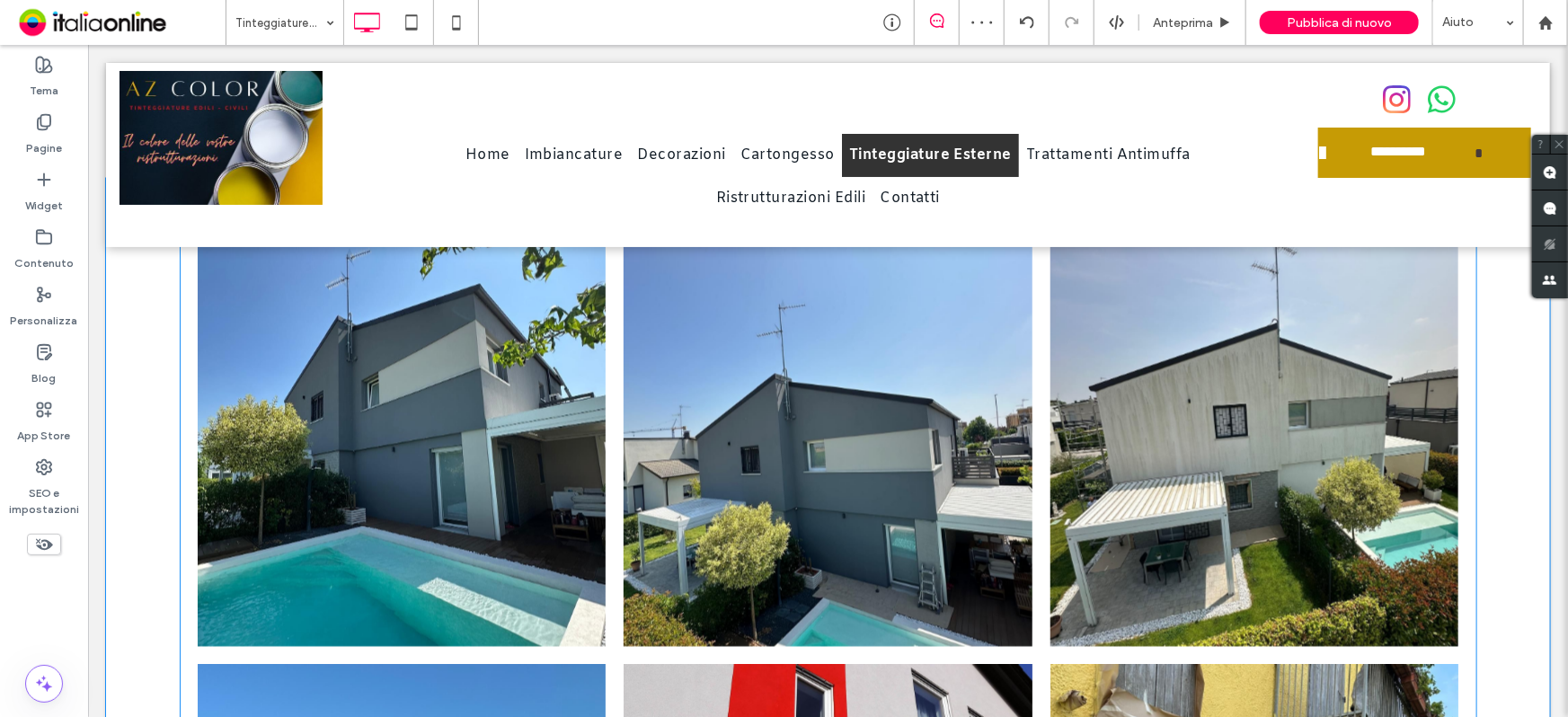
scroll to position [1551, 0]
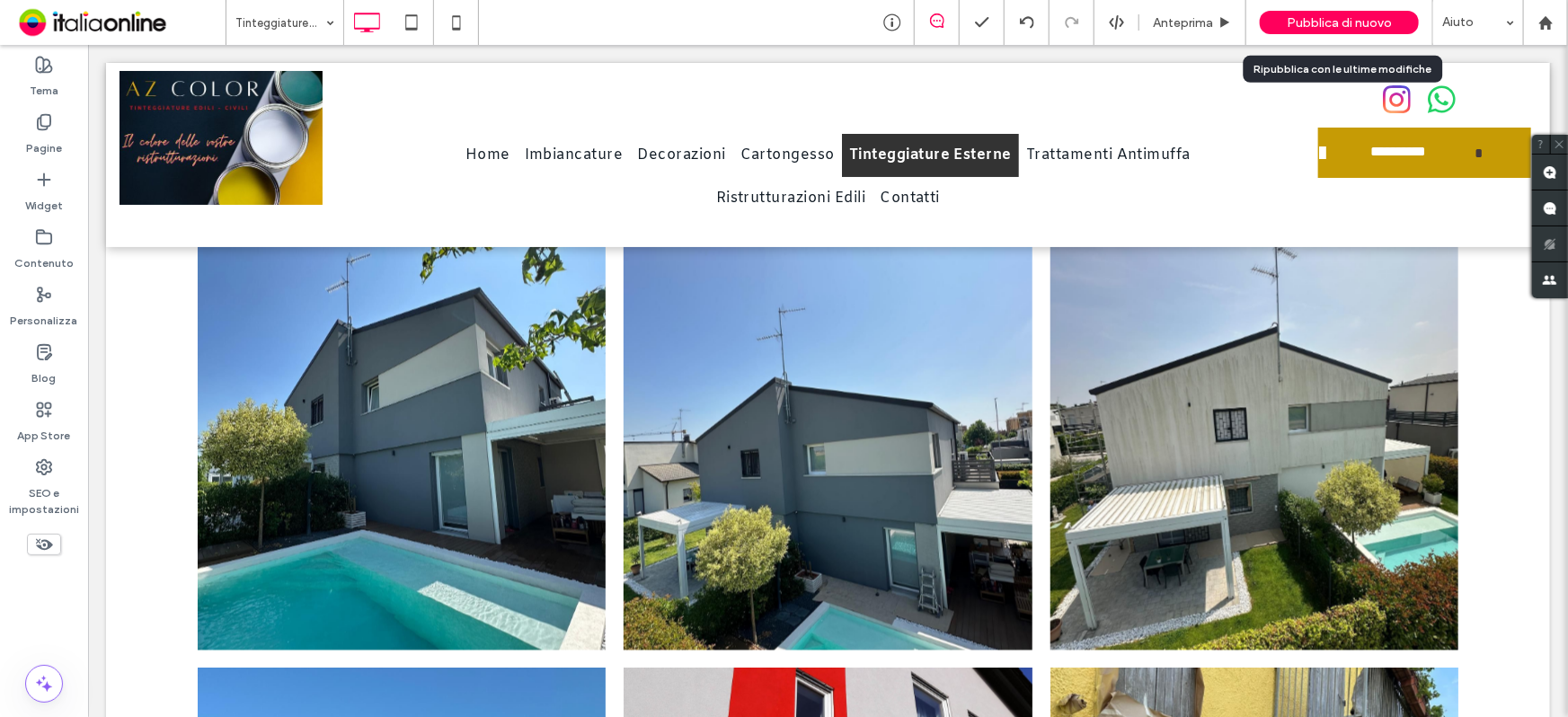
click at [1326, 18] on span "Pubblica di nuovo" at bounding box center [1339, 22] width 105 height 15
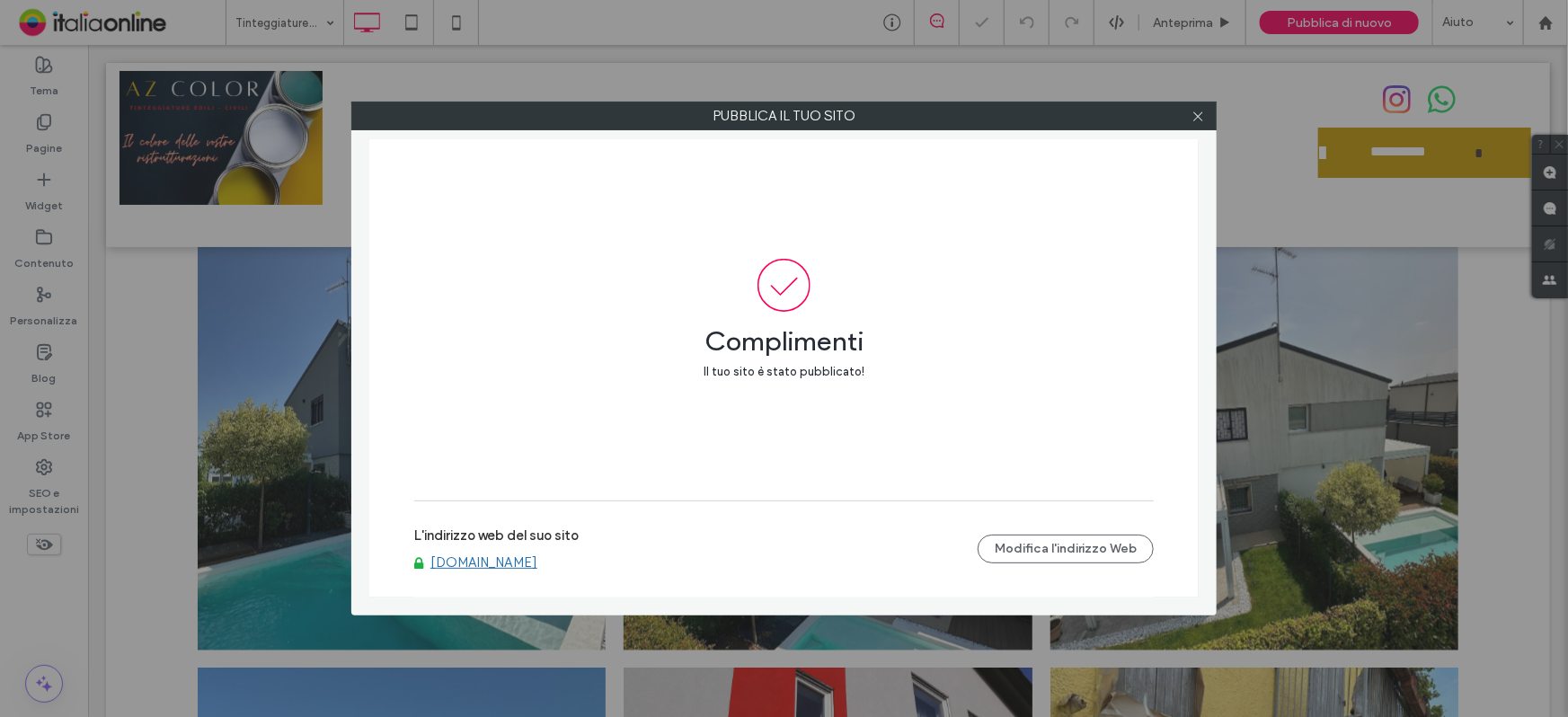
click at [504, 556] on link "[DOMAIN_NAME]" at bounding box center [484, 561] width 107 height 16
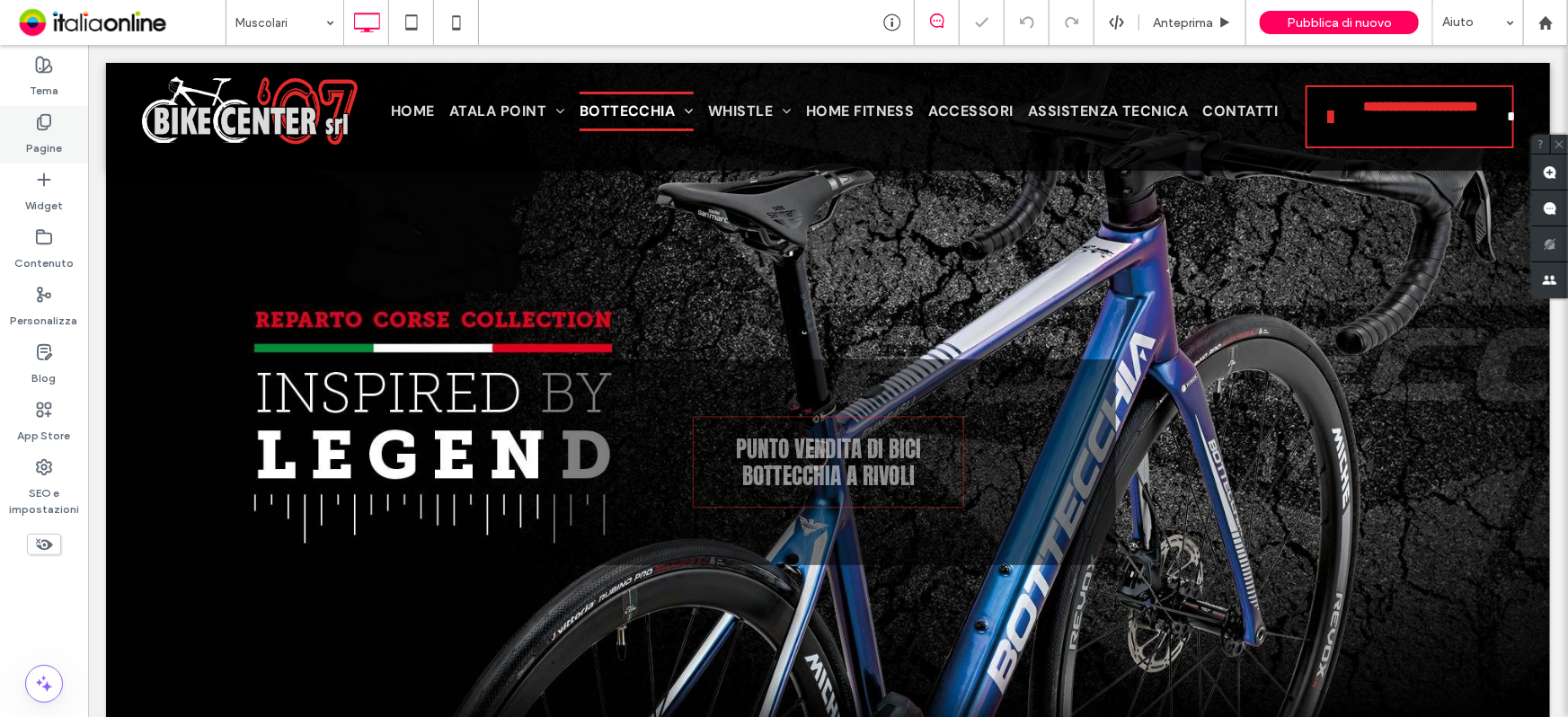
click at [45, 124] on icon at bounding box center [44, 121] width 18 height 18
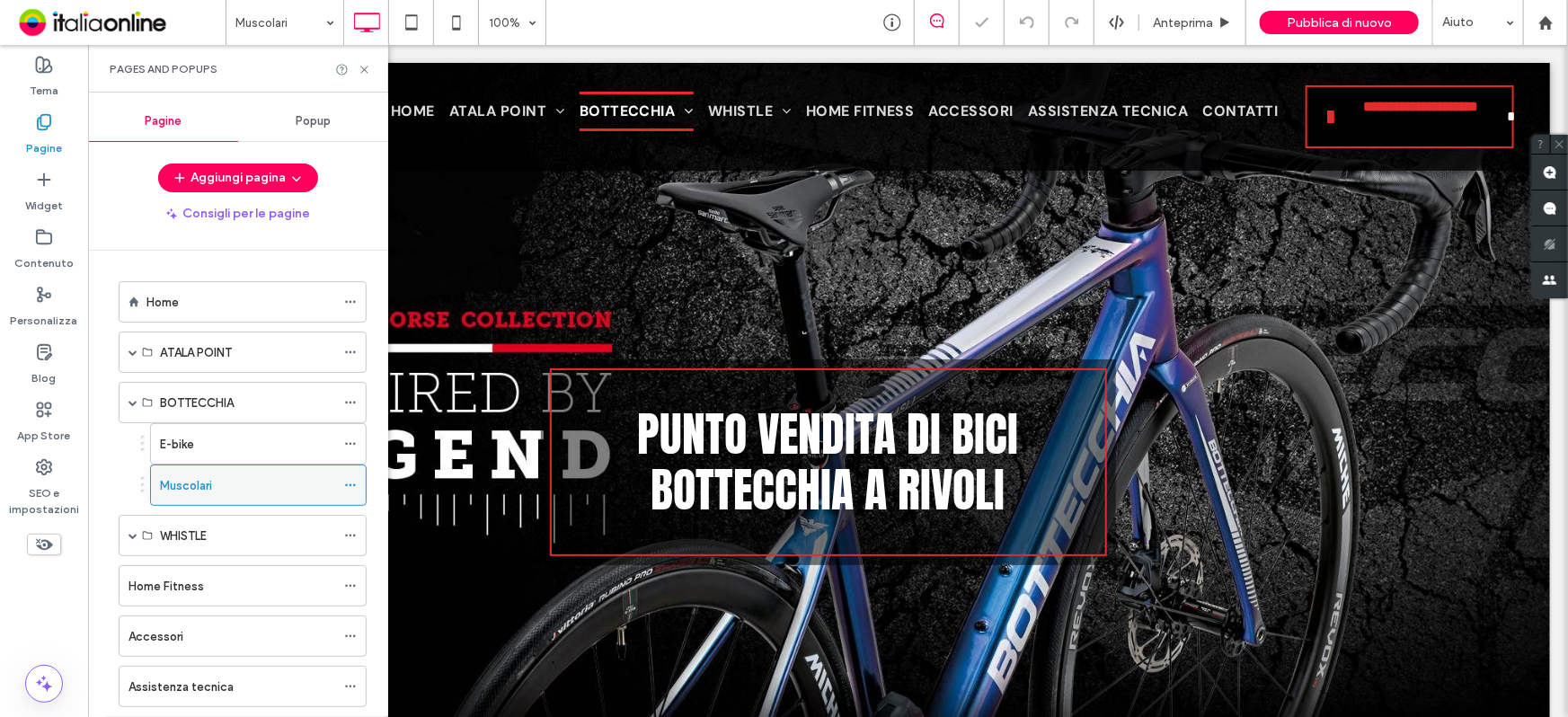
click at [227, 493] on div "Muscolari" at bounding box center [248, 486] width 175 height 19
click at [132, 539] on span at bounding box center [133, 535] width 9 height 39
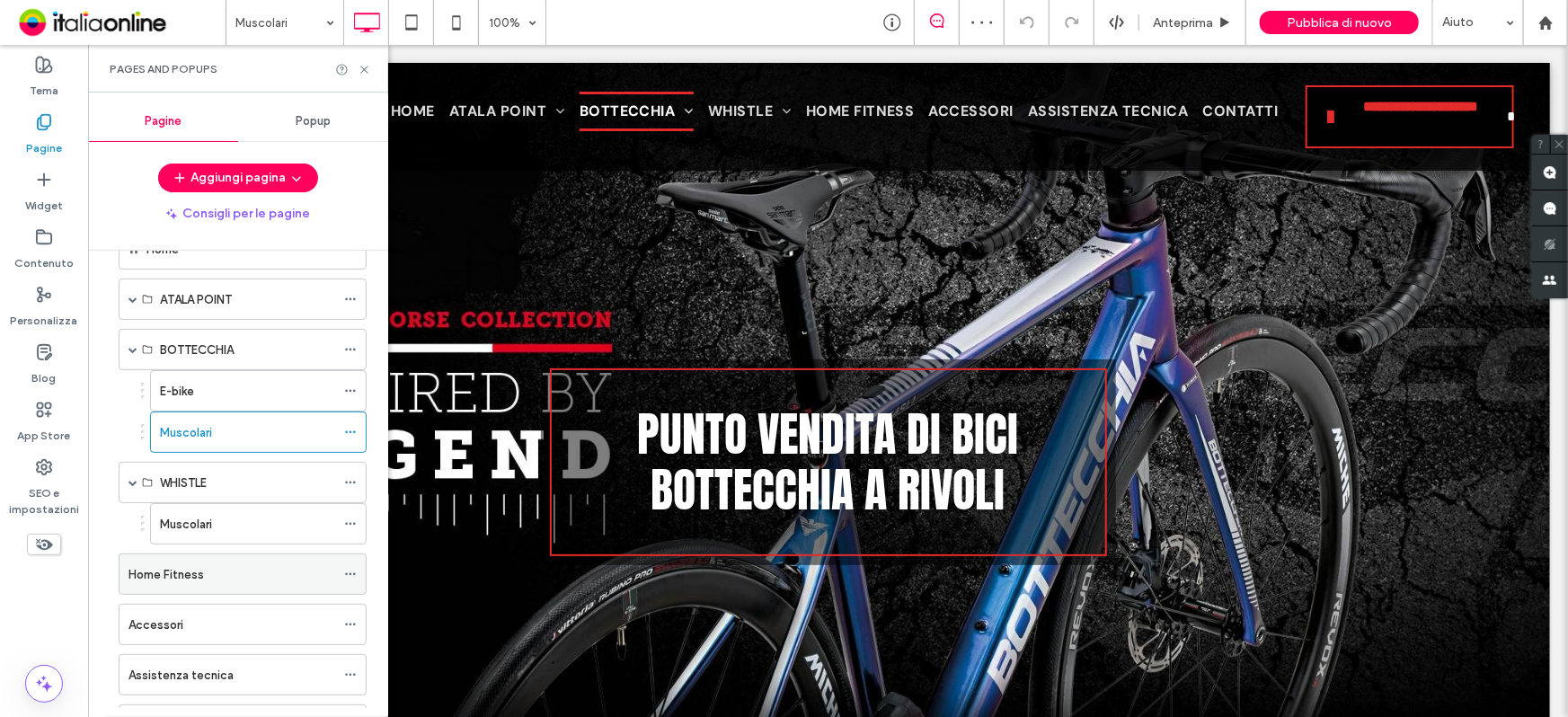
scroll to position [81, 0]
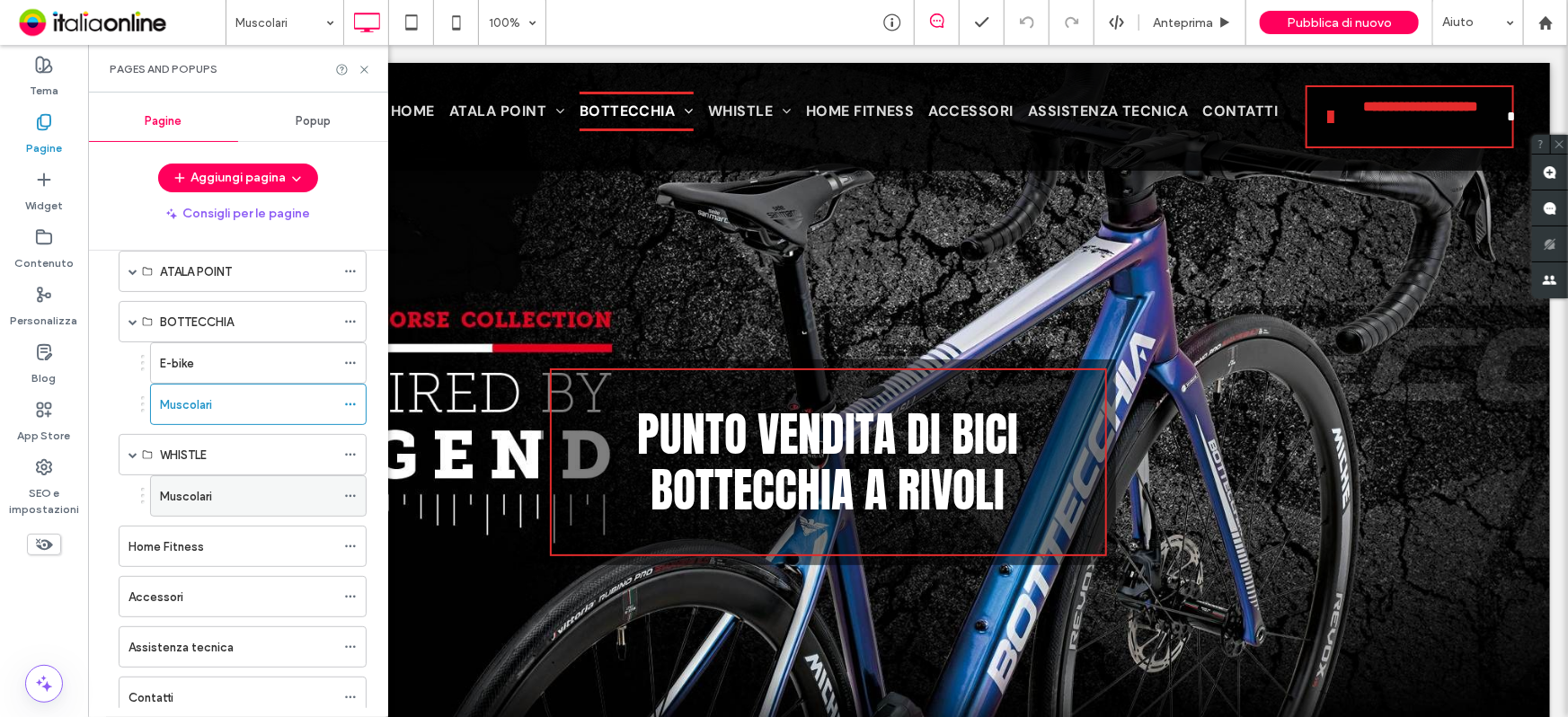
click at [209, 505] on div "Muscolari" at bounding box center [248, 496] width 175 height 39
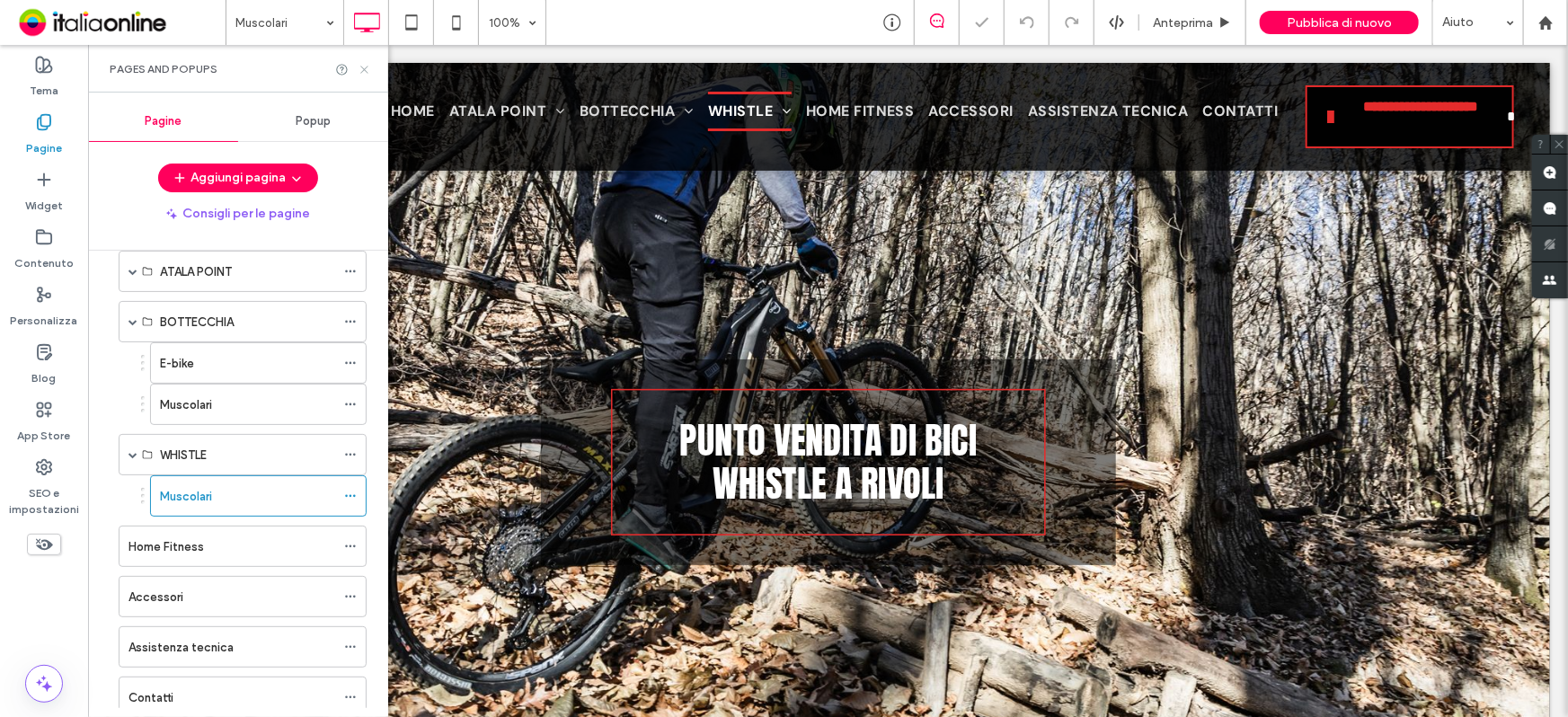
click at [365, 63] on icon at bounding box center [364, 69] width 13 height 13
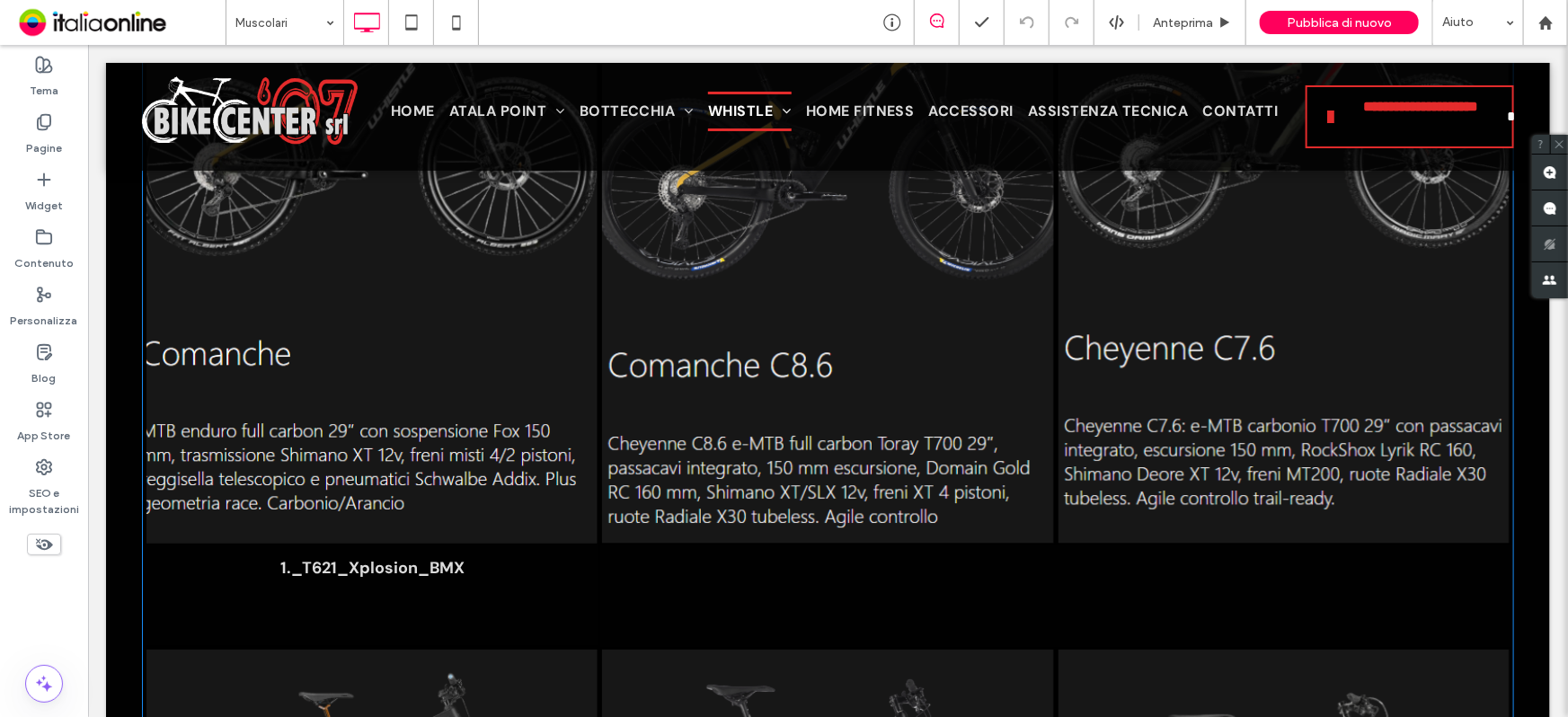
scroll to position [3511, 0]
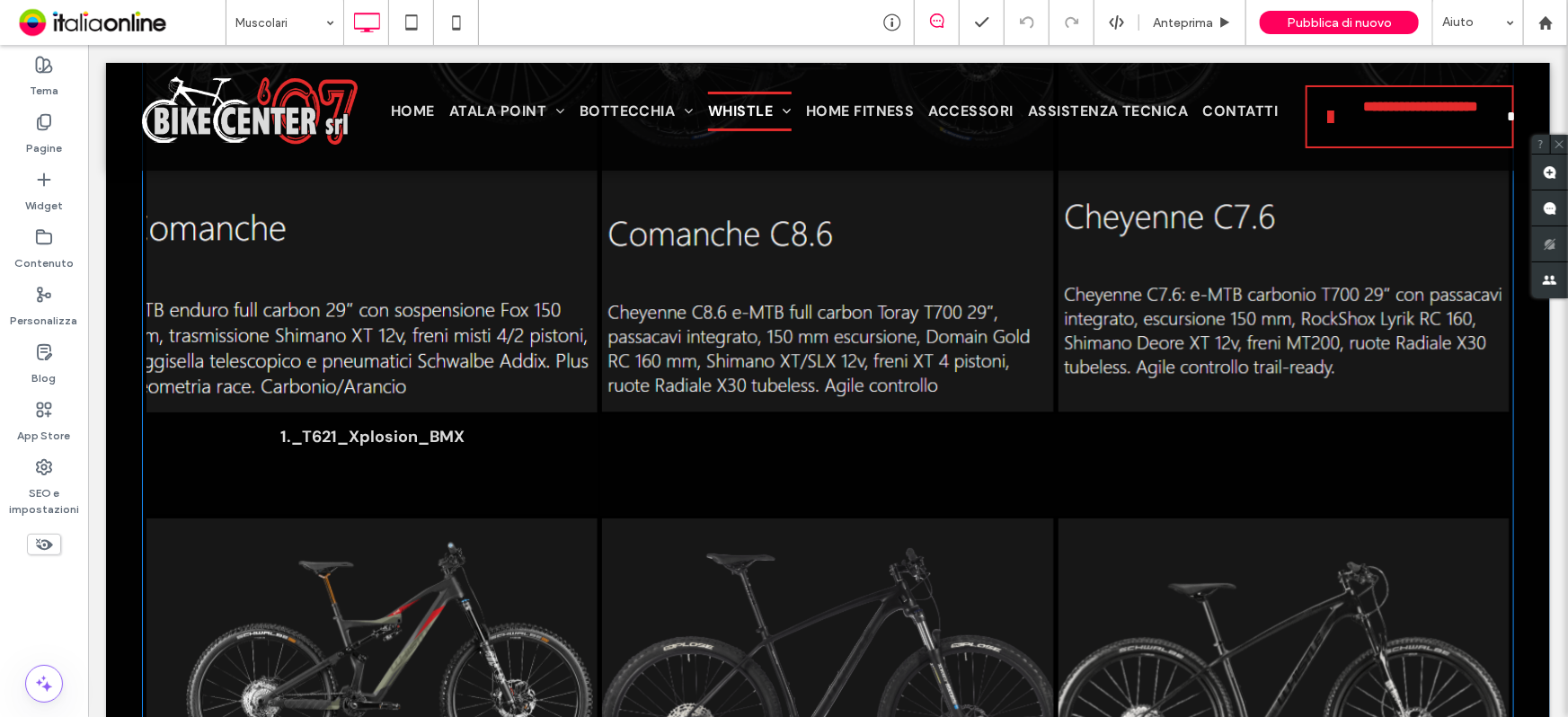
click at [370, 398] on link at bounding box center [371, 128] width 479 height 602
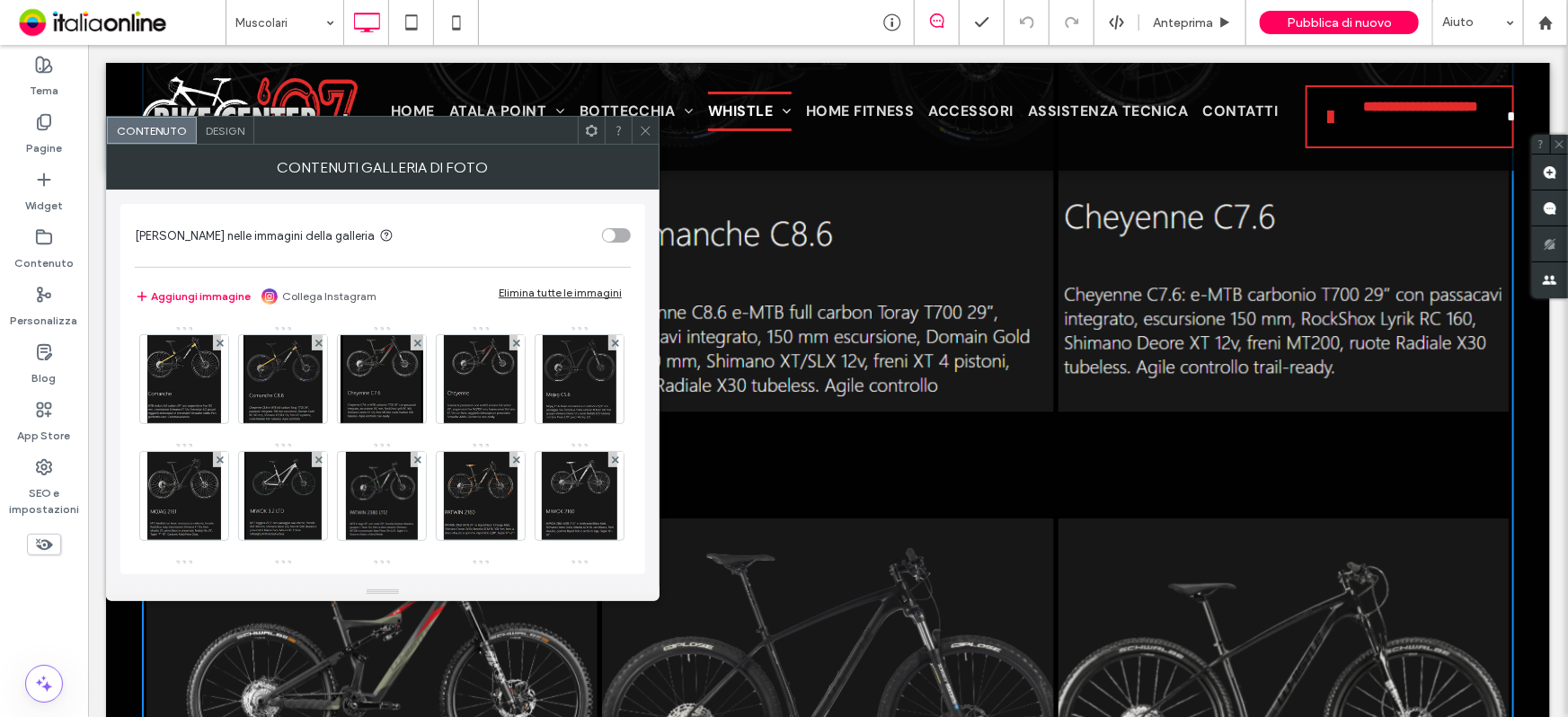
click at [132, 368] on div "[PERSON_NAME] nelle immagini della galleria Aggiungi immagine Collega Instagram…" at bounding box center [382, 389] width 525 height 370
click at [179, 373] on img at bounding box center [184, 379] width 73 height 88
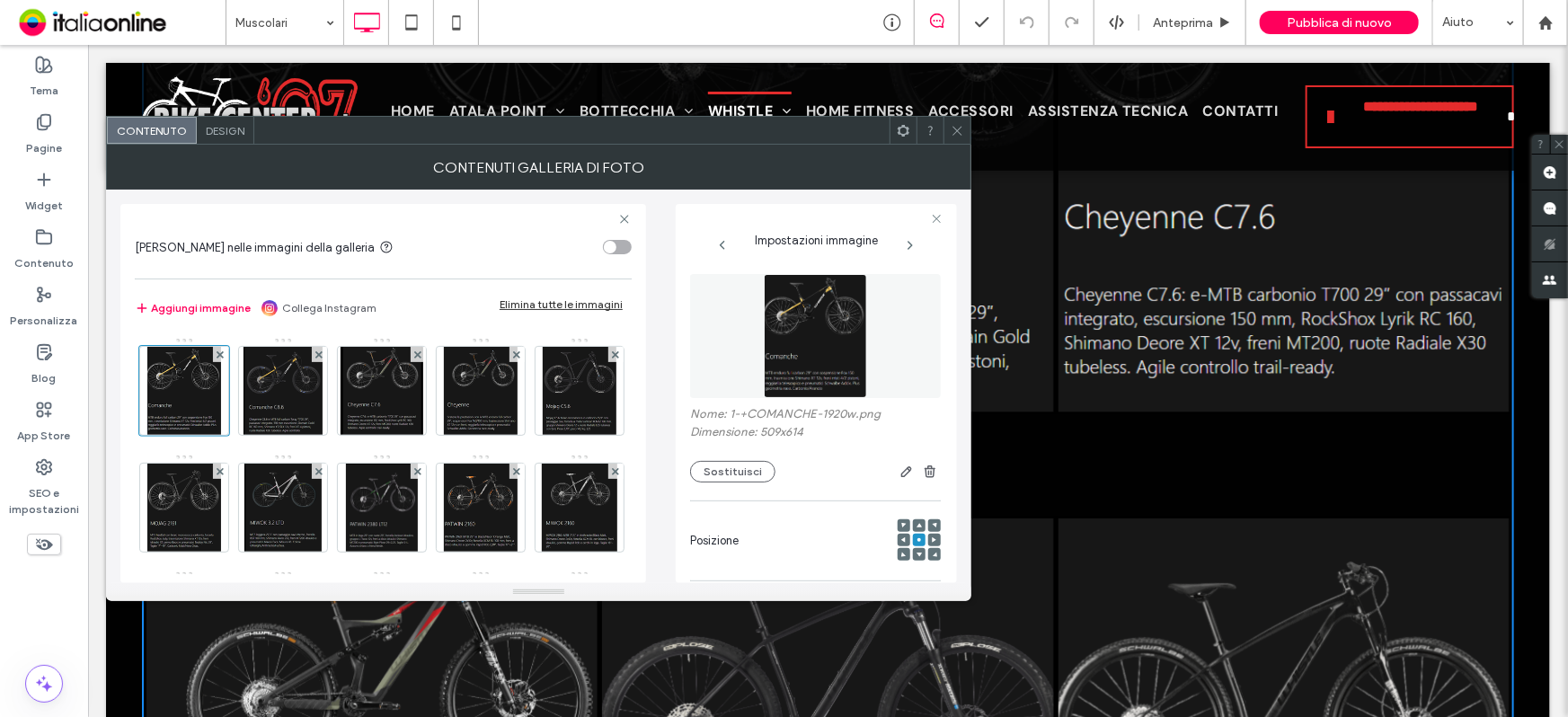
click at [916, 485] on div "Nome: 1-+COMANCHE-1920w.png Dimensione: 509x614 Sostituisci" at bounding box center [815, 378] width 251 height 227
click at [923, 472] on icon "button" at bounding box center [930, 471] width 14 height 14
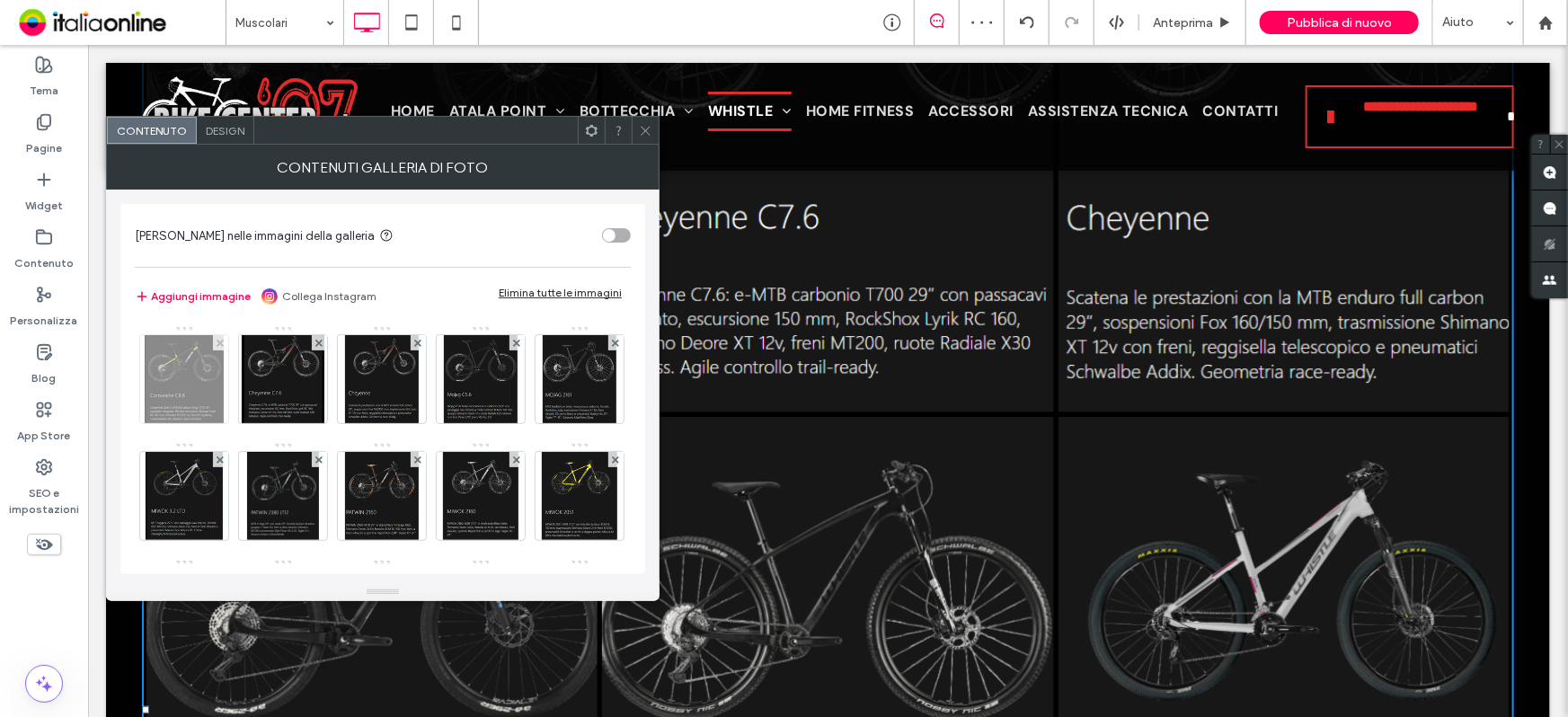
click at [165, 390] on img at bounding box center [185, 379] width 80 height 88
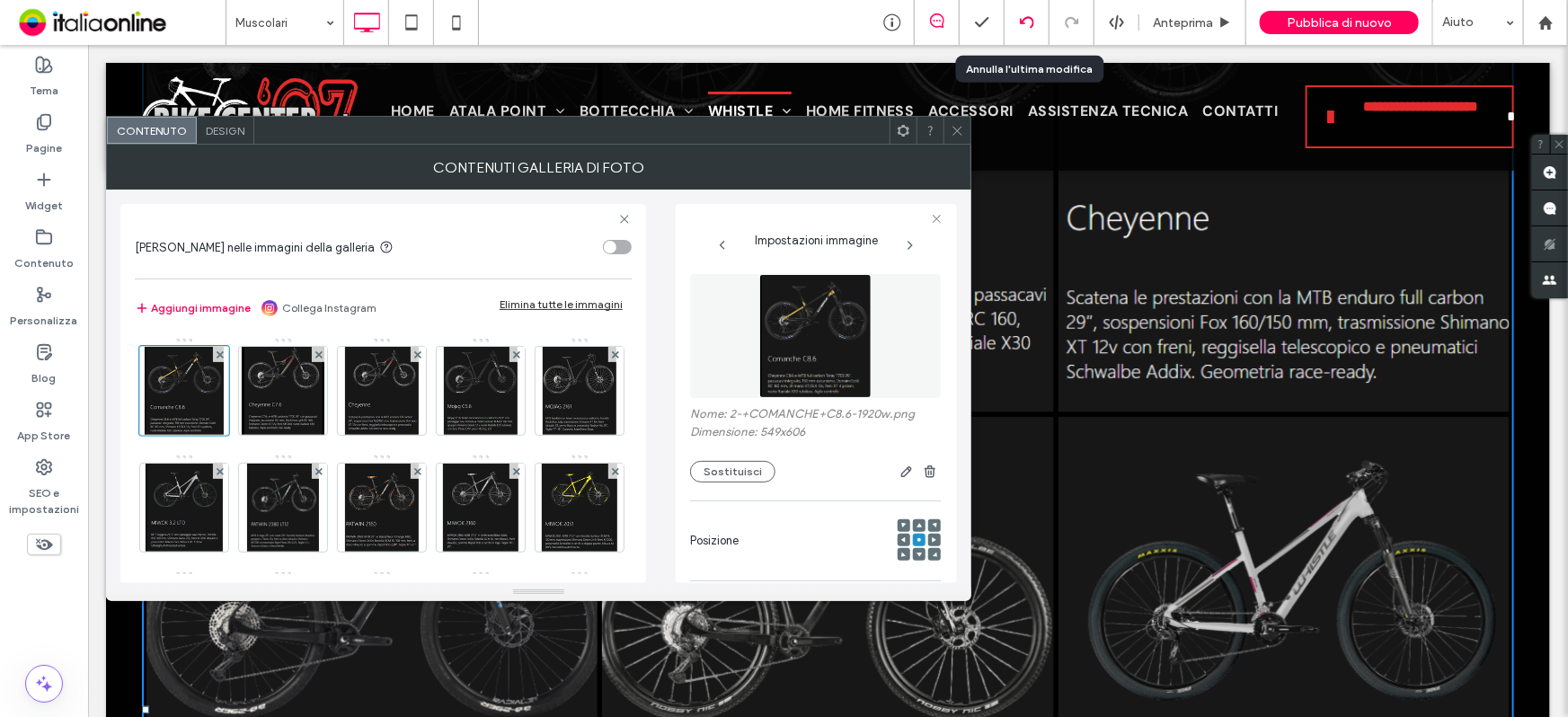
click at [1023, 19] on icon at bounding box center [1027, 21] width 14 height 14
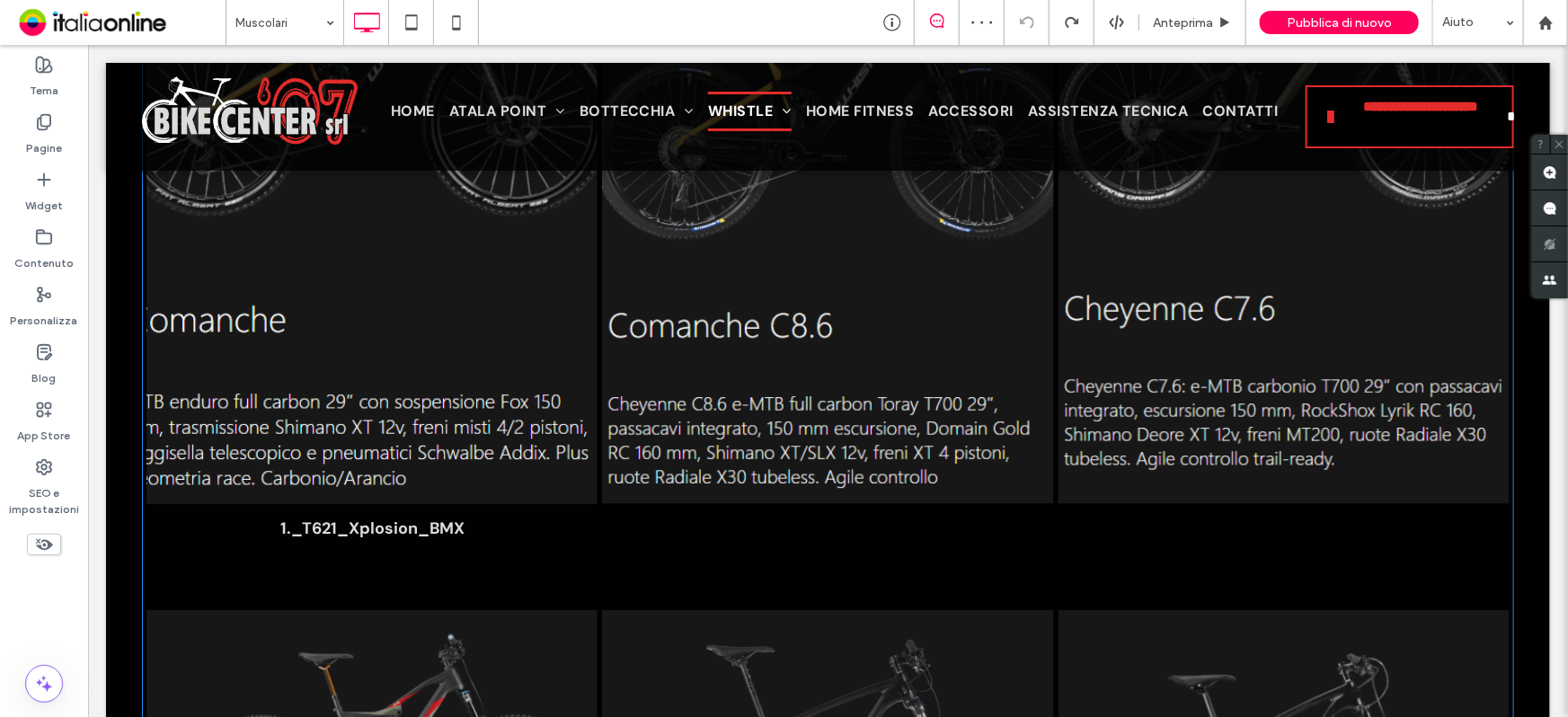
scroll to position [3430, 0]
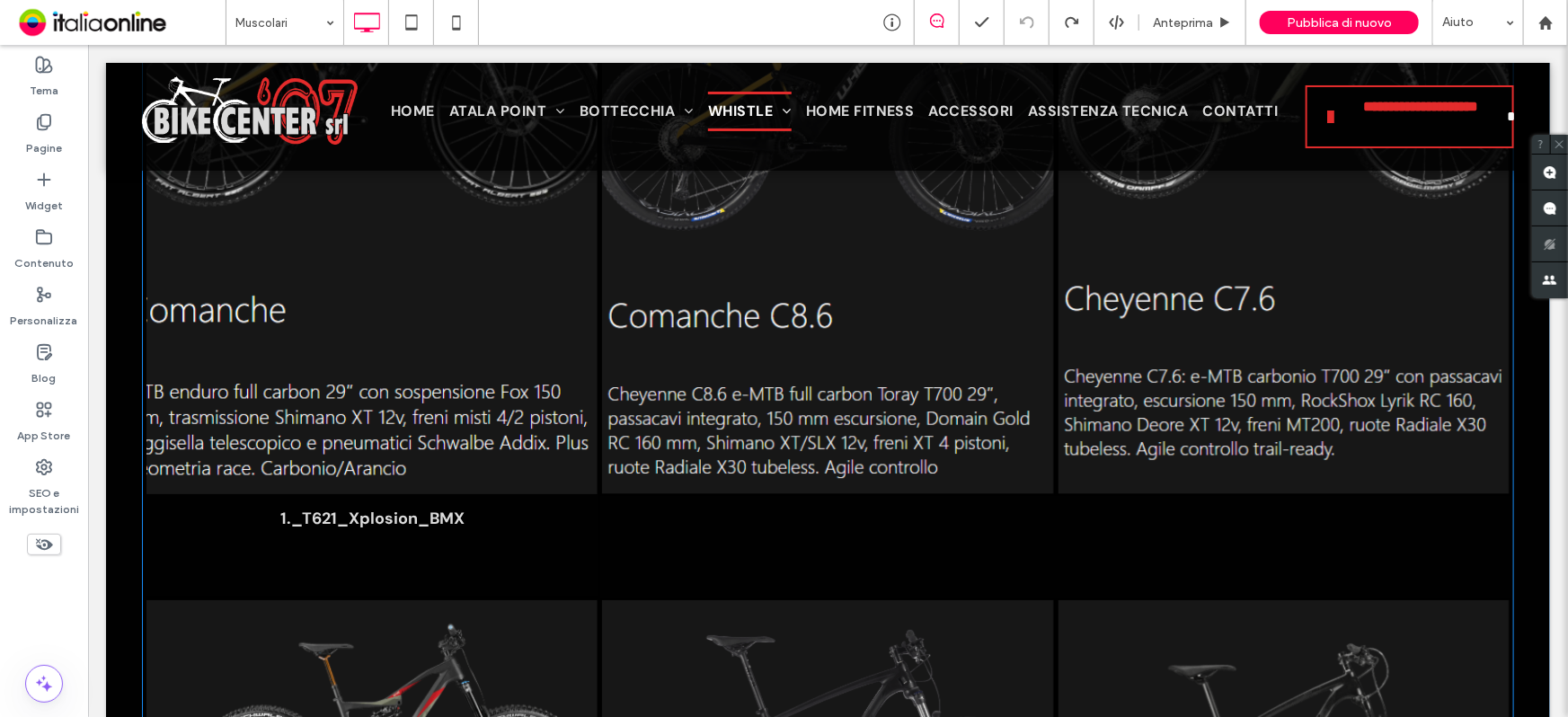
click at [373, 512] on p "1._T621_Xplosion_BMX" at bounding box center [372, 517] width 185 height 21
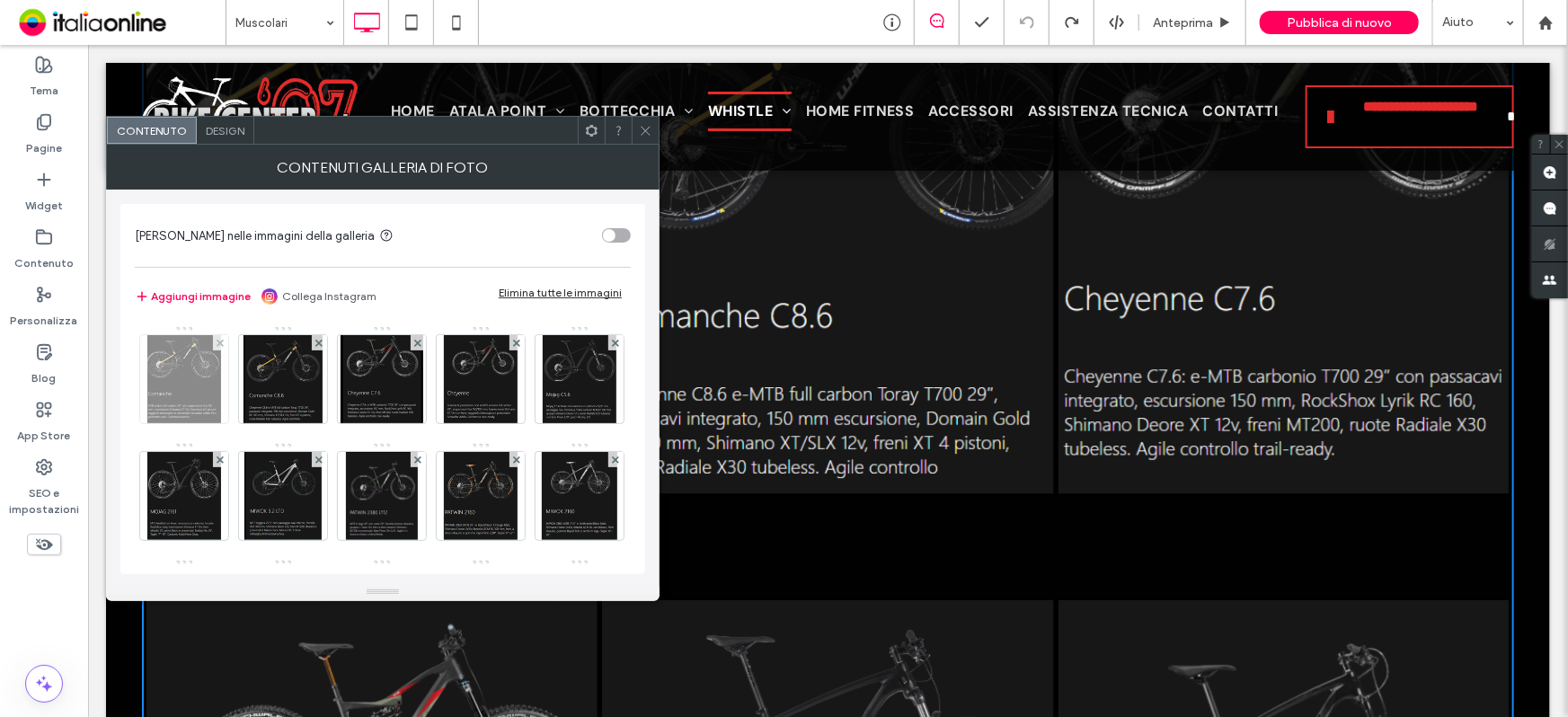
click at [192, 378] on img at bounding box center [184, 379] width 73 height 88
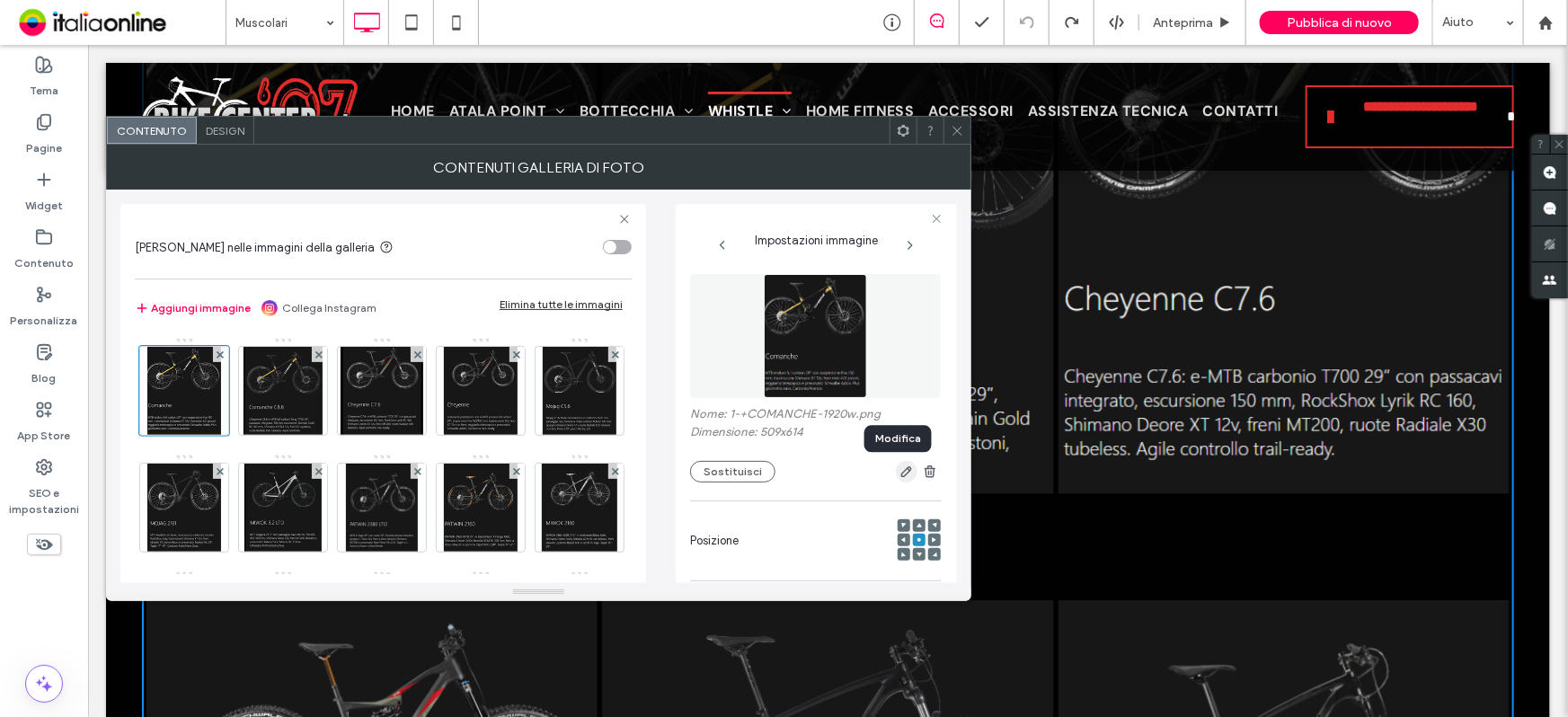
click at [899, 474] on icon "button" at bounding box center [906, 471] width 14 height 14
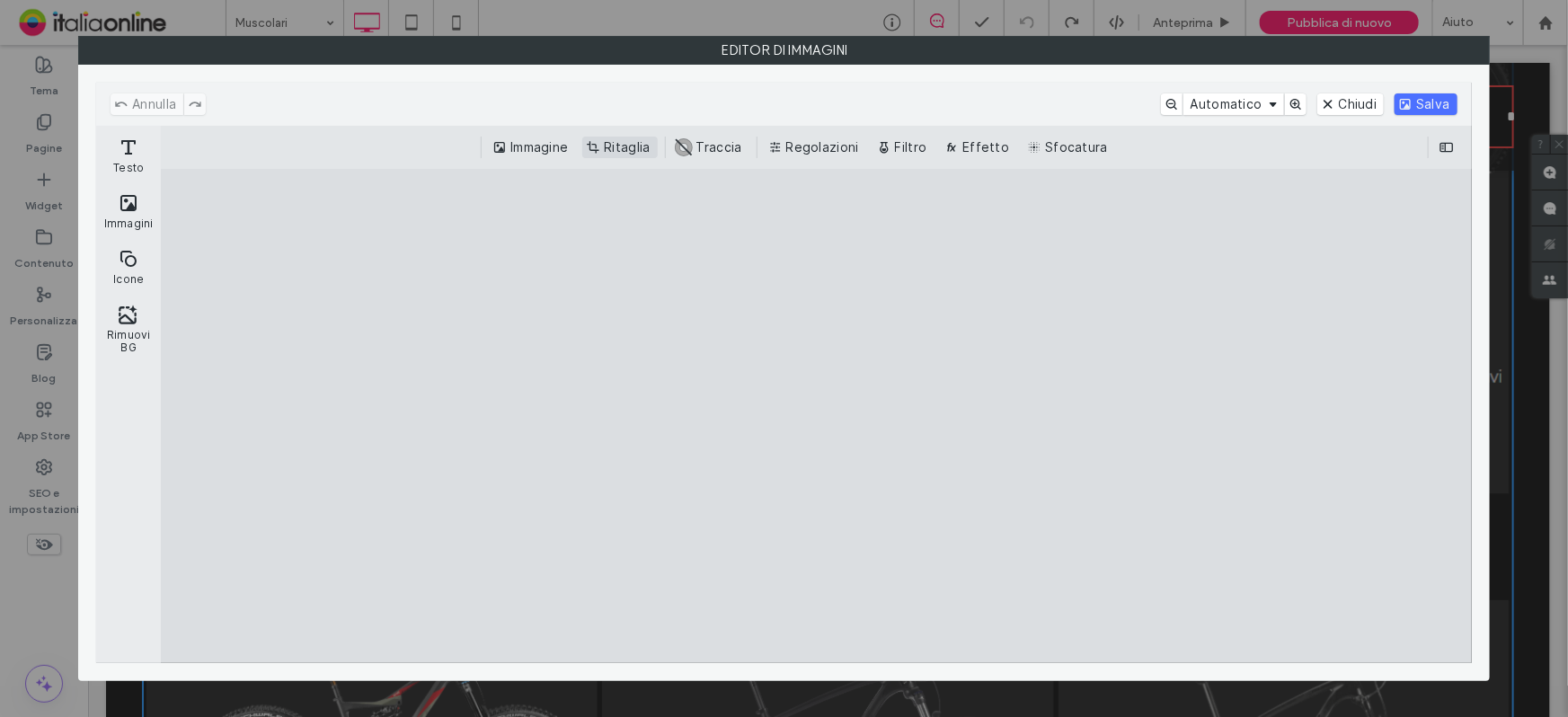
click at [612, 148] on button "Ritaglia" at bounding box center [619, 146] width 75 height 21
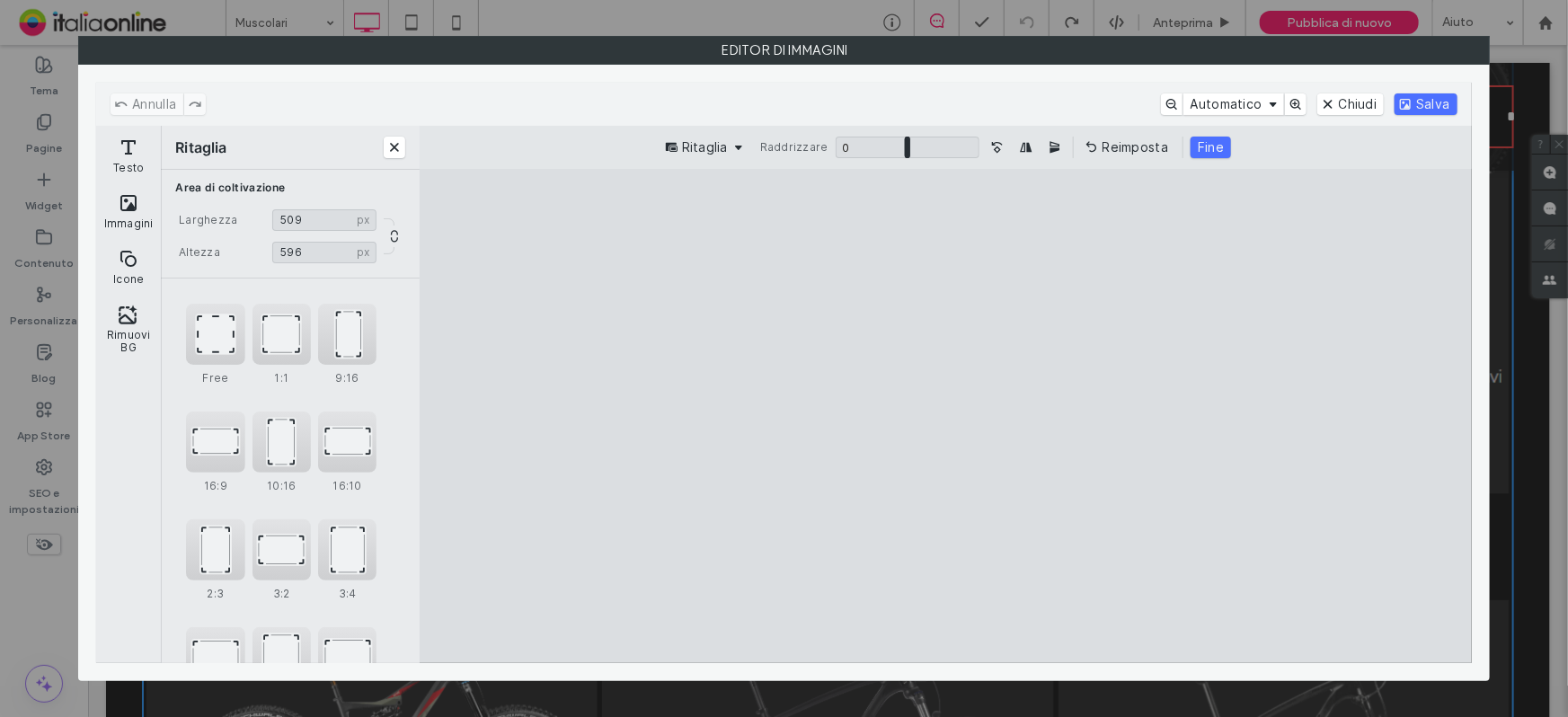
type input "***"
drag, startPoint x: 940, startPoint y: 614, endPoint x: 939, endPoint y: 602, distance: 12.0
click at [947, 416] on cesdk-canvas "Editor / piattaforma / website builder canvas" at bounding box center [947, 416] width 0 height 0
click at [1417, 99] on button "Salva" at bounding box center [1425, 103] width 62 height 21
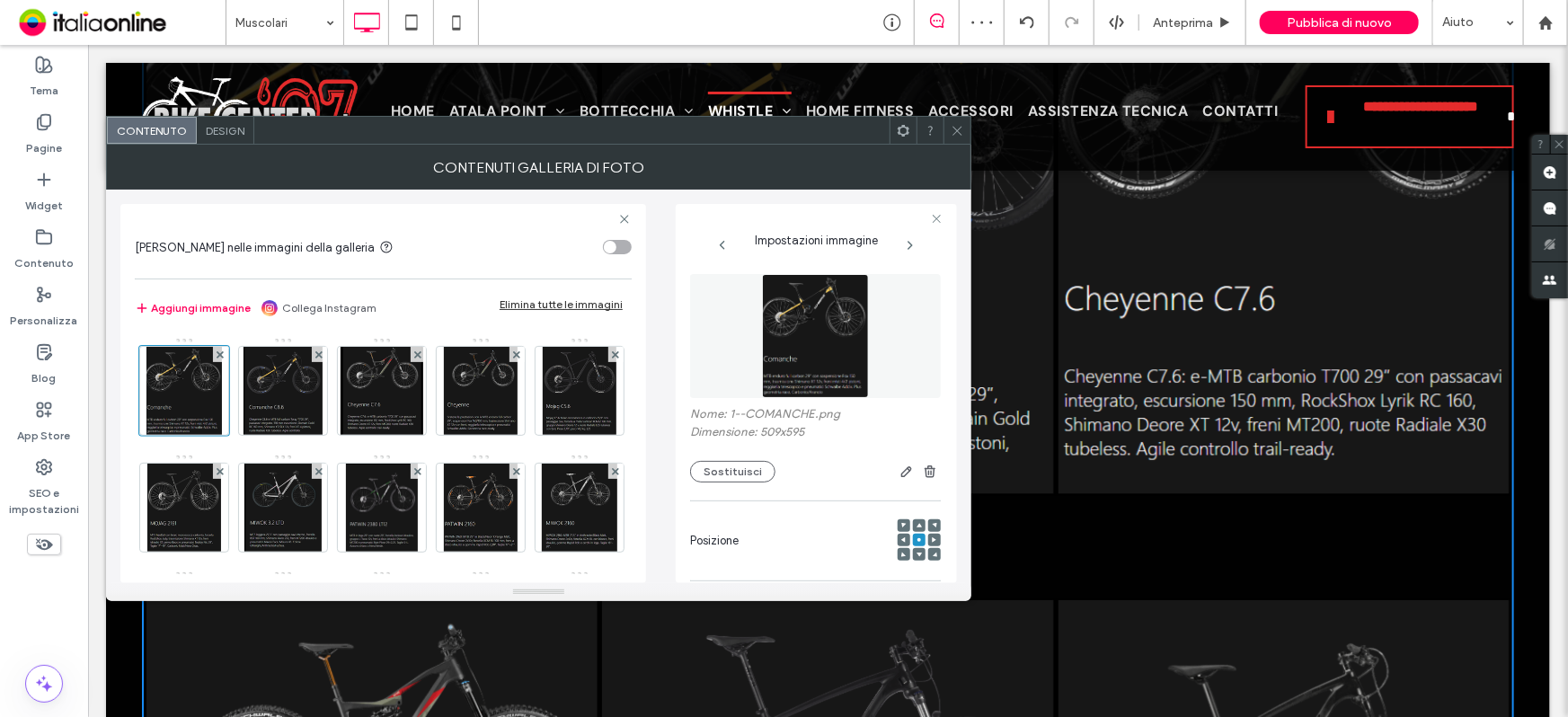
click at [952, 143] on span at bounding box center [957, 130] width 13 height 27
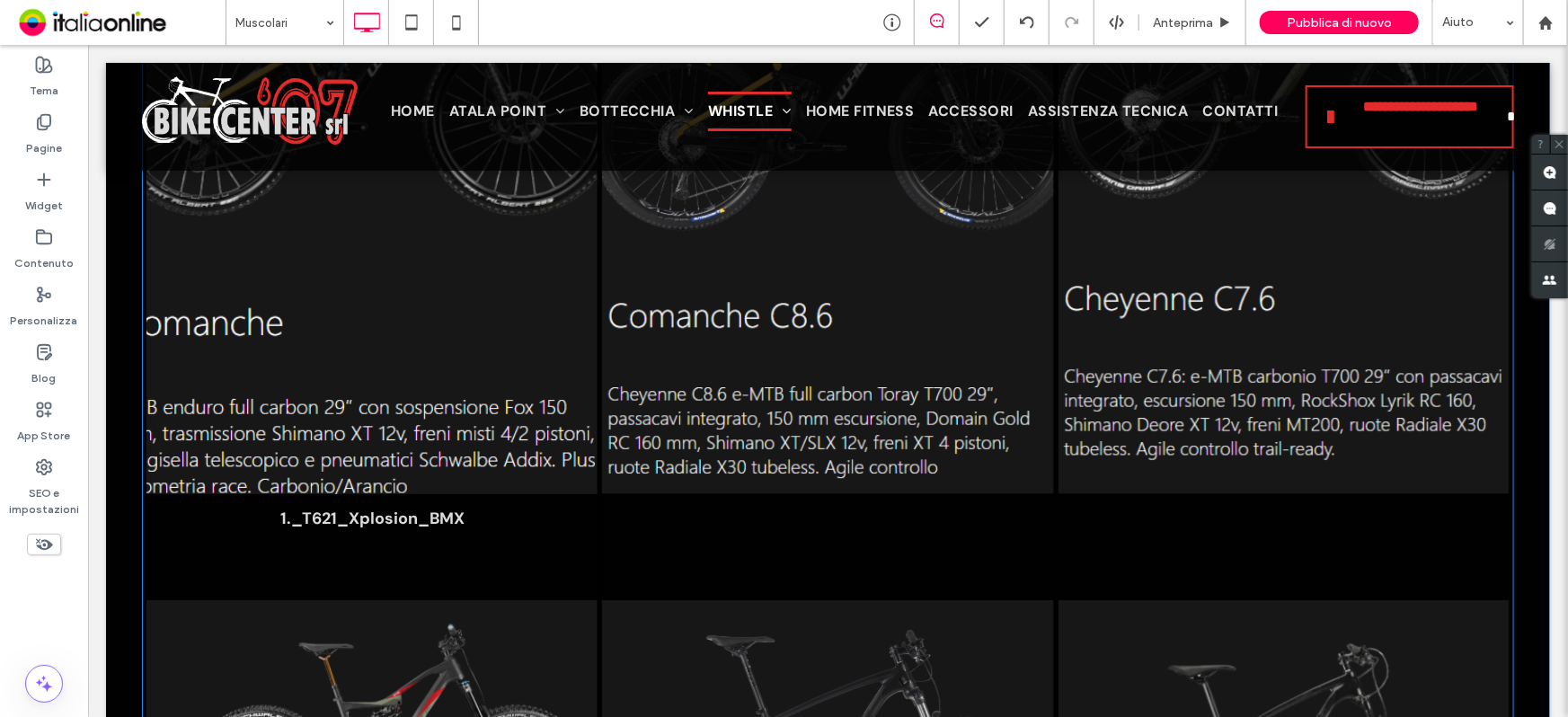
click at [412, 522] on p "1._T621_Xplosion_BMX" at bounding box center [372, 517] width 185 height 21
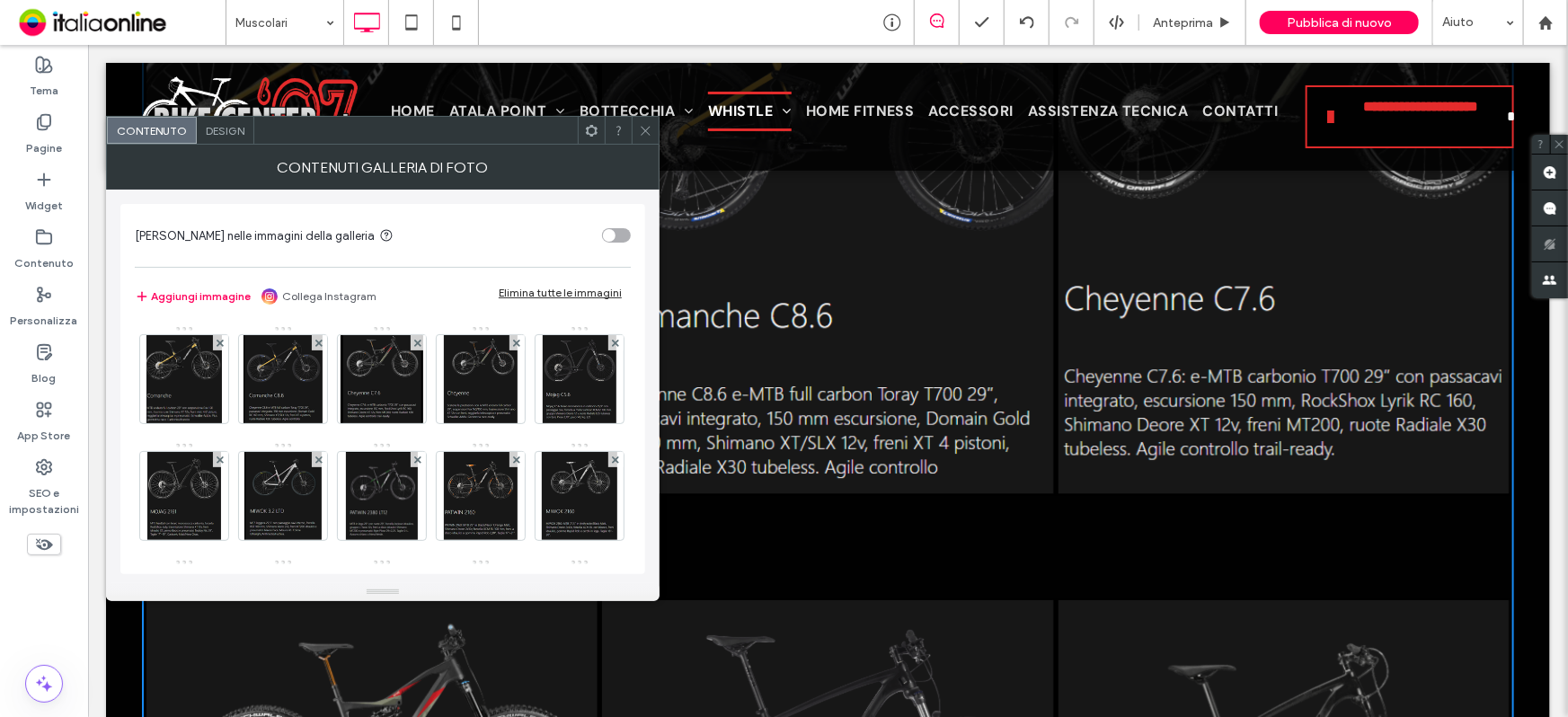
click at [640, 126] on icon at bounding box center [645, 131] width 13 height 13
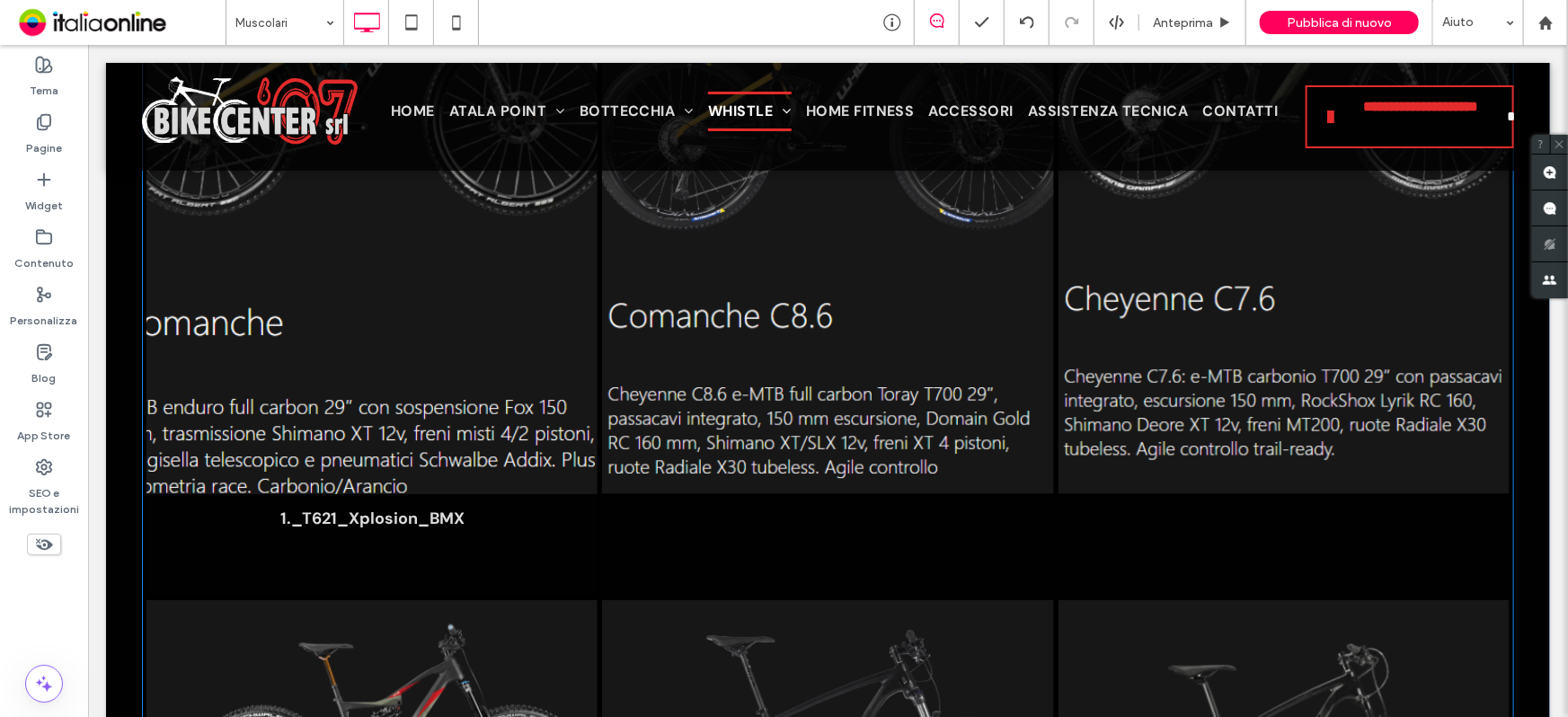
click at [367, 506] on p "1._T621_Xplosion_BMX" at bounding box center [372, 517] width 185 height 21
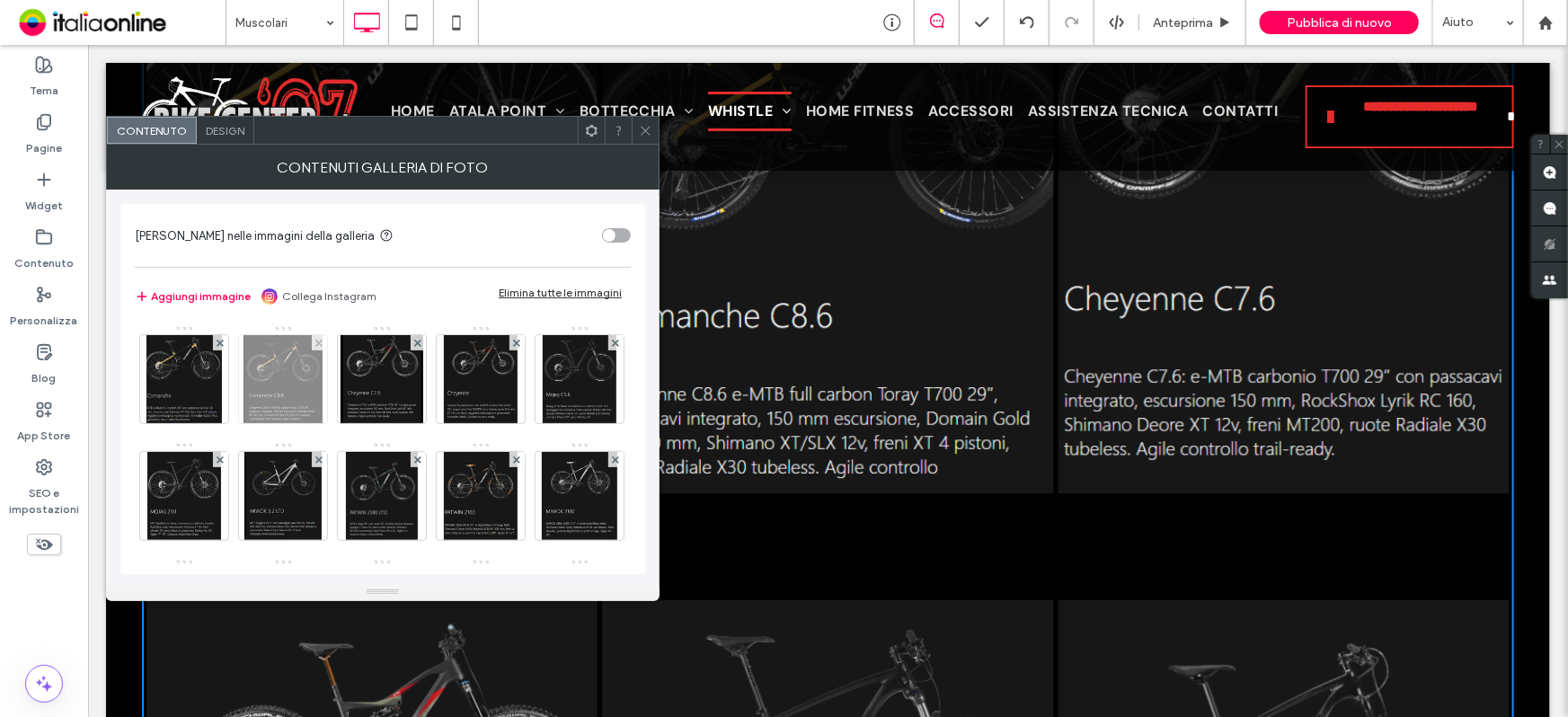
click at [260, 385] on img at bounding box center [284, 379] width 80 height 88
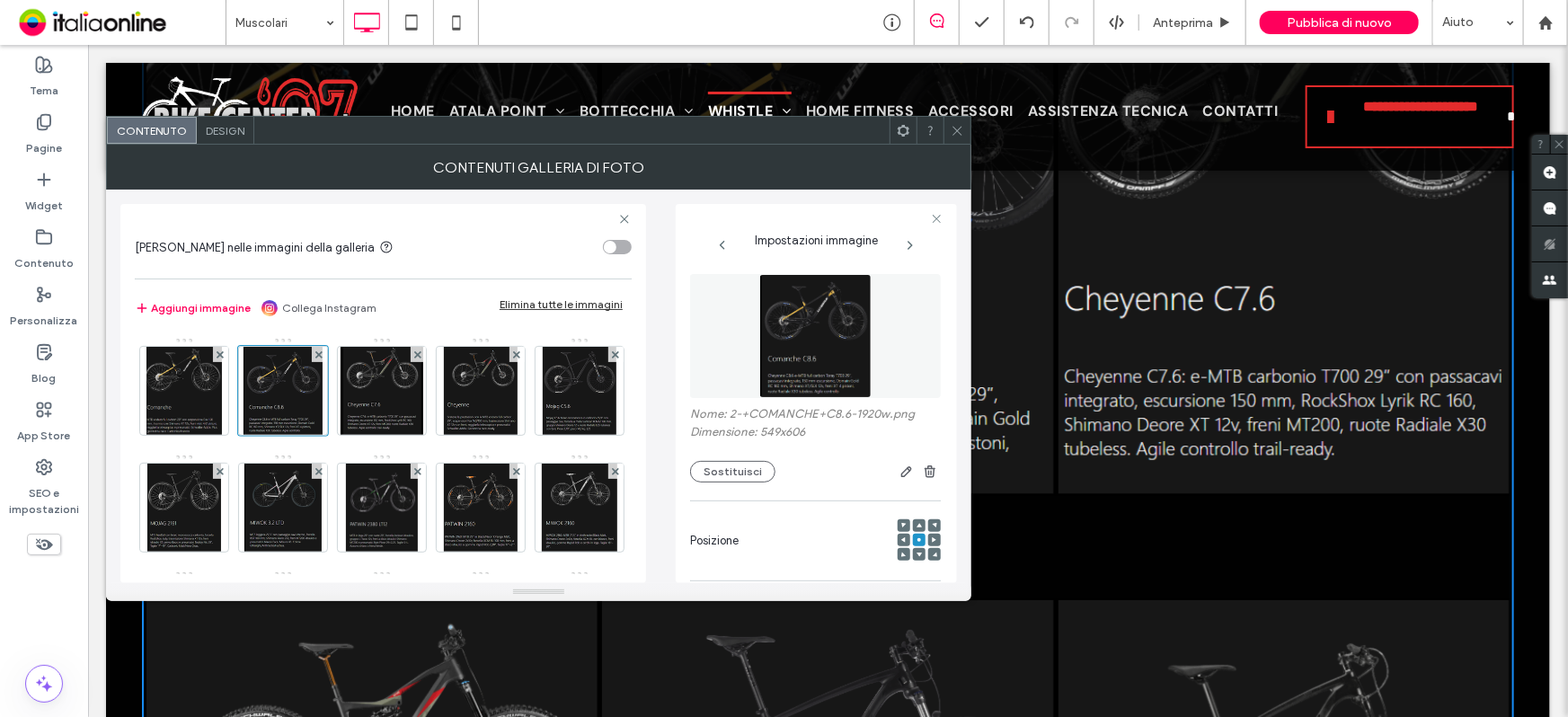
click at [949, 136] on div at bounding box center [957, 130] width 27 height 27
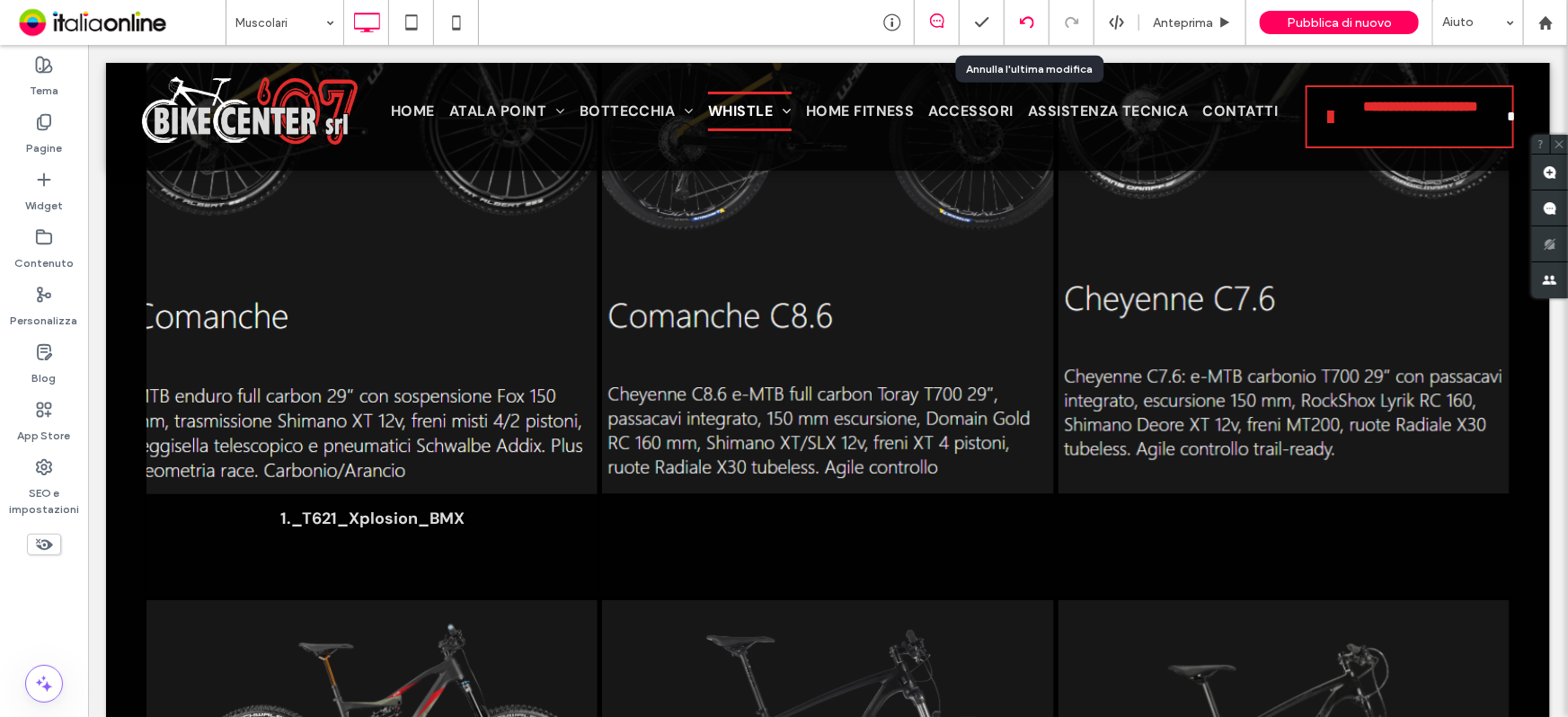
click at [1023, 18] on icon at bounding box center [1027, 21] width 14 height 14
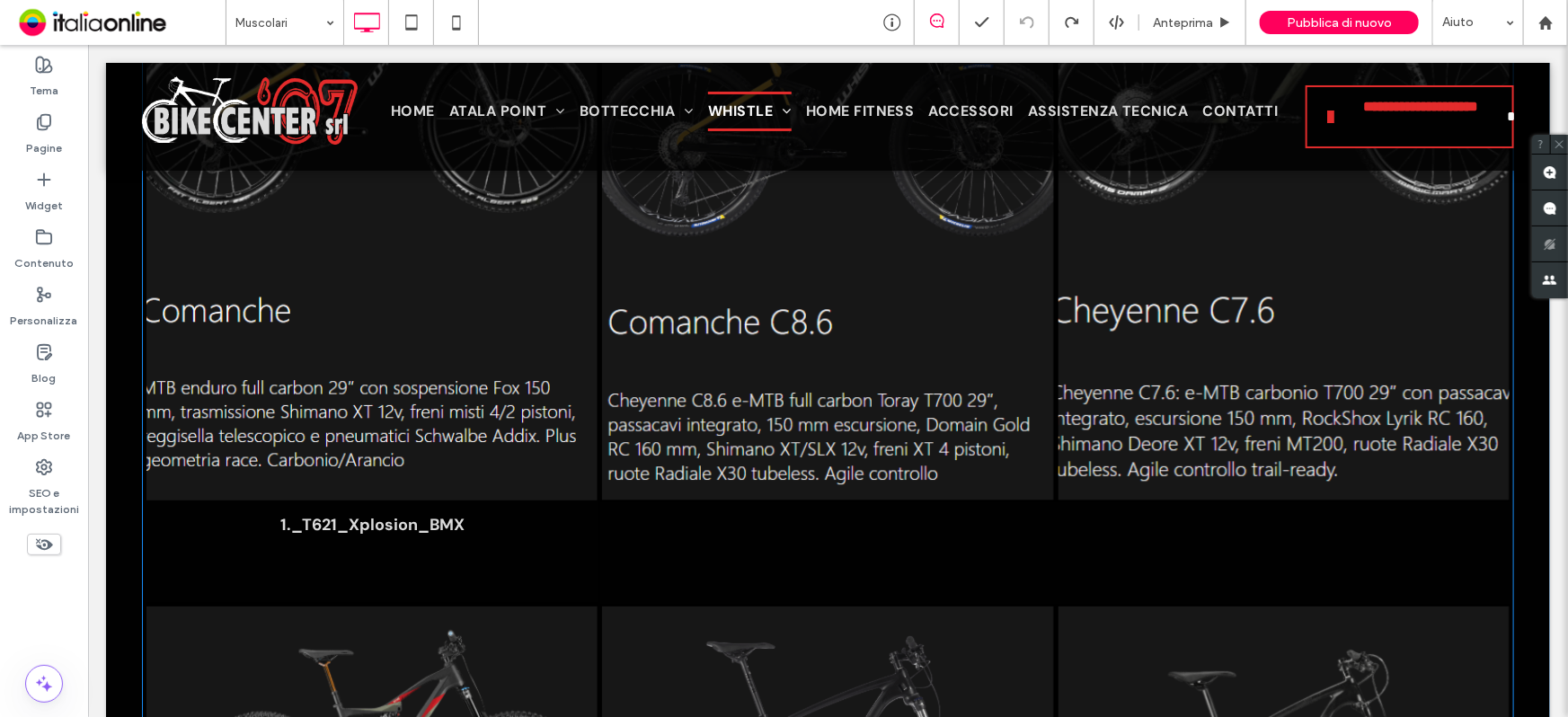
scroll to position [3511, 0]
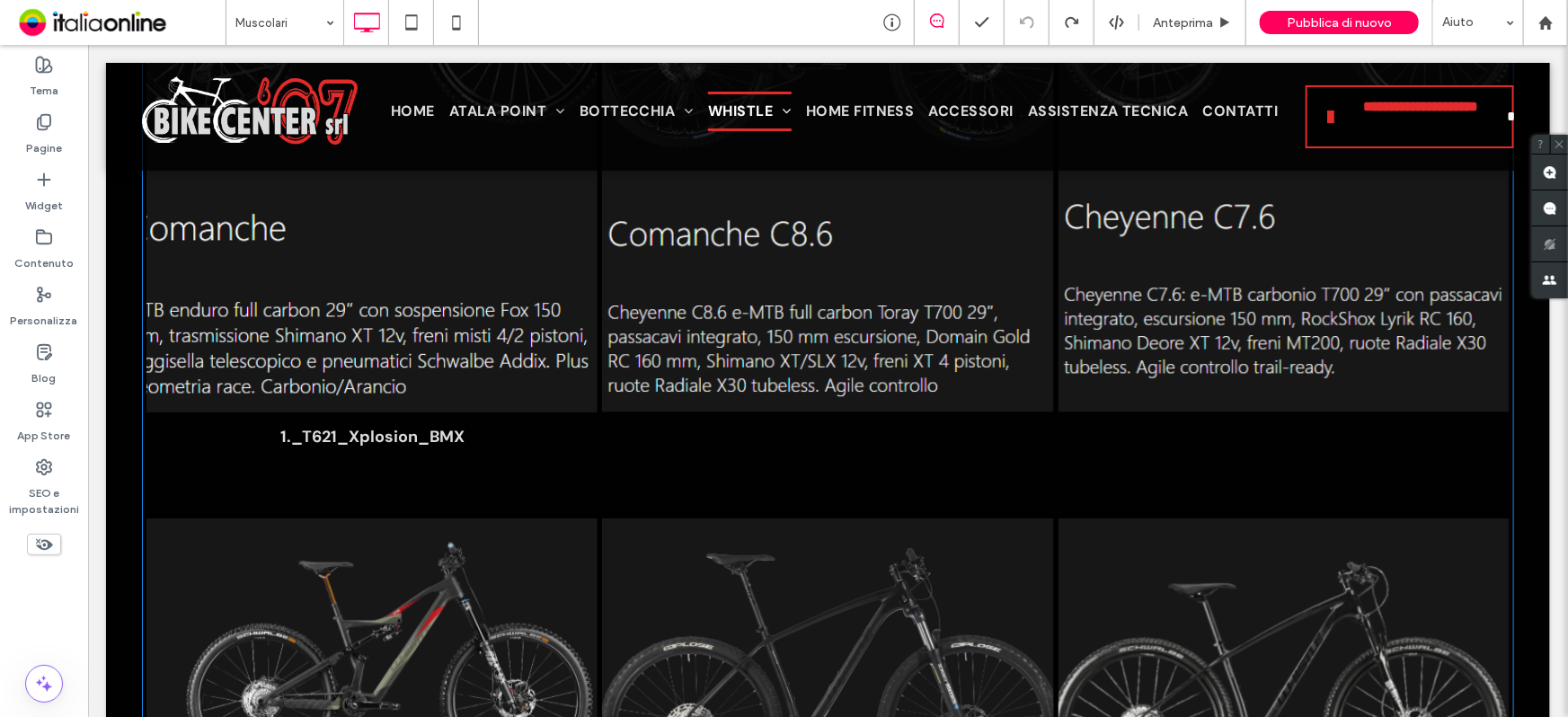
click at [187, 214] on link at bounding box center [371, 128] width 479 height 602
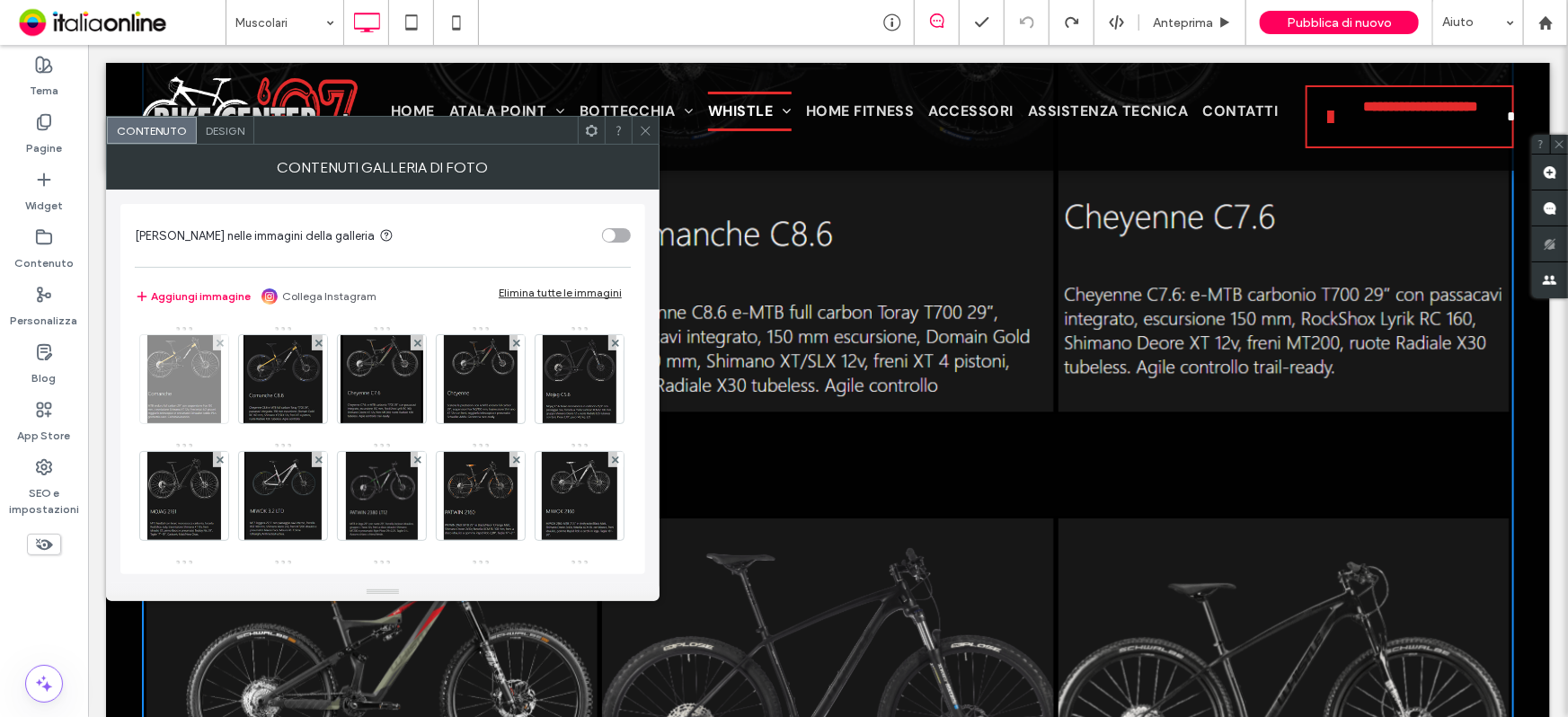
click at [204, 394] on img at bounding box center [184, 379] width 73 height 88
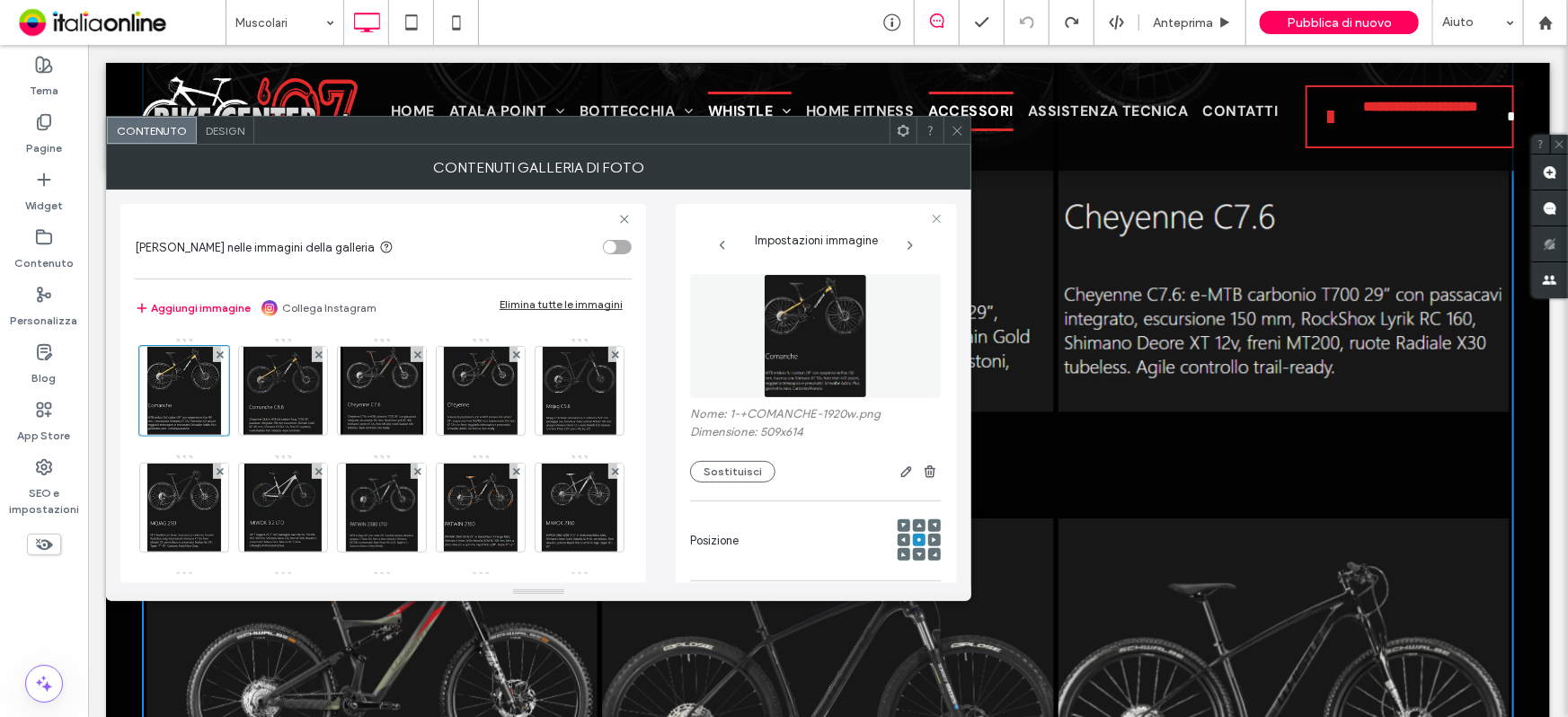
click at [953, 111] on span "Accessori" at bounding box center [970, 110] width 85 height 39
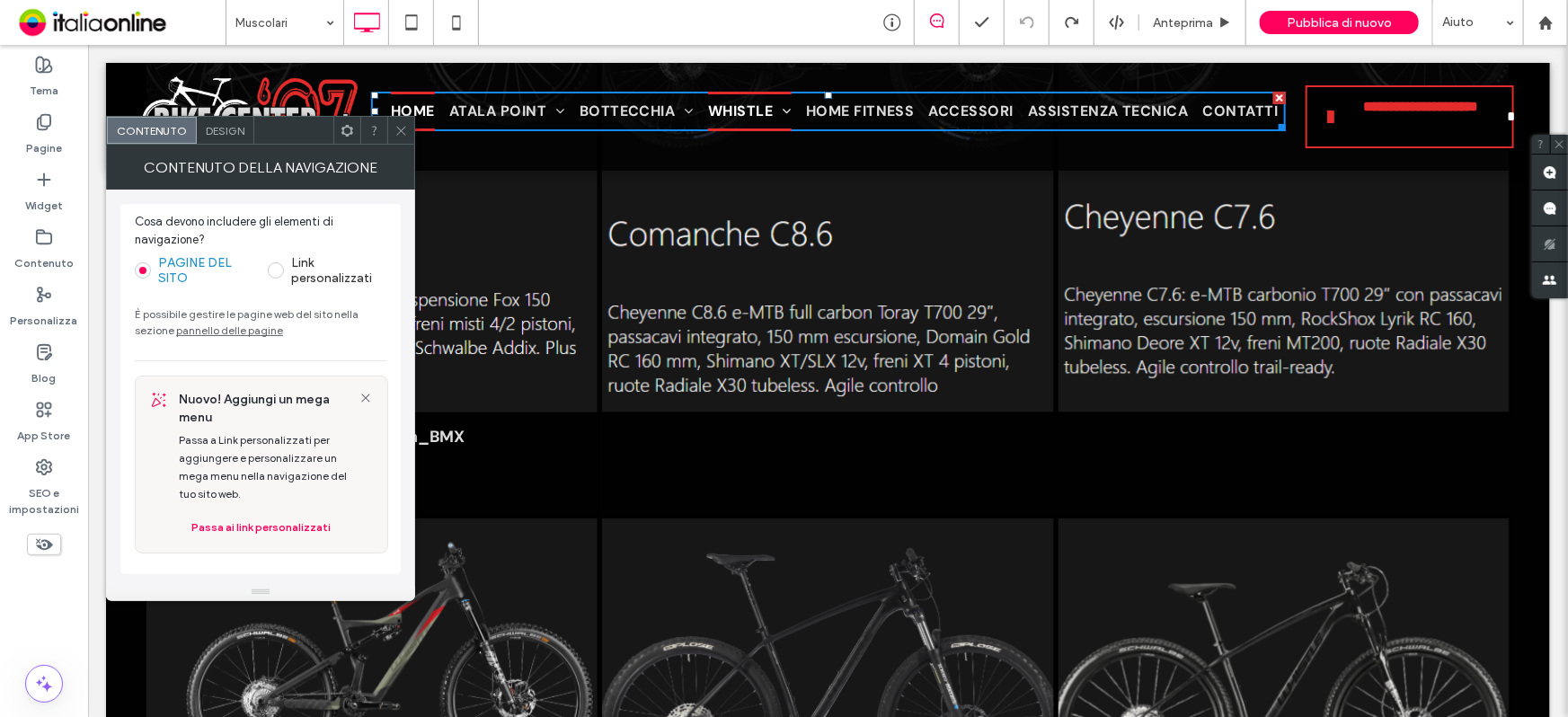
click at [414, 123] on span "Home" at bounding box center [411, 110] width 44 height 39
click at [398, 129] on icon at bounding box center [401, 131] width 13 height 13
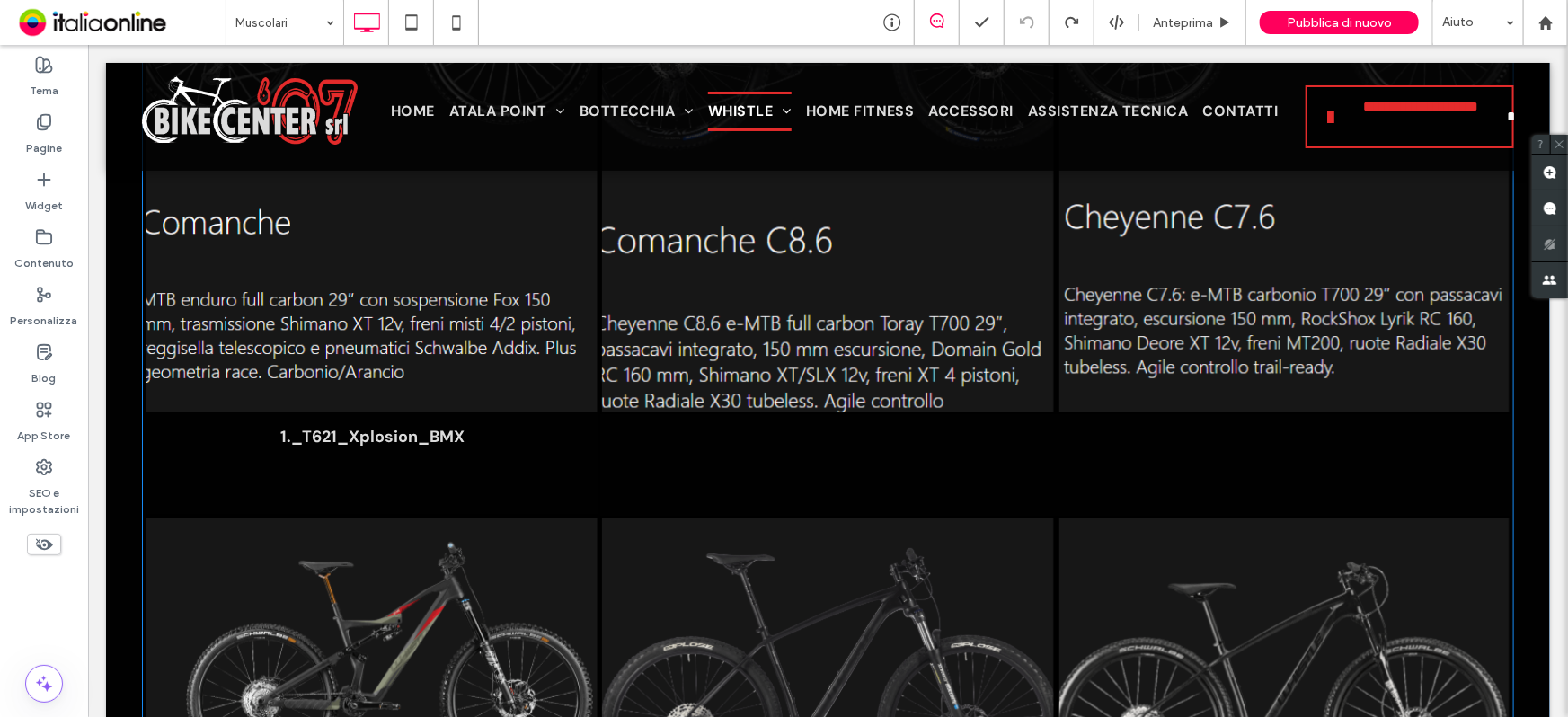
click at [862, 370] on link at bounding box center [826, 128] width 479 height 602
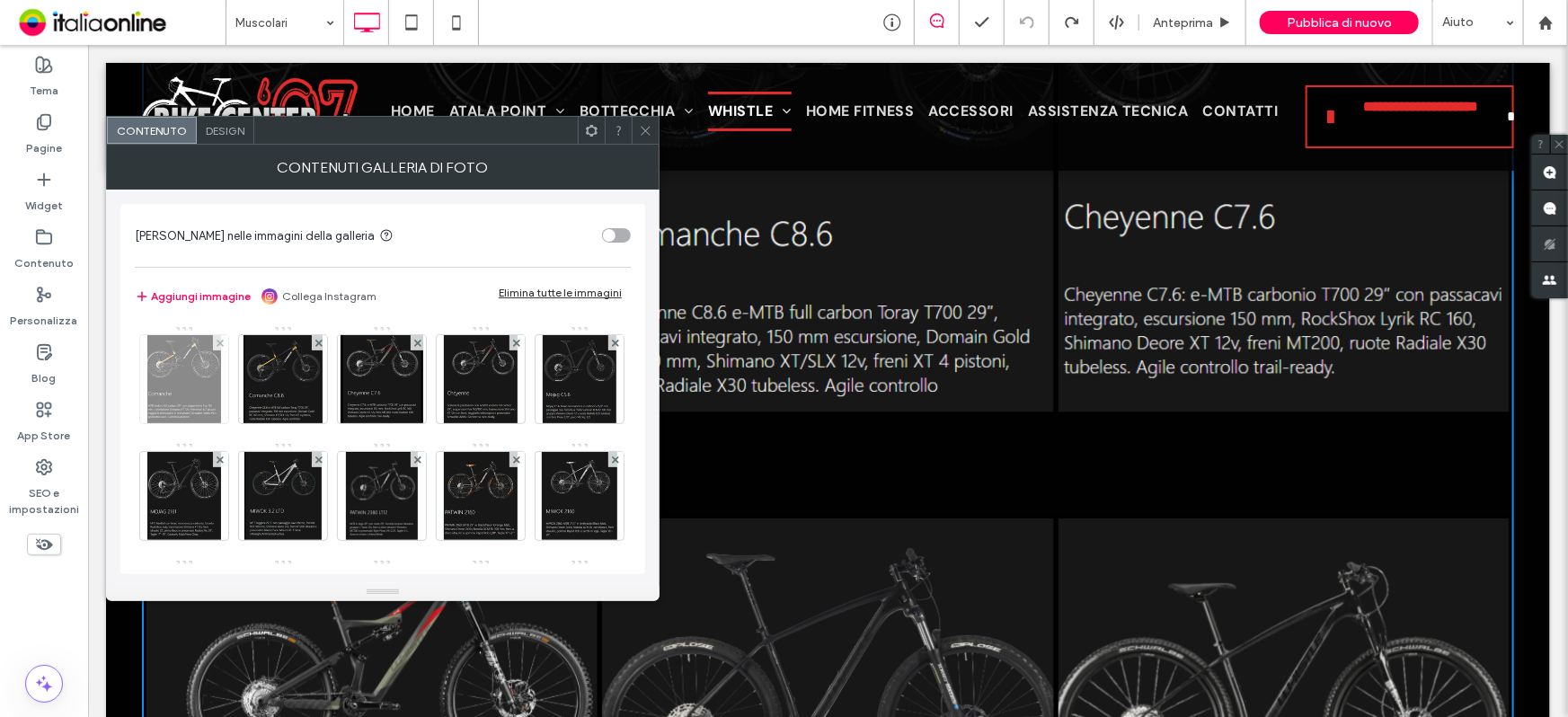
click at [199, 395] on img at bounding box center [184, 379] width 73 height 88
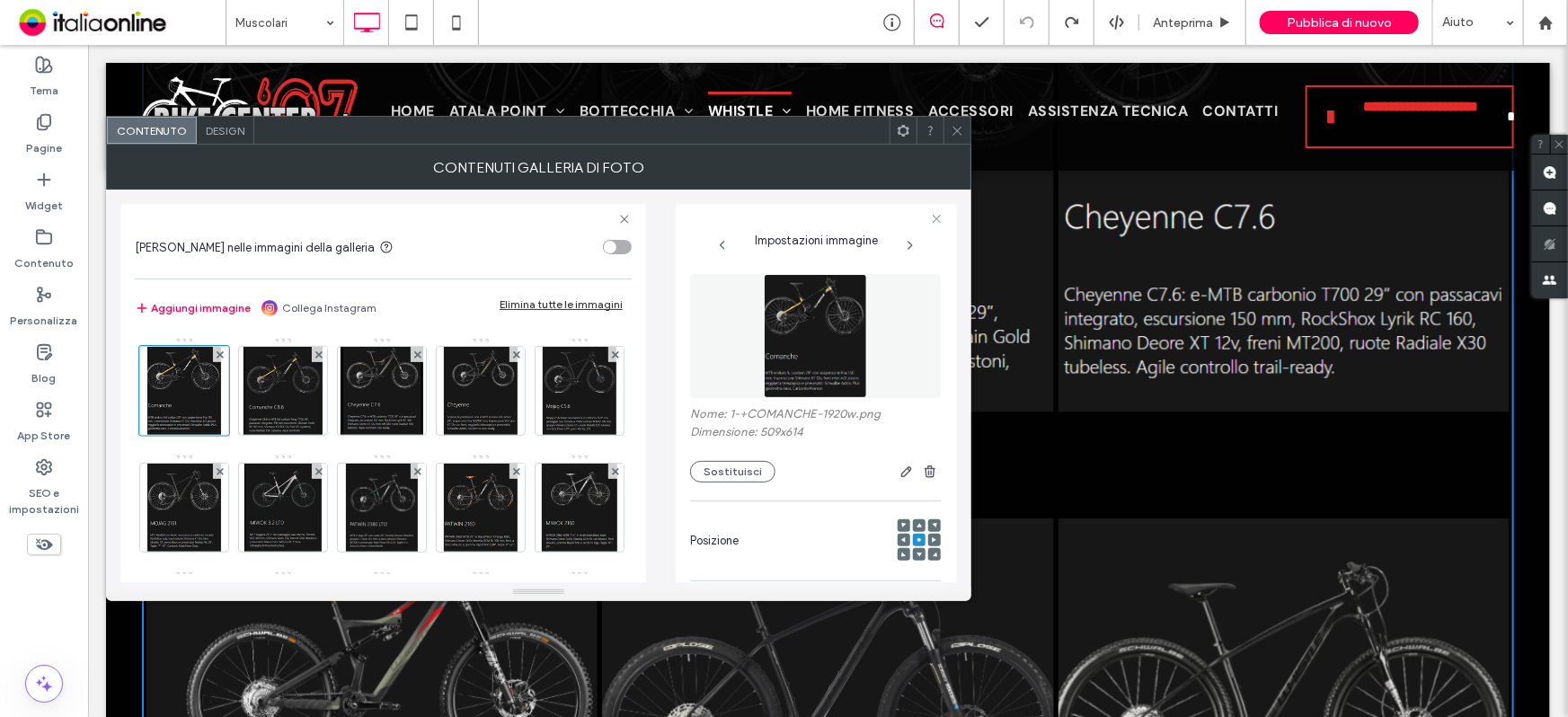
click at [951, 122] on span at bounding box center [957, 130] width 13 height 27
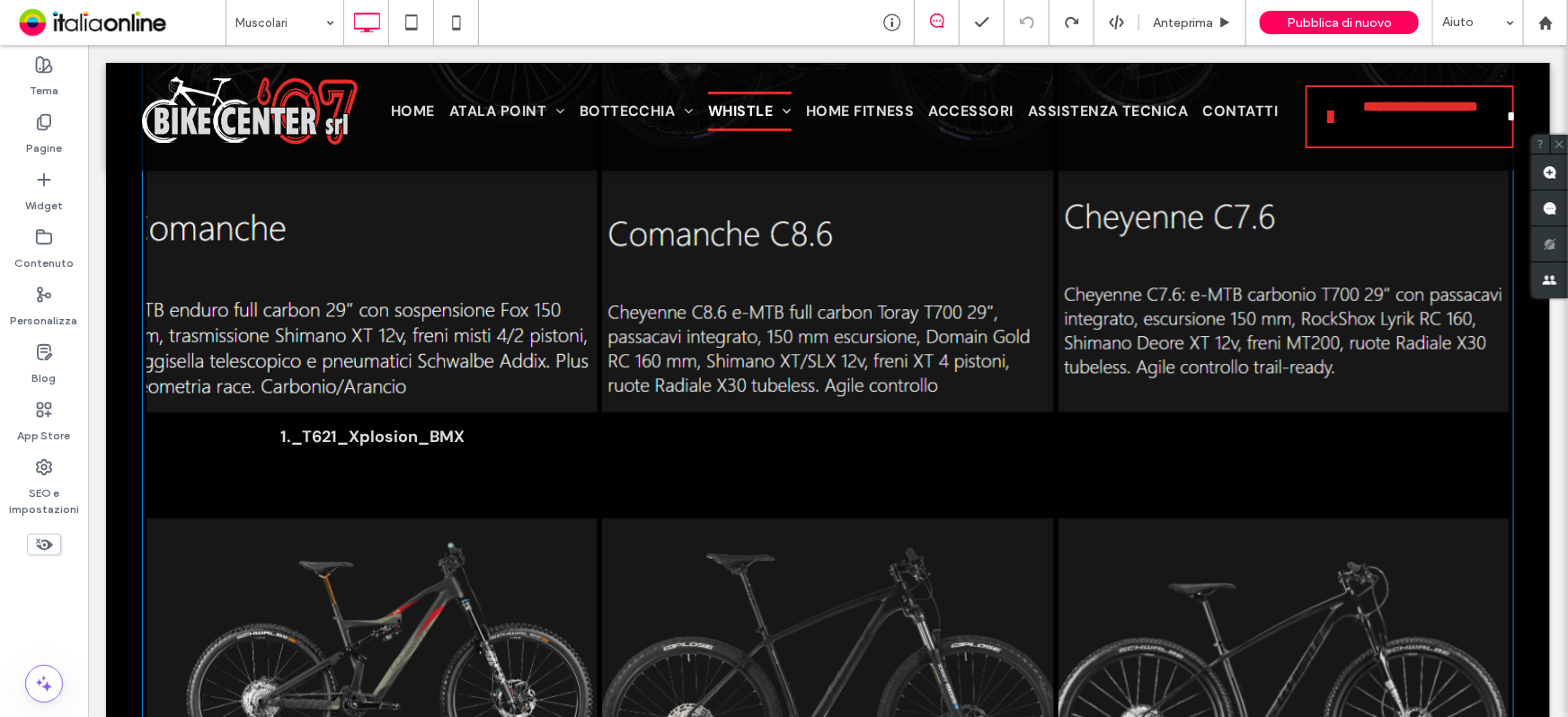
click at [342, 437] on p "1._T621_Xplosion_BMX" at bounding box center [372, 435] width 185 height 21
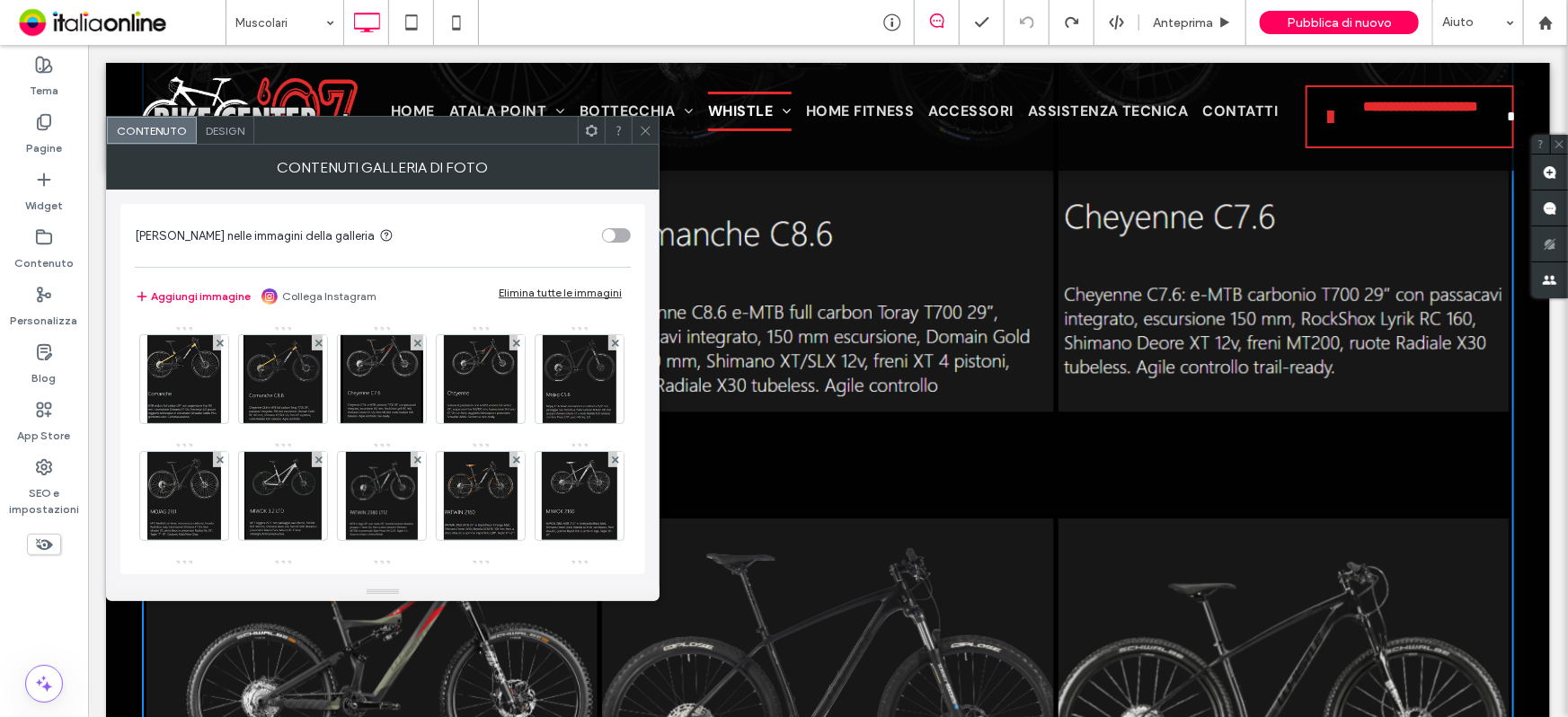
drag, startPoint x: 256, startPoint y: 393, endPoint x: 343, endPoint y: 438, distance: 97.9
click at [343, 438] on div "Immagine" at bounding box center [382, 558] width 494 height 467
click at [637, 135] on div at bounding box center [645, 130] width 27 height 27
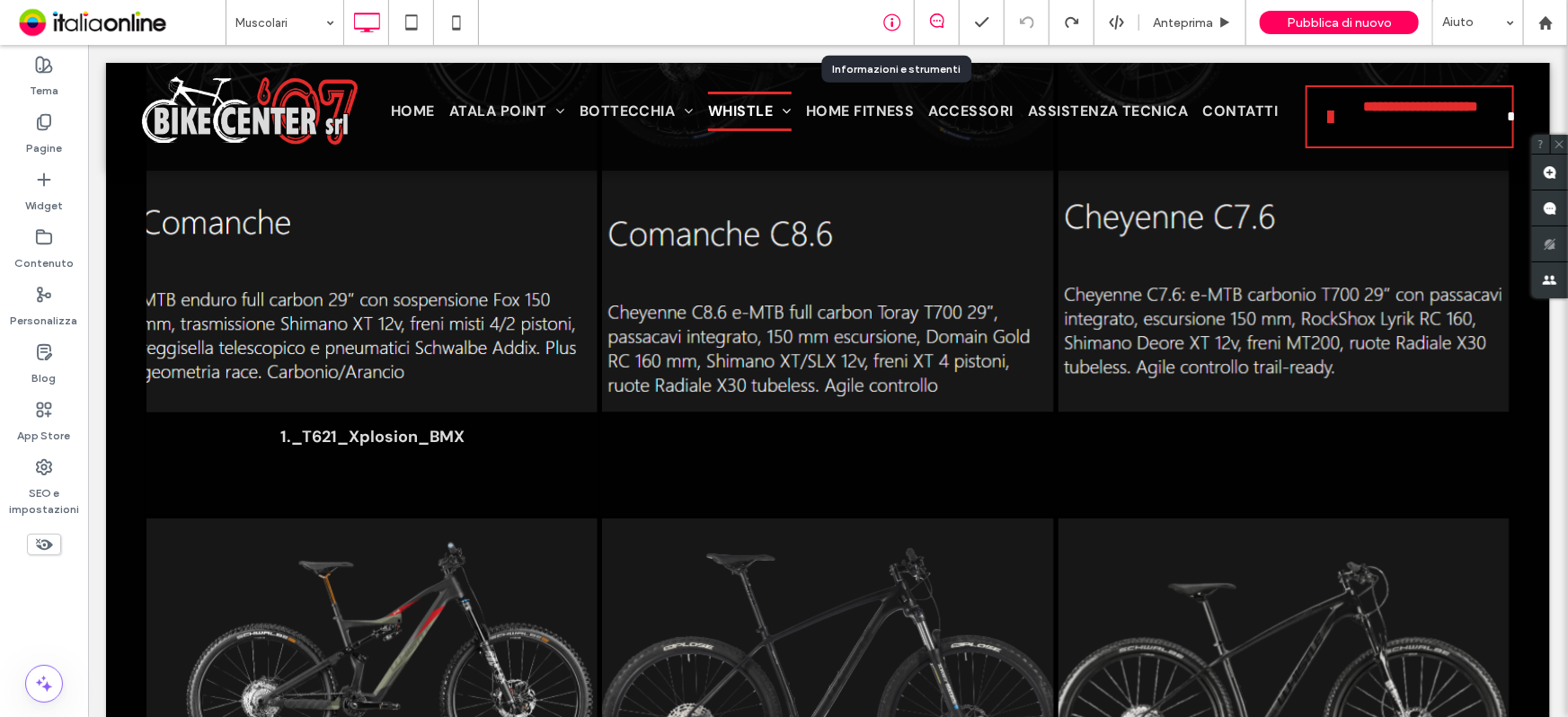
click at [896, 12] on div at bounding box center [893, 22] width 45 height 45
click at [894, 27] on icon at bounding box center [892, 21] width 18 height 18
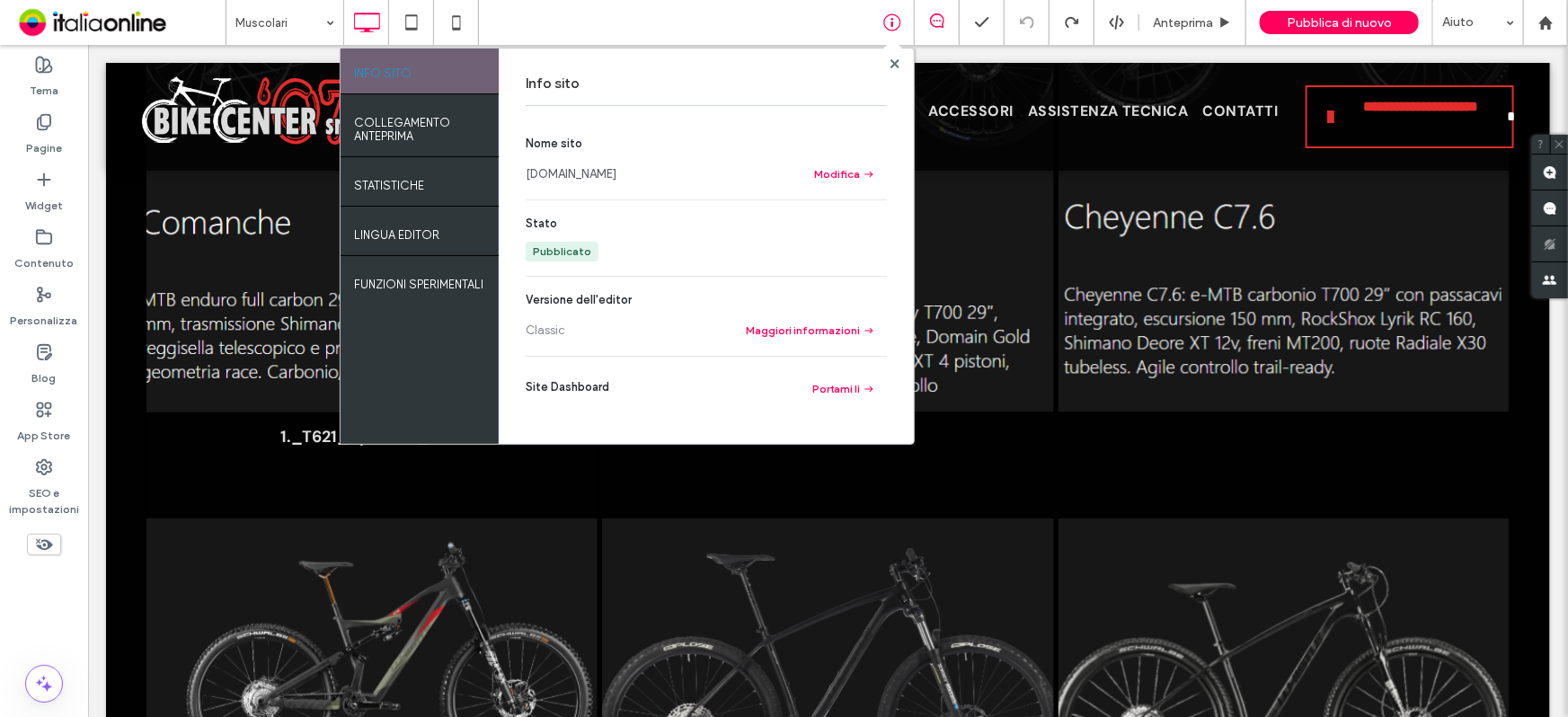
click at [595, 168] on link "[DOMAIN_NAME]" at bounding box center [571, 173] width 90 height 18
click at [902, 66] on div "Info sito Nome sito [DOMAIN_NAME] Modifica Stato Pubblicato Versione dell'edito…" at bounding box center [706, 246] width 415 height 395
click at [901, 66] on div at bounding box center [895, 63] width 13 height 13
click at [900, 66] on div at bounding box center [895, 63] width 13 height 13
click at [898, 66] on use at bounding box center [895, 63] width 9 height 9
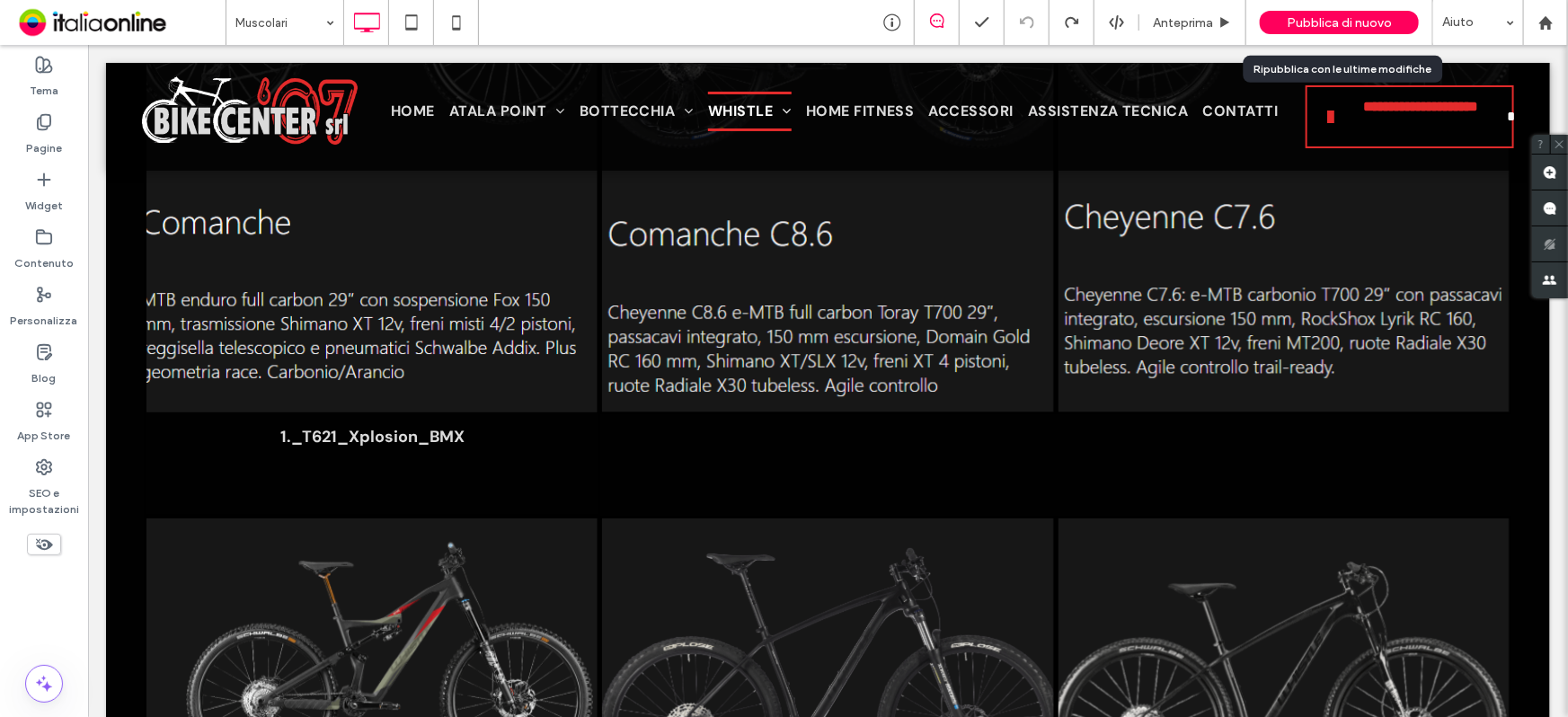
click at [1372, 31] on div "Pubblica di nuovo" at bounding box center [1339, 22] width 160 height 23
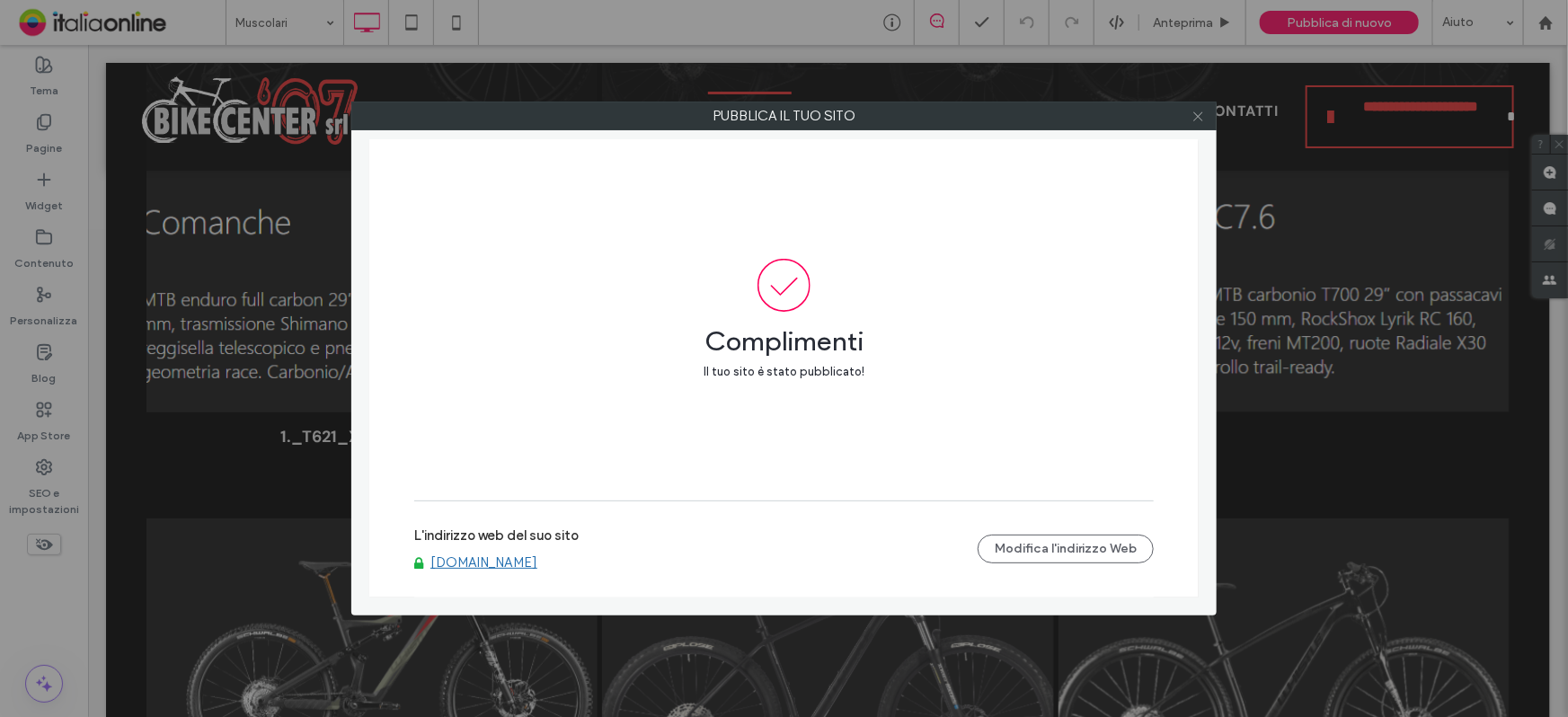
click at [1198, 110] on icon at bounding box center [1199, 117] width 13 height 13
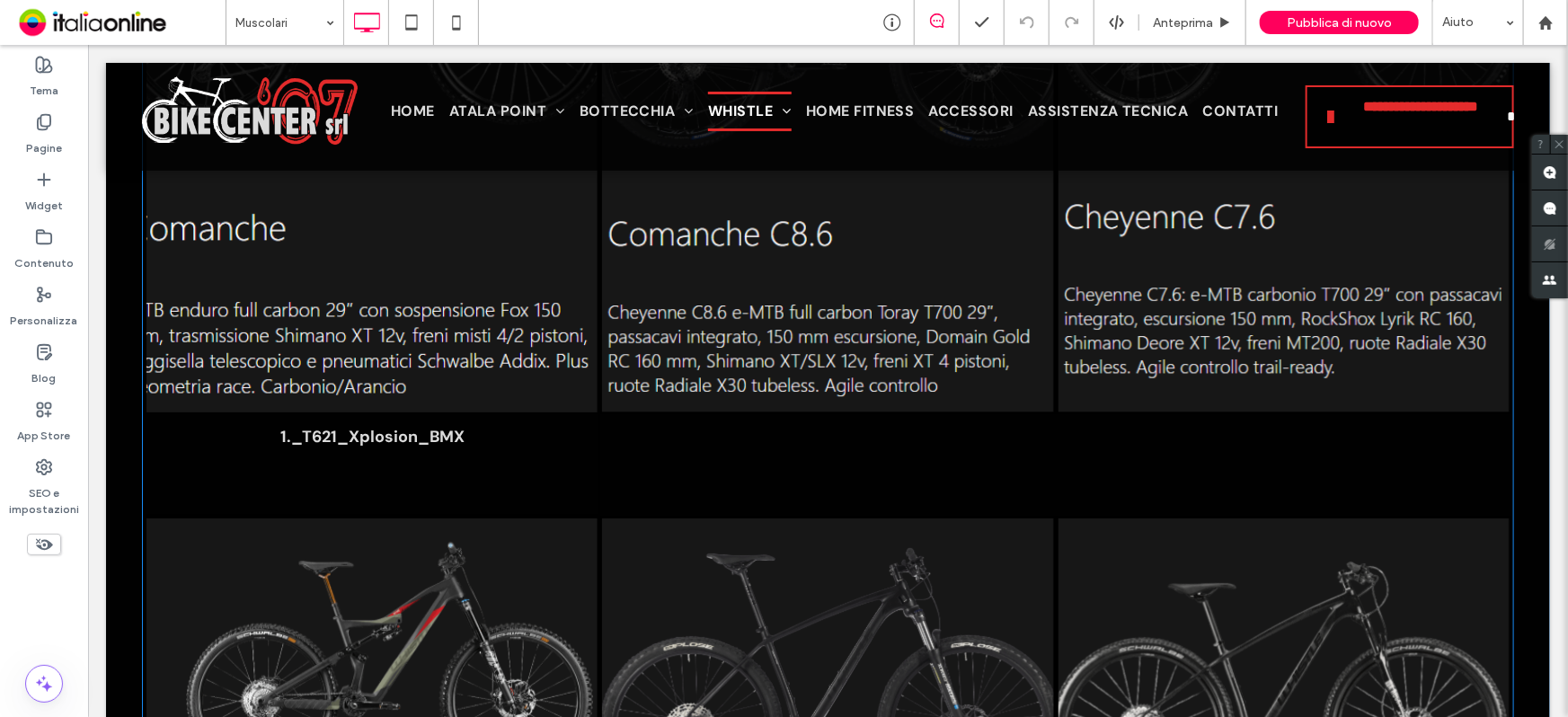
click at [450, 425] on p "1._T621_Xplosion_BMX" at bounding box center [372, 435] width 185 height 21
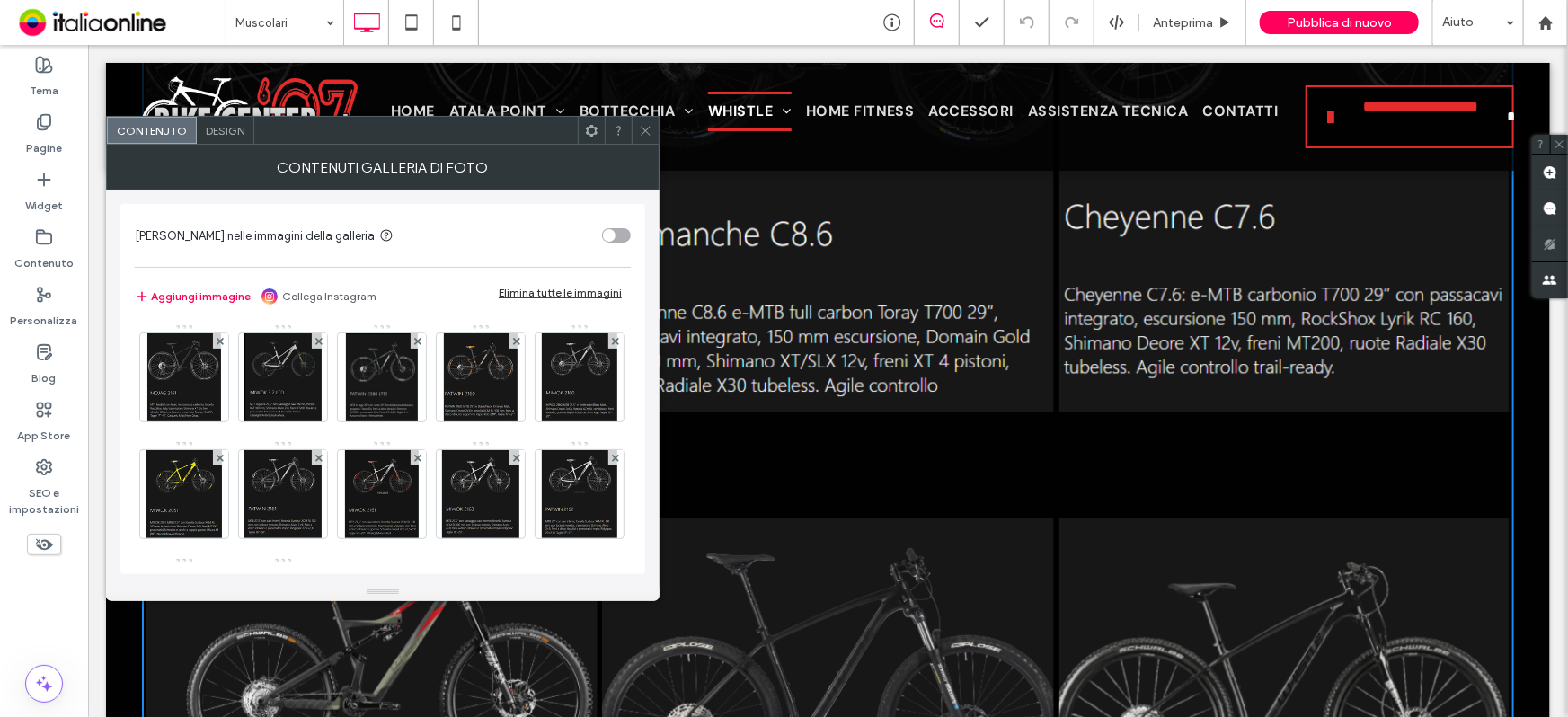
scroll to position [244, 0]
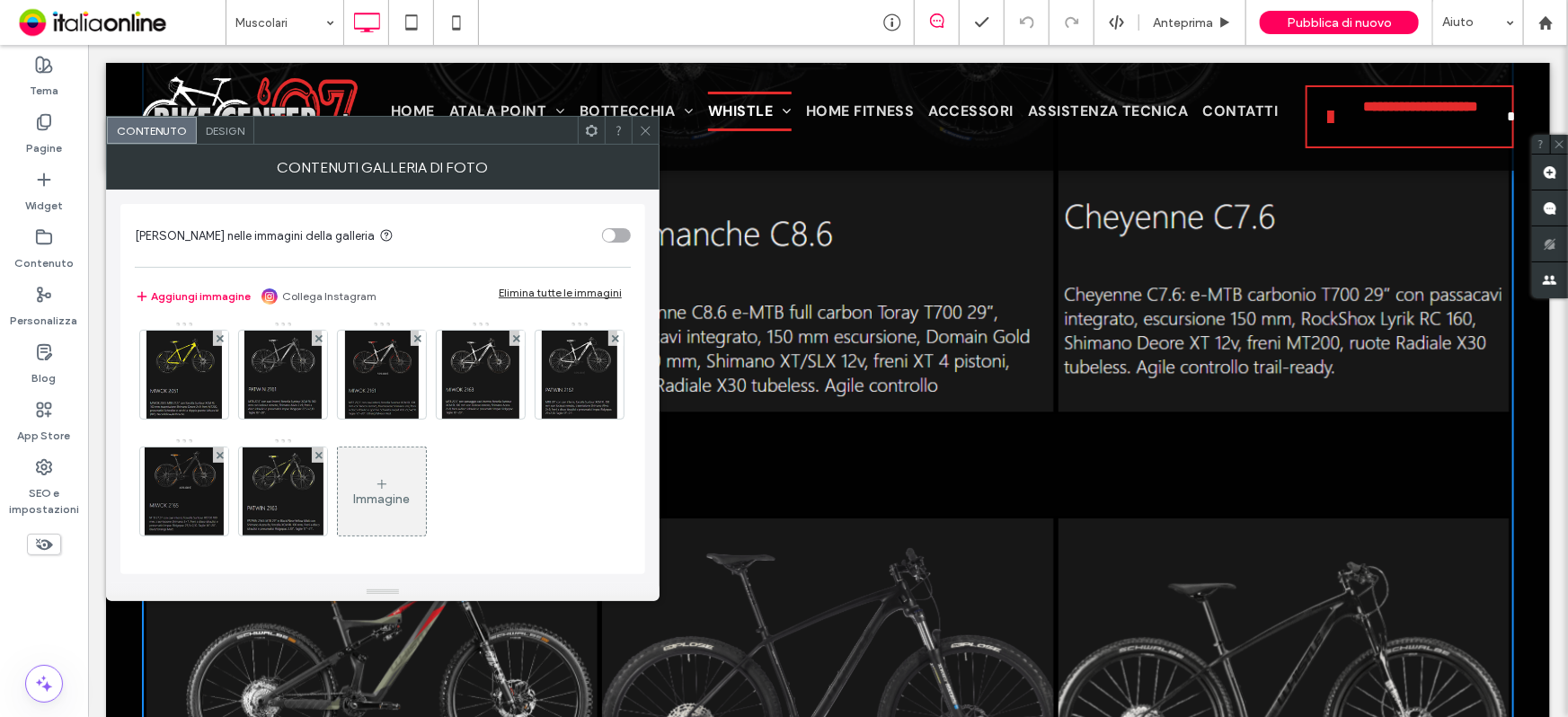
drag, startPoint x: 594, startPoint y: 123, endPoint x: 596, endPoint y: 135, distance: 12.2
click at [594, 124] on icon at bounding box center [591, 131] width 13 height 13
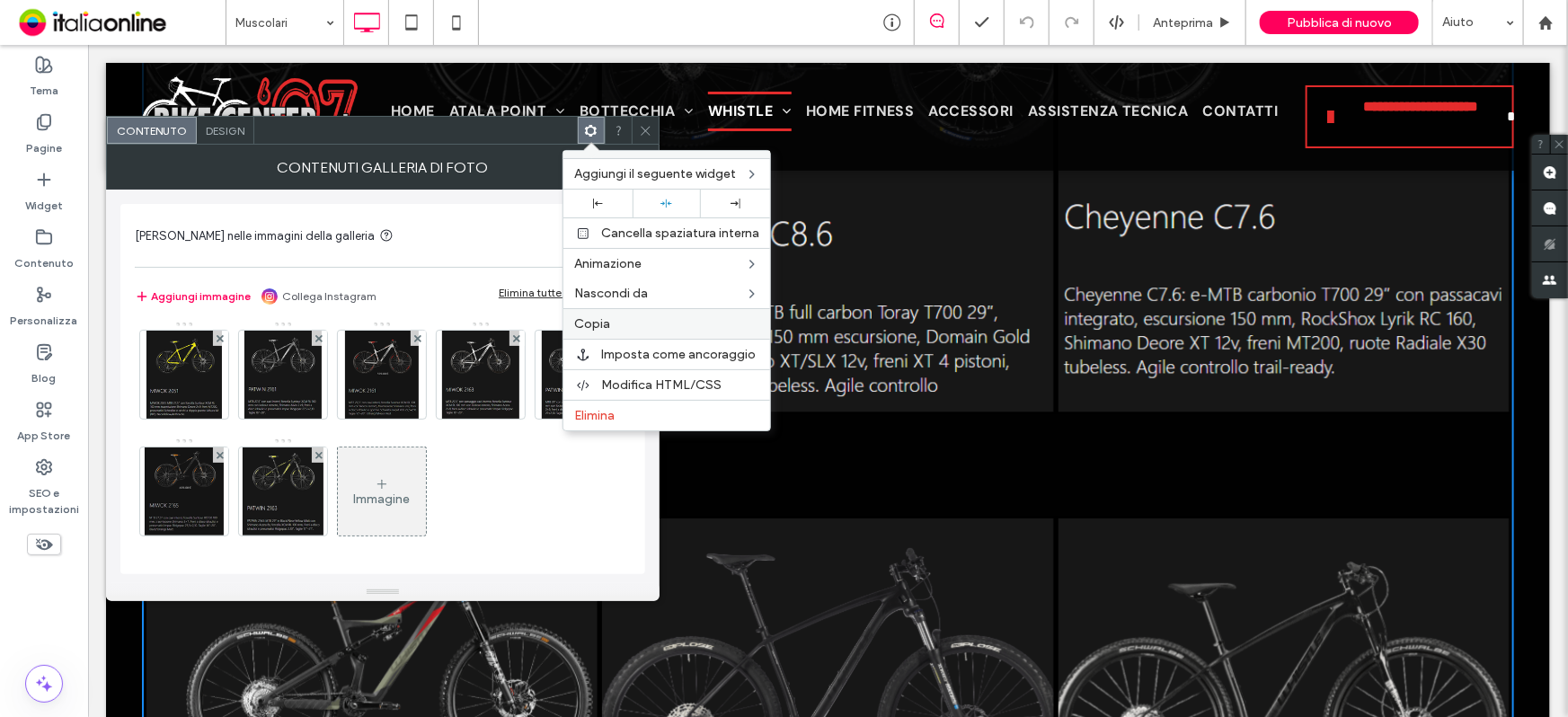
click at [631, 325] on label "Copia" at bounding box center [667, 324] width 185 height 15
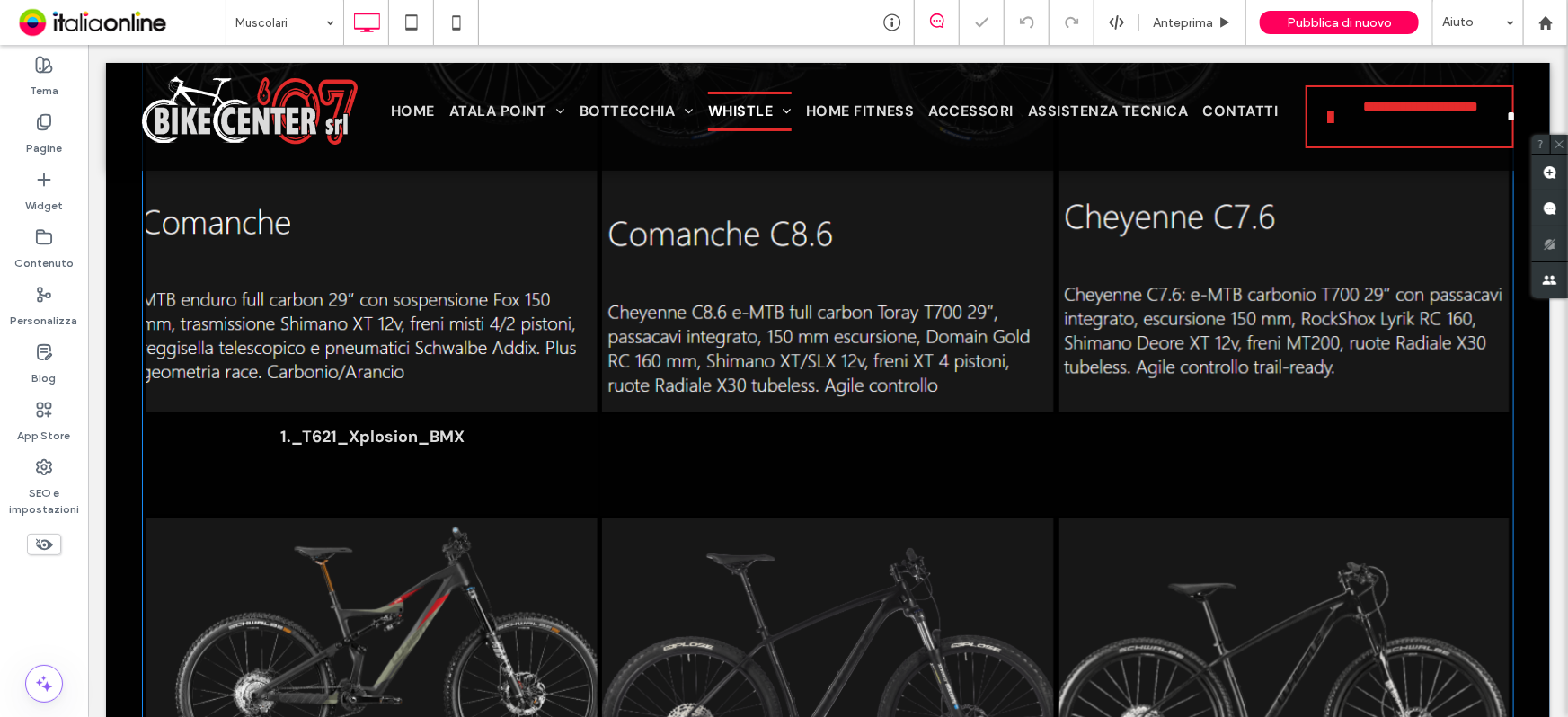
scroll to position [3838, 0]
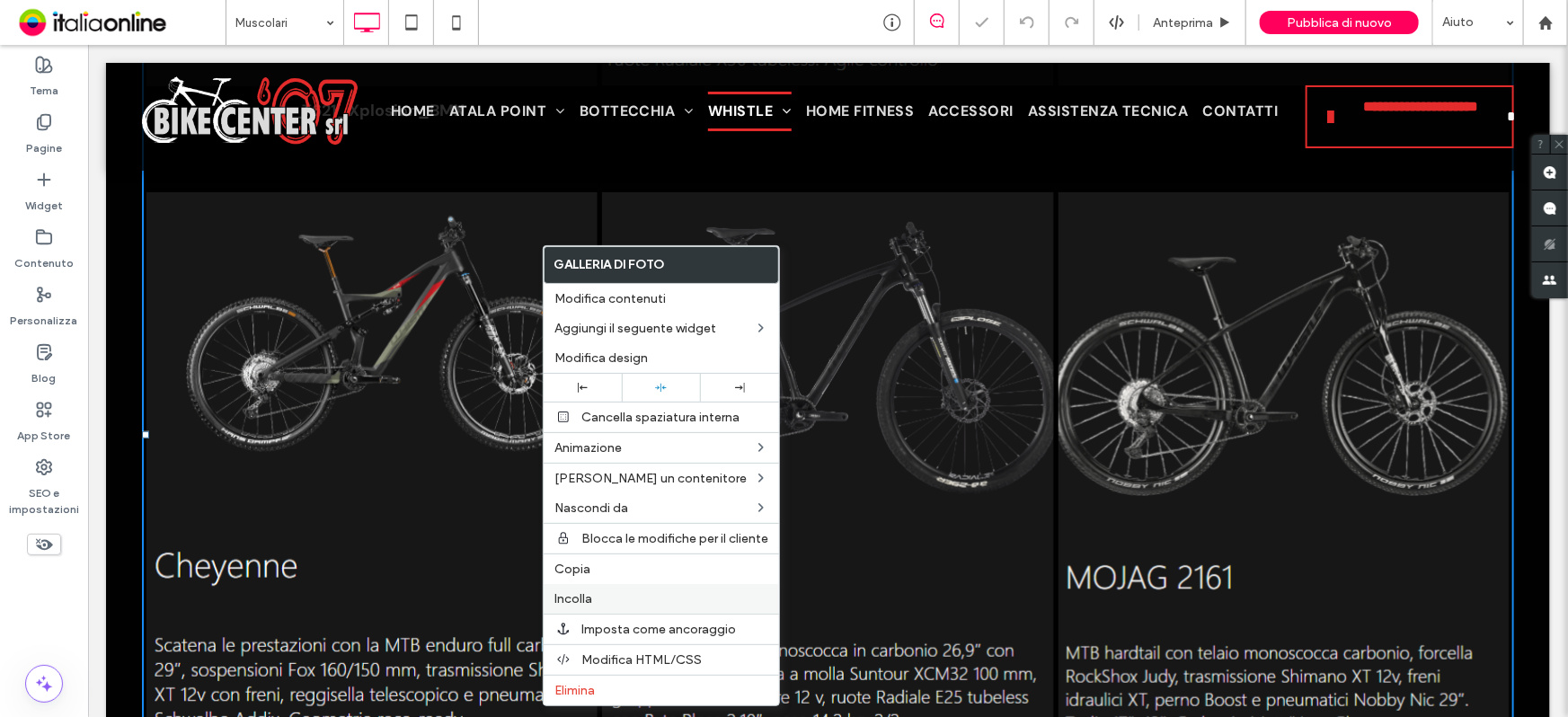
click at [590, 600] on span "Incolla" at bounding box center [573, 599] width 37 height 15
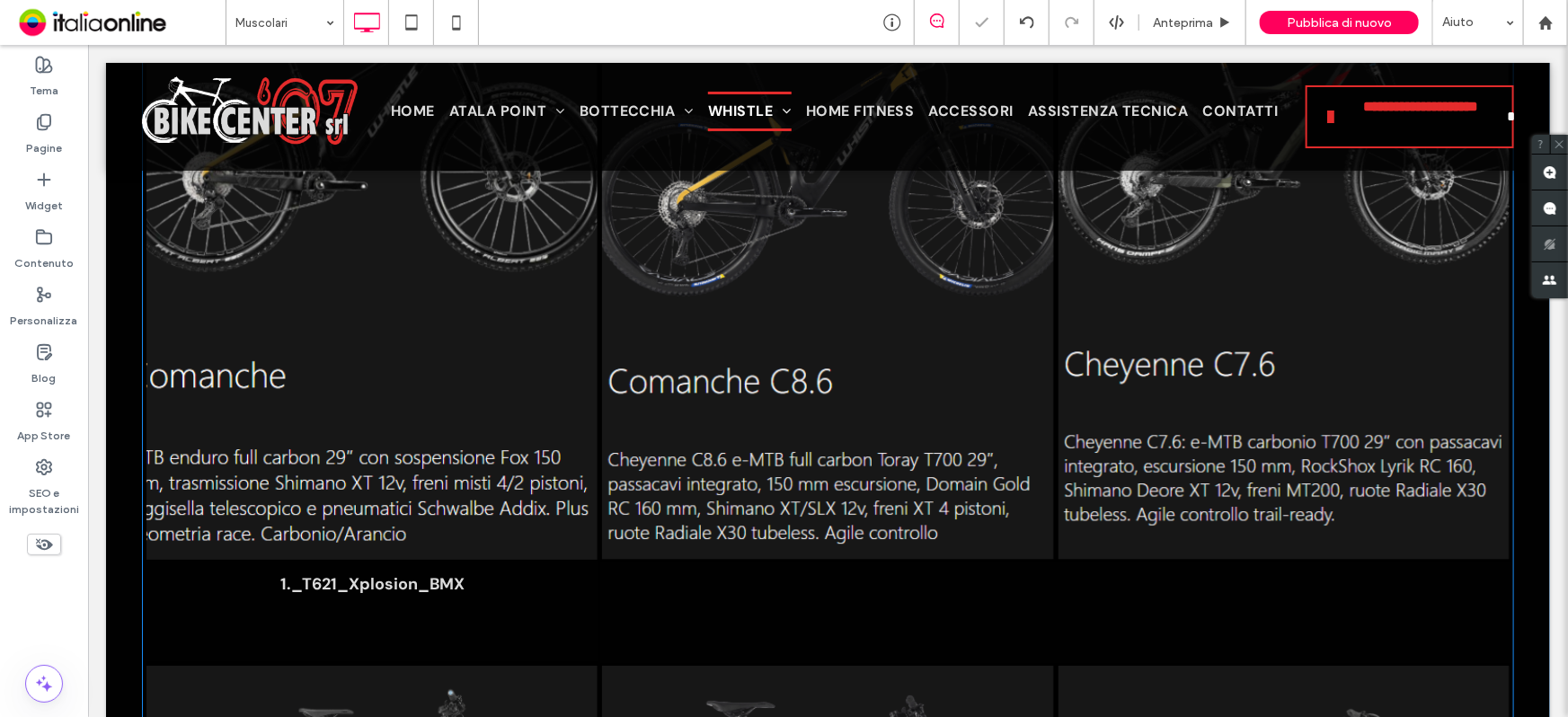
scroll to position [3549, 0]
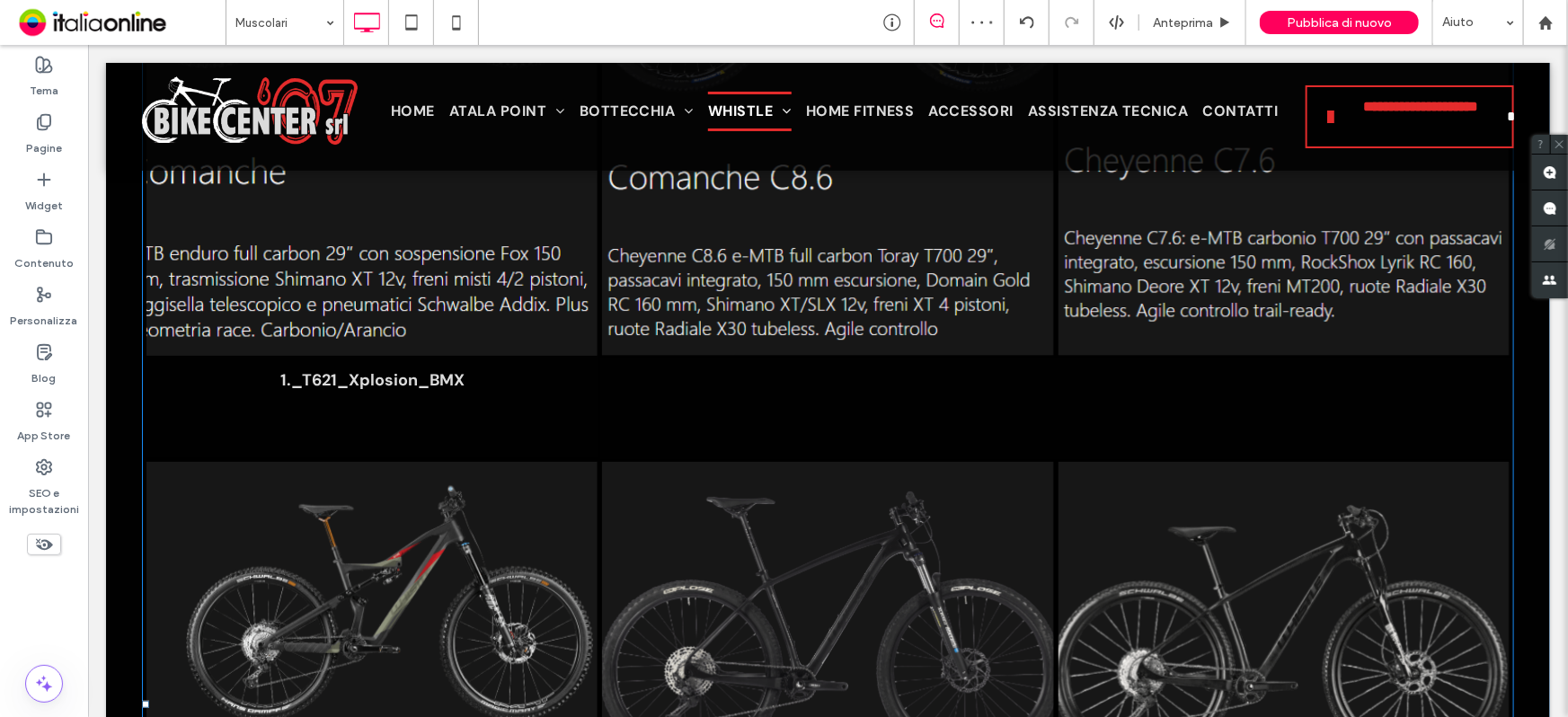
click at [270, 397] on span "1._T621_Xplosion_BMX Button" at bounding box center [371, 407] width 451 height 103
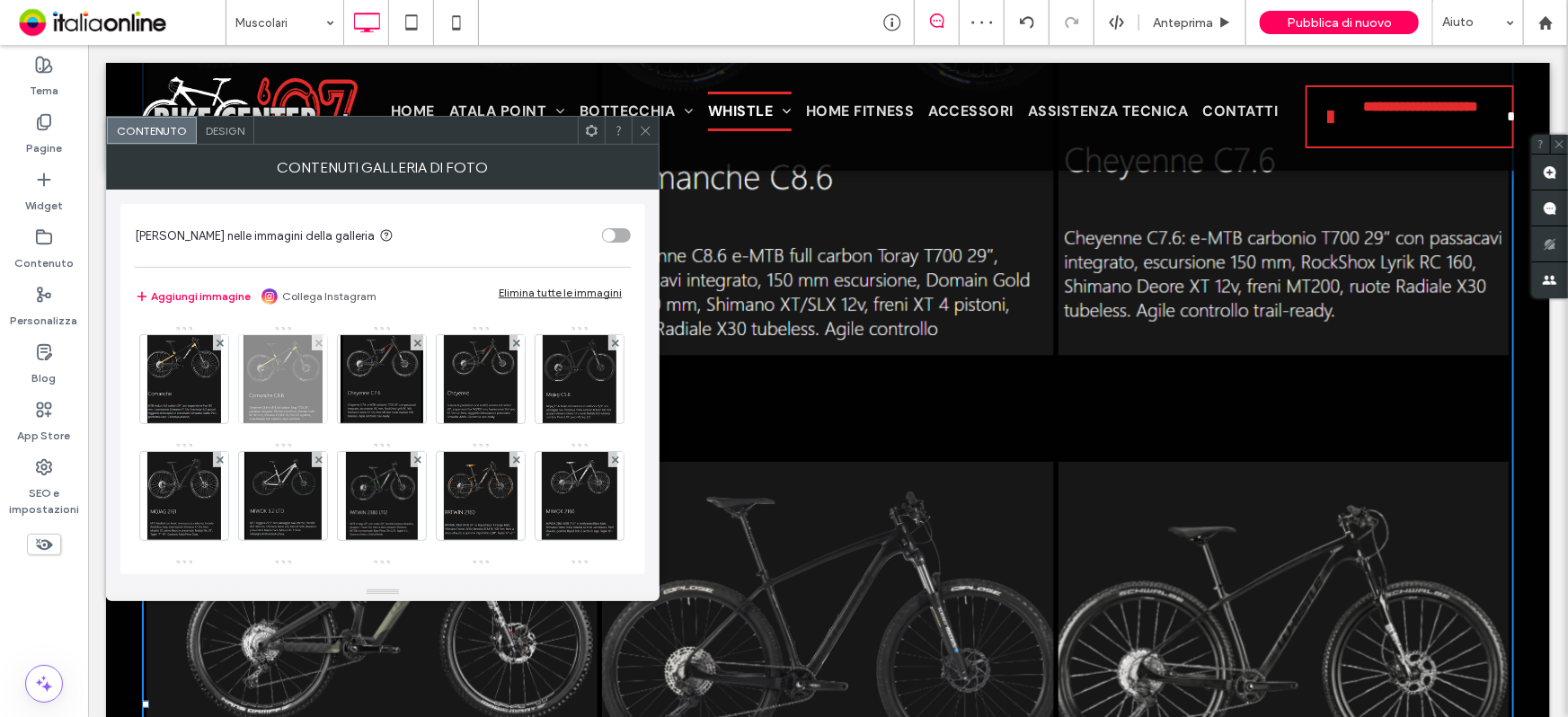
click at [271, 393] on img at bounding box center [284, 379] width 80 height 88
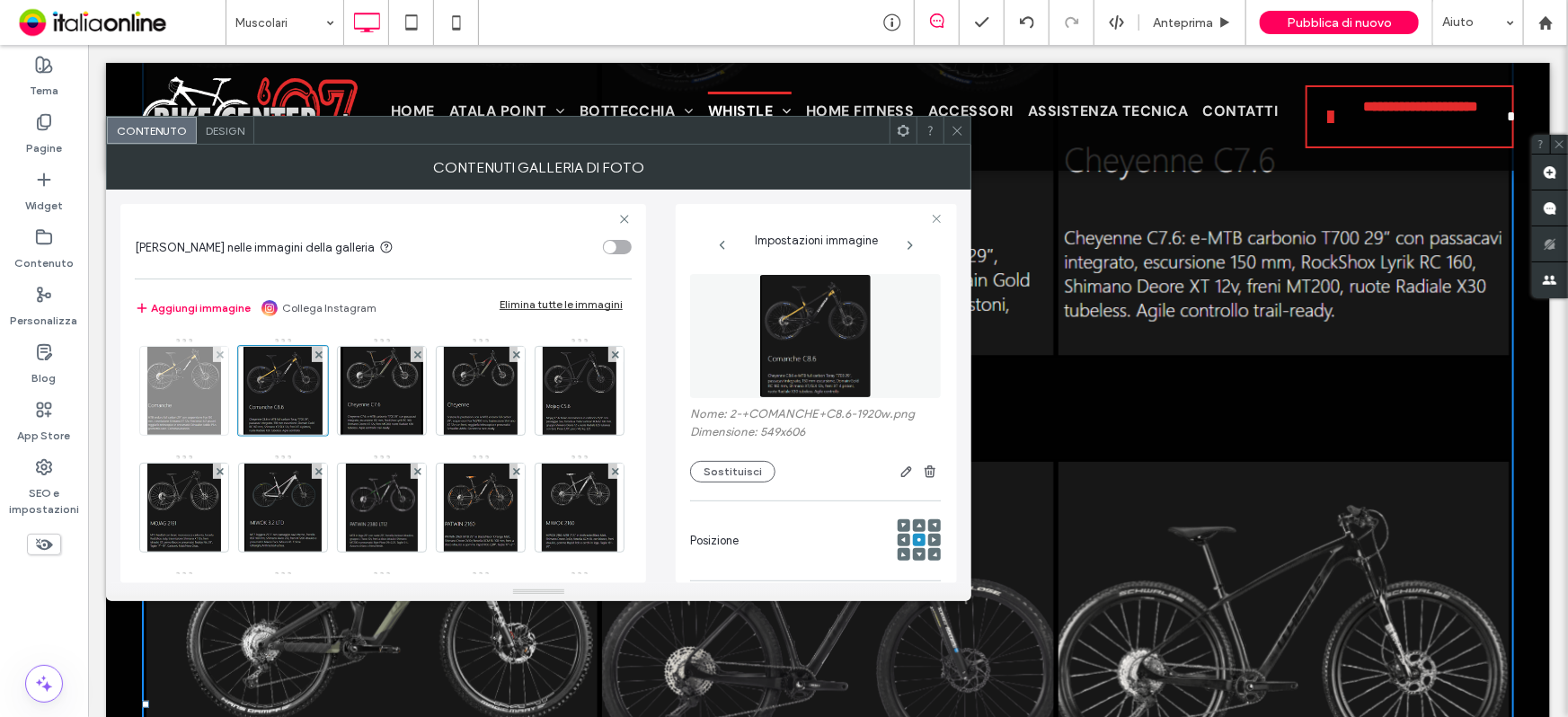
click at [175, 407] on img at bounding box center [184, 391] width 73 height 88
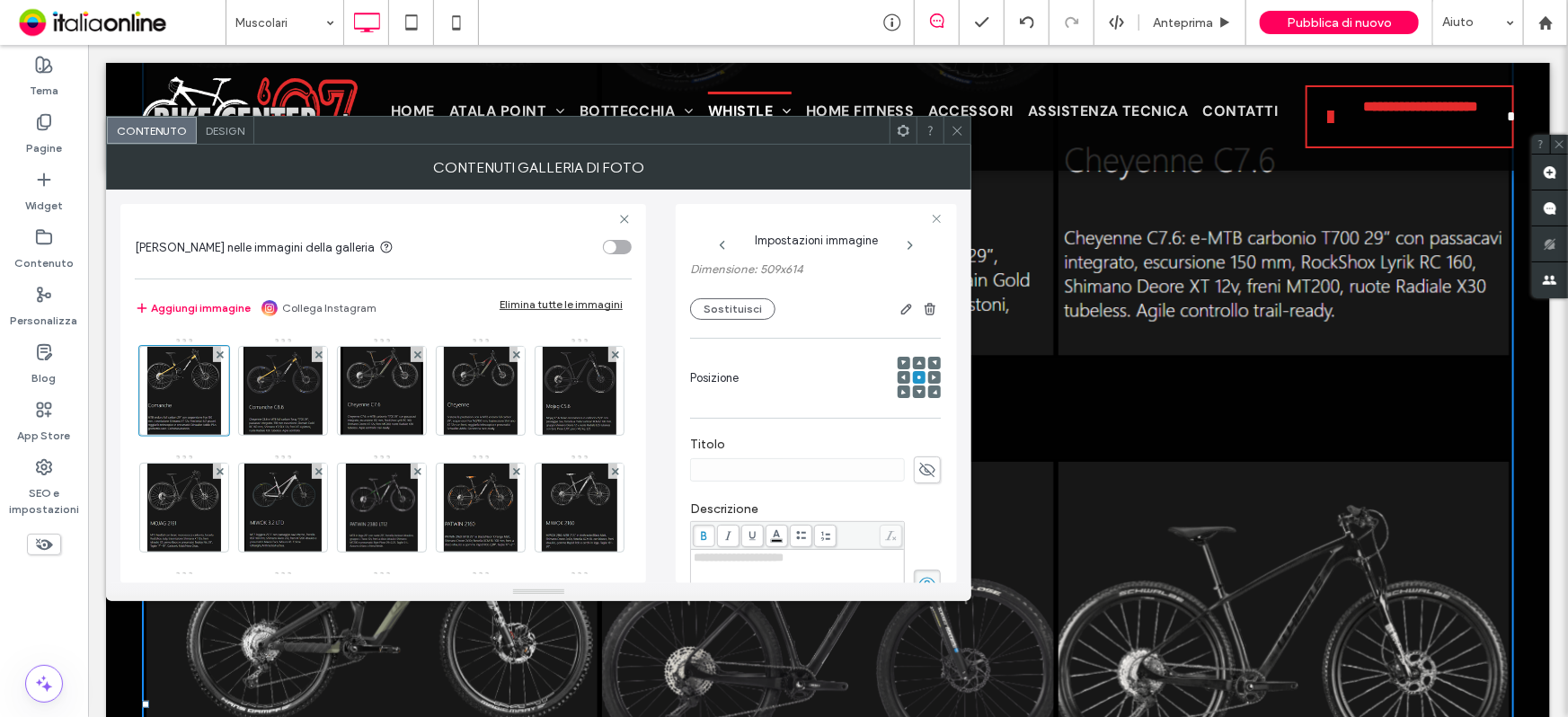
scroll to position [244, 0]
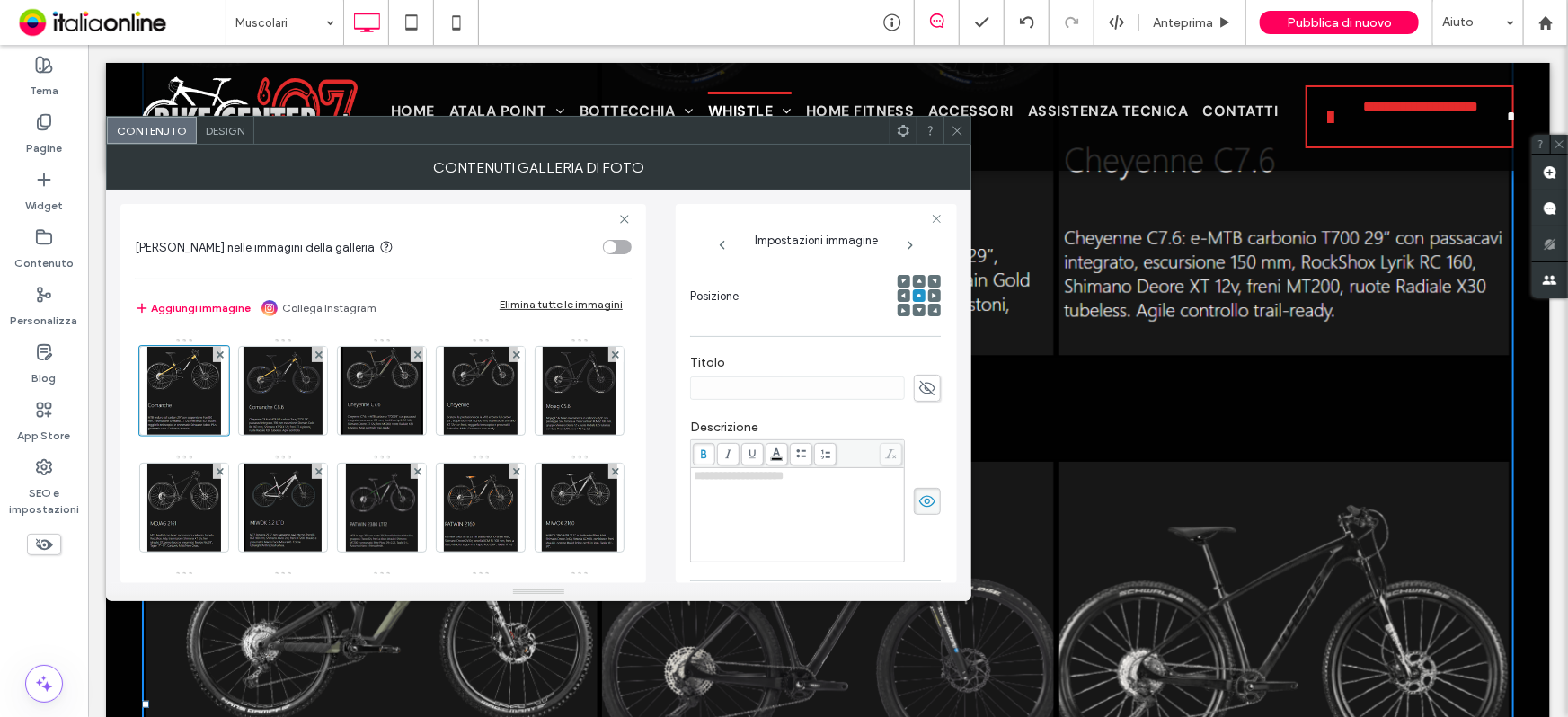
click at [919, 503] on icon at bounding box center [927, 501] width 18 height 20
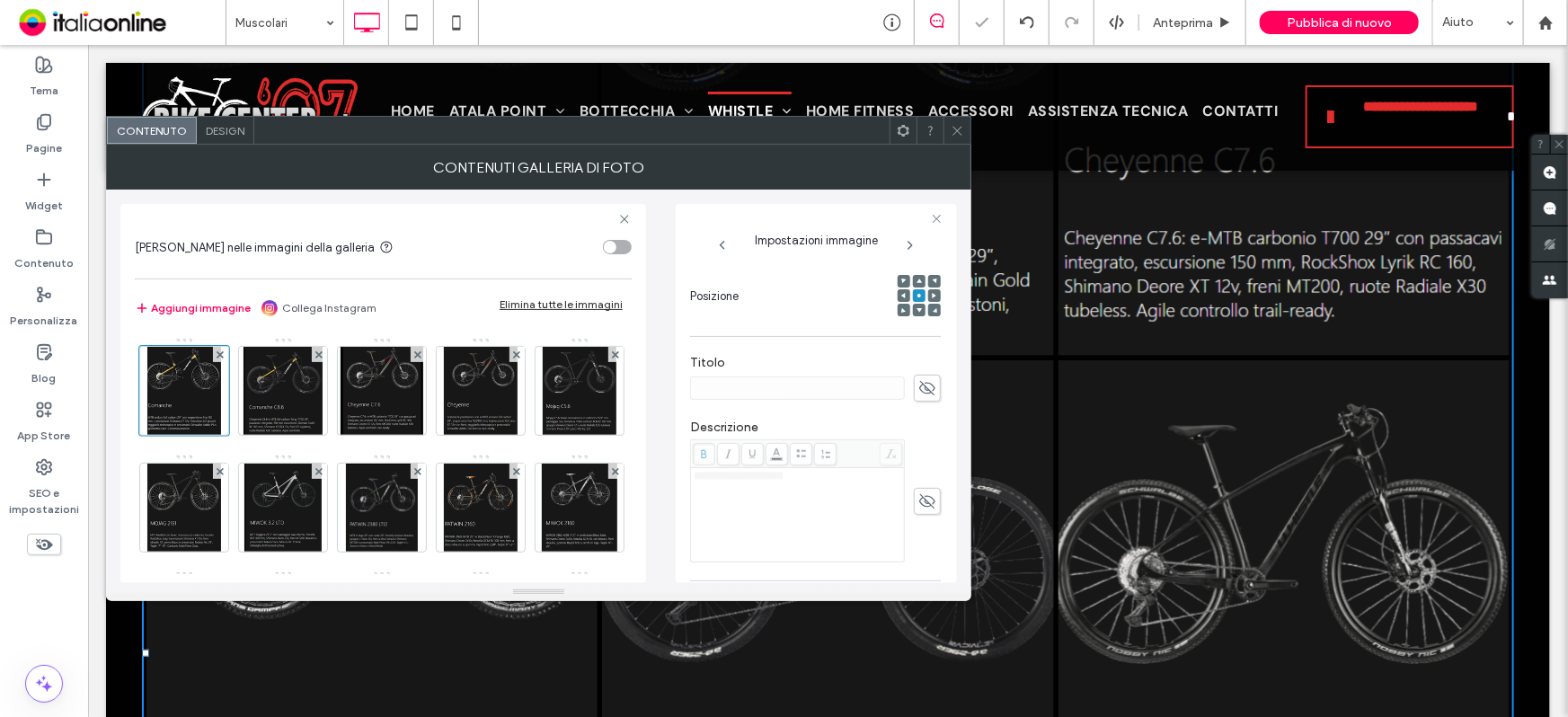
click at [951, 137] on span at bounding box center [957, 130] width 13 height 27
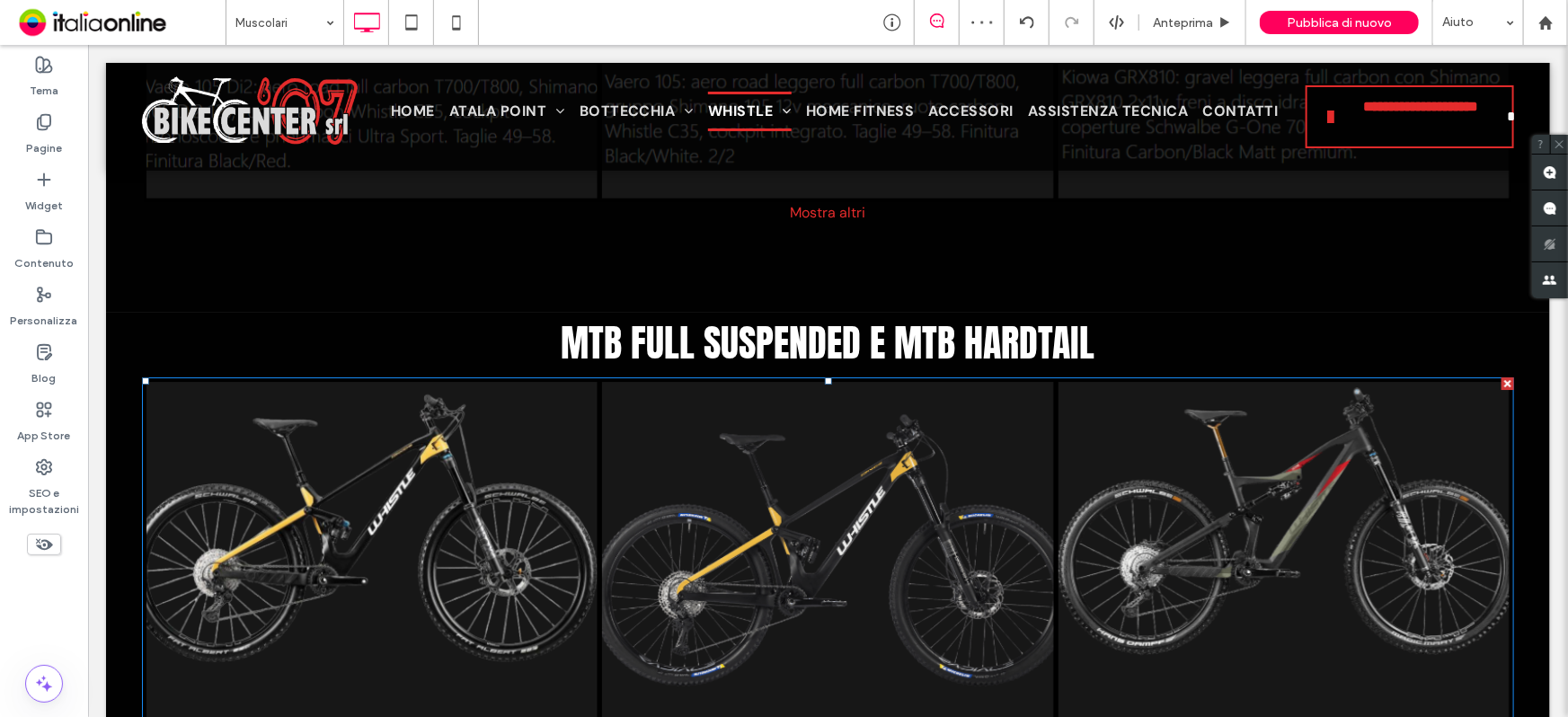
scroll to position [2894, 0]
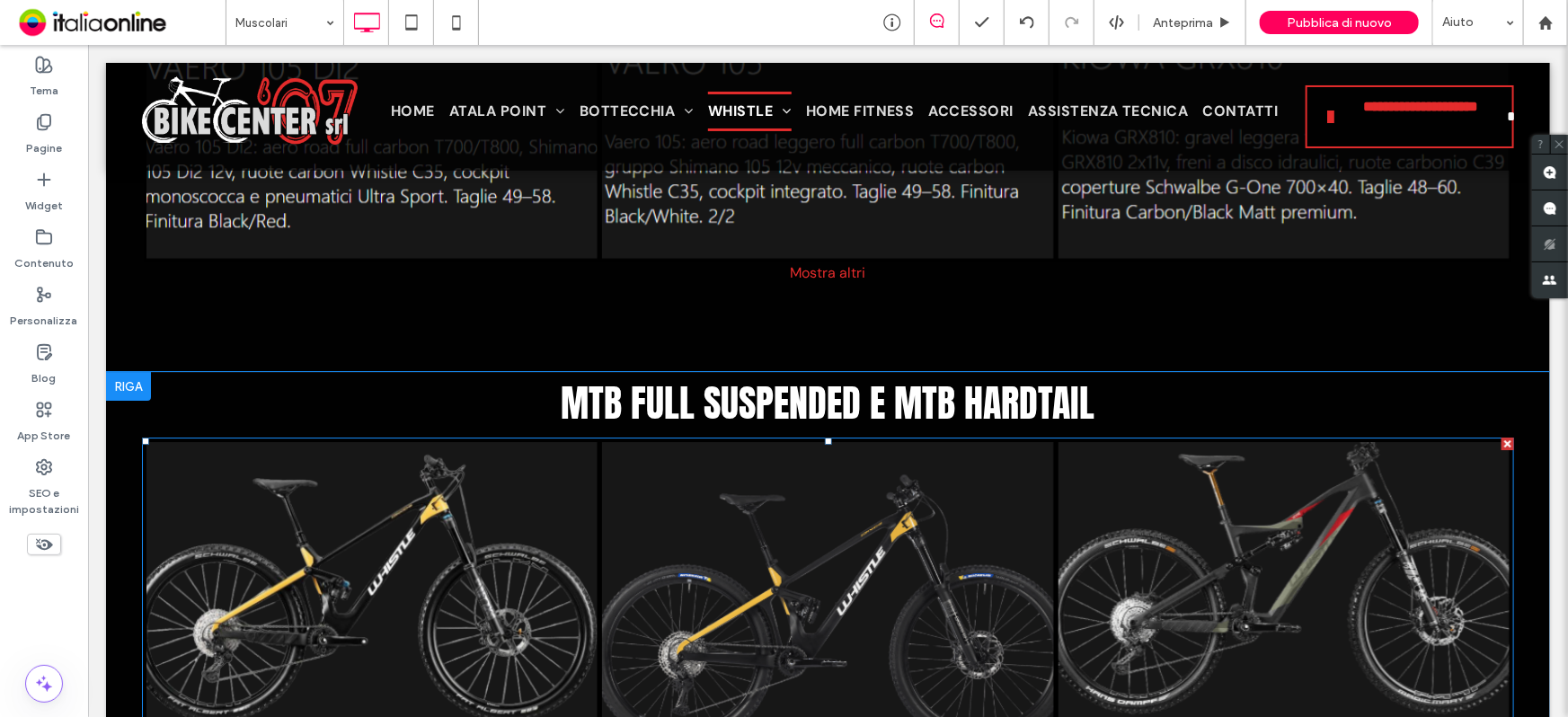
click at [1485, 439] on link at bounding box center [1284, 725] width 479 height 602
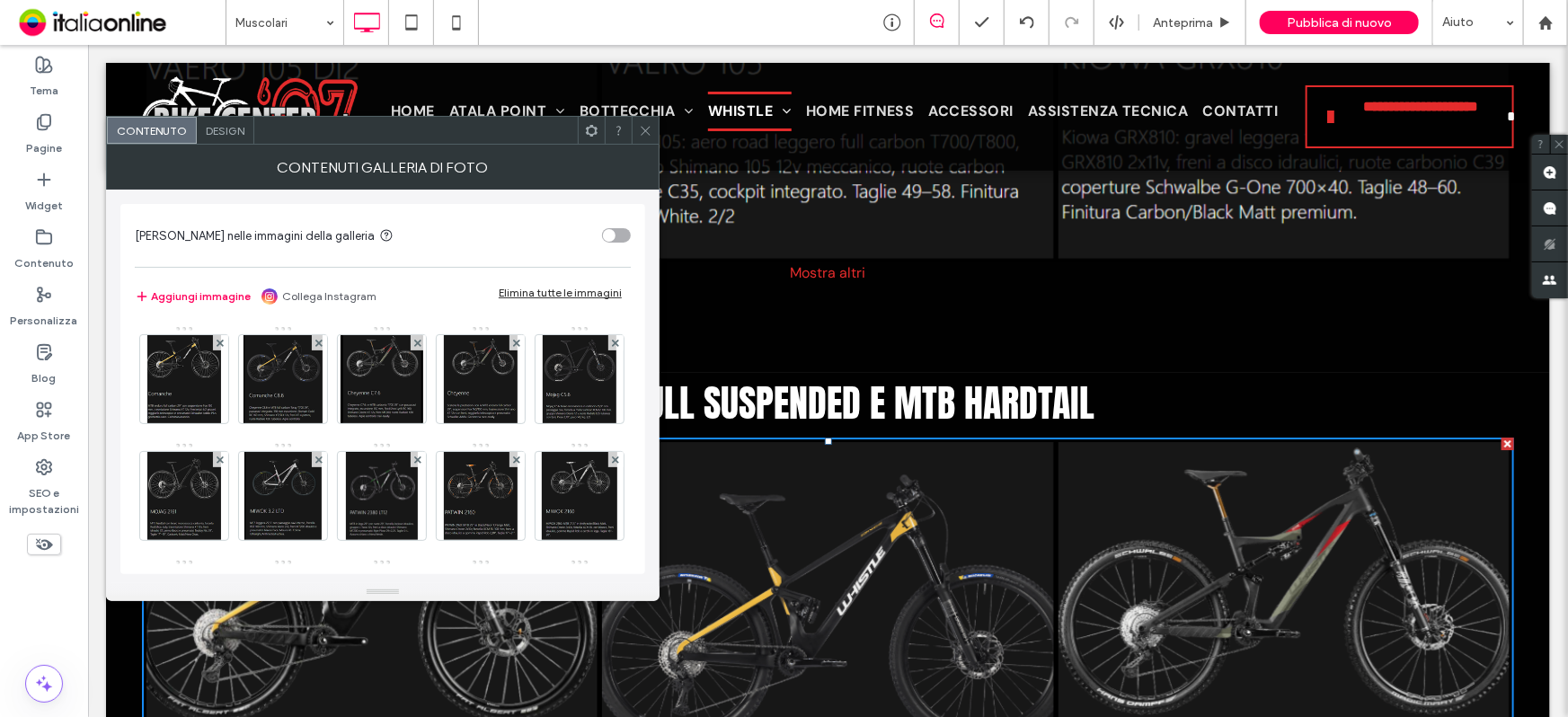
click at [1501, 440] on div at bounding box center [1506, 442] width 12 height 12
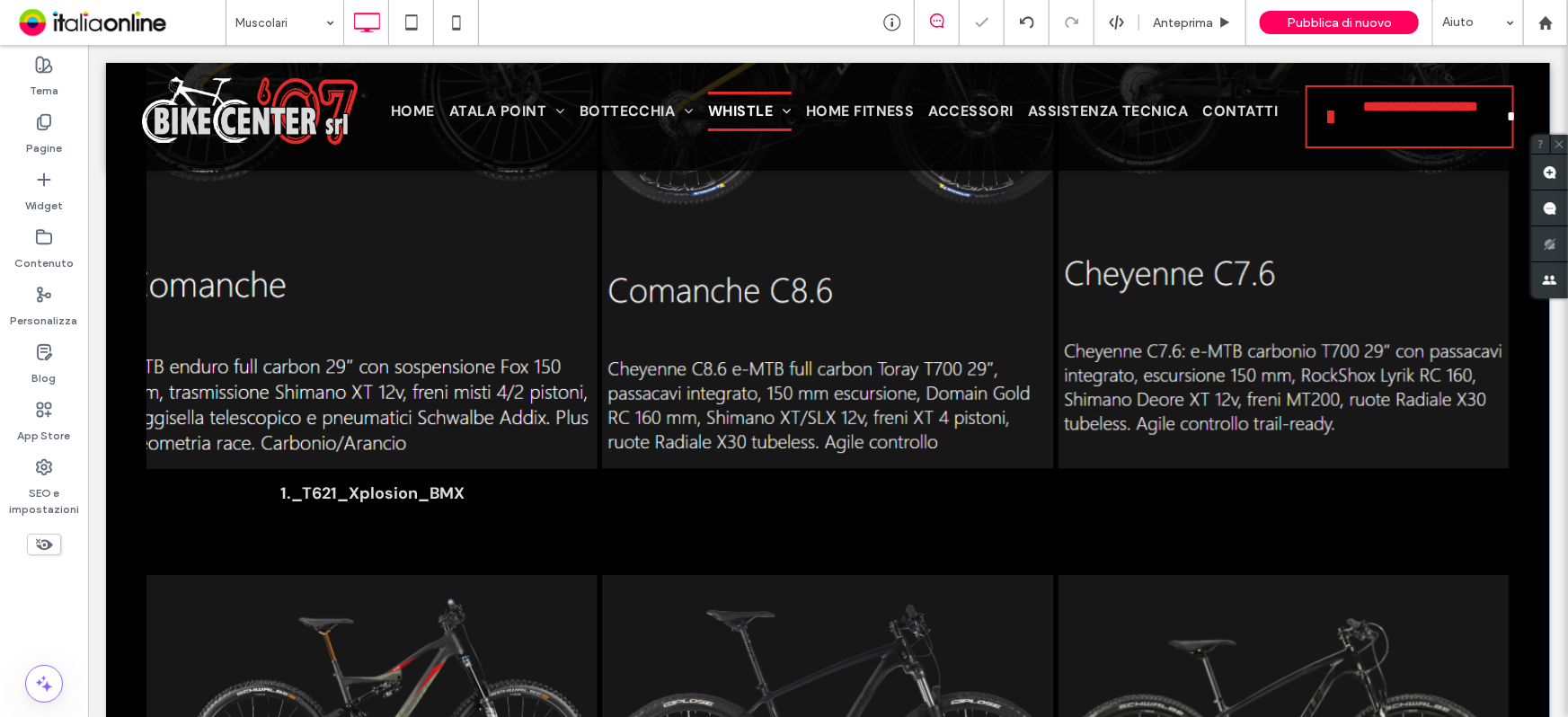
scroll to position [3549, 0]
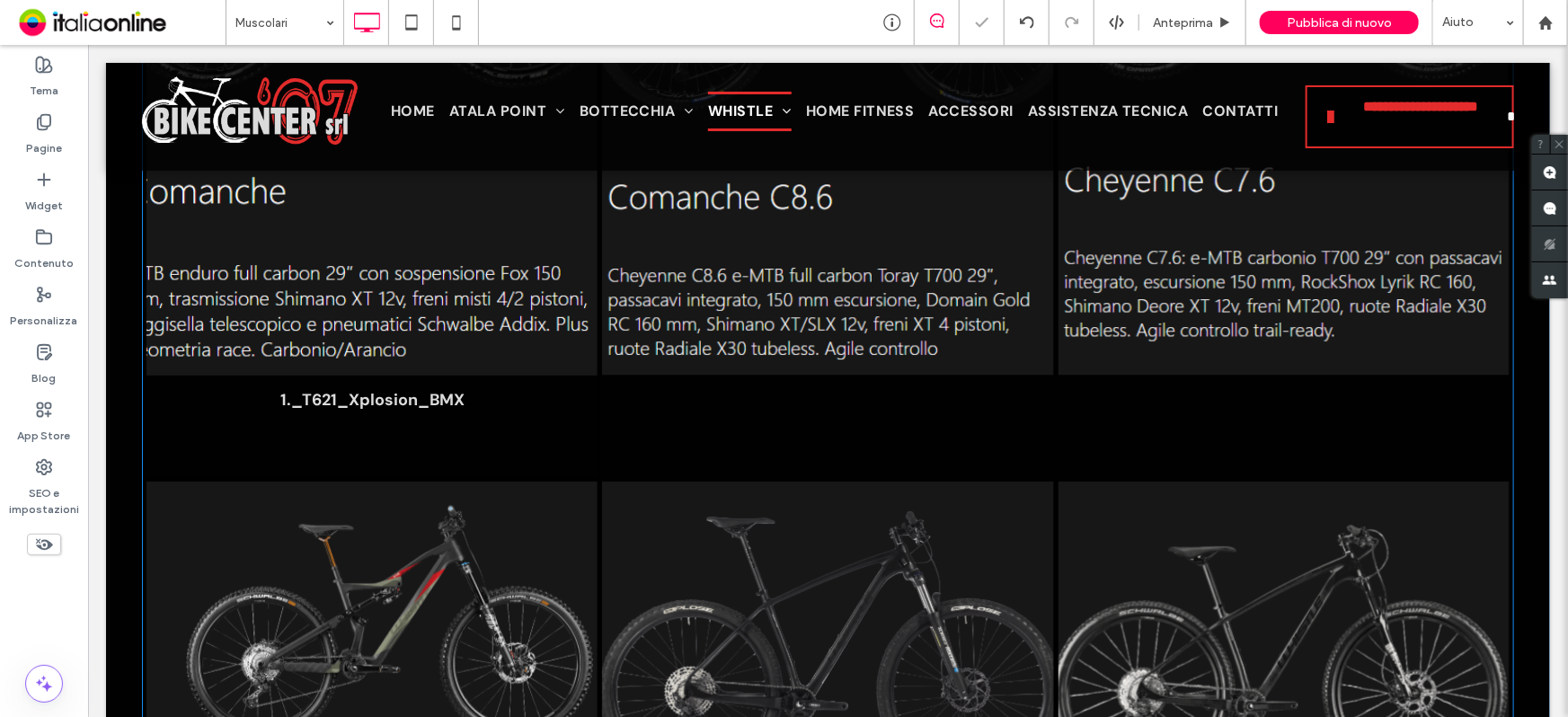
click at [357, 283] on link at bounding box center [371, 91] width 479 height 602
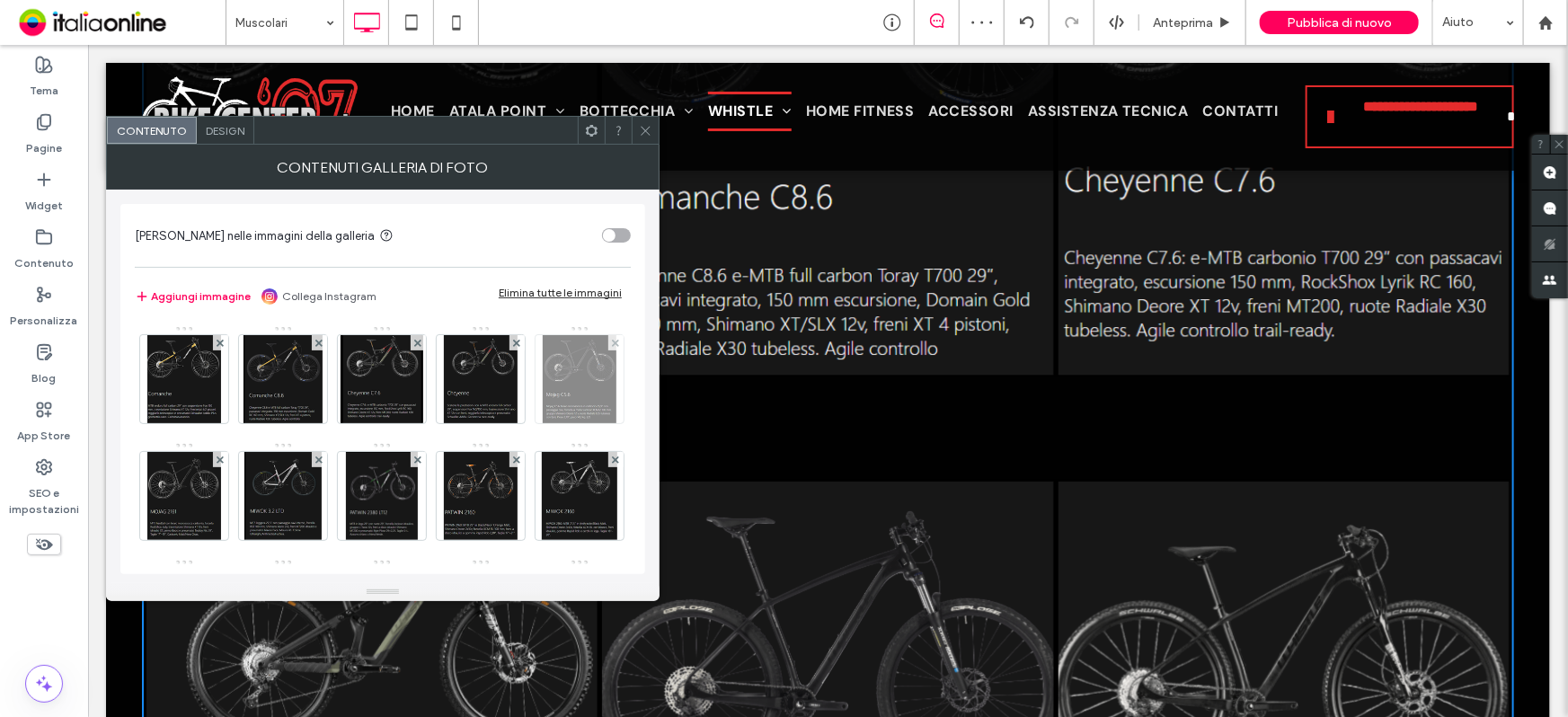
click at [543, 423] on img at bounding box center [580, 379] width 75 height 88
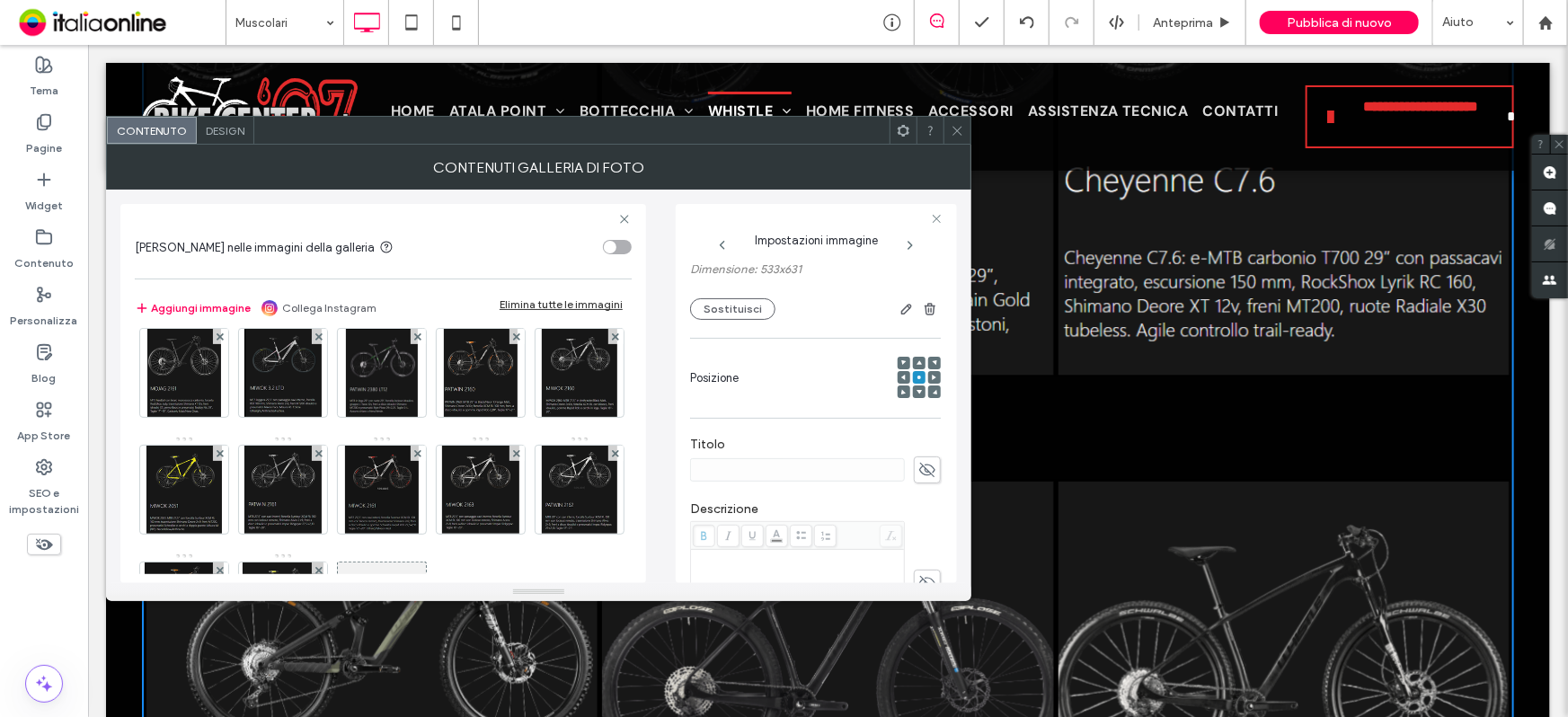
scroll to position [162, 0]
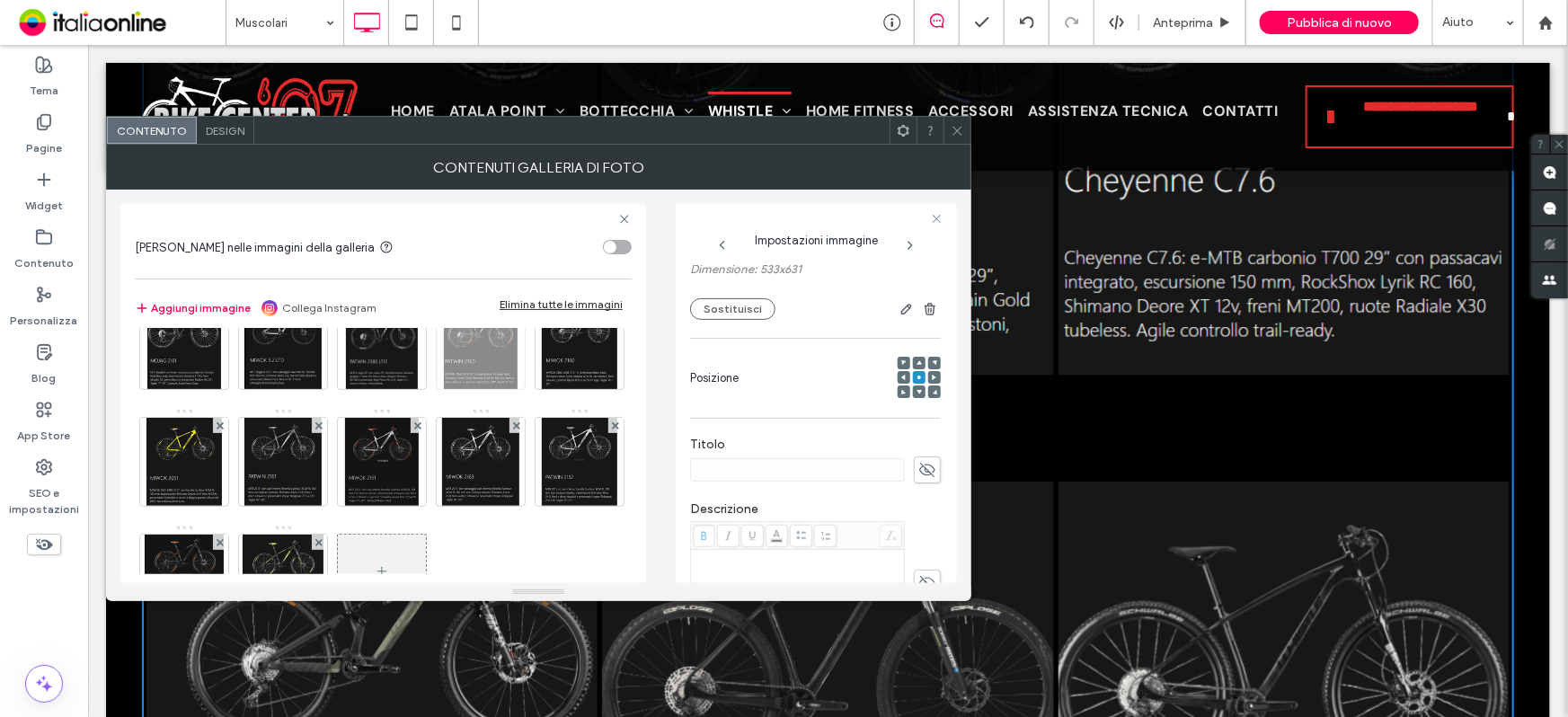
click at [444, 389] on img at bounding box center [480, 345] width 74 height 88
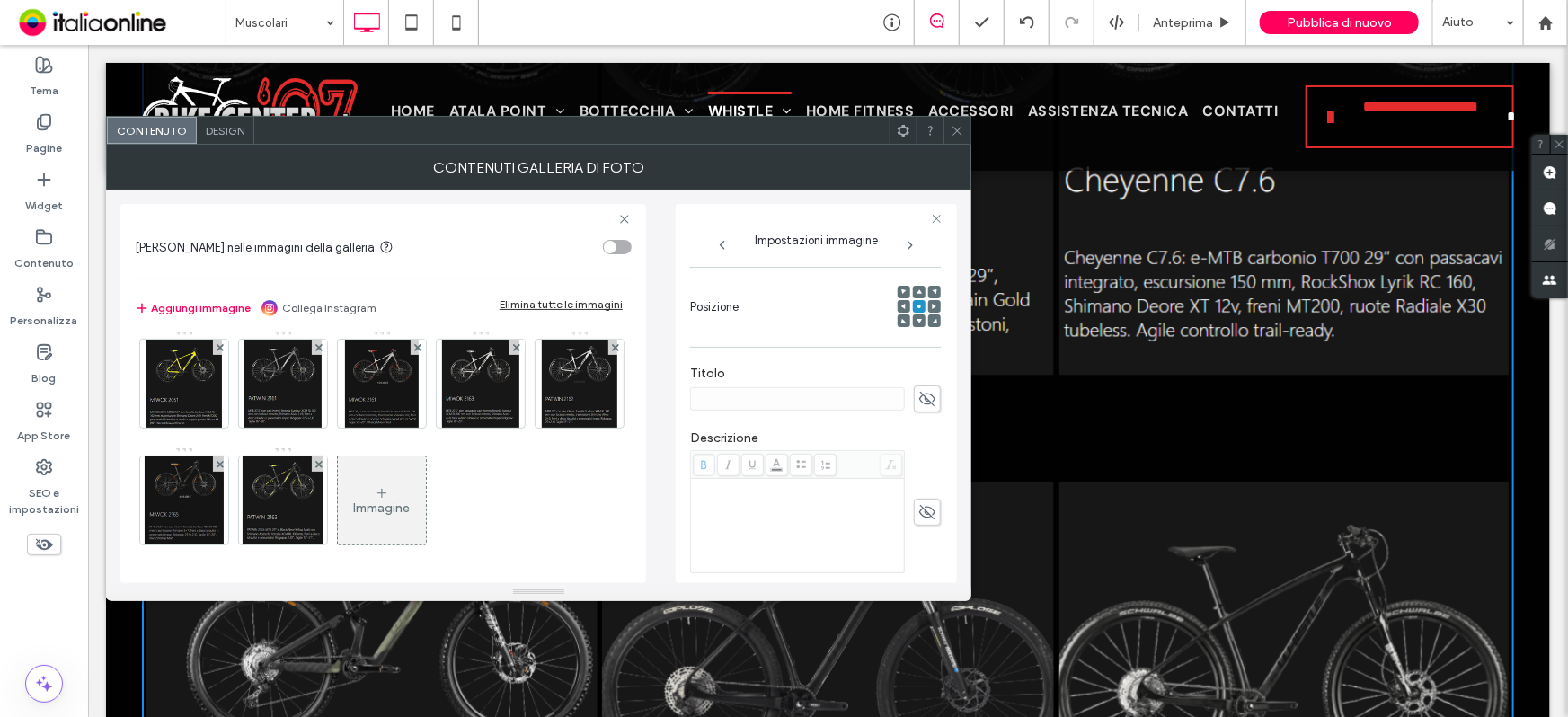
scroll to position [326, 0]
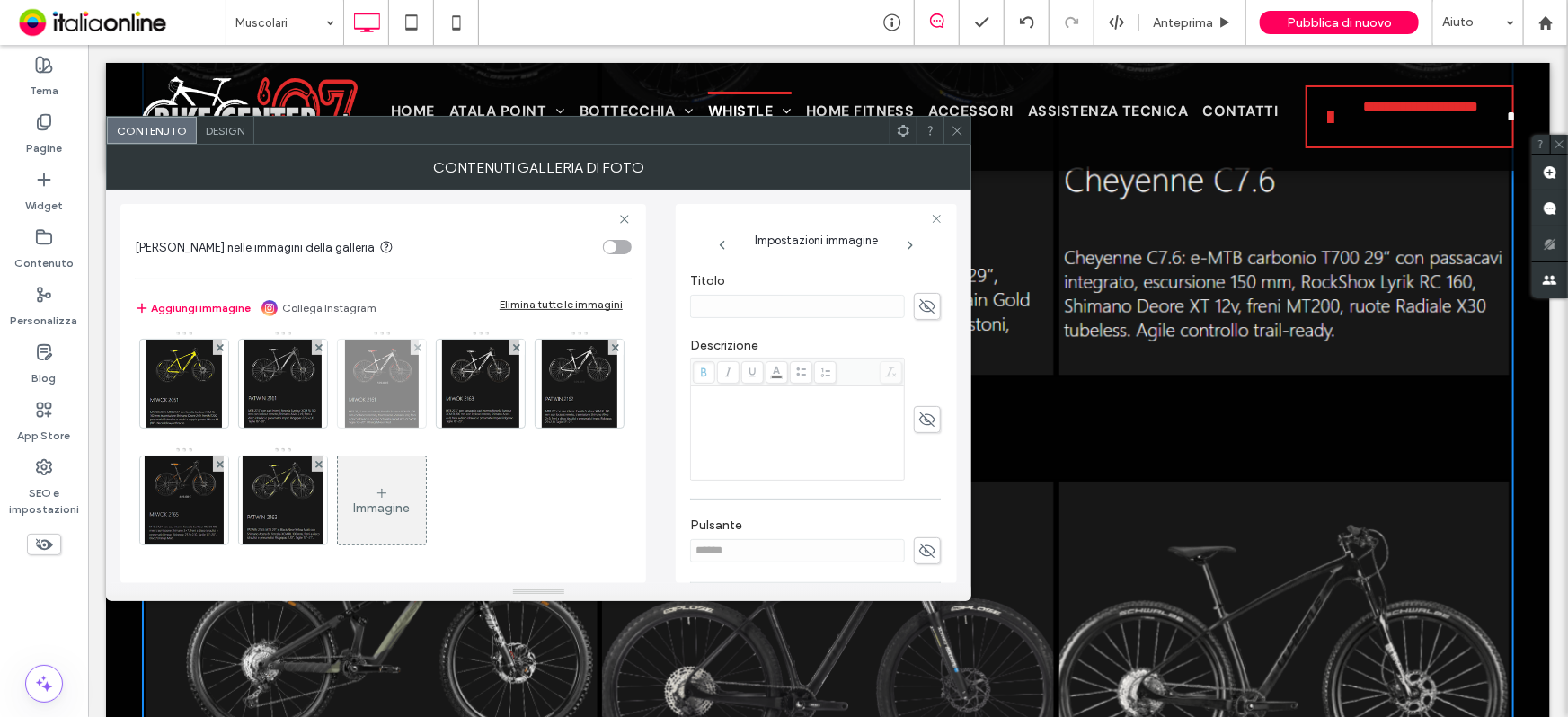
click at [345, 428] on img at bounding box center [382, 383] width 73 height 88
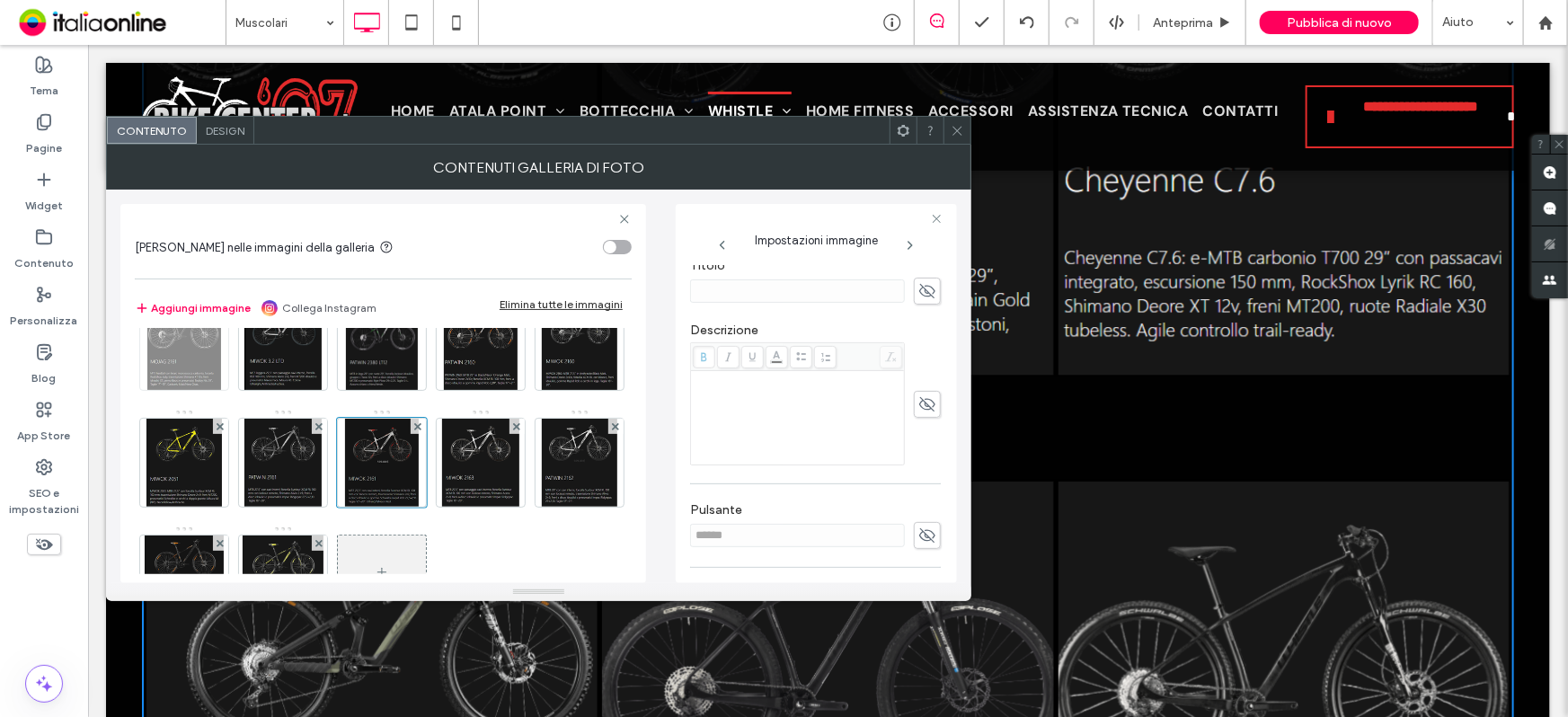
scroll to position [81, 0]
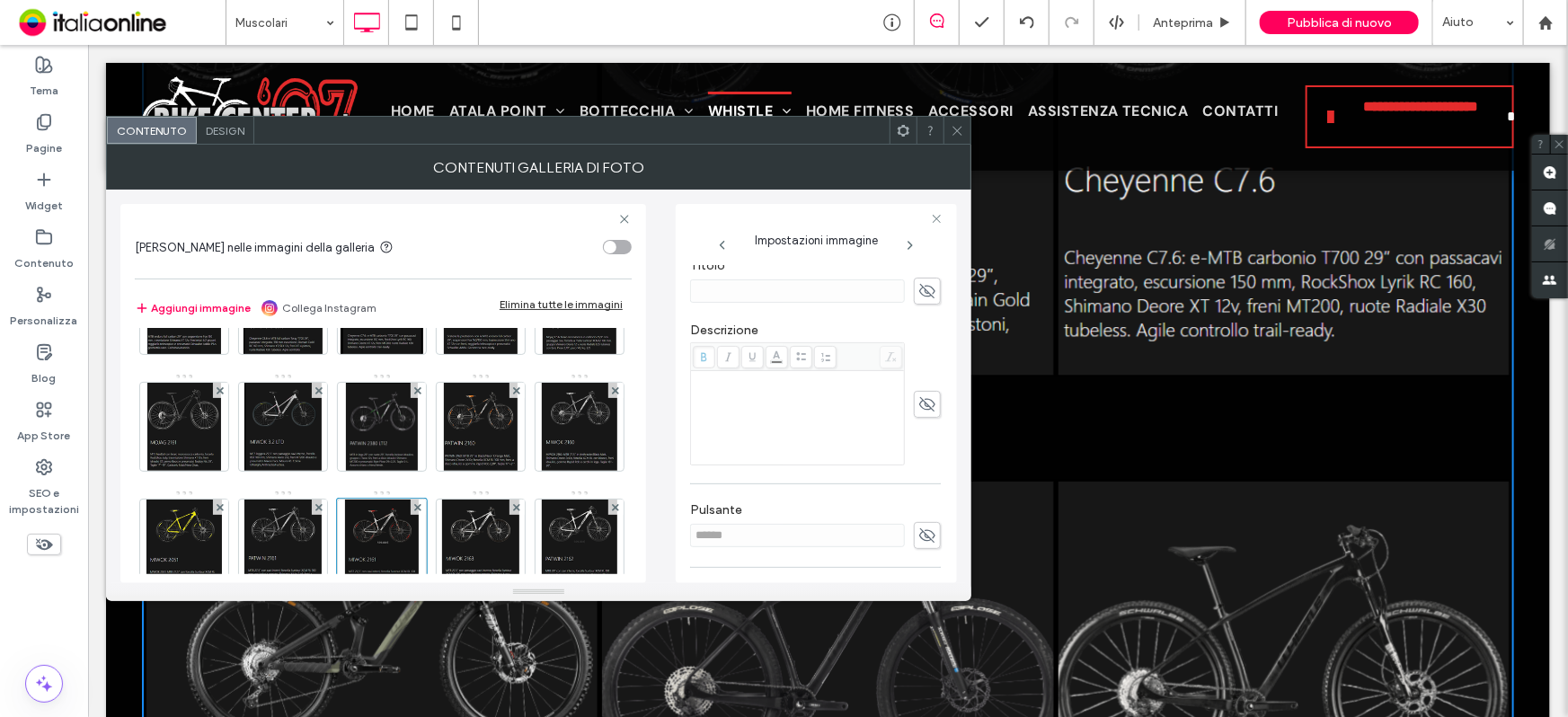
drag, startPoint x: 182, startPoint y: 344, endPoint x: 272, endPoint y: 371, distance: 94.0
click at [182, 344] on img at bounding box center [184, 310] width 73 height 88
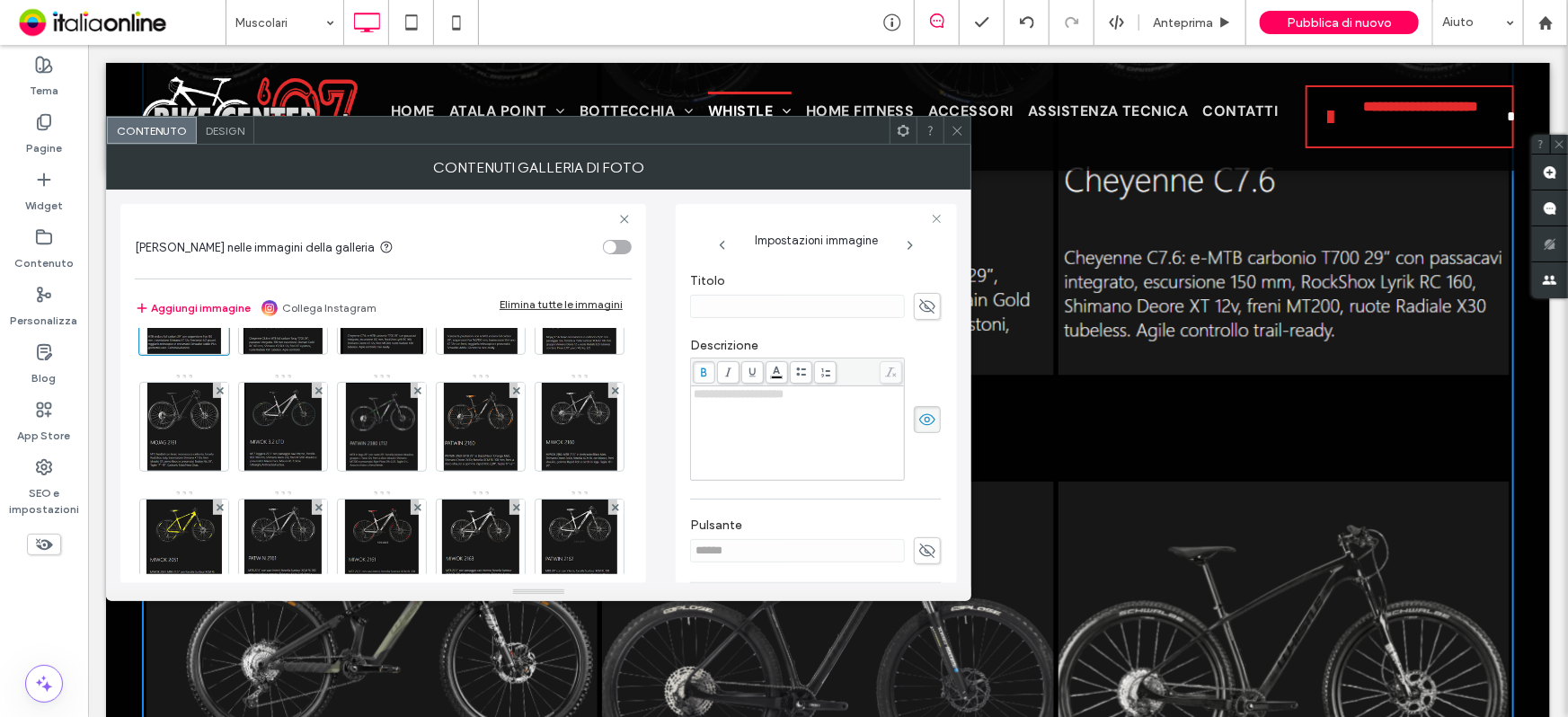
click at [919, 418] on icon at bounding box center [927, 419] width 18 height 20
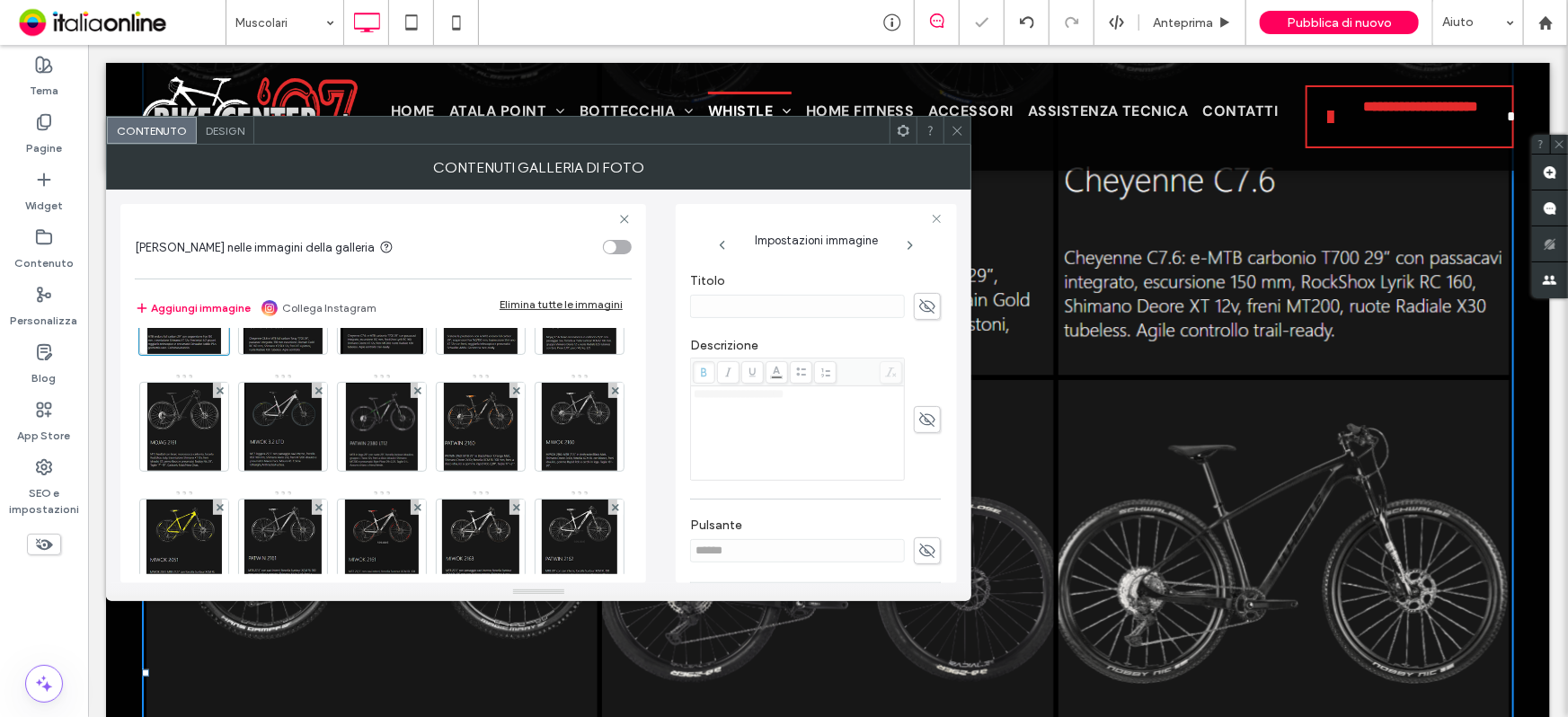
drag, startPoint x: 867, startPoint y: 69, endPoint x: 954, endPoint y: 126, distance: 104.0
click at [954, 126] on icon at bounding box center [957, 131] width 13 height 13
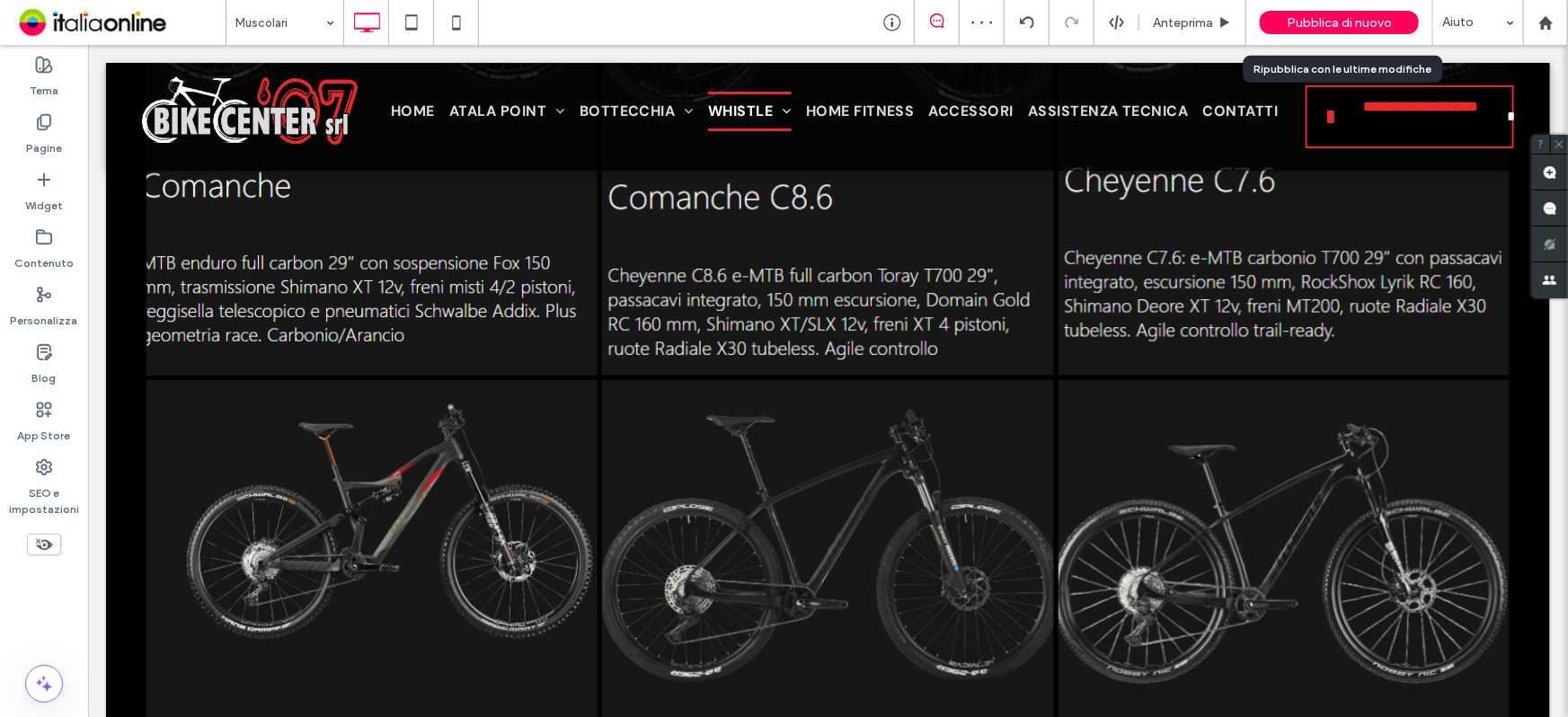
click at [1302, 12] on div "Pubblica di nuovo" at bounding box center [1339, 22] width 160 height 23
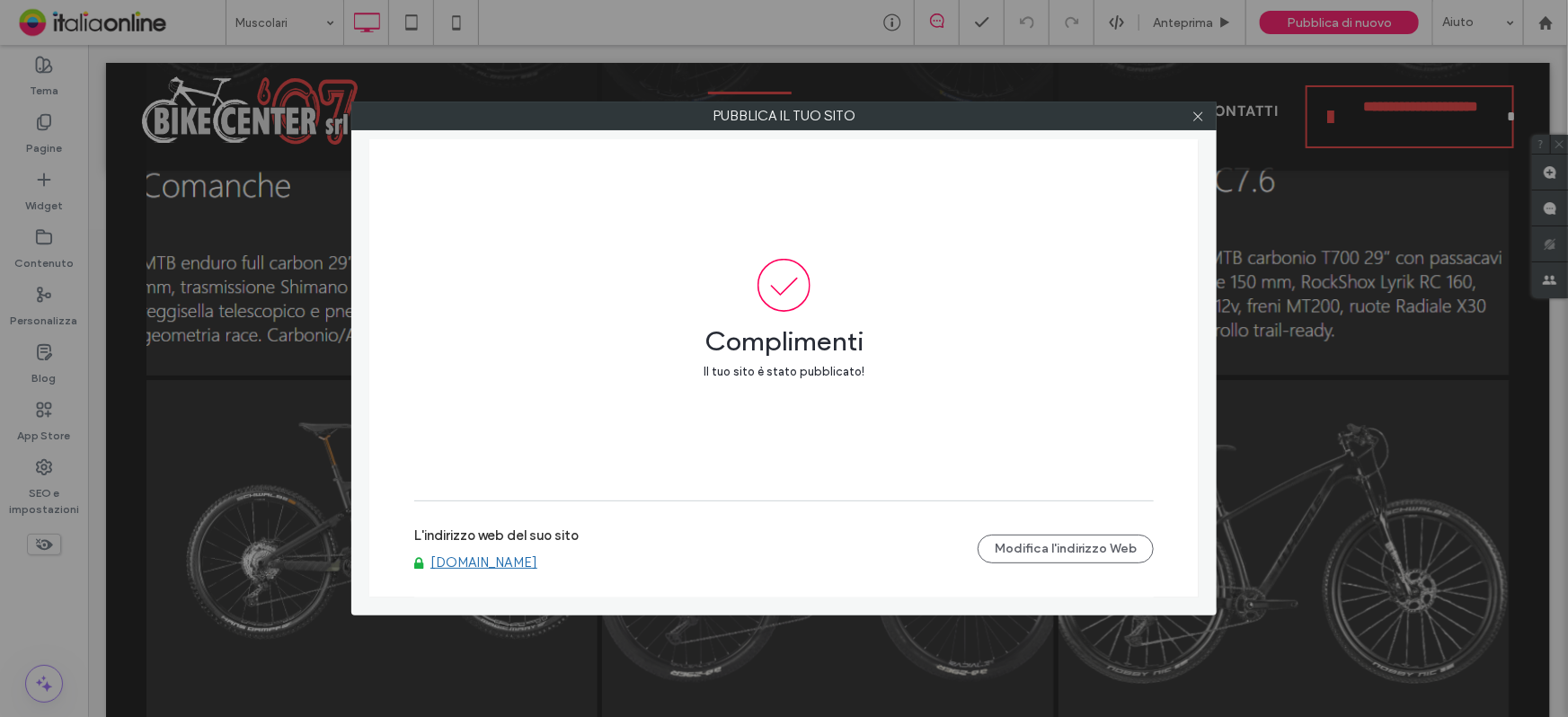
click at [448, 563] on link "[DOMAIN_NAME]" at bounding box center [484, 561] width 107 height 16
drag, startPoint x: 1199, startPoint y: 116, endPoint x: 1179, endPoint y: 134, distance: 26.9
click at [1199, 116] on icon at bounding box center [1199, 117] width 13 height 13
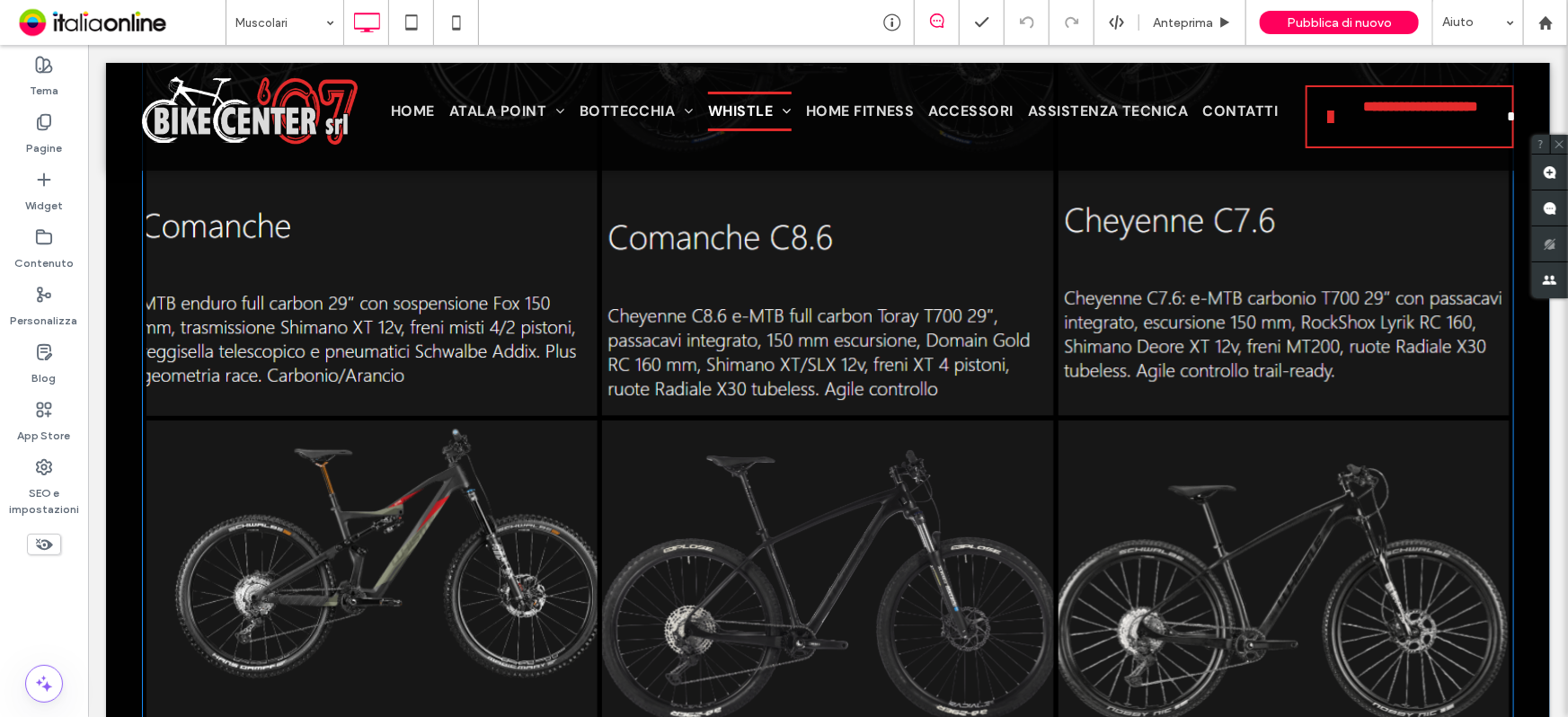
scroll to position [3385, 0]
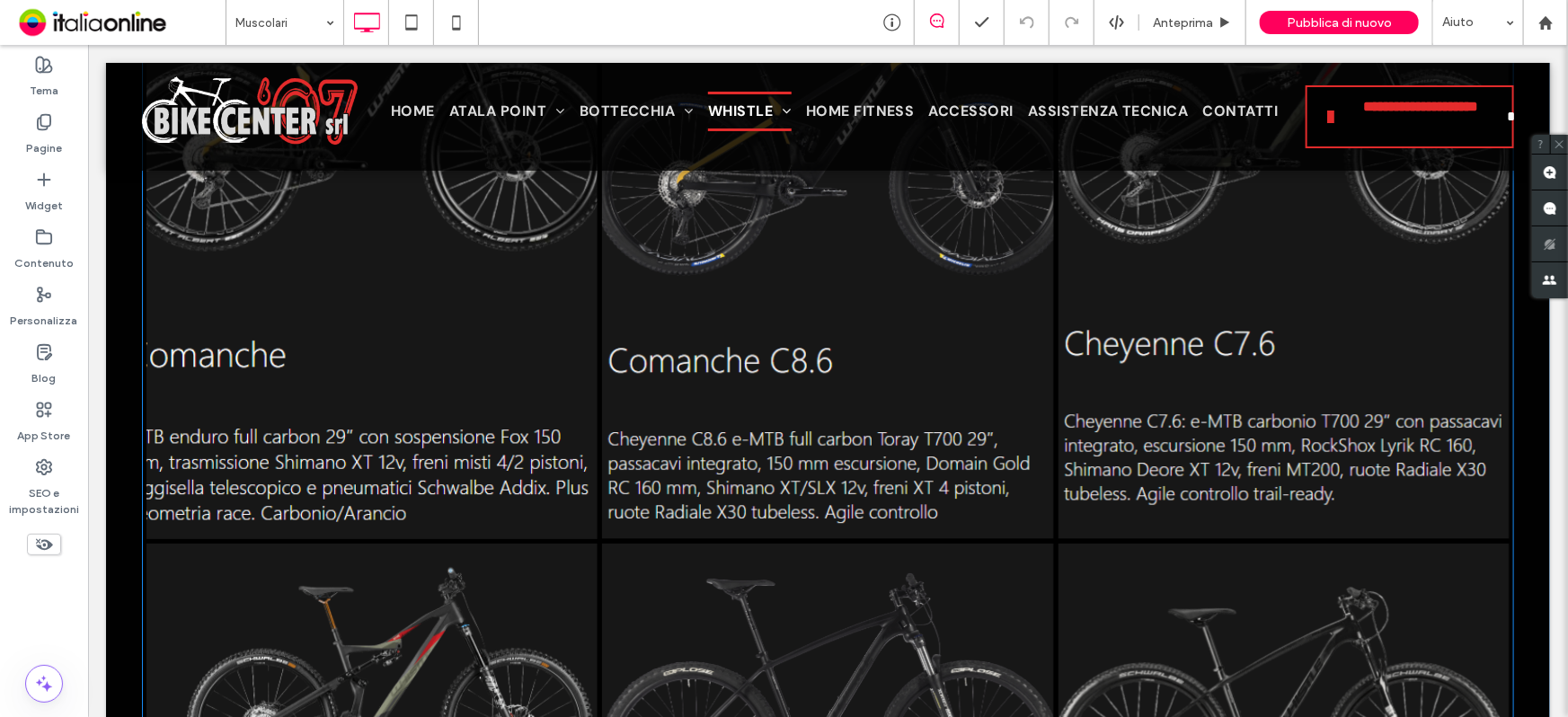
click at [374, 387] on link at bounding box center [371, 255] width 479 height 602
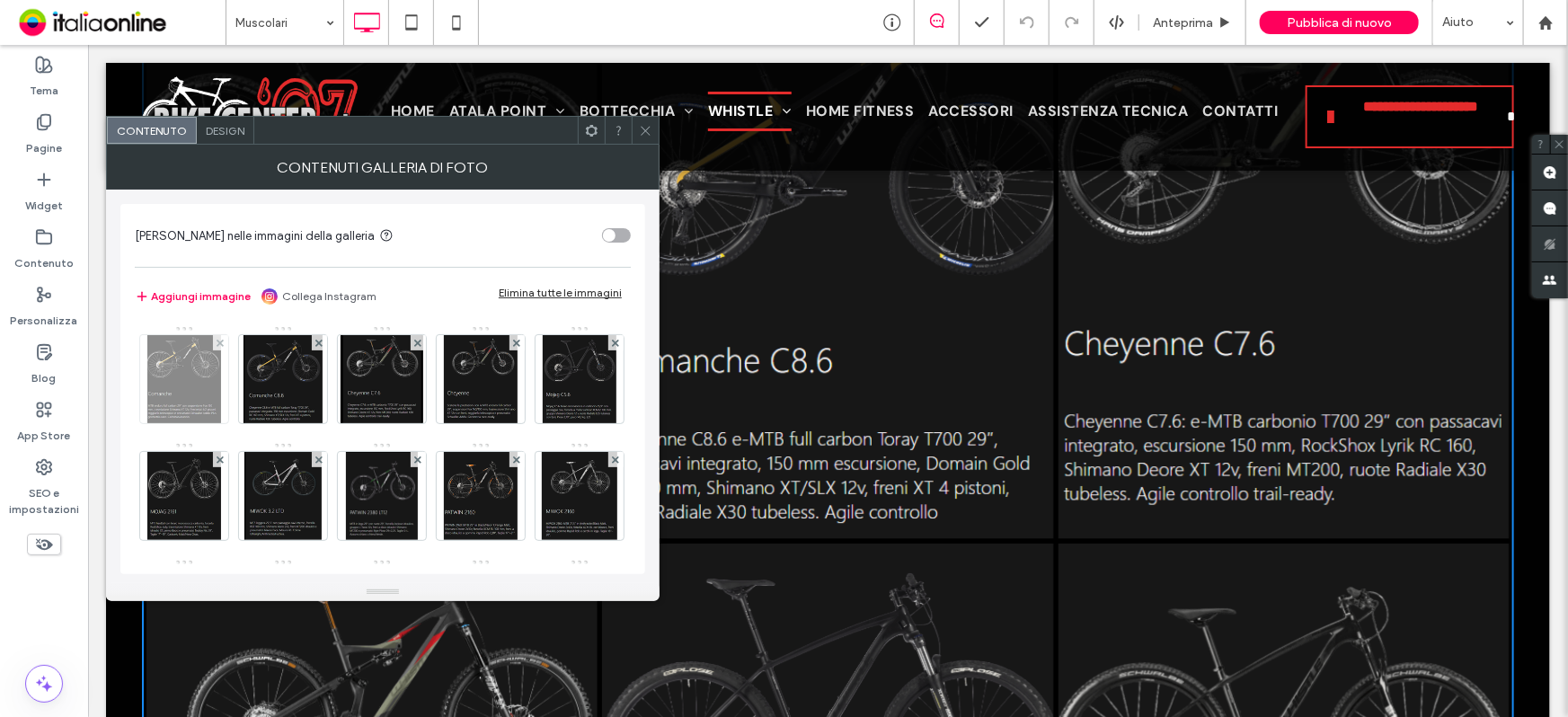
click at [204, 381] on img at bounding box center [184, 379] width 73 height 88
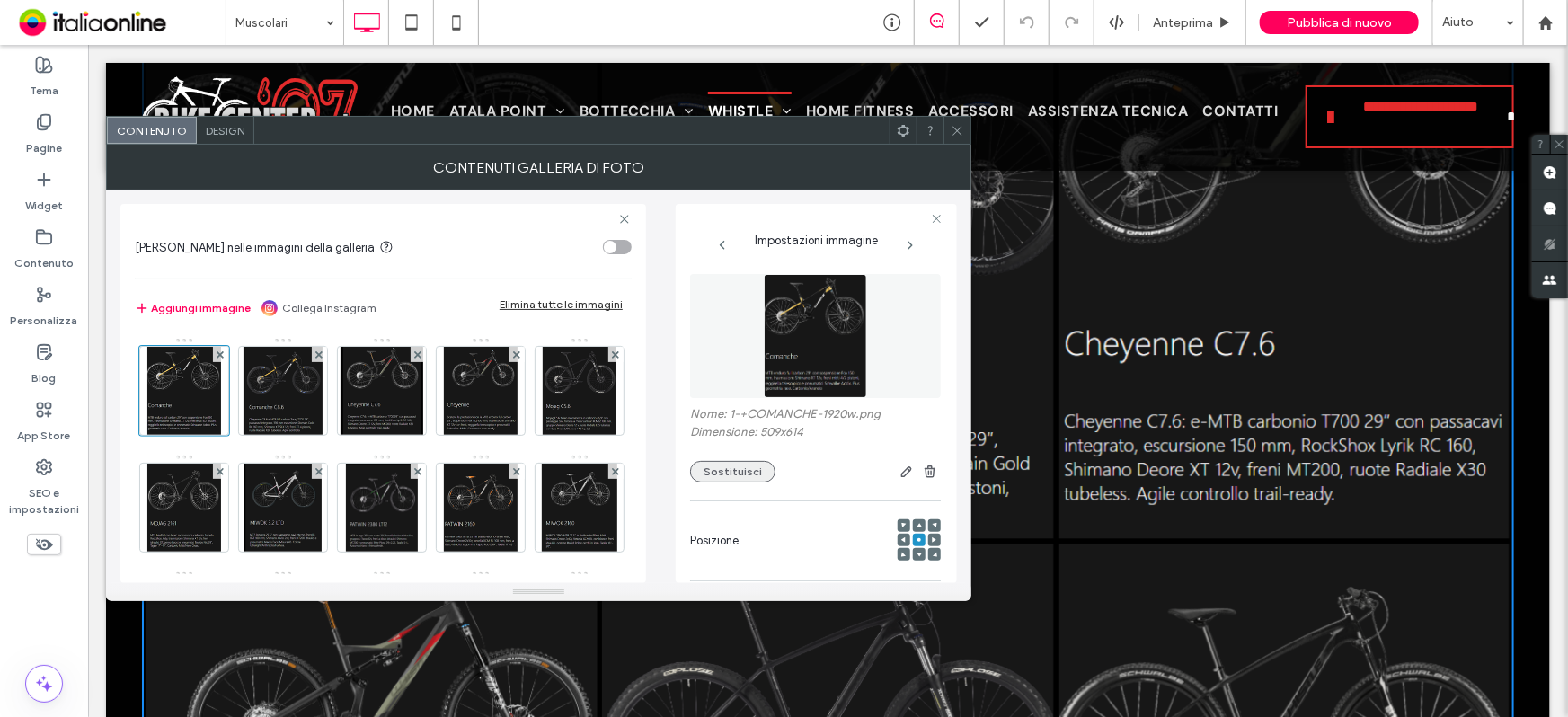
click at [752, 467] on button "Sostituisci" at bounding box center [733, 471] width 86 height 21
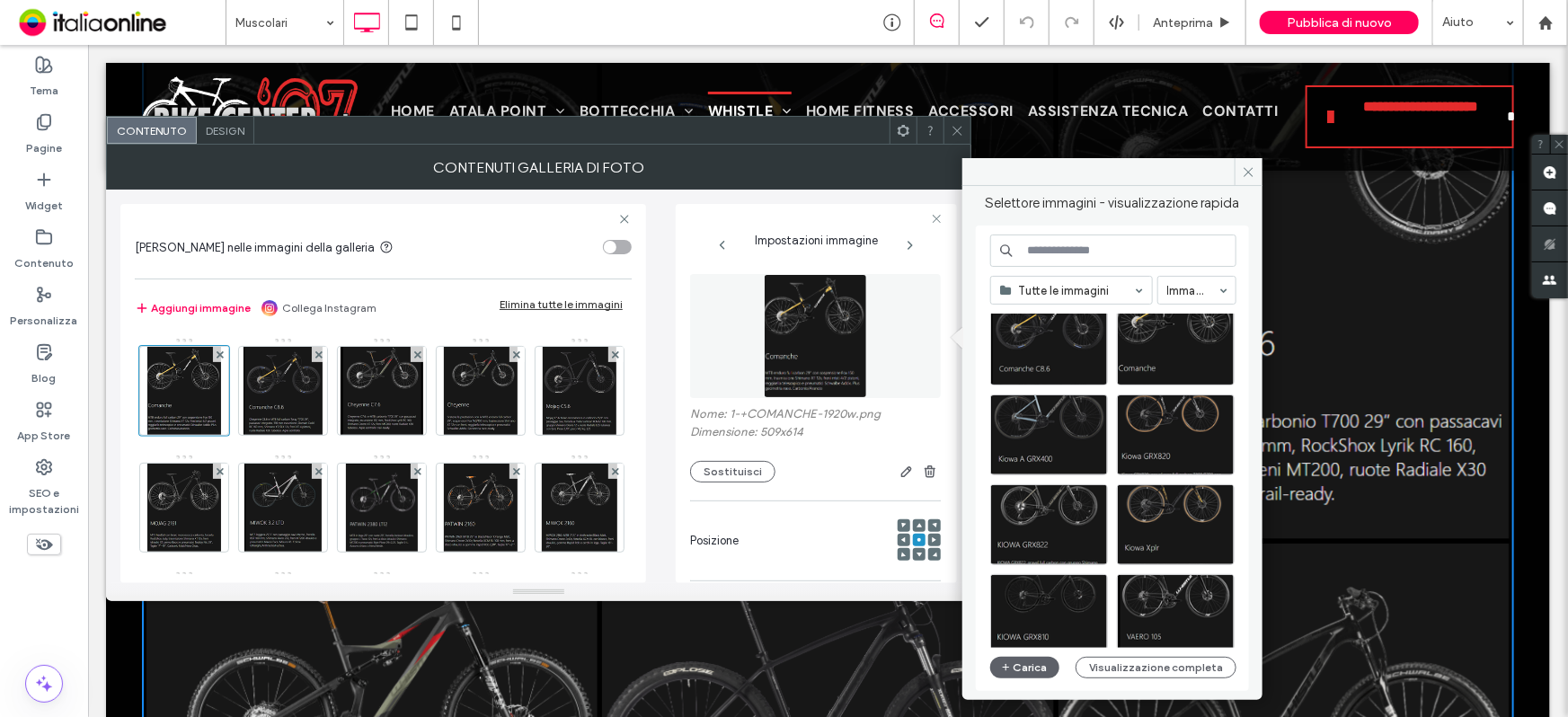
scroll to position [951, 0]
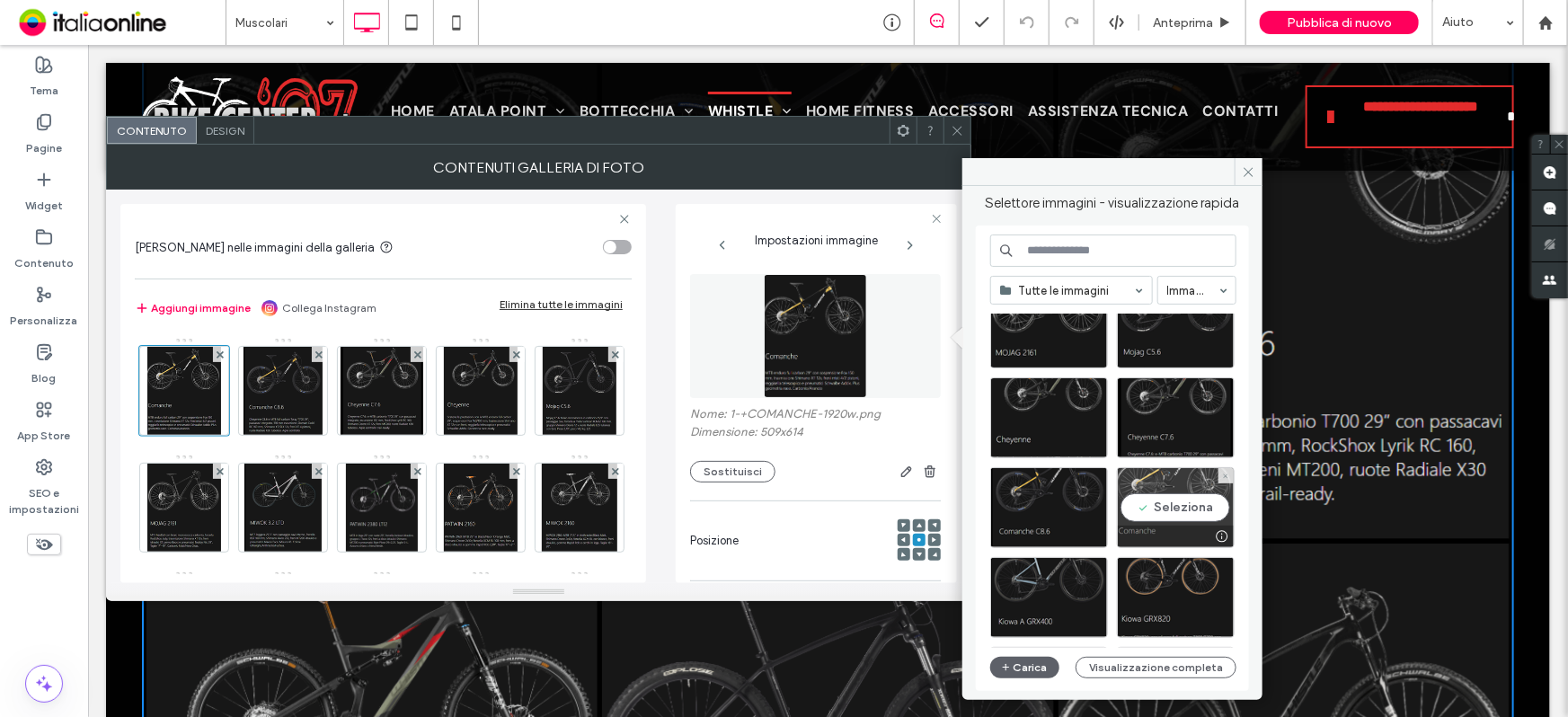
click at [1183, 496] on div "Seleziona" at bounding box center [1176, 507] width 118 height 81
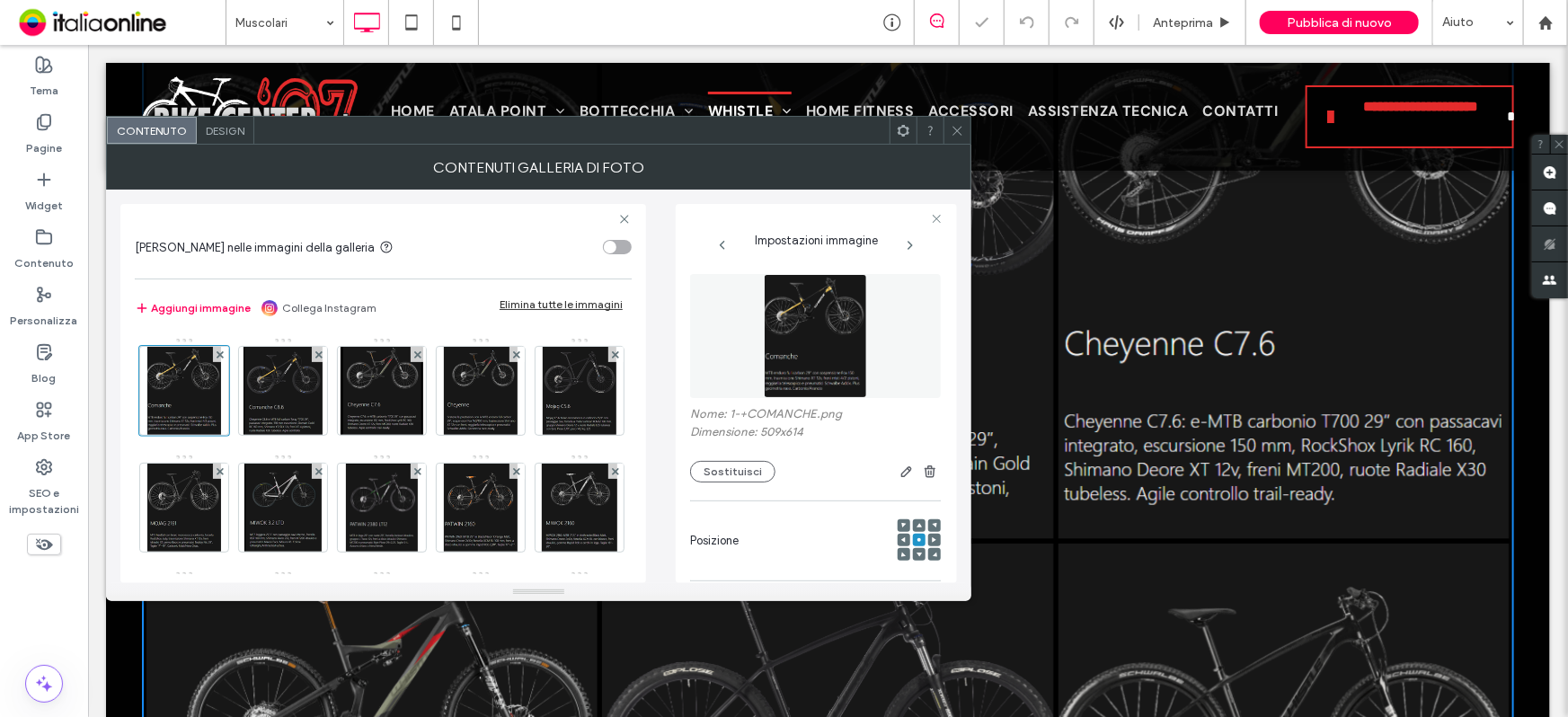
click at [945, 122] on div at bounding box center [957, 130] width 27 height 27
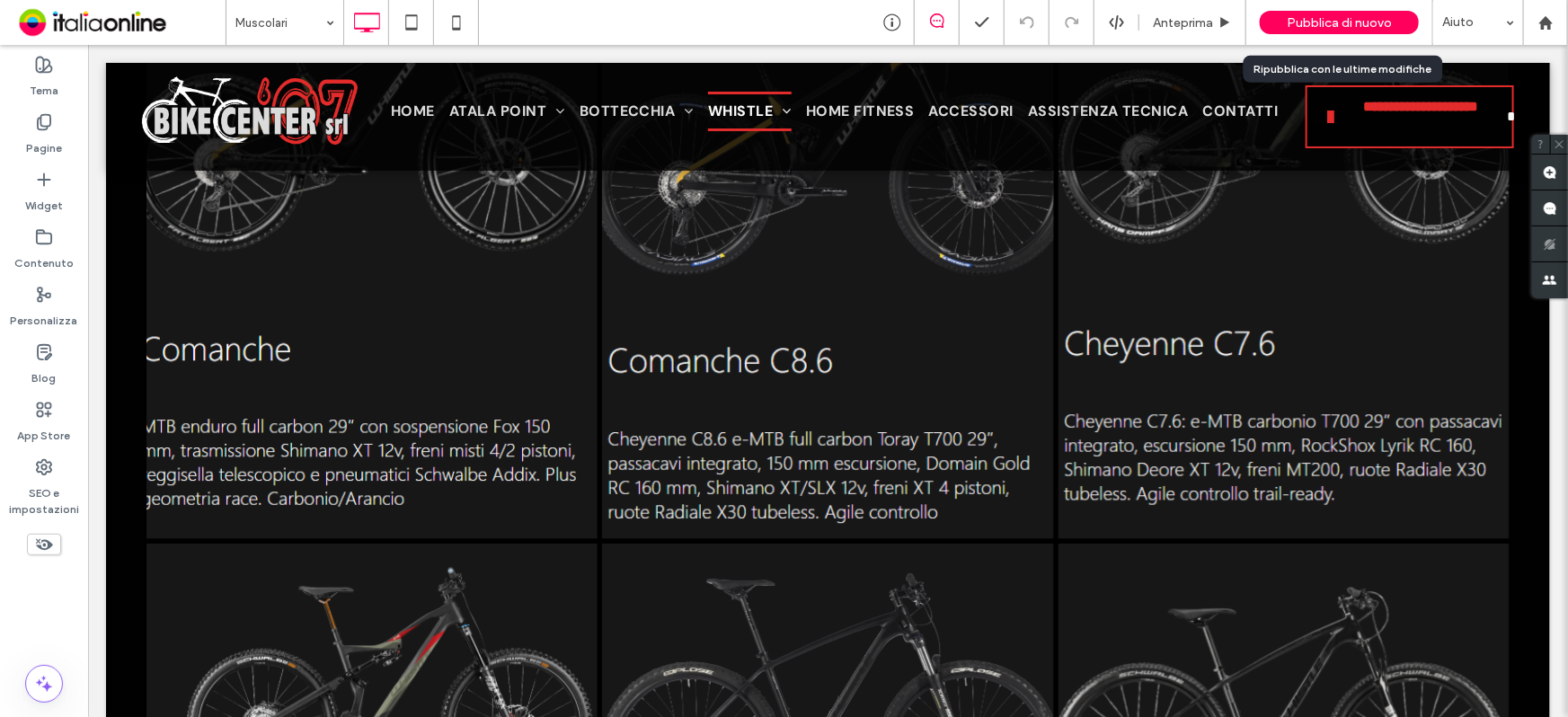
click at [1307, 24] on span "Pubblica di nuovo" at bounding box center [1339, 22] width 105 height 15
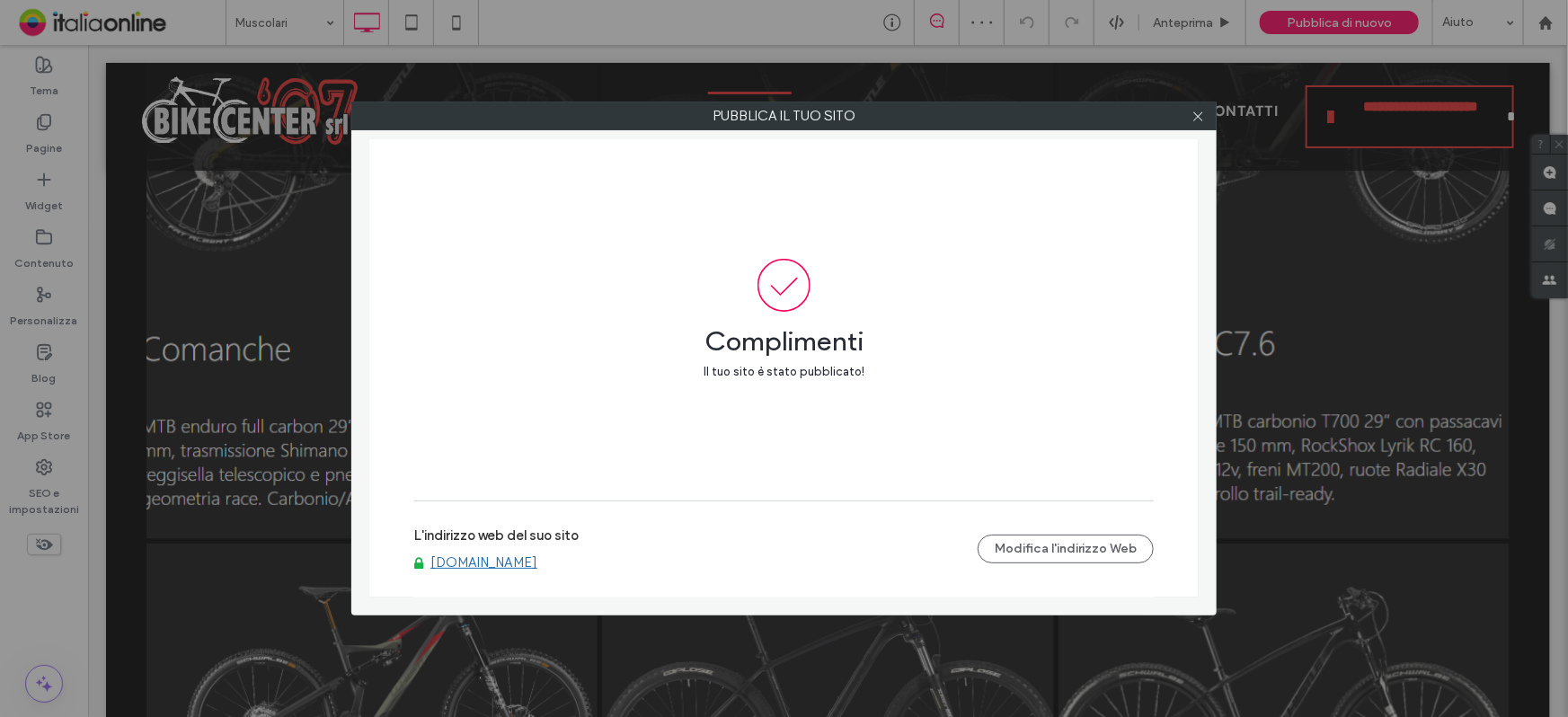
click at [517, 560] on link "[DOMAIN_NAME]" at bounding box center [484, 561] width 107 height 16
